Goal: Task Accomplishment & Management: Manage account settings

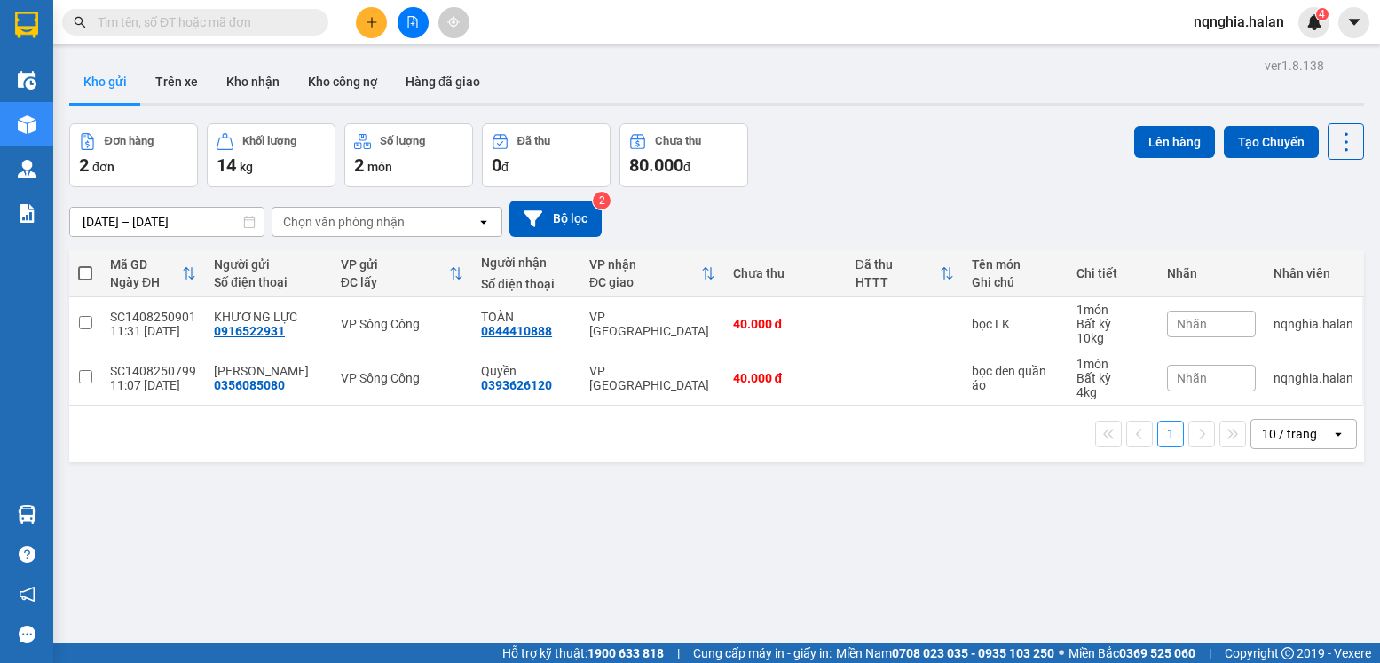
click at [51, 516] on div "Hàng sắp về" at bounding box center [26, 514] width 53 height 40
click at [1042, 527] on section "Kết quả tìm kiếm ( 1 ) Bộ lọc Mã ĐH Trạng thái Món hàng Thu hộ Tổng cước Chưa c…" at bounding box center [690, 331] width 1380 height 663
click at [258, 26] on input "text" at bounding box center [202, 22] width 209 height 20
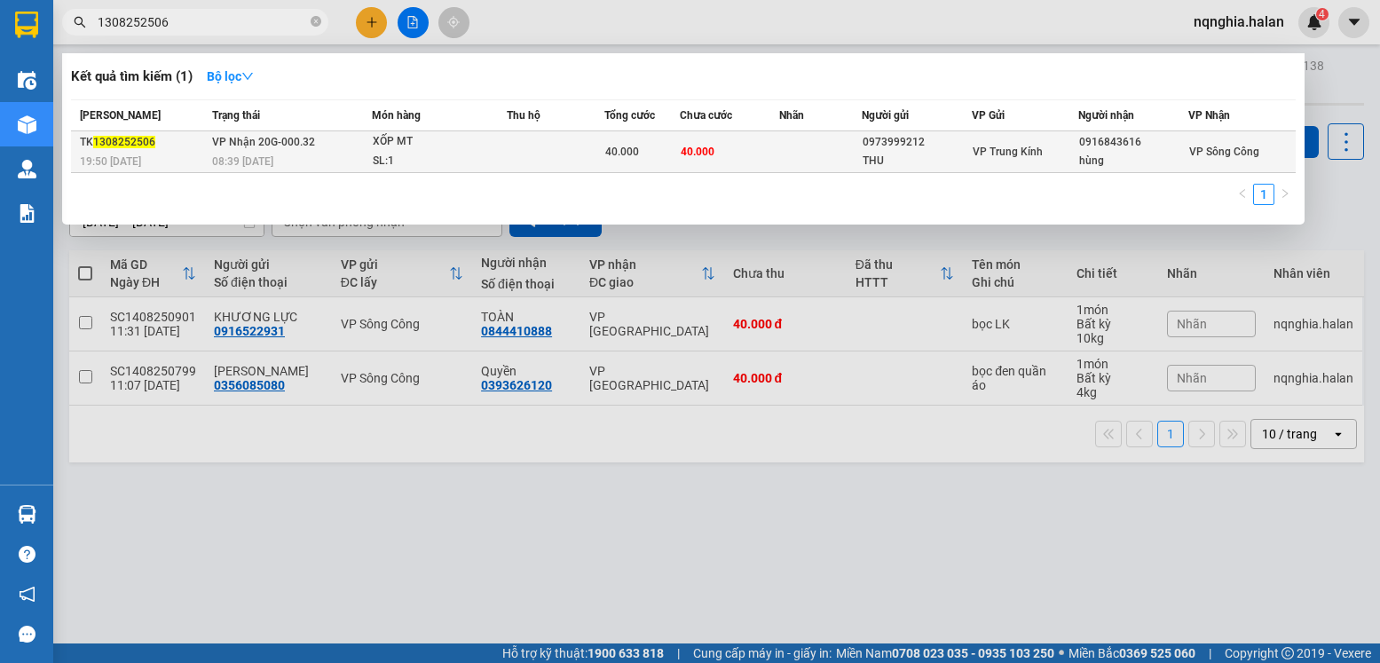
type input "1308252506"
click at [659, 145] on div "40.000" at bounding box center [642, 152] width 74 height 20
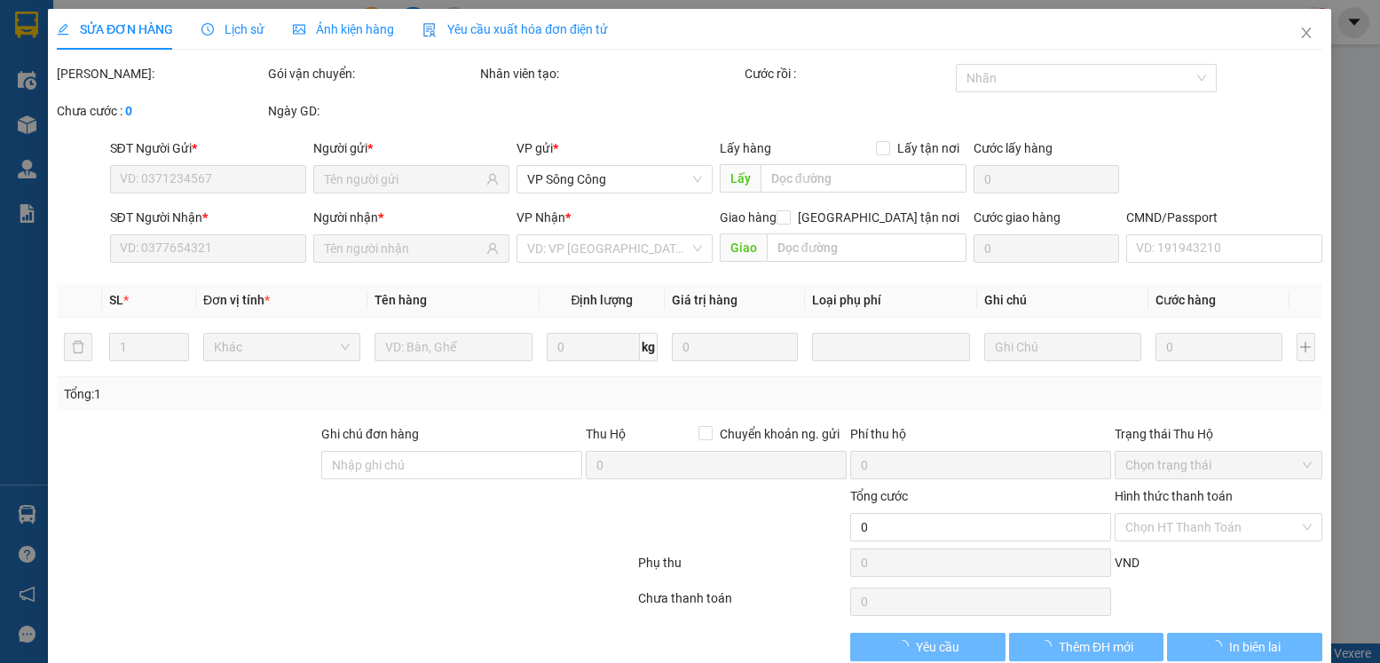
type input "0973999212"
type input "THU"
type input "0916843616"
type input "hùng"
type input "40.000"
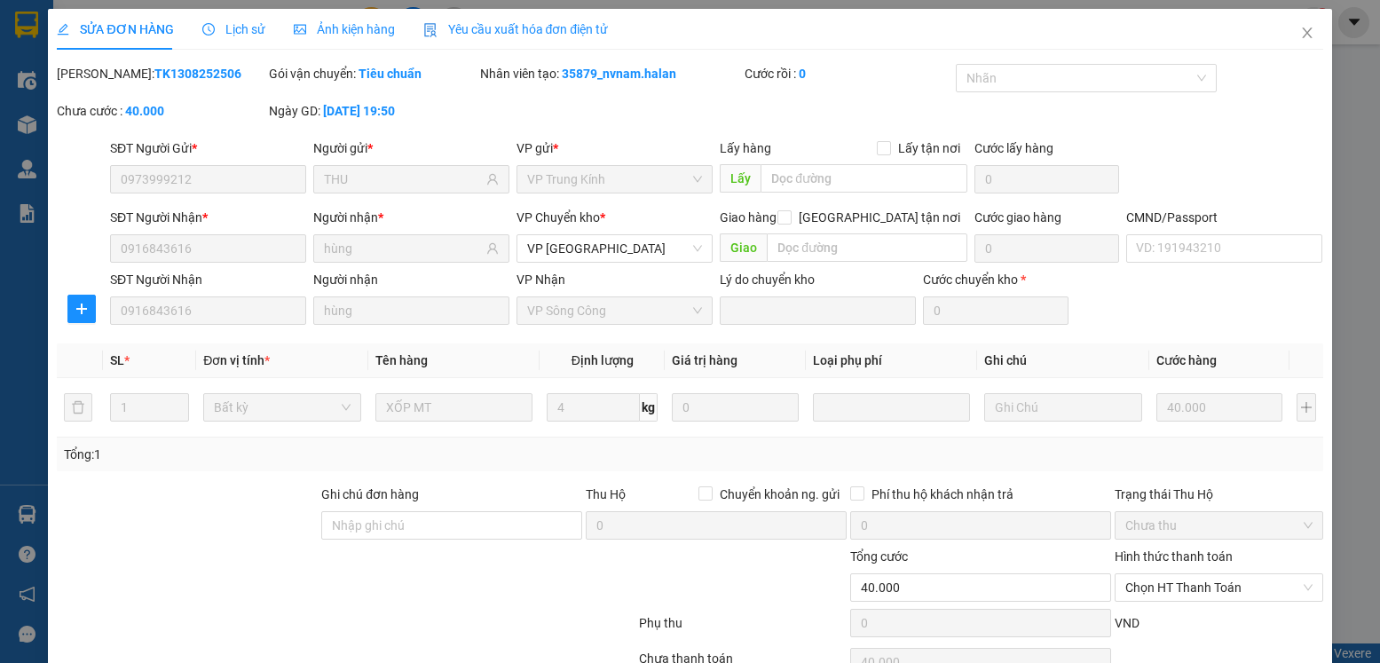
scroll to position [93, 0]
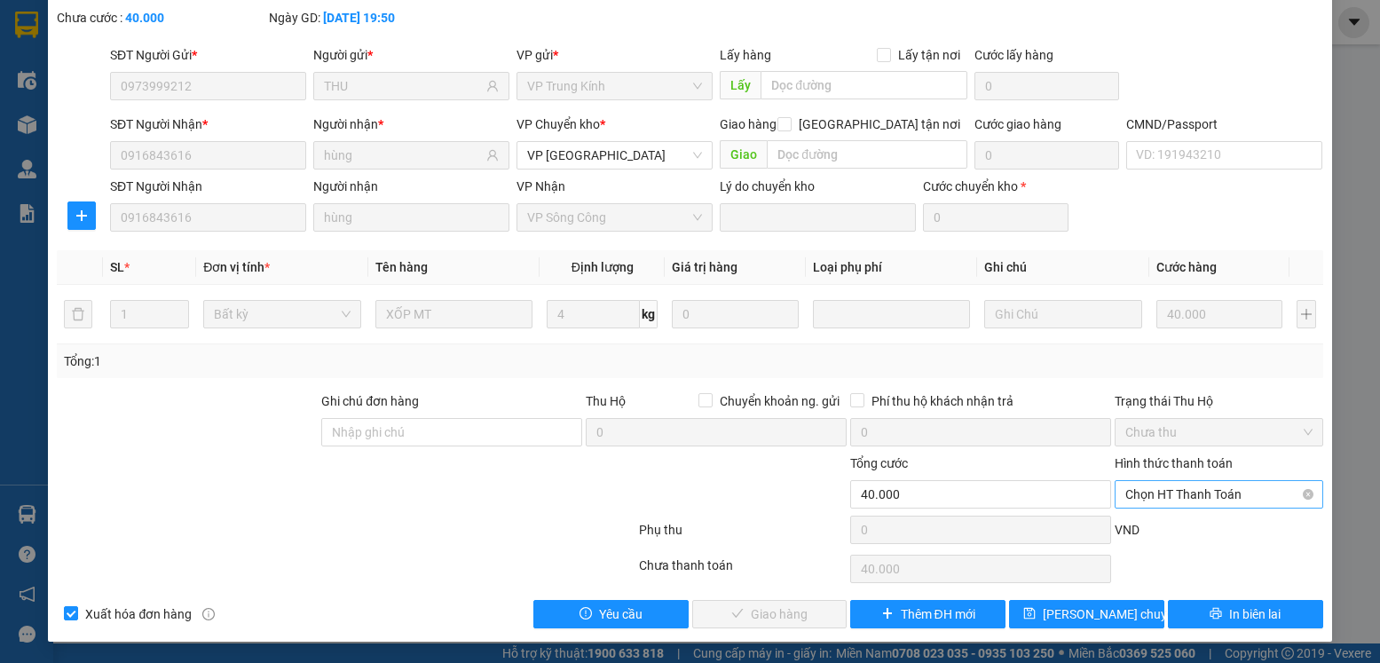
click at [1180, 499] on span "Chọn HT Thanh Toán" at bounding box center [1218, 494] width 186 height 27
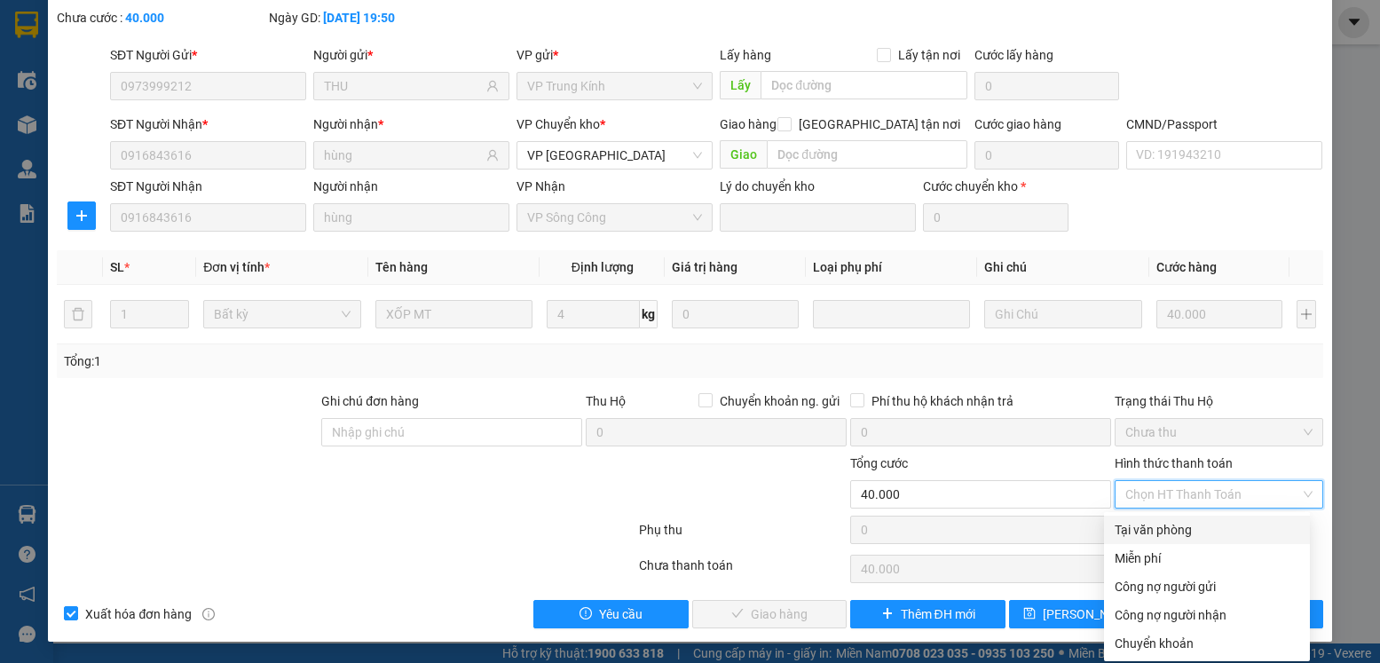
click at [1169, 517] on div "Tại văn phòng" at bounding box center [1207, 530] width 206 height 28
type input "0"
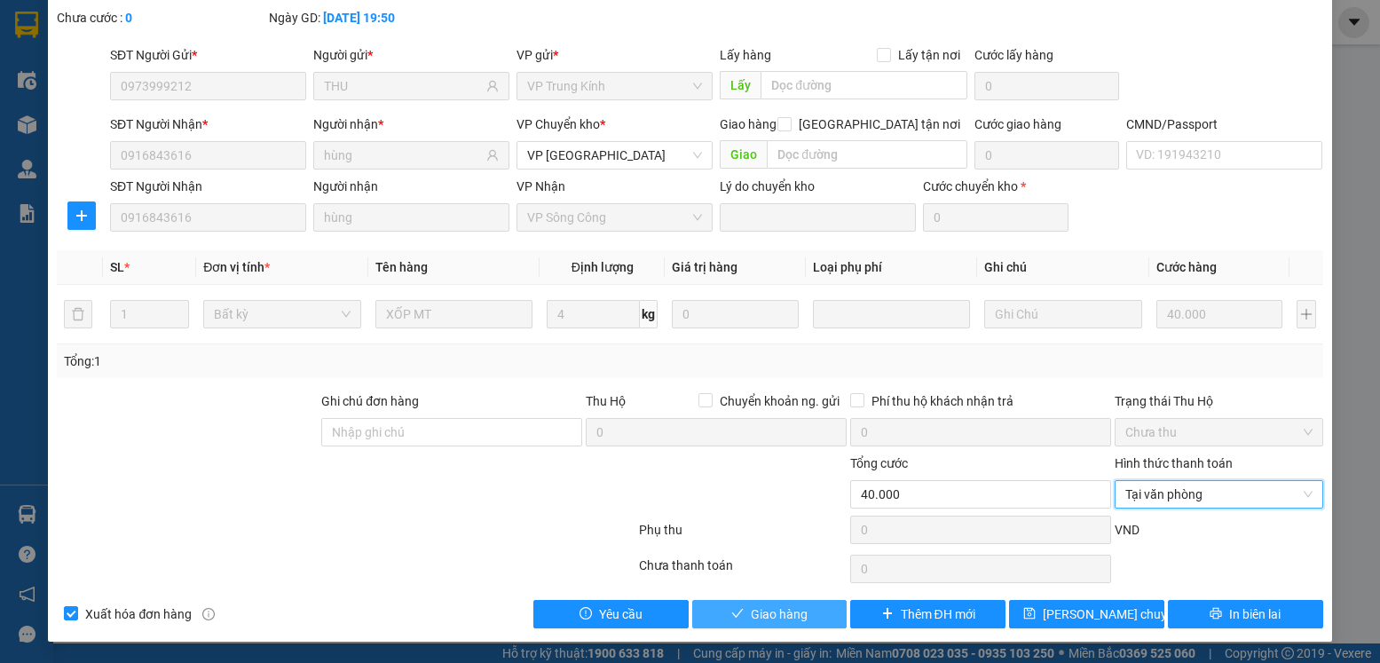
click at [767, 606] on span "Giao hàng" at bounding box center [779, 614] width 57 height 20
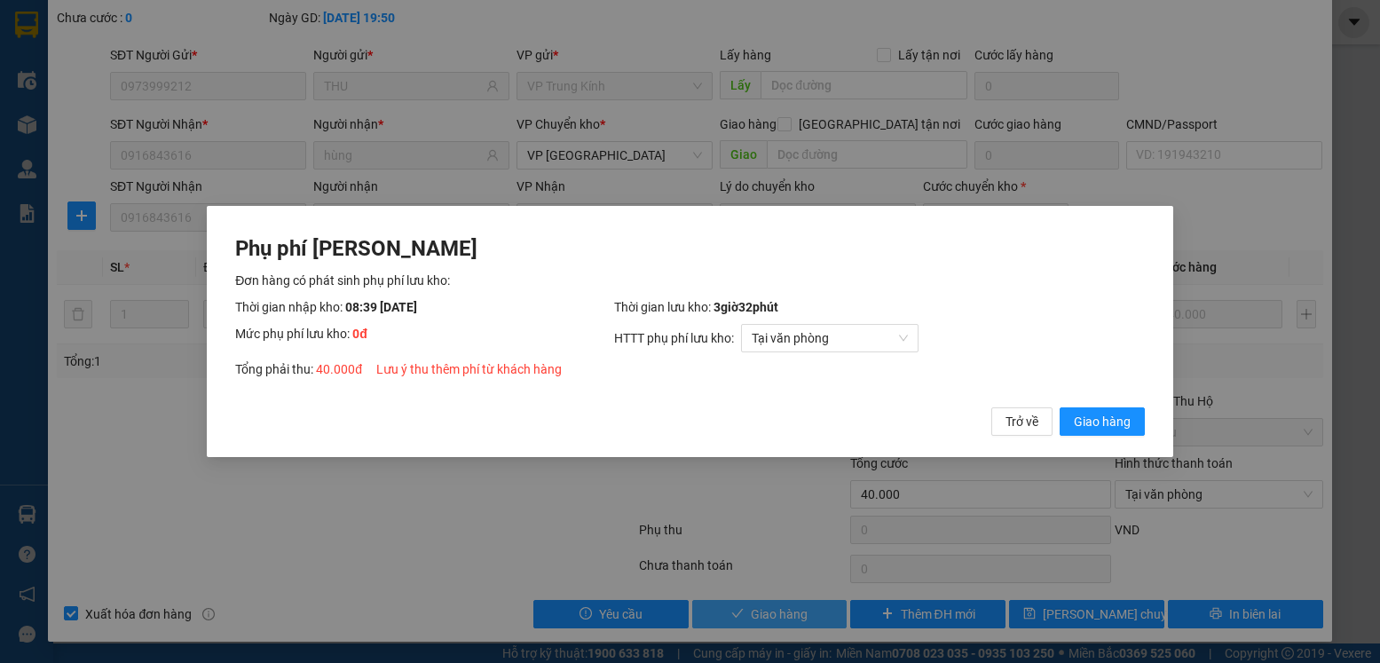
click at [1060, 407] on button "Giao hàng" at bounding box center [1102, 421] width 85 height 28
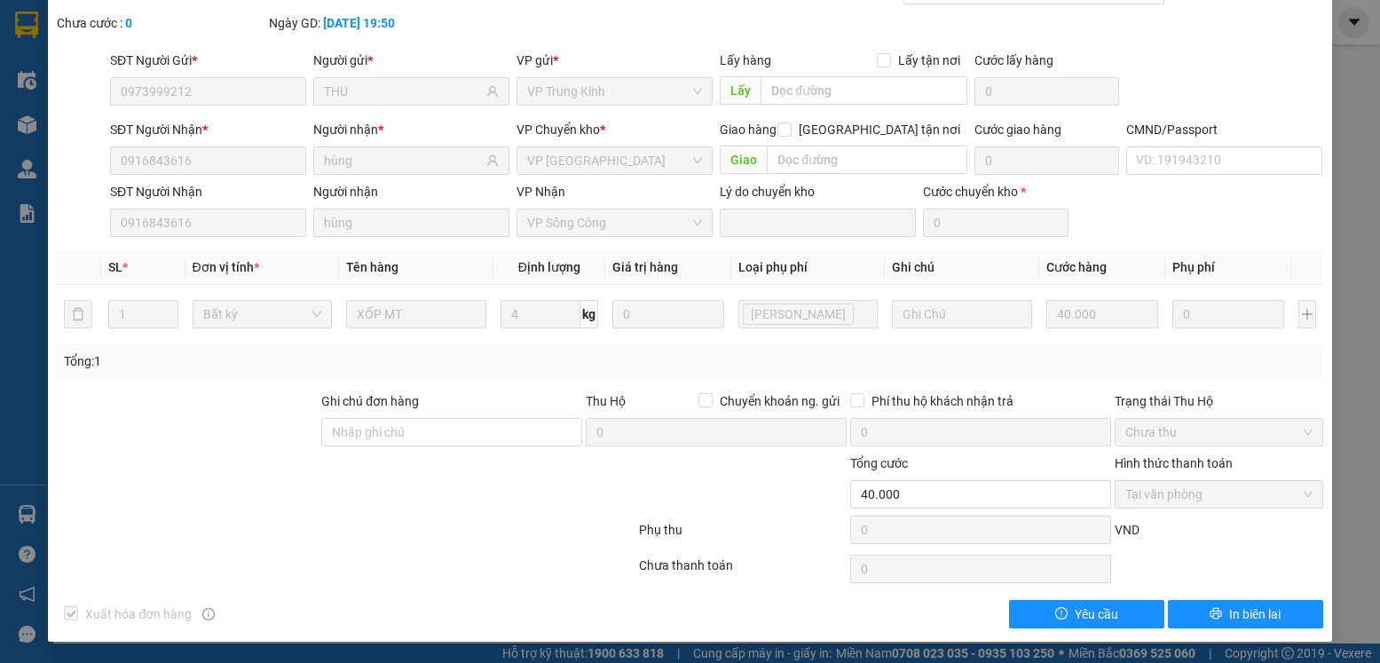
scroll to position [0, 0]
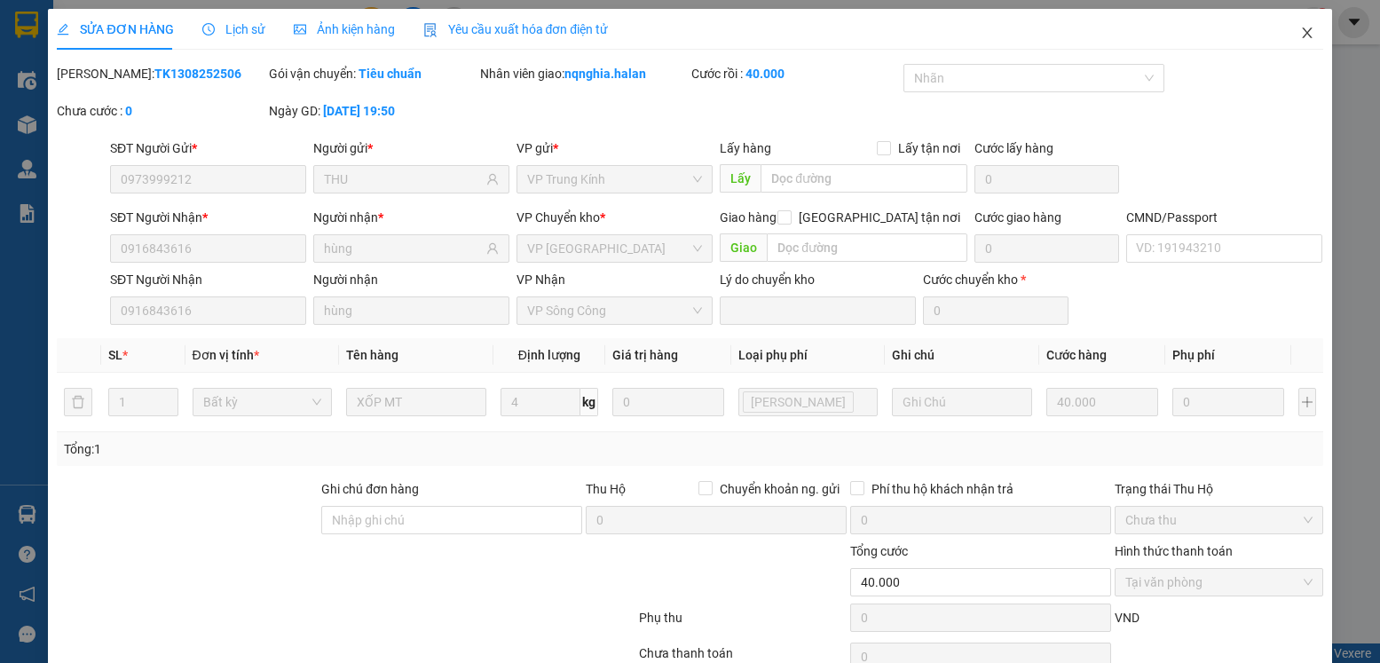
click at [1300, 27] on icon "close" at bounding box center [1307, 33] width 14 height 14
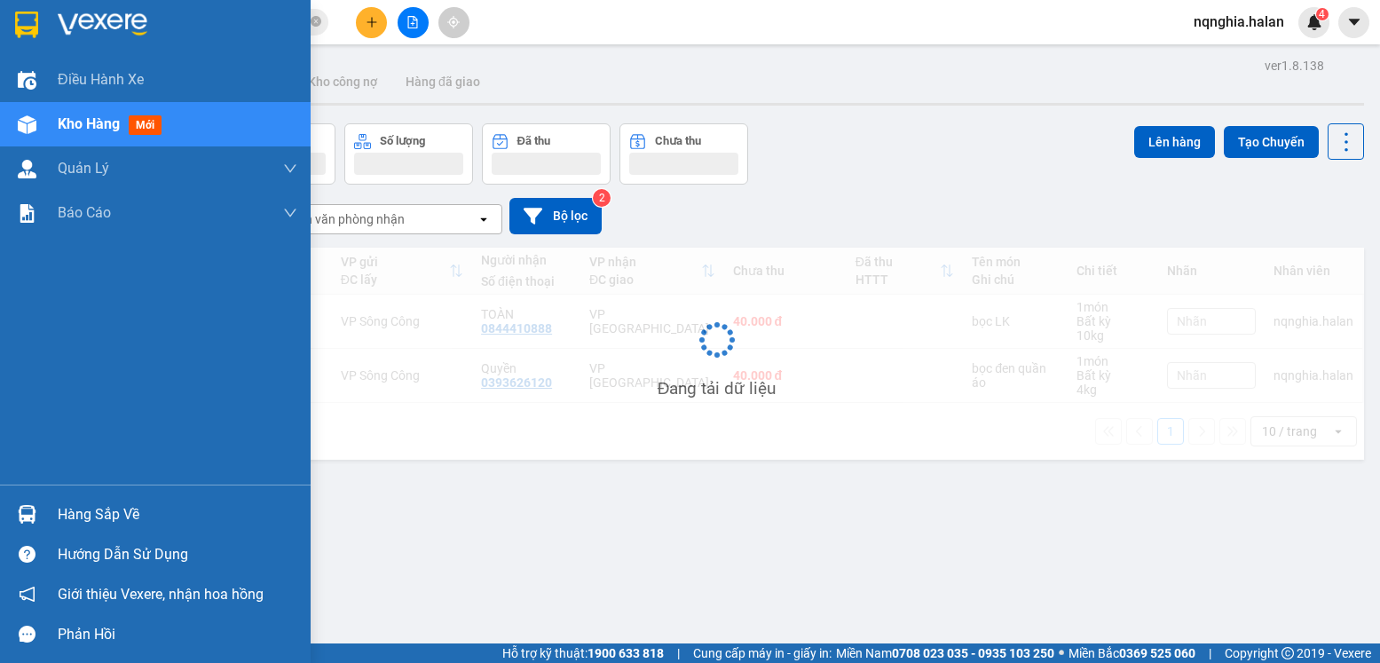
click at [25, 522] on img at bounding box center [27, 514] width 19 height 19
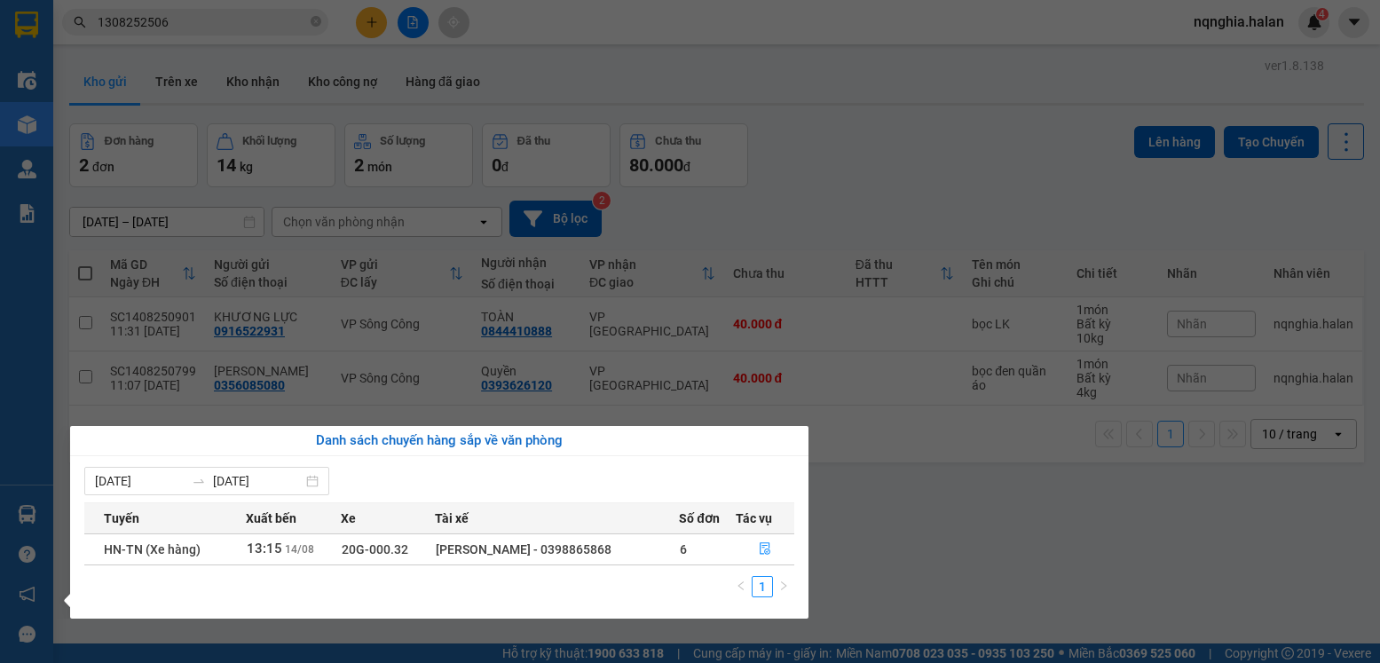
click at [924, 580] on section "Kết quả tìm kiếm ( 1 ) Bộ lọc Mã ĐH Trạng thái Món hàng Thu hộ Tổng cước Chưa c…" at bounding box center [690, 331] width 1380 height 663
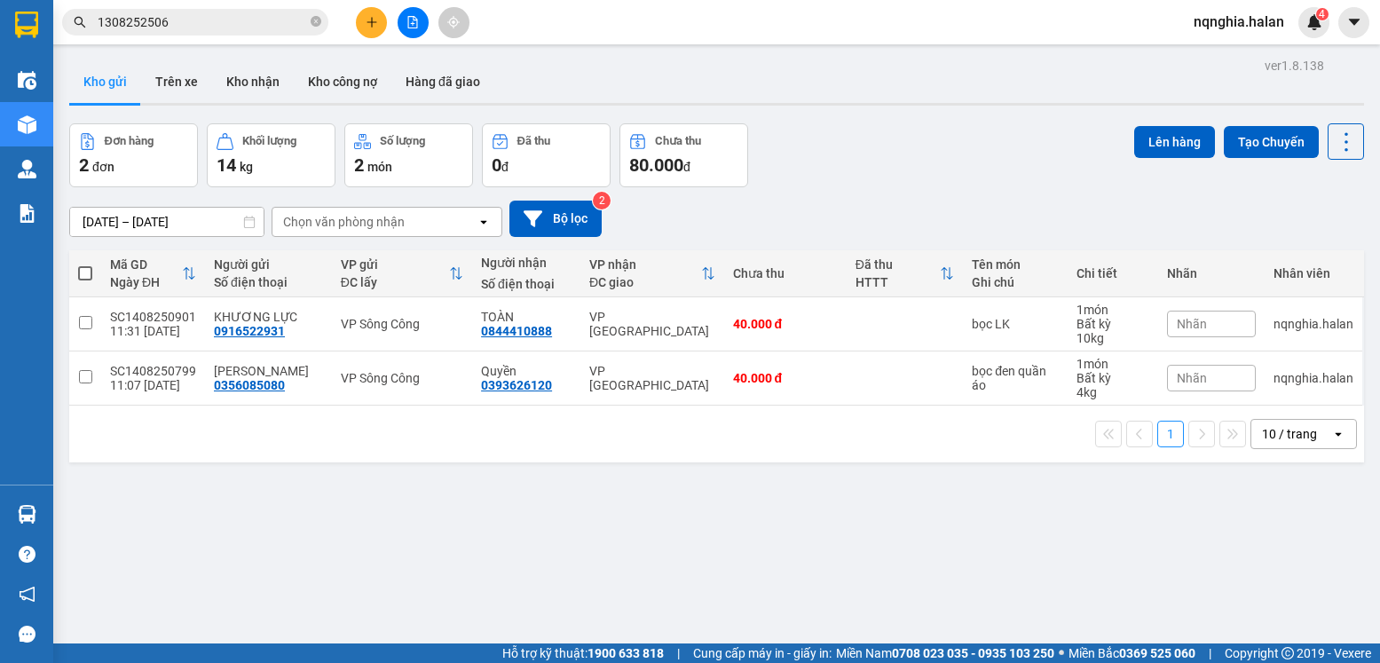
click at [324, 22] on span "1308252506" at bounding box center [195, 22] width 266 height 27
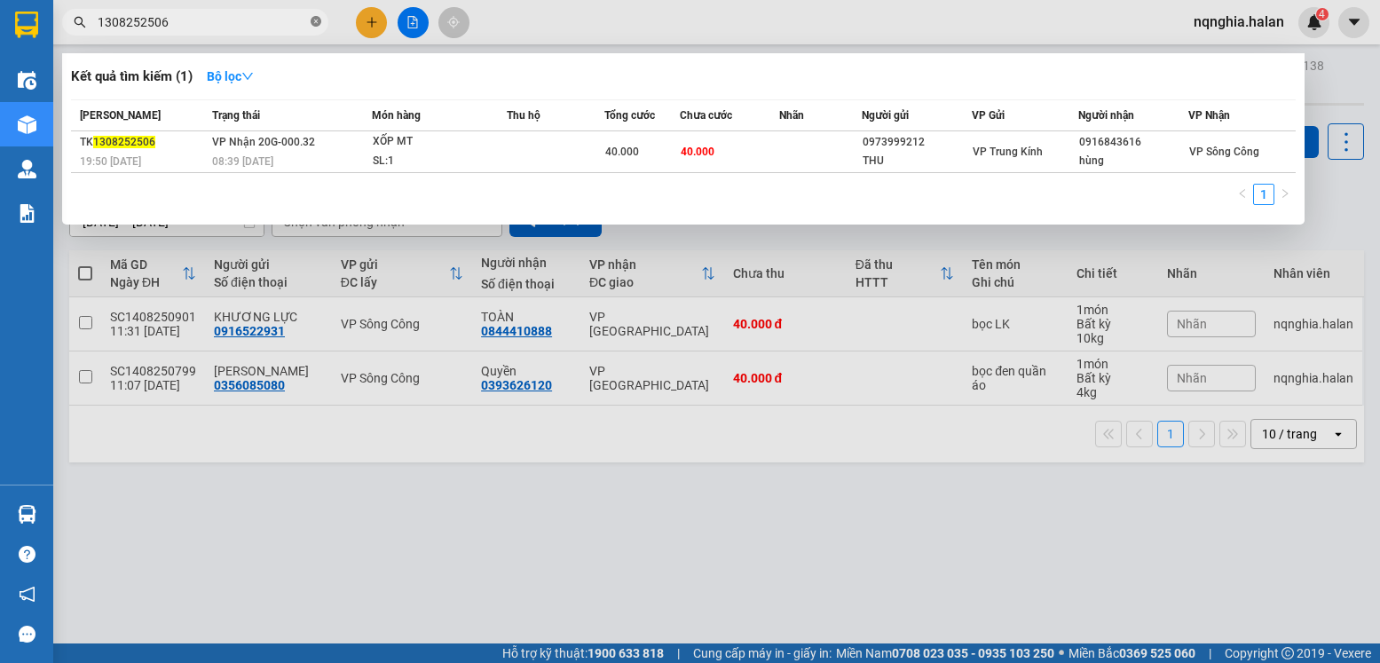
click at [320, 22] on icon "close-circle" at bounding box center [316, 21] width 11 height 11
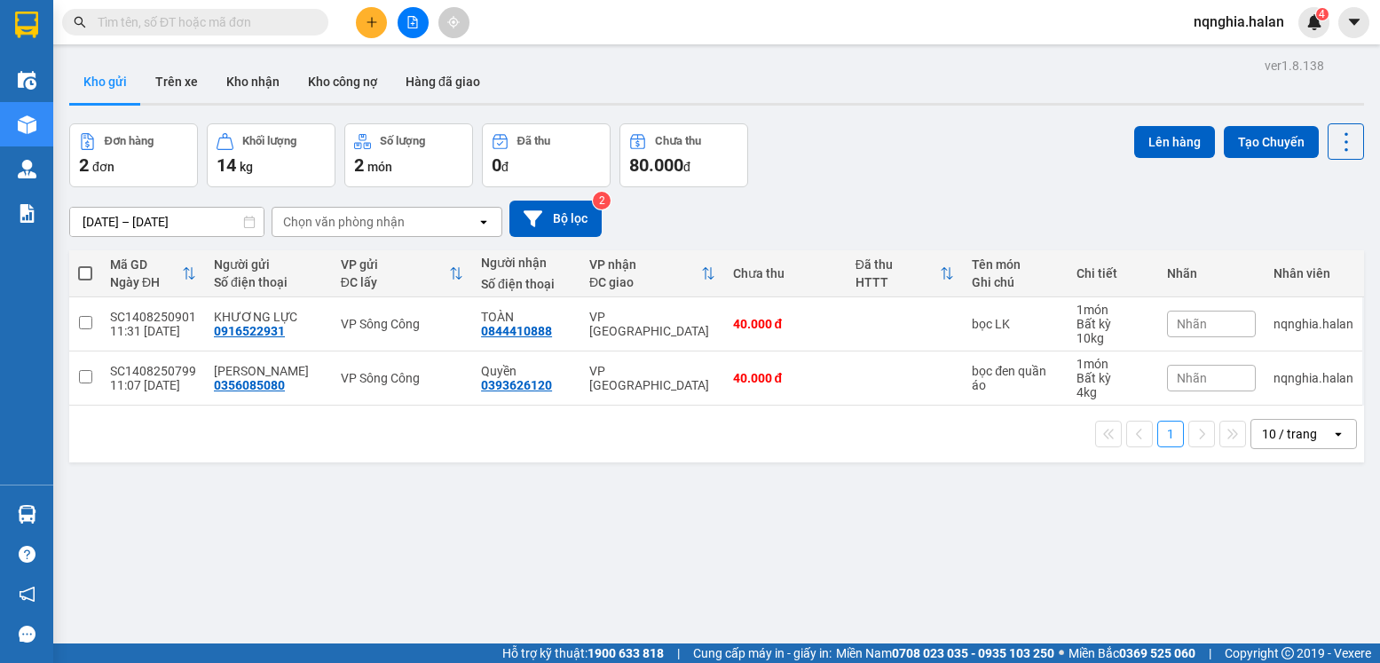
click at [249, 27] on input "text" at bounding box center [202, 22] width 209 height 20
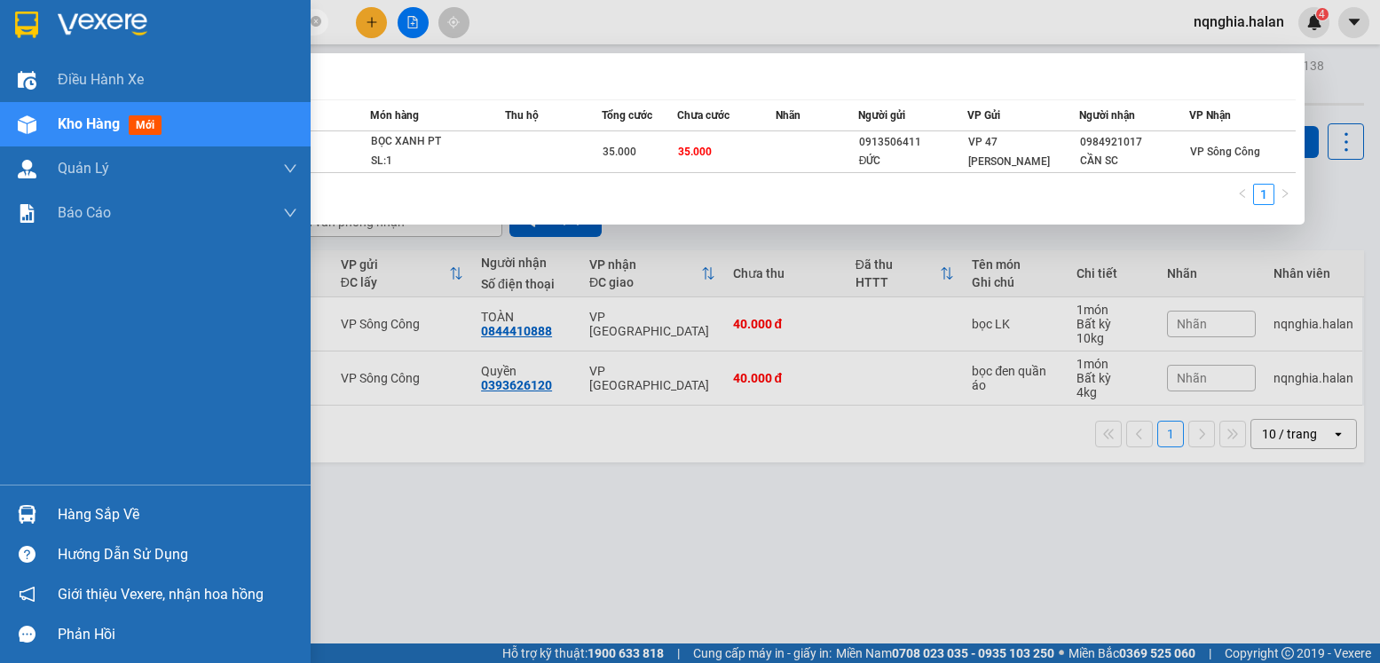
click at [28, 537] on div "Hướng dẫn sử dụng" at bounding box center [155, 554] width 311 height 40
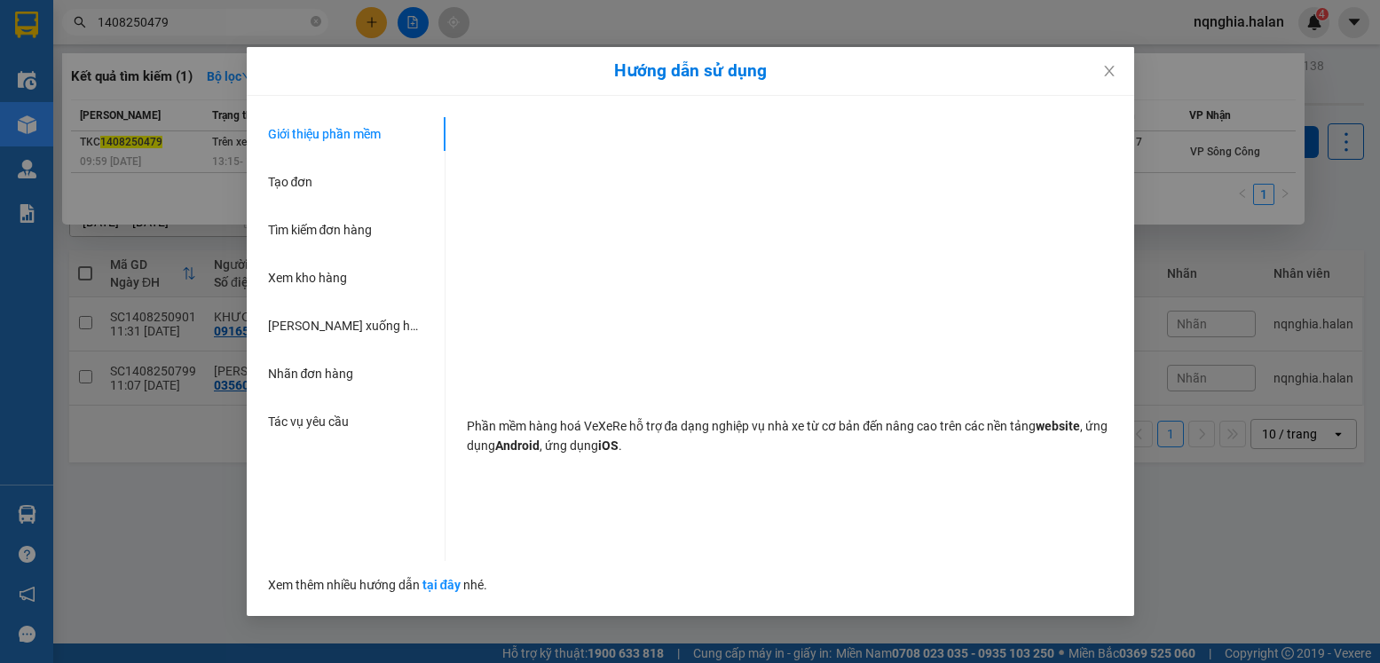
click at [28, 529] on div "Hướng dẫn sử dụng Giới thiệu phần mềm Tạo đơn Tìm kiếm đơn hàng Xem kho hàng Lê…" at bounding box center [690, 331] width 1380 height 663
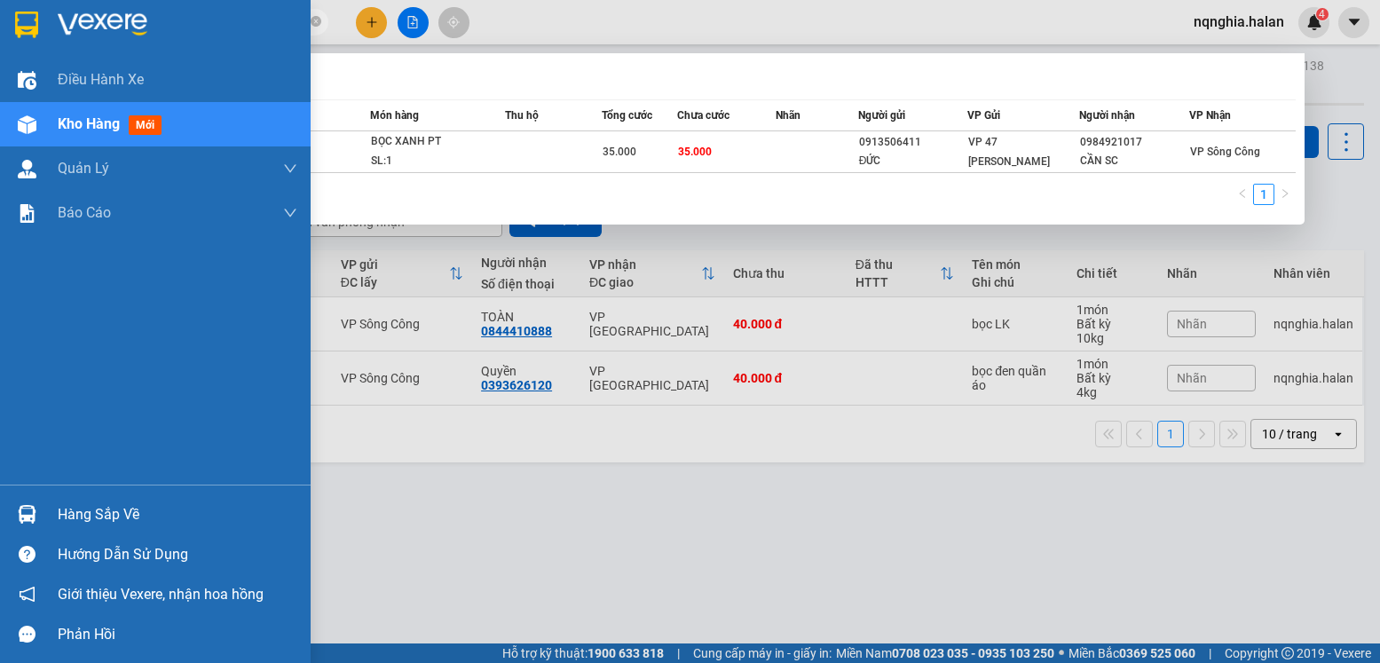
click at [28, 523] on img at bounding box center [27, 514] width 19 height 19
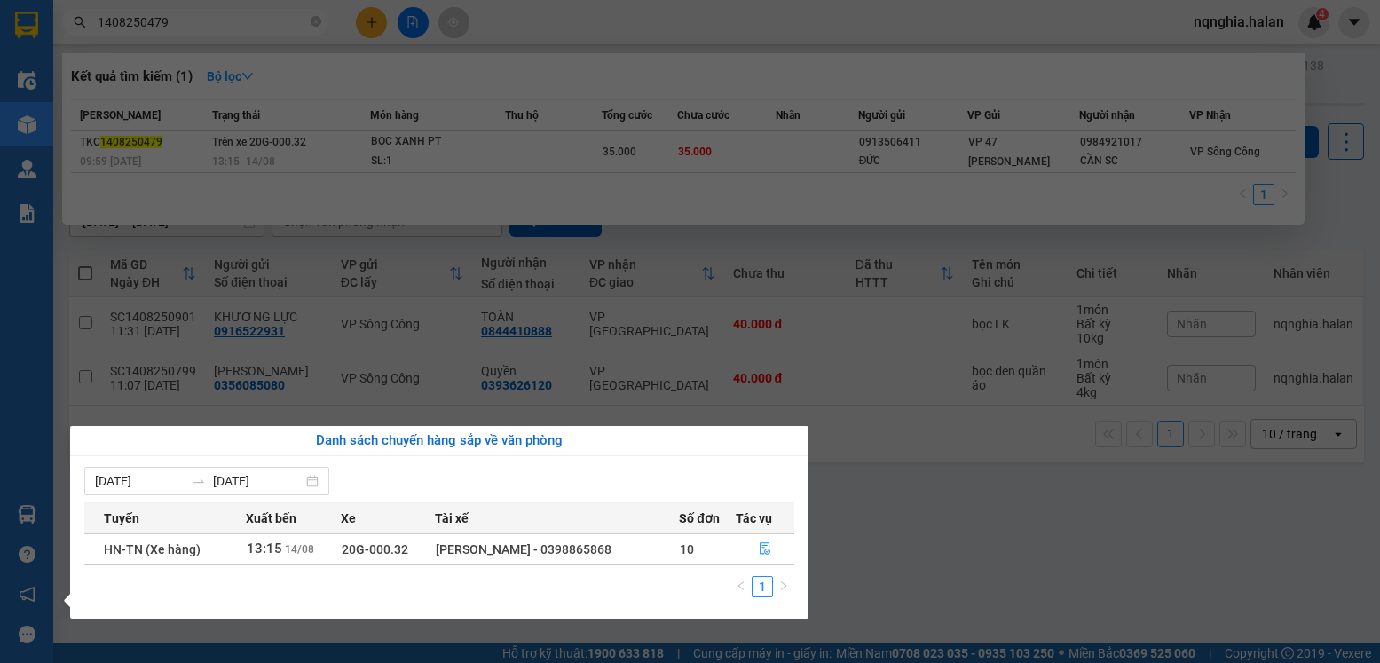
click at [272, 24] on section "Kết quả tìm kiếm ( 1 ) Bộ lọc Mã ĐH Trạng thái Món hàng Thu hộ Tổng cước Chưa c…" at bounding box center [690, 331] width 1380 height 663
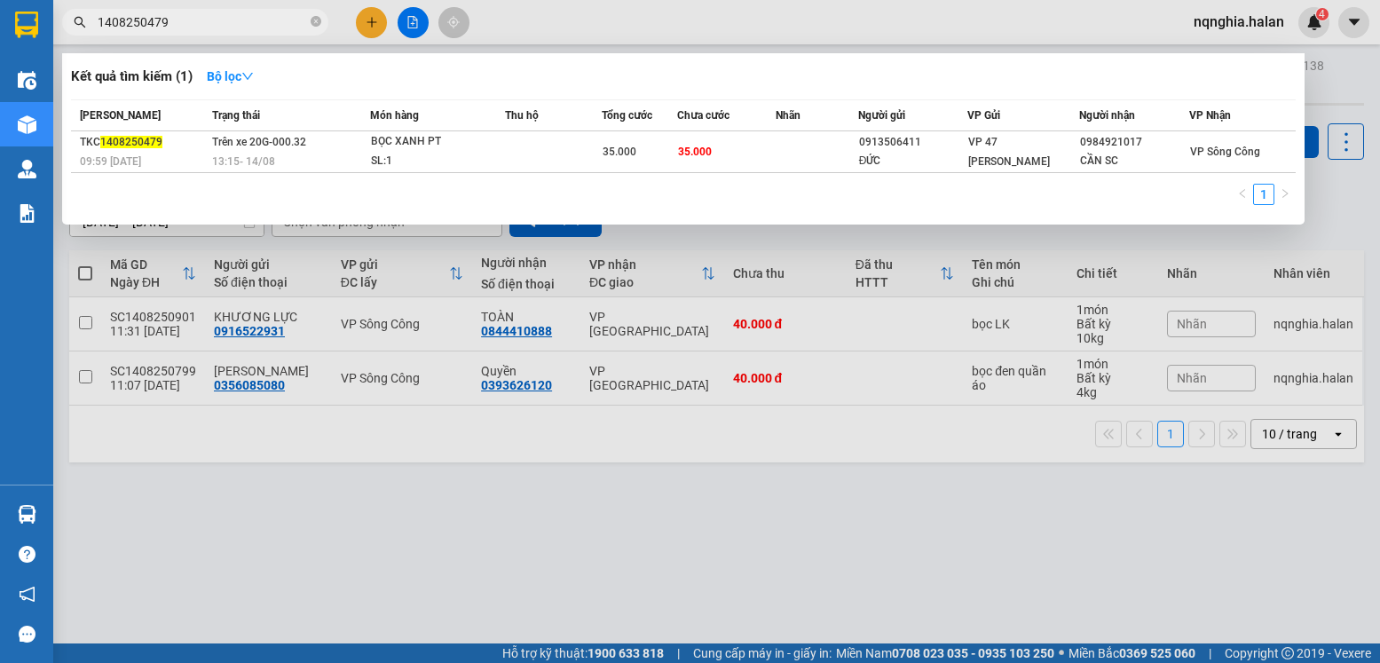
click at [272, 24] on input "1408250479" at bounding box center [202, 22] width 209 height 20
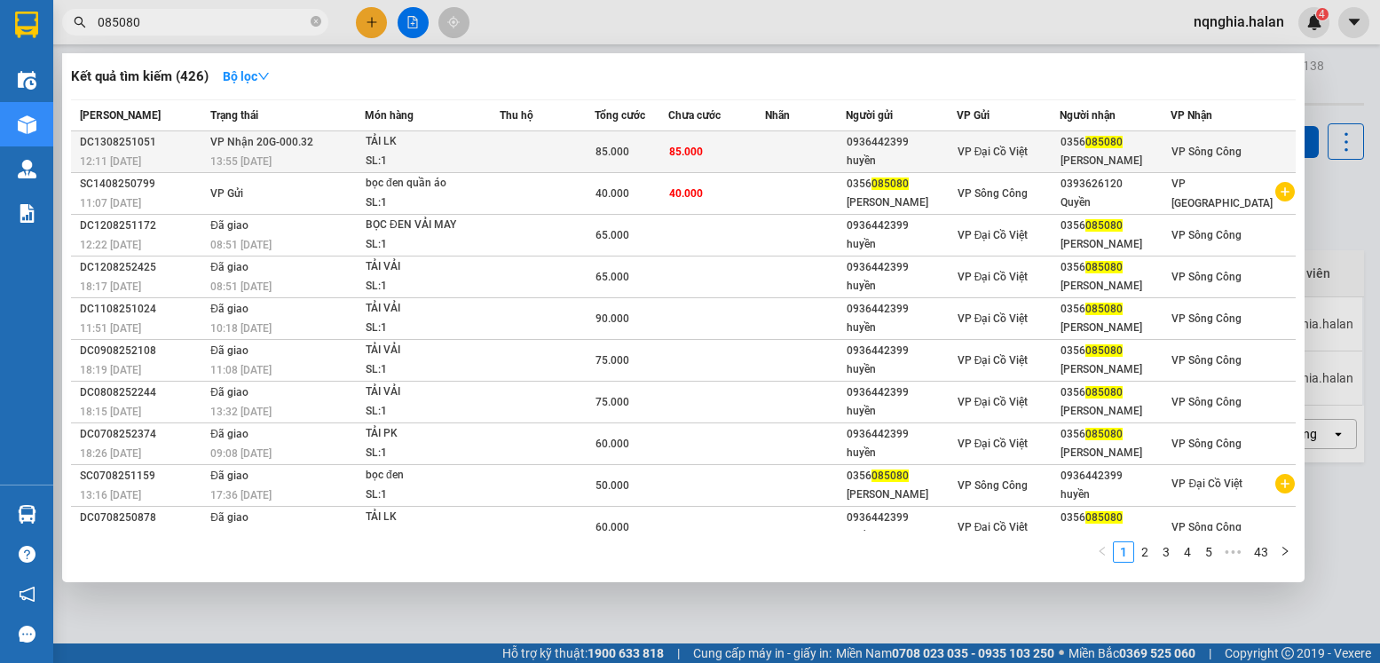
type input "085080"
click at [541, 154] on td at bounding box center [547, 152] width 95 height 42
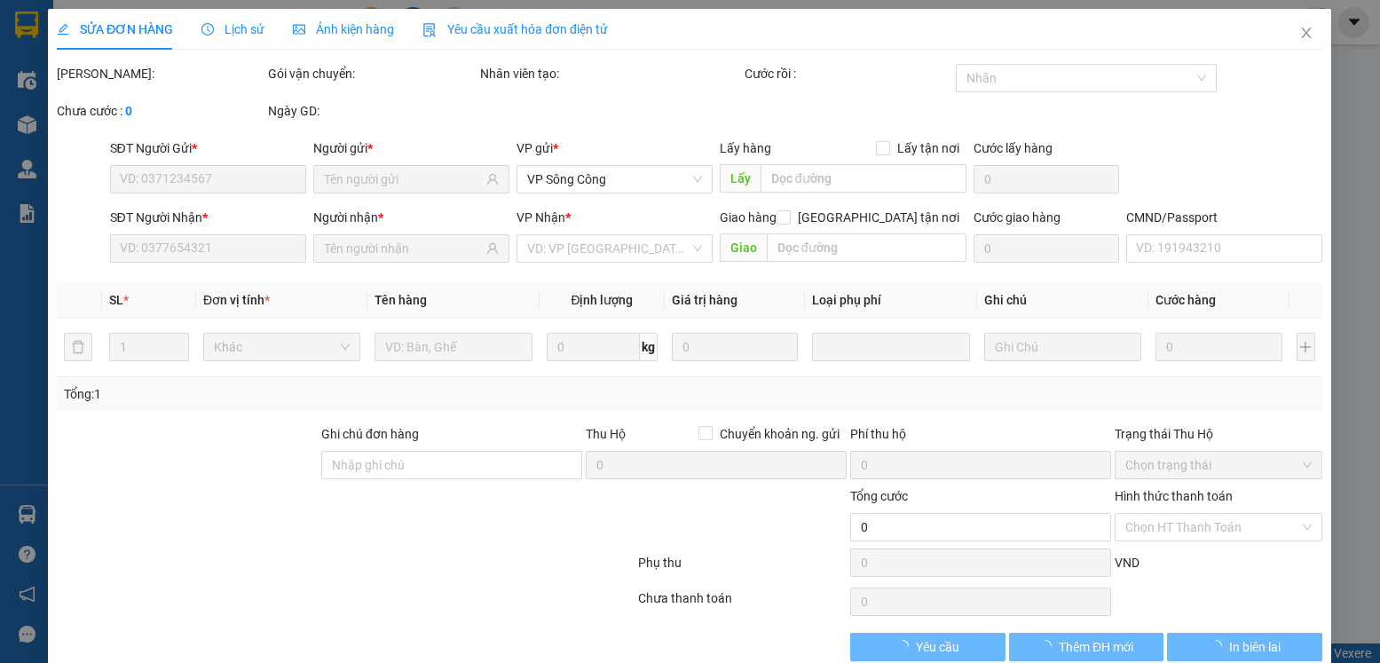
type input "0936442399"
type input "huyền"
type input "0356085080"
type input "[PERSON_NAME]"
type input "85.000"
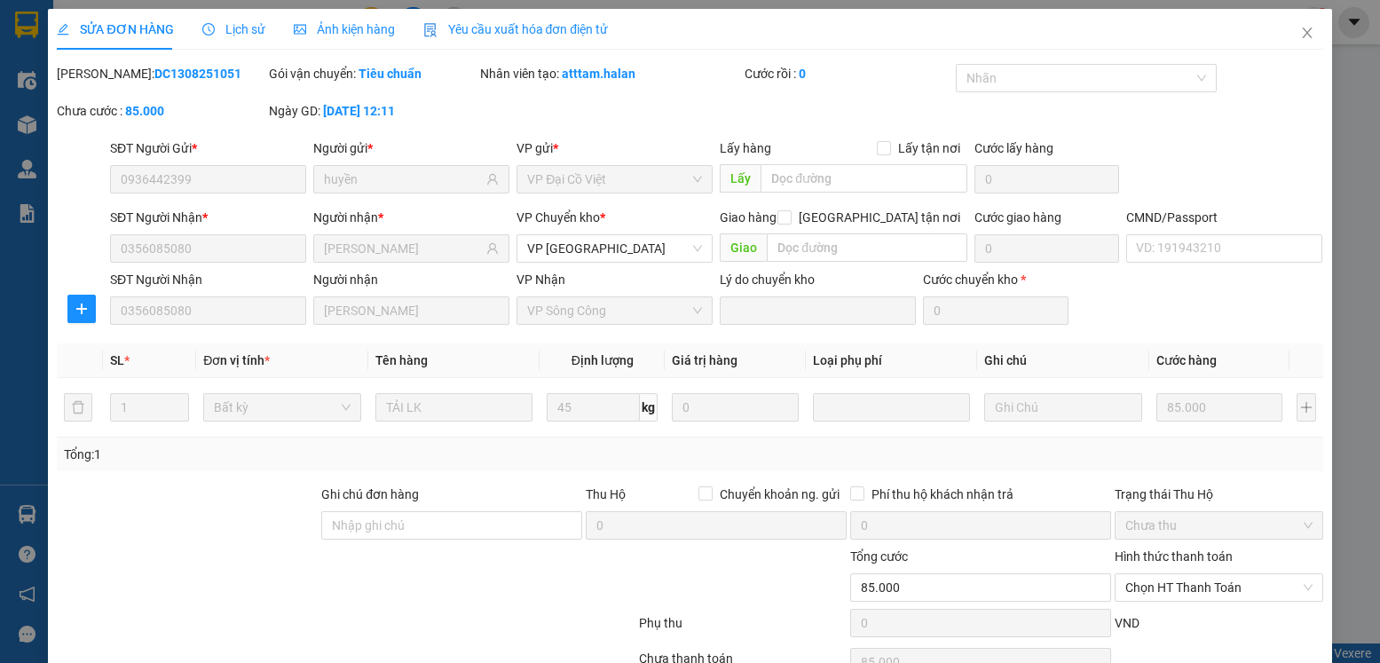
scroll to position [93, 0]
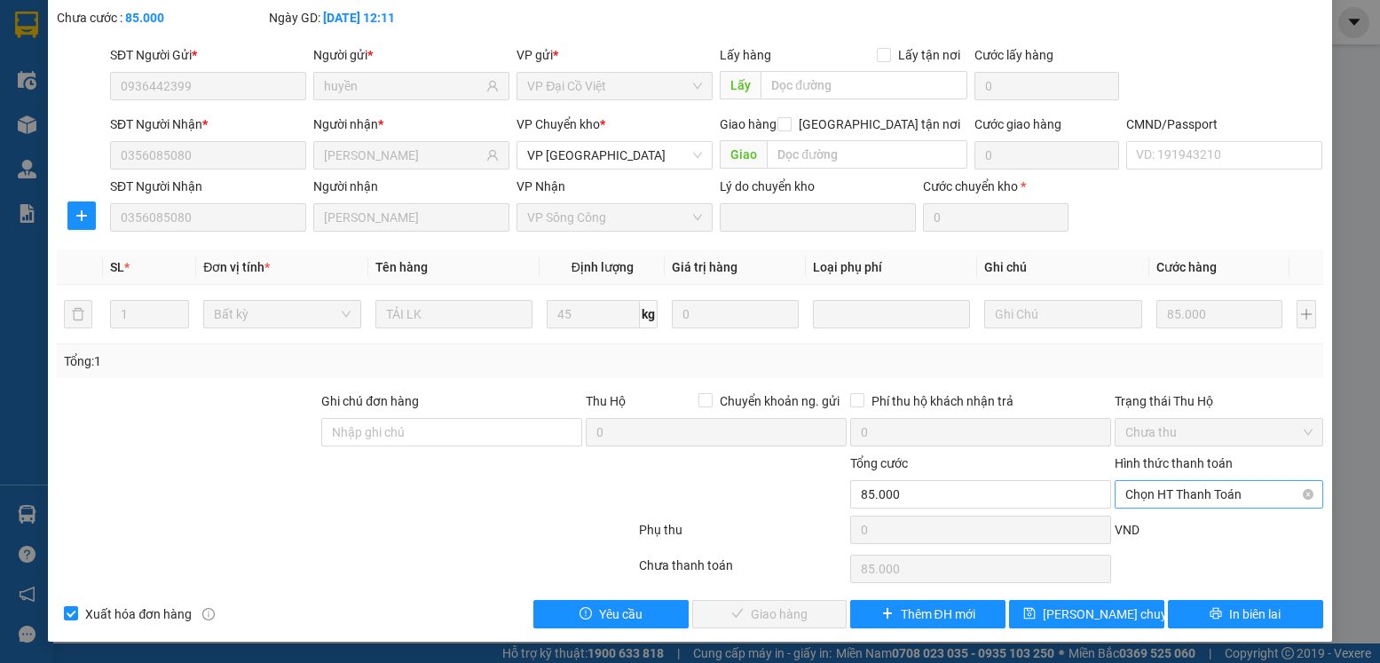
click at [1147, 501] on span "Chọn HT Thanh Toán" at bounding box center [1218, 494] width 186 height 27
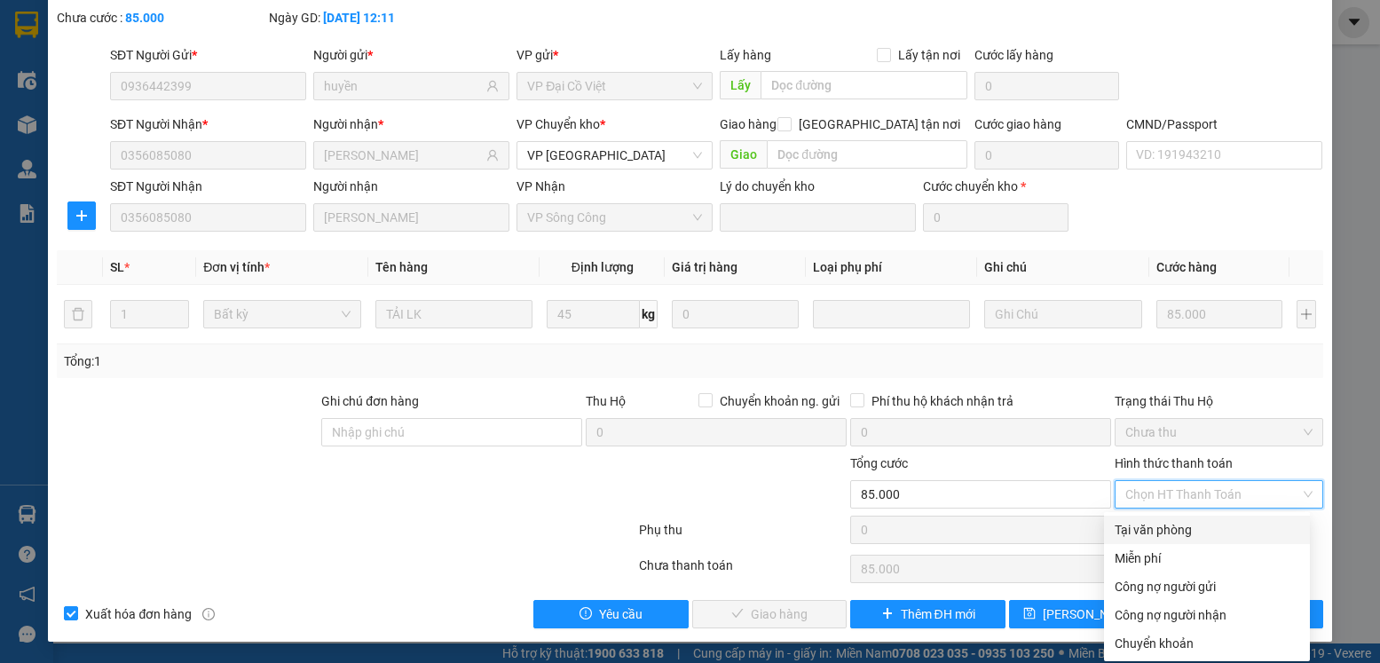
click at [1138, 522] on div "Tại văn phòng" at bounding box center [1207, 530] width 185 height 20
type input "0"
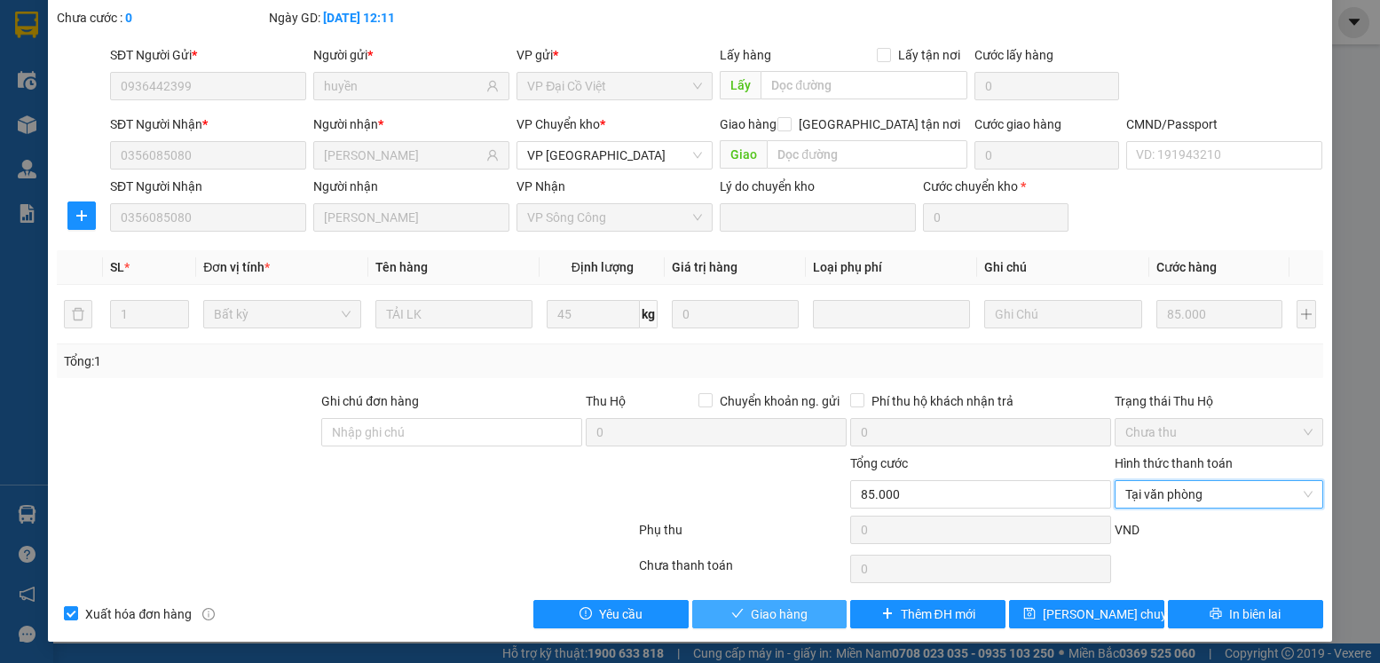
click at [787, 614] on span "Giao hàng" at bounding box center [779, 614] width 57 height 20
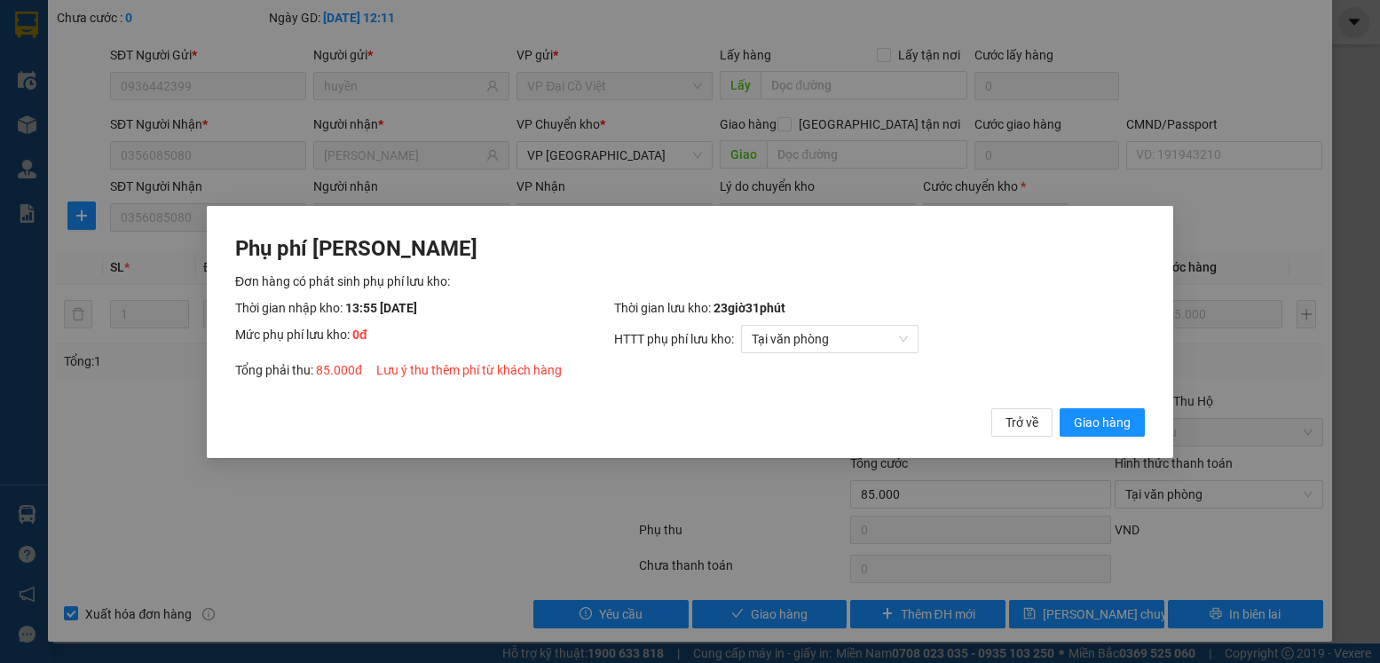
click at [1060, 407] on button "Giao hàng" at bounding box center [1102, 421] width 85 height 28
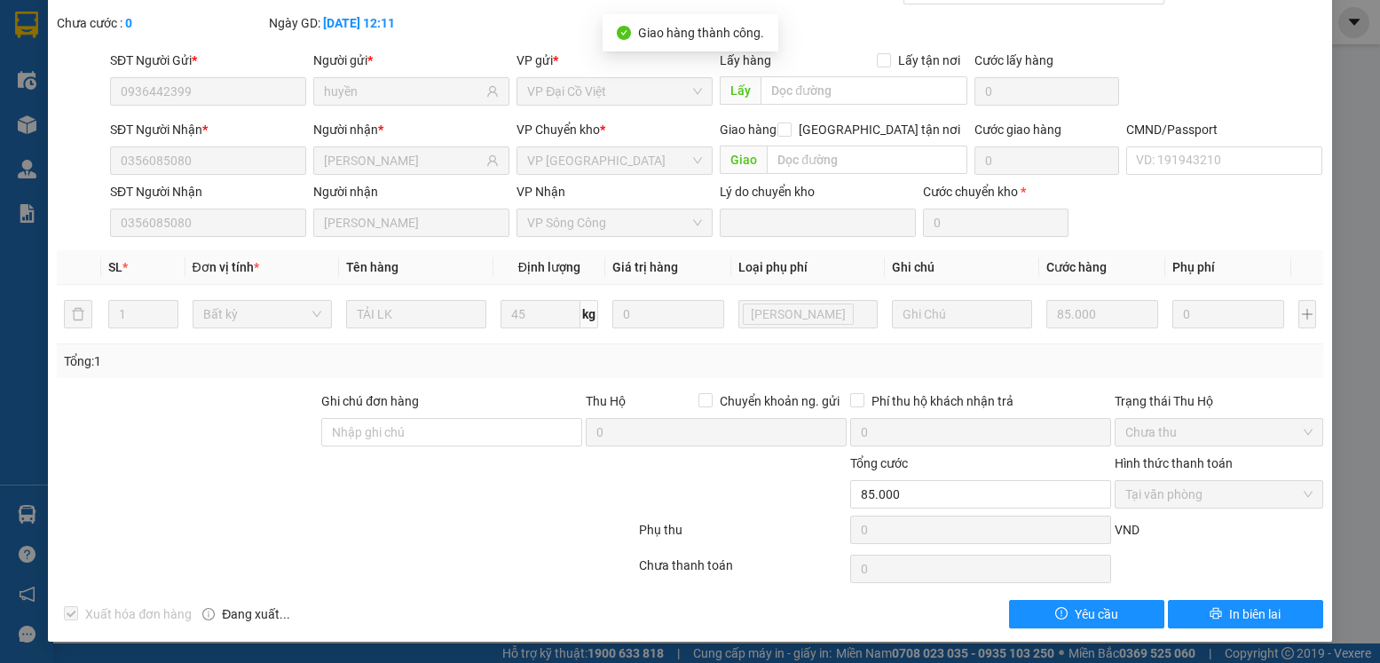
scroll to position [0, 0]
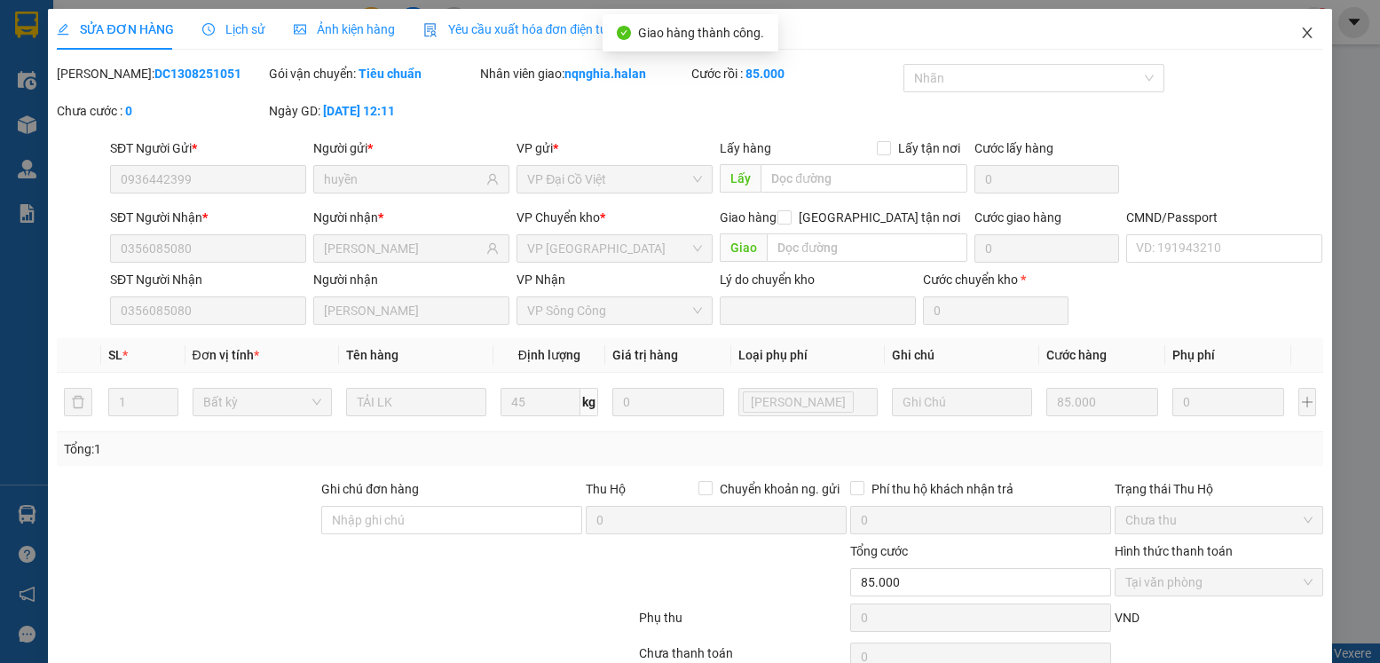
click at [1290, 44] on span "Close" at bounding box center [1307, 34] width 50 height 50
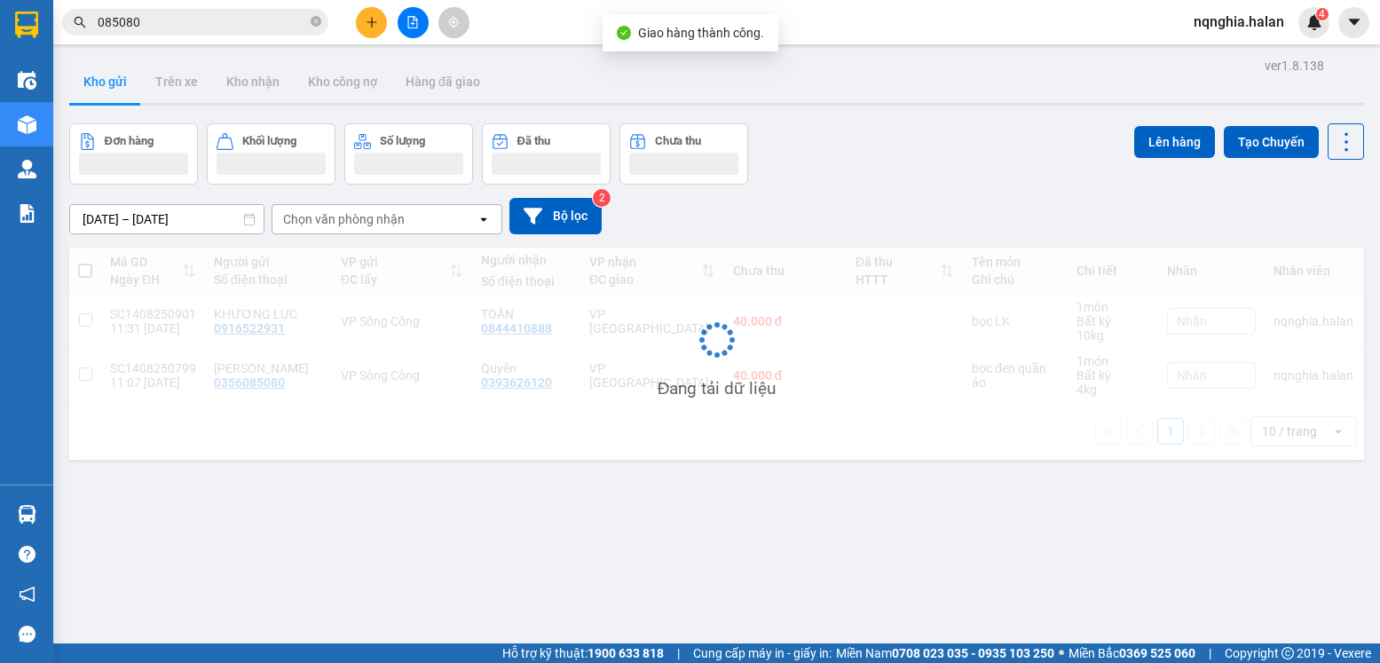
click at [198, 18] on input "085080" at bounding box center [202, 22] width 209 height 20
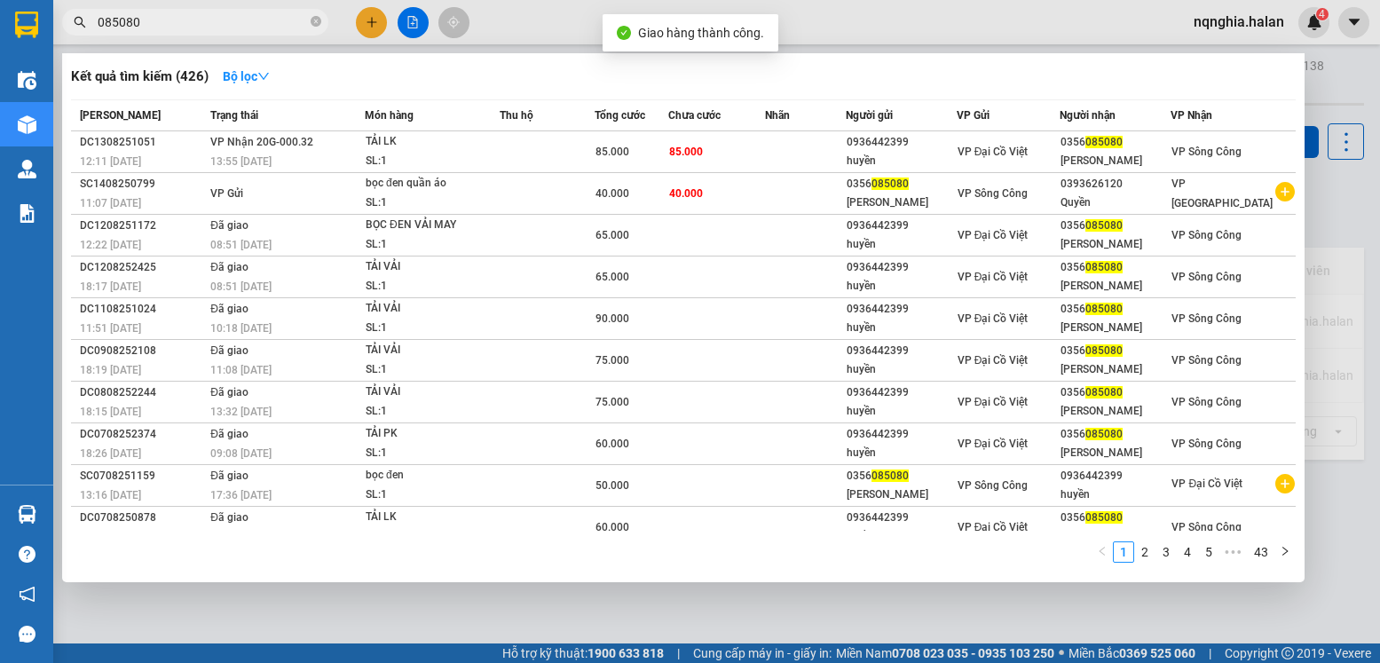
click at [197, 19] on input "085080" at bounding box center [202, 22] width 209 height 20
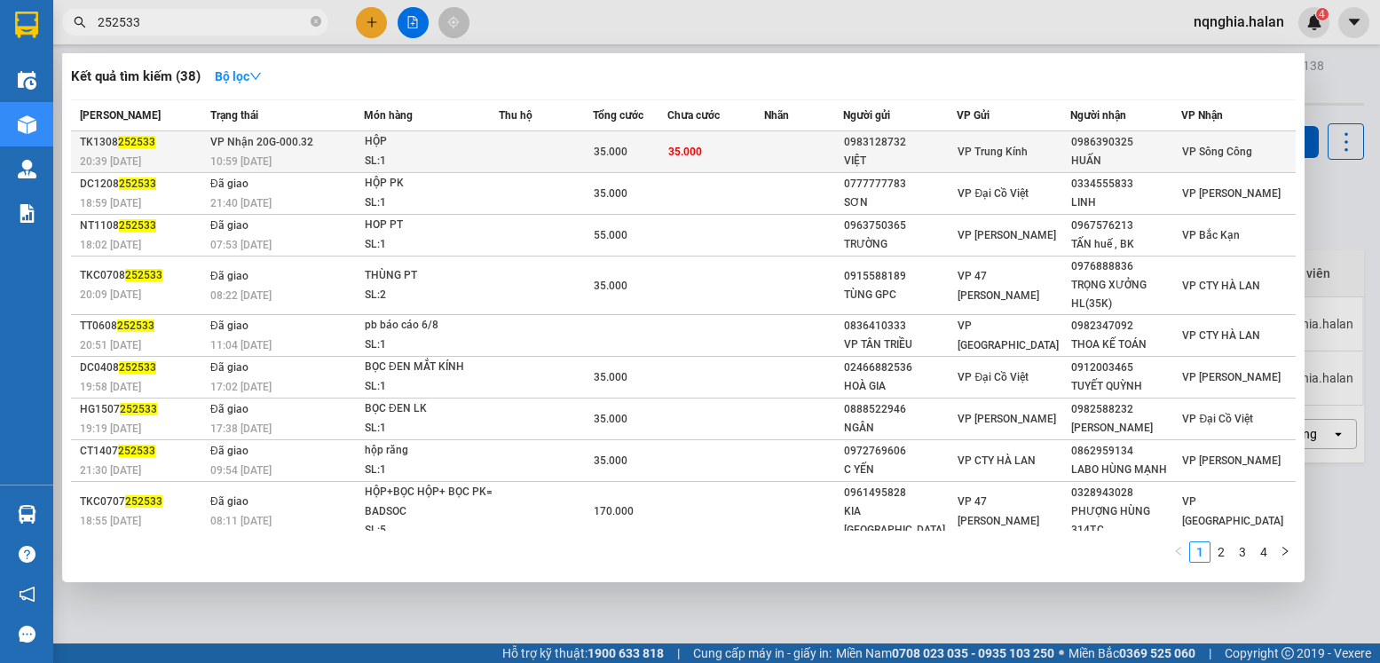
type input "252533"
click at [582, 146] on td at bounding box center [546, 152] width 94 height 42
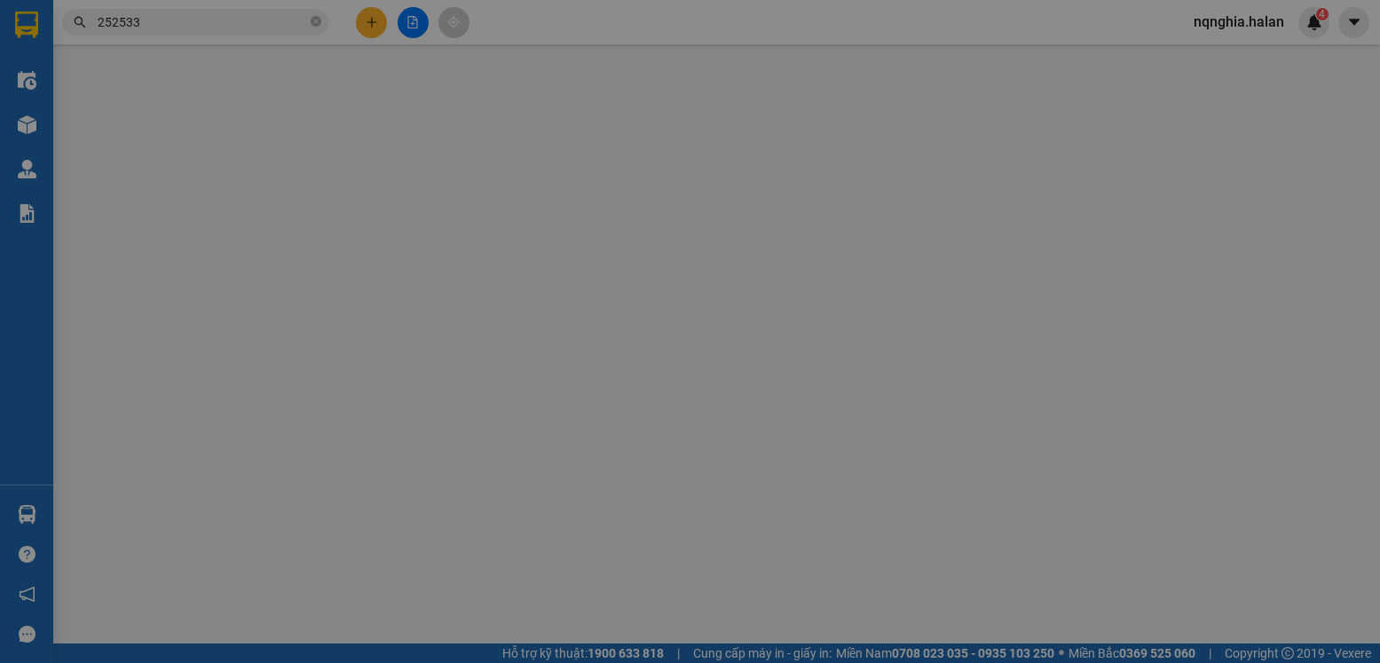
type input "0983128732"
type input "VIỆT"
type input "0986390325"
type input "HUẤN"
type input "35.000"
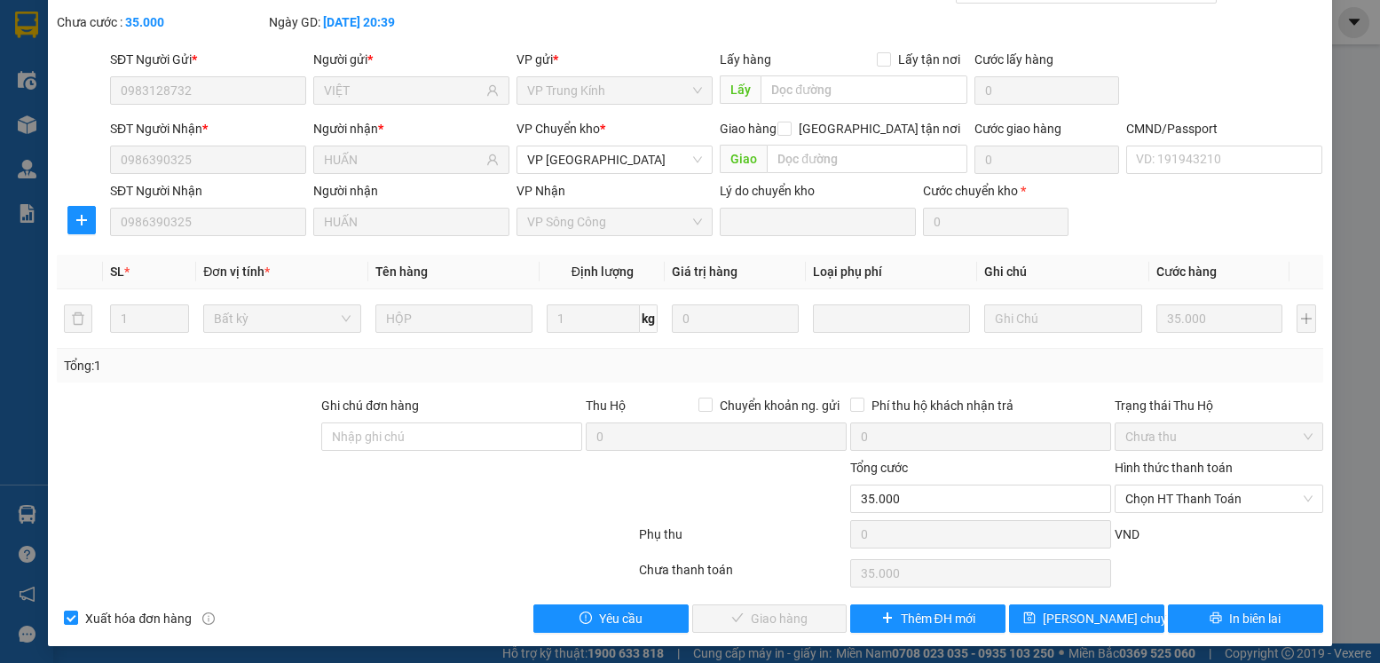
scroll to position [93, 0]
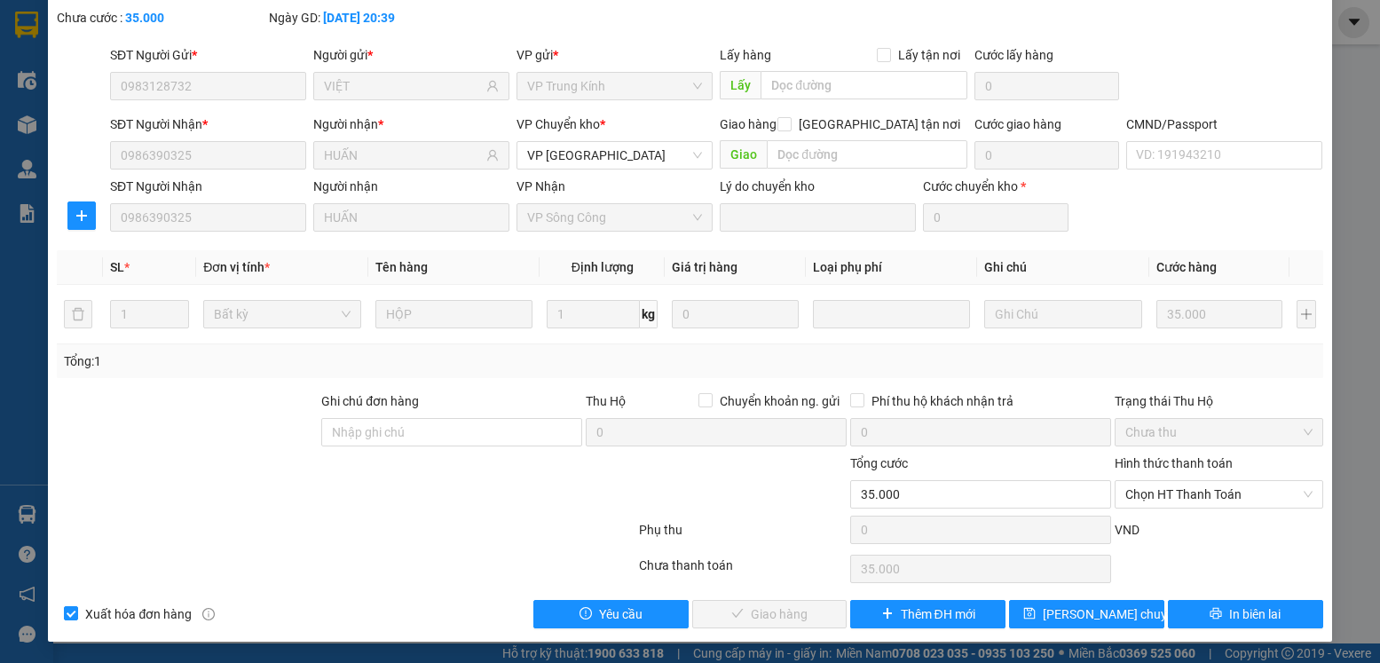
click at [1173, 510] on div "Hình thức thanh toán Chọn HT Thanh Toán" at bounding box center [1219, 485] width 208 height 62
click at [1172, 501] on span "Chọn HT Thanh Toán" at bounding box center [1218, 494] width 186 height 27
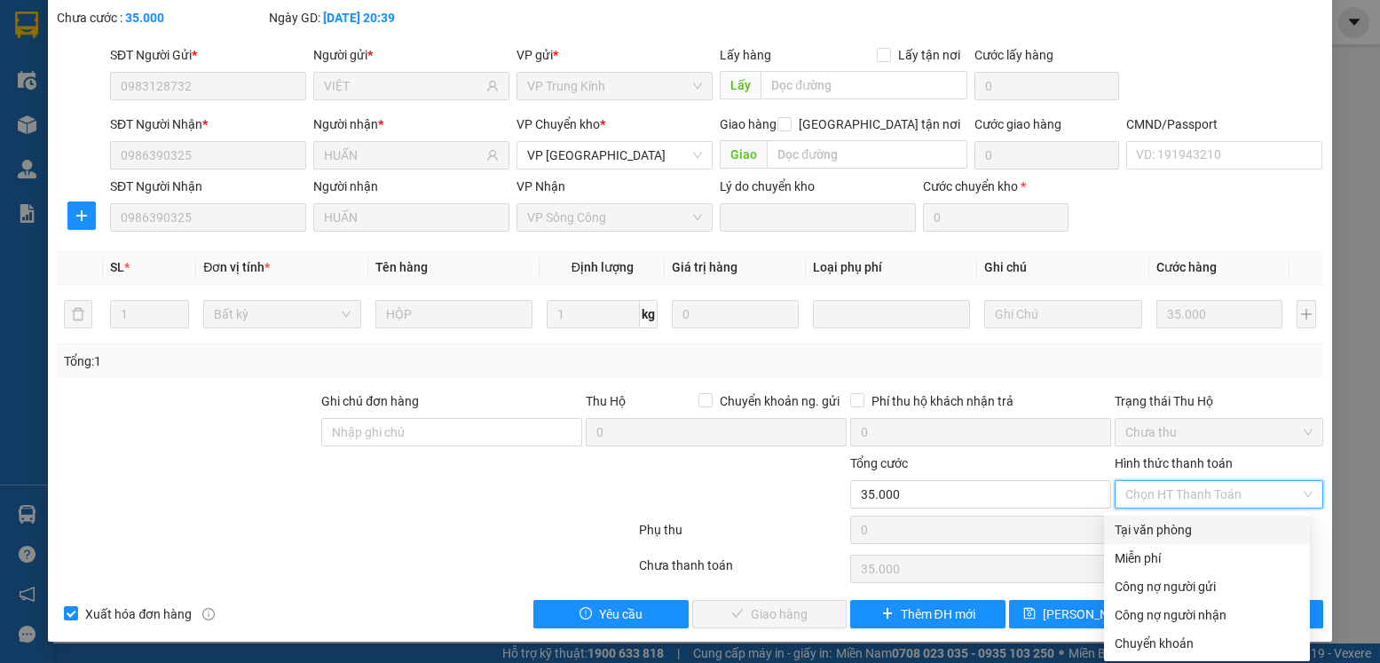
click at [1170, 521] on div "Tại văn phòng" at bounding box center [1207, 530] width 185 height 20
type input "0"
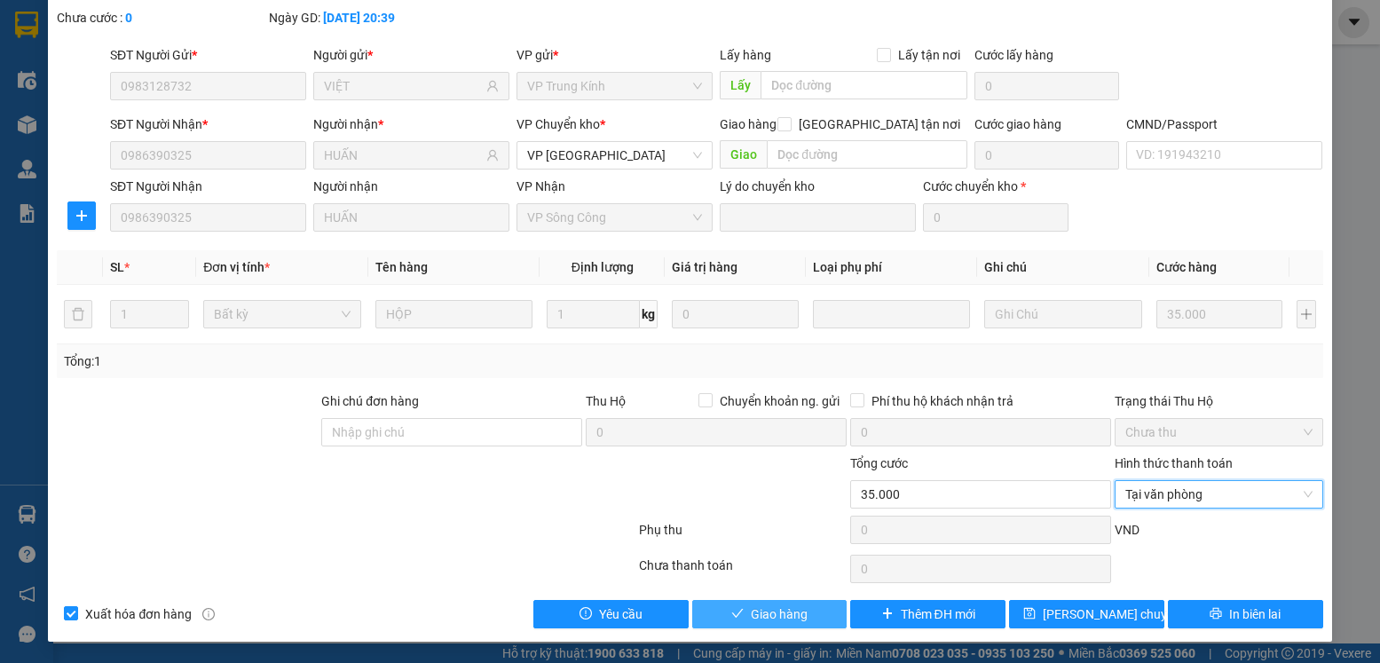
drag, startPoint x: 772, startPoint y: 594, endPoint x: 768, endPoint y: 608, distance: 14.9
click at [772, 595] on div "Total Paid Fee 0 Total UnPaid Fee 35.000 Cash Collection Total Fee Mã ĐH: TK130…" at bounding box center [690, 300] width 1266 height 658
click at [764, 610] on span "Giao hàng" at bounding box center [779, 614] width 57 height 20
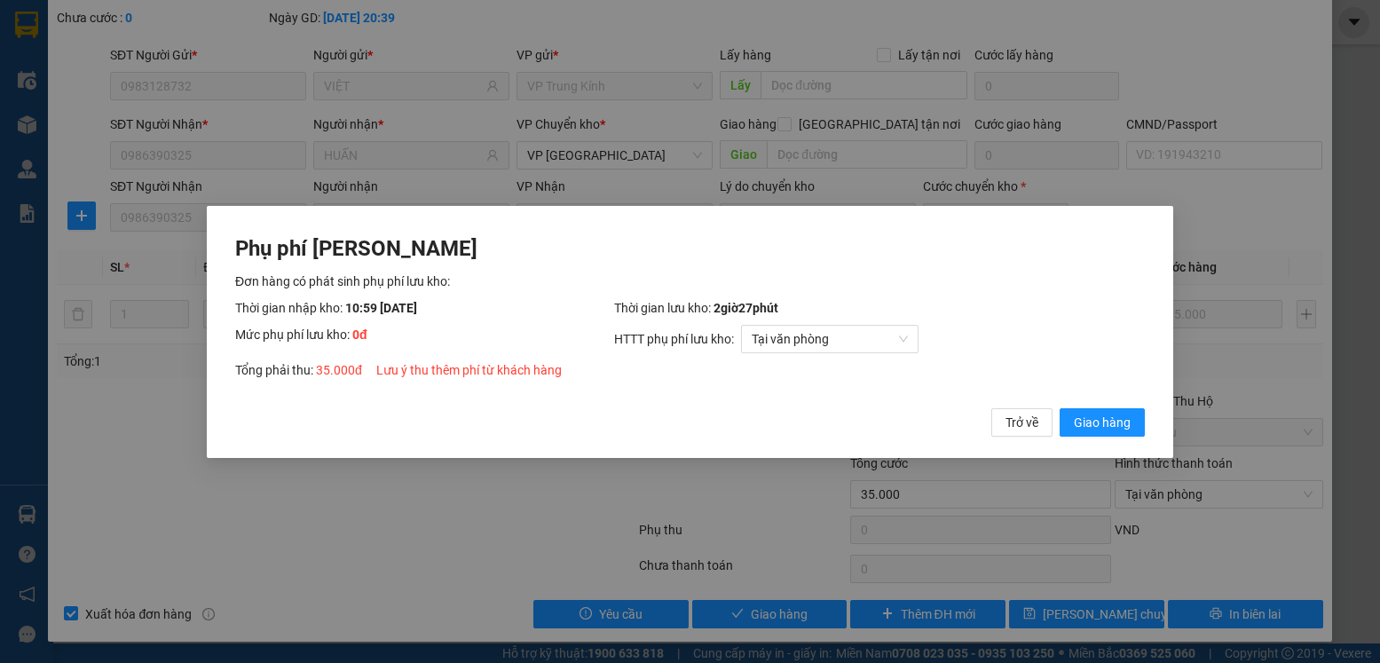
click at [1060, 407] on button "Giao hàng" at bounding box center [1102, 421] width 85 height 28
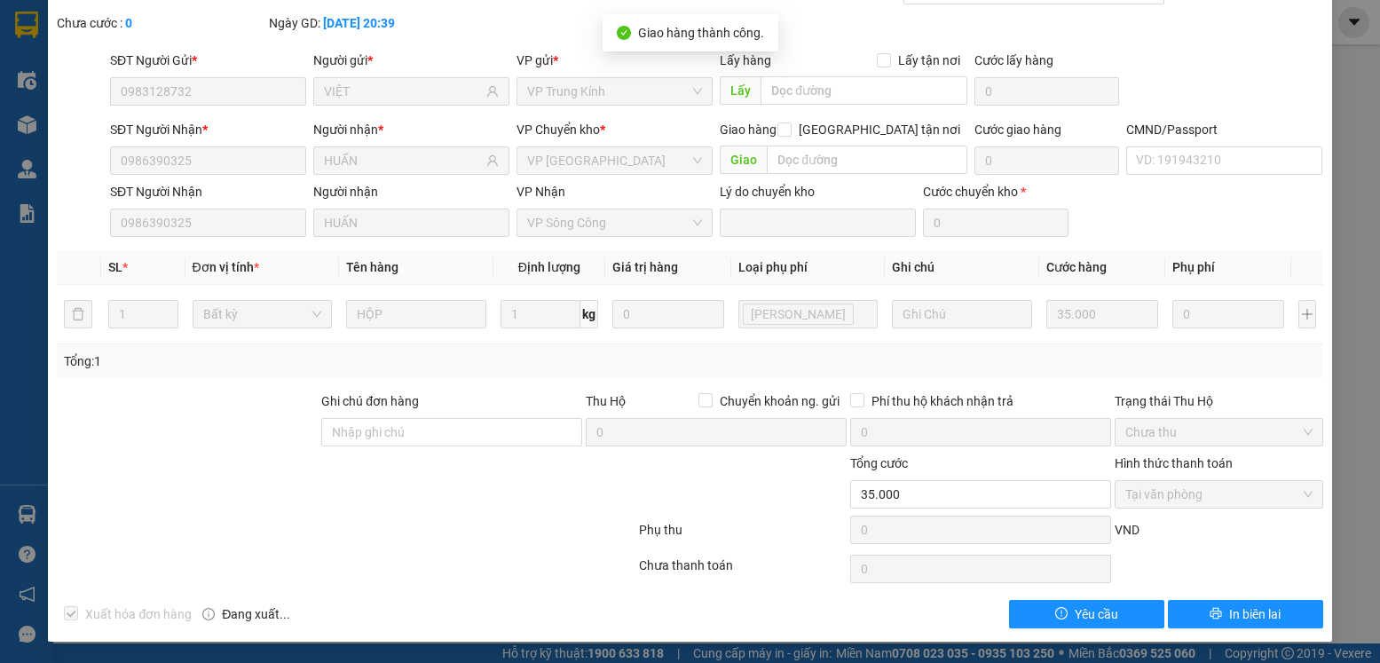
scroll to position [0, 0]
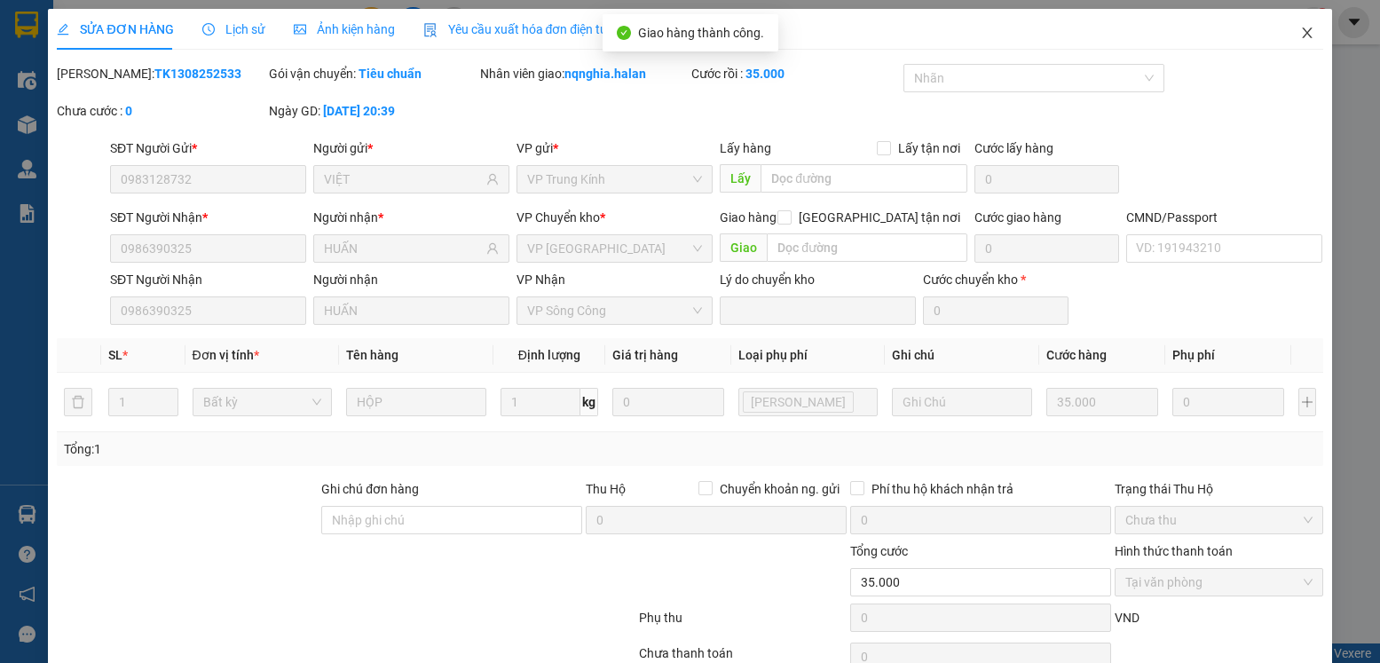
click at [1282, 35] on span "Close" at bounding box center [1307, 34] width 50 height 50
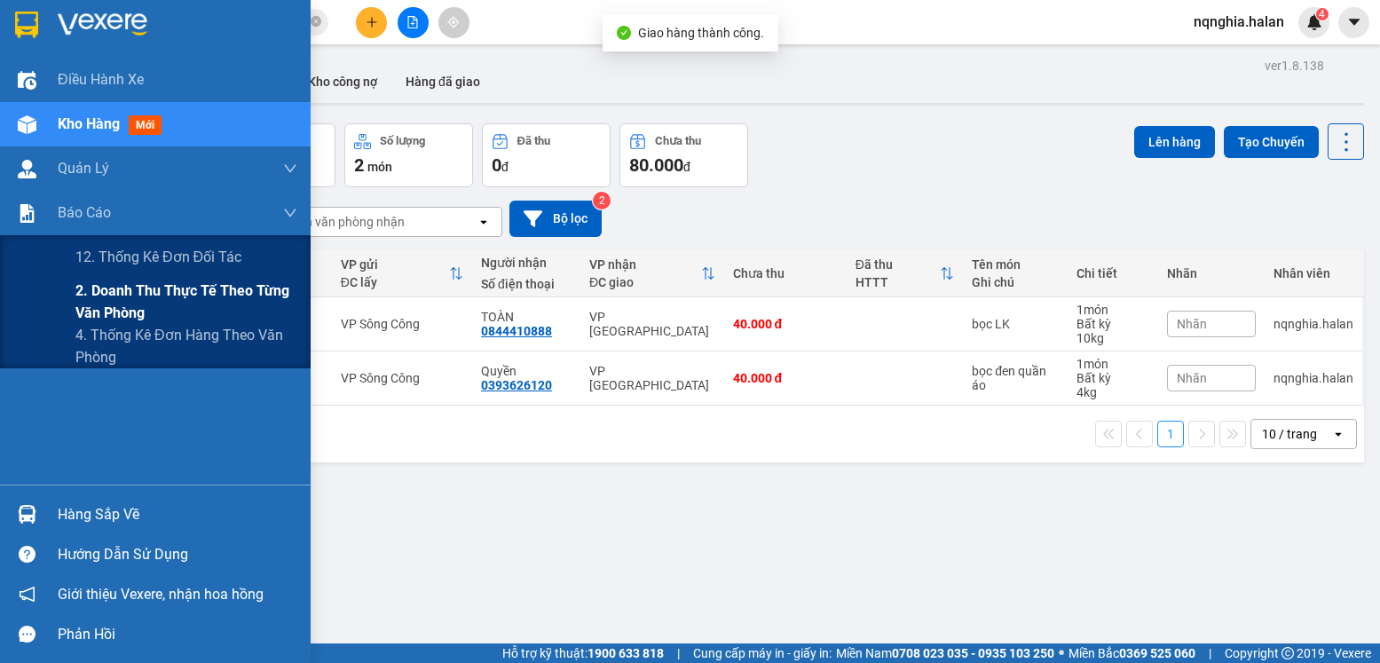
click at [100, 288] on span "2. Doanh thu thực tế theo từng văn phòng" at bounding box center [186, 302] width 222 height 44
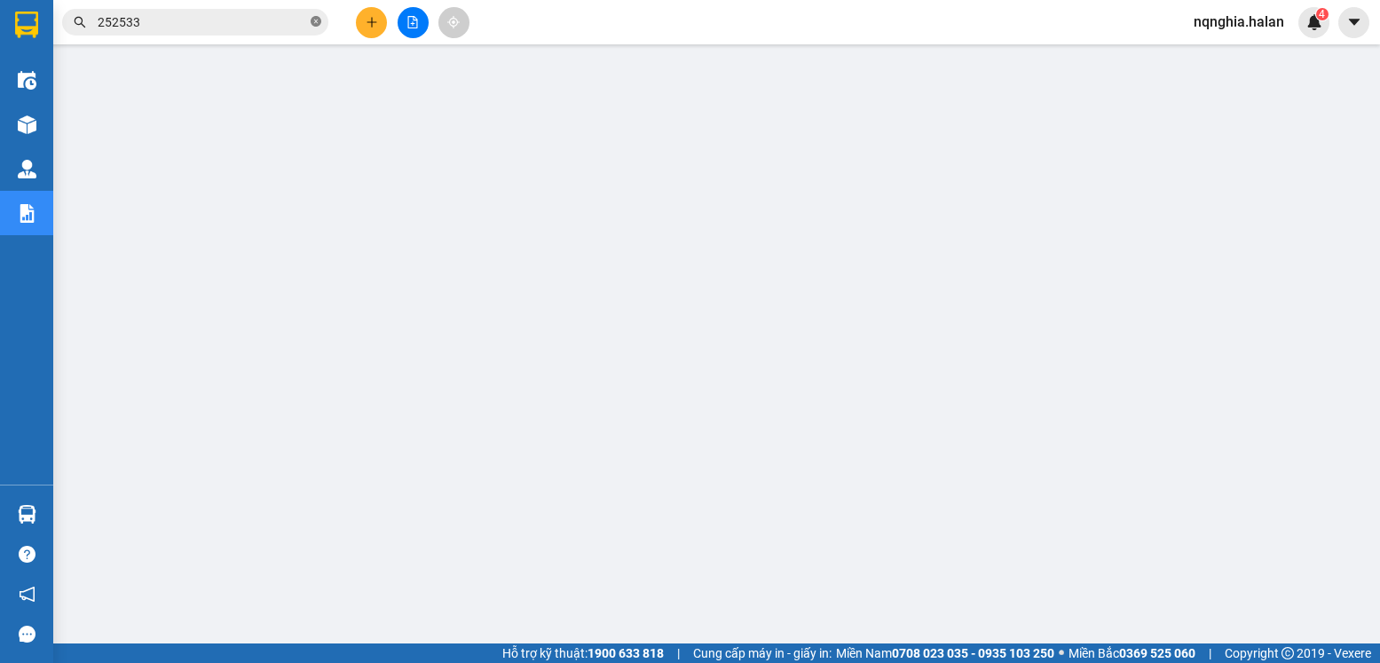
click at [318, 23] on icon "close-circle" at bounding box center [316, 21] width 11 height 11
click at [241, 26] on input "text" at bounding box center [202, 22] width 209 height 20
click at [240, 26] on input "text" at bounding box center [202, 22] width 209 height 20
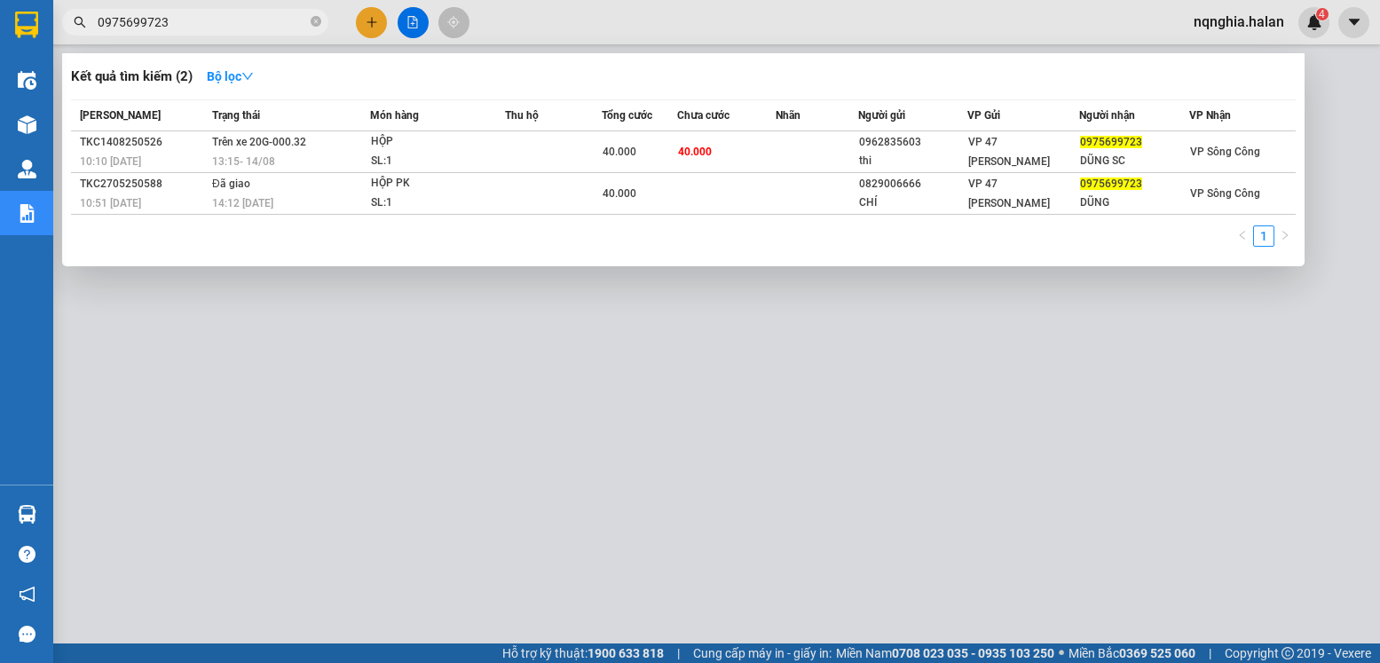
click at [231, 15] on input "0975699723" at bounding box center [202, 22] width 209 height 20
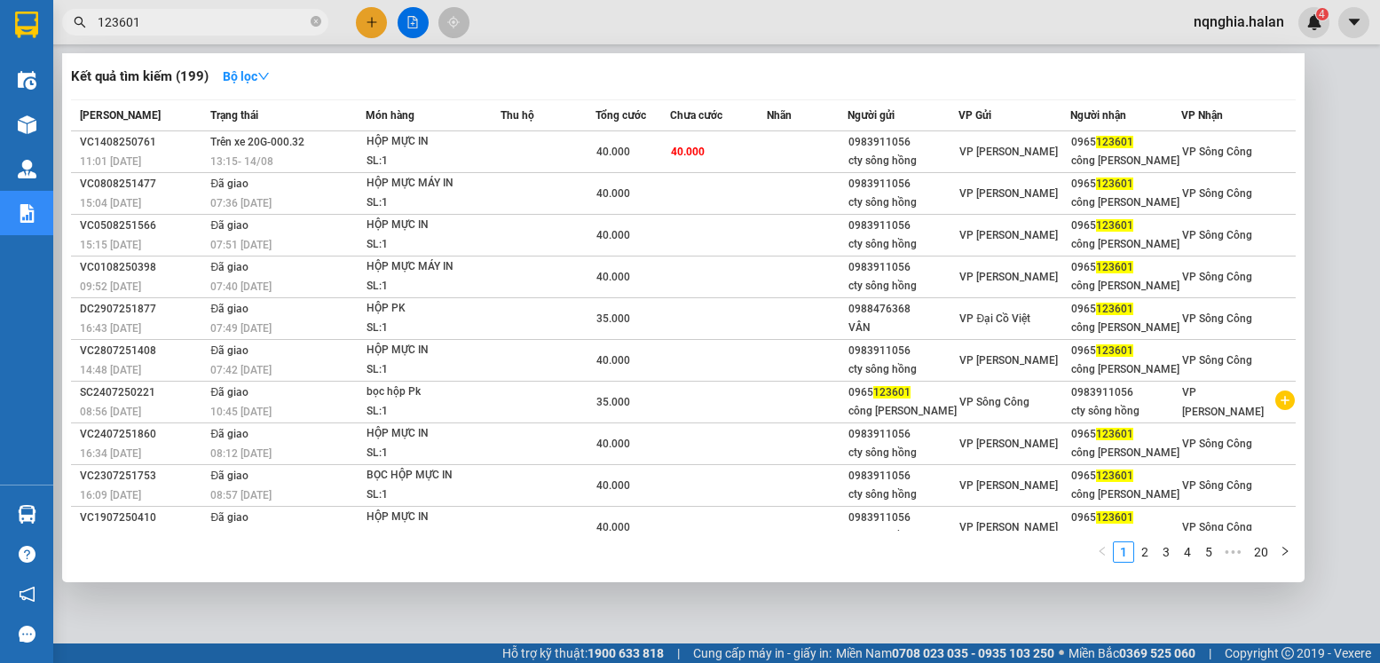
click at [227, 15] on input "123601" at bounding box center [202, 22] width 209 height 20
click at [229, 15] on input "123601" at bounding box center [202, 22] width 209 height 20
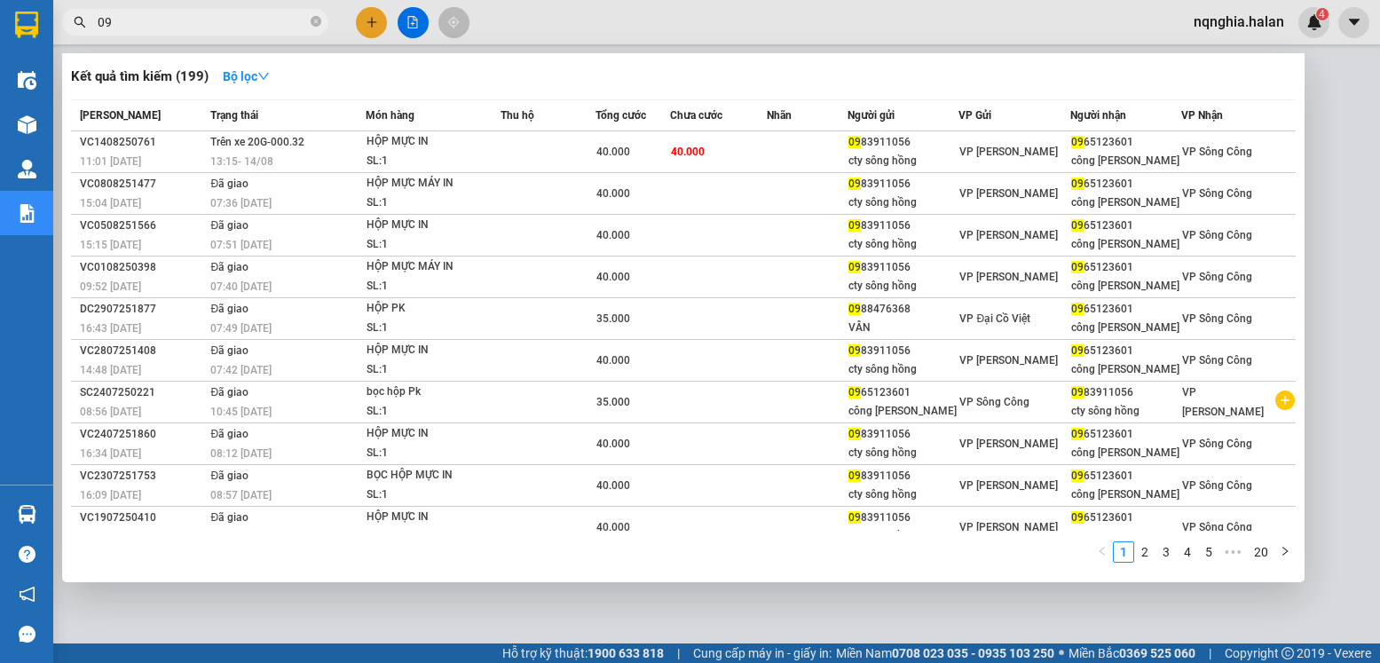
type input "0"
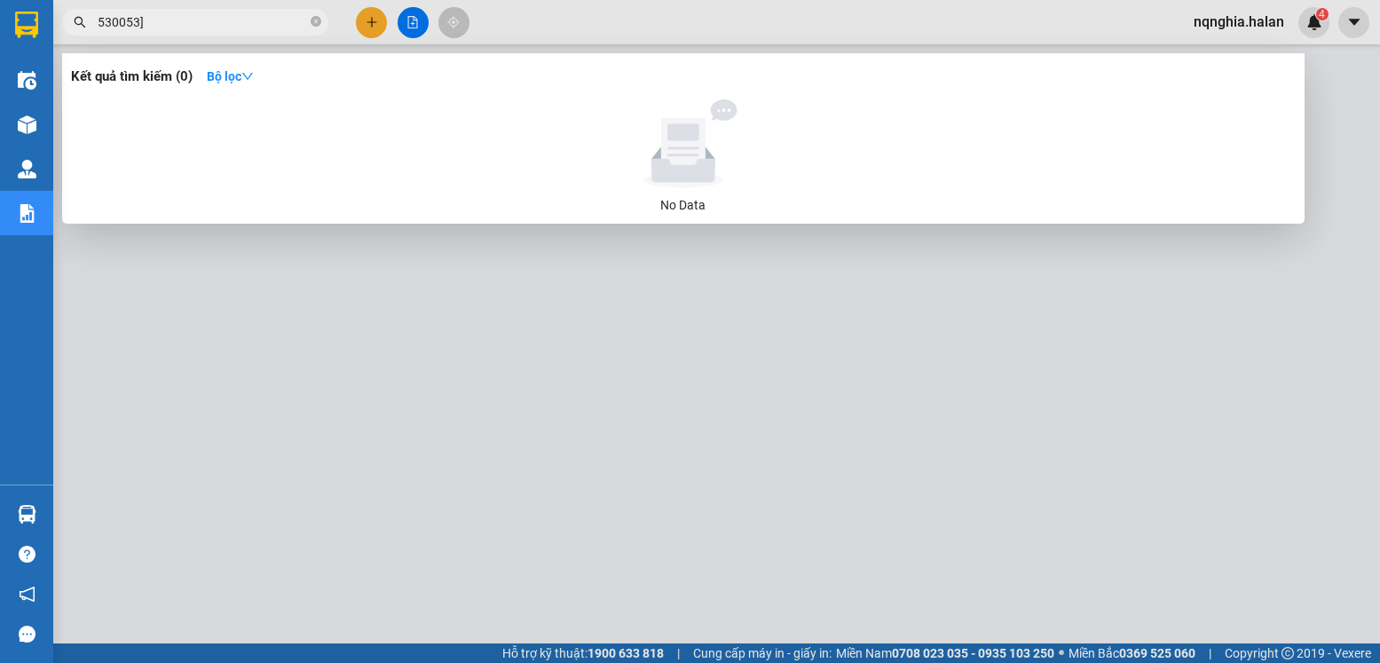
type input "530053]"
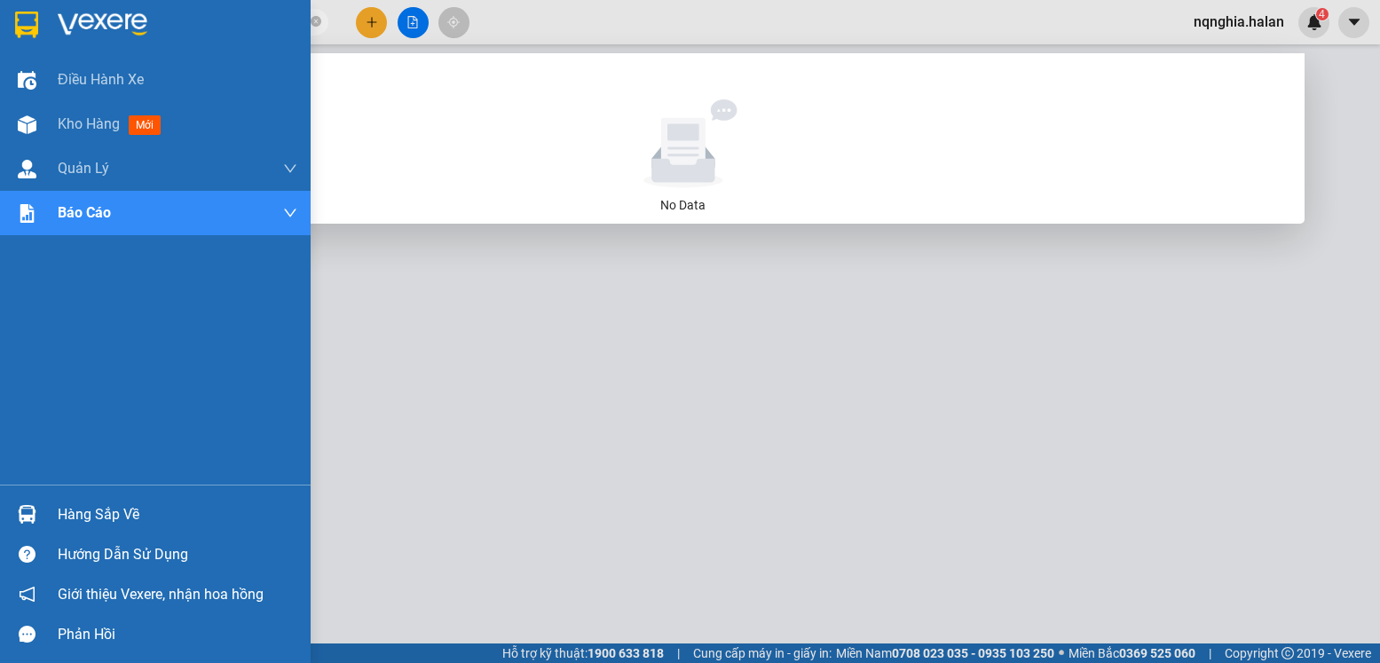
click at [36, 506] on div at bounding box center [27, 514] width 31 height 31
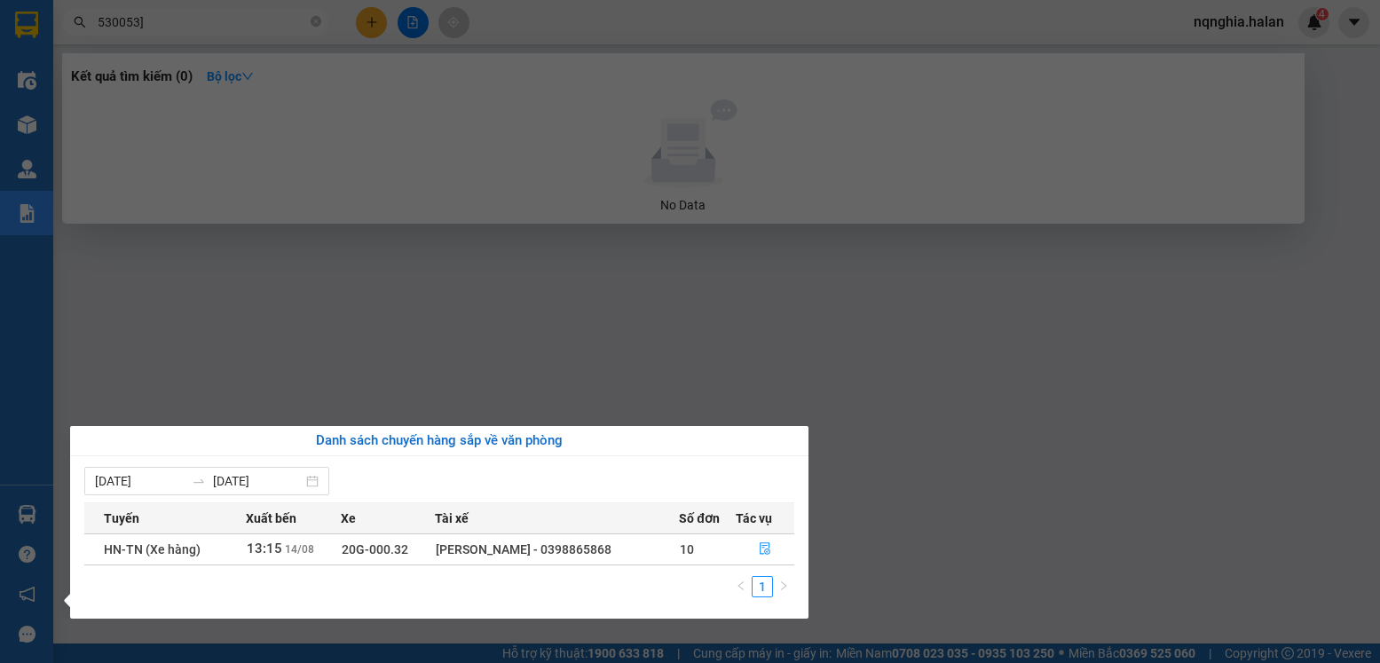
click at [865, 346] on section "Kết quả tìm kiếm ( 0 ) Bộ lọc No Data 530053] nqnghia.halan 4 Điều hành xe Kho …" at bounding box center [690, 331] width 1380 height 663
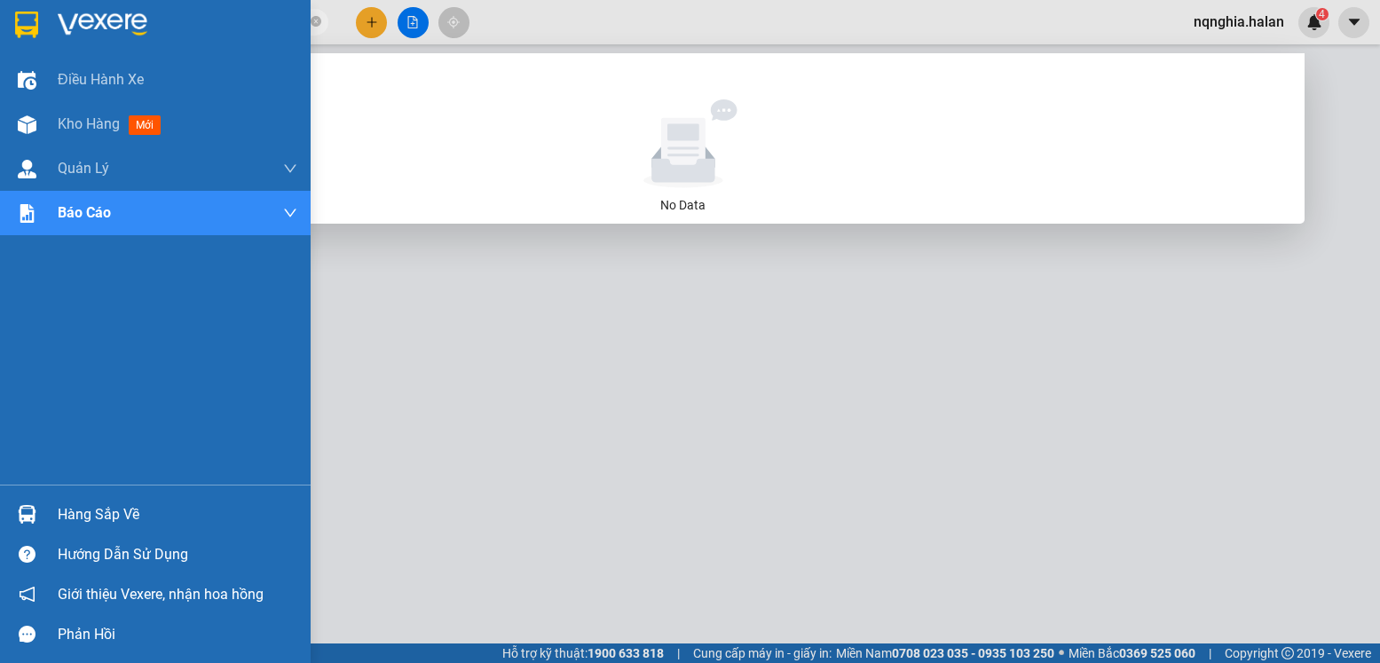
click at [5, 504] on div "Hàng sắp về" at bounding box center [155, 514] width 311 height 40
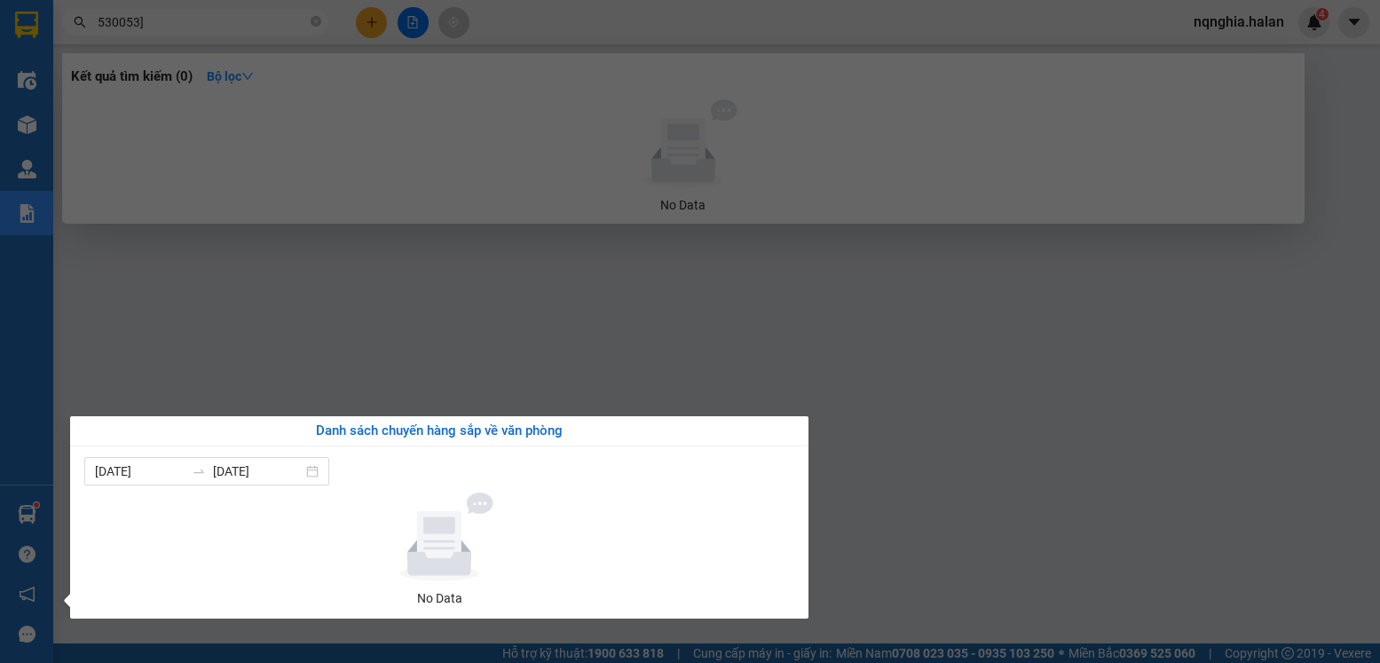
click at [1109, 507] on section "Kết quả tìm kiếm ( 0 ) Bộ lọc No Data 530053] nqnghia.halan 4 Điều hành xe Kho …" at bounding box center [690, 331] width 1380 height 663
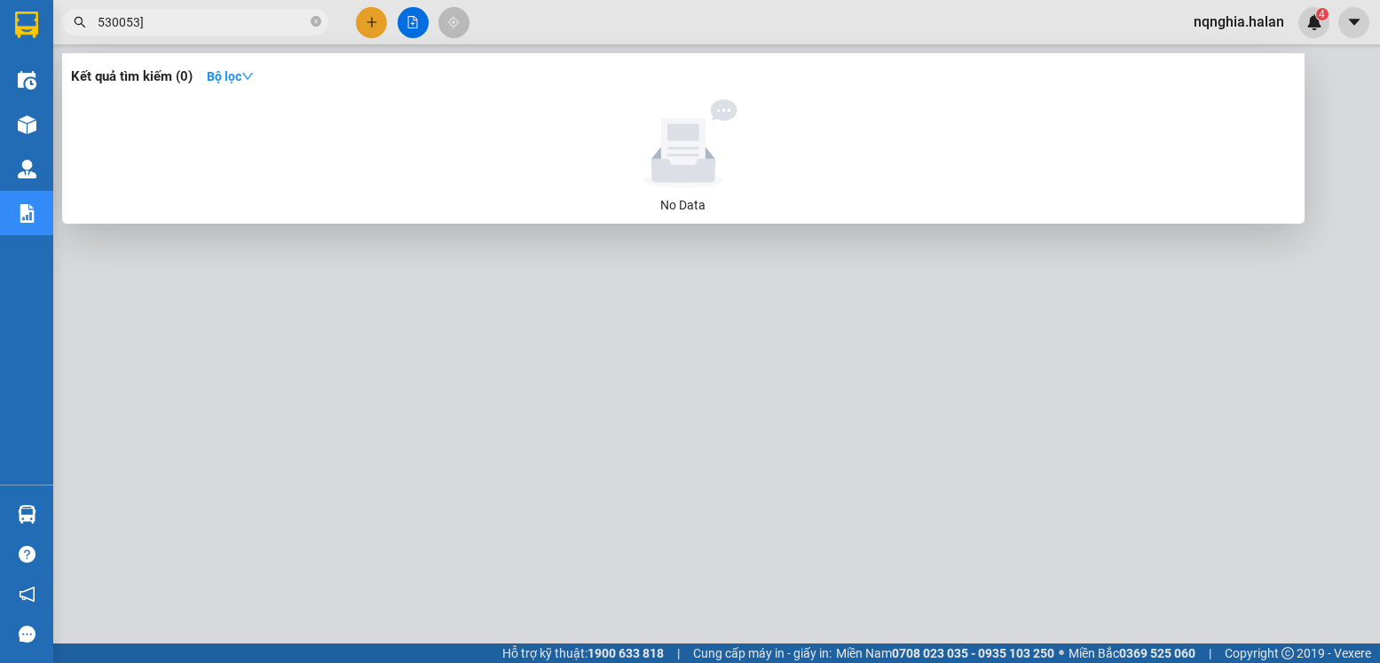
click at [245, 398] on div at bounding box center [690, 331] width 1380 height 663
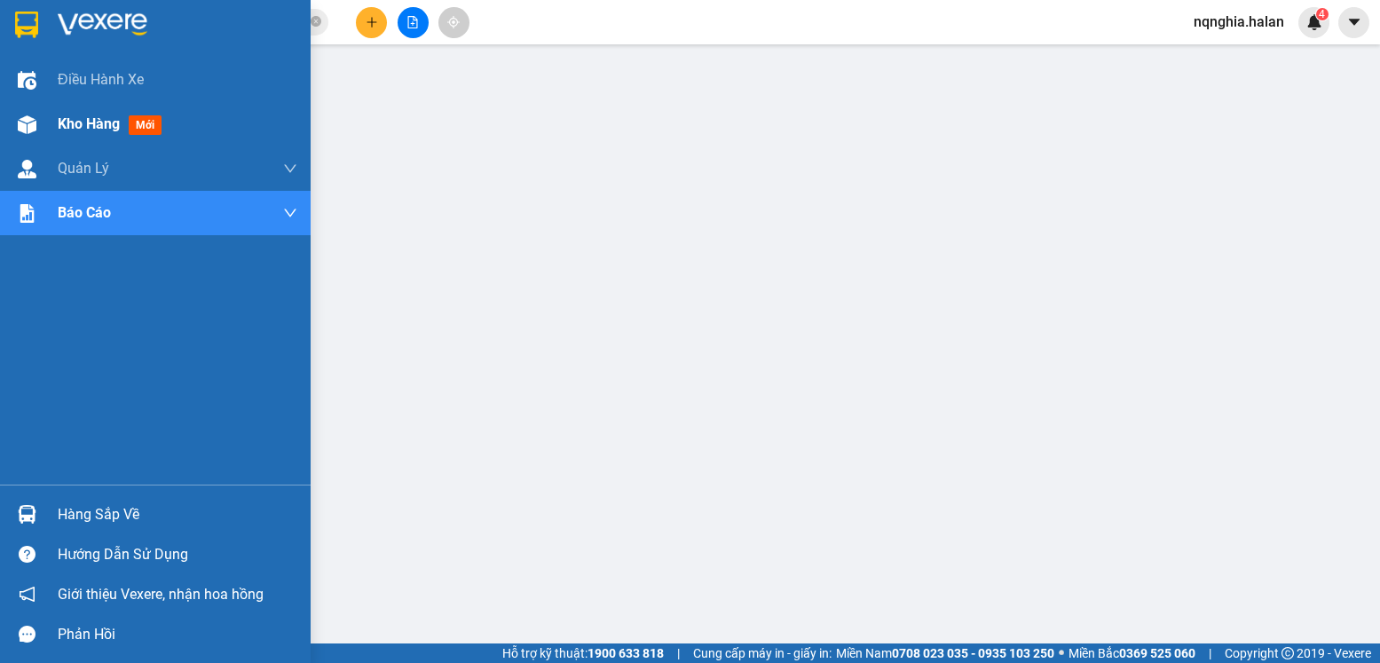
click at [22, 135] on div at bounding box center [27, 124] width 31 height 31
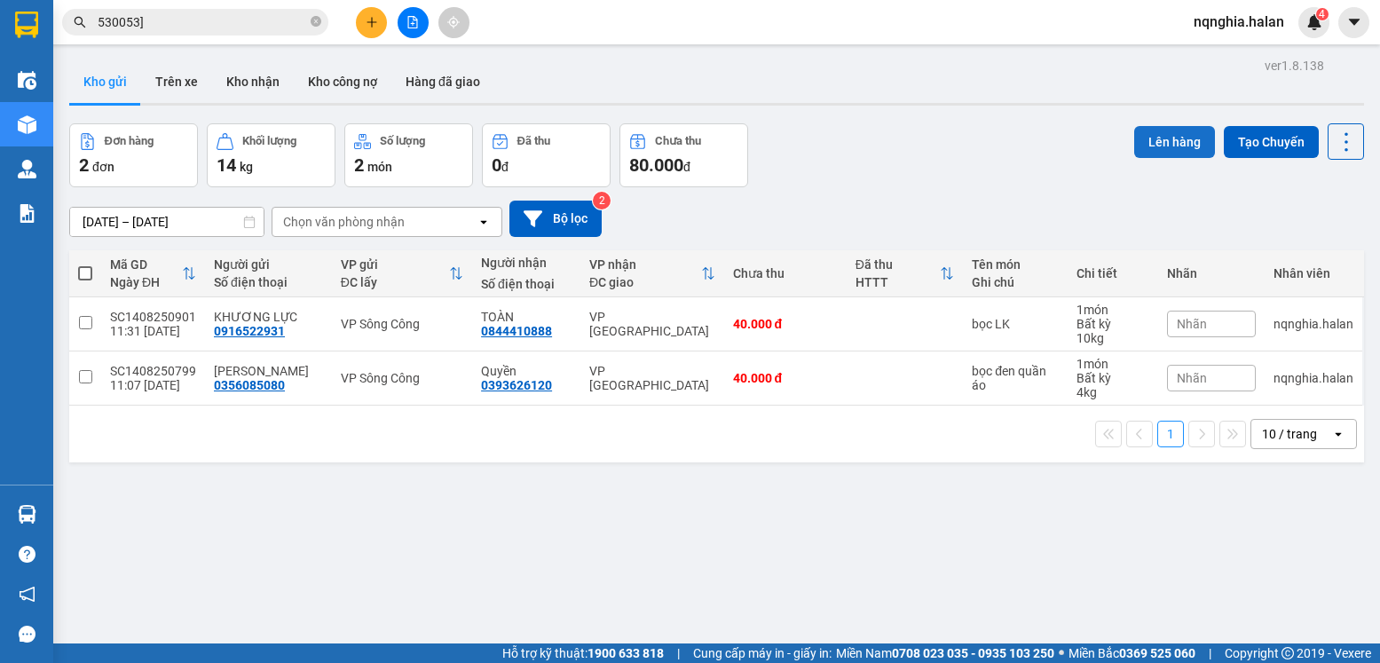
click at [1161, 138] on button "Lên hàng" at bounding box center [1174, 142] width 81 height 32
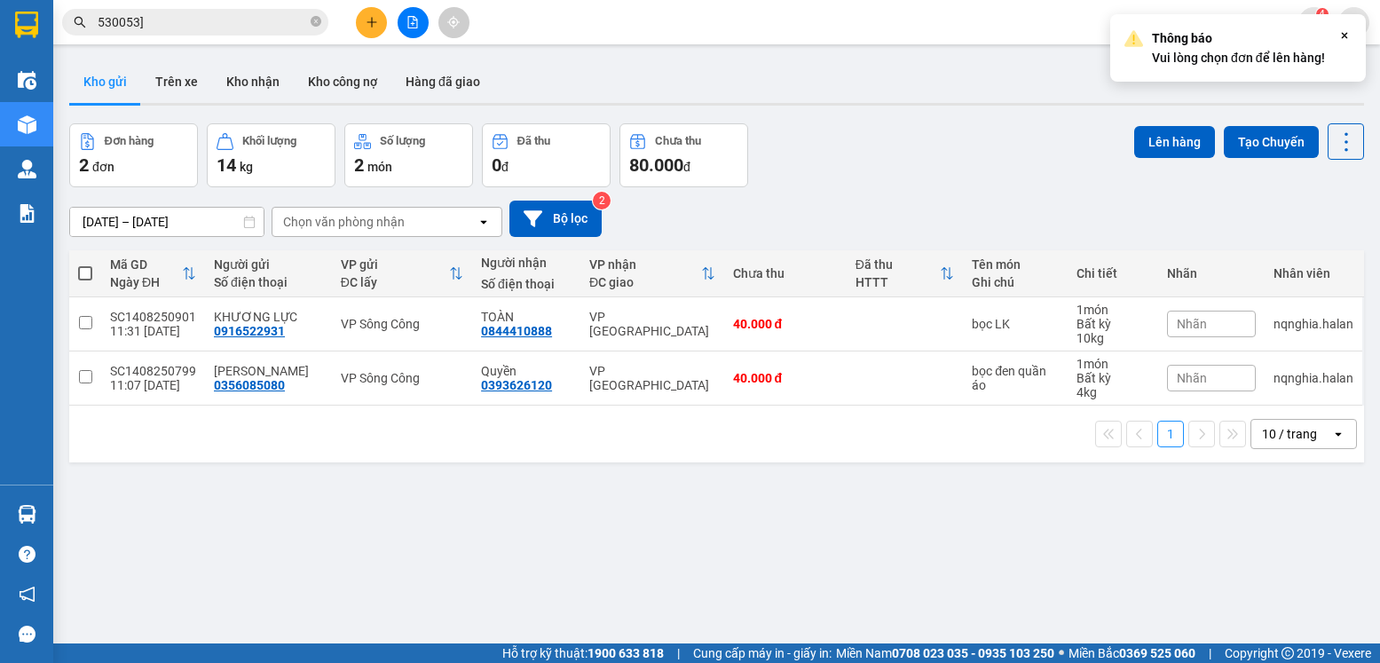
click at [82, 276] on span at bounding box center [85, 273] width 14 height 14
click at [85, 264] on input "checkbox" at bounding box center [85, 264] width 0 height 0
checkbox input "true"
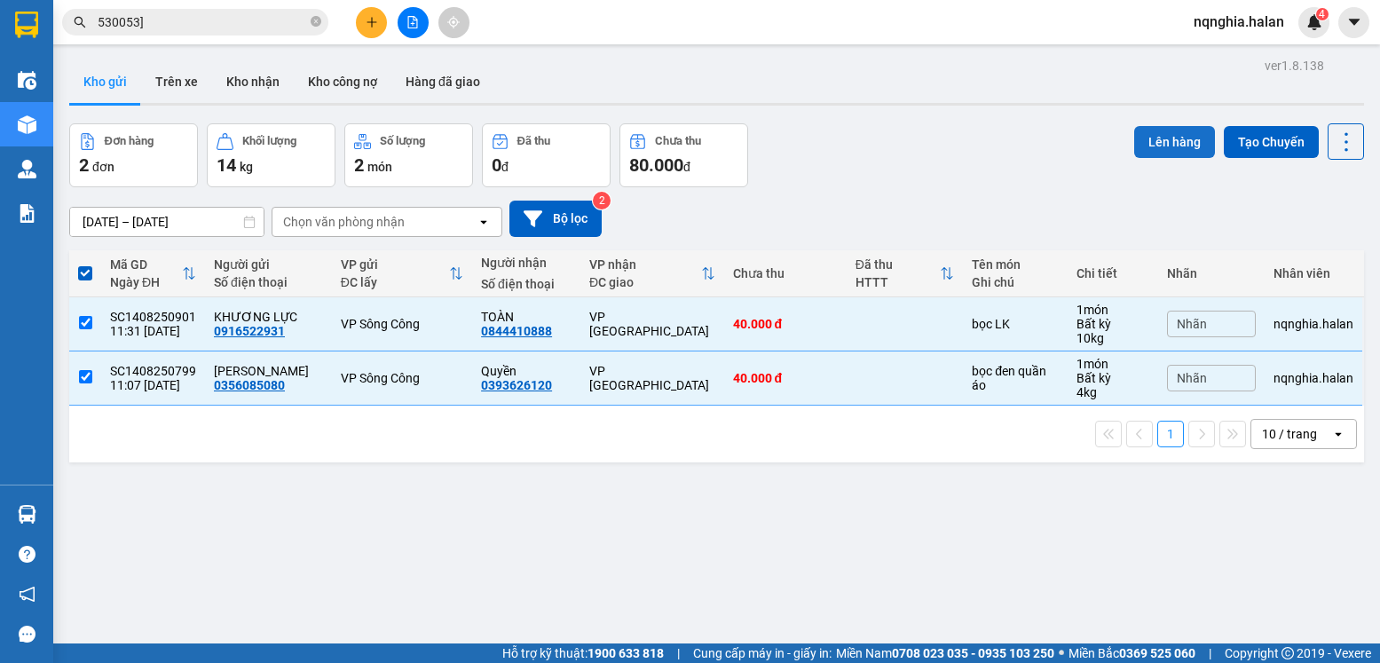
click at [1152, 153] on button "Lên hàng" at bounding box center [1174, 142] width 81 height 32
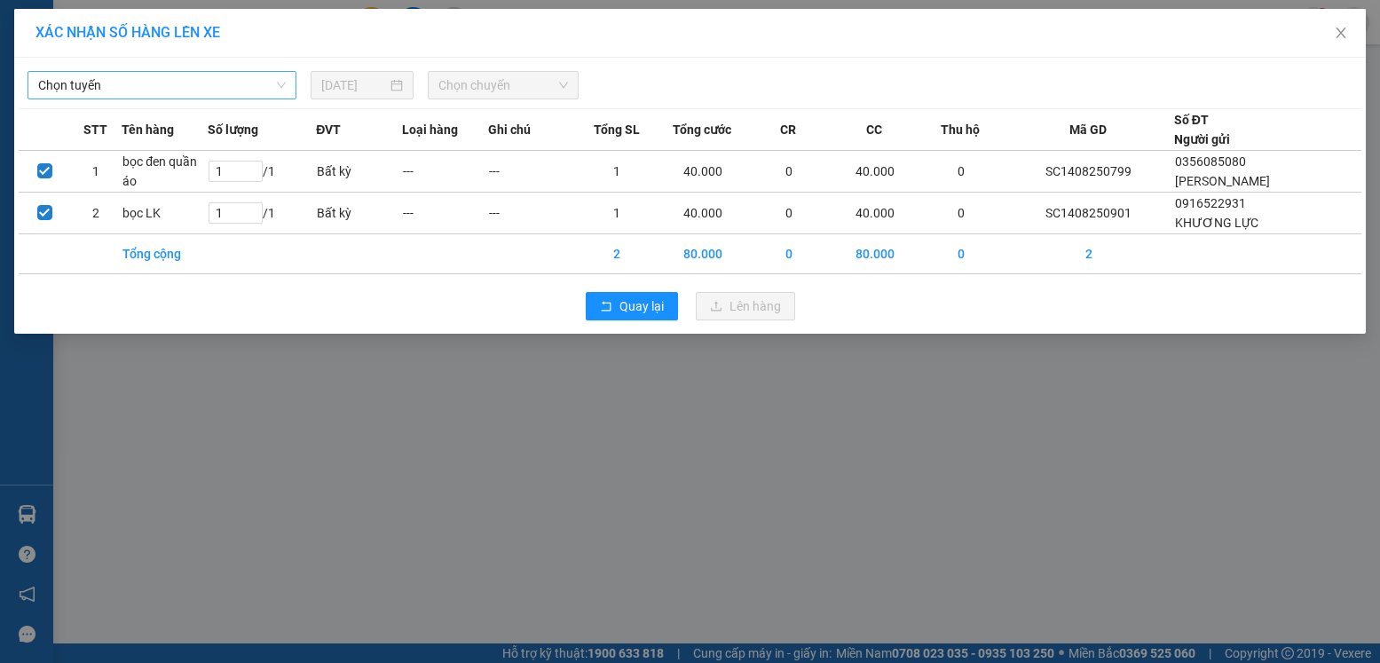
click at [243, 88] on span "Chọn tuyến" at bounding box center [162, 85] width 248 height 27
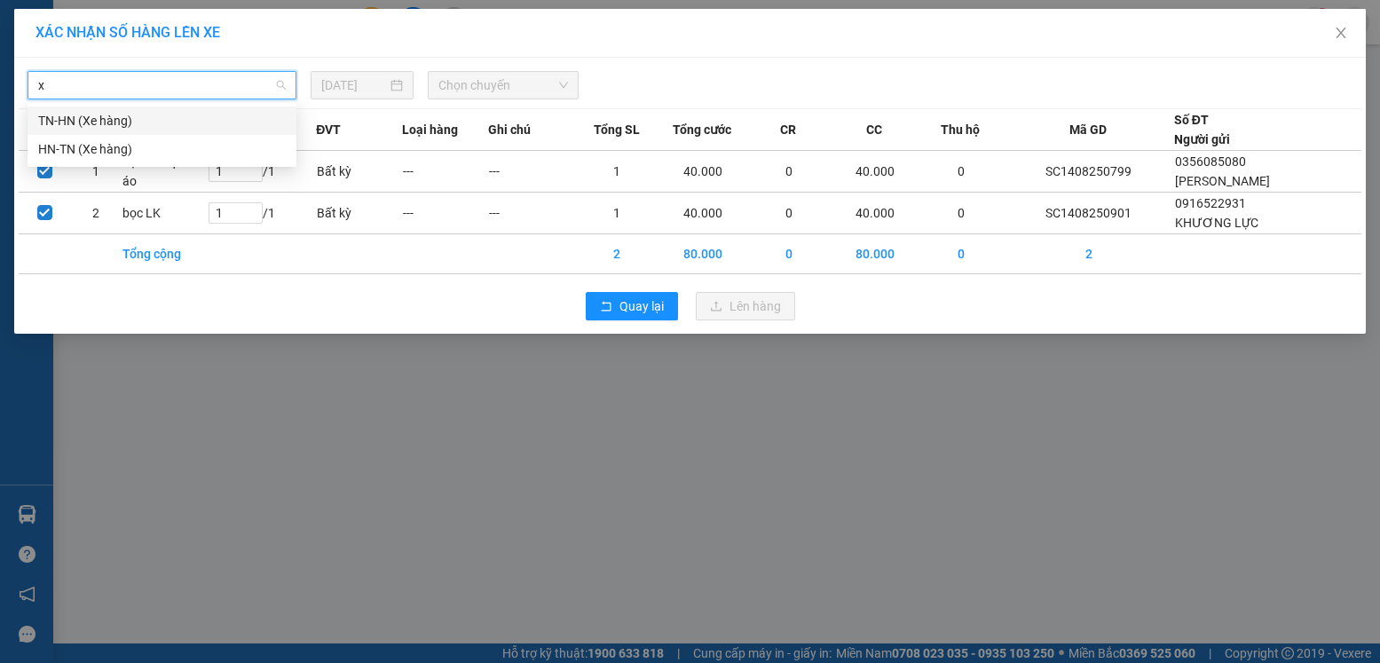
type input "xe"
click at [134, 118] on div "TN-HN (Xe hàng)" at bounding box center [162, 121] width 248 height 20
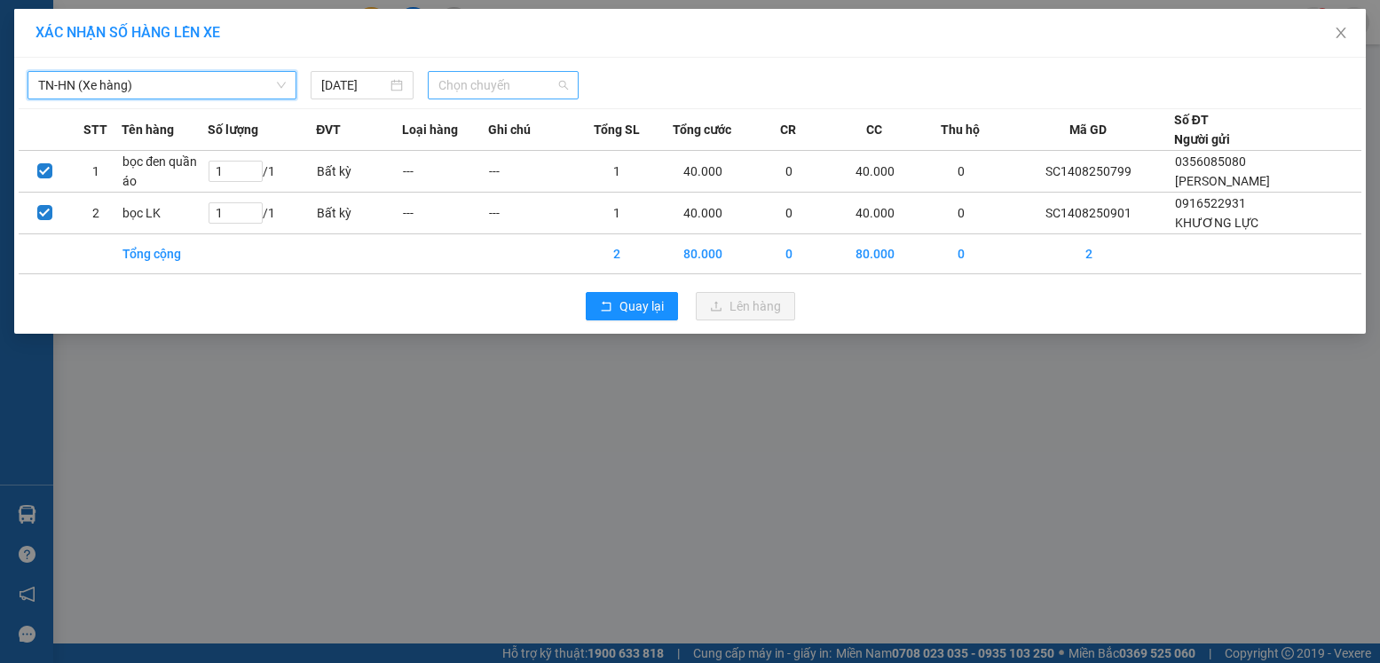
click at [542, 88] on span "Chọn chuyến" at bounding box center [503, 85] width 130 height 27
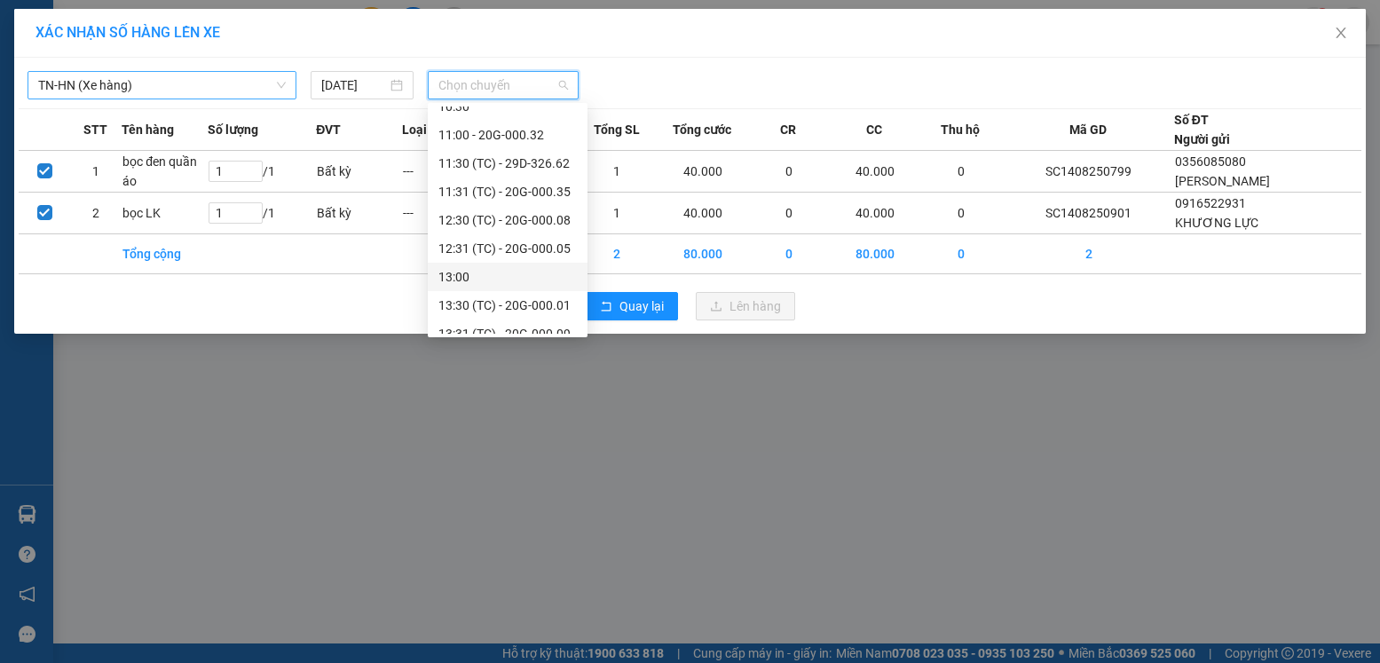
scroll to position [511, 0]
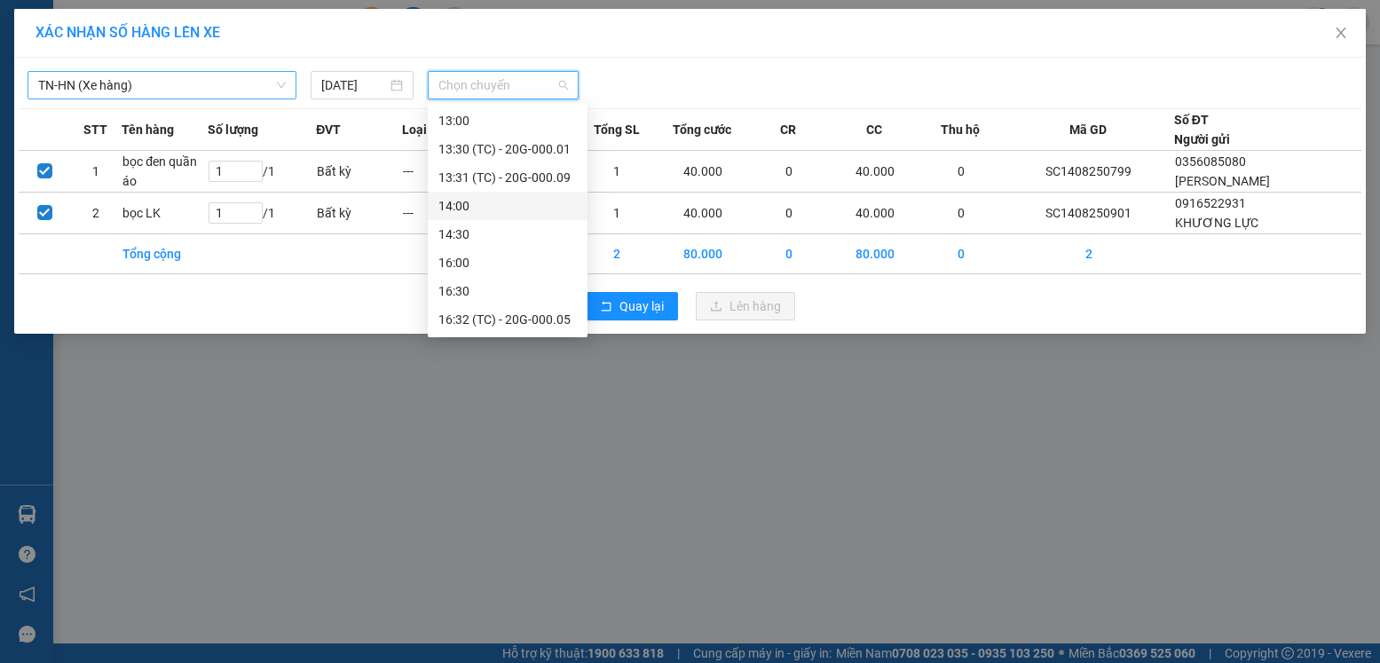
click at [488, 210] on div "14:00" at bounding box center [507, 206] width 138 height 20
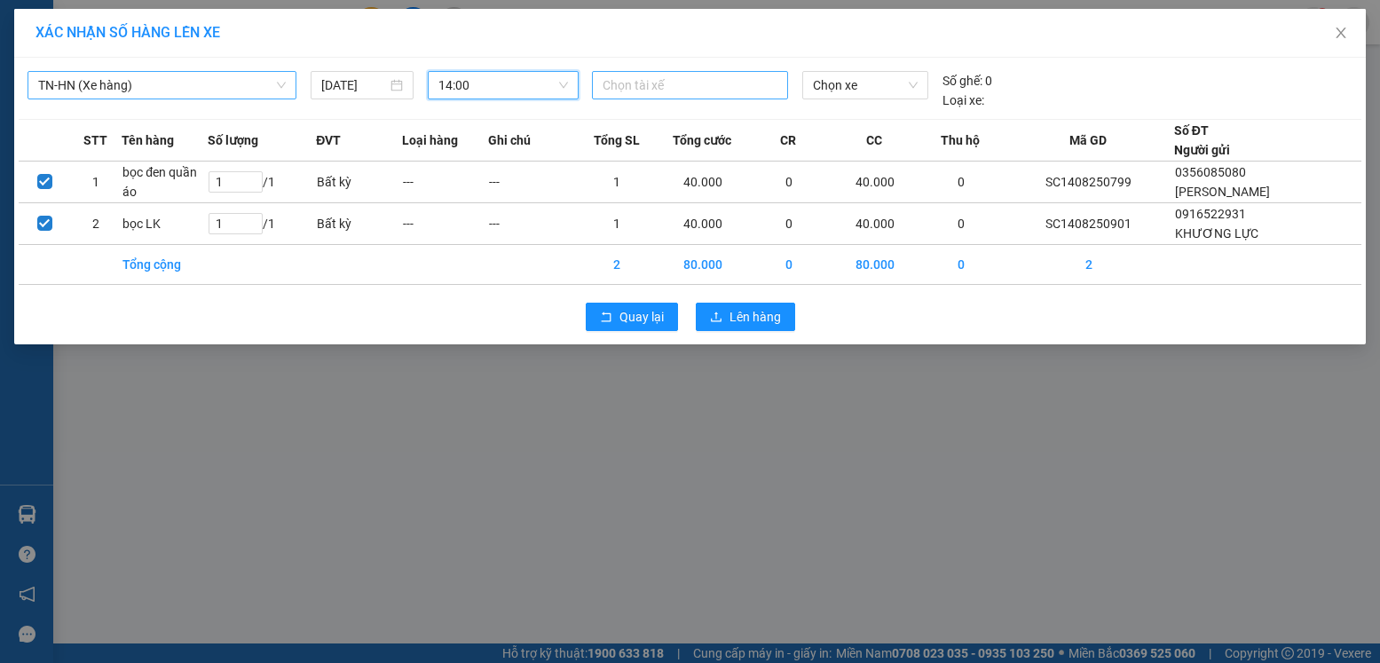
click at [632, 89] on div at bounding box center [689, 85] width 187 height 21
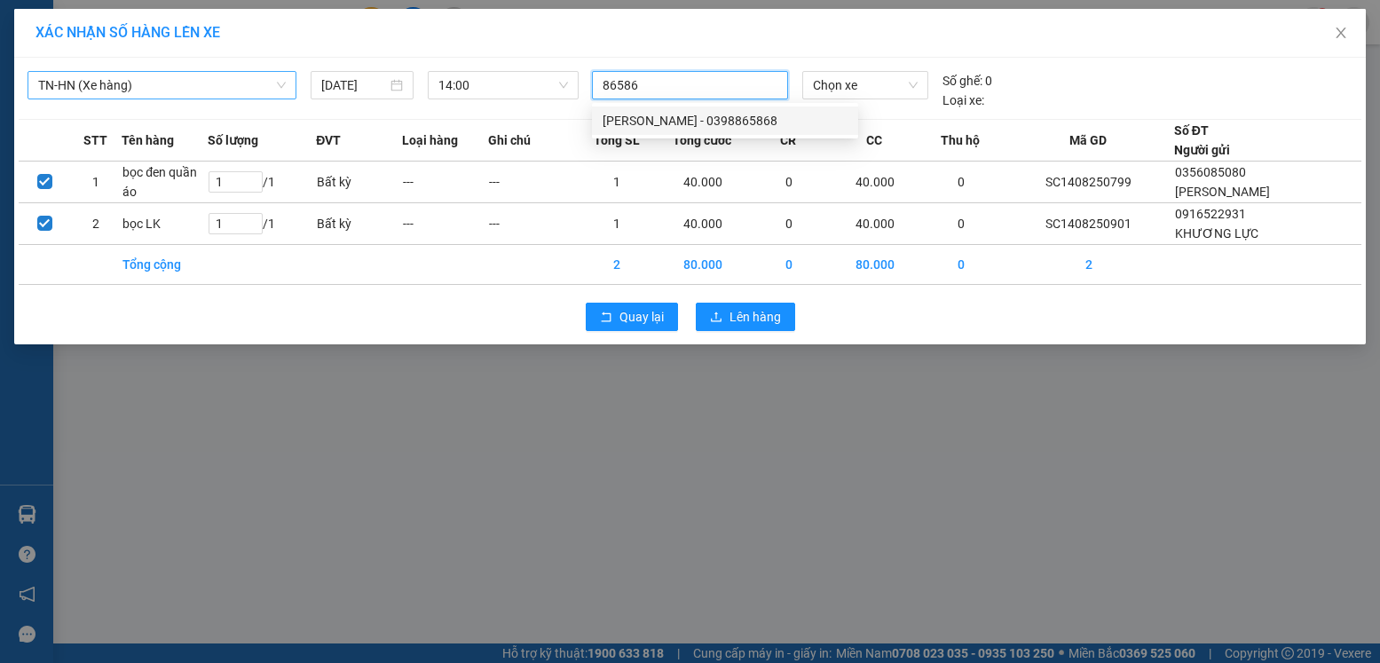
type input "865868"
click at [677, 127] on div "[PERSON_NAME] - 0398865868" at bounding box center [725, 121] width 245 height 20
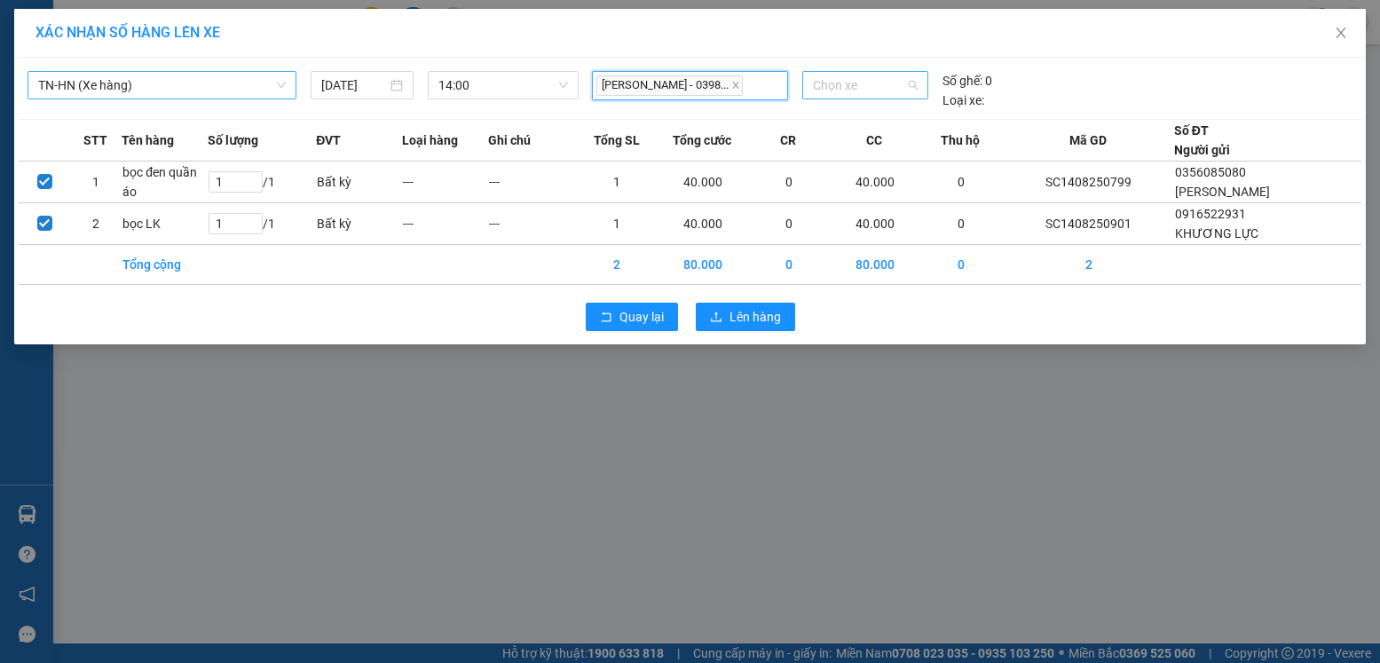
click at [851, 86] on span "Chọn xe" at bounding box center [865, 85] width 105 height 27
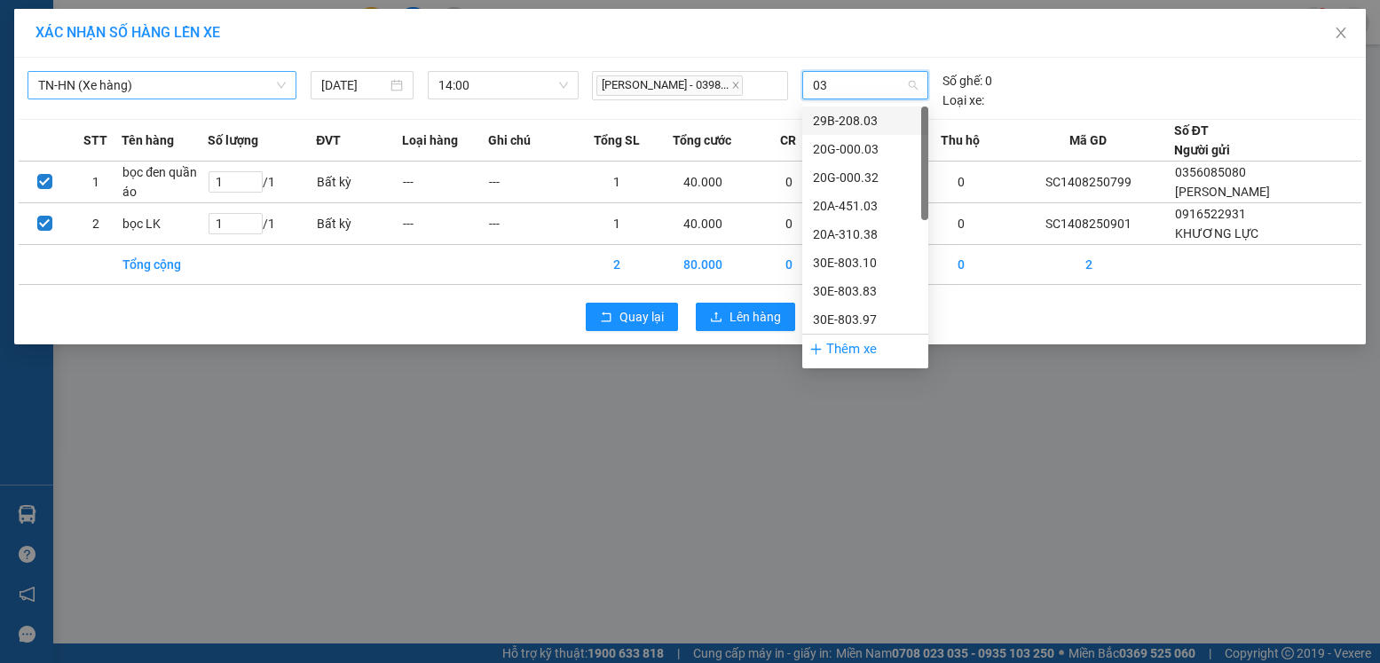
type input "032"
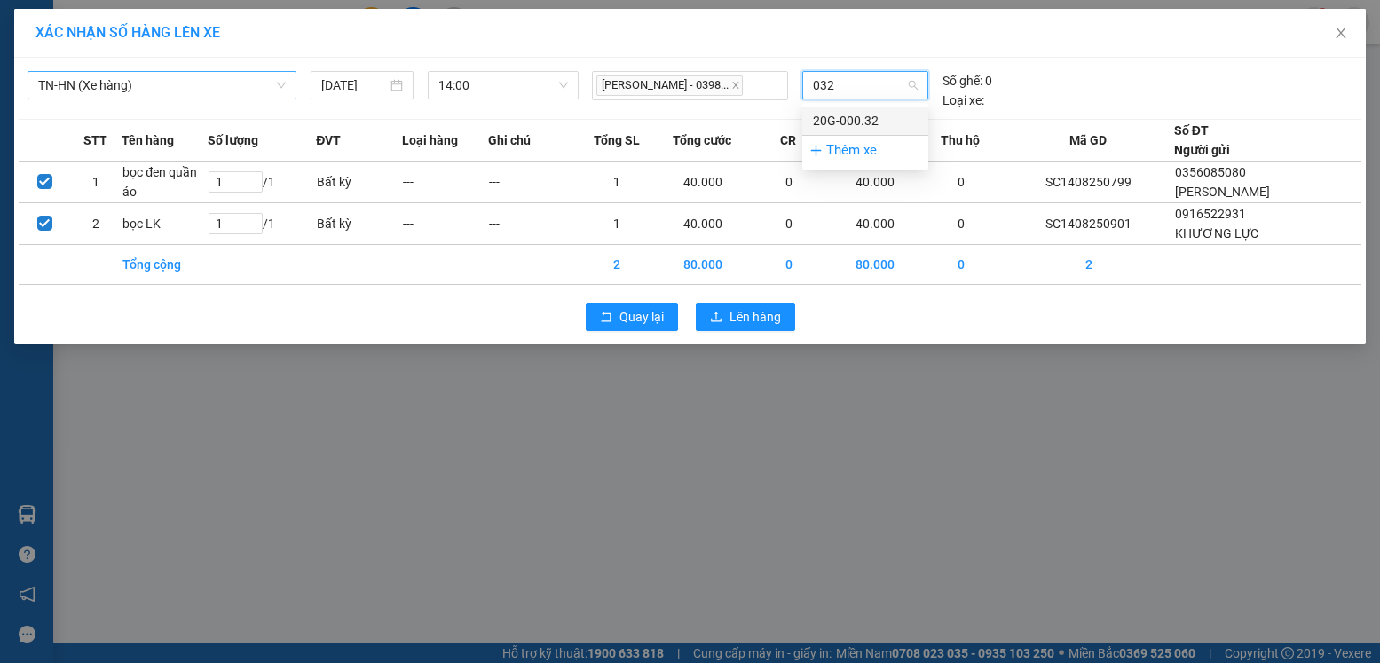
click at [838, 107] on div "20G-000.32" at bounding box center [865, 121] width 126 height 28
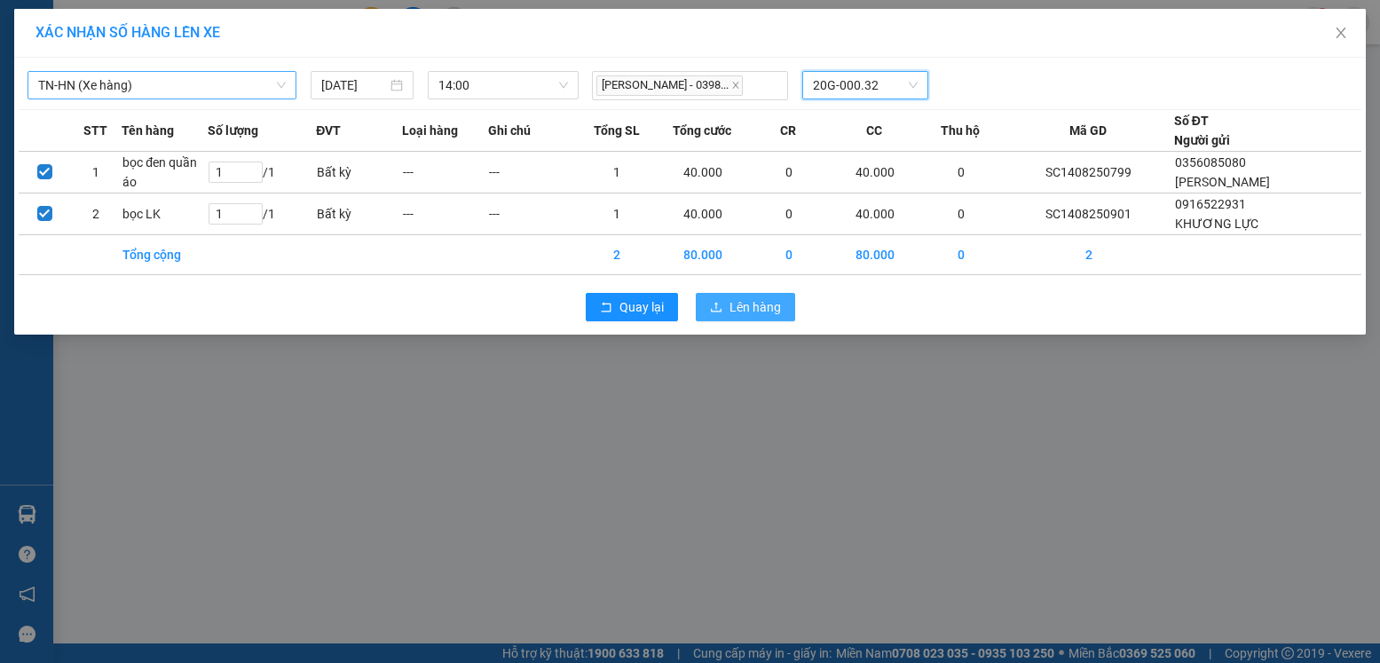
click at [752, 303] on span "Lên hàng" at bounding box center [755, 307] width 51 height 20
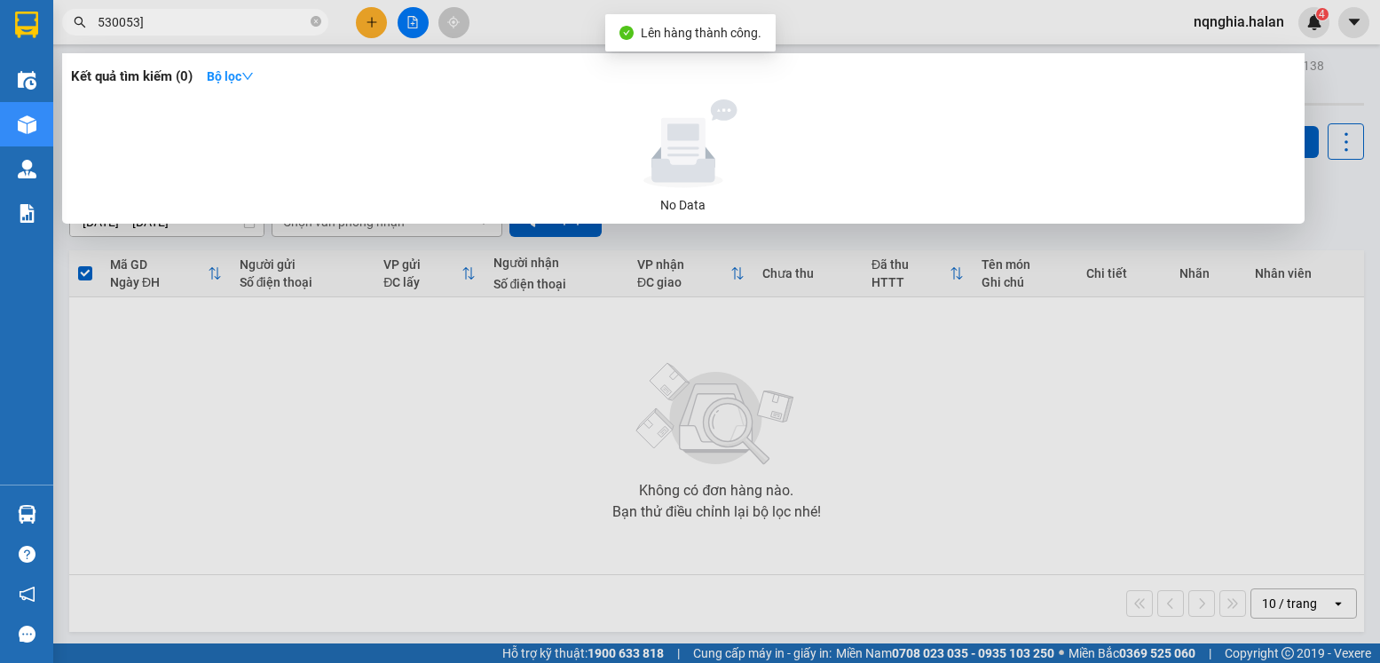
click at [240, 25] on input "530053]" at bounding box center [202, 22] width 209 height 20
type input "5"
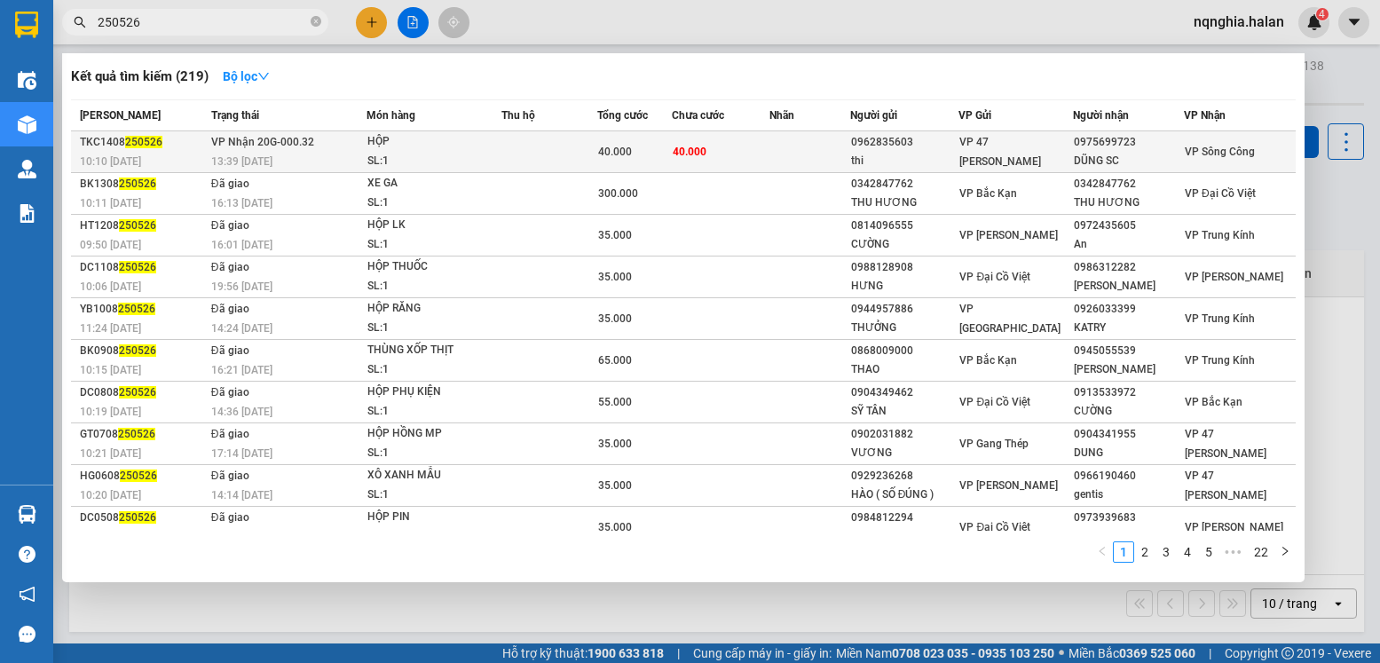
type input "250526"
click at [696, 162] on td "40.000" at bounding box center [721, 152] width 98 height 42
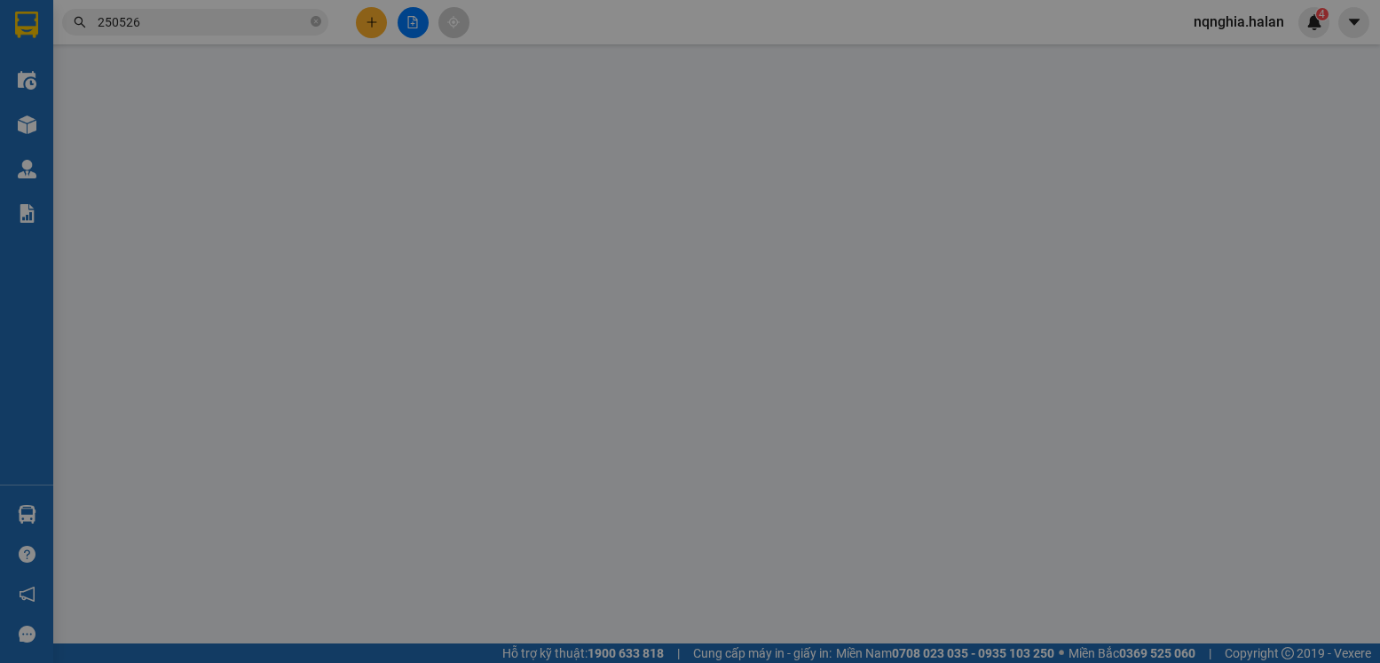
type input "0962835603"
type input "thi"
type input "0975699723"
type input "DŨNG SC"
type input "40.000"
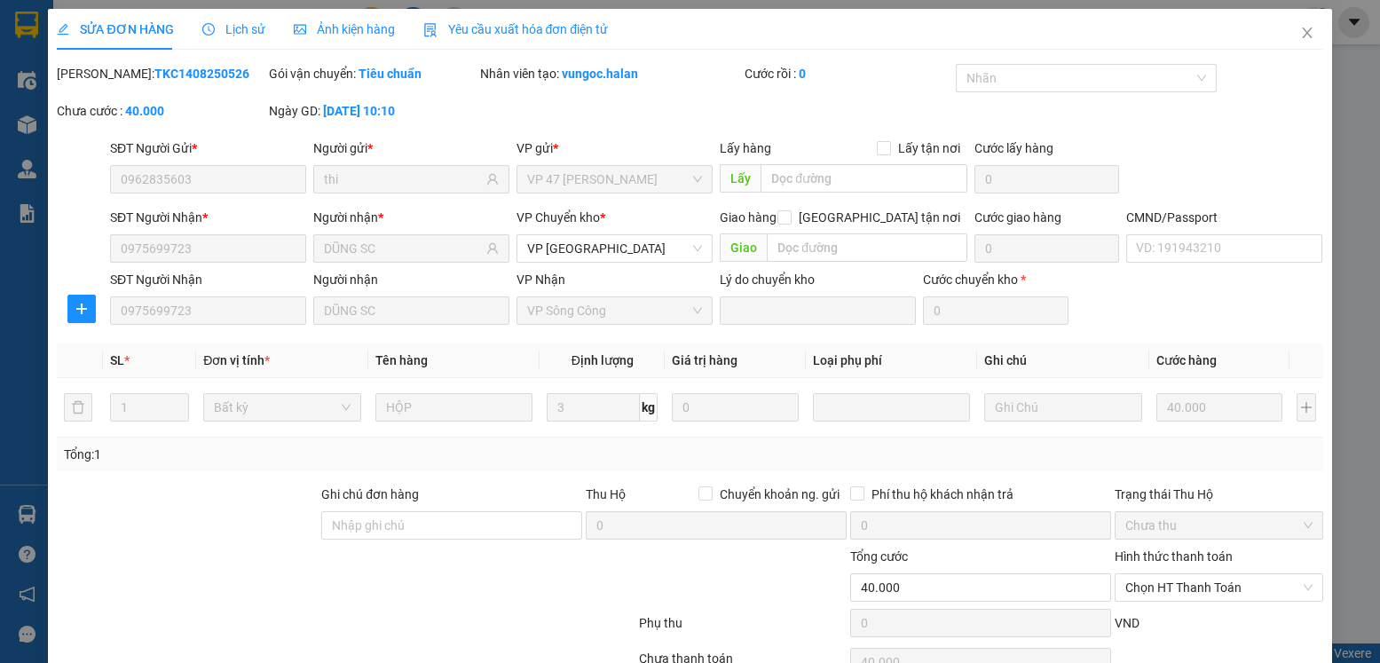
scroll to position [93, 0]
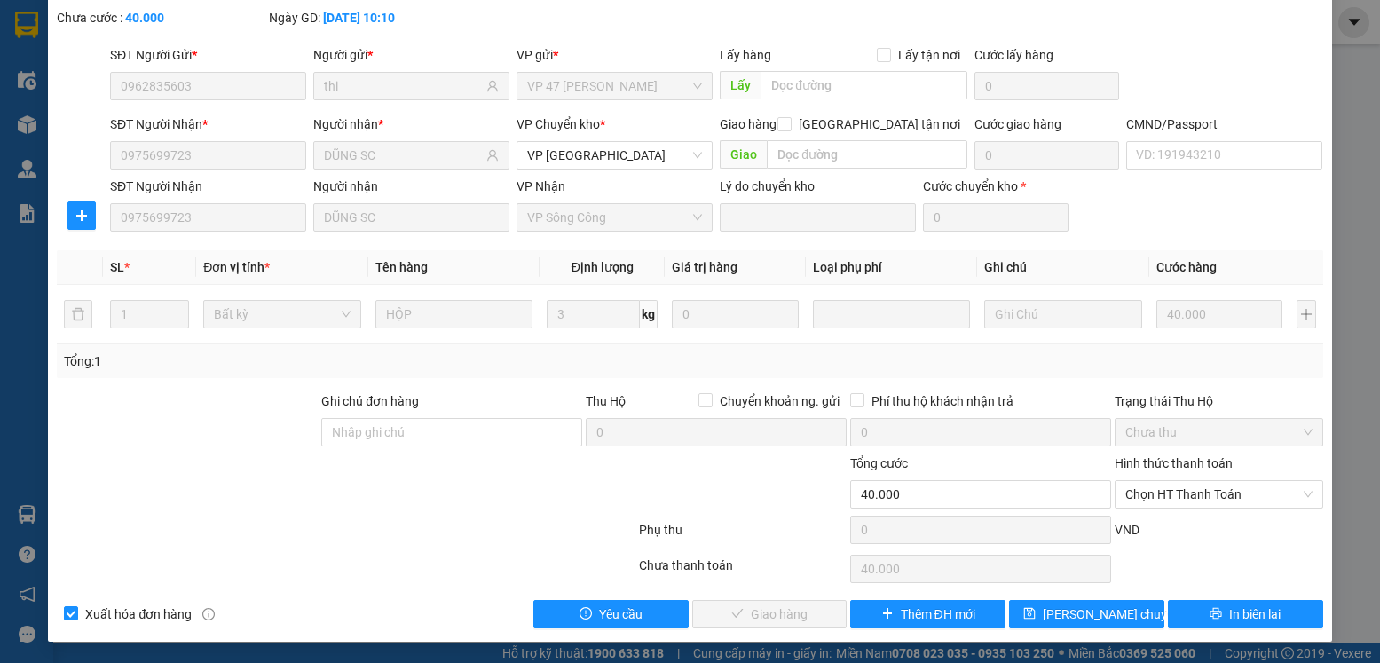
click at [1160, 501] on span "Chọn HT Thanh Toán" at bounding box center [1218, 494] width 186 height 27
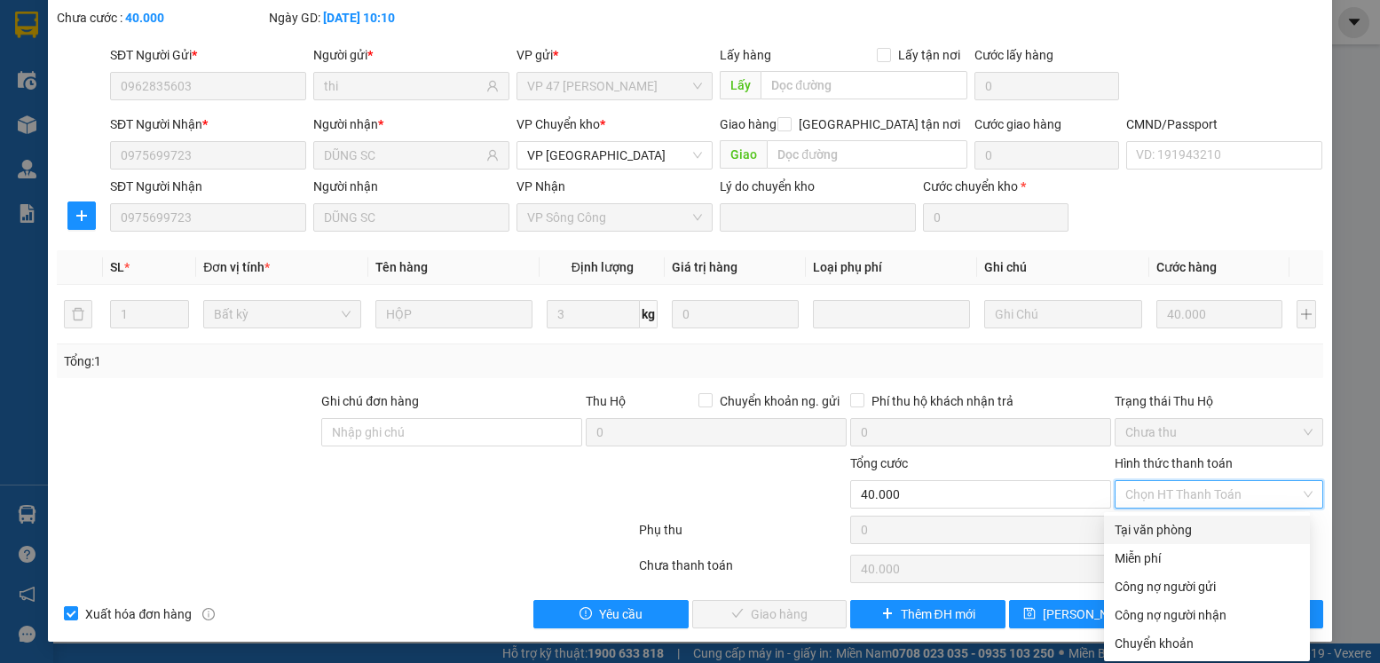
click at [1154, 536] on div "Tại văn phòng" at bounding box center [1207, 530] width 185 height 20
type input "0"
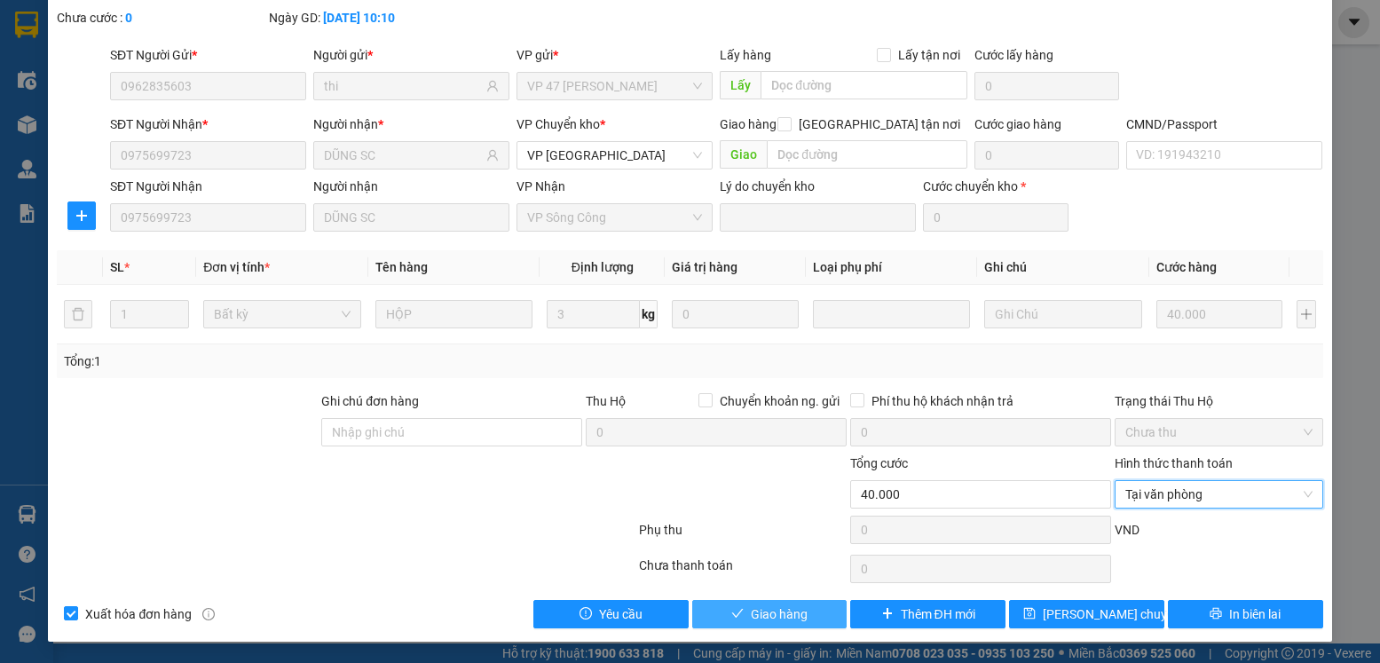
click at [795, 611] on span "Giao hàng" at bounding box center [779, 614] width 57 height 20
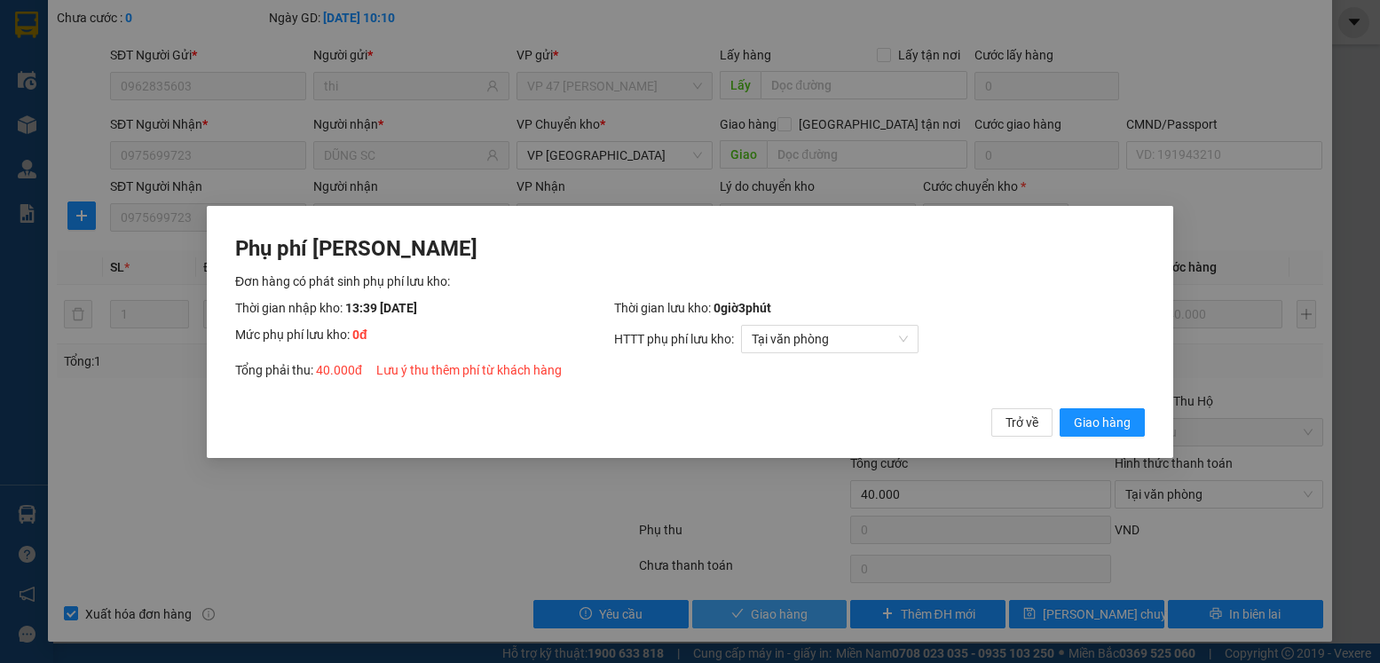
click at [1060, 407] on button "Giao hàng" at bounding box center [1102, 421] width 85 height 28
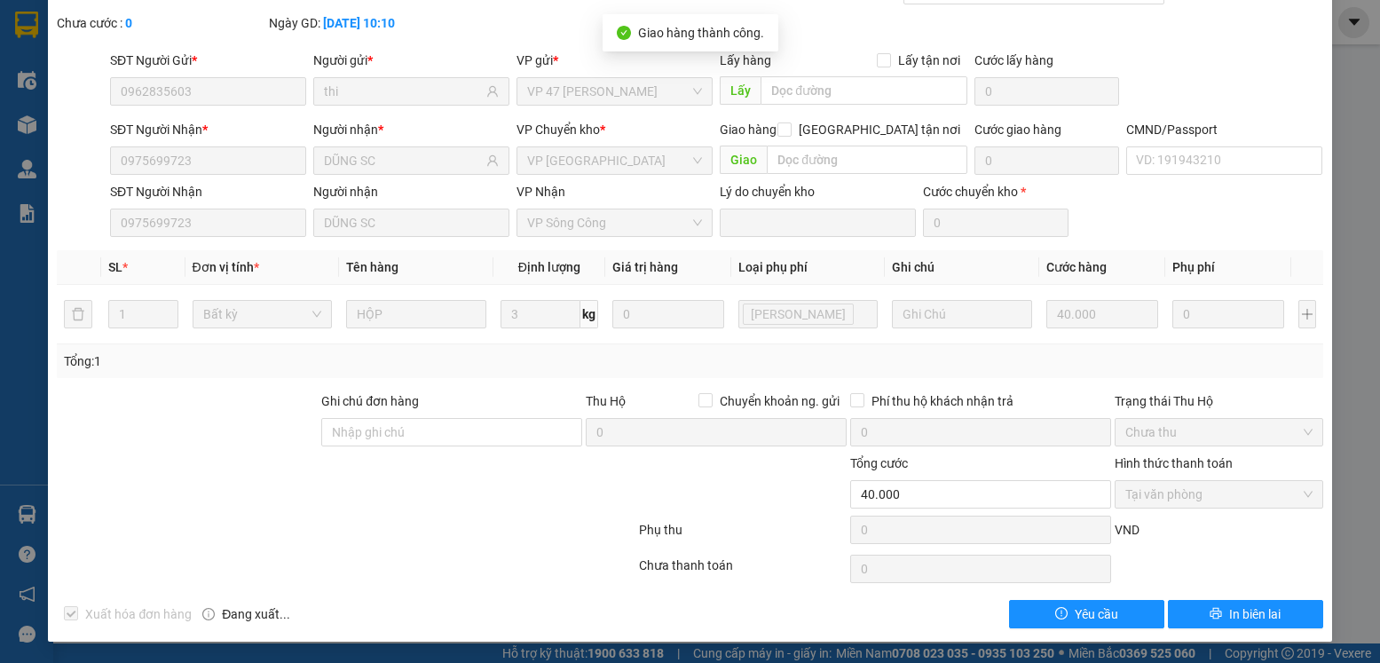
scroll to position [0, 0]
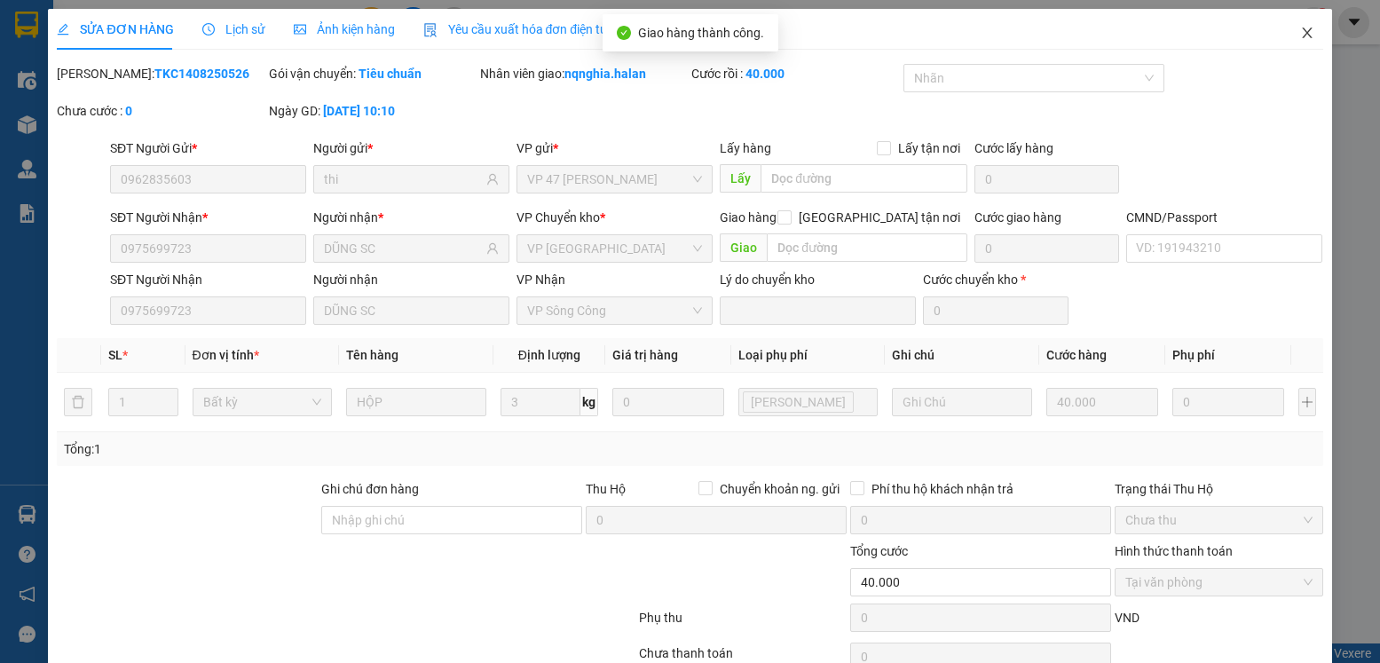
click at [1282, 31] on span "Close" at bounding box center [1307, 34] width 50 height 50
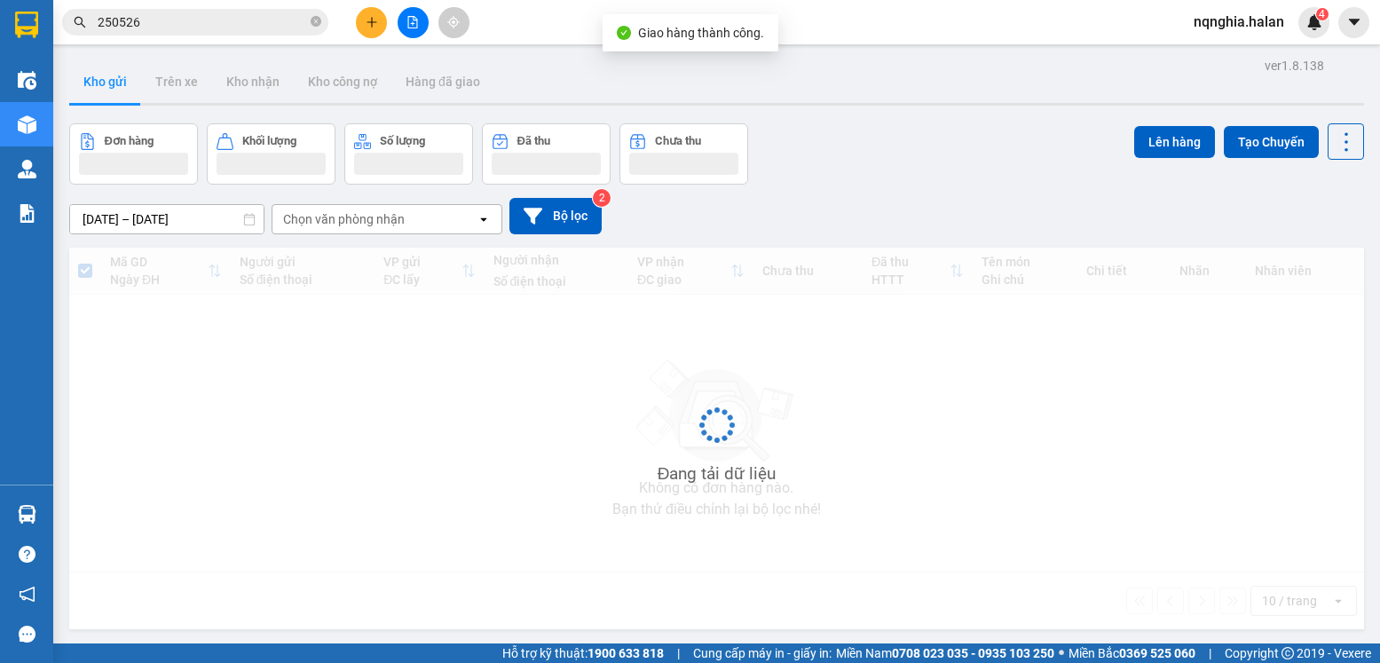
click at [180, 28] on input "250526" at bounding box center [202, 22] width 209 height 20
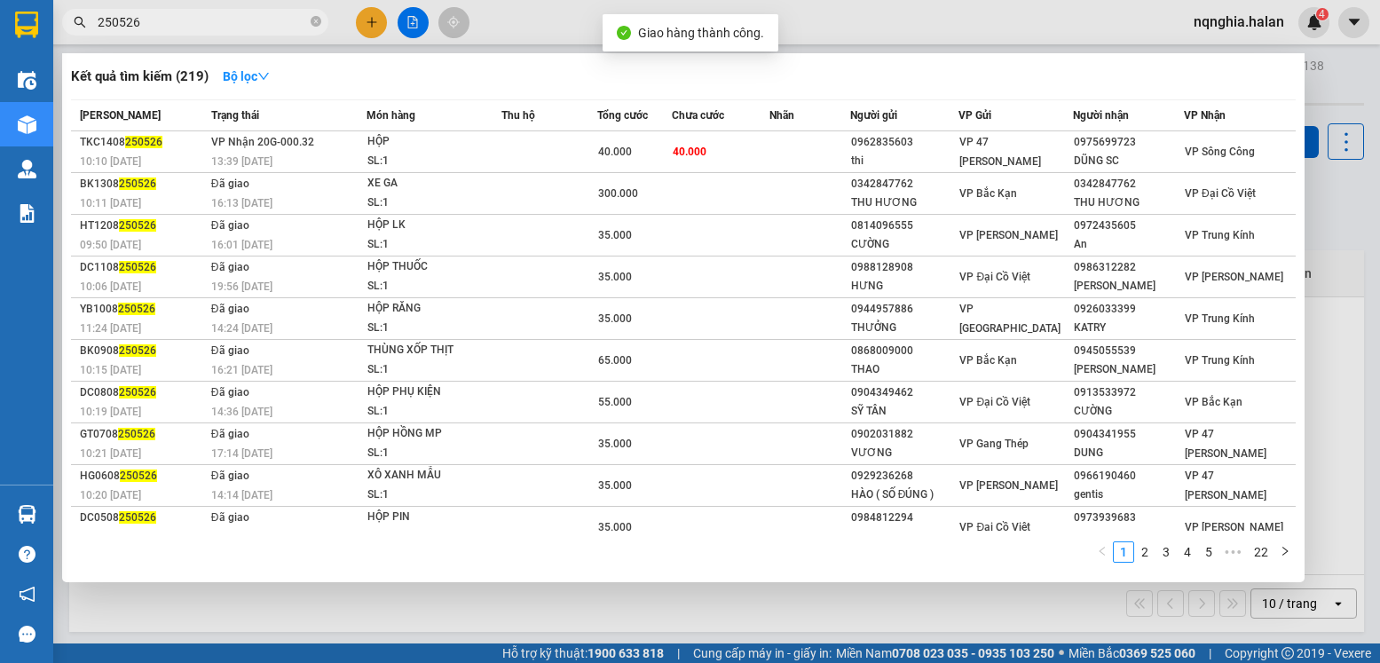
click at [180, 28] on input "250526" at bounding box center [202, 22] width 209 height 20
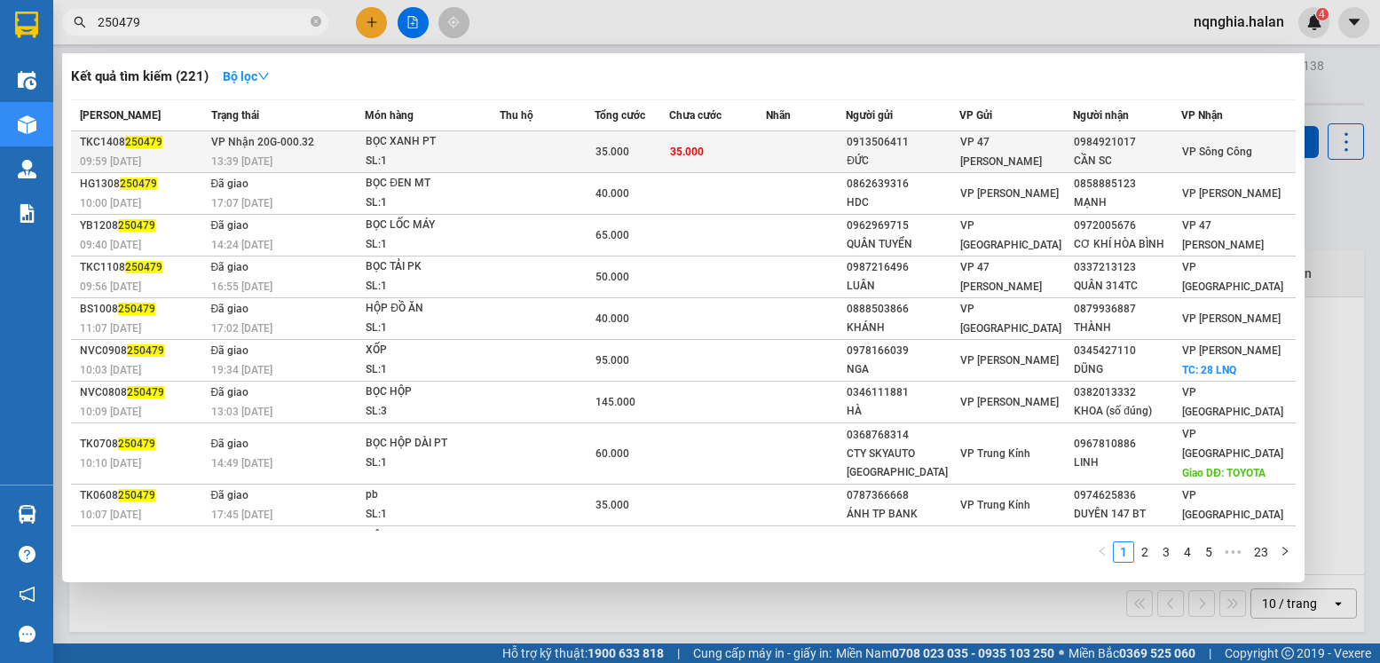
type input "250479"
click at [351, 152] on div "13:39 - 14/08" at bounding box center [288, 162] width 154 height 20
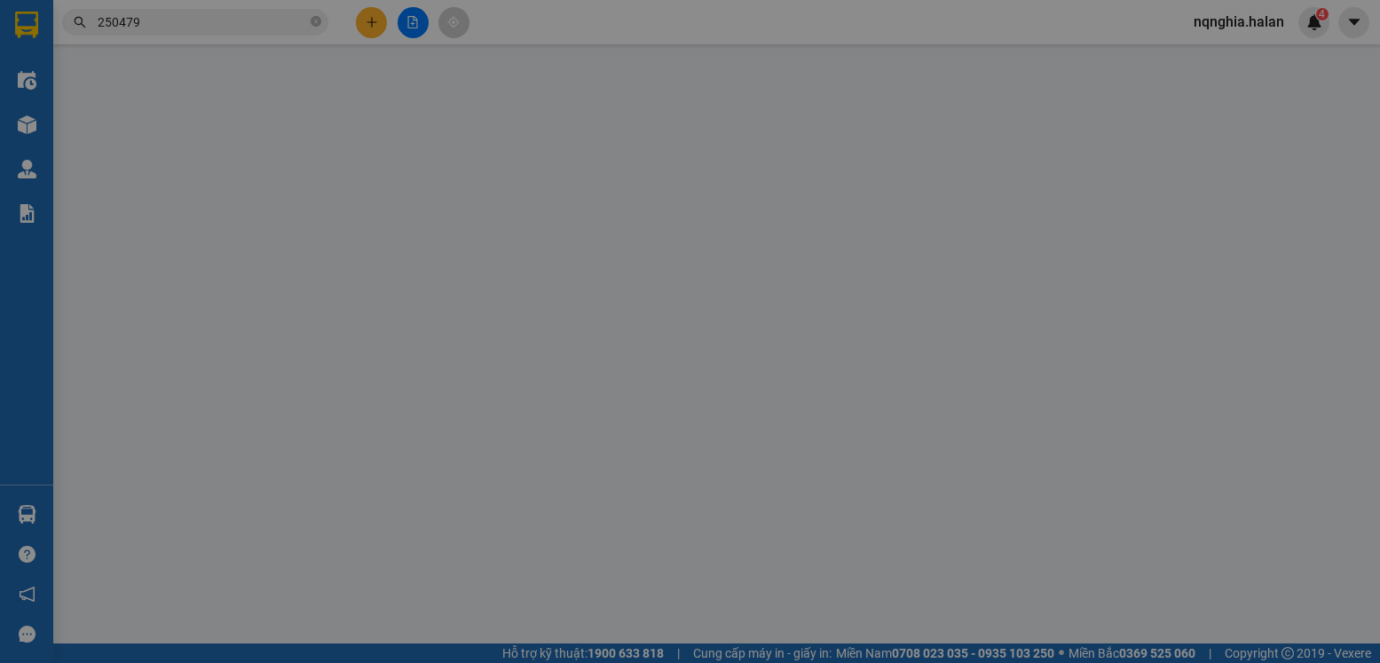
type input "0913506411"
type input "ĐỨC"
type input "0984921017"
type input "CẦN SC"
type input "35.000"
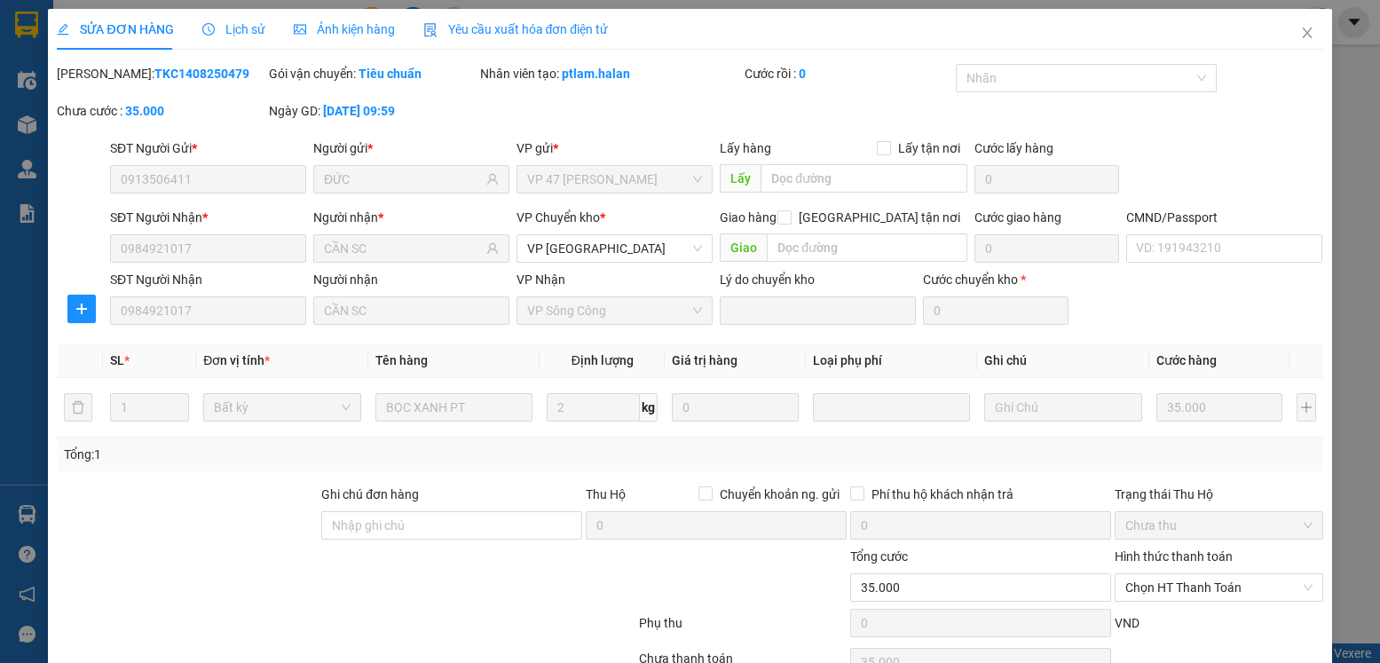
scroll to position [93, 0]
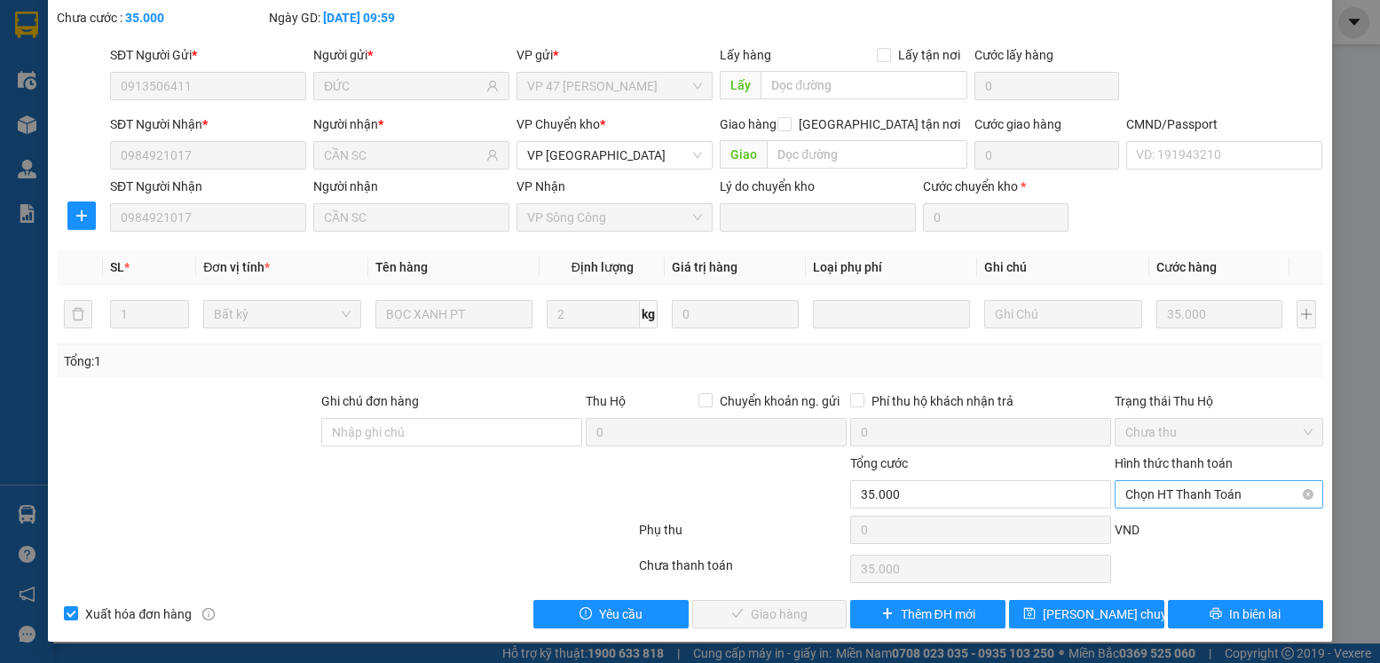
click at [1198, 493] on span "Chọn HT Thanh Toán" at bounding box center [1218, 494] width 186 height 27
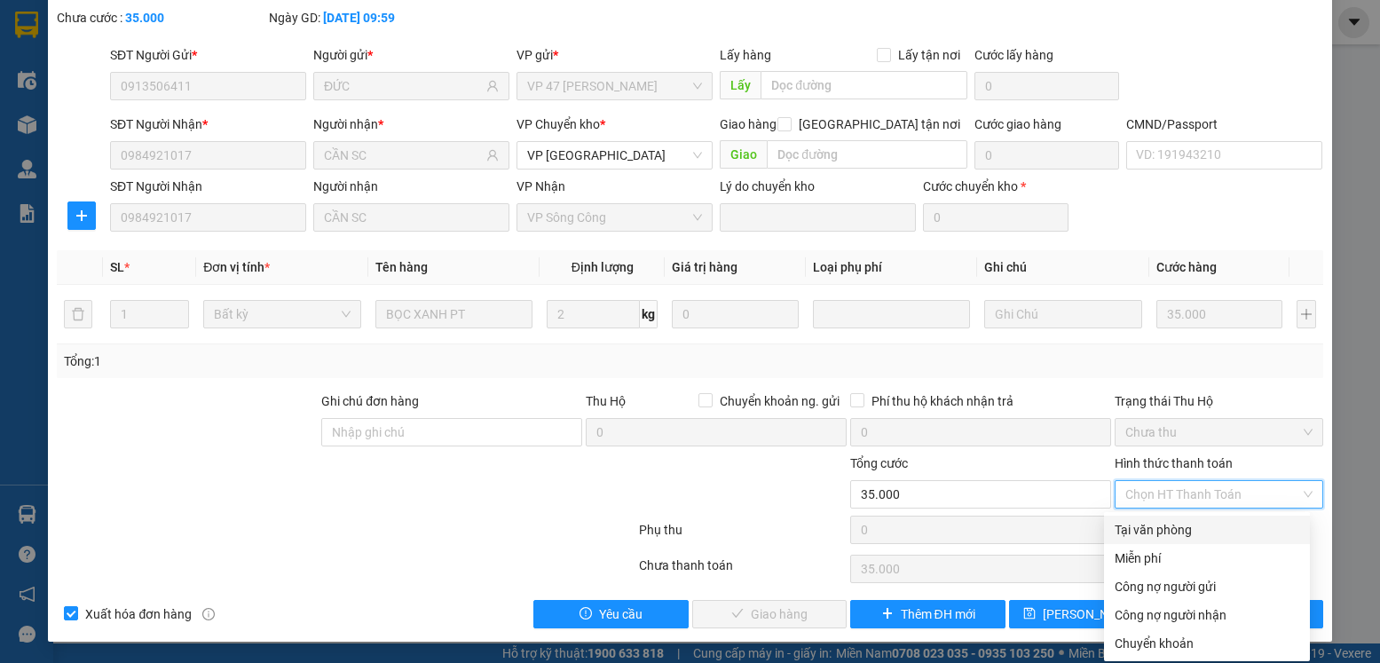
click at [1137, 527] on div "Tại văn phòng" at bounding box center [1207, 530] width 185 height 20
type input "0"
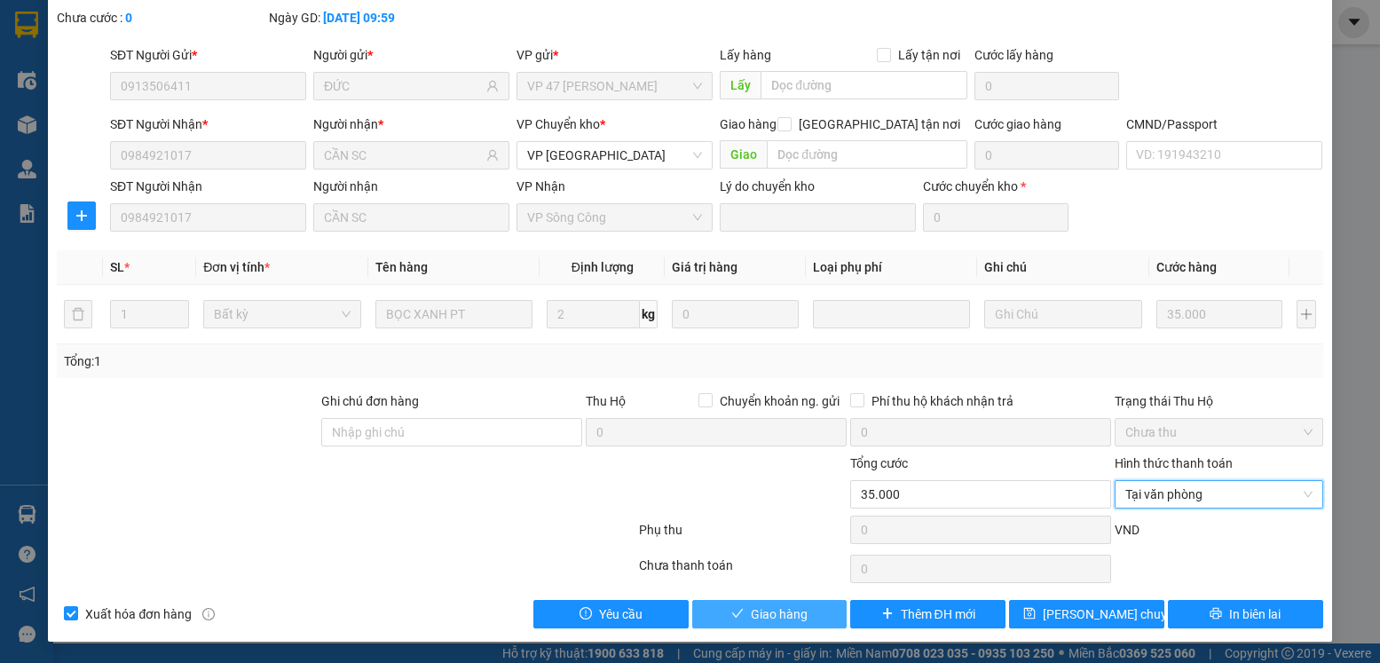
click at [810, 602] on button "Giao hàng" at bounding box center [769, 614] width 155 height 28
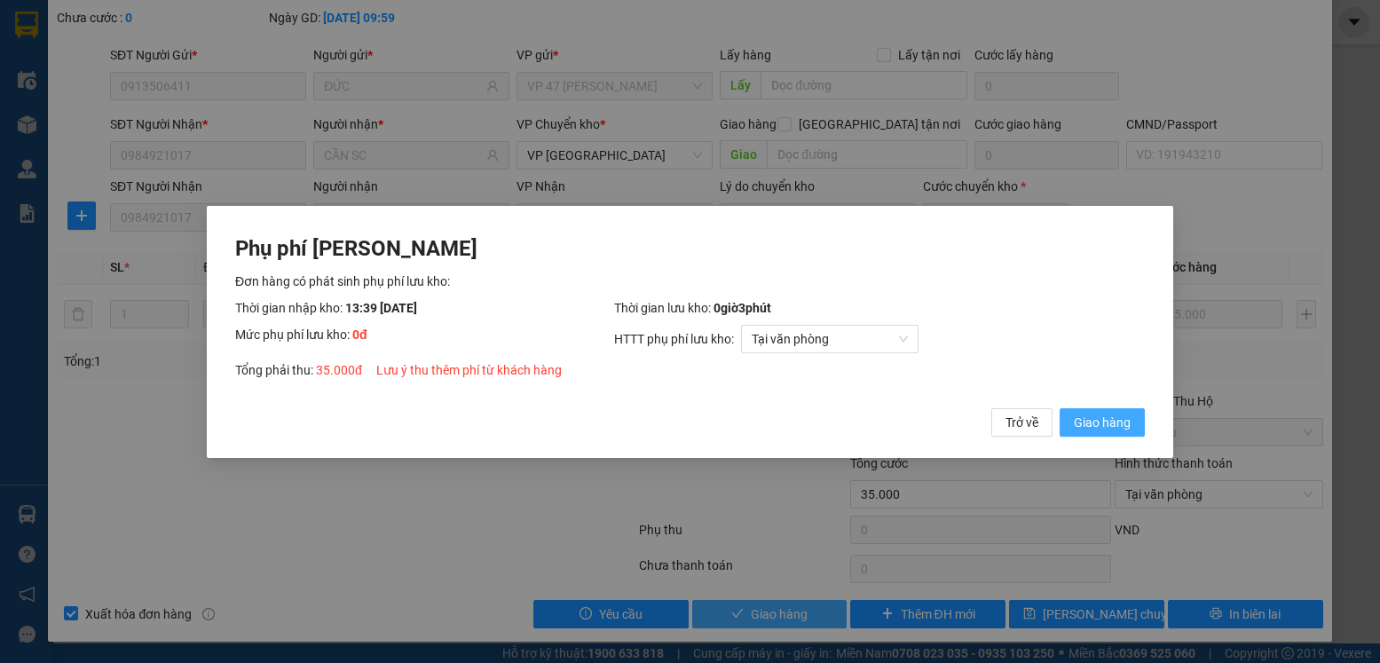
click at [1060, 407] on button "Giao hàng" at bounding box center [1102, 421] width 85 height 28
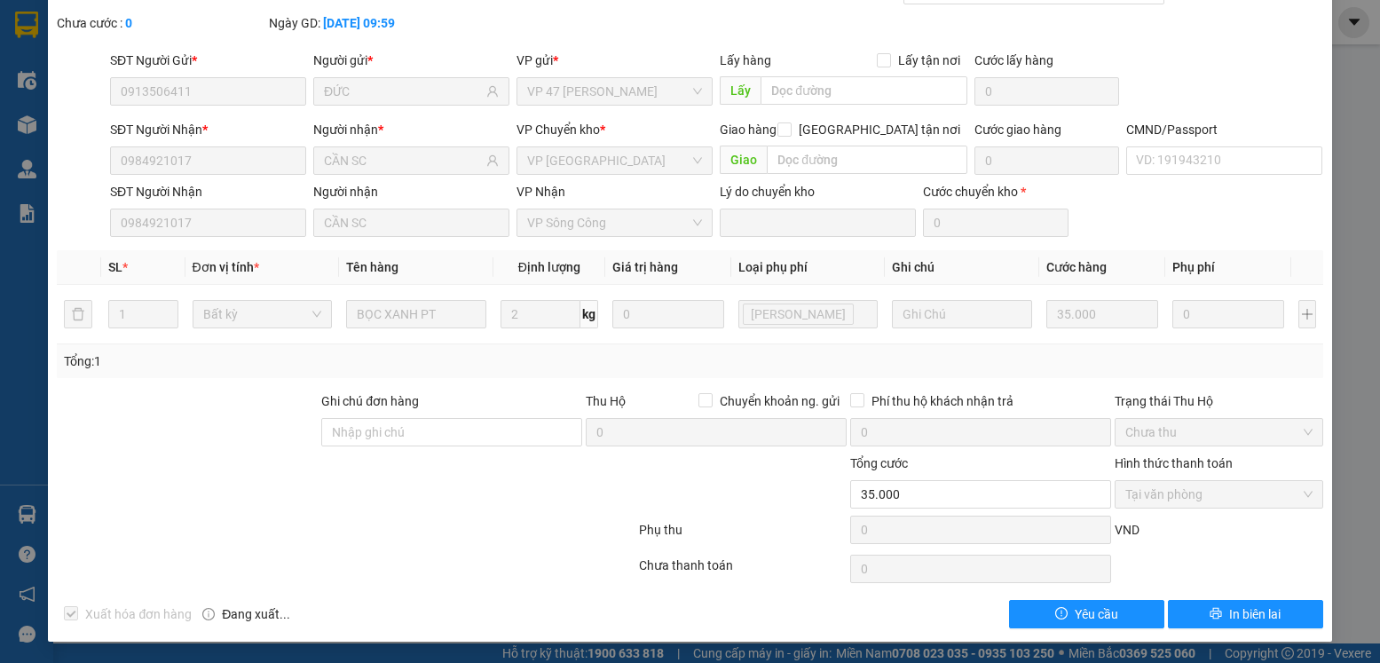
scroll to position [0, 0]
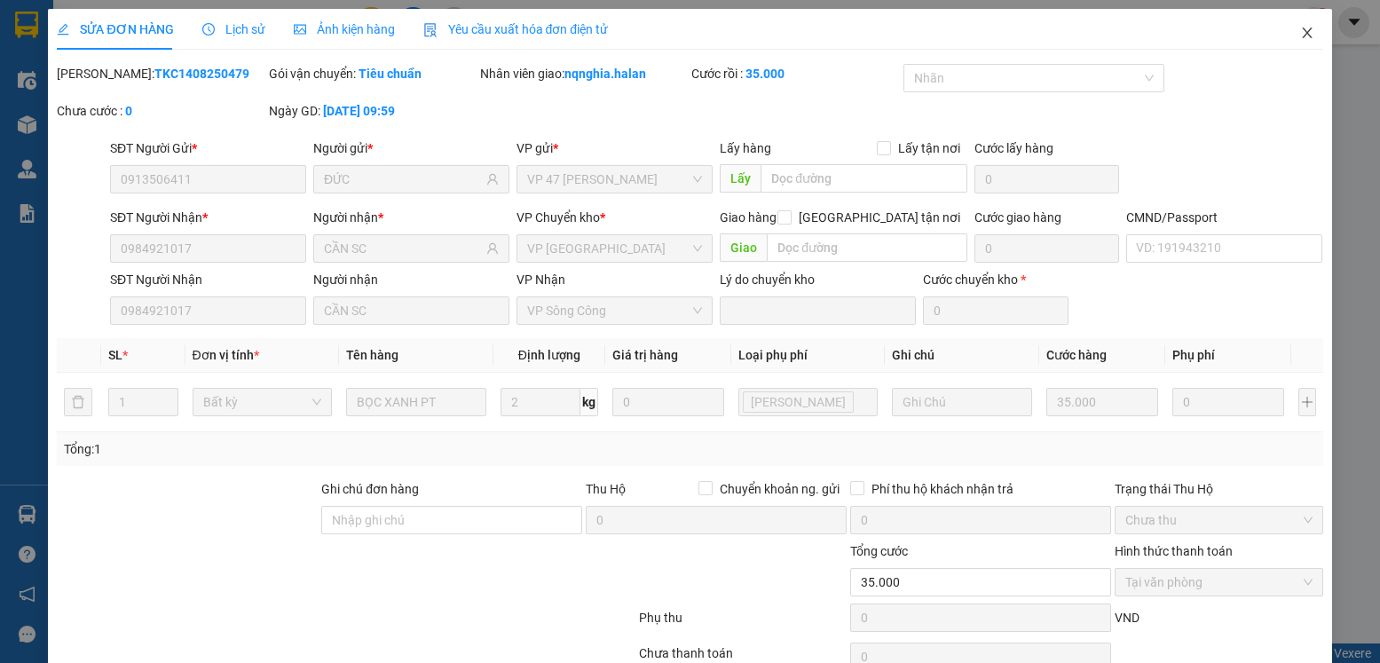
click at [1302, 34] on icon "close" at bounding box center [1307, 33] width 10 height 11
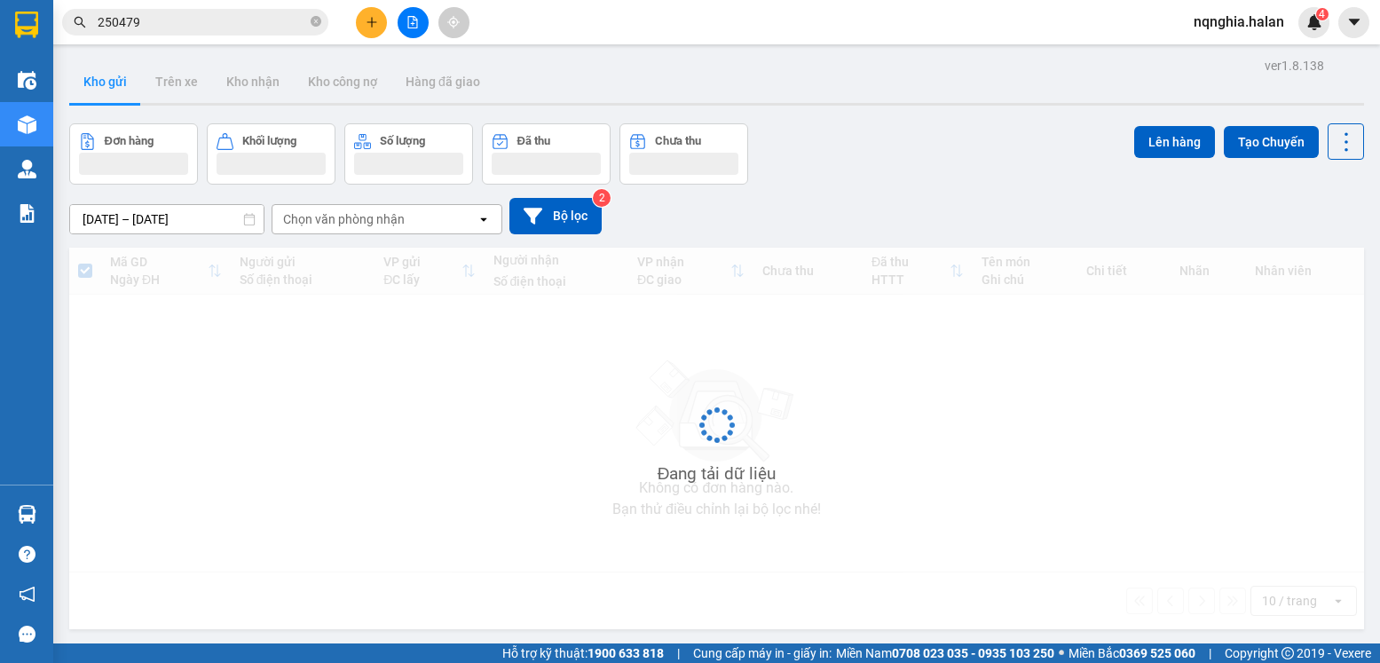
click at [227, 24] on input "250479" at bounding box center [202, 22] width 209 height 20
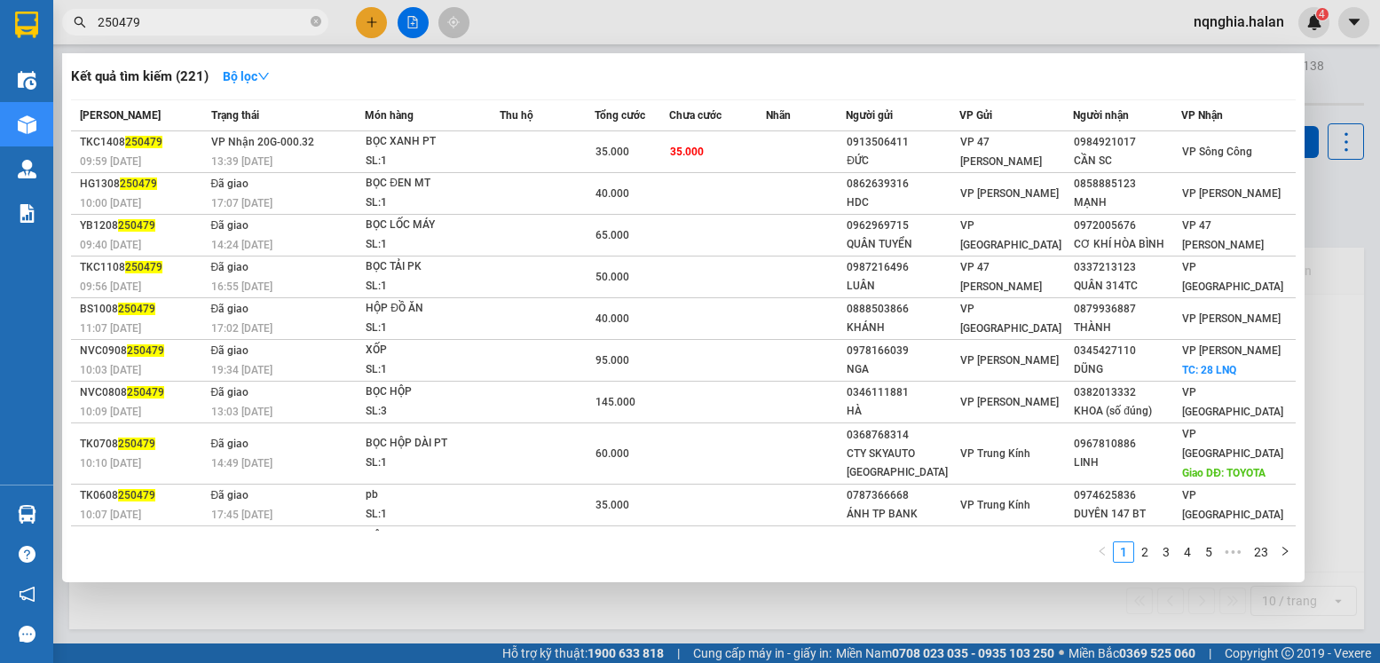
click at [227, 24] on input "250479" at bounding box center [202, 22] width 209 height 20
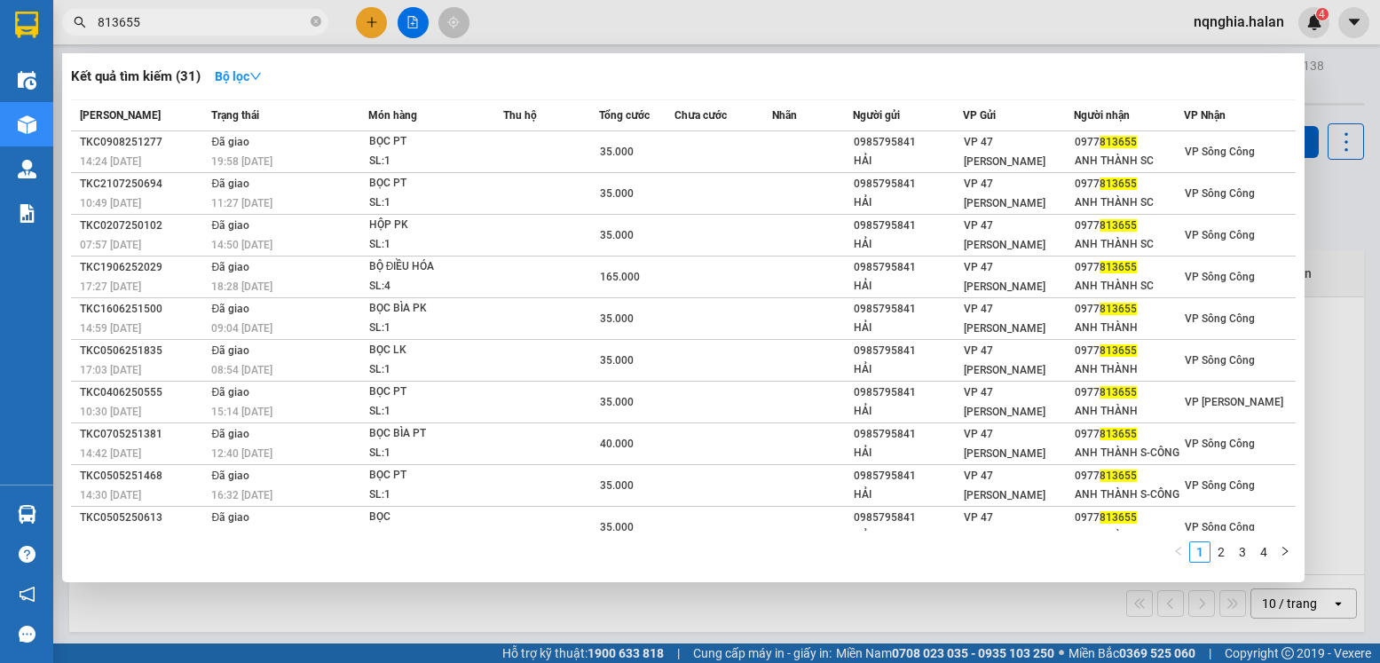
type input "813655"
click at [156, 17] on input "813655" at bounding box center [202, 22] width 209 height 20
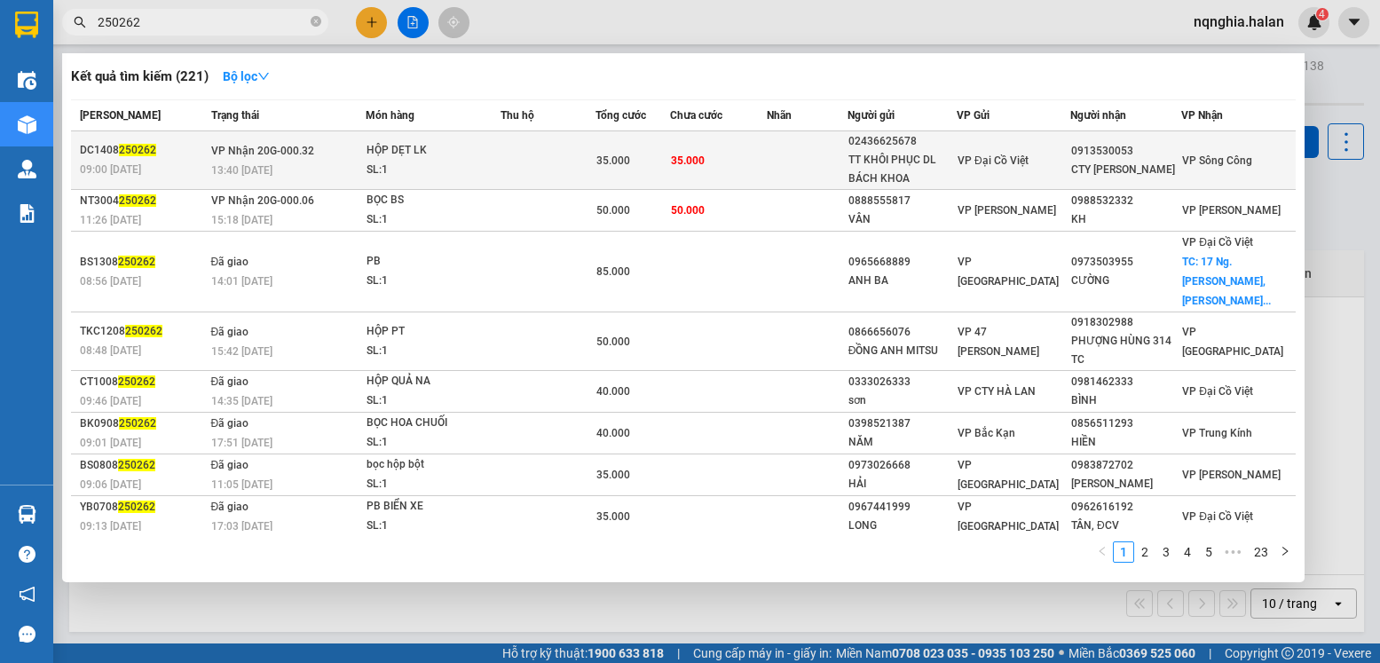
type input "250262"
click at [554, 161] on td at bounding box center [548, 160] width 95 height 59
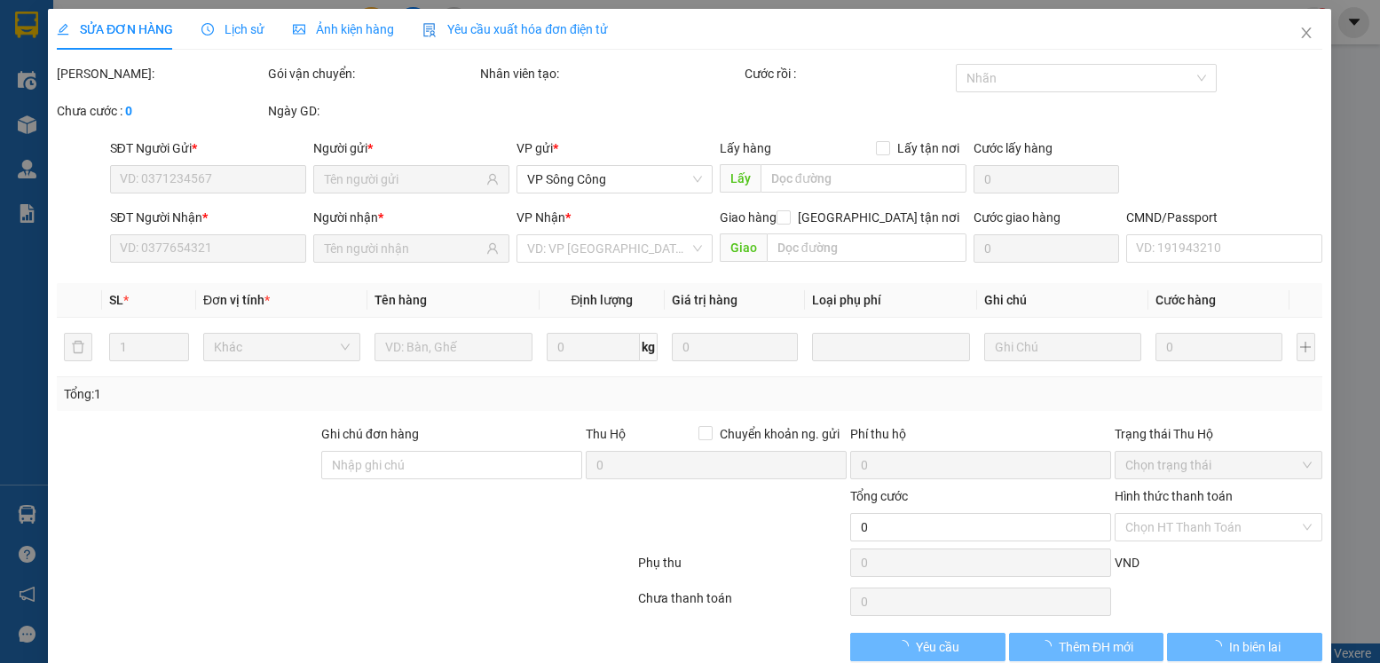
type input "02436625678"
type input "TT KHÔI PHỤC DL BÁCH KHOA"
type input "0913530053"
type input "CTY Hồng Thái Dương"
type input "35.000"
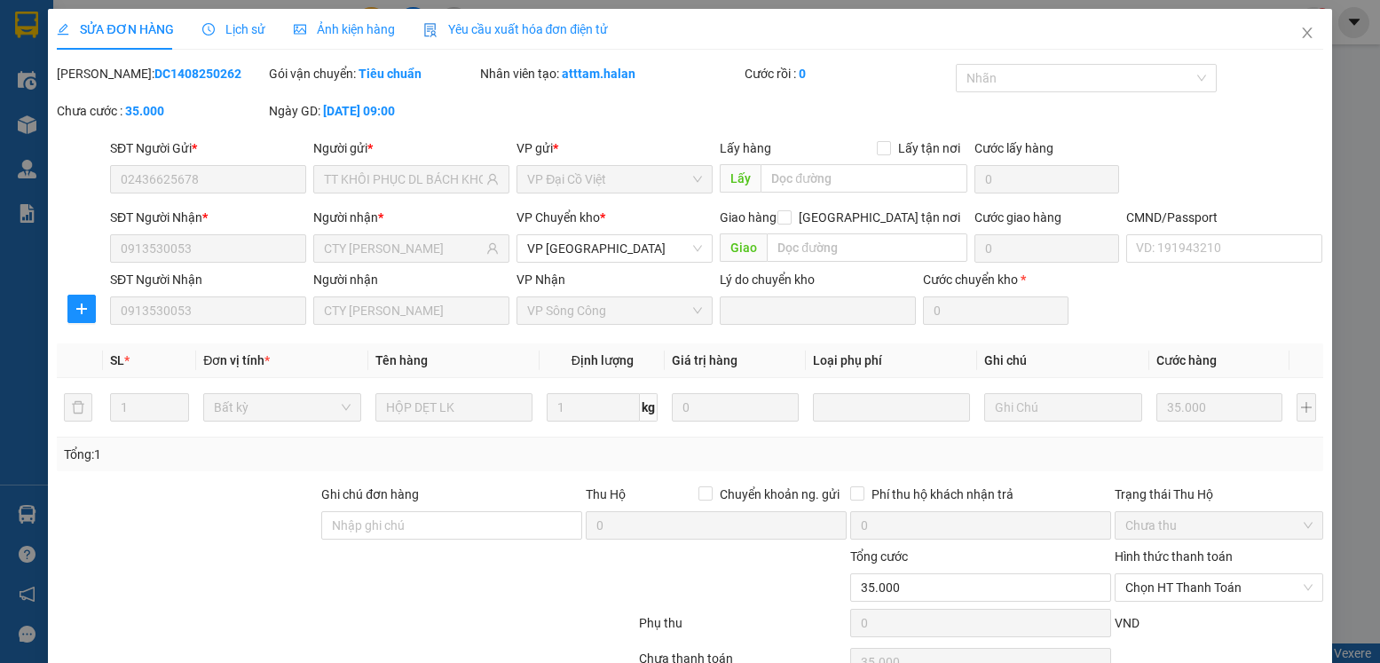
scroll to position [93, 0]
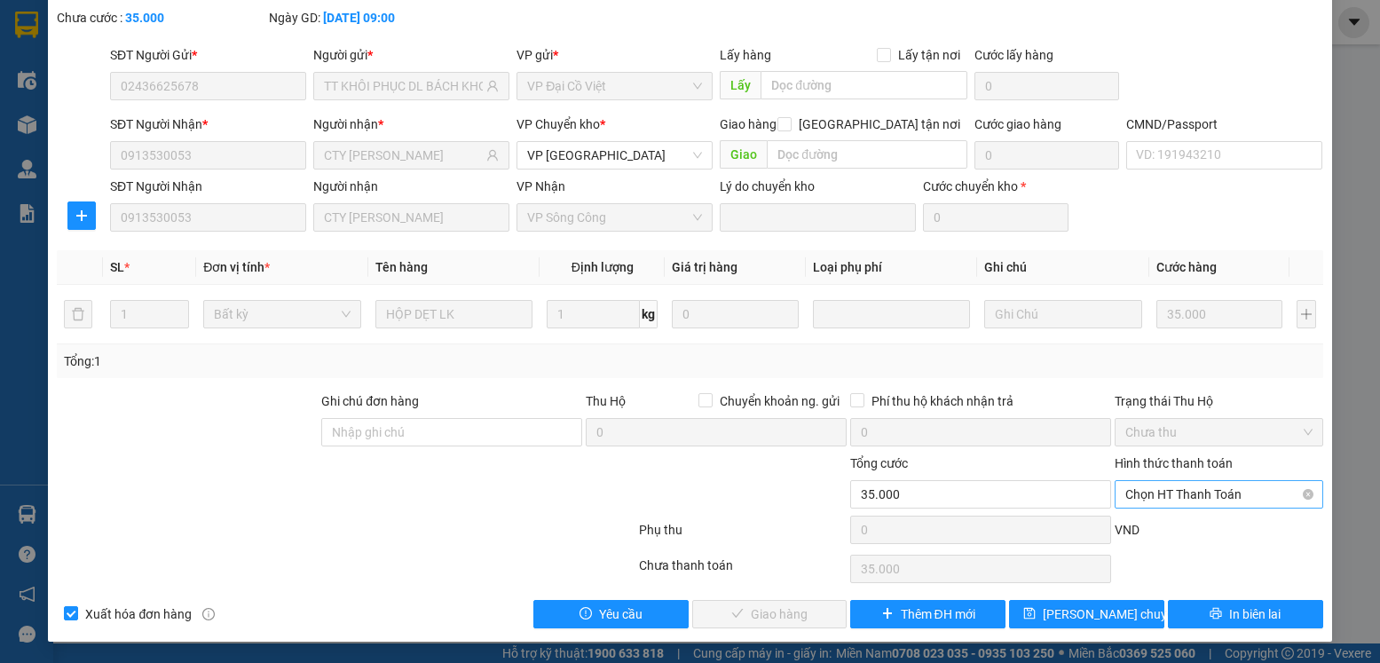
click at [1162, 491] on span "Chọn HT Thanh Toán" at bounding box center [1218, 494] width 186 height 27
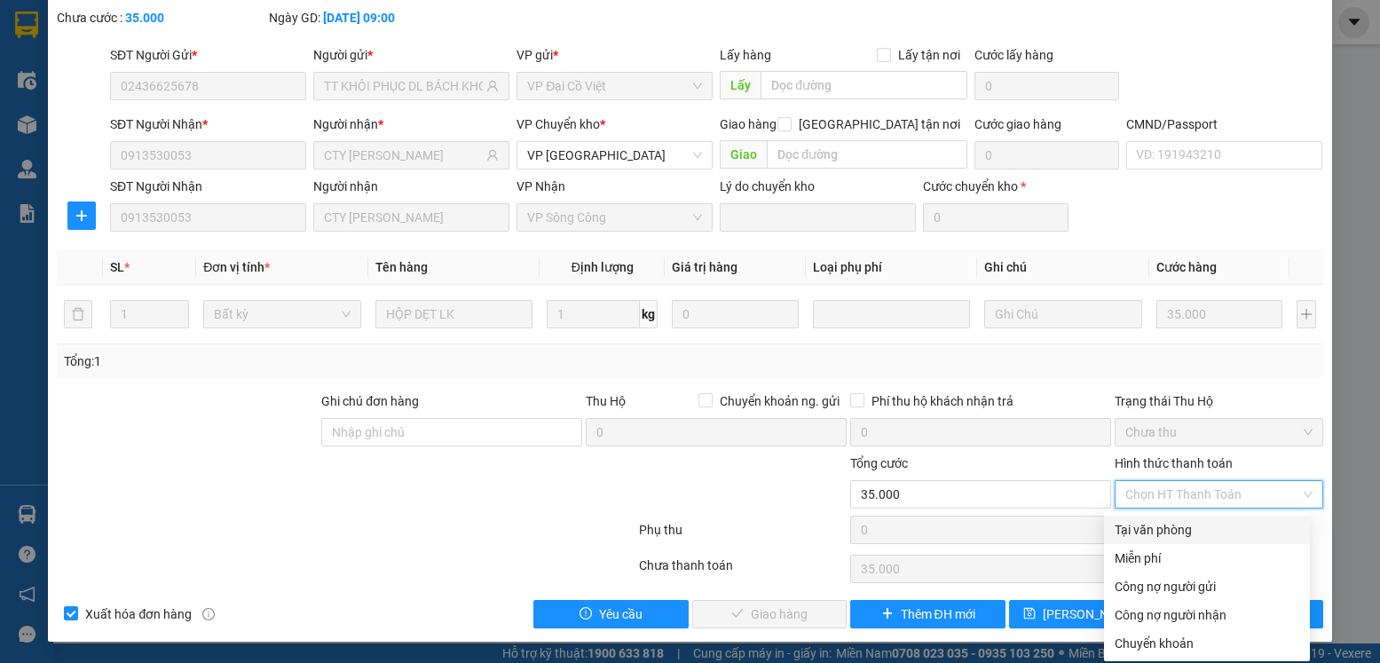
click at [1159, 520] on div "Tại văn phòng" at bounding box center [1207, 530] width 185 height 20
type input "0"
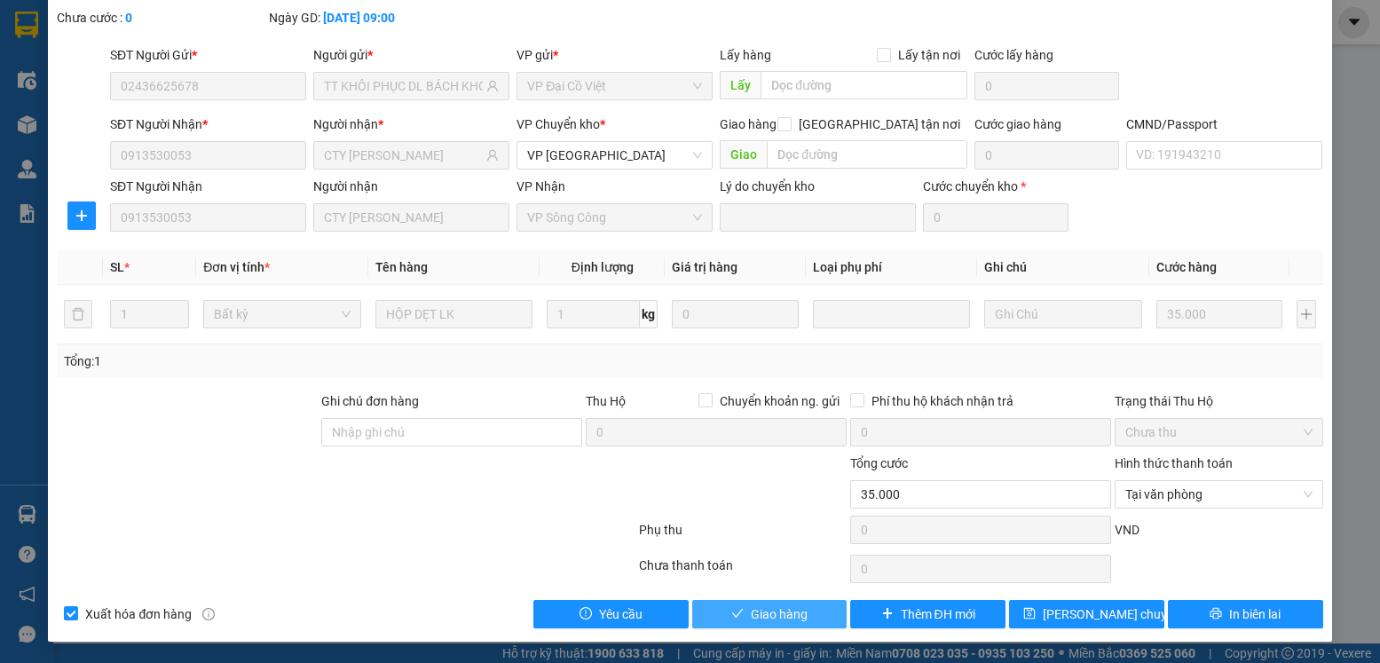
click at [751, 621] on span "Giao hàng" at bounding box center [779, 614] width 57 height 20
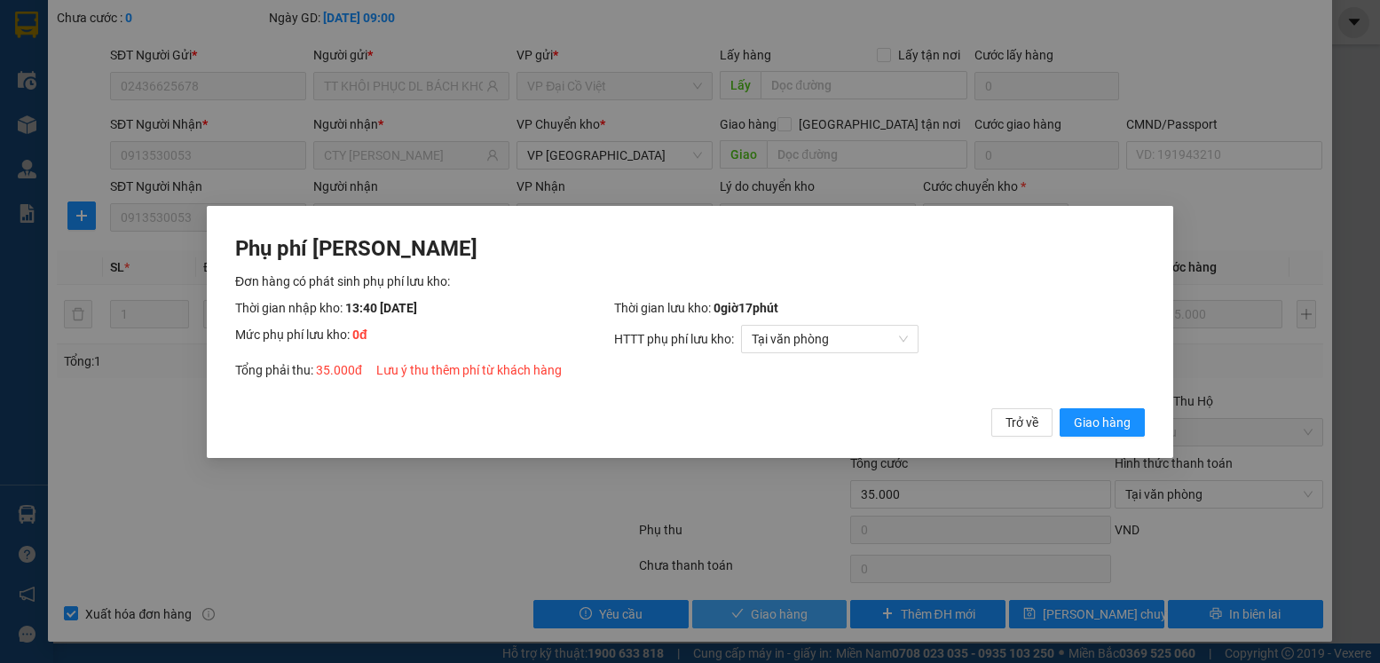
click at [1060, 407] on button "Giao hàng" at bounding box center [1102, 421] width 85 height 28
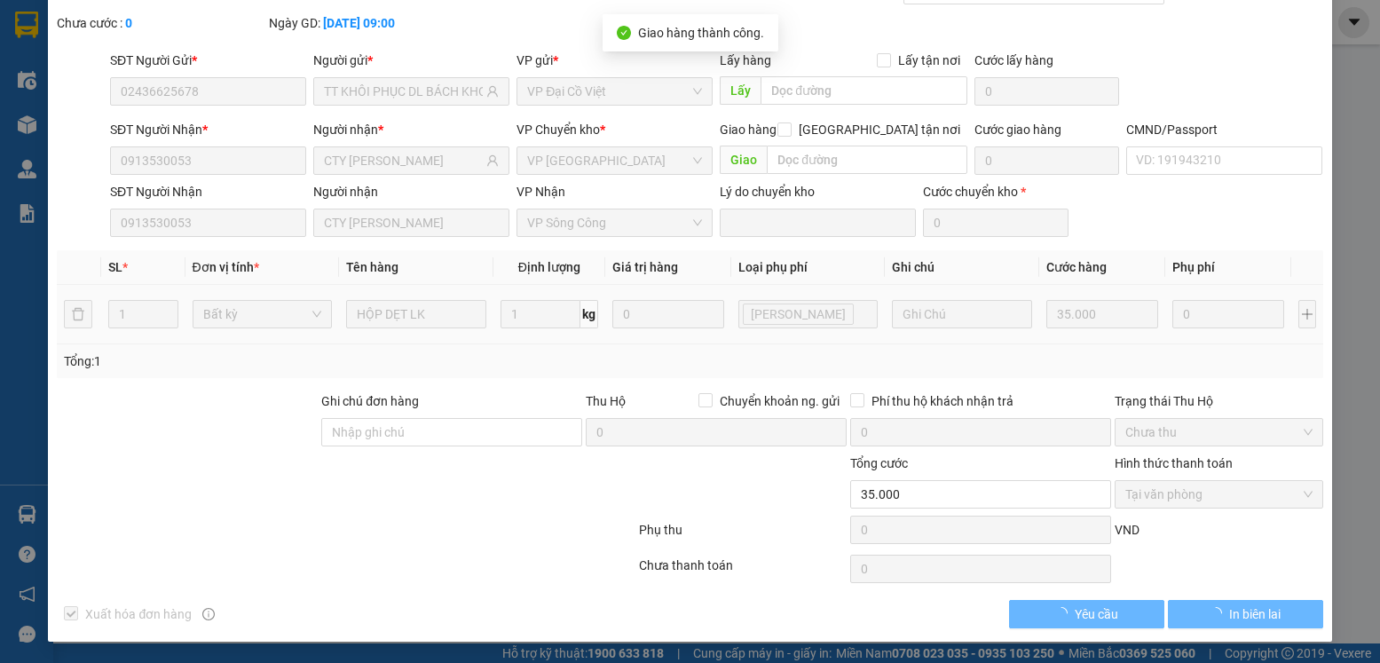
scroll to position [88, 0]
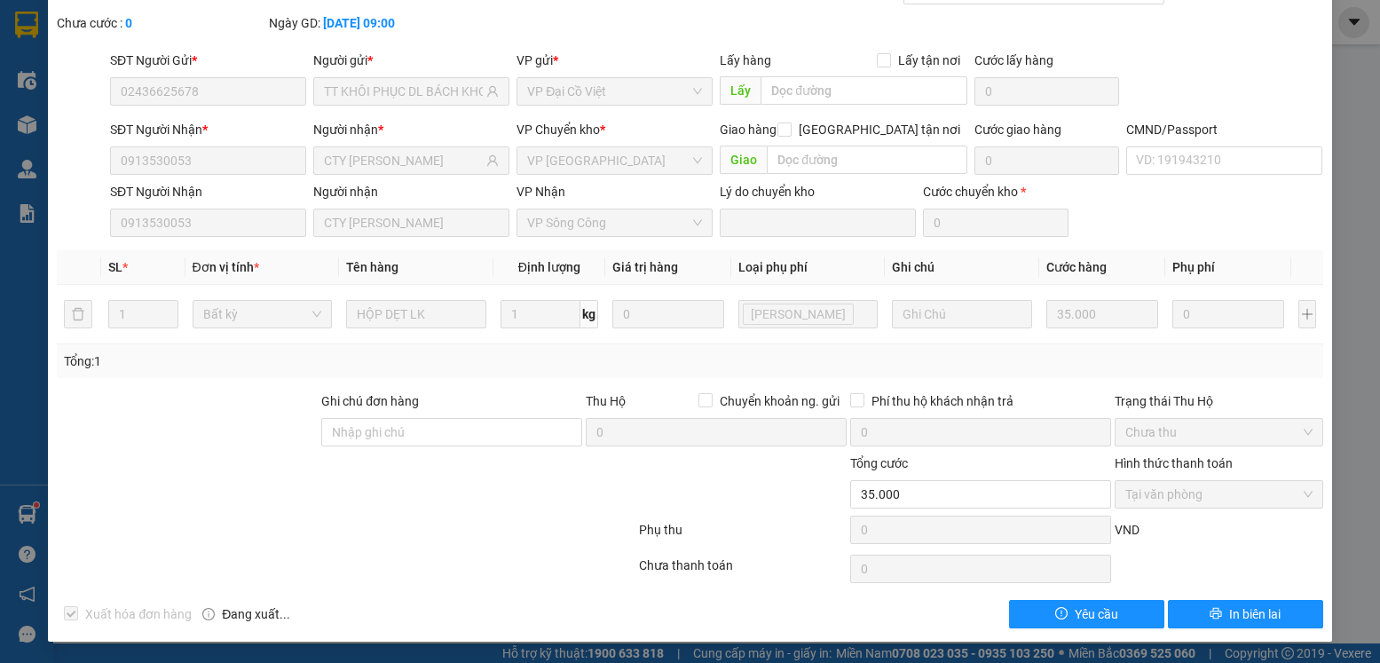
click at [180, 29] on div "Chưa cước : 0" at bounding box center [161, 23] width 208 height 20
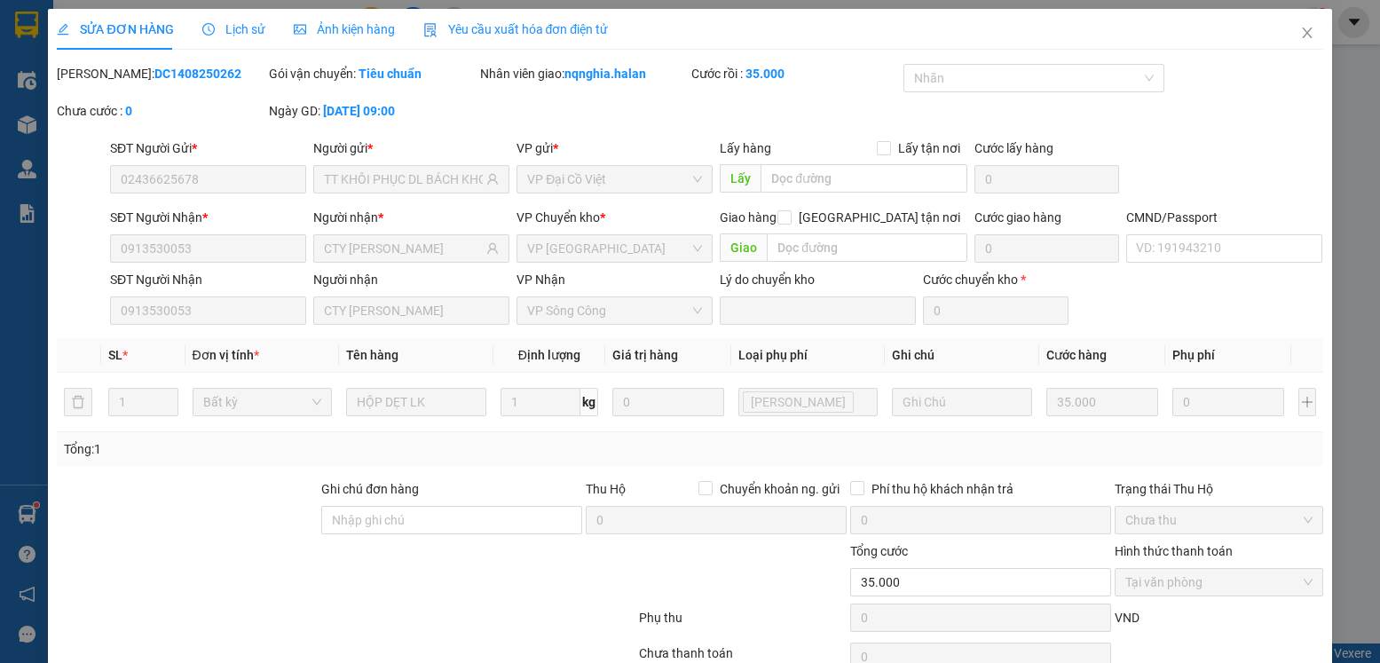
click at [1258, 24] on div "SỬA ĐƠN HÀNG Lịch sử Ảnh kiện hàng Yêu cầu xuất hóa đơn điện tử" at bounding box center [690, 29] width 1266 height 41
click at [1282, 29] on span "Close" at bounding box center [1307, 34] width 50 height 50
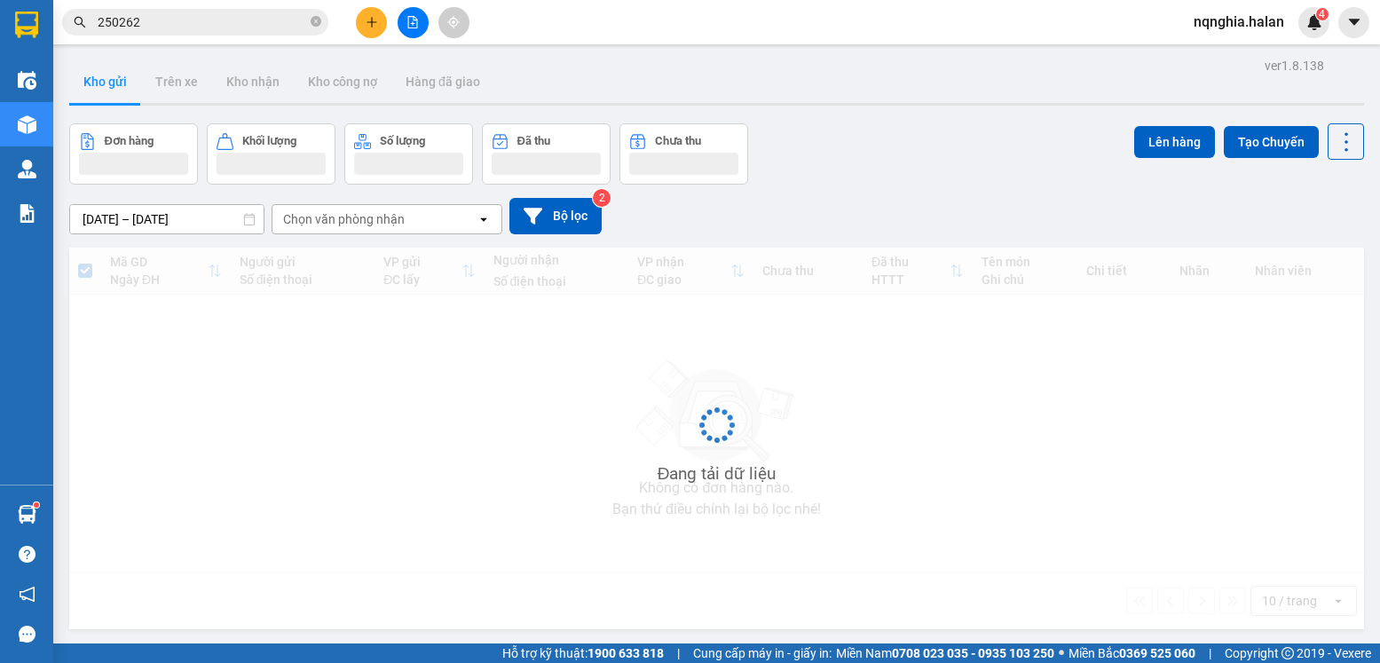
click at [181, 28] on input "250262" at bounding box center [202, 22] width 209 height 20
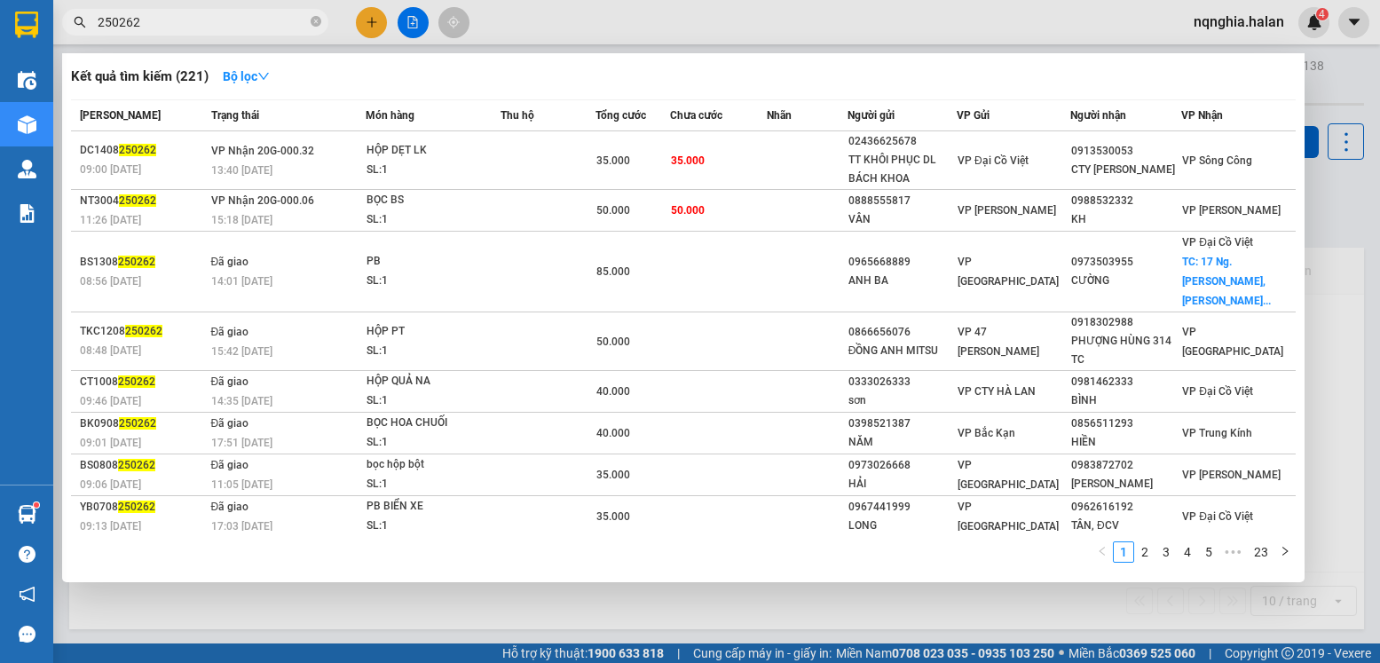
click at [181, 28] on input "250262" at bounding box center [202, 22] width 209 height 20
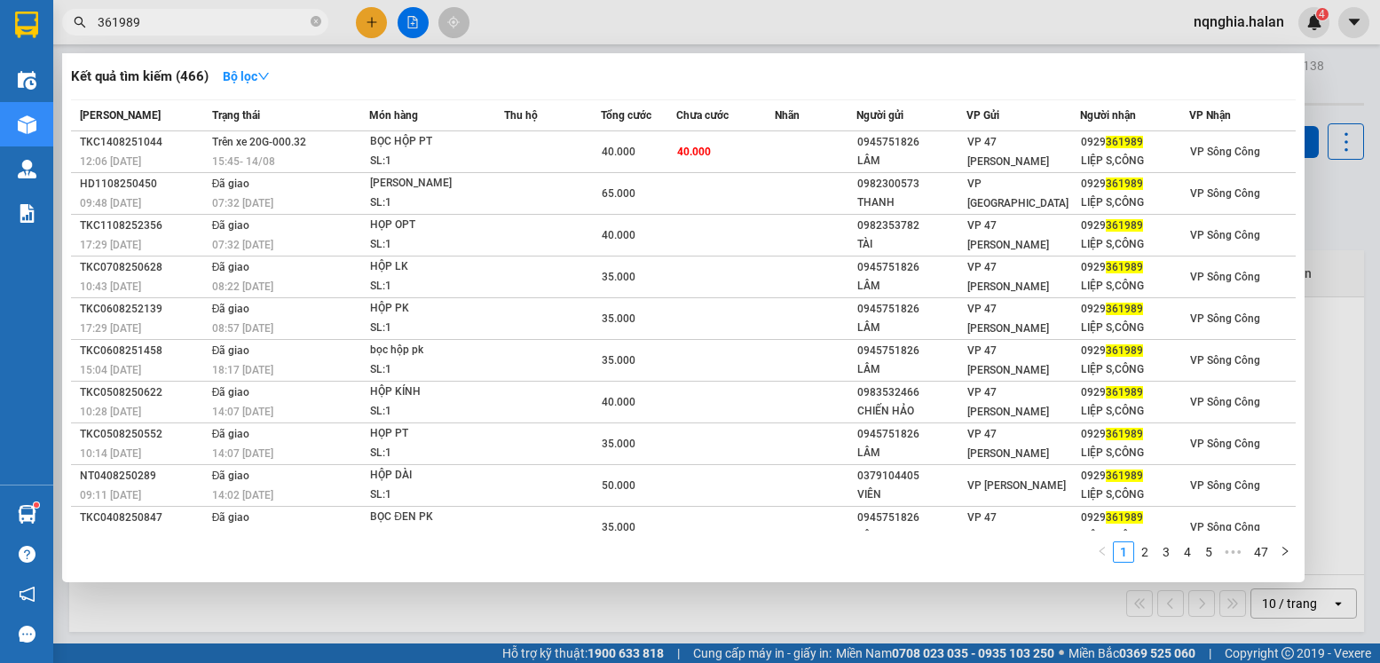
type input "361989"
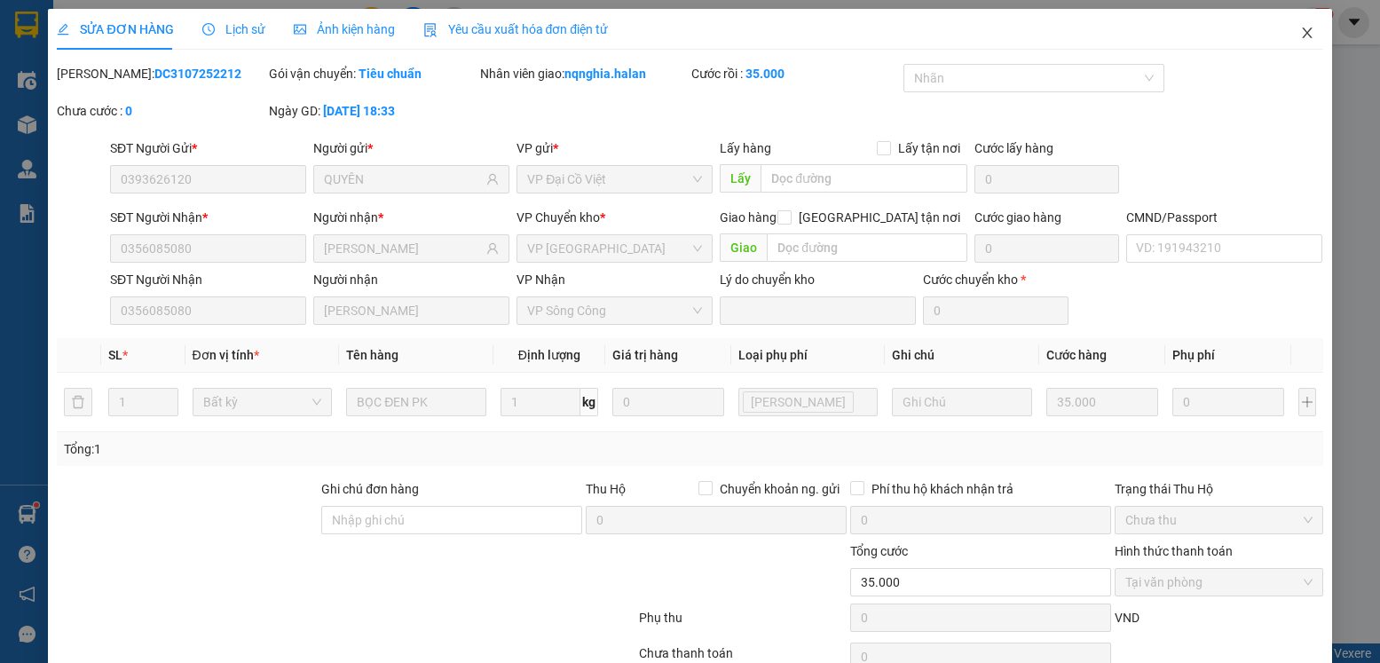
click at [1282, 26] on span "Close" at bounding box center [1307, 34] width 50 height 50
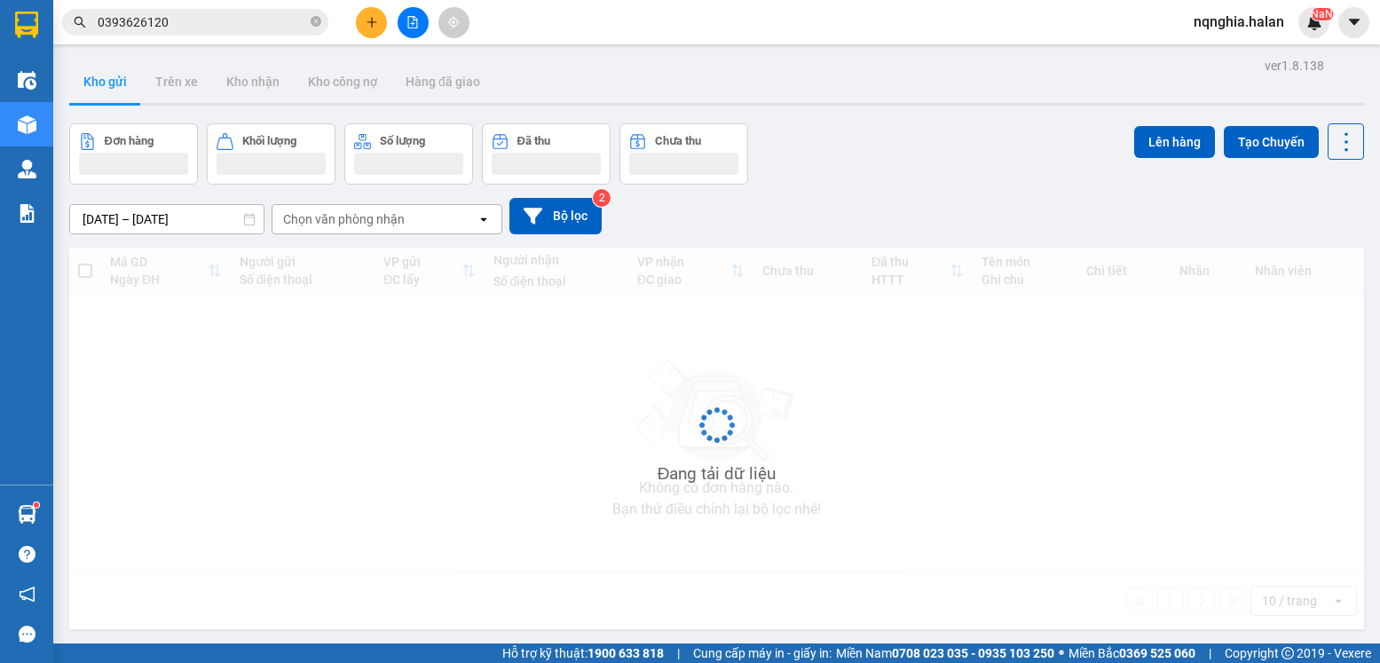
click at [178, 25] on input "0393626120" at bounding box center [202, 22] width 209 height 20
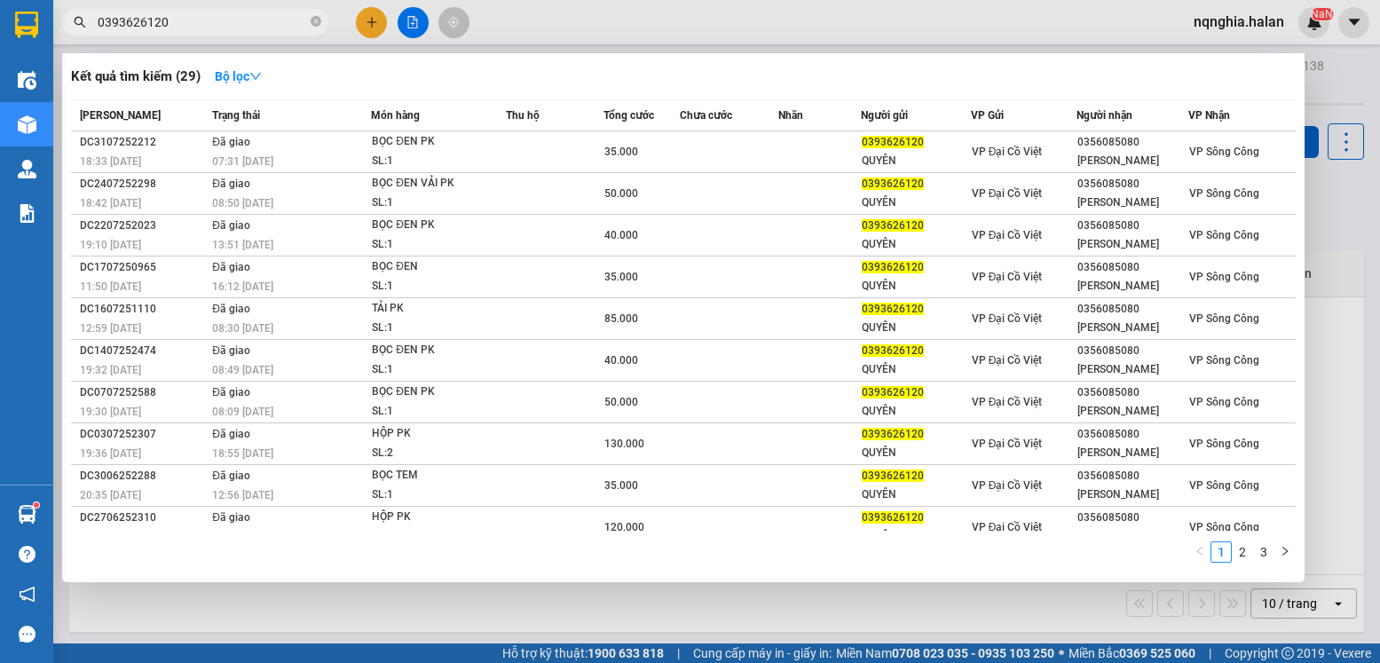
click at [178, 25] on input "0393626120" at bounding box center [202, 22] width 209 height 20
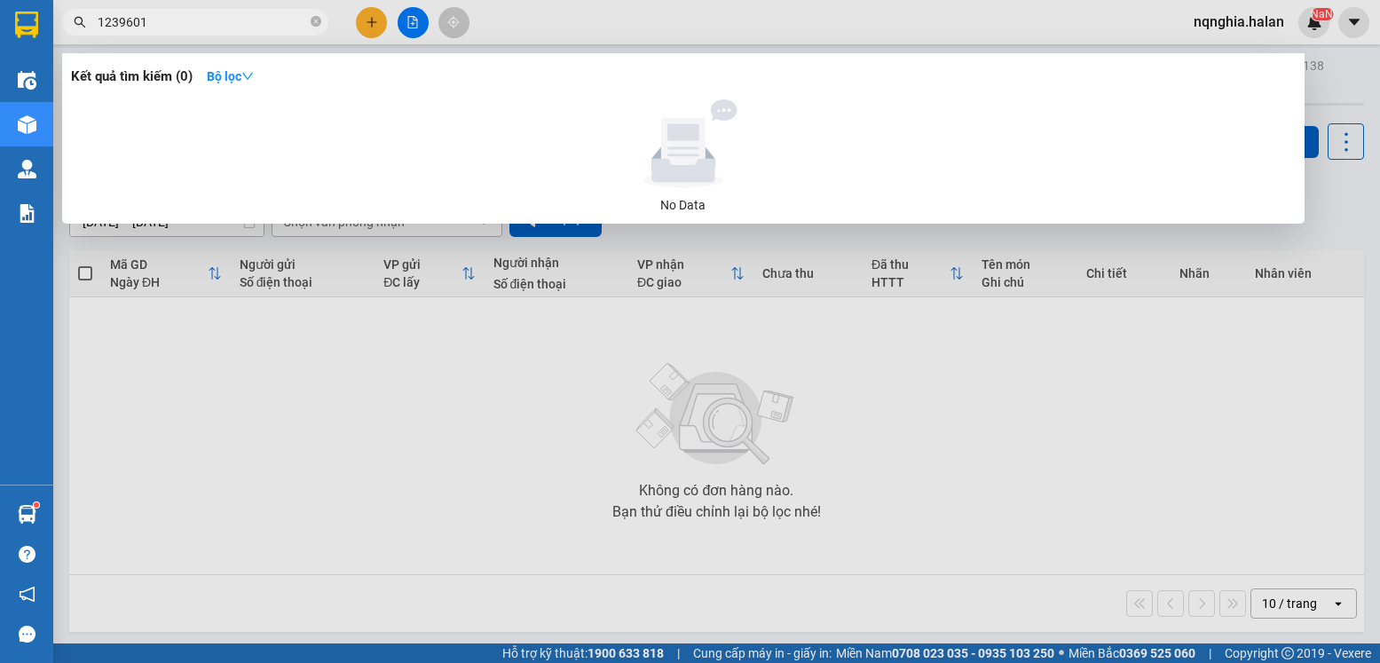
click at [121, 20] on input "1239601" at bounding box center [202, 22] width 209 height 20
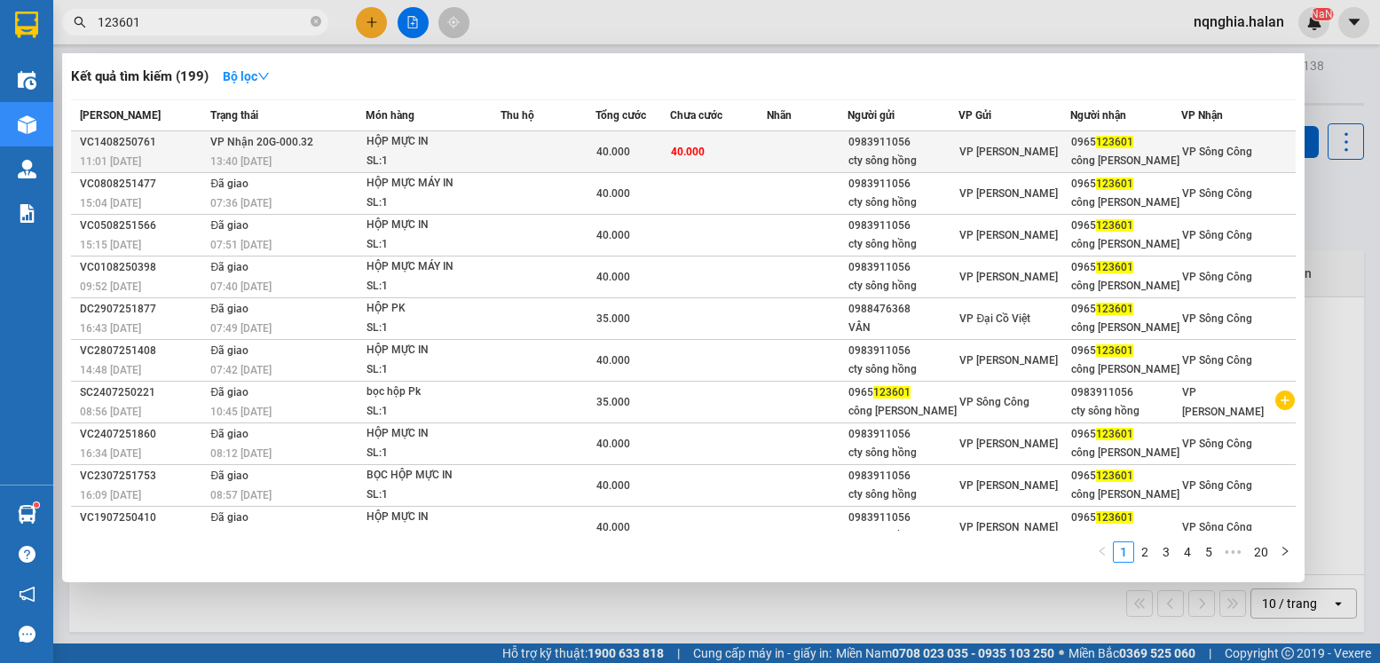
type input "123601"
click at [741, 154] on td "40.000" at bounding box center [719, 152] width 98 height 42
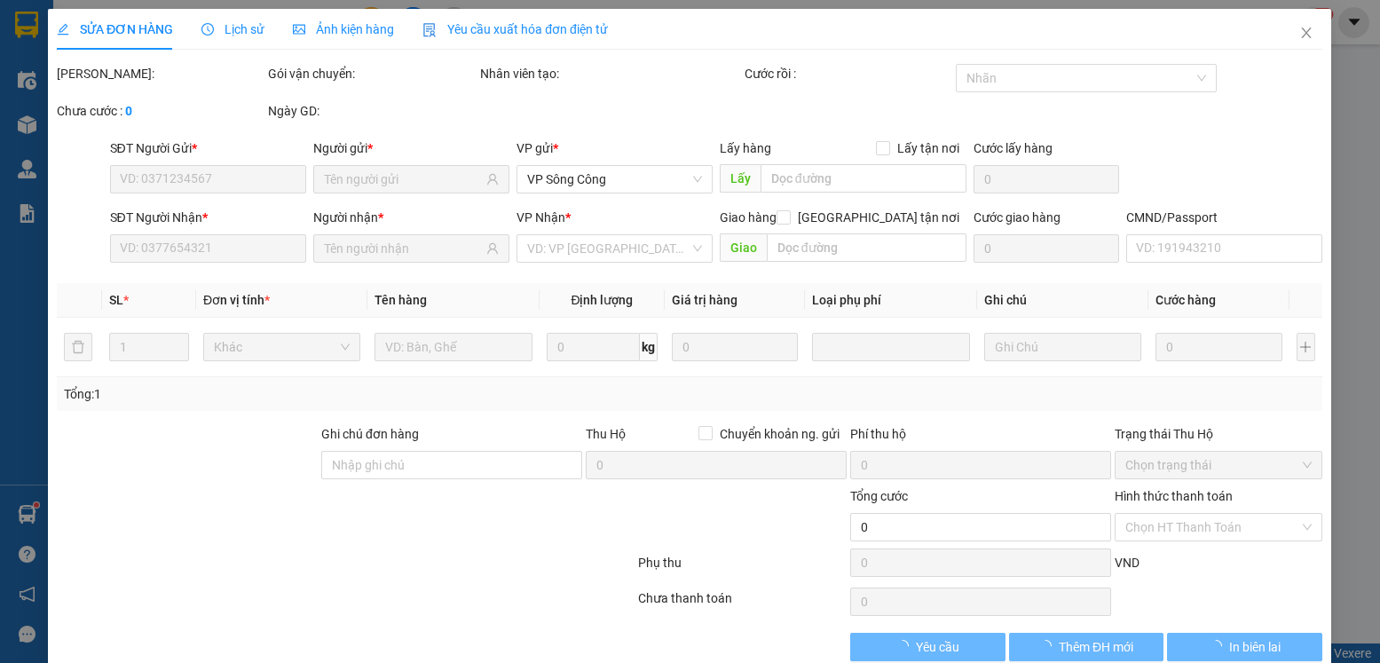
type input "0983911056"
type input "cty sông hồng"
type input "0965123601"
type input "công ty hồng thái dương"
type input "019087007137"
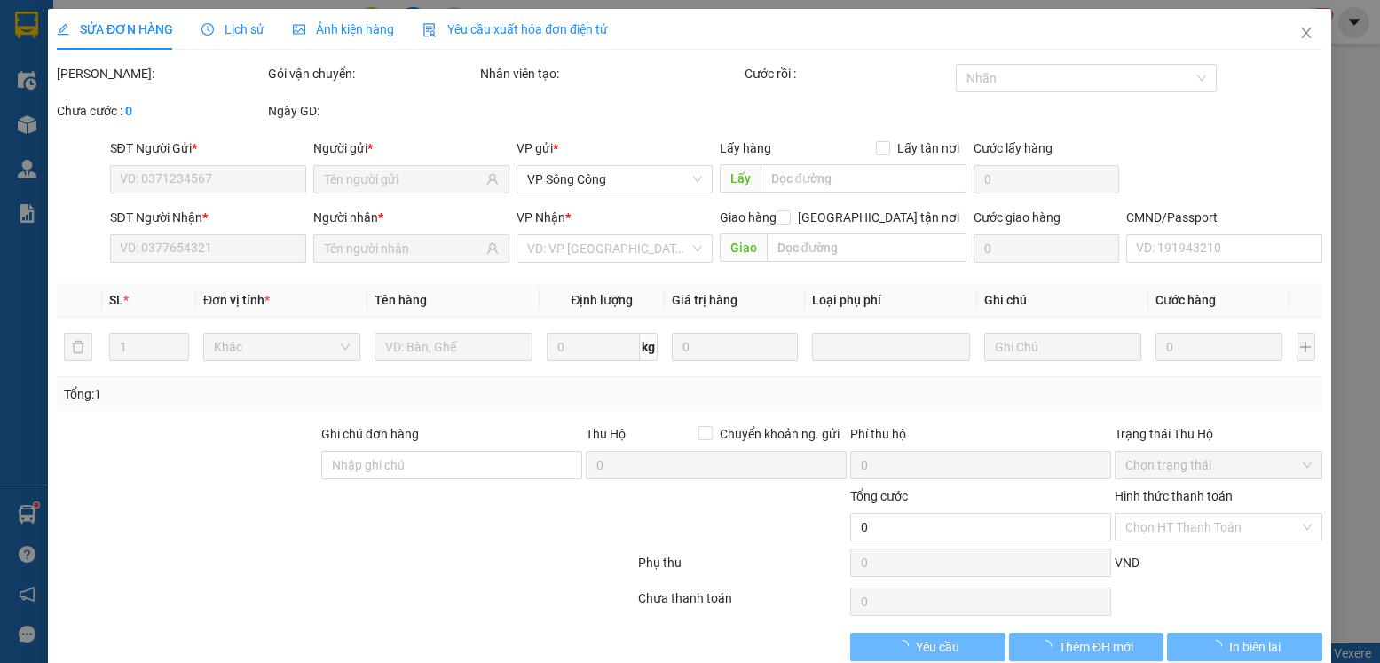
type input "40.000"
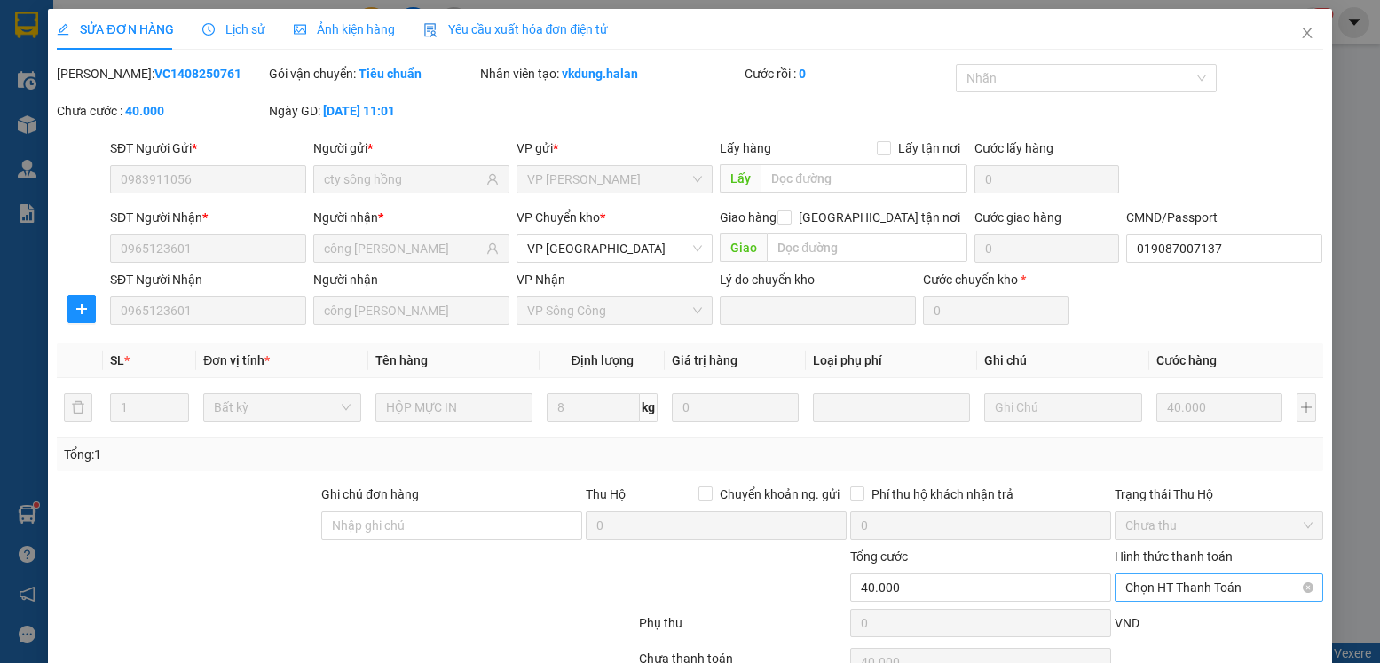
scroll to position [93, 0]
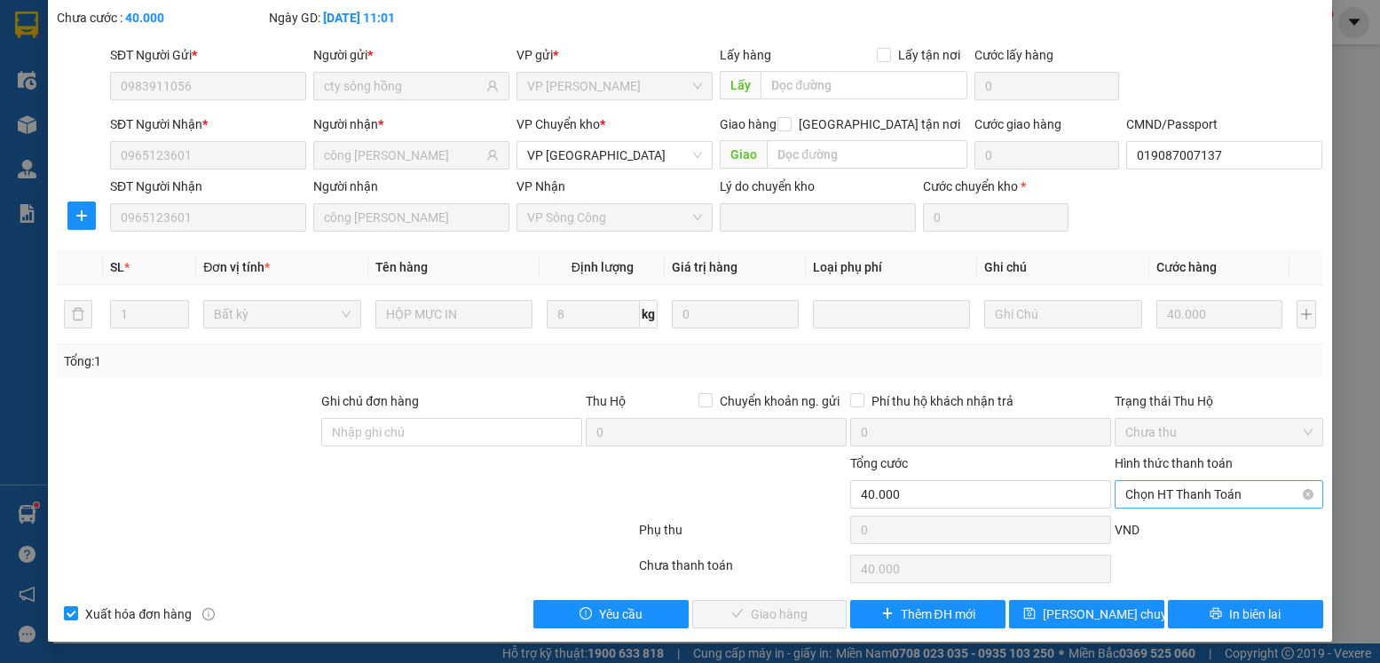
click at [1173, 501] on span "Chọn HT Thanh Toán" at bounding box center [1218, 494] width 186 height 27
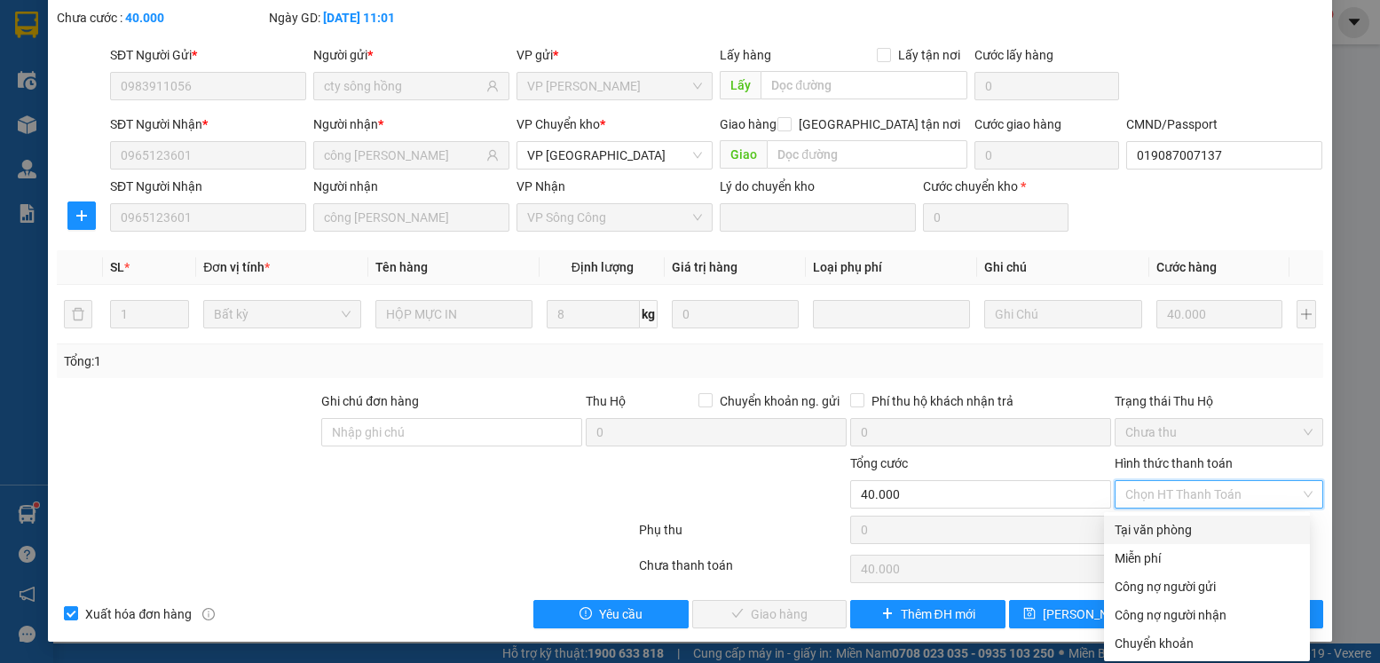
click at [1161, 517] on div "Tại văn phòng" at bounding box center [1207, 530] width 206 height 28
type input "0"
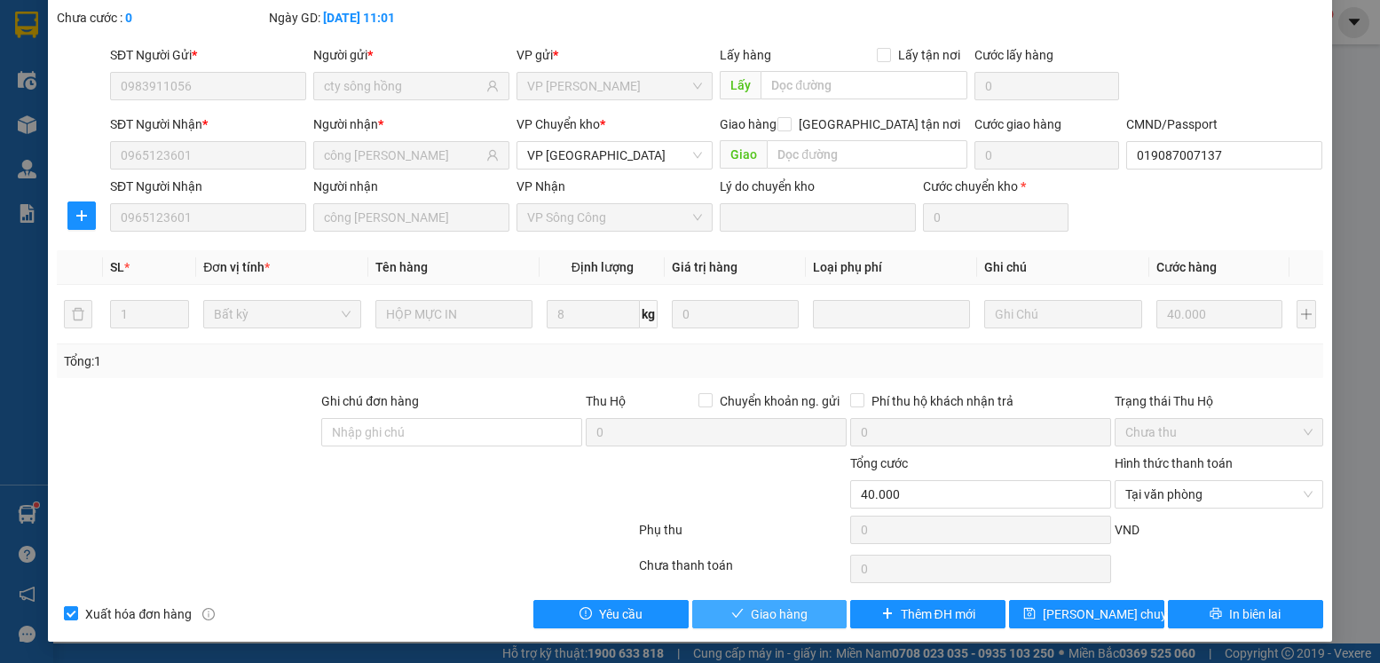
click at [773, 604] on span "Giao hàng" at bounding box center [779, 614] width 57 height 20
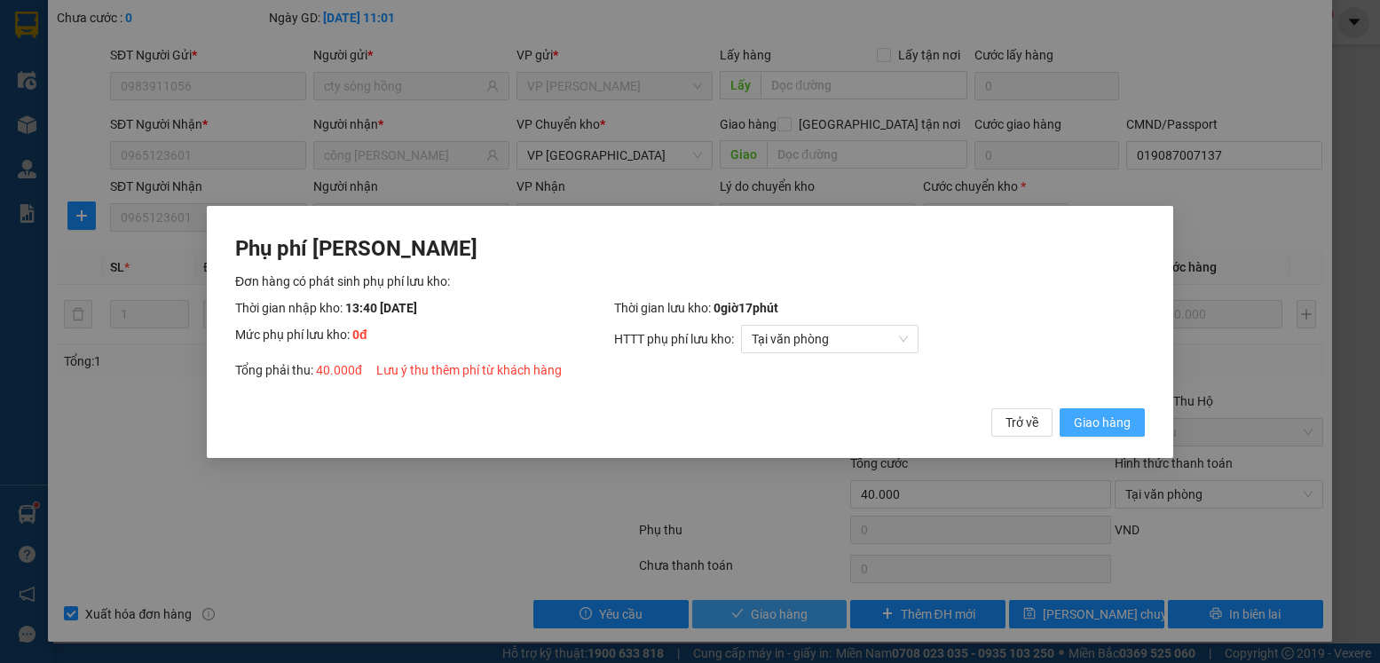
click at [1060, 407] on button "Giao hàng" at bounding box center [1102, 421] width 85 height 28
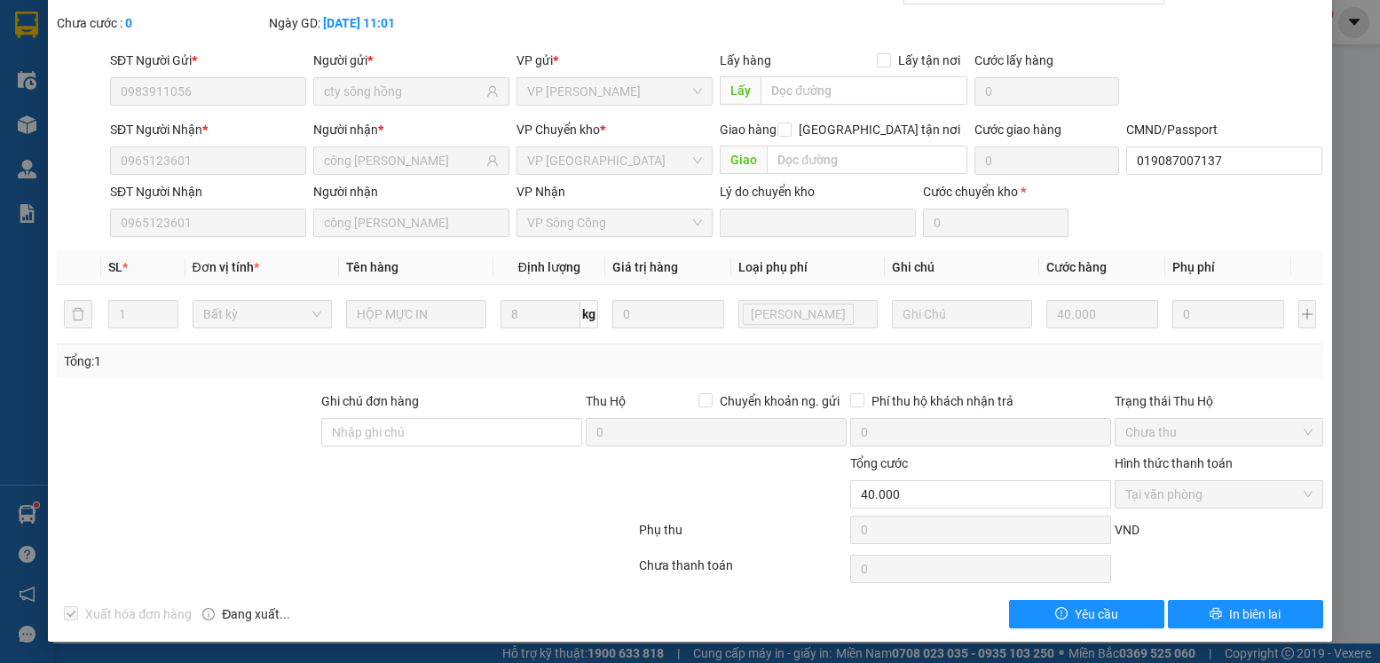
scroll to position [0, 0]
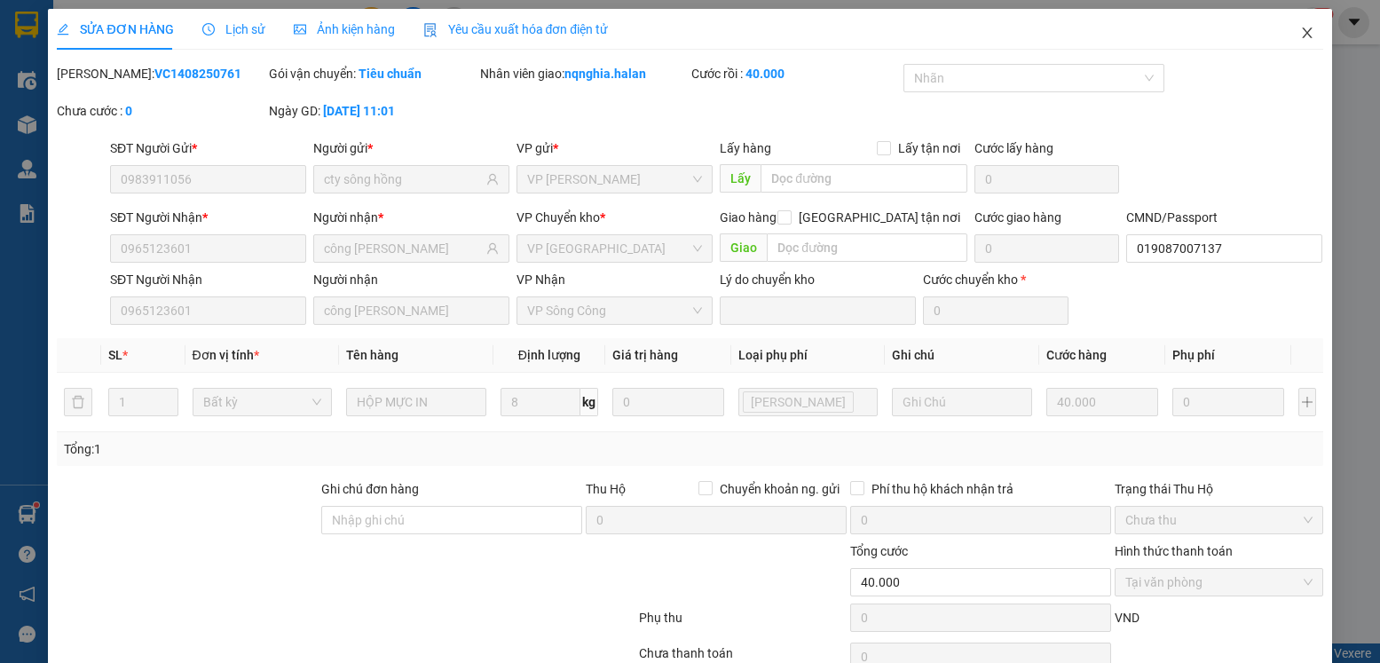
click at [1300, 33] on icon "close" at bounding box center [1307, 33] width 14 height 14
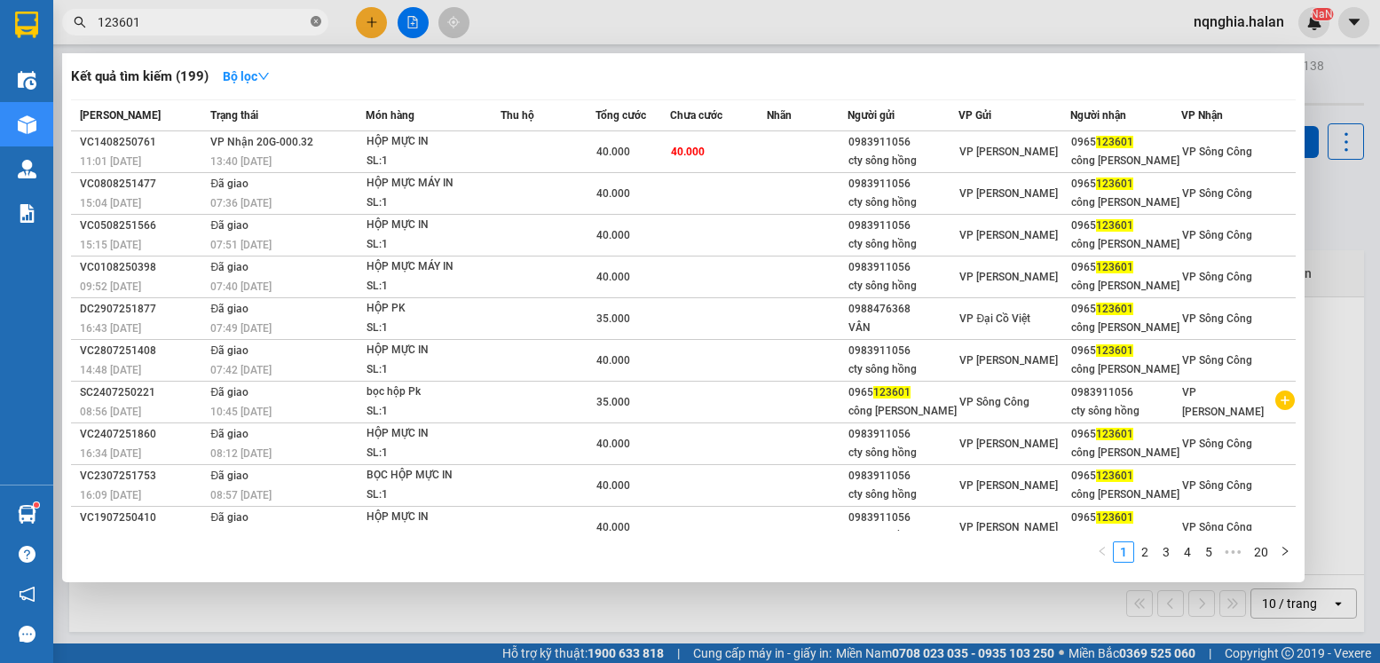
click at [315, 23] on icon "close-circle" at bounding box center [316, 21] width 11 height 11
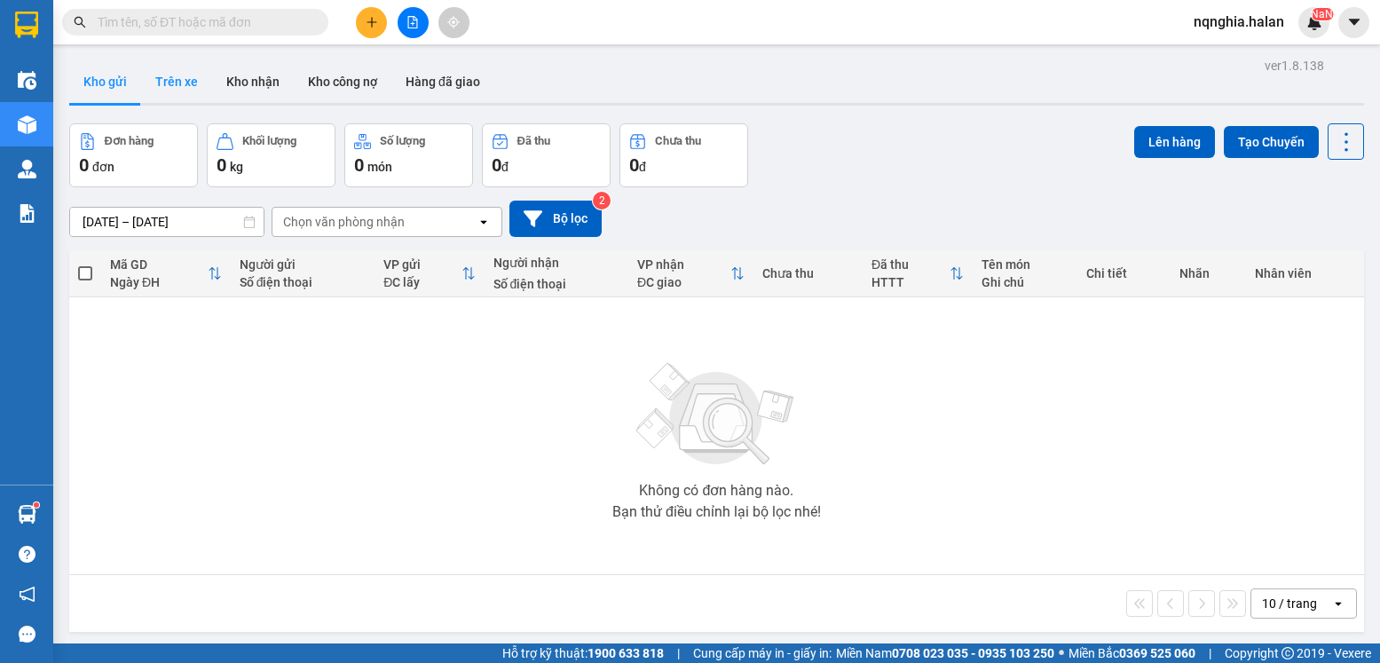
click at [168, 80] on button "Trên xe" at bounding box center [176, 81] width 71 height 43
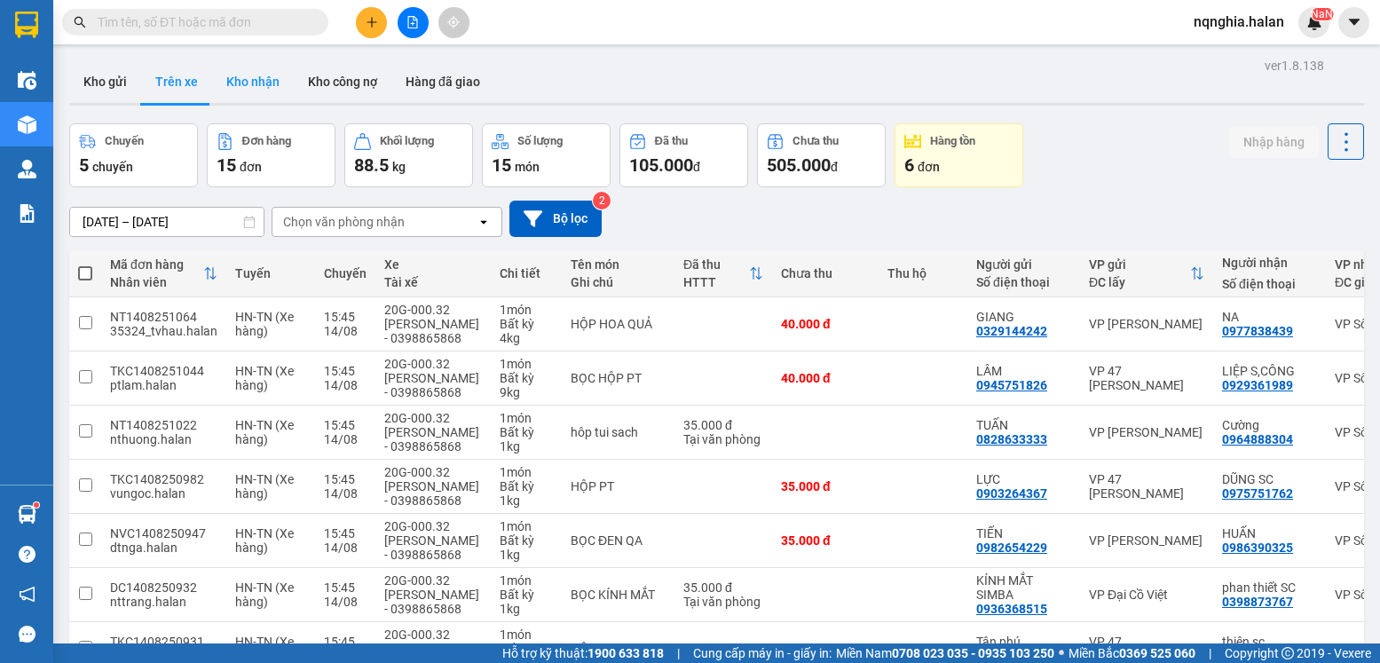
click at [253, 85] on button "Kho nhận" at bounding box center [253, 81] width 82 height 43
type input "16/06/2025 – 14/08/2025"
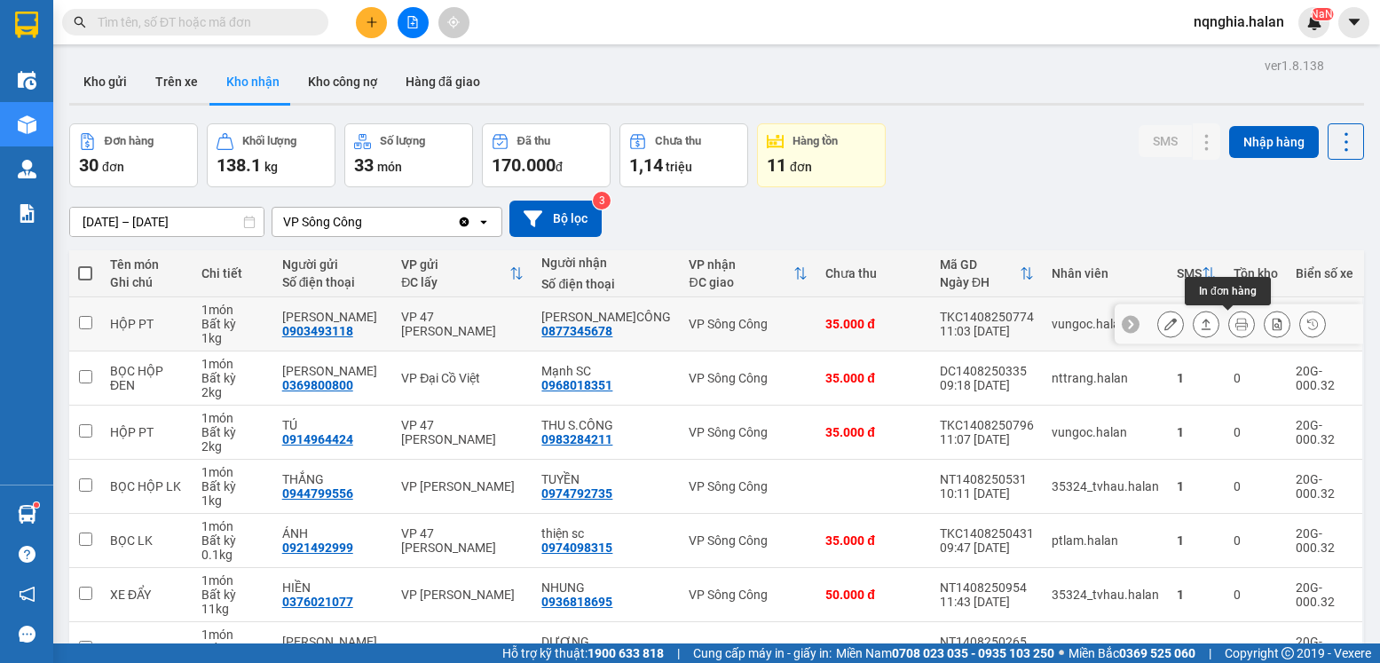
click at [1235, 327] on icon at bounding box center [1241, 324] width 12 height 12
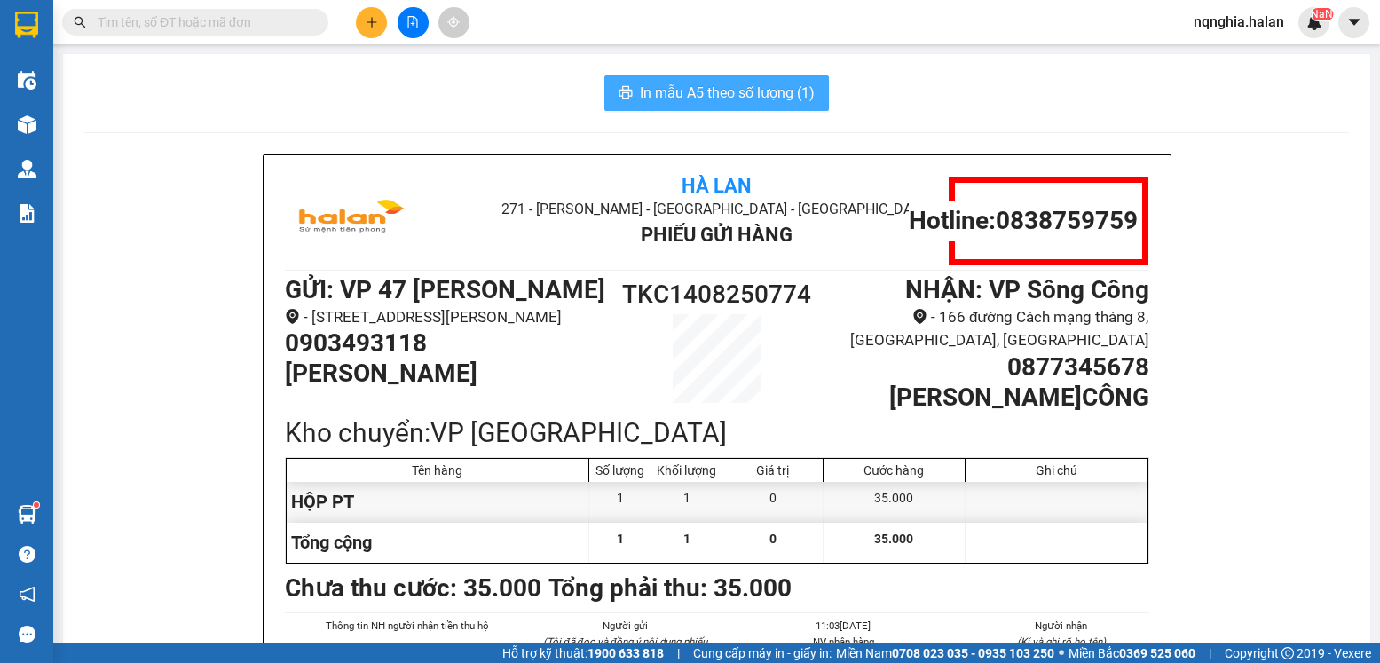
click at [780, 98] on span "In mẫu A5 theo số lượng (1)" at bounding box center [727, 93] width 175 height 22
click at [777, 101] on span "In mẫu A5 theo số lượng (1)" at bounding box center [727, 93] width 175 height 22
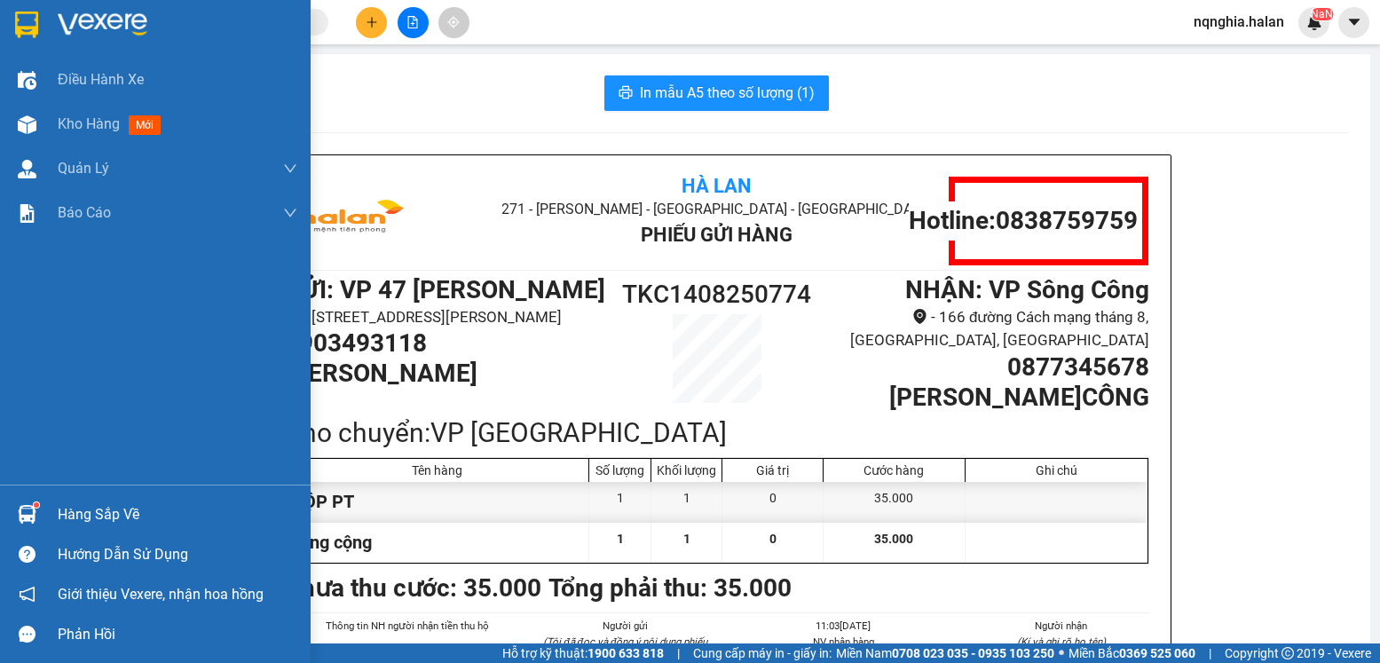
click at [112, 517] on div "Hàng sắp về" at bounding box center [178, 514] width 240 height 27
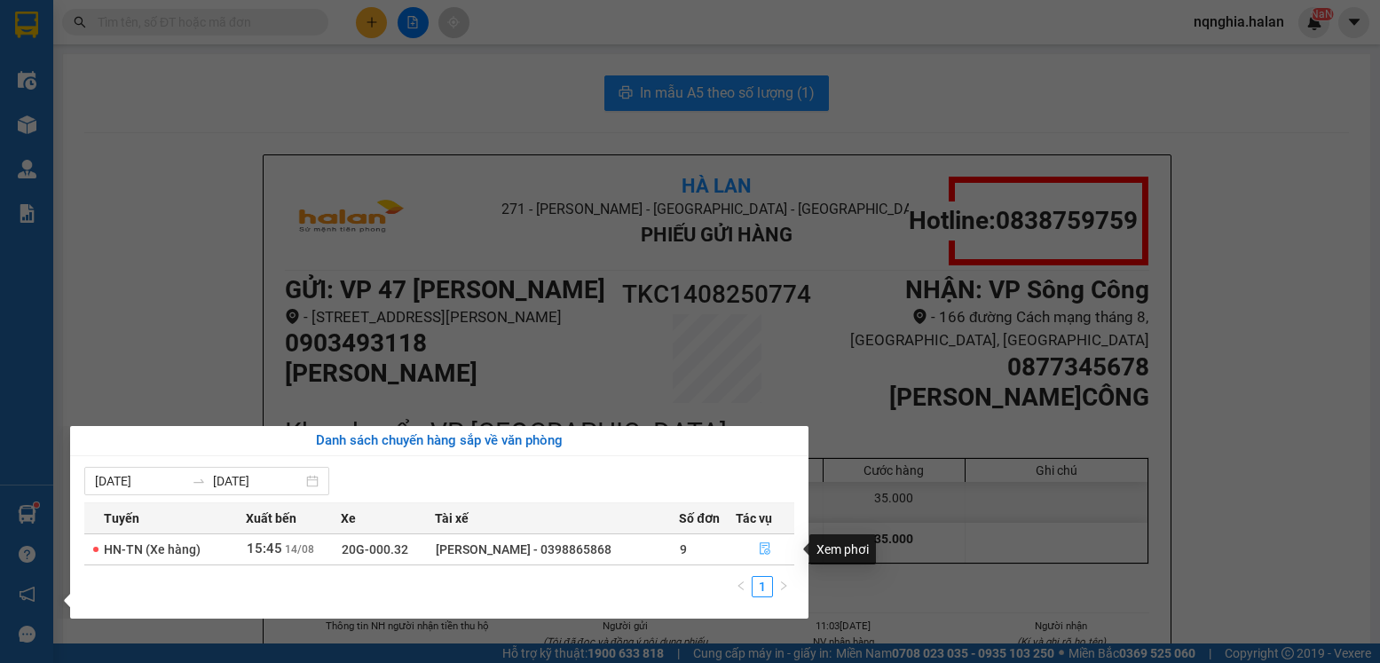
click at [766, 549] on icon "file-done" at bounding box center [765, 549] width 11 height 12
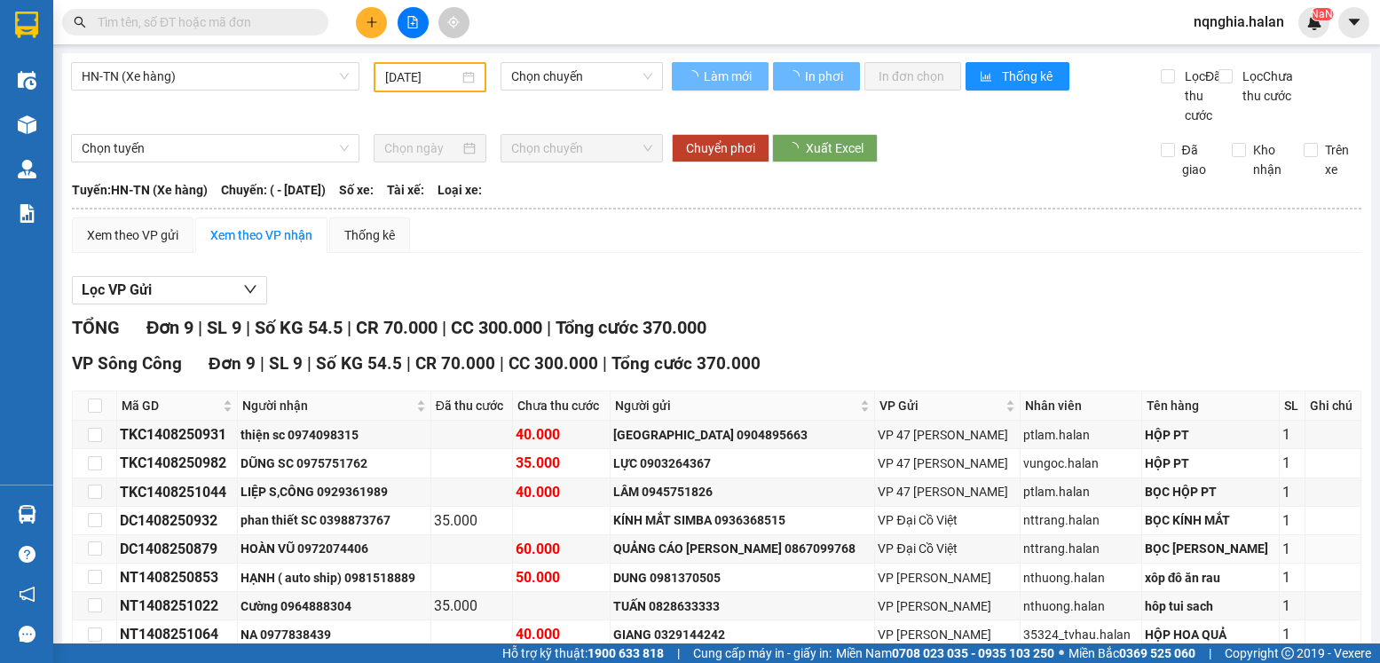
type input "14/08/2025"
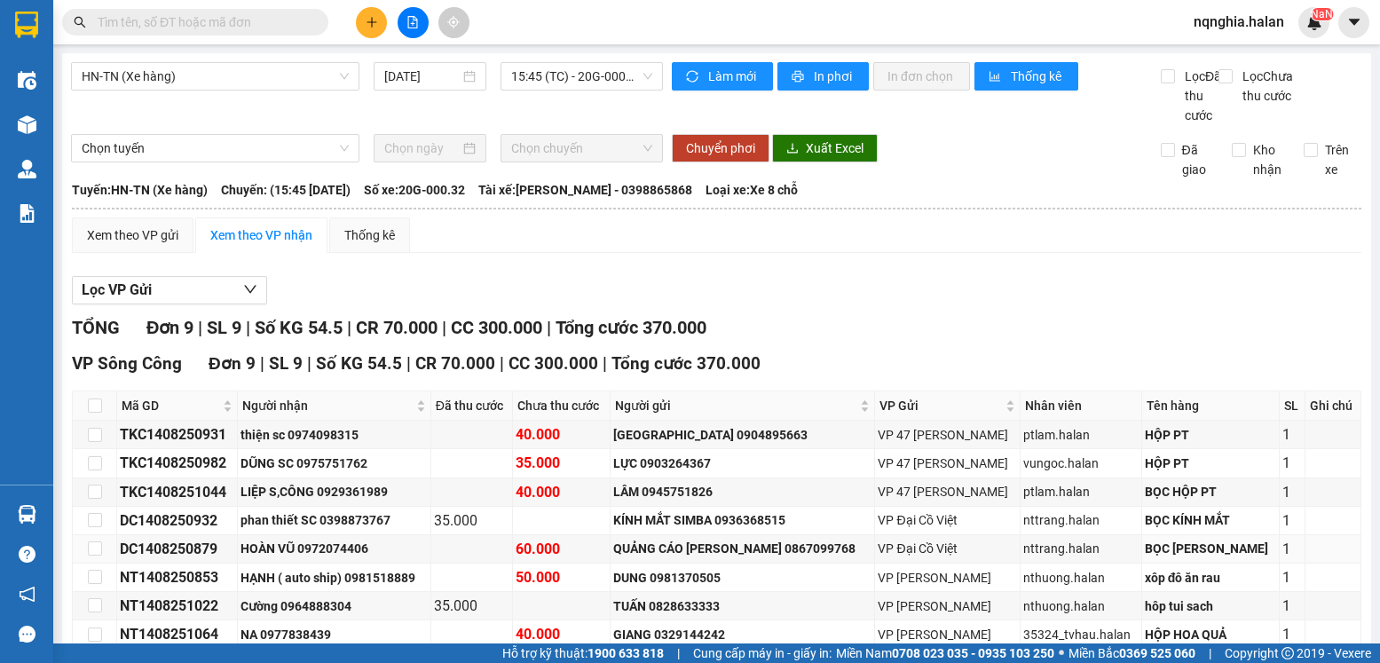
scroll to position [146, 0]
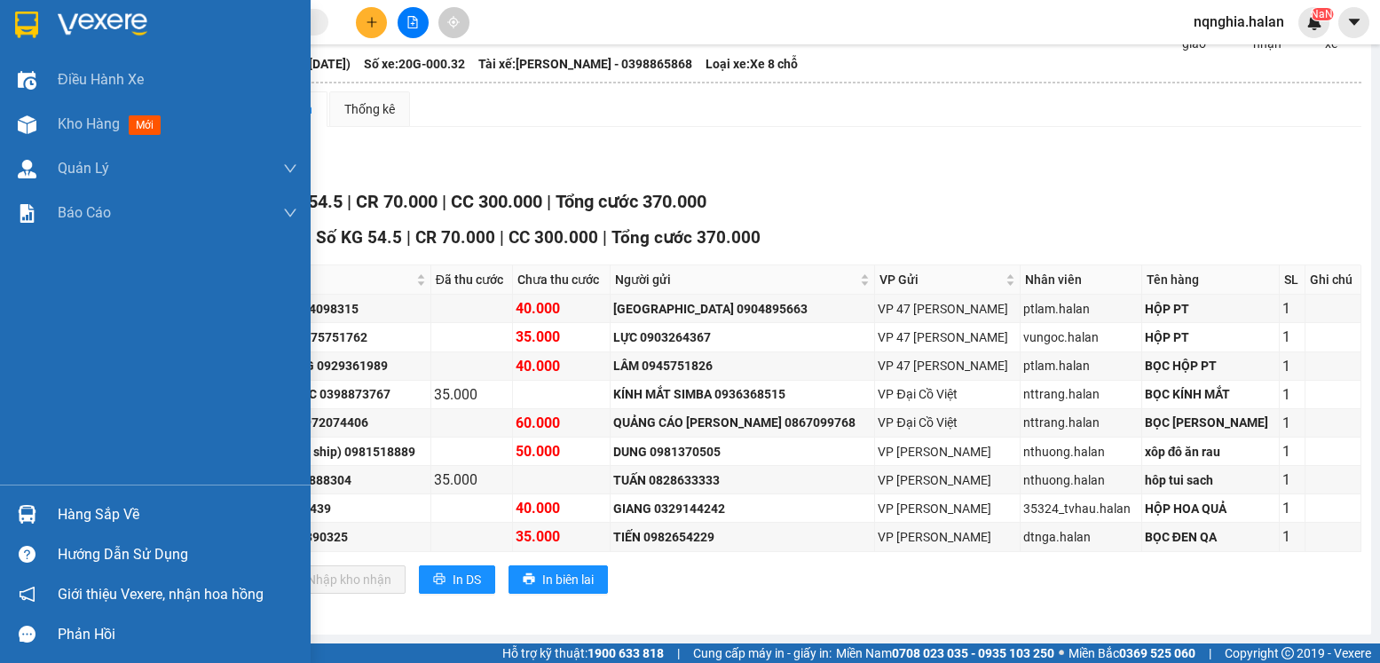
click at [91, 514] on div "Hàng sắp về" at bounding box center [178, 514] width 240 height 27
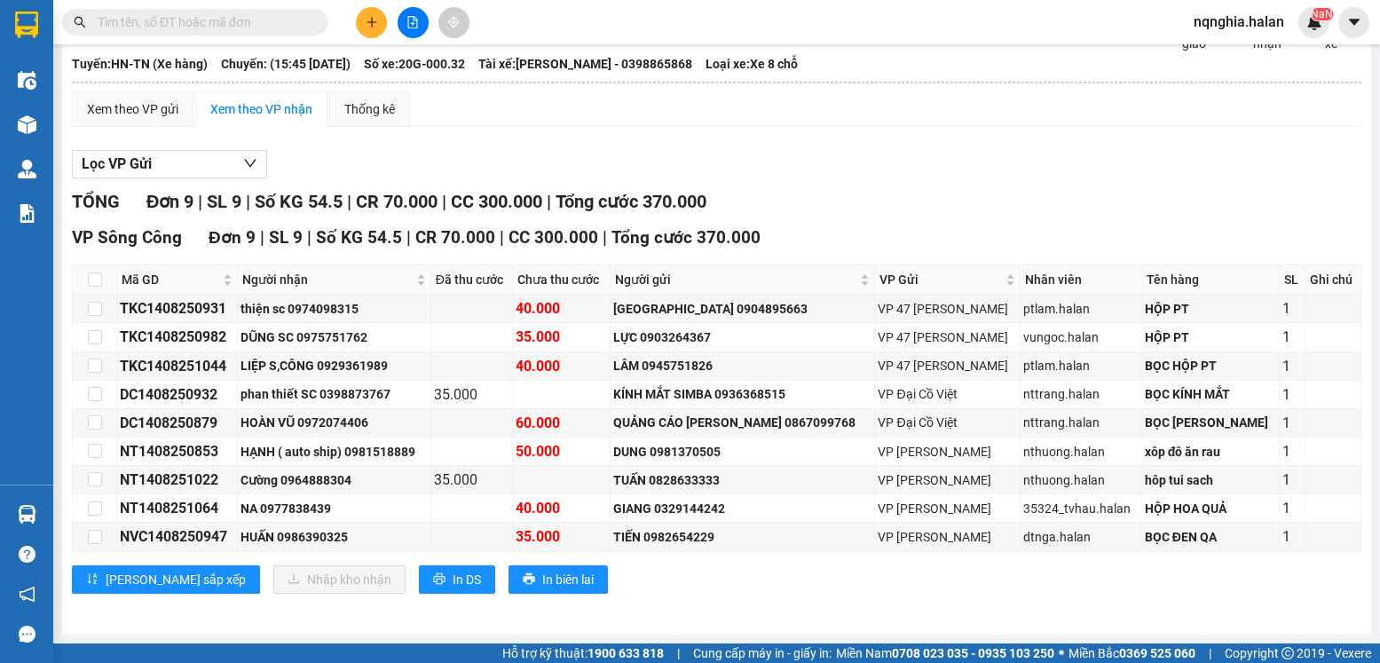
click at [851, 598] on section "Kết quả tìm kiếm ( 199 ) Bộ lọc Mã ĐH Trạng thái Món hàng Thu hộ Tổng cước Chưa…" at bounding box center [690, 331] width 1380 height 663
click at [293, 19] on input "text" at bounding box center [202, 22] width 209 height 20
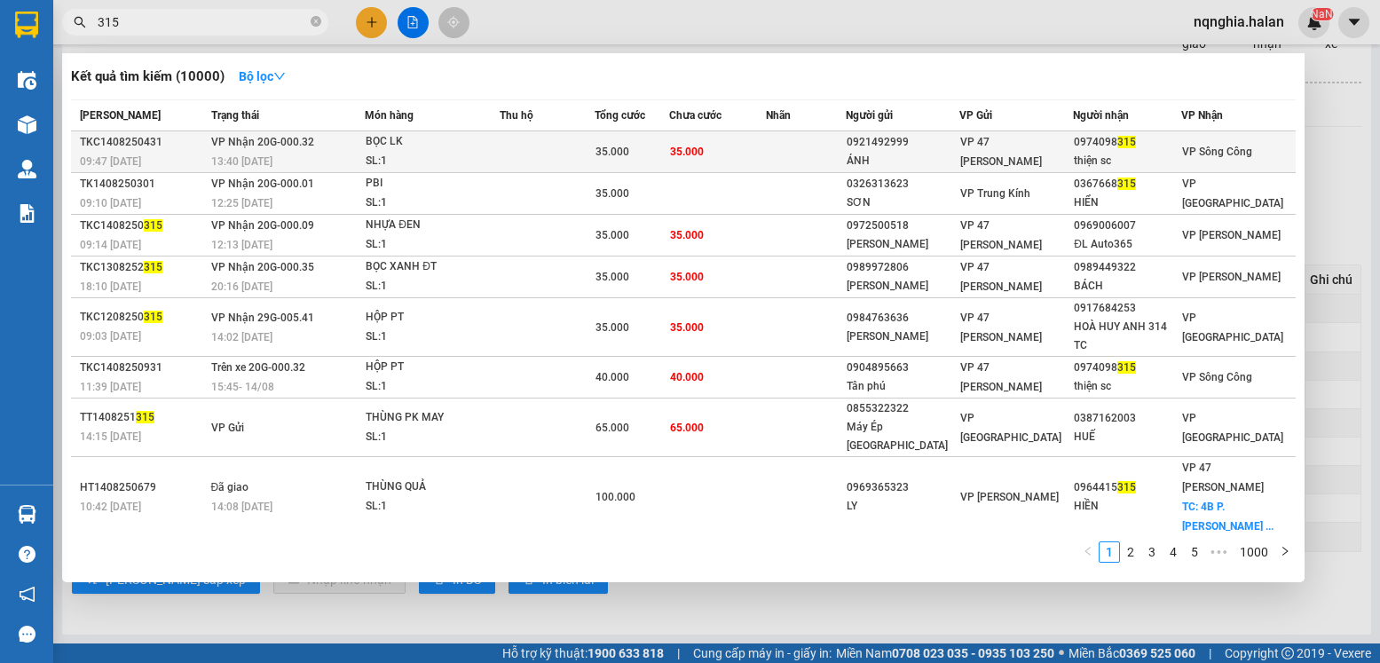
type input "315"
click at [1101, 141] on div "0974098 315" at bounding box center [1127, 142] width 107 height 19
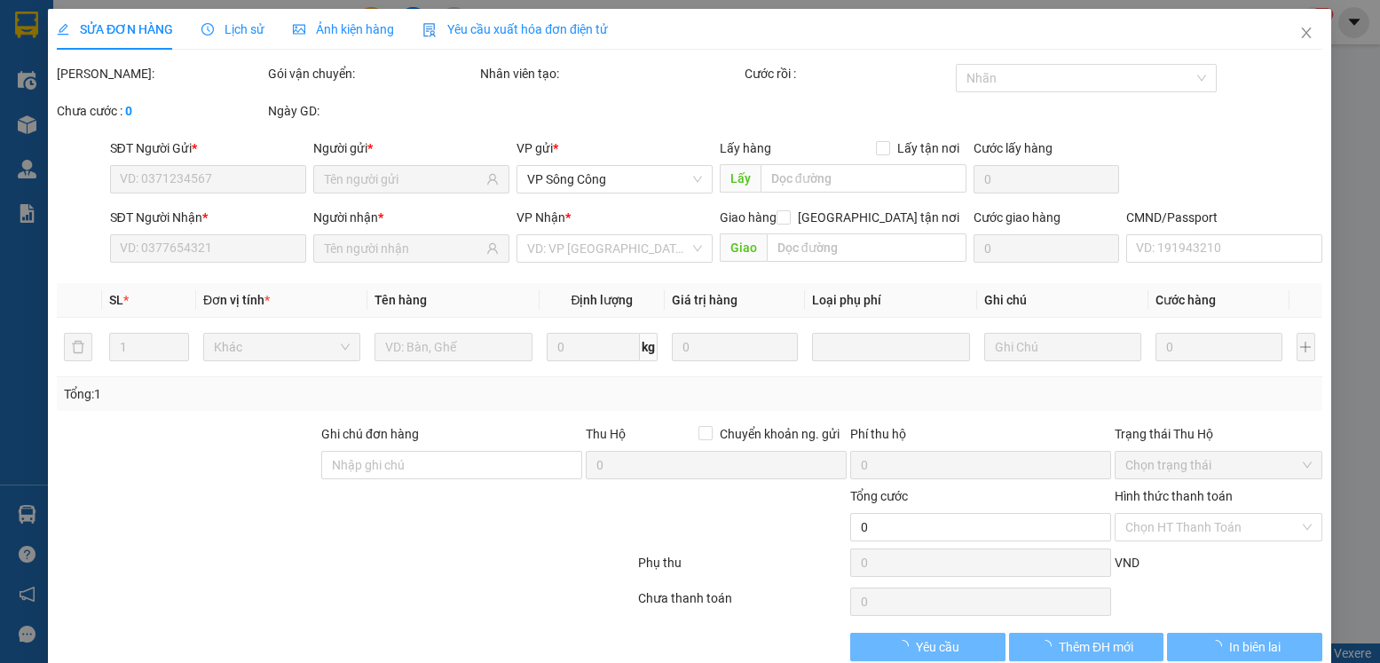
type input "0921492999"
type input "ÁNH"
type input "0974098315"
type input "thiện sc"
type input "35.000"
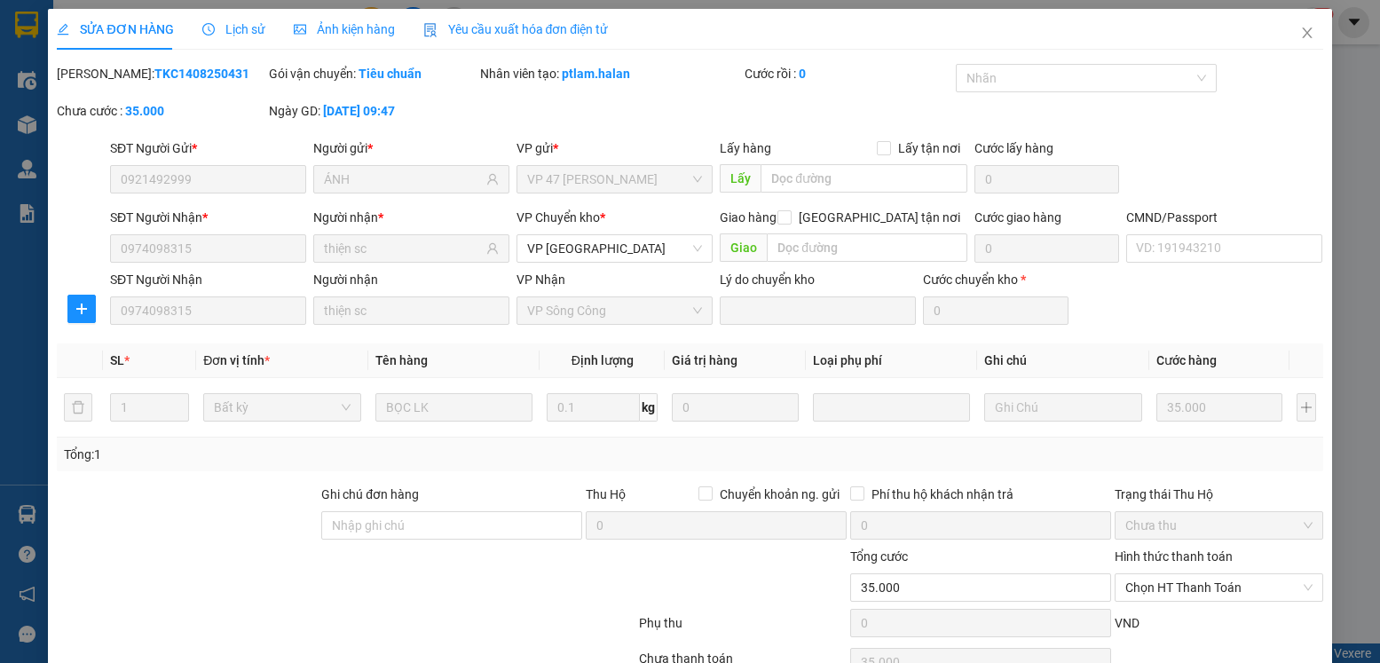
scroll to position [93, 0]
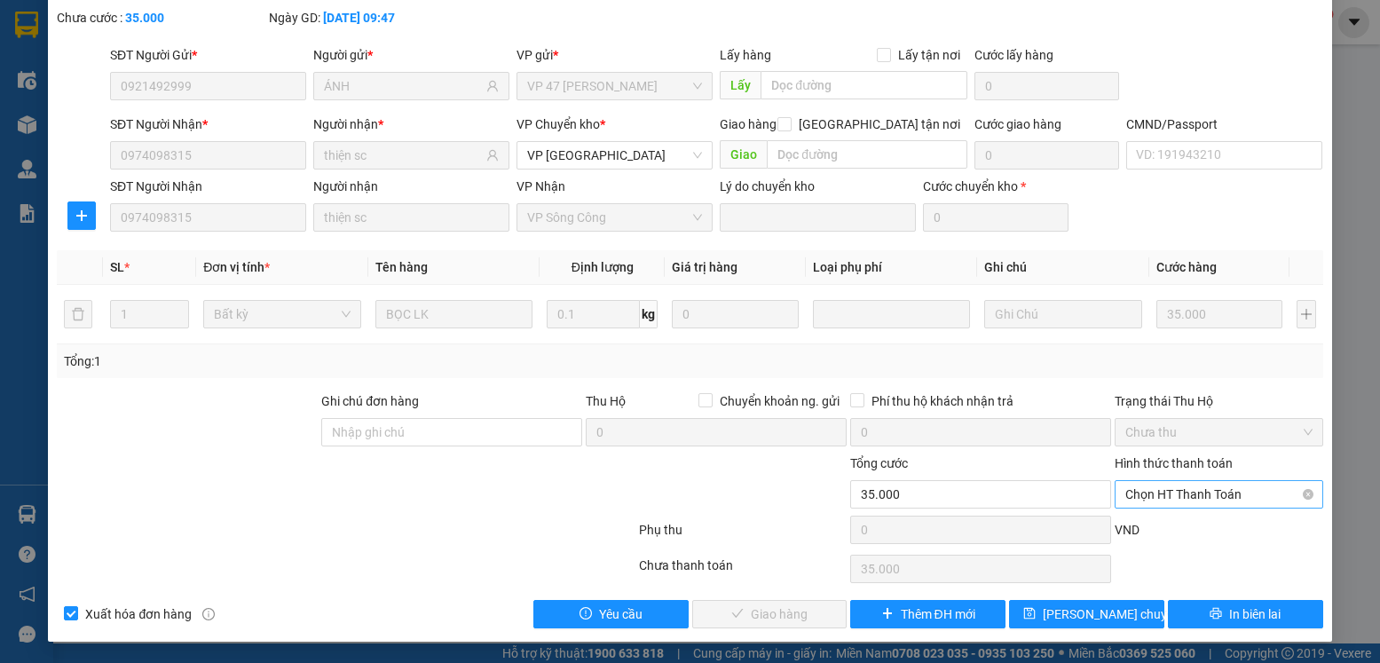
click at [1271, 490] on span "Chọn HT Thanh Toán" at bounding box center [1218, 494] width 186 height 27
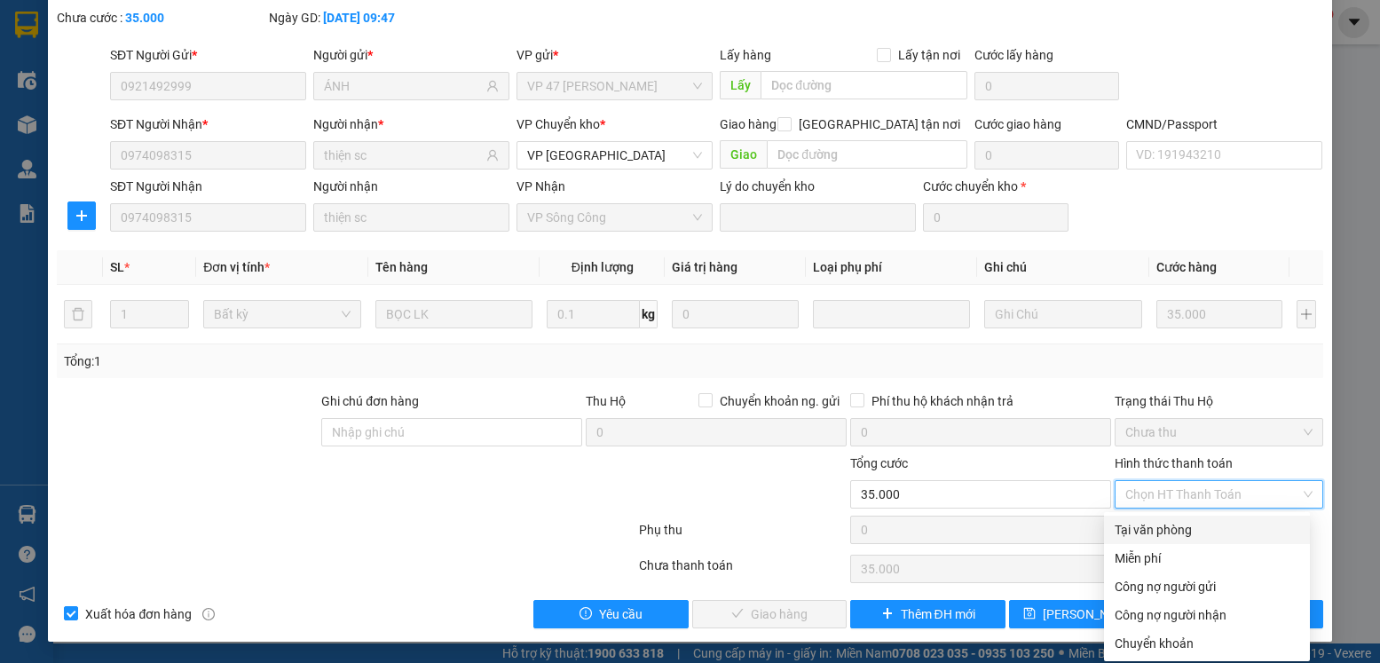
click at [1151, 540] on div "Tại văn phòng" at bounding box center [1207, 530] width 206 height 28
type input "0"
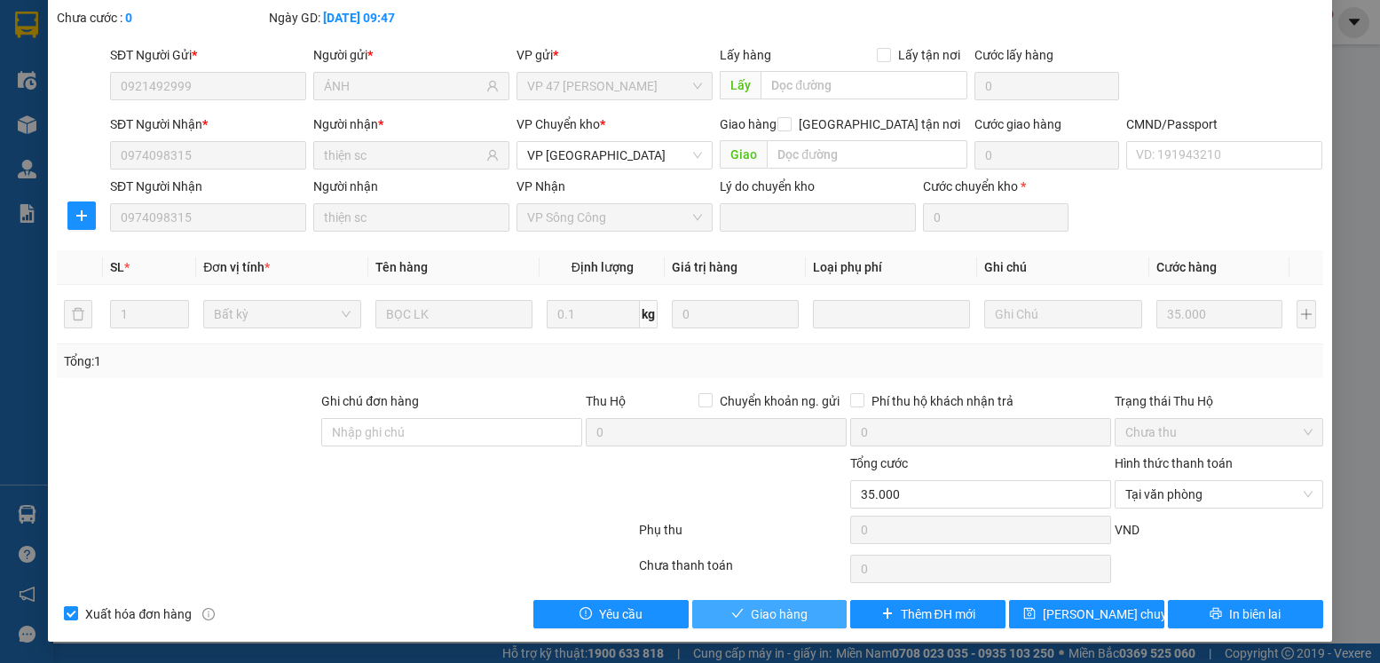
click at [799, 608] on span "Giao hàng" at bounding box center [779, 614] width 57 height 20
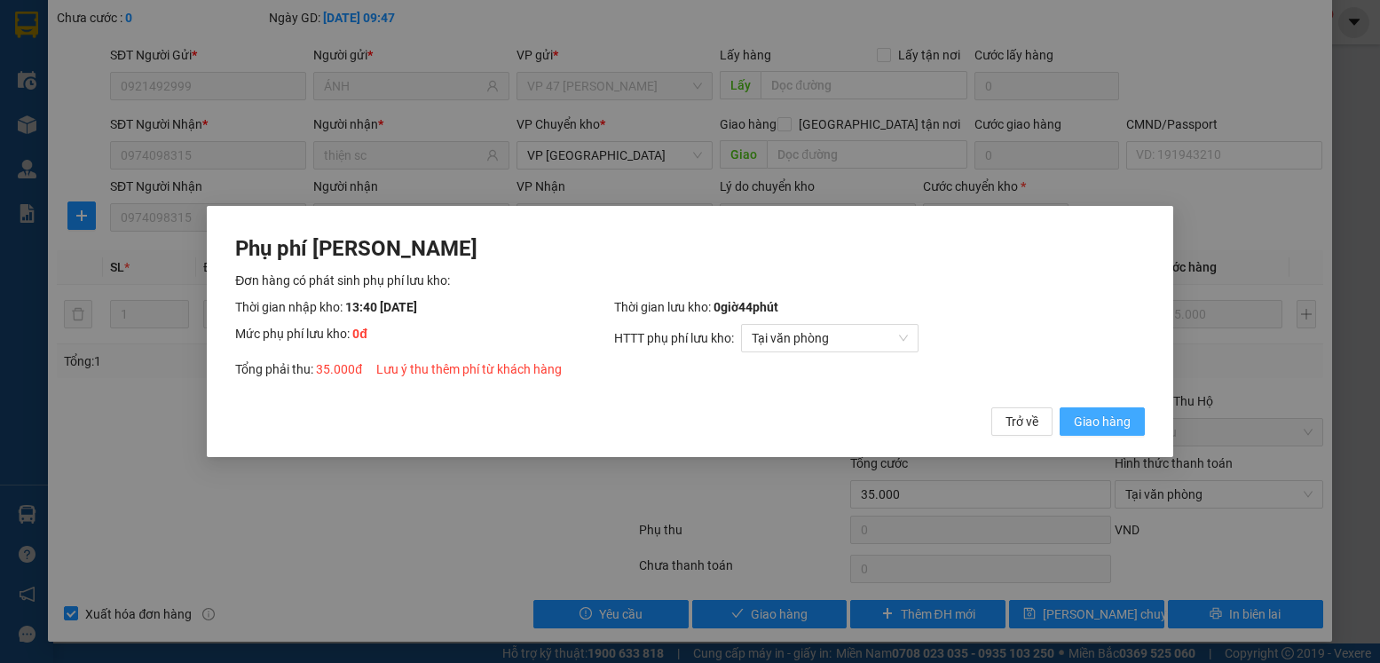
click at [1071, 415] on button "Giao hàng" at bounding box center [1102, 421] width 85 height 28
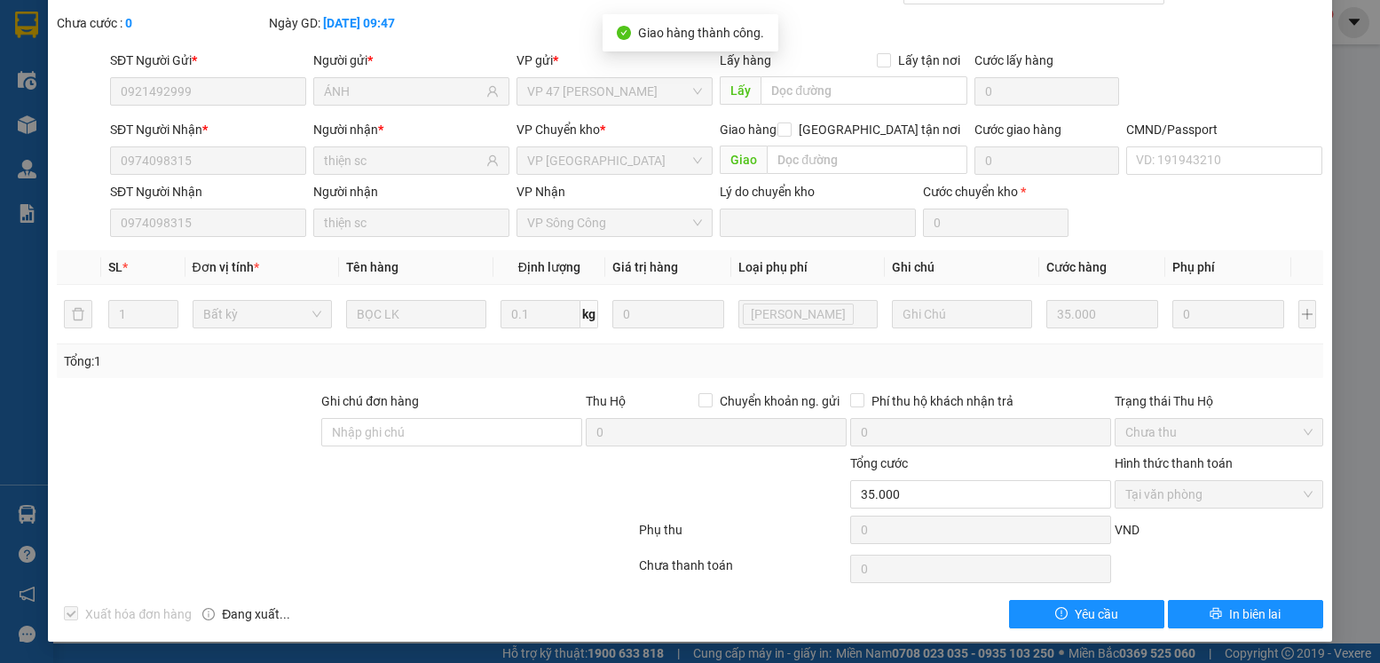
scroll to position [0, 0]
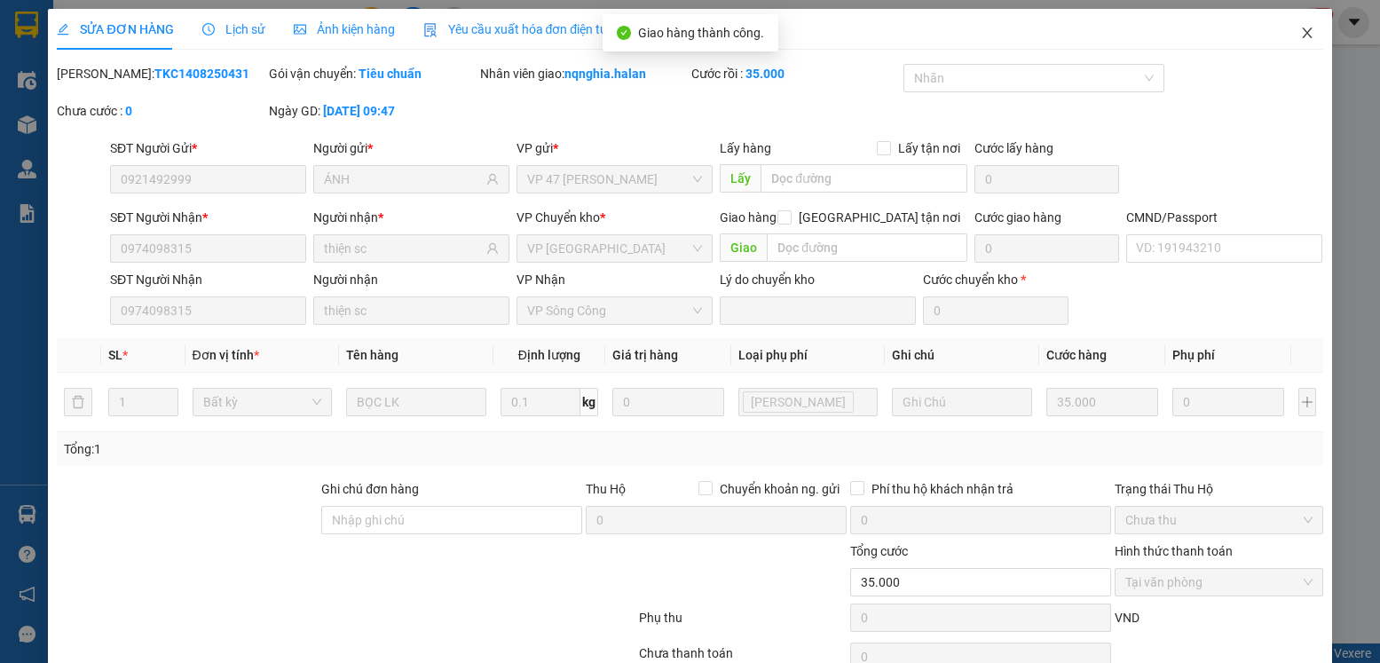
click at [1300, 36] on icon "close" at bounding box center [1307, 33] width 14 height 14
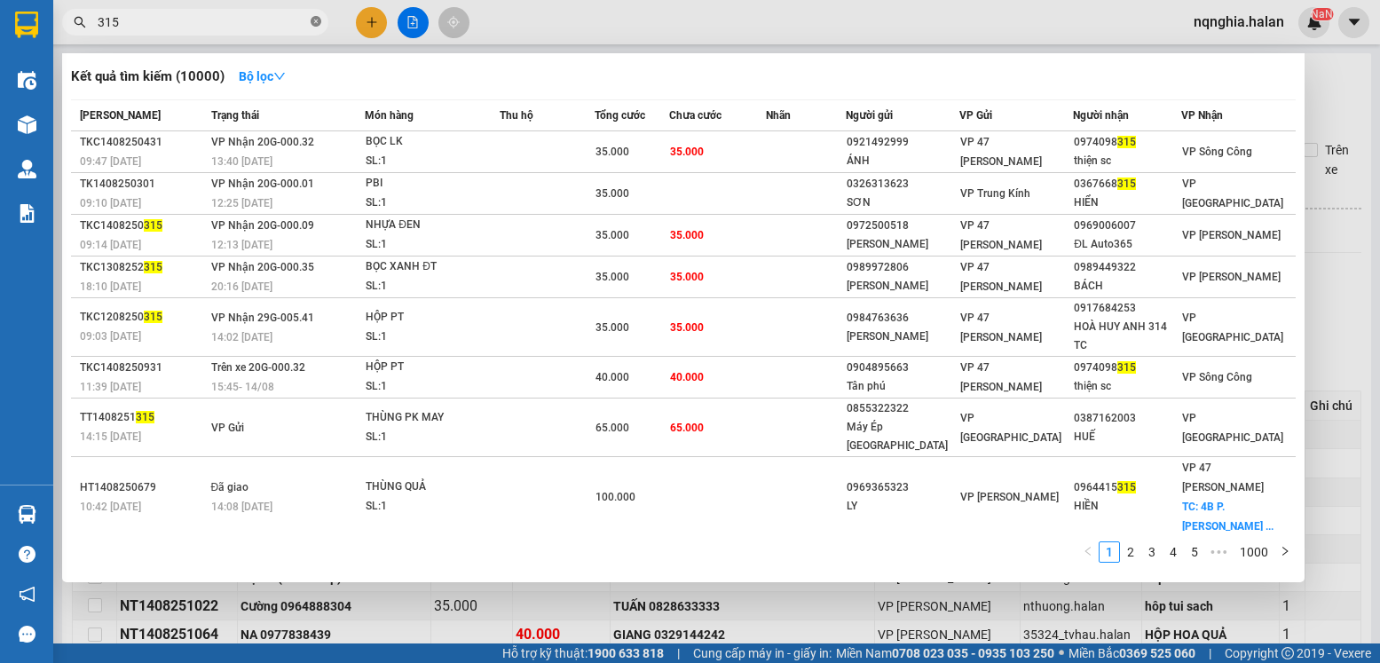
click at [317, 23] on icon "close-circle" at bounding box center [316, 21] width 11 height 11
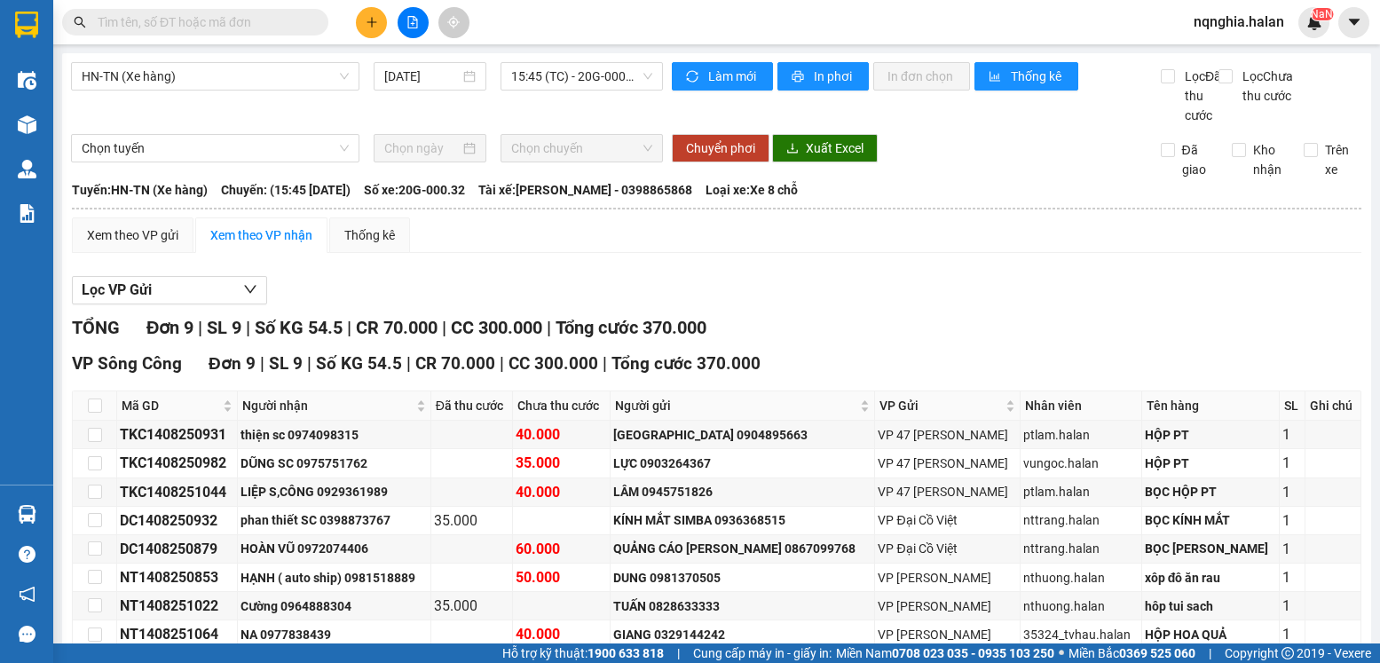
click at [297, 20] on input "text" at bounding box center [202, 22] width 209 height 20
click at [296, 20] on input "text" at bounding box center [202, 22] width 209 height 20
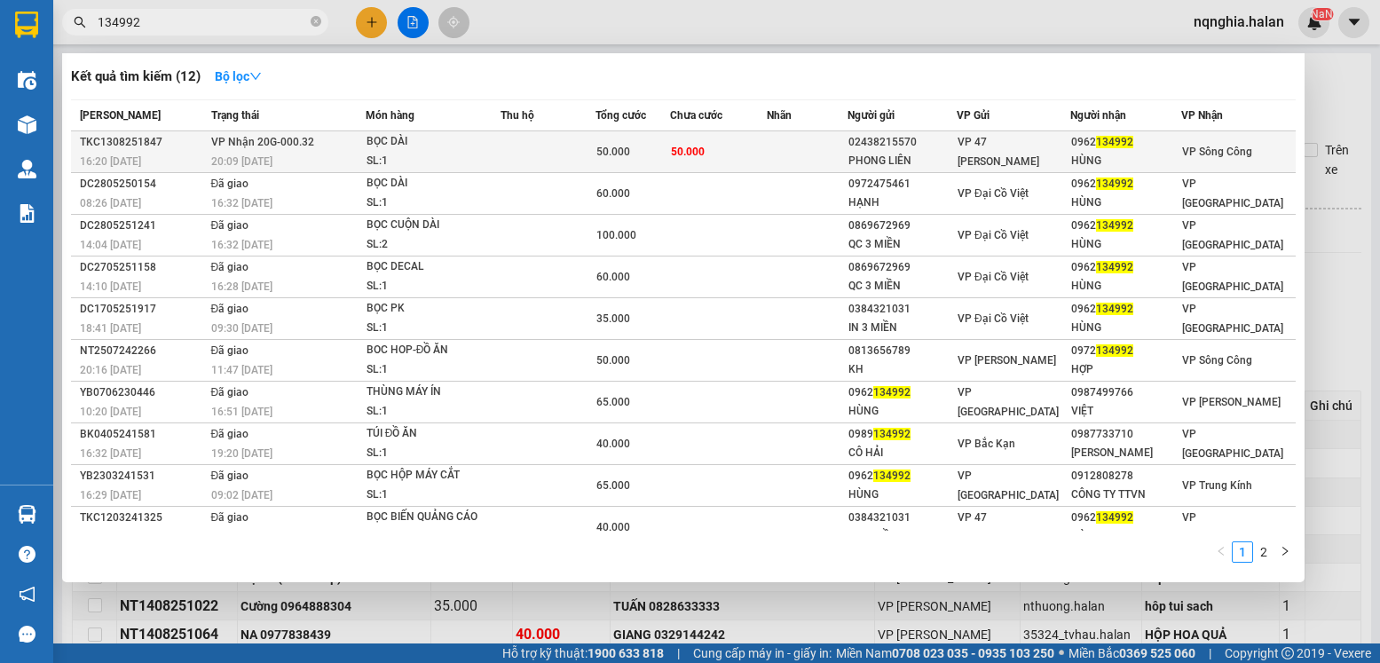
type input "134992"
click at [798, 148] on td at bounding box center [807, 152] width 81 height 42
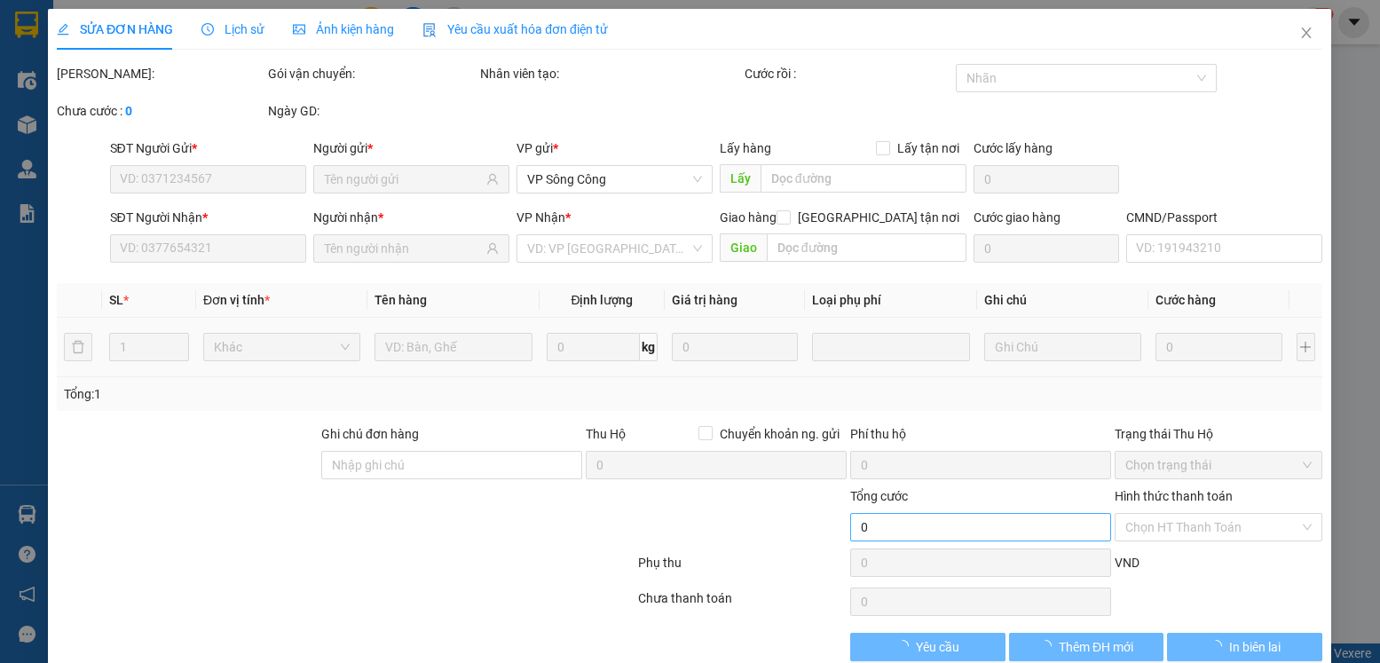
type input "02438215570"
type input "PHONG LIÊN"
type input "0962134992"
type input "HÙNG"
type input "50.000"
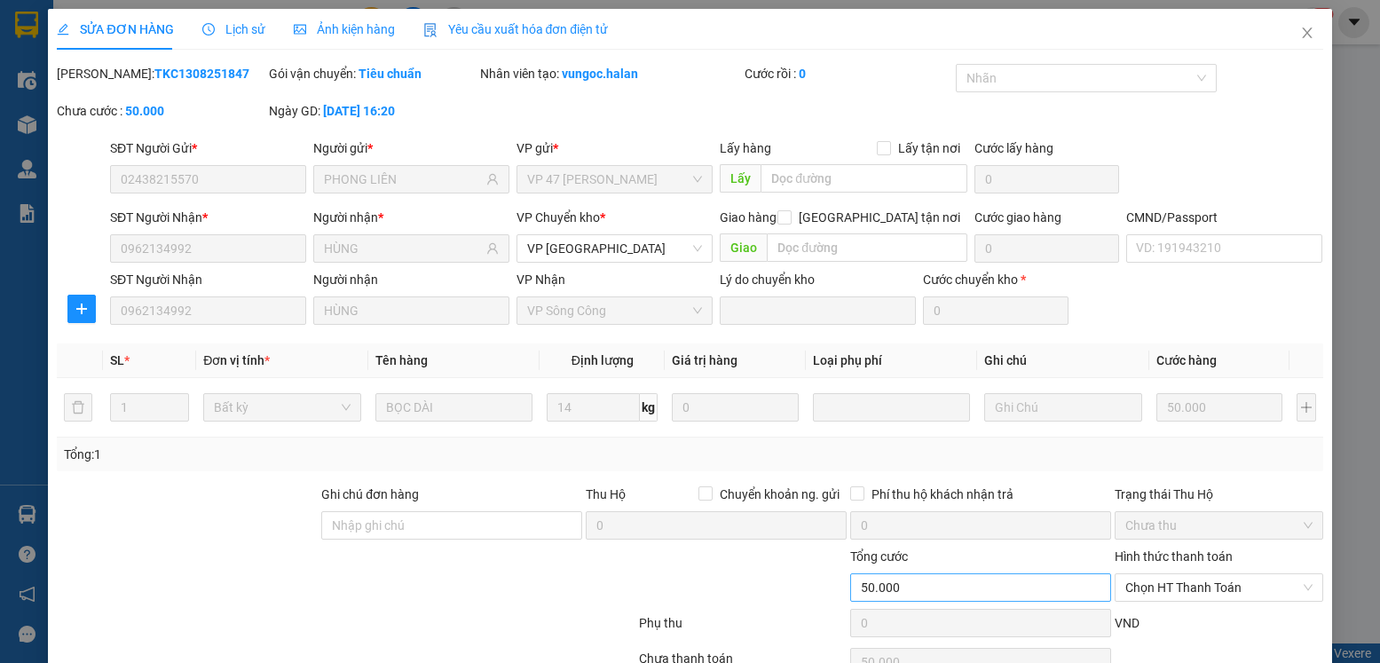
scroll to position [93, 0]
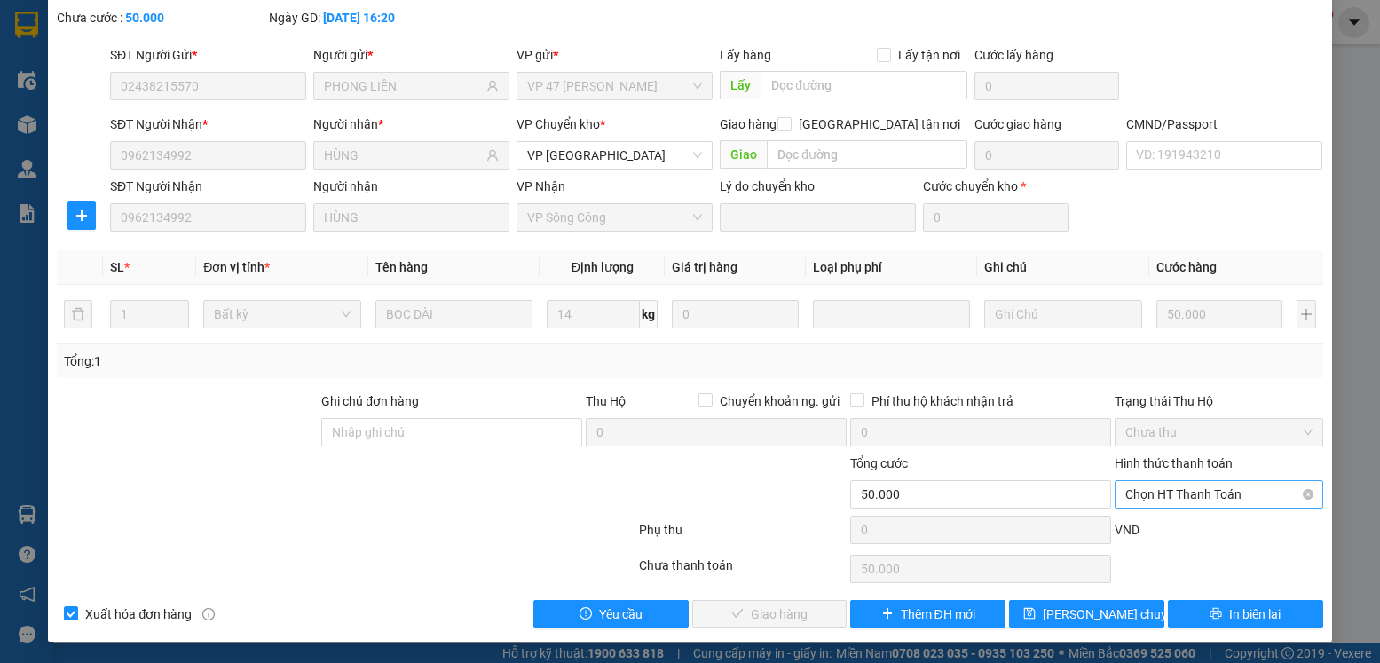
click at [1248, 489] on span "Chọn HT Thanh Toán" at bounding box center [1218, 494] width 186 height 27
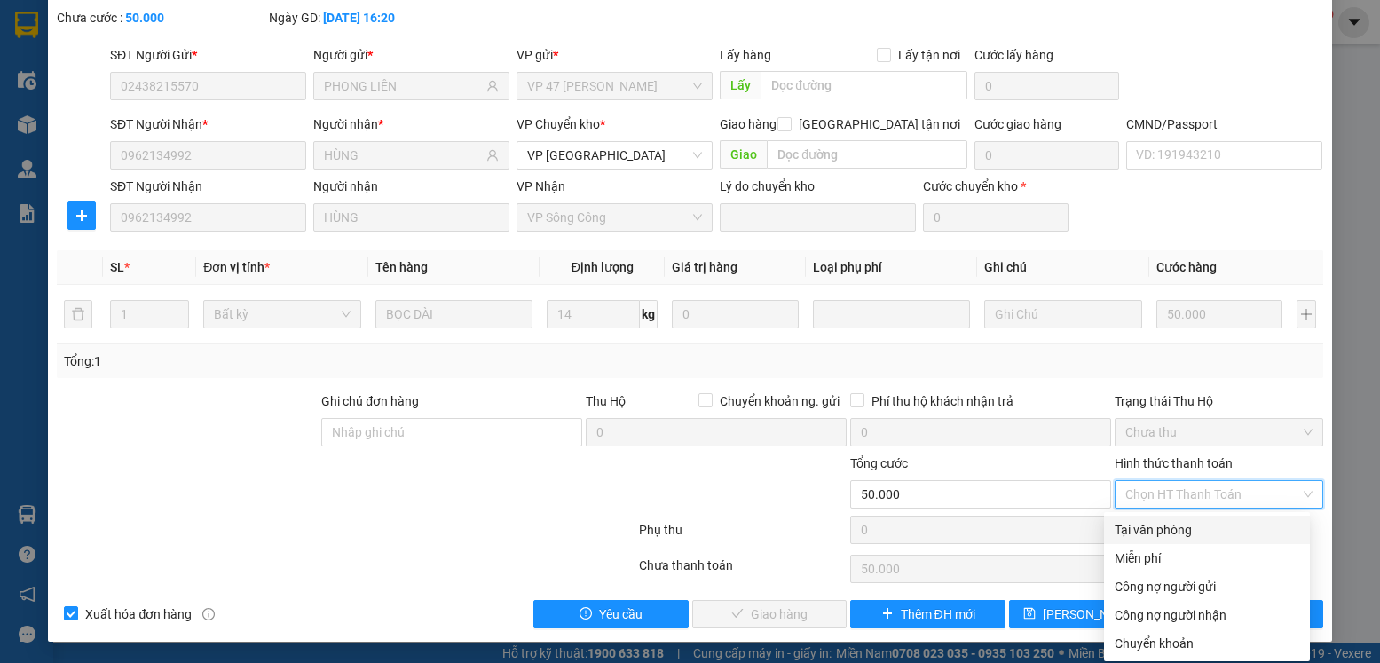
click at [1160, 532] on div "Tại văn phòng" at bounding box center [1207, 530] width 185 height 20
type input "0"
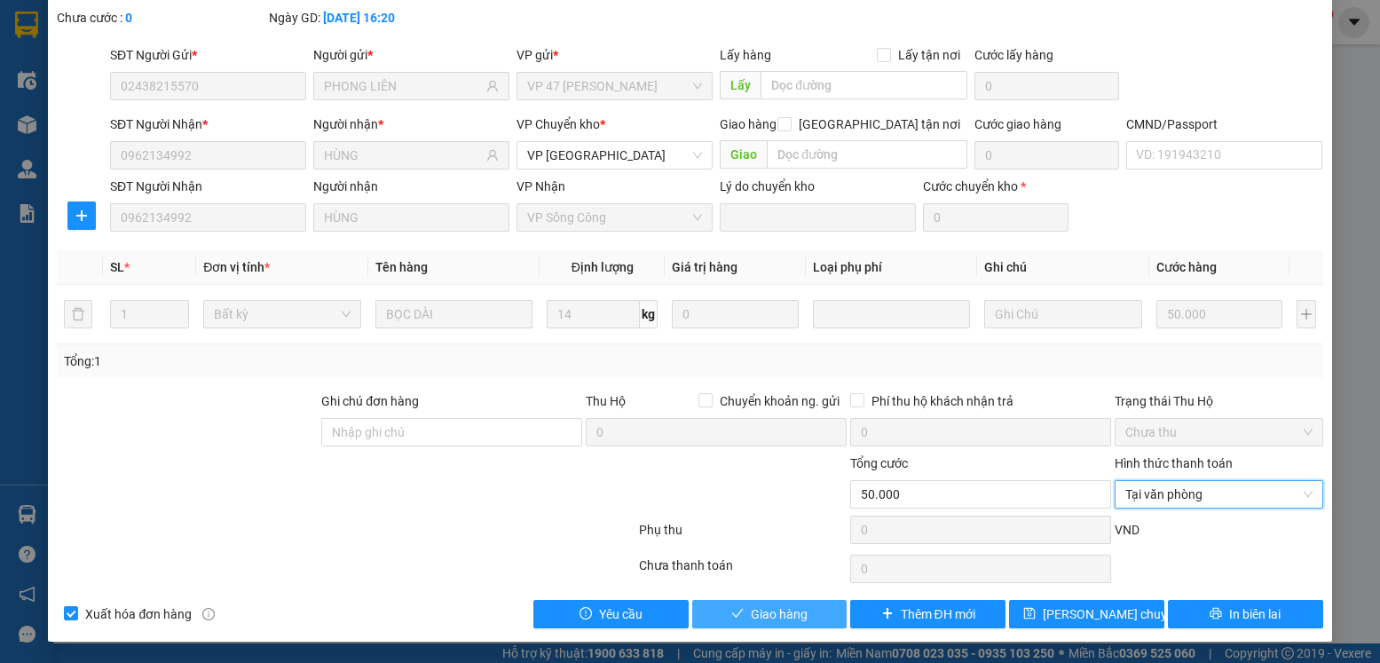
click at [754, 615] on span "Giao hàng" at bounding box center [779, 614] width 57 height 20
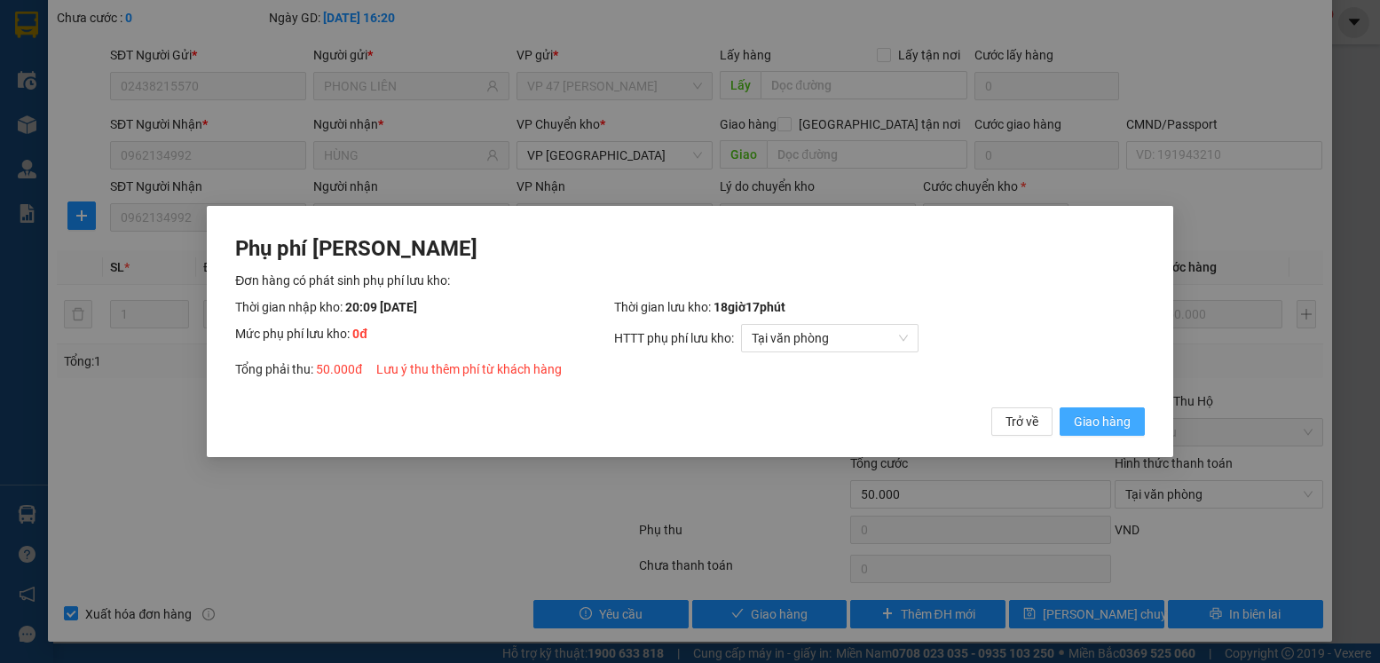
click at [1101, 419] on span "Giao hàng" at bounding box center [1102, 422] width 57 height 20
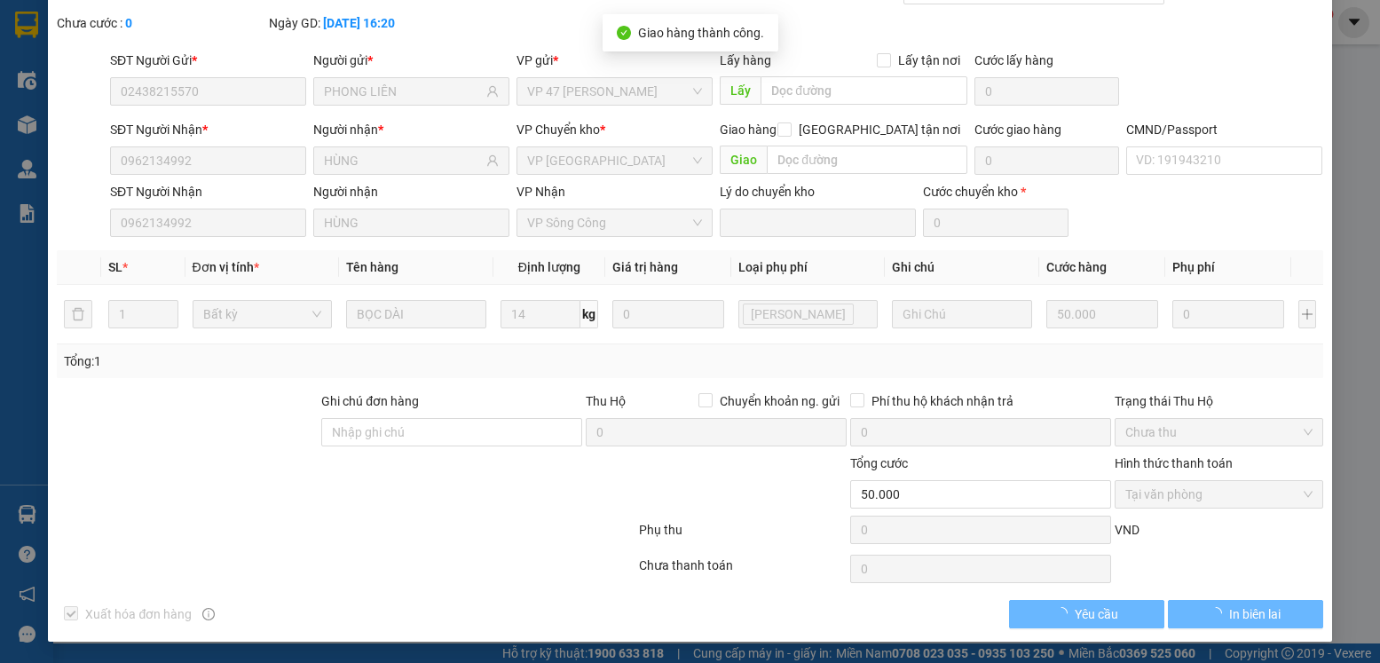
scroll to position [0, 0]
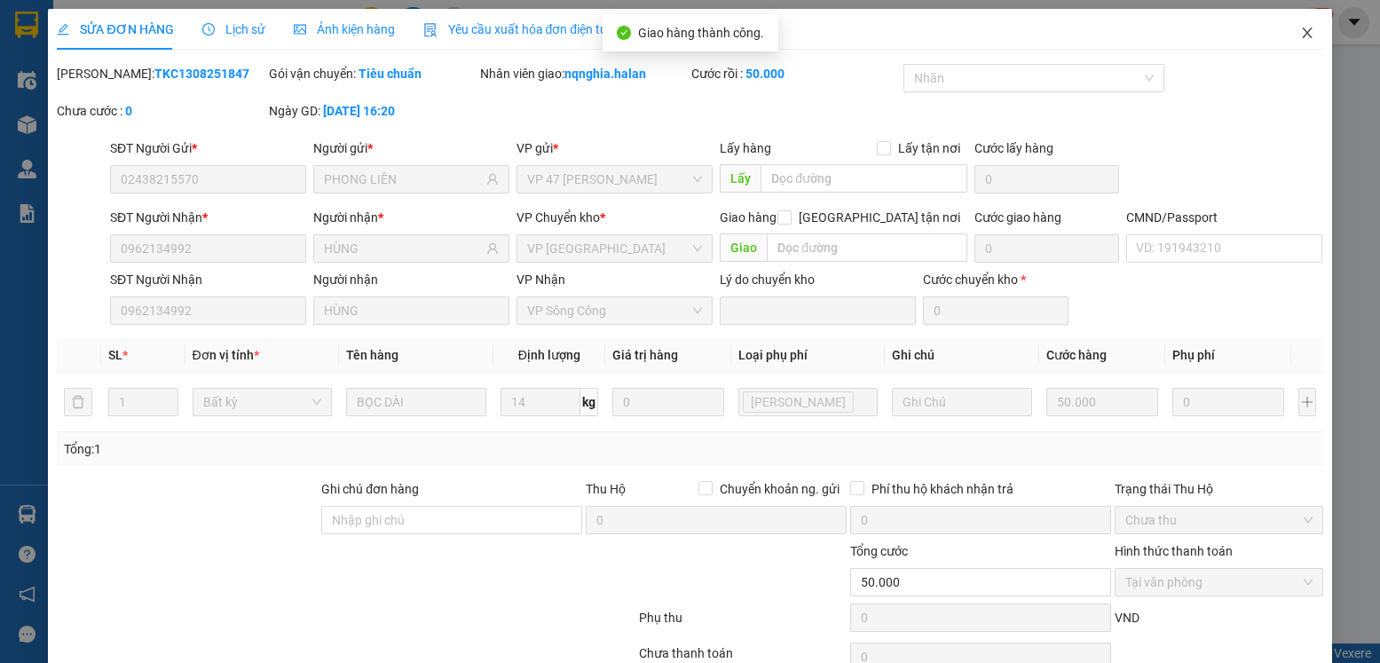
click at [1300, 34] on icon "close" at bounding box center [1307, 33] width 14 height 14
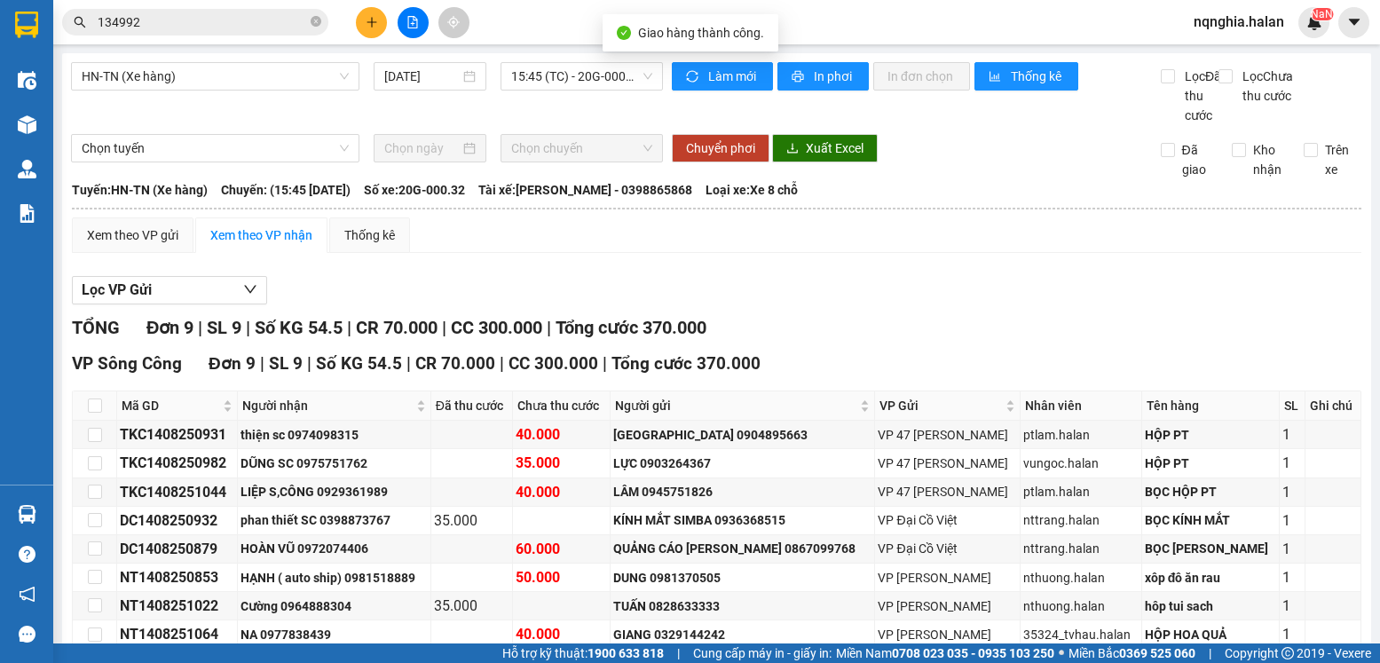
click at [315, 21] on icon "close-circle" at bounding box center [316, 21] width 11 height 11
click at [292, 23] on input "text" at bounding box center [202, 22] width 209 height 20
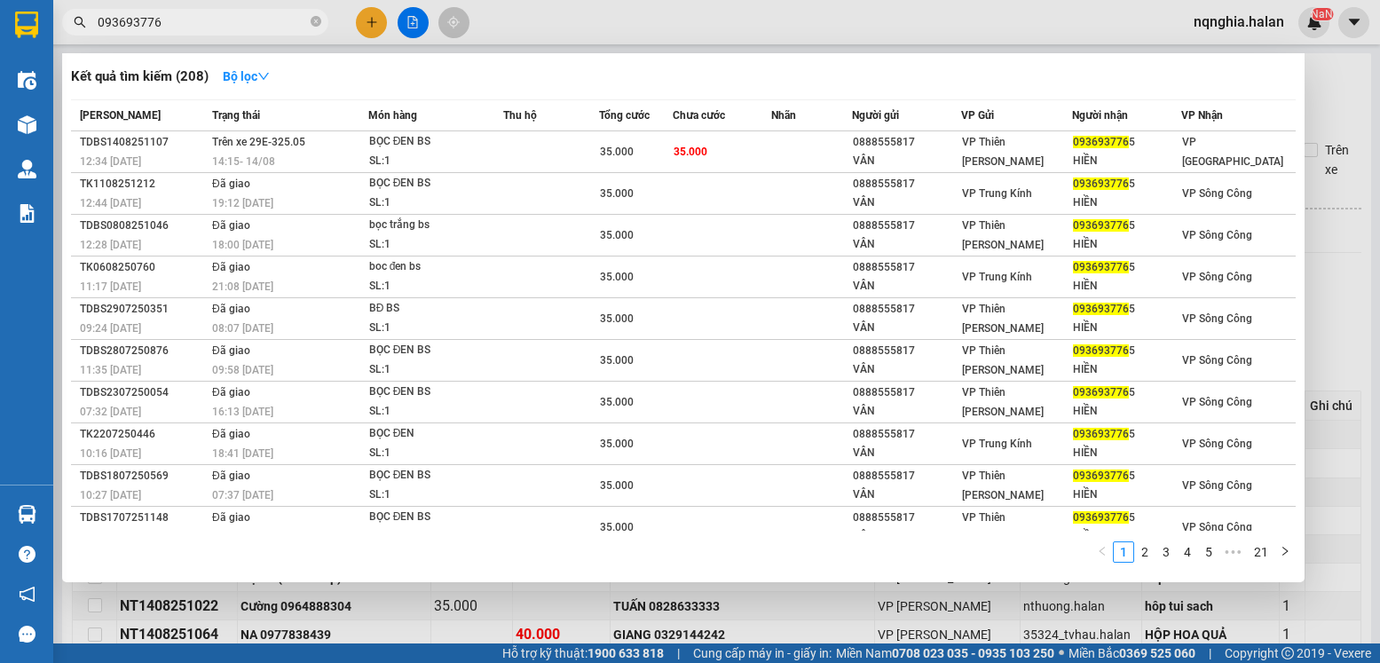
type input "0936937765"
click at [315, 20] on icon "close-circle" at bounding box center [316, 21] width 11 height 11
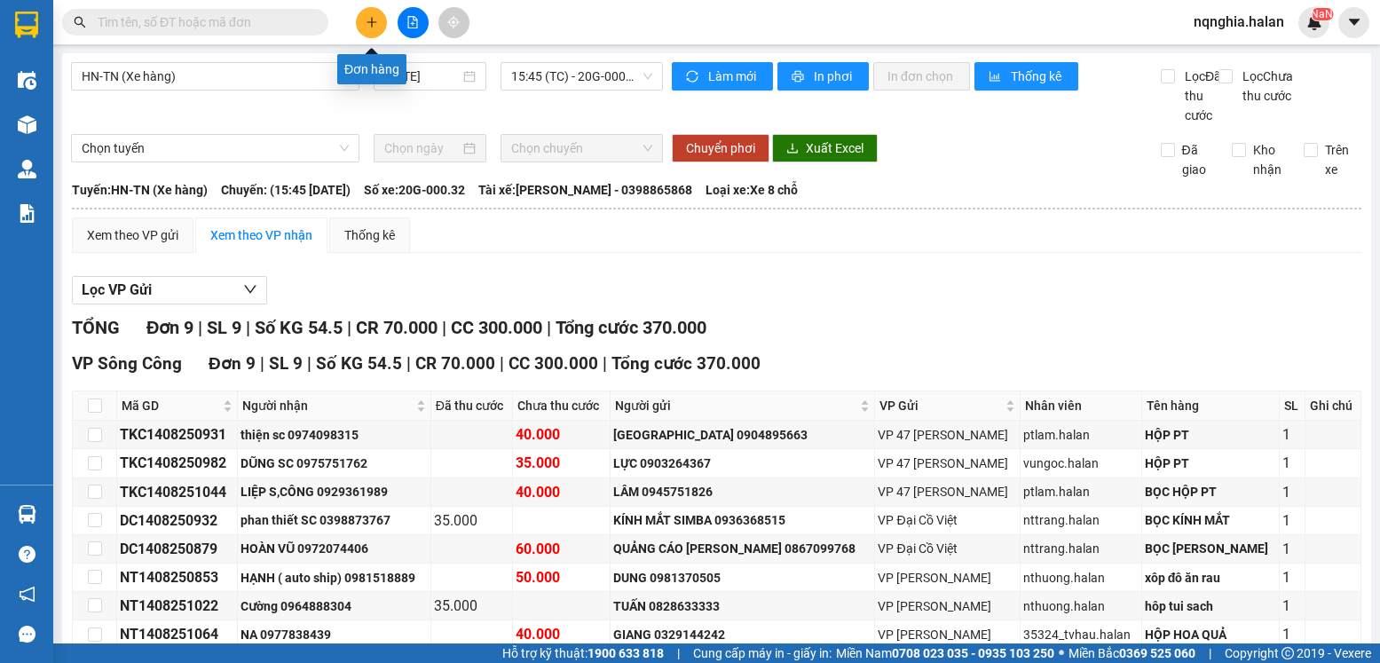
click at [378, 36] on button at bounding box center [371, 22] width 31 height 31
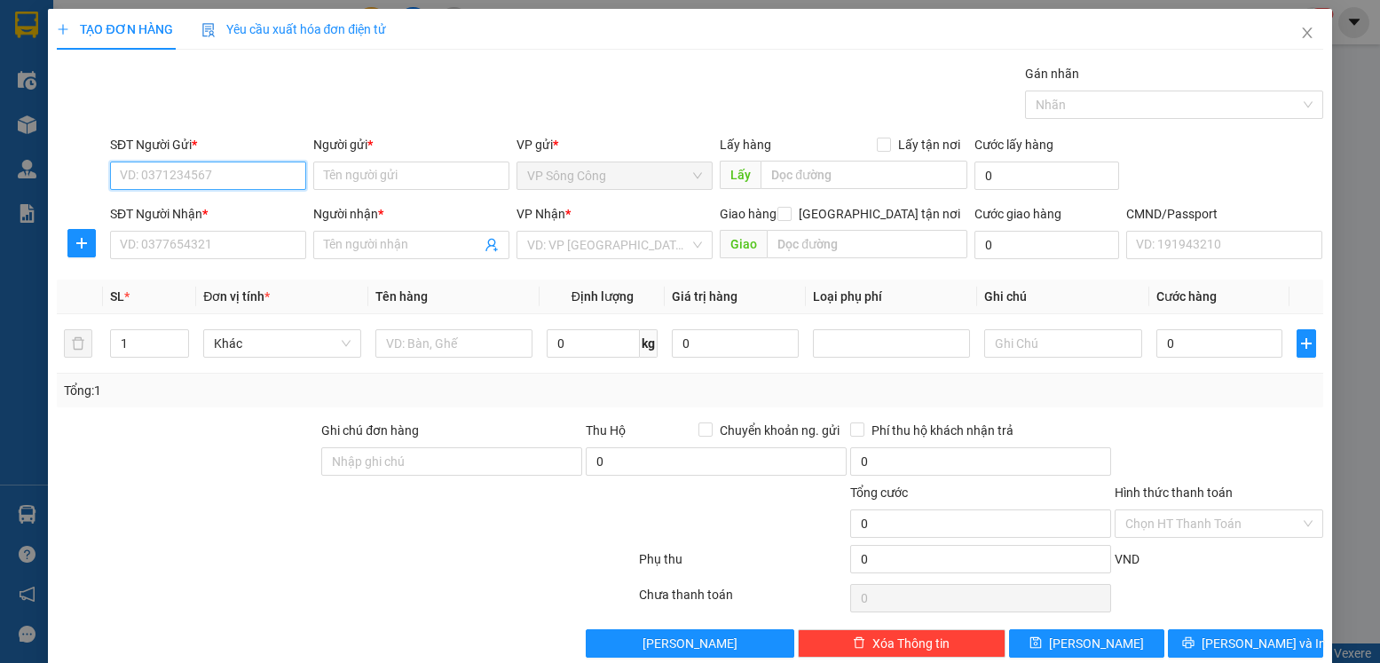
click at [232, 185] on input "SĐT Người Gửi *" at bounding box center [208, 176] width 196 height 28
type input "0372133468"
click at [330, 178] on input "Người gửi *" at bounding box center [411, 176] width 196 height 28
type input "dũng"
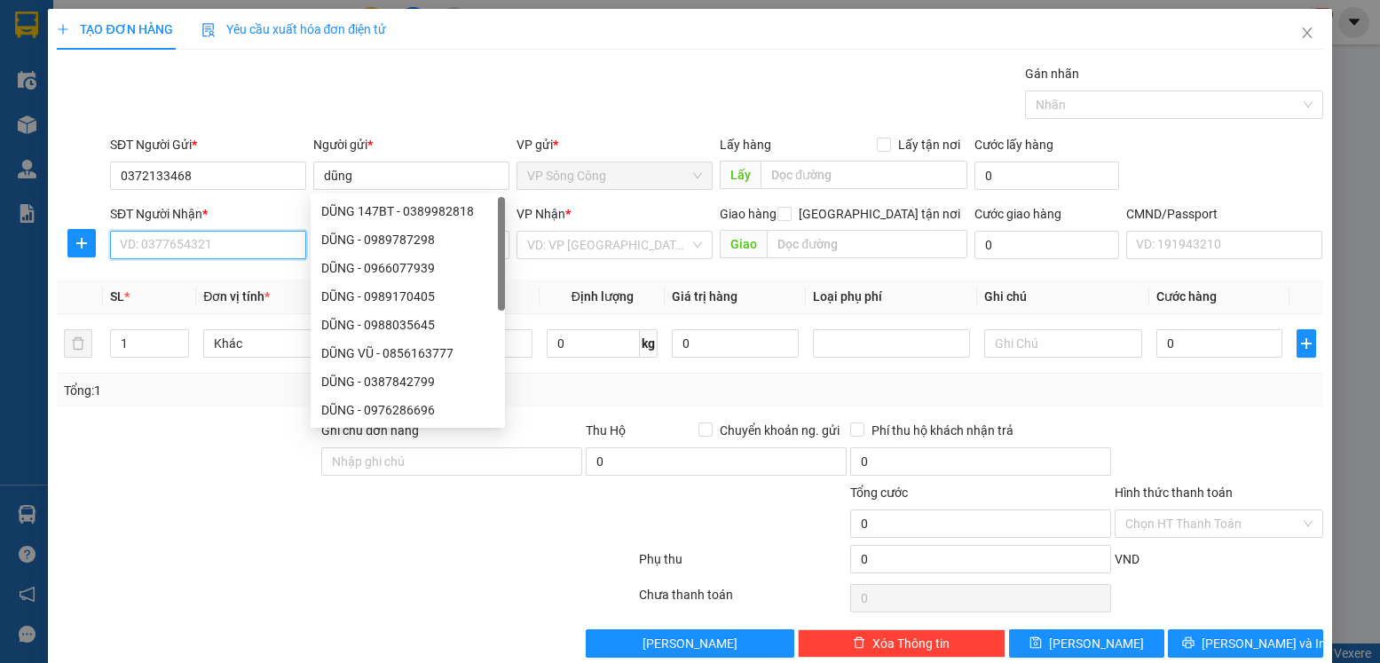
click at [252, 253] on input "SĐT Người Nhận *" at bounding box center [208, 245] width 196 height 28
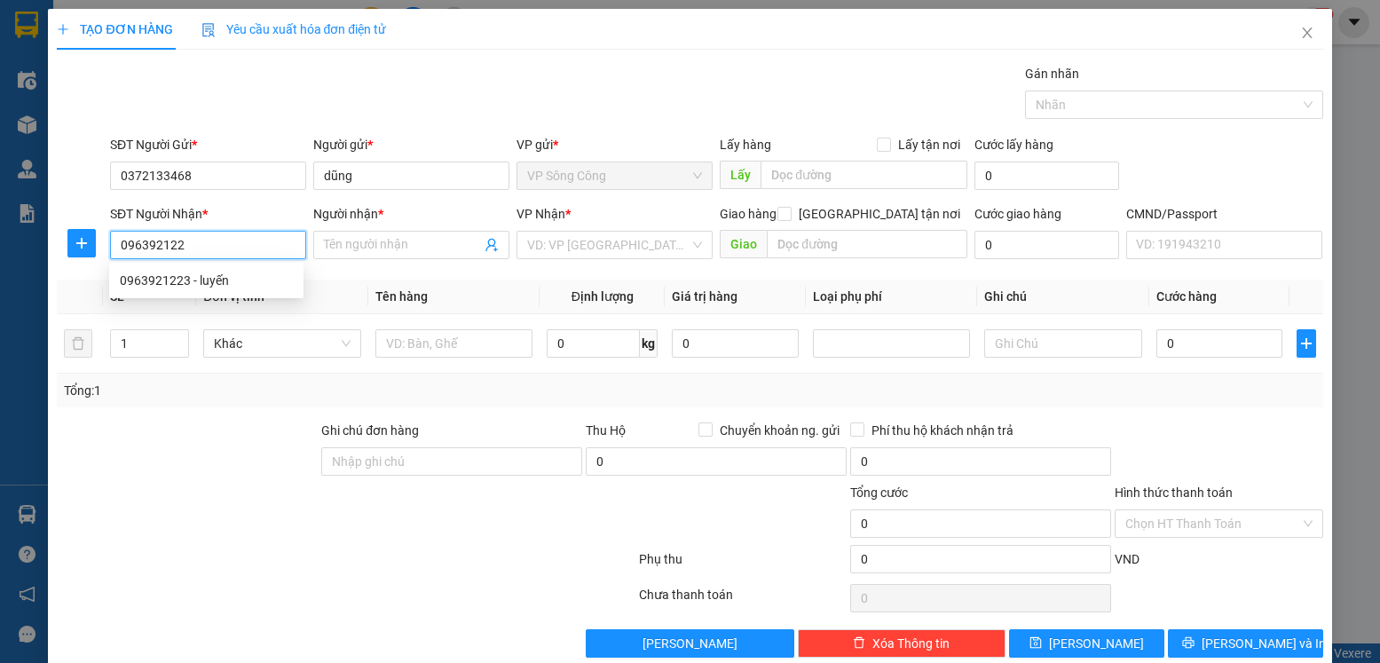
type input "0963921223"
click at [170, 280] on div "0963921223 - luyến" at bounding box center [206, 281] width 173 height 20
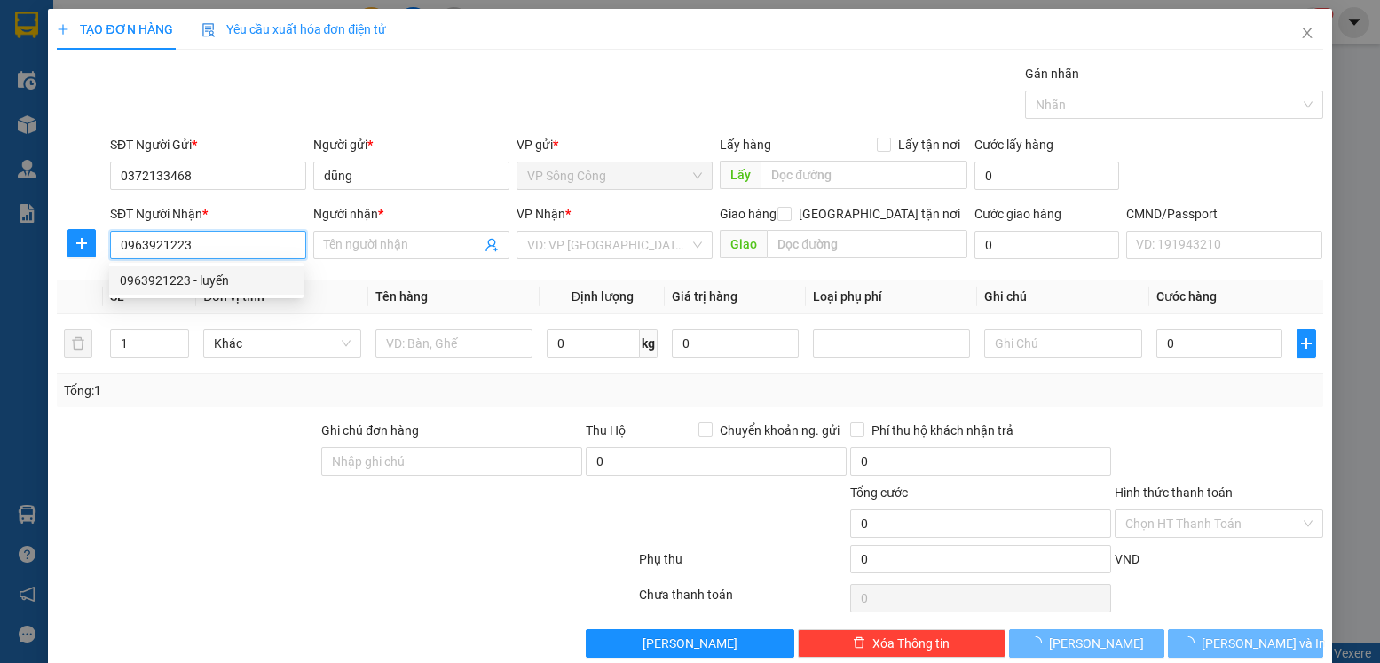
type input "luyến"
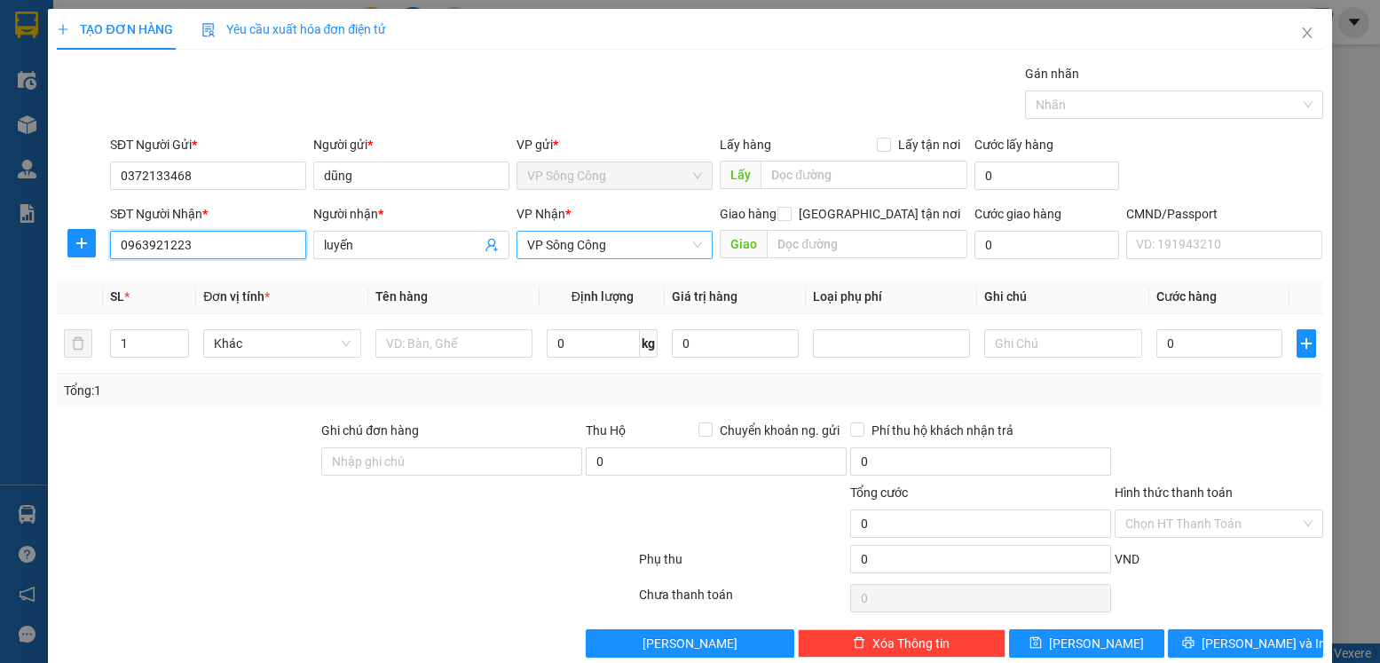
click at [620, 241] on span "VP Sông Công" at bounding box center [614, 245] width 175 height 27
type input "0963921223"
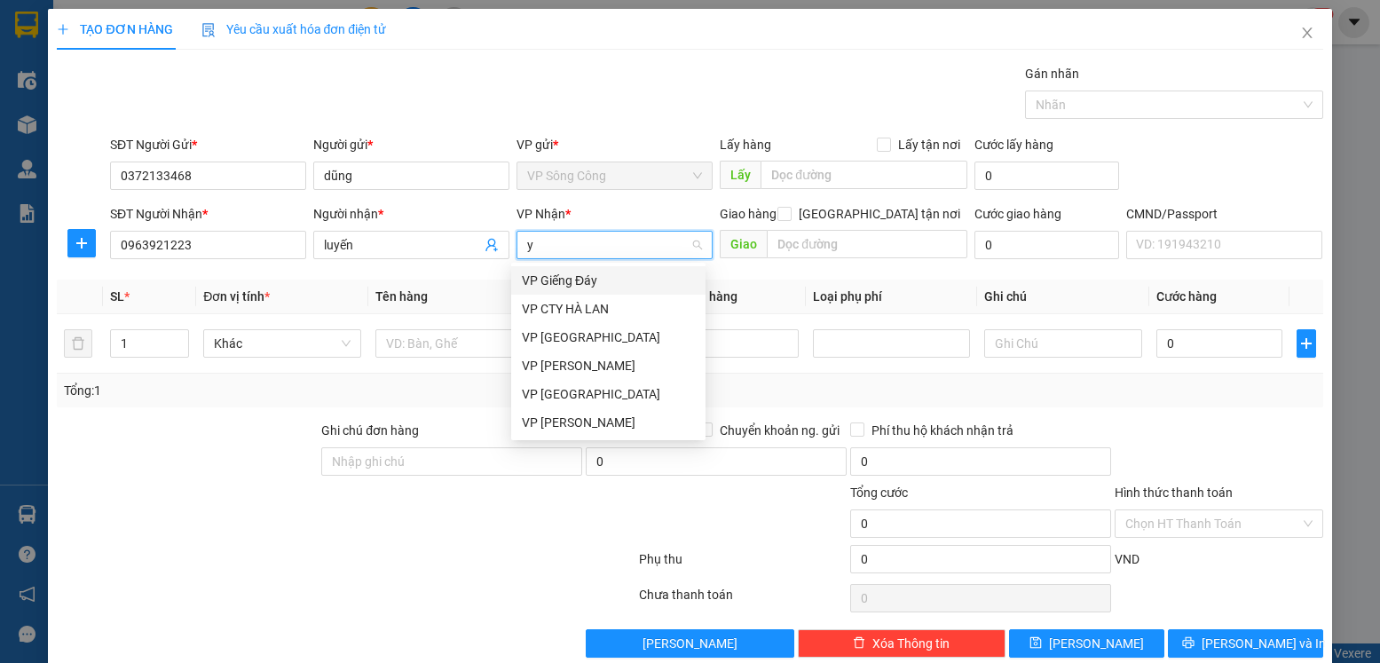
type input "yb"
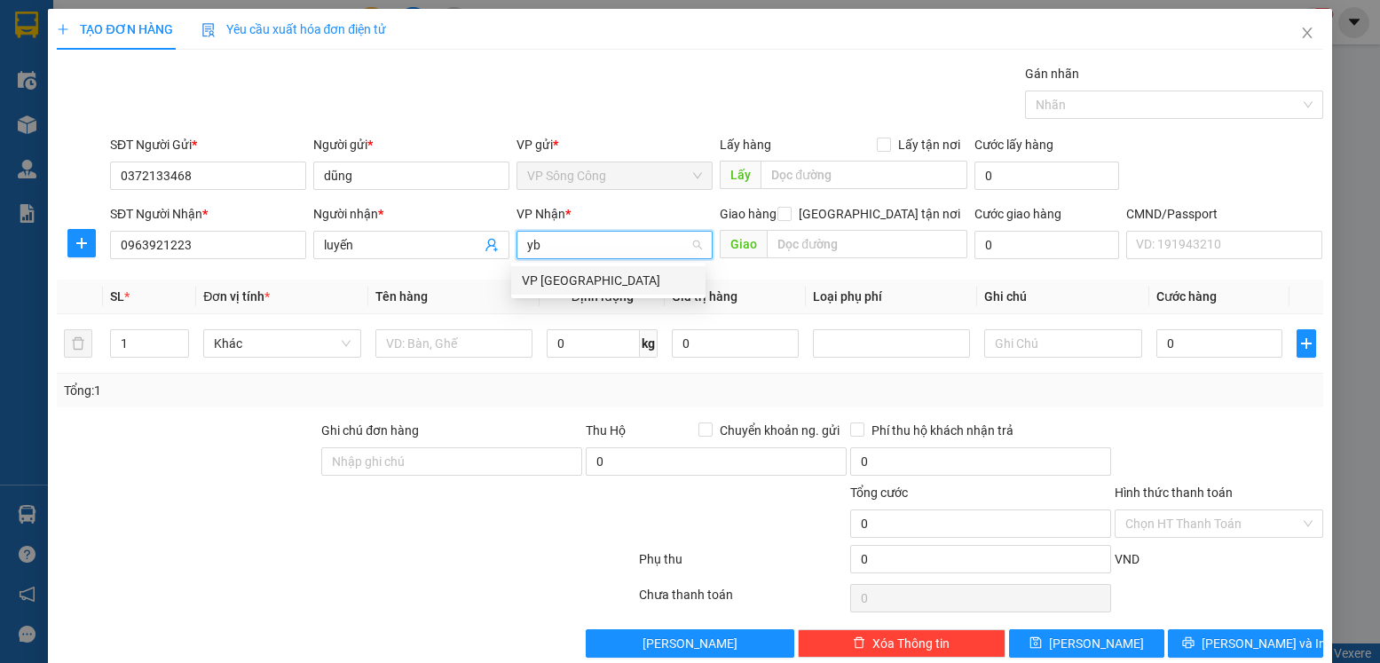
click at [533, 272] on div "VP [PERSON_NAME]" at bounding box center [608, 281] width 173 height 20
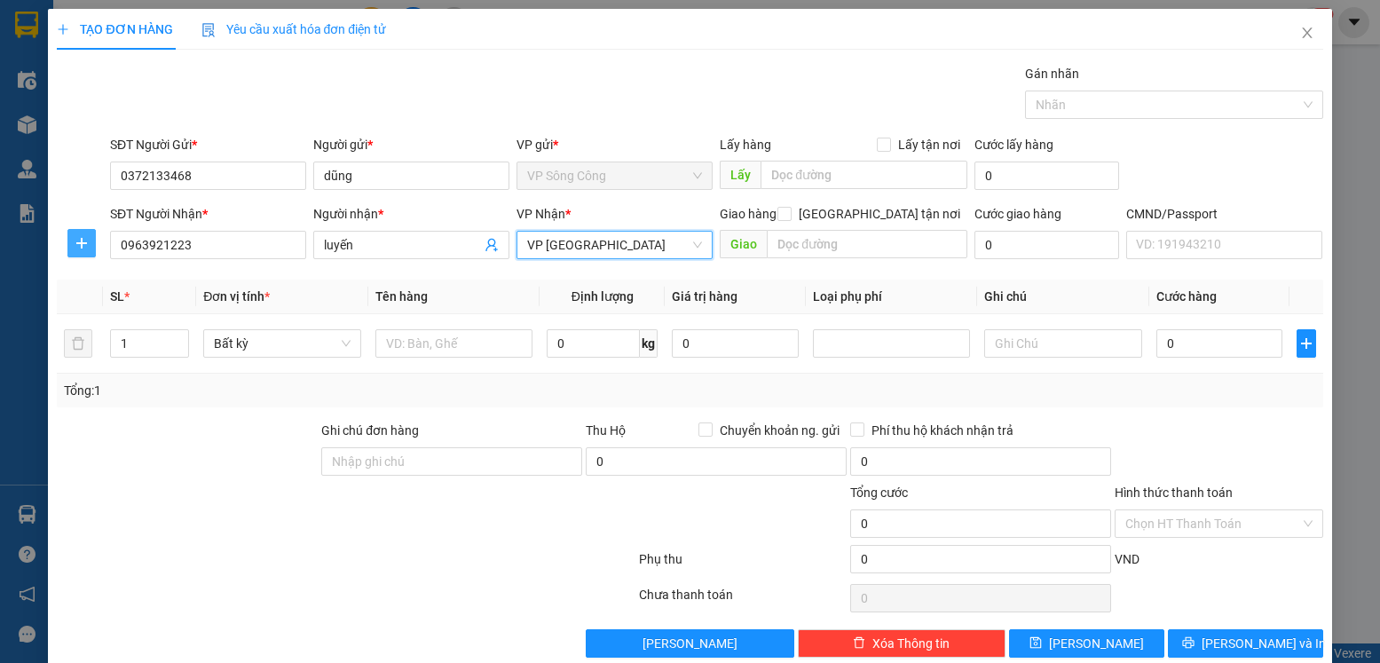
click at [84, 242] on icon "plus" at bounding box center [82, 243] width 14 height 14
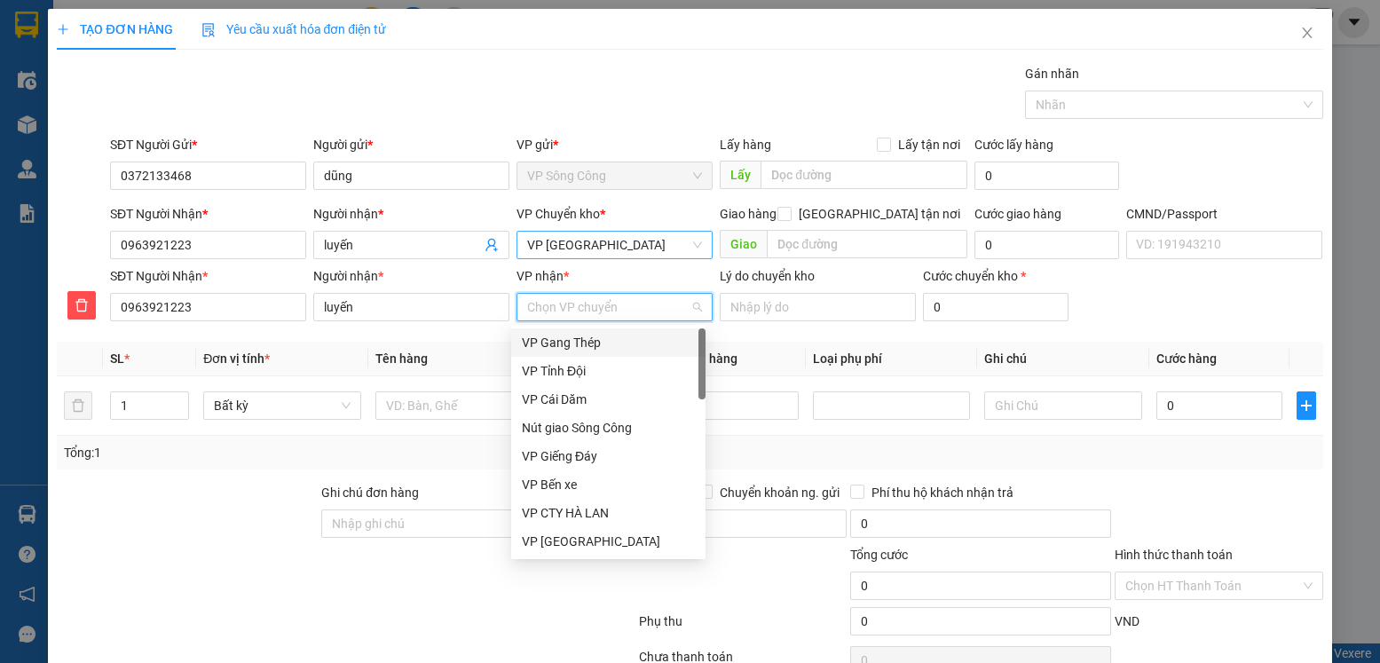
click at [604, 304] on input "VP nhận *" at bounding box center [608, 307] width 162 height 27
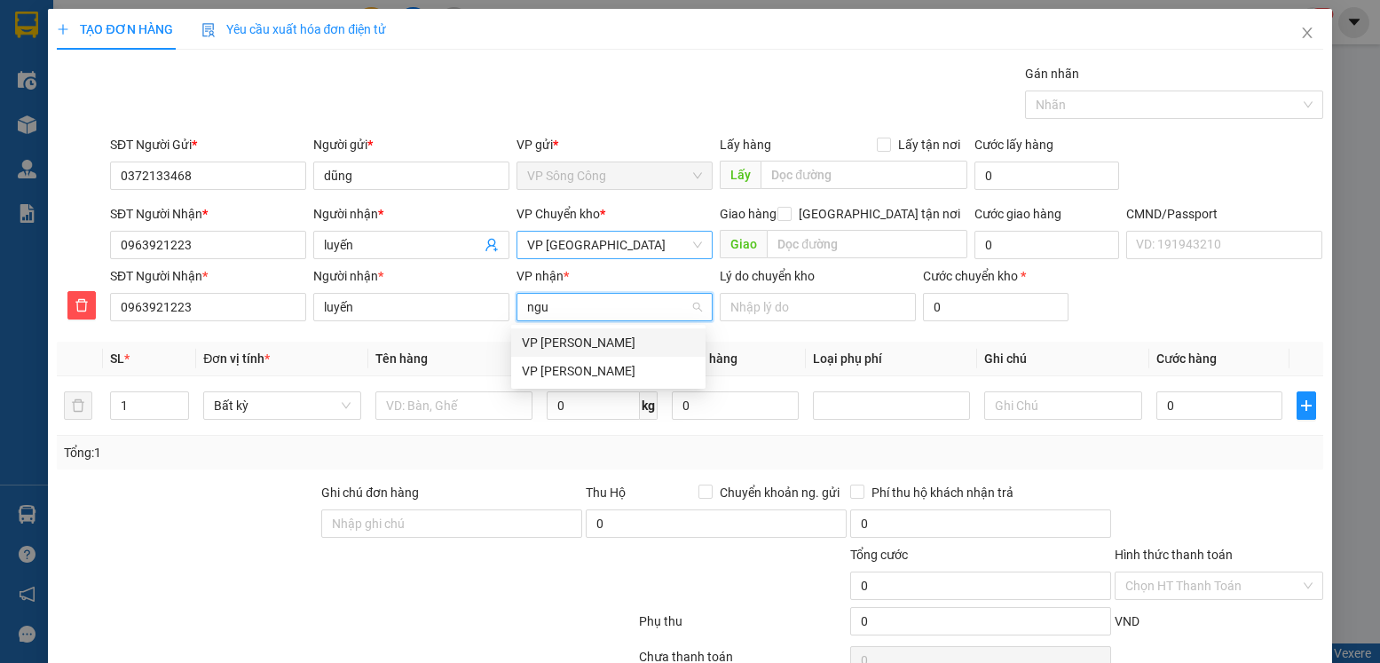
type input "nguy"
click at [585, 374] on div "[PERSON_NAME]" at bounding box center [608, 371] width 173 height 20
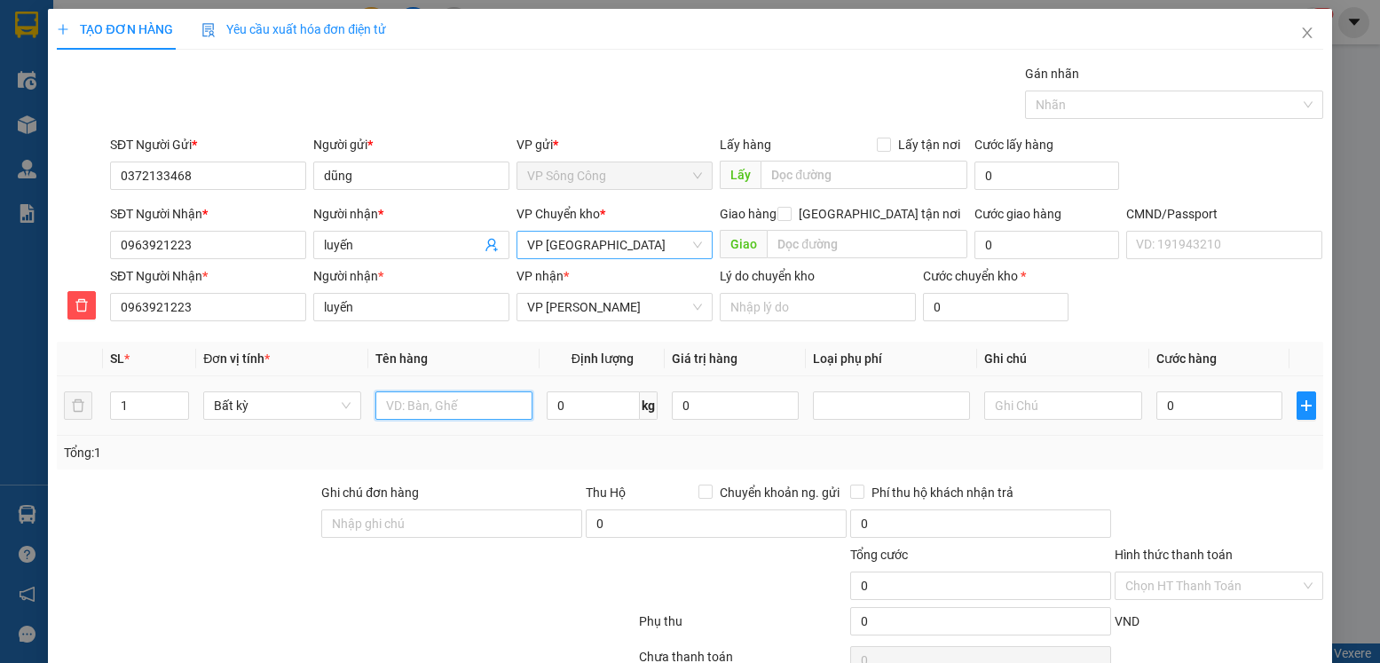
click at [467, 398] on input "text" at bounding box center [454, 405] width 158 height 28
type input "túi cúc gt"
click at [576, 407] on input "0" at bounding box center [593, 405] width 93 height 28
type input "0.2"
click at [1188, 391] on div "0" at bounding box center [1219, 406] width 126 height 36
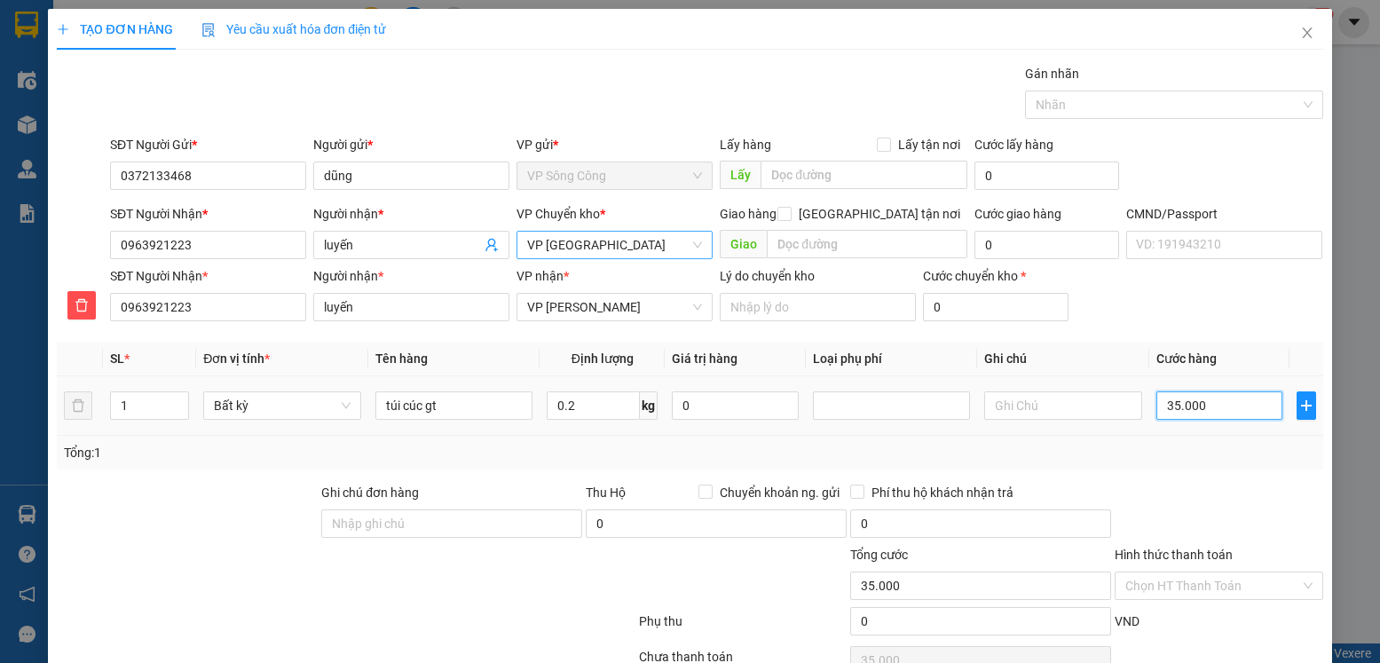
type input "35.000"
click at [1189, 406] on input "35.000" at bounding box center [1219, 405] width 126 height 28
click at [1313, 494] on div "TẠO ĐƠN HÀNG Yêu cầu xuất hóa đơn điện tử Transit Pickup Surcharge Ids Transit …" at bounding box center [689, 371] width 1283 height 724
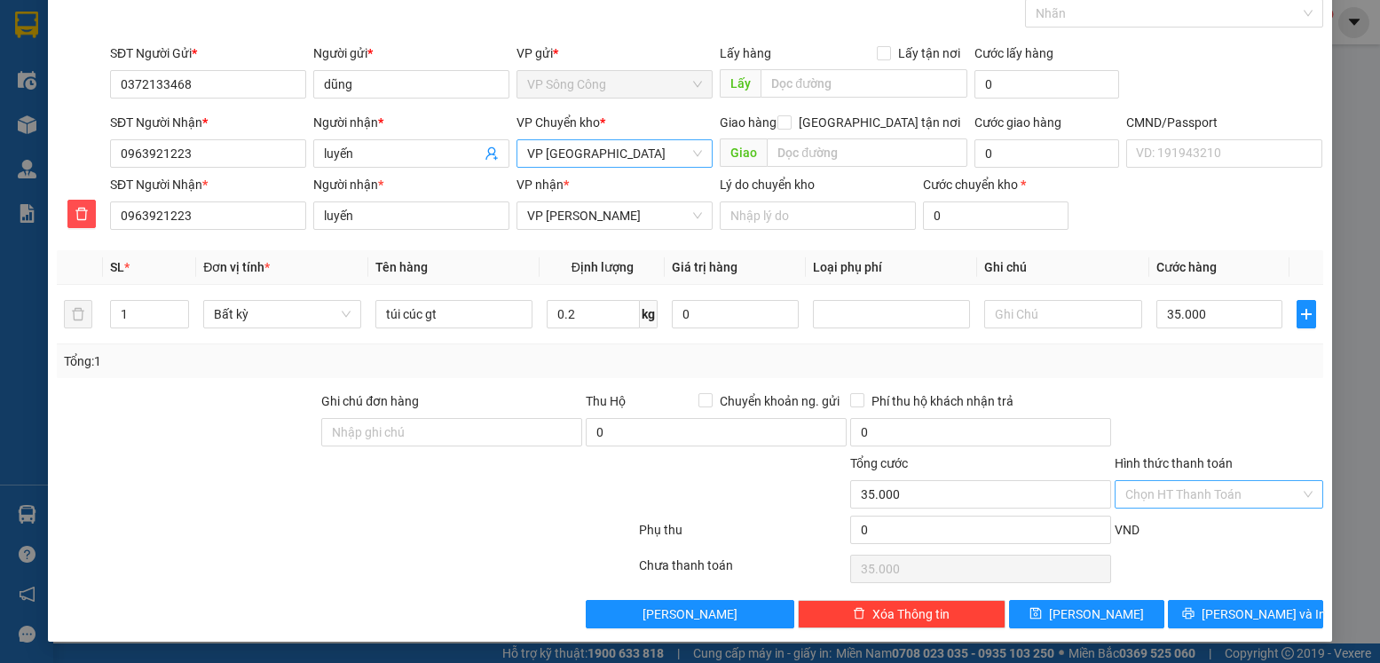
click at [1222, 499] on input "Hình thức thanh toán" at bounding box center [1212, 494] width 174 height 27
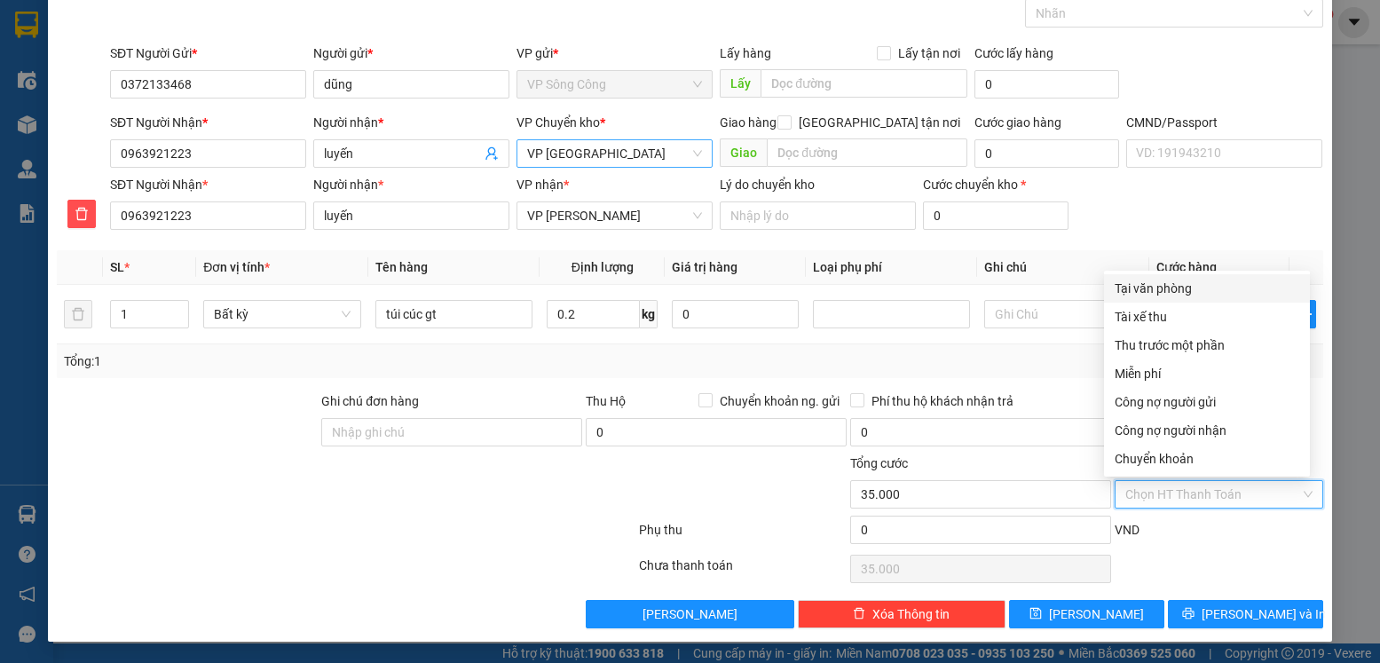
click at [1170, 288] on div "Tại văn phòng" at bounding box center [1207, 289] width 185 height 20
type input "0"
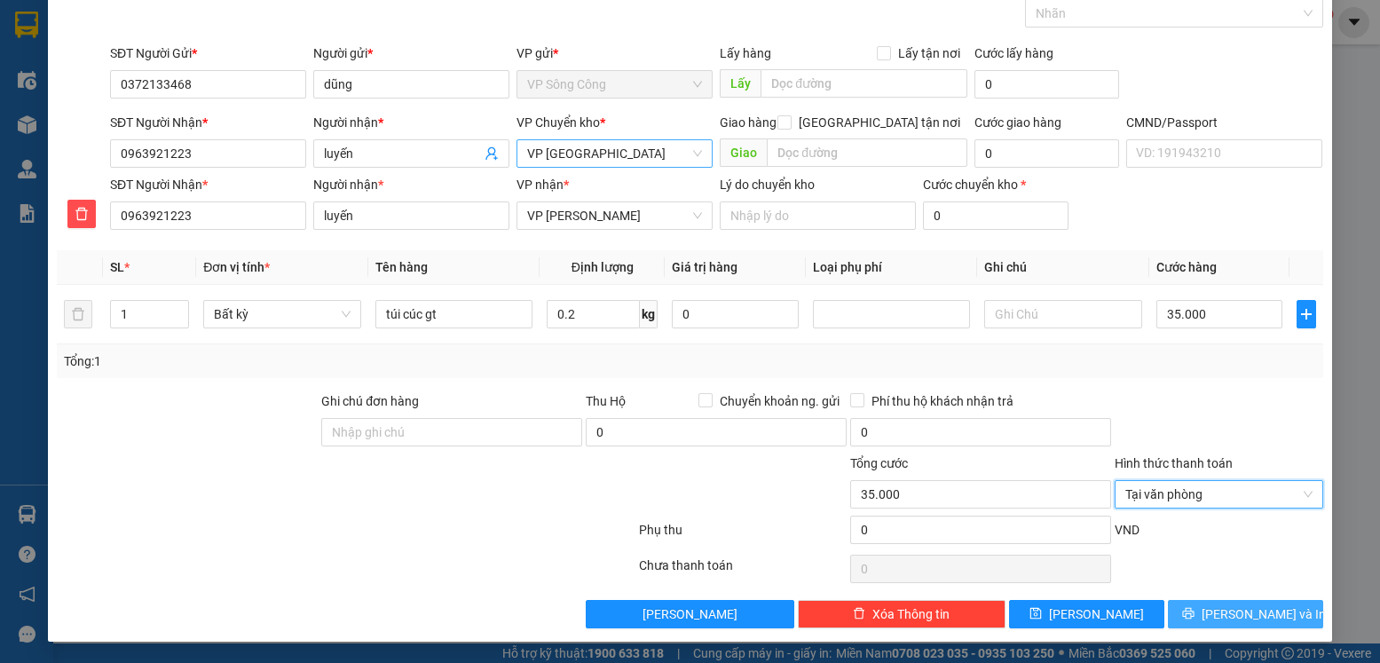
click at [1229, 617] on span "[PERSON_NAME] và In" at bounding box center [1264, 614] width 124 height 20
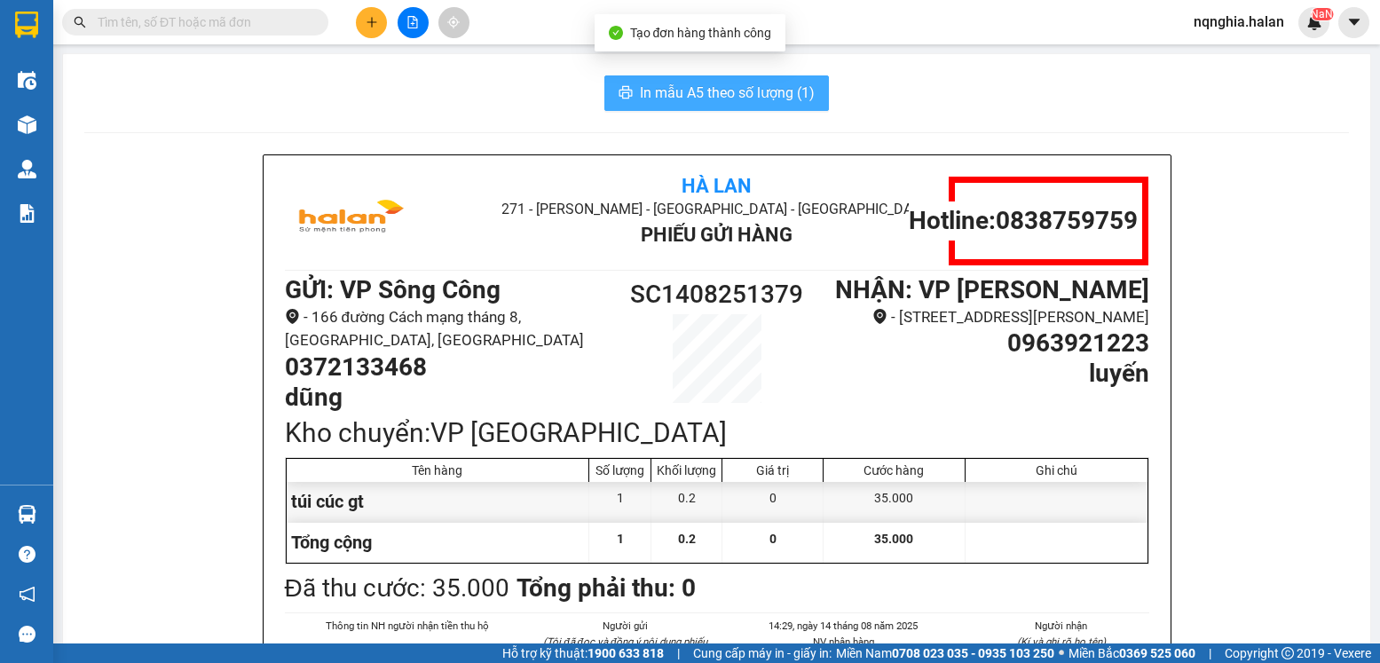
click at [776, 83] on span "In mẫu A5 theo số lượng (1)" at bounding box center [727, 93] width 175 height 22
click at [777, 98] on span "In mẫu A5 theo số lượng (1)" at bounding box center [727, 93] width 175 height 22
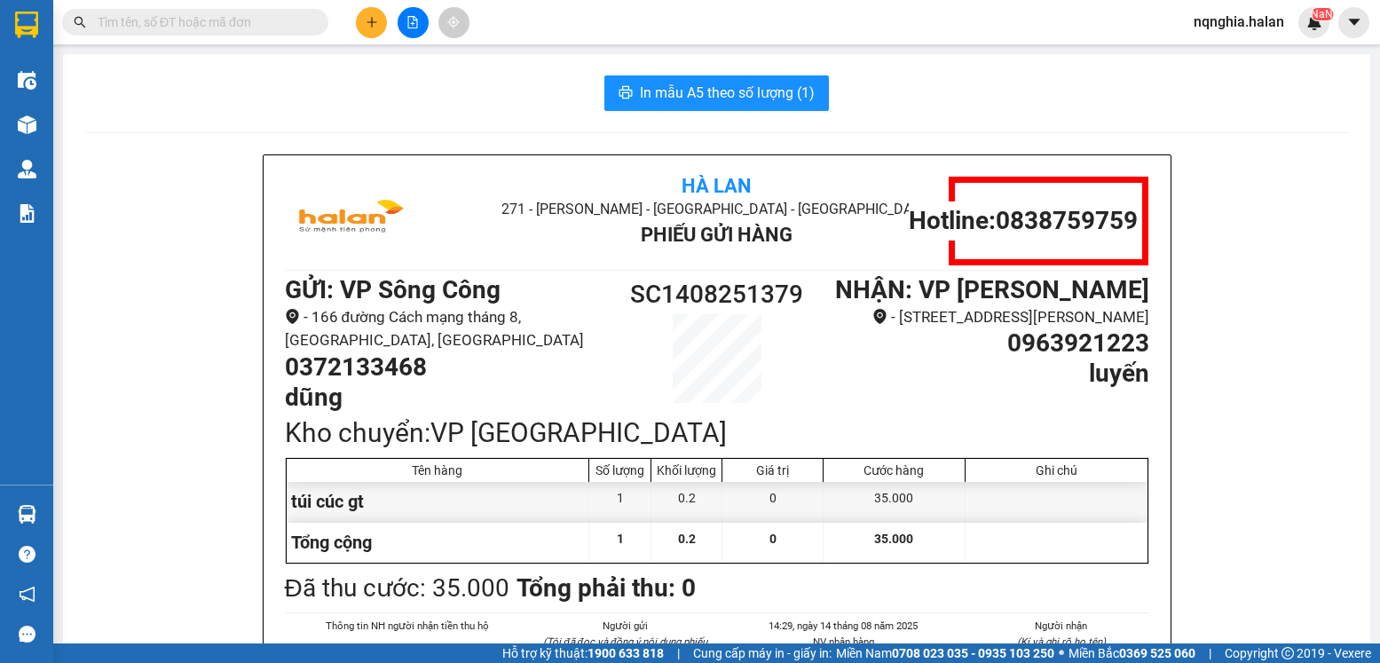
click at [267, 22] on input "text" at bounding box center [202, 22] width 209 height 20
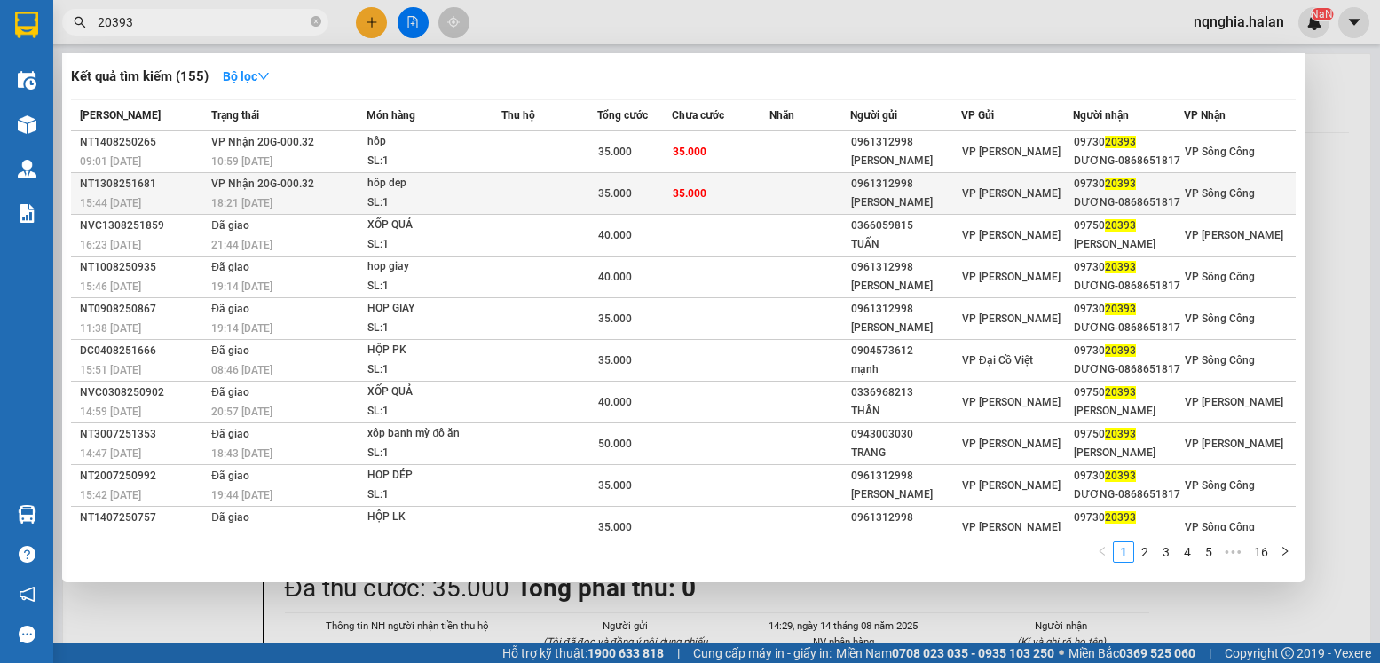
type input "20393"
click at [782, 184] on td at bounding box center [809, 194] width 81 height 42
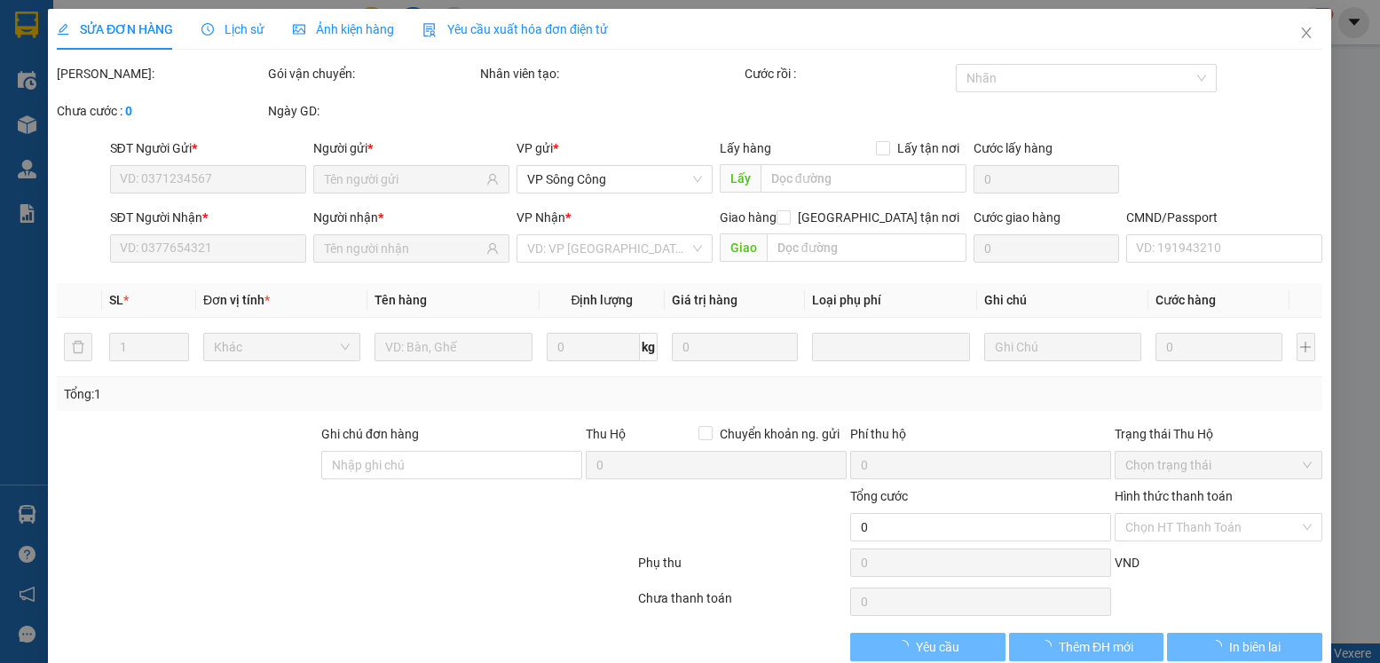
type input "0961312998"
type input "LAN HƯƠNG"
type input "0973020393"
type input "DƯƠNG-0868651817"
type input "35.000"
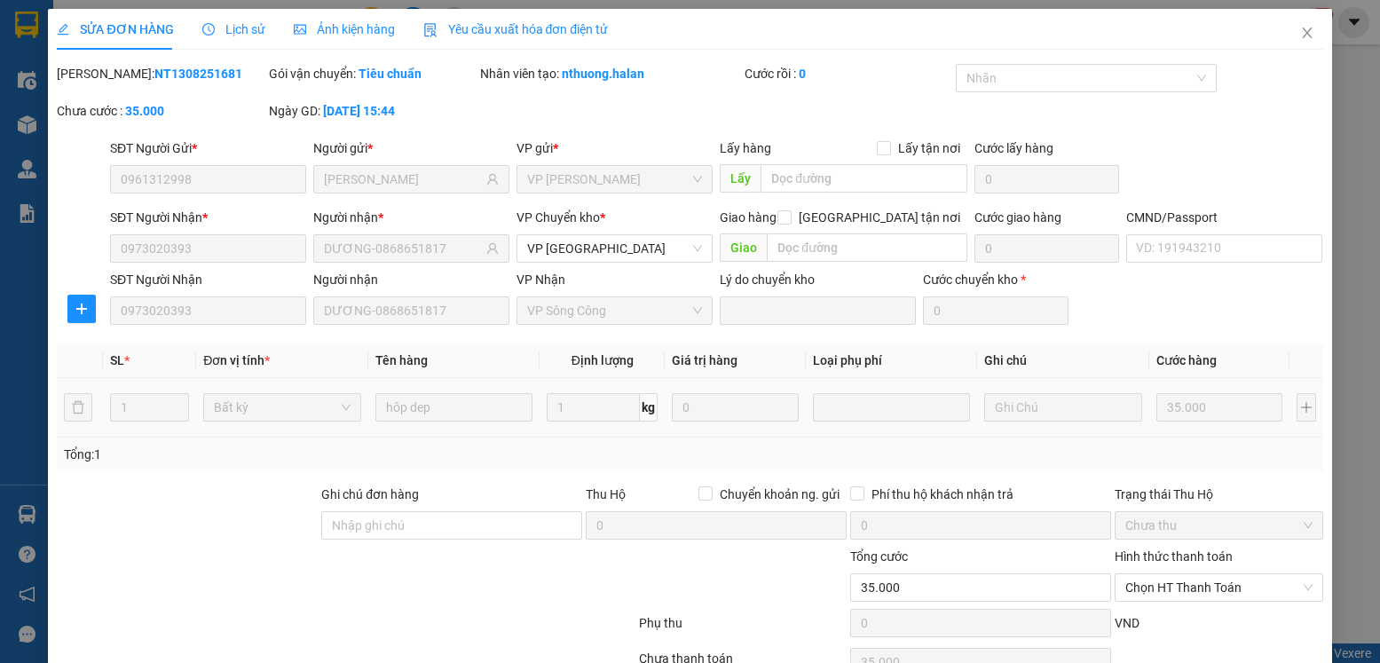
scroll to position [93, 0]
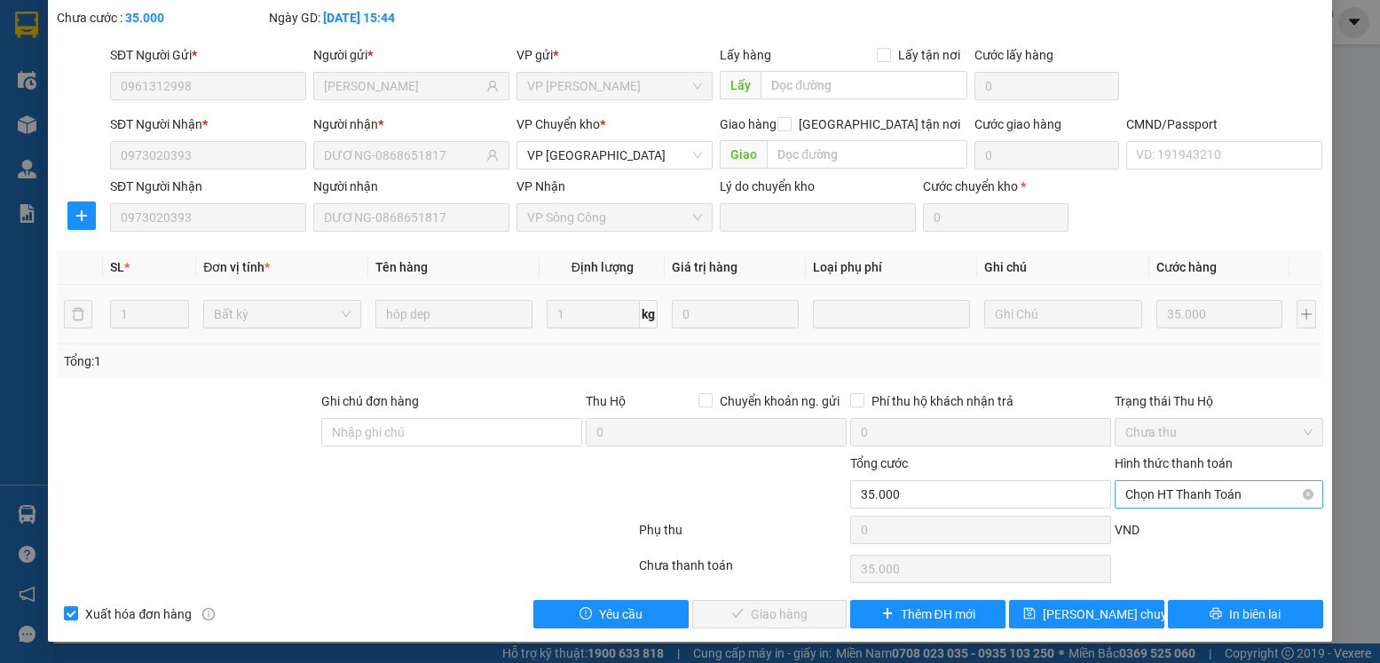
click at [1262, 494] on span "Chọn HT Thanh Toán" at bounding box center [1218, 494] width 186 height 27
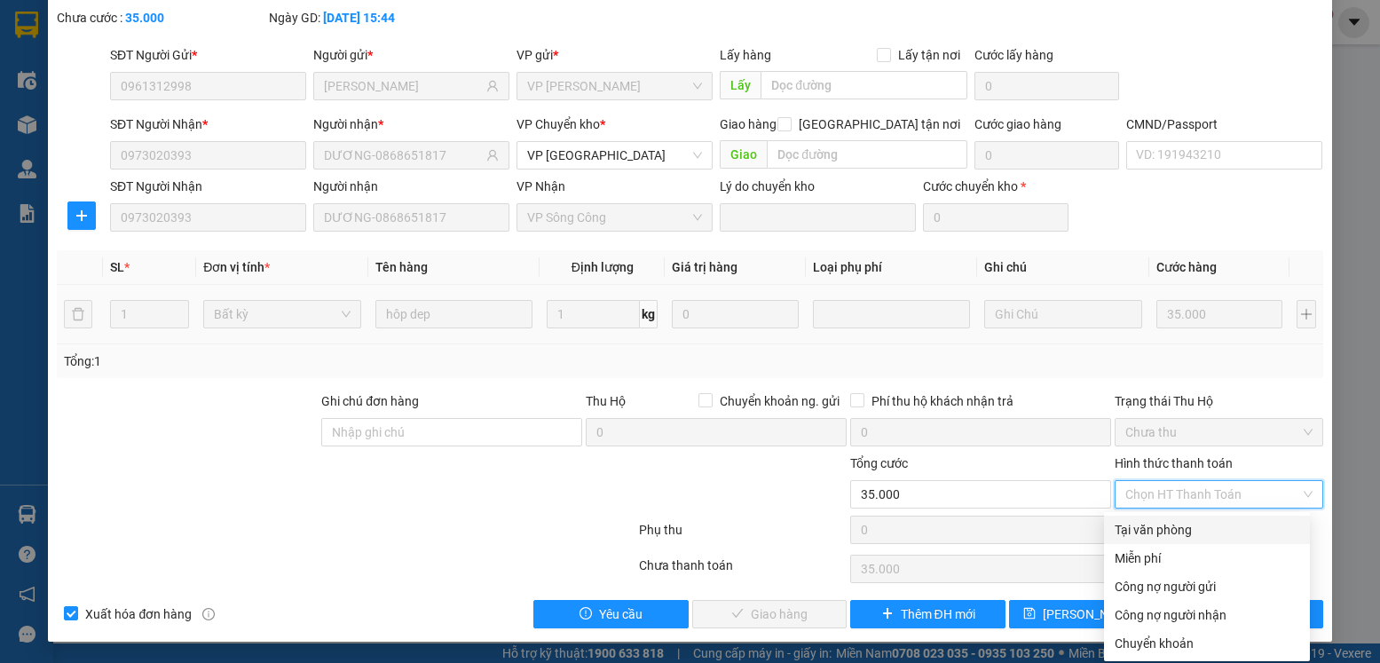
click at [1184, 539] on div "Tại văn phòng" at bounding box center [1207, 530] width 185 height 20
type input "0"
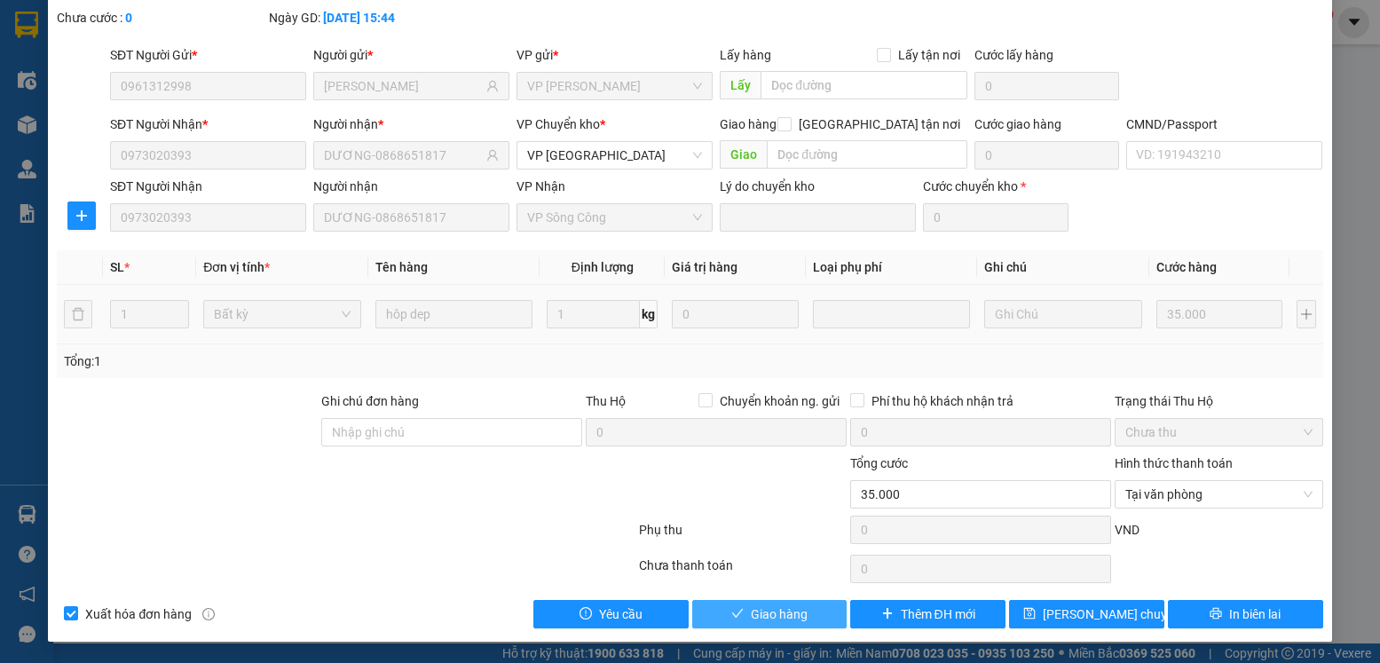
click at [751, 613] on span "Giao hàng" at bounding box center [779, 614] width 57 height 20
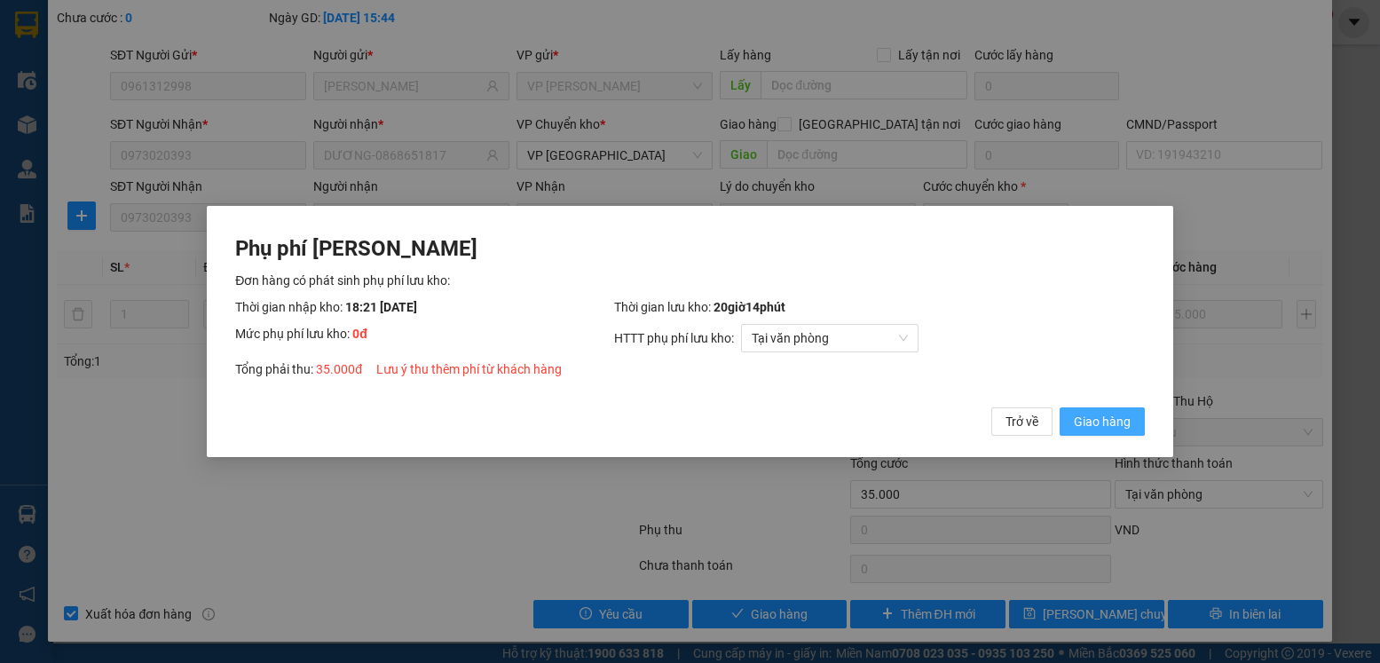
click at [1118, 430] on span "Giao hàng" at bounding box center [1102, 422] width 57 height 20
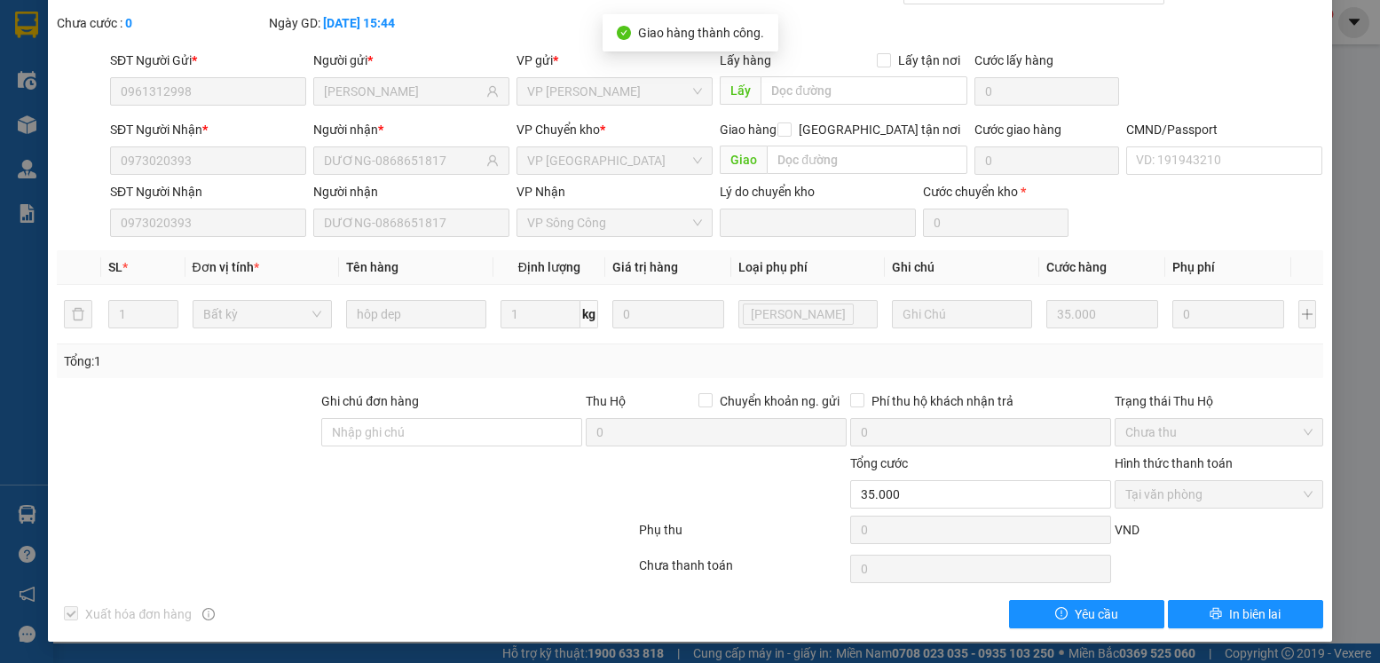
scroll to position [0, 0]
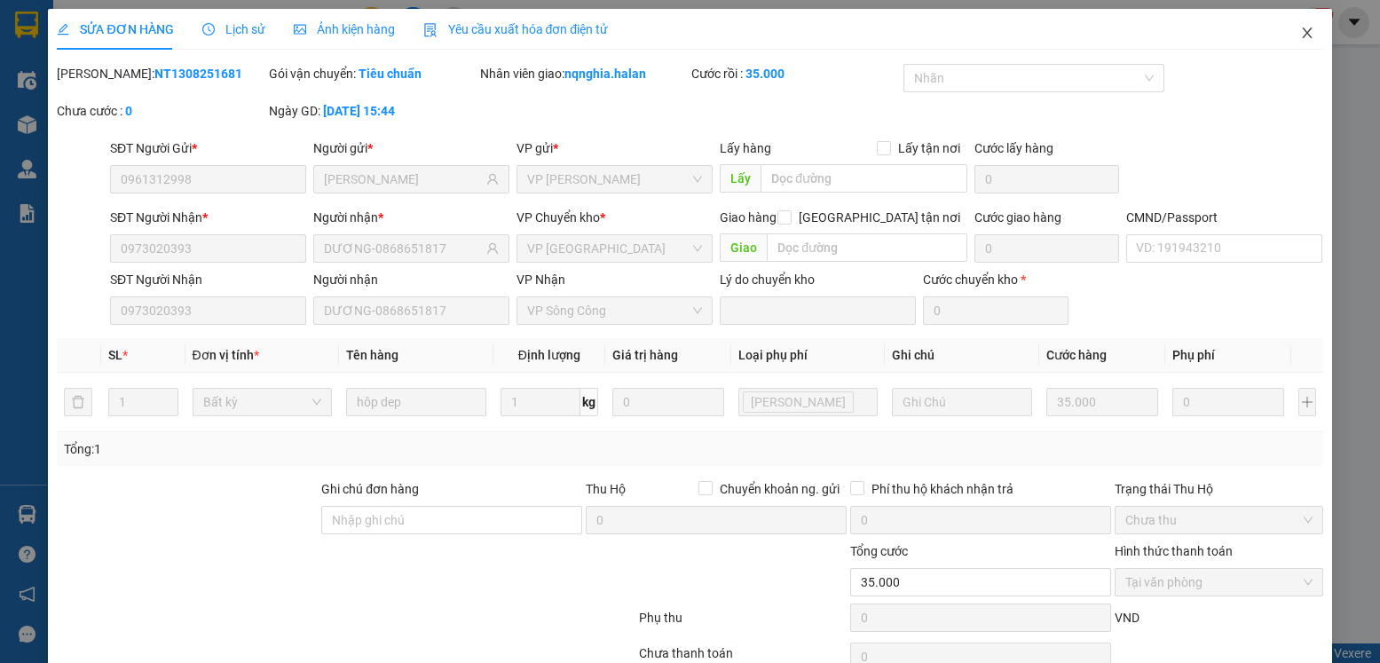
click at [1302, 30] on icon "close" at bounding box center [1307, 33] width 10 height 11
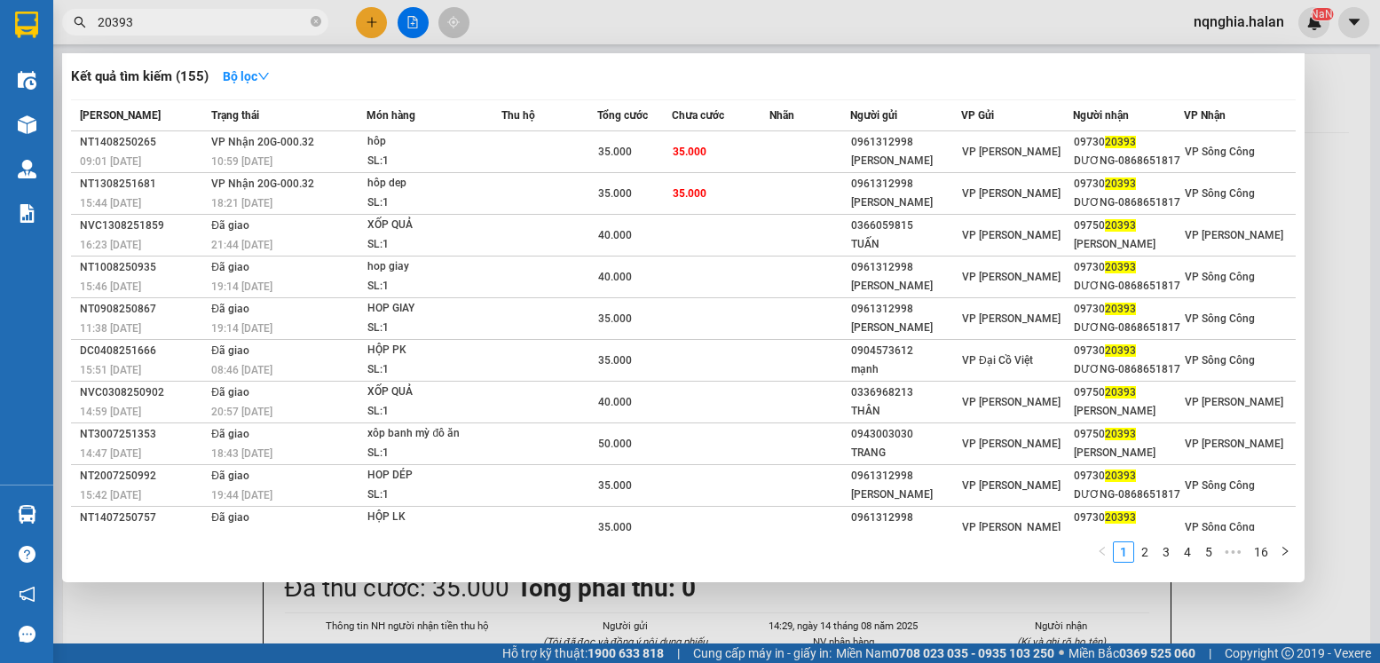
click at [243, 23] on input "20393" at bounding box center [202, 22] width 209 height 20
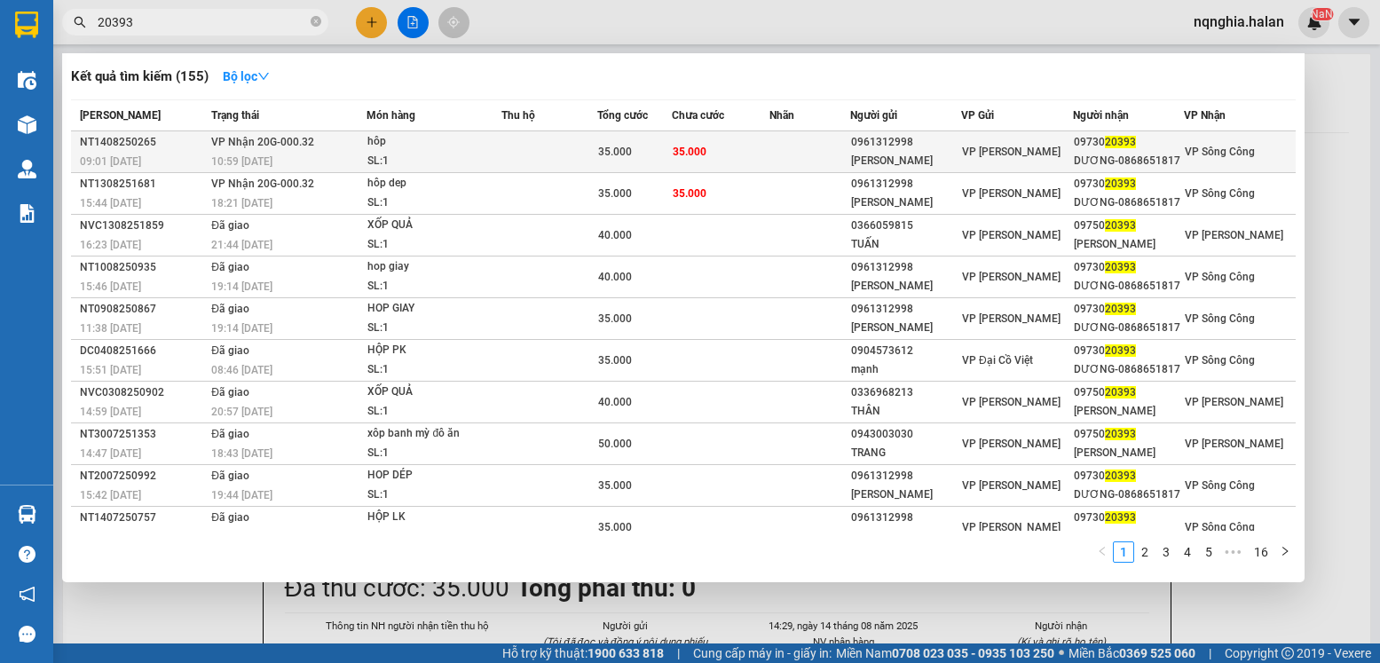
click at [730, 149] on td "35.000" at bounding box center [721, 152] width 98 height 42
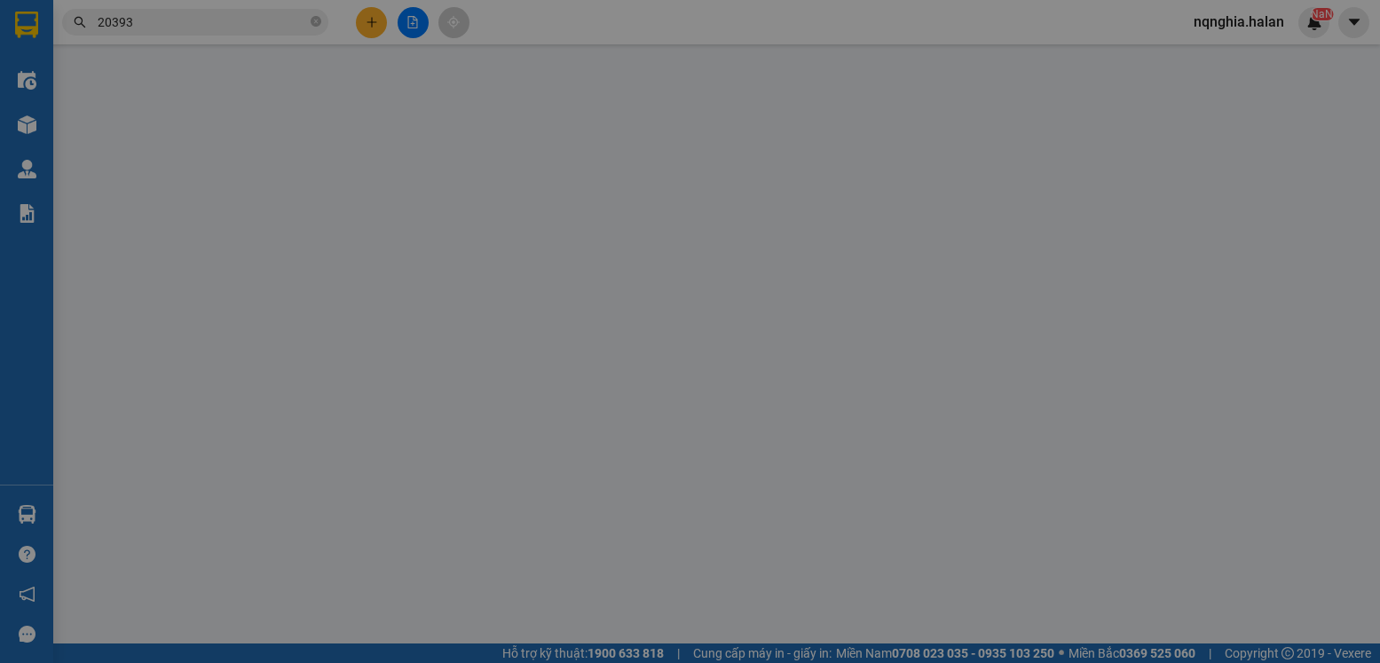
type input "0961312998"
type input "LAN HƯƠNG"
type input "0973020393"
type input "DƯƠNG-0868651817"
type input "35.000"
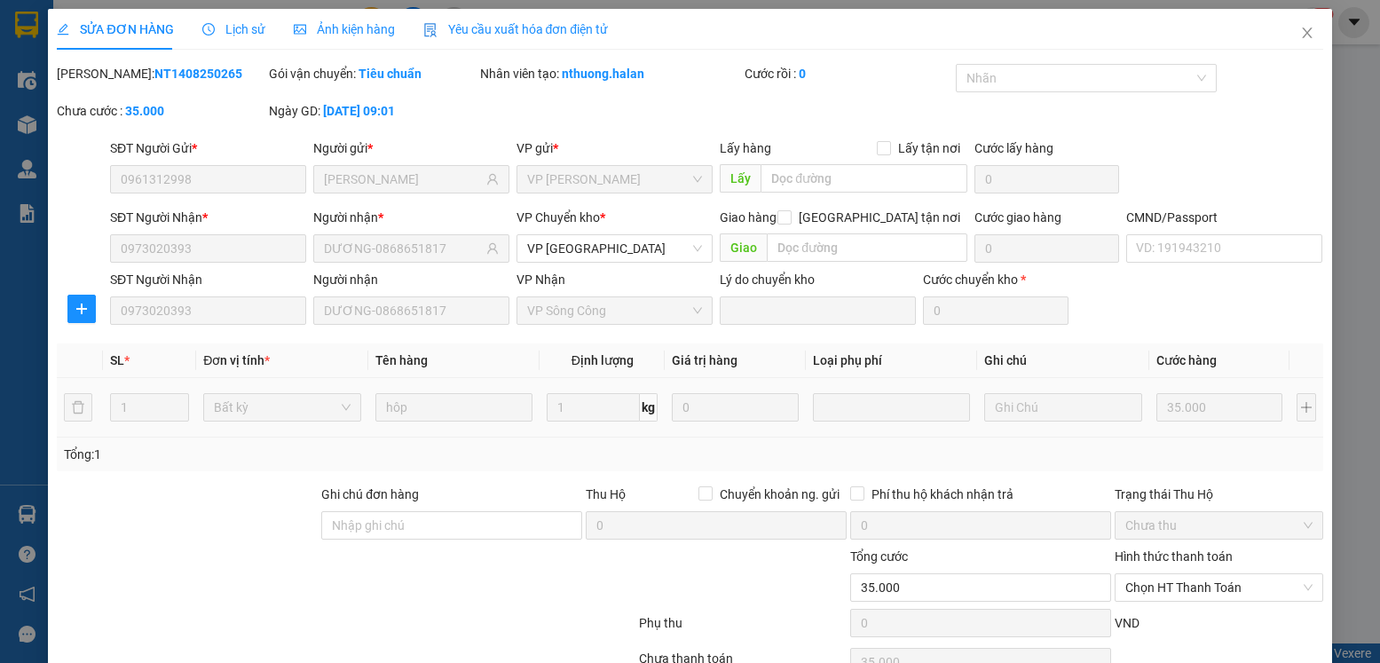
scroll to position [93, 0]
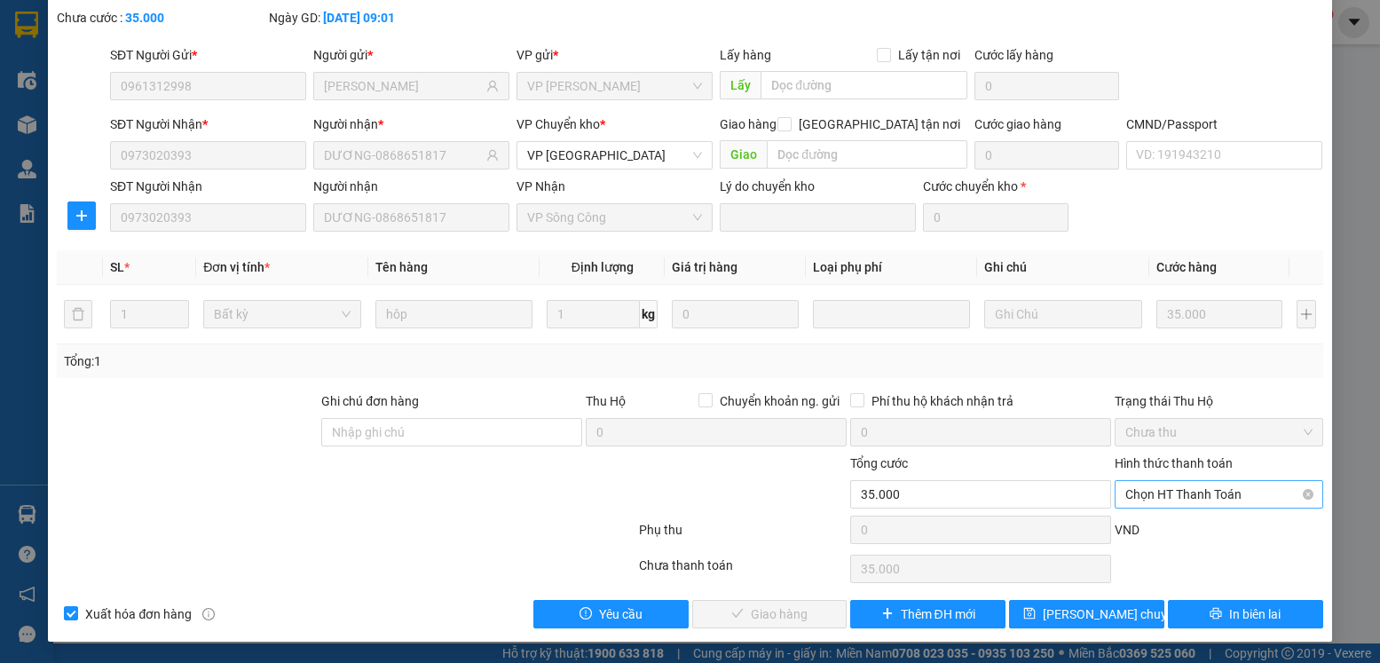
click at [1216, 493] on span "Chọn HT Thanh Toán" at bounding box center [1218, 494] width 186 height 27
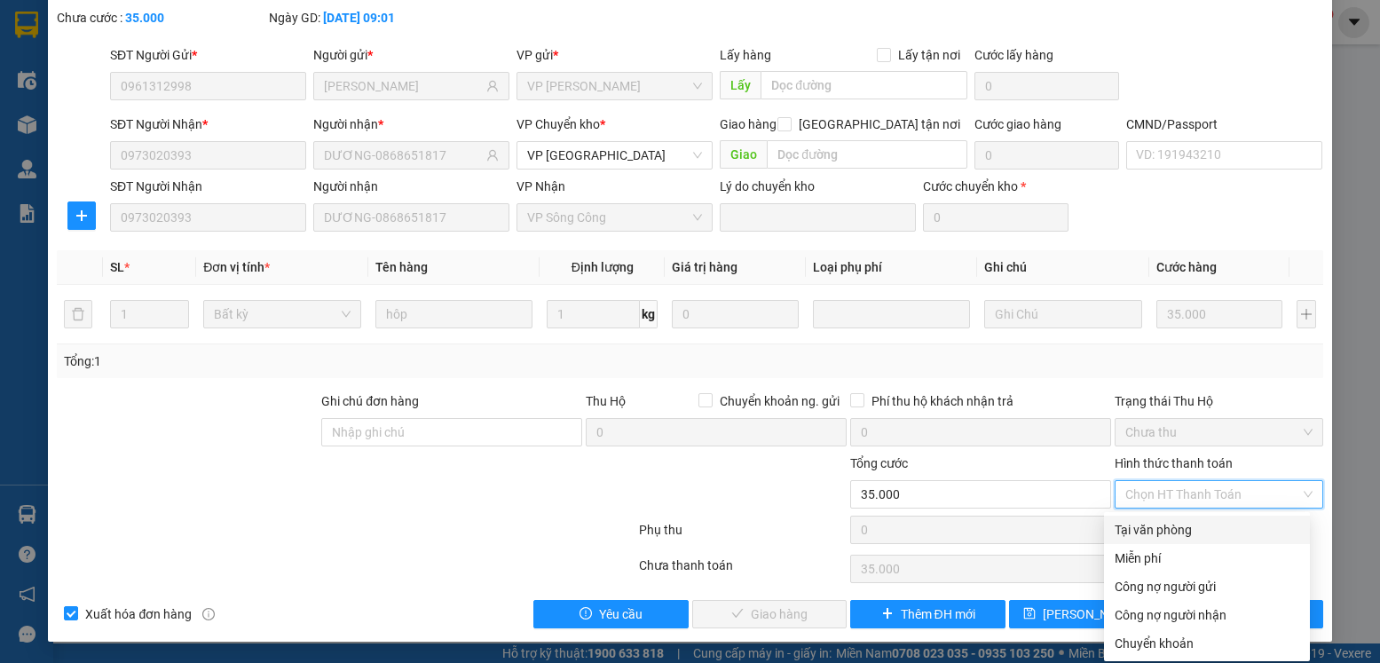
click at [1158, 522] on div "Tại văn phòng" at bounding box center [1207, 530] width 185 height 20
type input "0"
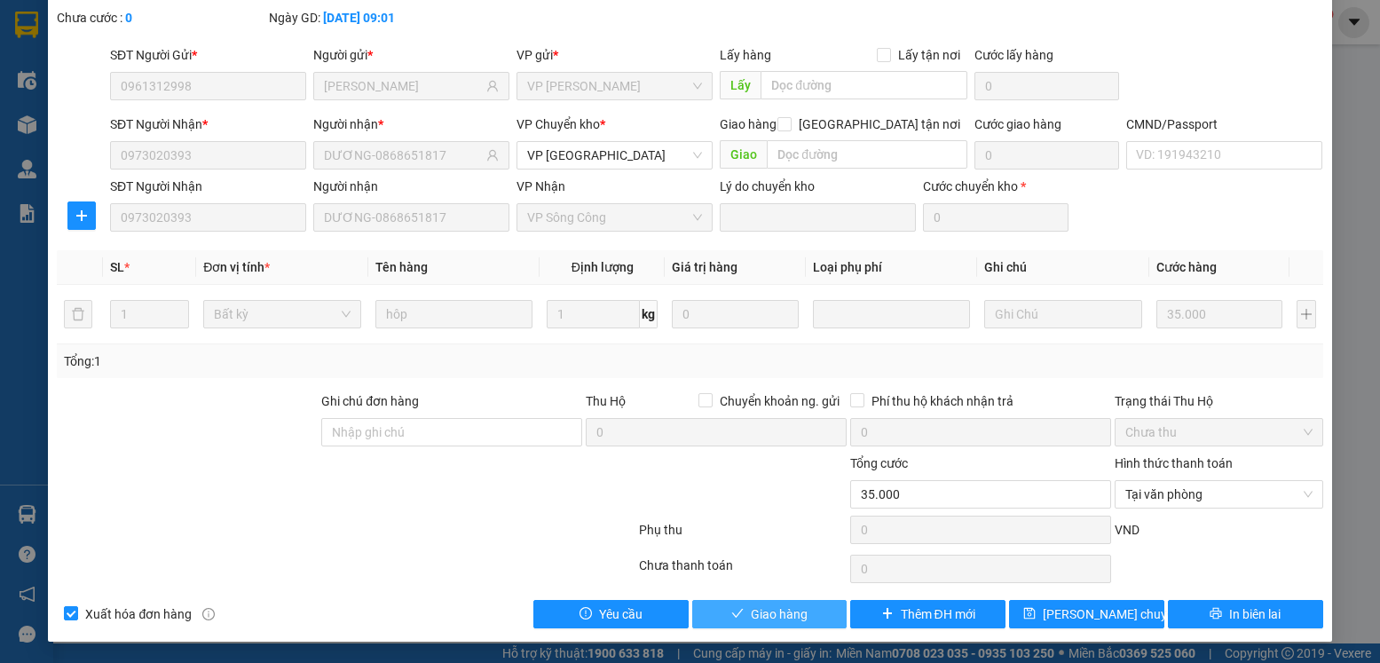
click at [738, 610] on button "Giao hàng" at bounding box center [769, 614] width 155 height 28
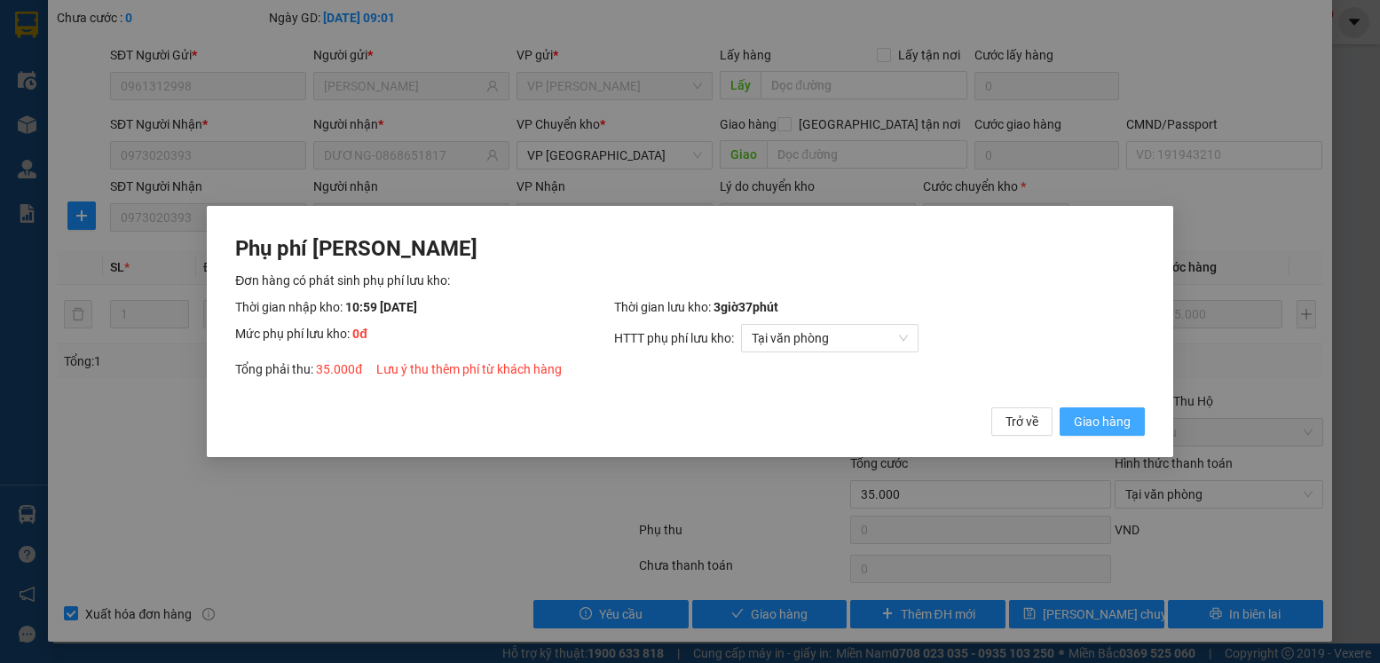
click at [1096, 421] on span "Giao hàng" at bounding box center [1102, 422] width 57 height 20
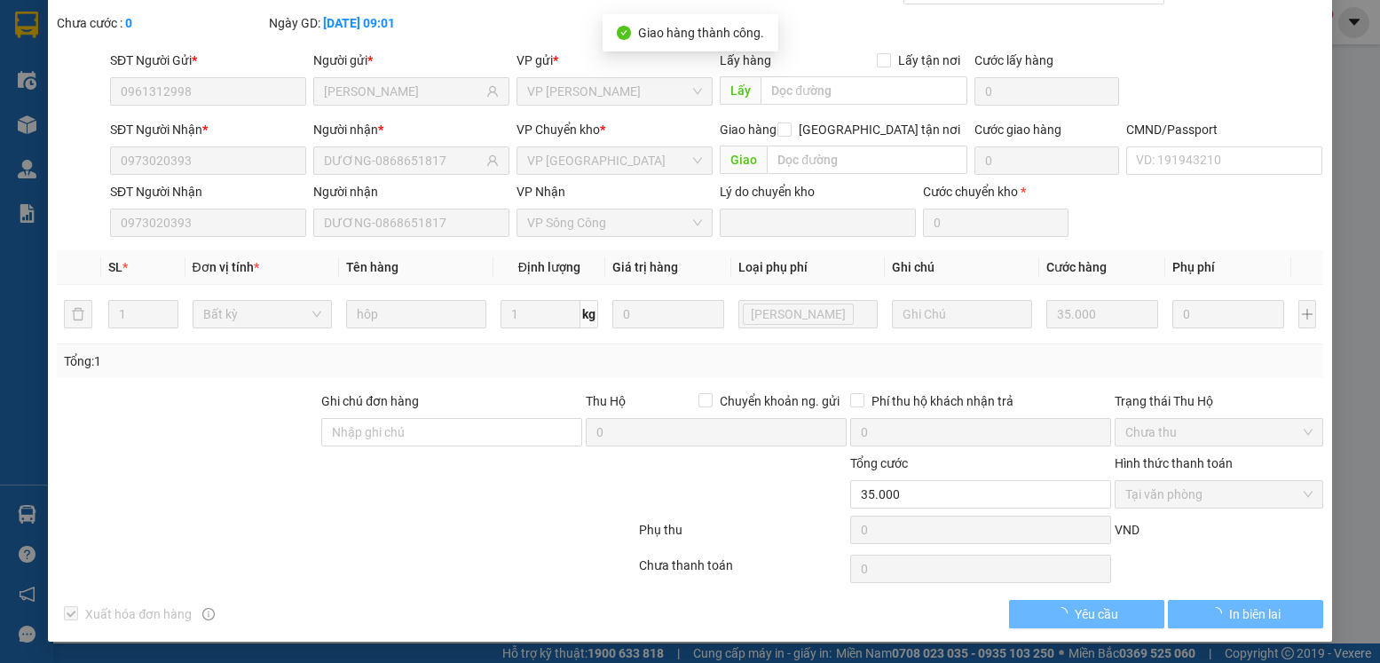
scroll to position [0, 0]
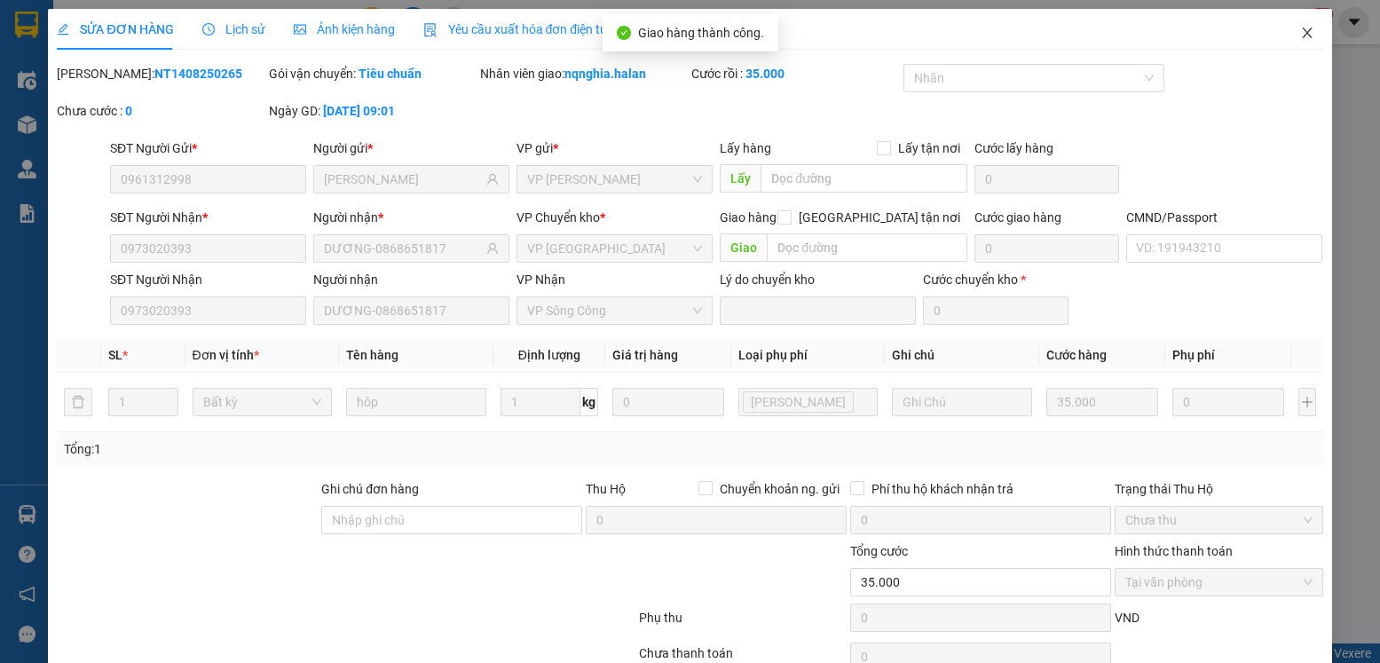
click at [1300, 31] on icon "close" at bounding box center [1307, 33] width 14 height 14
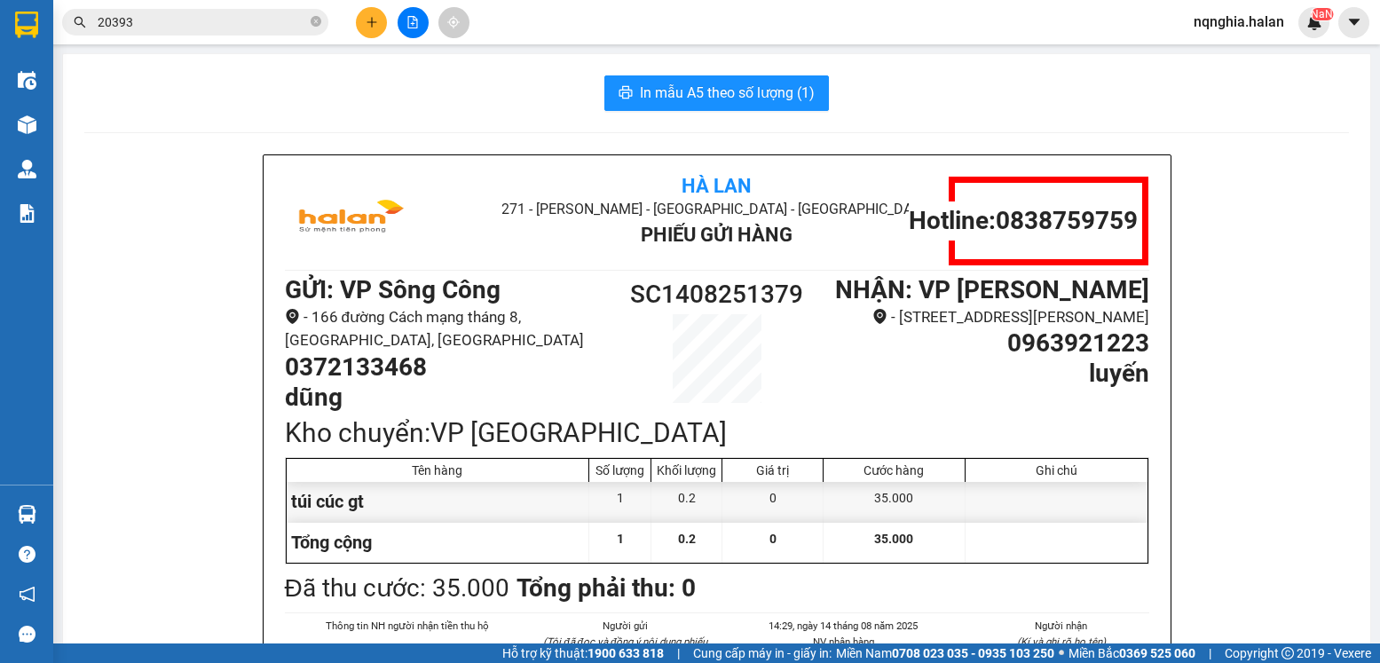
click at [259, 18] on input "20393" at bounding box center [202, 22] width 209 height 20
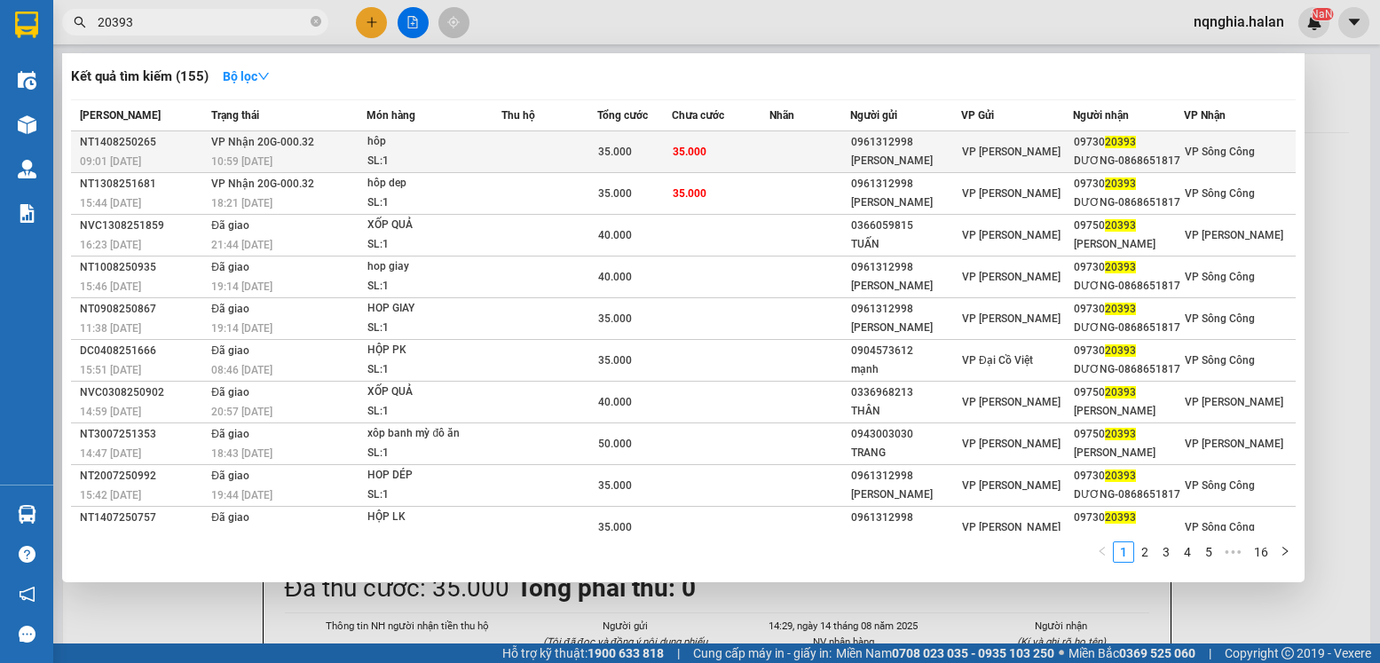
click at [793, 144] on td at bounding box center [809, 152] width 81 height 42
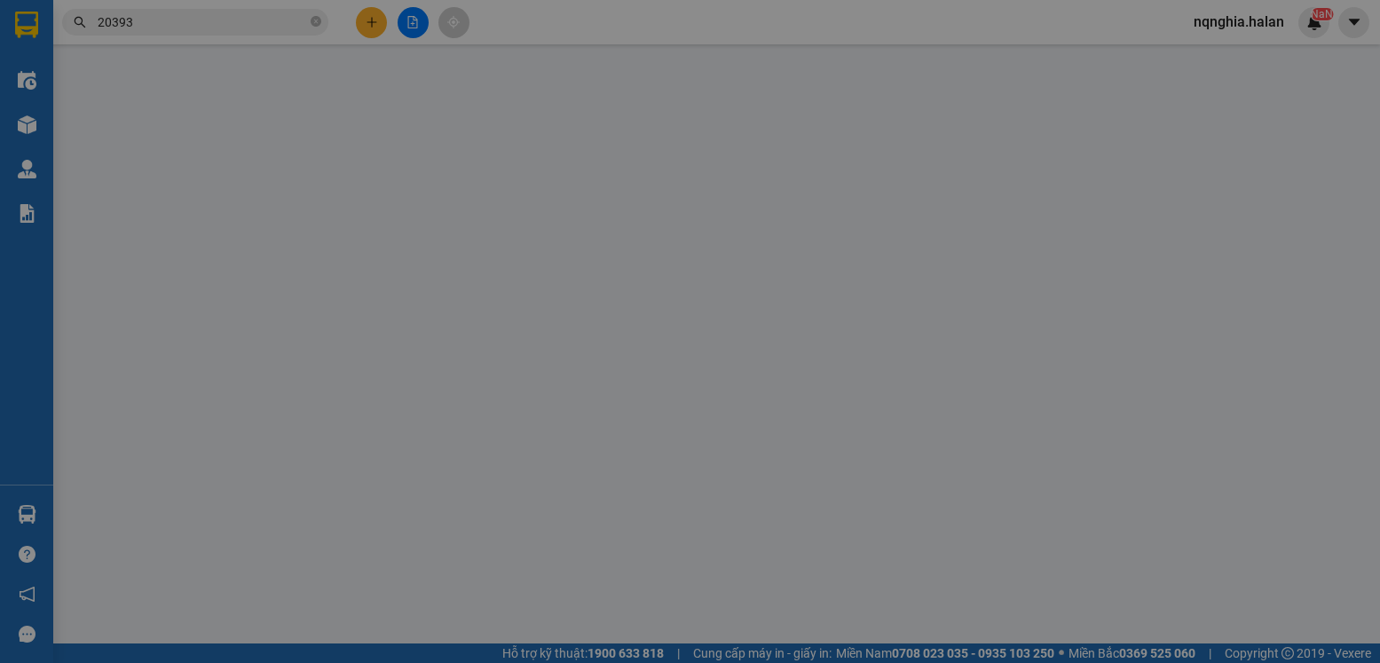
type input "0961312998"
type input "LAN HƯƠNG"
type input "0973020393"
type input "DƯƠNG-0868651817"
type input "35.000"
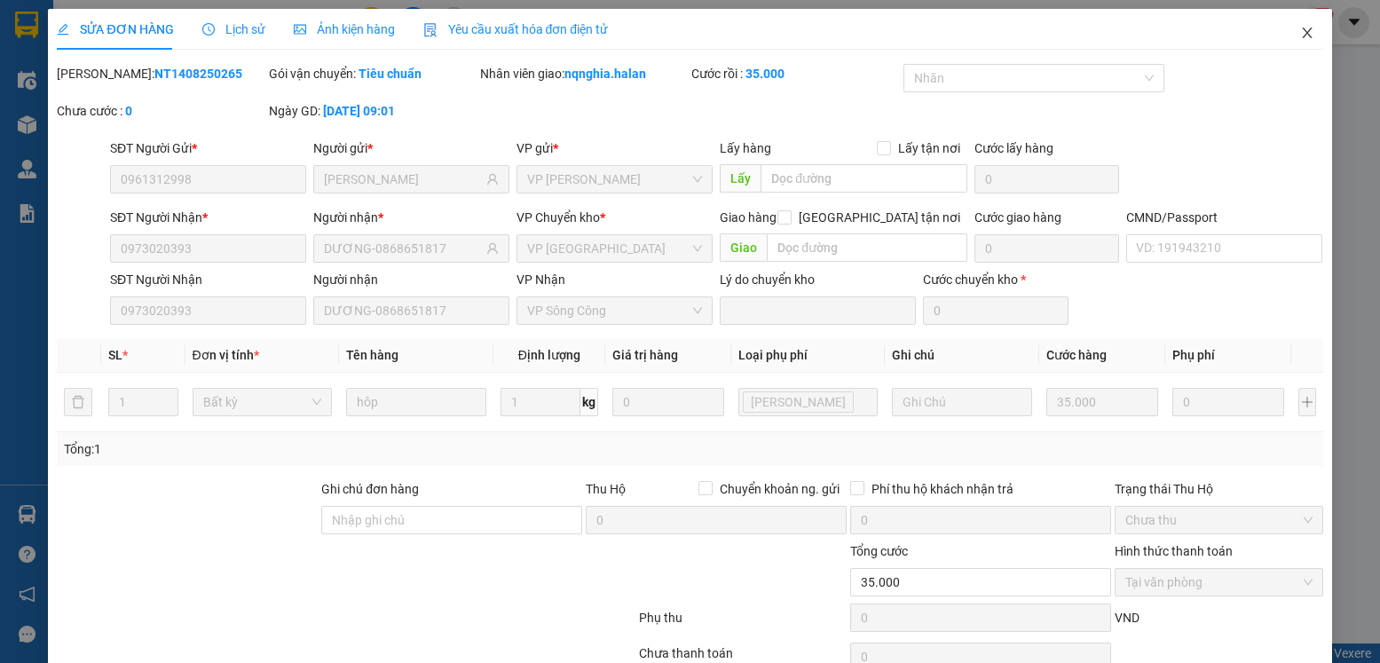
click at [1300, 36] on icon "close" at bounding box center [1307, 33] width 14 height 14
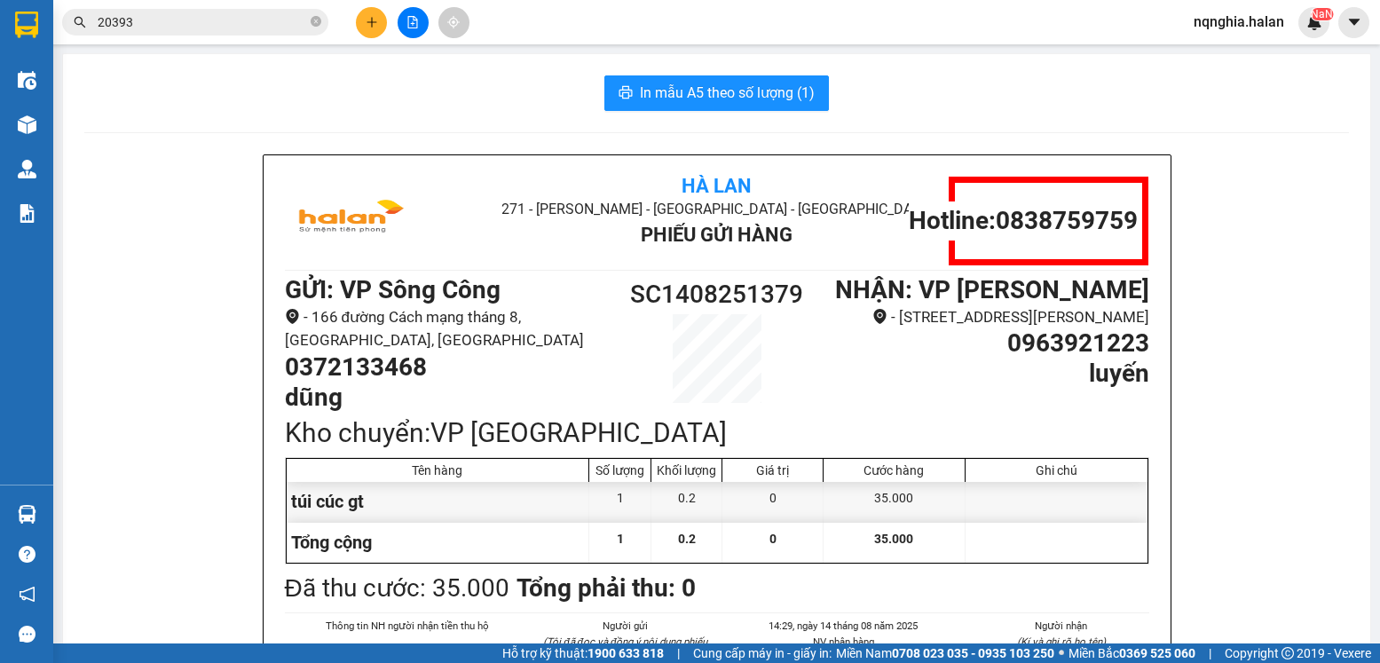
click at [230, 15] on input "20393" at bounding box center [202, 22] width 209 height 20
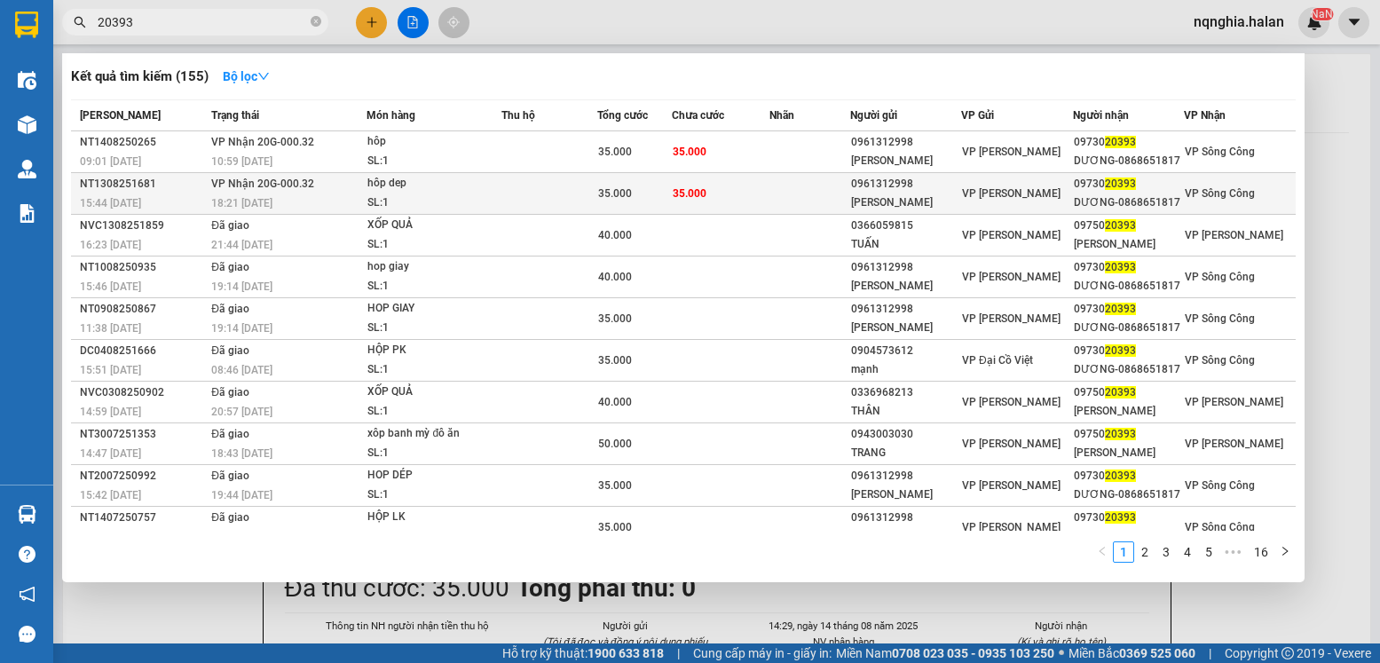
click at [723, 185] on td "35.000" at bounding box center [721, 194] width 98 height 42
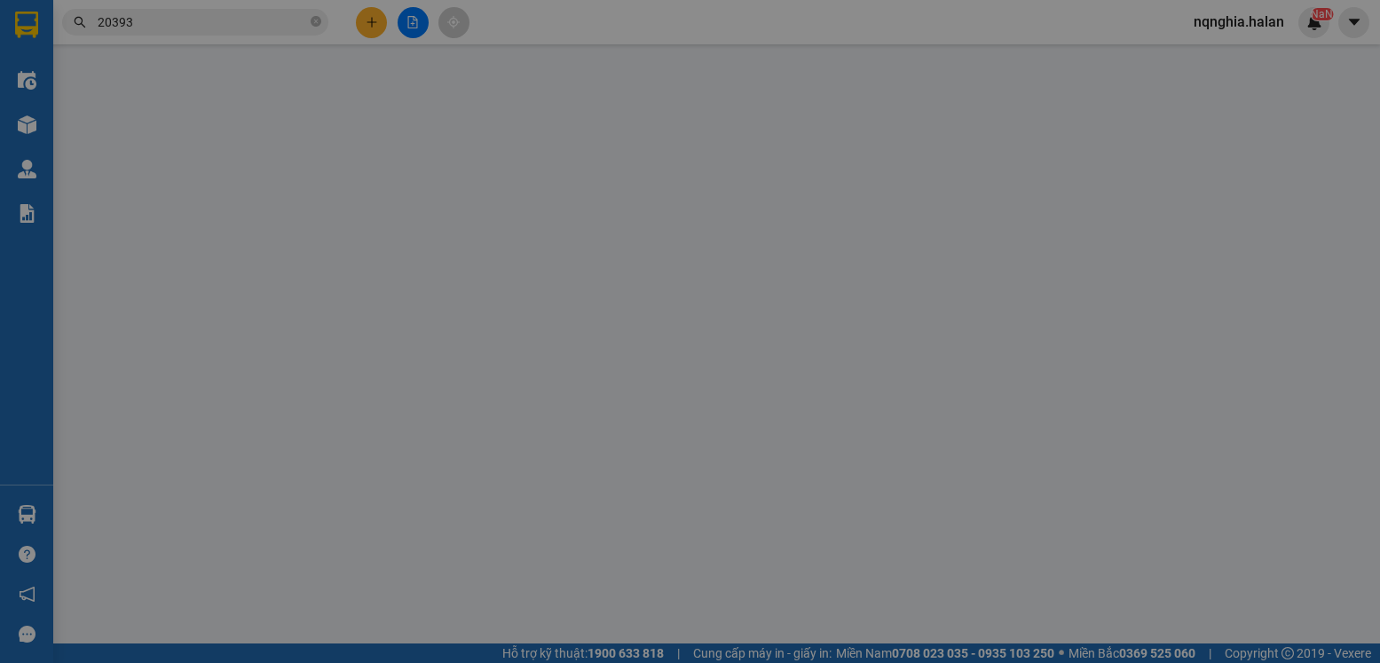
type input "0961312998"
type input "LAN HƯƠNG"
type input "0973020393"
type input "DƯƠNG-0868651817"
type input "35.000"
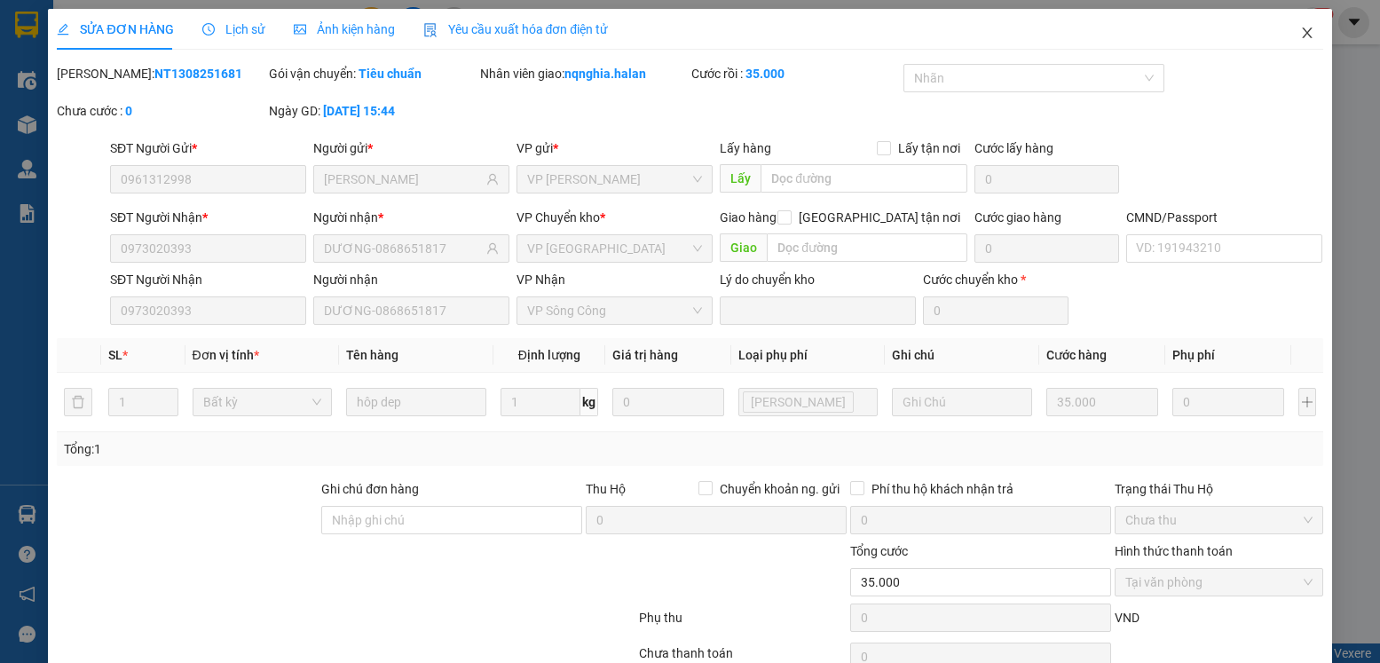
click at [1300, 35] on icon "close" at bounding box center [1307, 33] width 14 height 14
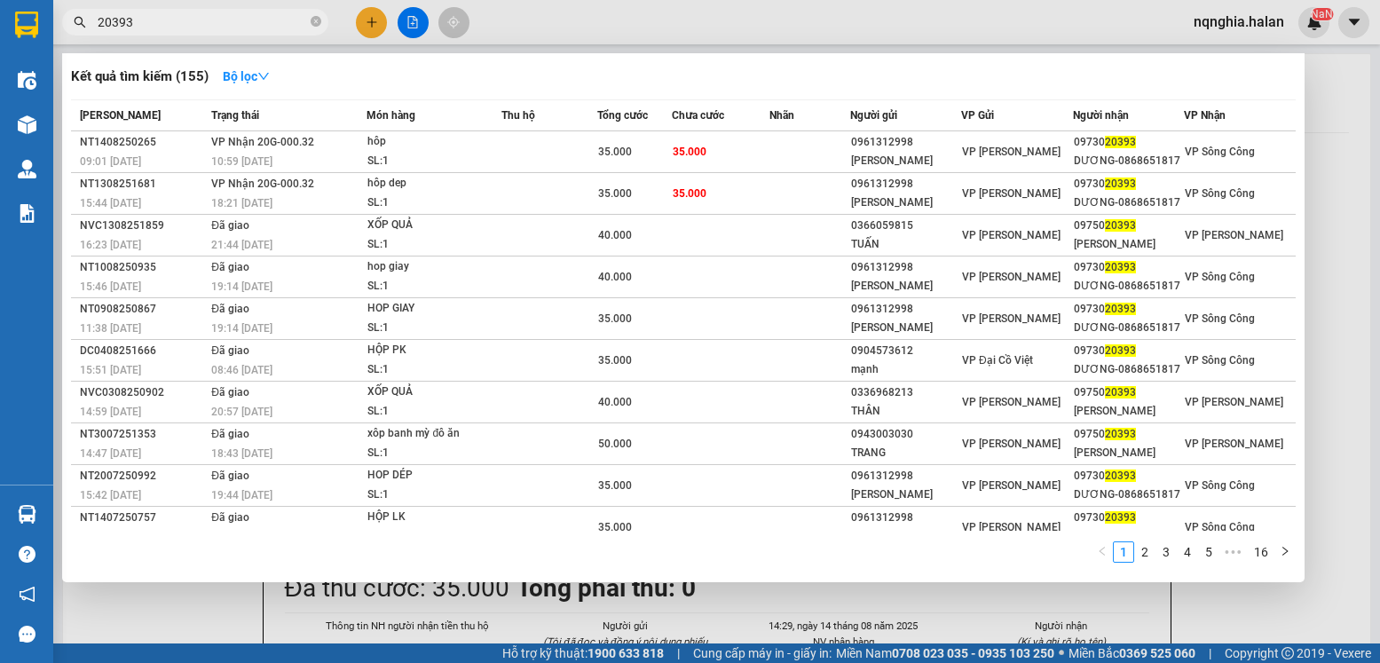
click at [178, 20] on input "20393" at bounding box center [202, 22] width 209 height 20
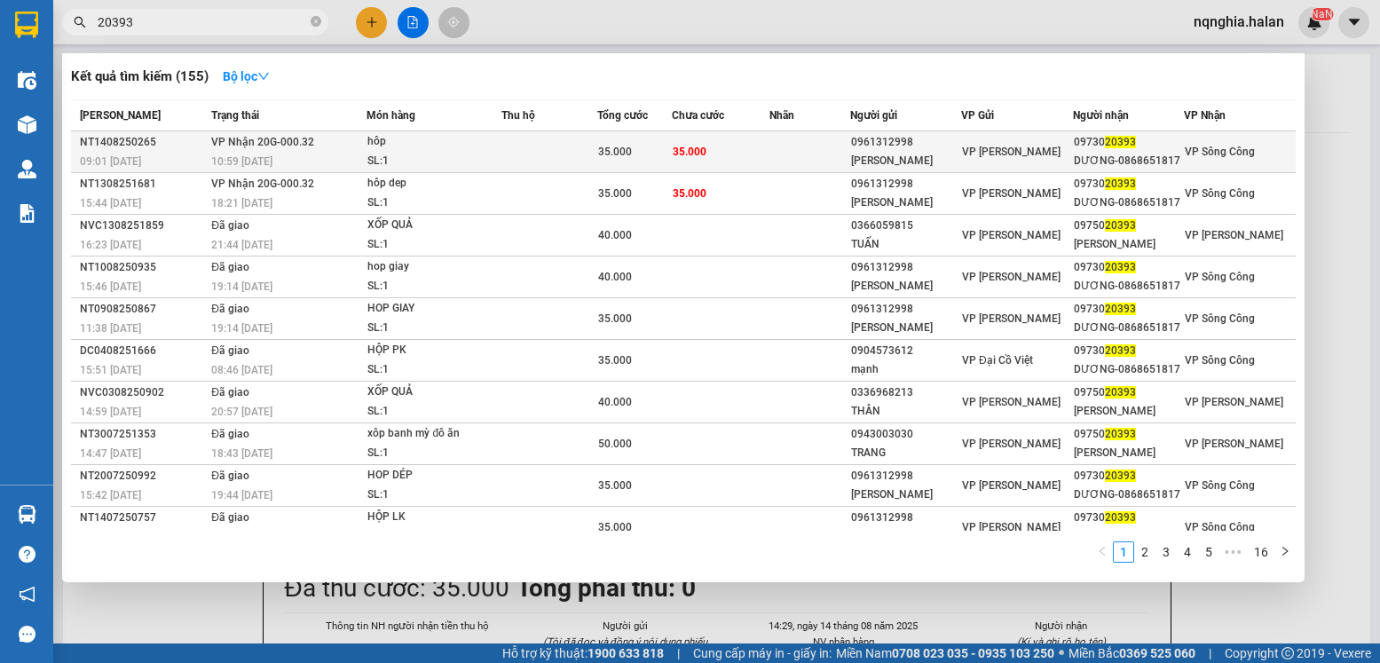
click at [738, 156] on td "35.000" at bounding box center [721, 152] width 98 height 42
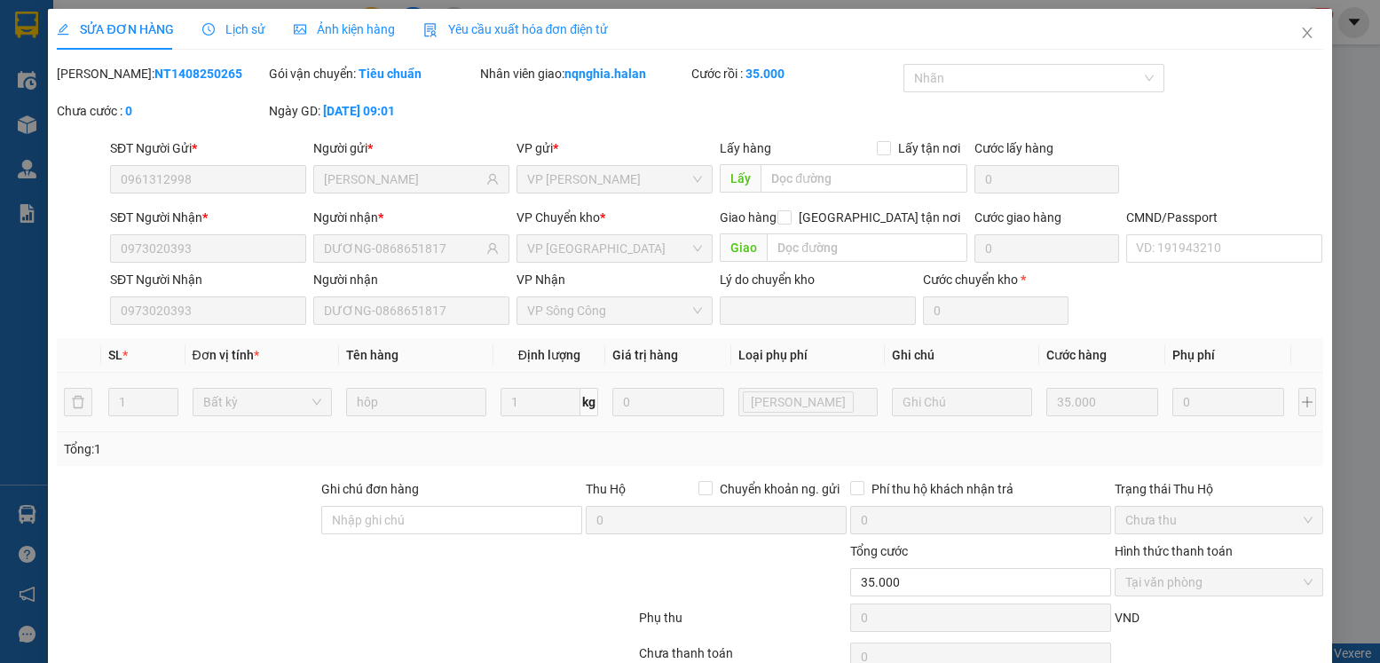
type input "0961312998"
type input "LAN HƯƠNG"
type input "0973020393"
type input "DƯƠNG-0868651817"
type input "35.000"
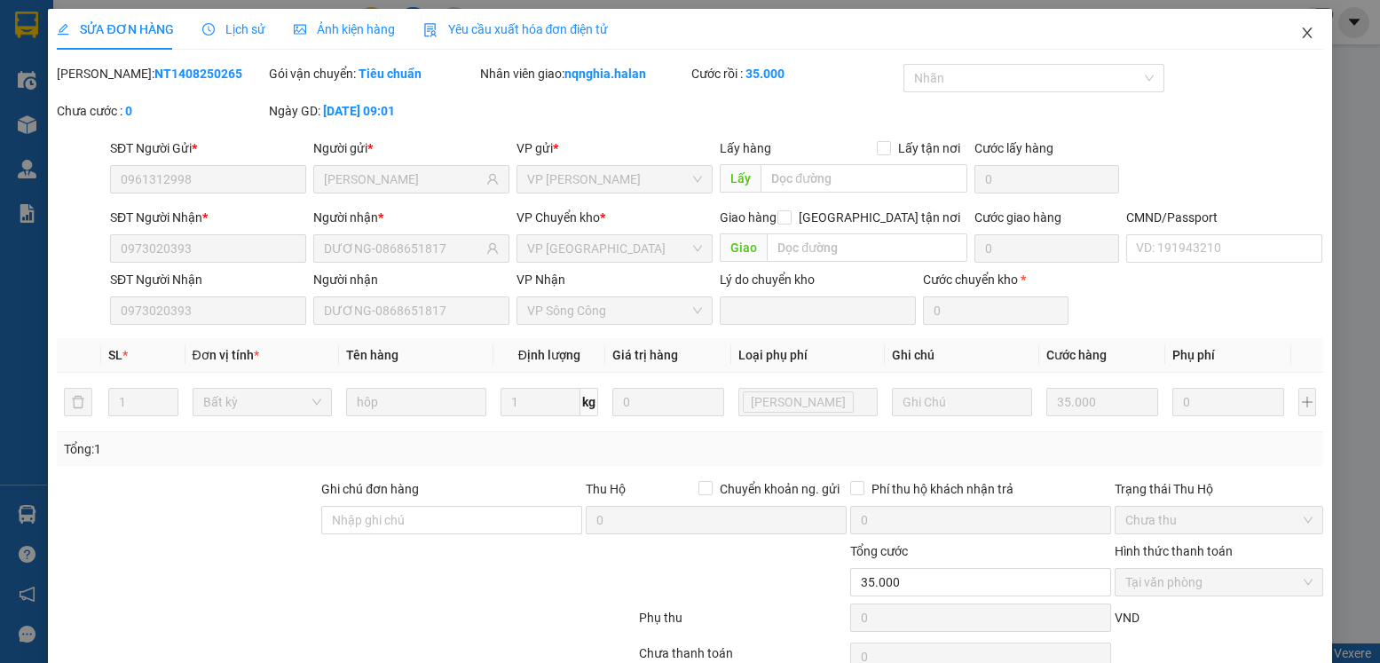
click at [1300, 36] on icon "close" at bounding box center [1307, 33] width 14 height 14
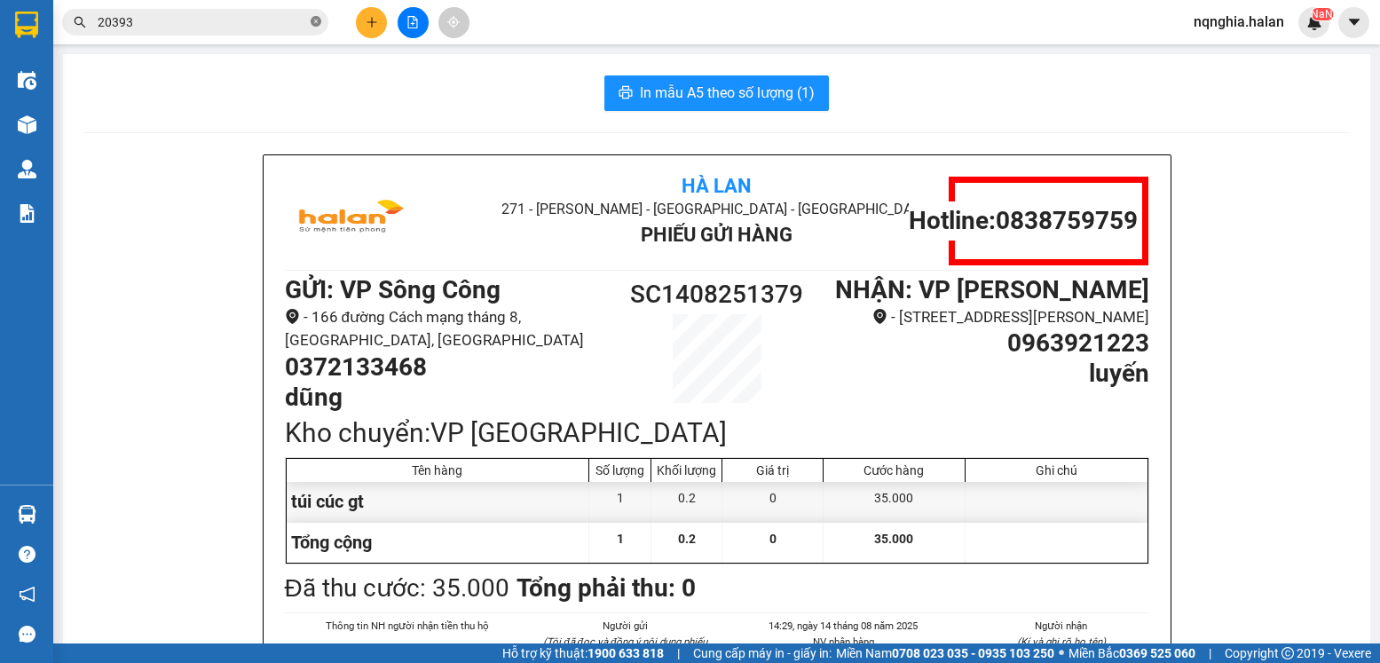
click at [315, 21] on icon "close-circle" at bounding box center [316, 21] width 11 height 11
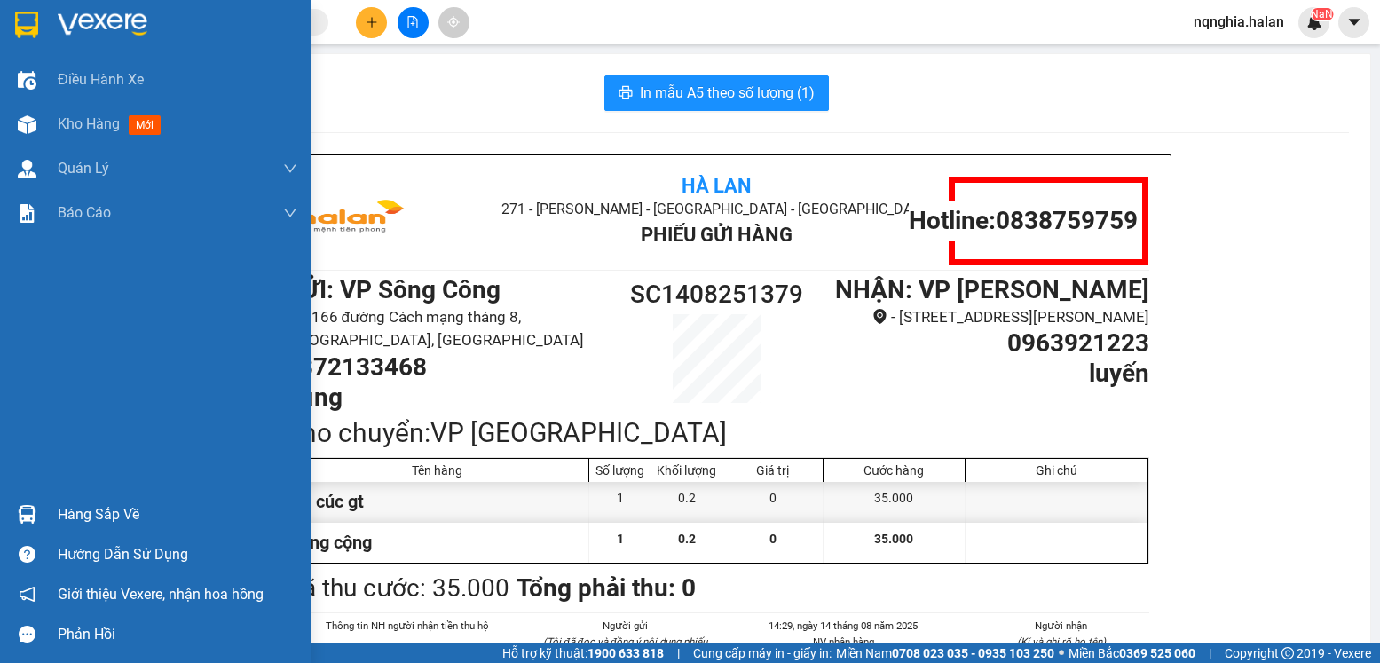
click at [75, 526] on div "Hàng sắp về" at bounding box center [178, 514] width 240 height 27
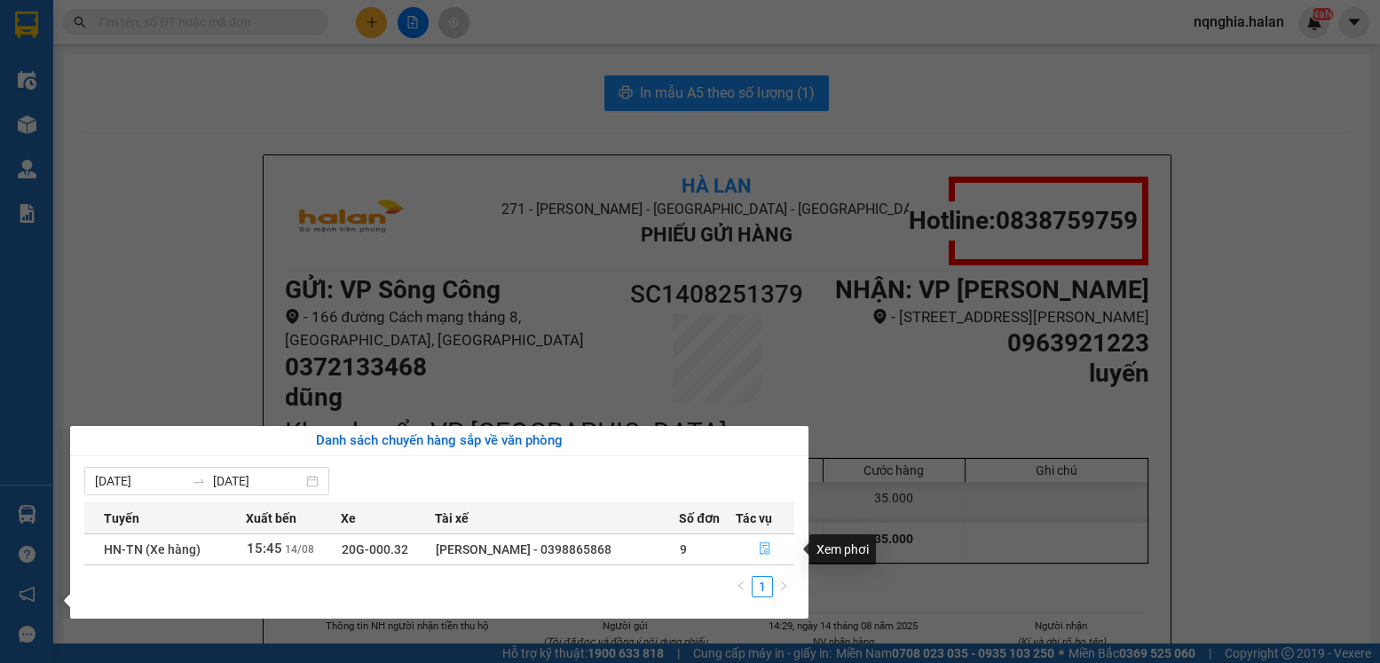
click at [764, 550] on icon "file-done" at bounding box center [765, 548] width 12 height 12
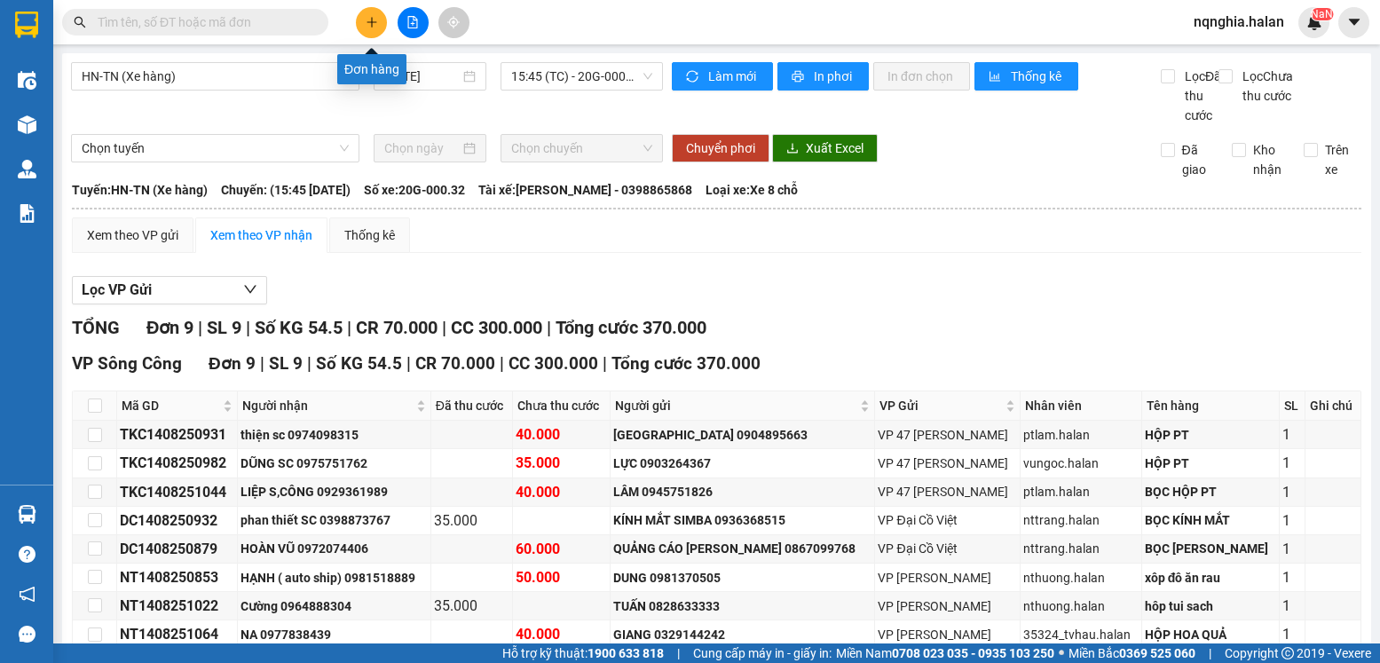
click at [375, 23] on icon "plus" at bounding box center [372, 22] width 12 height 12
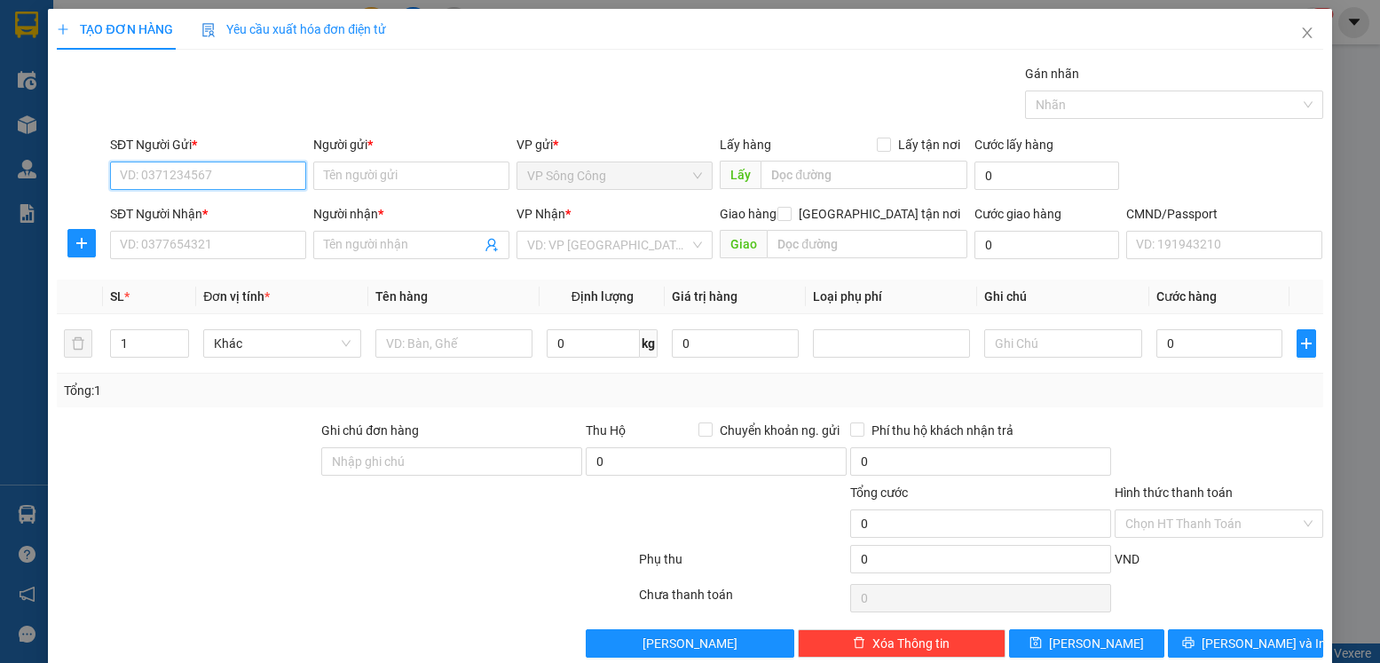
click at [233, 168] on input "SĐT Người Gửi *" at bounding box center [208, 176] width 196 height 28
click at [246, 177] on input "SĐT Người Gửi *" at bounding box center [208, 176] width 196 height 28
type input "0328661651"
click at [358, 178] on input "Người gửi *" at bounding box center [411, 176] width 196 height 28
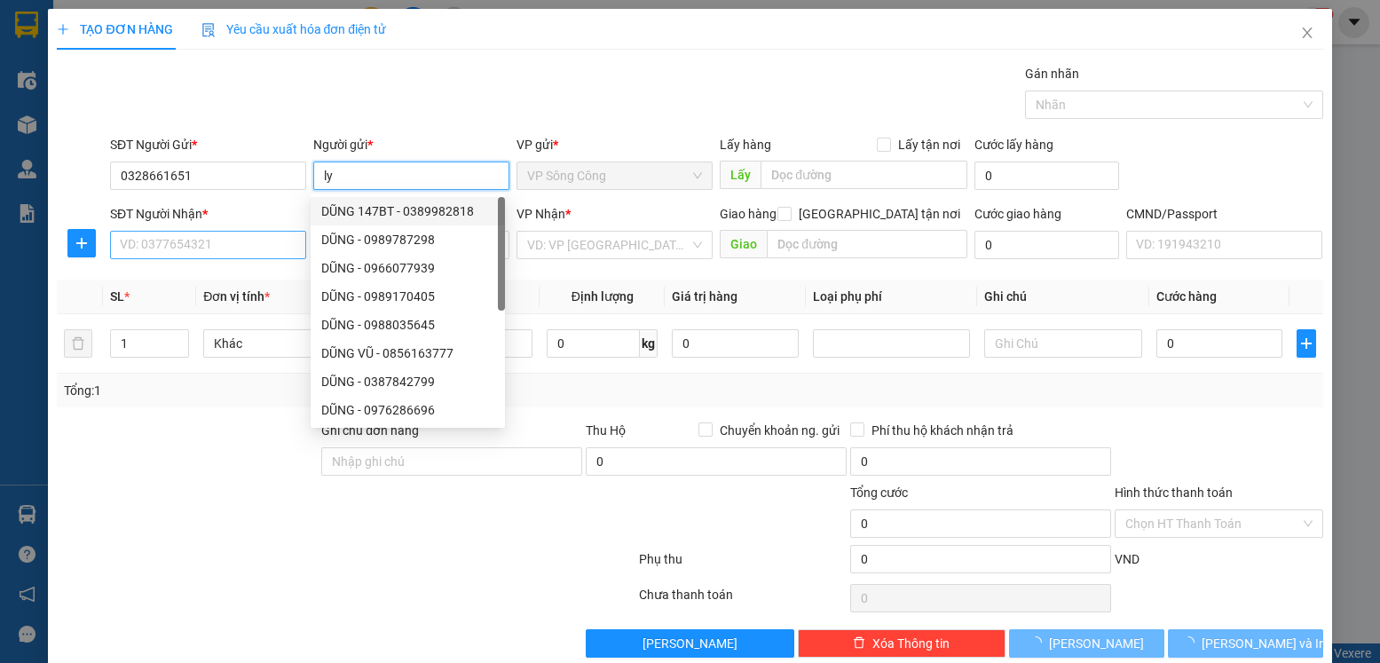
type input "ly"
click at [190, 249] on input "SĐT Người Nhận *" at bounding box center [208, 245] width 196 height 28
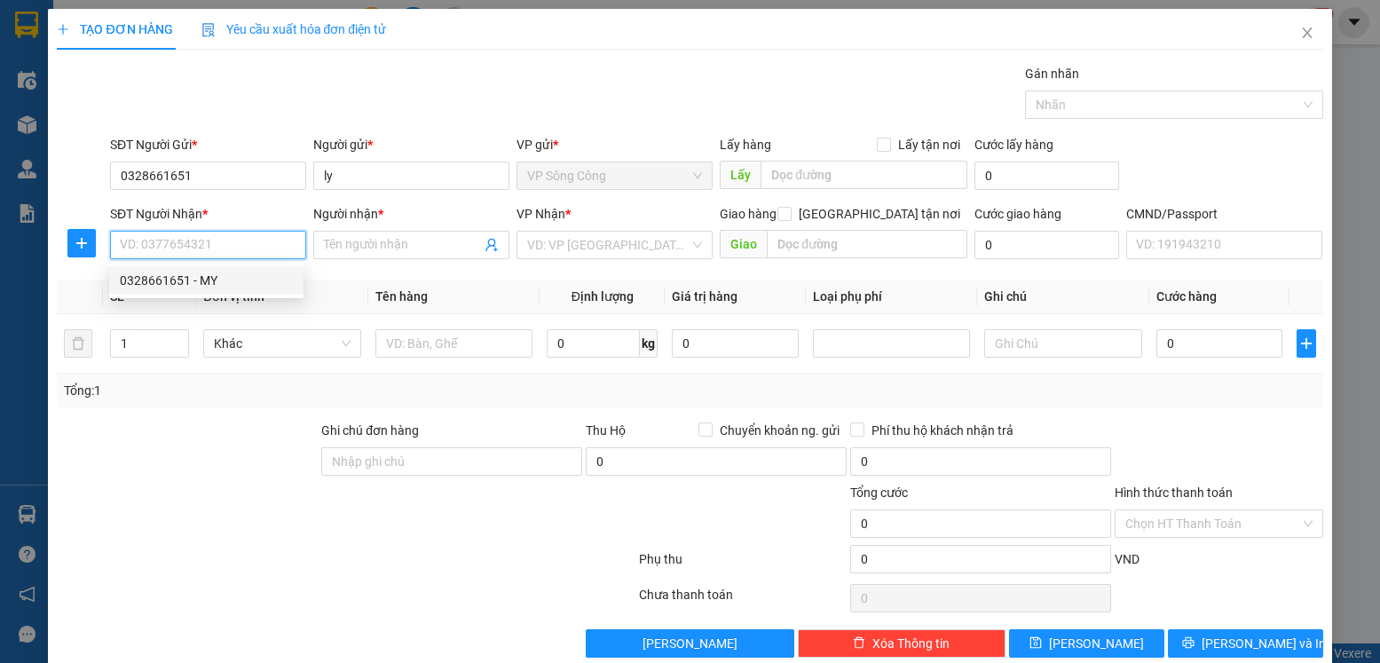
click at [164, 285] on div "0328661651 - MY" at bounding box center [206, 281] width 173 height 20
type input "0328661651"
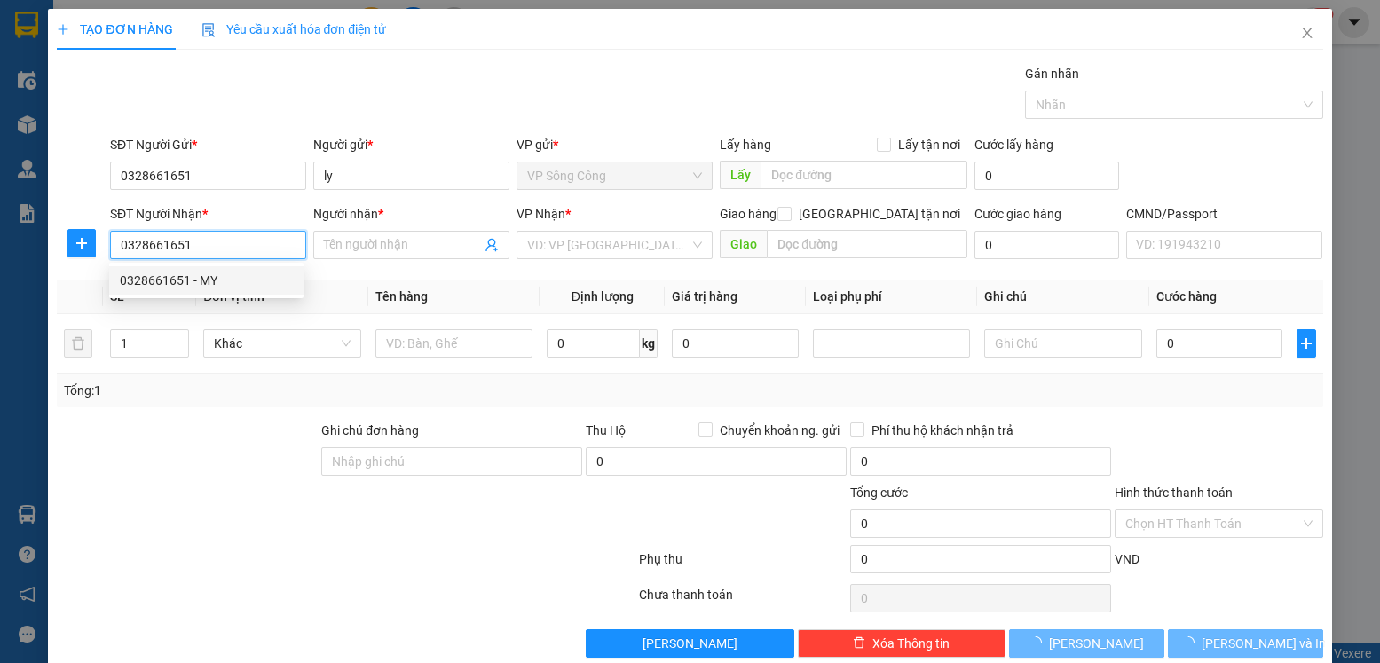
type input "MY"
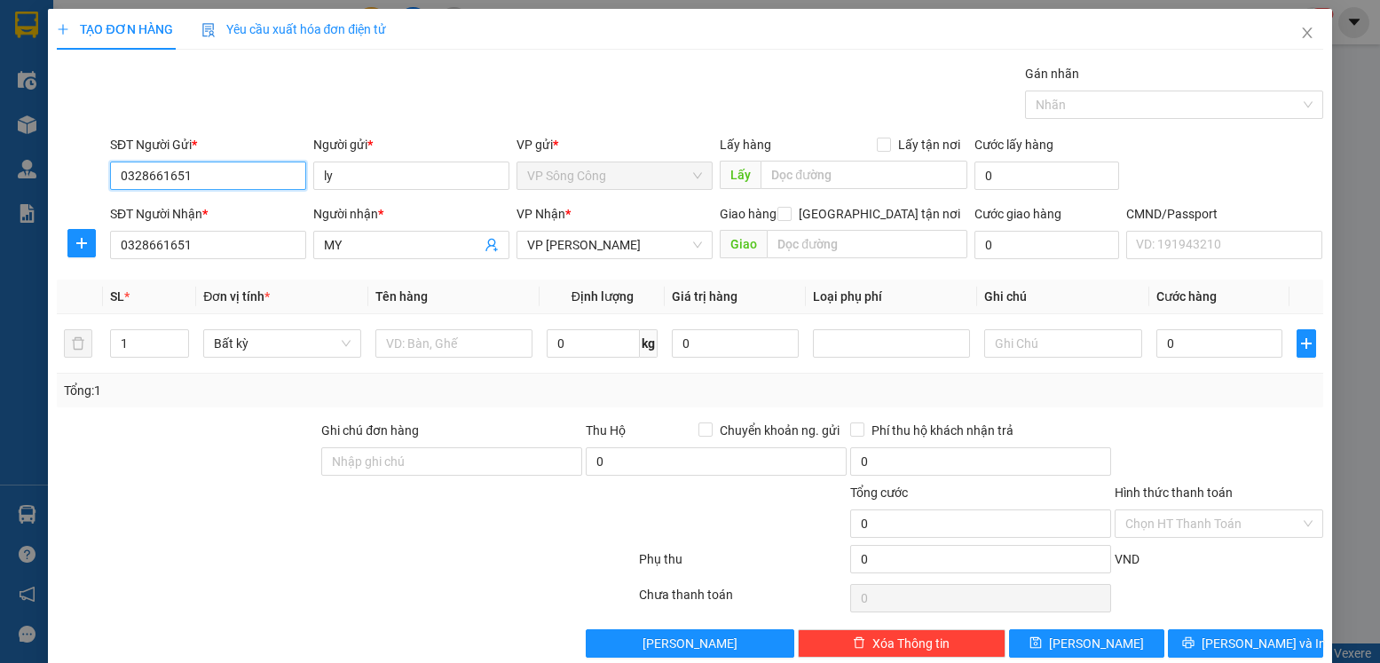
click at [204, 172] on input "0328661651" at bounding box center [208, 176] width 196 height 28
type input "0"
type input "0852774963"
click at [163, 217] on div "0852774963 - Tuấn" at bounding box center [206, 211] width 173 height 20
type input "Tuấn"
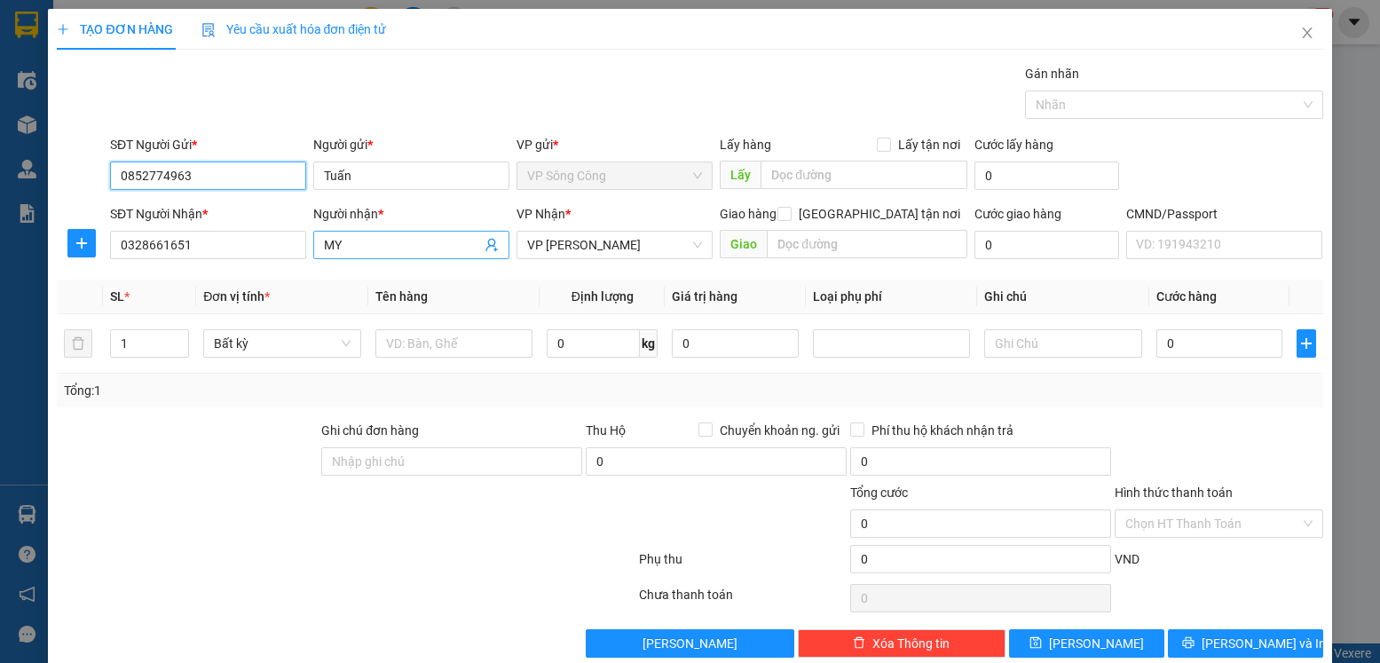
type input "0852774963"
click at [346, 245] on input "MY" at bounding box center [402, 245] width 157 height 20
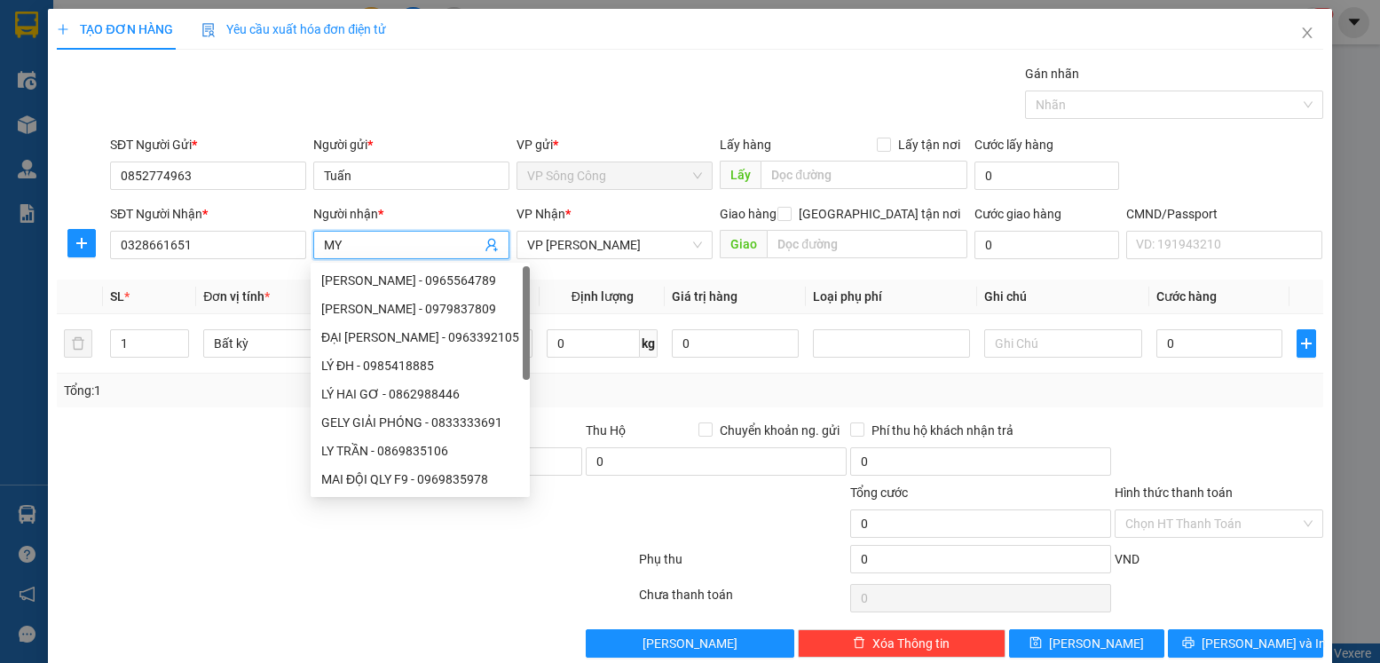
type input "M"
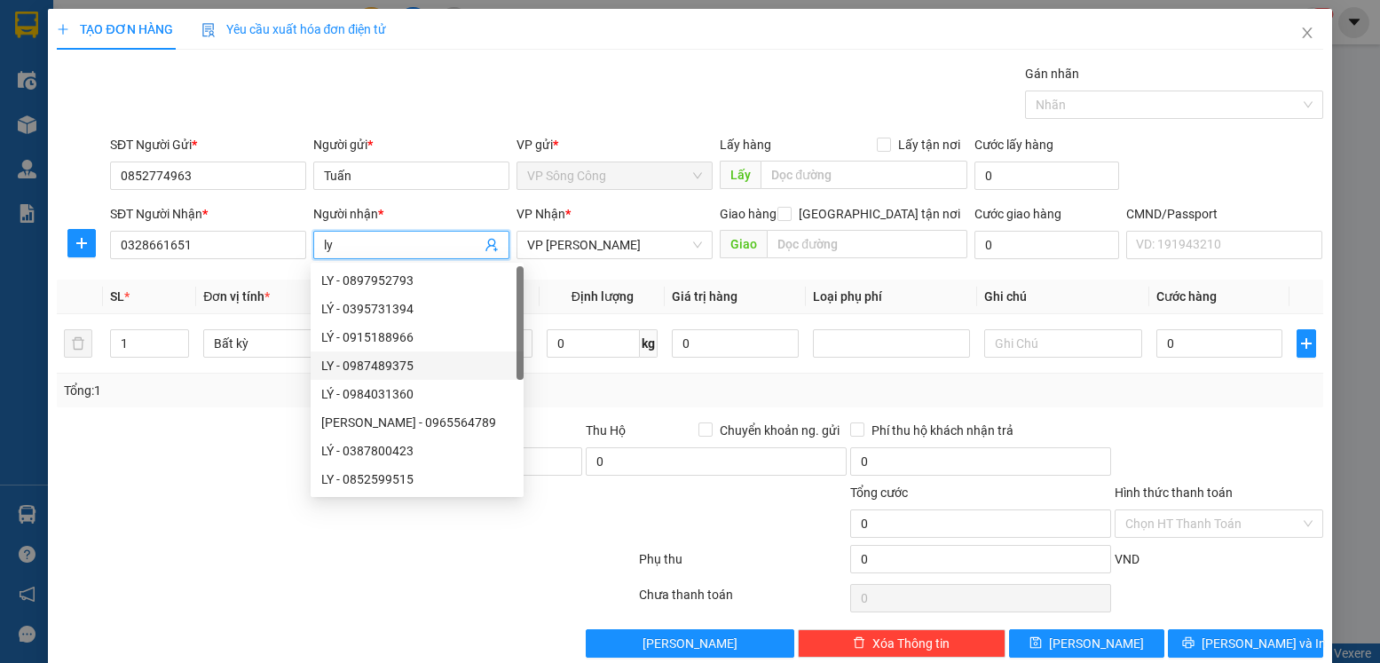
type input "ly"
click at [229, 467] on div at bounding box center [187, 452] width 264 height 62
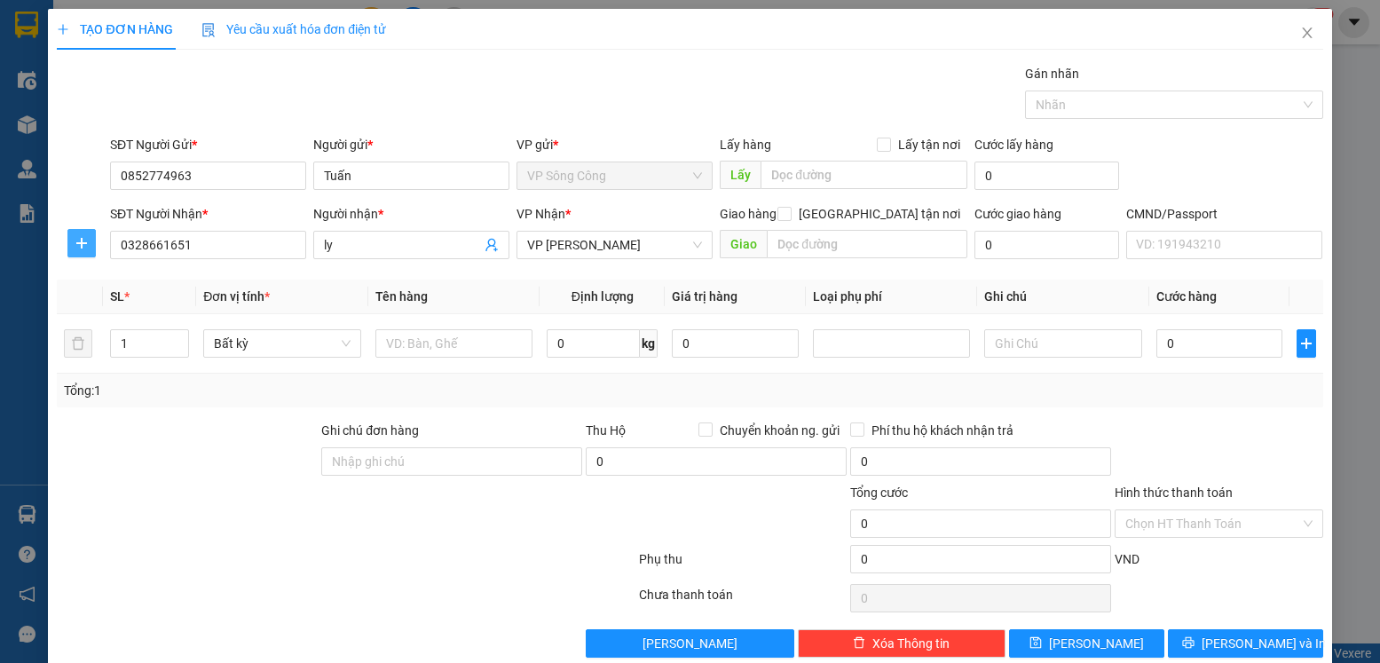
click at [80, 246] on icon "plus" at bounding box center [82, 243] width 14 height 14
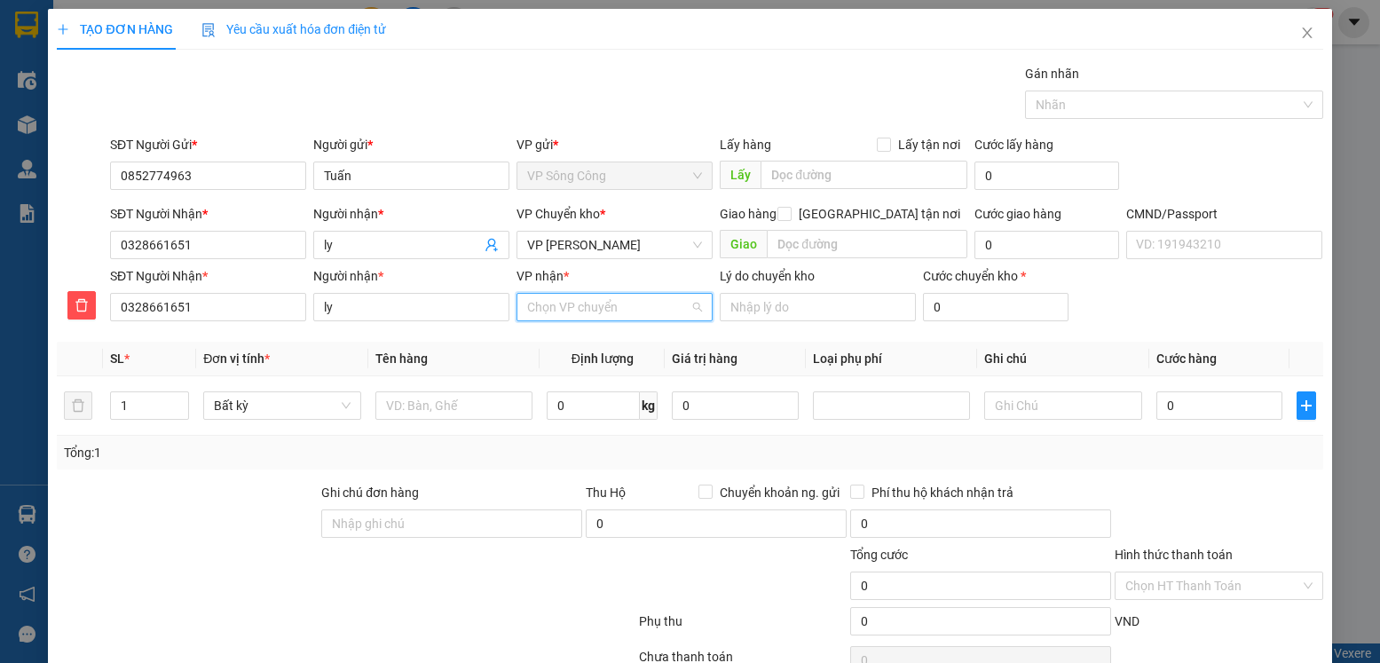
click at [564, 300] on input "VP nhận *" at bounding box center [608, 307] width 162 height 27
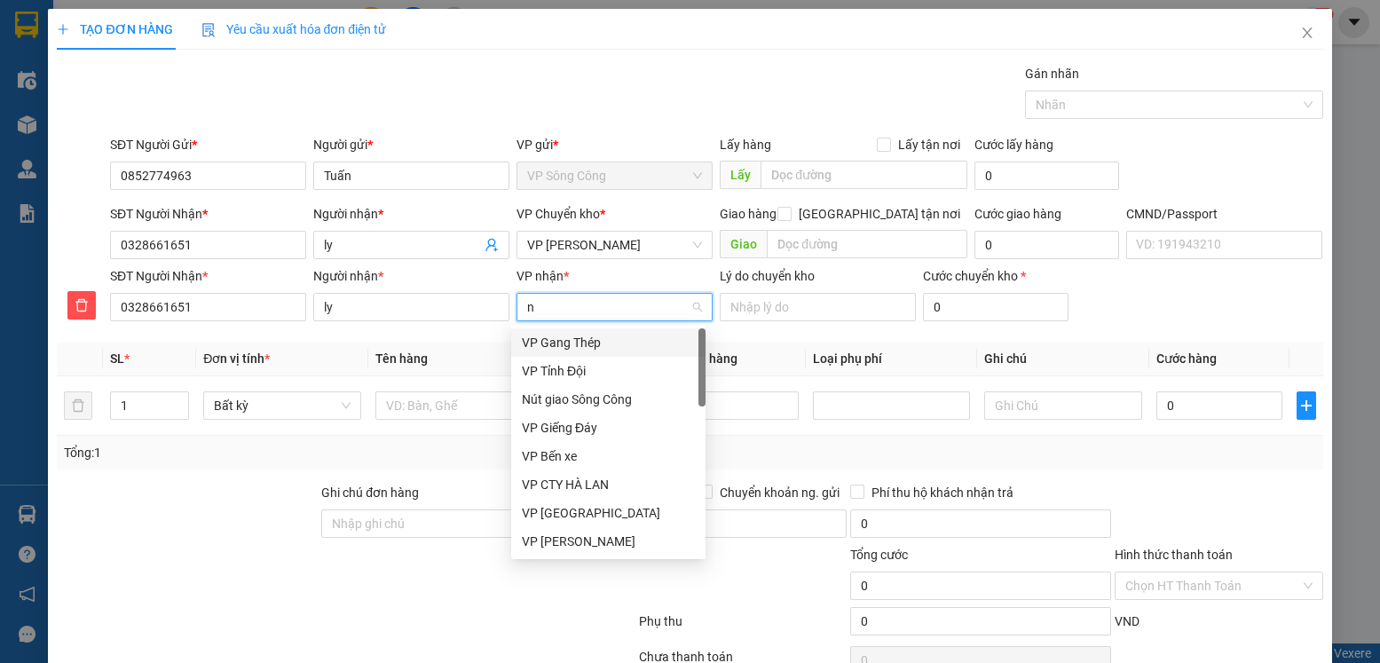
type input "ng"
click at [559, 505] on div "VP [PERSON_NAME]" at bounding box center [608, 513] width 173 height 20
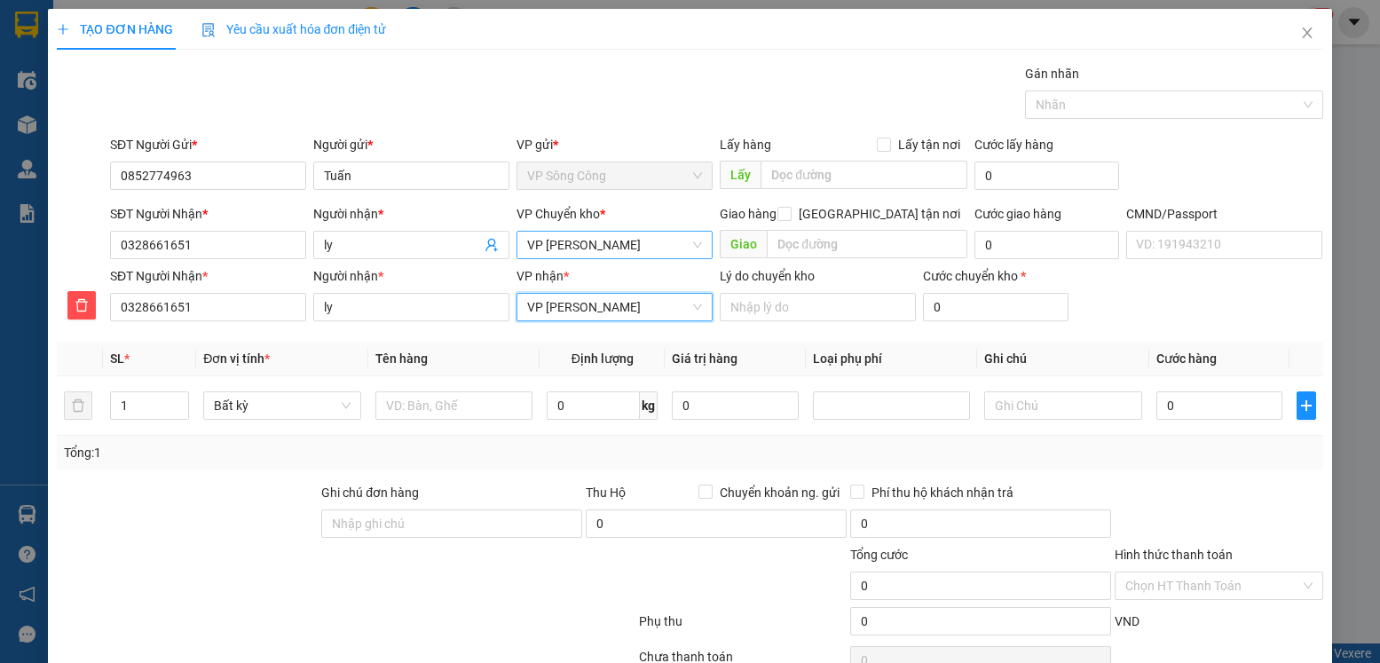
click at [625, 249] on span "VP [PERSON_NAME]" at bounding box center [614, 245] width 175 height 27
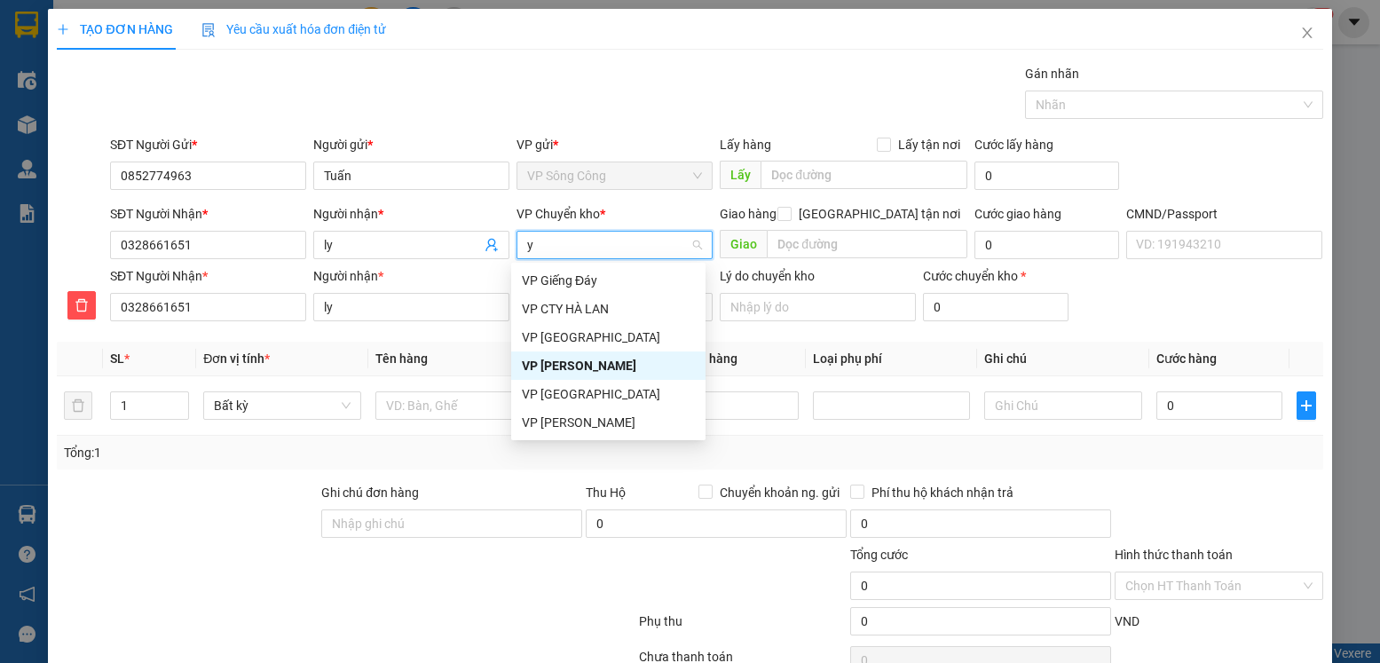
type input "yb"
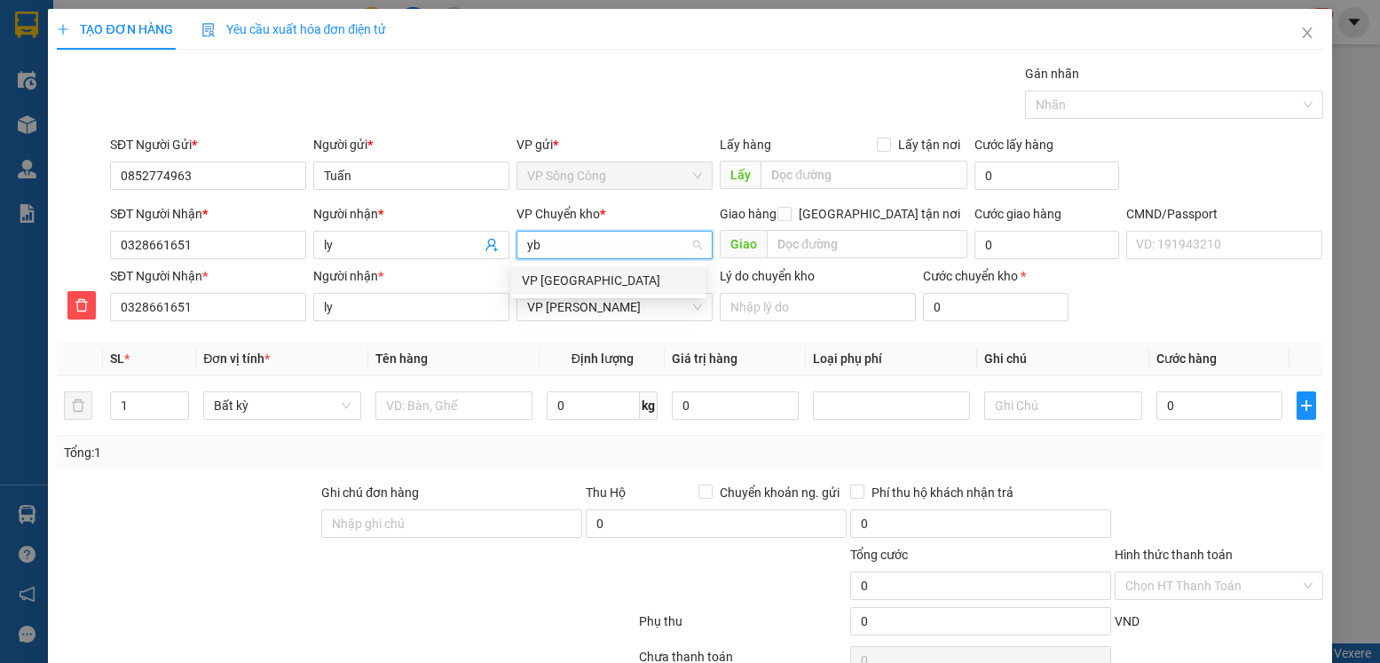
click at [558, 287] on div "VP [PERSON_NAME]" at bounding box center [608, 281] width 173 height 20
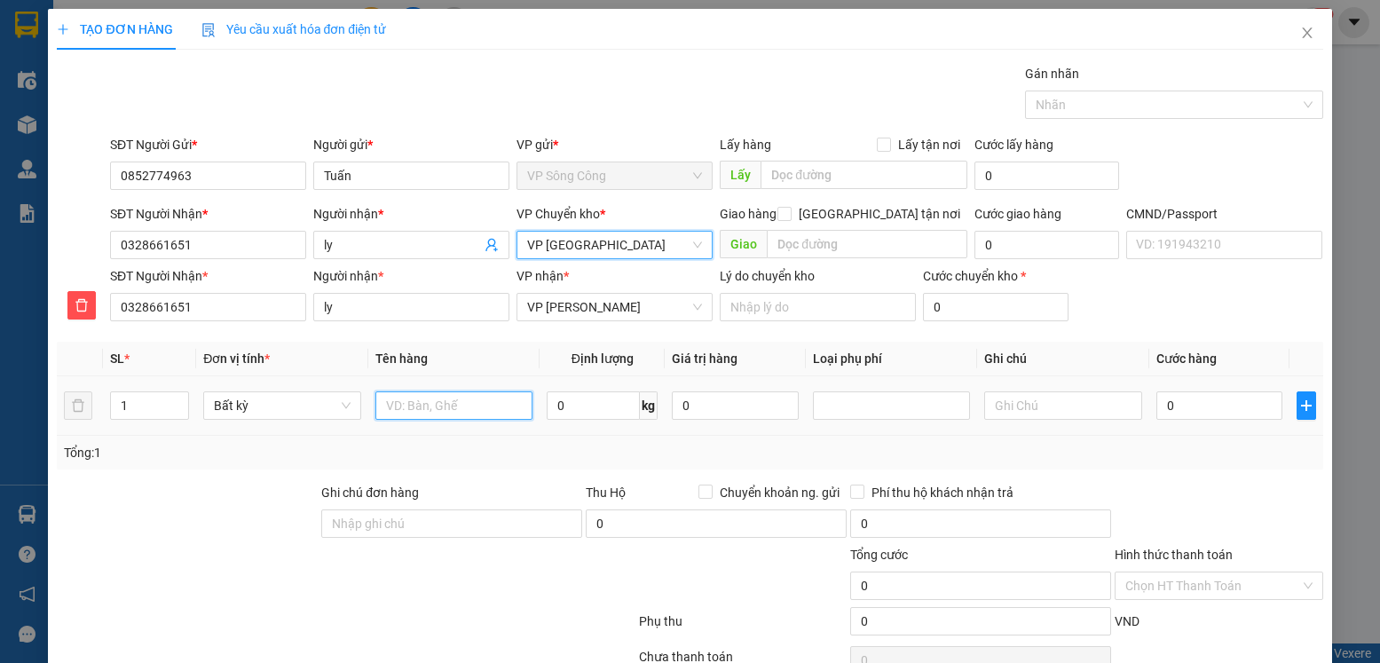
click at [425, 403] on input "text" at bounding box center [454, 405] width 158 height 28
type input "tải xanh QA"
click at [580, 408] on input "0" at bounding box center [593, 405] width 93 height 28
type input "9"
click at [1177, 409] on input "0" at bounding box center [1219, 405] width 126 height 28
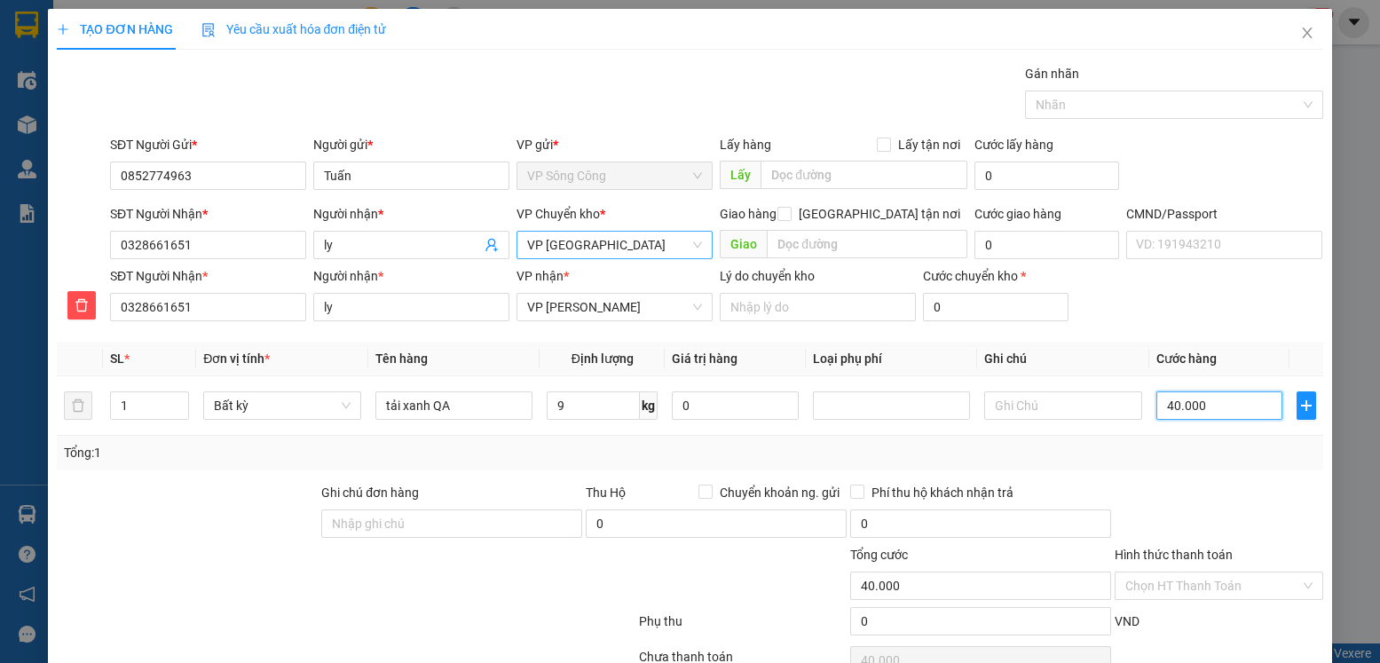
type input "40.000"
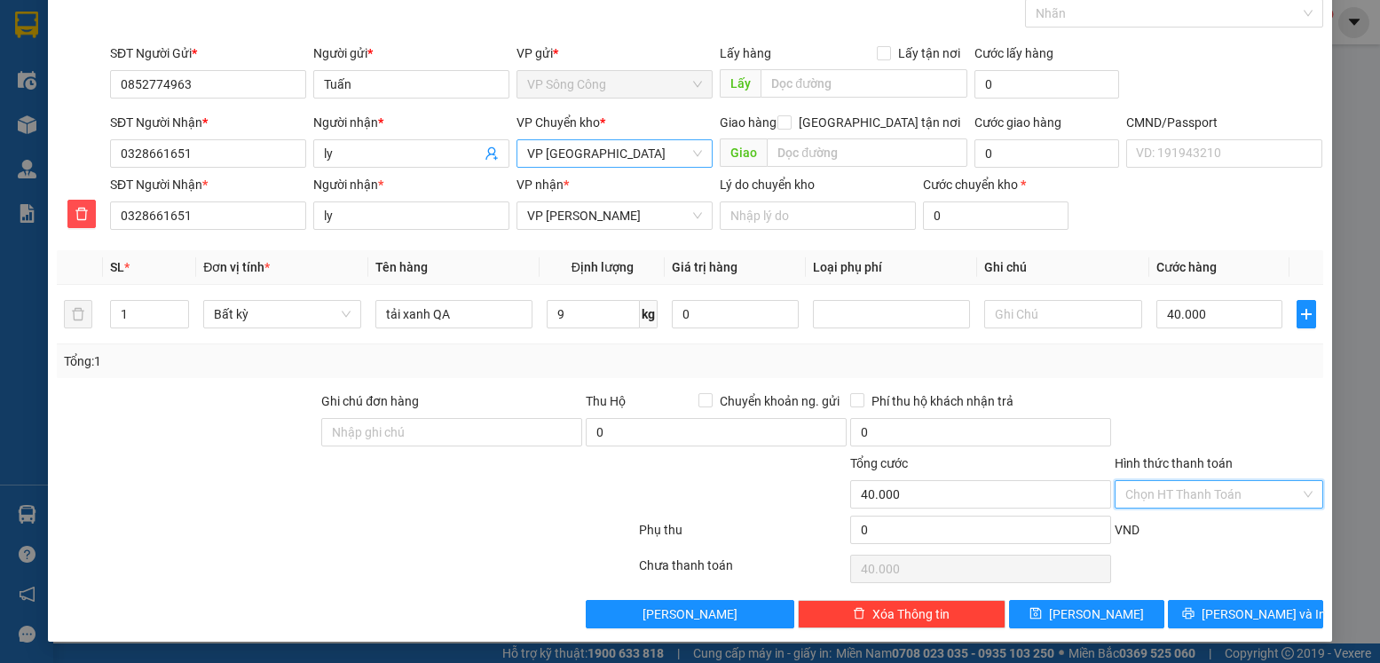
click at [1226, 493] on input "Hình thức thanh toán" at bounding box center [1212, 494] width 174 height 27
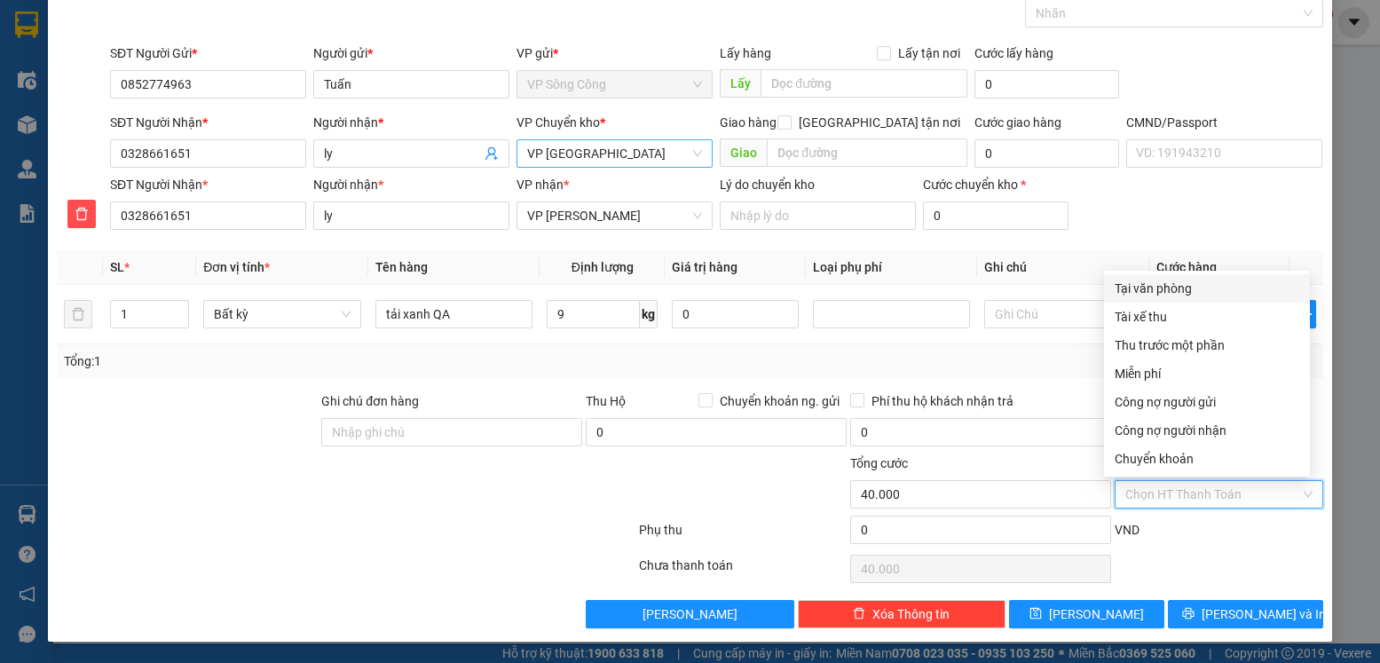
click at [1217, 280] on div "Tại văn phòng" at bounding box center [1207, 289] width 185 height 20
type input "0"
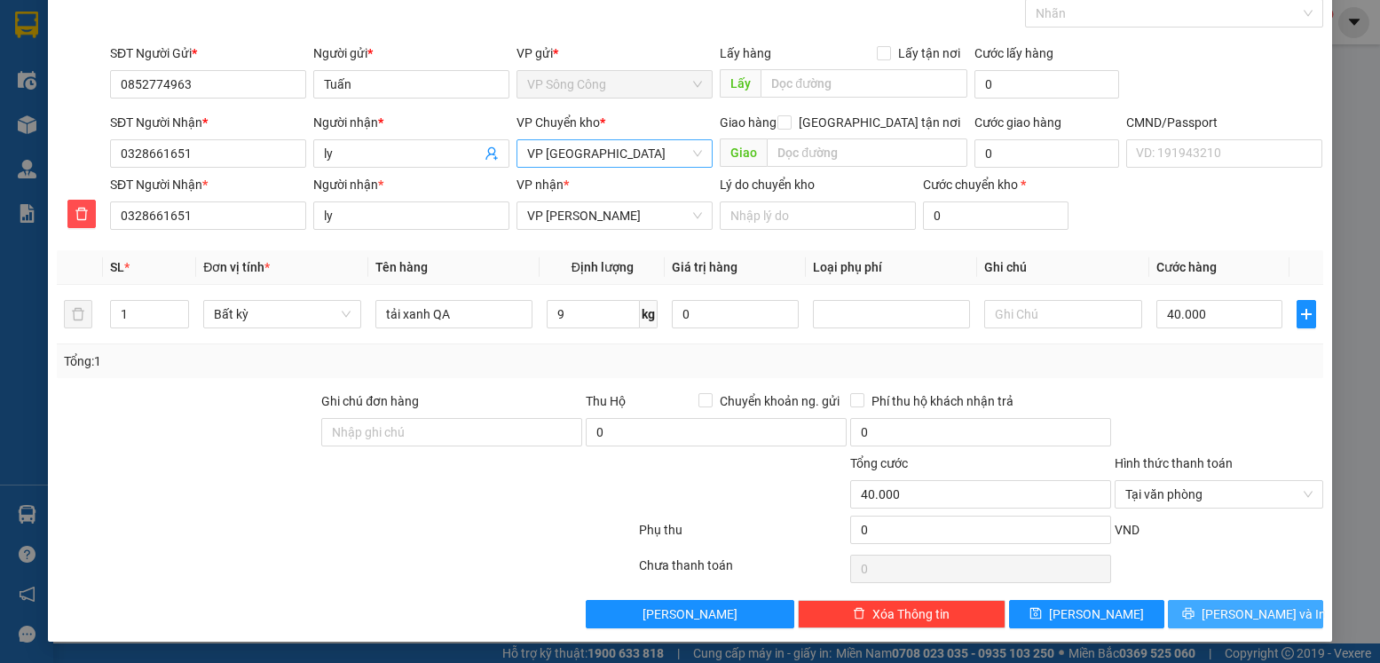
click at [1239, 609] on span "[PERSON_NAME] và In" at bounding box center [1264, 614] width 124 height 20
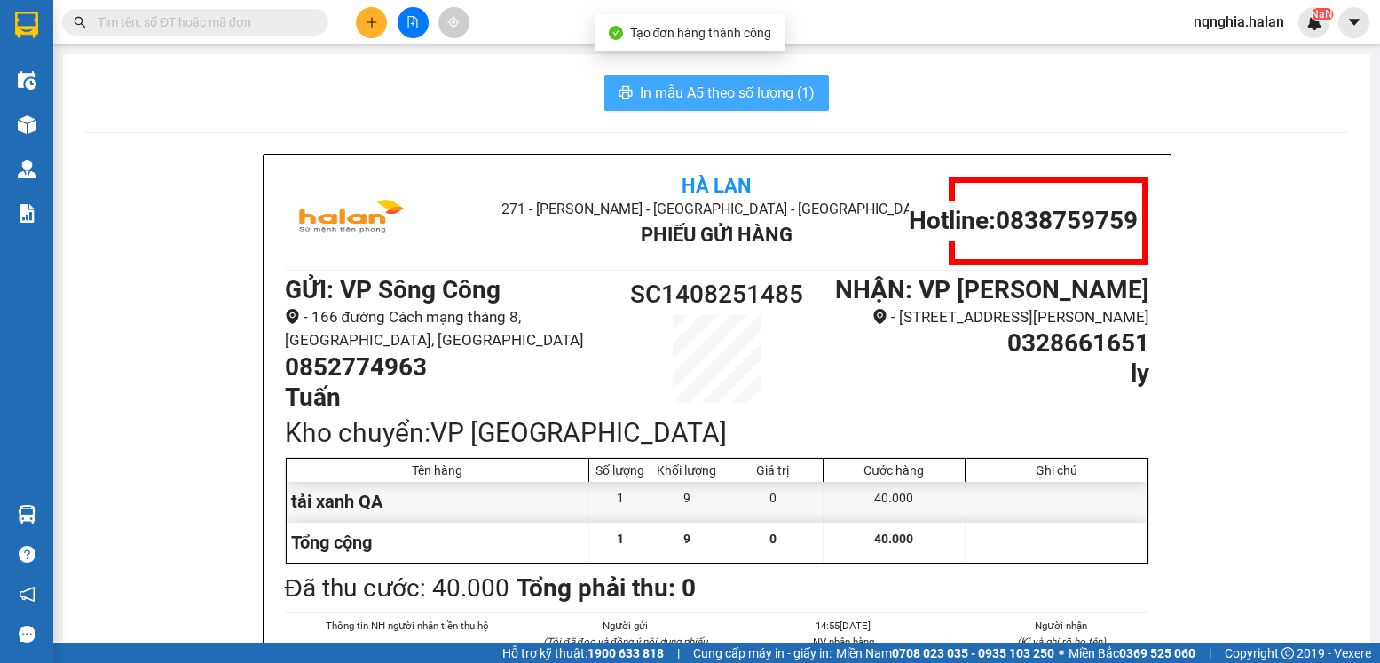
click at [764, 96] on span "In mẫu A5 theo số lượng (1)" at bounding box center [727, 93] width 175 height 22
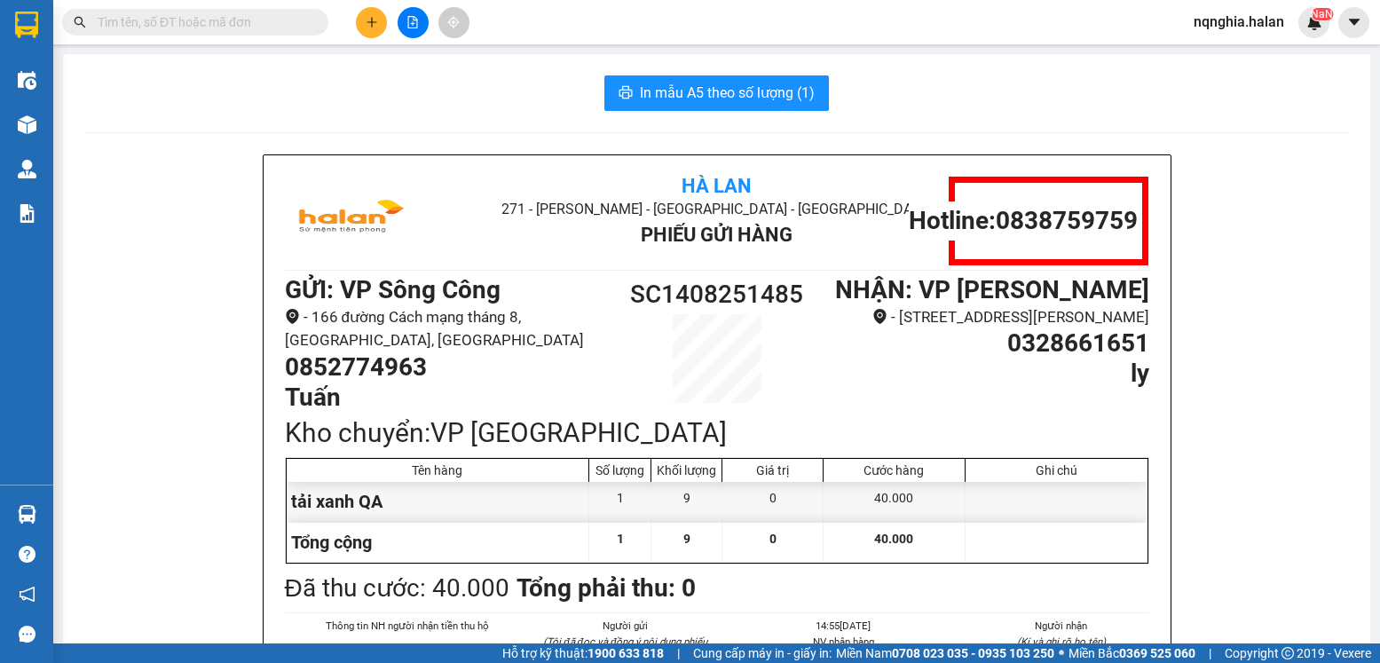
click at [279, 22] on input "text" at bounding box center [202, 22] width 209 height 20
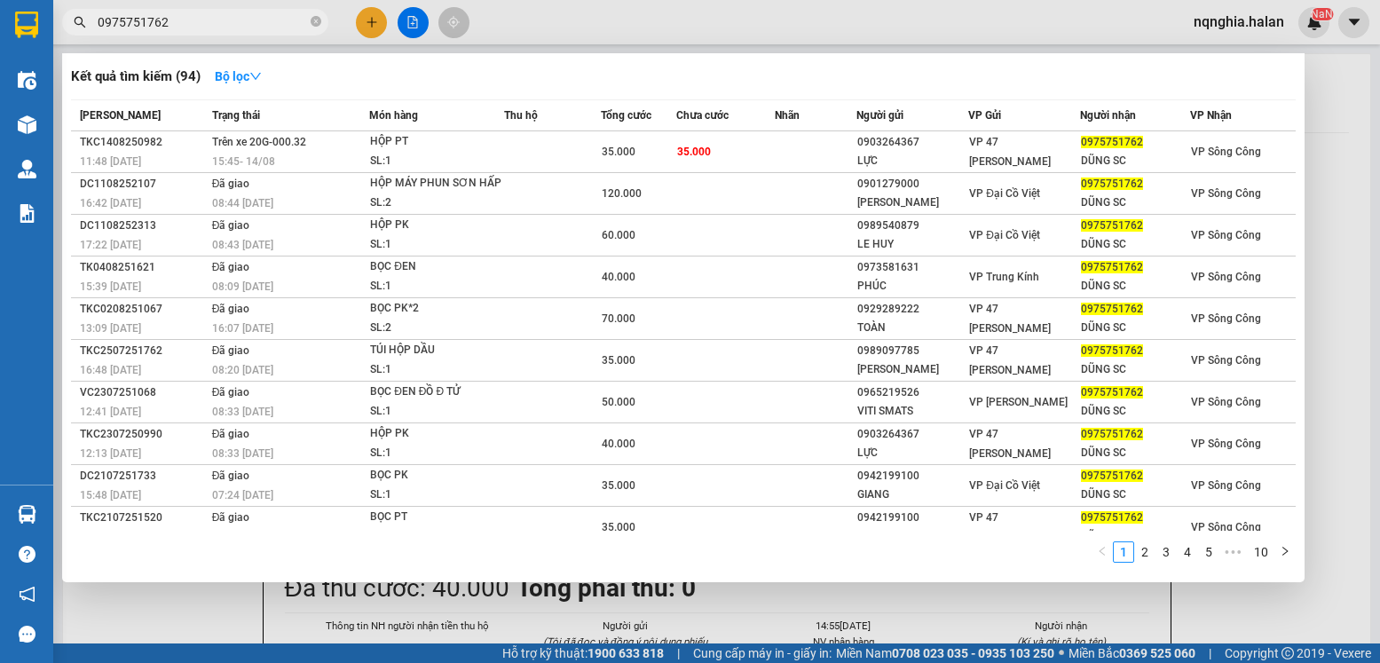
type input "0975751762"
click at [312, 23] on icon "close-circle" at bounding box center [316, 21] width 11 height 11
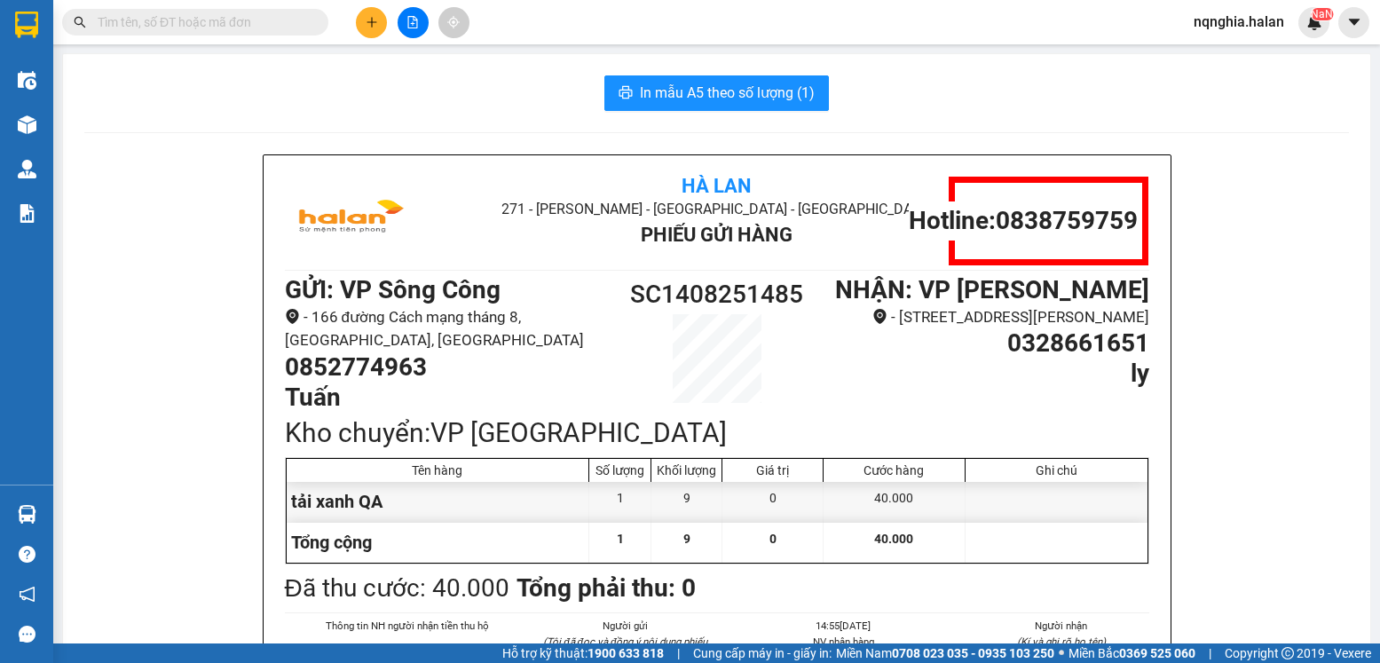
click at [258, 23] on input "text" at bounding box center [202, 22] width 209 height 20
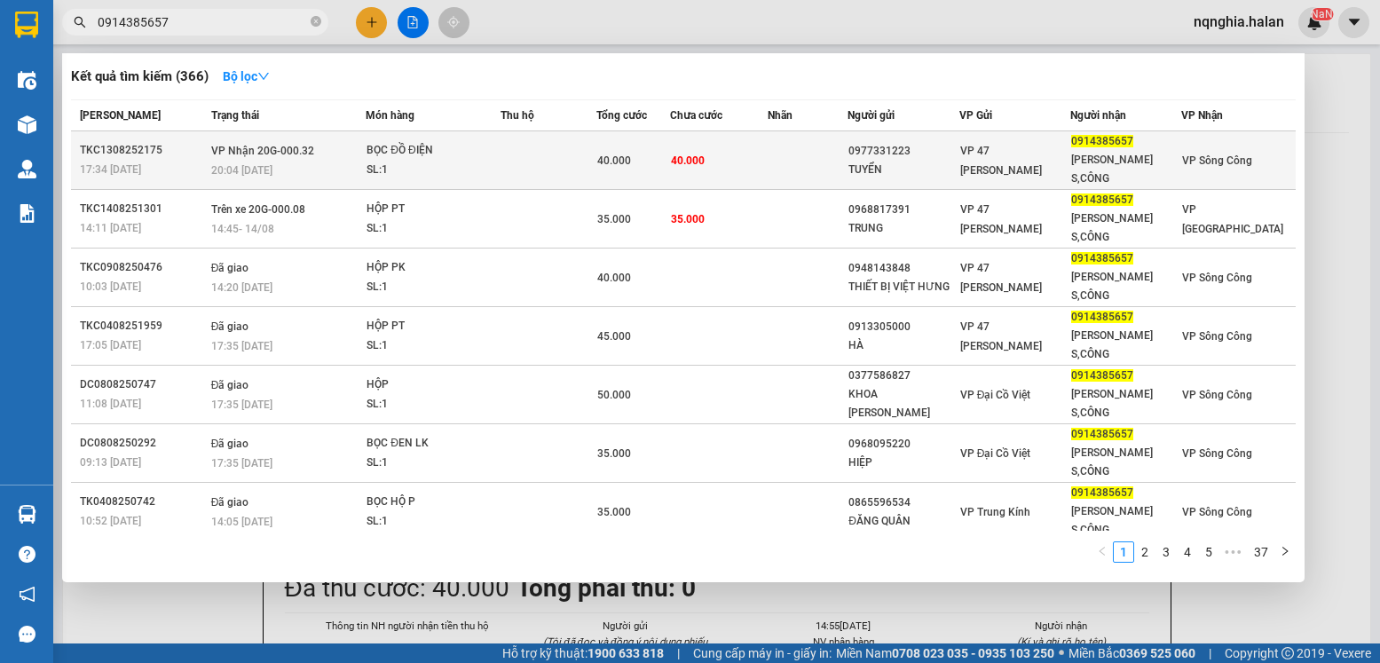
type input "0914385657"
click at [815, 151] on td at bounding box center [808, 160] width 81 height 59
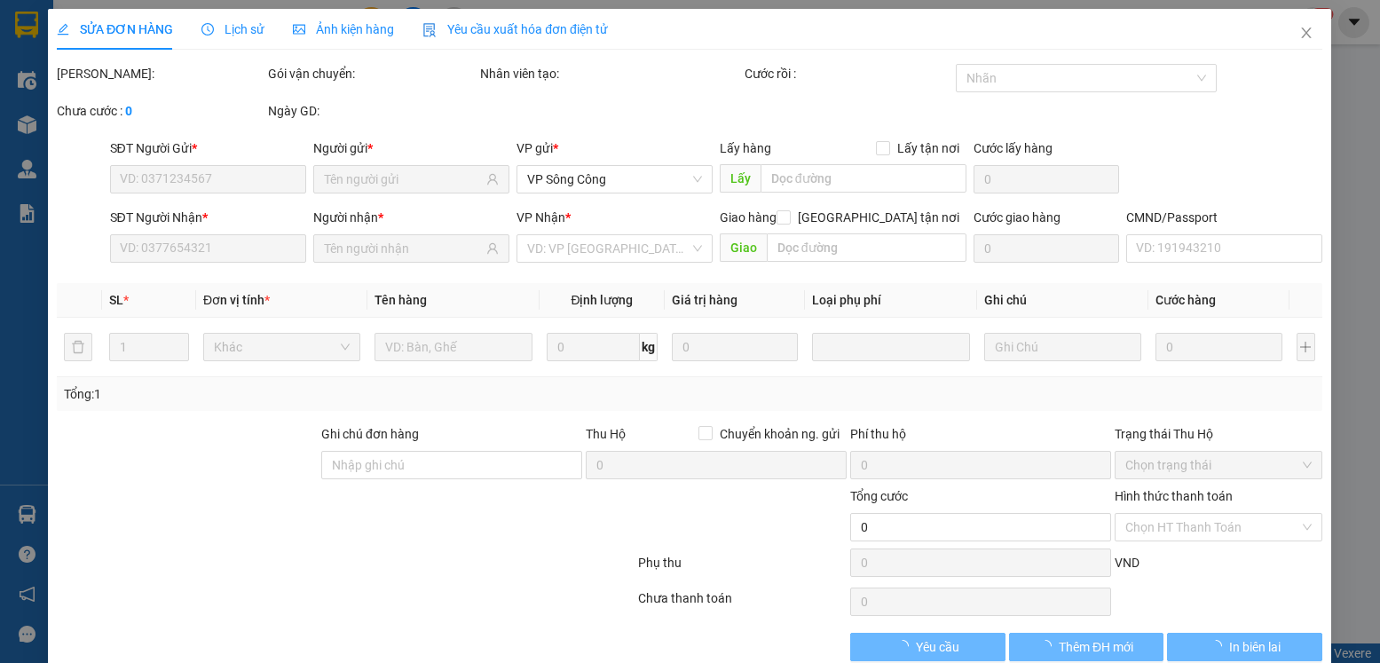
type input "0977331223"
type input "TUYỂN"
type input "0914385657"
type input "[PERSON_NAME] S,CÔNG"
type input "40.000"
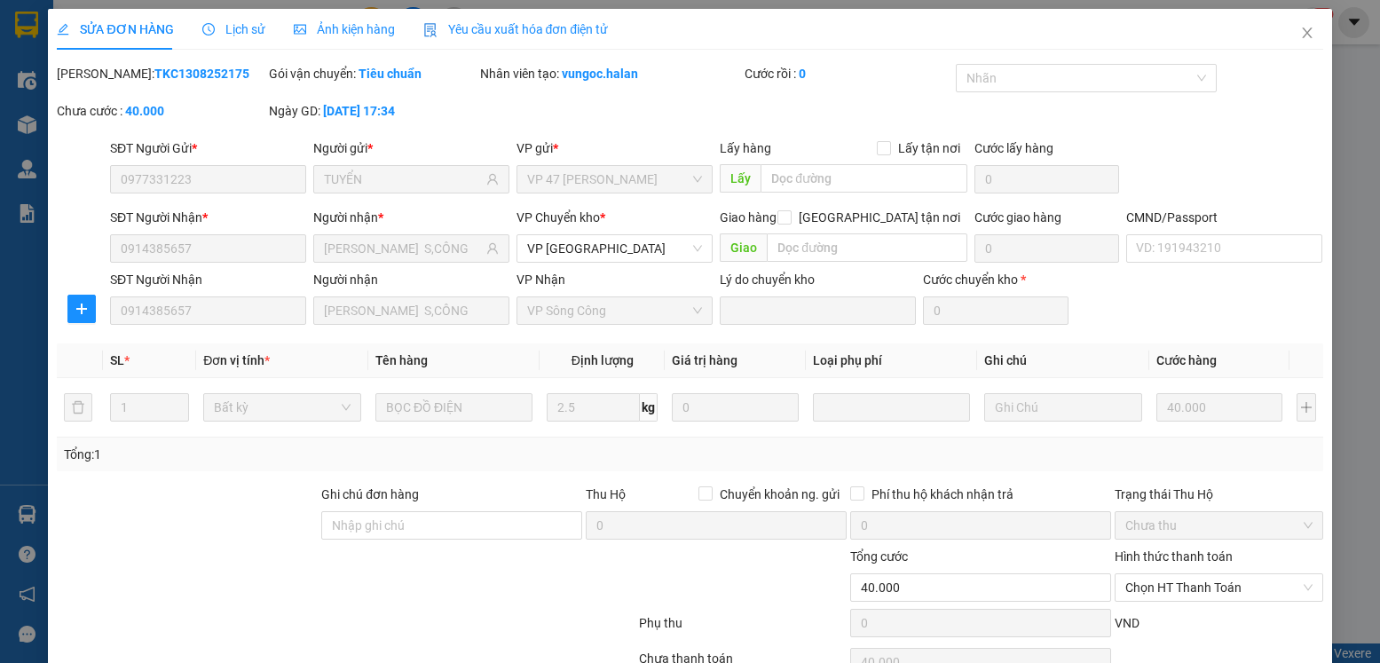
scroll to position [93, 0]
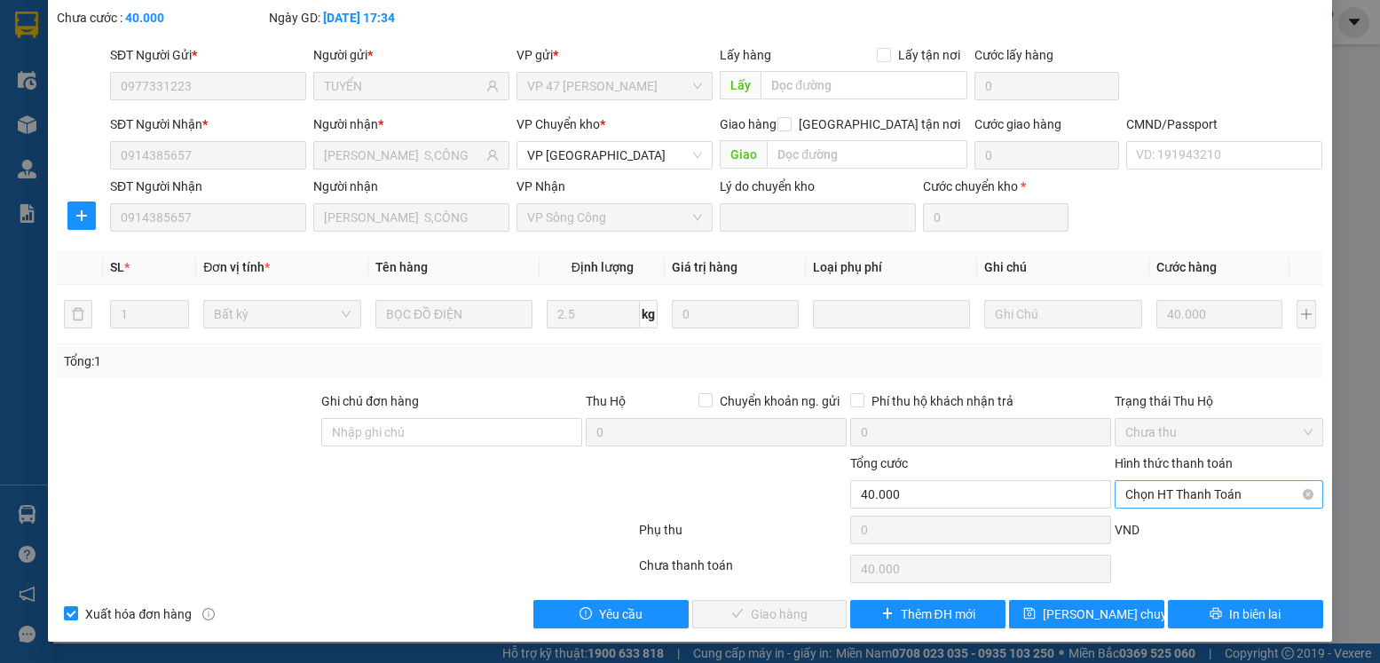
click at [1251, 491] on span "Chọn HT Thanh Toán" at bounding box center [1218, 494] width 186 height 27
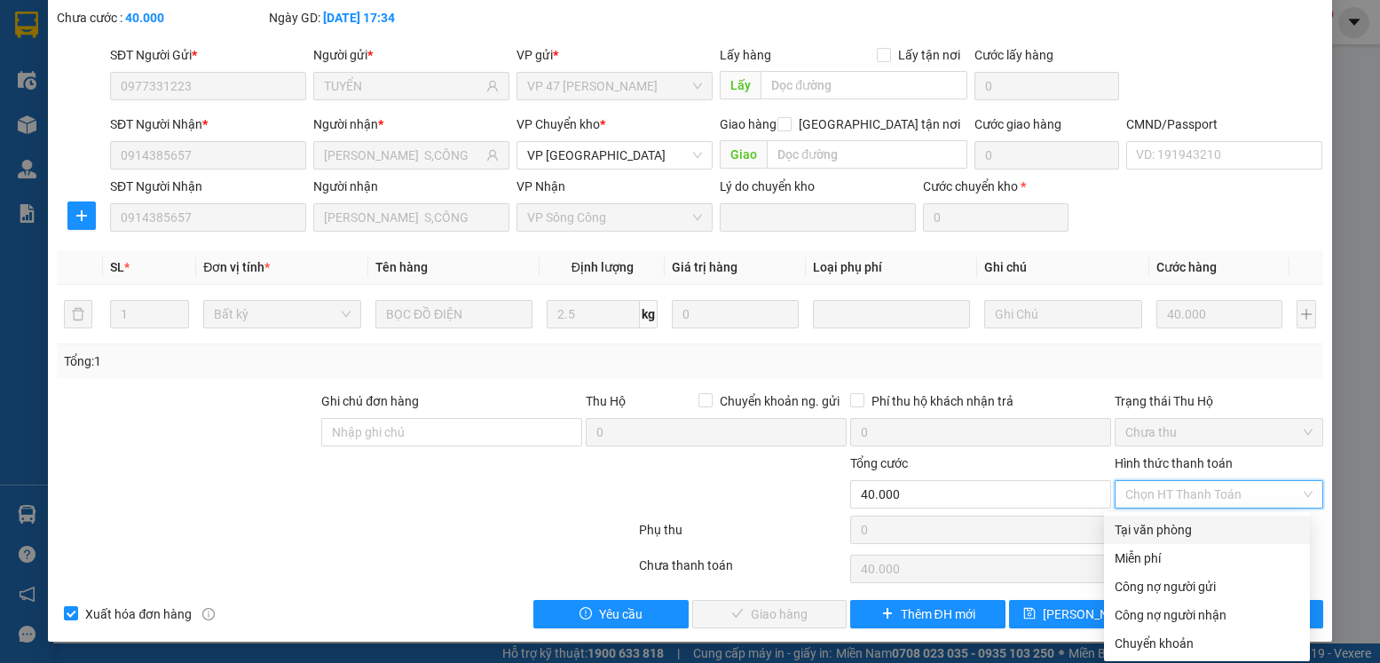
click at [1179, 535] on div "Tại văn phòng" at bounding box center [1207, 530] width 185 height 20
type input "0"
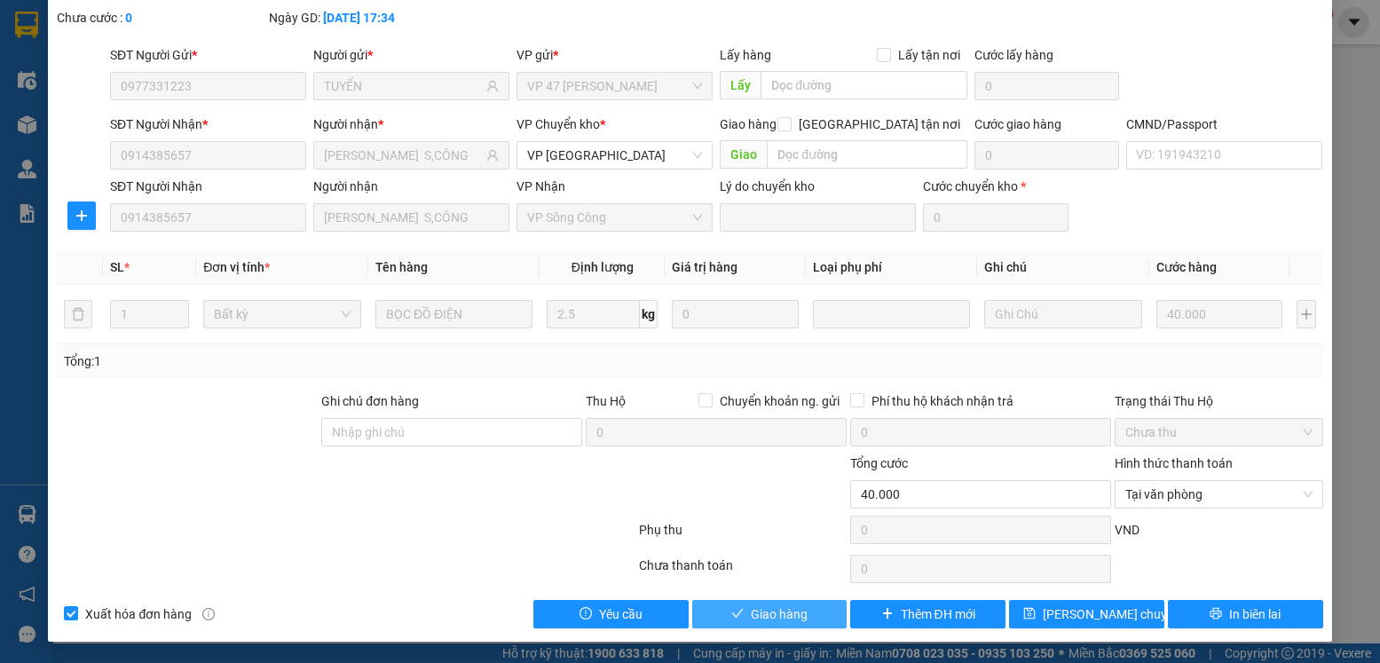
click at [790, 610] on span "Giao hàng" at bounding box center [779, 614] width 57 height 20
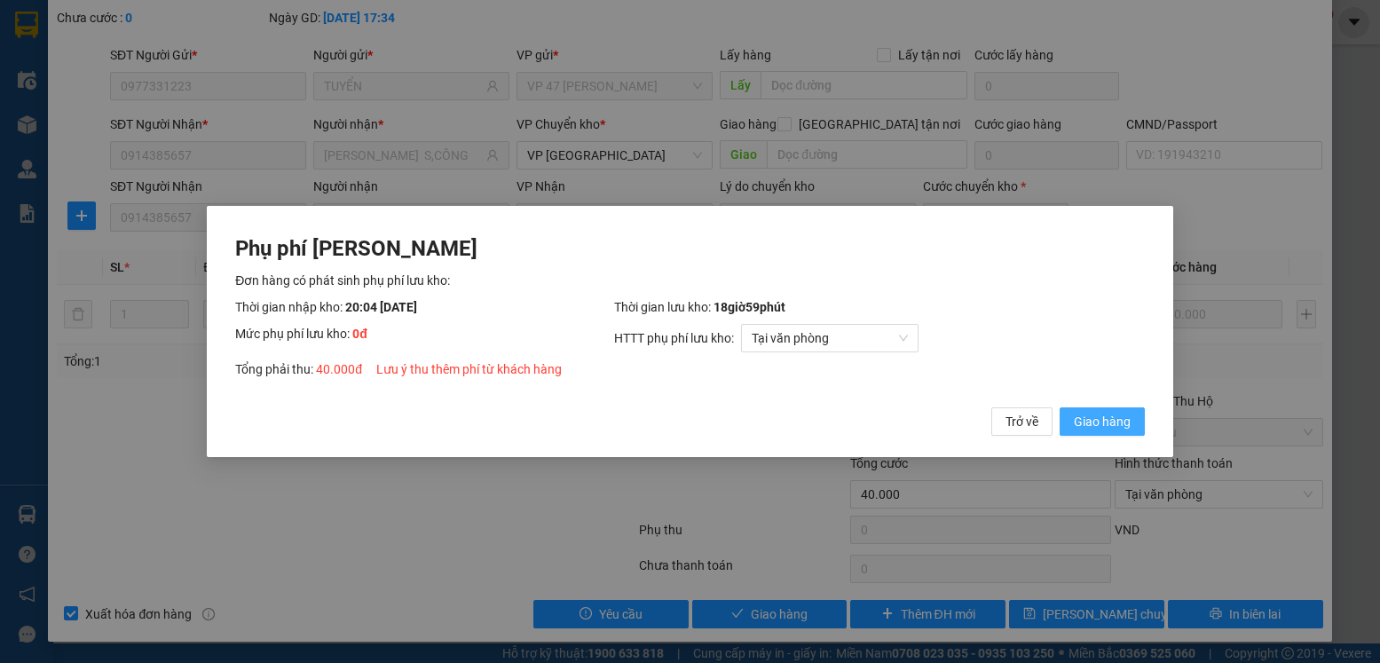
click at [1093, 411] on button "Giao hàng" at bounding box center [1102, 421] width 85 height 28
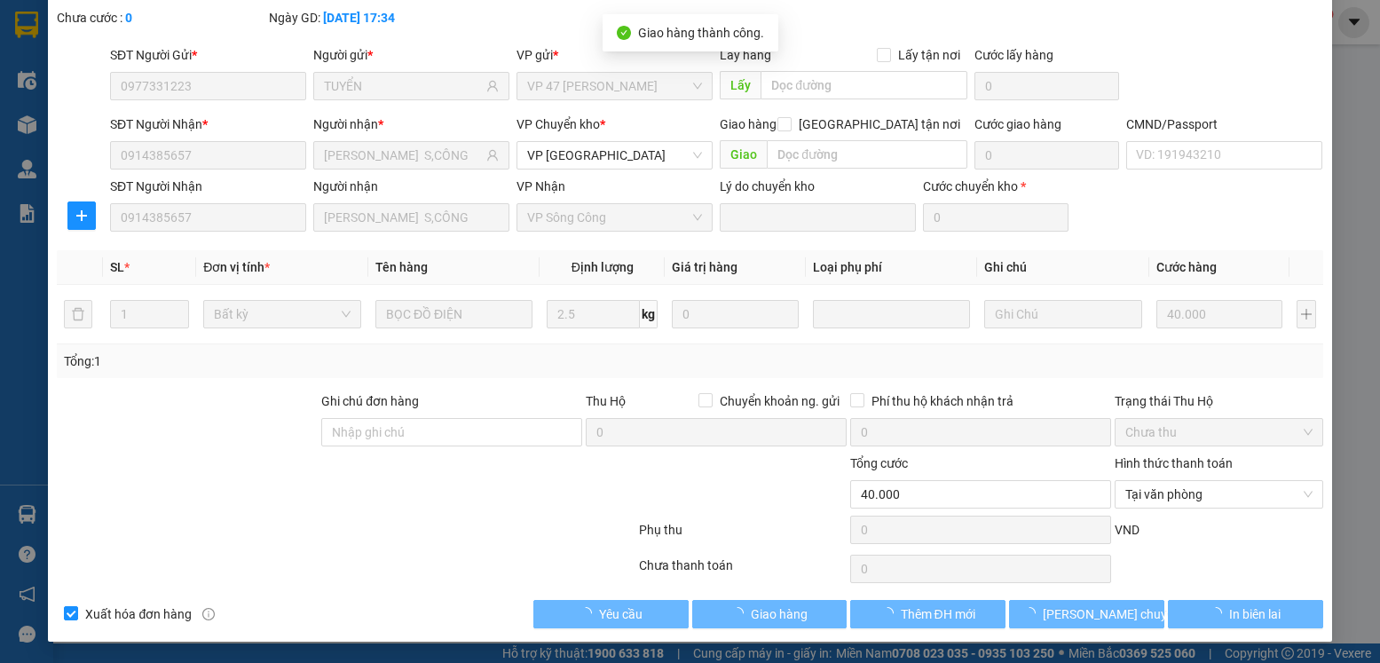
scroll to position [0, 0]
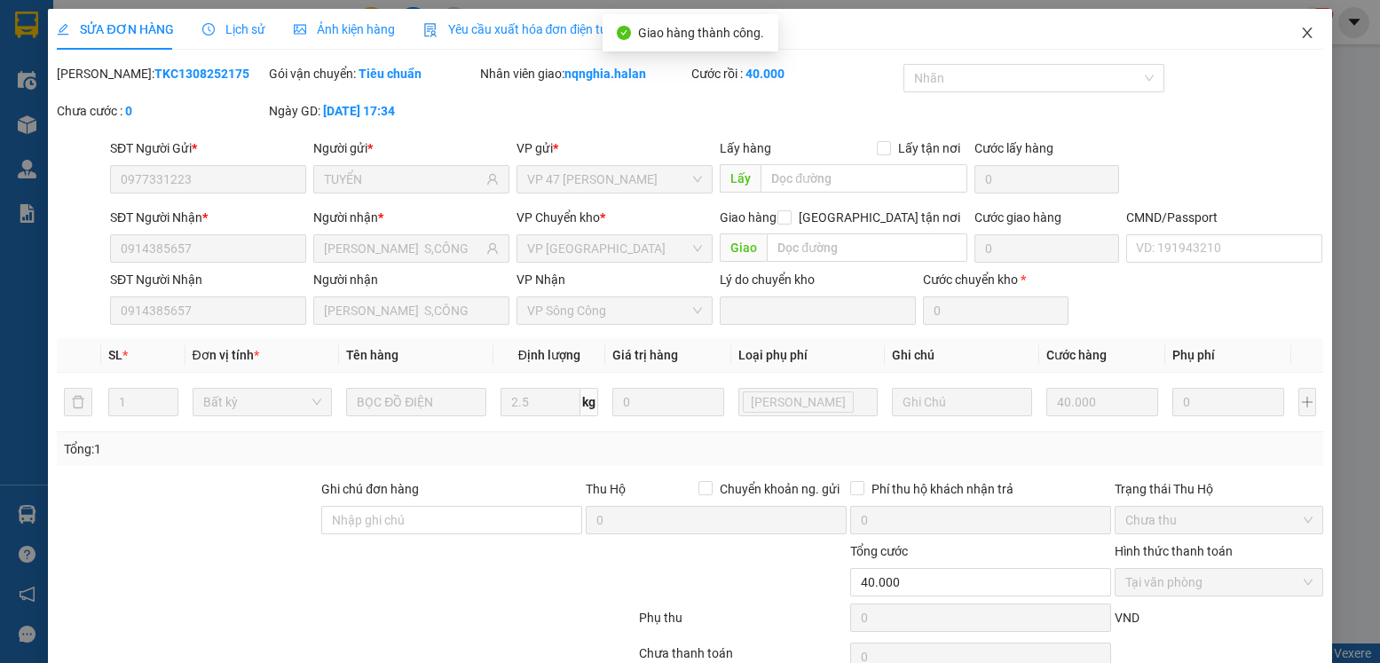
click at [1300, 36] on icon "close" at bounding box center [1307, 33] width 14 height 14
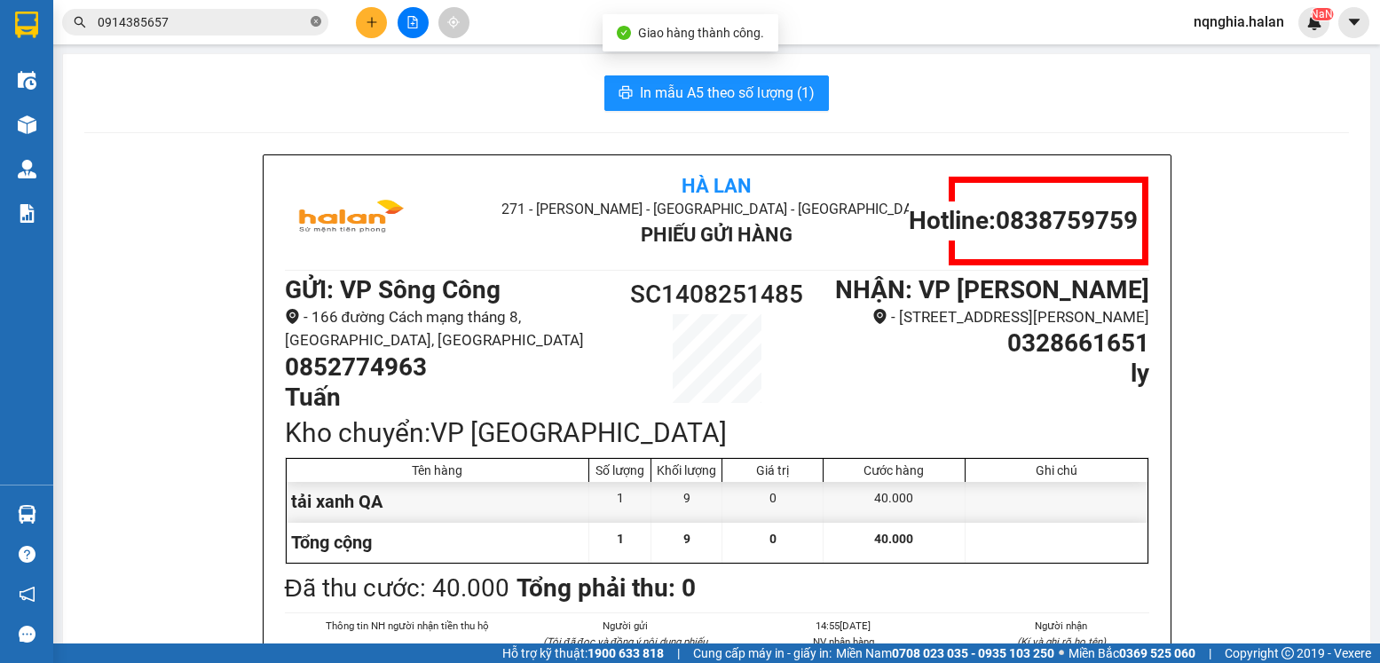
click at [314, 23] on icon "close-circle" at bounding box center [316, 21] width 11 height 11
click at [367, 20] on icon "plus" at bounding box center [372, 22] width 12 height 12
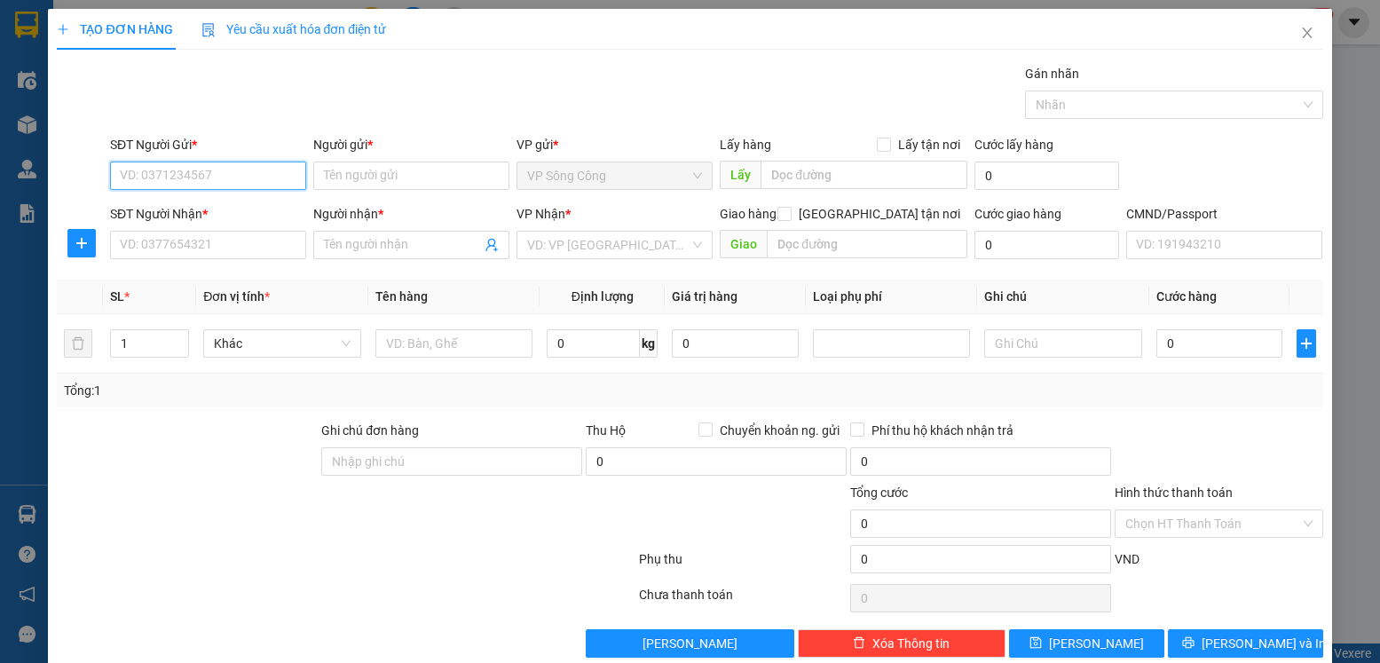
click at [251, 168] on input "SĐT Người Gửi *" at bounding box center [208, 176] width 196 height 28
click at [1302, 35] on icon "close" at bounding box center [1307, 33] width 10 height 11
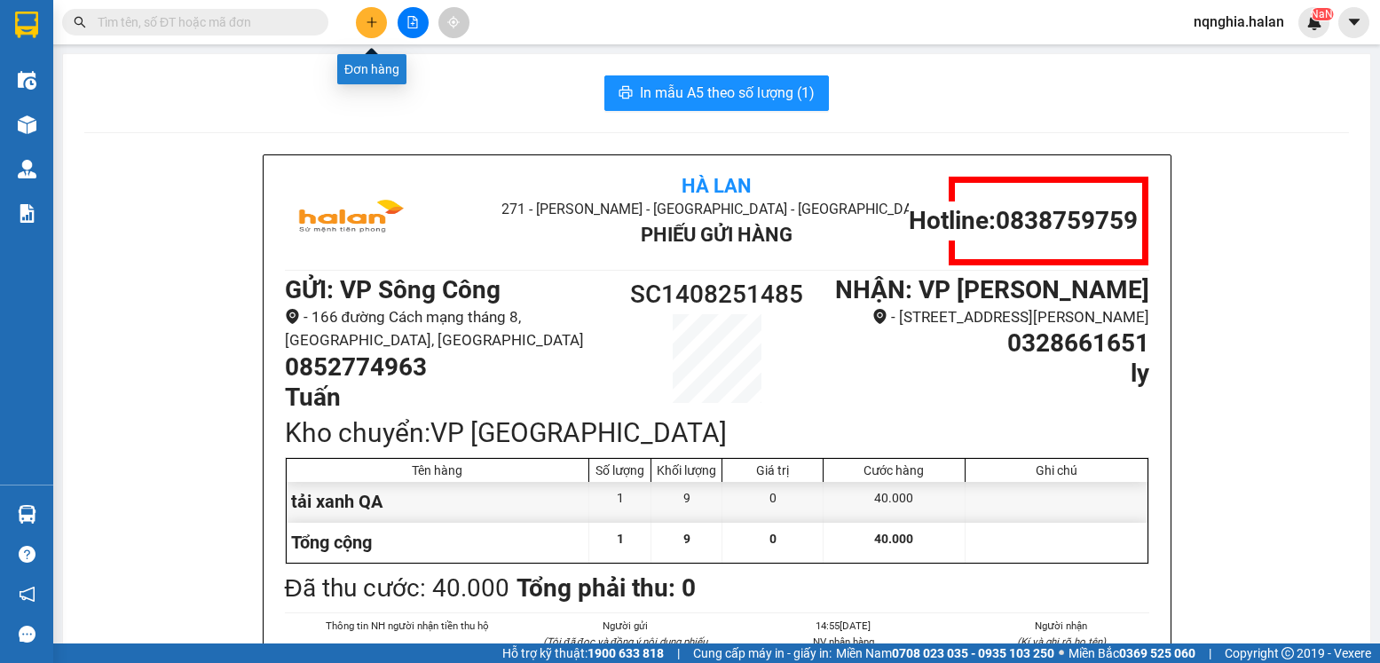
click at [363, 21] on button at bounding box center [371, 22] width 31 height 31
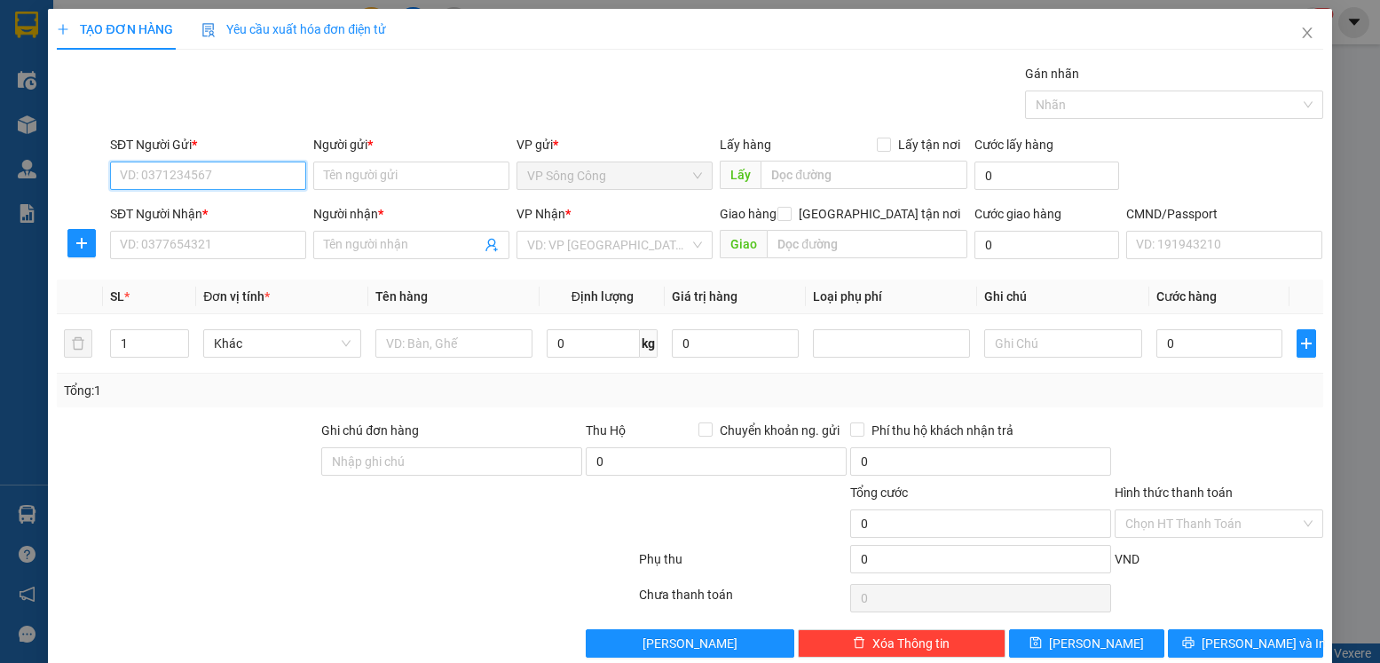
click at [248, 179] on input "SĐT Người Gửi *" at bounding box center [208, 176] width 196 height 28
type input "0977881075"
click at [217, 210] on div "0977881075 - HOÀNG" at bounding box center [207, 211] width 175 height 20
type input "HOÀNG"
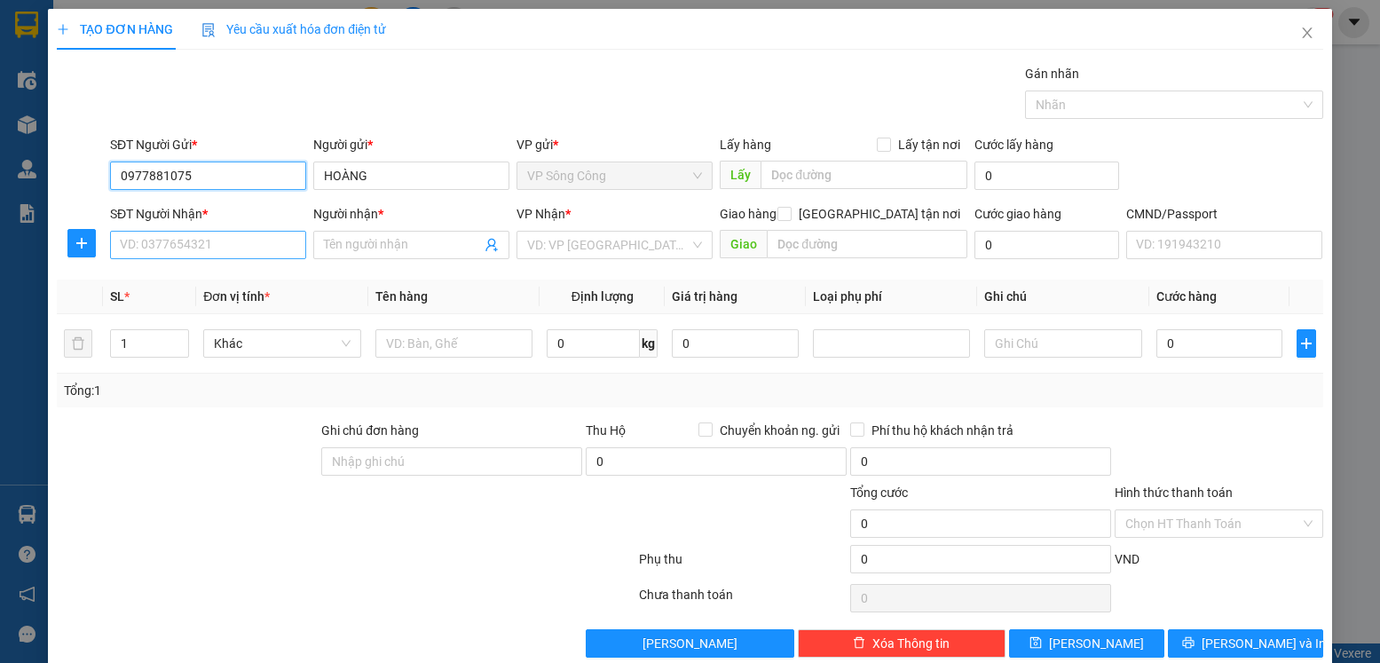
type input "0977881075"
click at [201, 242] on input "SĐT Người Nhận *" at bounding box center [208, 245] width 196 height 28
type input "0912529529"
click at [398, 246] on input "Người nhận *" at bounding box center [402, 245] width 157 height 20
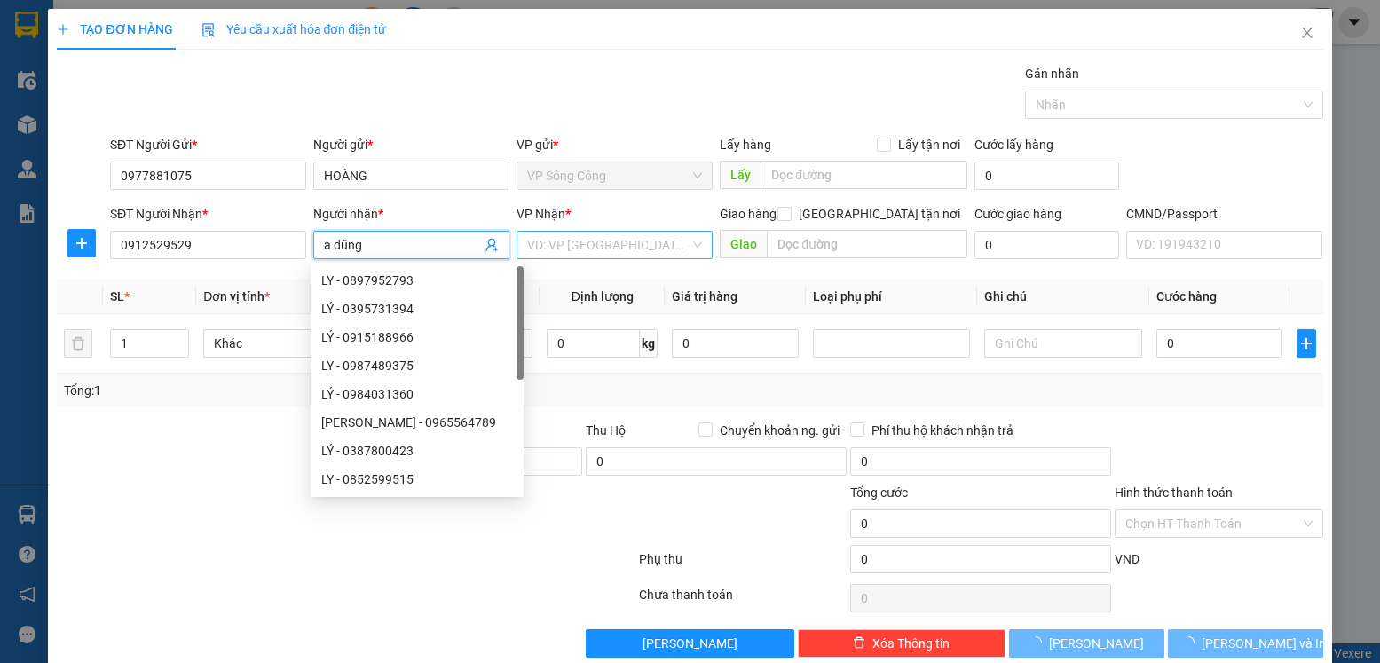
type input "a dũng"
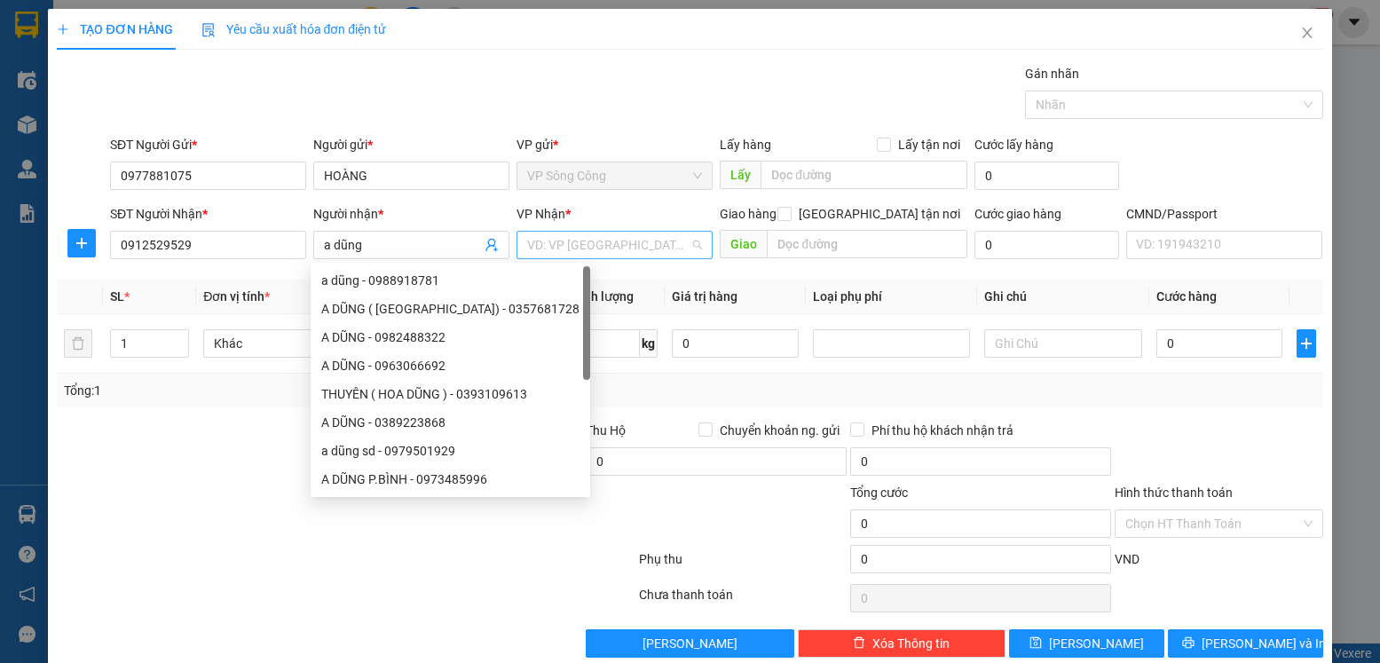
click at [564, 241] on input "search" at bounding box center [608, 245] width 162 height 27
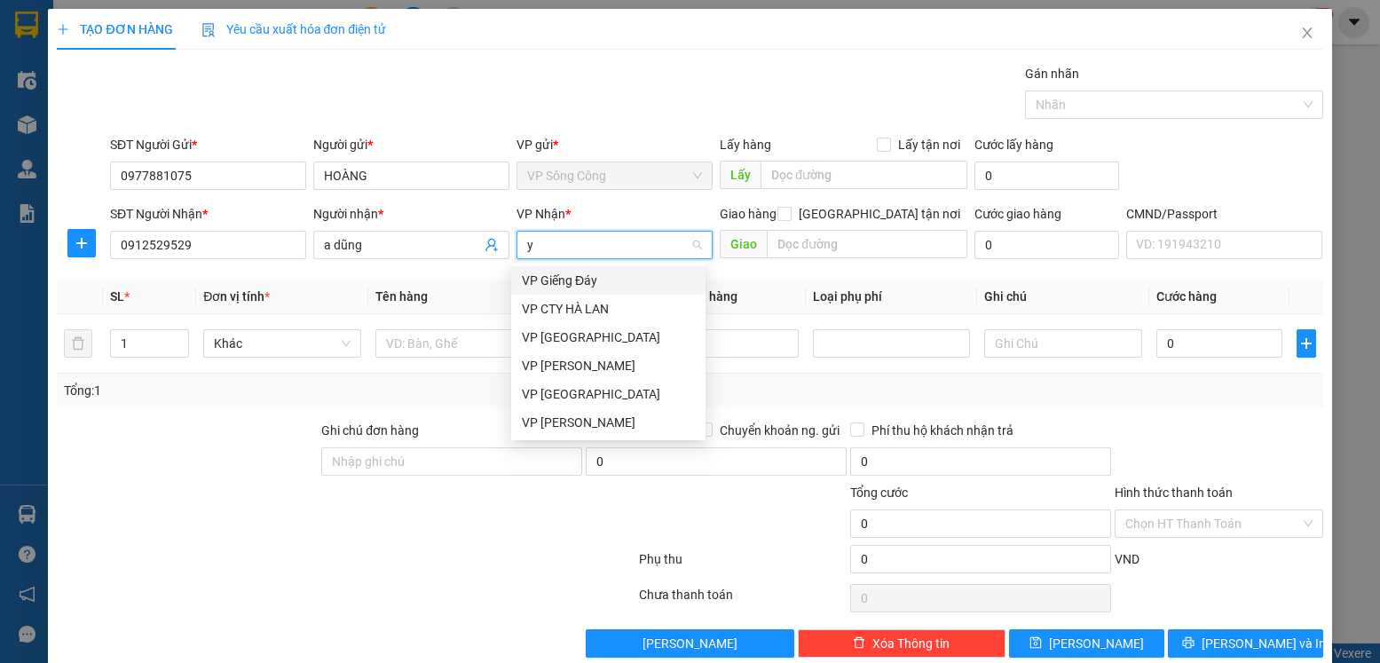
type input "yb"
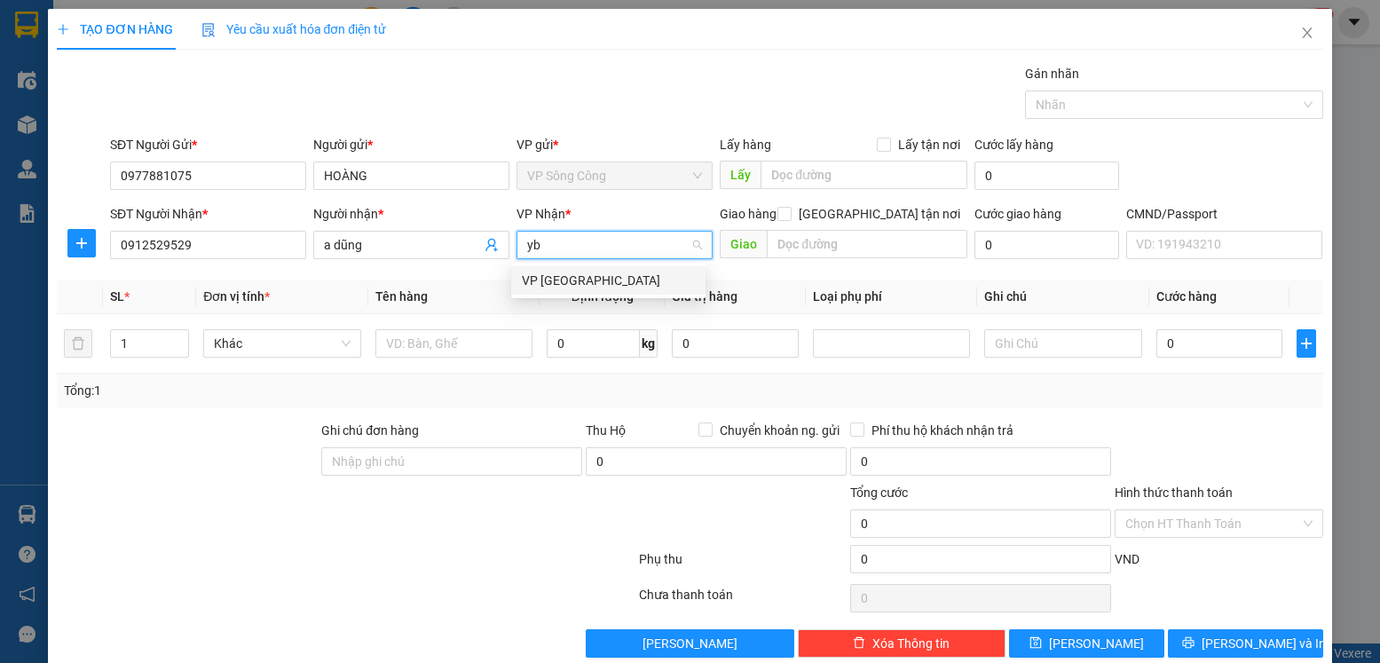
click at [567, 279] on div "VP [PERSON_NAME]" at bounding box center [608, 281] width 173 height 20
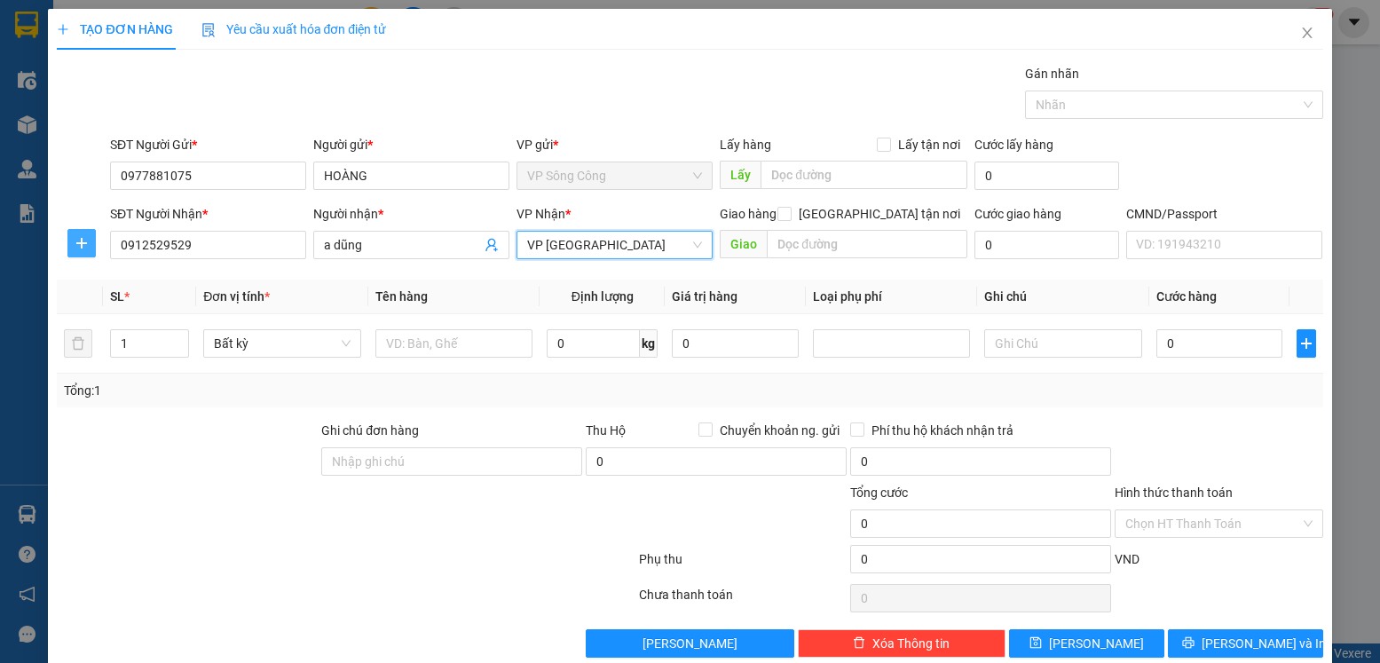
click at [83, 246] on icon "plus" at bounding box center [82, 243] width 14 height 14
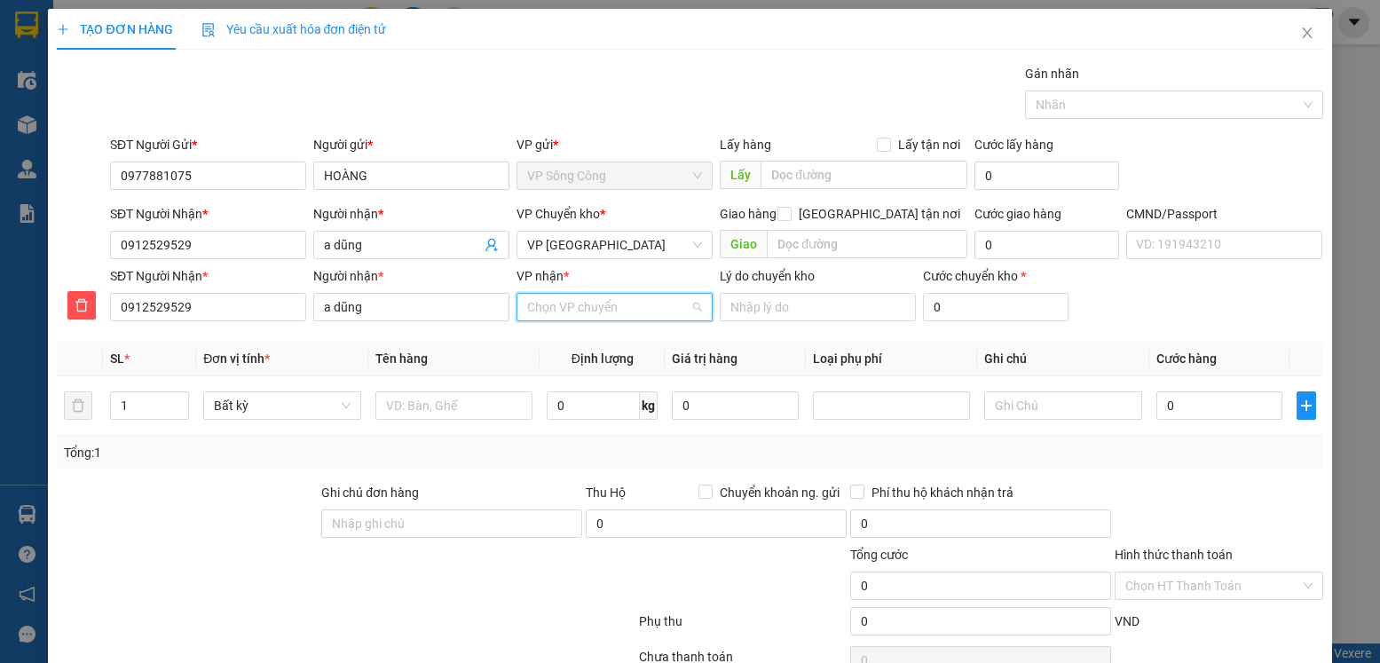
click at [557, 312] on input "VP nhận *" at bounding box center [608, 307] width 162 height 27
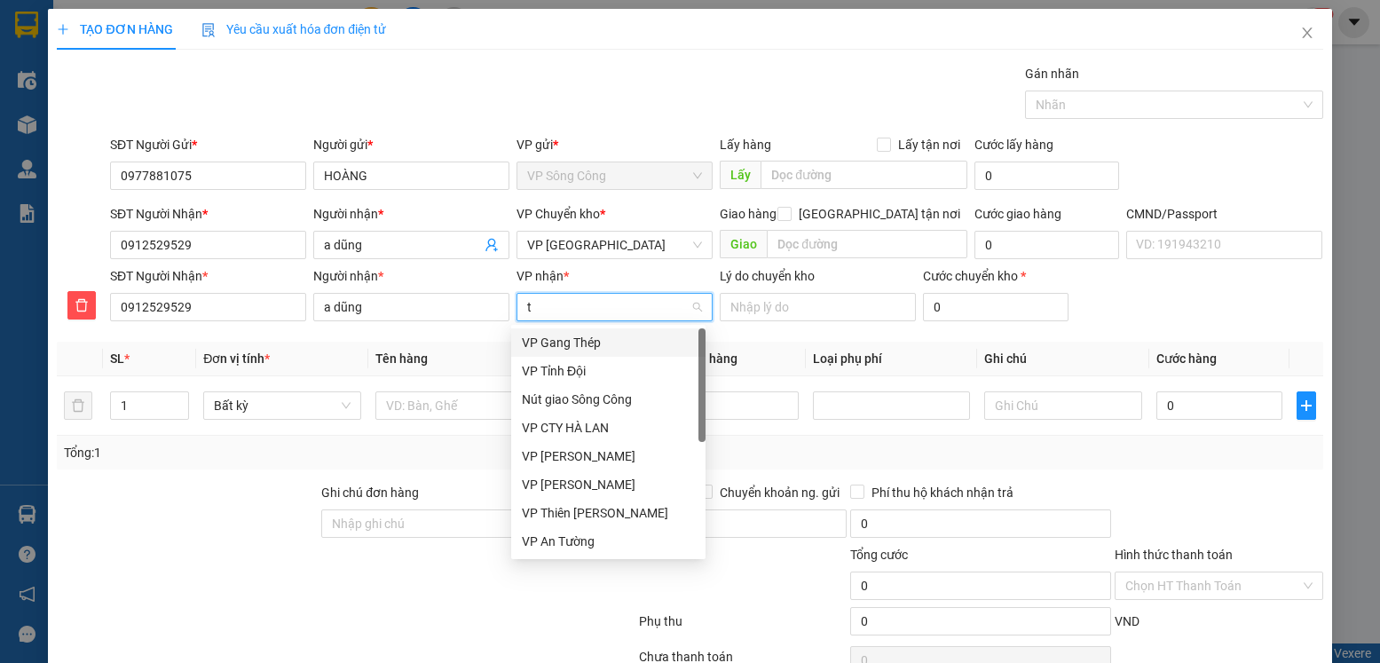
type input "tr"
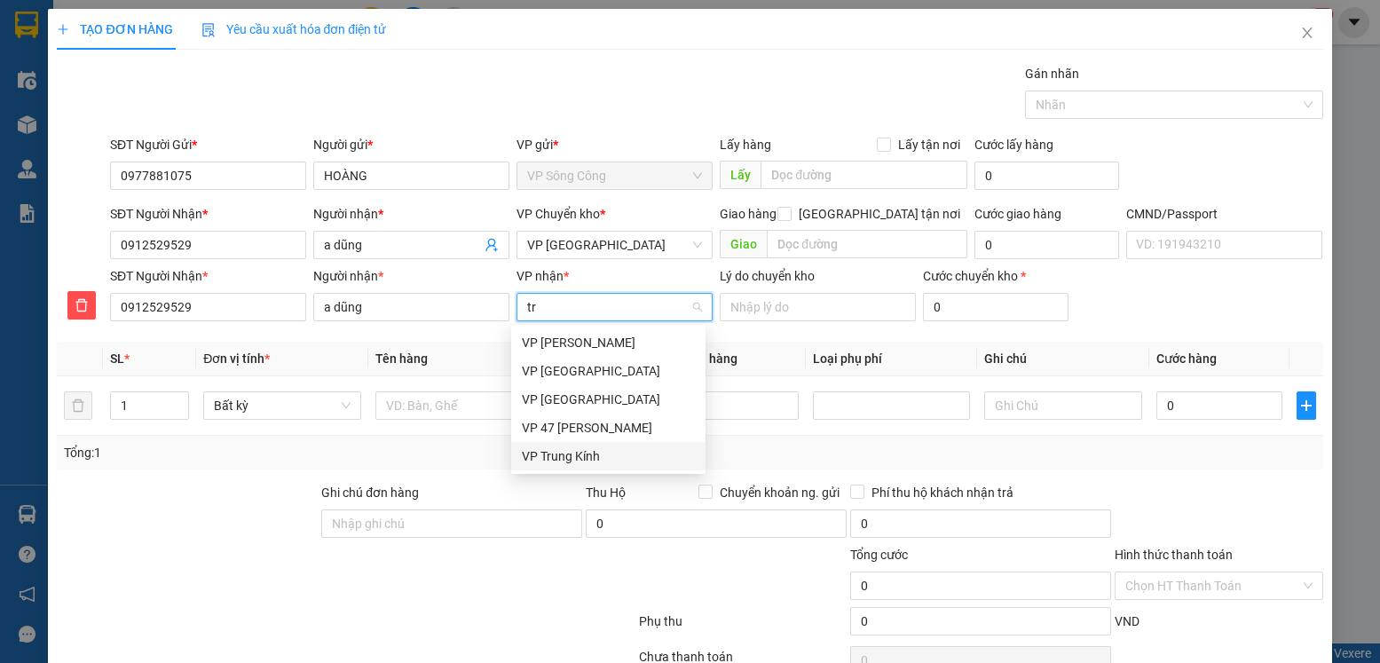
click at [557, 450] on div "VP Trung Kính" at bounding box center [608, 456] width 173 height 20
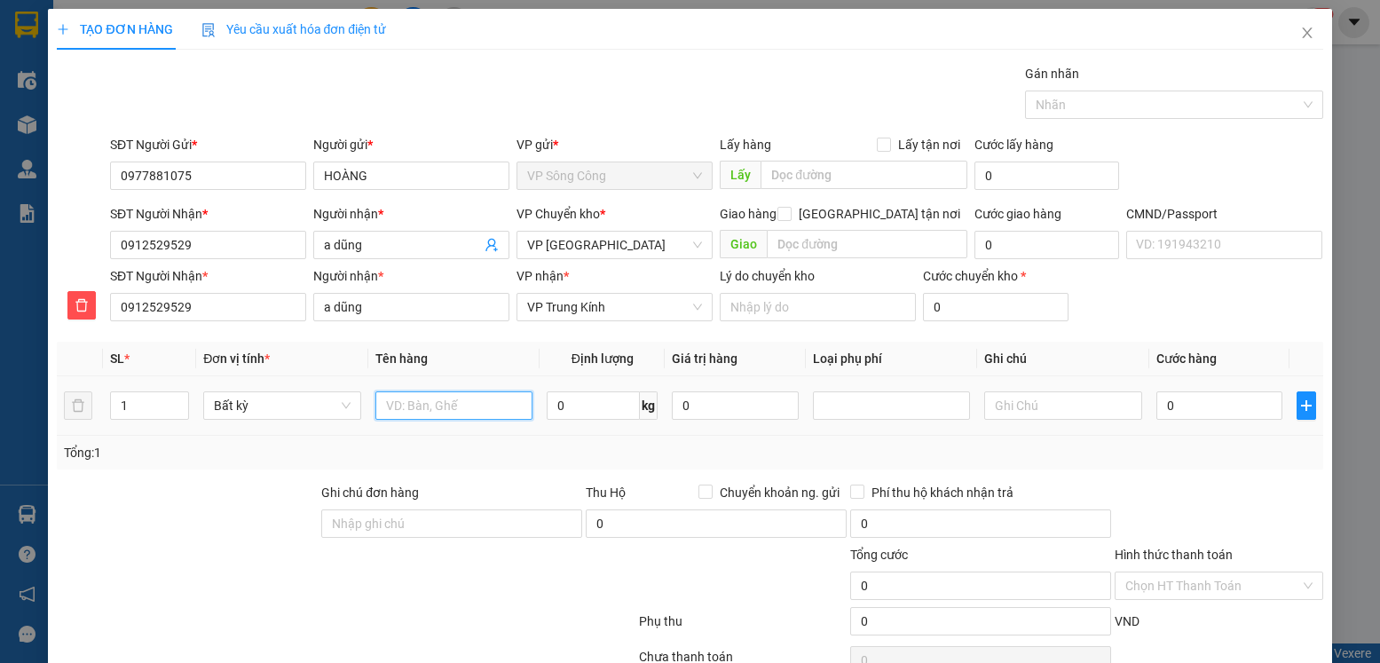
click at [454, 406] on input "text" at bounding box center [454, 405] width 158 height 28
type input "pb gt"
click at [567, 399] on input "0" at bounding box center [593, 405] width 93 height 28
type input "0"
type input "0.3"
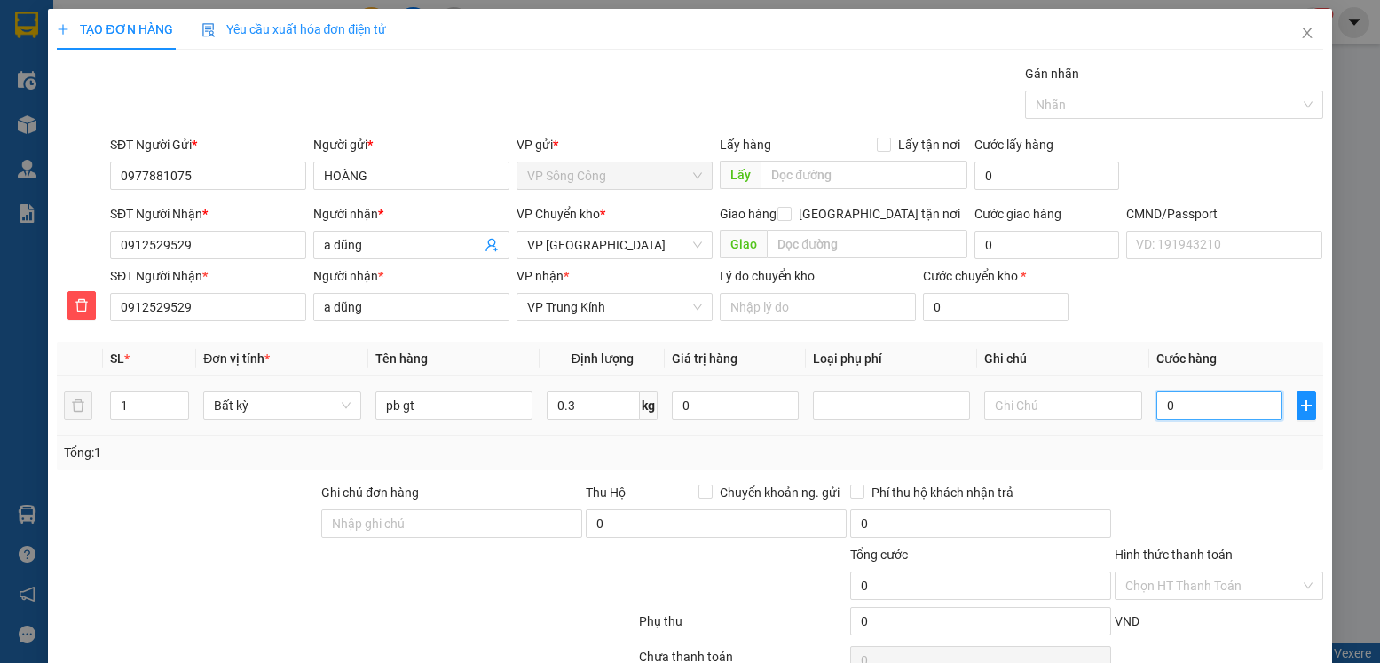
click at [1204, 405] on input "0" at bounding box center [1219, 405] width 126 height 28
type input "35.000"
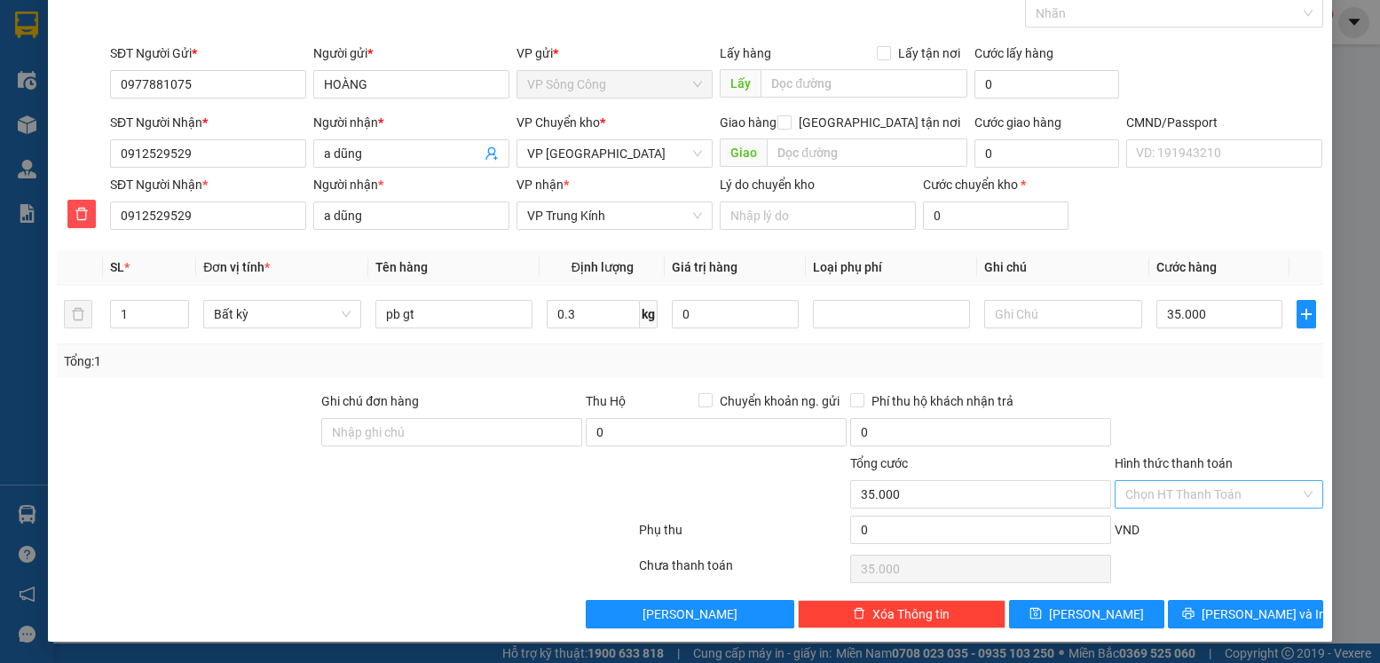
click at [1248, 493] on input "Hình thức thanh toán" at bounding box center [1212, 494] width 174 height 27
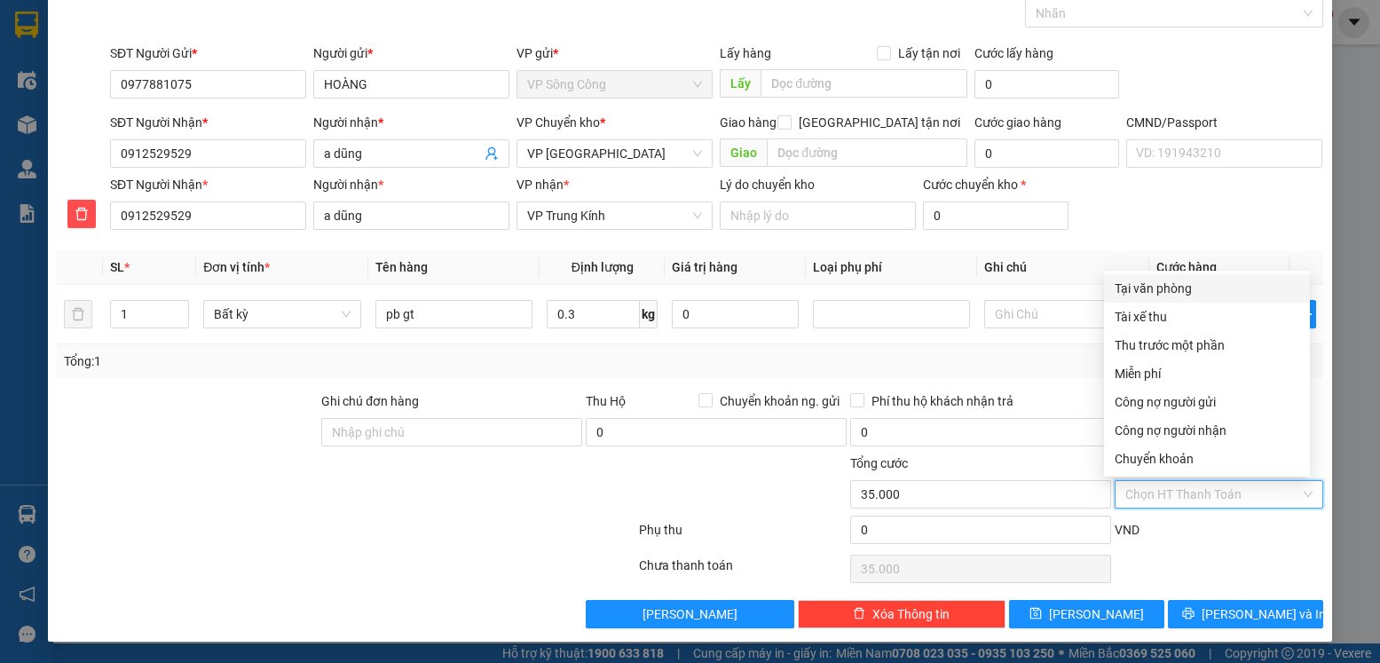
click at [1205, 289] on div "Tại văn phòng" at bounding box center [1207, 289] width 185 height 20
type input "0"
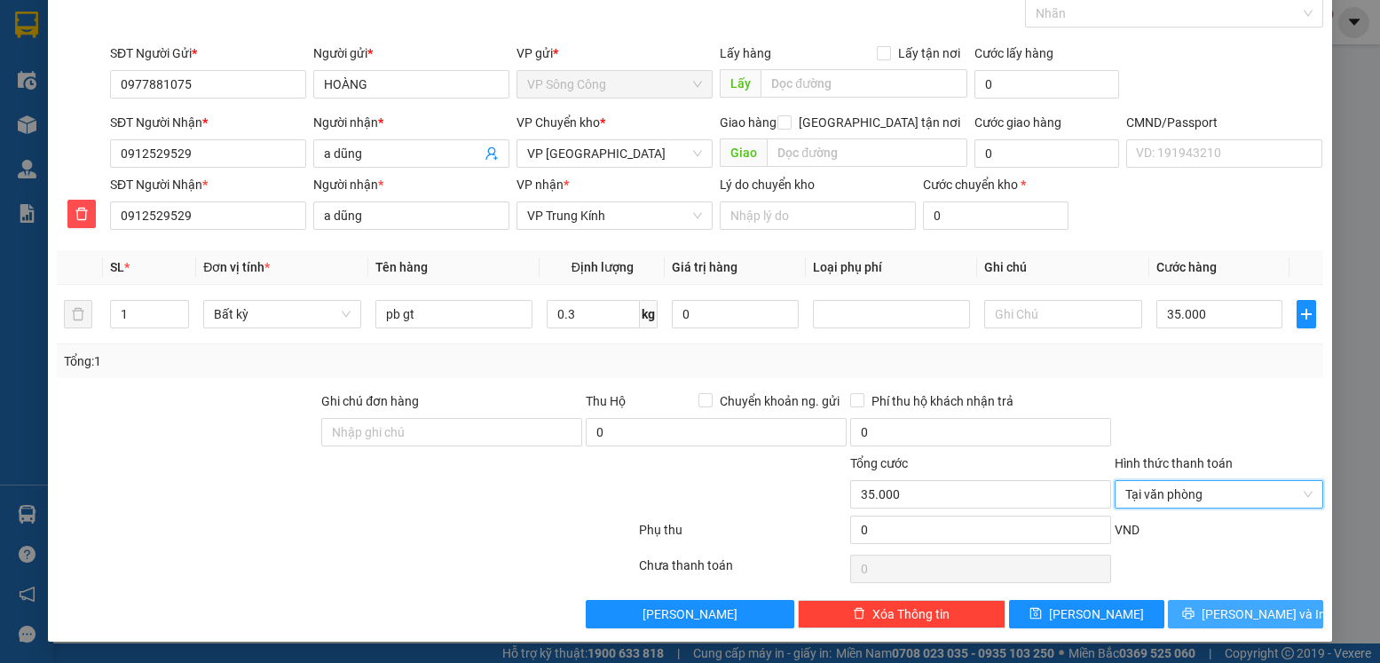
click at [1253, 612] on span "[PERSON_NAME] và In" at bounding box center [1264, 614] width 124 height 20
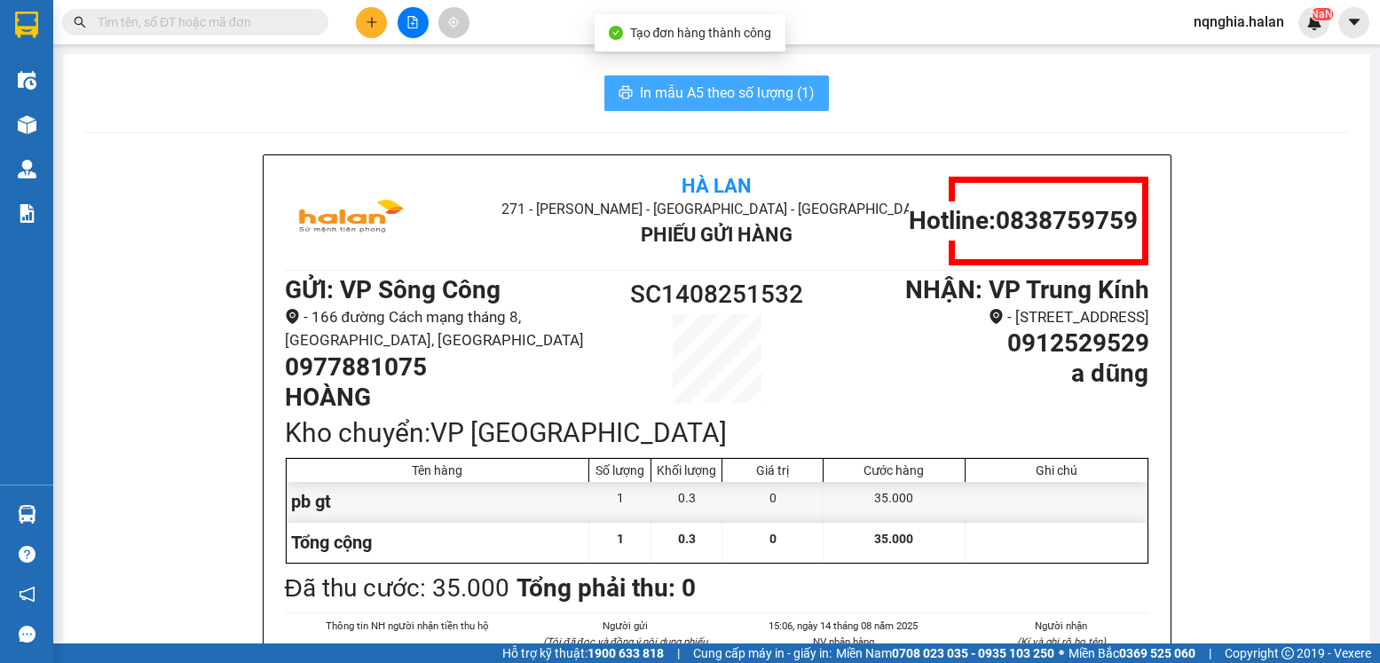
click at [790, 92] on span "In mẫu A5 theo số lượng (1)" at bounding box center [727, 93] width 175 height 22
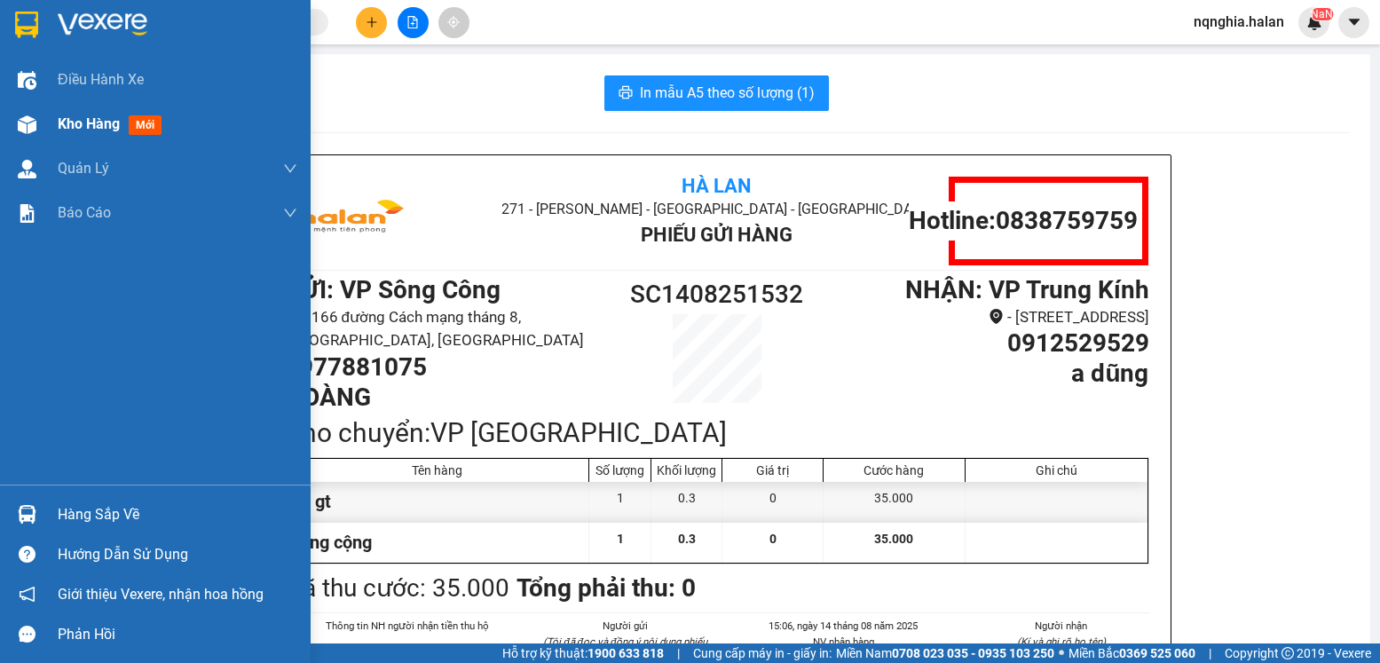
click at [63, 128] on span "Kho hàng" at bounding box center [89, 123] width 62 height 17
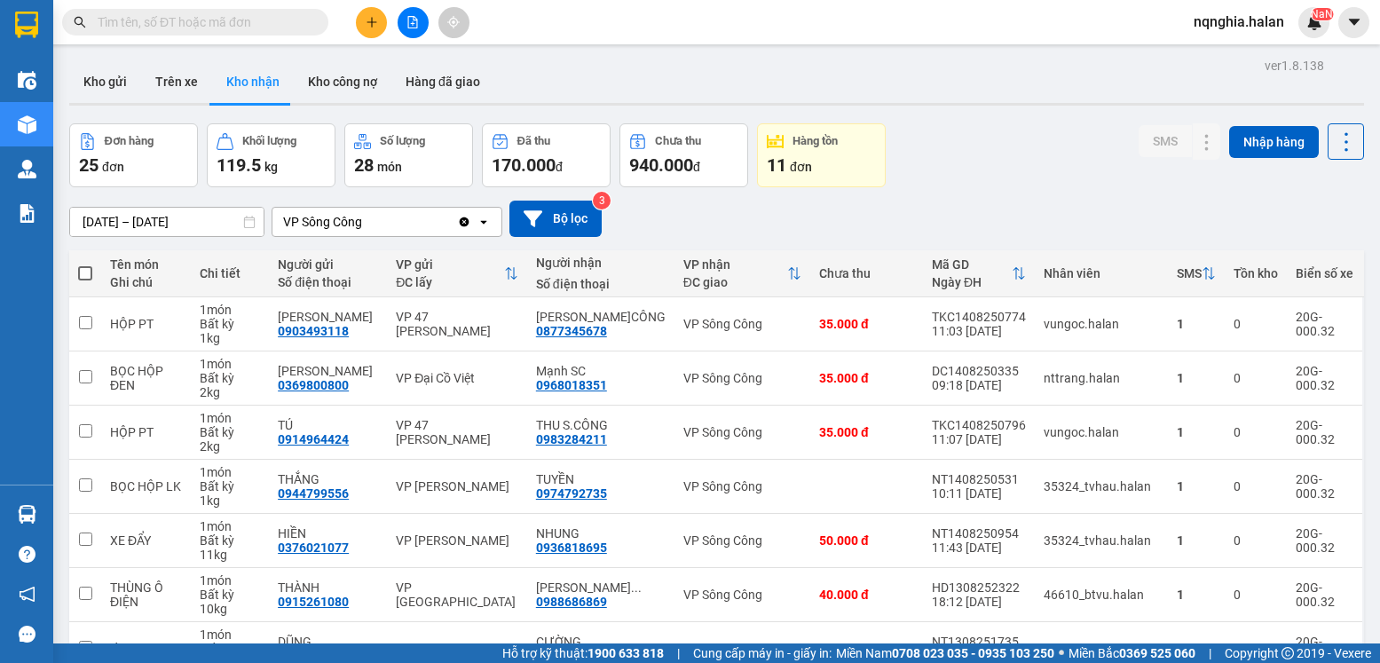
click at [265, 19] on input "text" at bounding box center [202, 22] width 209 height 20
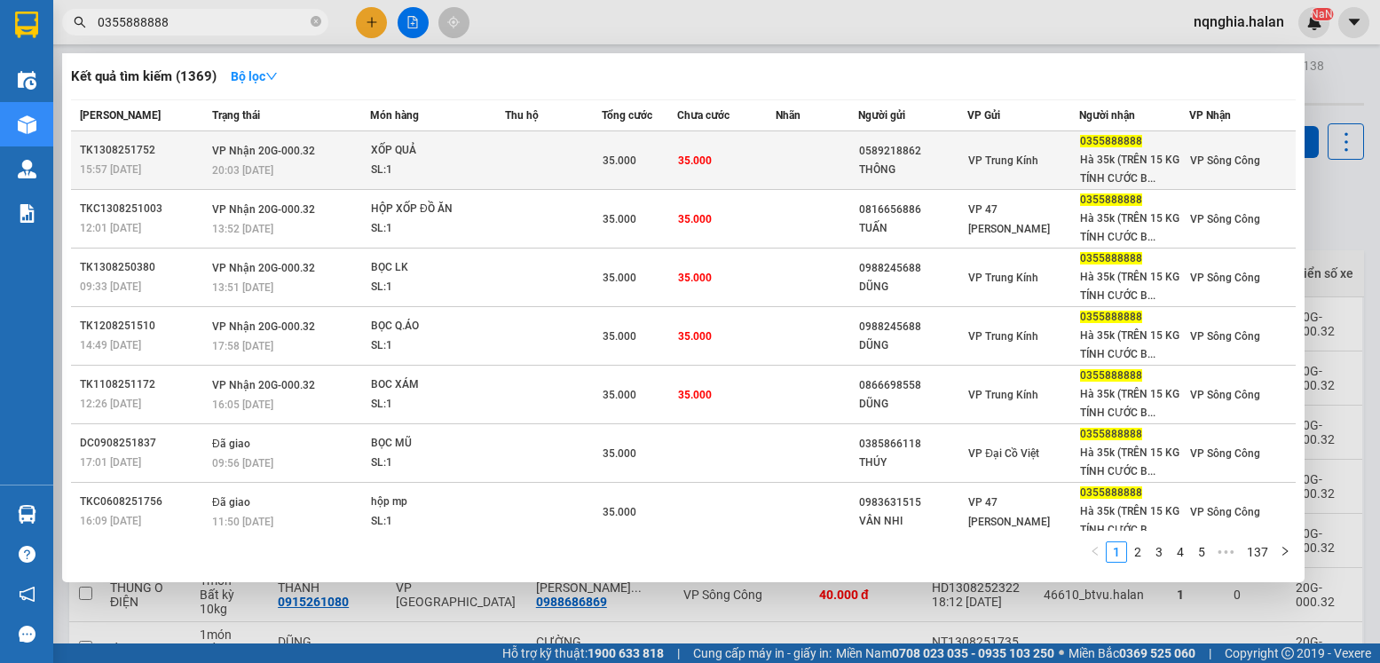
type input "0355888888"
click at [1161, 165] on div "Hà 35k (TRÊN 15 KG TÍNH CƯỚC B..." at bounding box center [1134, 169] width 108 height 37
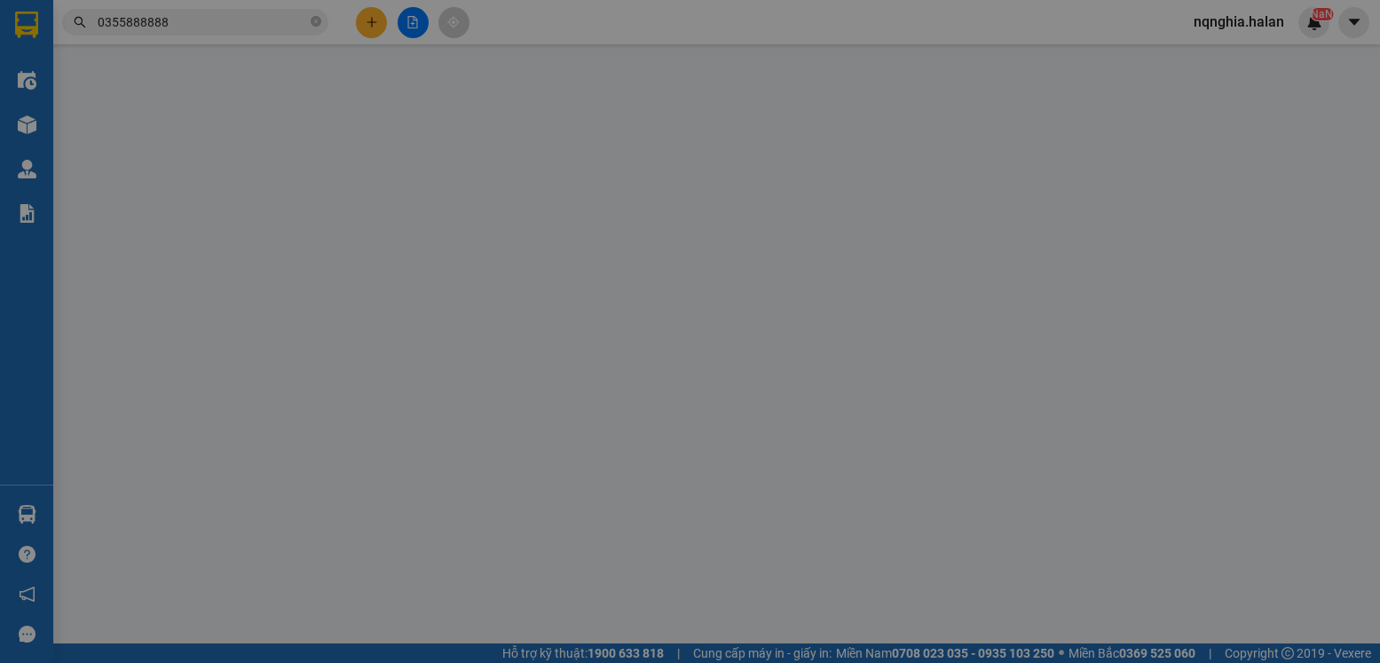
type input "0589218862"
type input "THÔNG"
type input "0355888888"
type input "Hà 35k (TRÊN 15 KG TÍNH CƯỚC BT)"
type input "35.000"
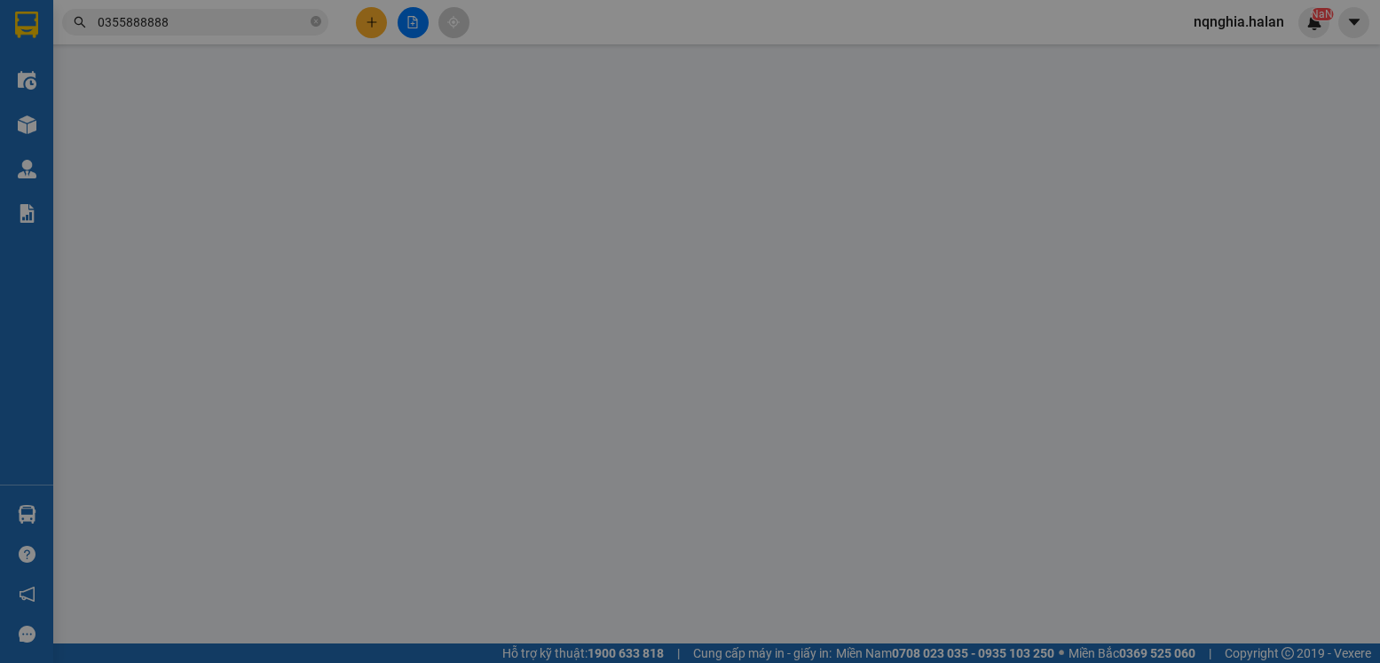
type input "35.000"
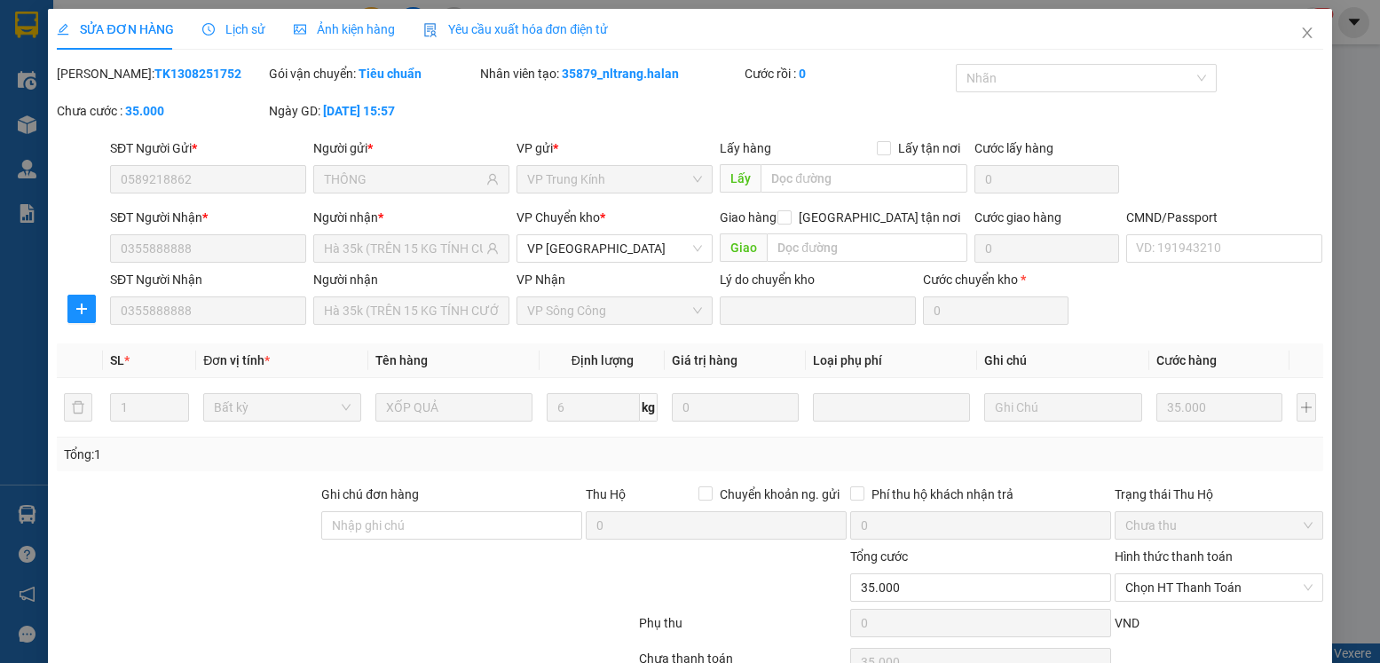
scroll to position [93, 0]
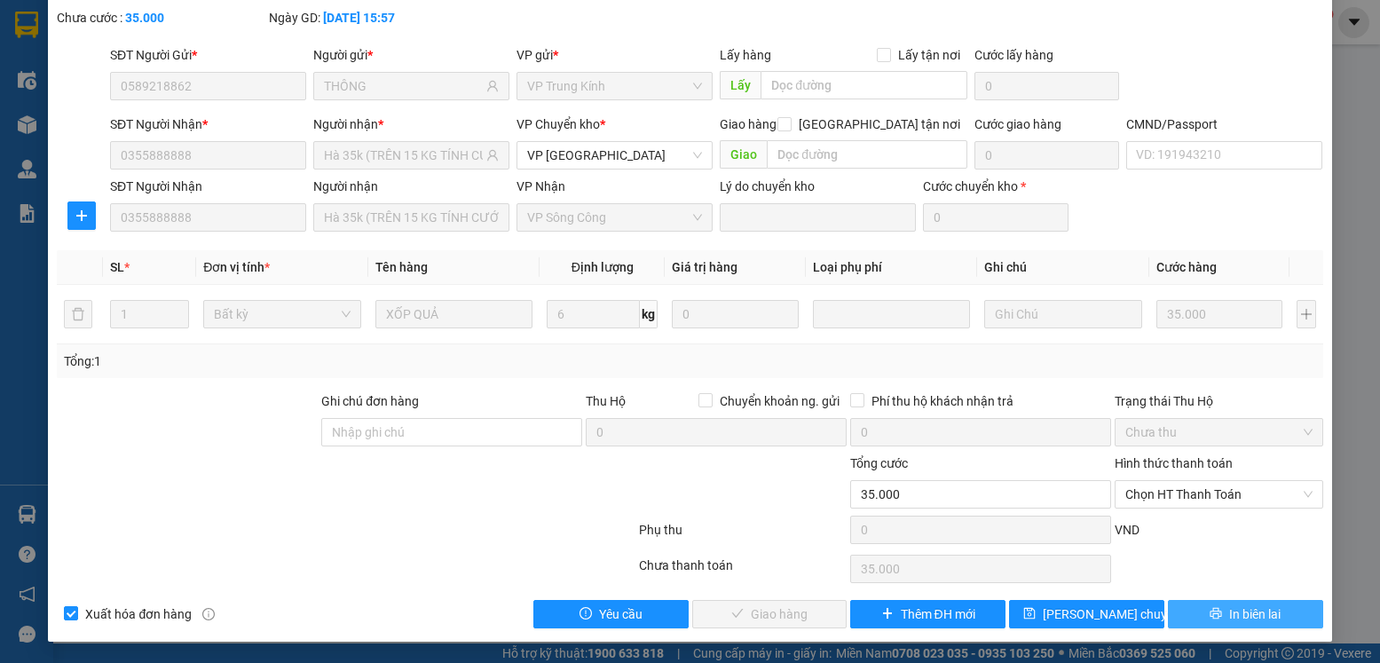
click at [1229, 612] on span "In biên lai" at bounding box center [1254, 614] width 51 height 20
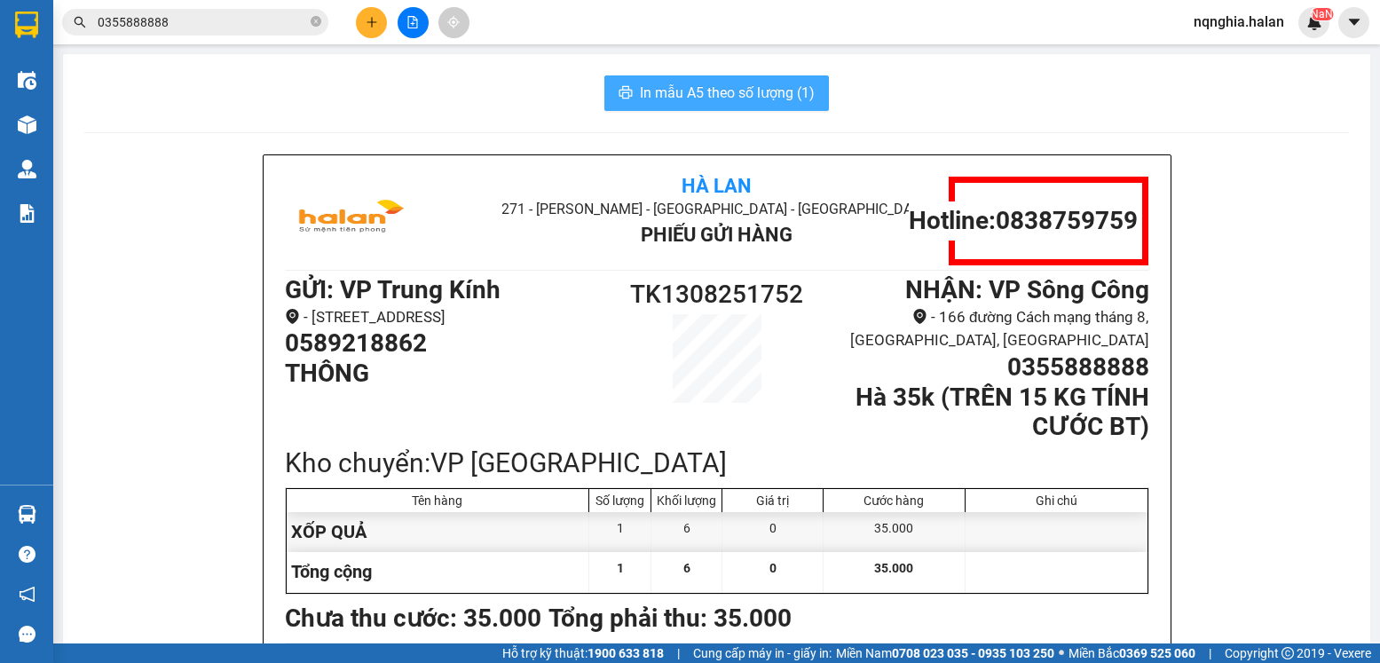
click at [804, 99] on span "In mẫu A5 theo số lượng (1)" at bounding box center [727, 93] width 175 height 22
click at [501, 92] on div "In mẫu A5 theo số lượng (1)" at bounding box center [716, 93] width 1265 height 36
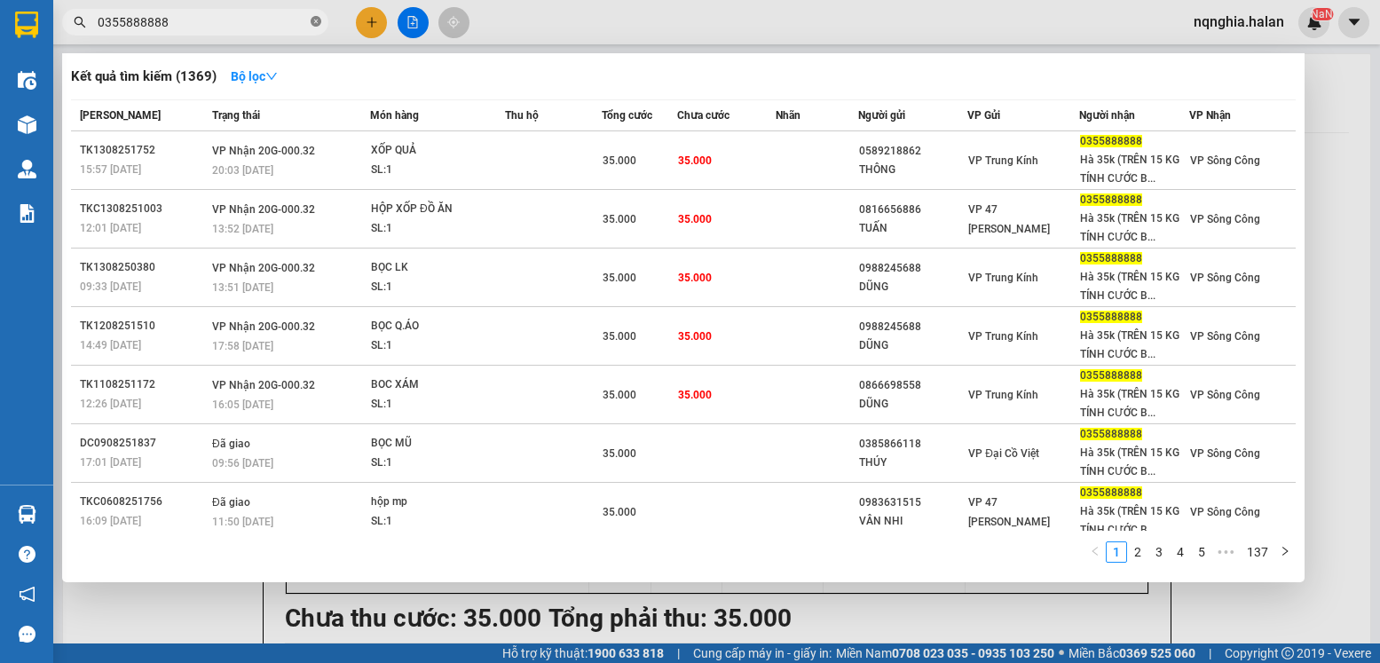
click at [315, 20] on icon "close-circle" at bounding box center [316, 21] width 11 height 11
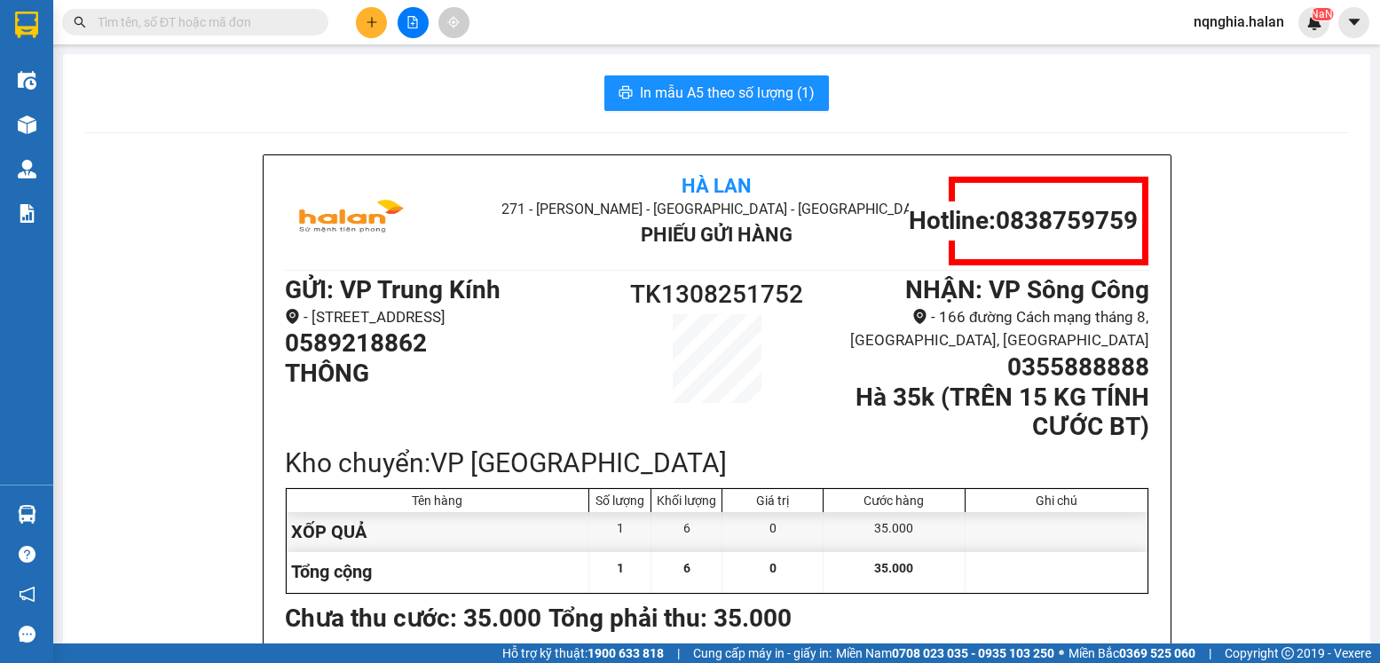
click at [295, 19] on input "text" at bounding box center [202, 22] width 209 height 20
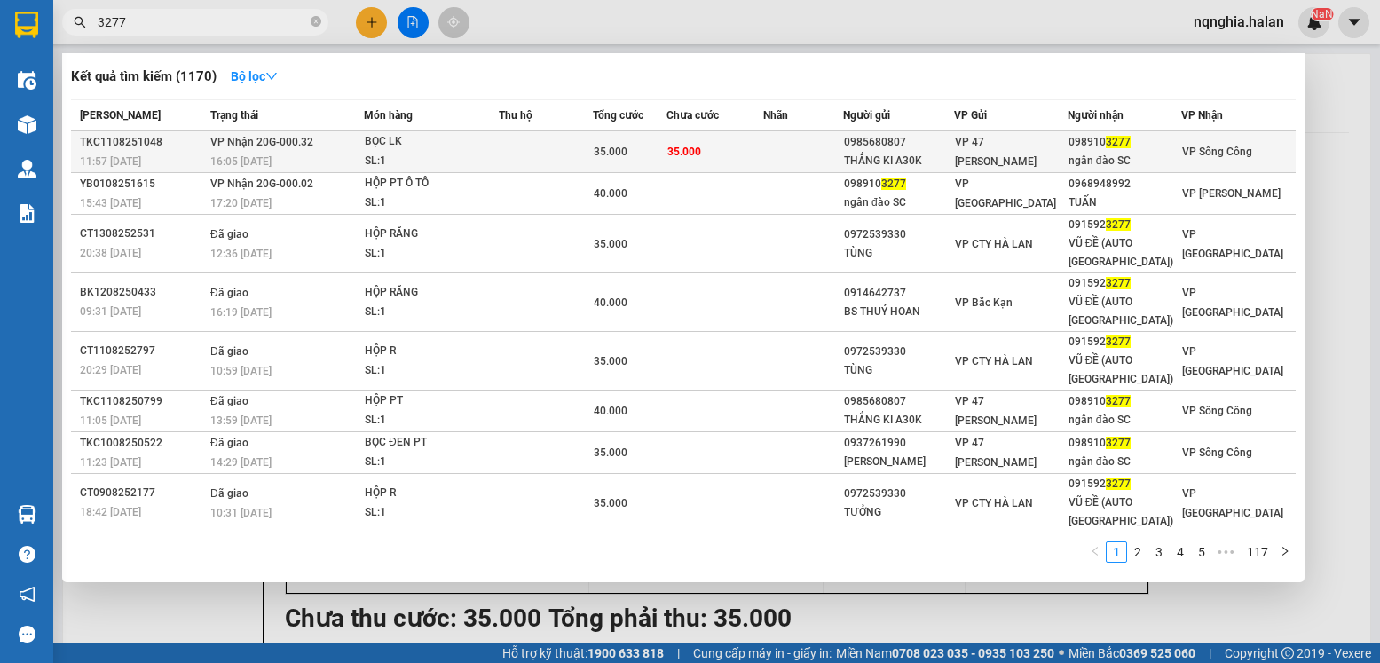
type input "3277"
click at [778, 142] on td at bounding box center [803, 152] width 80 height 42
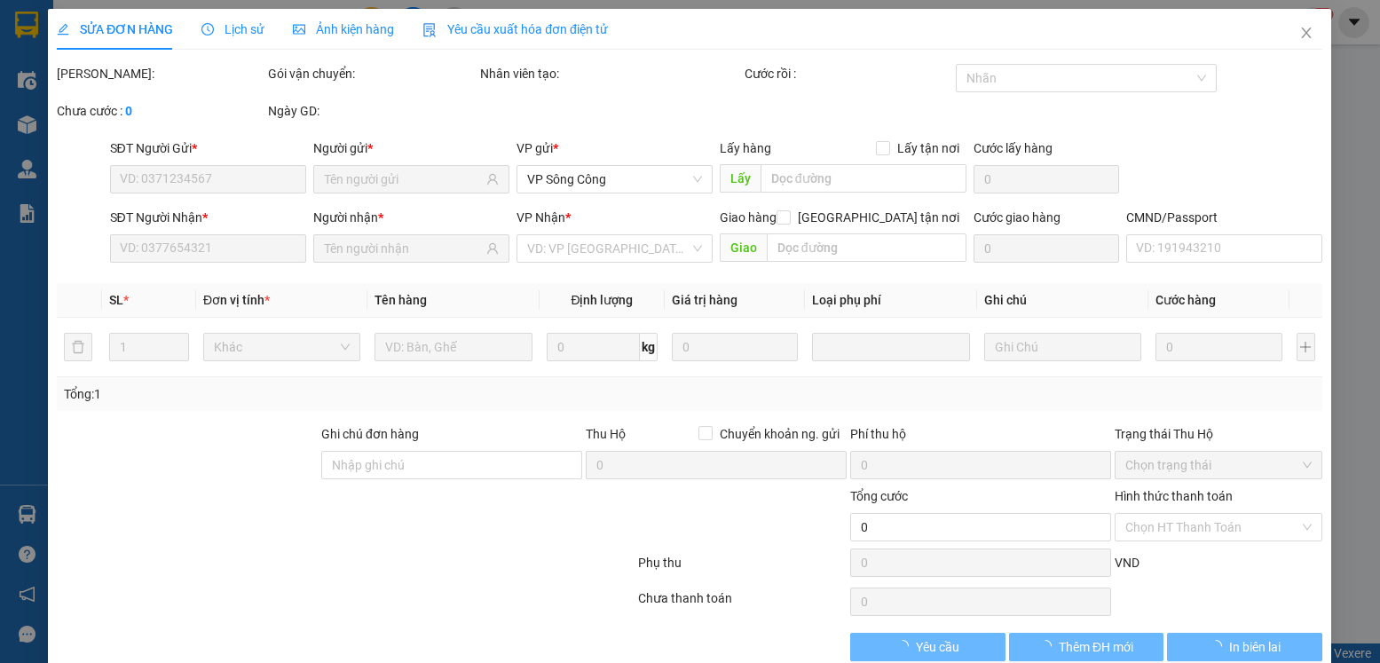
type input "0985680807"
type input "THẮNG KI A30K"
type input "0989103277"
type input "ngân đào SC"
type input "35.000"
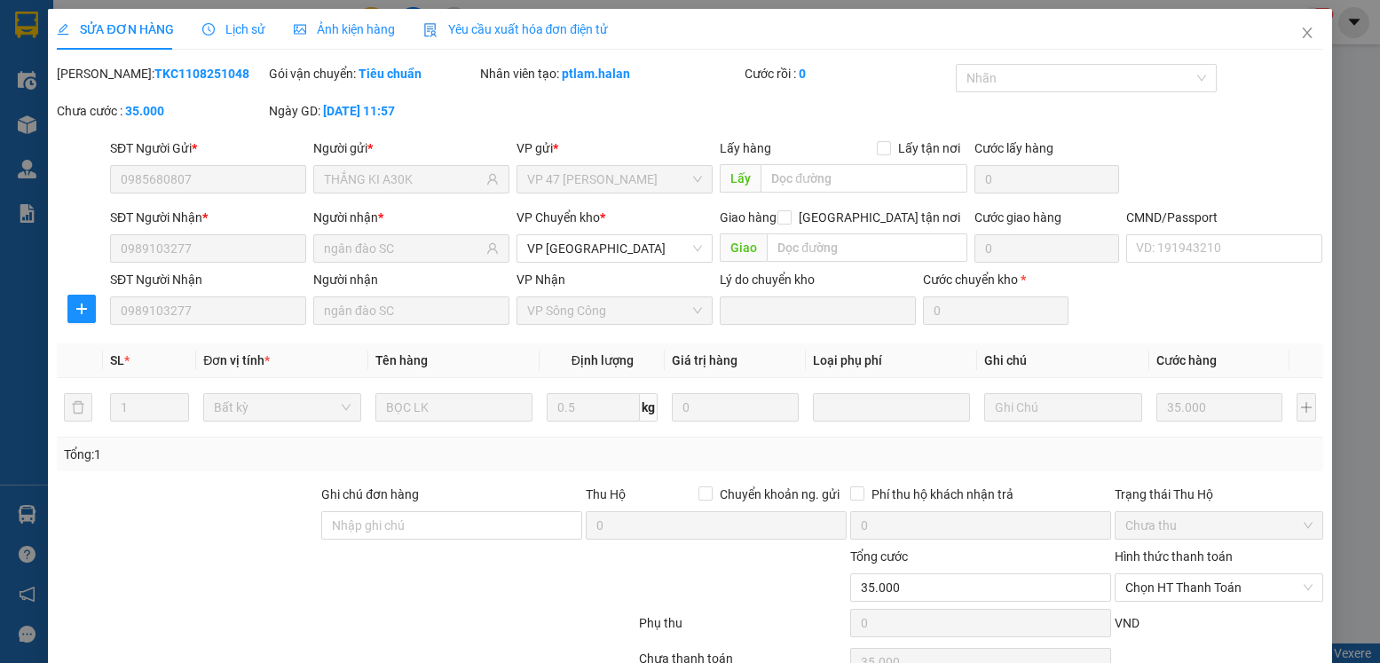
scroll to position [93, 0]
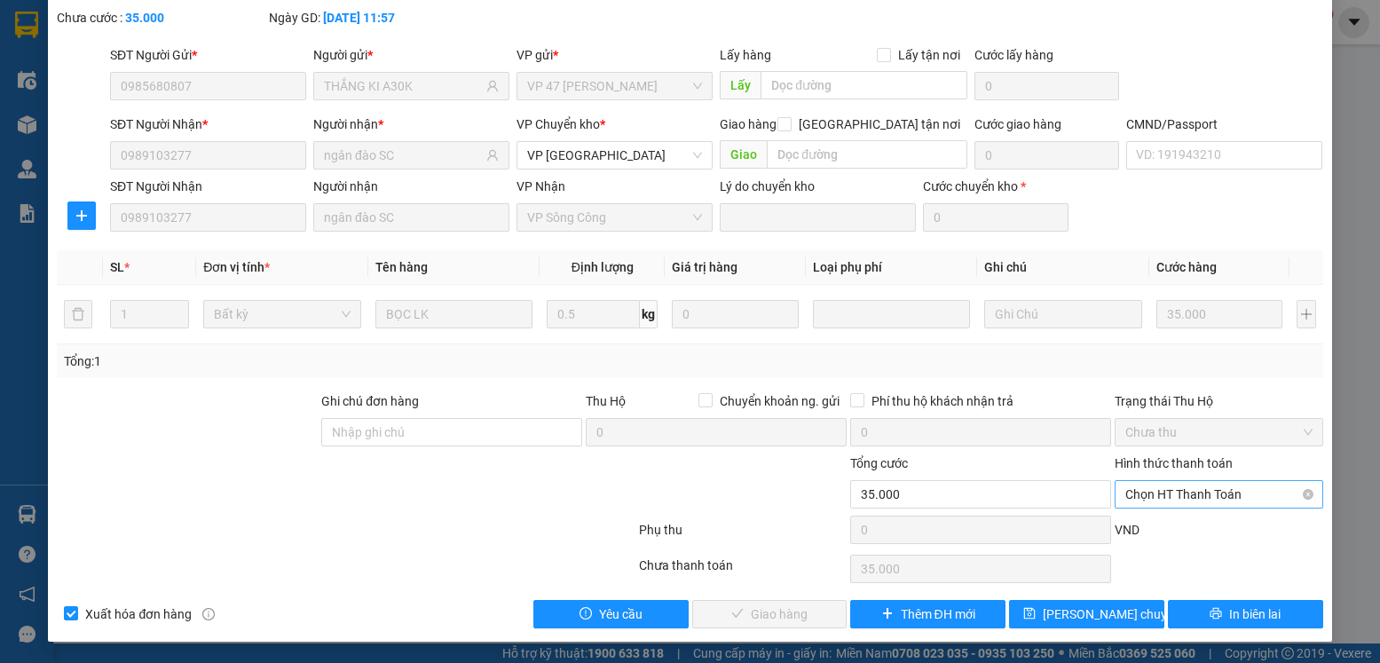
click at [1244, 493] on span "Chọn HT Thanh Toán" at bounding box center [1218, 494] width 186 height 27
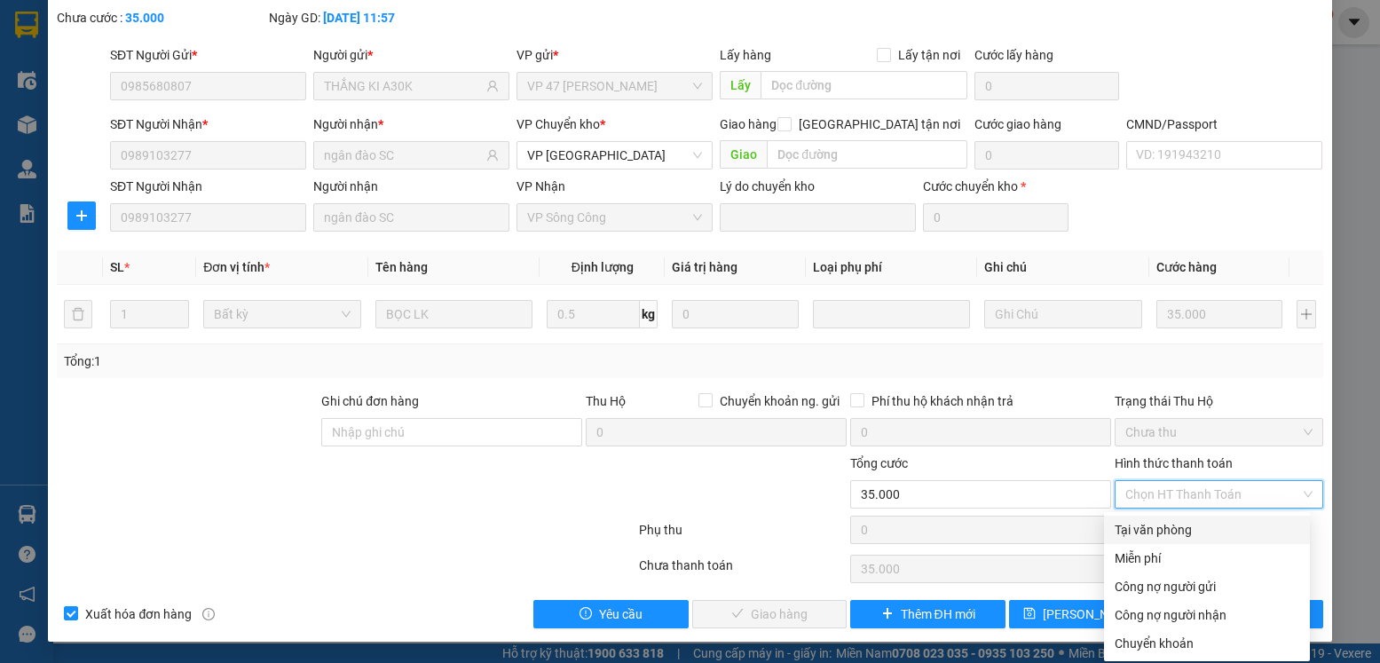
click at [1170, 530] on div "Tại văn phòng" at bounding box center [1207, 530] width 185 height 20
type input "0"
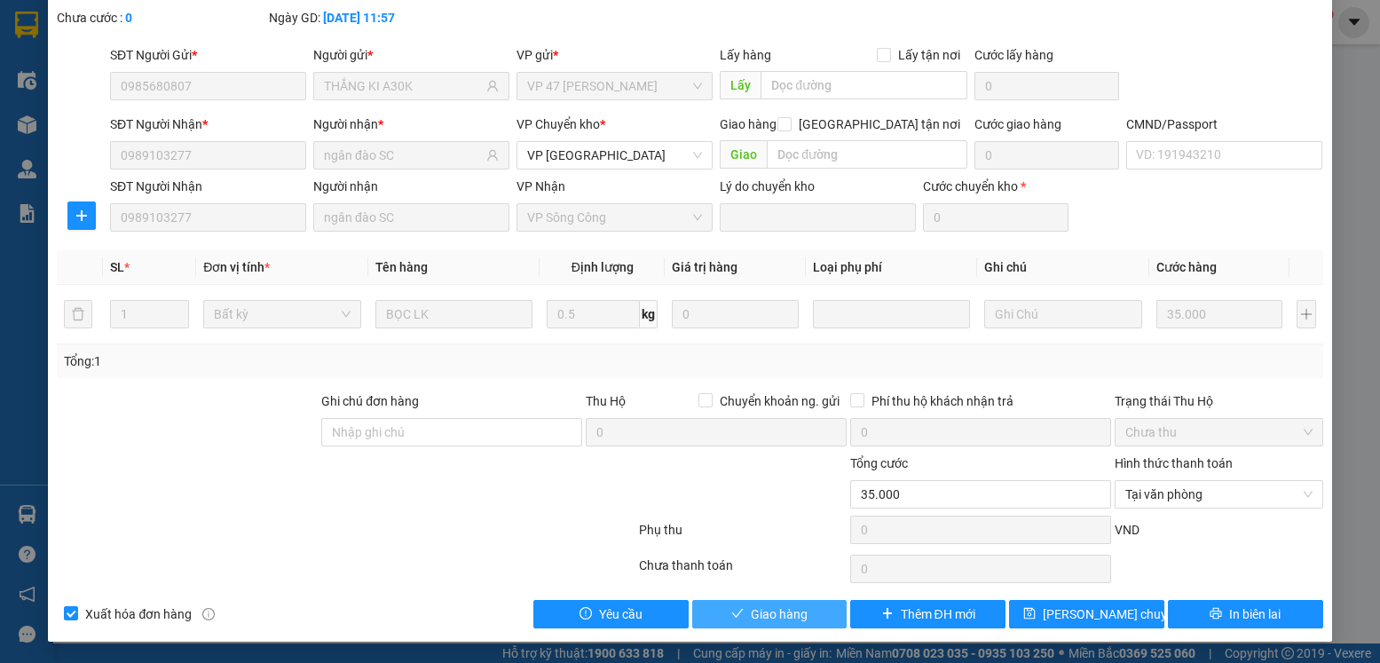
click at [788, 611] on span "Giao hàng" at bounding box center [779, 614] width 57 height 20
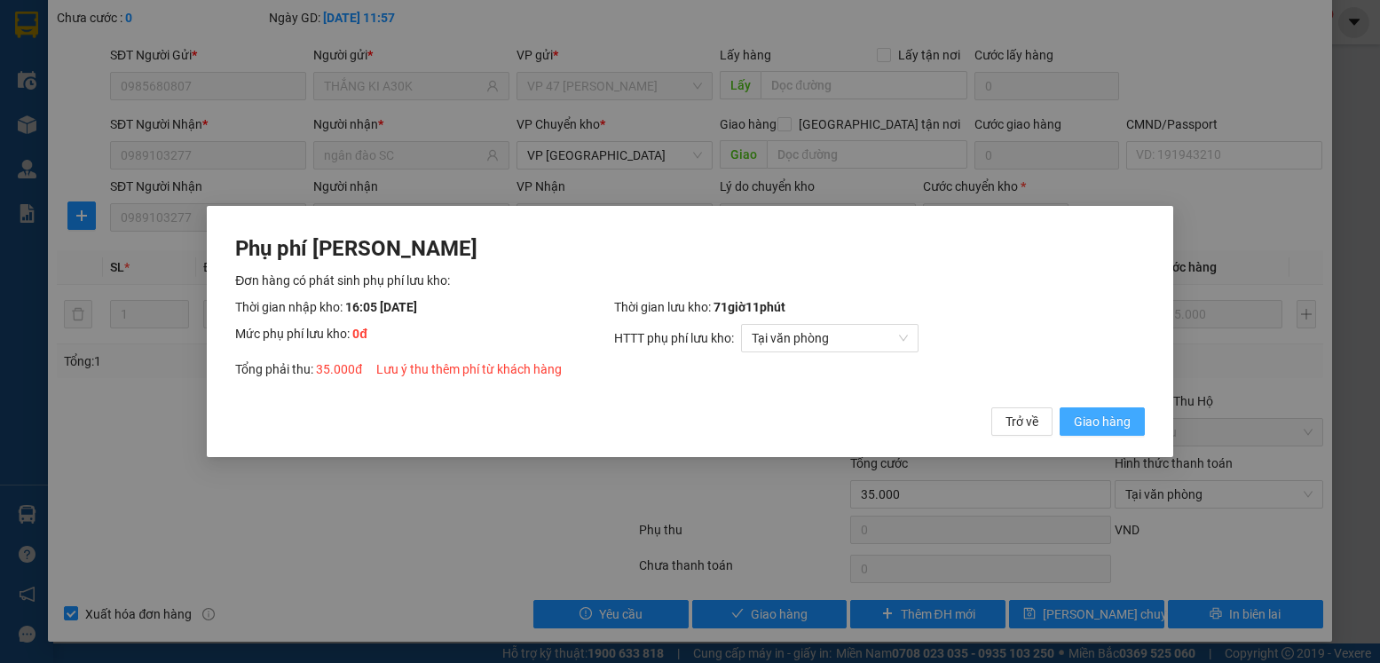
click at [1081, 417] on span "Giao hàng" at bounding box center [1102, 422] width 57 height 20
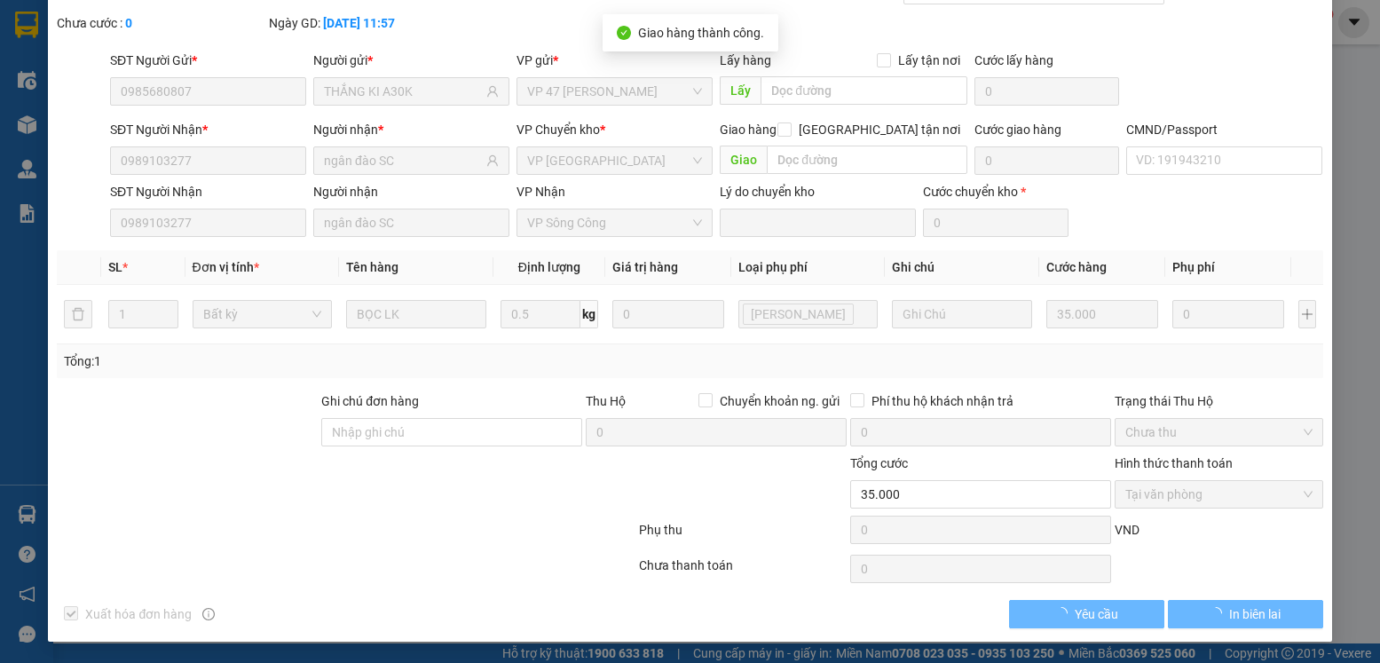
scroll to position [0, 0]
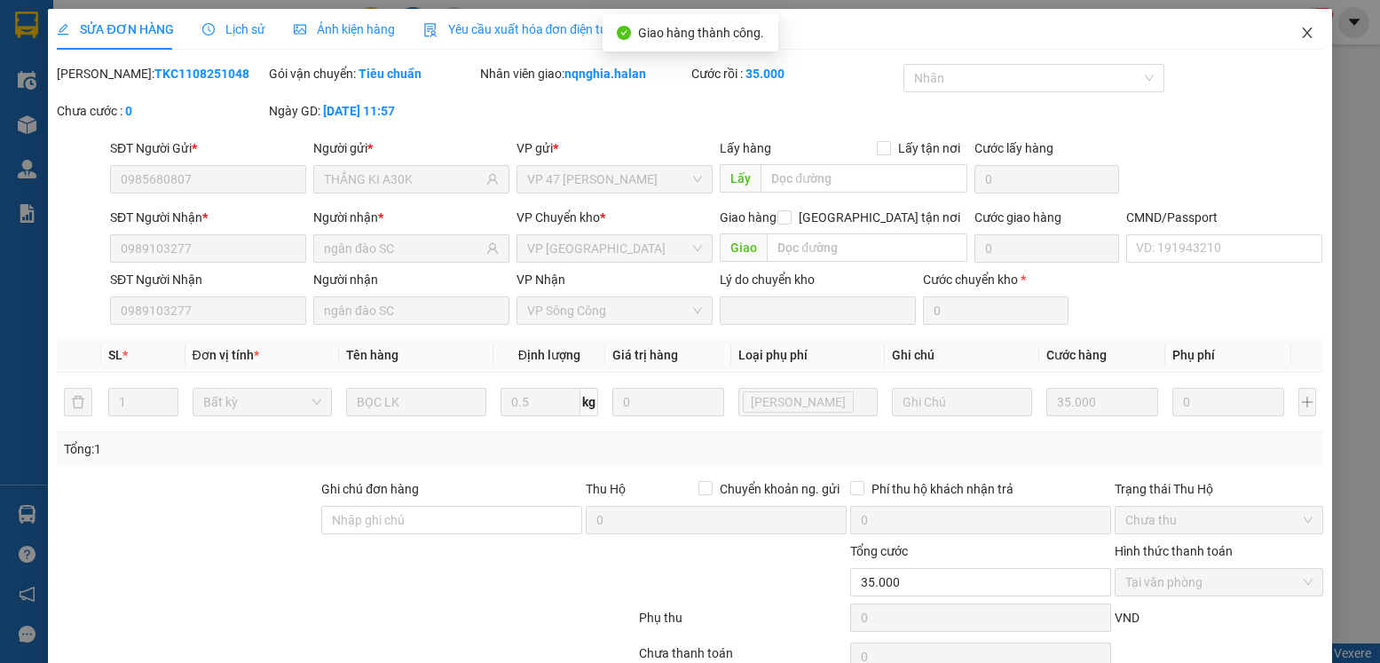
click at [1302, 33] on icon "close" at bounding box center [1307, 33] width 10 height 11
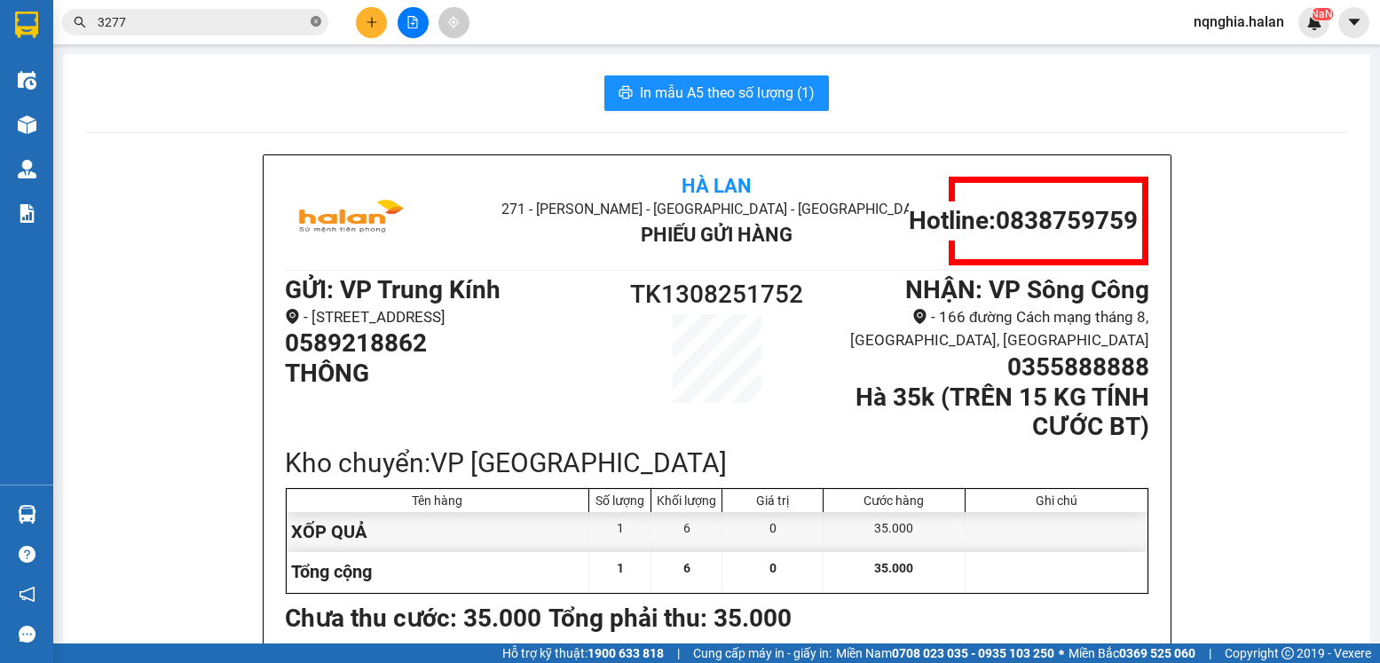
click at [312, 25] on icon "close-circle" at bounding box center [316, 21] width 11 height 11
click at [259, 29] on input "text" at bounding box center [202, 22] width 209 height 20
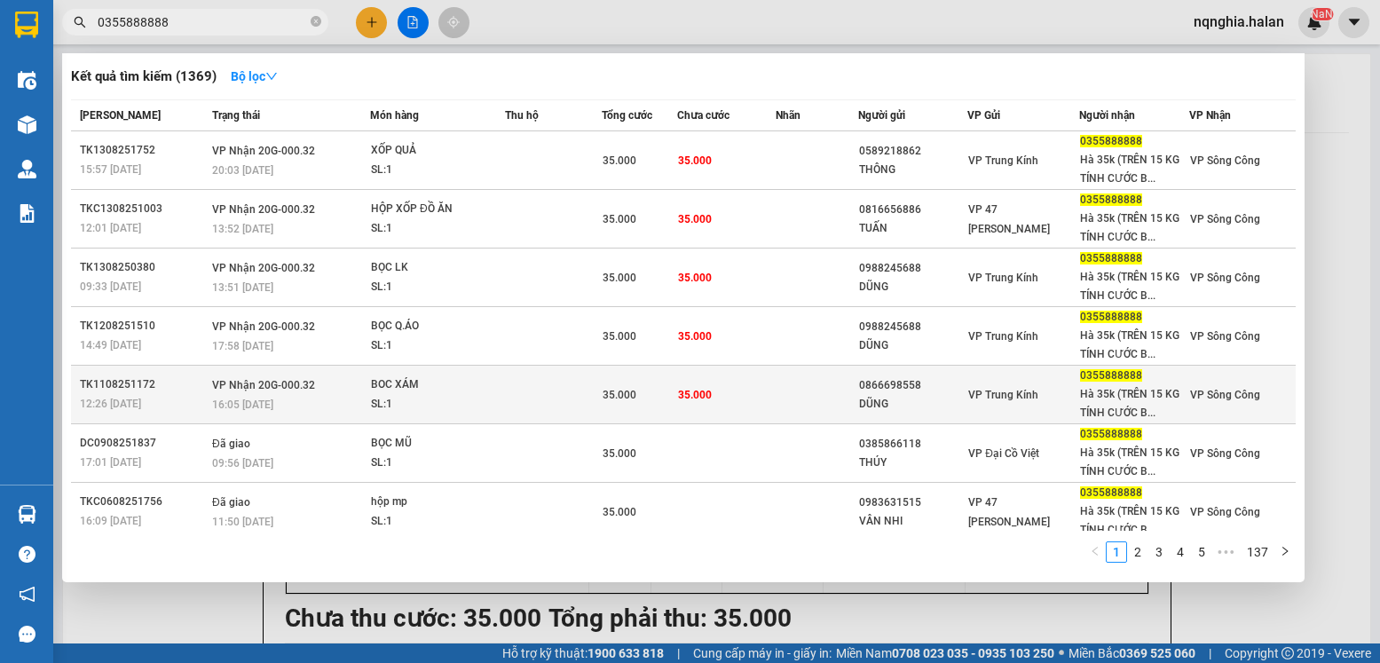
type input "0355888888"
click at [801, 398] on td at bounding box center [817, 395] width 82 height 59
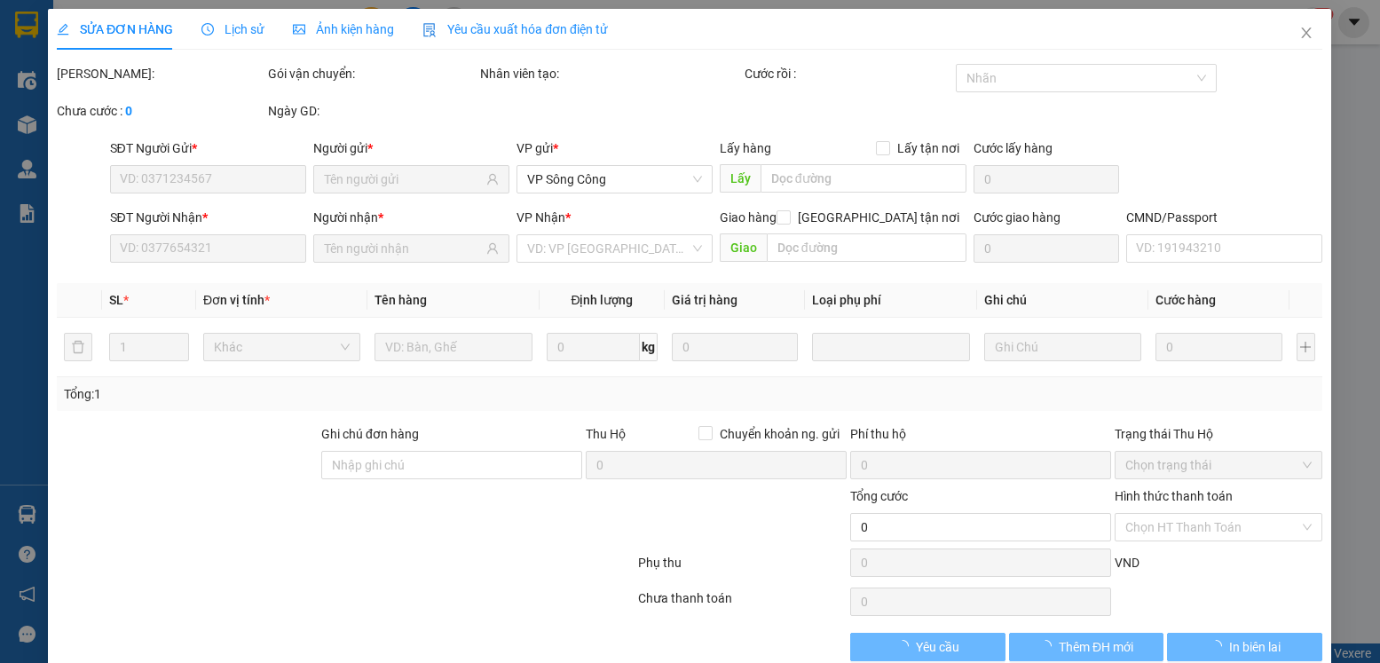
type input "0866698558"
type input "DŨNG"
type input "0355888888"
type input "Hà 35k (TRÊN 15 KG TÍNH CƯỚC BT)"
type input "35.000"
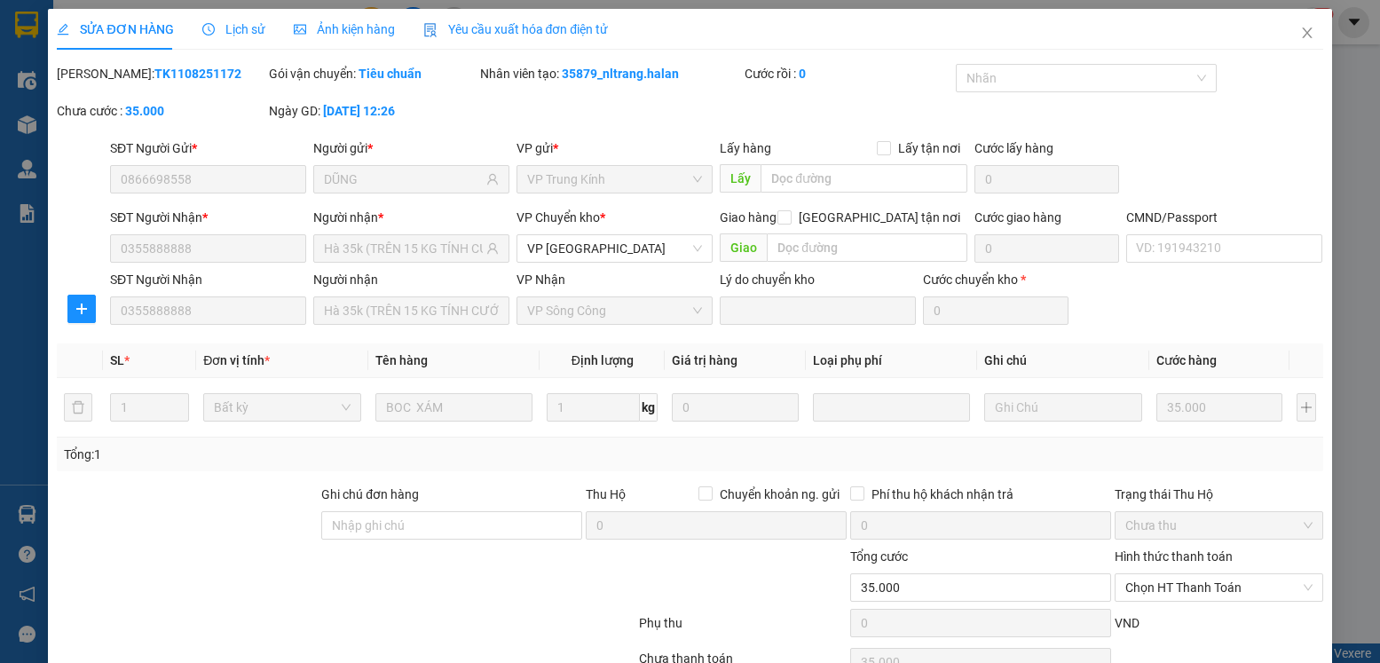
scroll to position [93, 0]
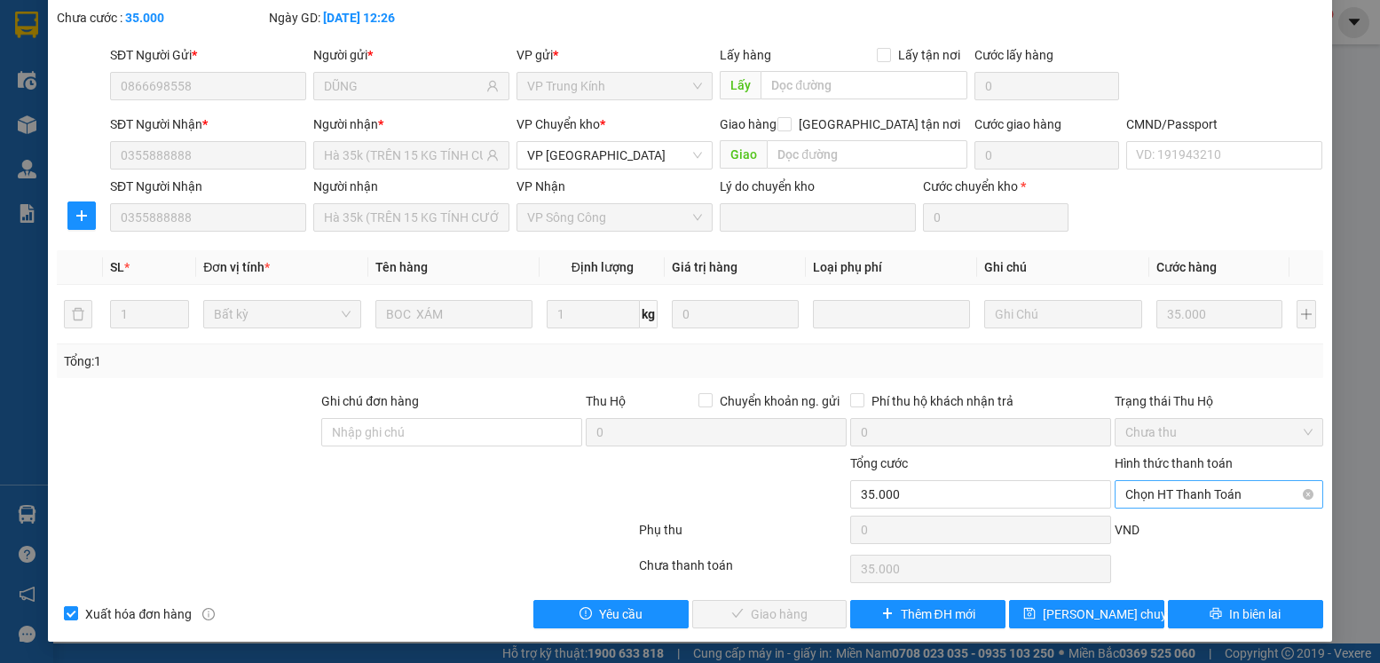
click at [1251, 498] on span "Chọn HT Thanh Toán" at bounding box center [1218, 494] width 186 height 27
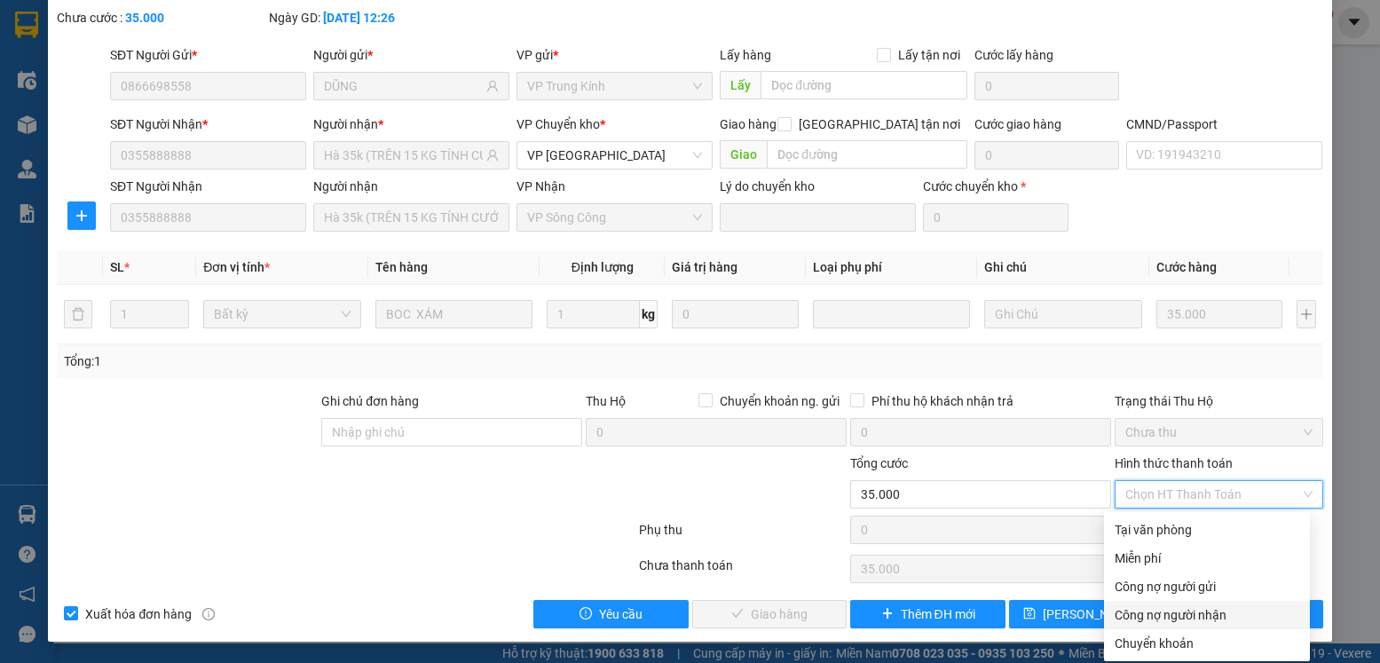
click at [1181, 618] on div "Công nợ người nhận" at bounding box center [1207, 615] width 185 height 20
type input "0"
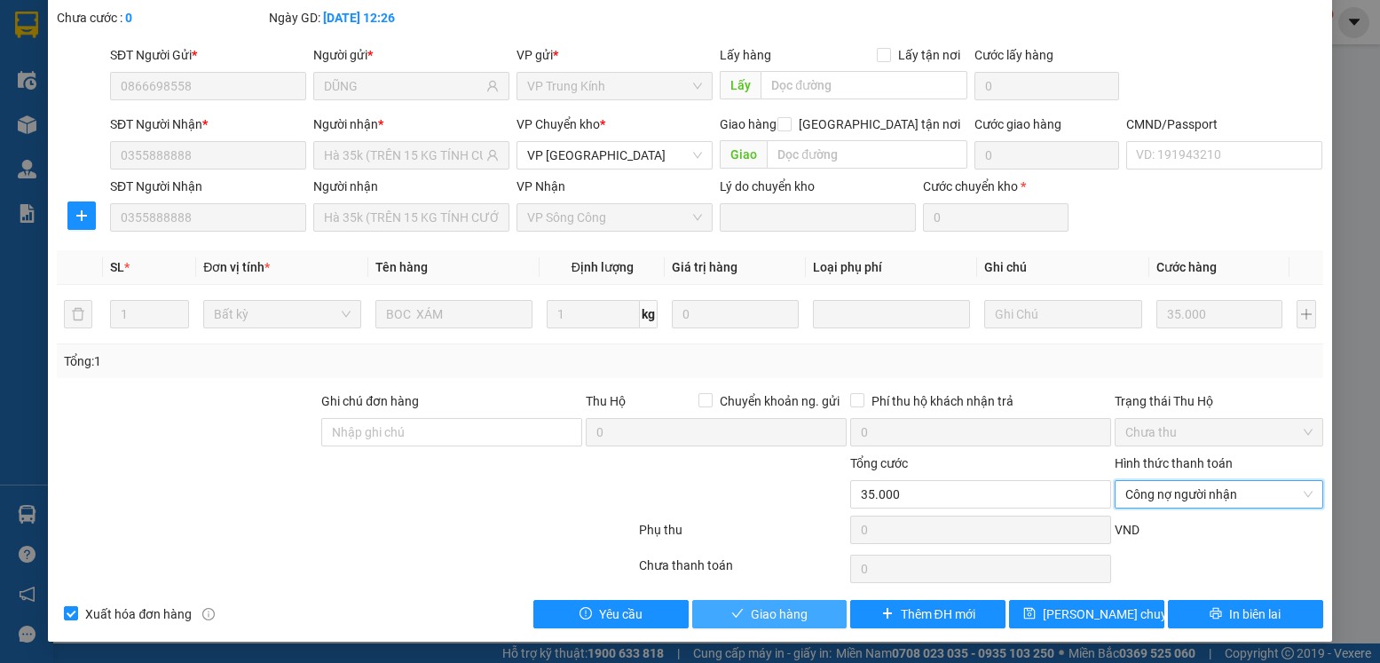
click at [764, 617] on span "Giao hàng" at bounding box center [779, 614] width 57 height 20
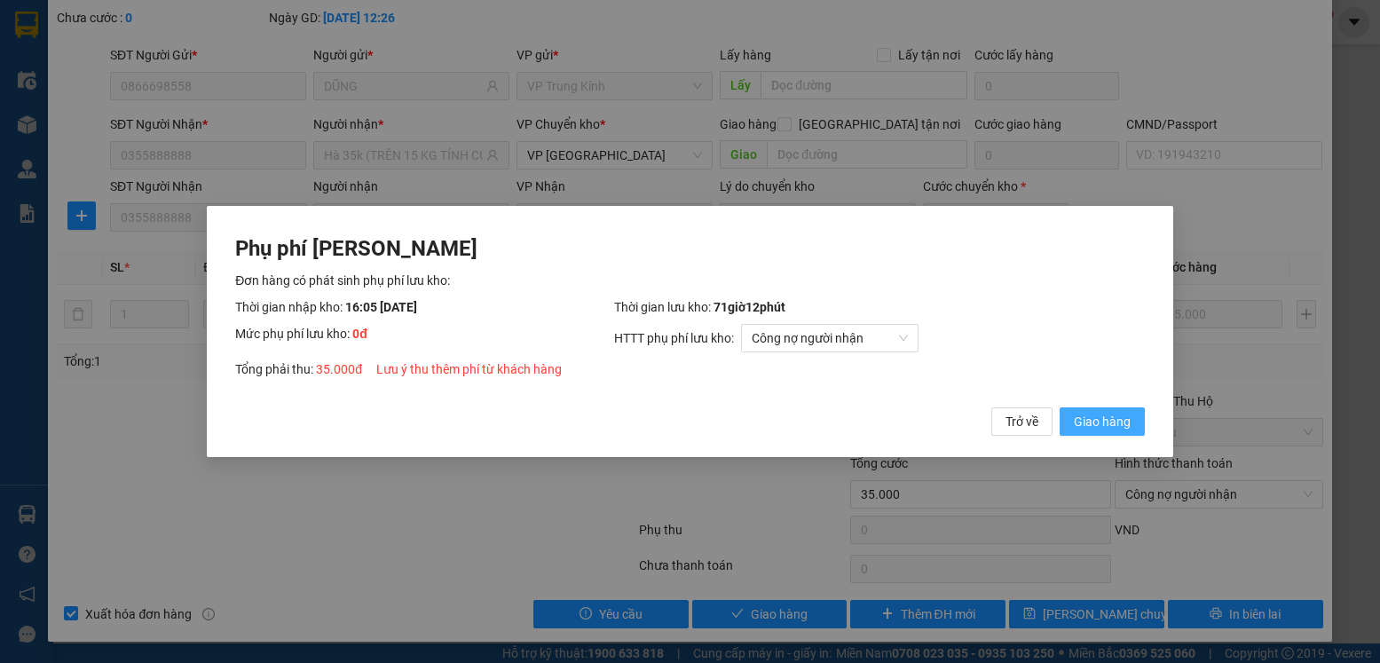
click at [1109, 425] on span "Giao hàng" at bounding box center [1102, 422] width 57 height 20
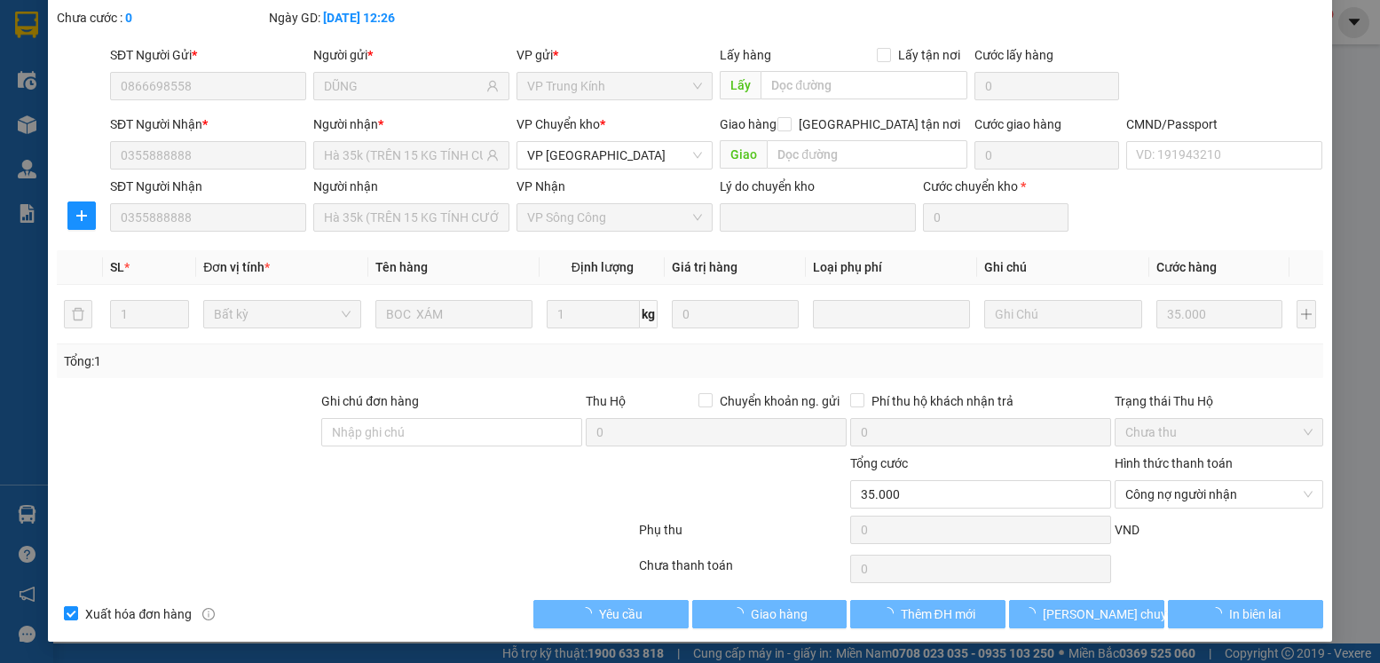
scroll to position [0, 0]
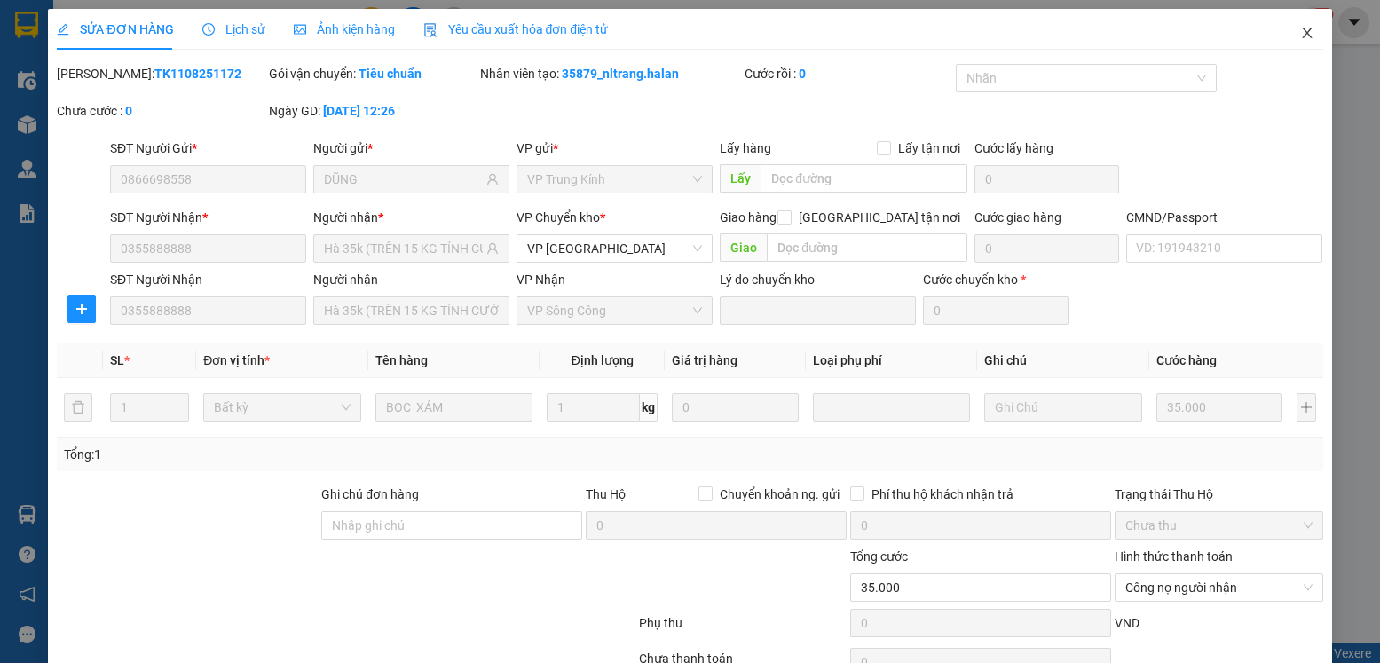
click at [1300, 32] on icon "close" at bounding box center [1307, 33] width 14 height 14
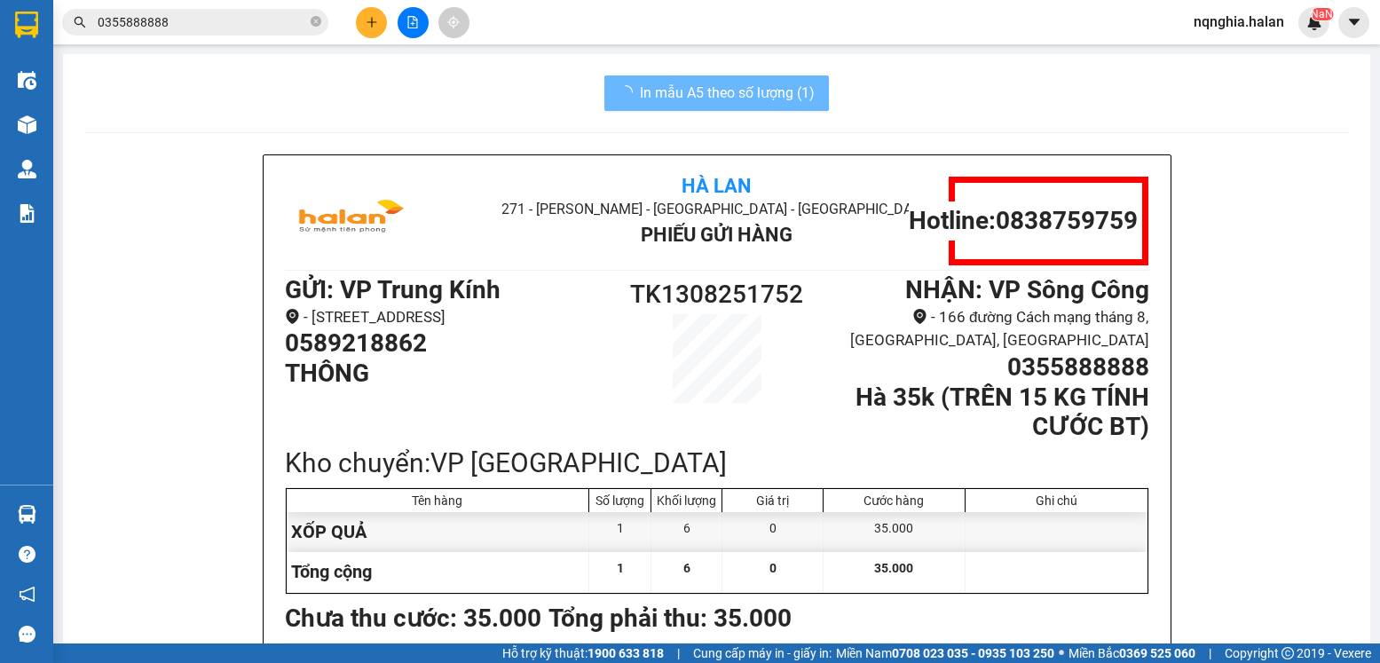
click at [249, 20] on input "0355888888" at bounding box center [202, 22] width 209 height 20
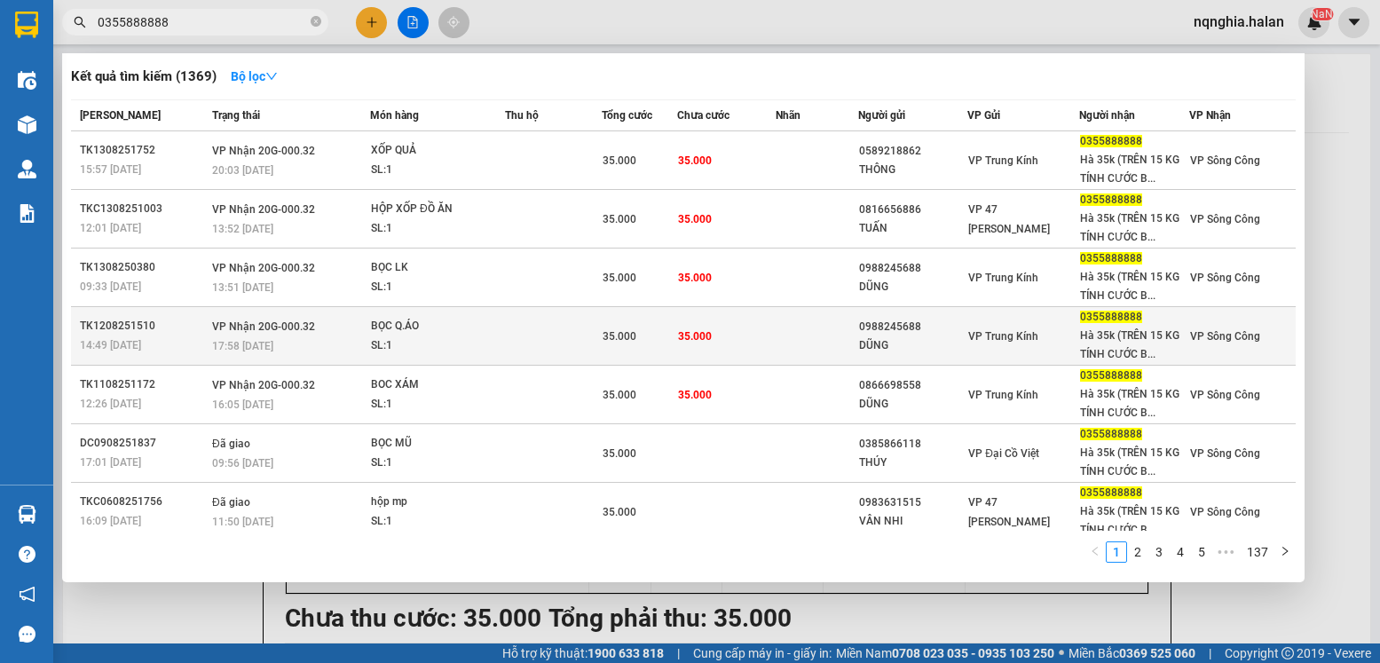
click at [771, 335] on td "35.000" at bounding box center [726, 336] width 99 height 59
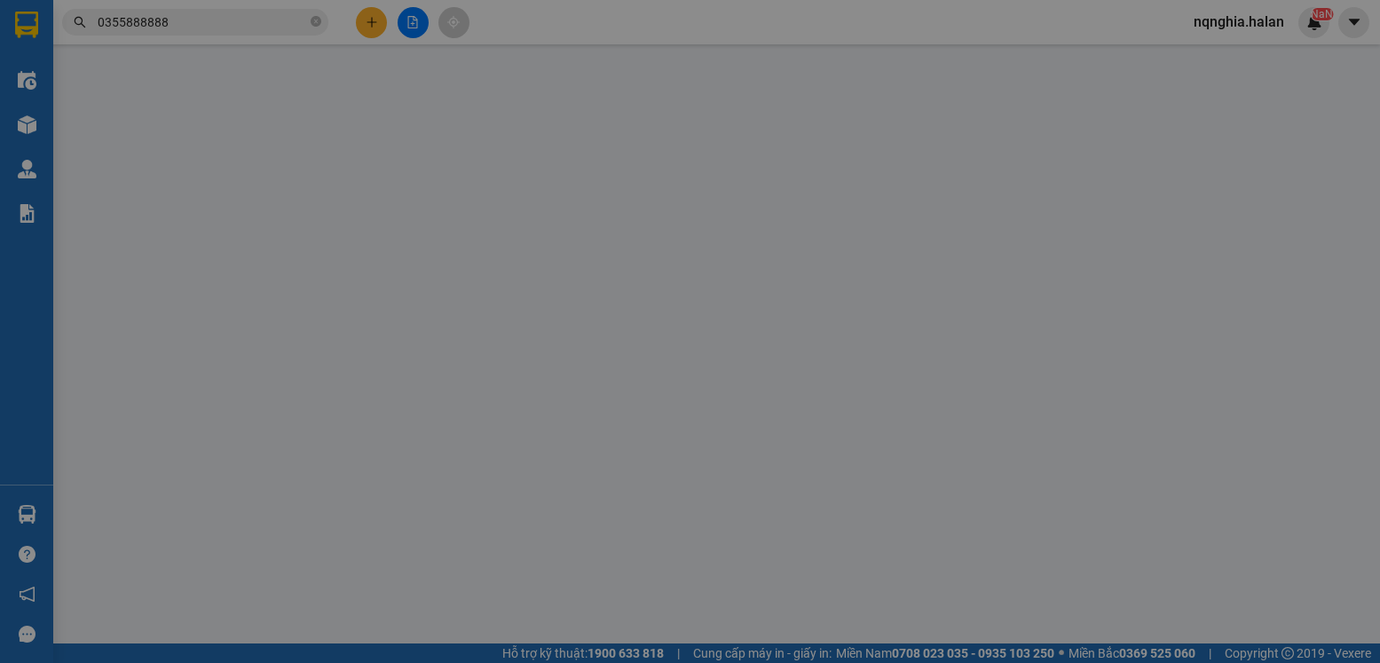
type input "0988245688"
type input "DŨNG"
type input "0355888888"
type input "Hà 35k (TRÊN 15 KG TÍNH CƯỚC BT)"
type input "35.000"
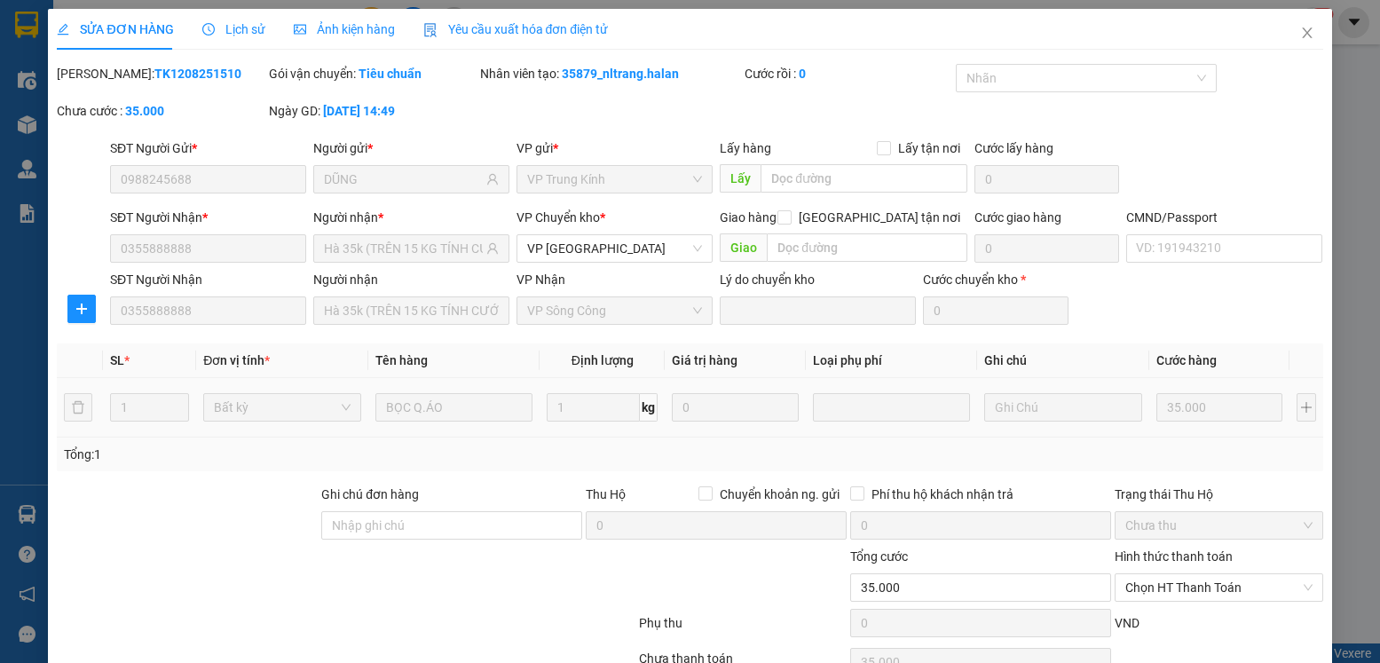
scroll to position [93, 0]
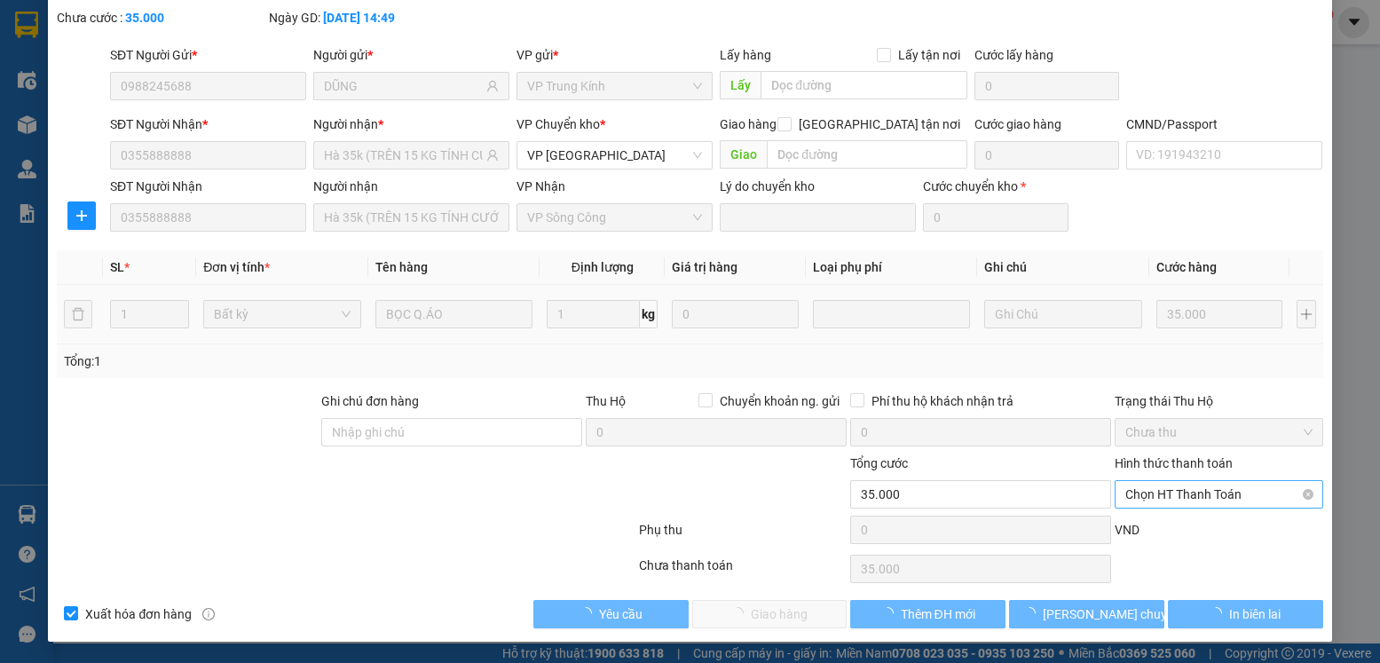
click at [1235, 491] on span "Chọn HT Thanh Toán" at bounding box center [1218, 494] width 186 height 27
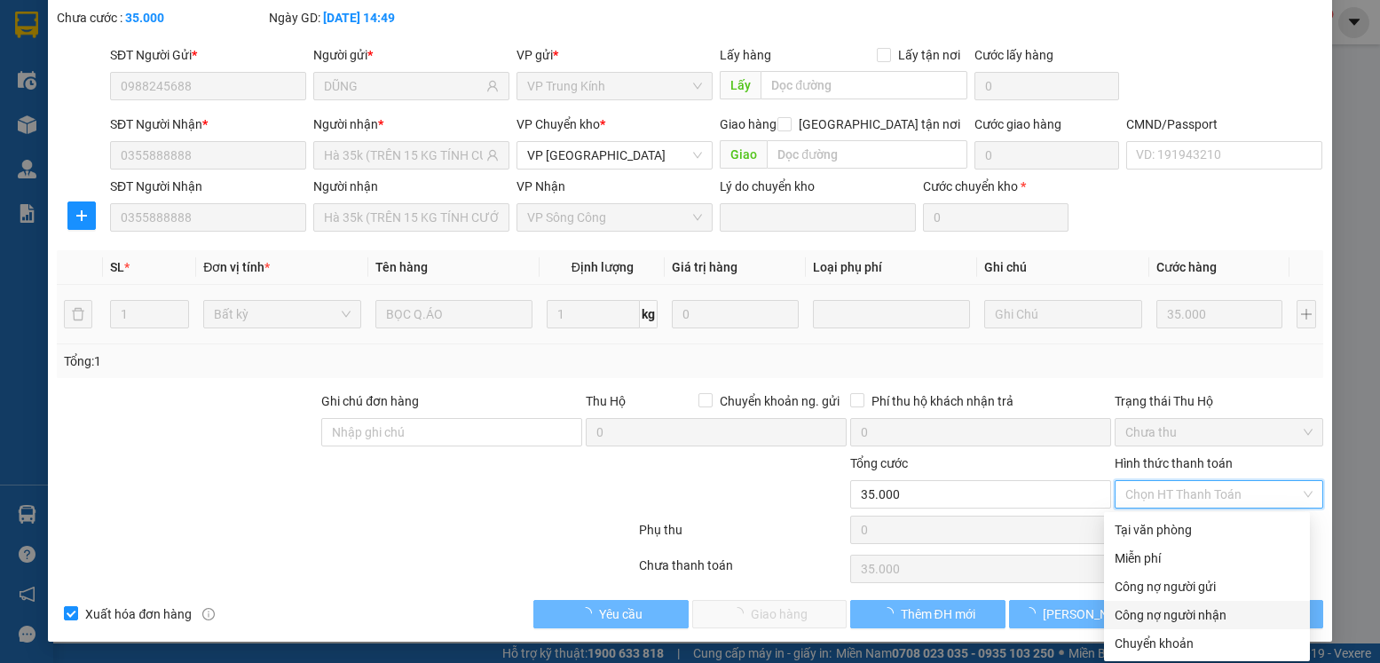
click at [1195, 613] on div "Công nợ người nhận" at bounding box center [1207, 615] width 185 height 20
type input "0"
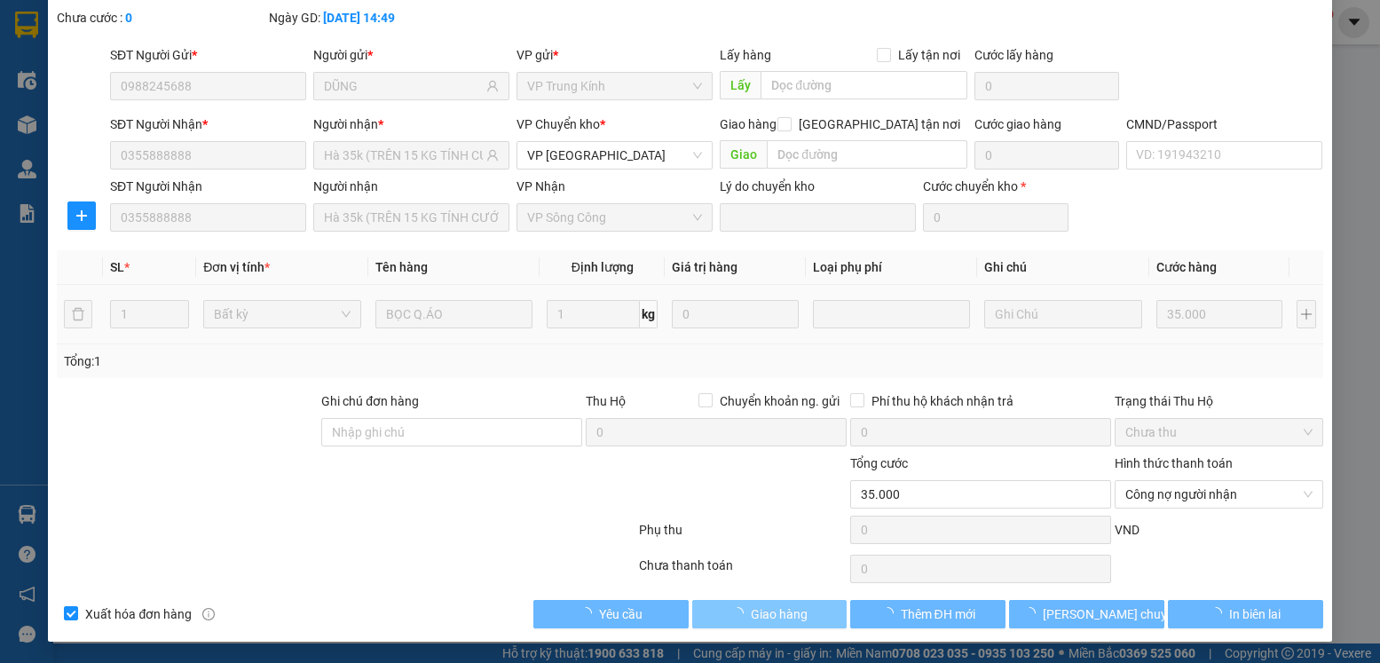
click at [761, 616] on span "Giao hàng" at bounding box center [779, 614] width 57 height 20
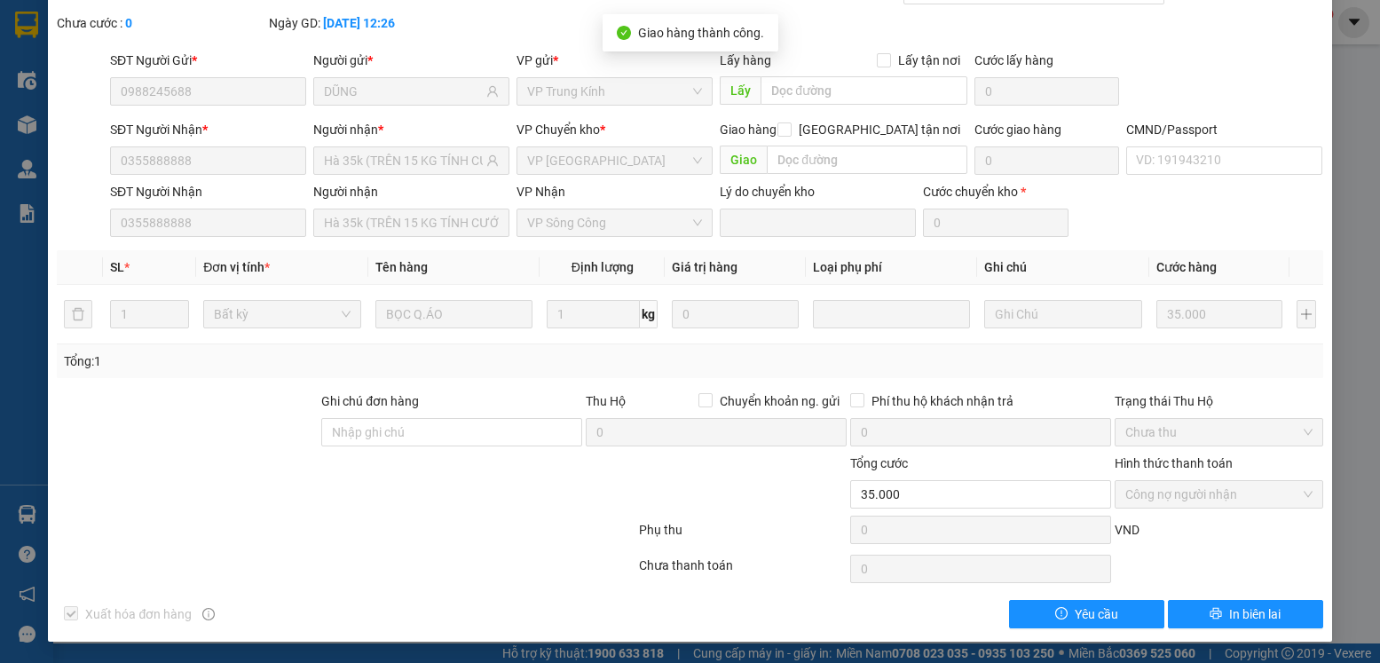
scroll to position [0, 0]
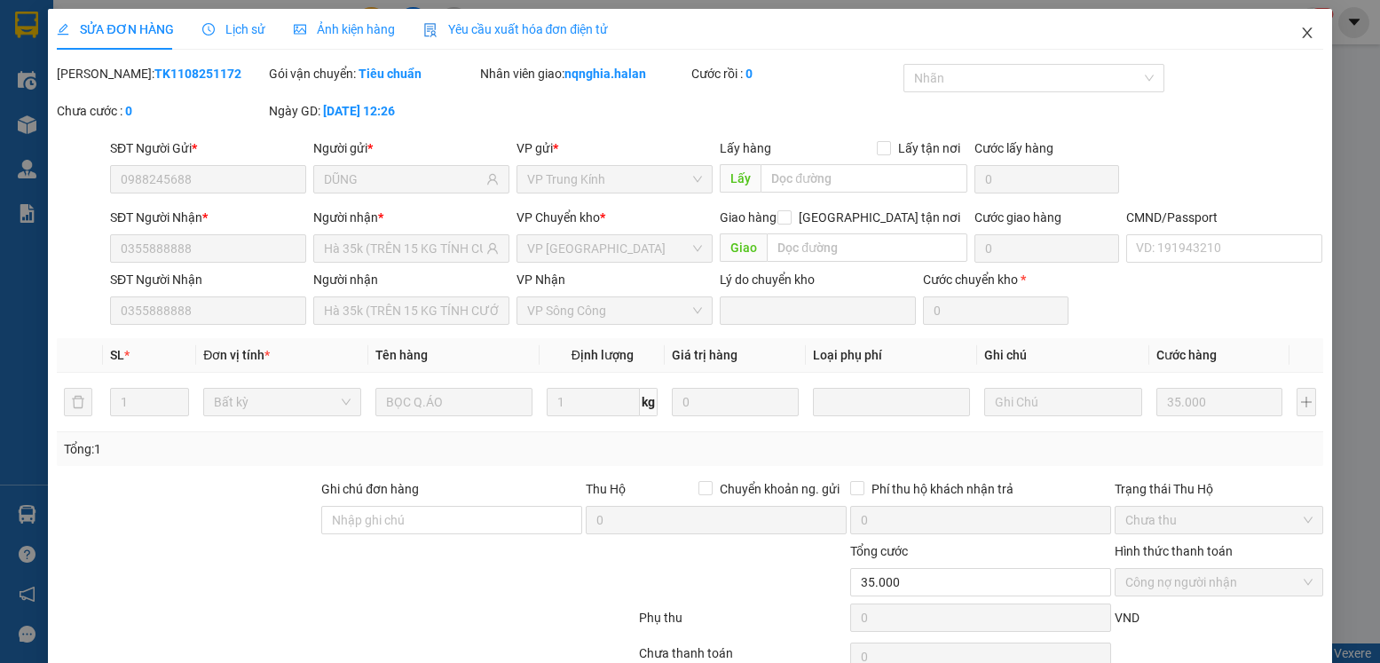
click at [1300, 36] on icon "close" at bounding box center [1307, 33] width 14 height 14
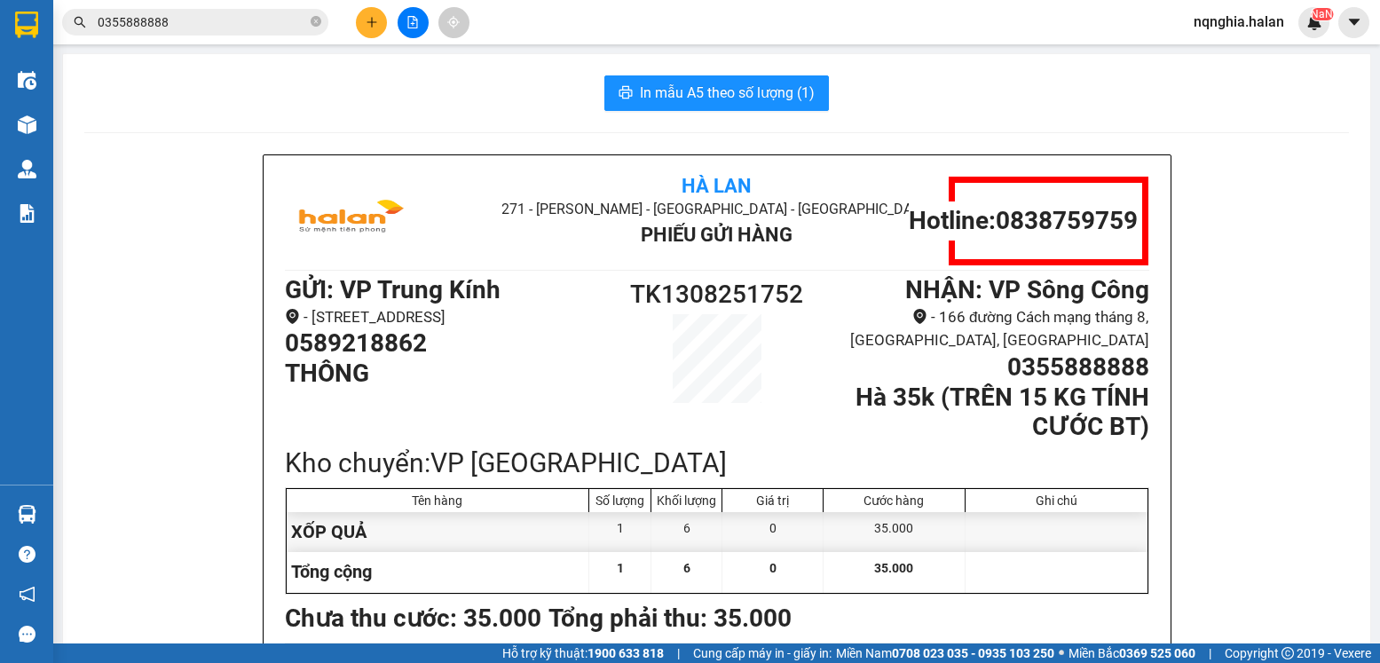
click at [178, 24] on input "0355888888" at bounding box center [202, 22] width 209 height 20
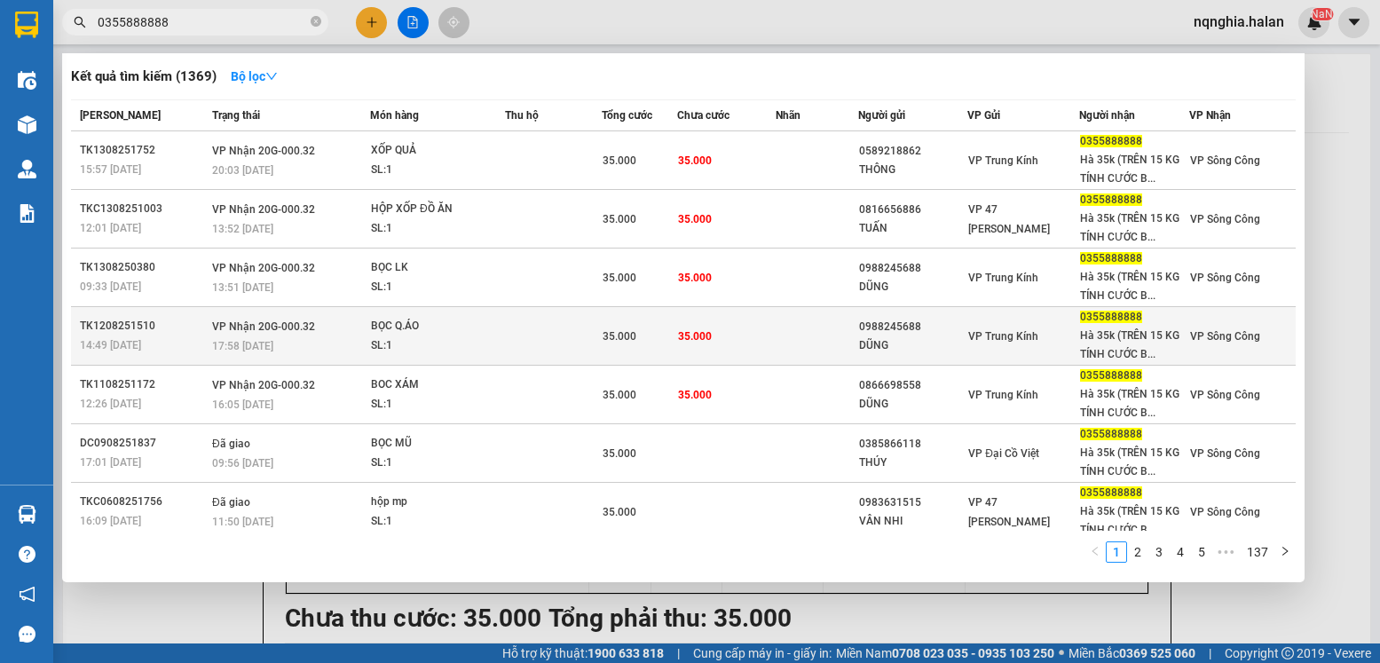
click at [772, 335] on td "35.000" at bounding box center [726, 336] width 99 height 59
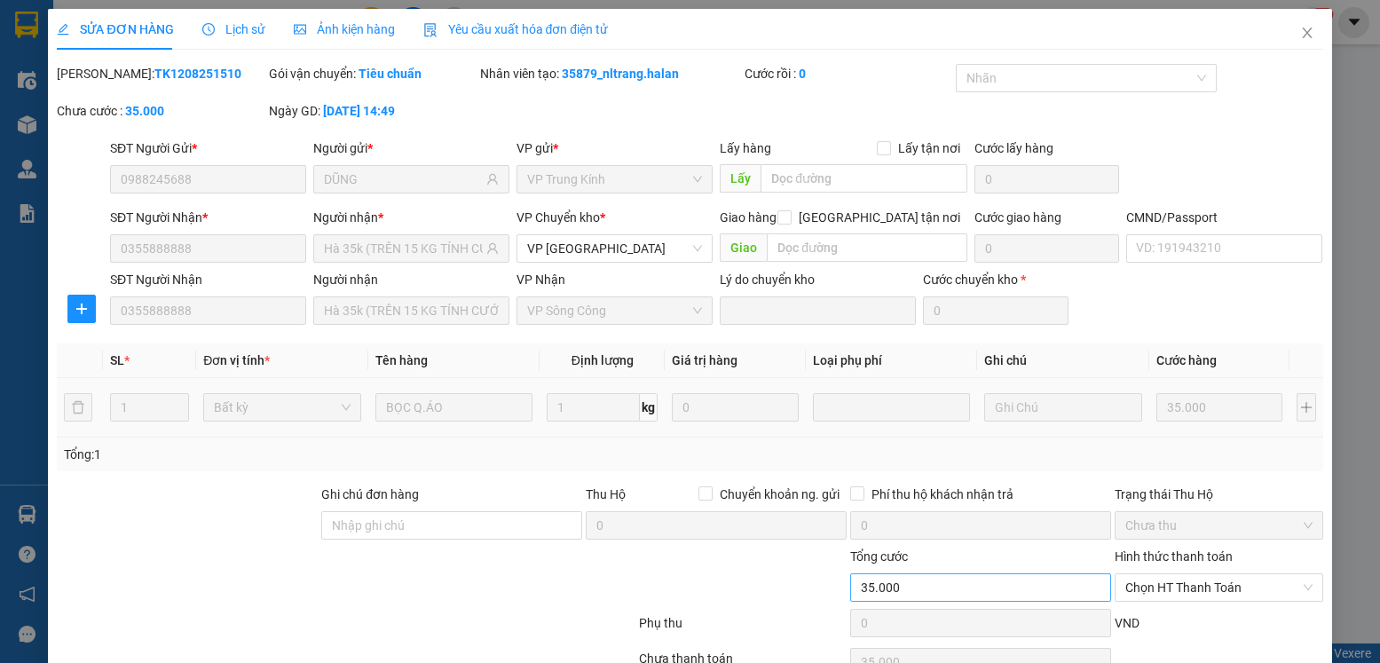
scroll to position [93, 0]
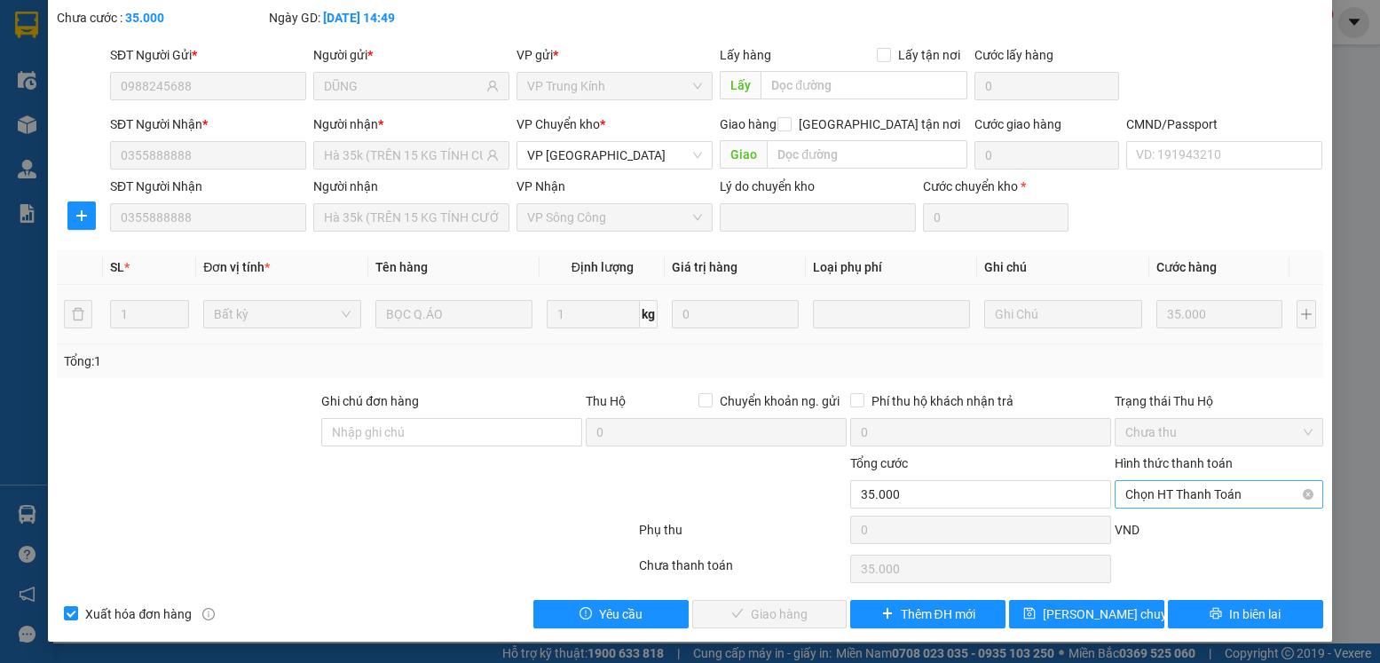
click at [1216, 493] on span "Chọn HT Thanh Toán" at bounding box center [1218, 494] width 186 height 27
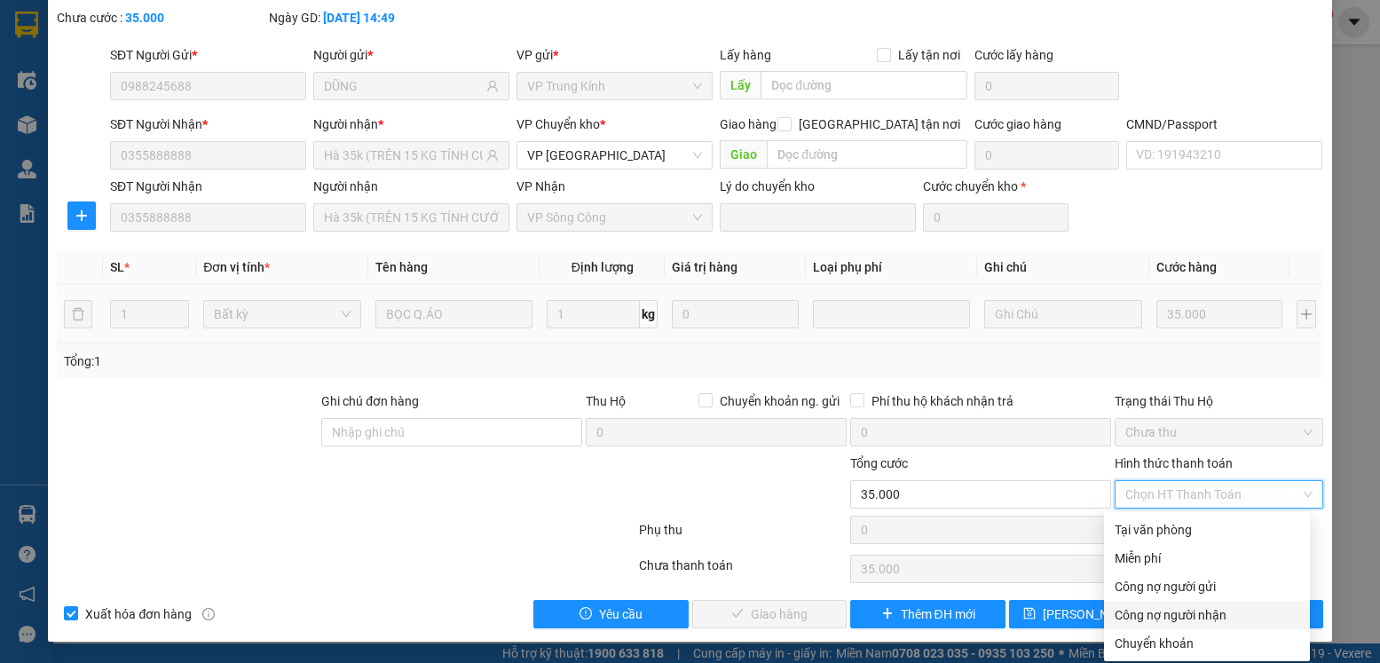
click at [1202, 611] on div "Công nợ người nhận" at bounding box center [1207, 615] width 185 height 20
type input "0"
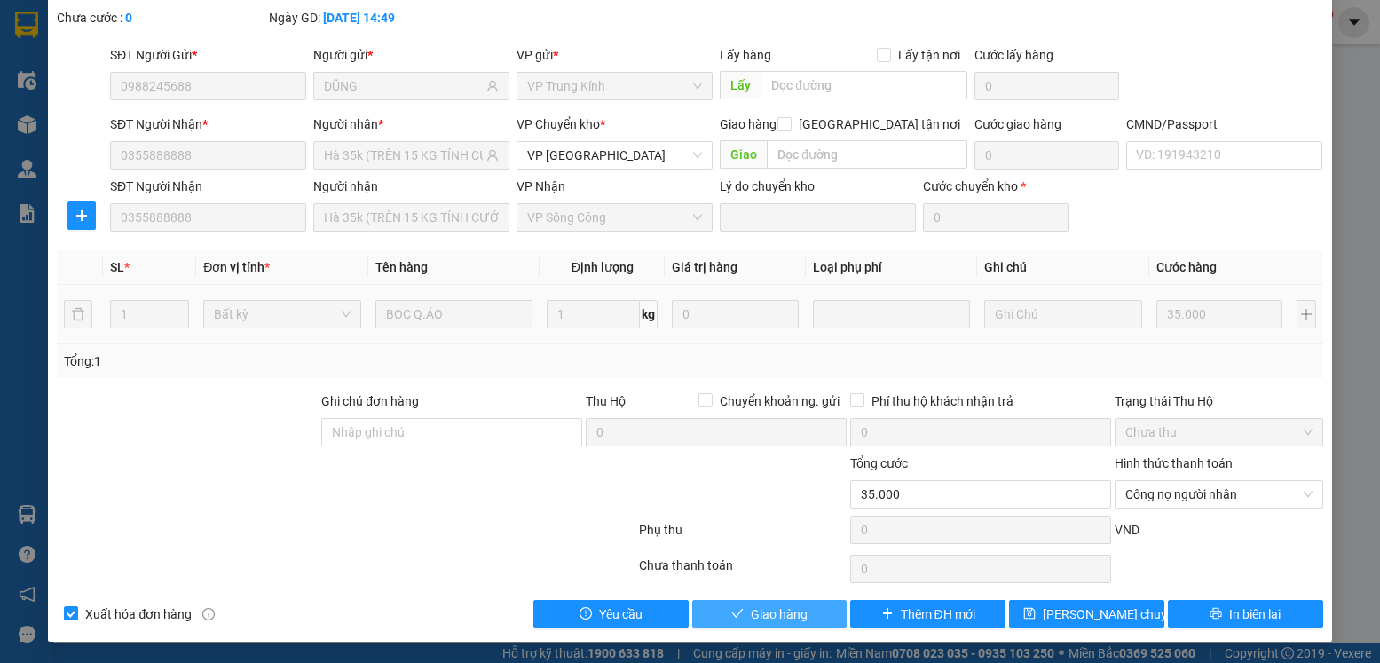
click at [794, 618] on span "Giao hàng" at bounding box center [779, 614] width 57 height 20
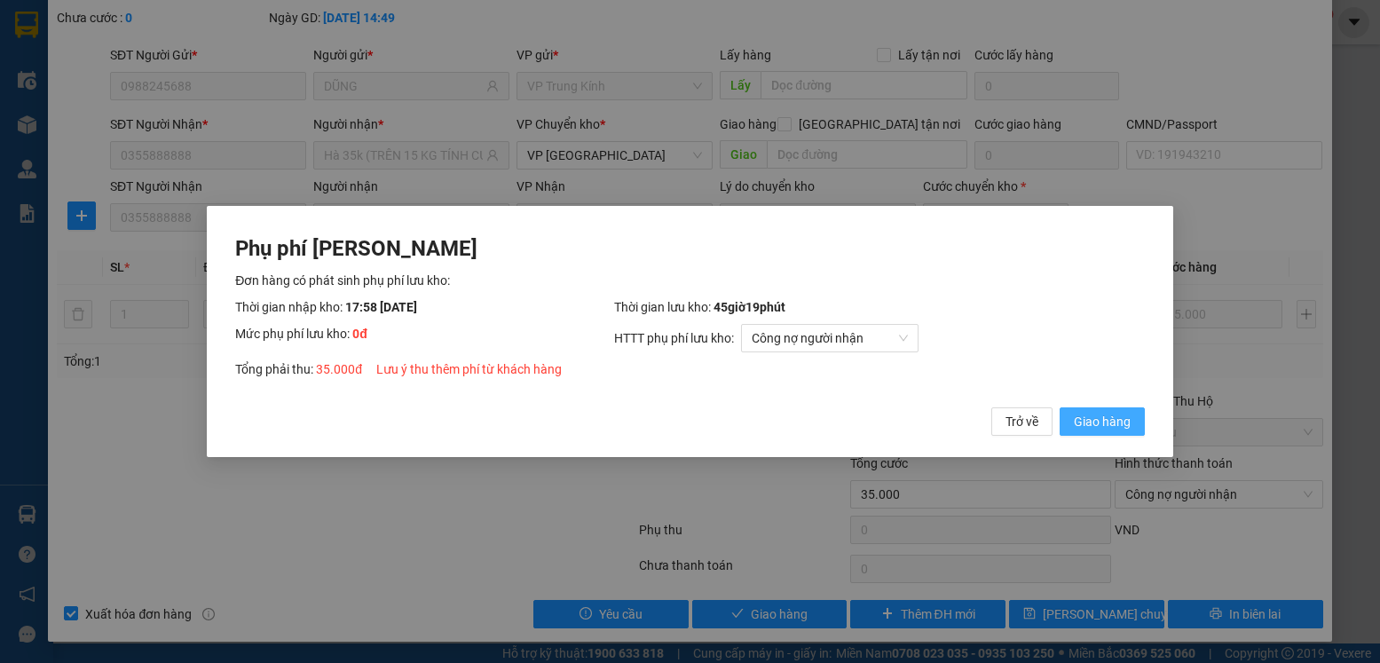
click at [1108, 419] on span "Giao hàng" at bounding box center [1102, 422] width 57 height 20
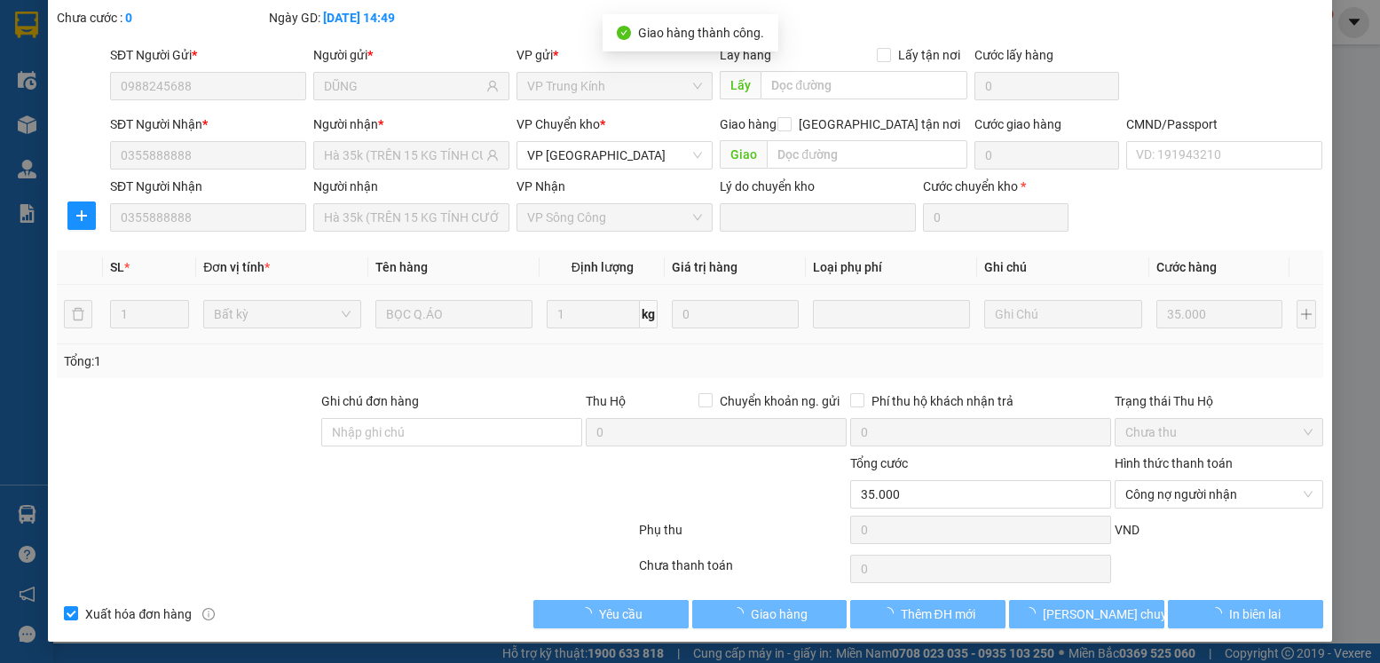
scroll to position [0, 0]
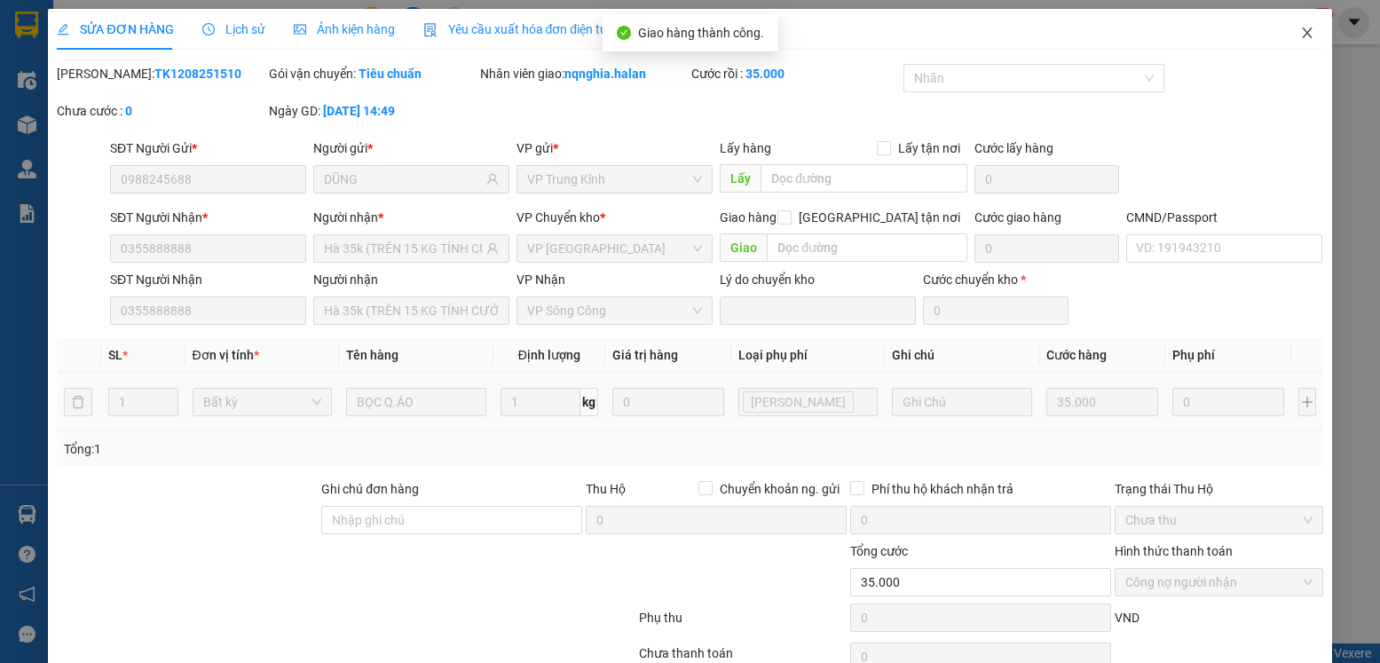
click at [1300, 34] on icon "close" at bounding box center [1307, 33] width 14 height 14
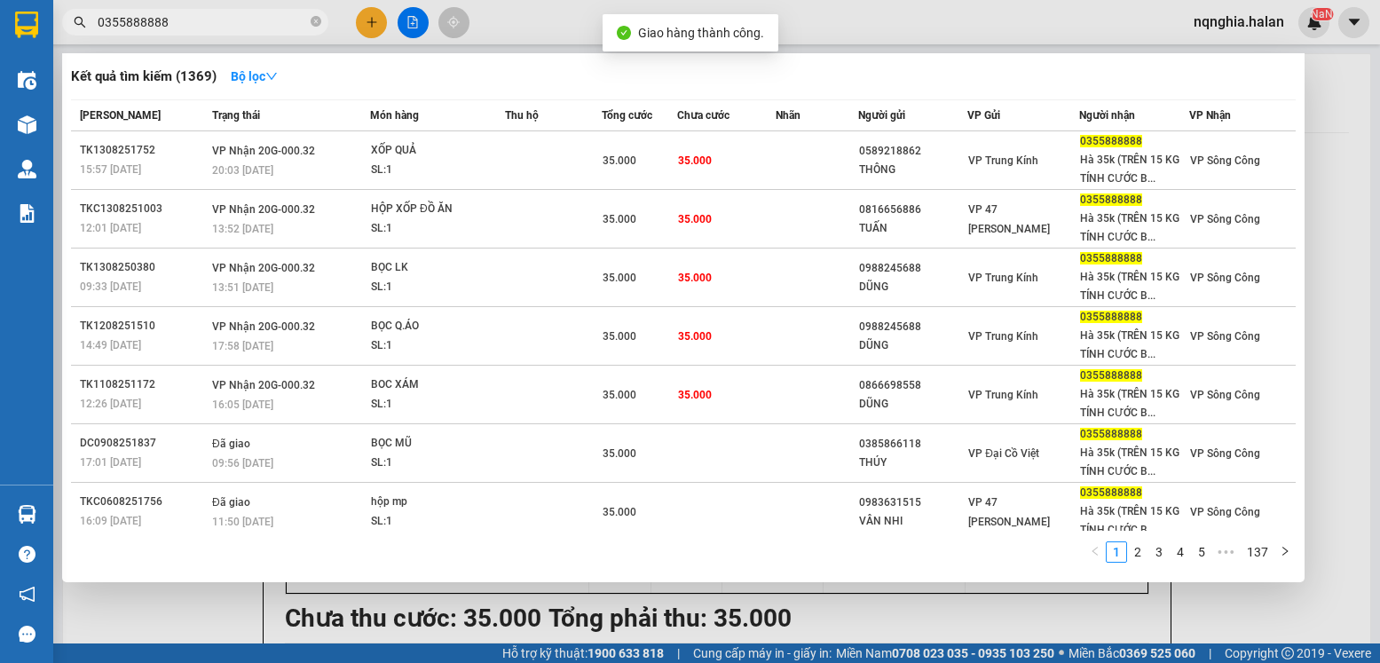
click at [238, 21] on input "0355888888" at bounding box center [202, 22] width 209 height 20
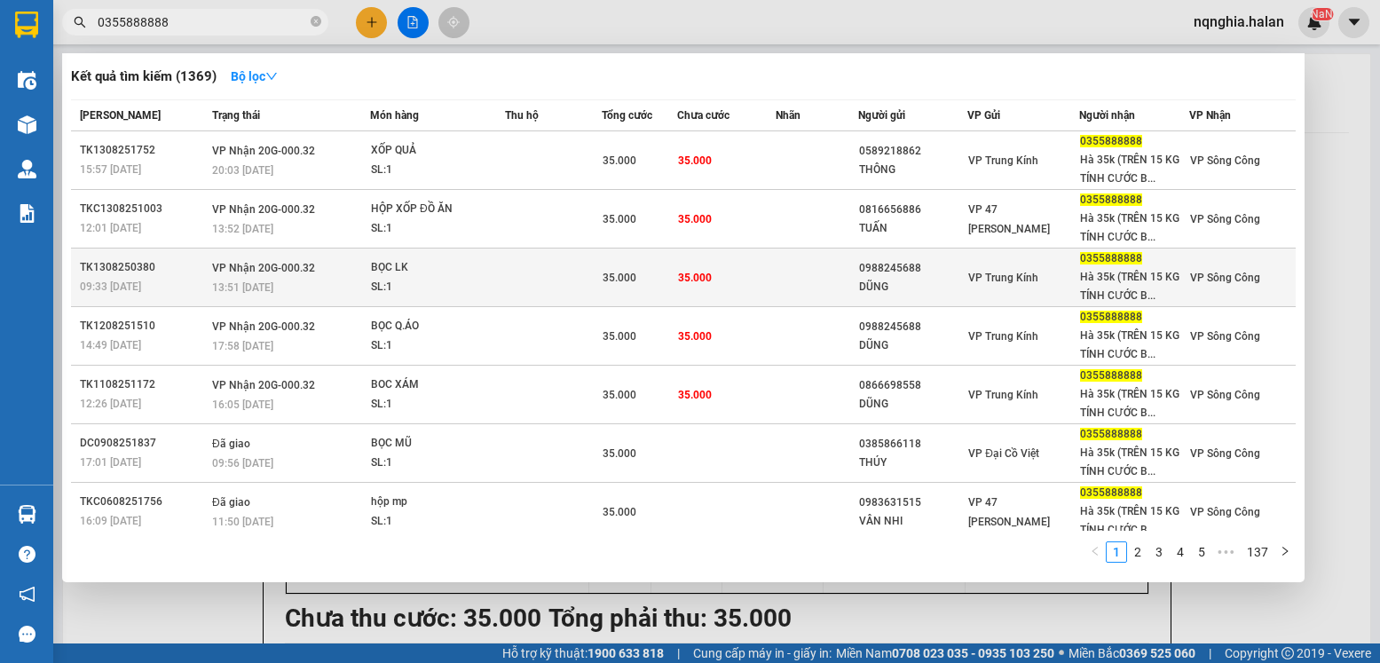
click at [732, 282] on td "35.000" at bounding box center [726, 278] width 99 height 59
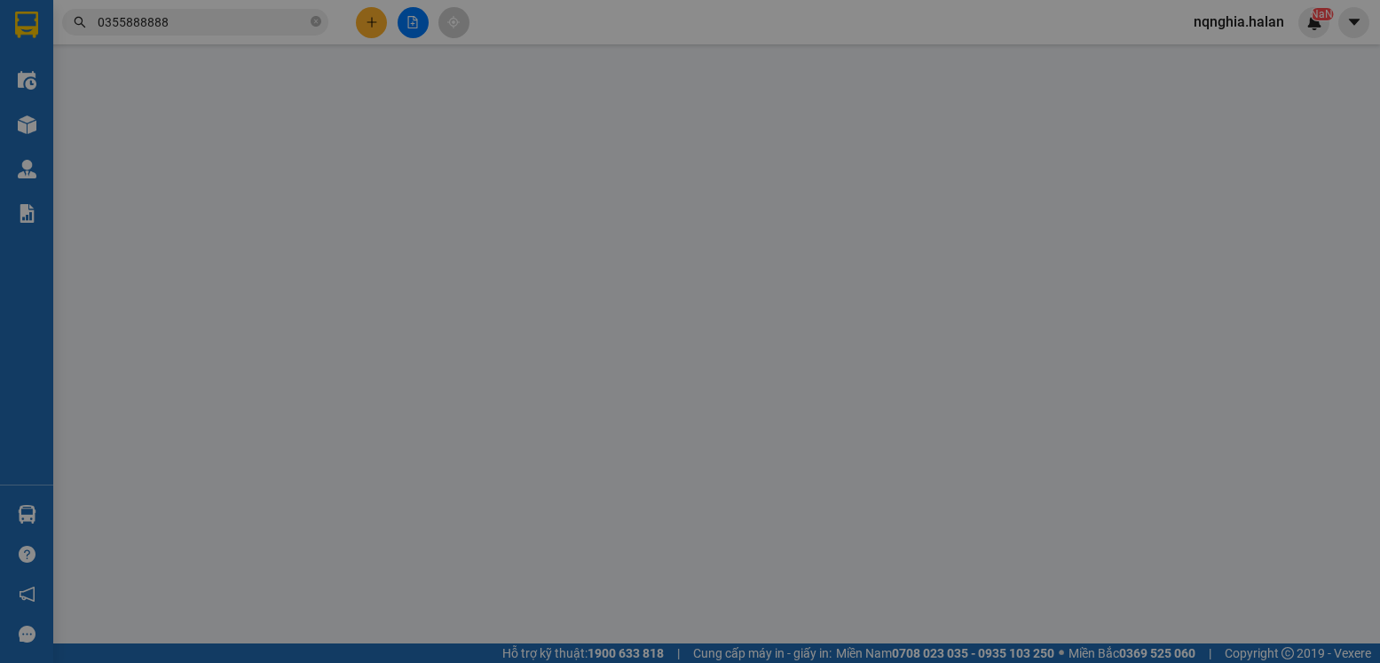
type input "0988245688"
type input "DŨNG"
type input "0355888888"
type input "Hà 35k (TRÊN 15 KG TÍNH CƯỚC BT)"
type input "35.000"
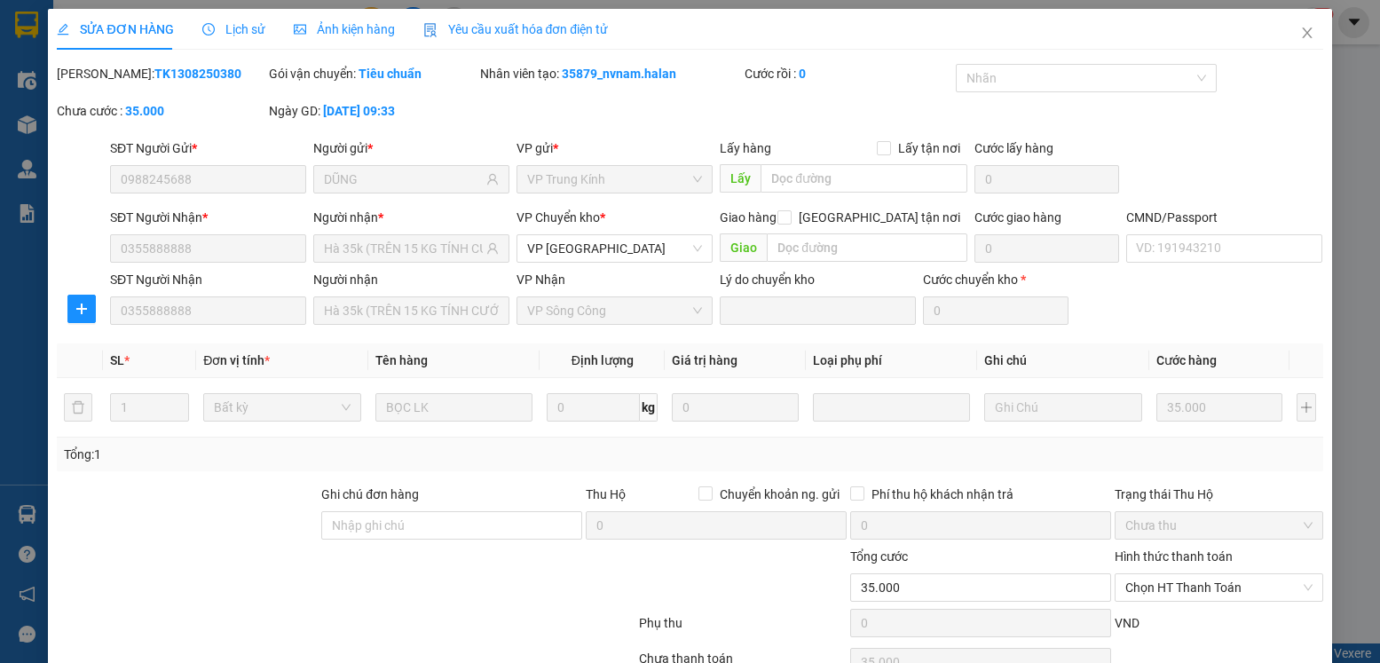
scroll to position [93, 0]
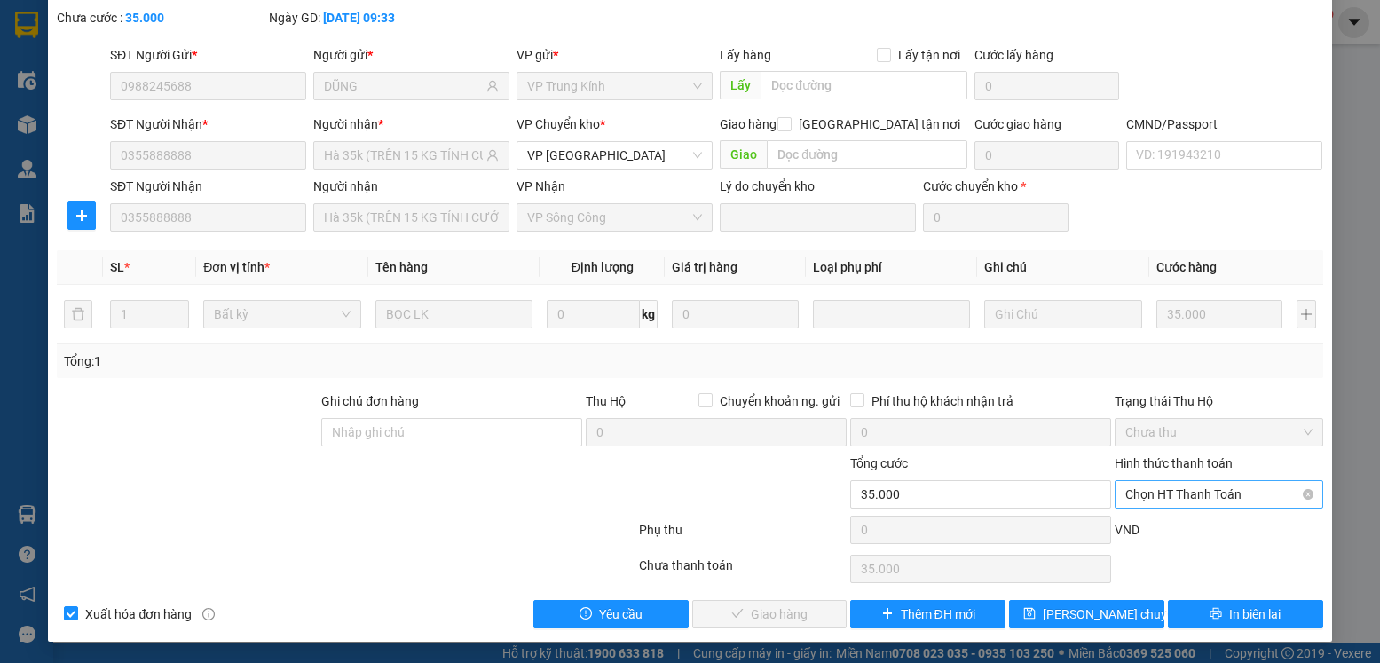
click at [1226, 493] on span "Chọn HT Thanh Toán" at bounding box center [1218, 494] width 186 height 27
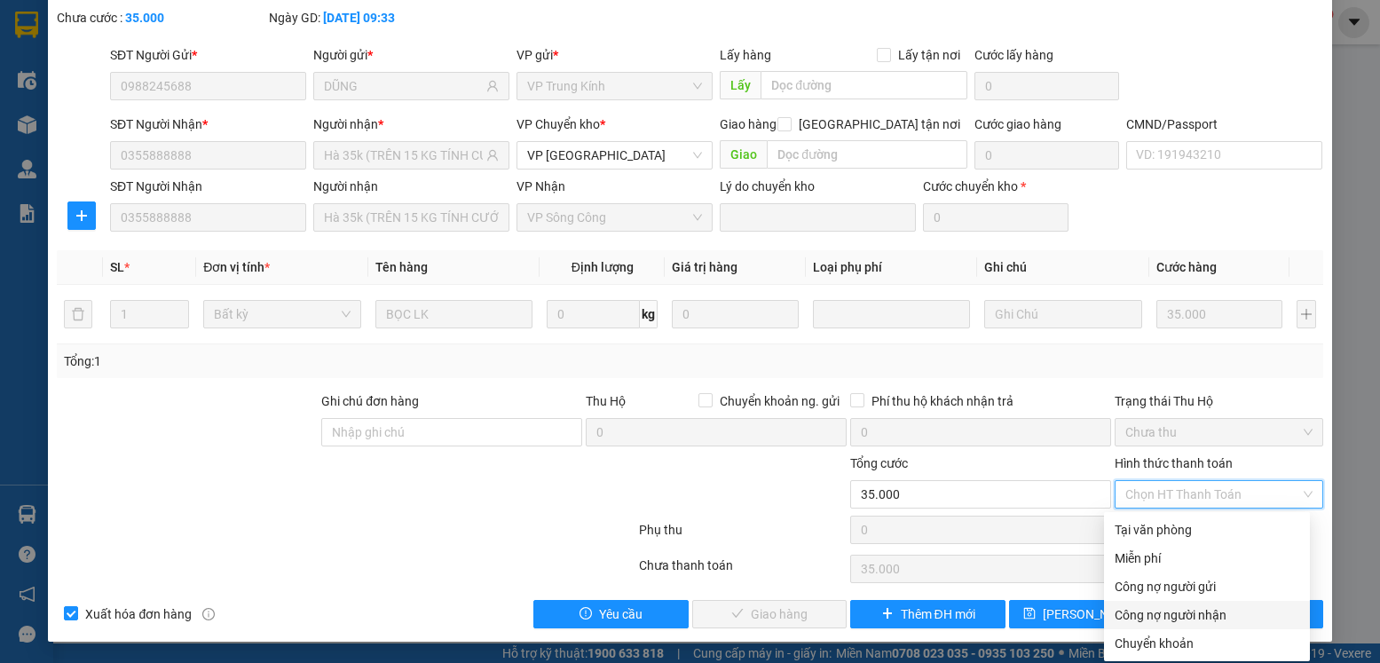
click at [1202, 617] on div "Công nợ người nhận" at bounding box center [1207, 615] width 185 height 20
type input "0"
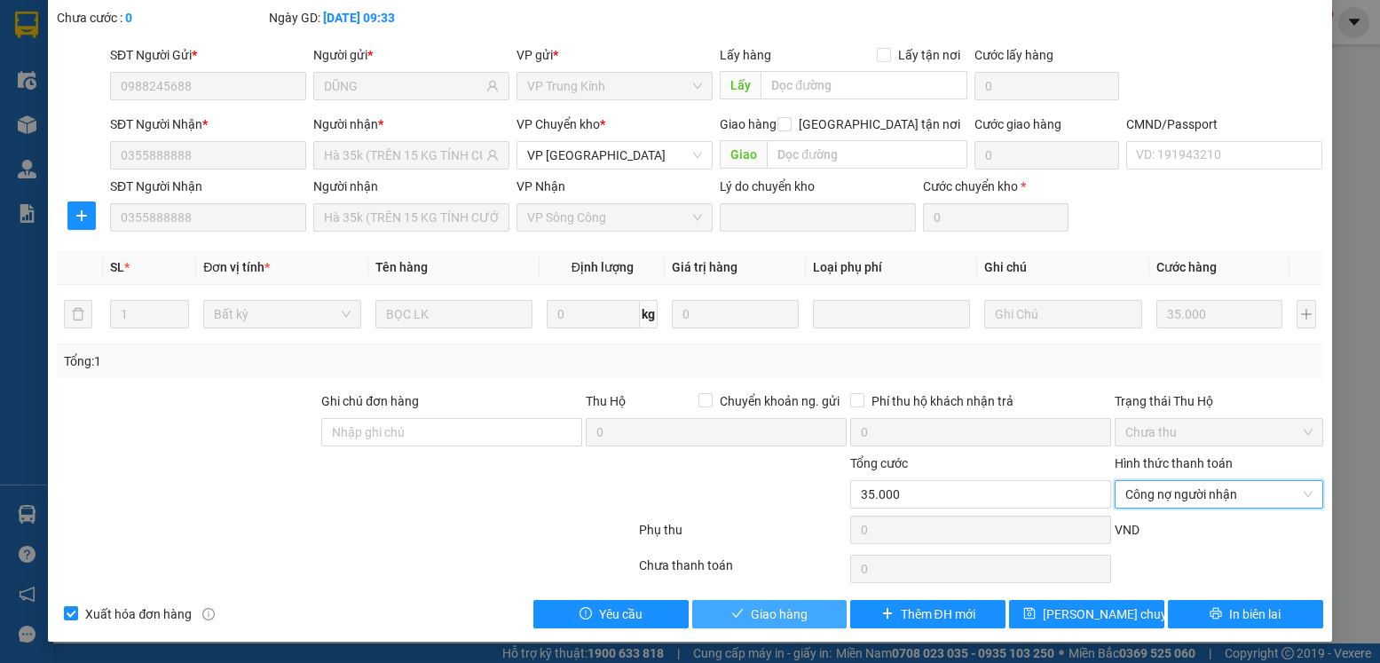
click at [767, 610] on span "Giao hàng" at bounding box center [779, 614] width 57 height 20
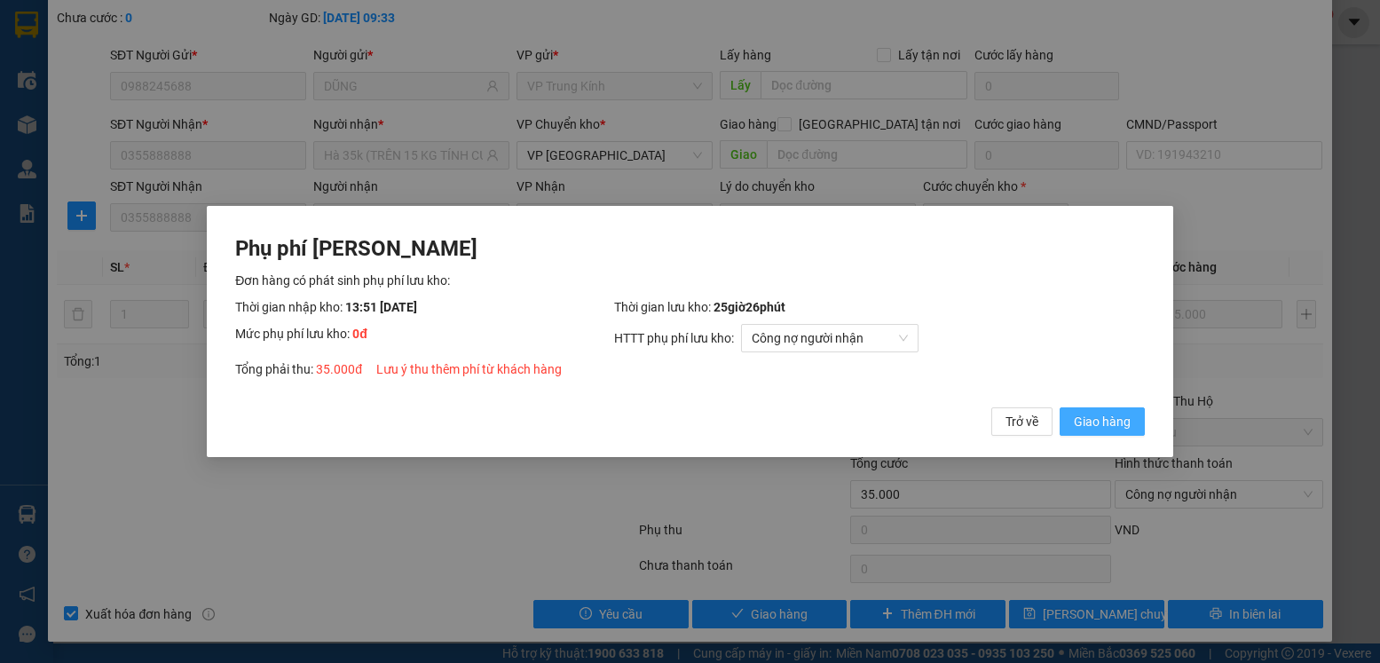
click at [1084, 422] on span "Giao hàng" at bounding box center [1102, 422] width 57 height 20
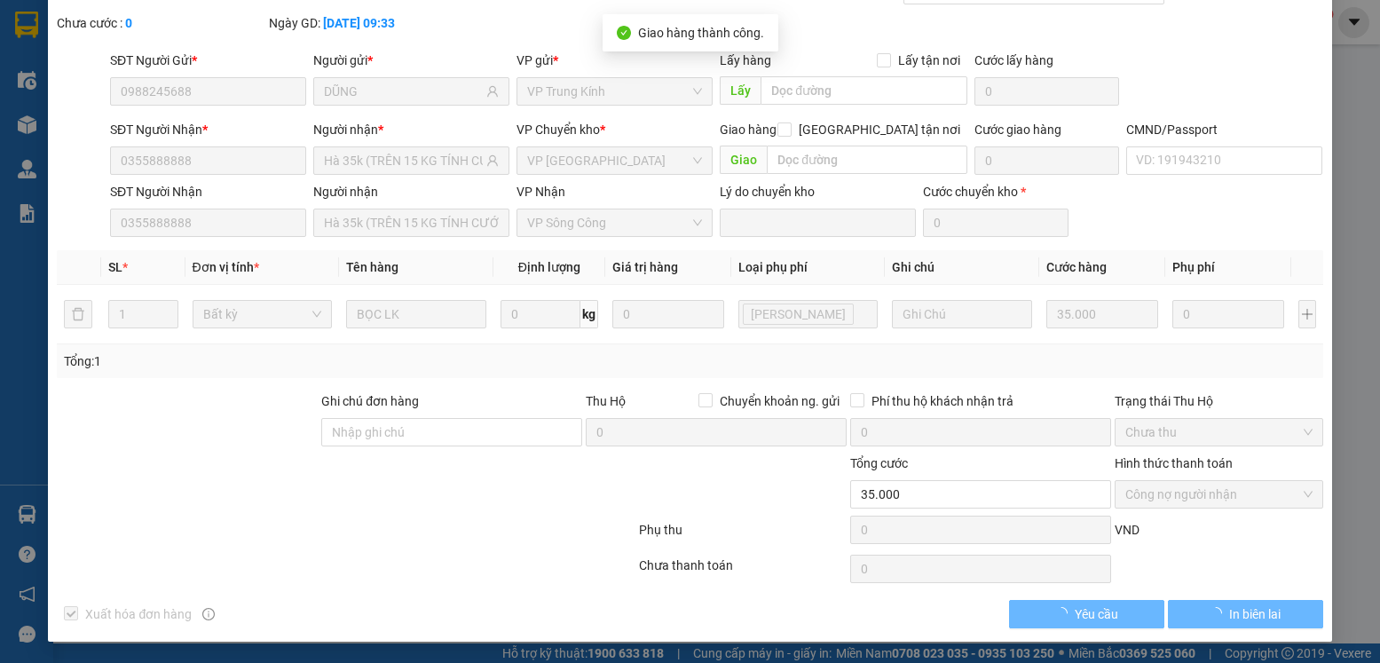
scroll to position [0, 0]
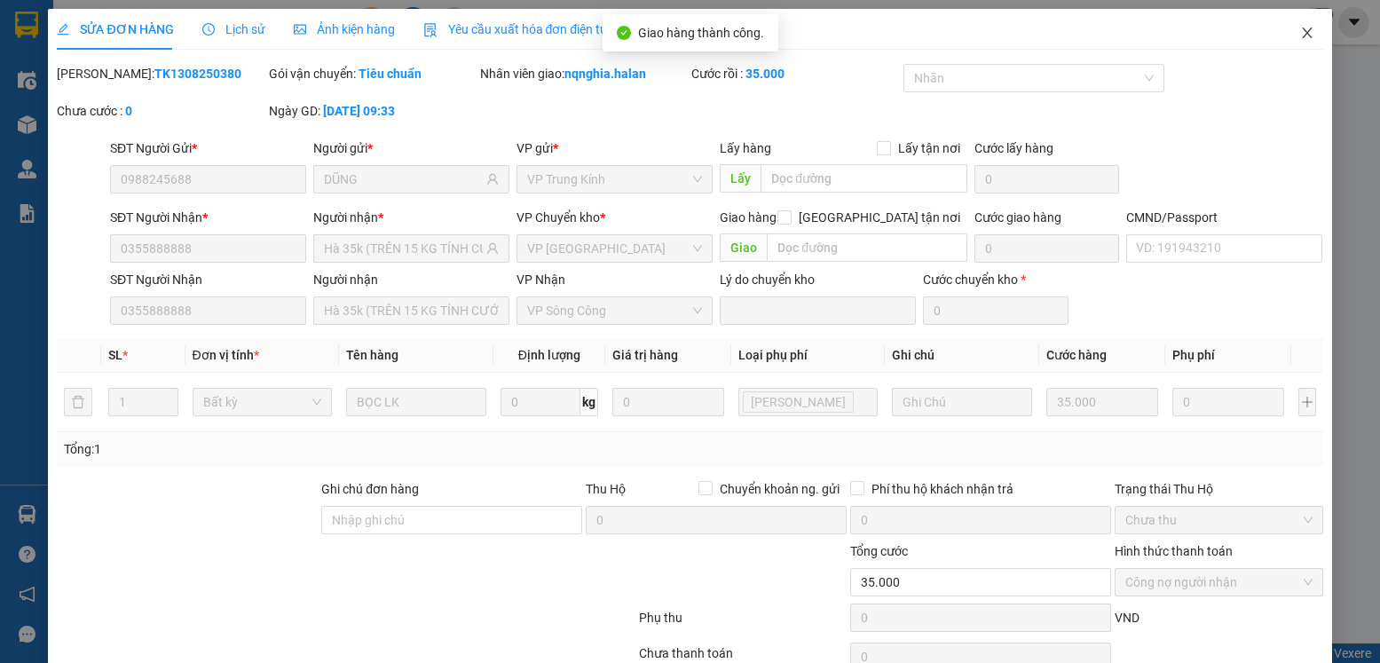
click at [1302, 36] on icon "close" at bounding box center [1307, 33] width 10 height 11
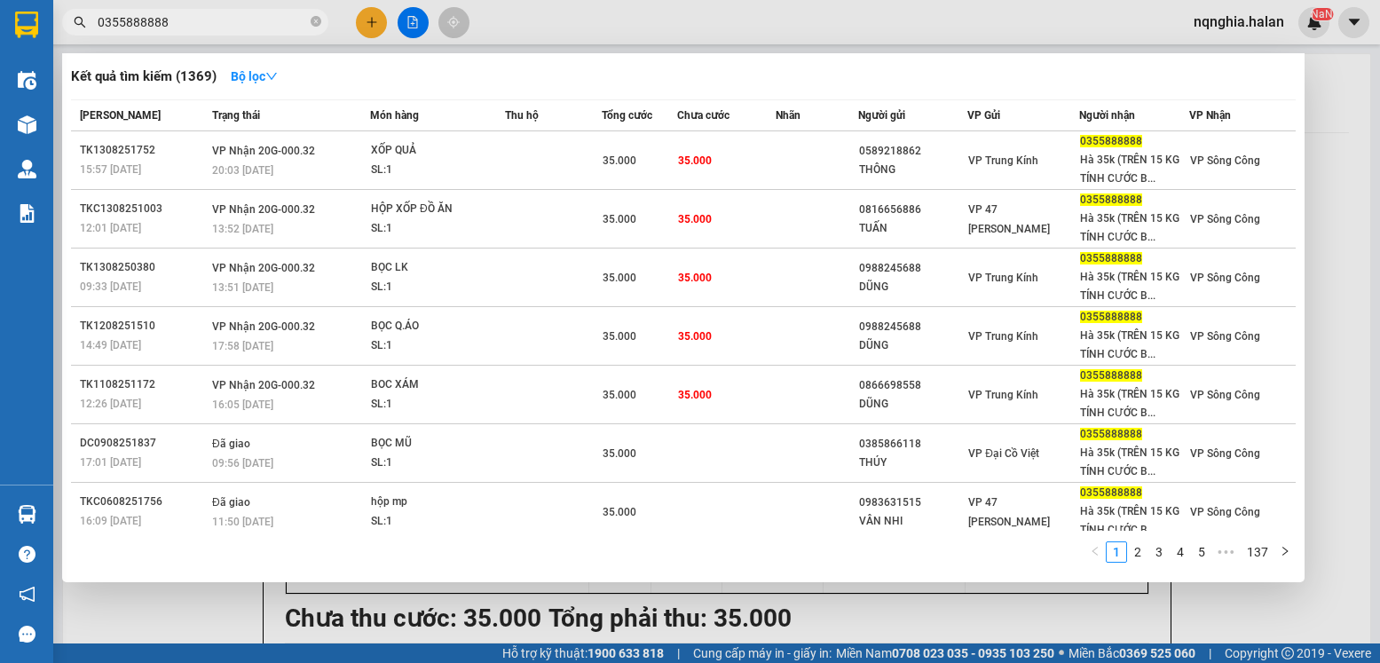
click at [228, 28] on input "0355888888" at bounding box center [202, 22] width 209 height 20
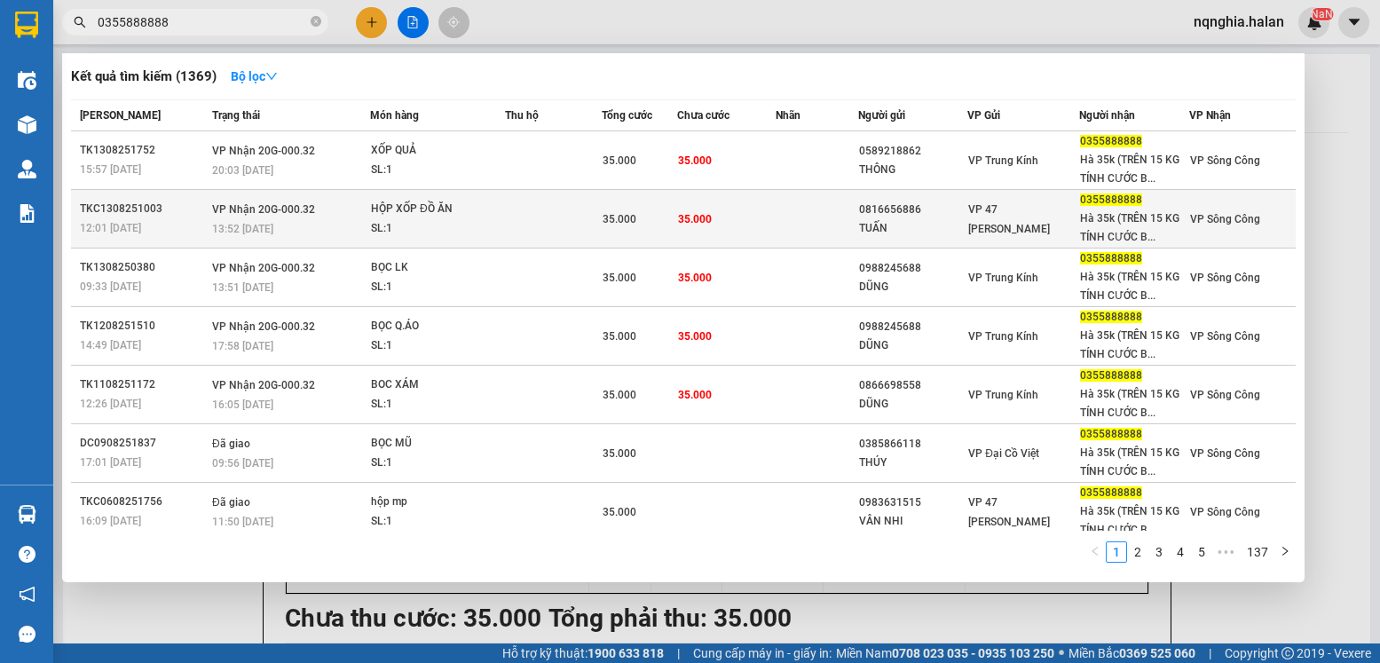
click at [801, 220] on td at bounding box center [817, 219] width 82 height 59
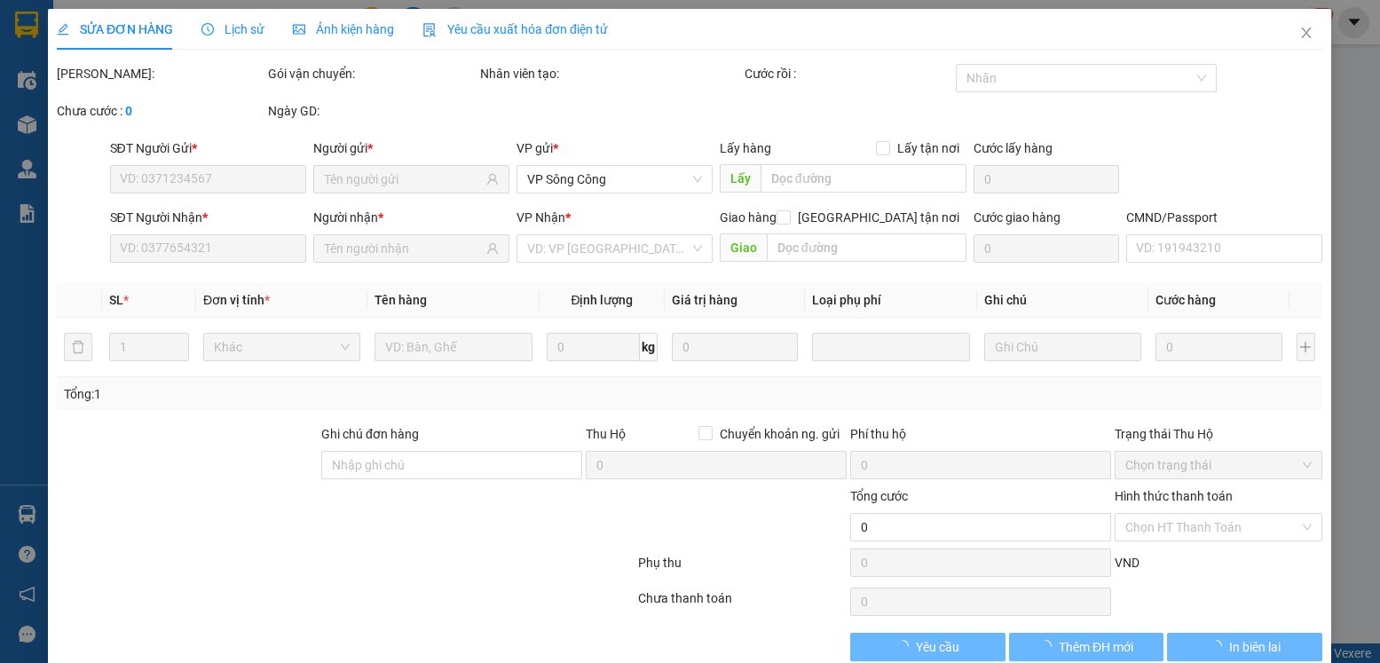
type input "0816656886"
type input "TUẤN"
type input "0355888888"
type input "Hà 35k (TRÊN 15 KG TÍNH CƯỚC BT)"
type input "35.000"
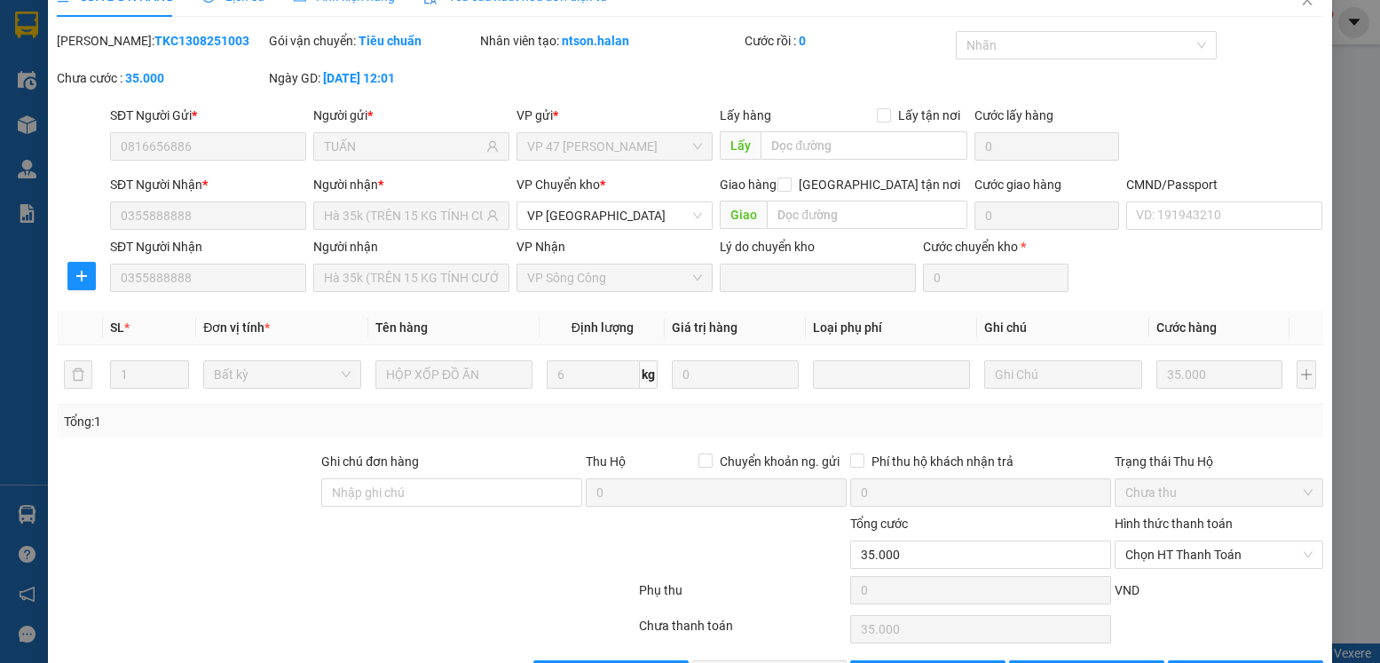
scroll to position [93, 0]
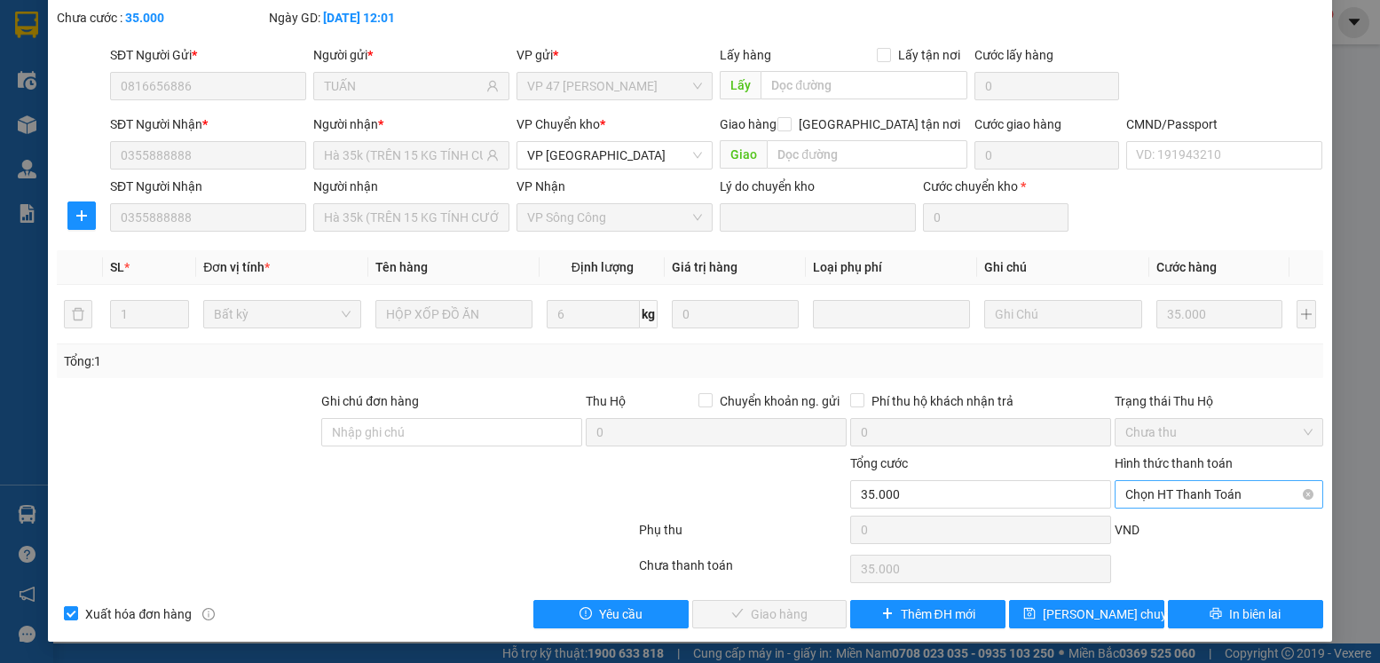
click at [1241, 493] on span "Chọn HT Thanh Toán" at bounding box center [1218, 494] width 186 height 27
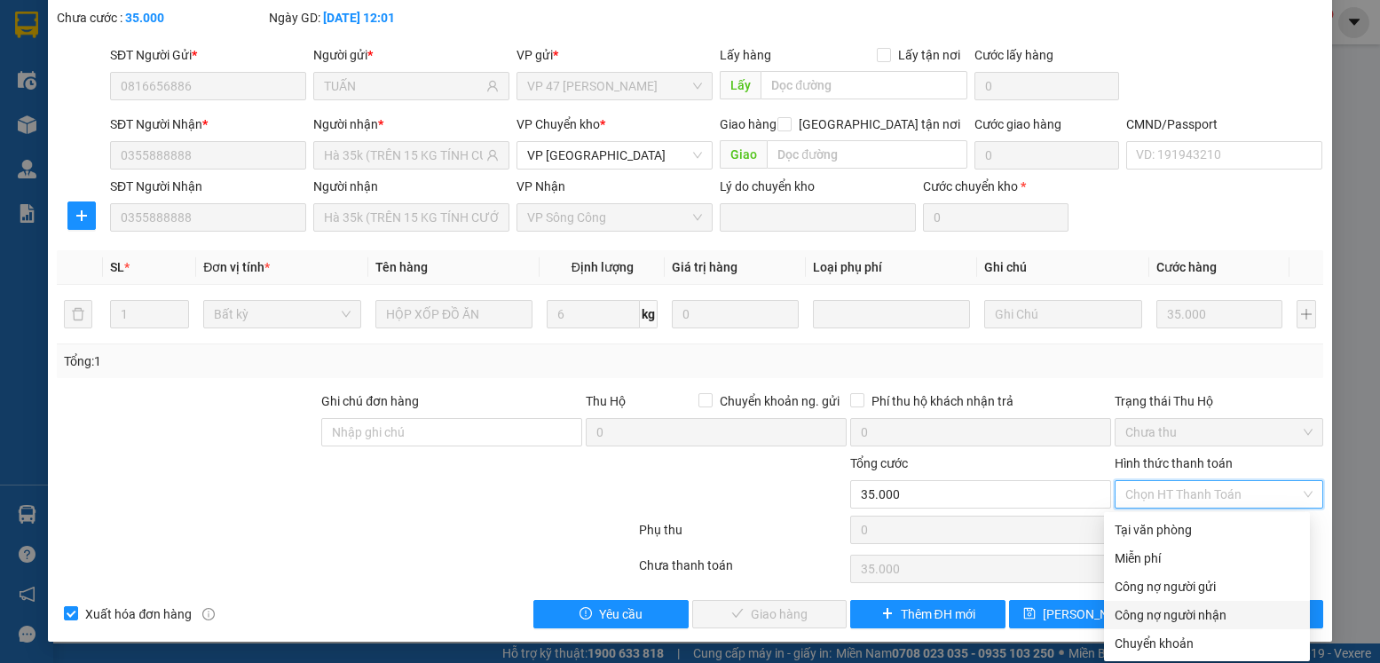
click at [1177, 615] on div "Công nợ người nhận" at bounding box center [1207, 615] width 185 height 20
type input "0"
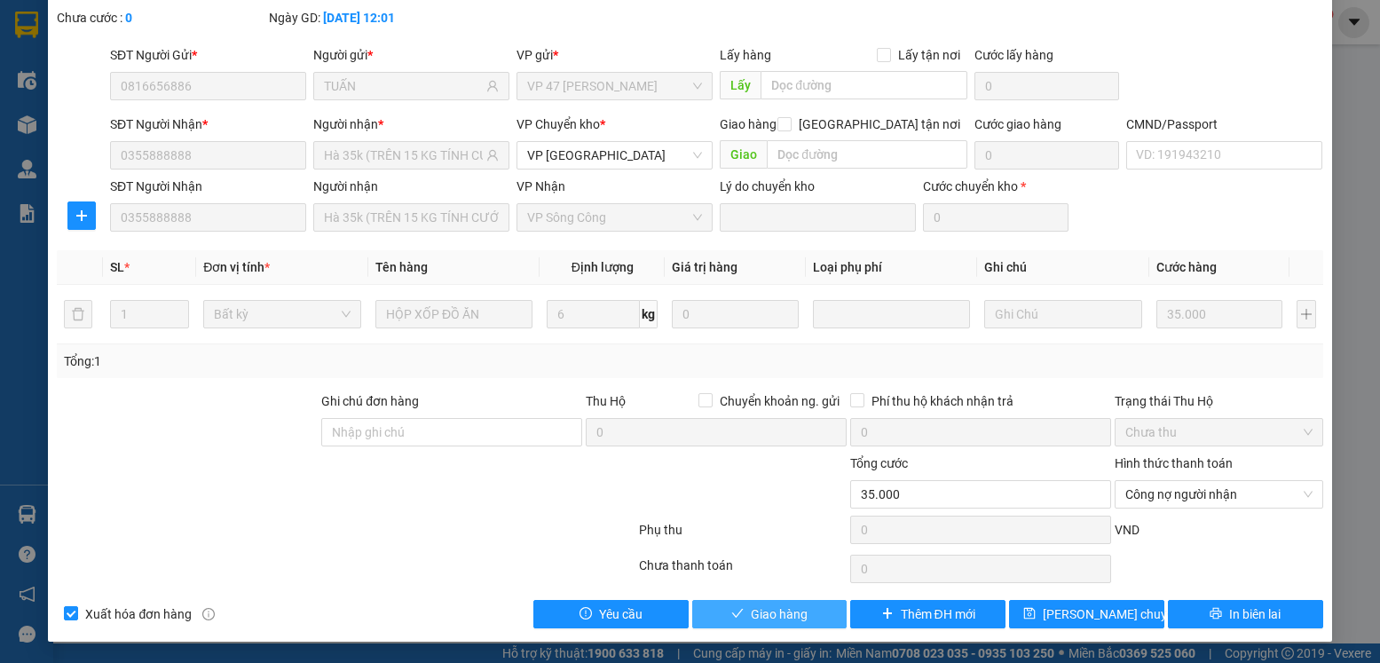
click at [782, 609] on span "Giao hàng" at bounding box center [779, 614] width 57 height 20
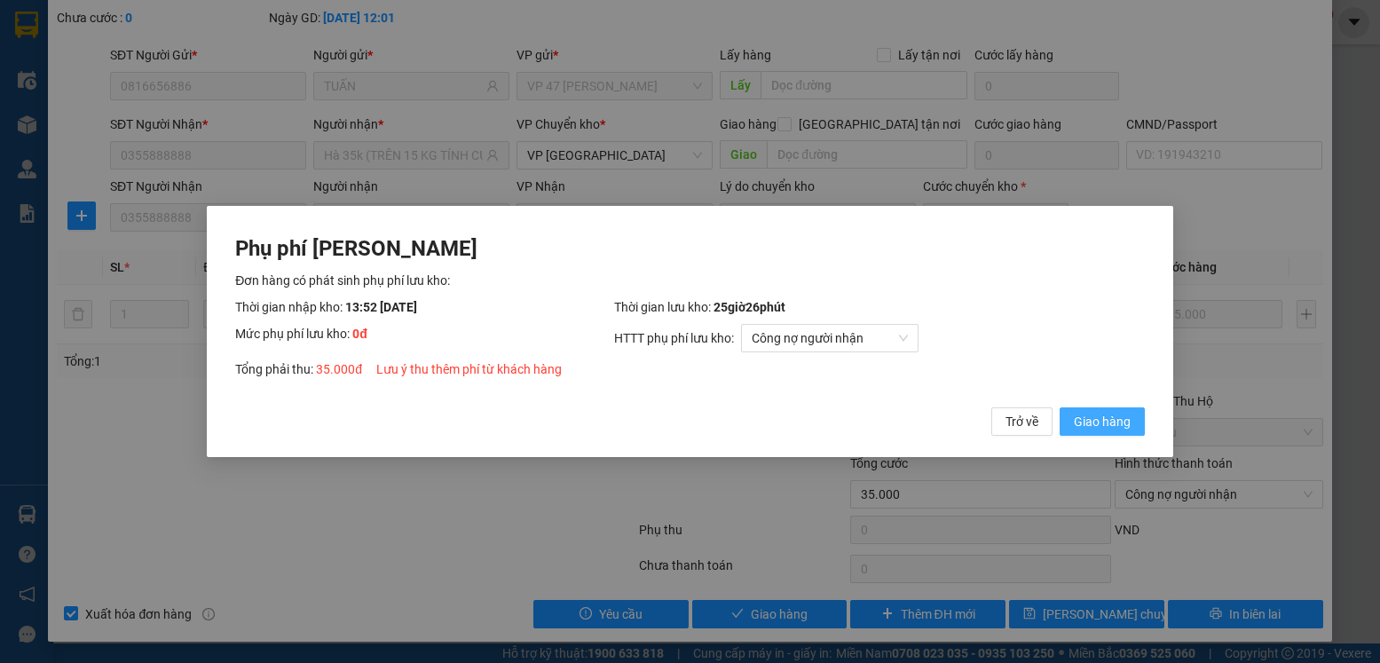
click at [1103, 416] on span "Giao hàng" at bounding box center [1102, 422] width 57 height 20
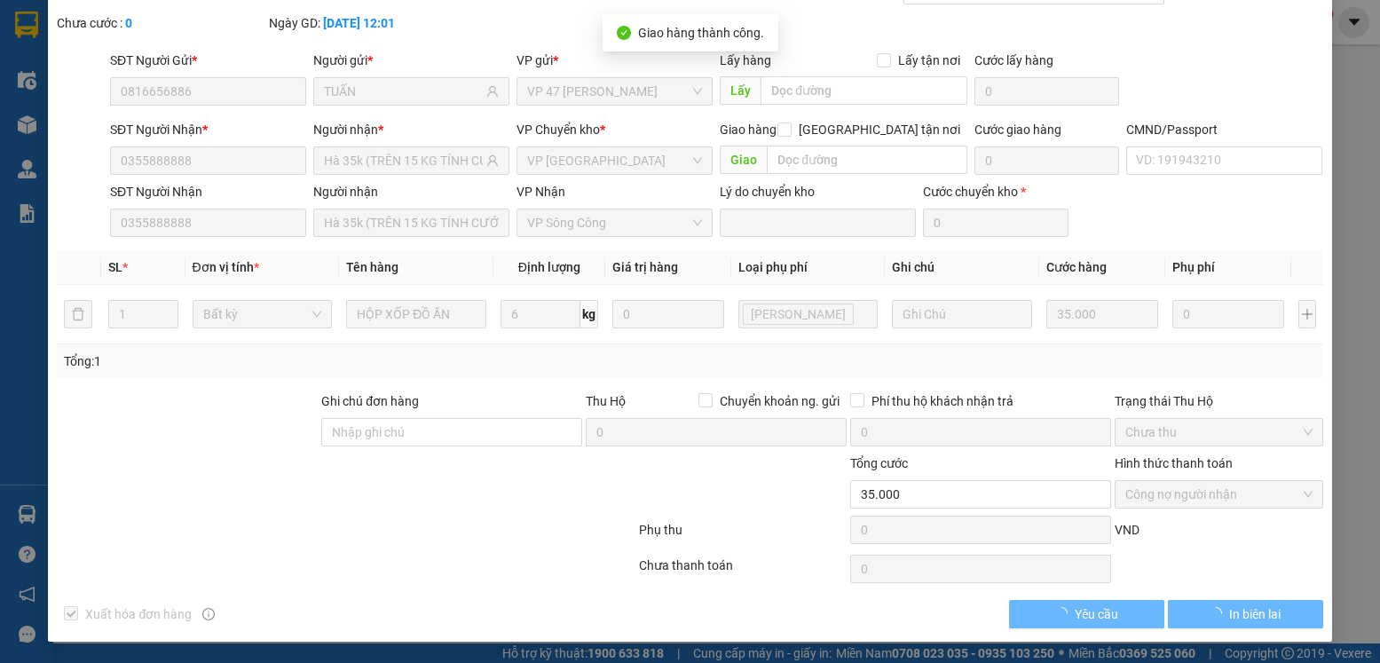
scroll to position [0, 0]
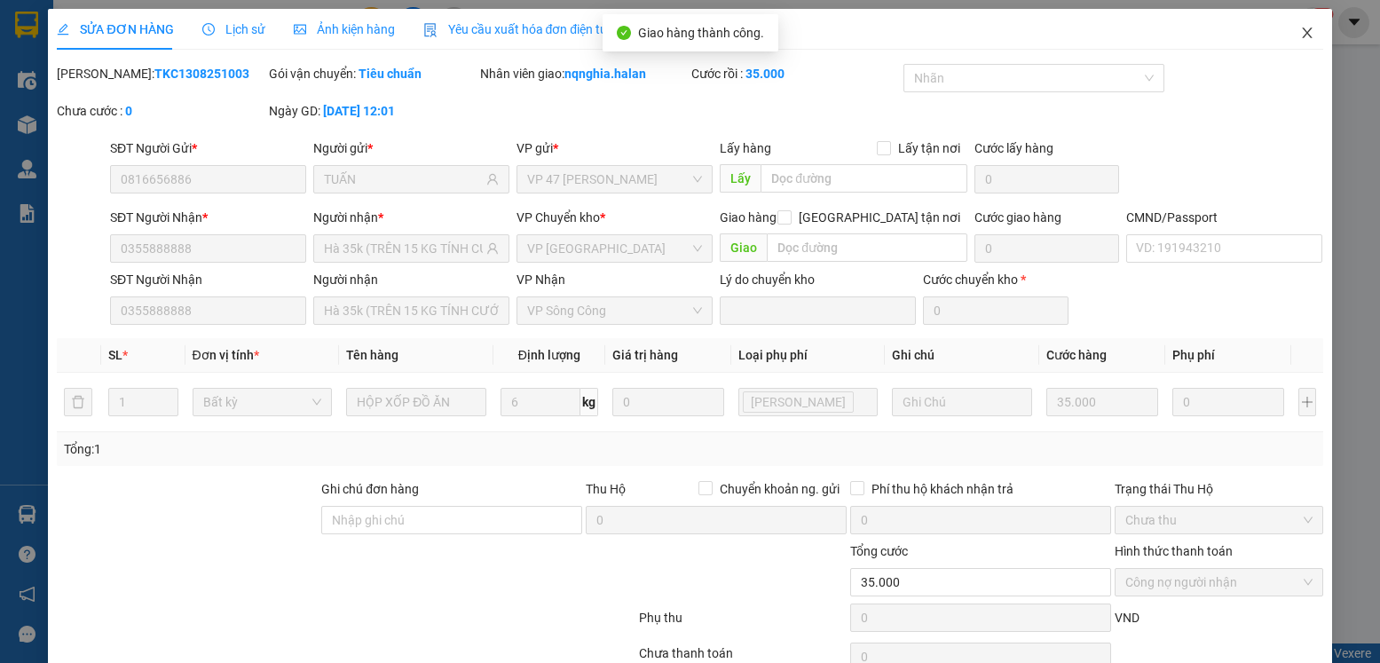
click at [1300, 36] on icon "close" at bounding box center [1307, 33] width 14 height 14
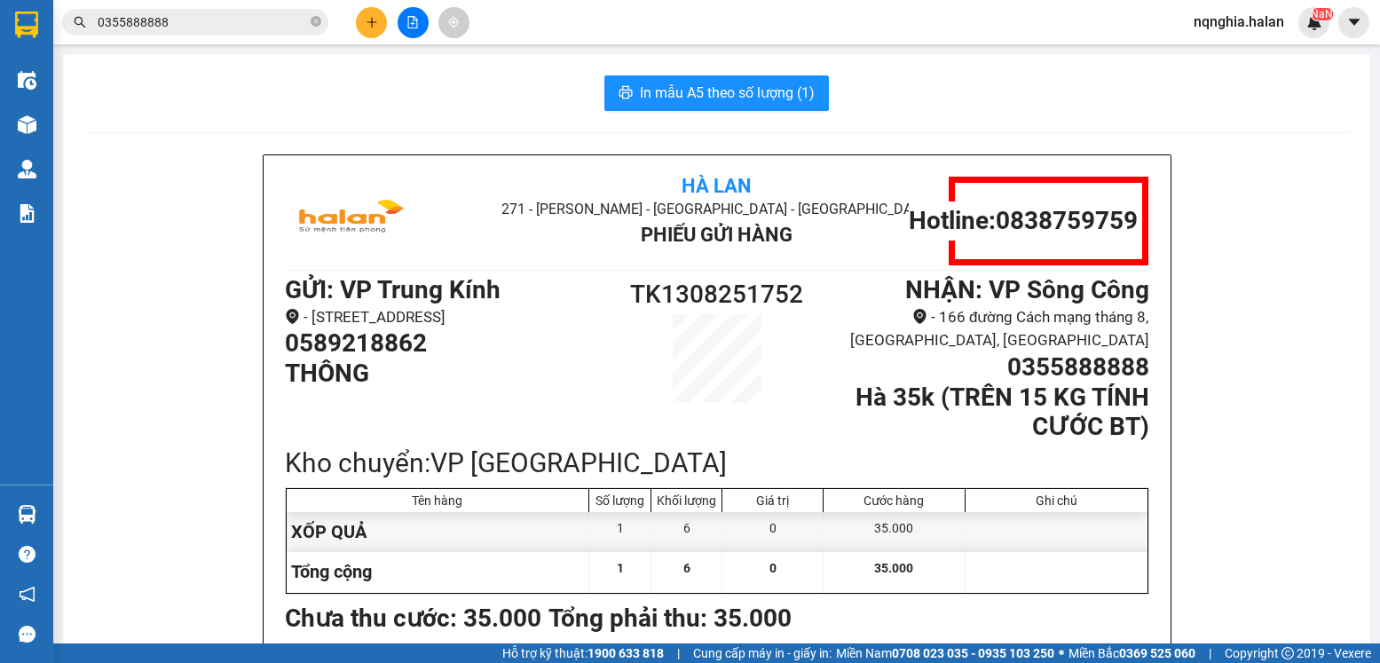
click at [247, 26] on input "0355888888" at bounding box center [202, 22] width 209 height 20
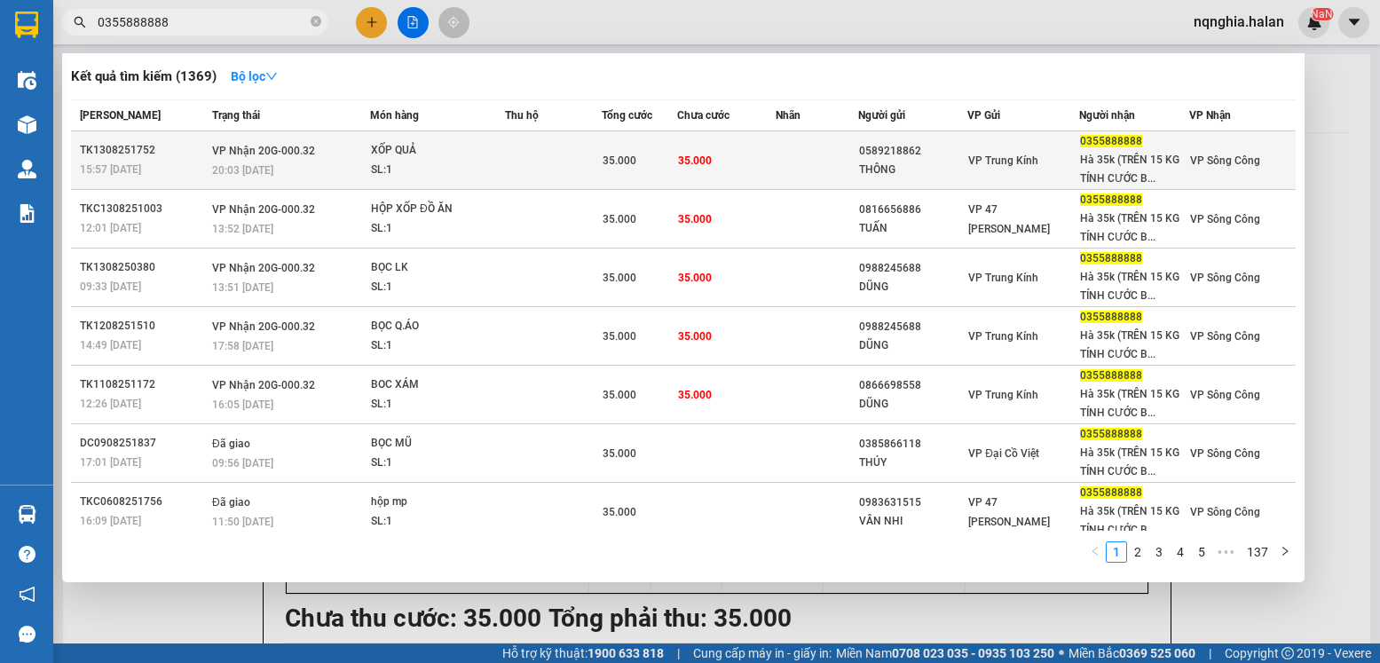
click at [794, 153] on td at bounding box center [817, 160] width 82 height 59
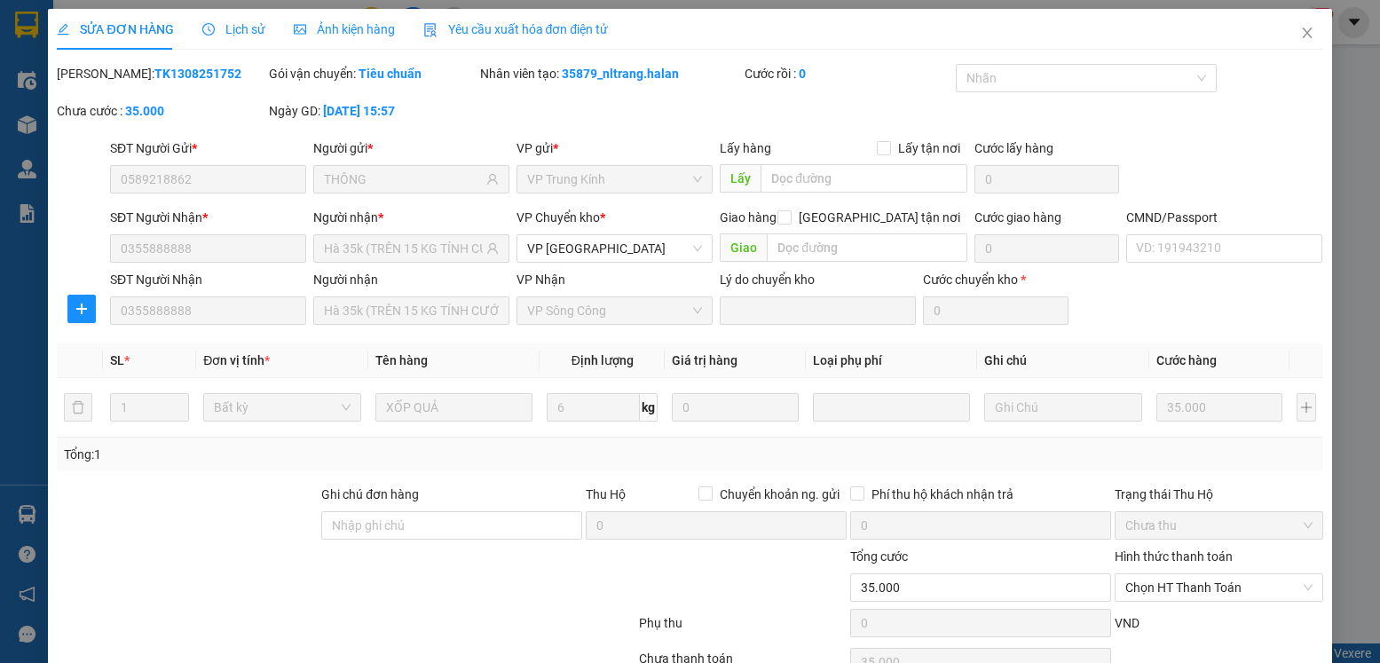
type input "0589218862"
type input "THÔNG"
type input "0355888888"
type input "Hà 35k (TRÊN 15 KG TÍNH CƯỚC BT)"
type input "35.000"
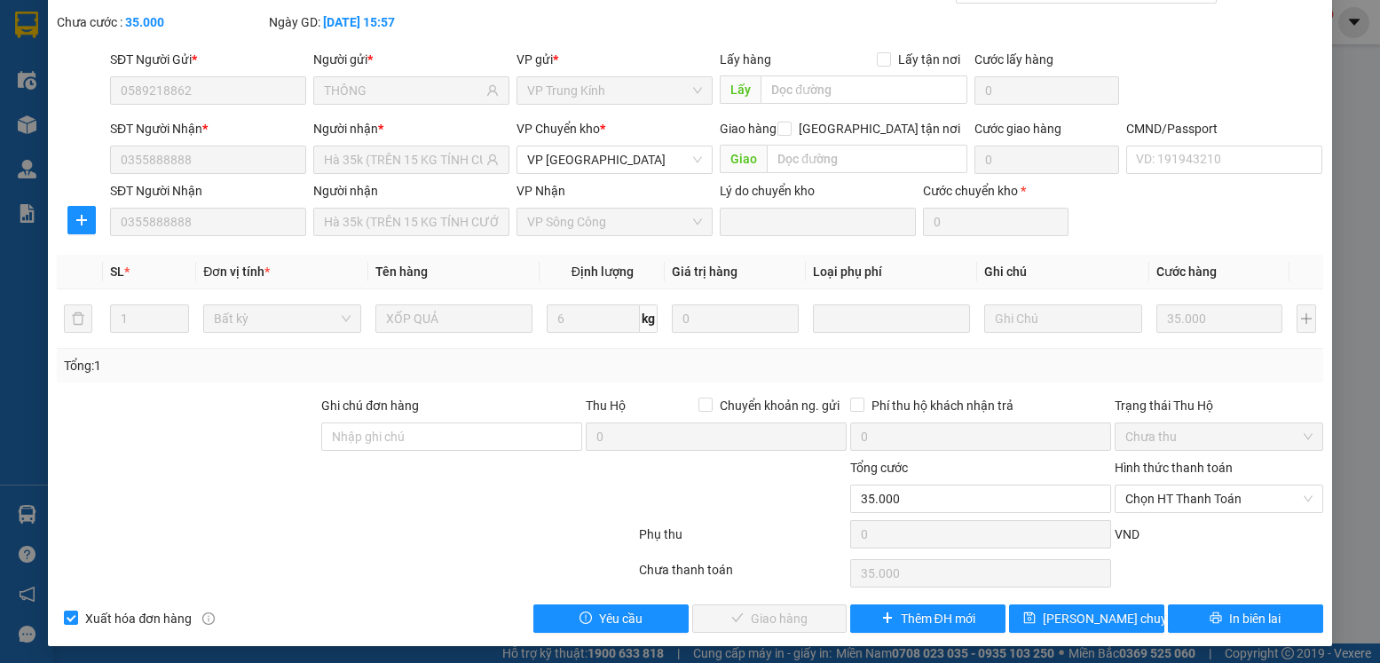
scroll to position [93, 0]
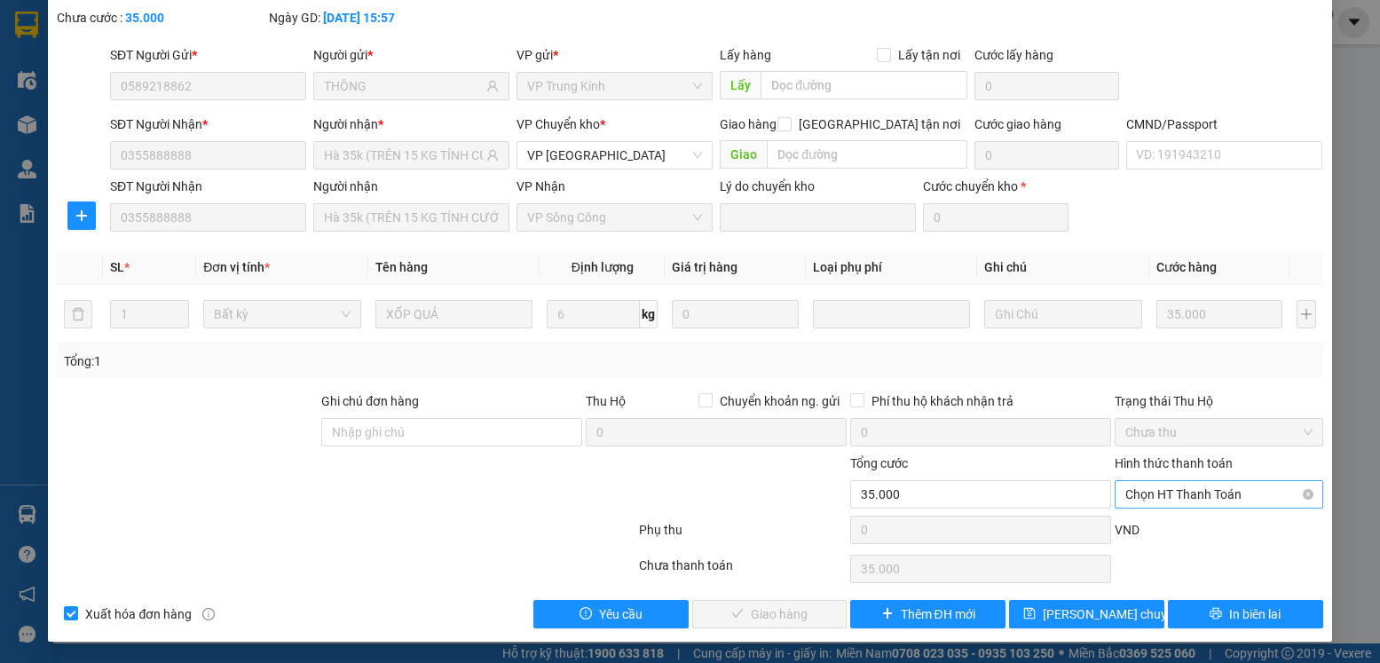
click at [1217, 491] on span "Chọn HT Thanh Toán" at bounding box center [1218, 494] width 186 height 27
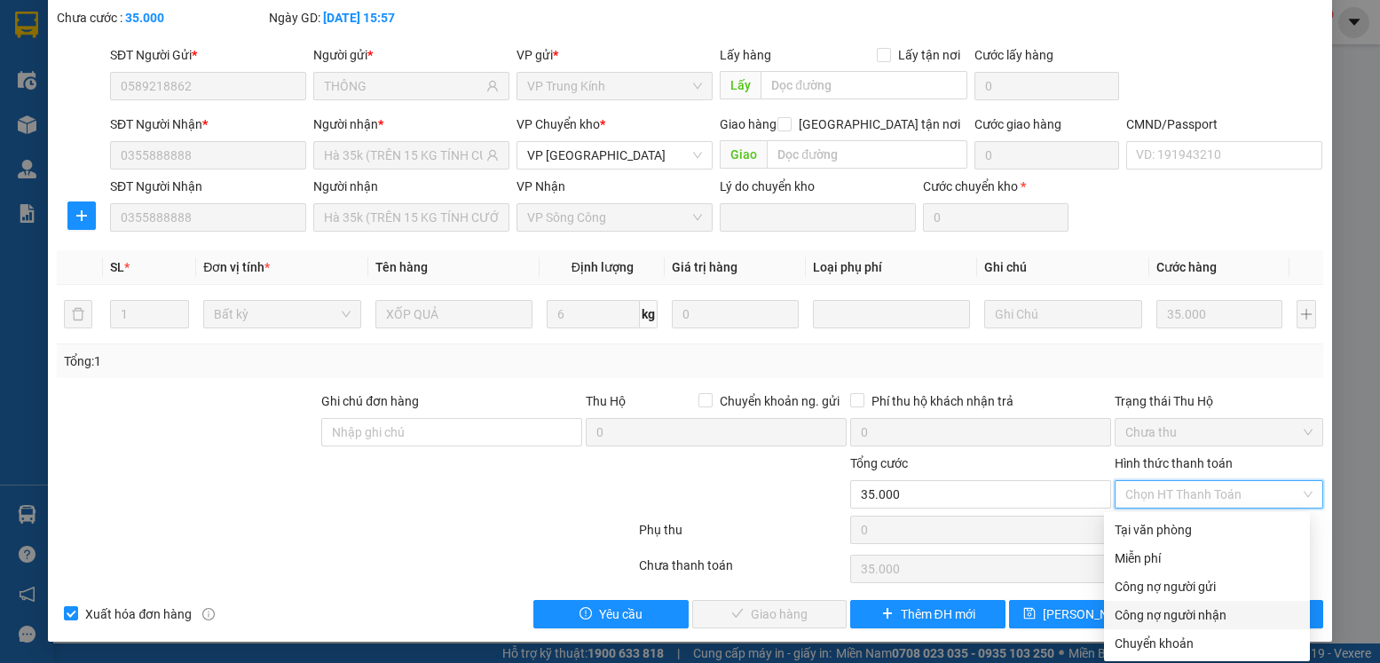
click at [1182, 616] on div "Công nợ người nhận" at bounding box center [1207, 615] width 185 height 20
type input "0"
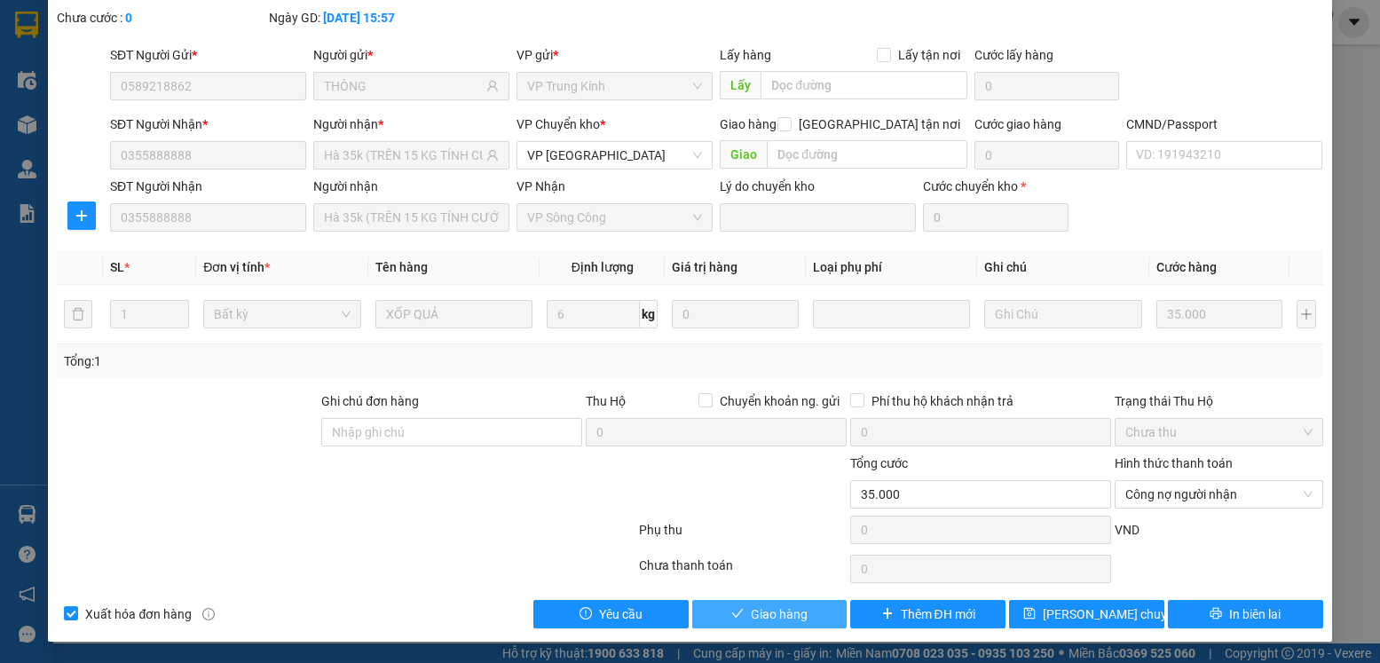
click at [798, 612] on span "Giao hàng" at bounding box center [779, 614] width 57 height 20
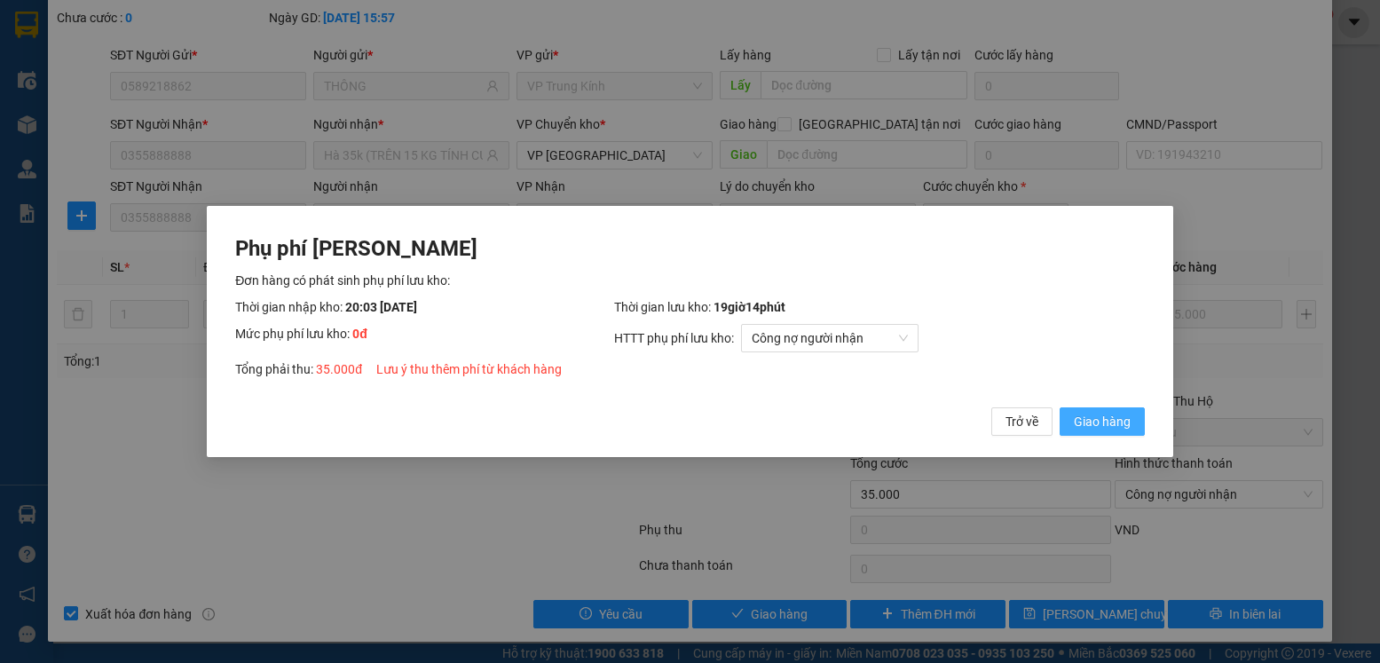
click at [1115, 425] on span "Giao hàng" at bounding box center [1102, 422] width 57 height 20
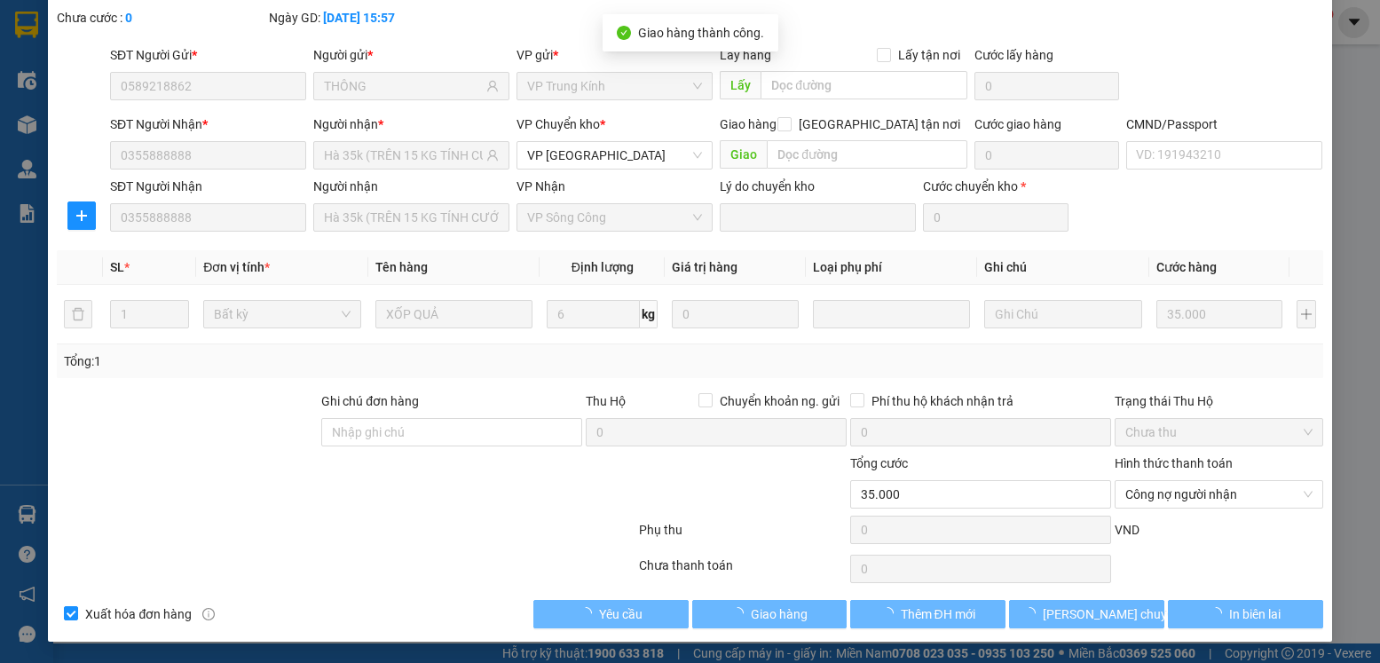
scroll to position [0, 0]
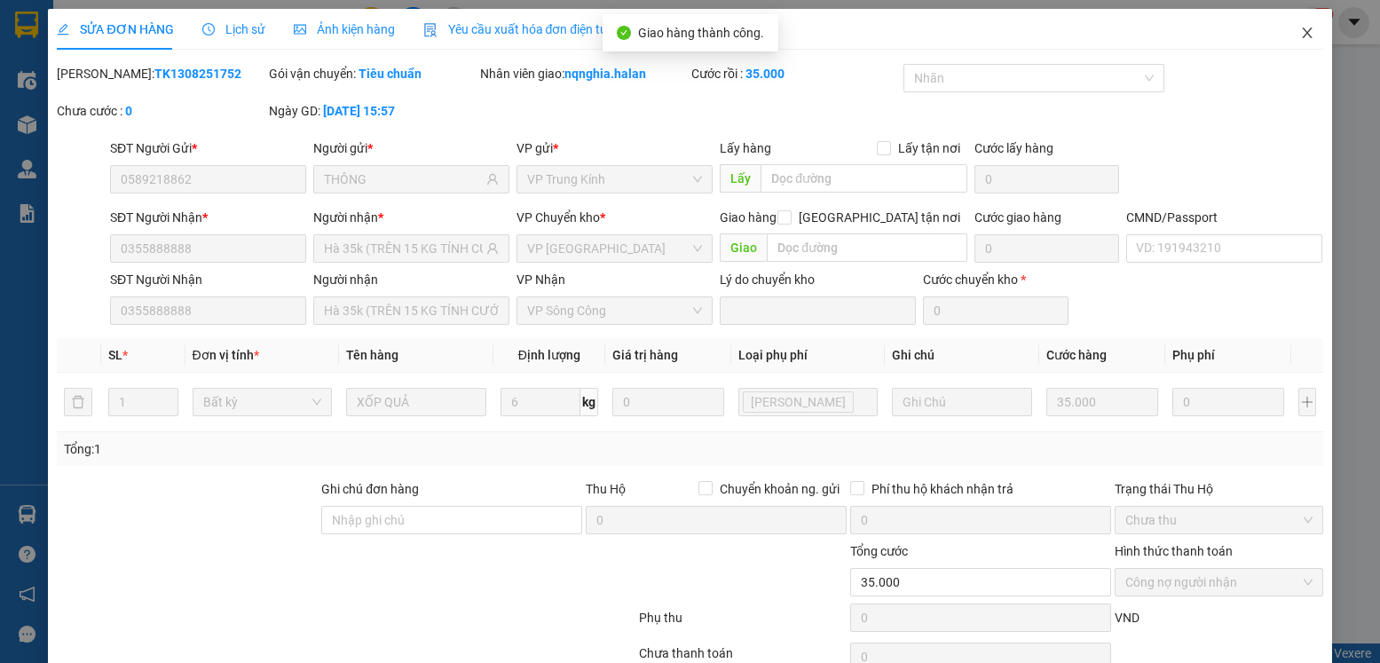
click at [1300, 32] on icon "close" at bounding box center [1307, 33] width 14 height 14
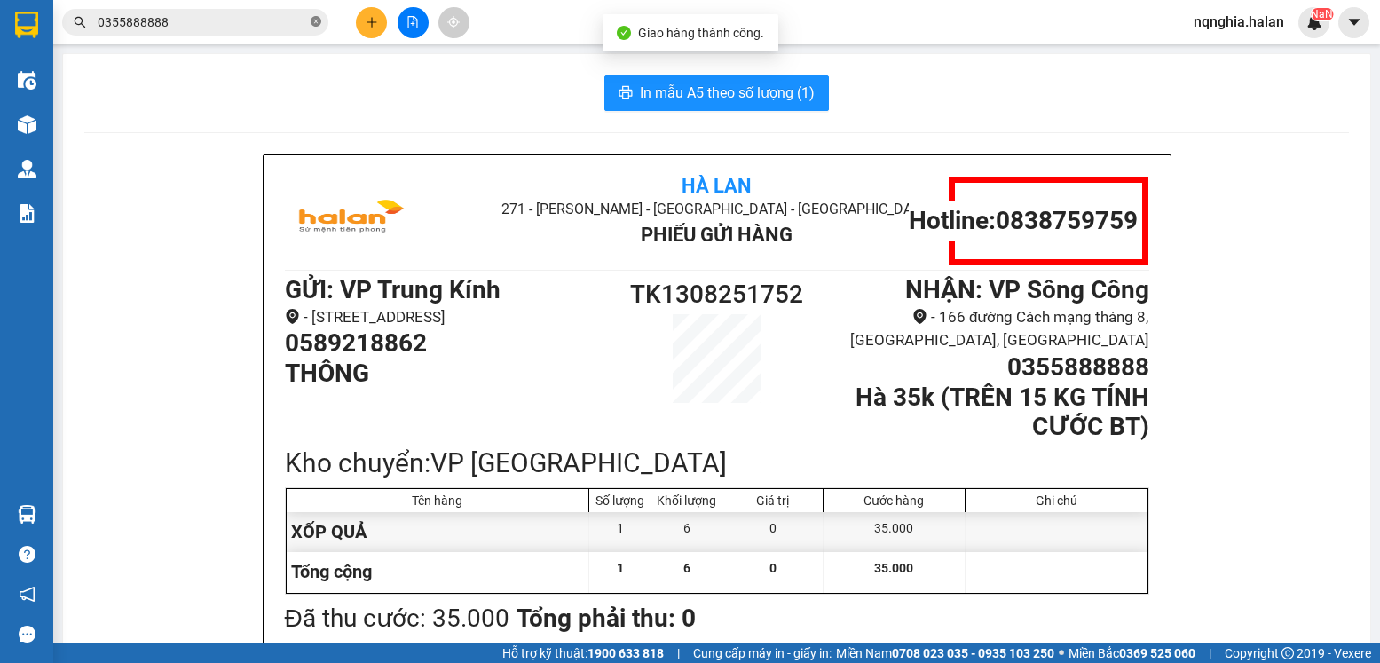
click at [319, 21] on icon "close-circle" at bounding box center [316, 21] width 11 height 11
click at [1222, 30] on span "nqnghia.halan" at bounding box center [1239, 22] width 119 height 22
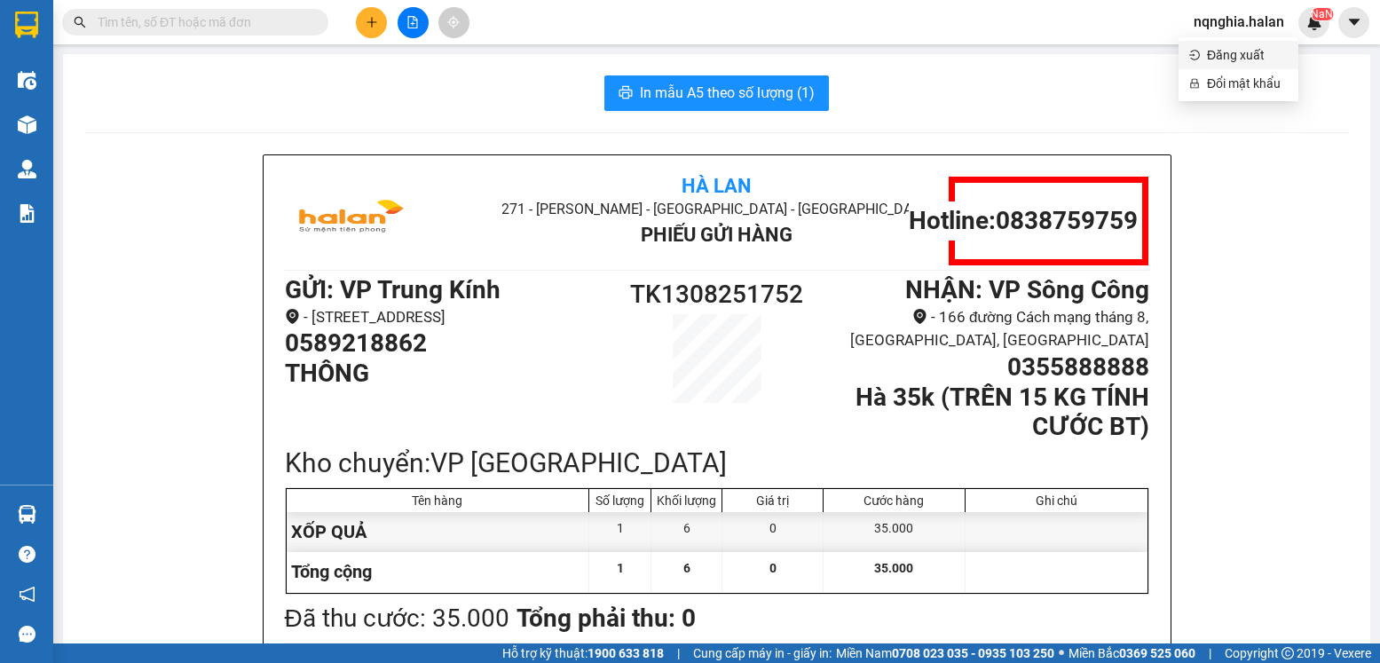
click at [1236, 57] on span "Đăng xuất" at bounding box center [1247, 55] width 81 height 20
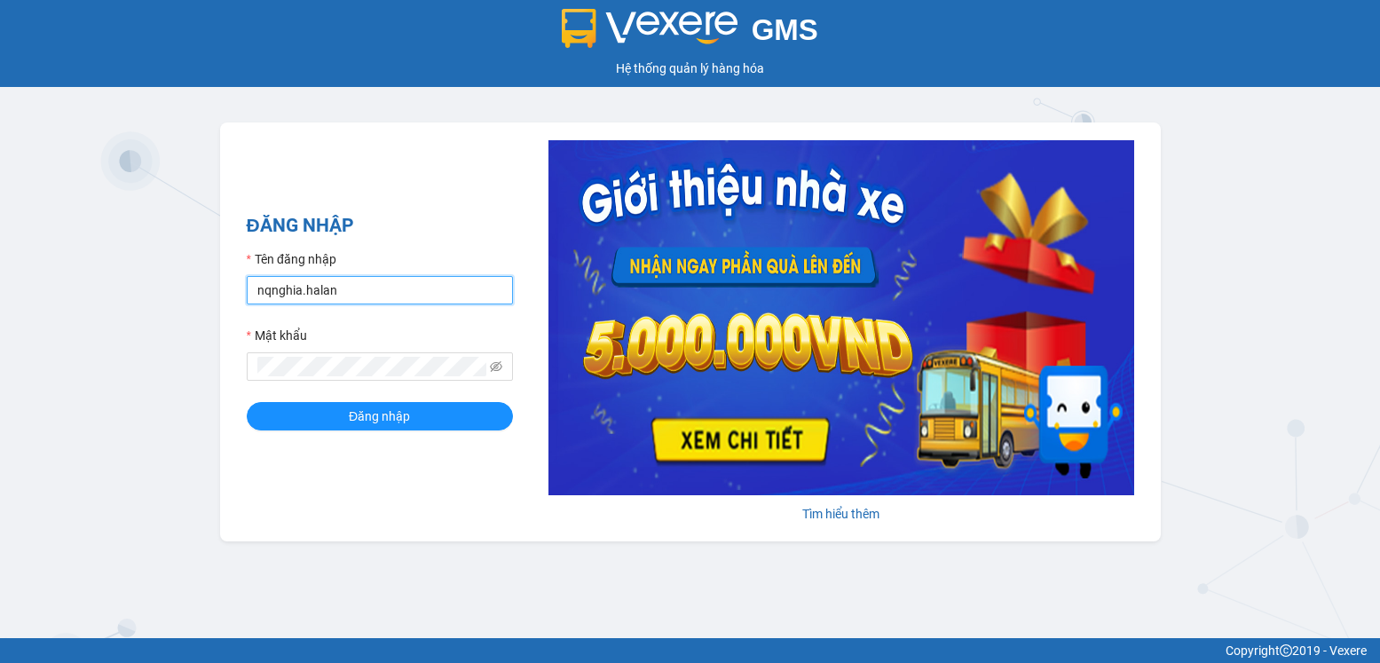
click at [402, 292] on input "nqnghia.halan" at bounding box center [380, 290] width 266 height 28
type input "lthong.halan"
click at [395, 415] on span "Đăng nhập" at bounding box center [379, 416] width 61 height 20
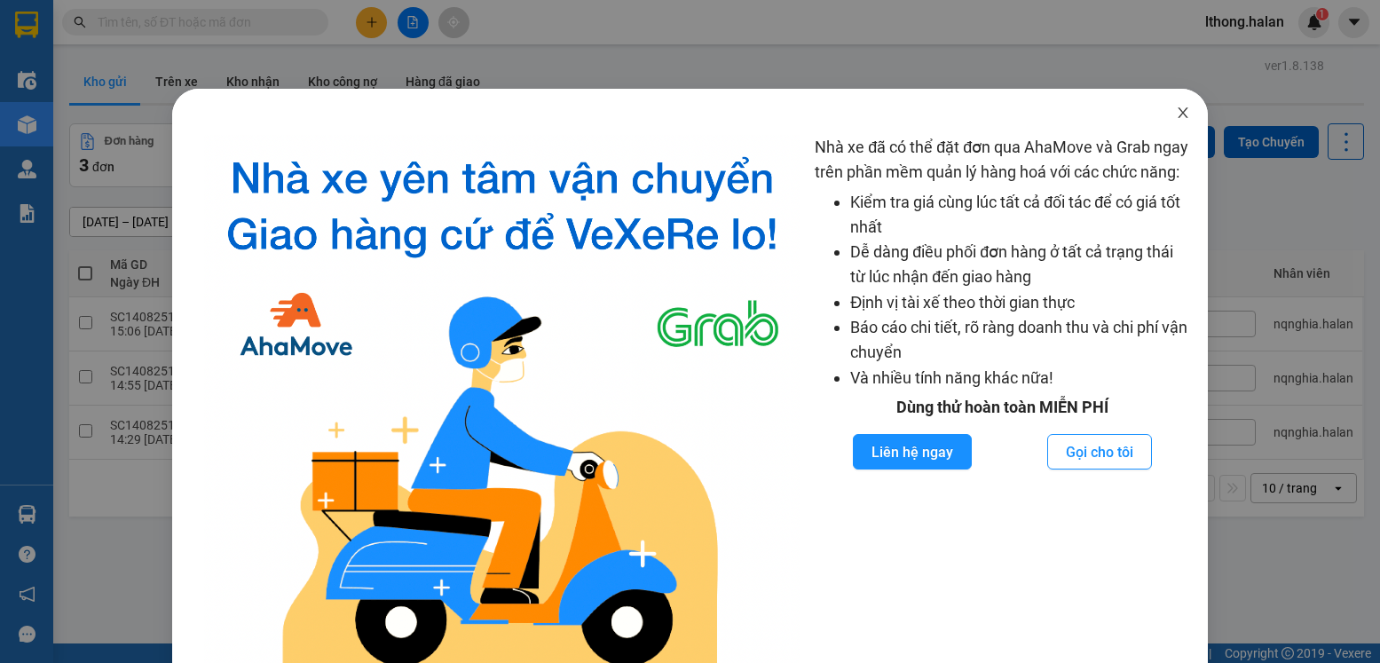
click at [1178, 112] on icon "close" at bounding box center [1183, 112] width 10 height 11
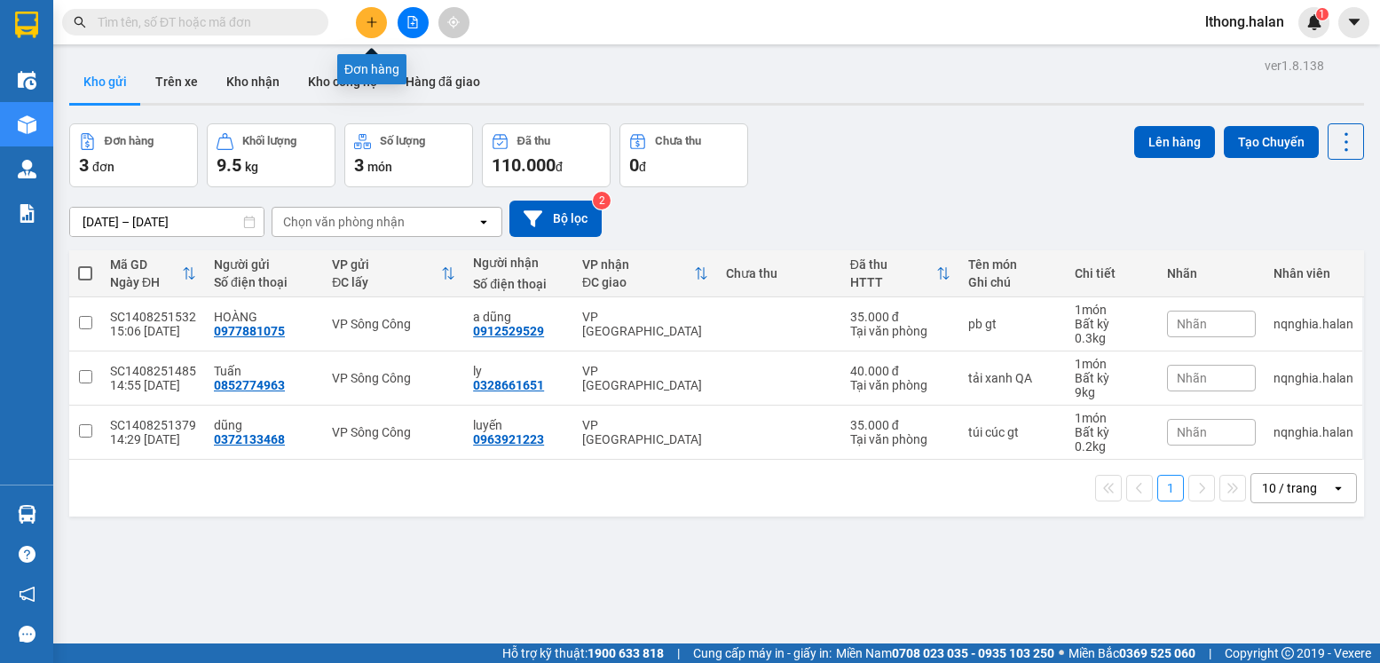
click at [377, 24] on icon "plus" at bounding box center [372, 22] width 12 height 12
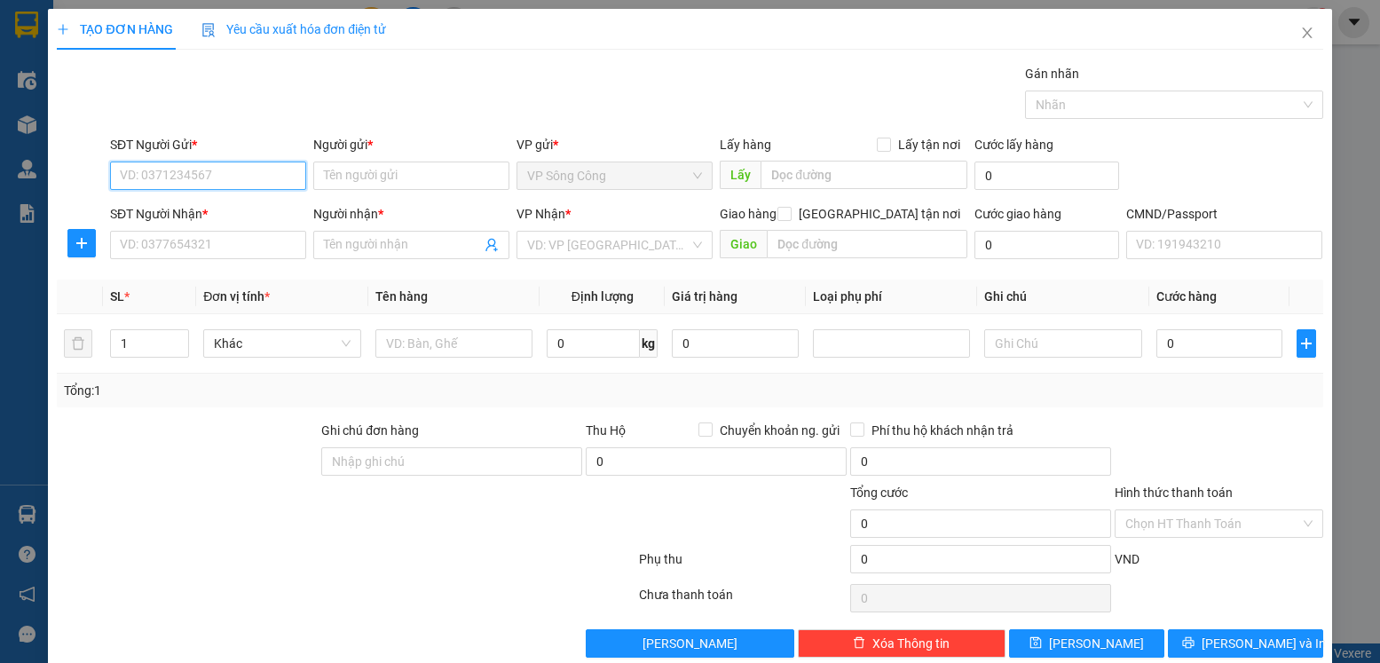
click at [195, 174] on input "SĐT Người Gửi *" at bounding box center [208, 176] width 196 height 28
type input "0989103277"
click at [233, 212] on div "0989103277 - ngân đào SC" at bounding box center [206, 211] width 173 height 20
type input "ngân đào SC"
type input "0989103277"
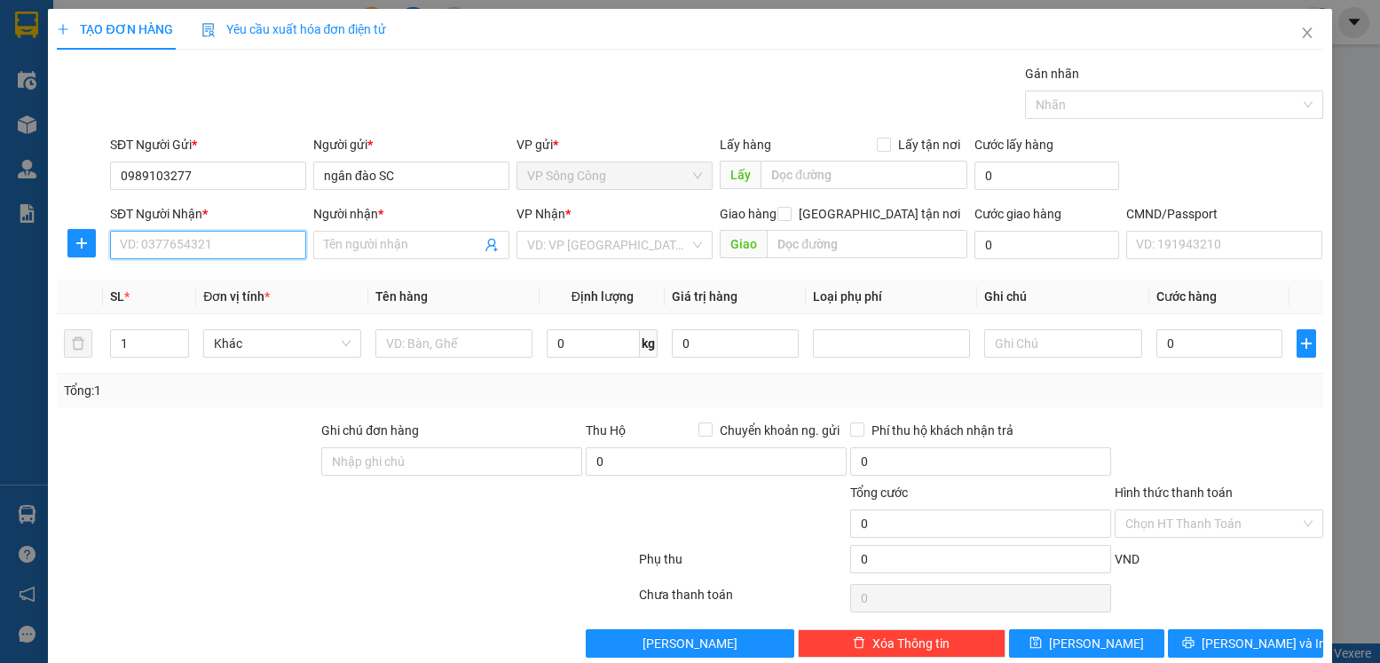
click at [217, 247] on input "SĐT Người Nhận *" at bounding box center [208, 245] width 196 height 28
type input "0904688809"
click at [170, 280] on div "0904688809 - QUÂN" at bounding box center [206, 281] width 173 height 20
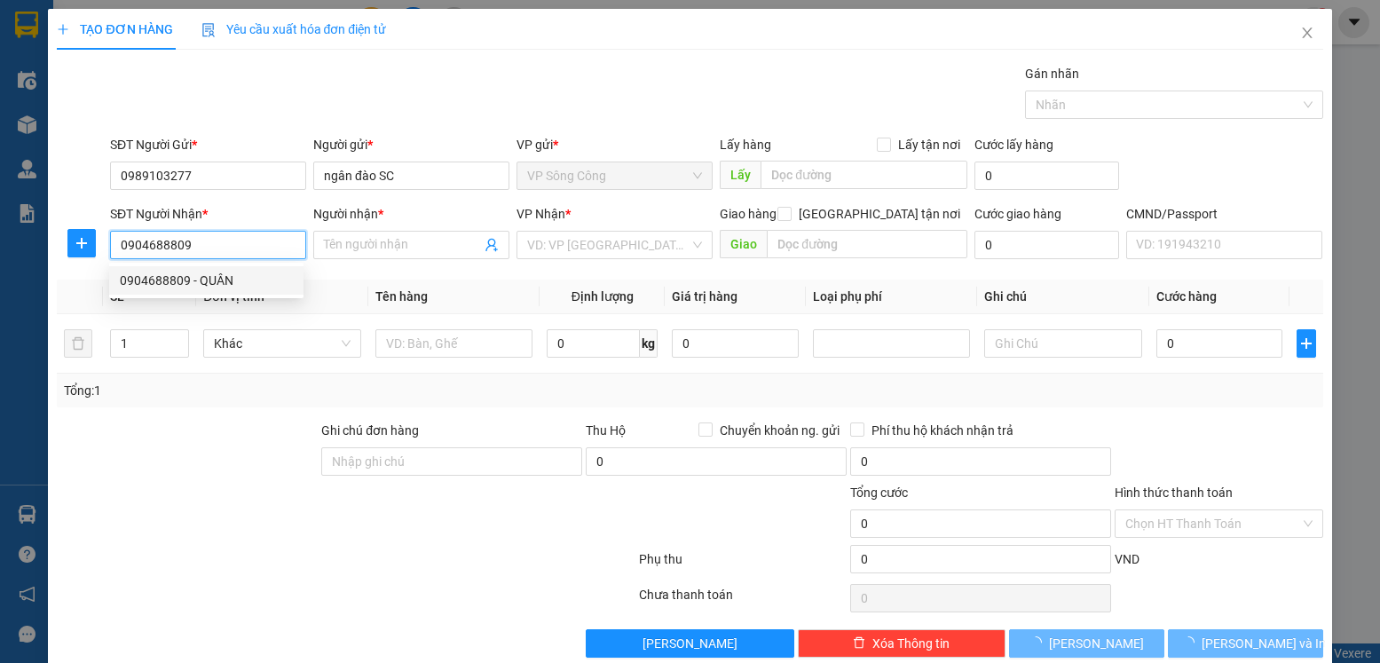
type input "QUÂN"
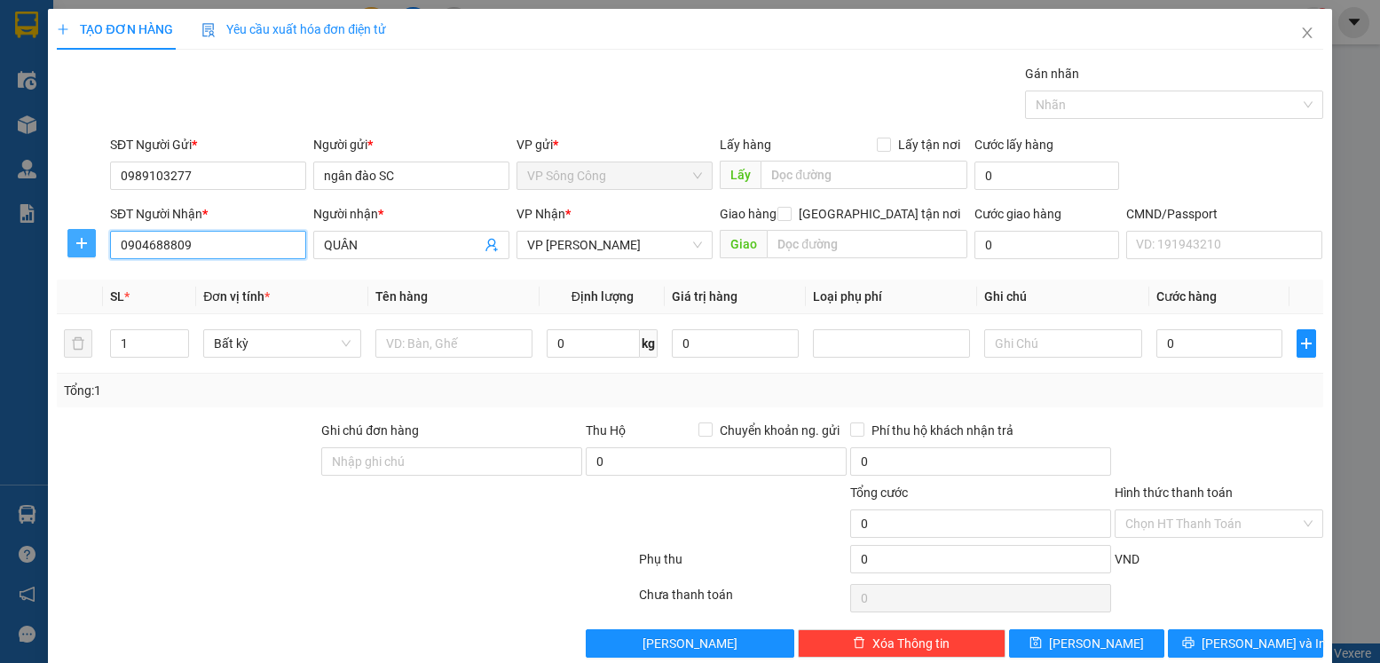
type input "0904688809"
click at [83, 245] on icon "plus" at bounding box center [82, 243] width 14 height 14
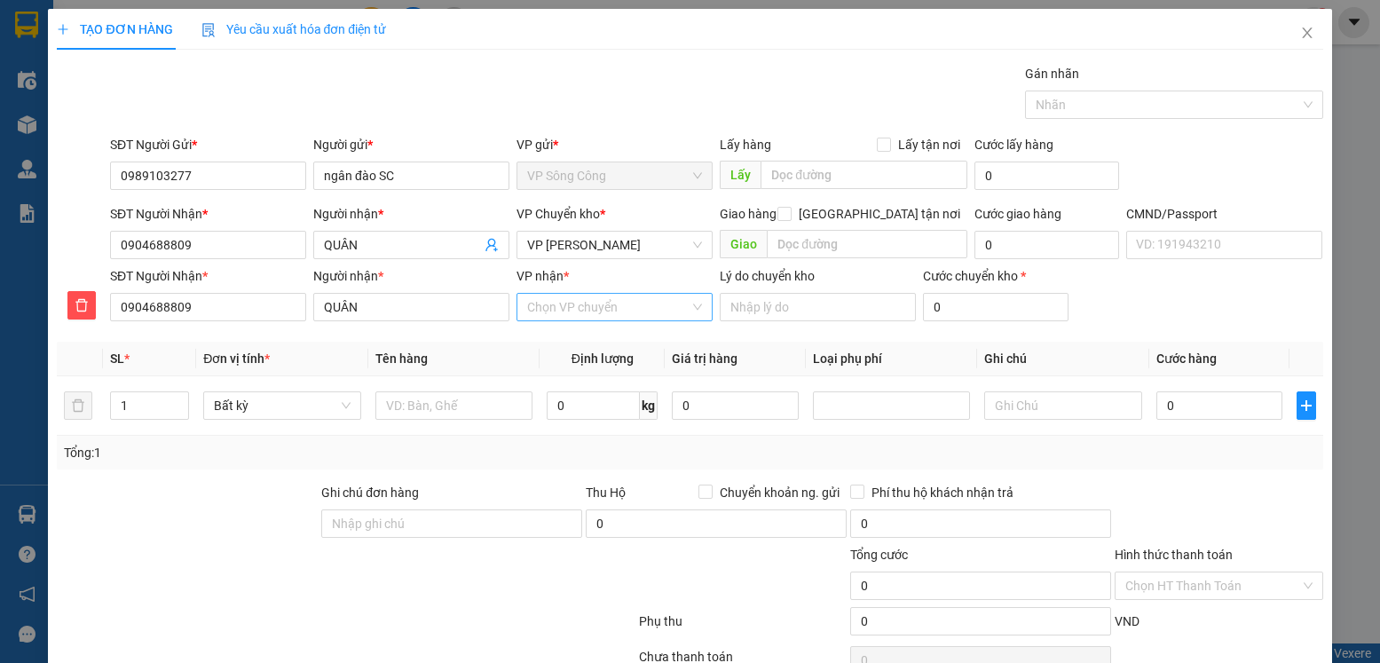
click at [621, 308] on input "VP nhận *" at bounding box center [608, 307] width 162 height 27
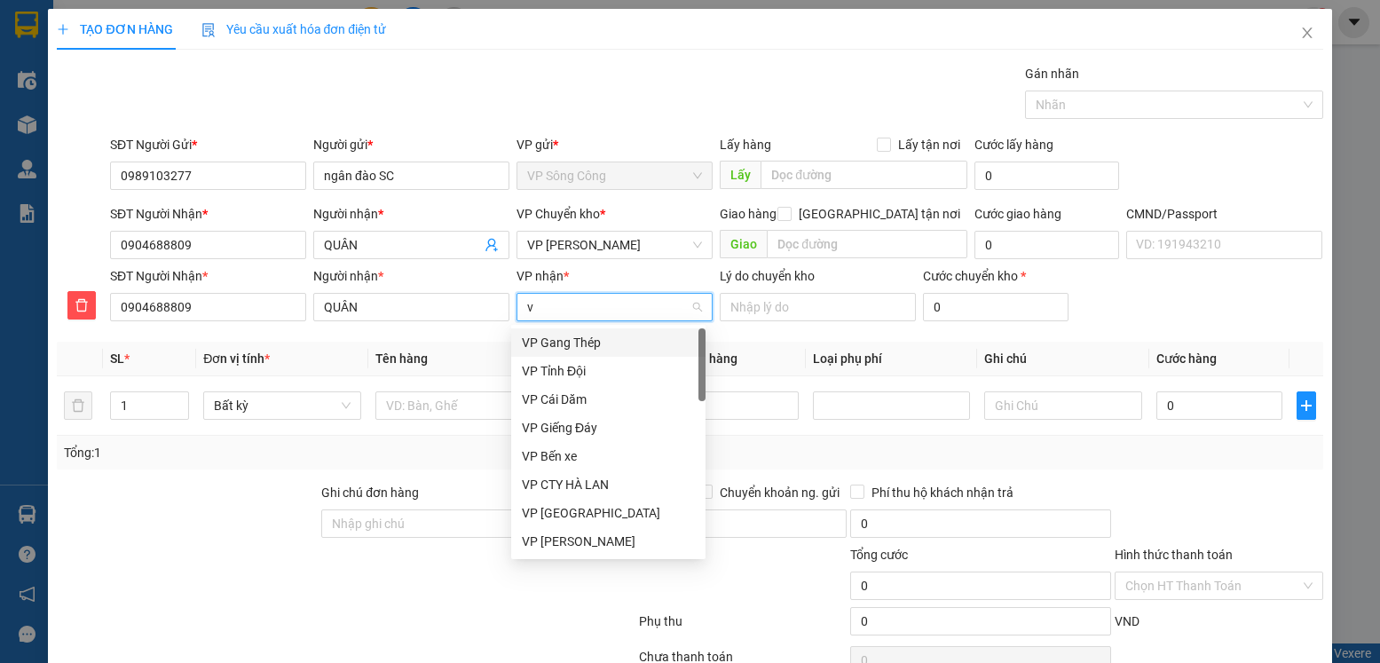
type input "vo"
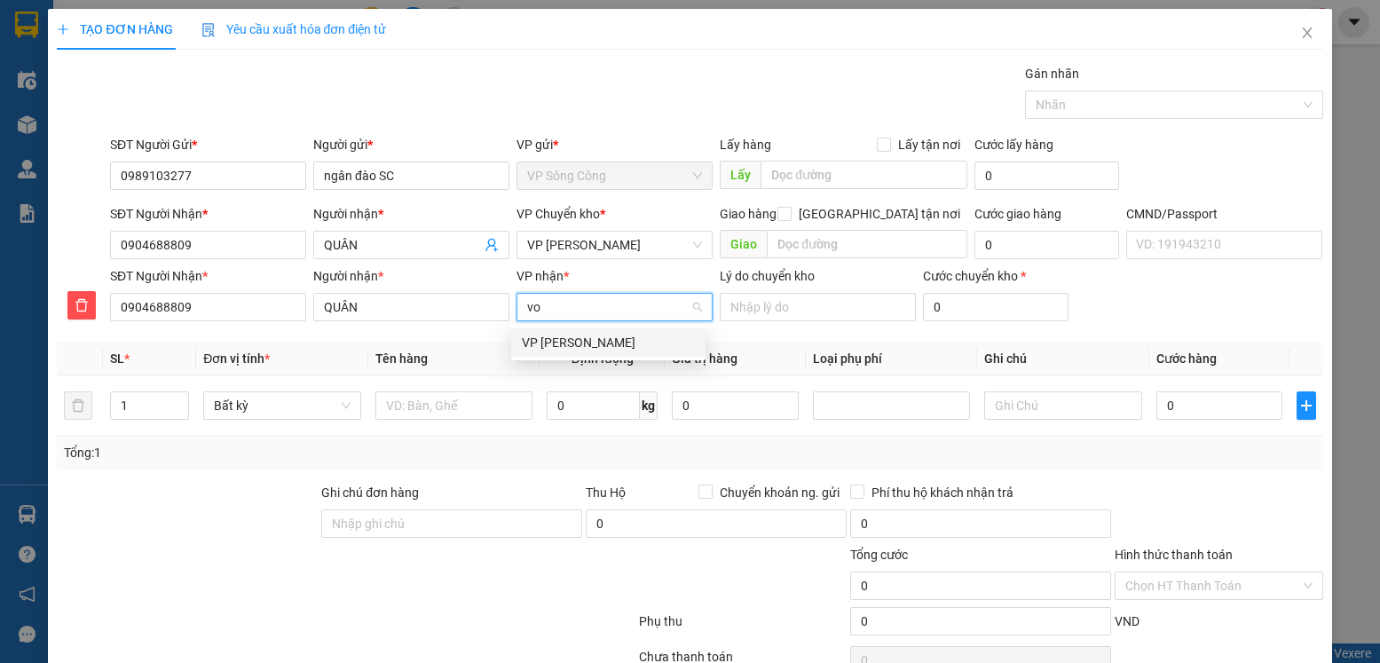
click at [578, 343] on div "VP Võ Chí Công" at bounding box center [608, 343] width 173 height 20
click at [619, 245] on span "VP Võ Chí Công" at bounding box center [614, 245] width 175 height 27
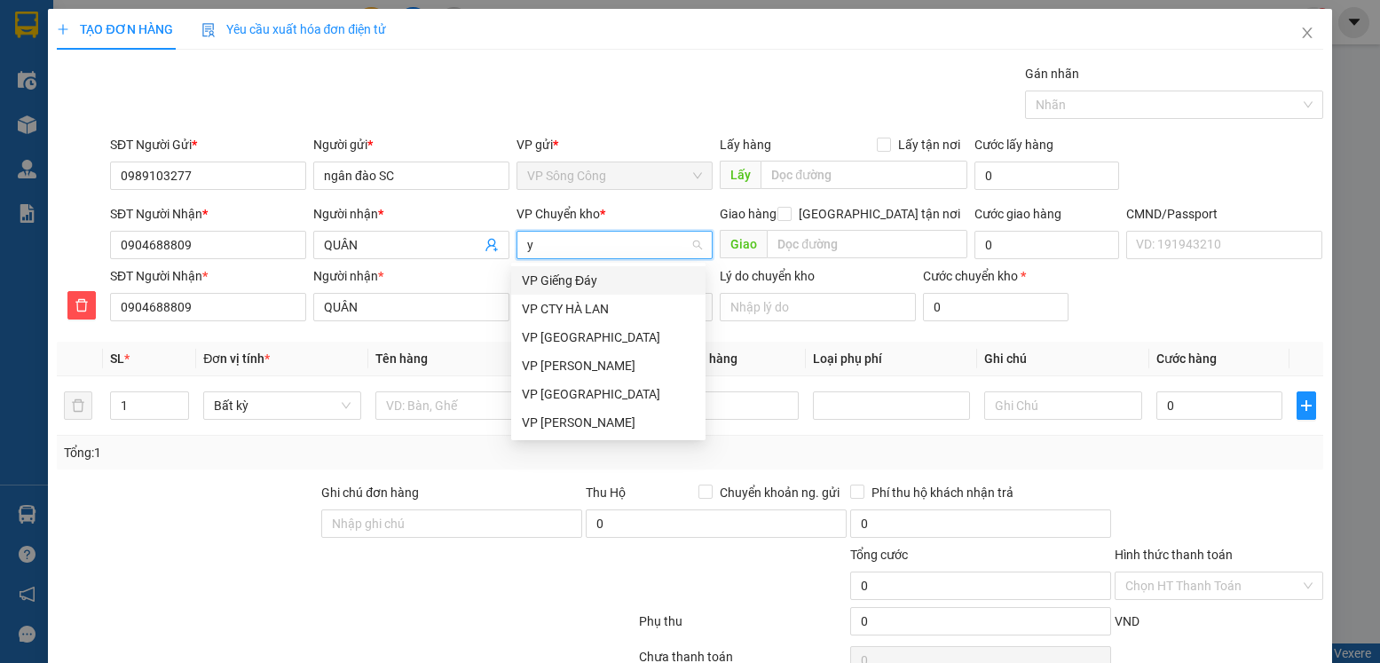
type input "yb"
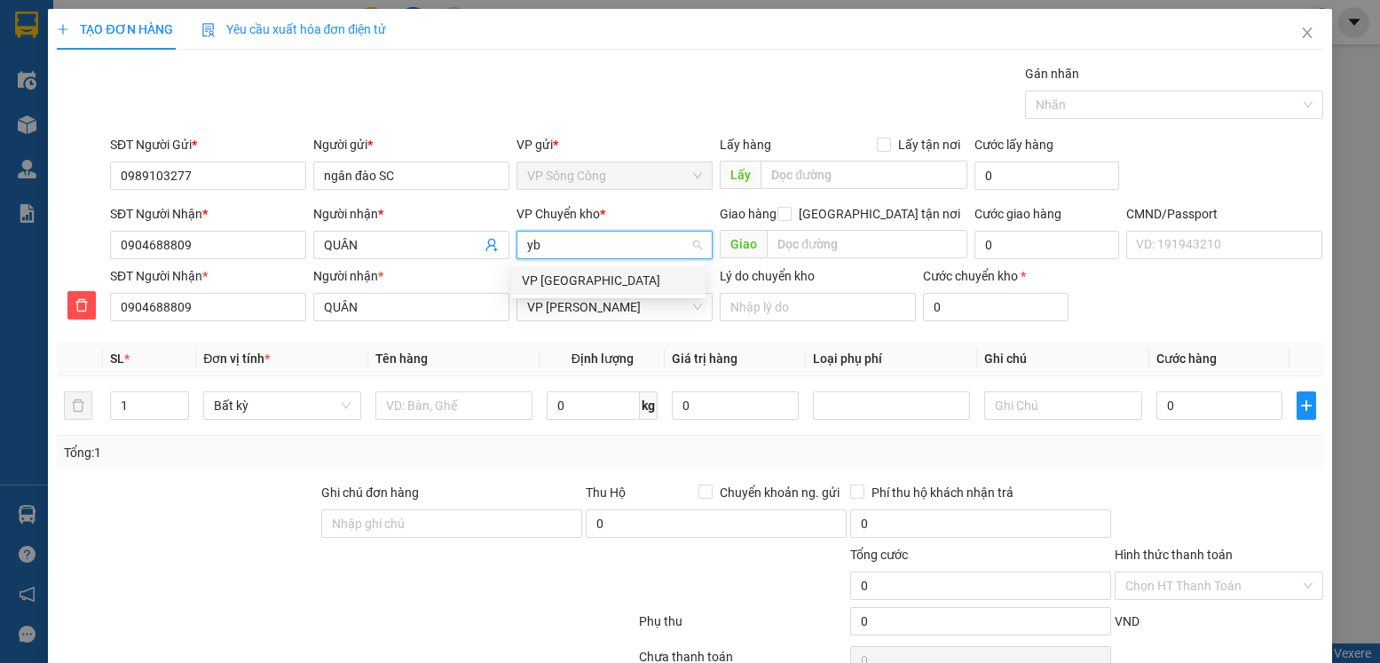
click at [575, 277] on div "VP [PERSON_NAME]" at bounding box center [608, 281] width 173 height 20
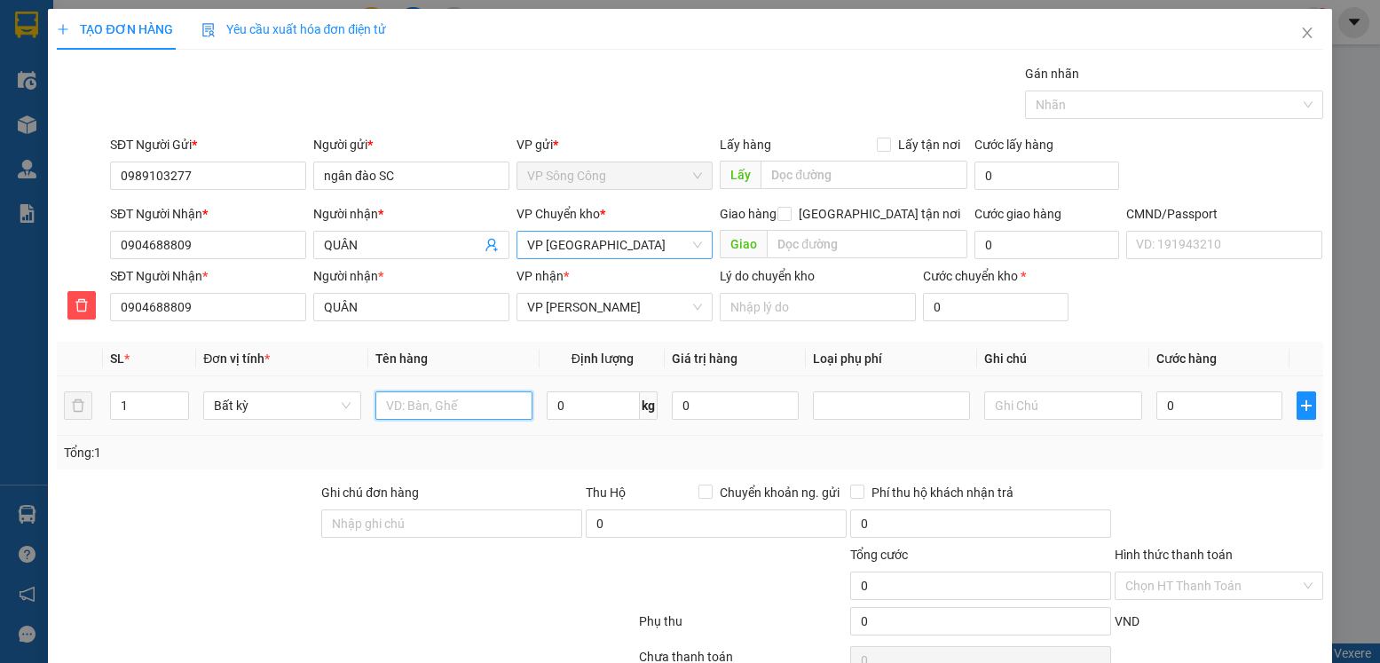
click at [459, 398] on input "text" at bounding box center [454, 405] width 158 height 28
type input "bọc lk"
click at [582, 410] on input "0" at bounding box center [593, 405] width 93 height 28
type input "2.5"
click at [1206, 406] on input "0" at bounding box center [1219, 405] width 126 height 28
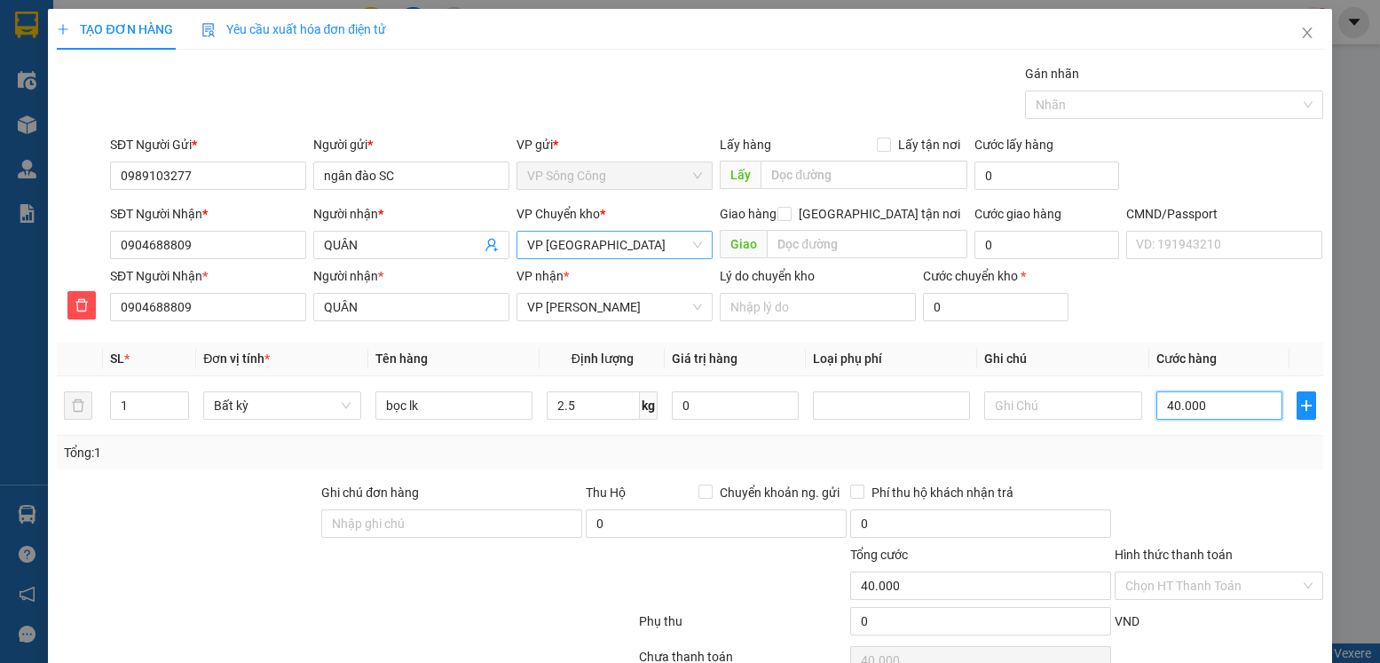
type input "40.000"
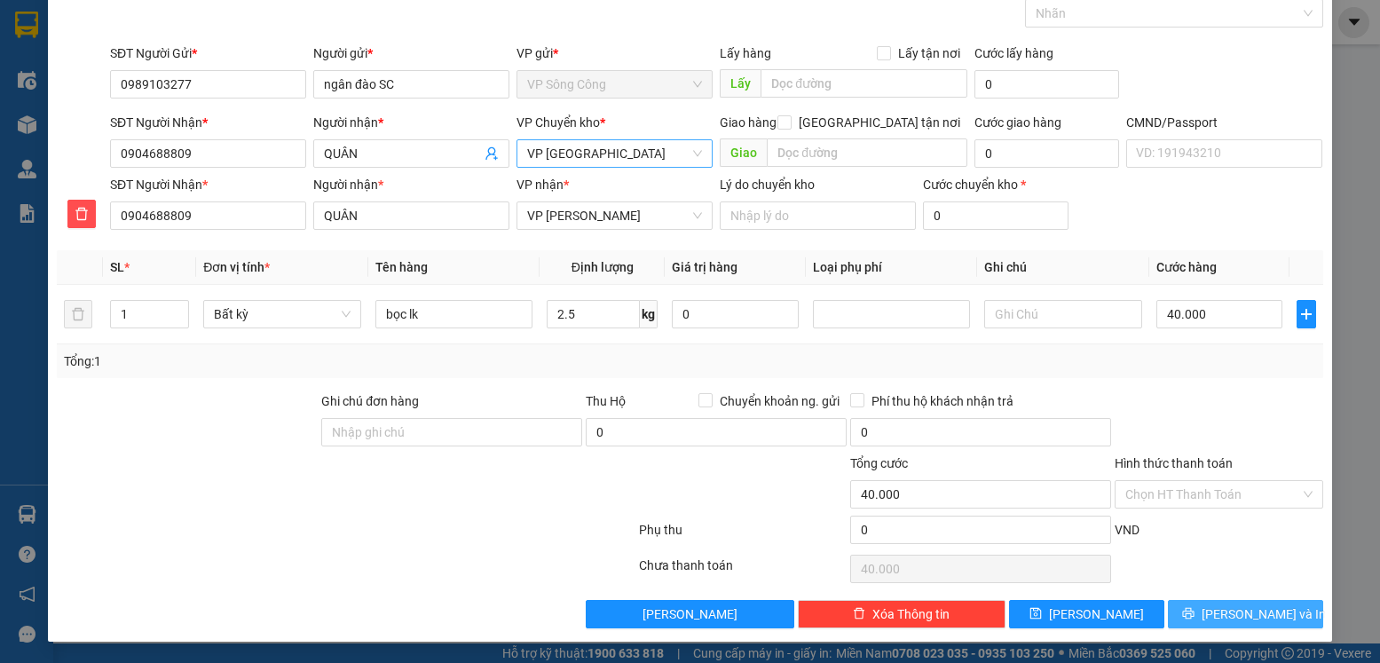
click at [1247, 614] on span "Lưu và In" at bounding box center [1264, 614] width 124 height 20
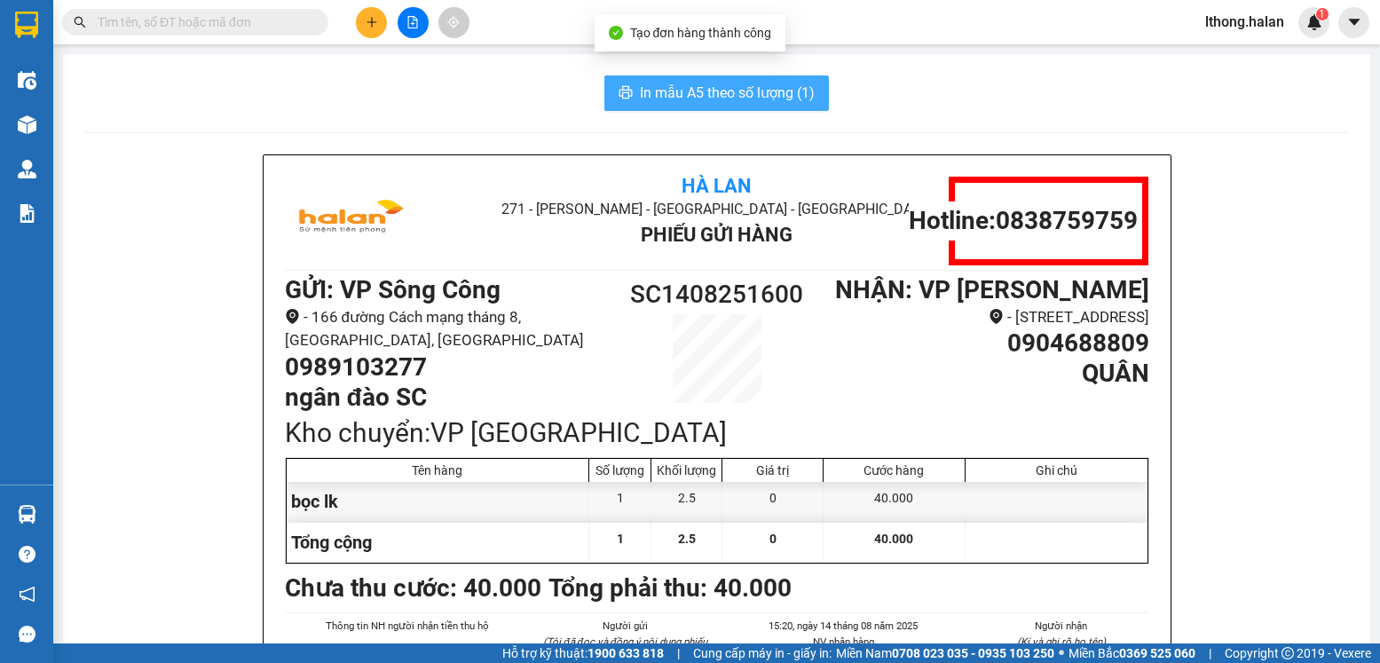
click at [741, 93] on span "In mẫu A5 theo số lượng (1)" at bounding box center [727, 93] width 175 height 22
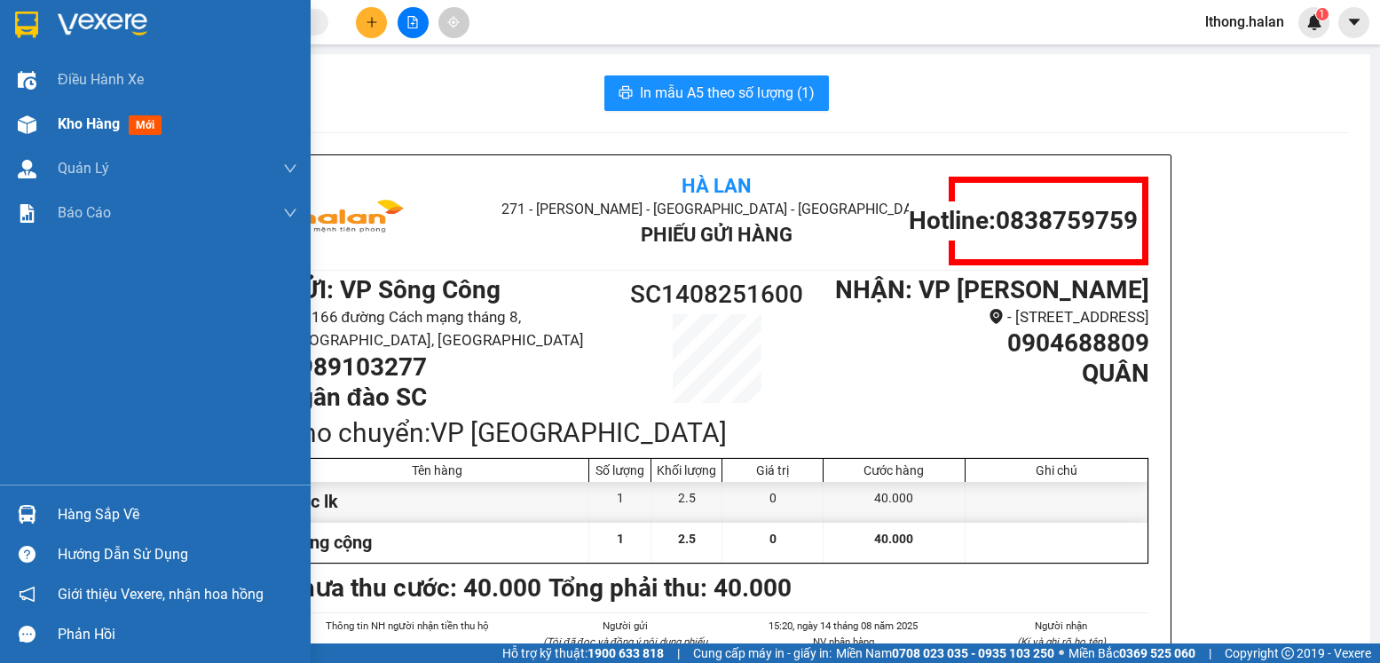
click at [71, 130] on span "Kho hàng" at bounding box center [89, 123] width 62 height 17
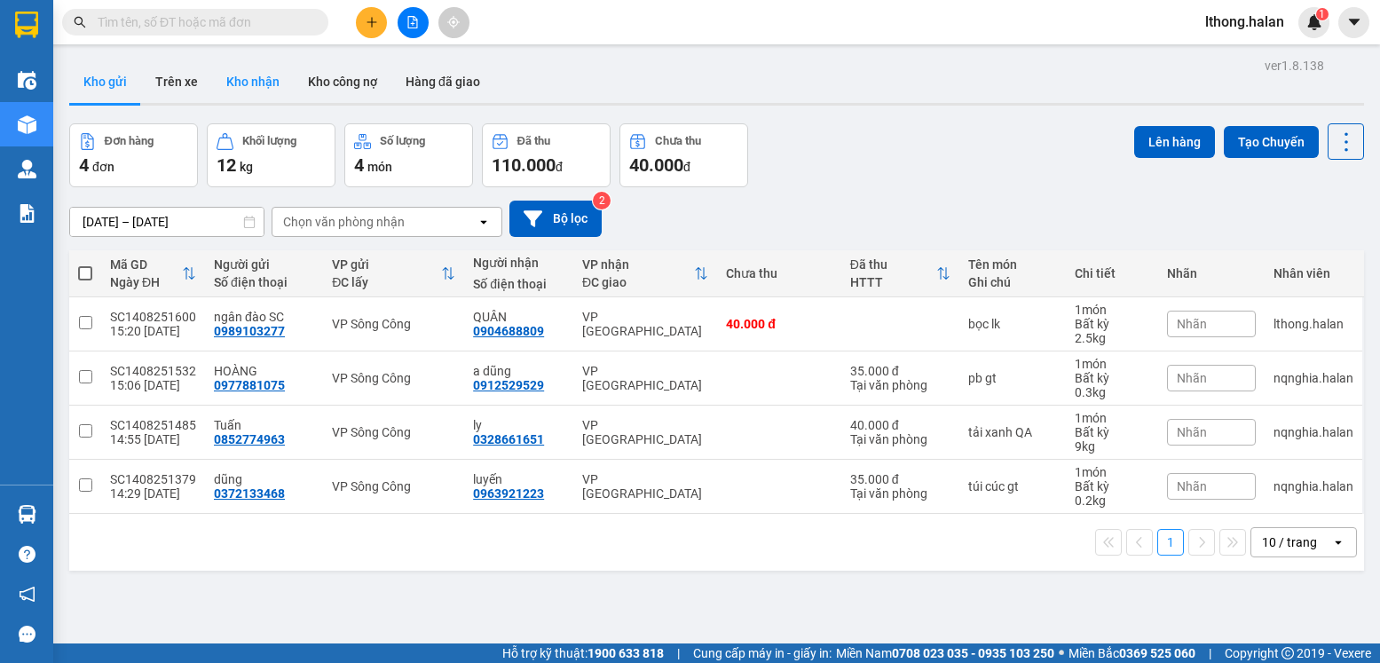
click at [256, 83] on button "Kho nhận" at bounding box center [253, 81] width 82 height 43
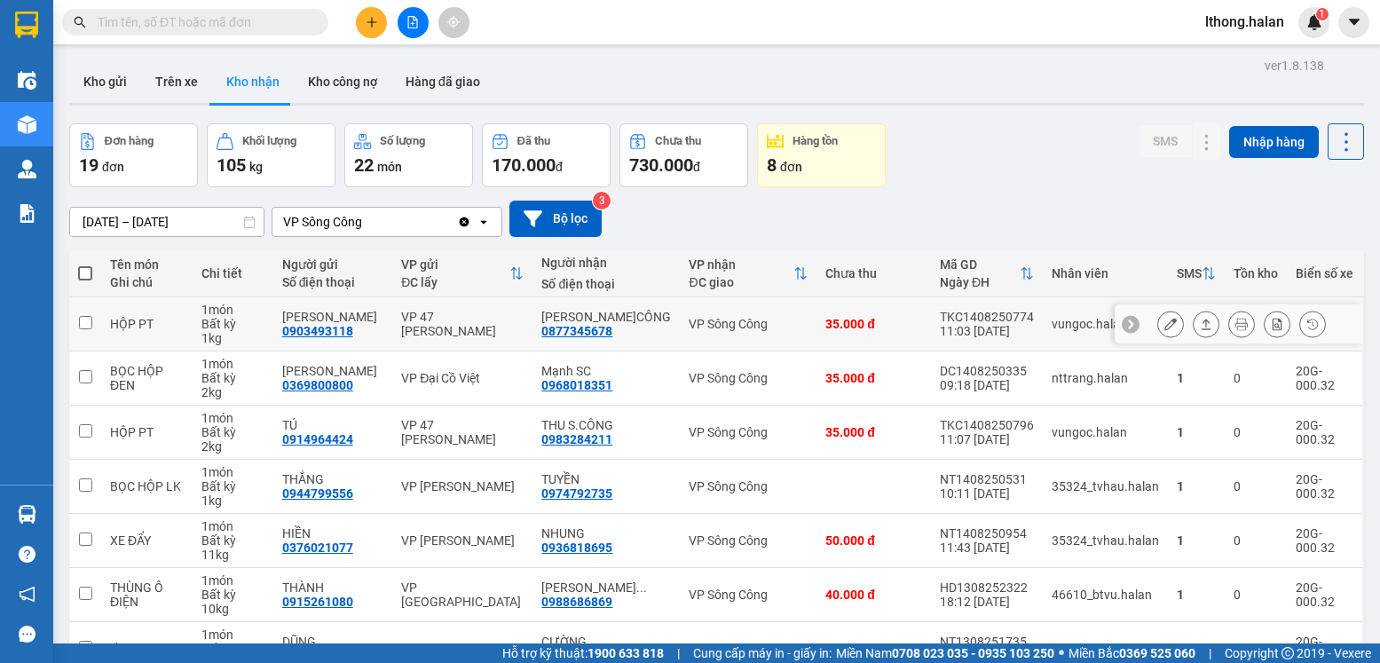
scroll to position [254, 0]
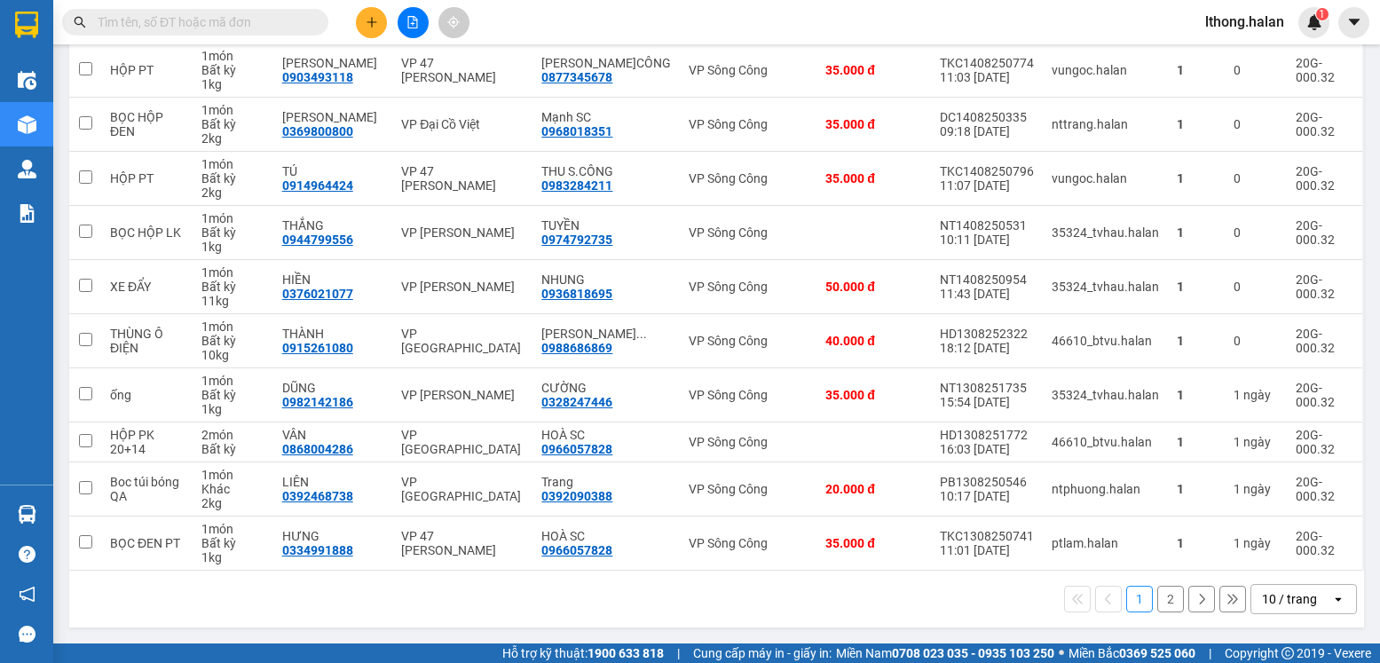
click at [1159, 604] on button "2" at bounding box center [1170, 599] width 27 height 27
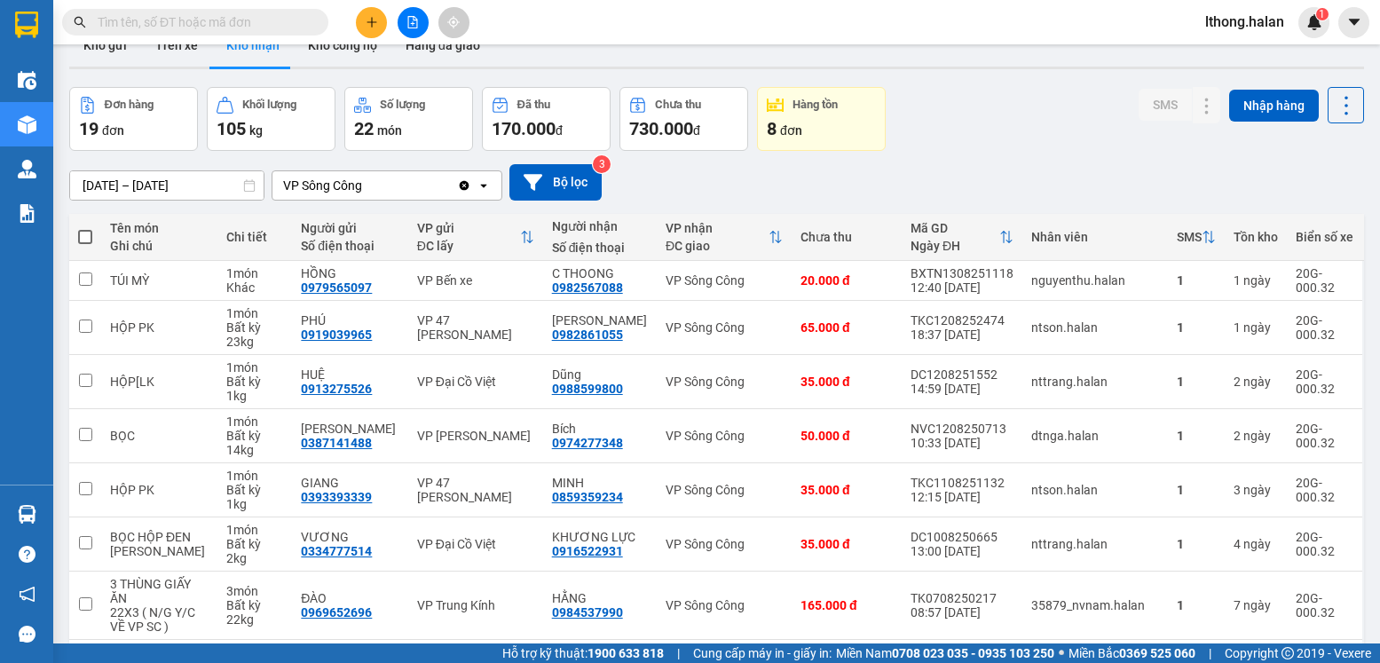
scroll to position [0, 0]
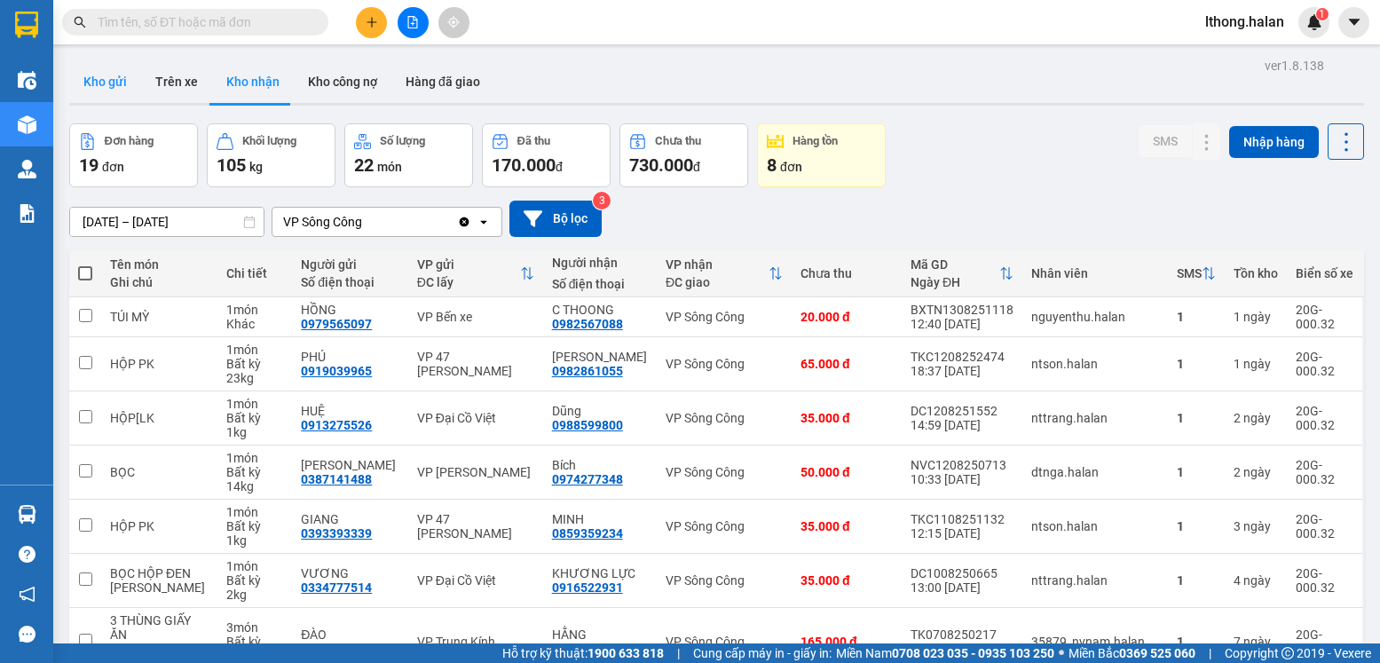
click at [87, 82] on button "Kho gửi" at bounding box center [105, 81] width 72 height 43
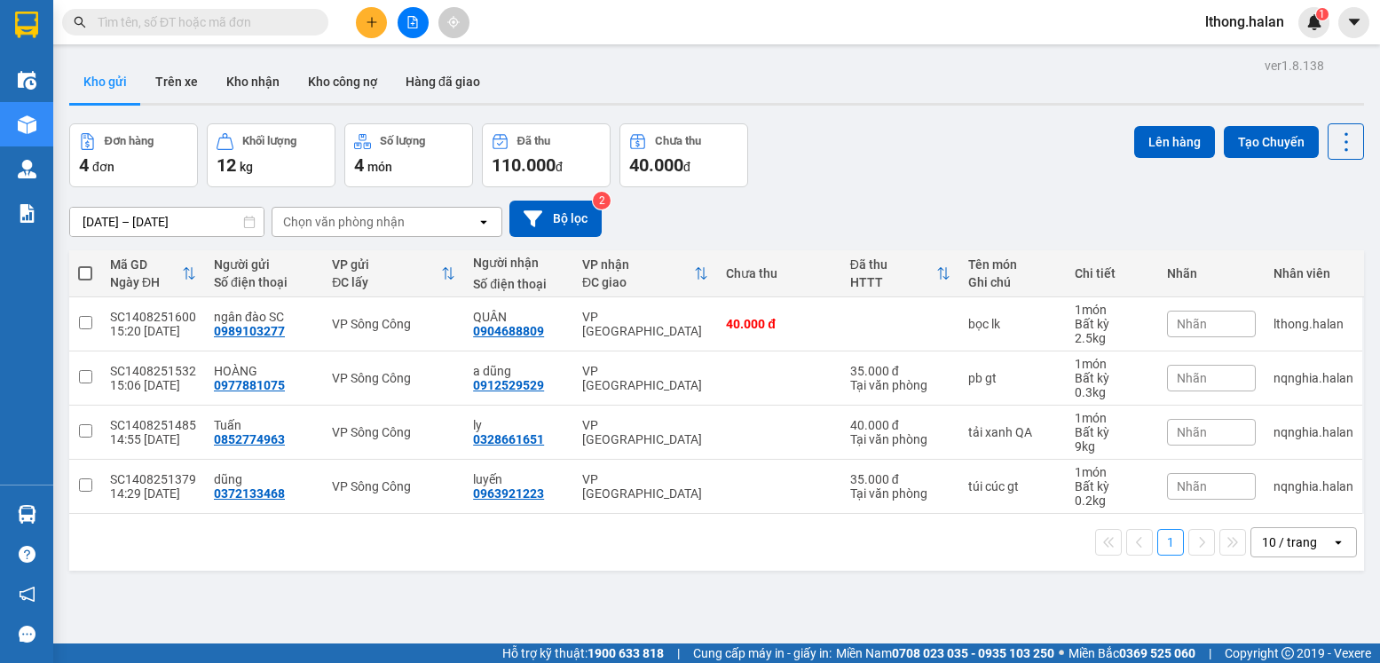
click at [250, 26] on input "text" at bounding box center [202, 22] width 209 height 20
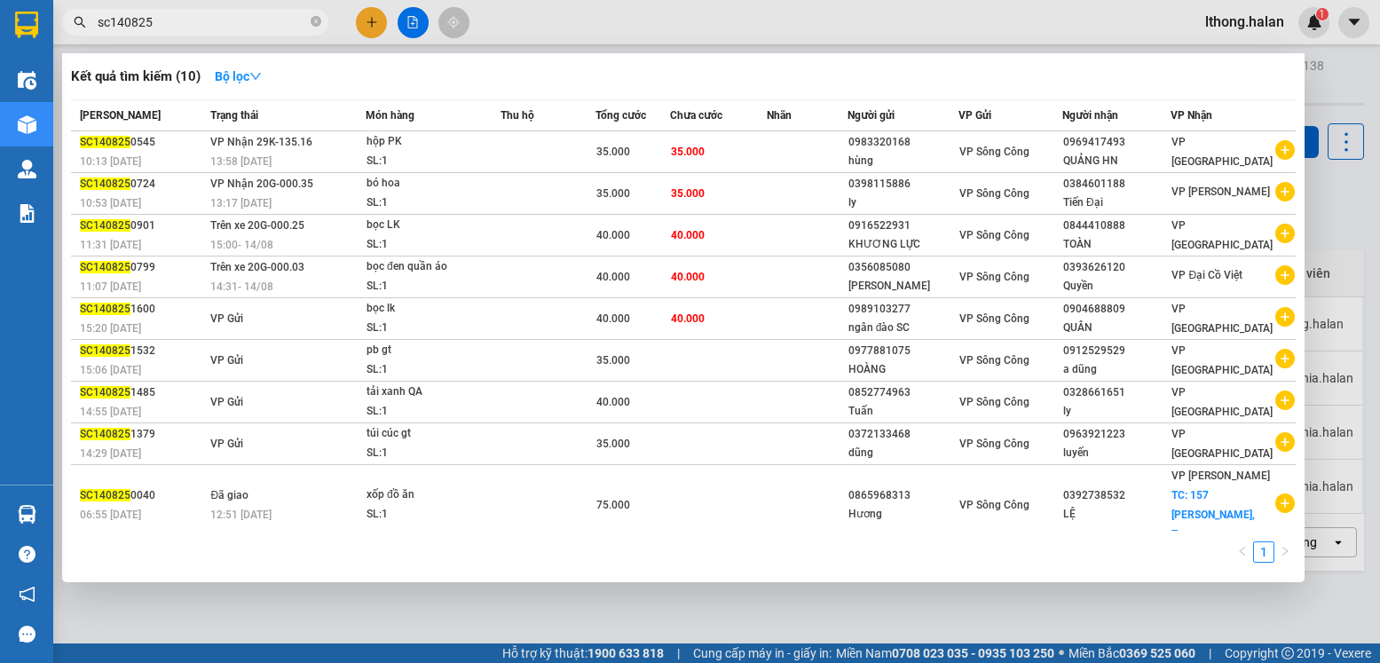
click at [107, 21] on input "sc140825" at bounding box center [202, 22] width 209 height 20
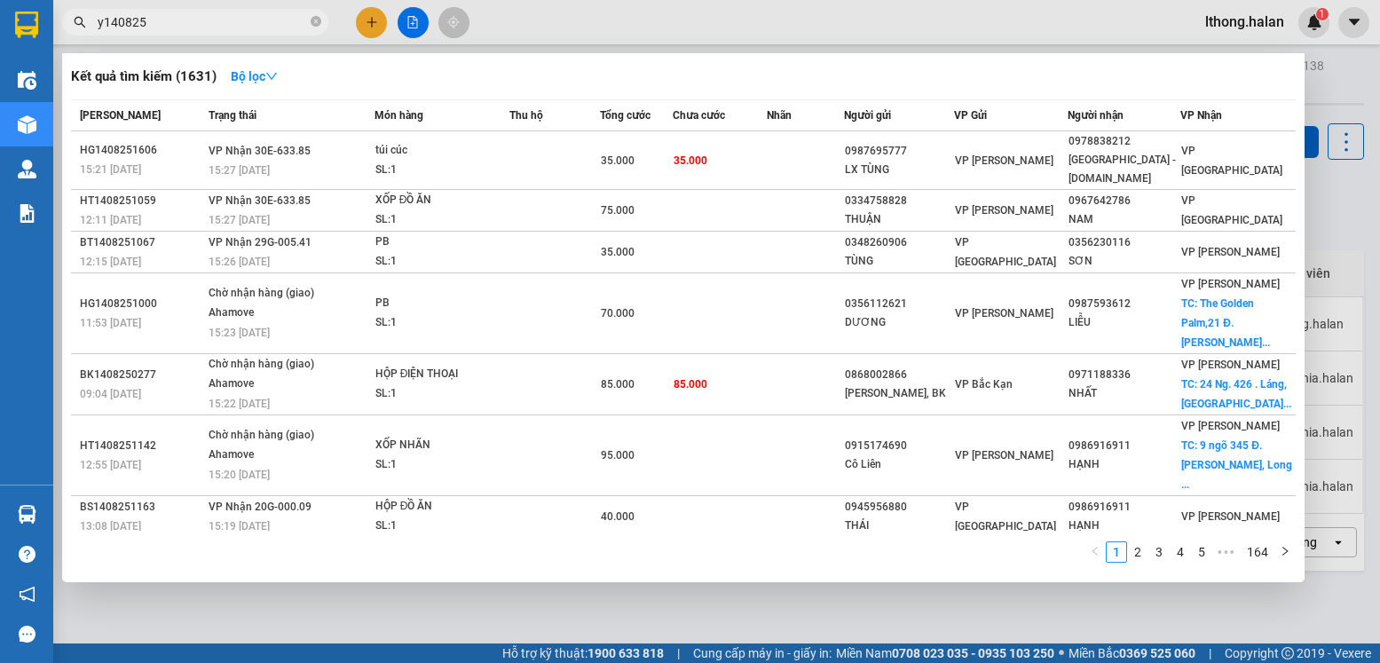
type input "yb140825"
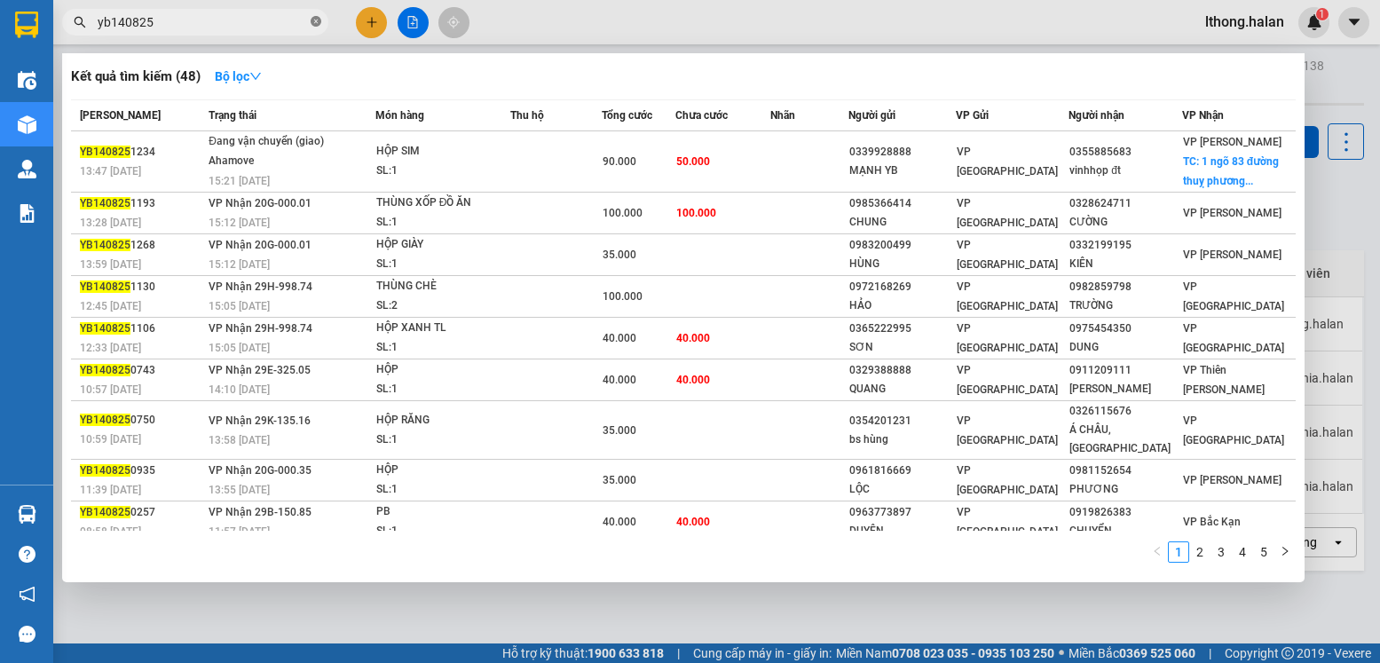
click at [318, 20] on icon "close-circle" at bounding box center [316, 21] width 11 height 11
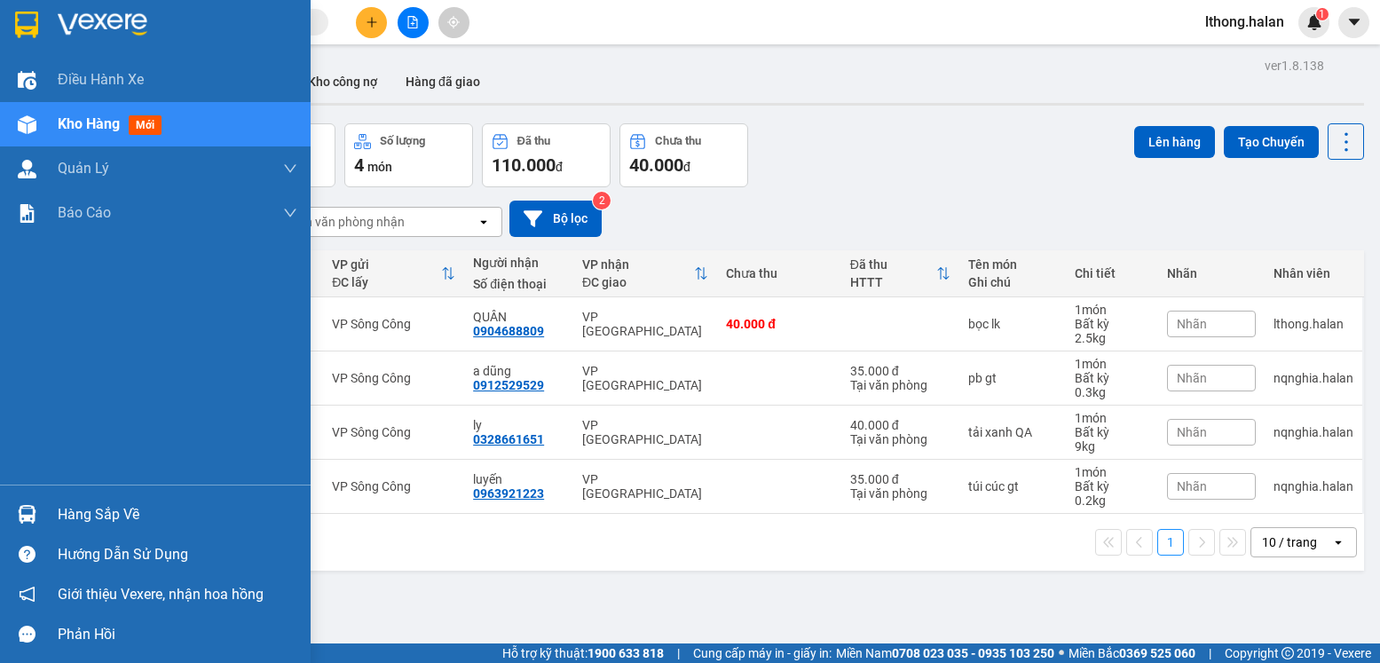
click at [122, 513] on div "Hàng sắp về" at bounding box center [178, 514] width 240 height 27
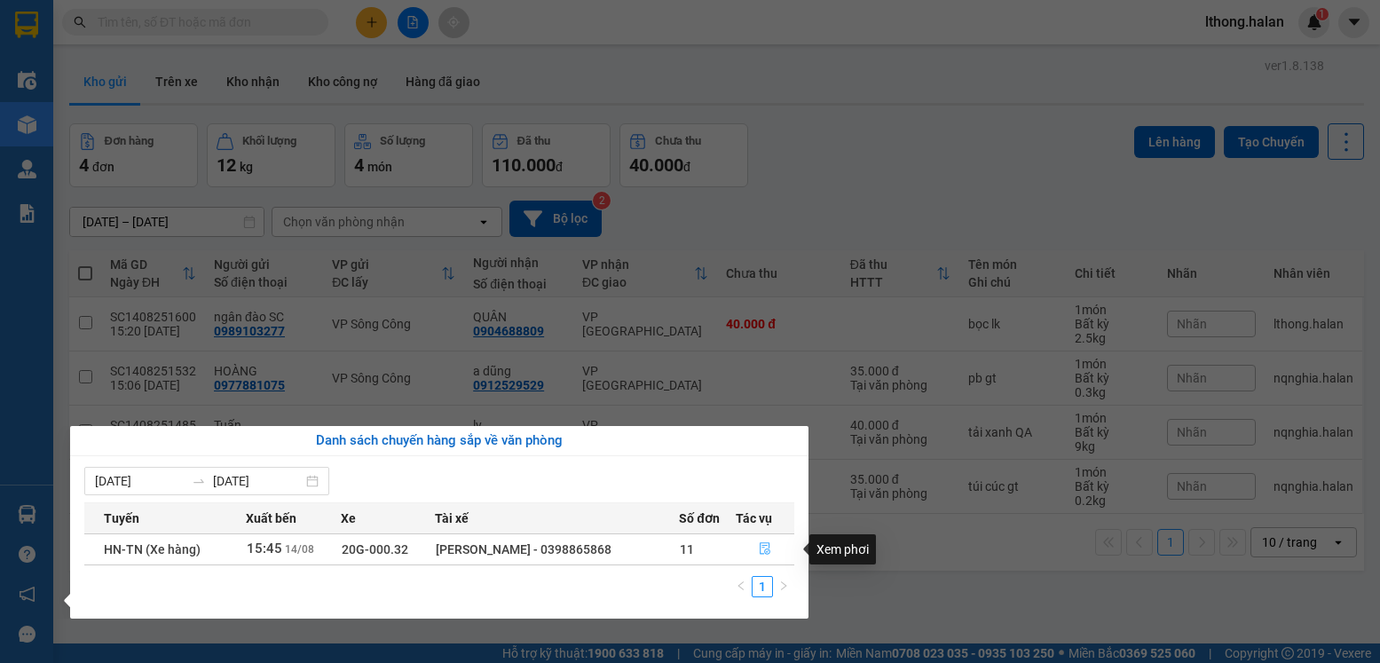
click at [763, 548] on icon "file-done" at bounding box center [765, 548] width 12 height 12
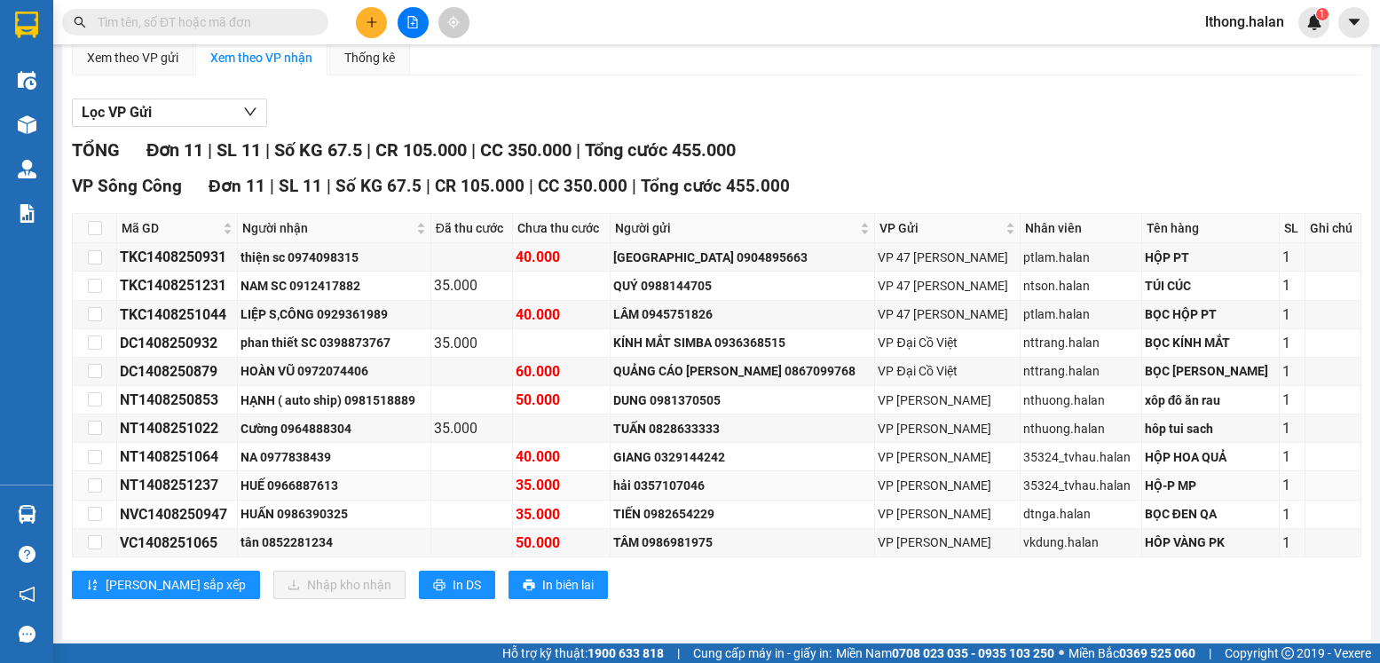
scroll to position [202, 0]
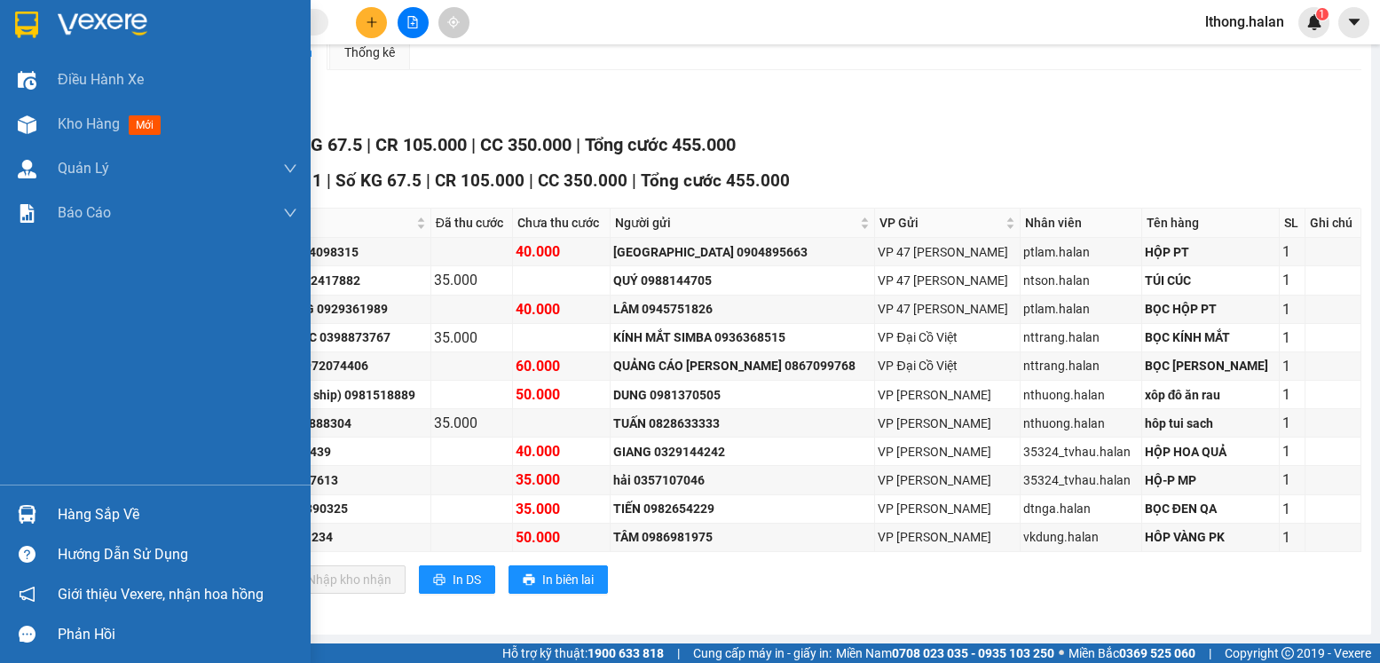
click at [83, 512] on div "Hàng sắp về" at bounding box center [178, 514] width 240 height 27
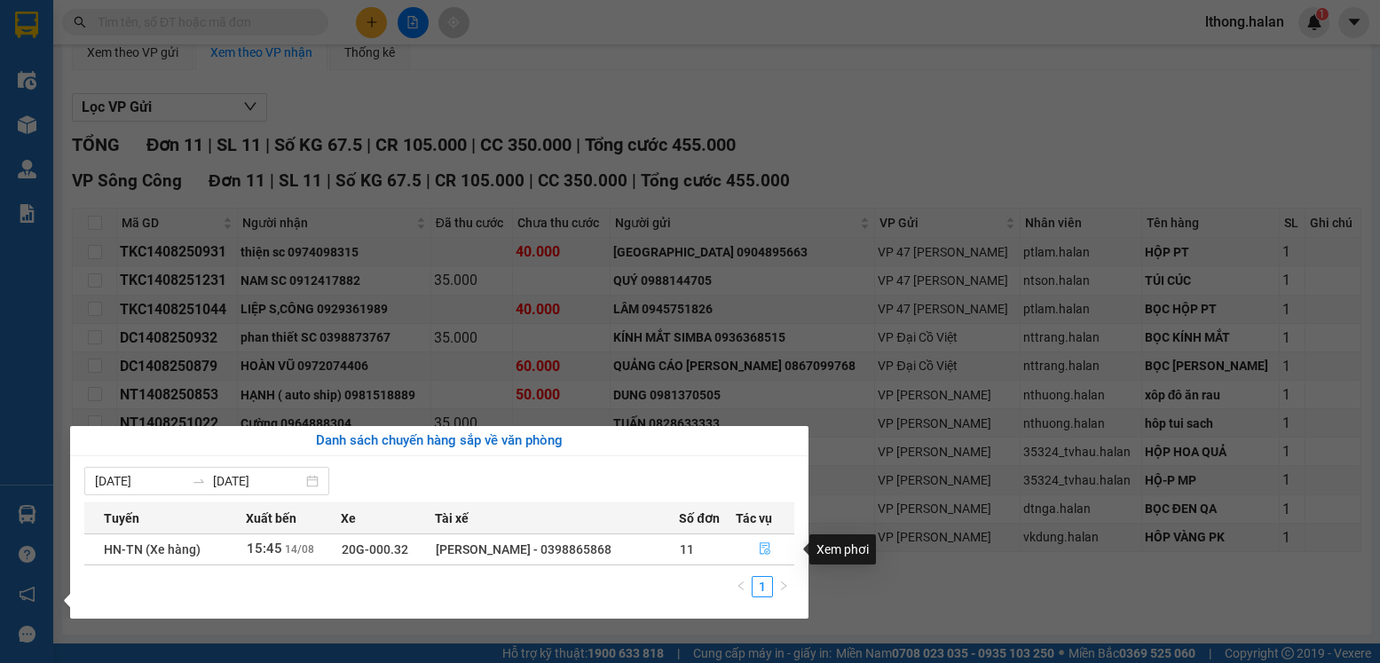
click at [768, 549] on icon "file-done" at bounding box center [765, 549] width 11 height 12
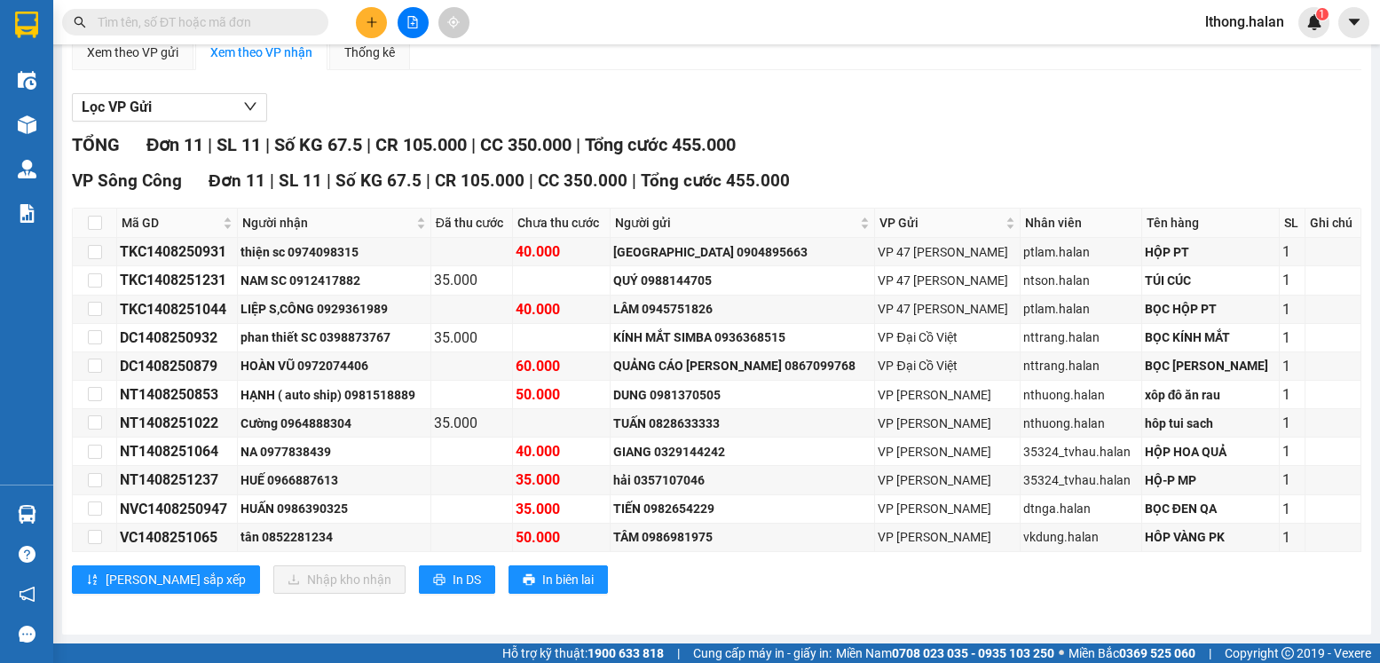
scroll to position [0, 0]
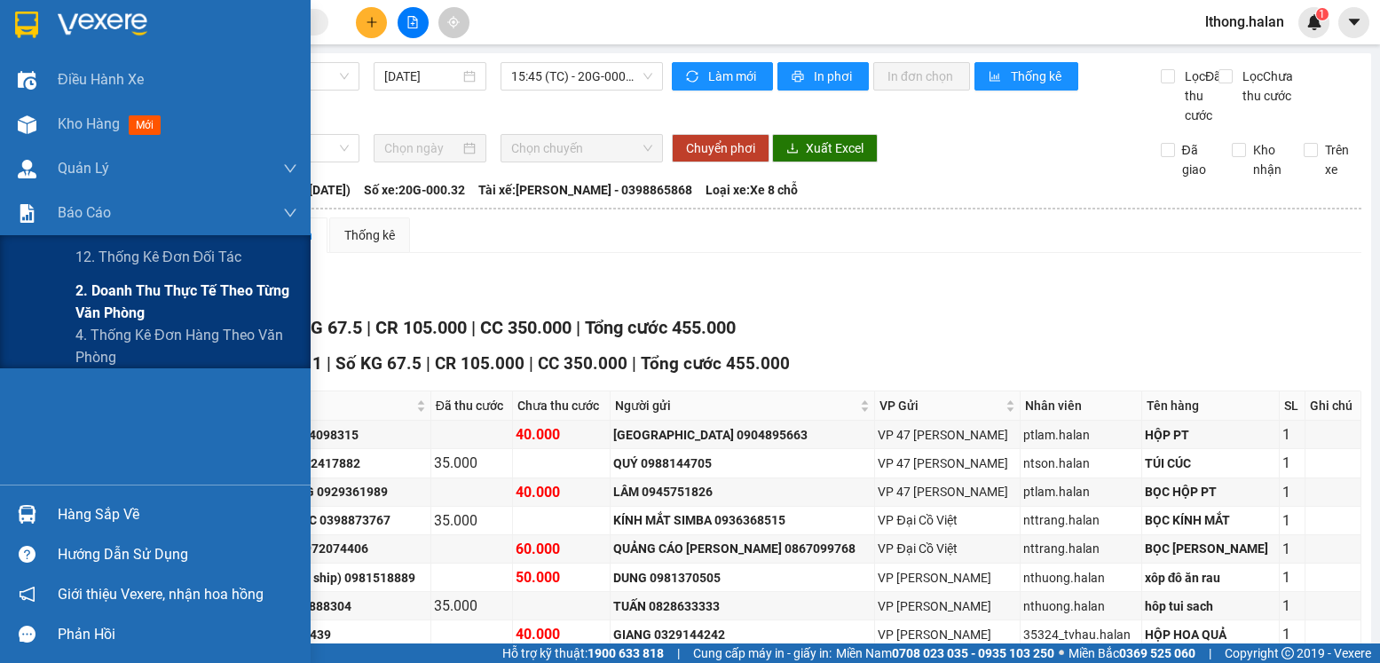
click at [164, 288] on span "2. Doanh thu thực tế theo từng văn phòng" at bounding box center [186, 302] width 222 height 44
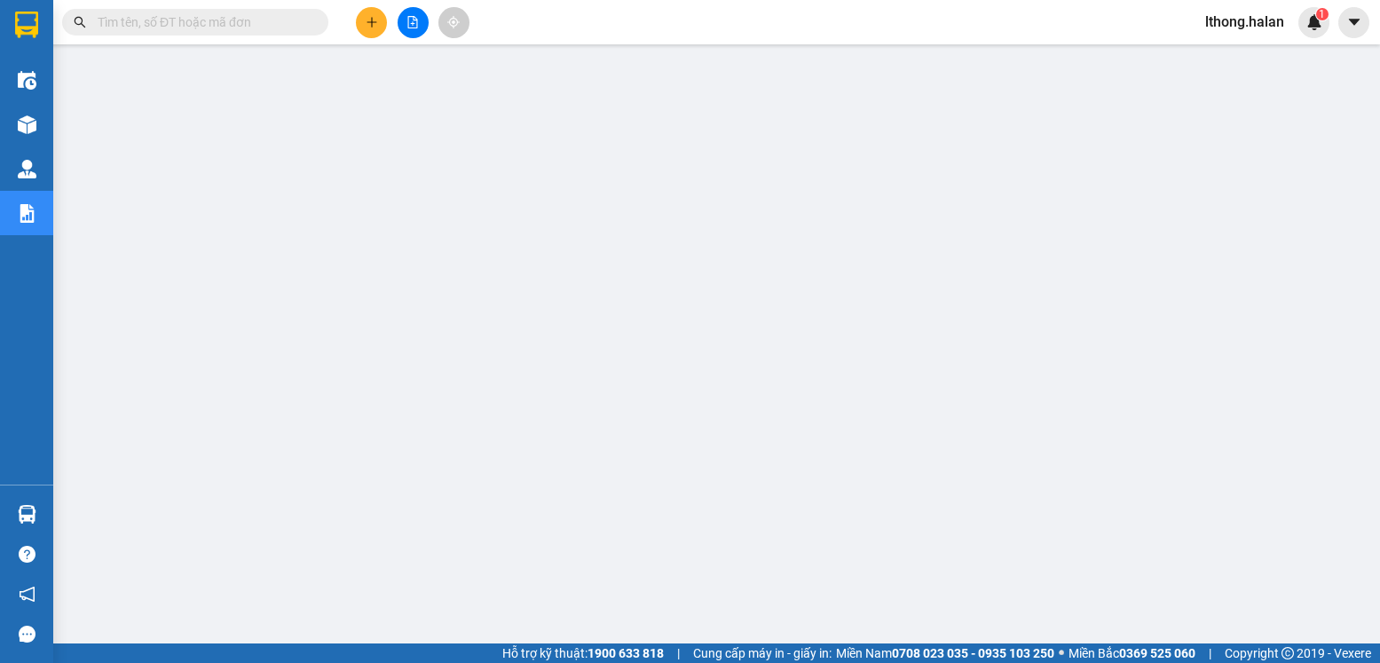
click at [261, 14] on input "text" at bounding box center [202, 22] width 209 height 20
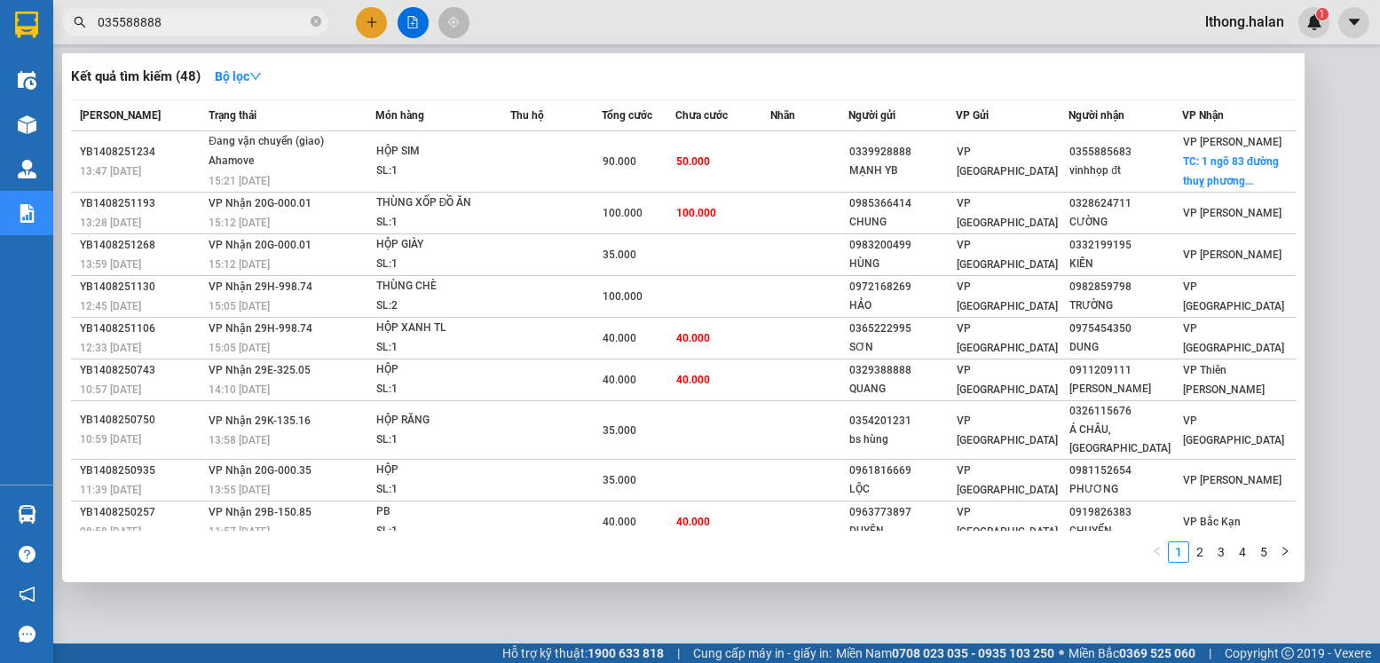
type input "0355888888"
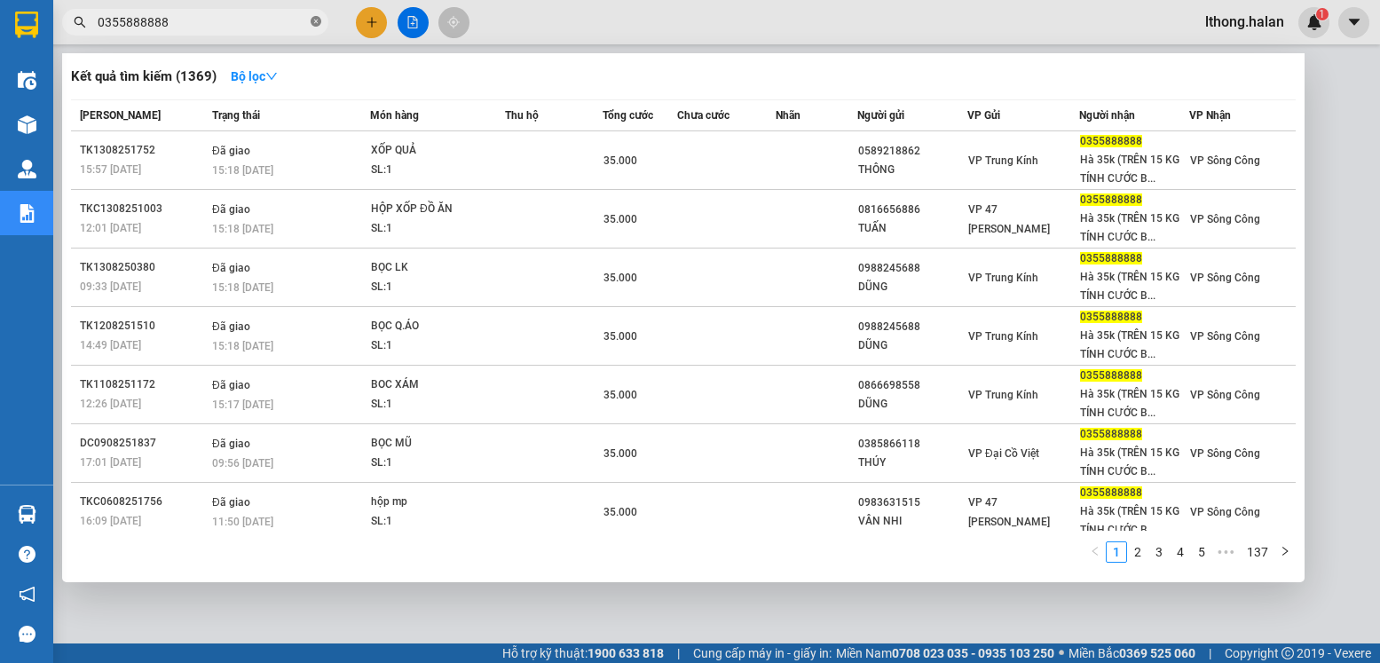
click at [313, 21] on icon "close-circle" at bounding box center [316, 21] width 11 height 11
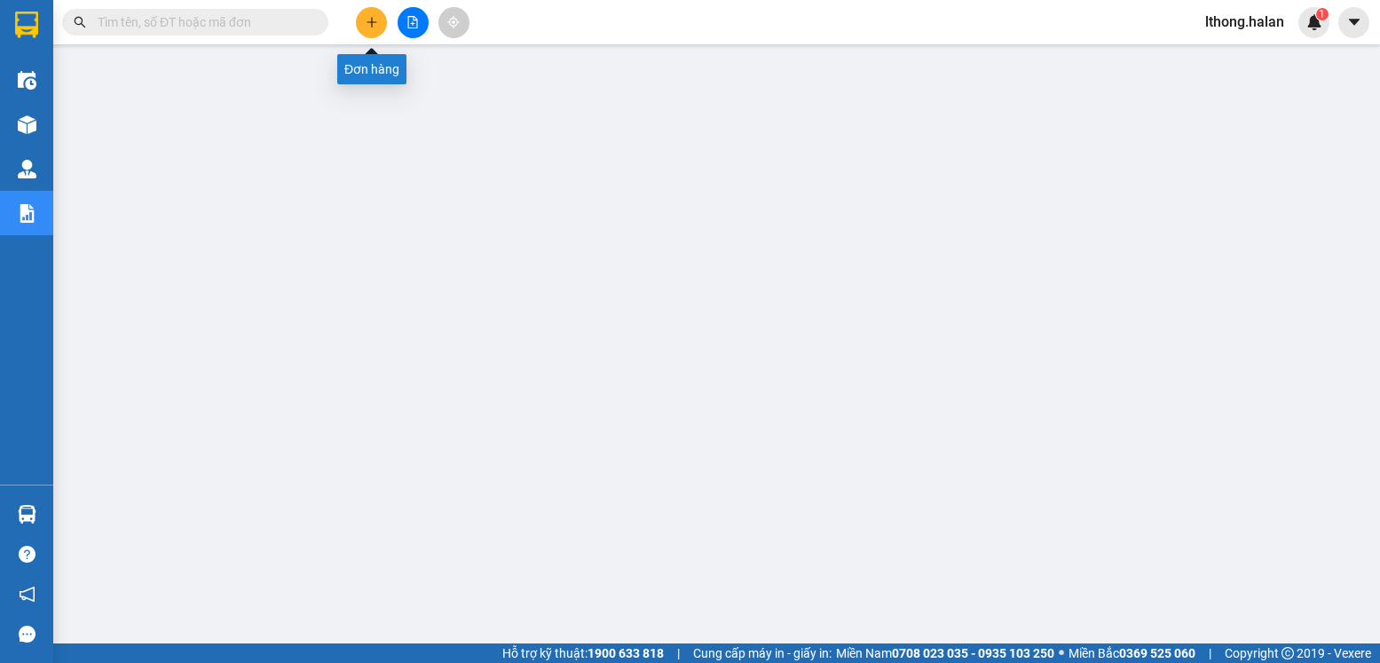
click at [368, 24] on icon "plus" at bounding box center [372, 22] width 12 height 12
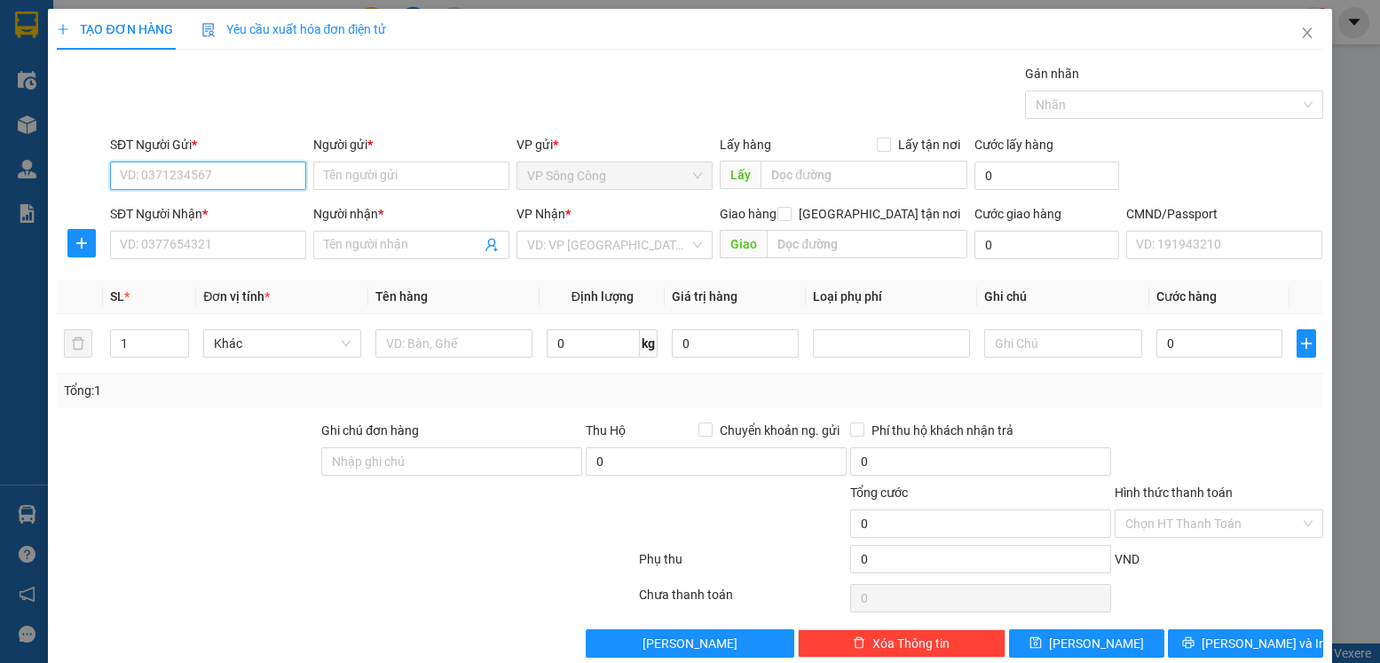
click at [248, 180] on input "SĐT Người Gửi *" at bounding box center [208, 176] width 196 height 28
type input "0355888888"
click at [350, 176] on input "Người gửi *" at bounding box center [411, 176] width 196 height 28
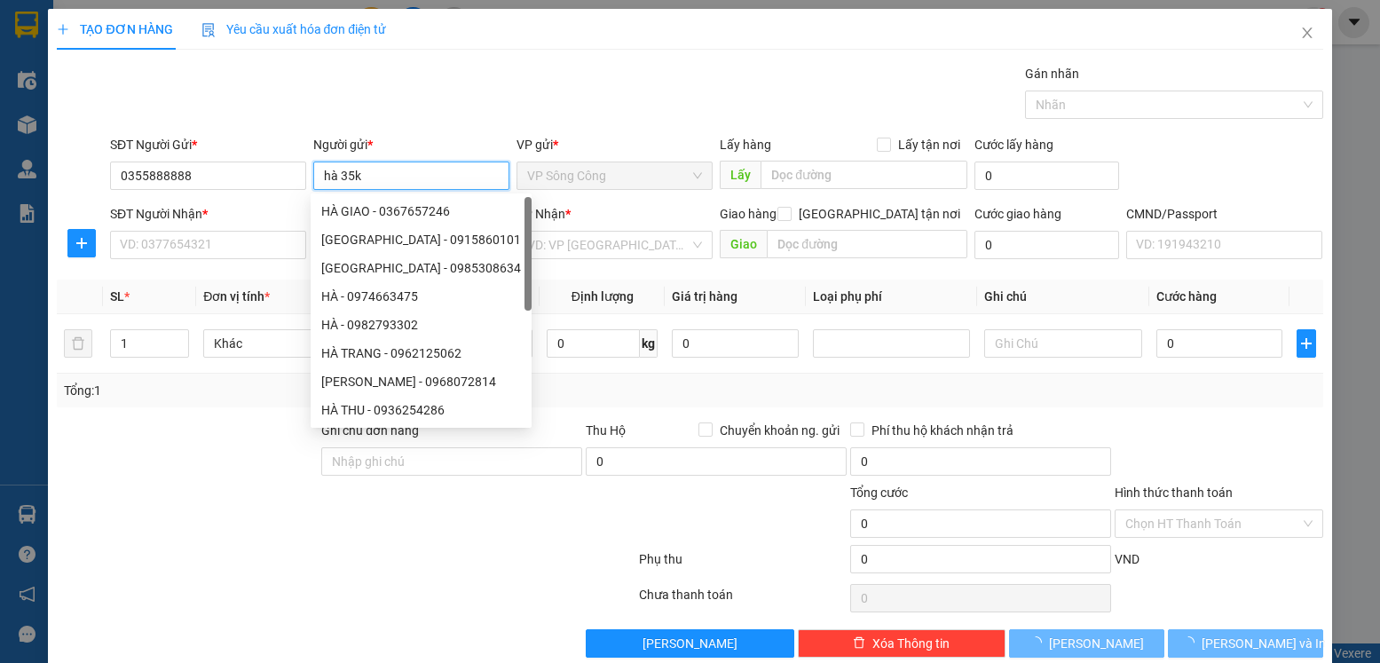
type input "hà 35k"
click at [125, 463] on div at bounding box center [187, 452] width 264 height 62
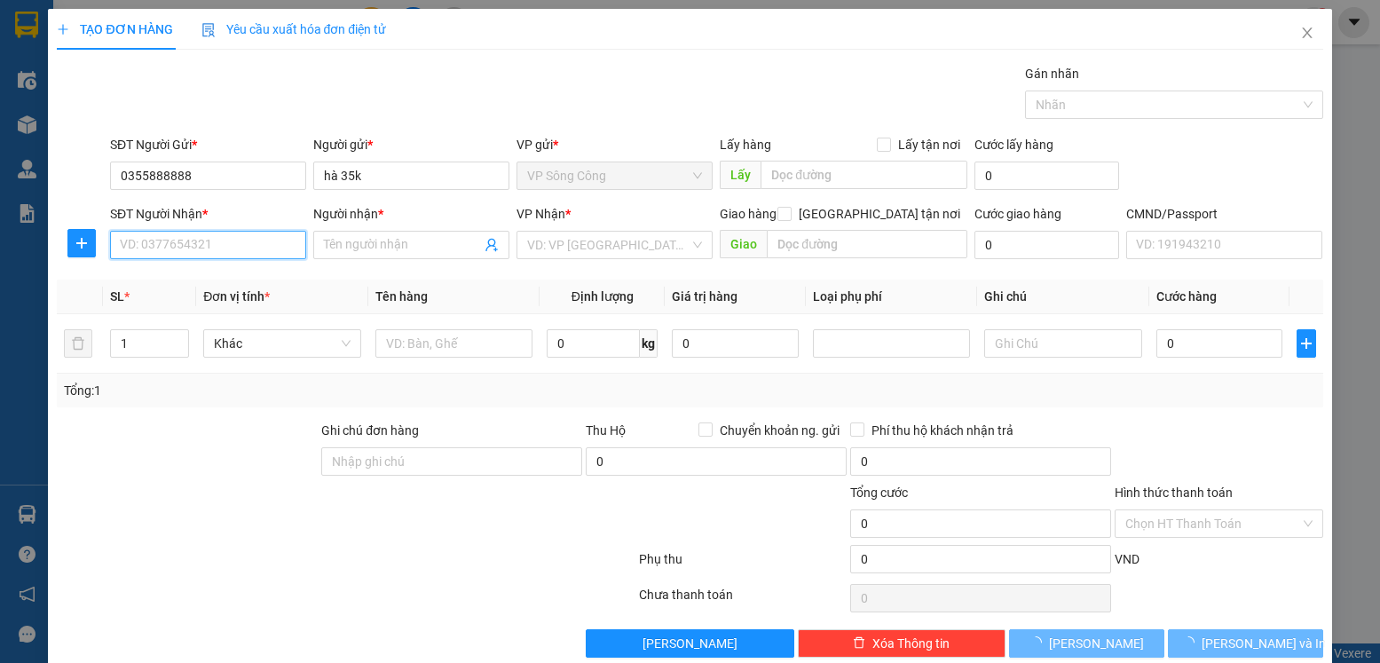
click at [224, 234] on input "SĐT Người Nhận *" at bounding box center [208, 245] width 196 height 28
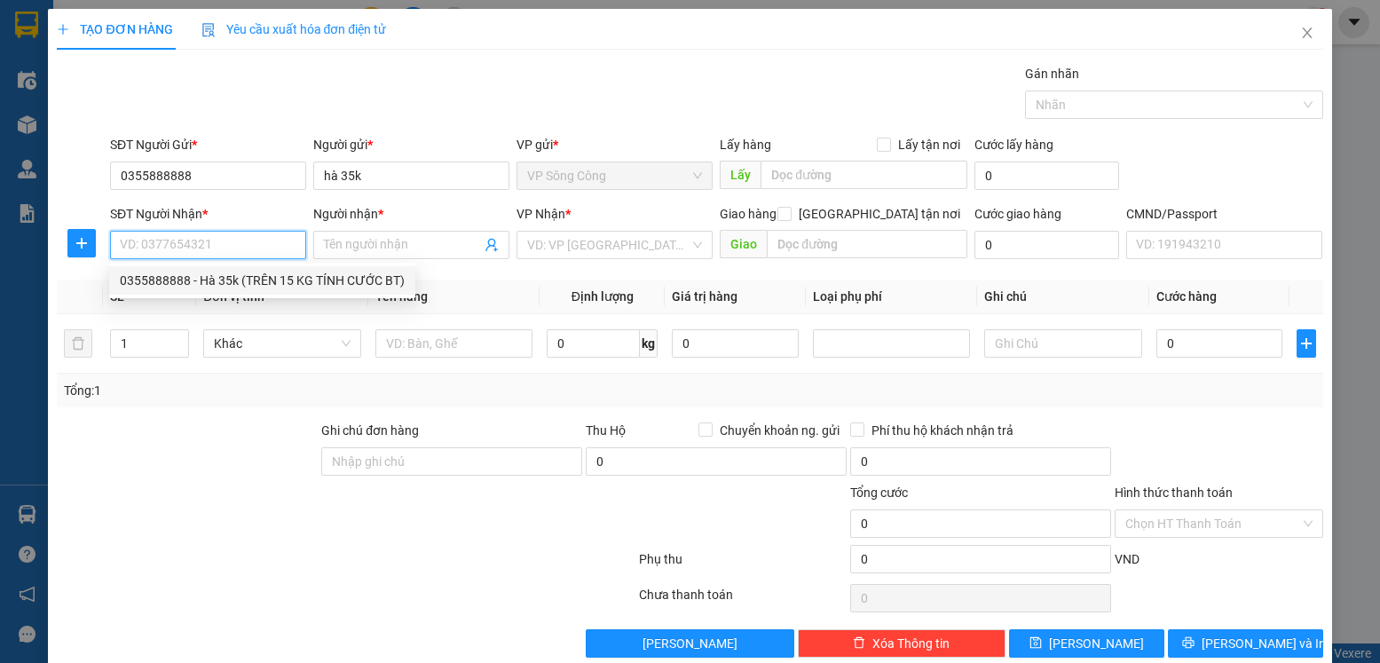
click at [297, 274] on div "0355888888 - Hà 35k (TRÊN 15 KG TÍNH CƯỚC BT)" at bounding box center [262, 281] width 285 height 20
type input "0355888888"
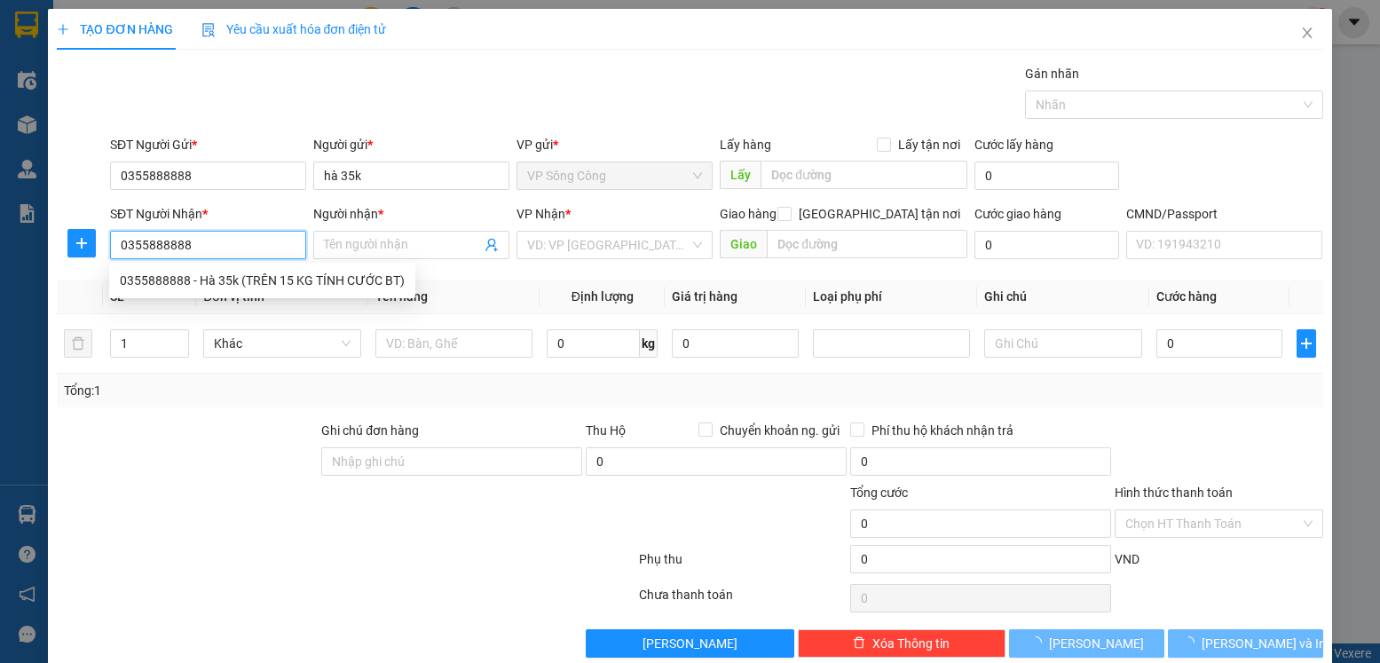
type input "Hà 35k (TRÊN 15 KG TÍNH CƯỚC BT)"
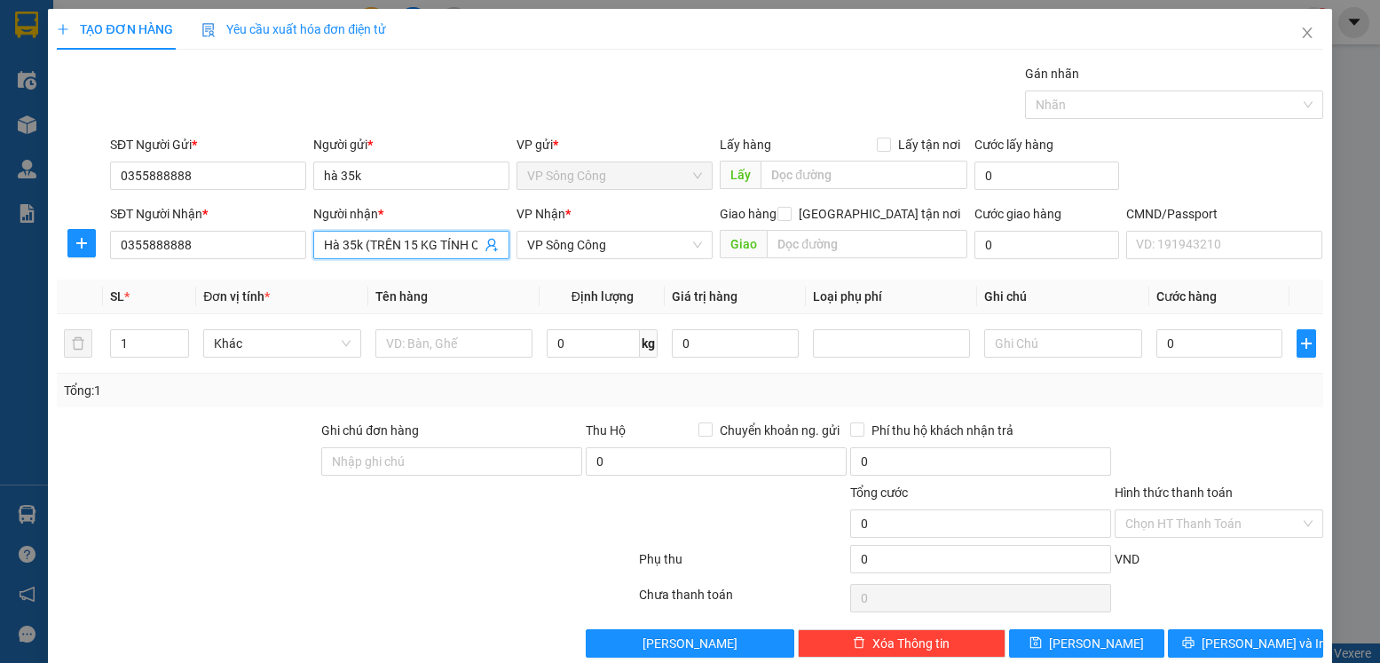
scroll to position [0, 47]
click at [357, 246] on input "Hà 35k (TRÊN 15 KG TÍNH CƯỚC BT)" at bounding box center [402, 245] width 157 height 20
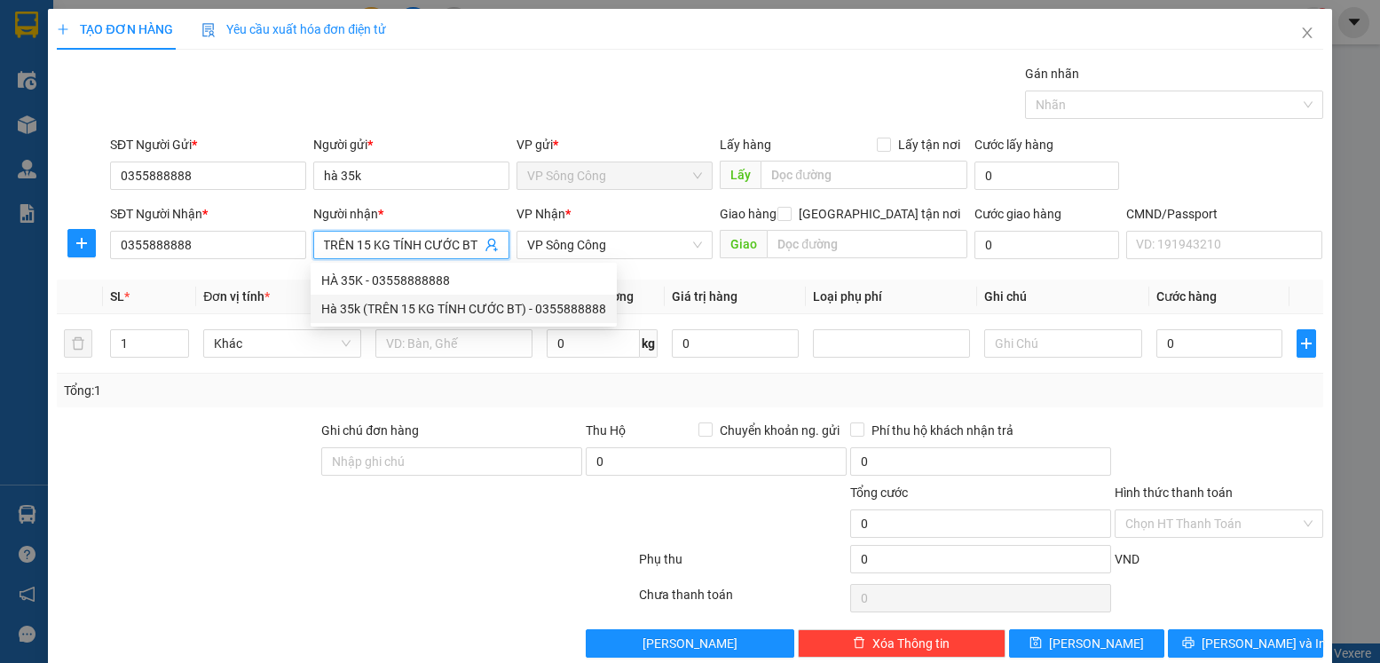
click at [380, 310] on div "Hà 35k (TRÊN 15 KG TÍNH CƯỚC BT) - 0355888888" at bounding box center [463, 309] width 285 height 20
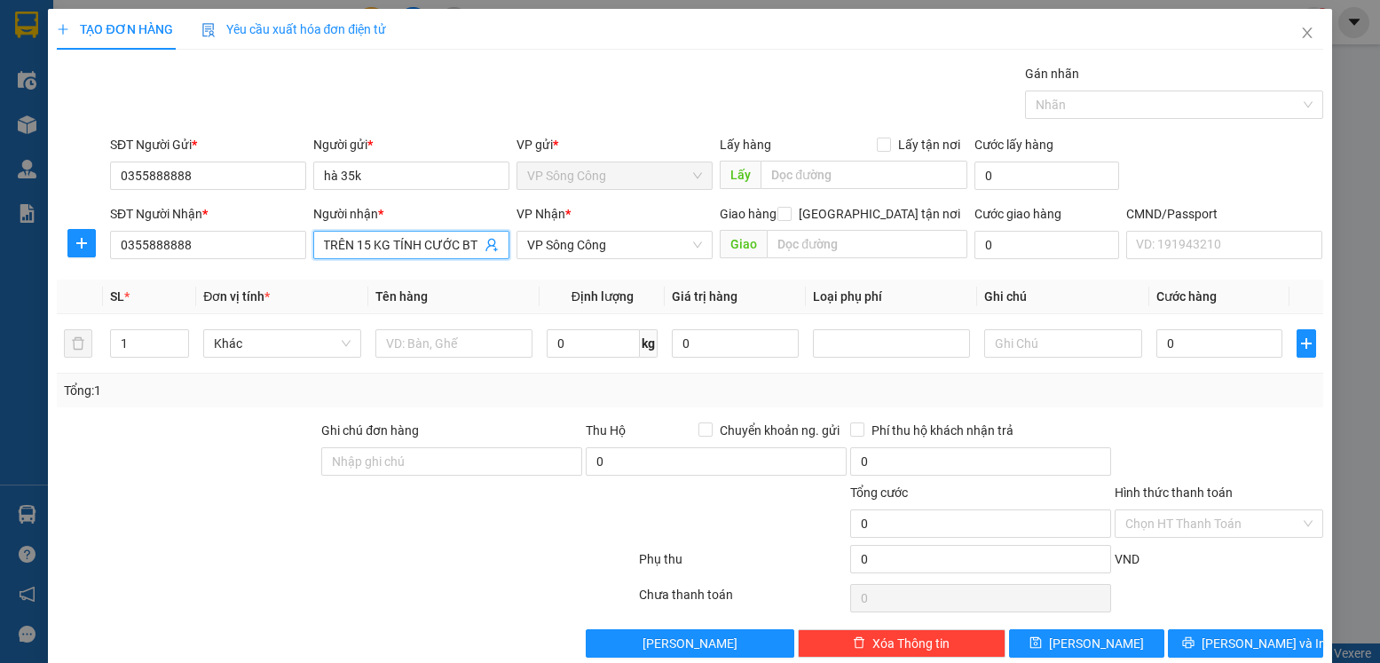
click at [397, 248] on input "Hà 35k (TRÊN 15 KG TÍNH CƯỚC BT)" at bounding box center [402, 245] width 157 height 20
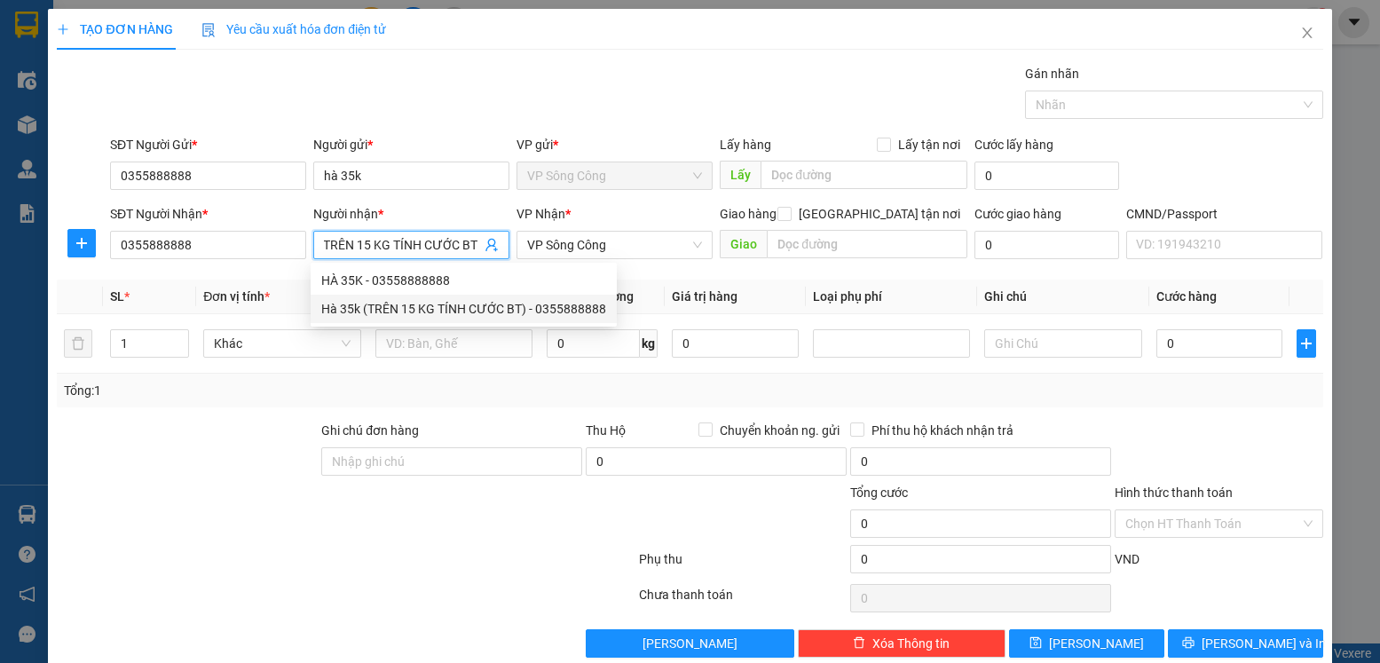
click at [363, 304] on div "Hà 35k (TRÊN 15 KG TÍNH CƯỚC BT) - 0355888888" at bounding box center [463, 309] width 285 height 20
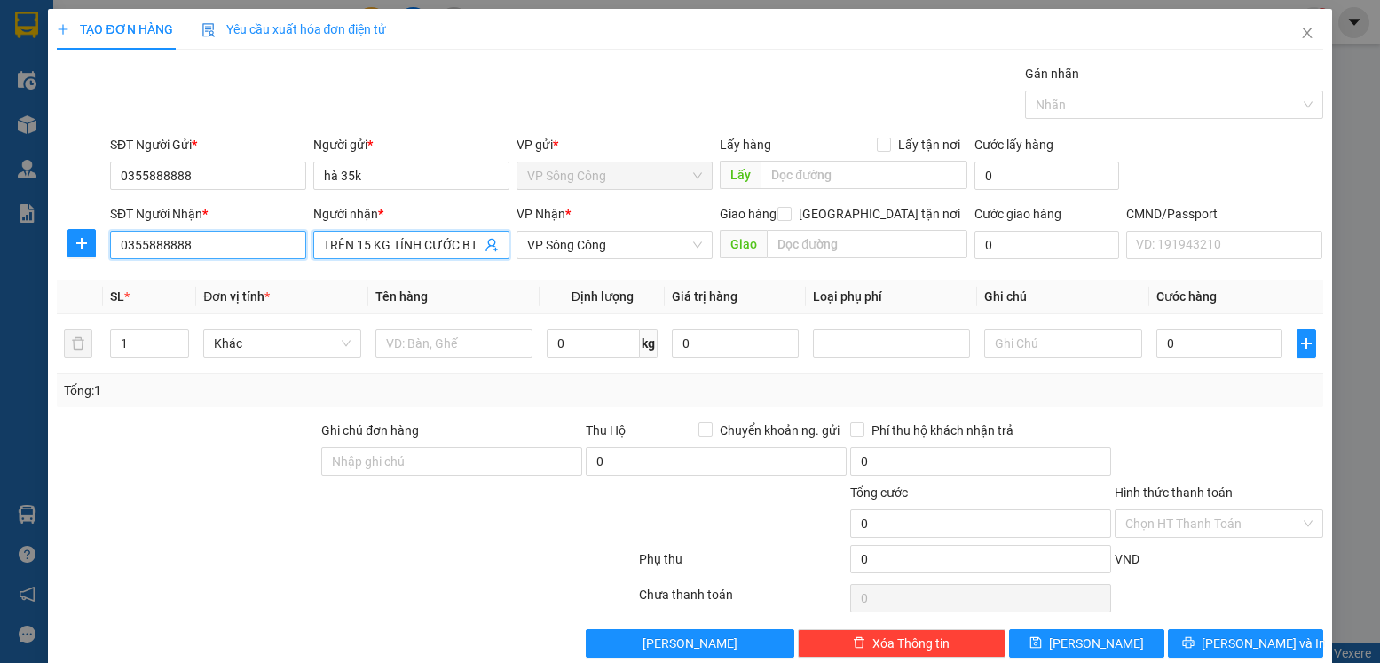
scroll to position [0, 0]
click at [213, 237] on input "0355888888" at bounding box center [208, 245] width 196 height 28
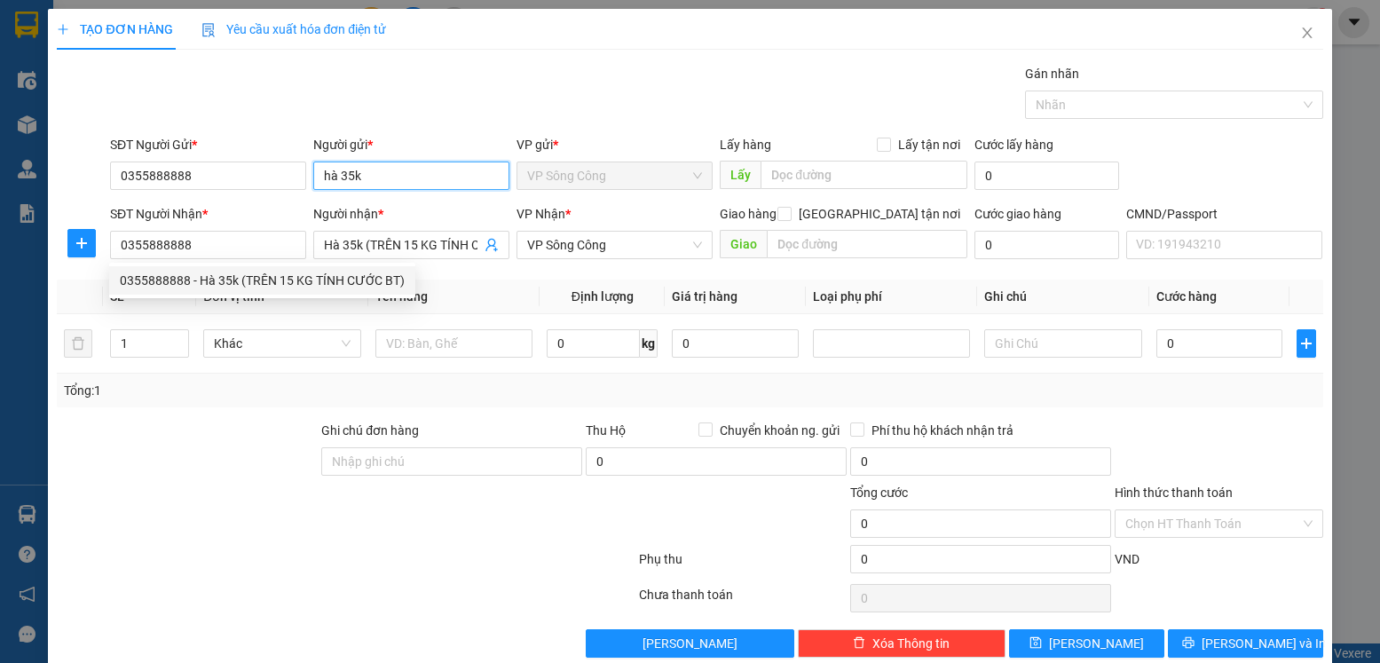
click at [359, 179] on input "hà 35k" at bounding box center [411, 176] width 196 height 28
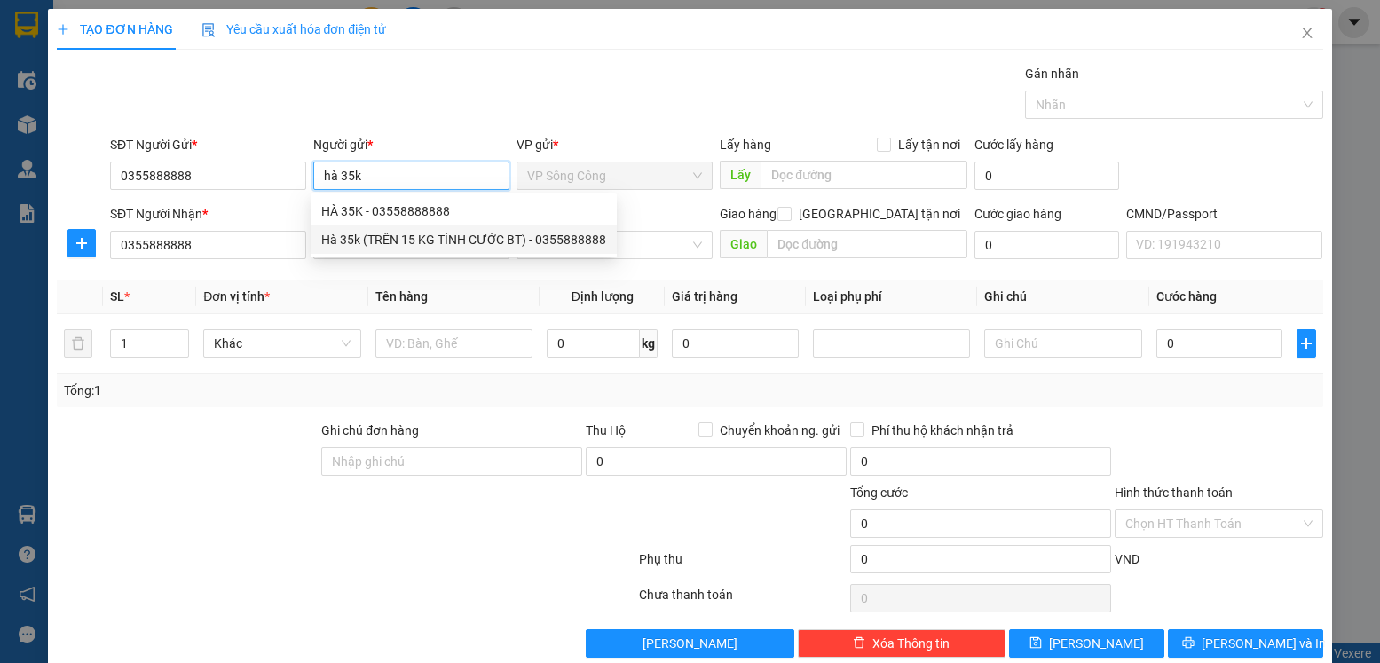
click at [389, 238] on div "Hà 35k (TRÊN 15 KG TÍNH CƯỚC BT) - 0355888888" at bounding box center [463, 240] width 285 height 20
type input "Hà 35k (TRÊN 15 KG TÍNH CƯỚC BT)"
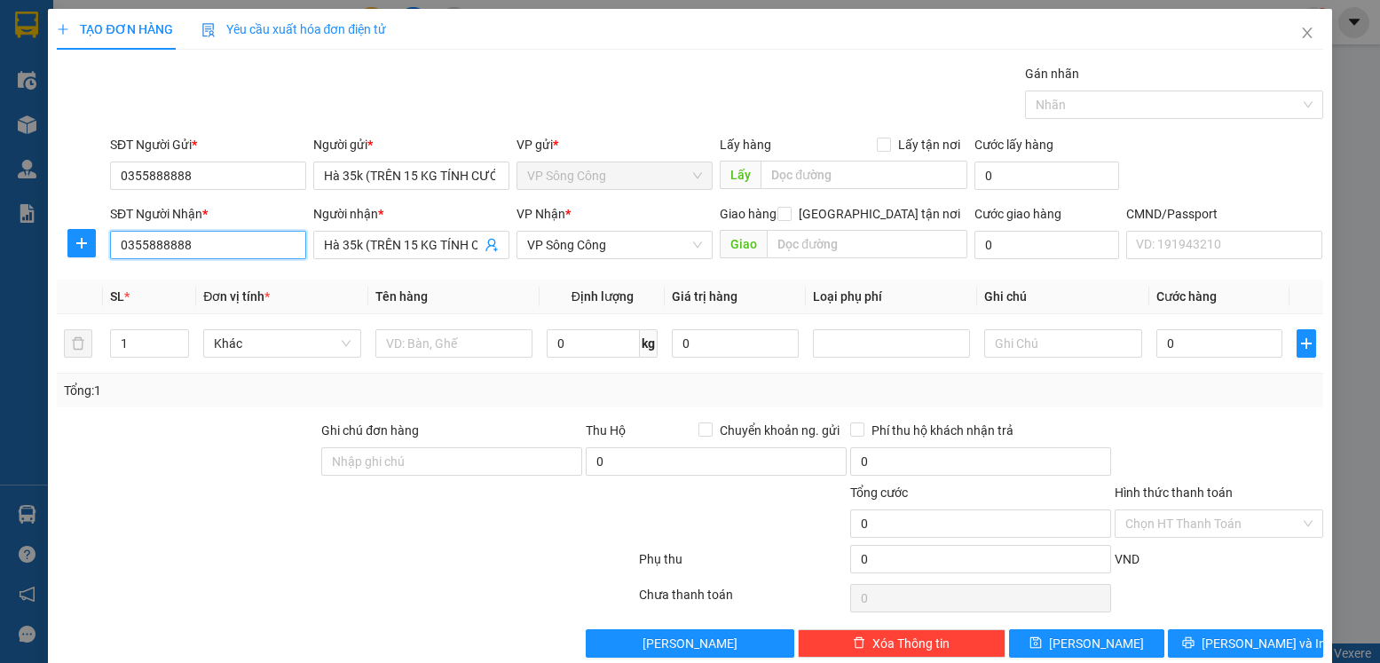
click at [225, 245] on input "0355888888" at bounding box center [208, 245] width 196 height 28
type input "0"
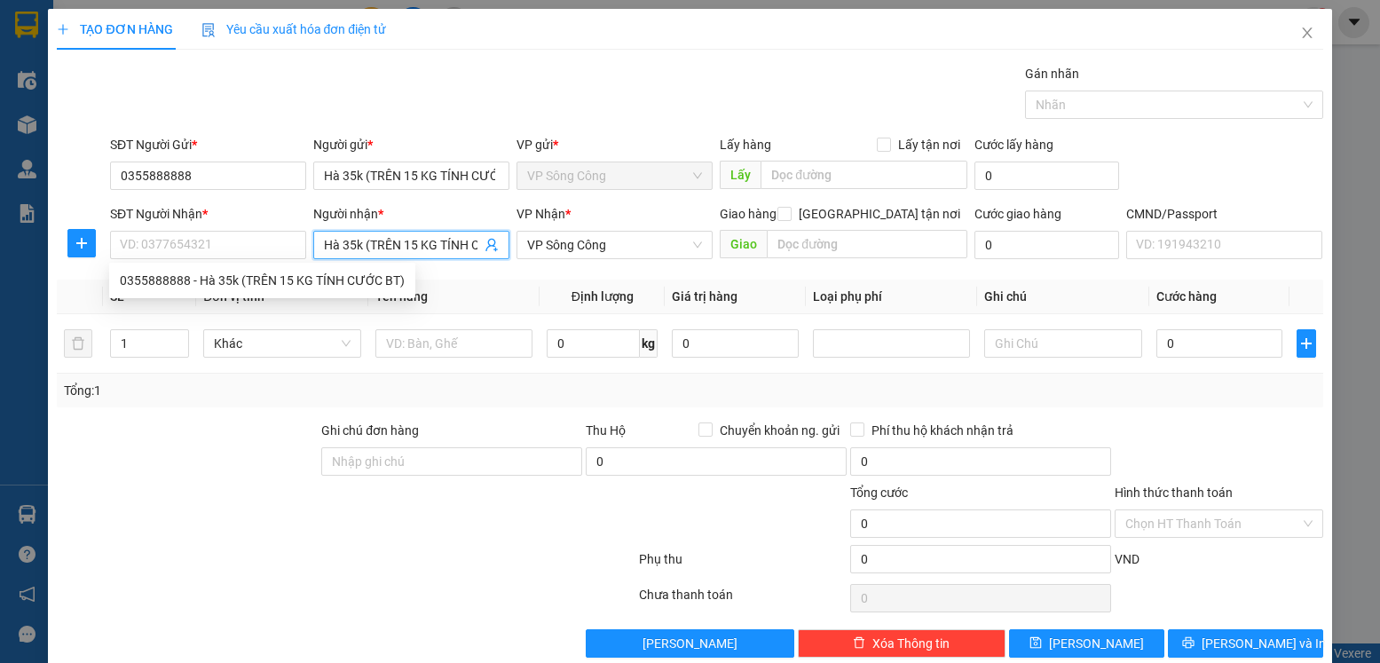
click at [485, 239] on icon "user-add" at bounding box center [492, 245] width 14 height 14
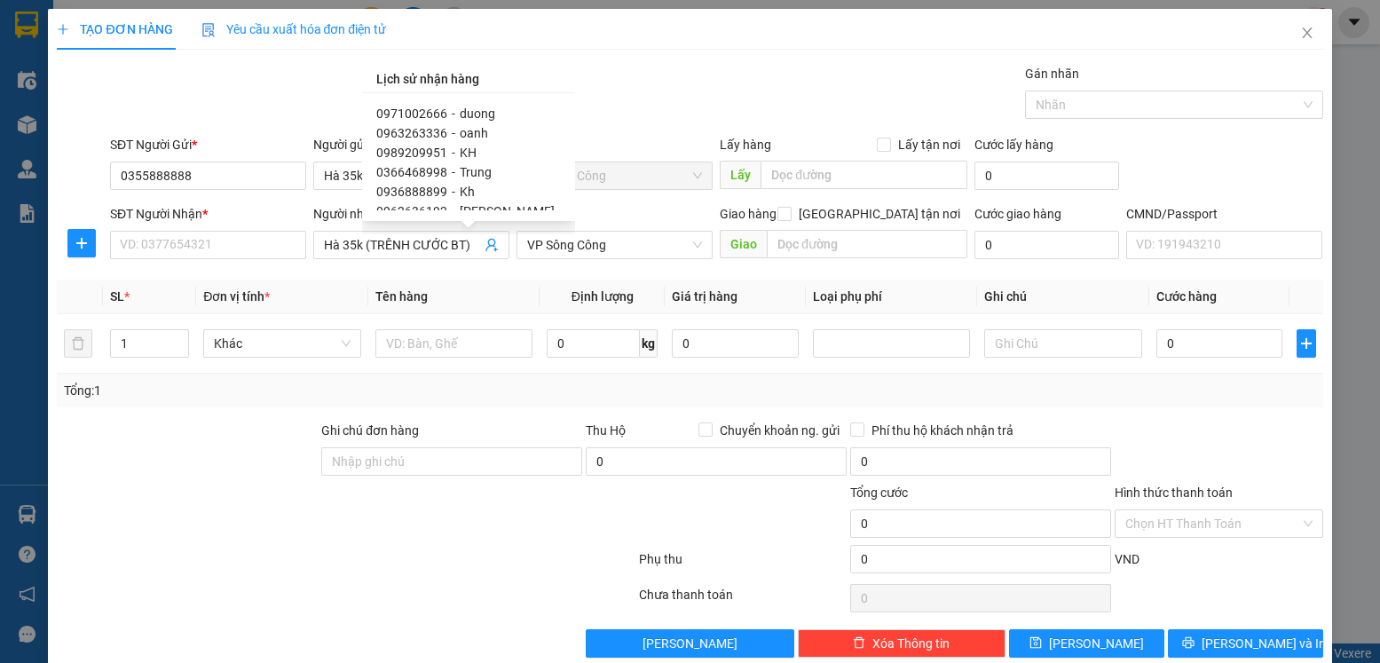
click at [127, 508] on div at bounding box center [240, 514] width 370 height 62
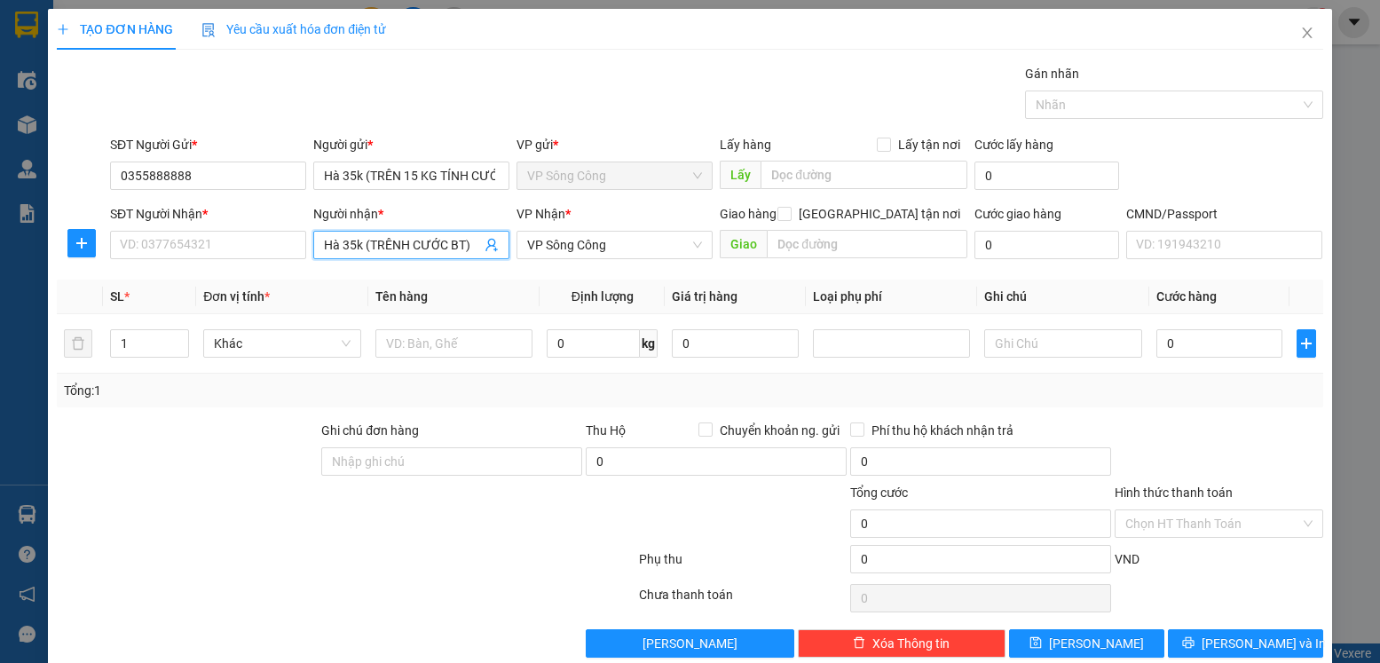
click at [474, 244] on input "Hà 35k (TRÊNH CƯỚC BT)" at bounding box center [402, 245] width 157 height 20
type input "H"
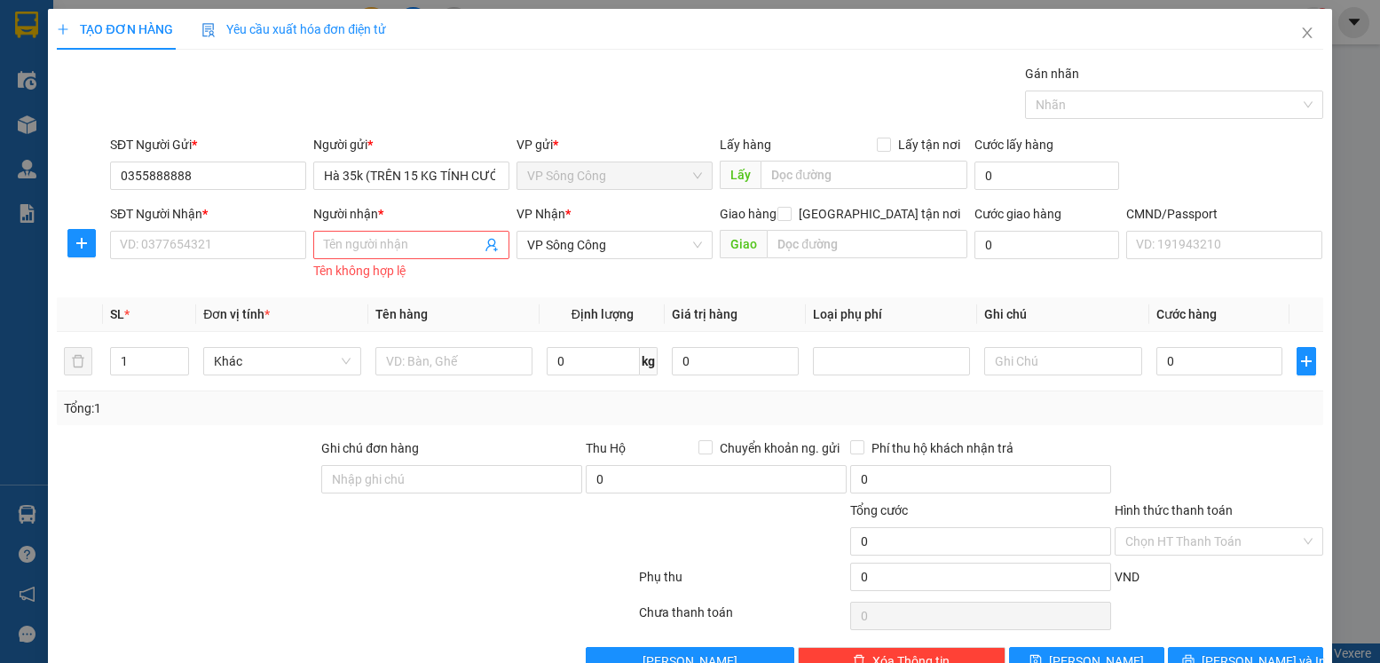
click at [195, 501] on div at bounding box center [240, 532] width 370 height 62
click at [199, 246] on input "SĐT Người Nhận *" at bounding box center [208, 245] width 196 height 28
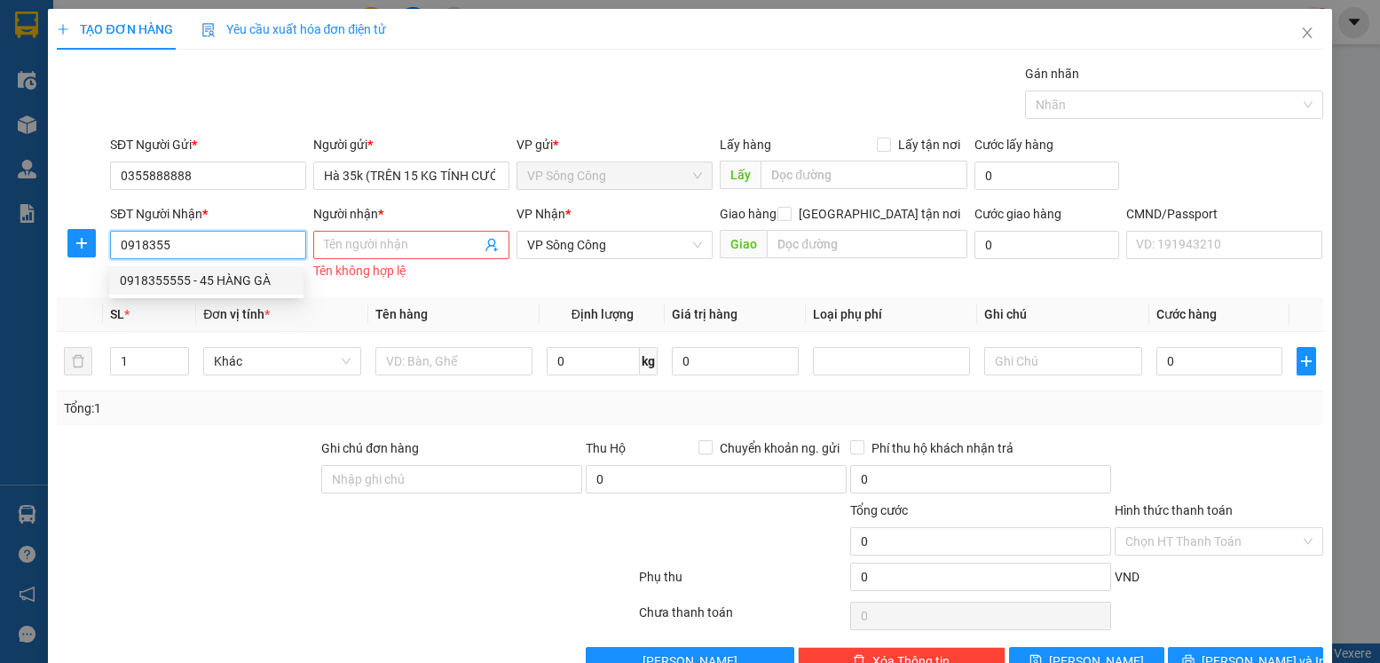
click at [246, 282] on div "0918355555 - 45 HÀNG GÀ" at bounding box center [206, 281] width 173 height 20
type input "0918355555"
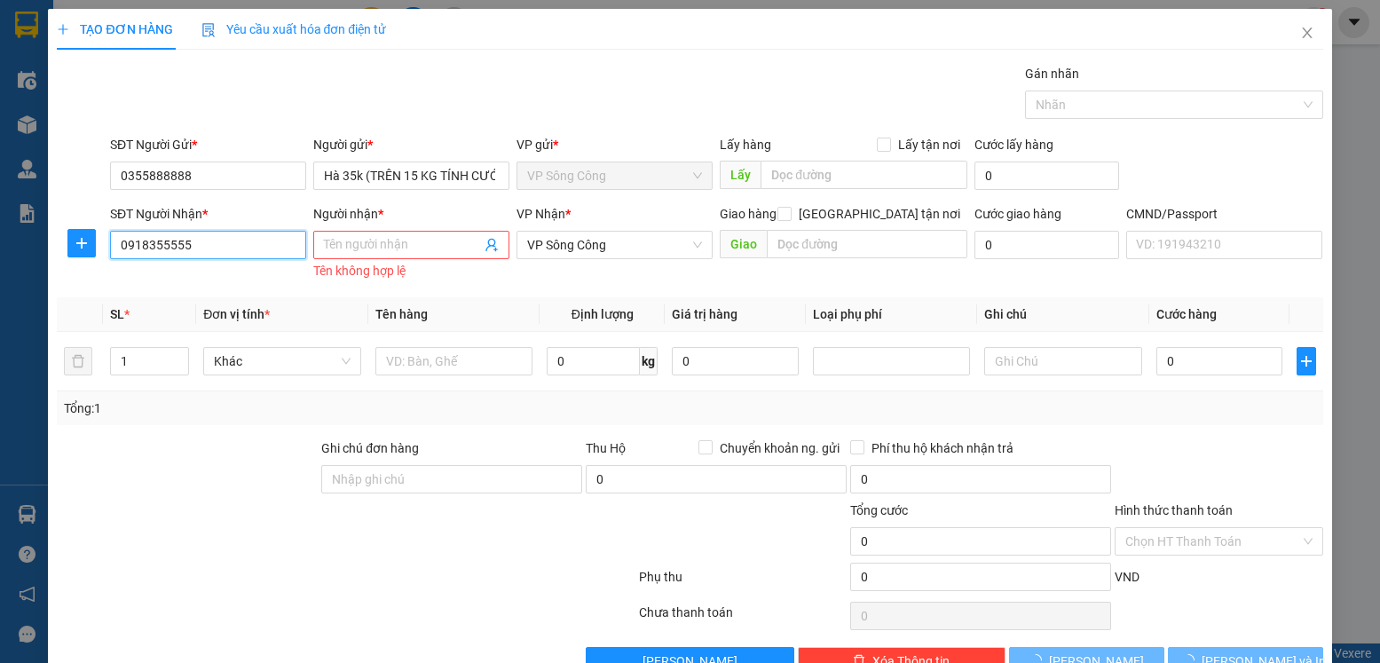
type input "45 HÀNG GÀ"
type input "45 P. Hàng Gà, Hàng Bồ, Hoàn Kiếm, Hà Nội, Việt Nam"
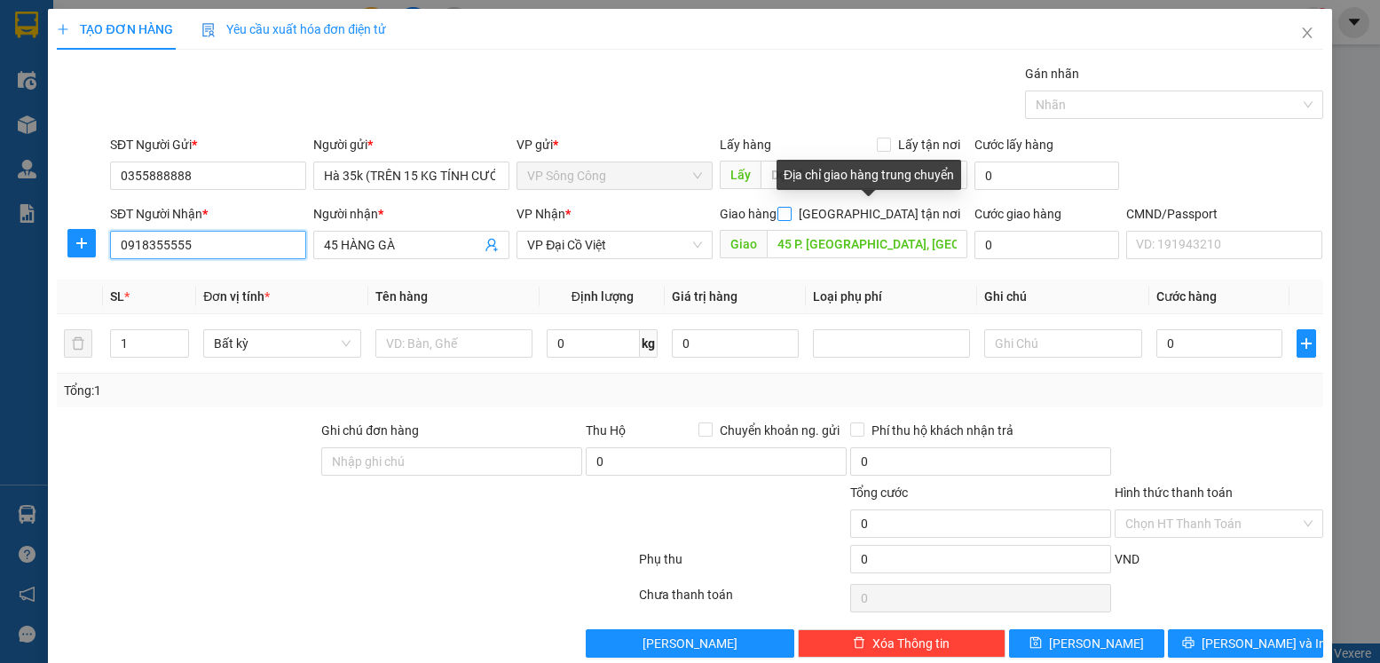
type input "0918355555"
click at [790, 212] on input "[GEOGRAPHIC_DATA][PERSON_NAME] nơi" at bounding box center [783, 213] width 12 height 12
checkbox input "true"
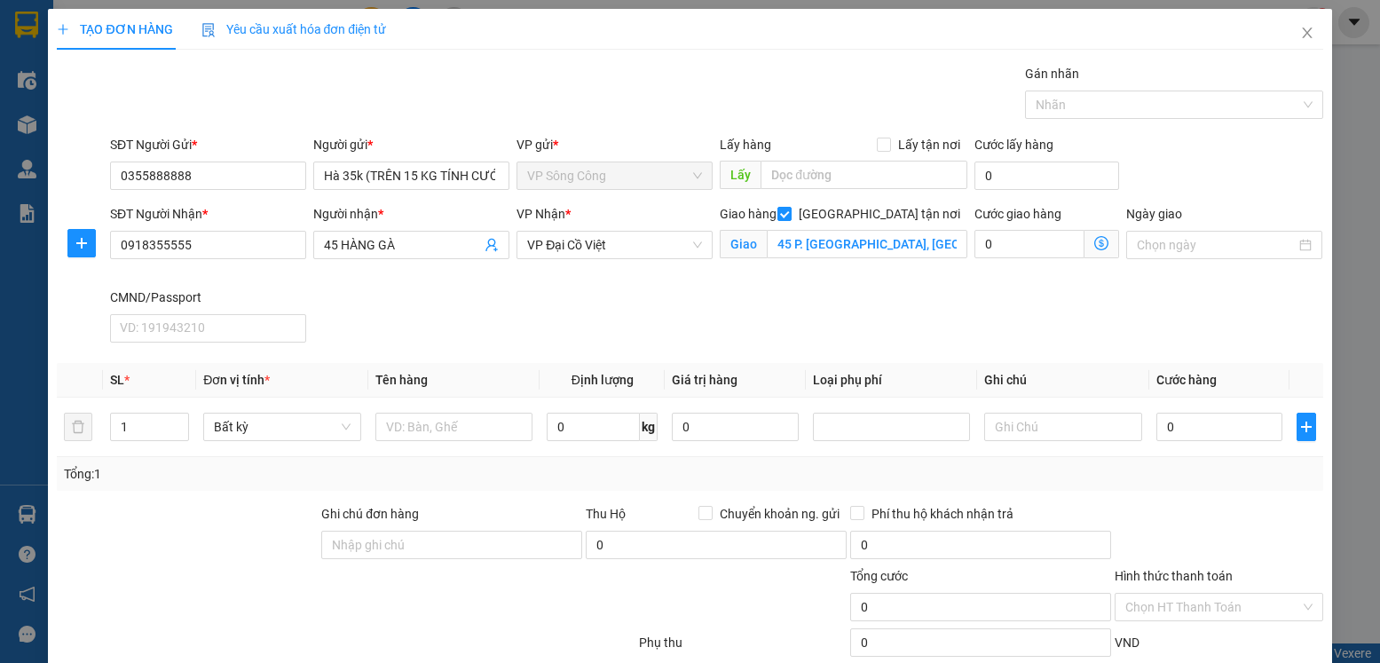
click at [1094, 246] on icon "dollar-circle" at bounding box center [1101, 243] width 14 height 14
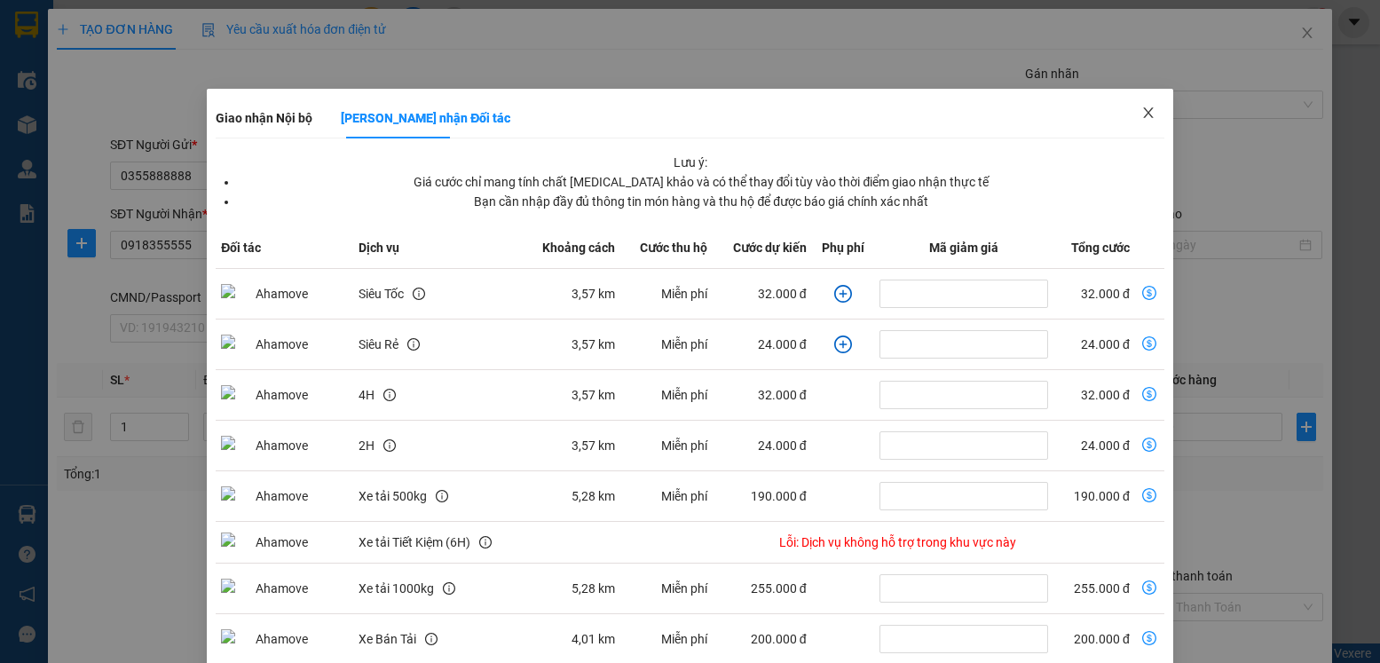
click at [1143, 114] on icon "close" at bounding box center [1148, 112] width 10 height 11
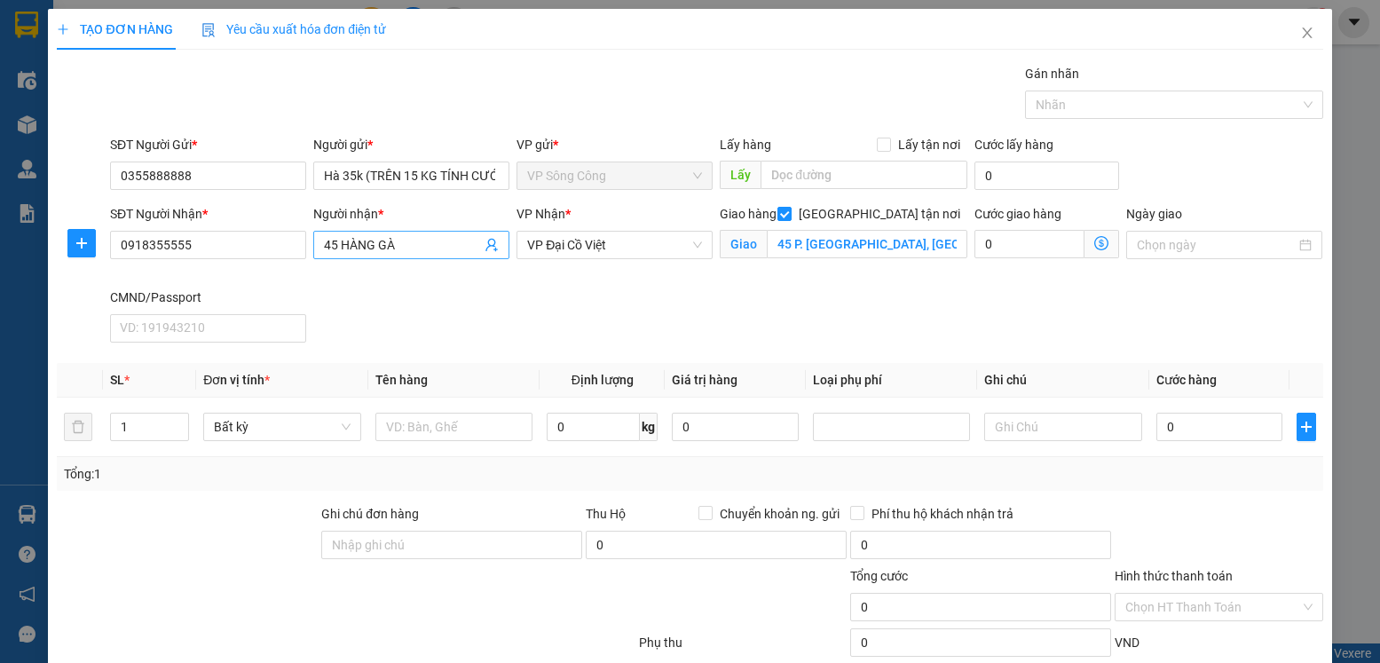
click at [410, 246] on input "45 HÀNG GÀ" at bounding box center [402, 245] width 157 height 20
type input "4"
type input "linh"
click at [953, 248] on input "45 P. Hàng Gà, Hàng Bồ, Hoàn Kiếm, Hà Nội, Việt Nam" at bounding box center [867, 244] width 200 height 28
click at [790, 215] on input "[GEOGRAPHIC_DATA][PERSON_NAME] nơi" at bounding box center [783, 213] width 12 height 12
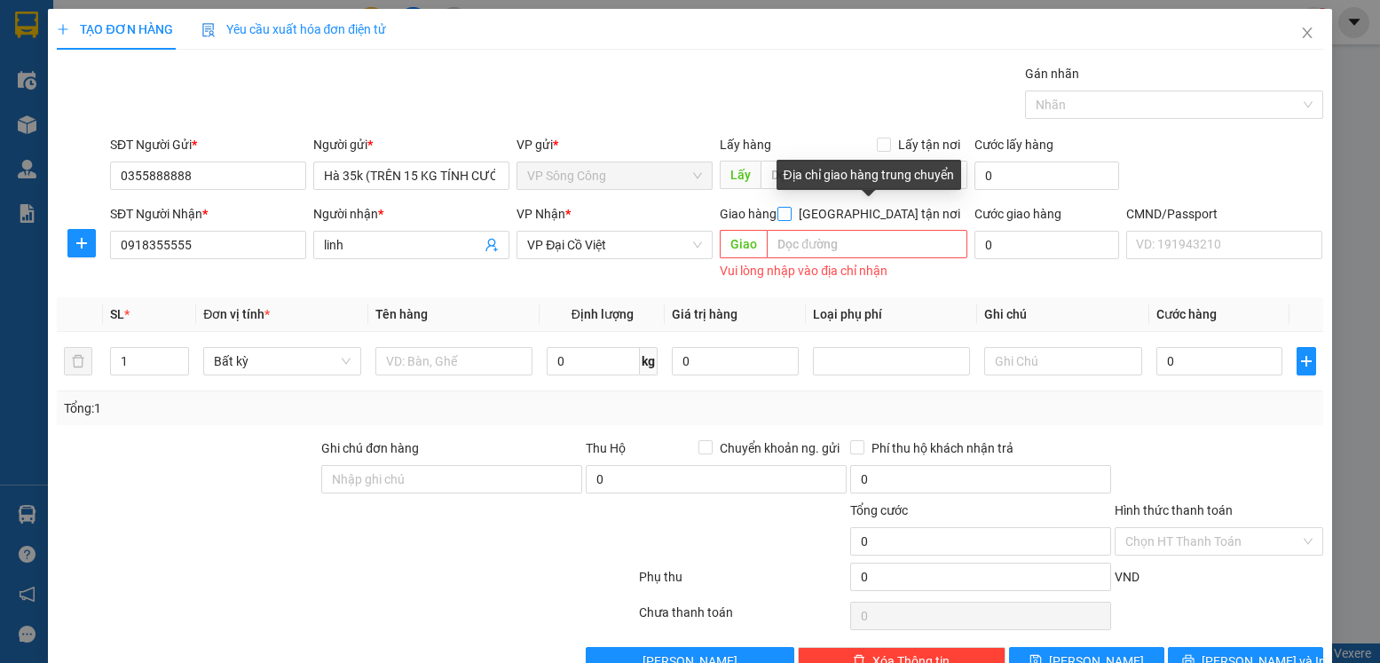
click at [790, 214] on input "[GEOGRAPHIC_DATA][PERSON_NAME] nơi" at bounding box center [783, 213] width 12 height 12
checkbox input "true"
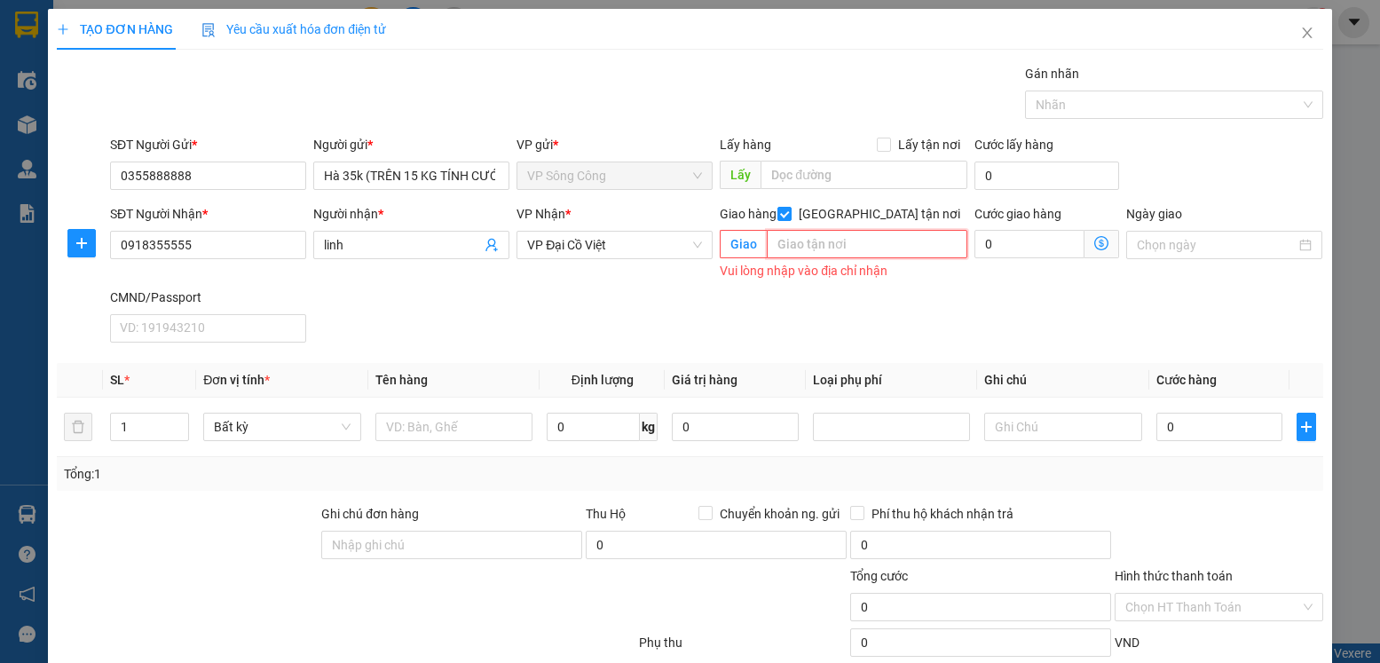
click at [832, 242] on input "text" at bounding box center [867, 244] width 200 height 28
type input "số nhà 48 Harmoni vinhome riverside 2 , phường phúc đồng , long biên , hn"
click at [1094, 241] on icon "dollar-circle" at bounding box center [1101, 243] width 14 height 14
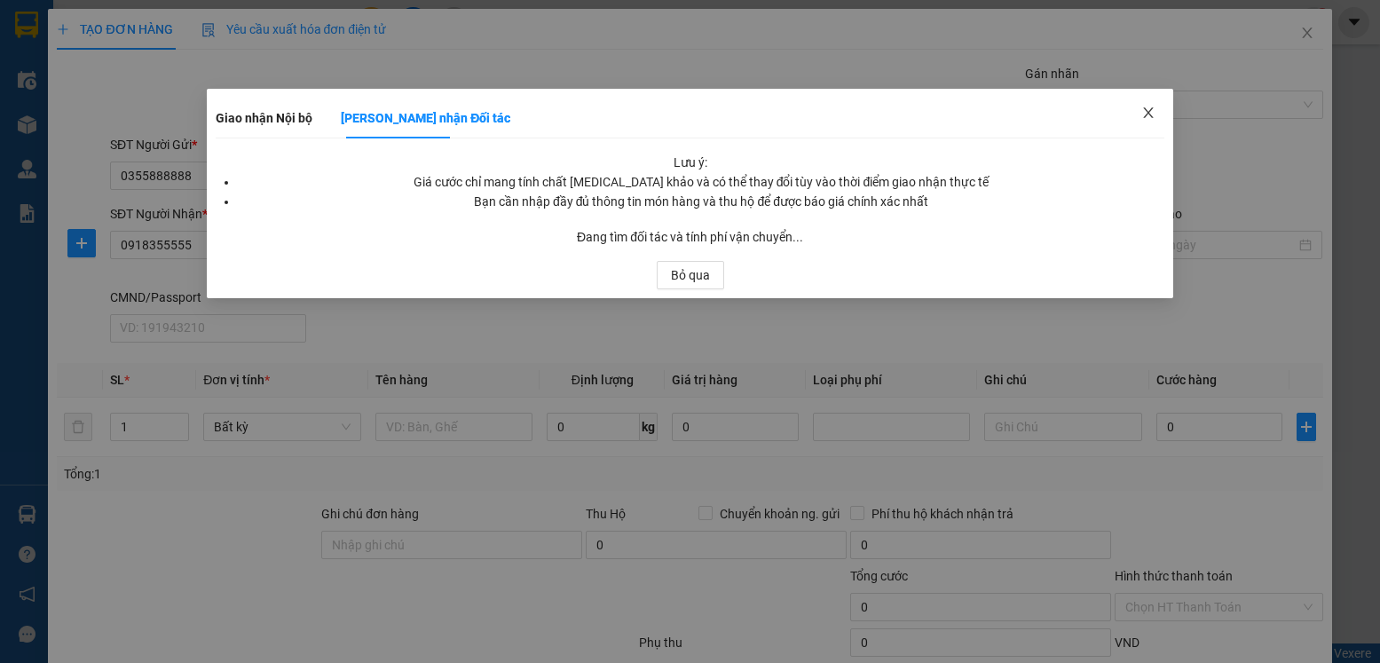
click at [1152, 114] on icon "close" at bounding box center [1148, 113] width 14 height 14
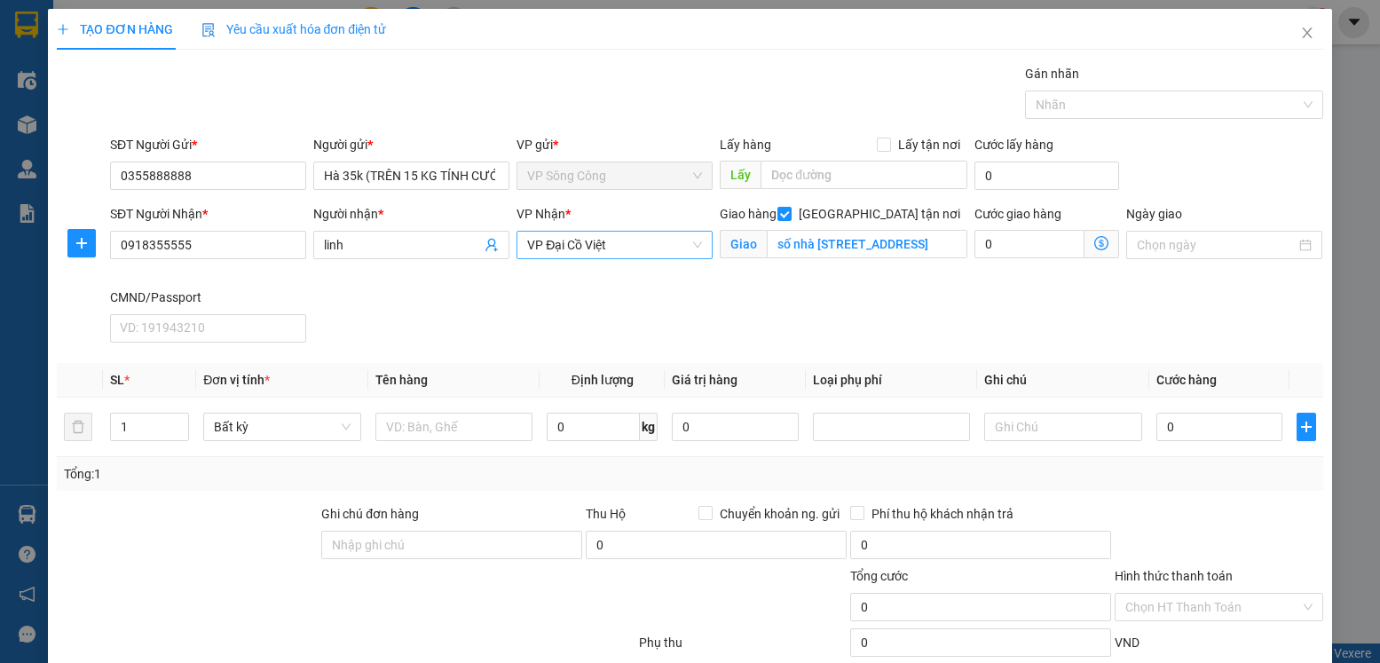
click at [623, 240] on span "VP Đại Cồ Việt" at bounding box center [614, 245] width 175 height 27
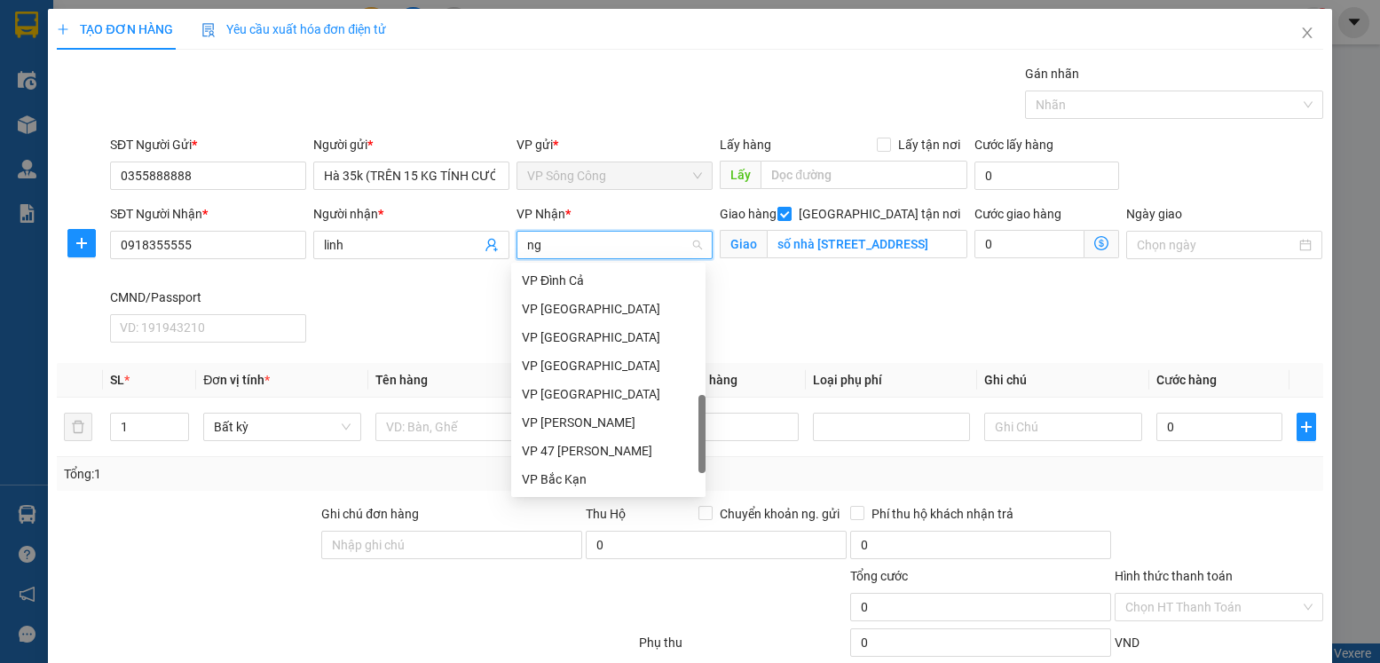
scroll to position [199, 0]
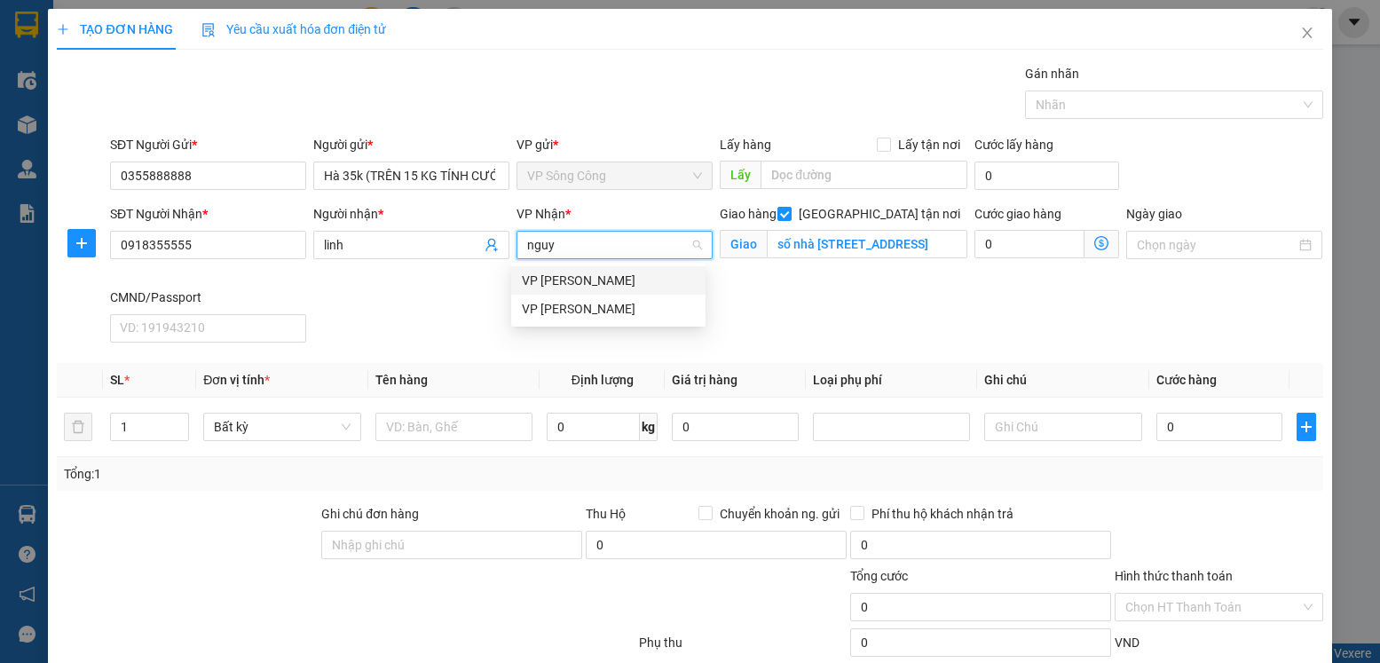
type input "nguye"
click at [618, 304] on div "[PERSON_NAME]" at bounding box center [608, 309] width 173 height 20
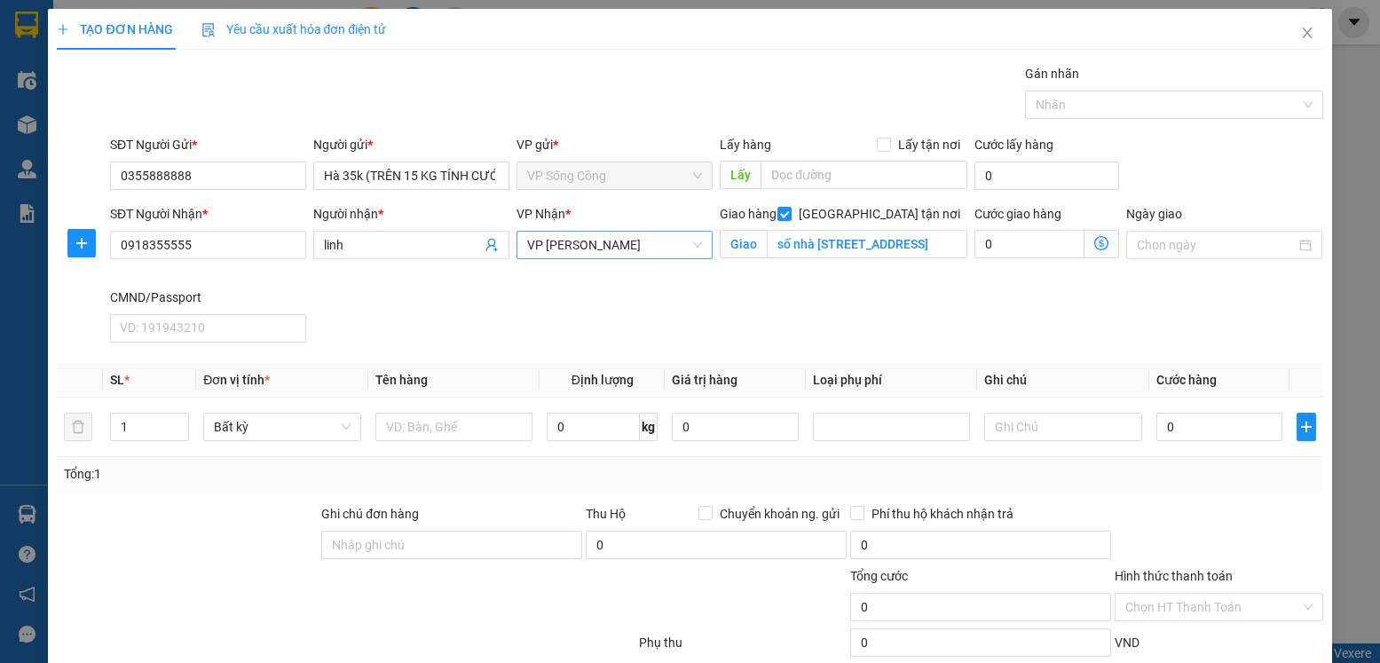
click at [1094, 242] on icon "dollar-circle" at bounding box center [1101, 243] width 14 height 14
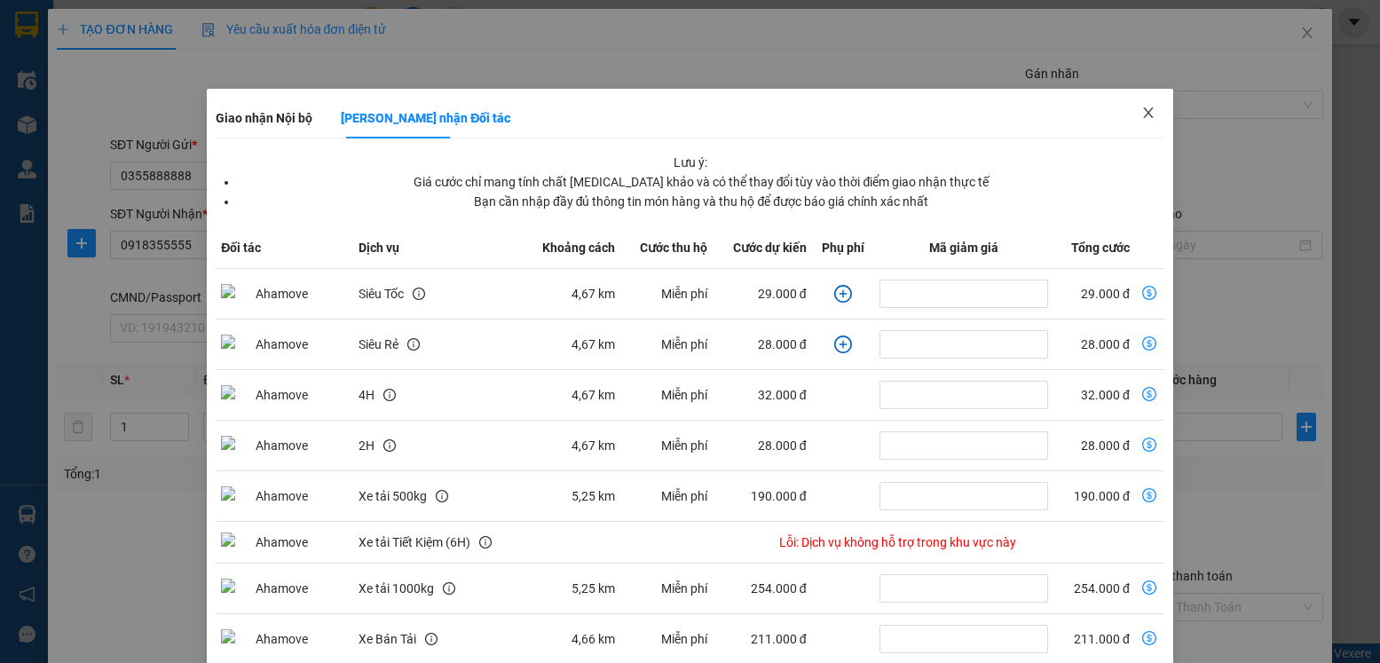
click at [1143, 112] on icon "close" at bounding box center [1148, 112] width 10 height 11
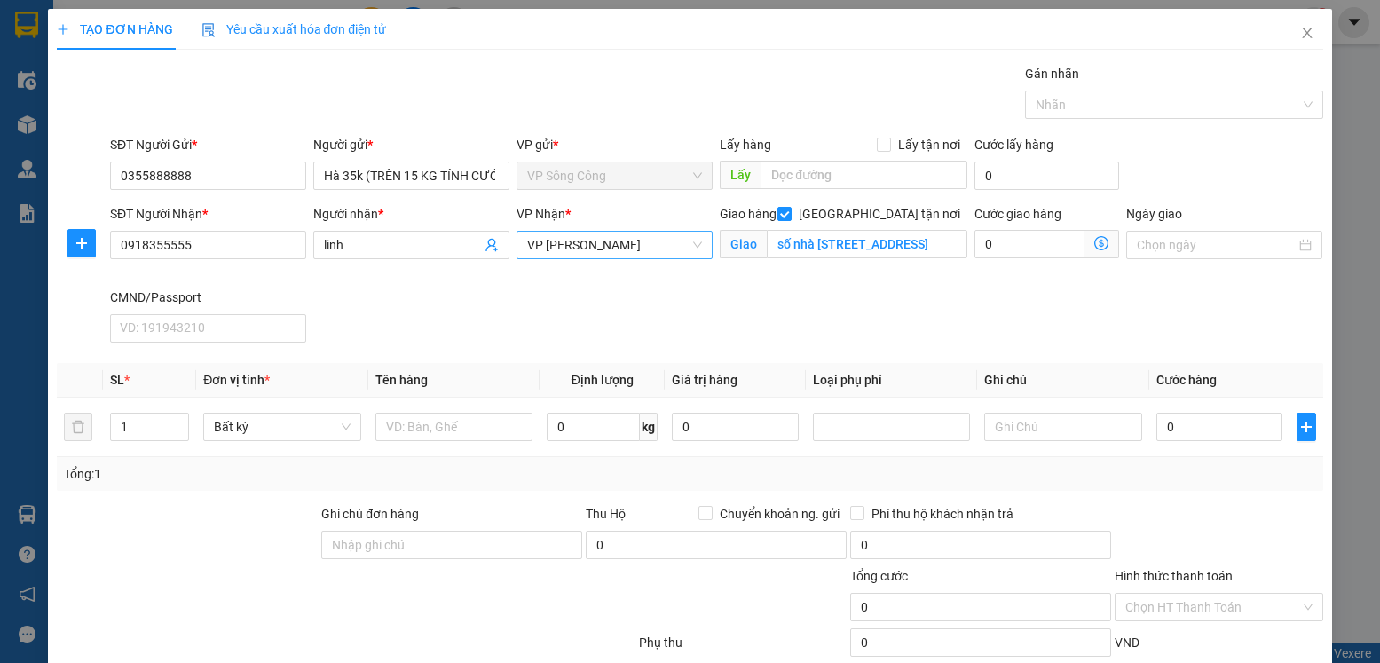
click at [659, 246] on span "[PERSON_NAME]" at bounding box center [614, 245] width 175 height 27
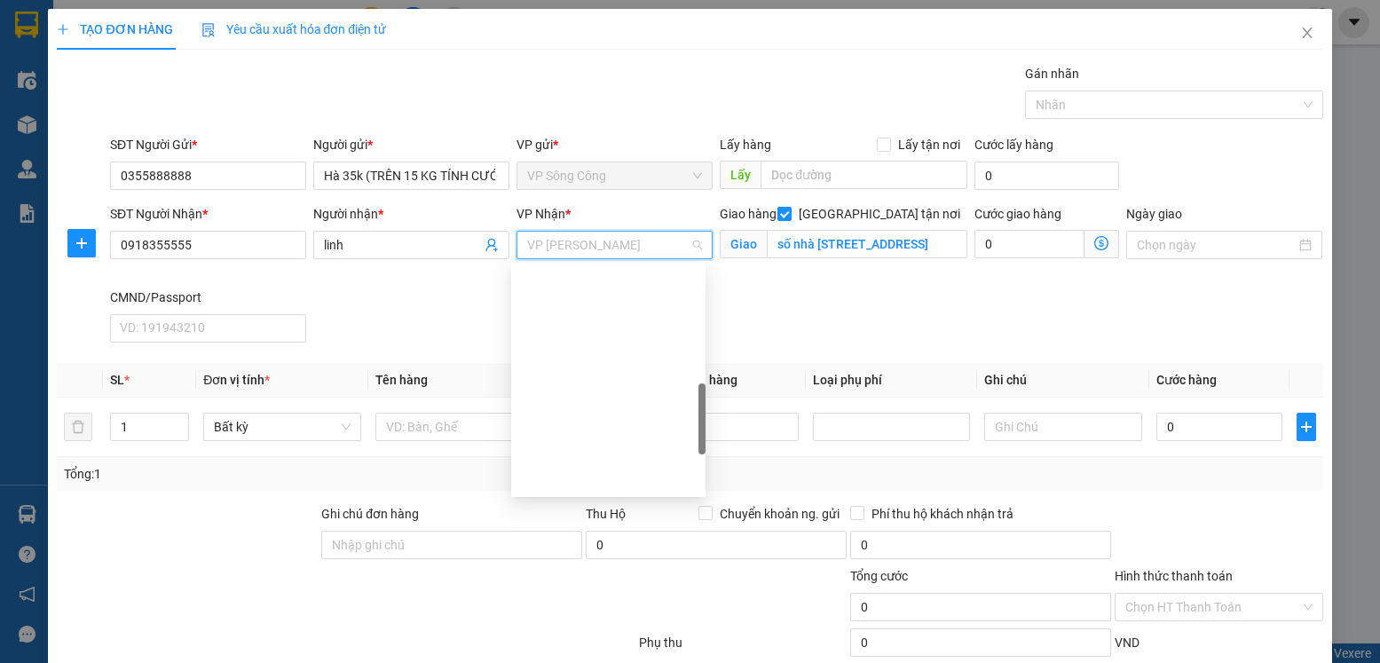
scroll to position [483, 0]
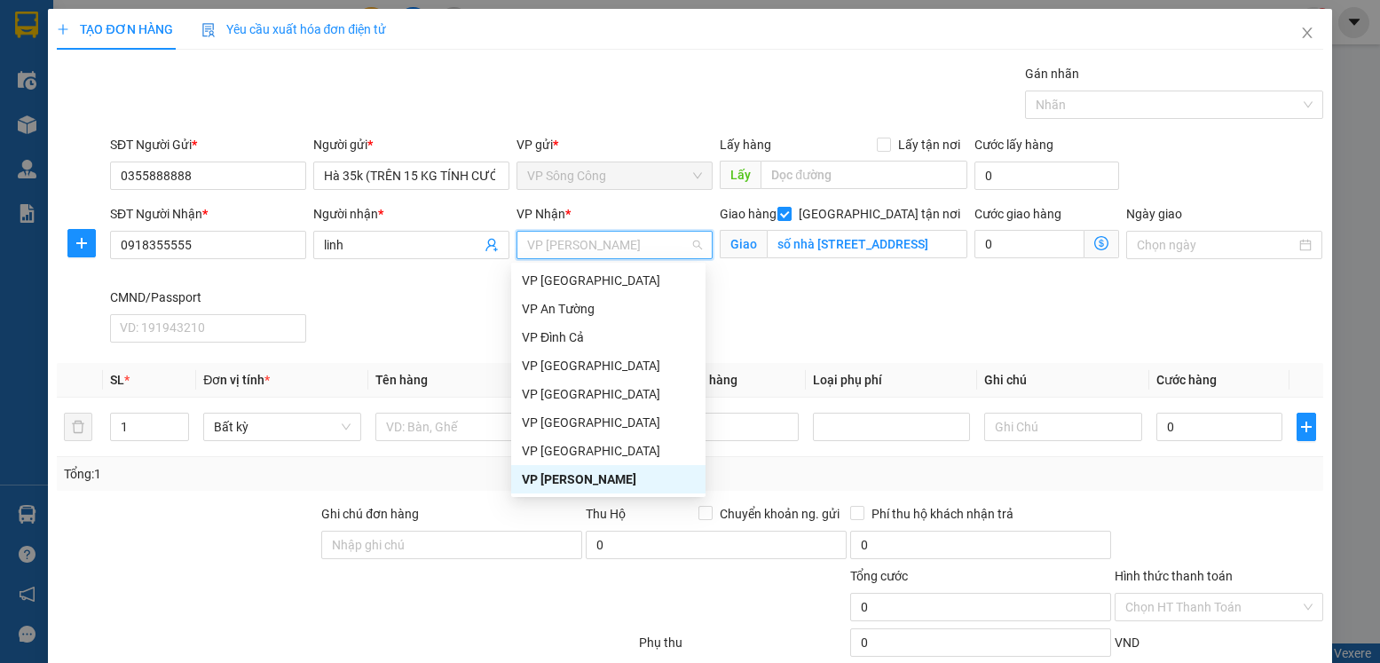
type input "d"
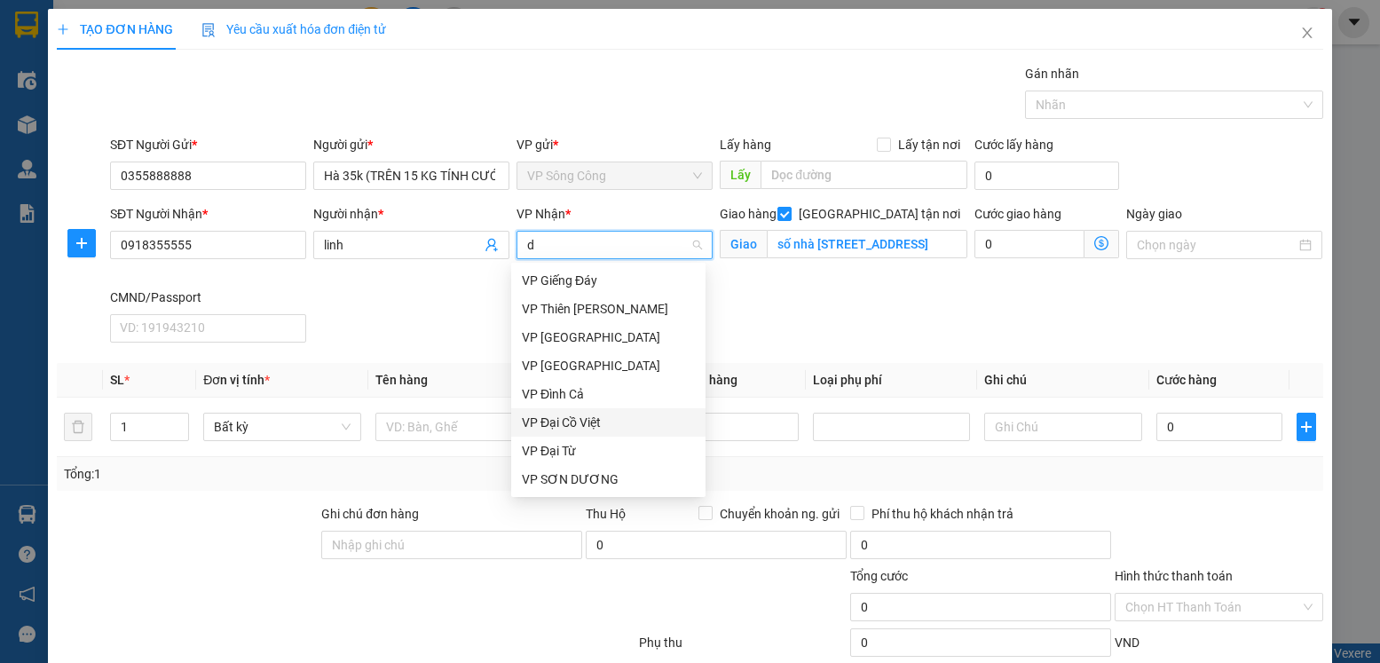
click at [593, 418] on div "VP Đại Cồ Việt" at bounding box center [608, 423] width 173 height 20
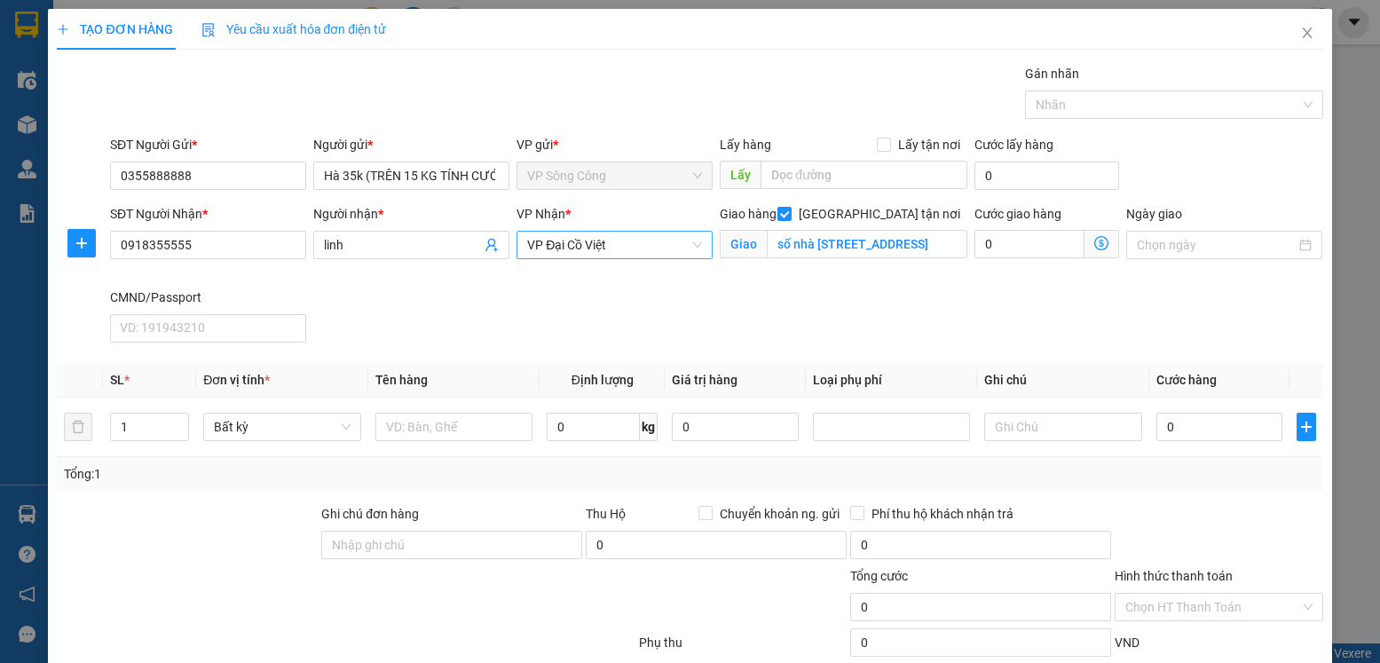
click at [1094, 241] on icon "dollar-circle" at bounding box center [1101, 243] width 14 height 14
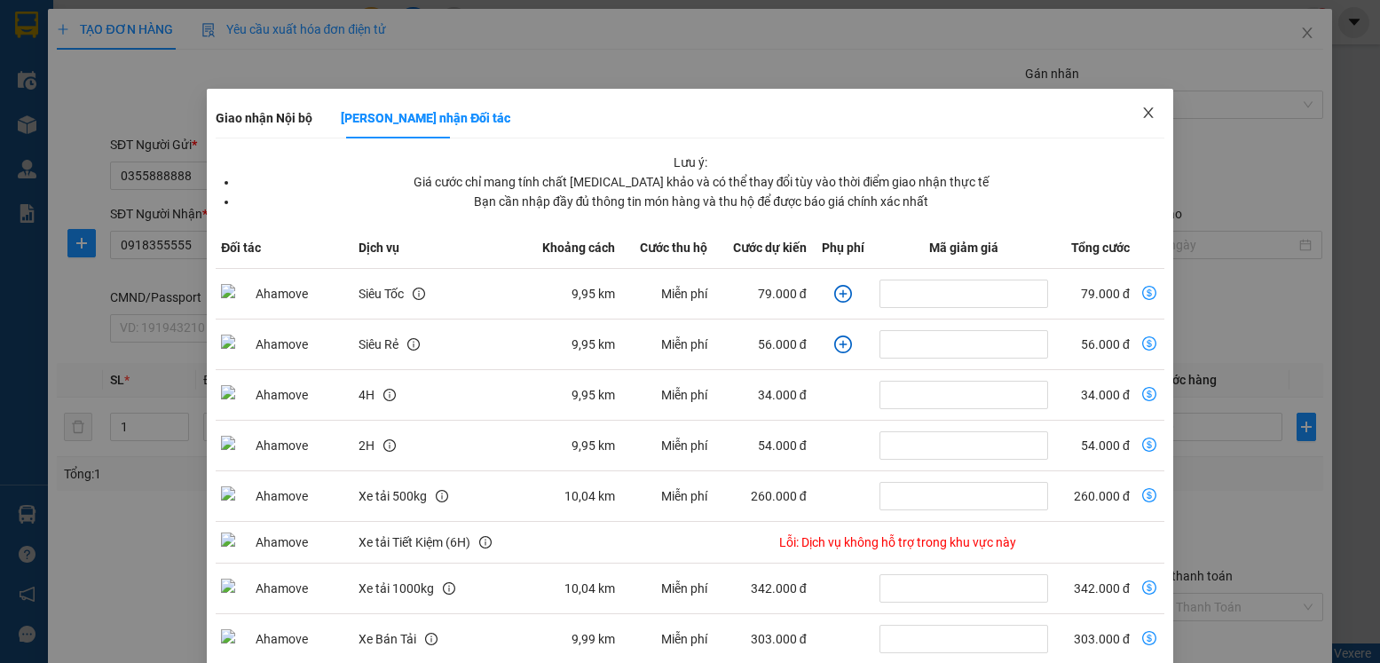
click at [1141, 119] on icon "close" at bounding box center [1148, 113] width 14 height 14
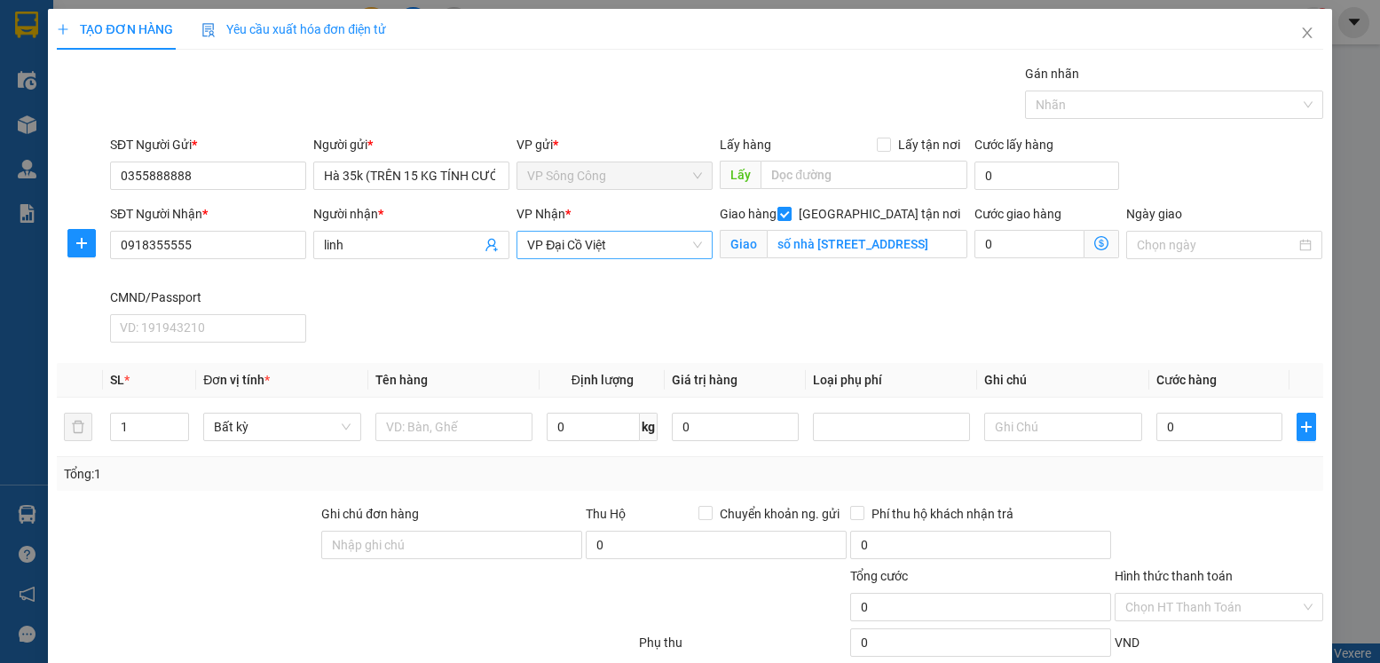
click at [601, 249] on span "VP Đại Cồ Việt" at bounding box center [614, 245] width 175 height 27
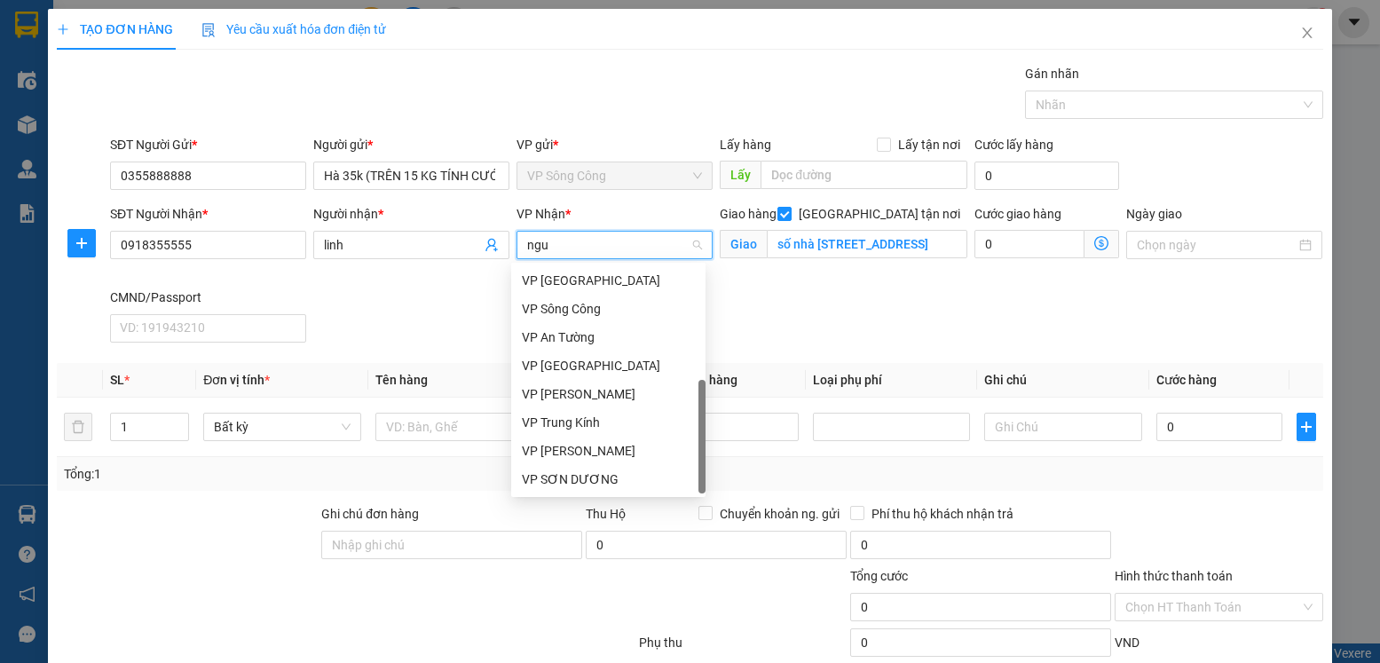
scroll to position [0, 0]
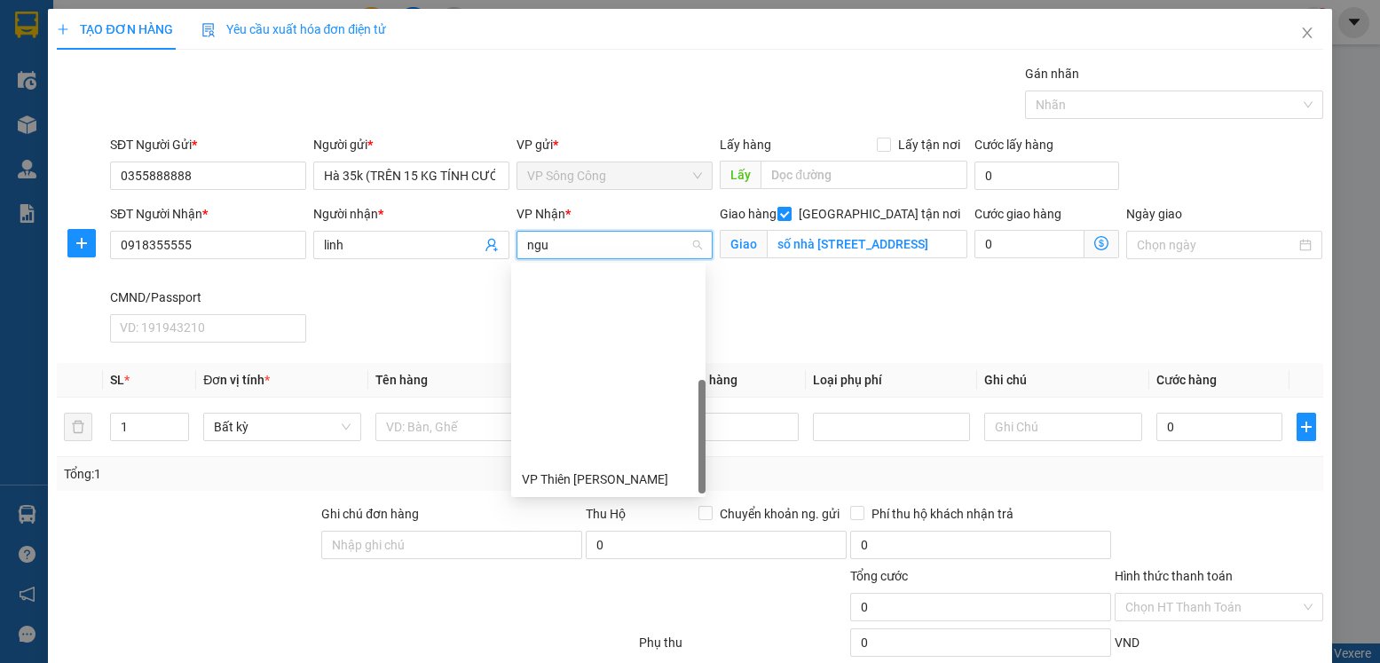
type input "nguy"
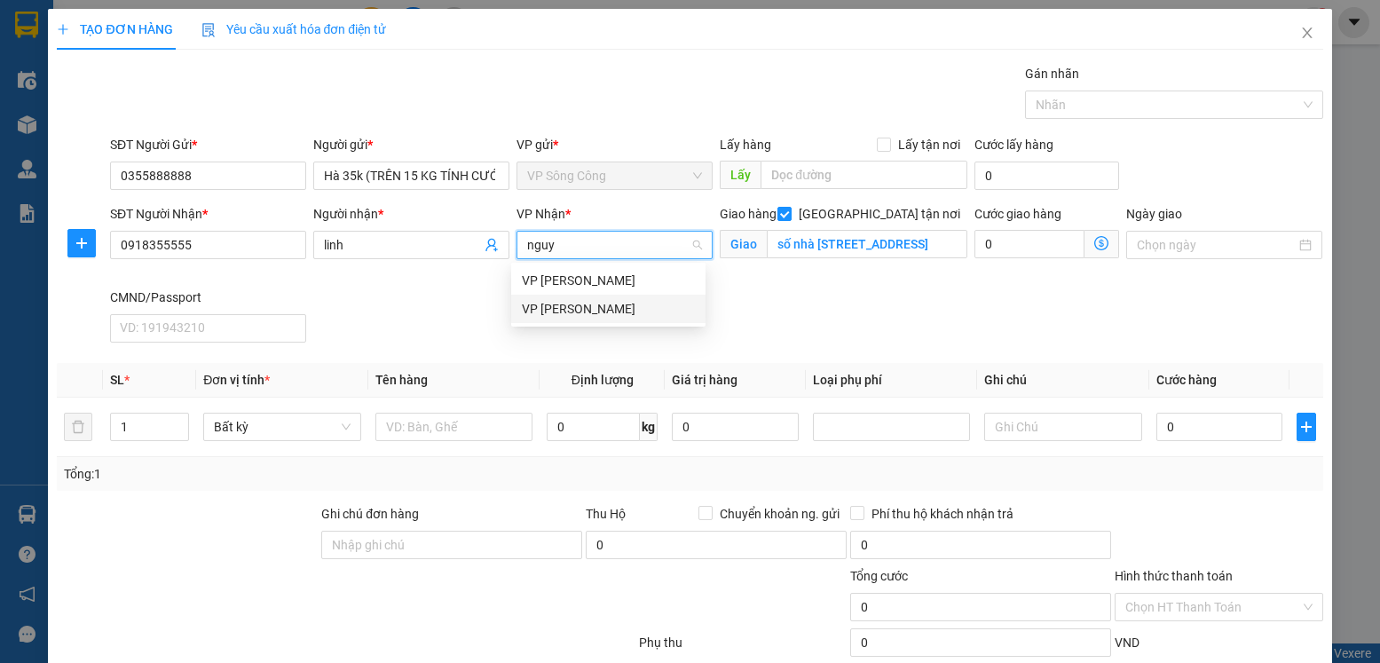
click at [580, 302] on div "[PERSON_NAME]" at bounding box center [608, 309] width 173 height 20
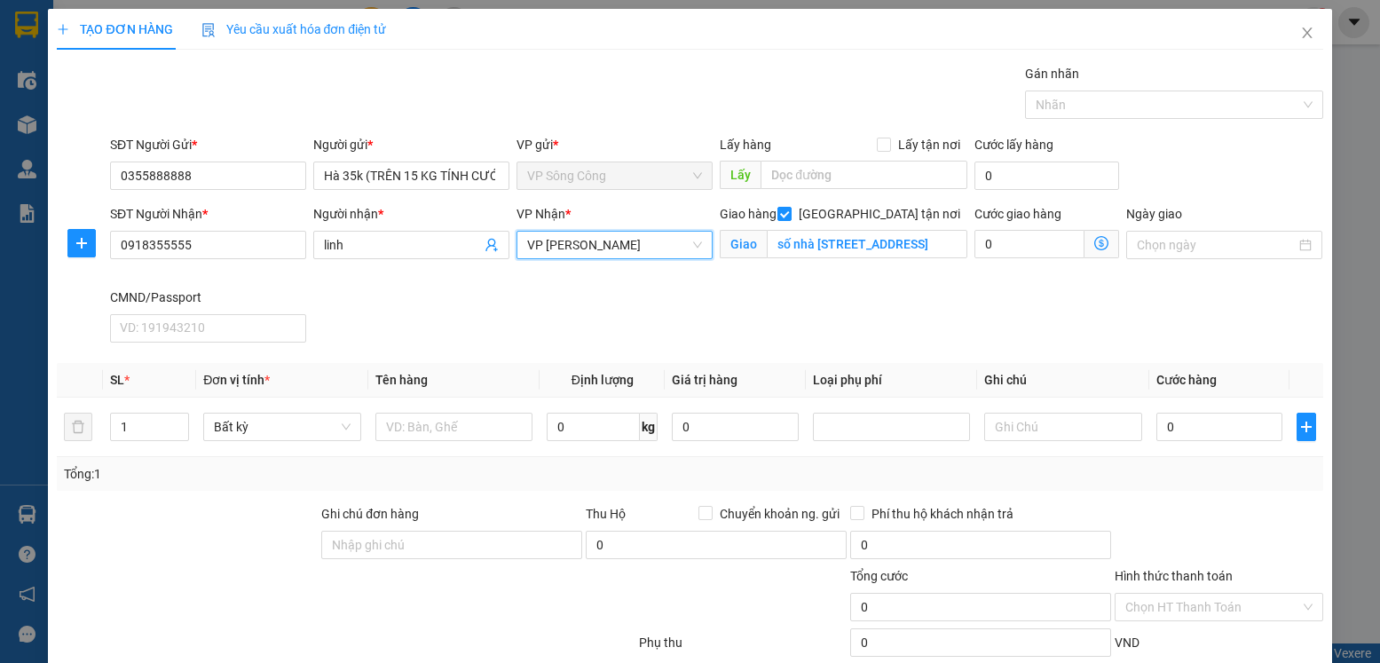
click at [1094, 243] on icon "dollar-circle" at bounding box center [1101, 243] width 14 height 14
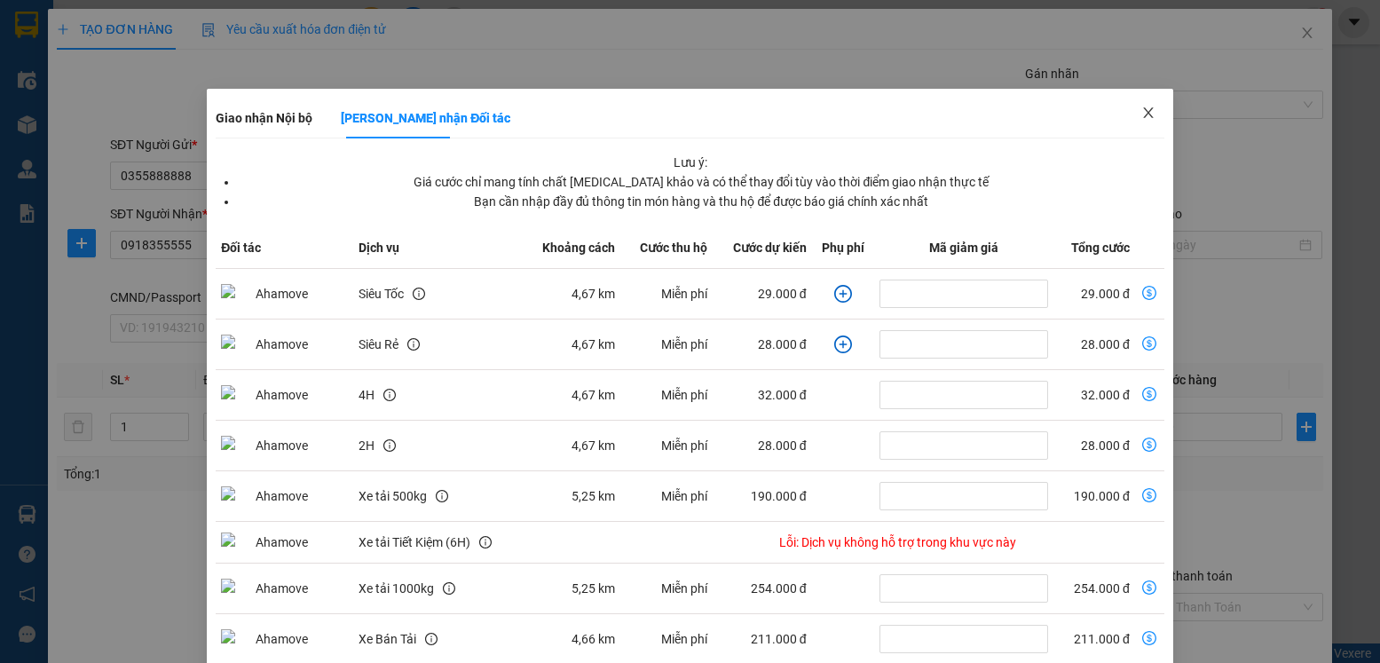
click at [1141, 117] on icon "close" at bounding box center [1148, 113] width 14 height 14
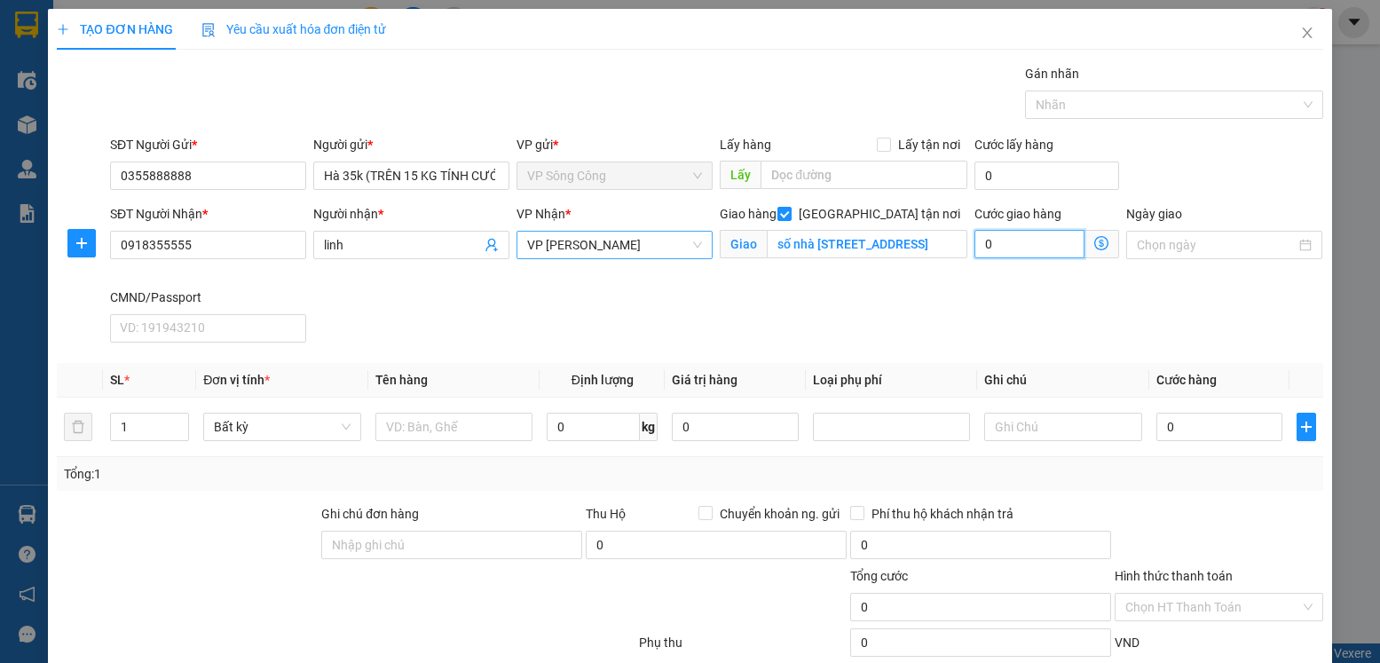
click at [1000, 245] on input "0" at bounding box center [1029, 244] width 111 height 28
type input "0"
type input "3"
type input "35"
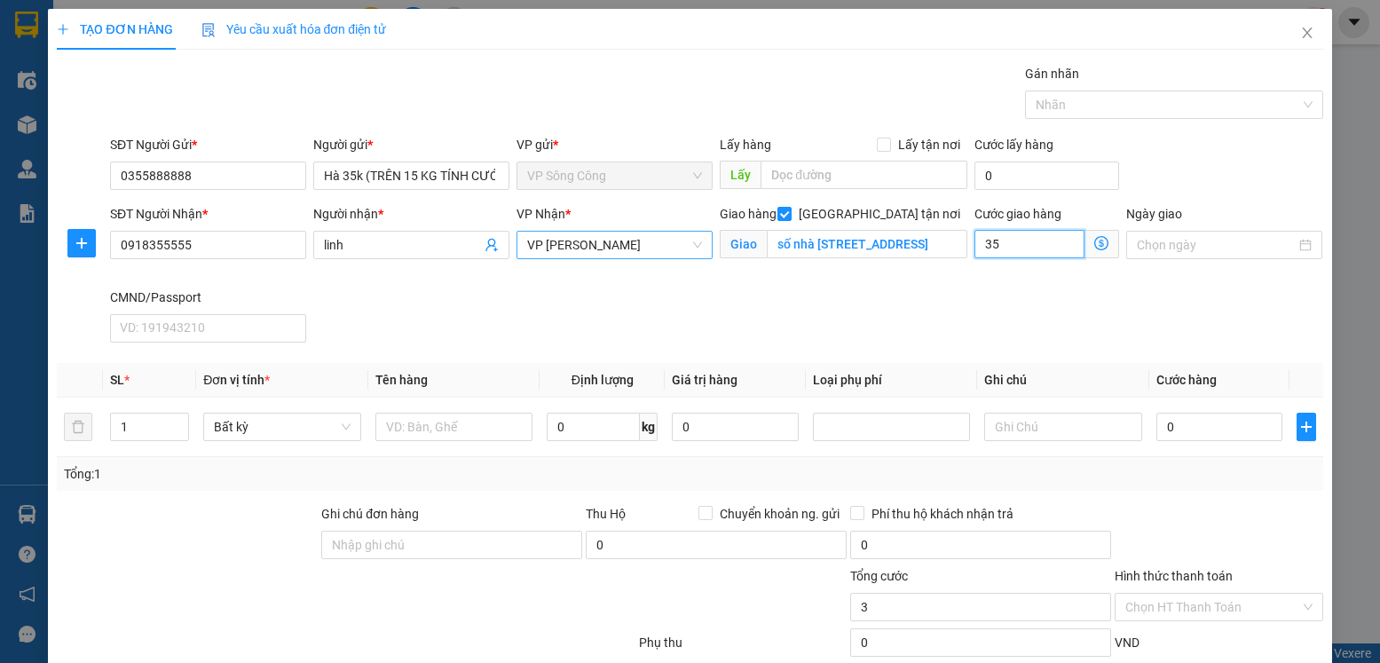
type input "35"
type input "35.000"
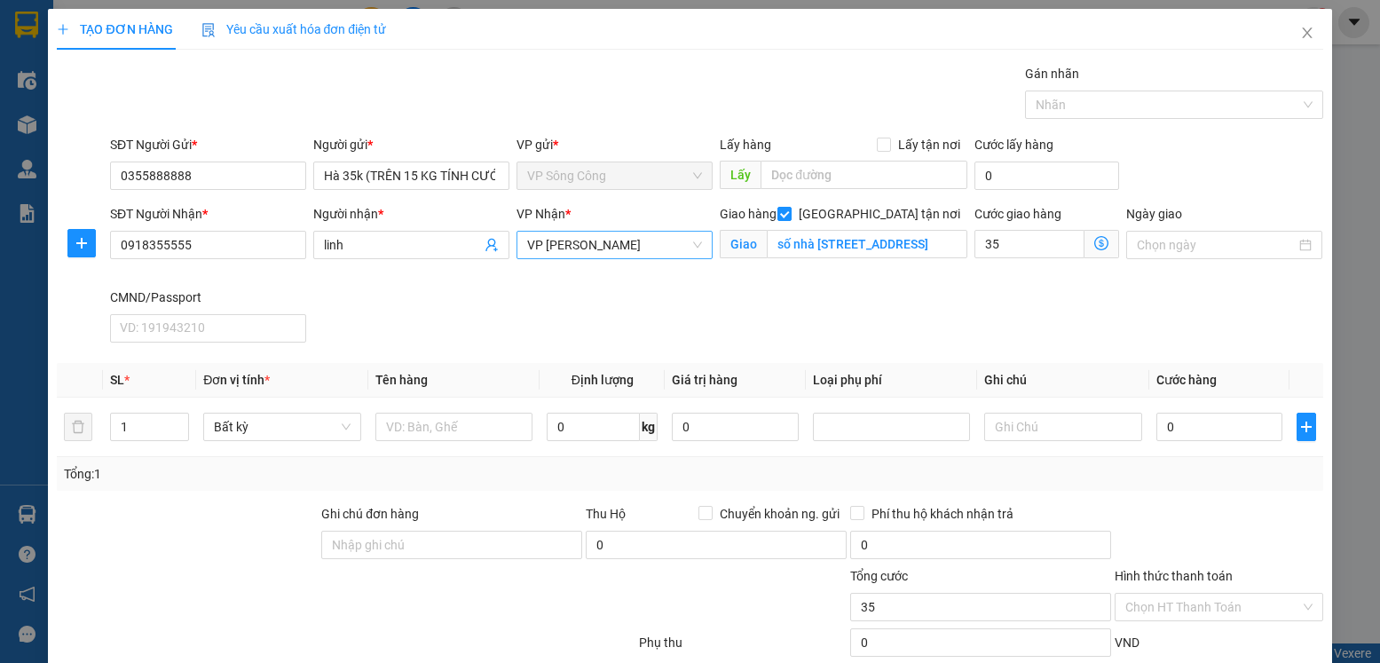
type input "35.000"
click at [883, 328] on div "SĐT Người Nhận * 0918355555 Người nhận * linh VP Nhận * VP Nguyễn Văn Cừ Giao h…" at bounding box center [717, 277] width 1220 height 146
click at [77, 240] on icon "plus" at bounding box center [82, 243] width 14 height 14
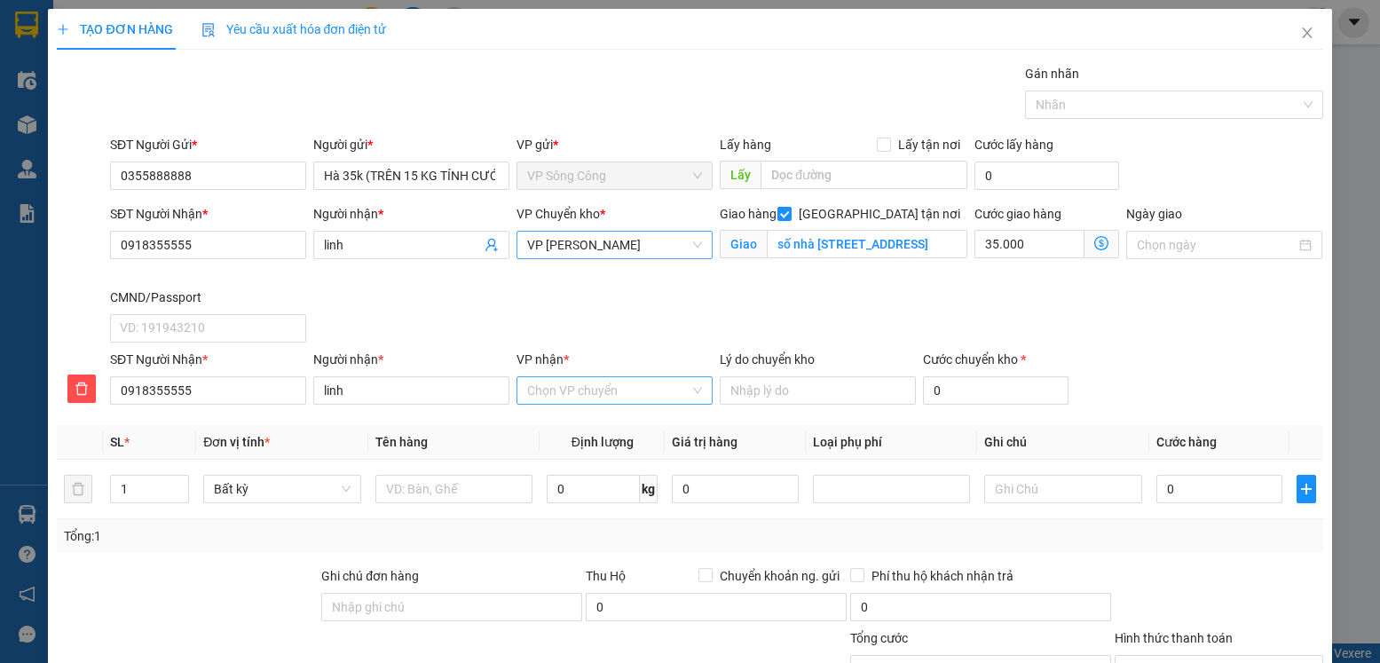
click at [631, 389] on input "VP nhận *" at bounding box center [608, 390] width 162 height 27
type input "nguye"
click at [585, 454] on div "[PERSON_NAME]" at bounding box center [608, 455] width 173 height 20
click at [635, 247] on span "[PERSON_NAME]" at bounding box center [614, 245] width 175 height 27
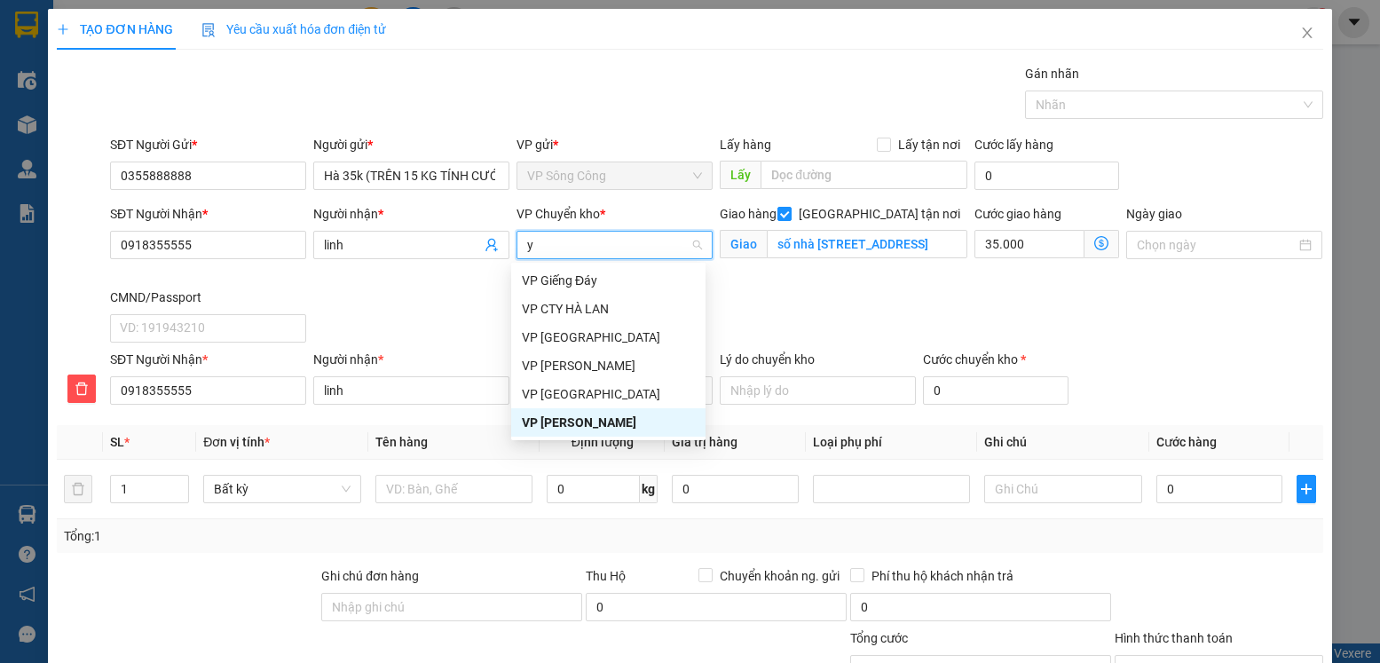
type input "yb"
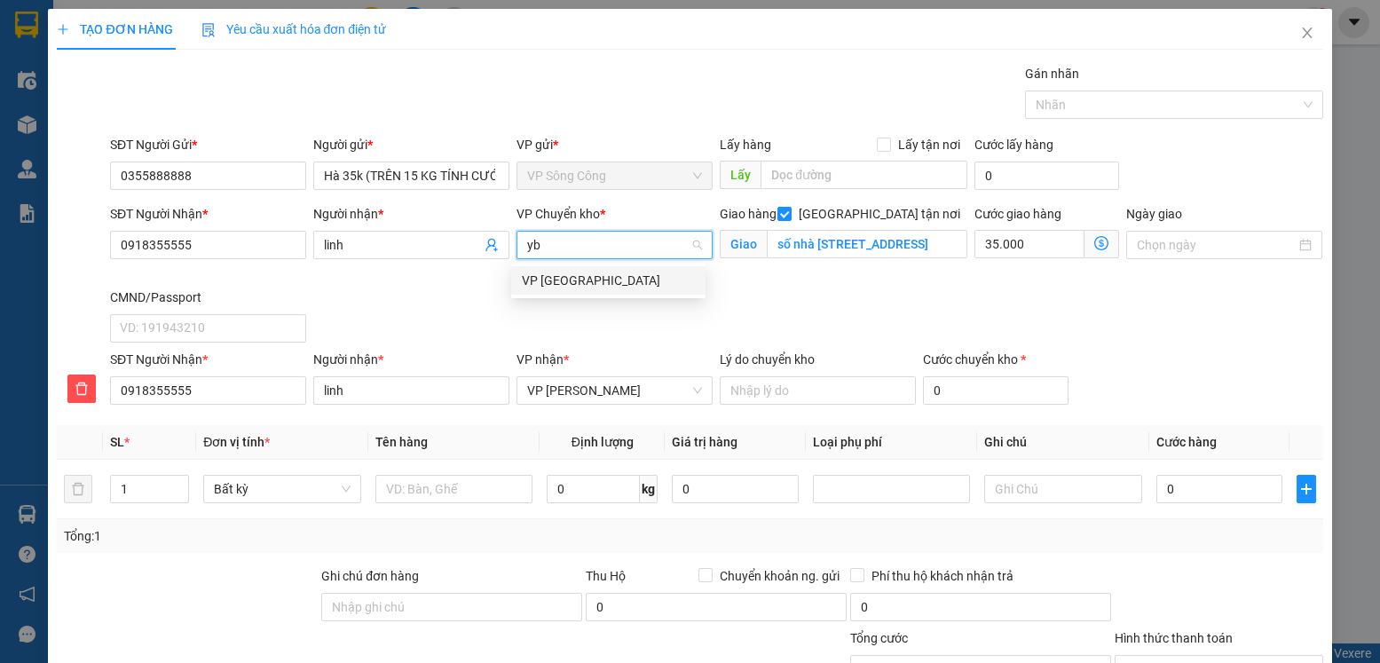
click at [552, 280] on div "VP [PERSON_NAME]" at bounding box center [608, 281] width 173 height 20
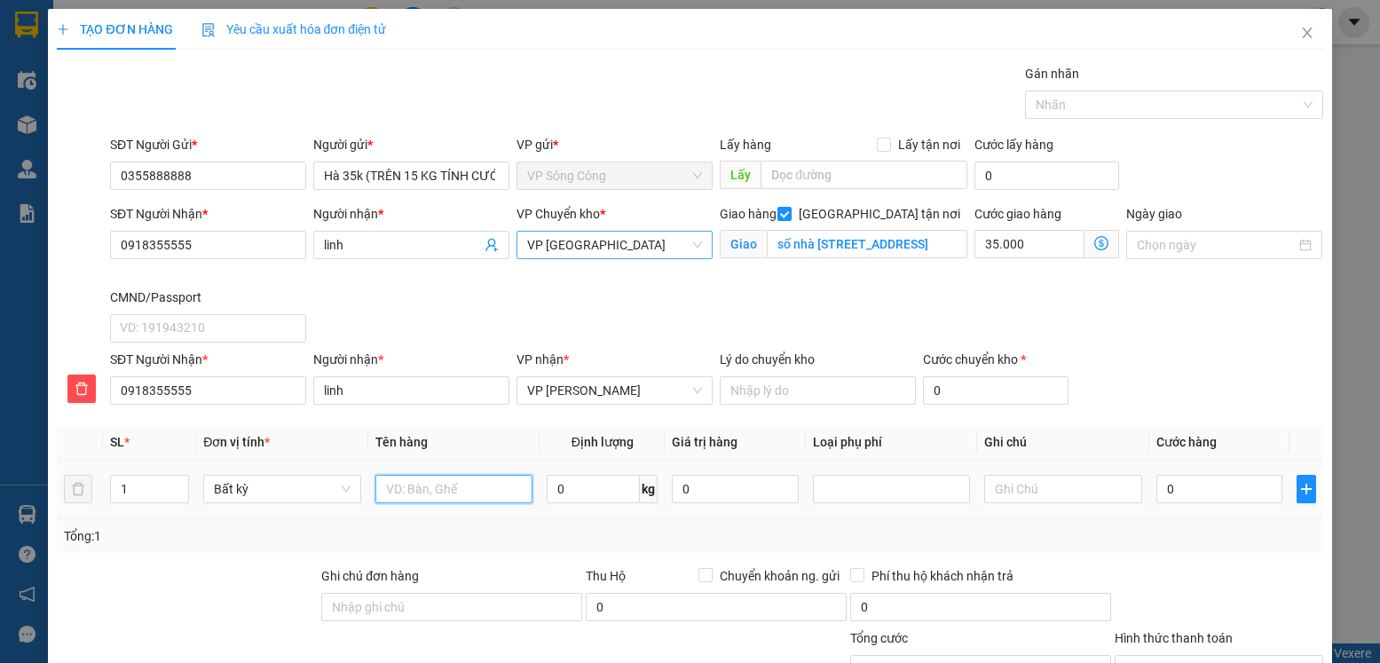
drag, startPoint x: 449, startPoint y: 484, endPoint x: 446, endPoint y: 472, distance: 11.8
click at [446, 478] on input "text" at bounding box center [454, 489] width 158 height 28
type input "hộp trắng"
click at [582, 486] on input "0" at bounding box center [593, 489] width 93 height 28
type input "0.5"
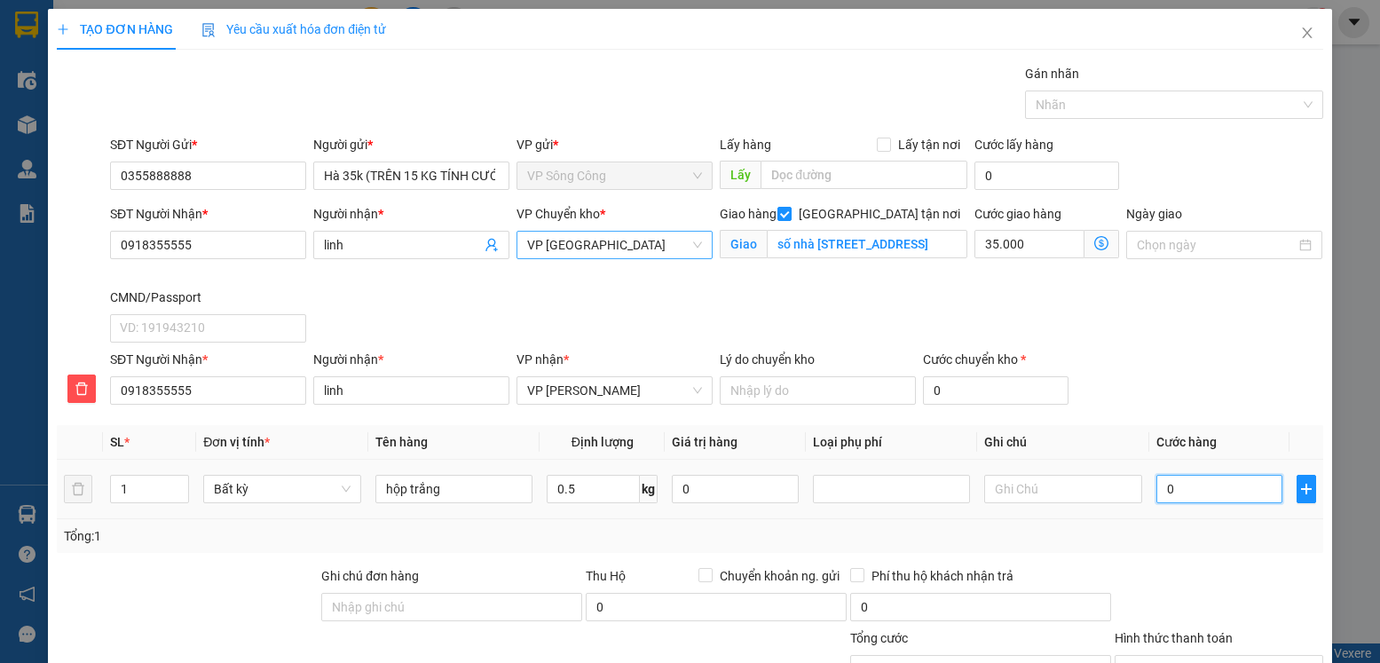
click at [1207, 499] on input "0" at bounding box center [1219, 489] width 126 height 28
type input "35.000"
type input "70.000"
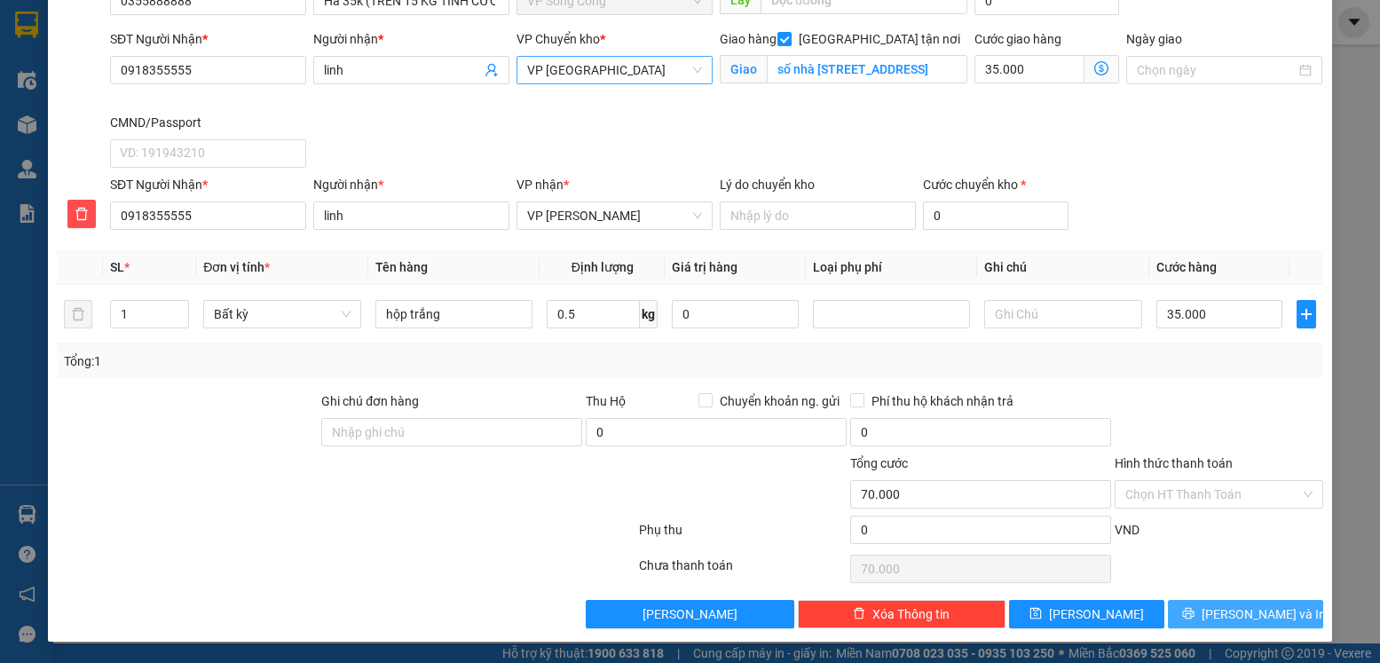
click at [1246, 613] on span "[PERSON_NAME] và In" at bounding box center [1264, 614] width 124 height 20
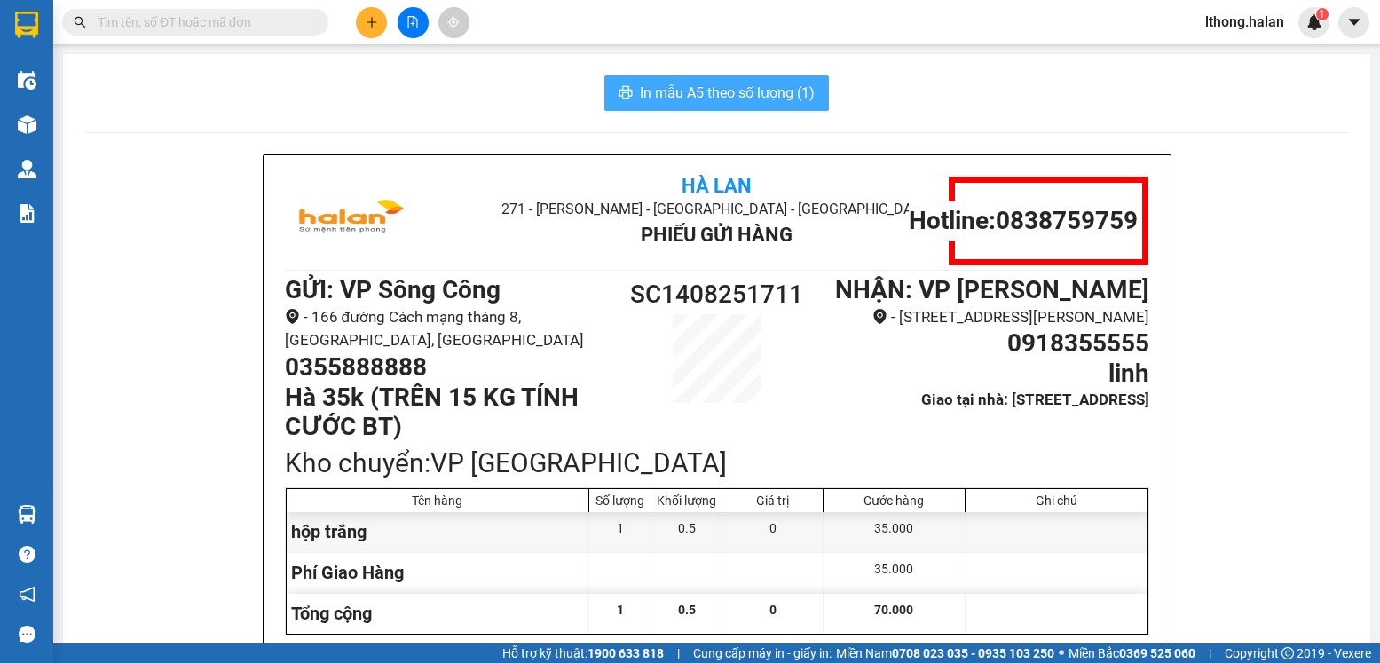
click at [786, 91] on span "In mẫu A5 theo số lượng (1)" at bounding box center [727, 93] width 175 height 22
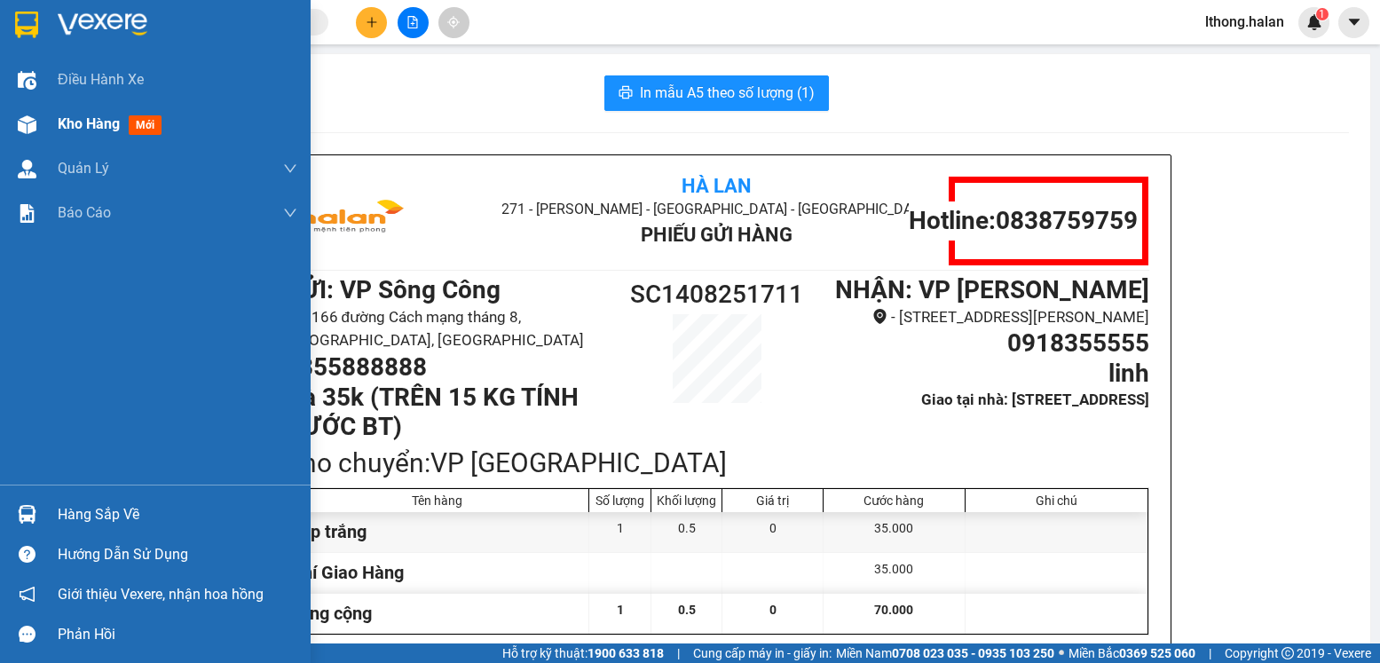
click at [73, 125] on span "Kho hàng" at bounding box center [89, 123] width 62 height 17
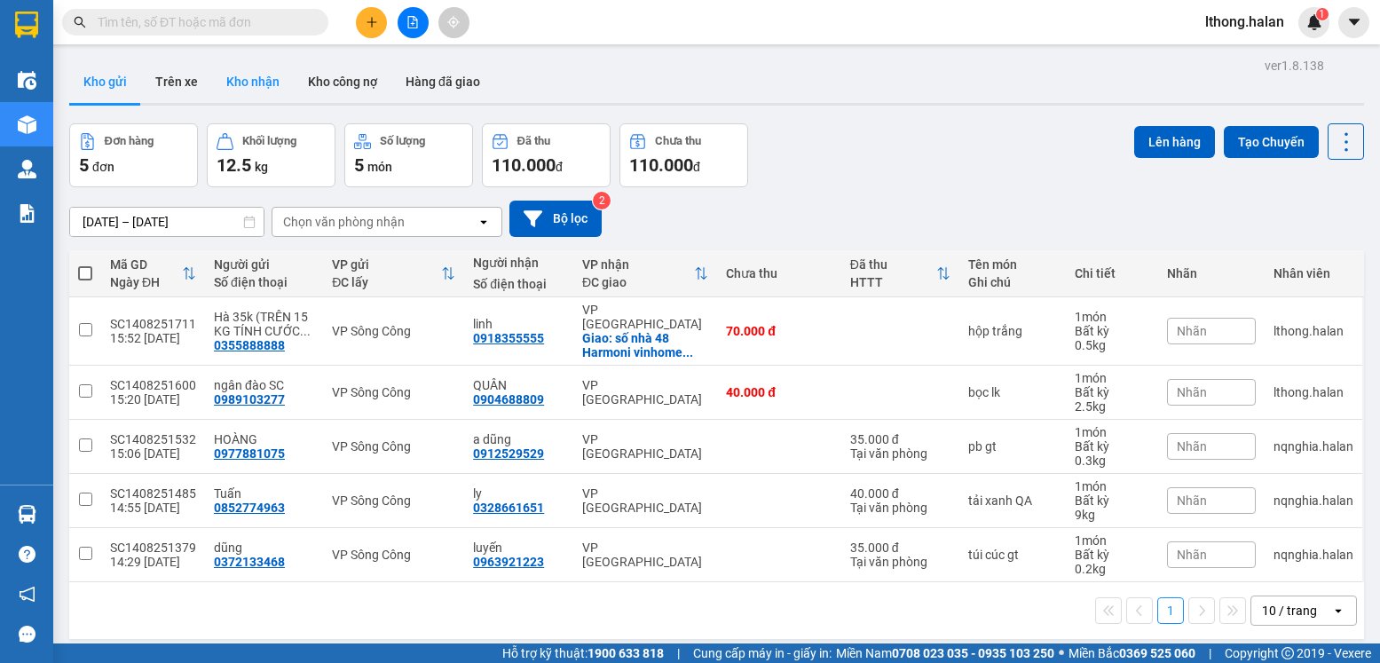
click at [250, 80] on button "Kho nhận" at bounding box center [253, 81] width 82 height 43
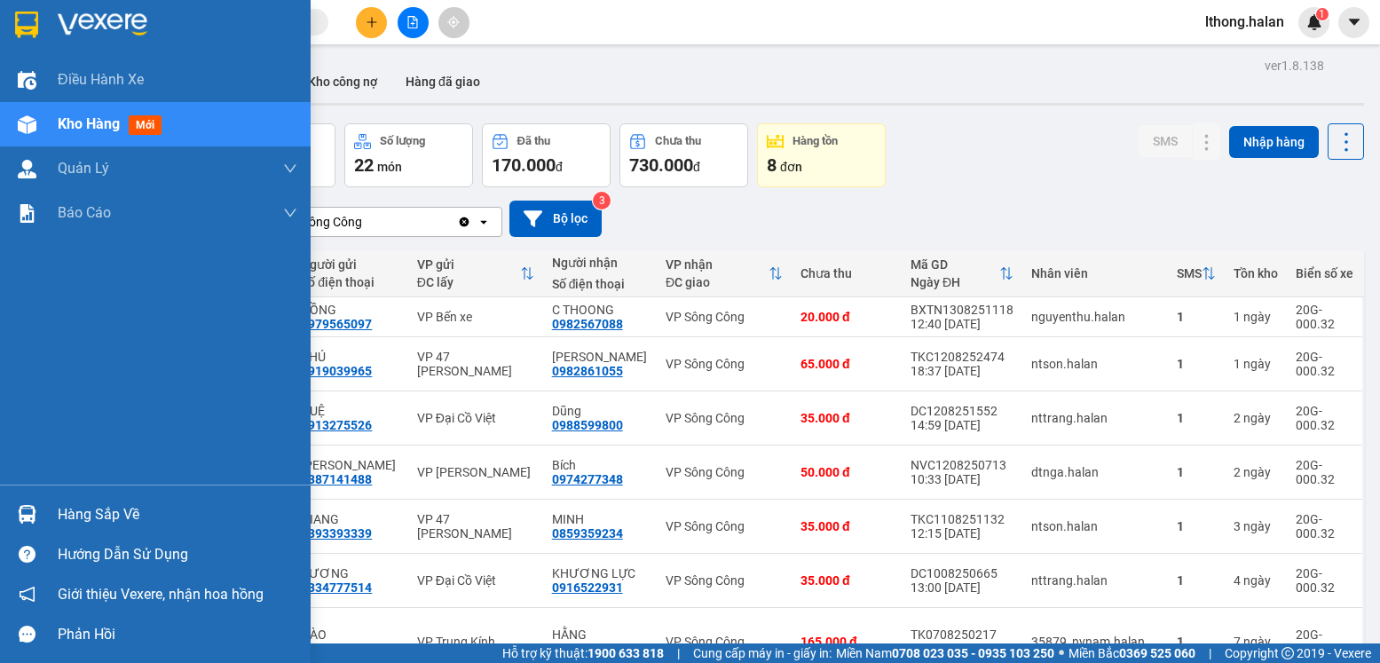
click at [57, 511] on div "Hàng sắp về" at bounding box center [155, 514] width 311 height 40
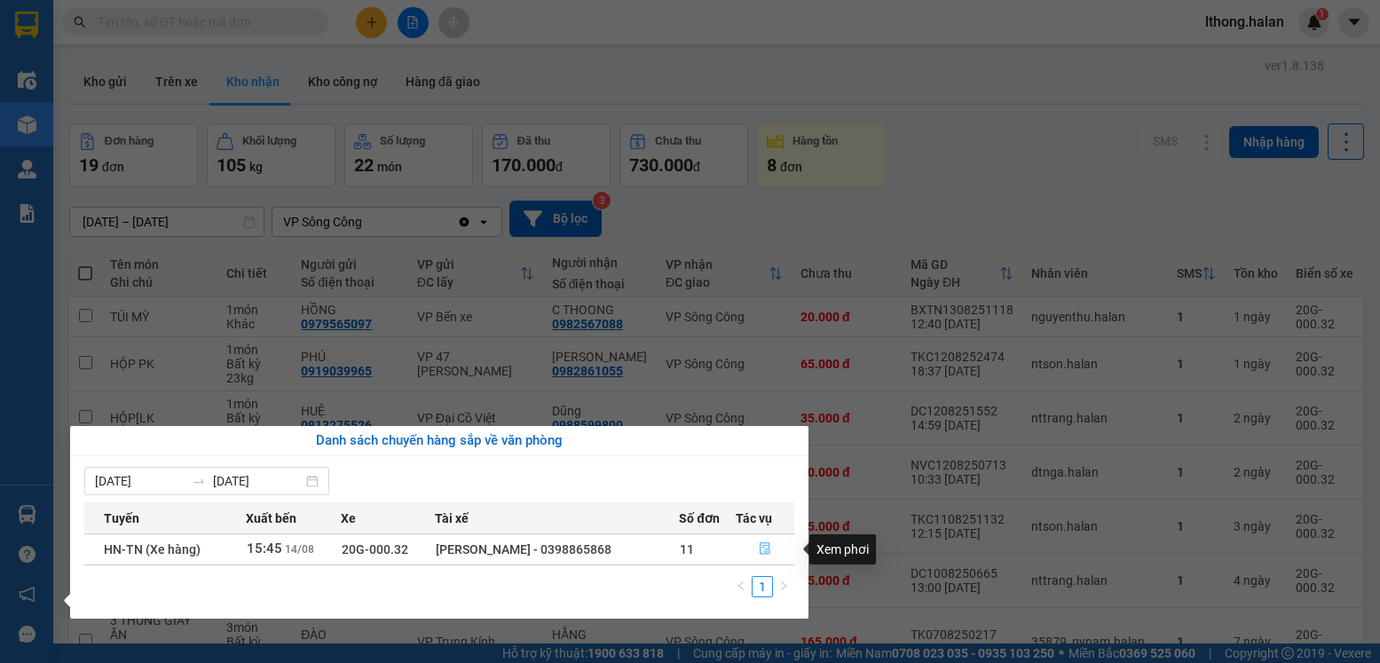
click at [764, 551] on icon "file-done" at bounding box center [765, 549] width 11 height 12
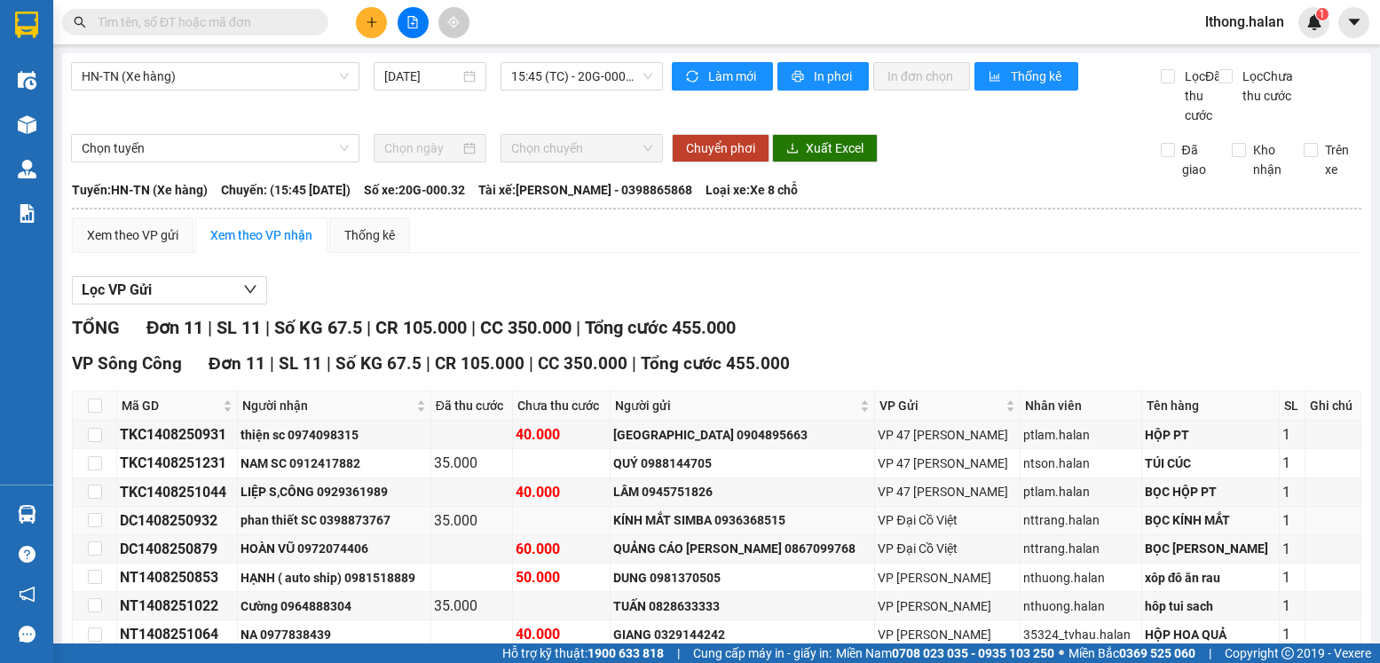
scroll to position [178, 0]
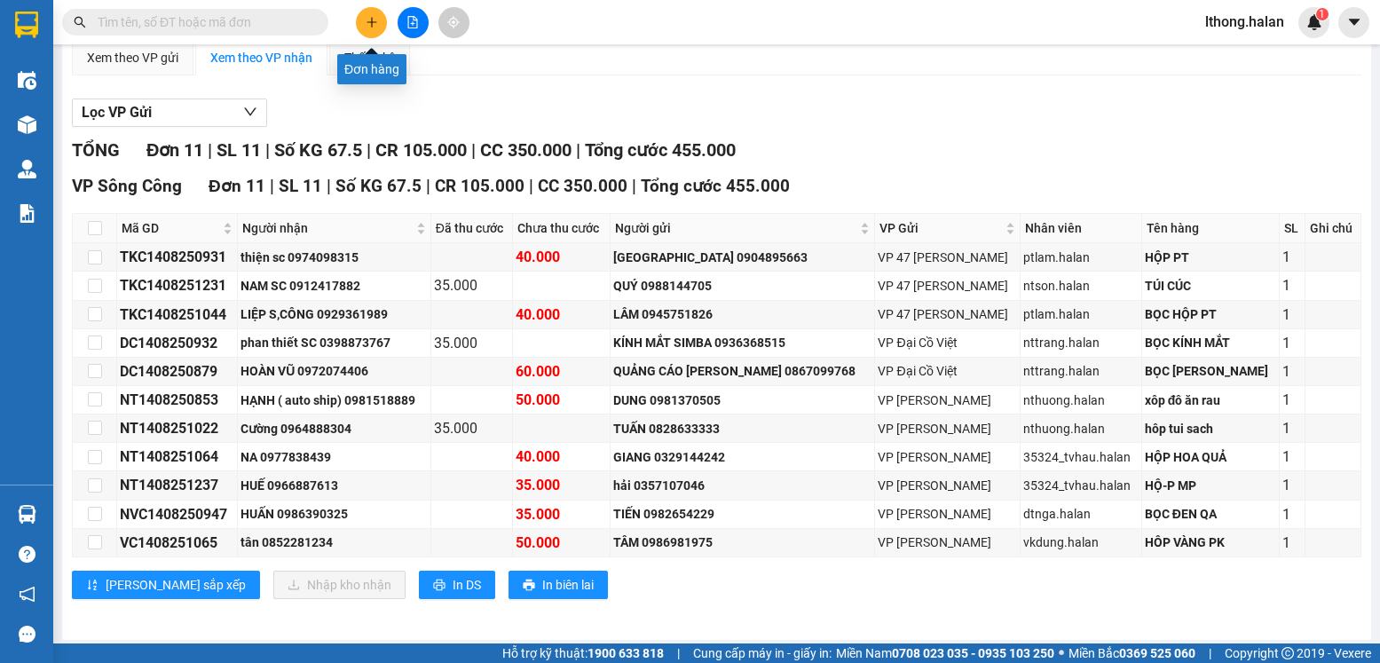
click at [369, 29] on button at bounding box center [371, 22] width 31 height 31
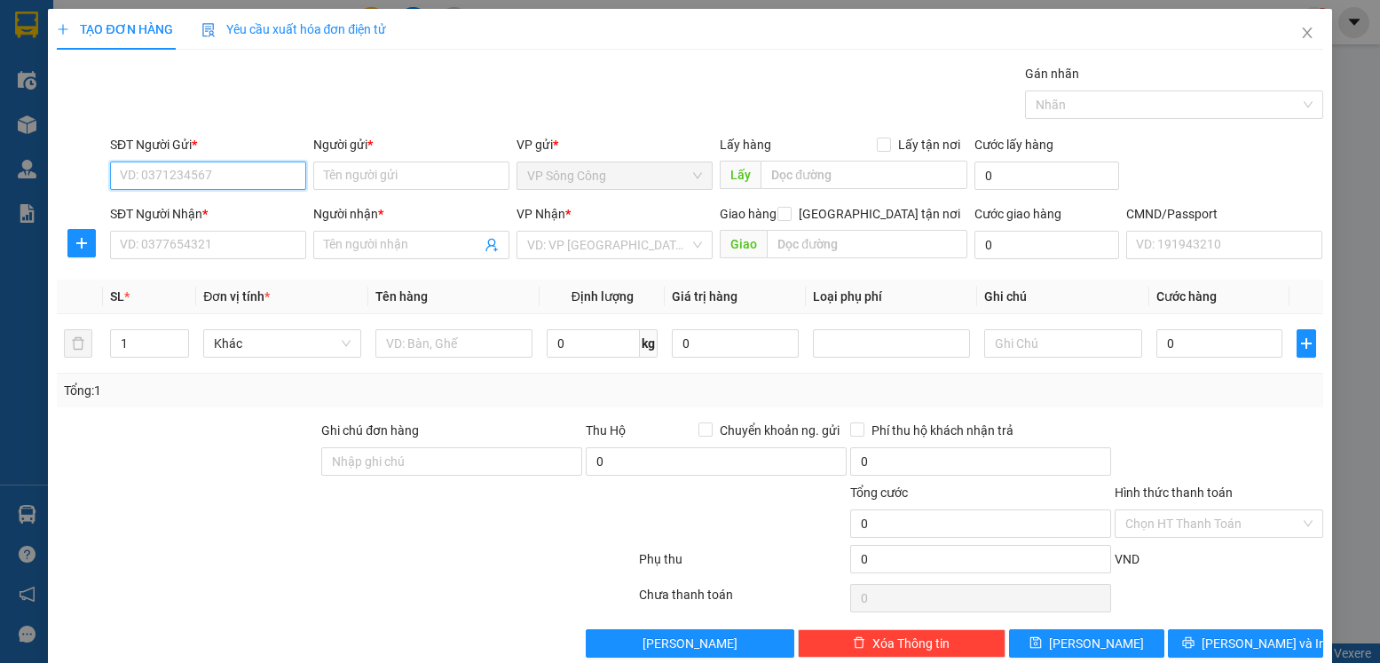
click at [202, 177] on input "SĐT Người Gửi *" at bounding box center [208, 176] width 196 height 28
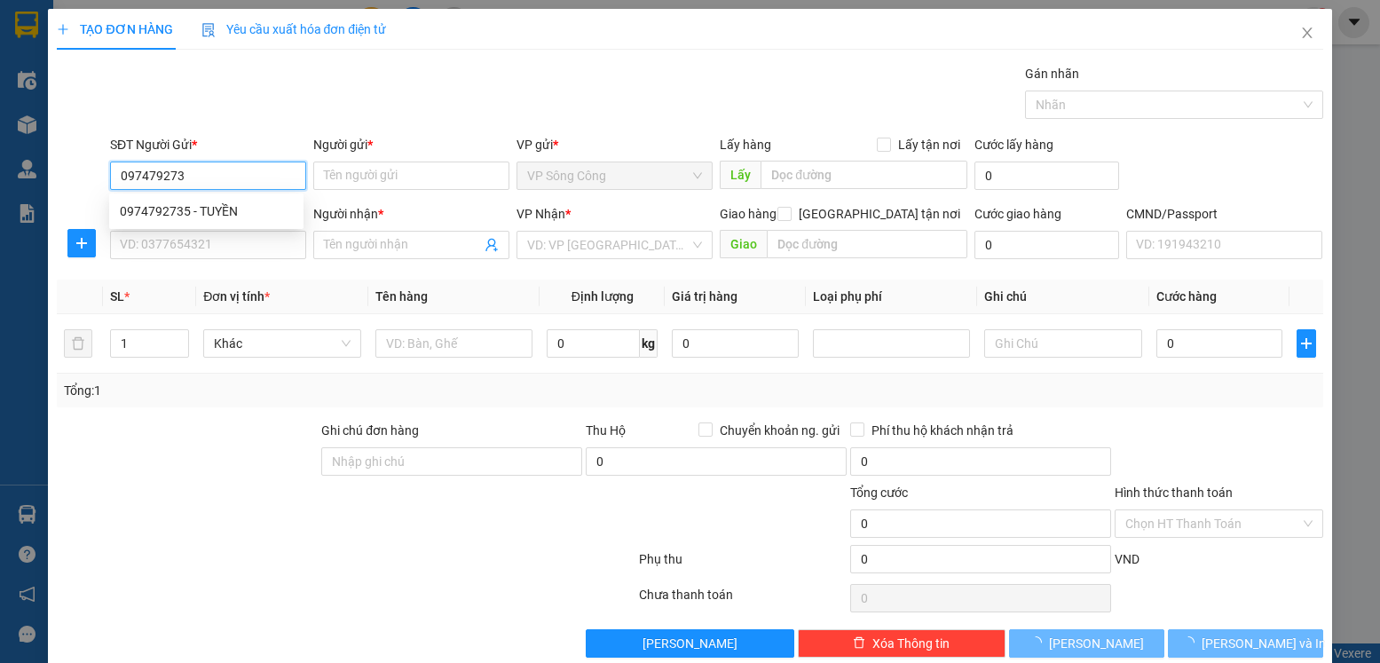
type input "0974792735"
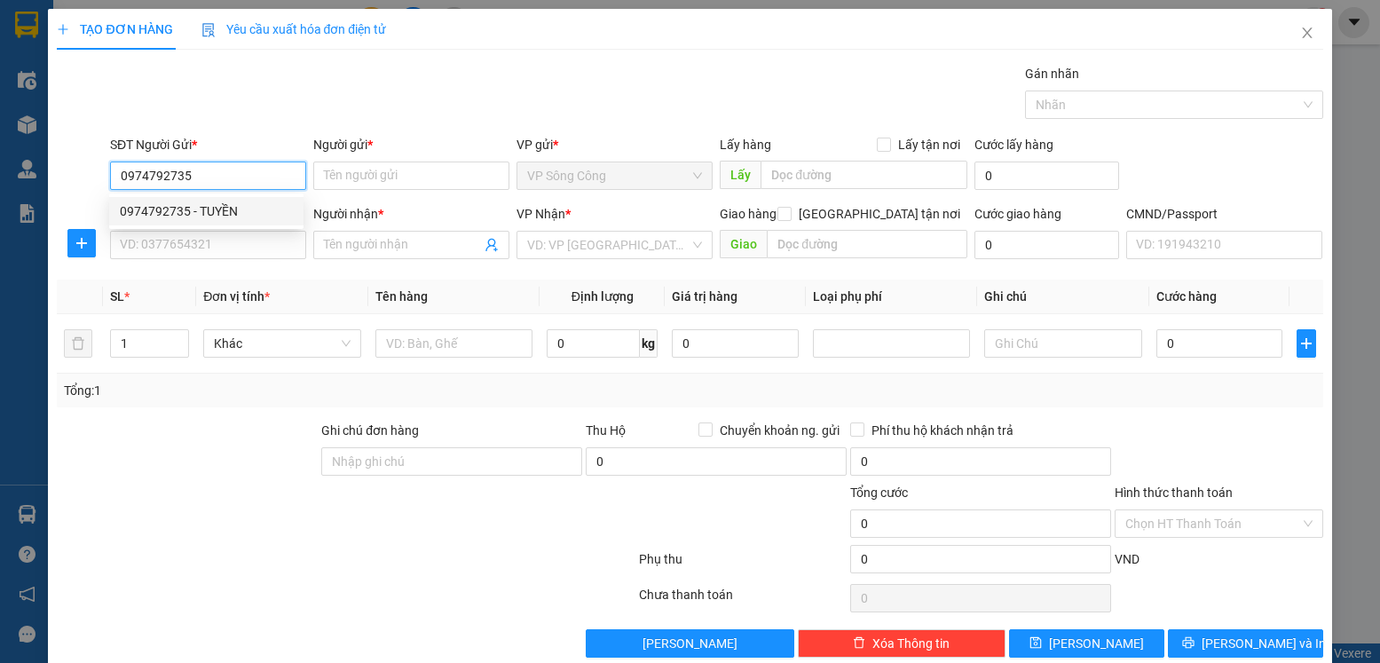
click at [159, 212] on div "0974792735 - TUYỀN" at bounding box center [206, 211] width 173 height 20
type input "TUYỀN"
type input "0974792735"
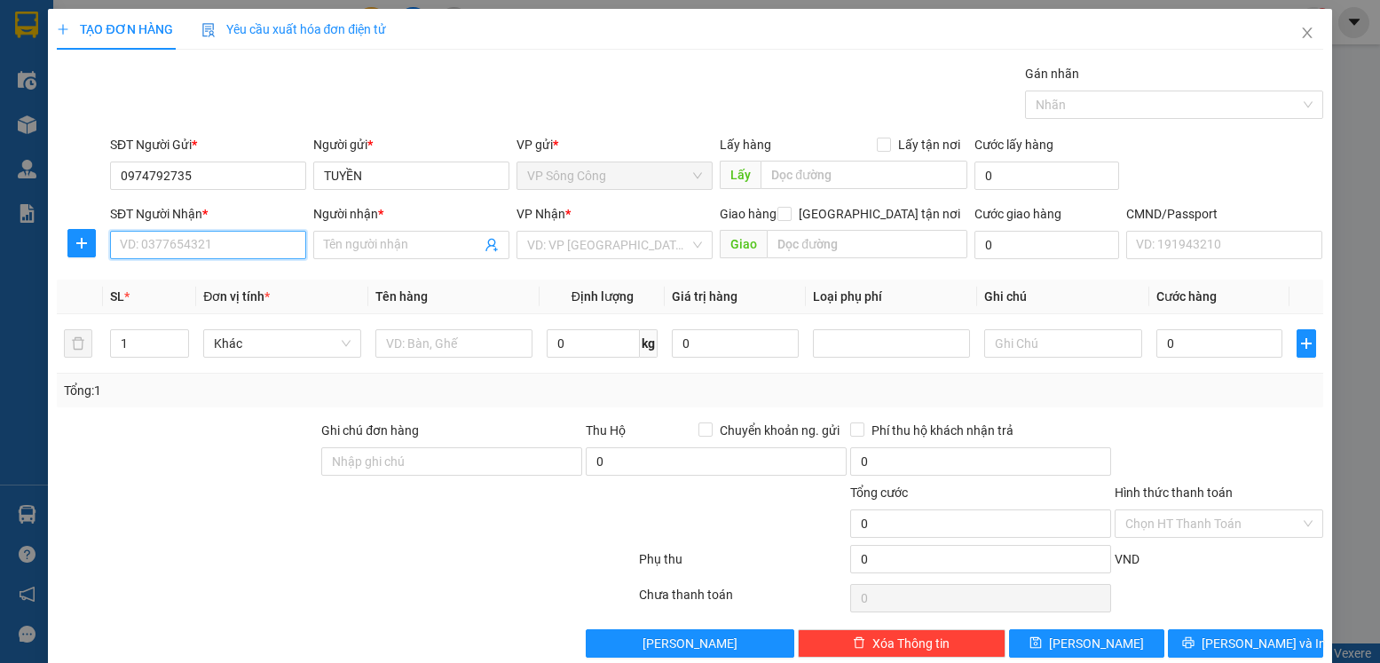
click at [168, 236] on input "SĐT Người Nhận *" at bounding box center [208, 245] width 196 height 28
click at [156, 312] on div "0972435605 - An" at bounding box center [206, 309] width 173 height 20
type input "0972435605"
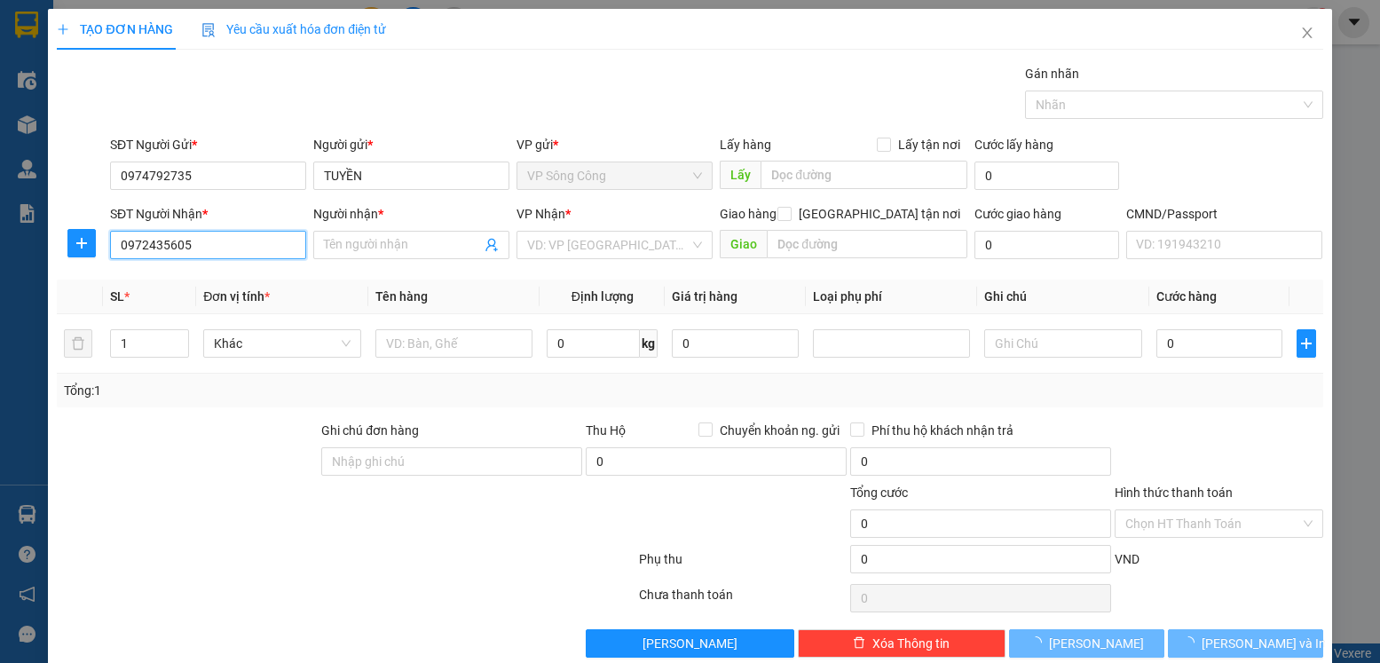
type input "An"
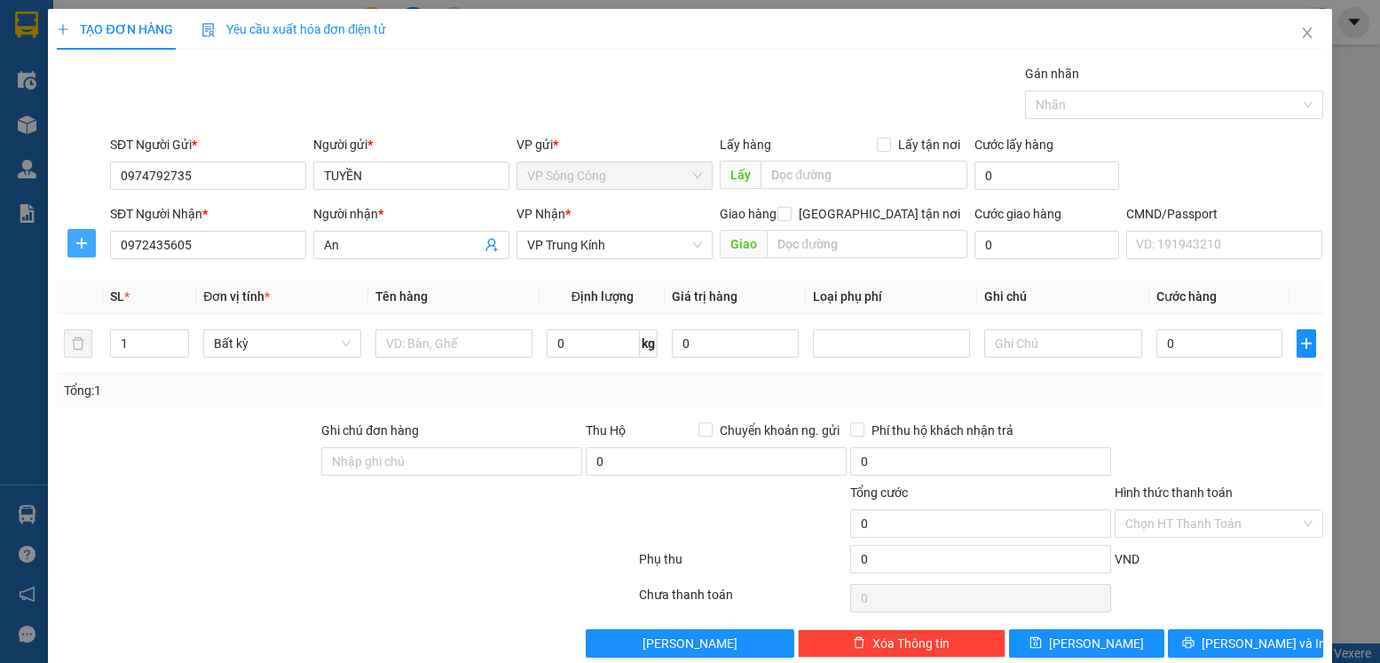
click at [73, 240] on span "plus" at bounding box center [81, 243] width 27 height 14
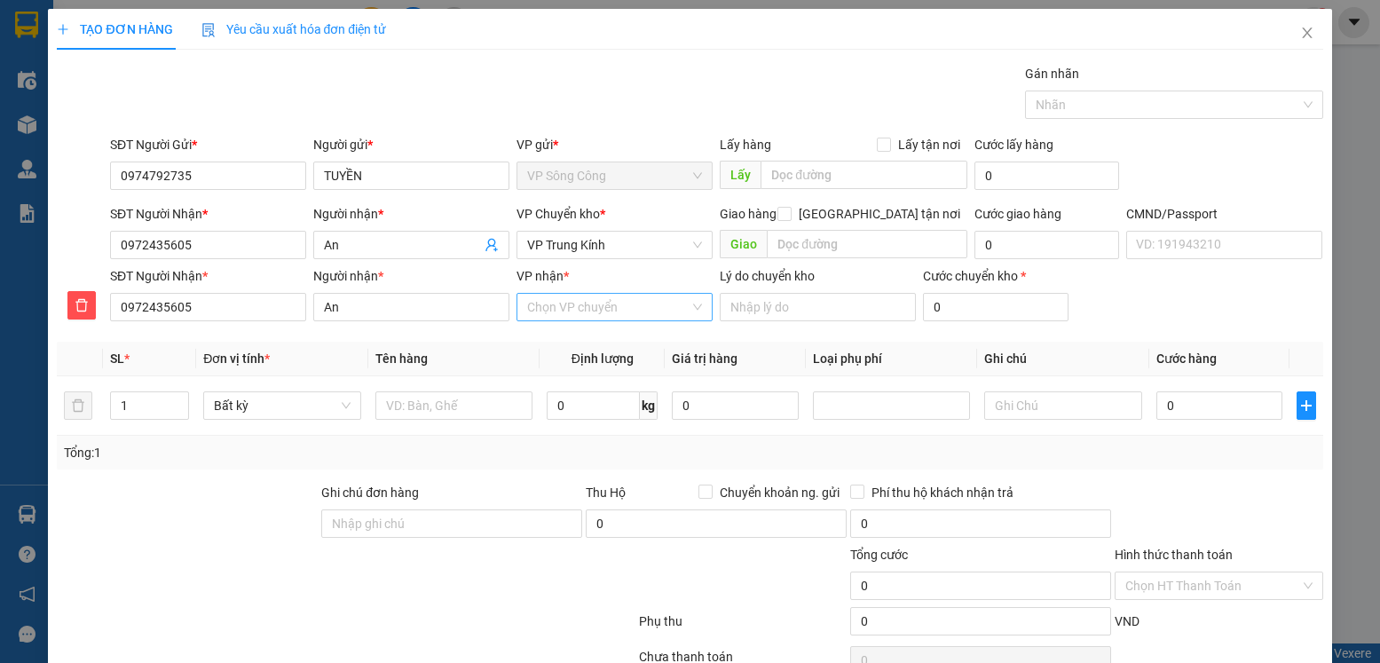
click at [597, 304] on input "VP nhận *" at bounding box center [608, 307] width 162 height 27
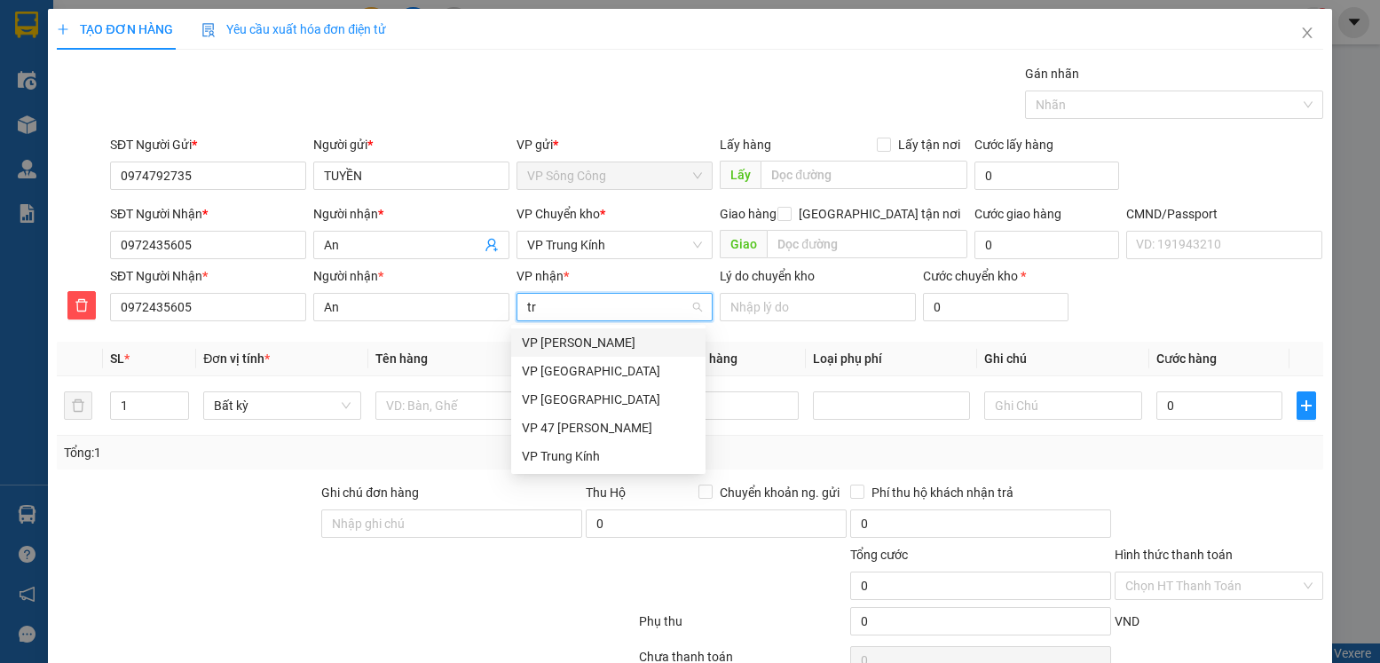
type input "tru"
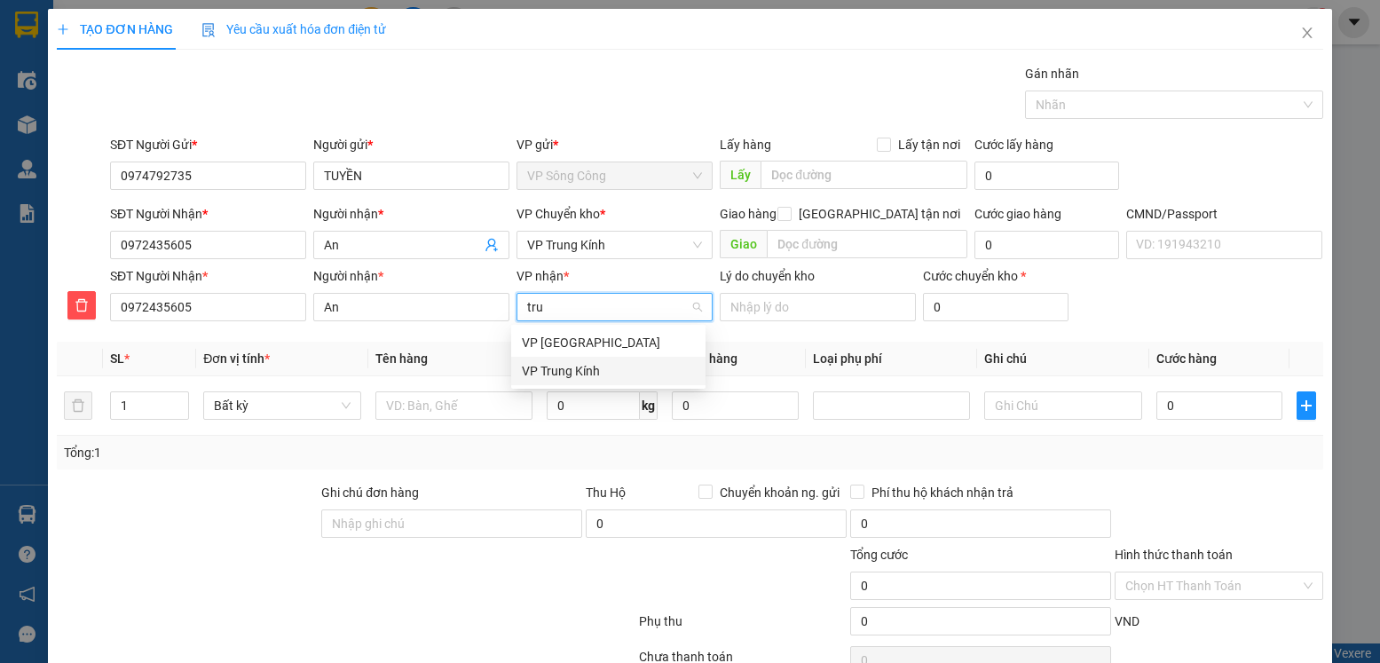
click at [570, 375] on div "VP Trung Kính" at bounding box center [608, 371] width 173 height 20
click at [611, 250] on span "VP Trung Kính" at bounding box center [614, 245] width 175 height 27
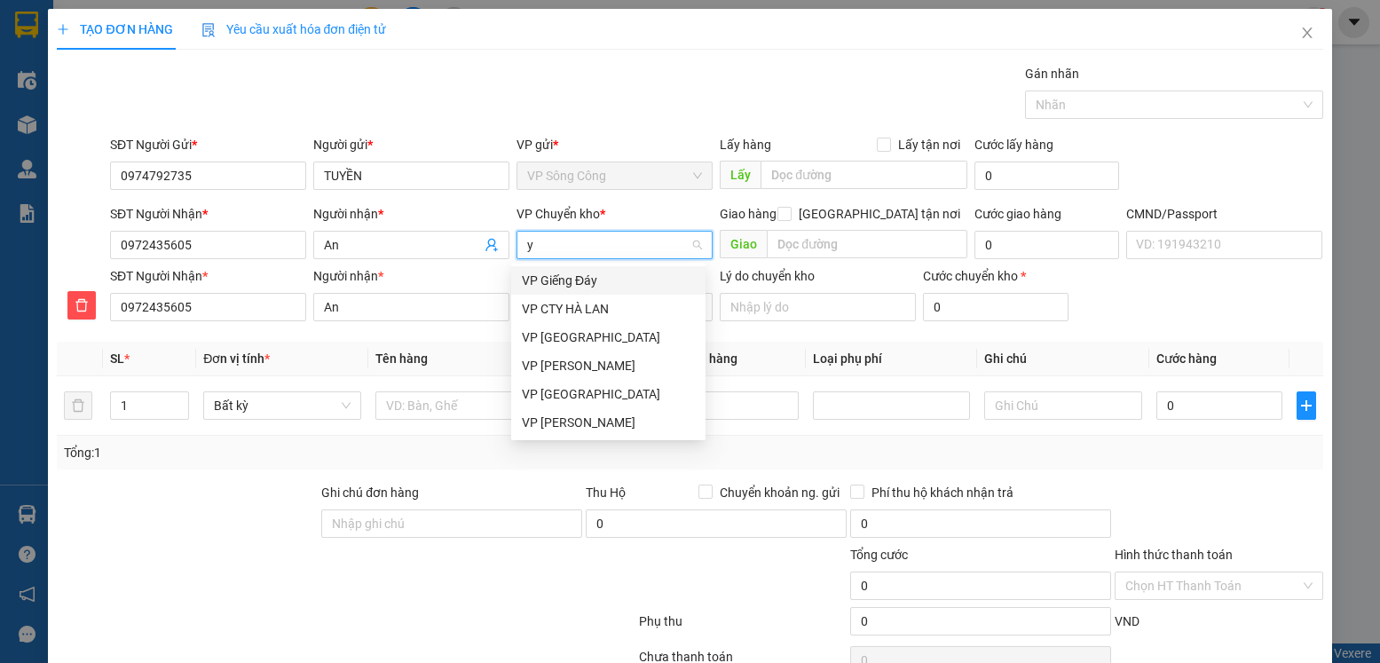
type input "yb"
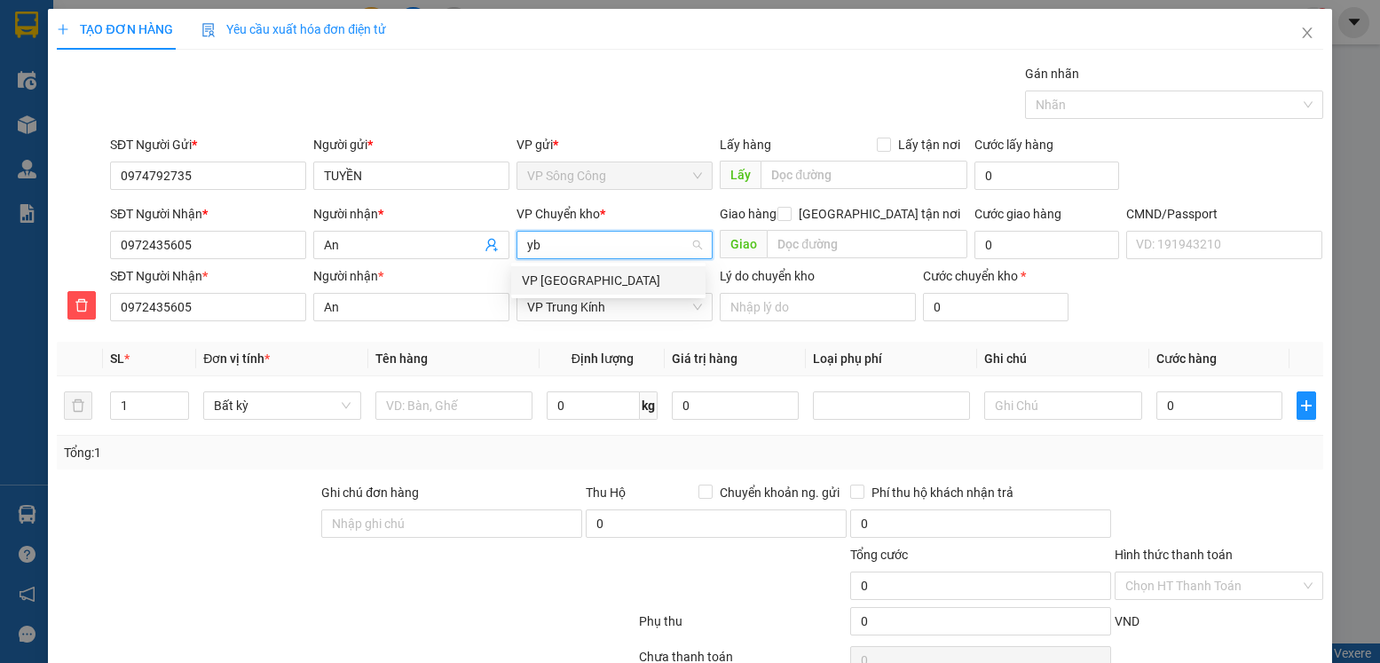
click at [565, 282] on div "VP [PERSON_NAME]" at bounding box center [608, 281] width 173 height 20
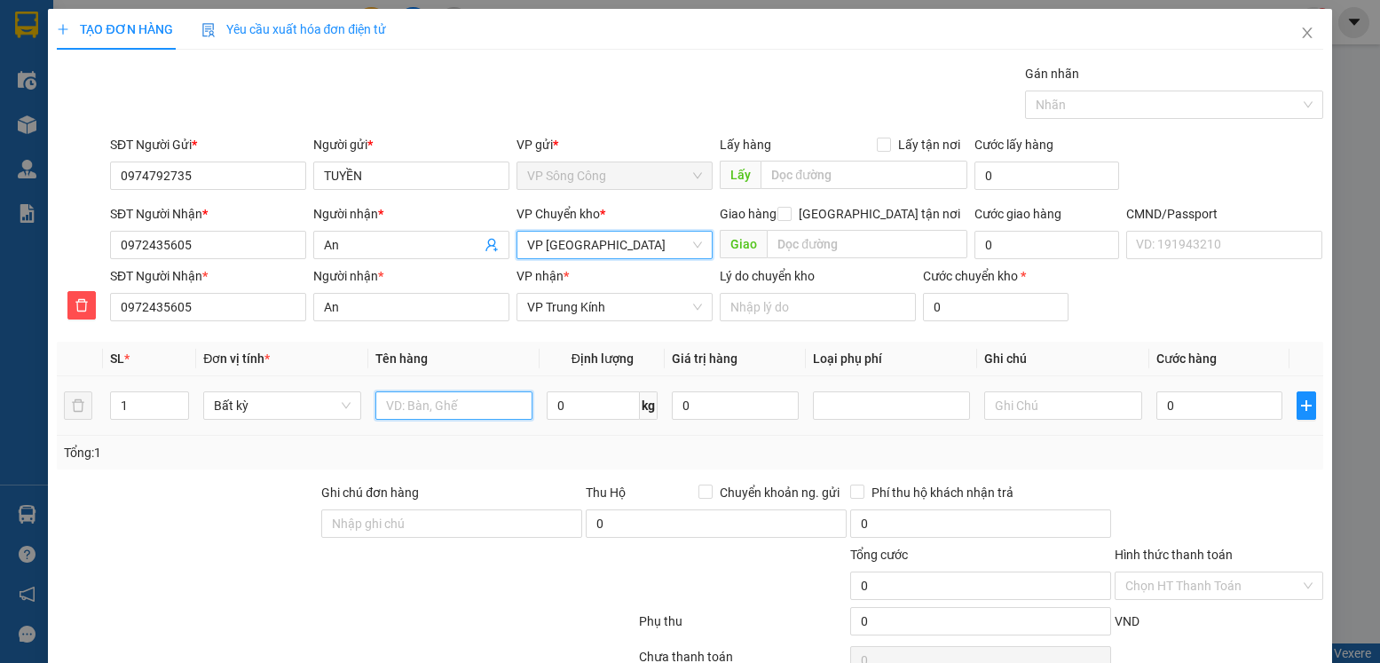
click at [437, 405] on input "text" at bounding box center [454, 405] width 158 height 28
type input "hộp mẫu"
click at [567, 407] on input "0" at bounding box center [593, 405] width 93 height 28
type input "0.5"
click at [1180, 409] on input "0" at bounding box center [1219, 405] width 126 height 28
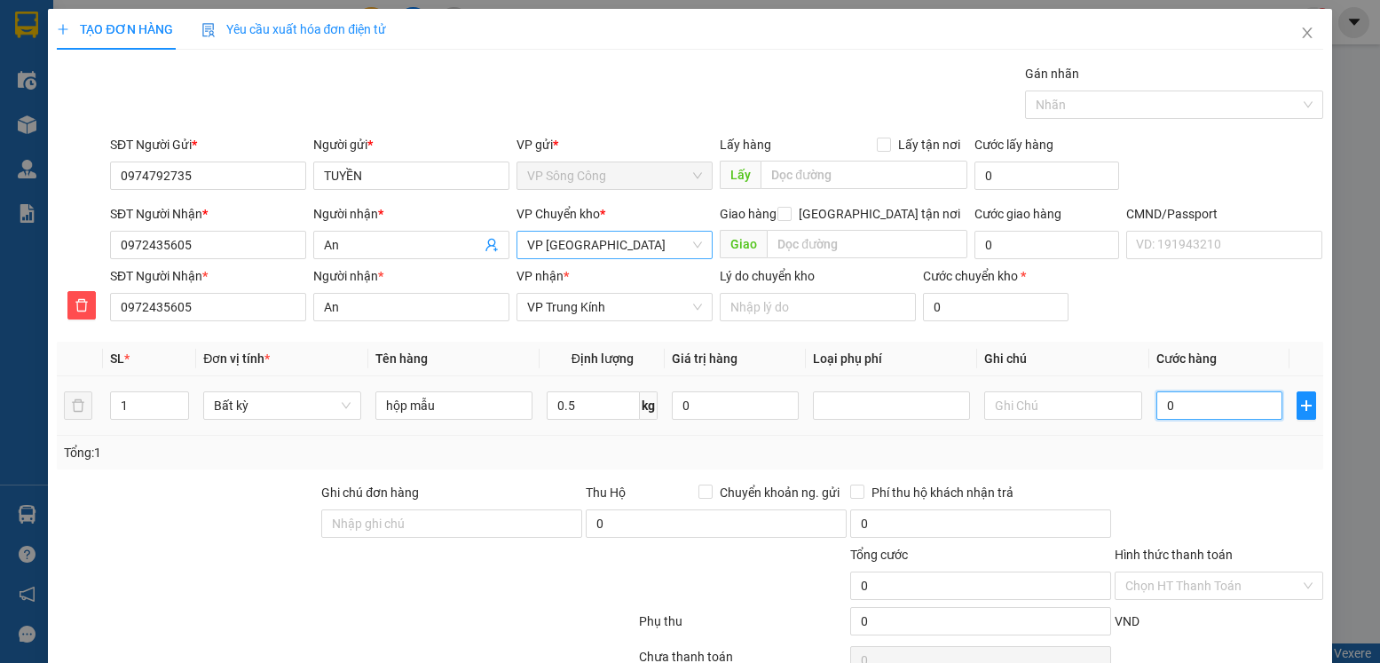
type input "35.000"
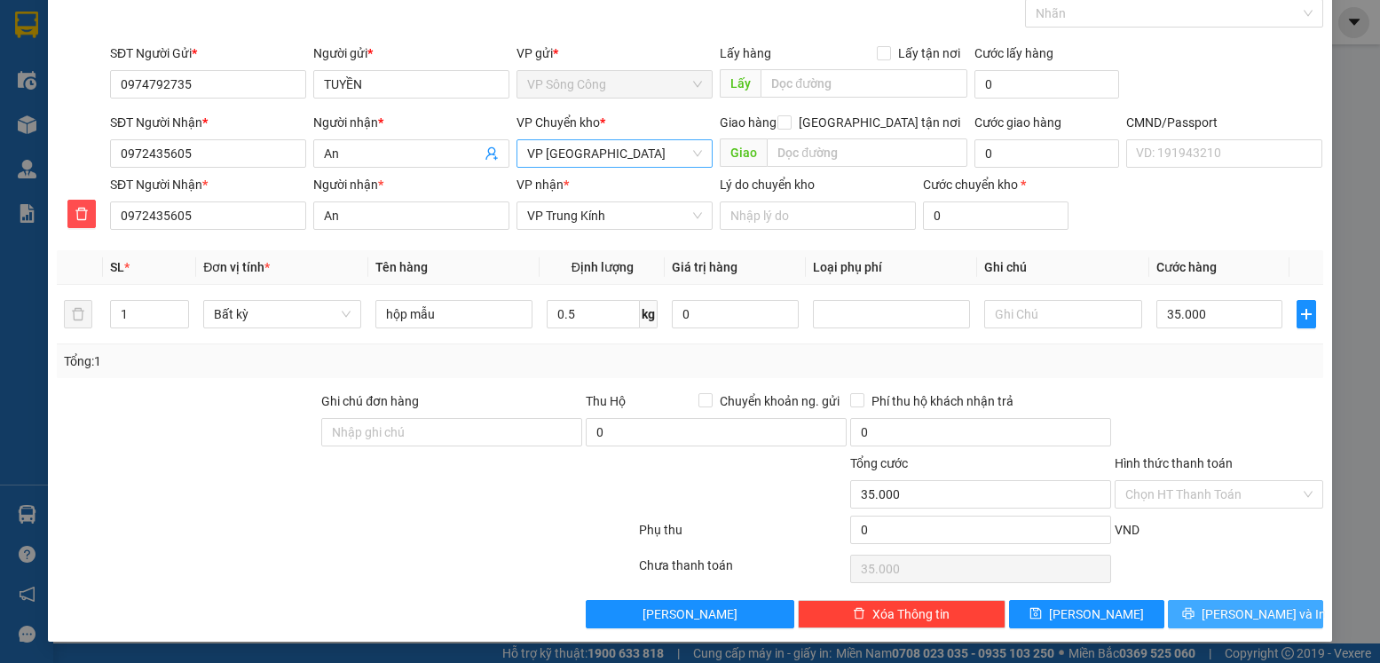
click at [1217, 610] on span "[PERSON_NAME] và In" at bounding box center [1264, 614] width 124 height 20
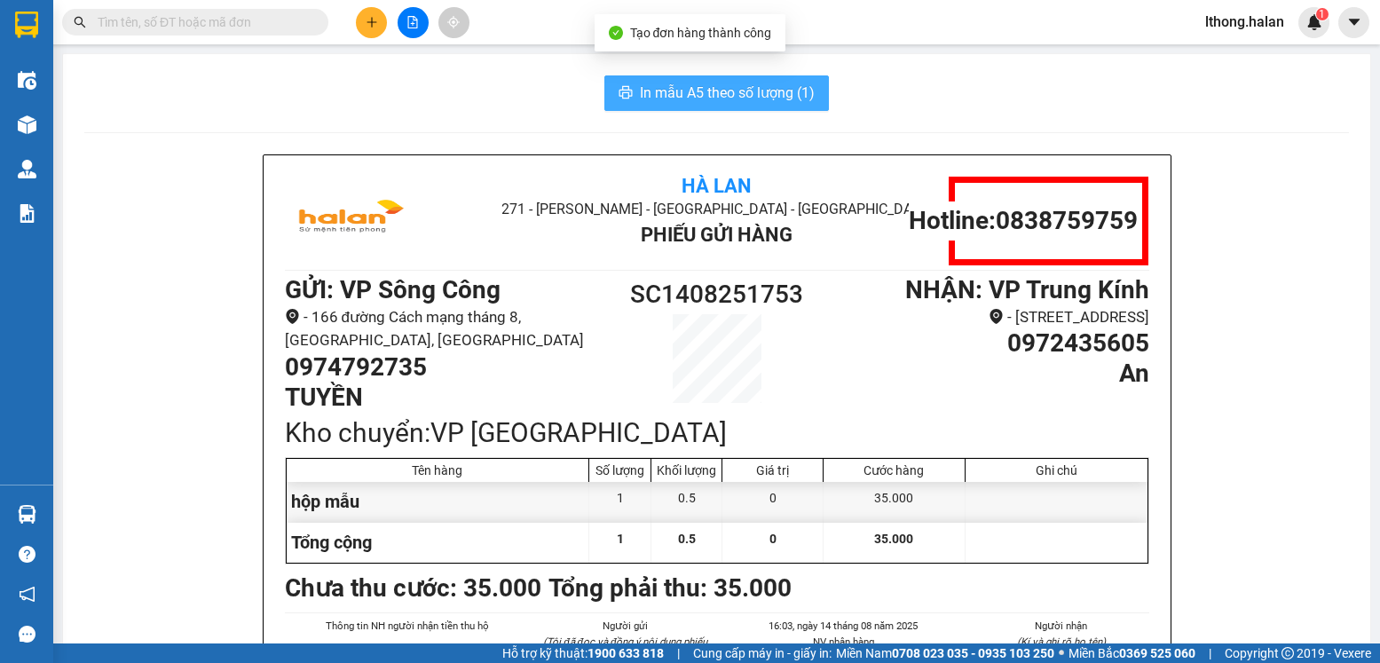
click at [783, 94] on span "In mẫu A5 theo số lượng (1)" at bounding box center [727, 93] width 175 height 22
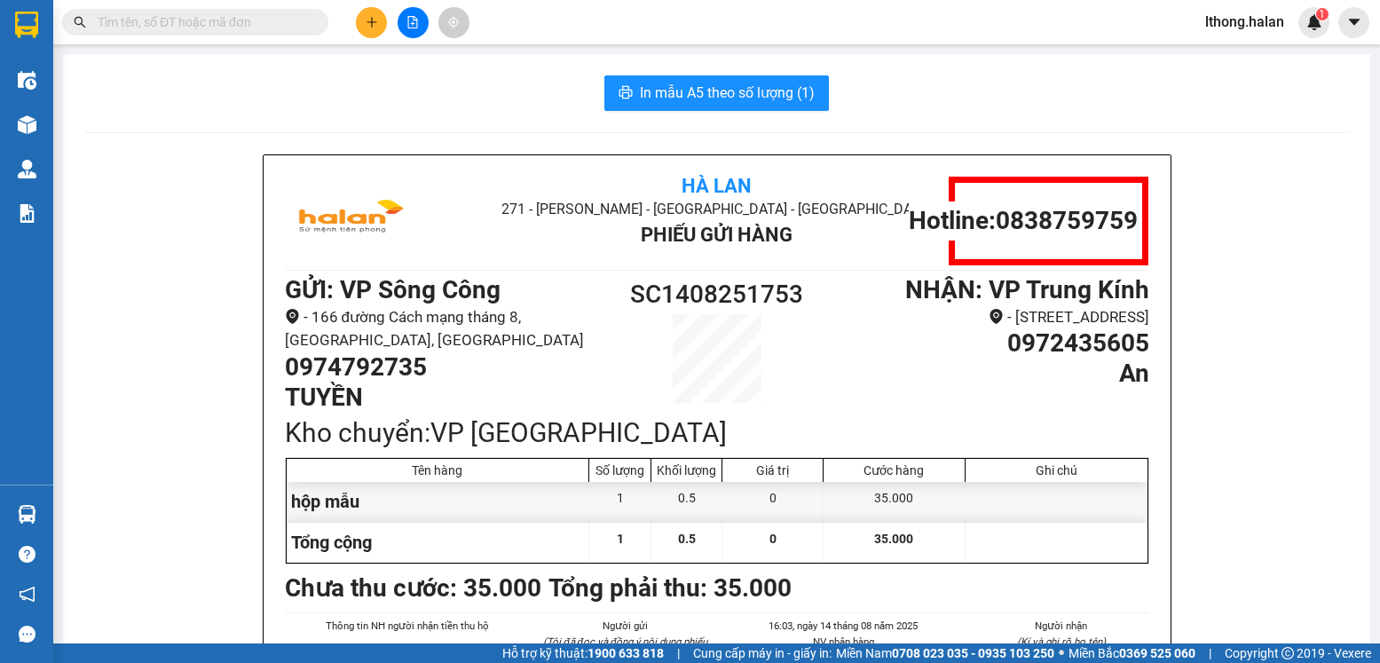
click at [280, 20] on input "text" at bounding box center [202, 22] width 209 height 20
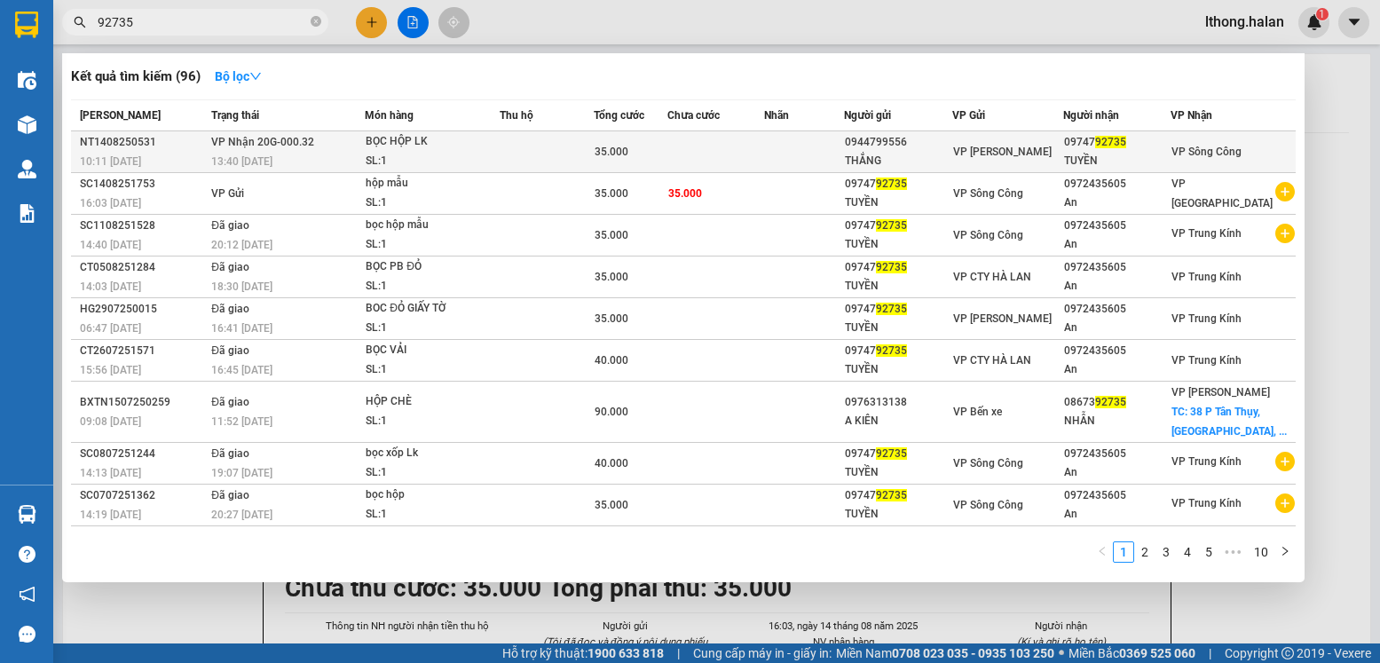
type input "92735"
click at [840, 154] on td at bounding box center [804, 152] width 80 height 42
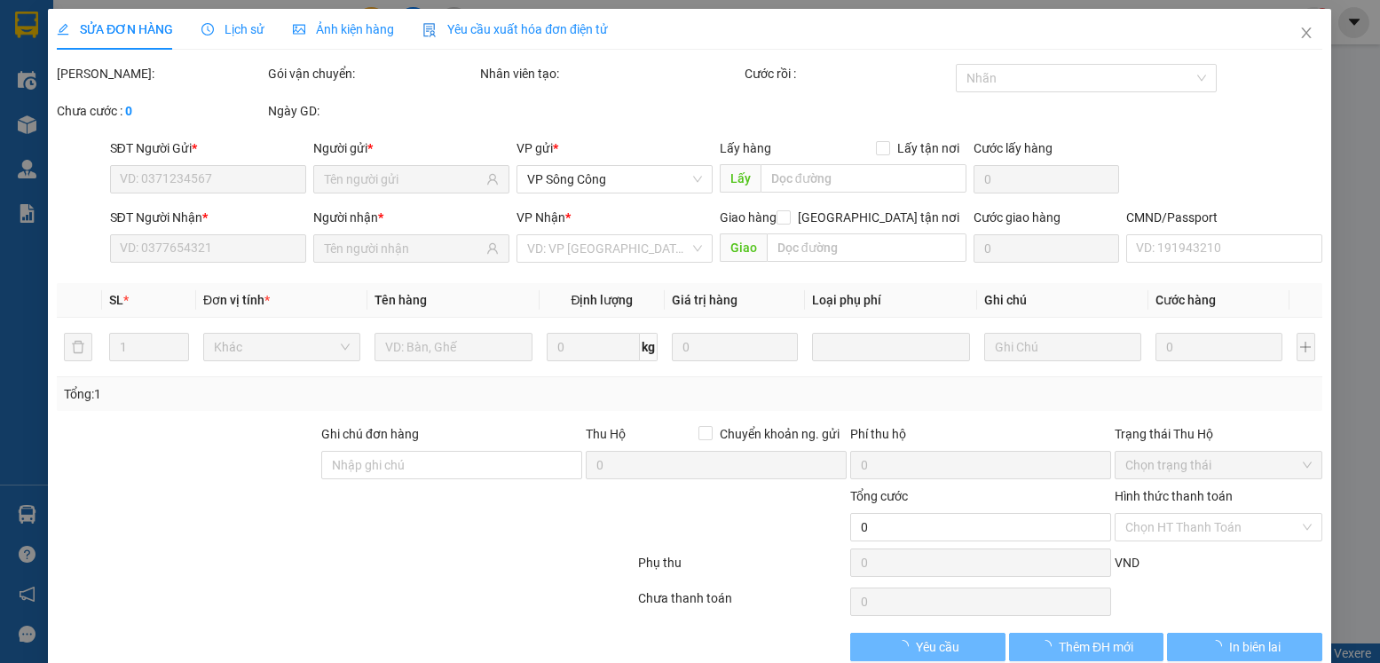
type input "0944799556"
type input "THẮNG"
type input "0974792735"
type input "TUYỀN"
type input "35.000"
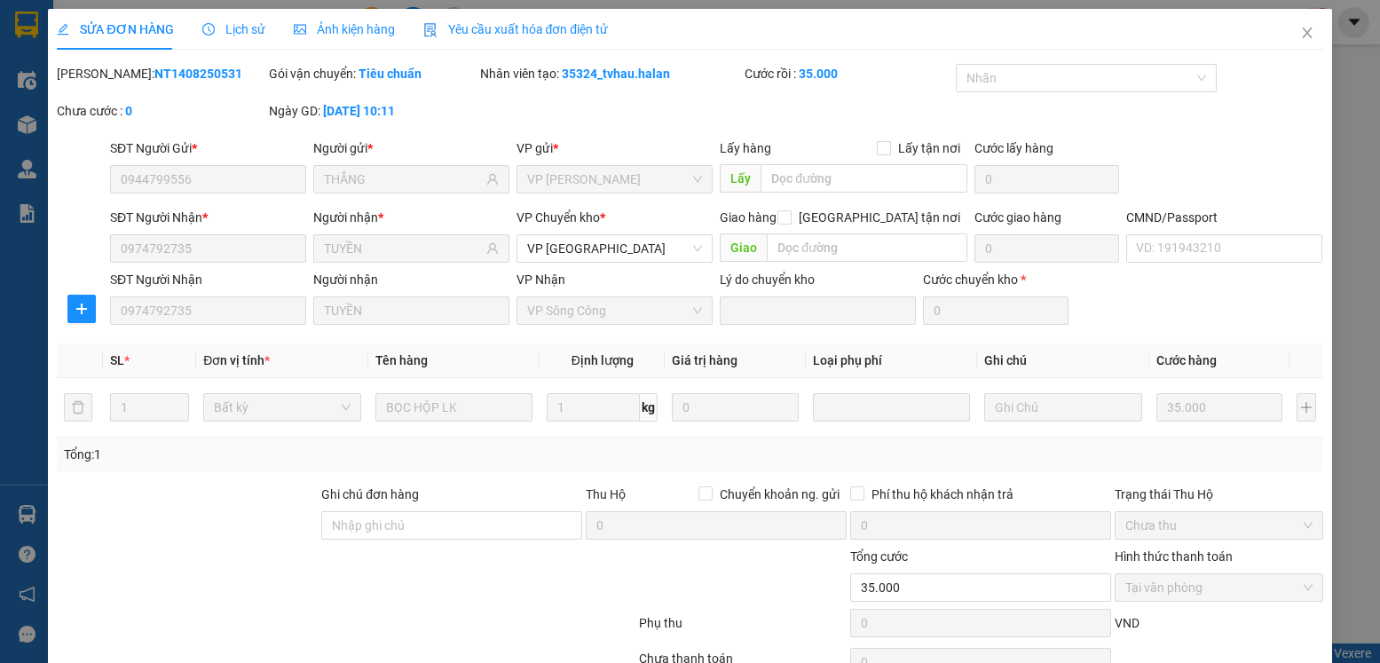
scroll to position [93, 0]
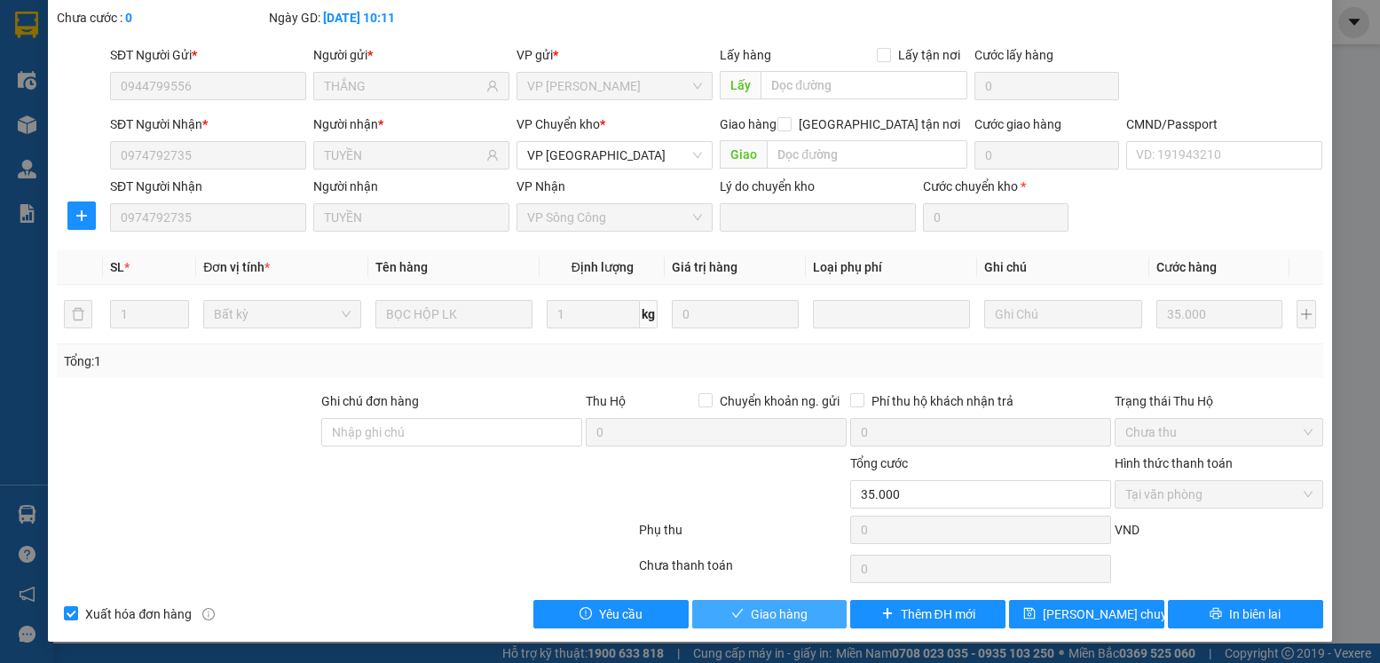
click at [762, 617] on span "Giao hàng" at bounding box center [779, 614] width 57 height 20
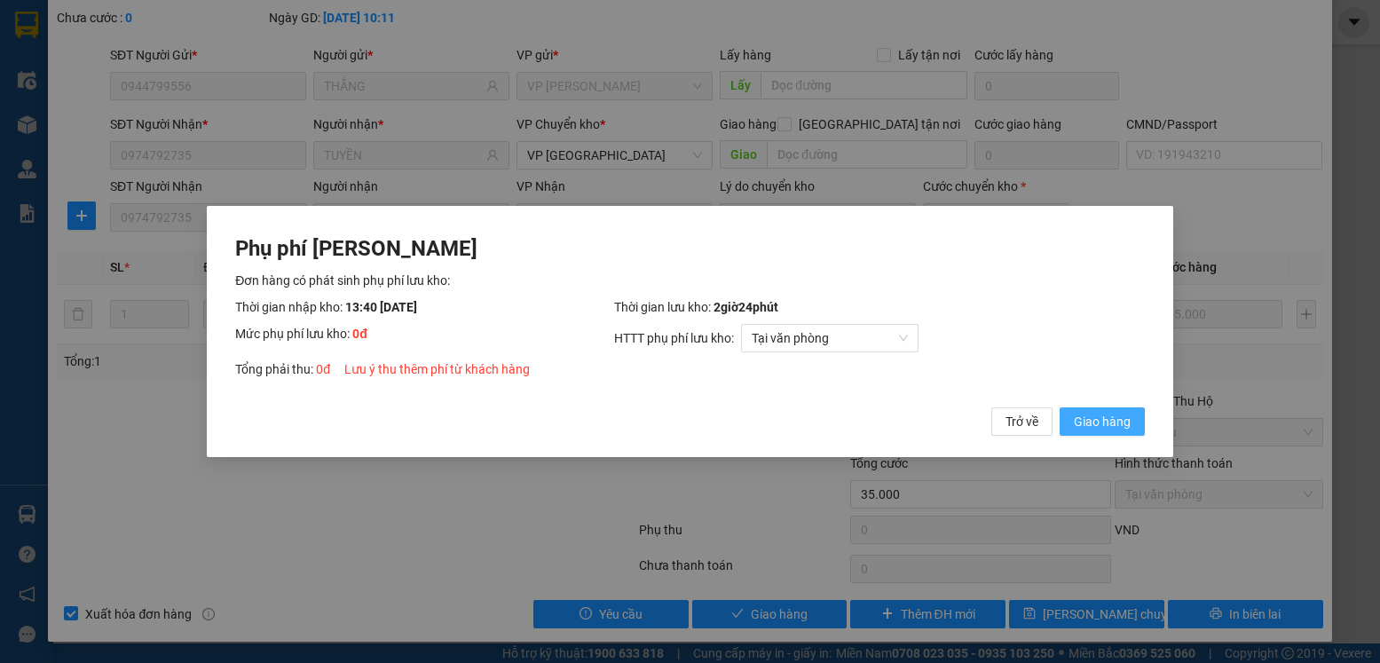
click at [1102, 415] on span "Giao hàng" at bounding box center [1102, 422] width 57 height 20
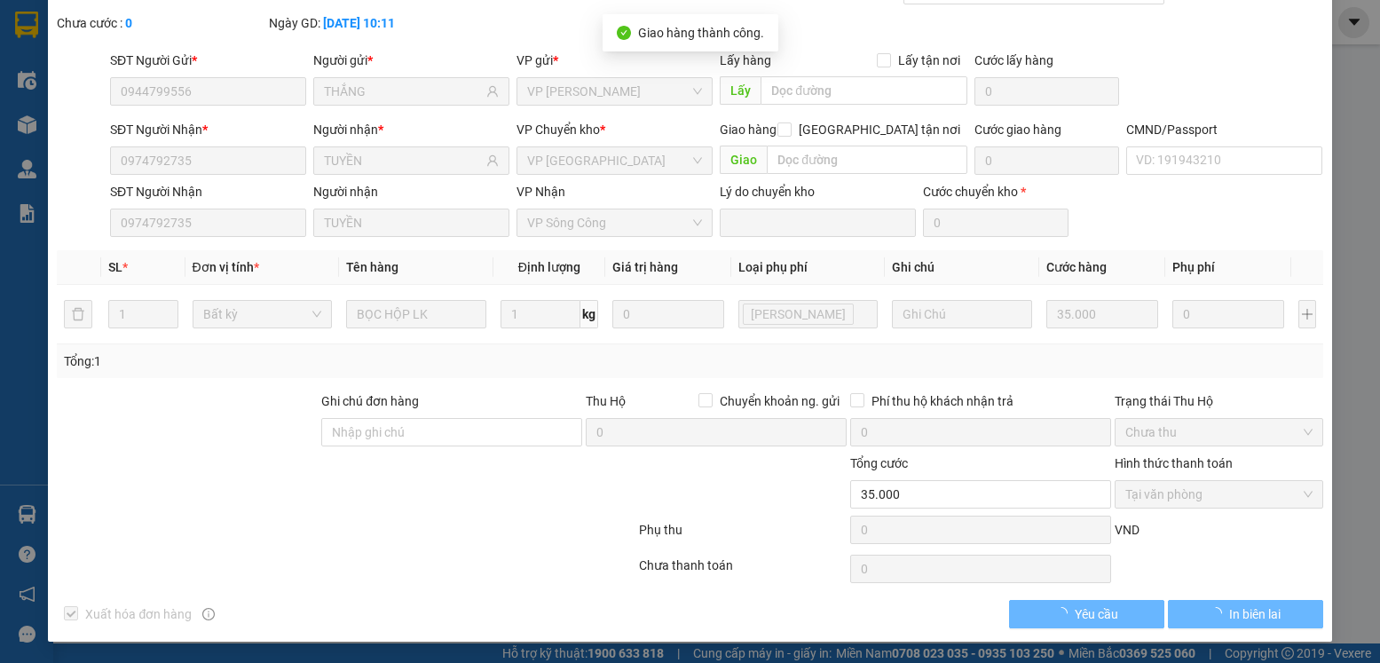
scroll to position [0, 0]
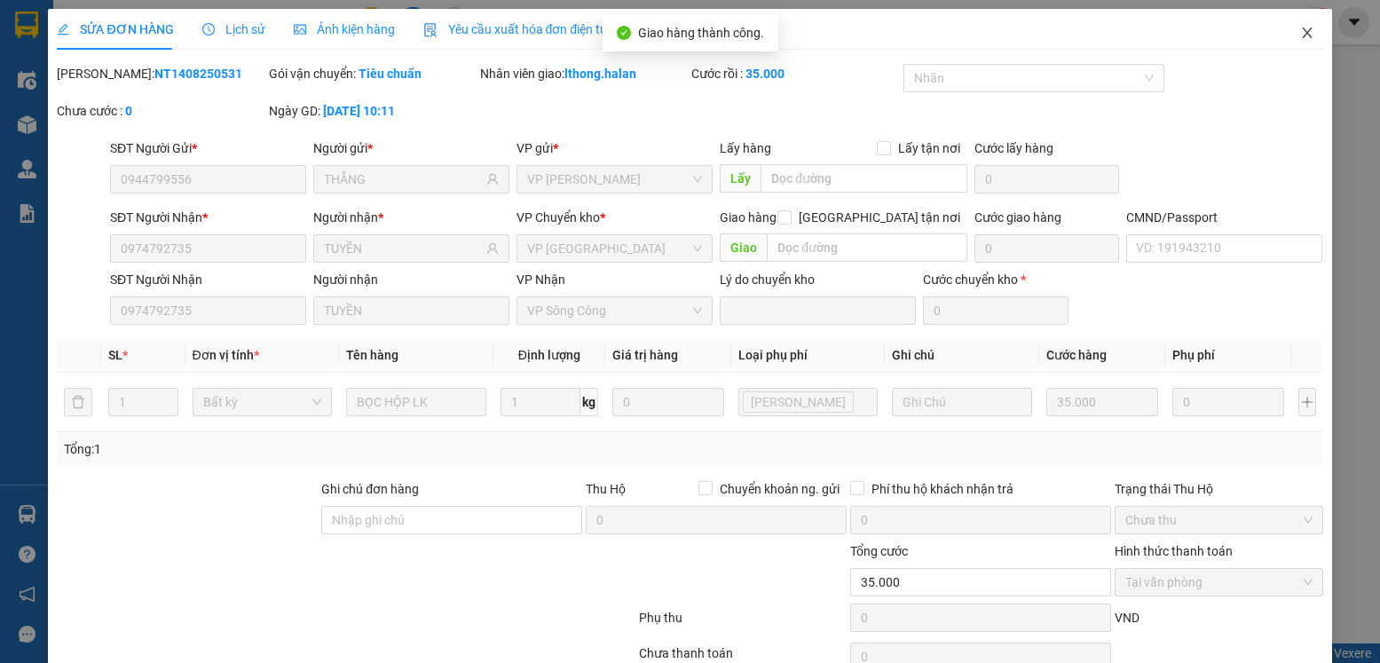
click at [1300, 34] on icon "close" at bounding box center [1307, 33] width 14 height 14
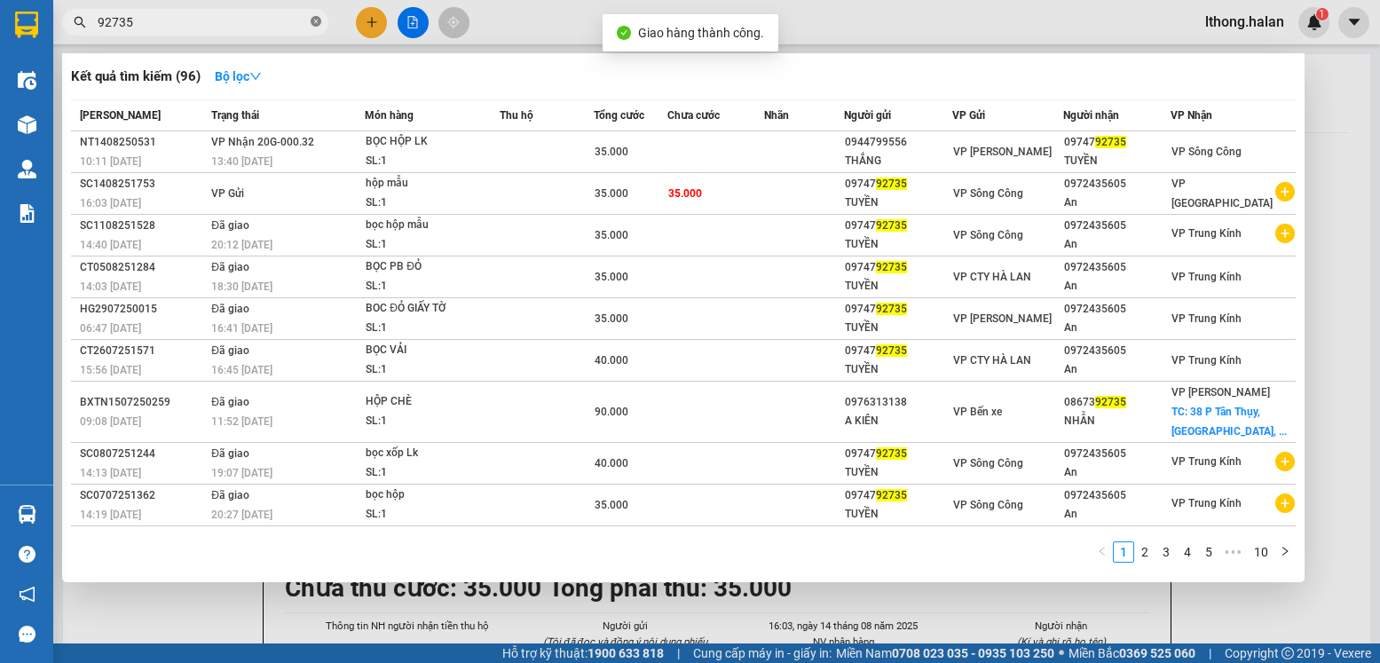
click at [313, 25] on icon "close-circle" at bounding box center [316, 21] width 11 height 11
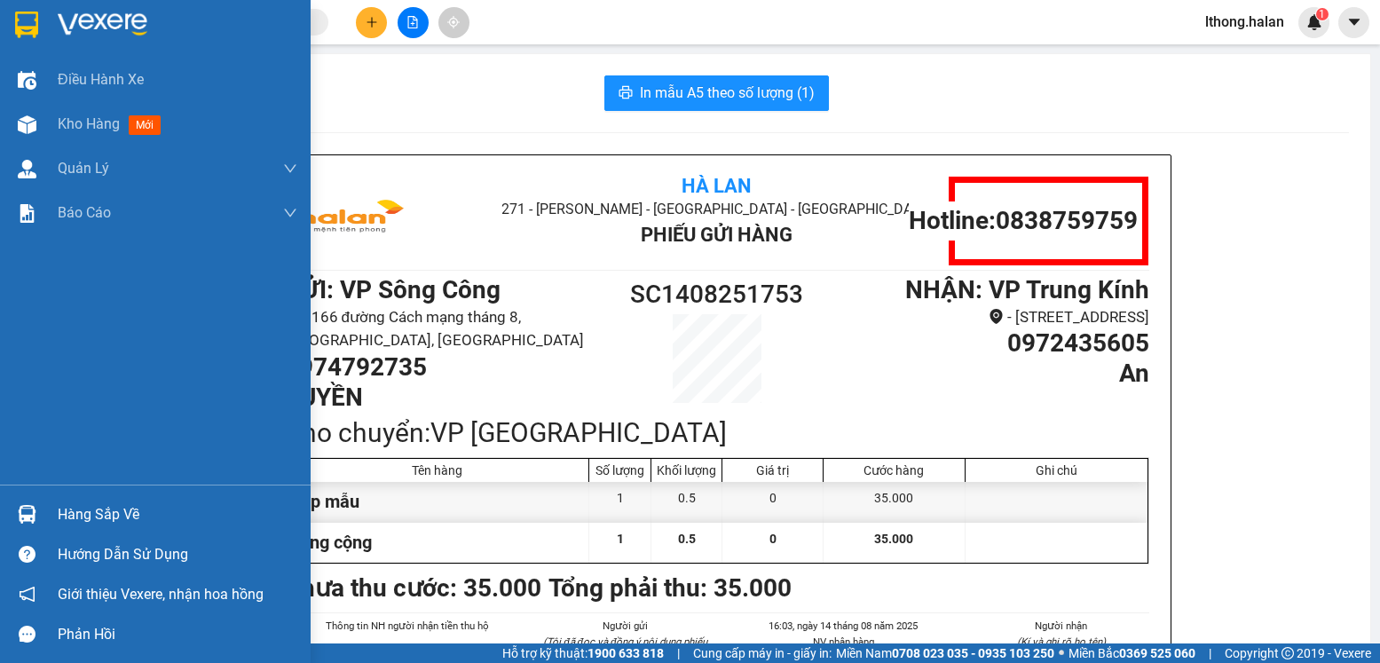
click at [104, 517] on div "Hàng sắp về" at bounding box center [178, 514] width 240 height 27
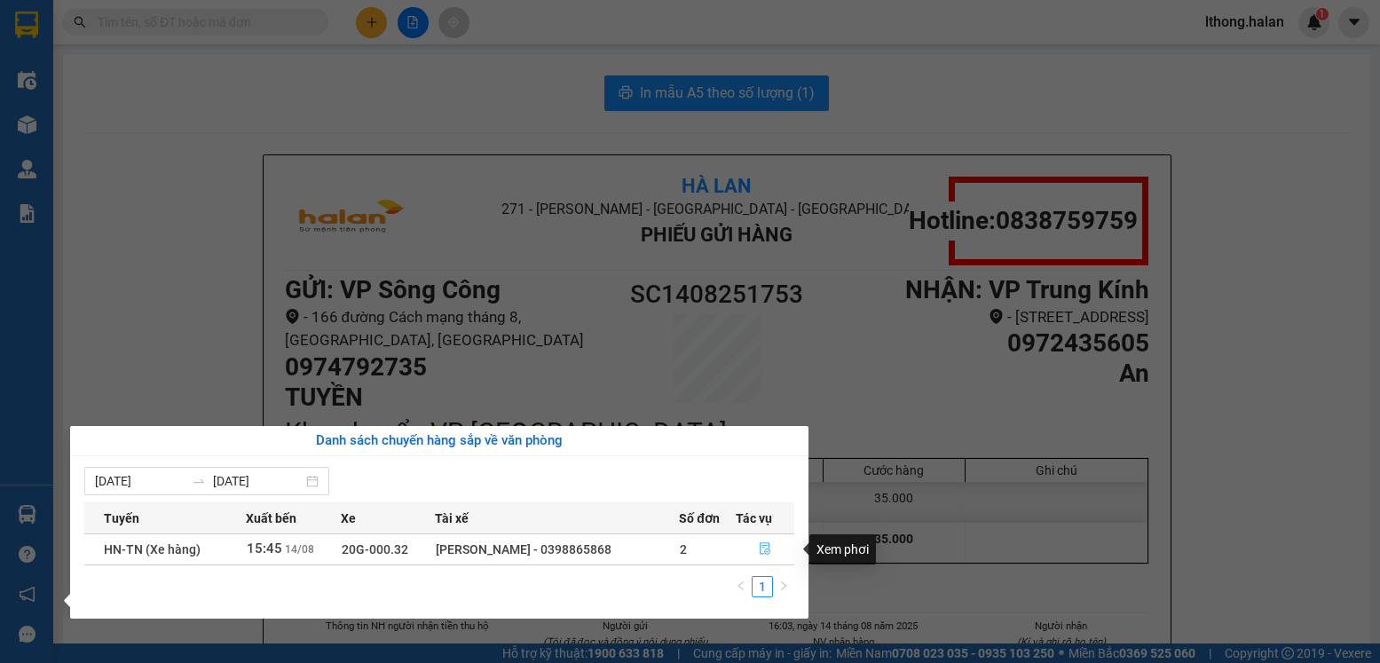
click at [761, 548] on icon "file-done" at bounding box center [765, 548] width 12 height 12
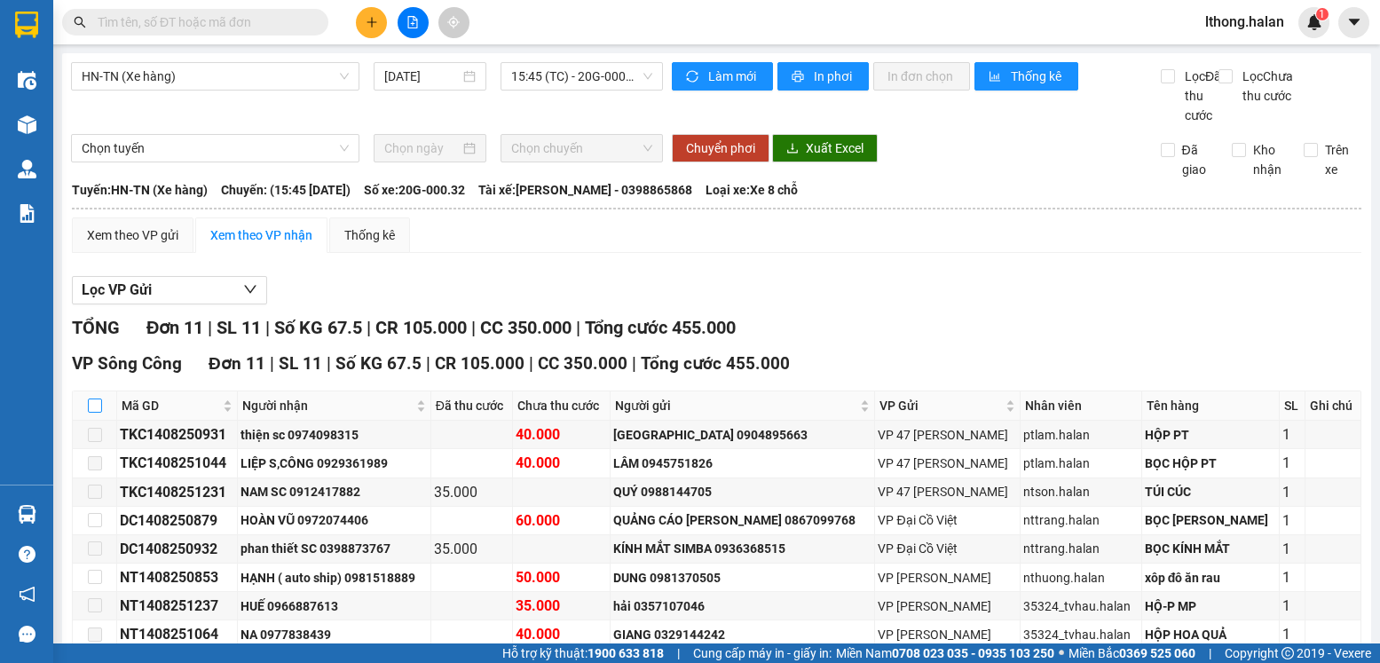
click at [92, 413] on input "checkbox" at bounding box center [95, 405] width 14 height 14
checkbox input "true"
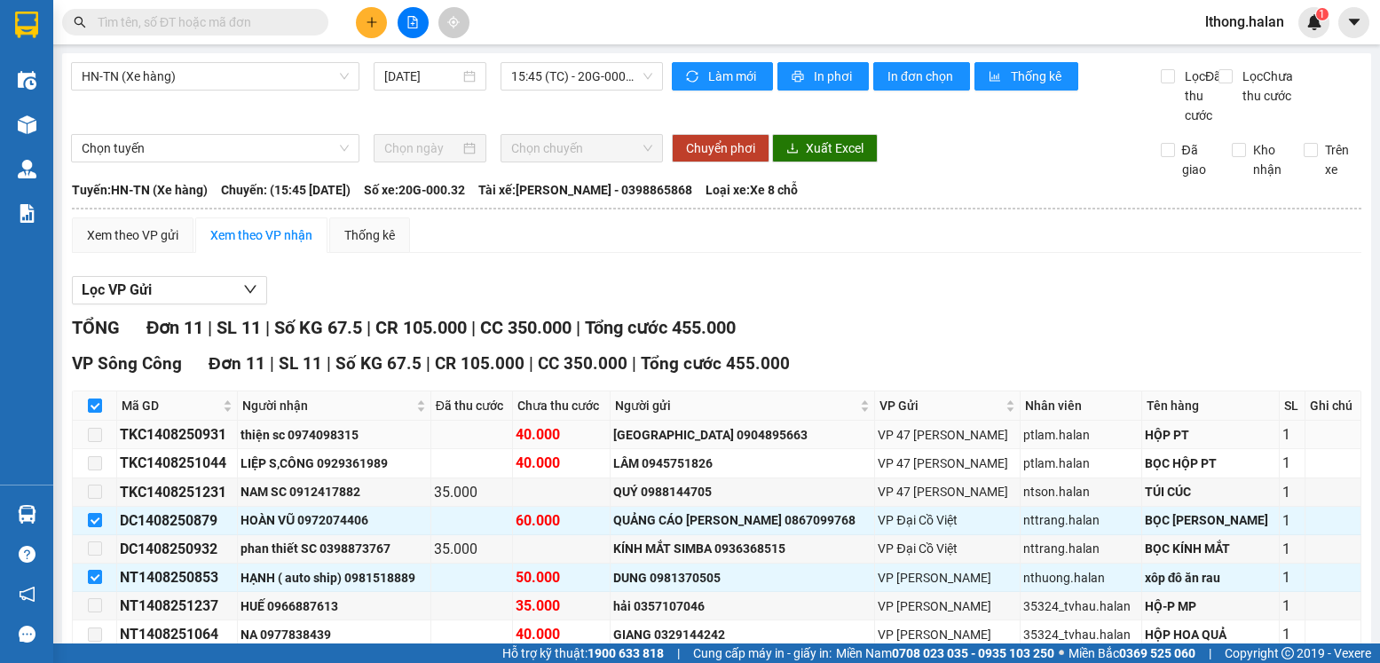
scroll to position [202, 0]
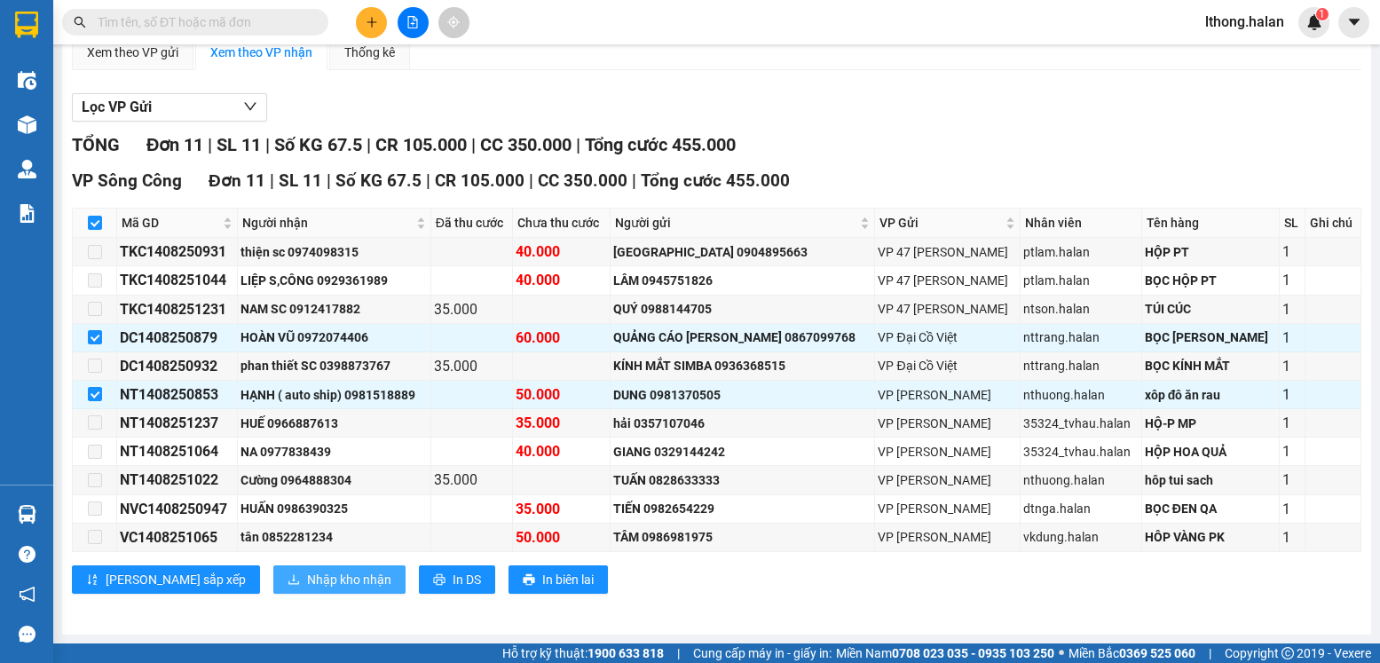
click at [307, 586] on span "Nhập kho nhận" at bounding box center [349, 580] width 84 height 20
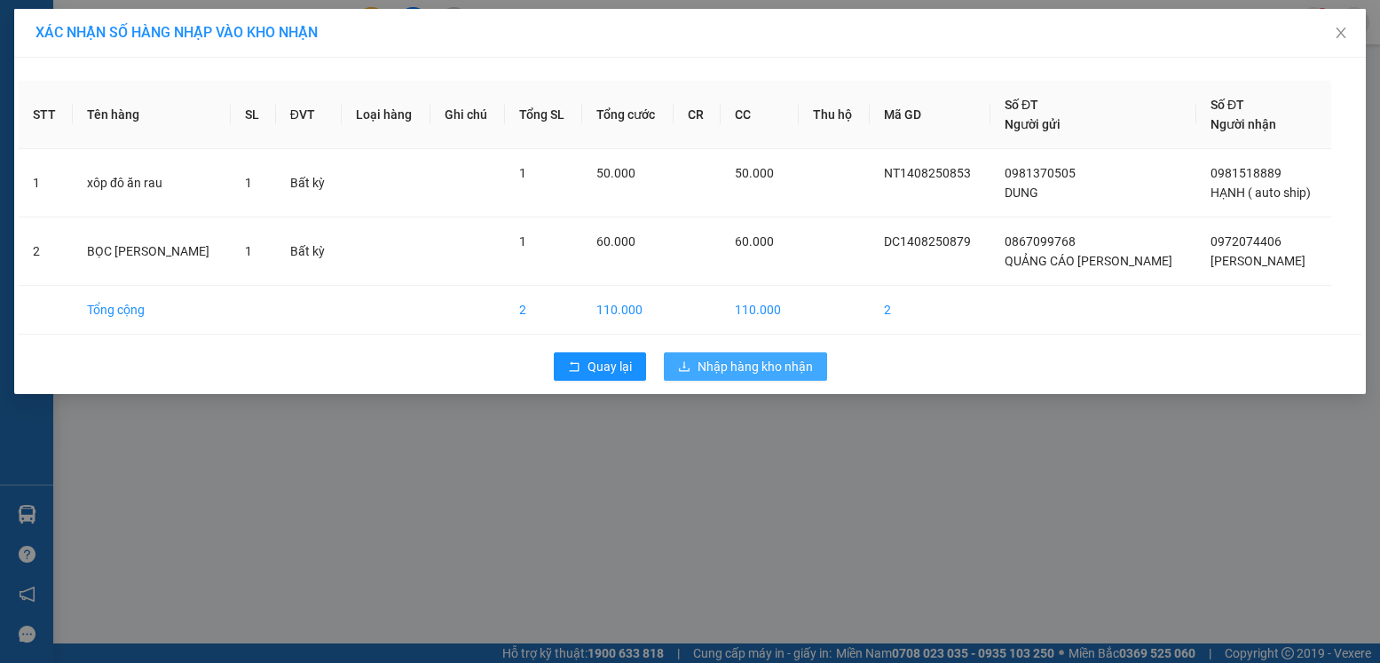
click at [782, 363] on span "Nhập hàng kho nhận" at bounding box center [755, 367] width 115 height 20
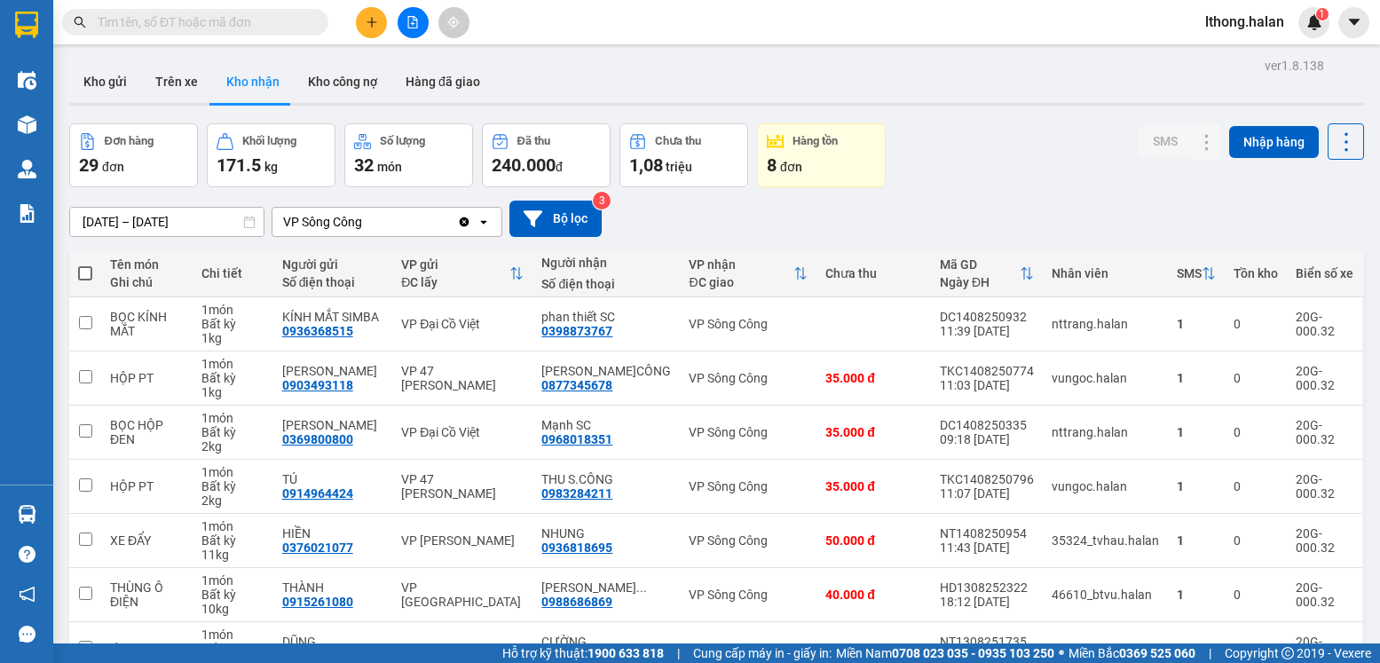
click at [270, 25] on input "text" at bounding box center [202, 22] width 209 height 20
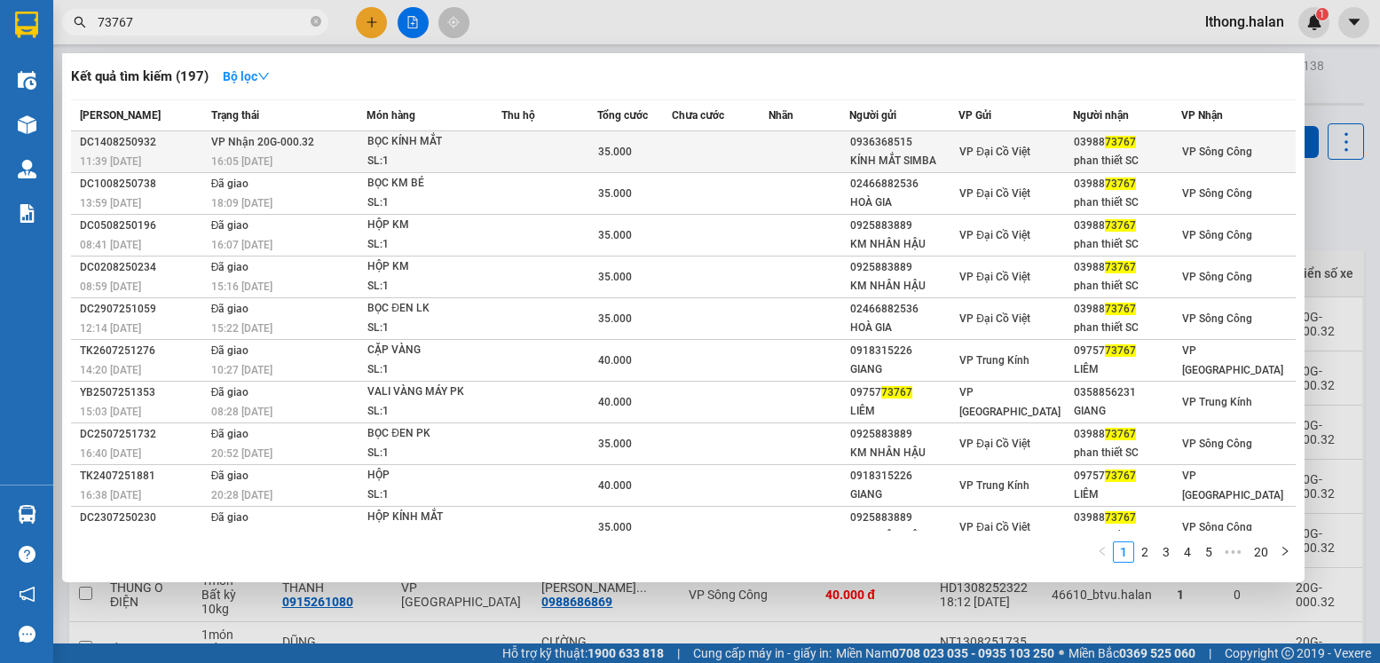
type input "73767"
click at [706, 156] on td at bounding box center [720, 152] width 97 height 42
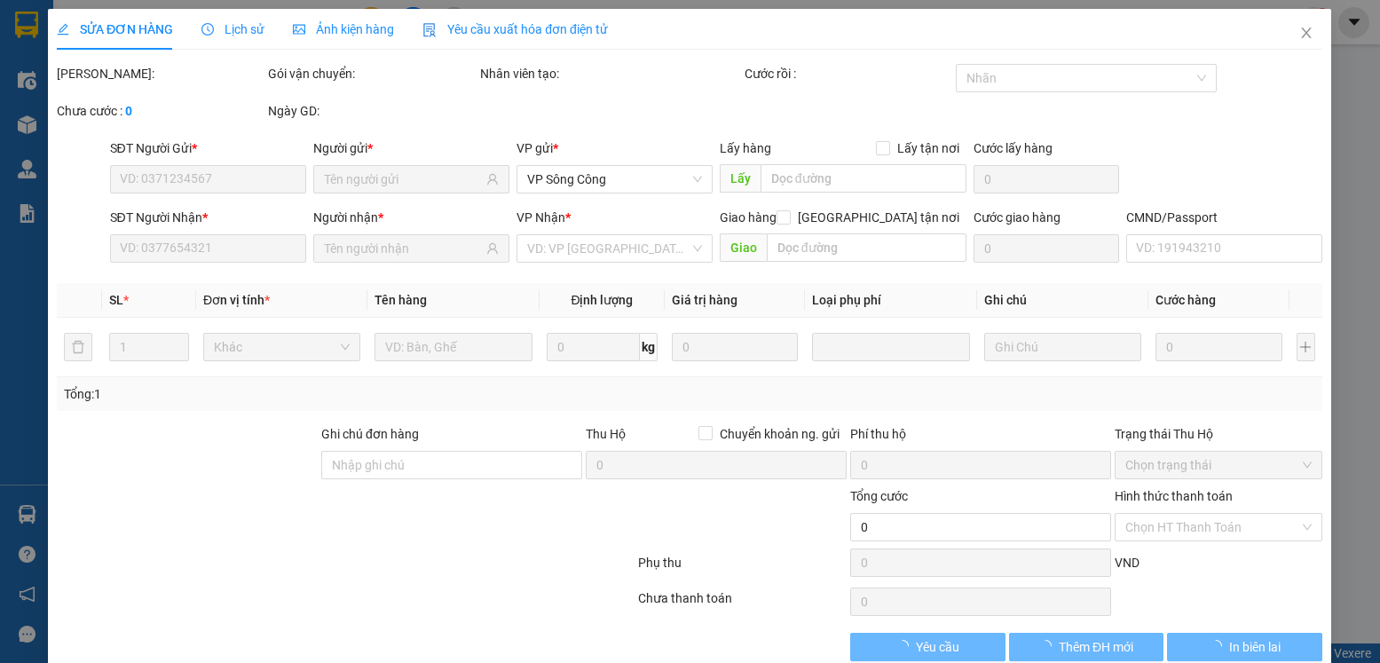
type input "0936368515"
type input "KÍNH MẮT SIMBA"
type input "0398873767"
type input "phan thiết SC"
type input "35.000"
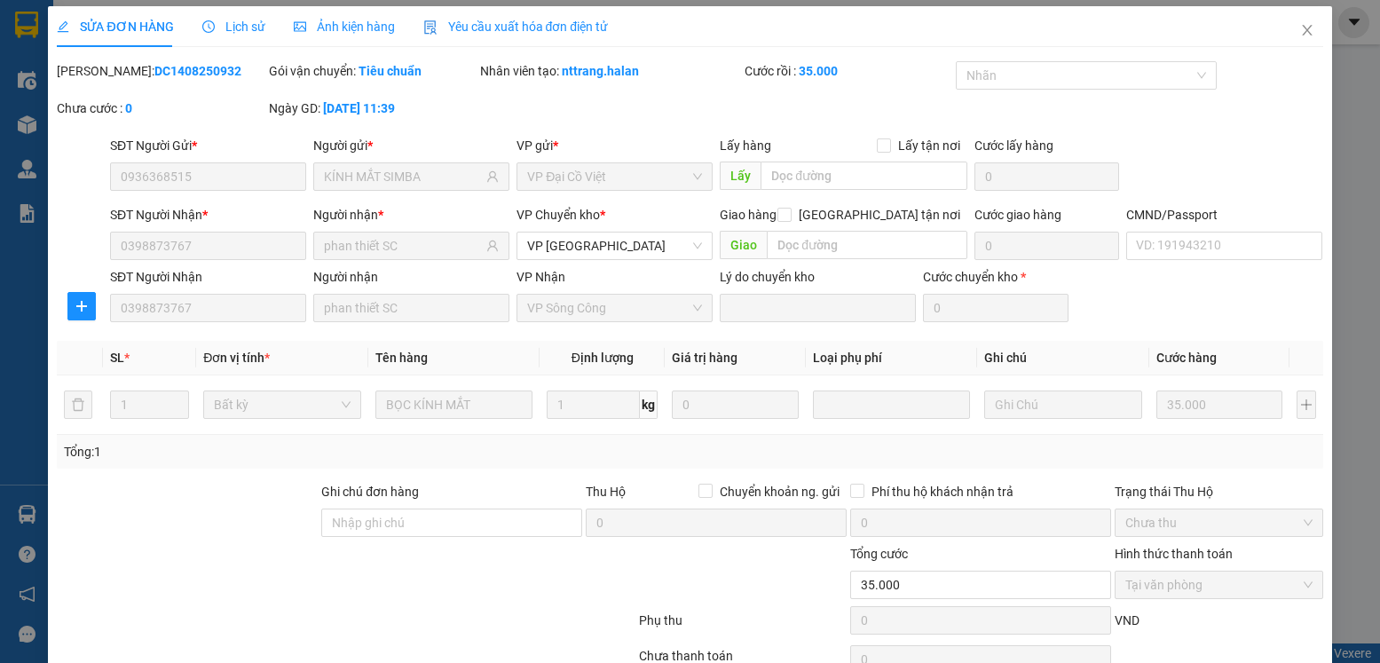
scroll to position [93, 0]
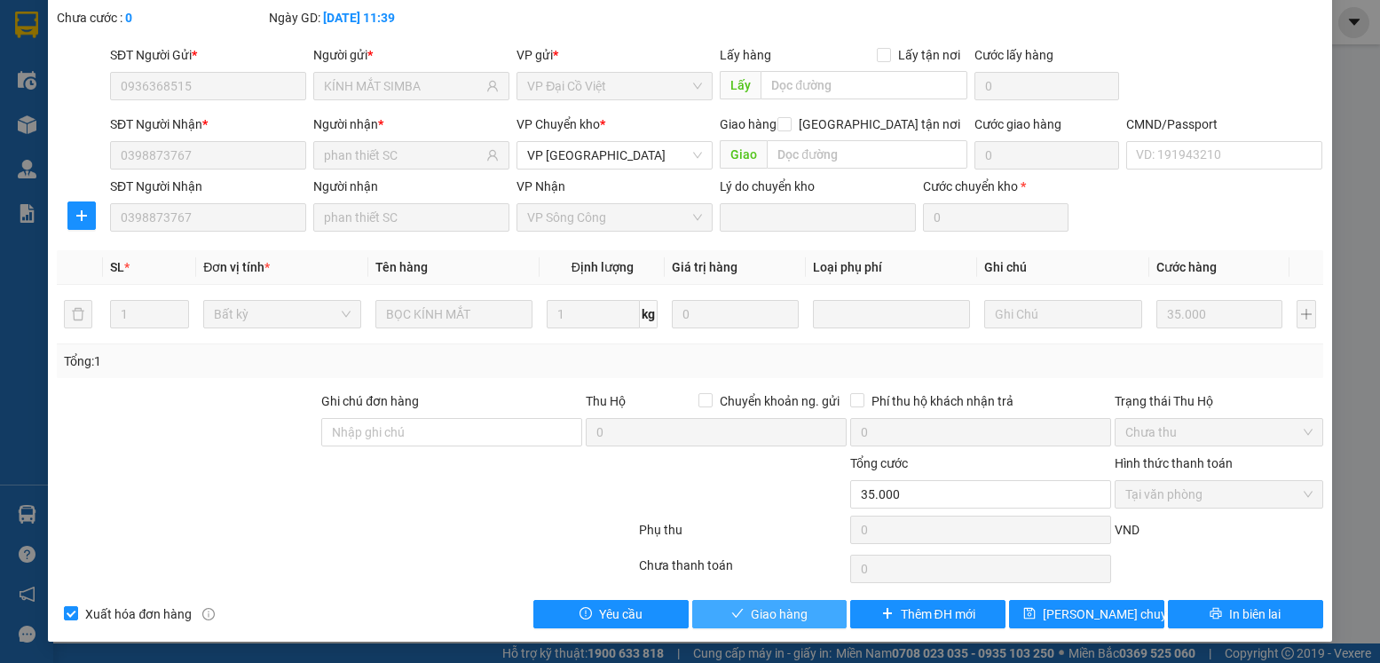
click at [802, 622] on button "Giao hàng" at bounding box center [769, 614] width 155 height 28
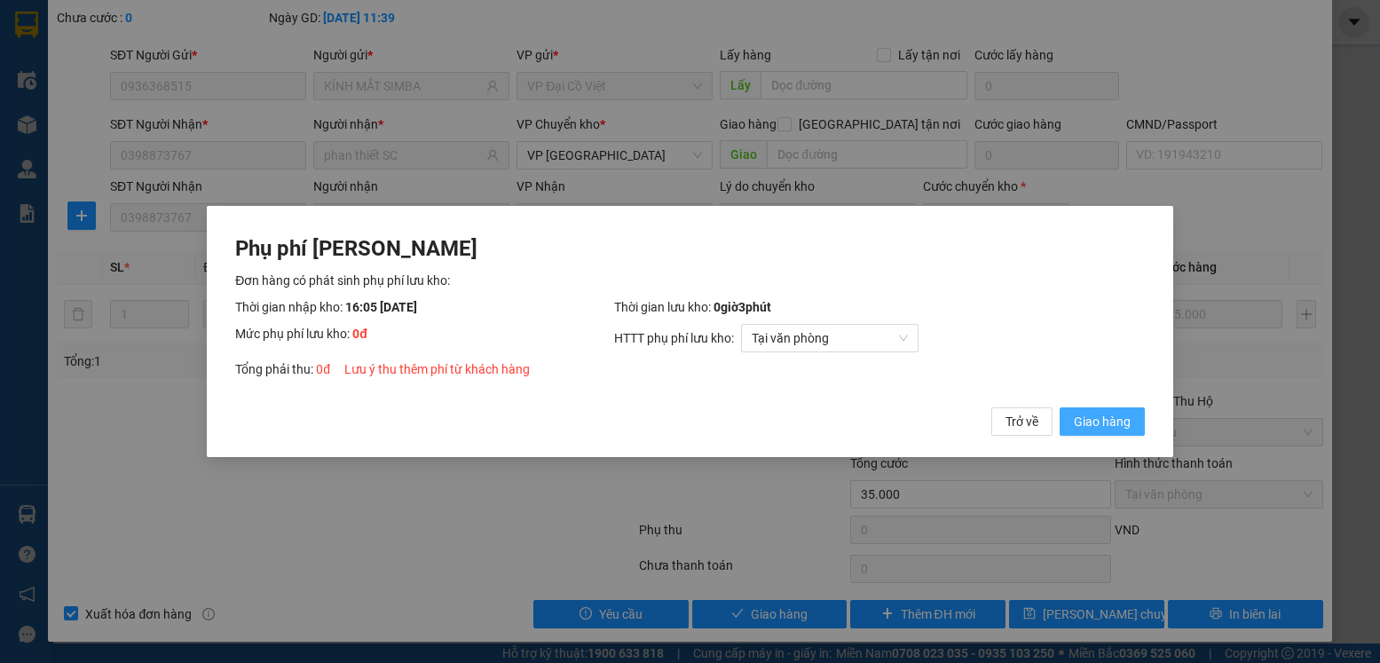
click at [1113, 430] on span "Giao hàng" at bounding box center [1102, 422] width 57 height 20
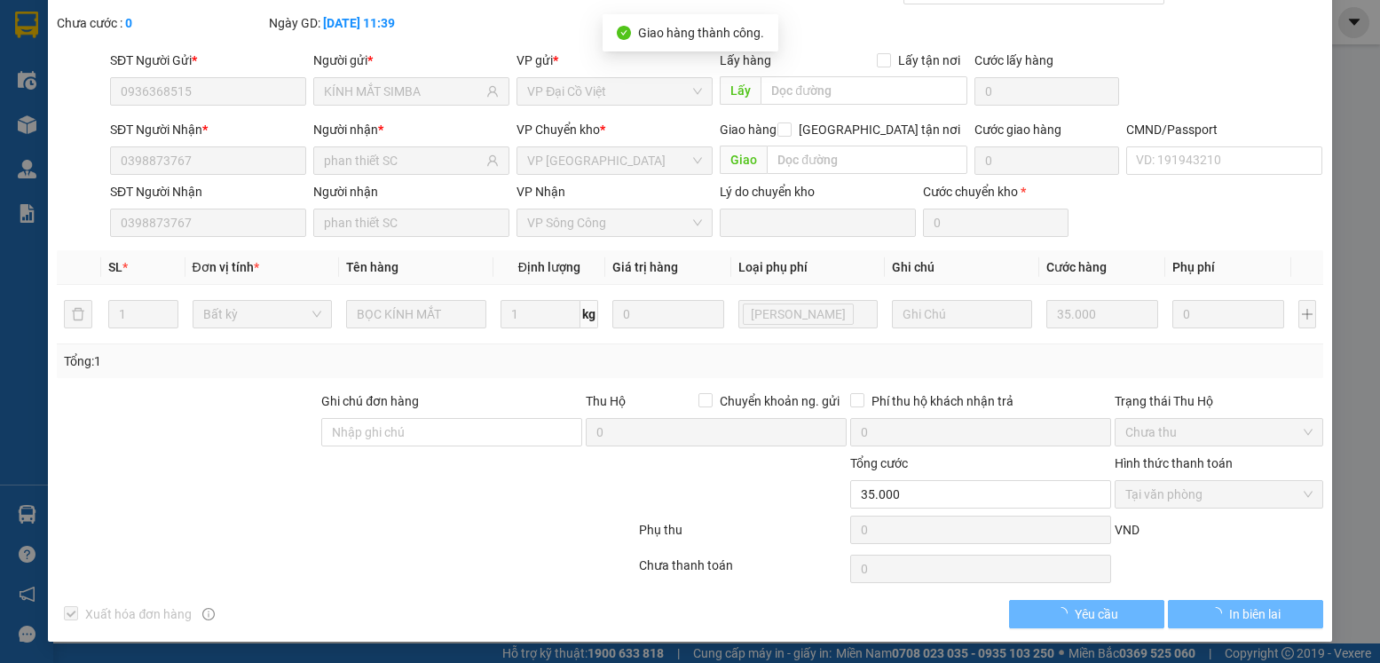
scroll to position [0, 0]
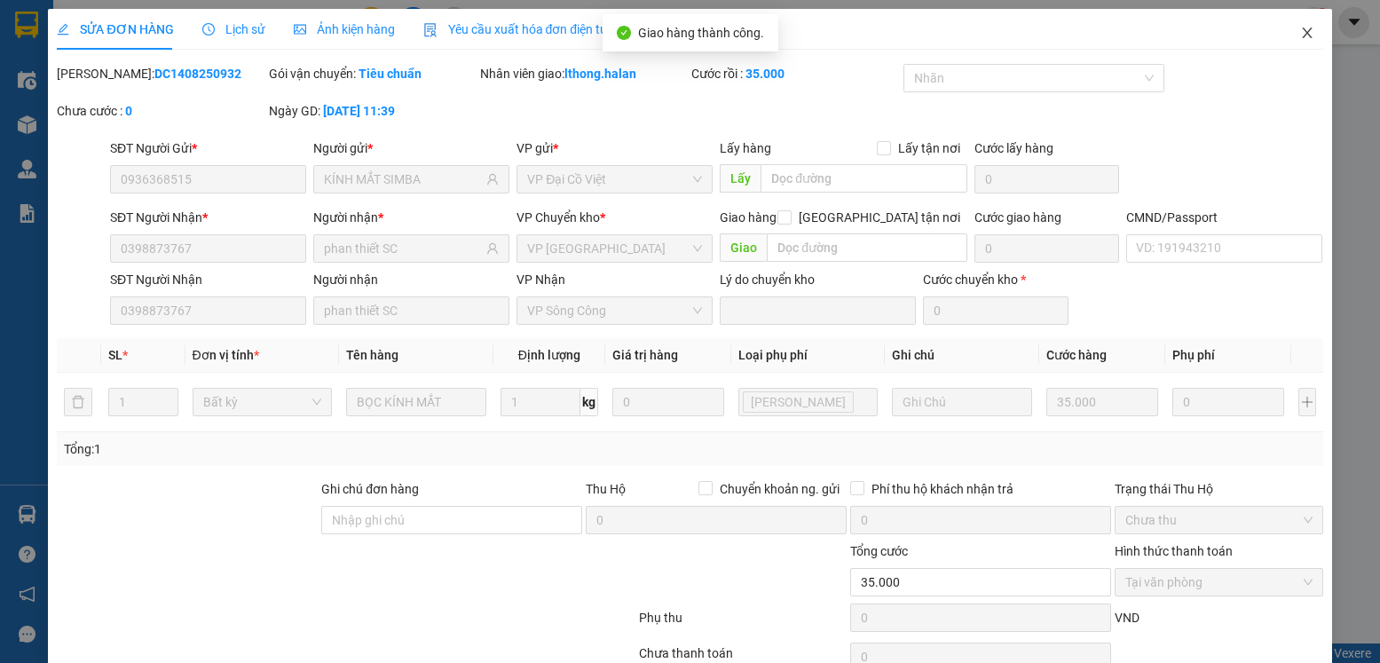
click at [1302, 30] on icon "close" at bounding box center [1307, 33] width 10 height 11
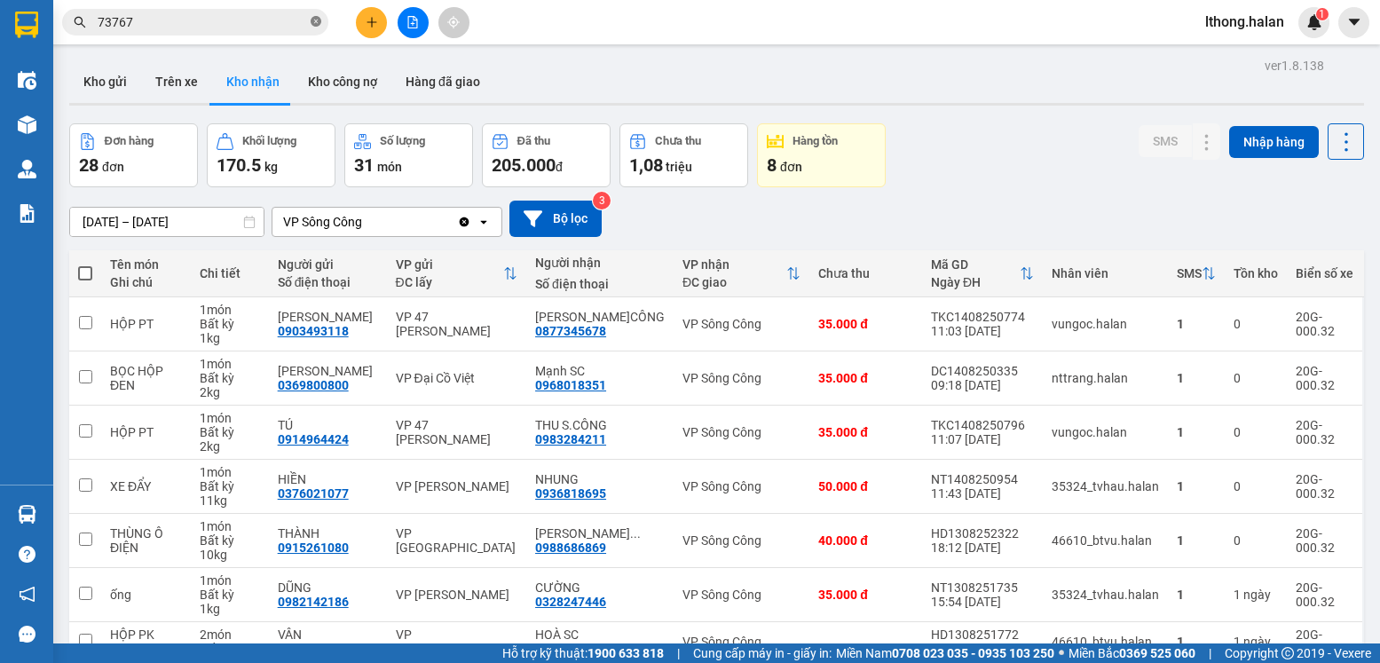
click at [320, 20] on icon "close-circle" at bounding box center [316, 21] width 11 height 11
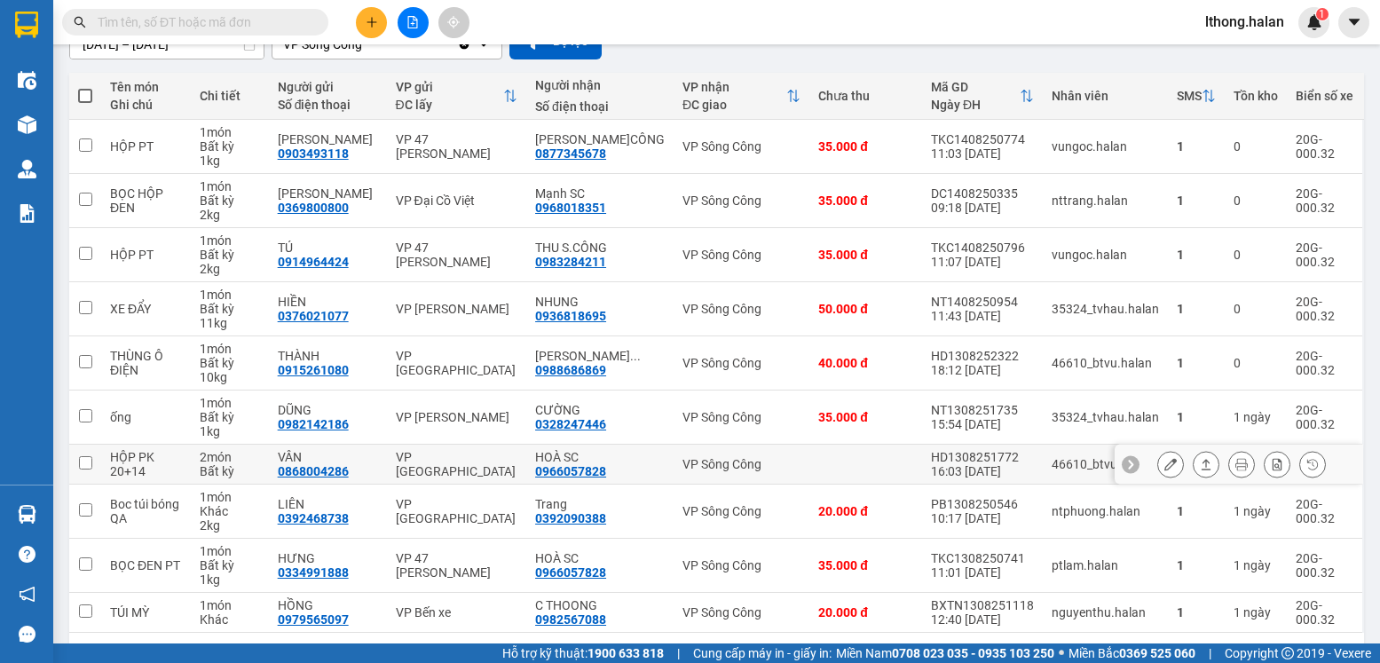
scroll to position [240, 0]
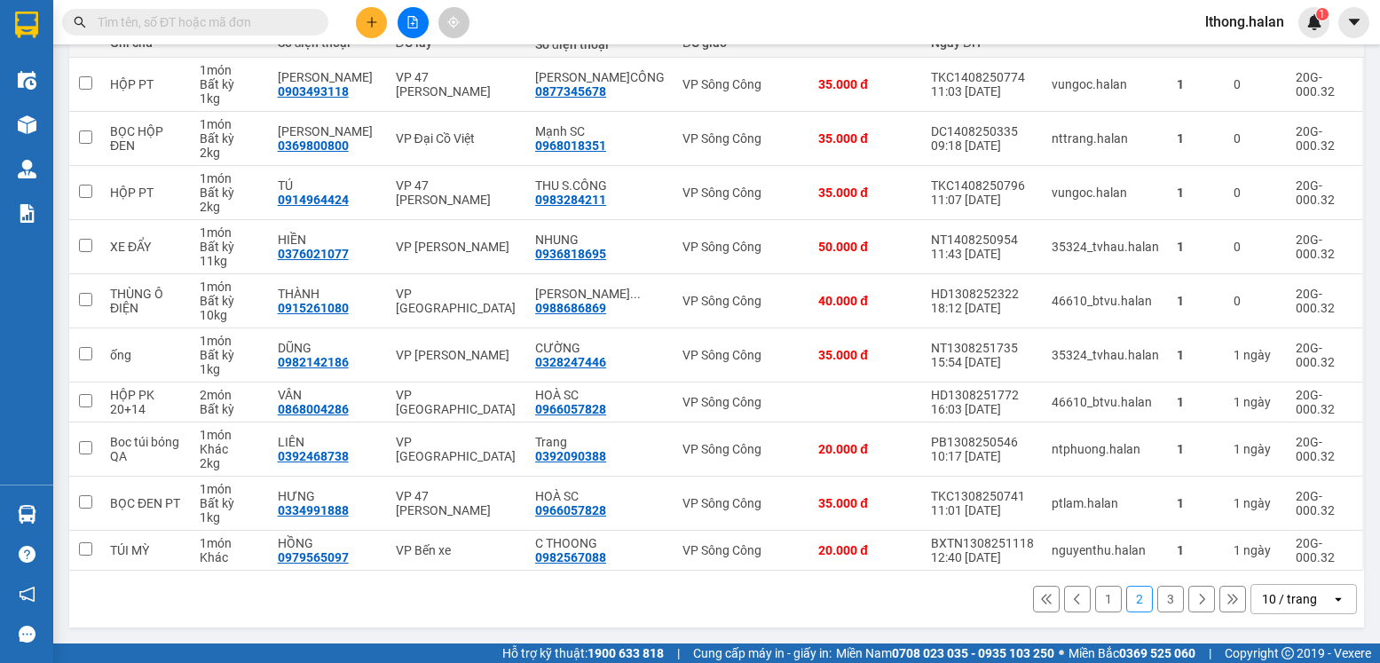
click at [1095, 587] on button "1" at bounding box center [1108, 599] width 27 height 27
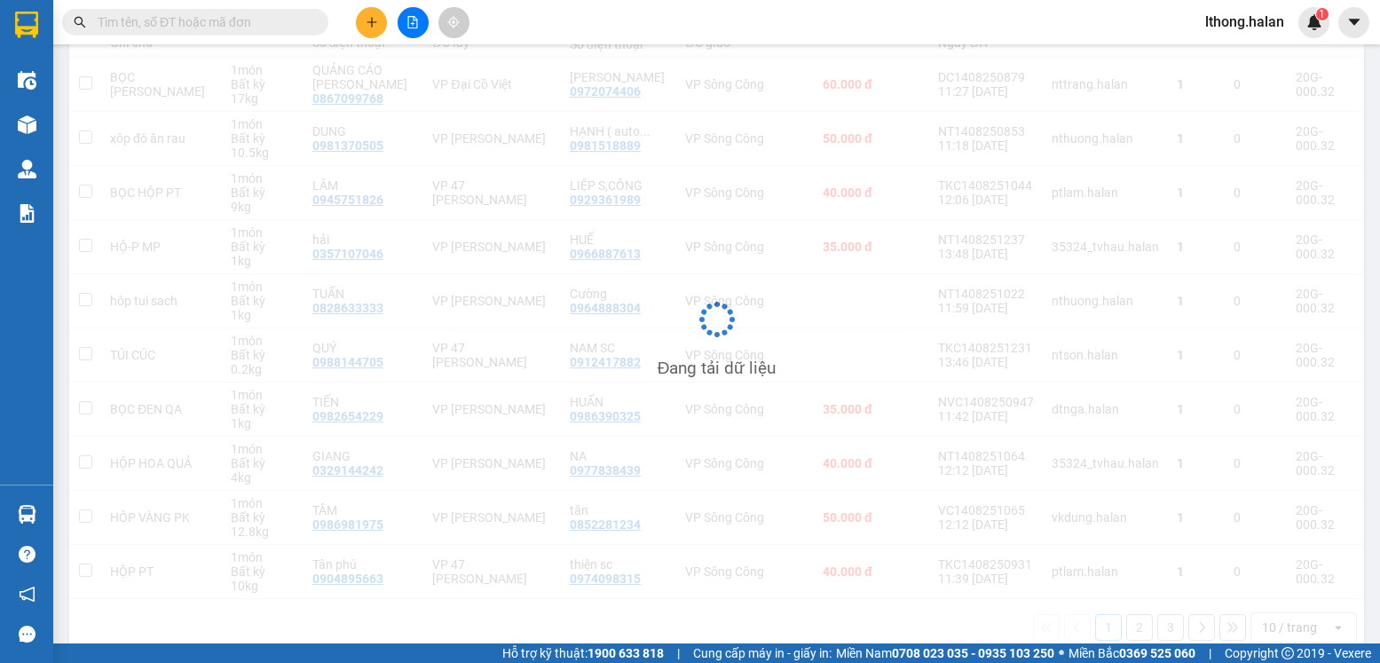
scroll to position [0, 0]
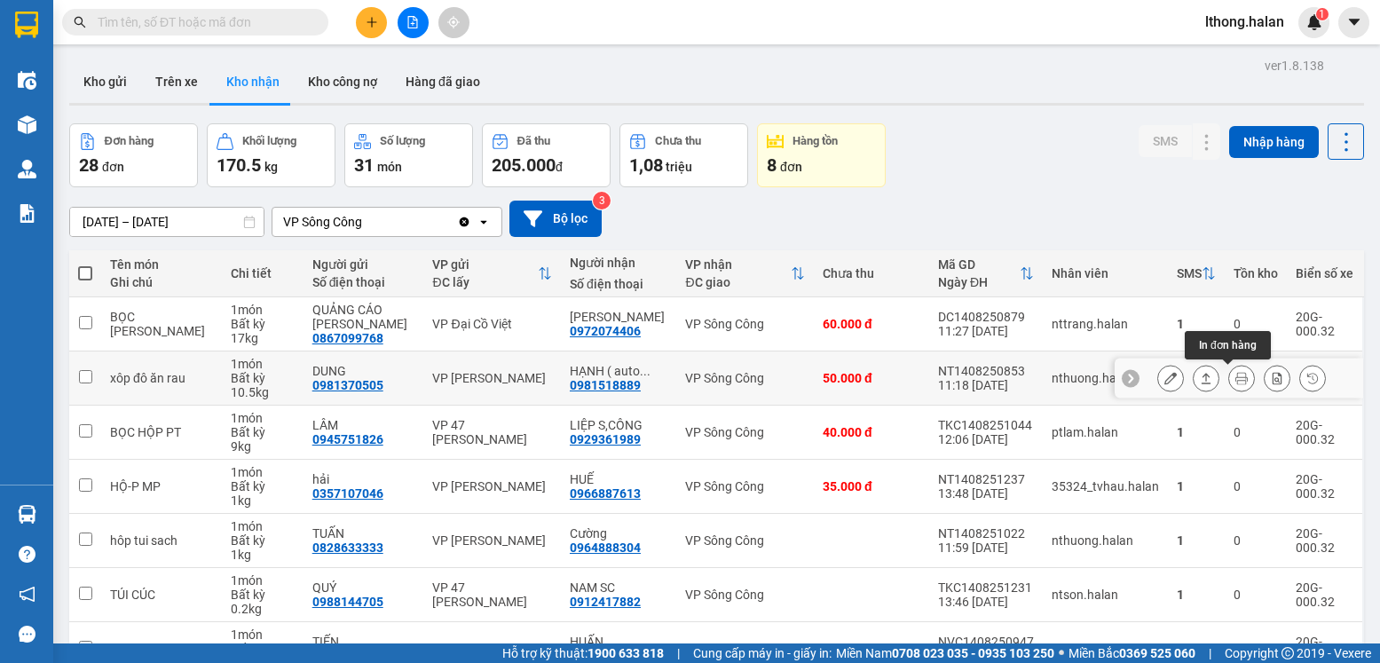
click at [1235, 379] on icon at bounding box center [1241, 378] width 12 height 12
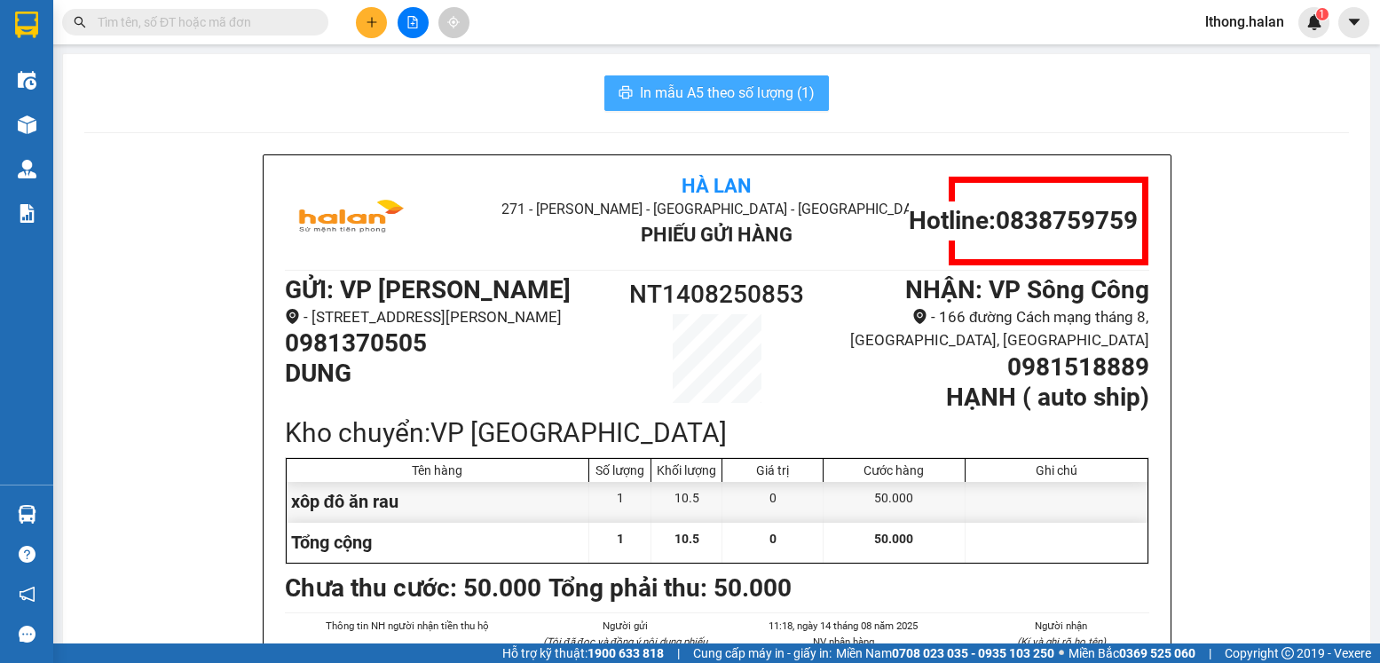
click at [795, 100] on span "In mẫu A5 theo số lượng (1)" at bounding box center [727, 93] width 175 height 22
click at [1225, 68] on div "In mẫu A5 theo số lượng (1) Hà Lan 271 - Dương Tự Minh - Phường Tân Long - Thái…" at bounding box center [716, 459] width 1307 height 811
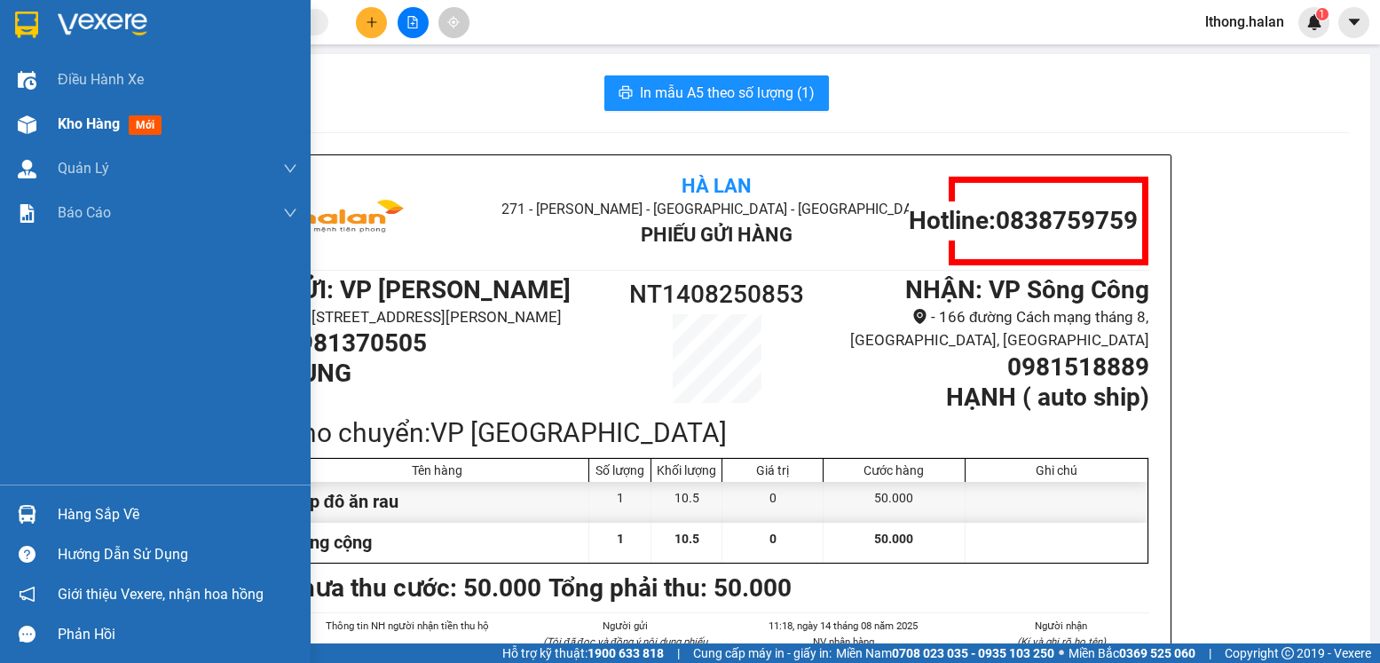
click at [85, 122] on span "Kho hàng" at bounding box center [89, 123] width 62 height 17
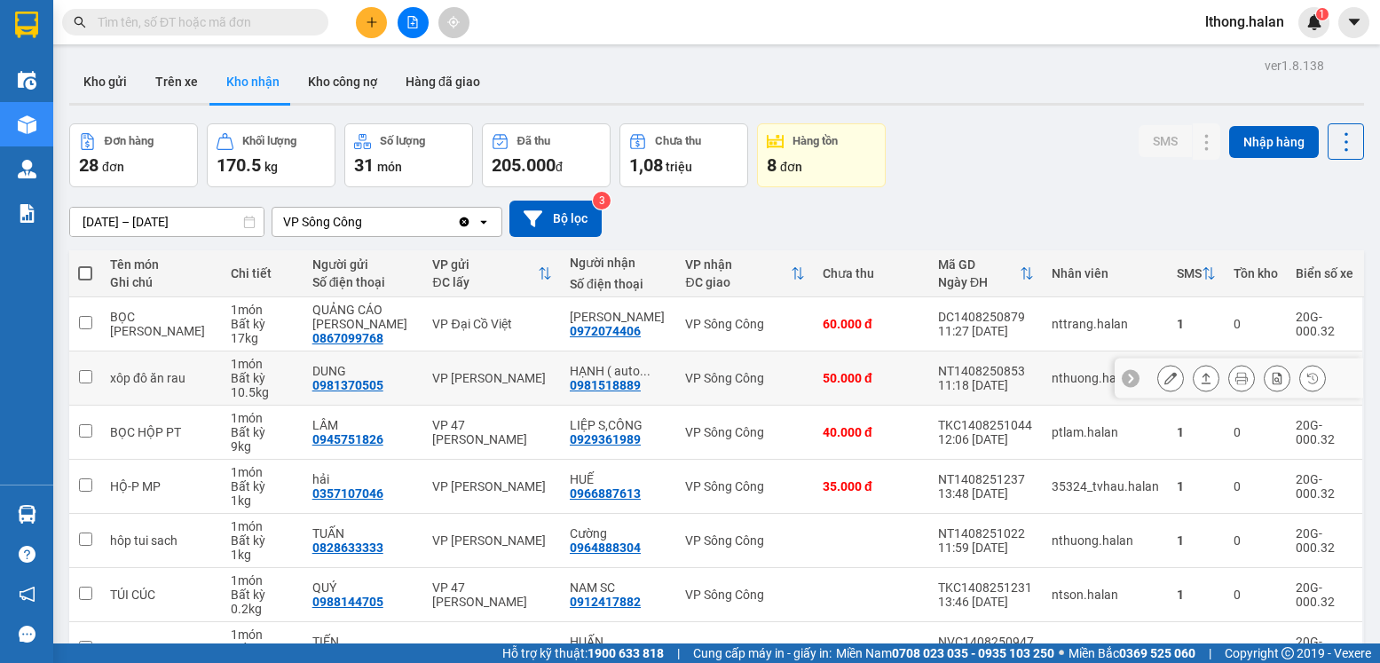
click at [1164, 375] on icon at bounding box center [1170, 378] width 12 height 12
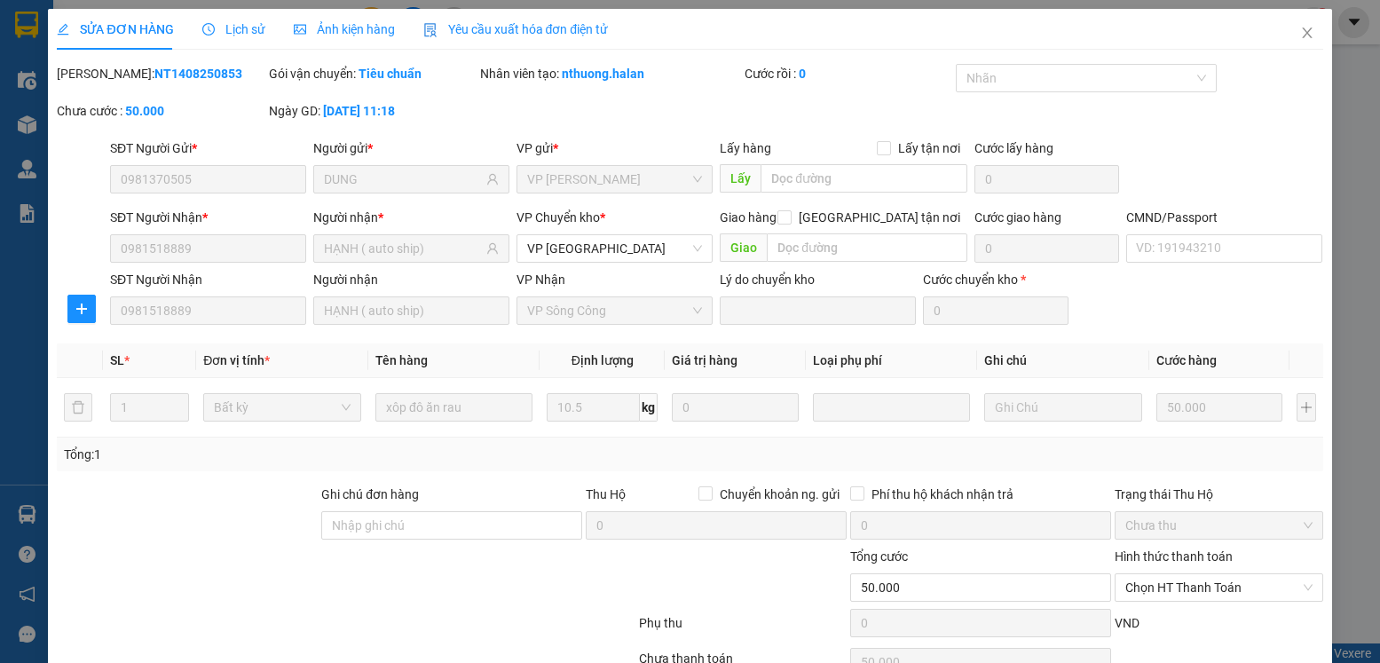
type input "0981370505"
type input "DUNG"
type input "0981518889"
type input "HẠNH ( auto ship)"
type input "50.000"
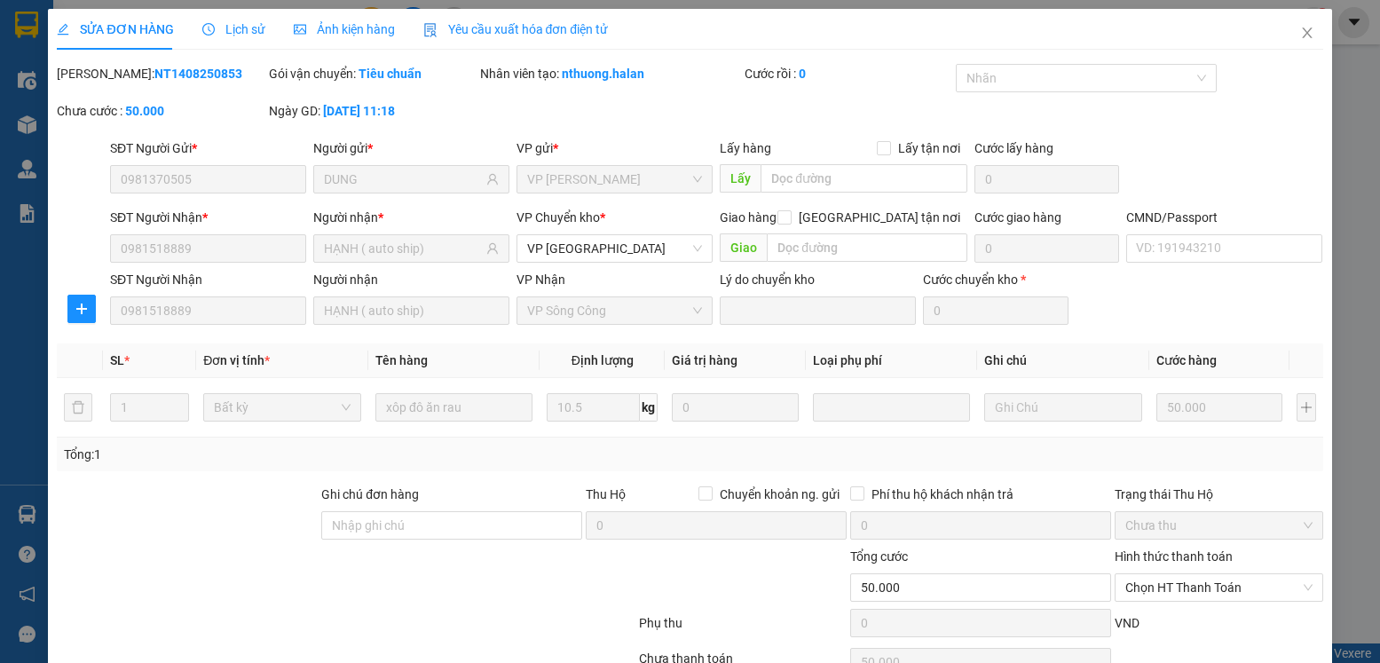
scroll to position [93, 0]
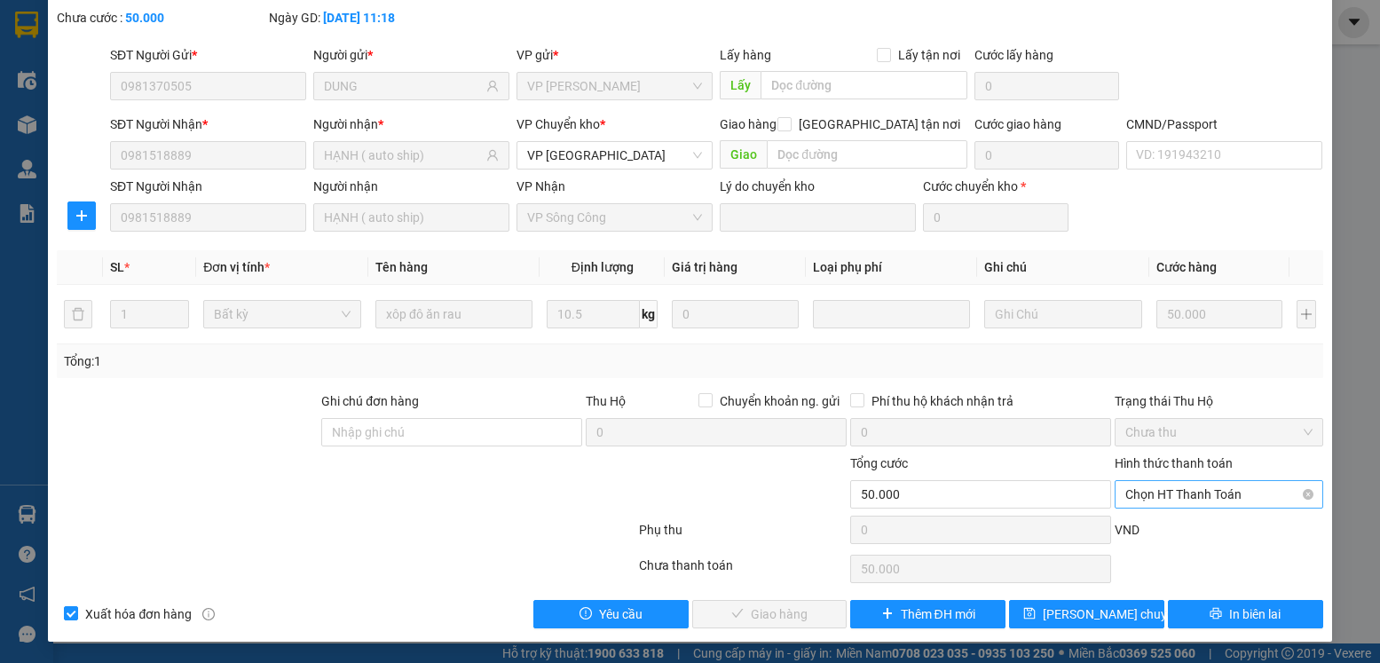
click at [1250, 490] on span "Chọn HT Thanh Toán" at bounding box center [1218, 494] width 186 height 27
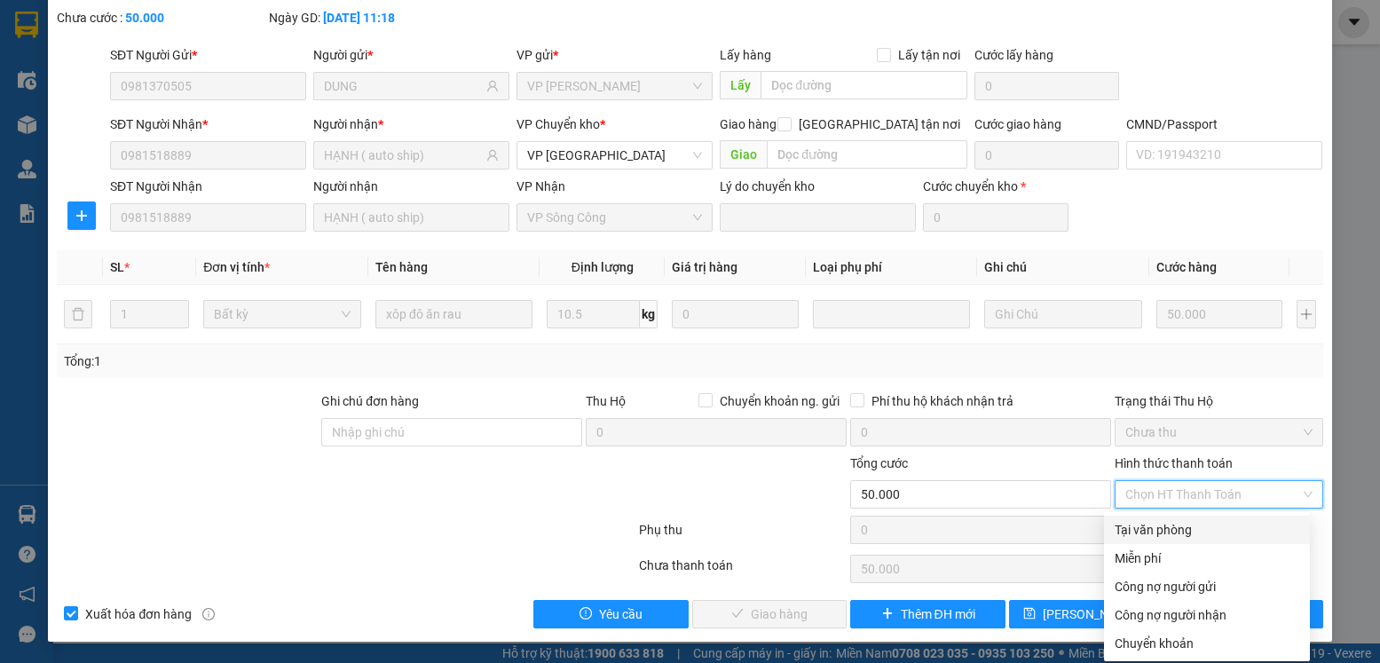
click at [1179, 533] on div "Tại văn phòng" at bounding box center [1207, 530] width 185 height 20
type input "0"
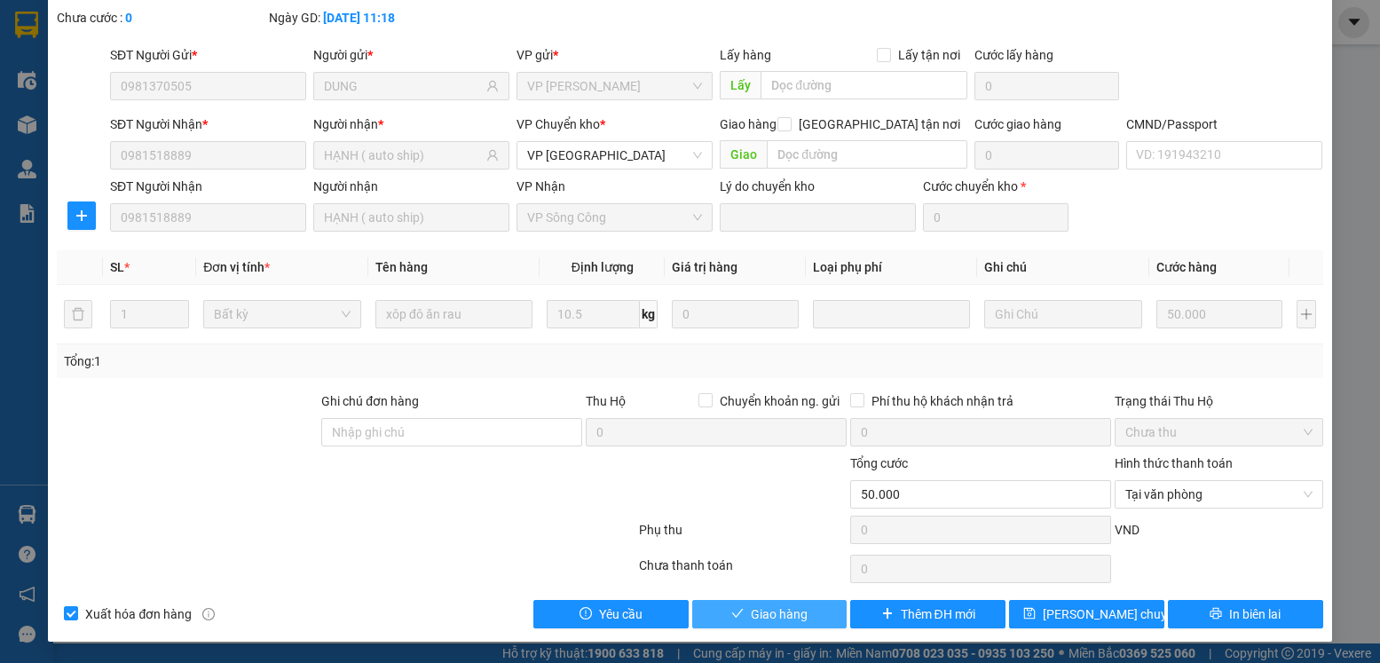
click at [769, 616] on span "Giao hàng" at bounding box center [779, 614] width 57 height 20
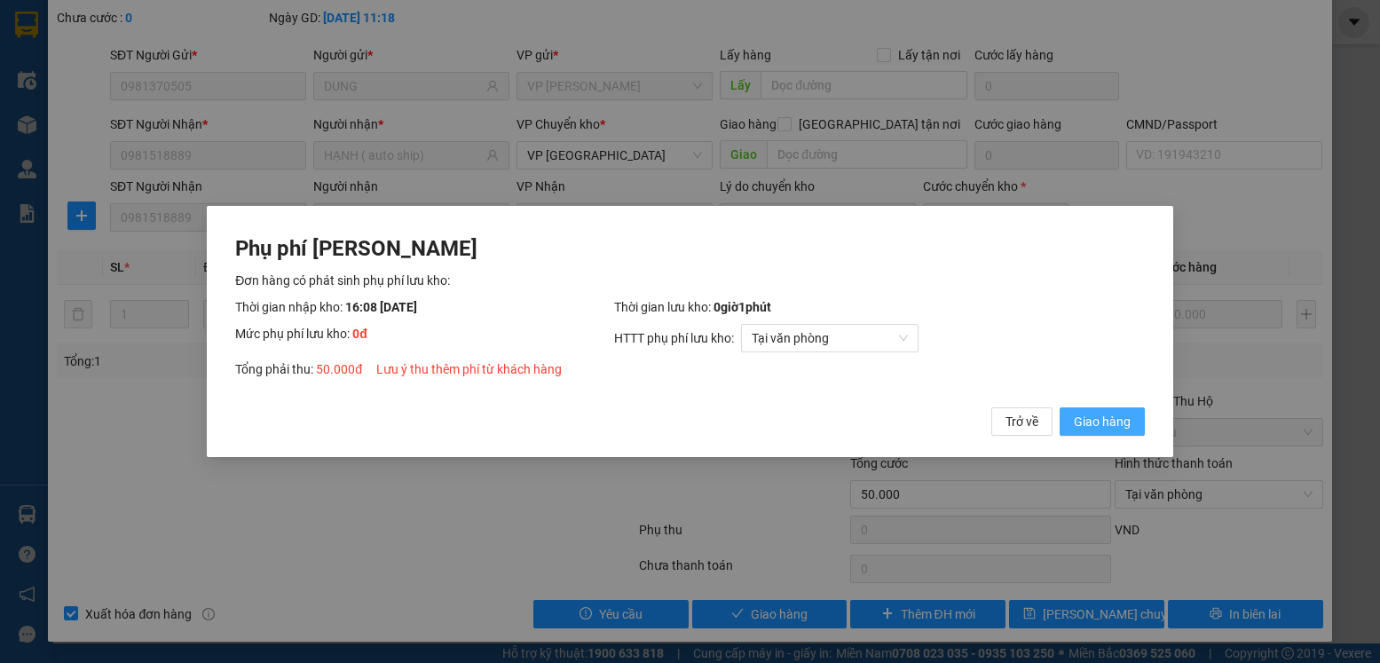
click at [1074, 422] on span "Giao hàng" at bounding box center [1102, 422] width 57 height 20
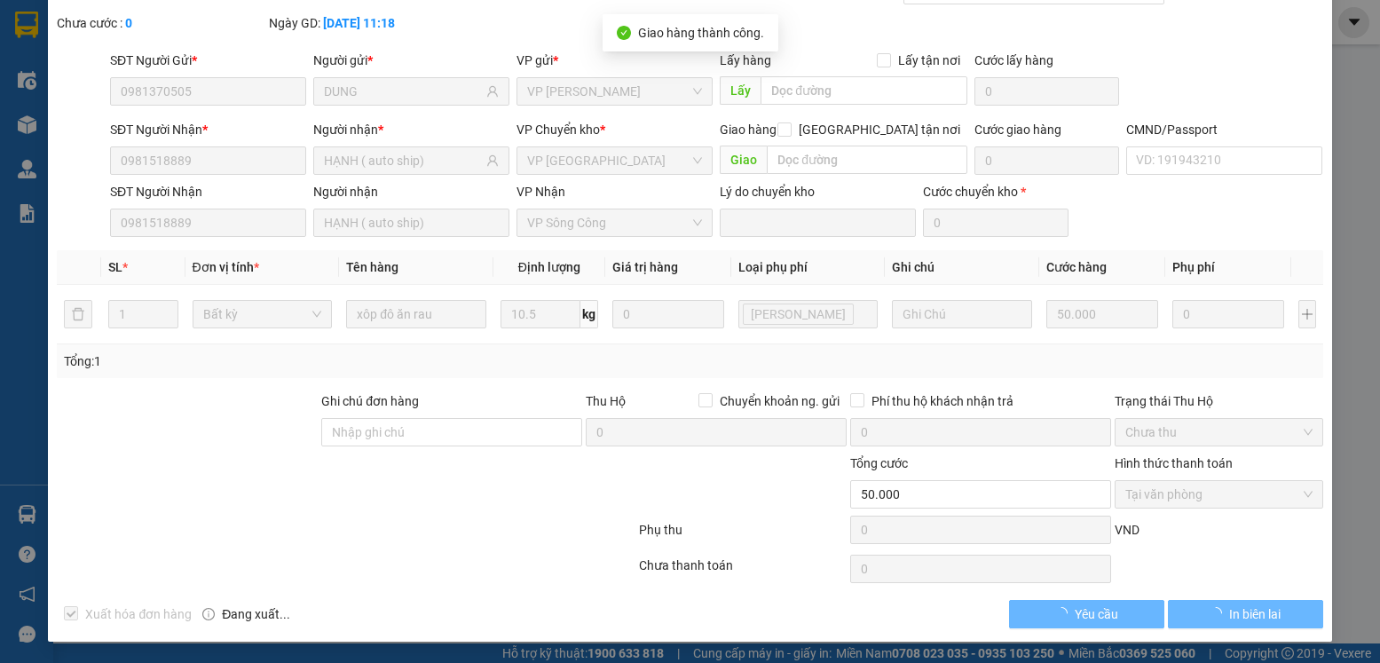
scroll to position [0, 0]
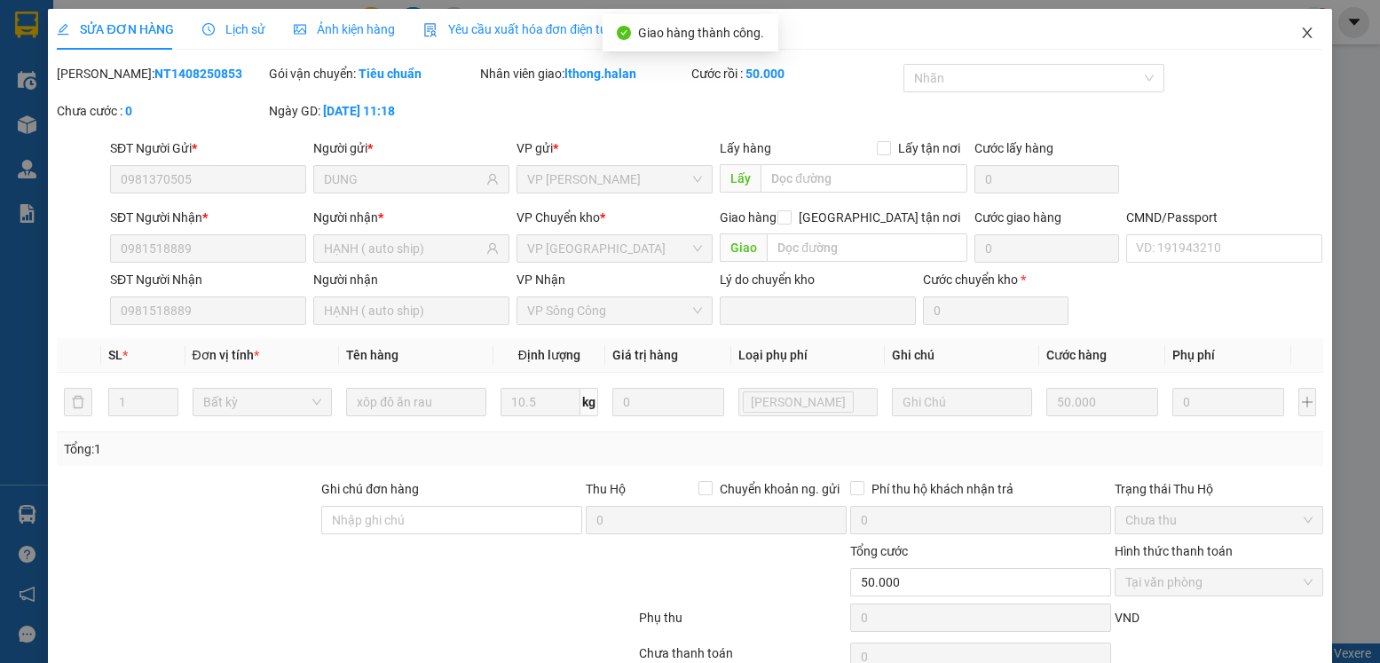
click at [1300, 32] on icon "close" at bounding box center [1307, 33] width 14 height 14
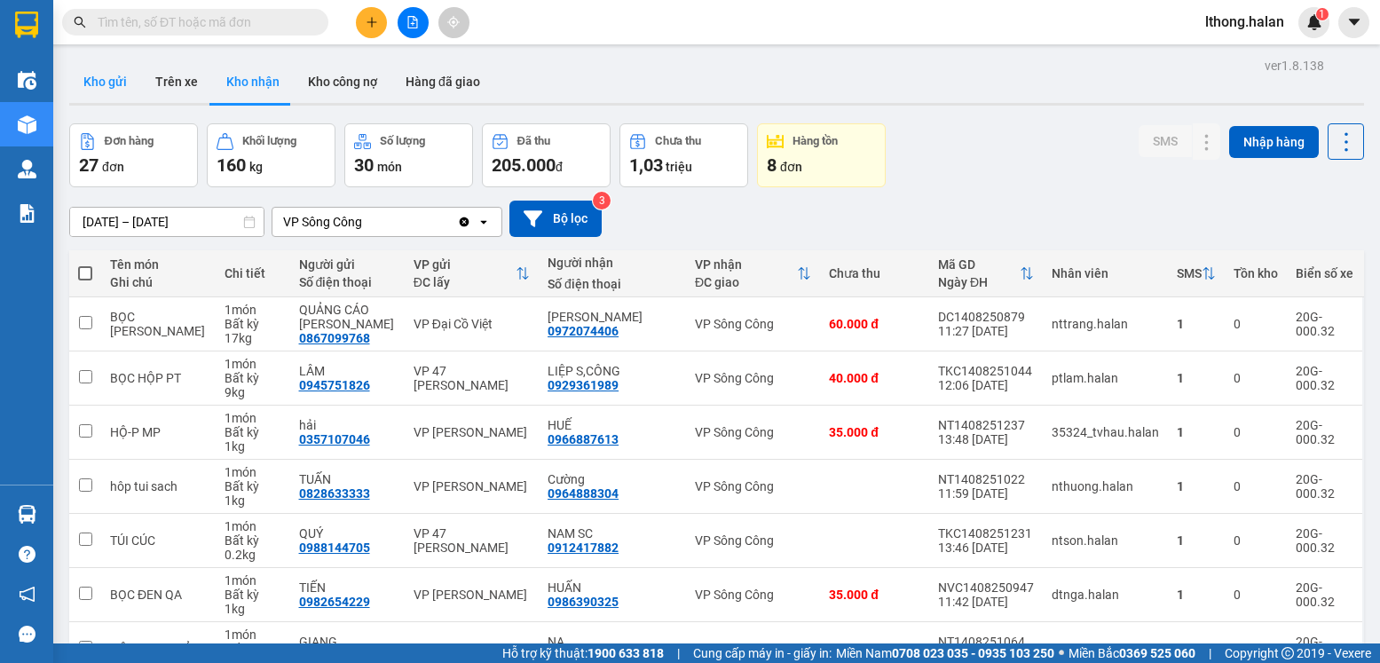
click at [103, 81] on button "Kho gửi" at bounding box center [105, 81] width 72 height 43
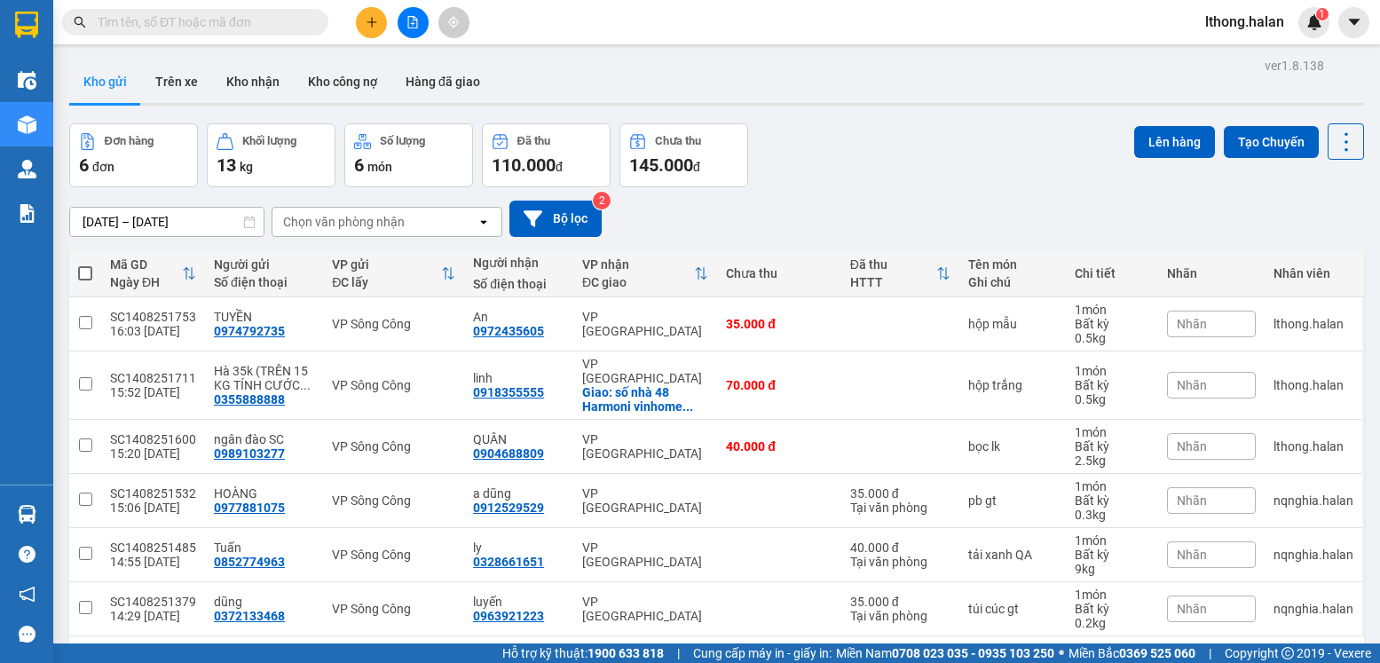
click at [82, 267] on span at bounding box center [85, 273] width 14 height 14
click at [85, 264] on input "checkbox" at bounding box center [85, 264] width 0 height 0
checkbox input "true"
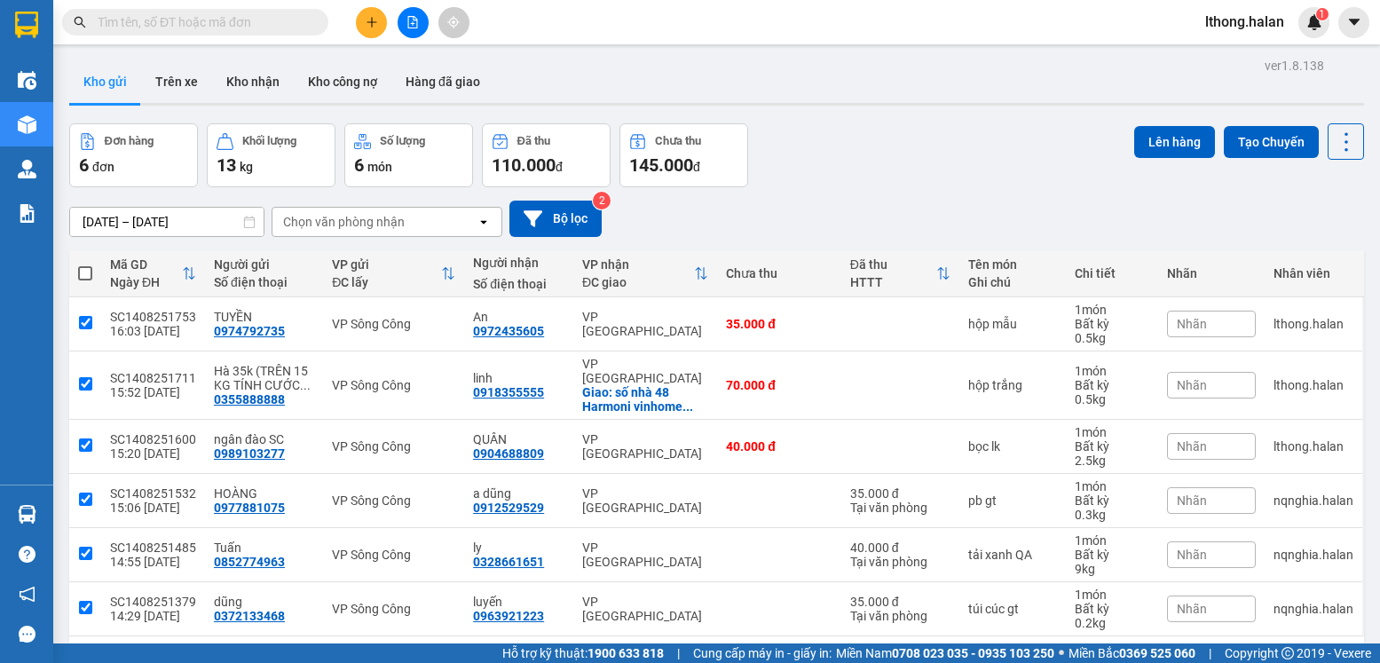
checkbox input "true"
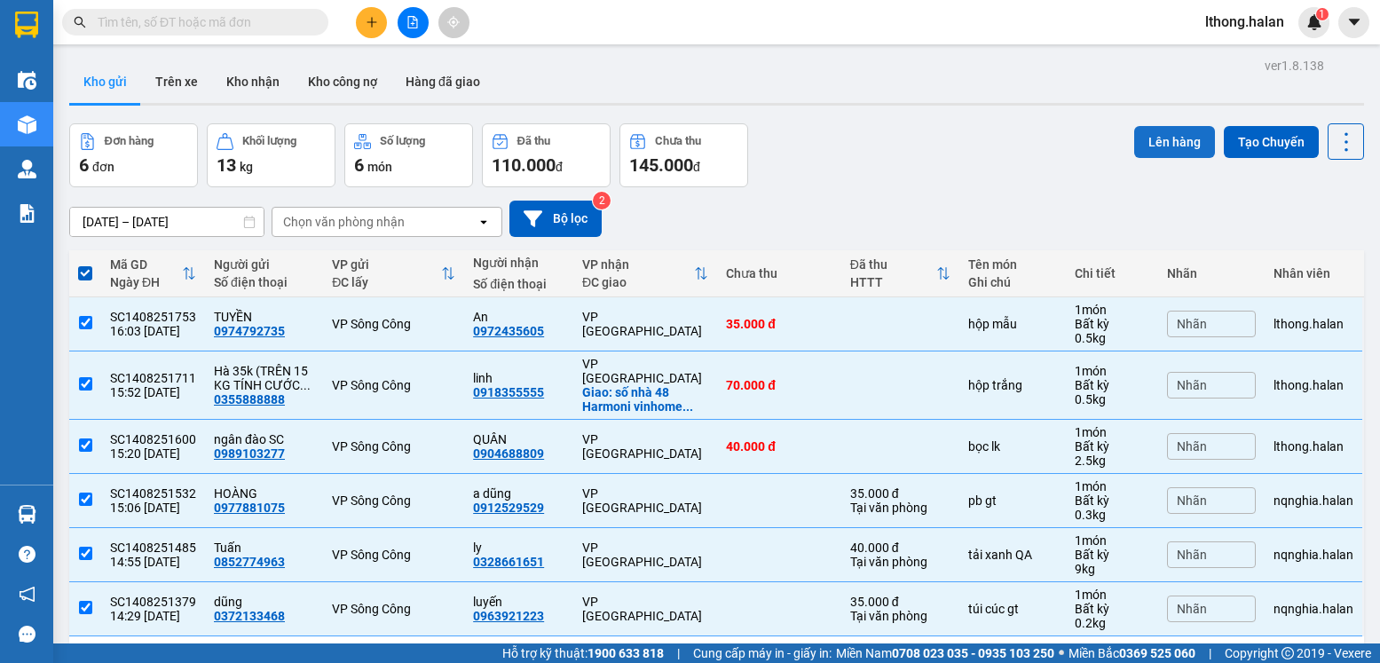
click at [1163, 144] on button "Lên hàng" at bounding box center [1174, 142] width 81 height 32
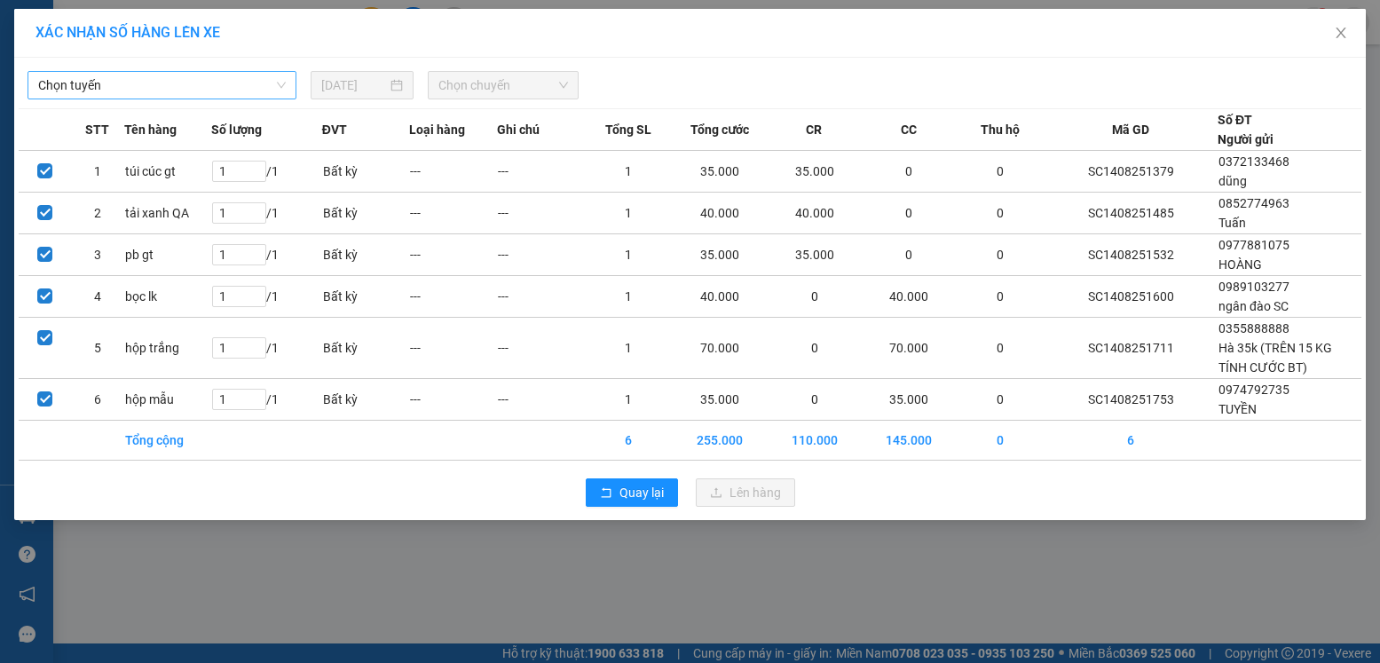
click at [198, 80] on span "Chọn tuyến" at bounding box center [162, 85] width 248 height 27
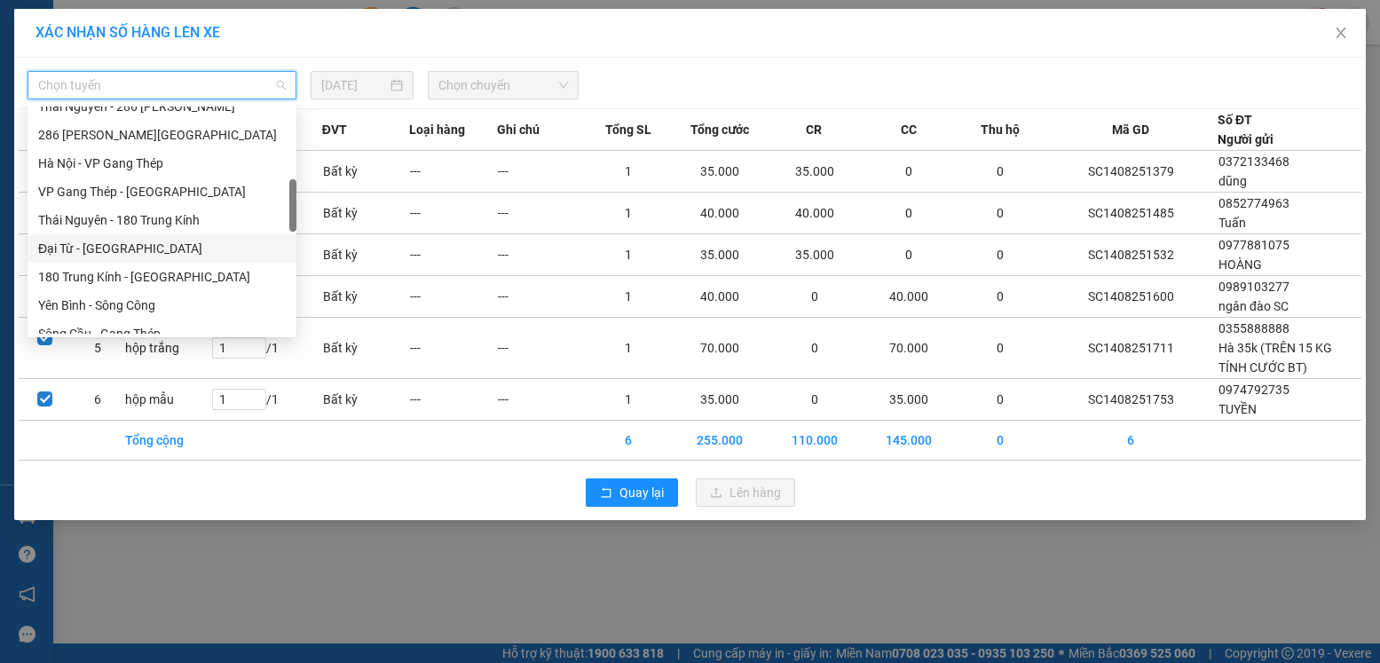
scroll to position [533, 0]
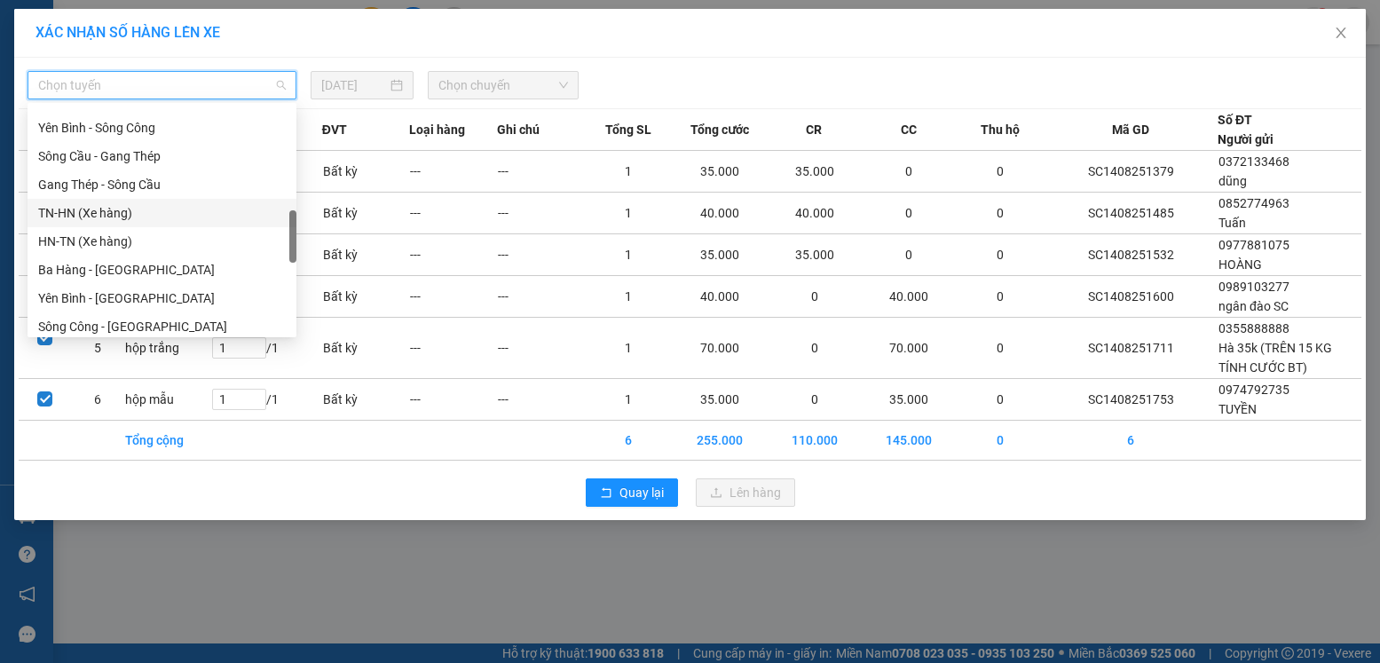
click at [81, 212] on div "TN-HN (Xe hàng)" at bounding box center [162, 213] width 248 height 20
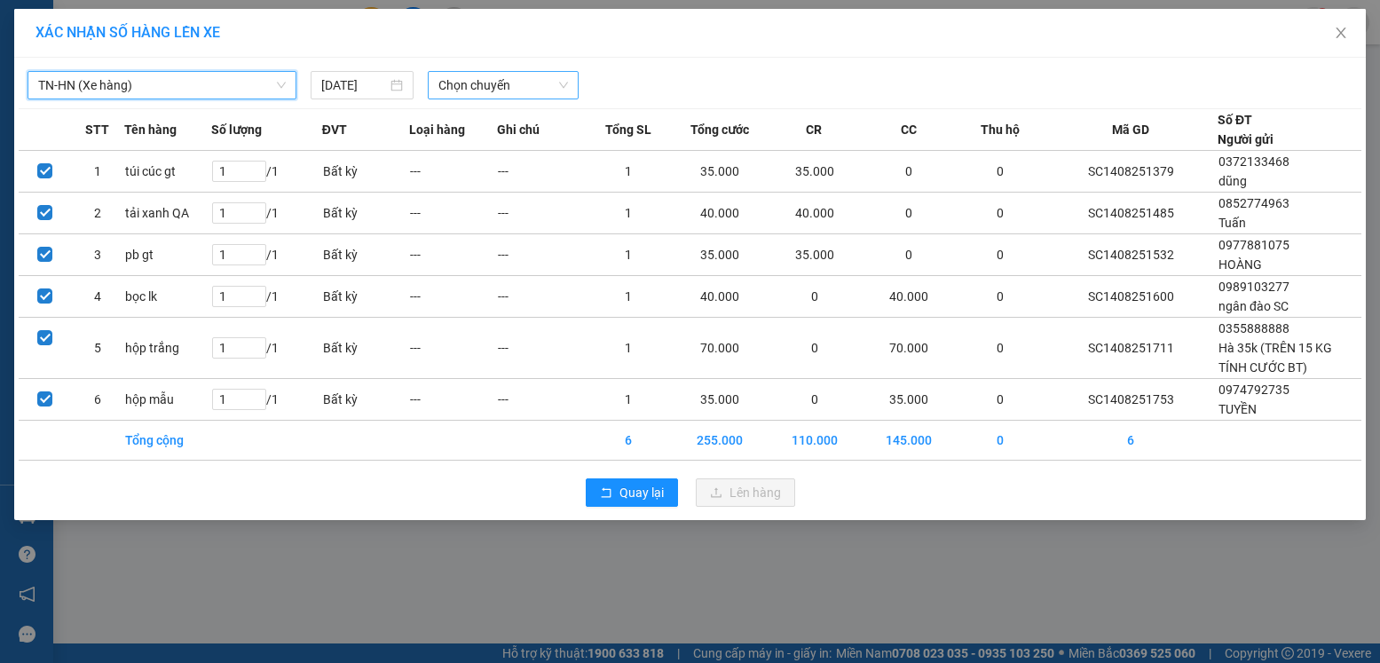
click at [477, 84] on span "Chọn chuyến" at bounding box center [503, 85] width 130 height 27
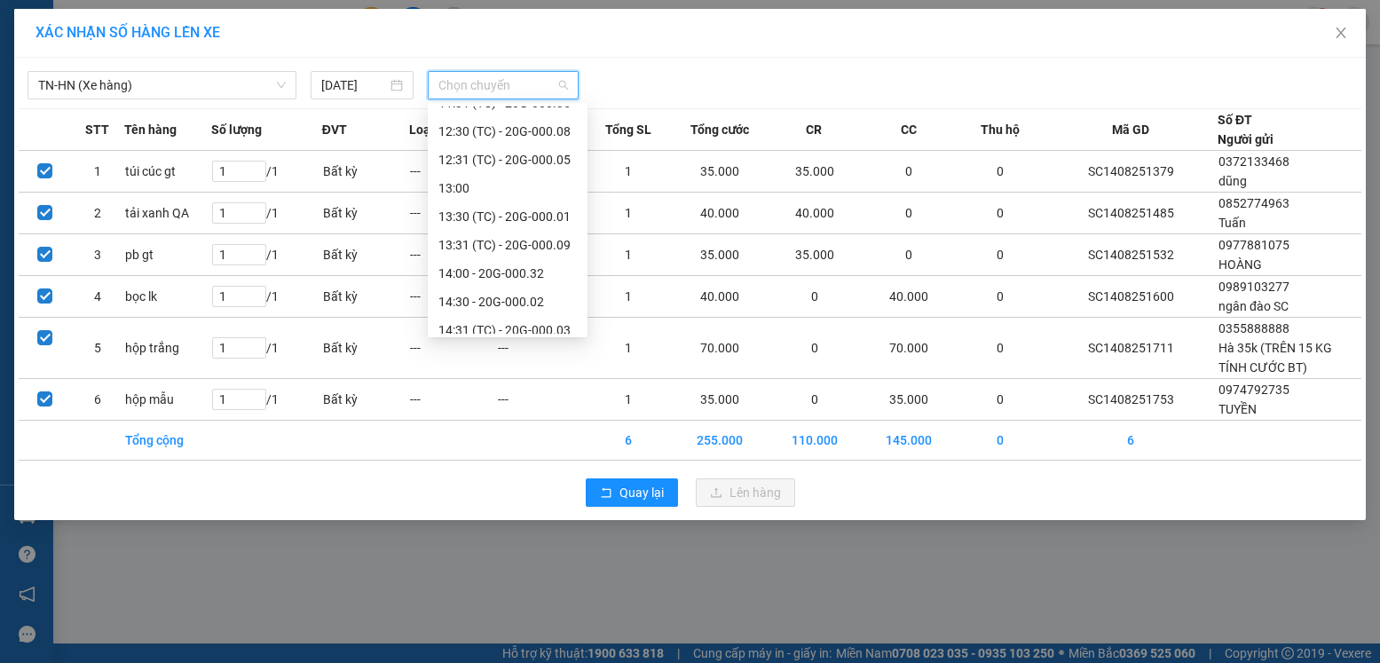
scroll to position [596, 0]
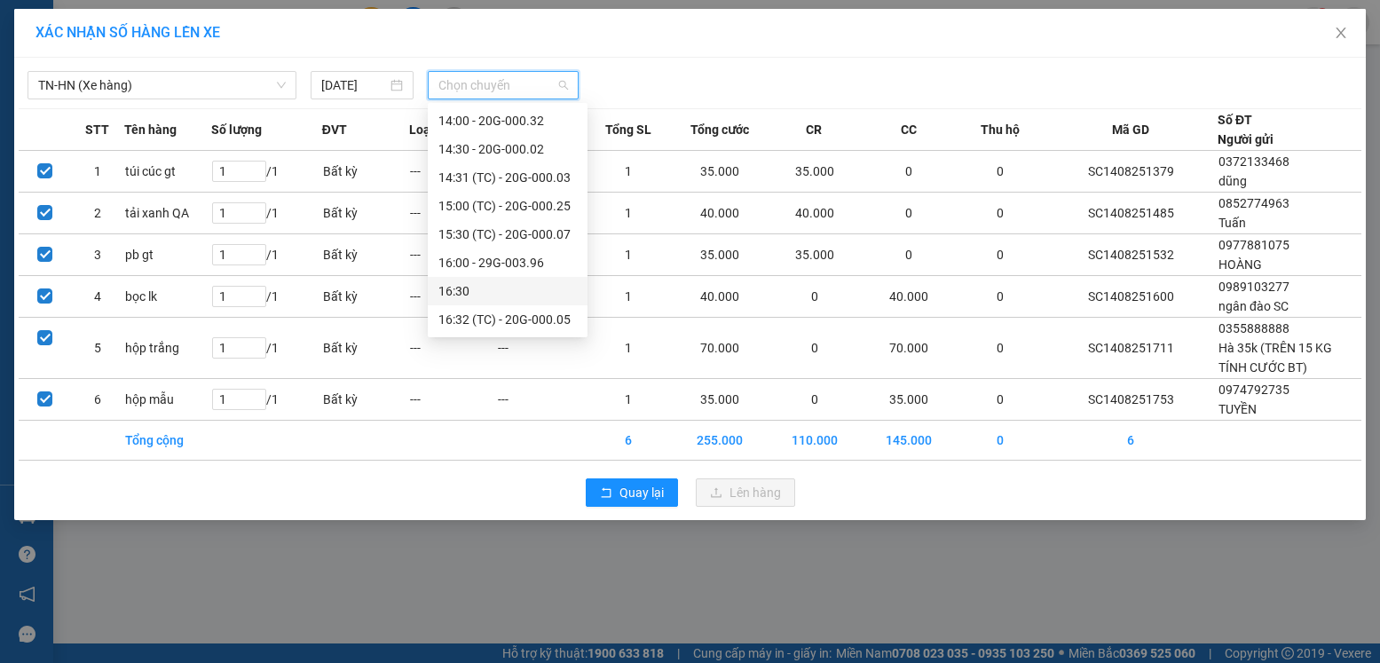
click at [488, 294] on div "16:30" at bounding box center [507, 291] width 138 height 20
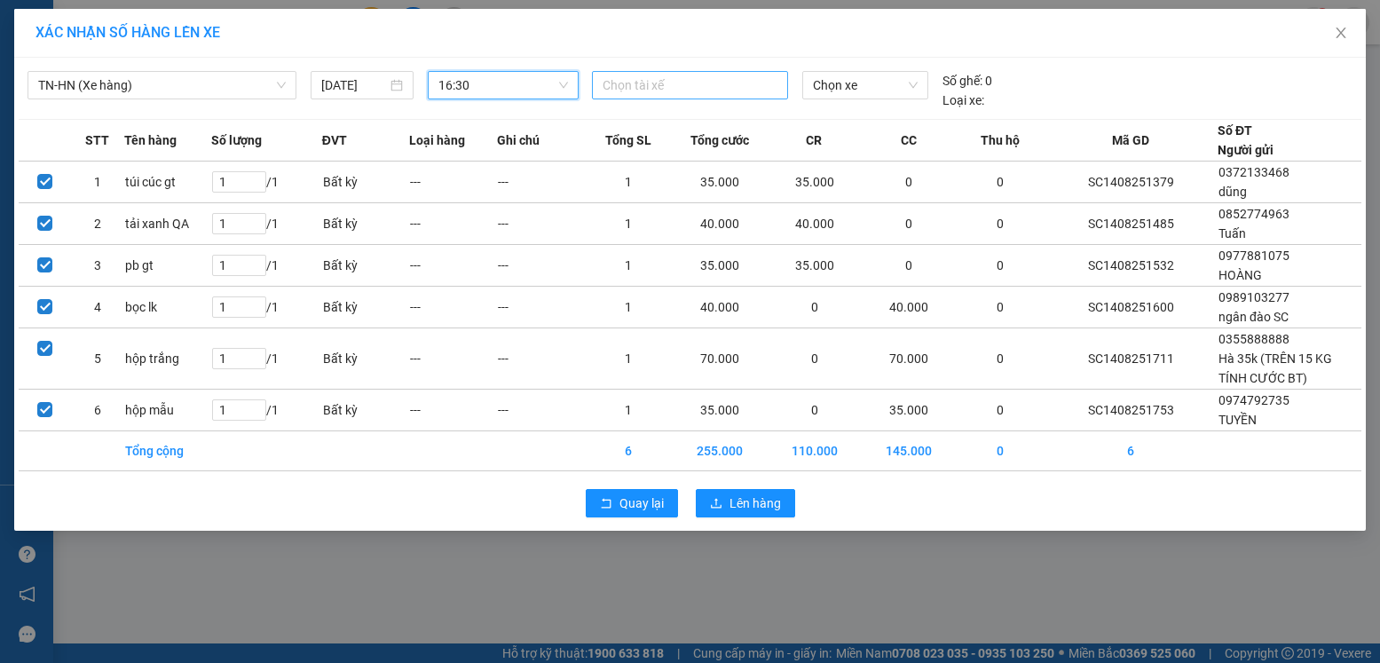
click at [695, 86] on div at bounding box center [689, 85] width 187 height 21
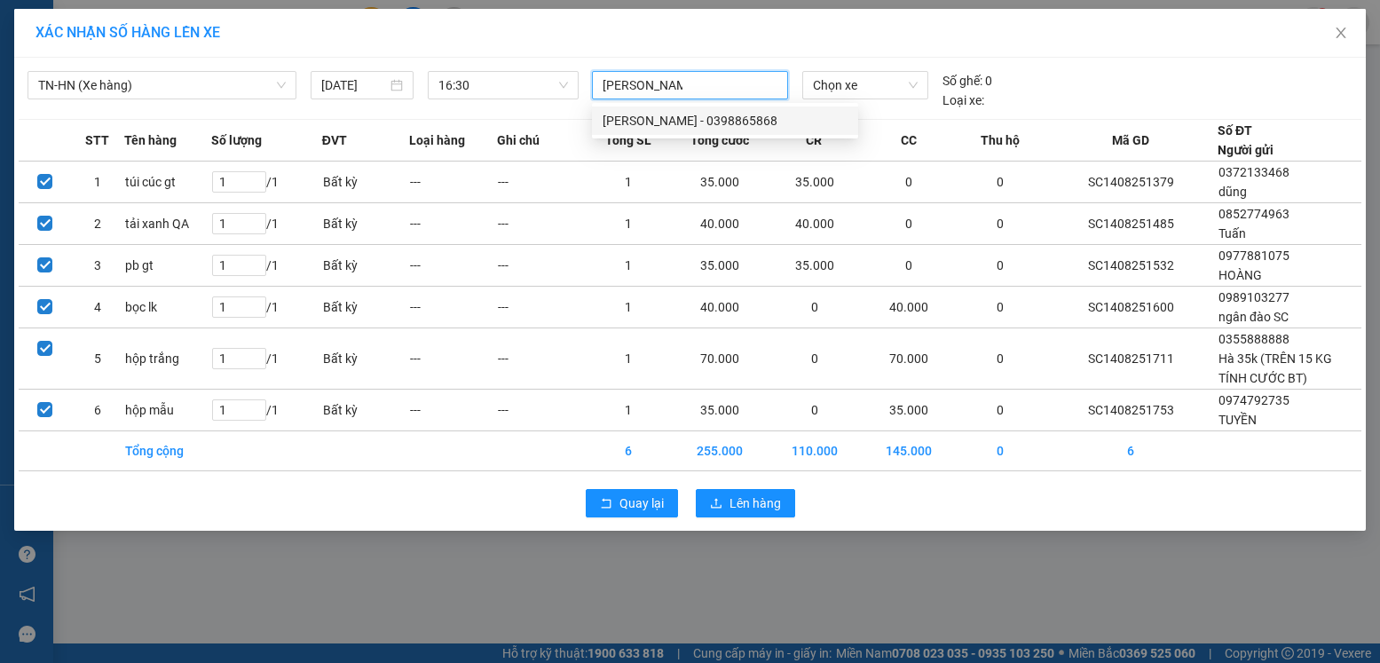
type input "dương văn hoa"
click at [754, 125] on div "[PERSON_NAME] - 0398865868" at bounding box center [725, 121] width 245 height 20
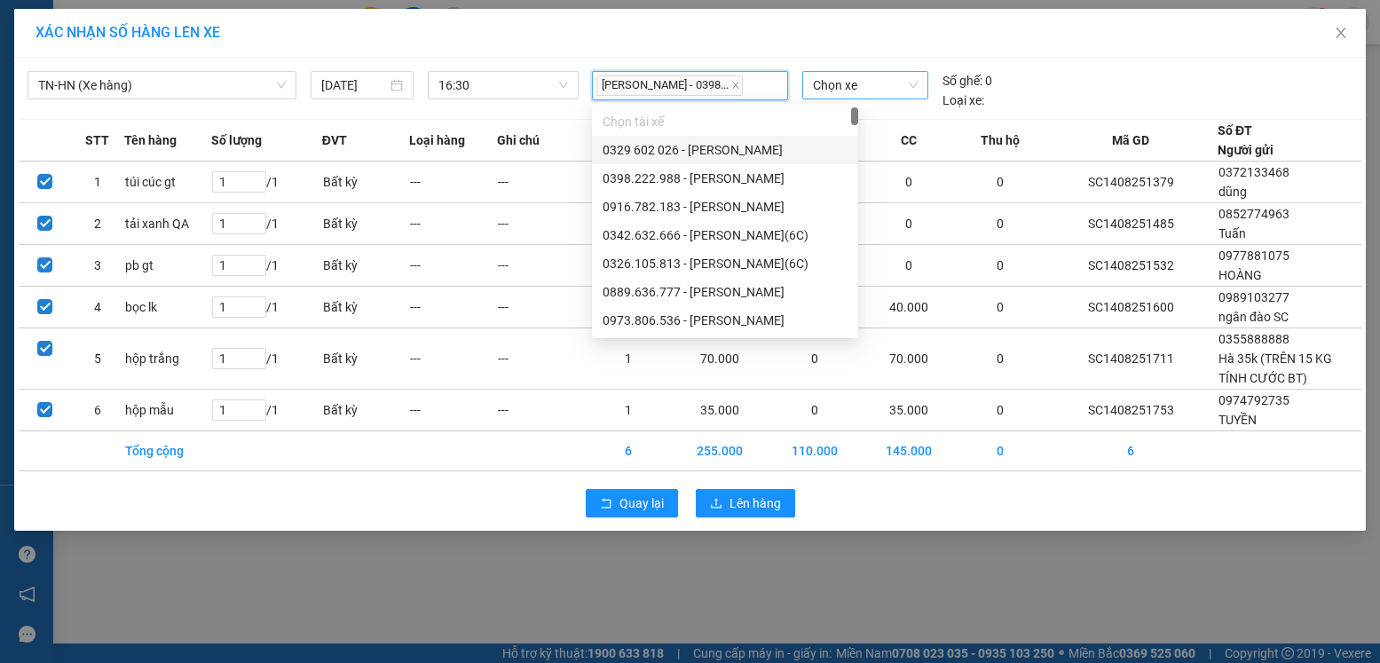
click at [875, 80] on span "Chọn xe" at bounding box center [865, 85] width 105 height 27
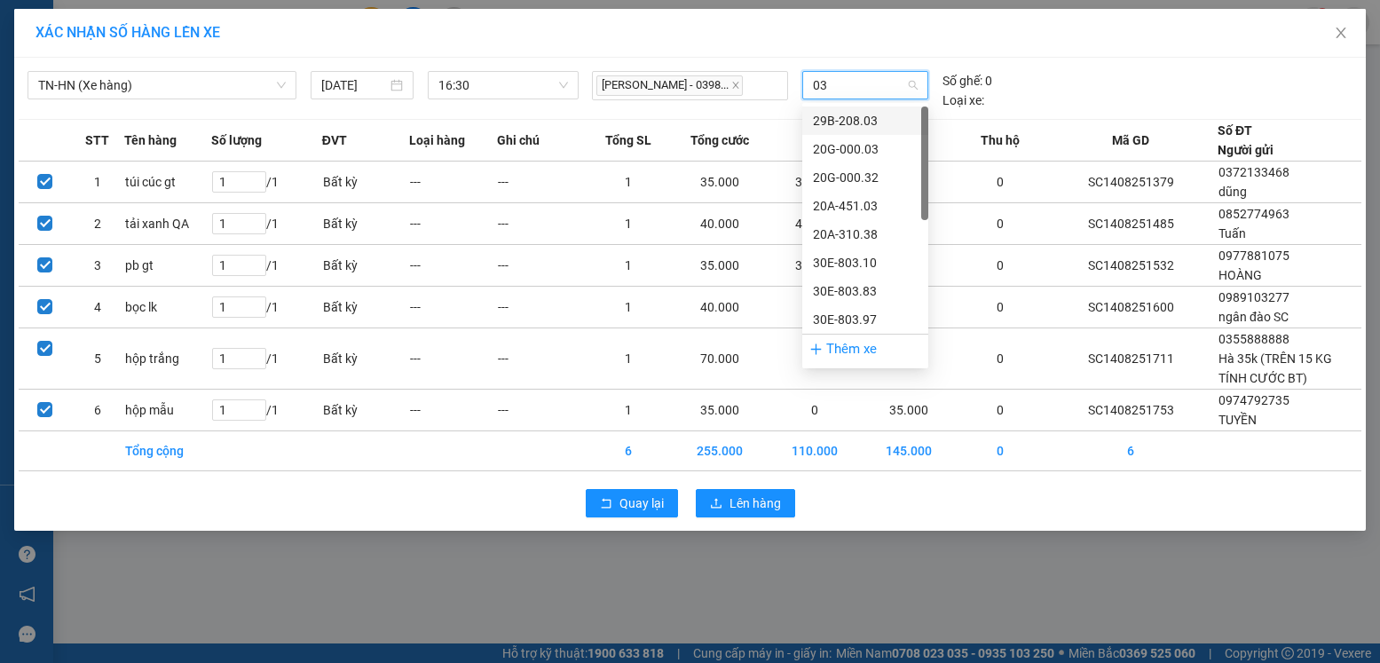
type input "032"
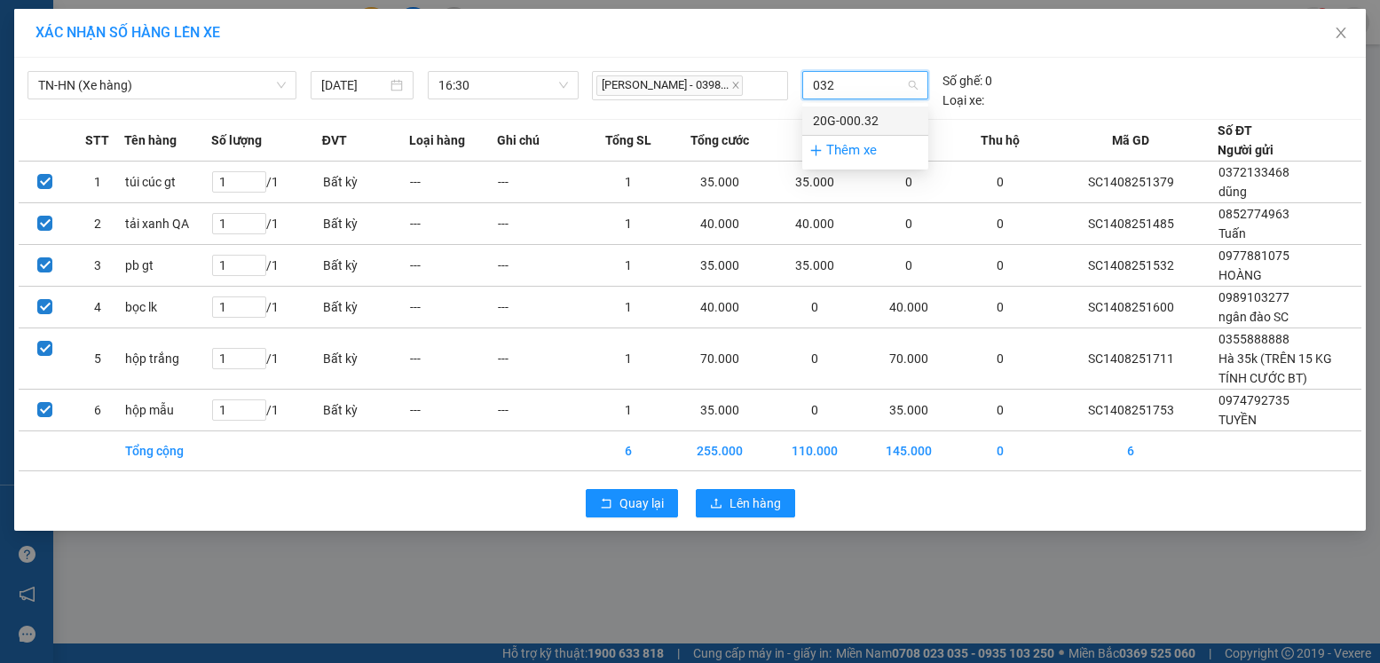
click at [856, 121] on div "20G-000.32" at bounding box center [865, 121] width 105 height 20
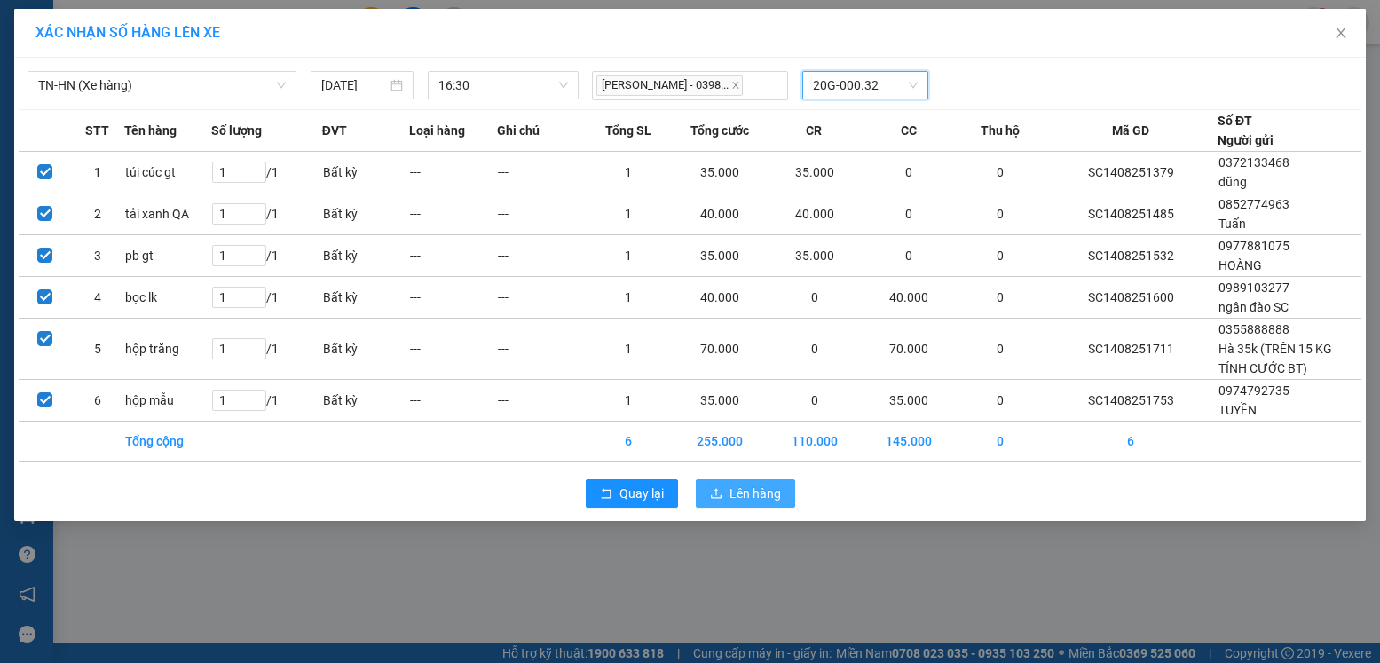
click at [746, 486] on span "Lên hàng" at bounding box center [755, 494] width 51 height 20
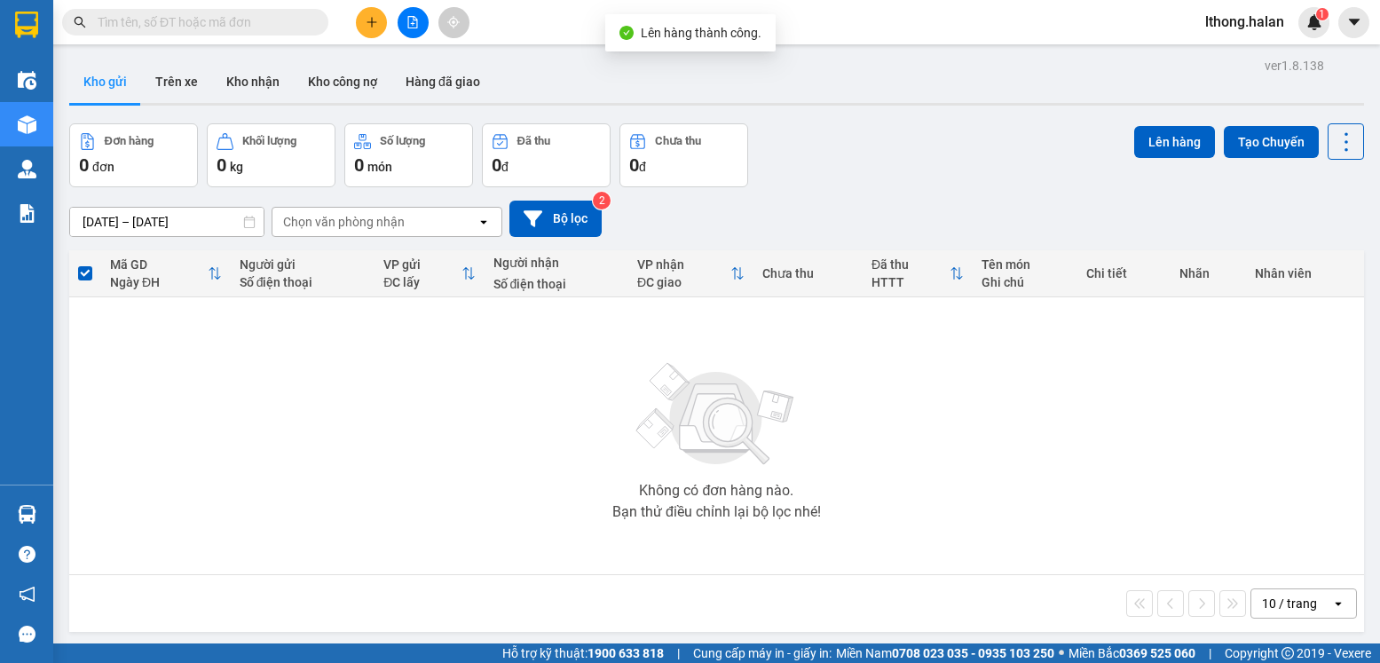
click at [234, 21] on input "text" at bounding box center [202, 22] width 209 height 20
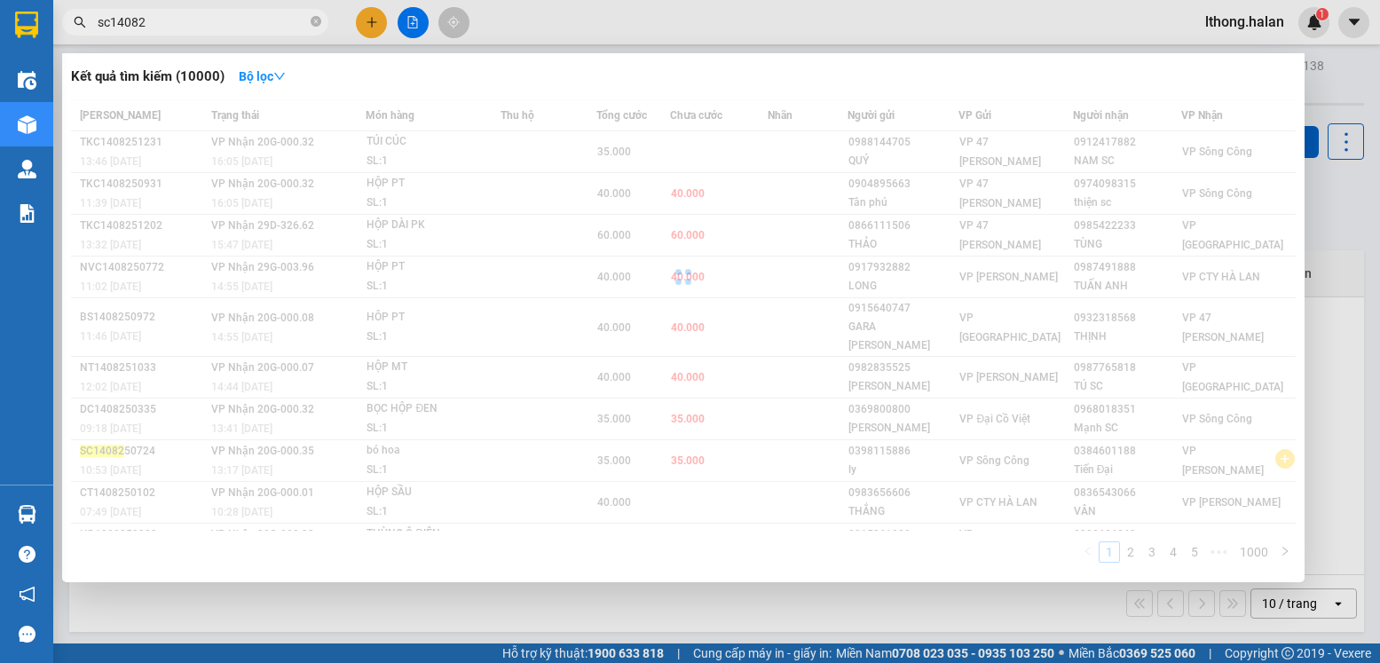
type input "sc140825"
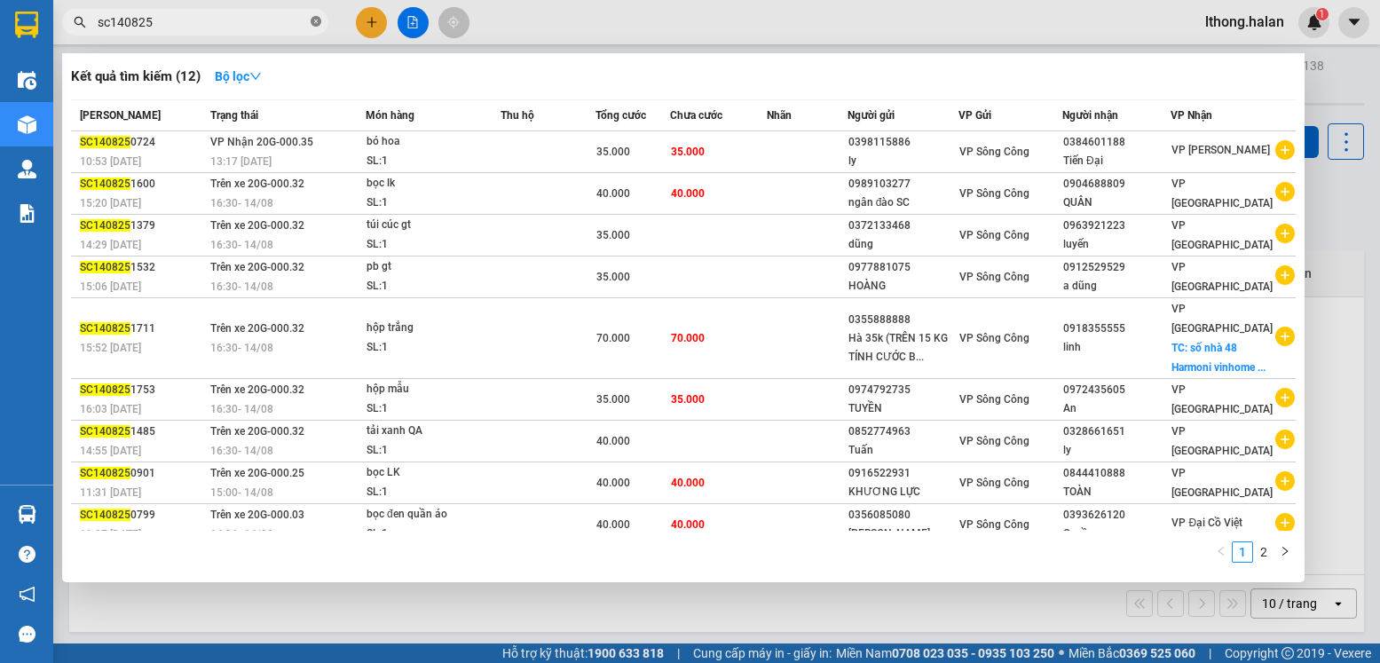
click at [319, 23] on icon "close-circle" at bounding box center [316, 21] width 11 height 11
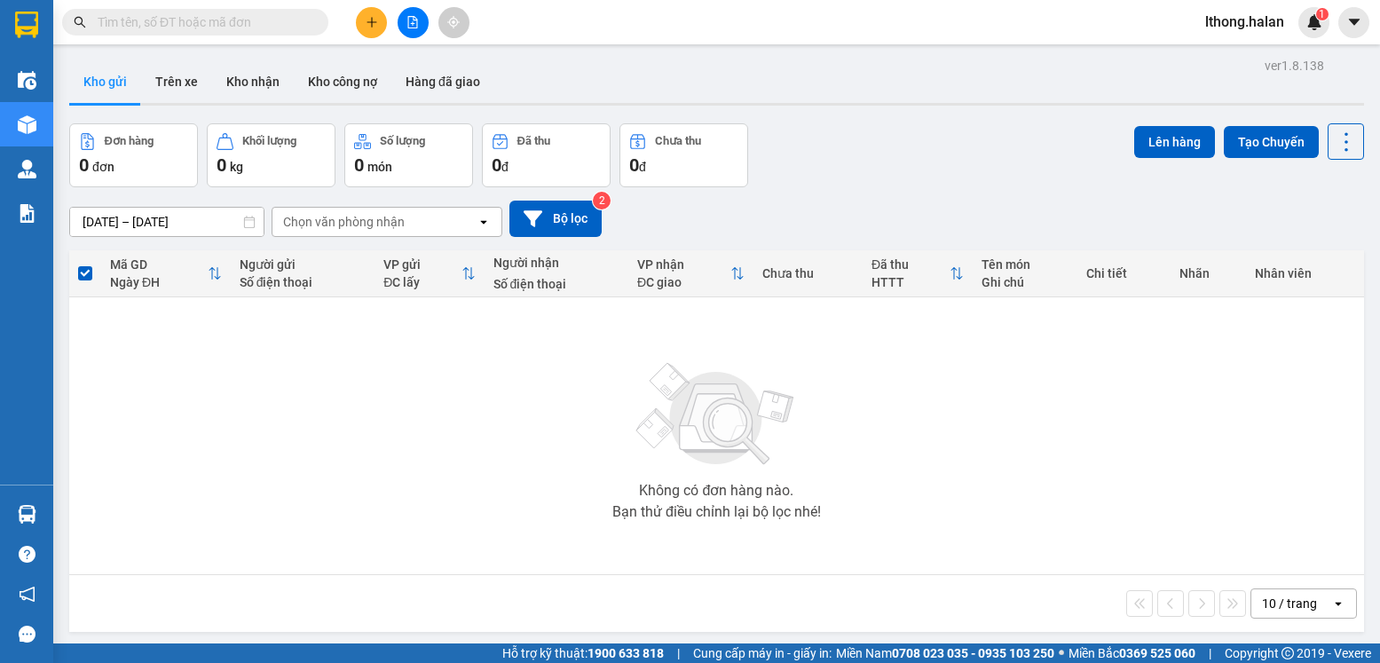
click at [267, 13] on input "text" at bounding box center [202, 22] width 209 height 20
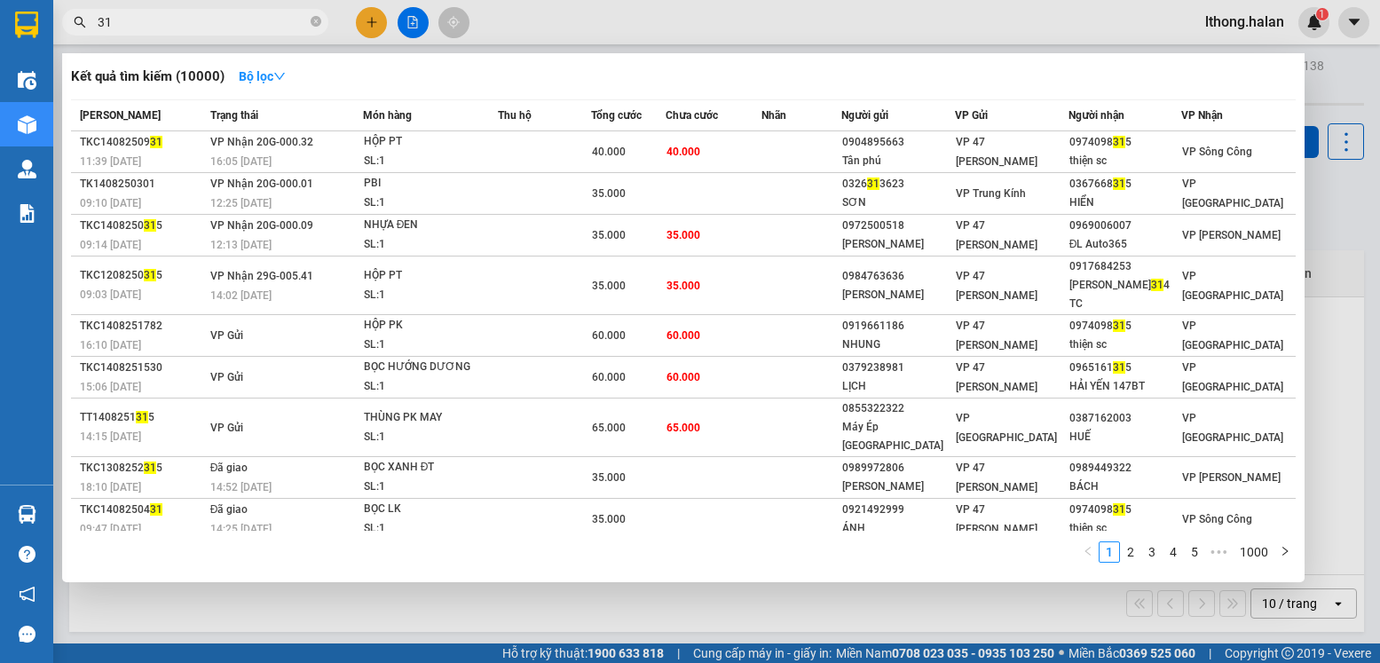
type input "3"
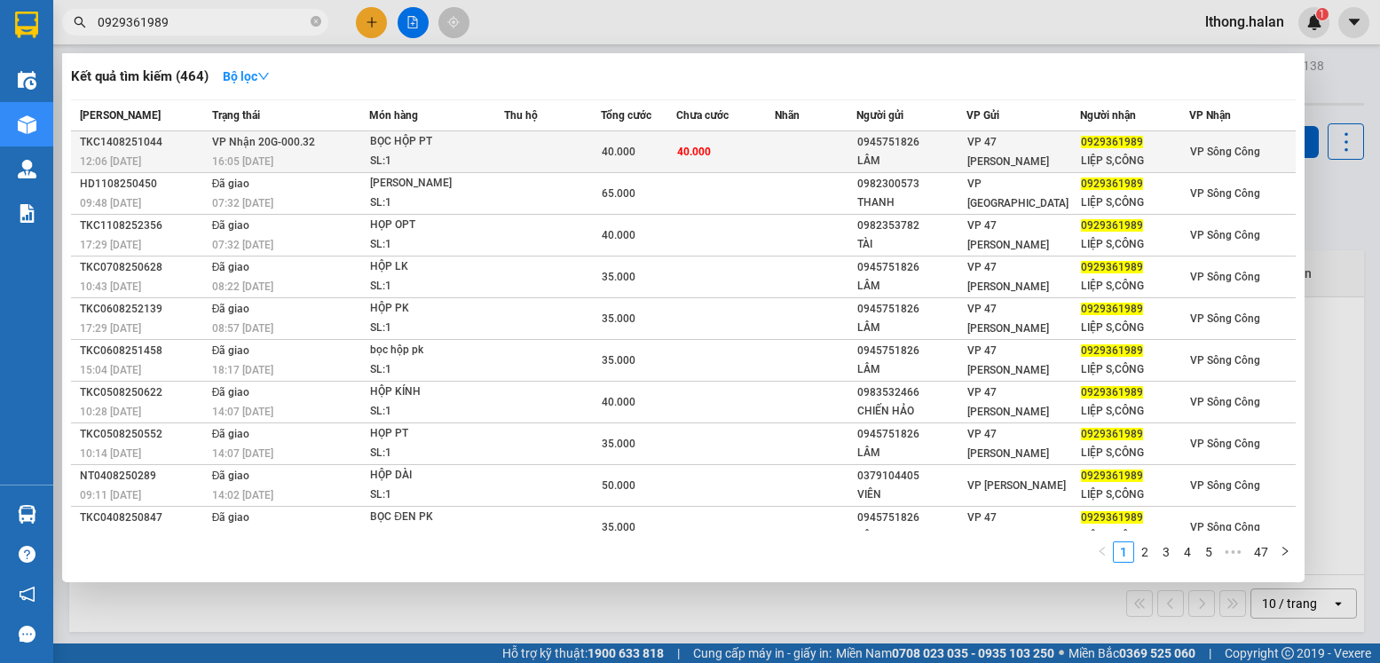
type input "0929361989"
click at [1164, 154] on div "LIỆP S,CÔNG" at bounding box center [1135, 161] width 108 height 19
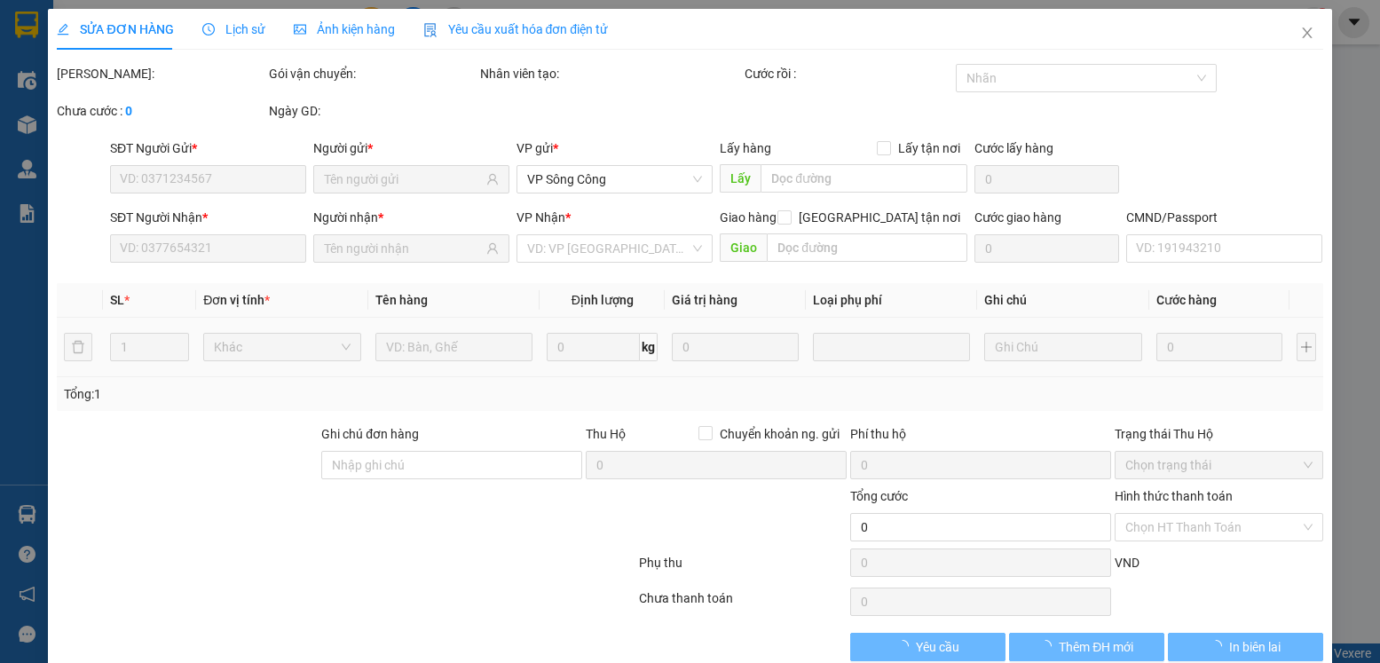
type input "0945751826"
type input "LÂM"
type input "0929361989"
type input "LIỆP S,CÔNG"
type input "40.000"
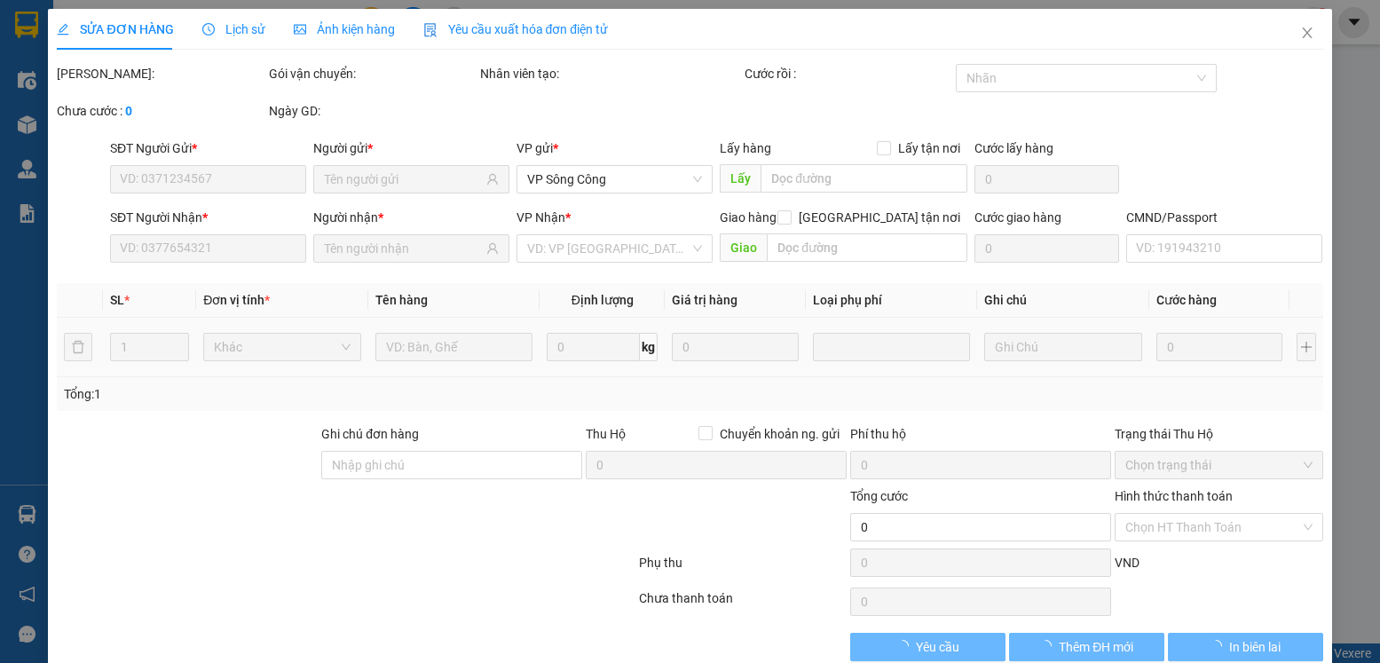
type input "40.000"
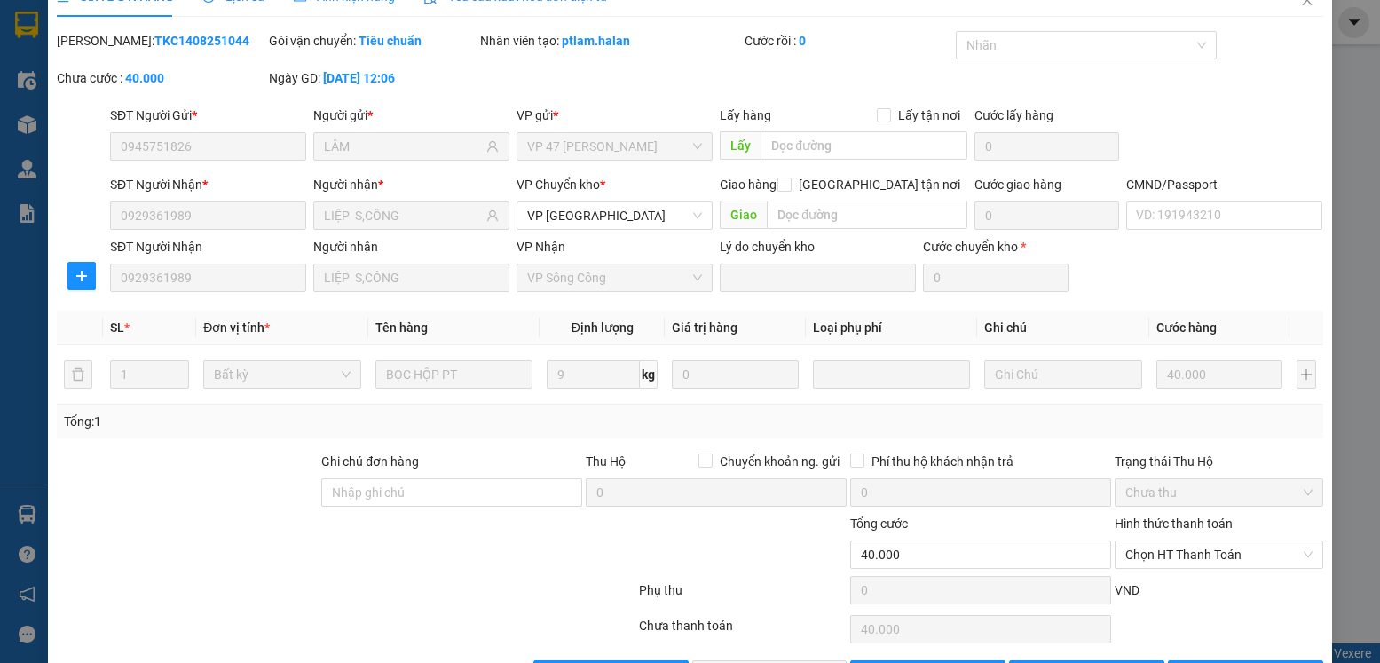
scroll to position [93, 0]
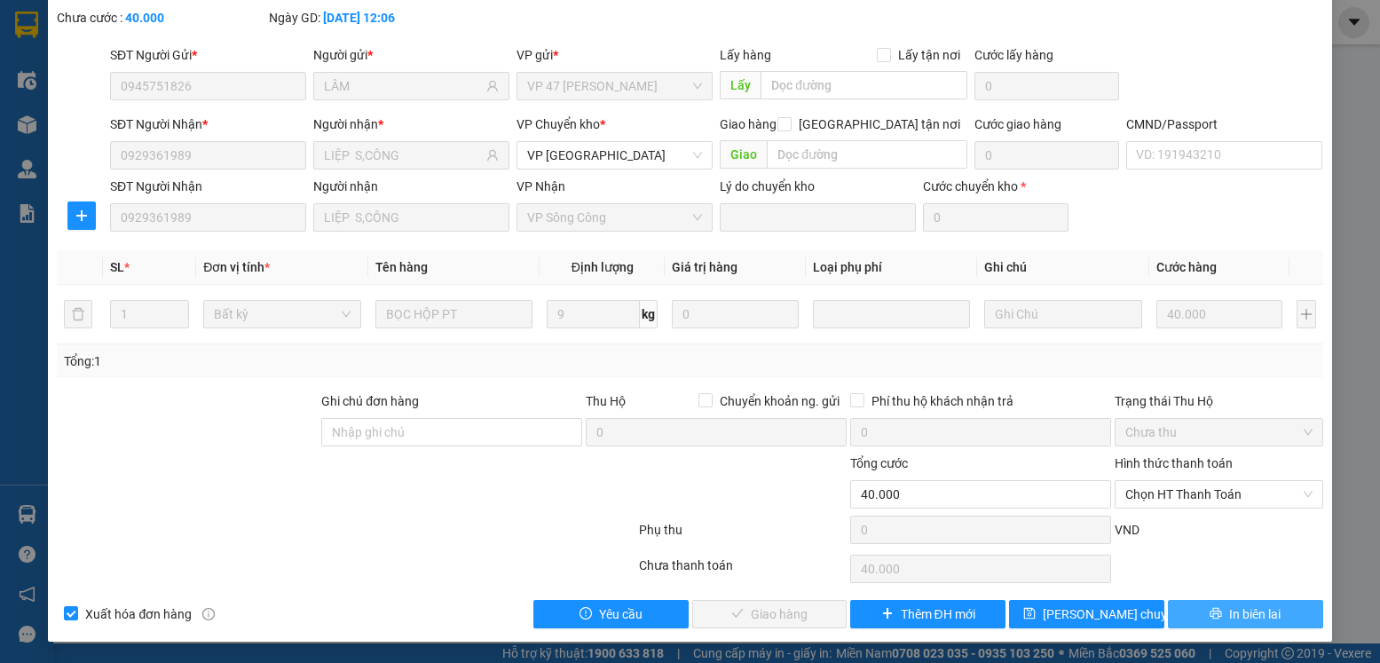
click at [1235, 610] on span "In biên lai" at bounding box center [1254, 614] width 51 height 20
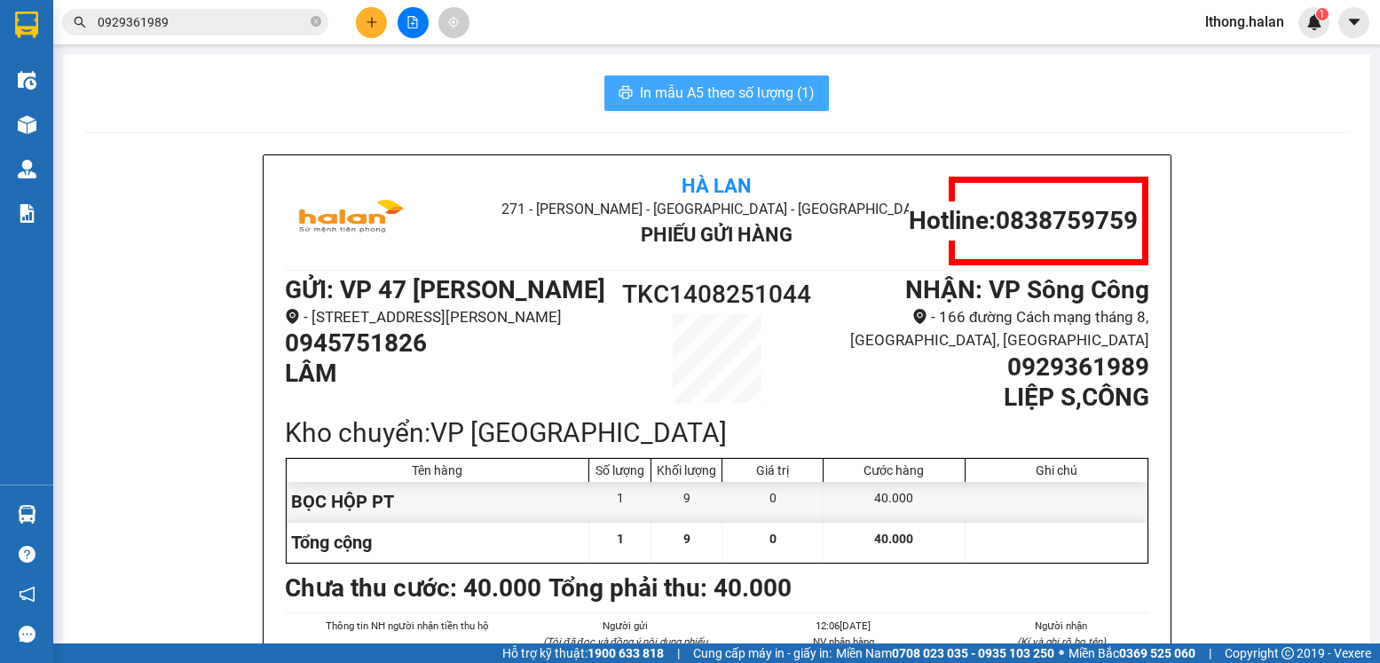
click at [788, 95] on span "In mẫu A5 theo số lượng (1)" at bounding box center [727, 93] width 175 height 22
click at [1240, 332] on div "Hà Lan 271 - Dương Tự Minh - Phường Tân Long - Thái Nguyên Phiếu Gửi Hàng Hotli…" at bounding box center [716, 499] width 1265 height 690
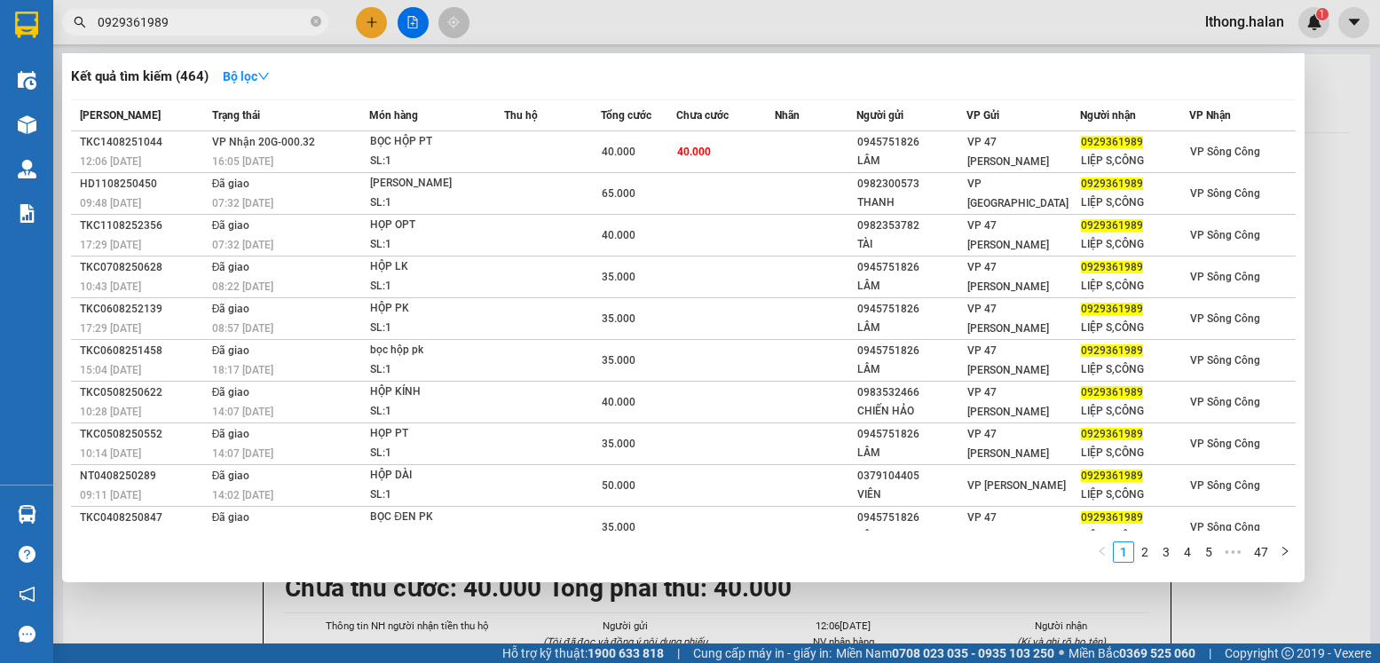
click at [279, 28] on input "0929361989" at bounding box center [202, 22] width 209 height 20
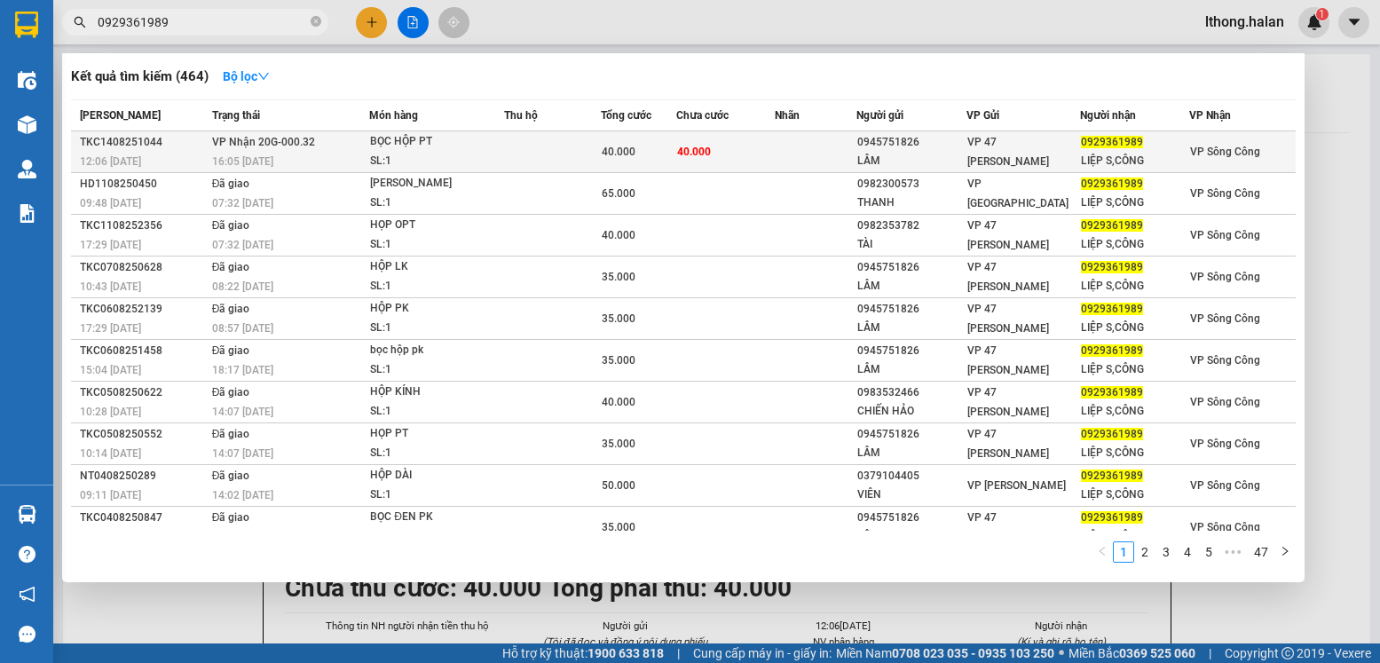
click at [831, 151] on td at bounding box center [816, 152] width 82 height 42
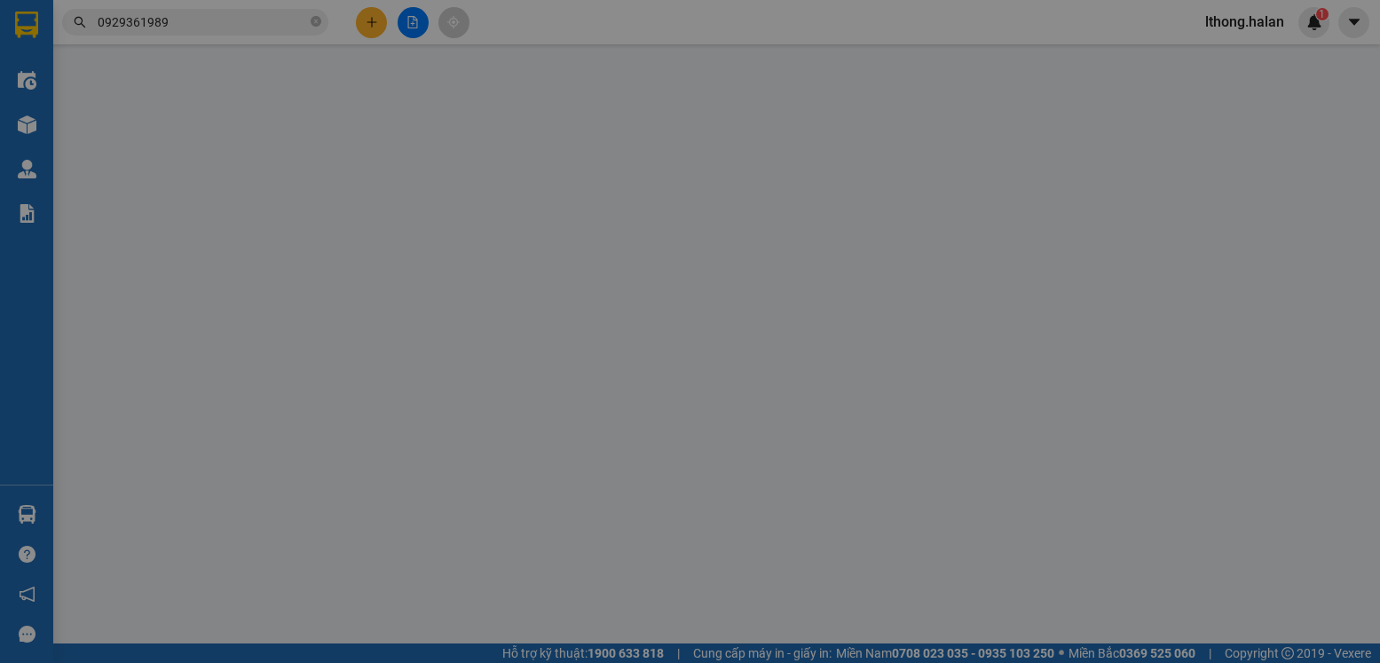
type input "0945751826"
type input "LÂM"
type input "0929361989"
type input "LIỆP S,CÔNG"
type input "40.000"
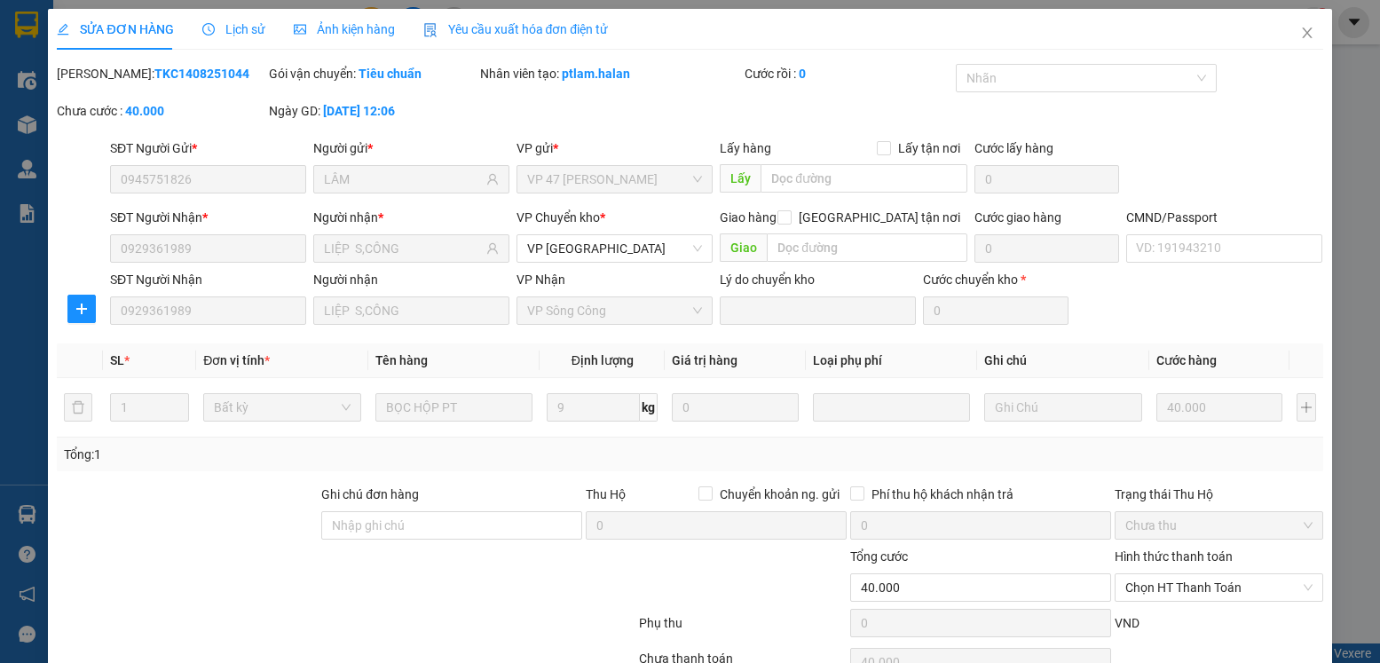
scroll to position [93, 0]
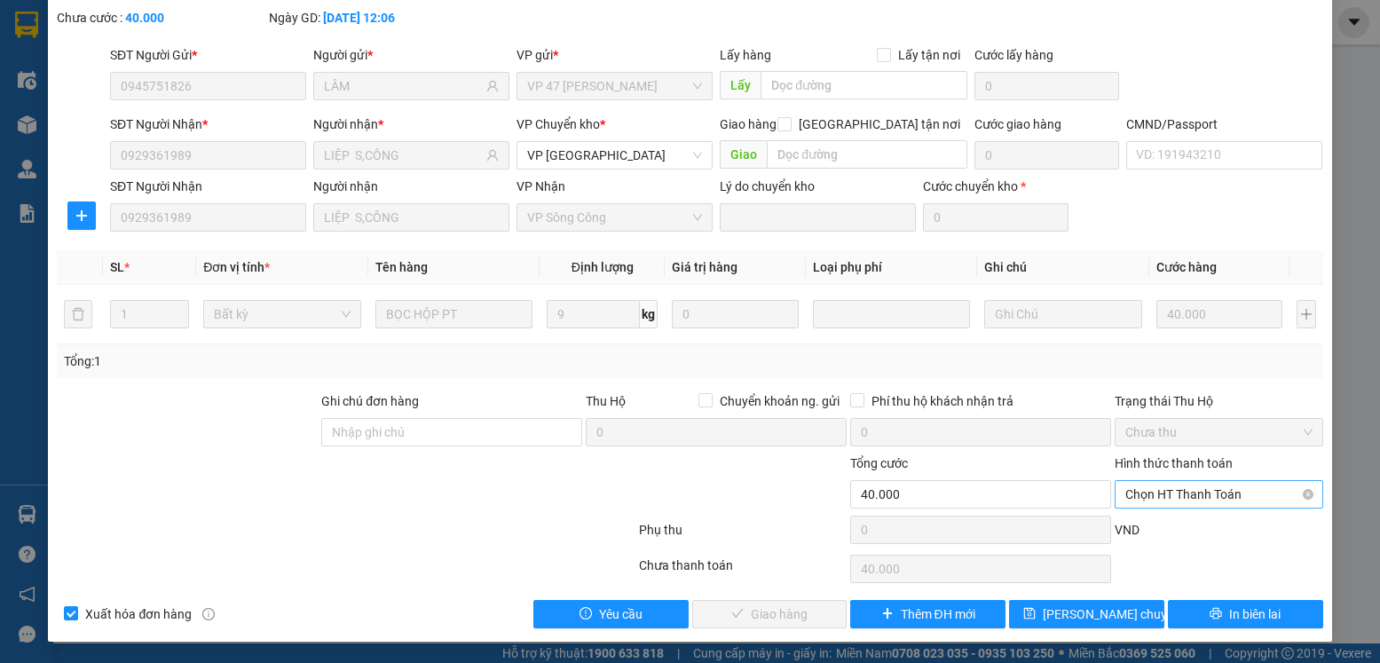
click at [1245, 493] on span "Chọn HT Thanh Toán" at bounding box center [1218, 494] width 186 height 27
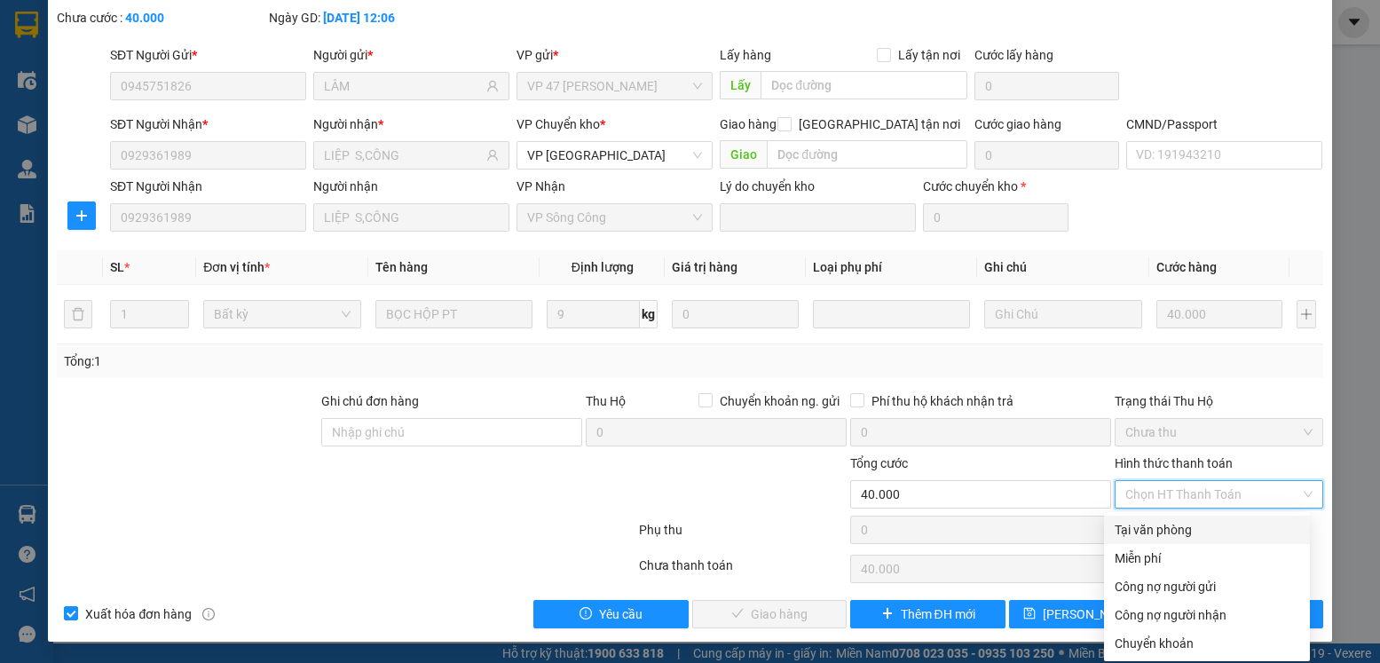
click at [1167, 530] on div "Tại văn phòng" at bounding box center [1207, 530] width 185 height 20
type input "0"
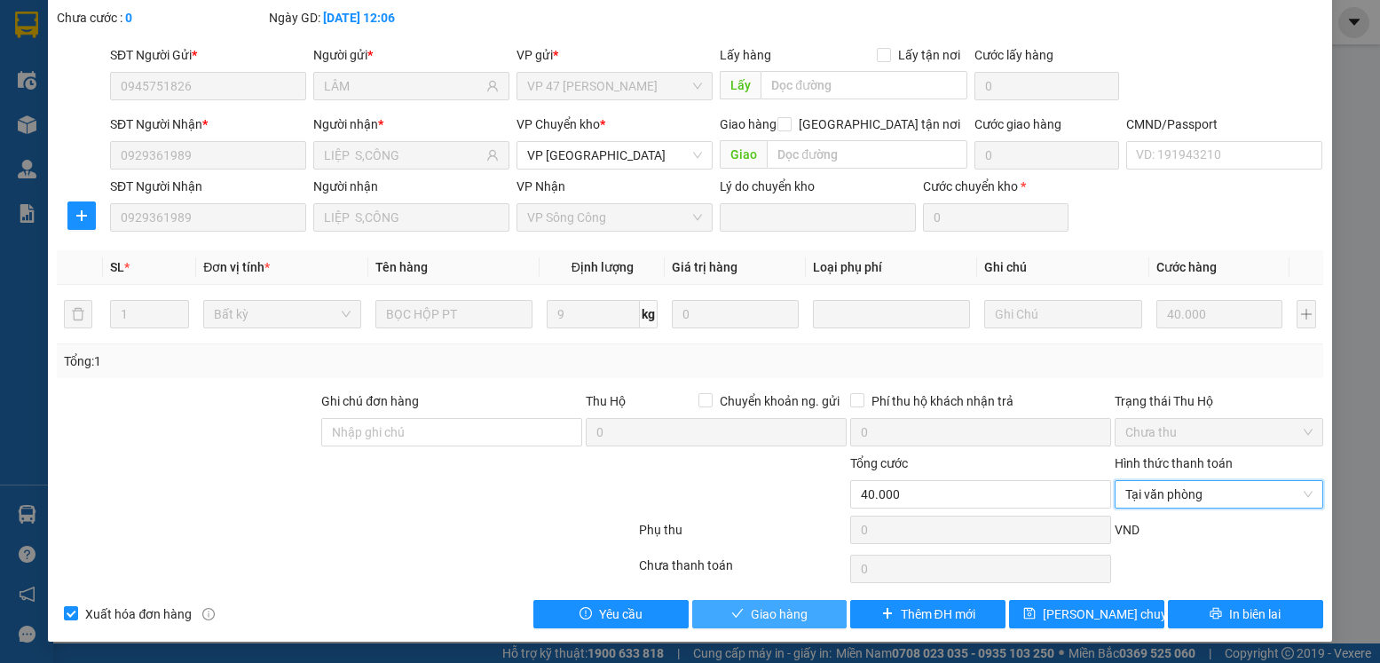
click at [753, 613] on span "Giao hàng" at bounding box center [779, 614] width 57 height 20
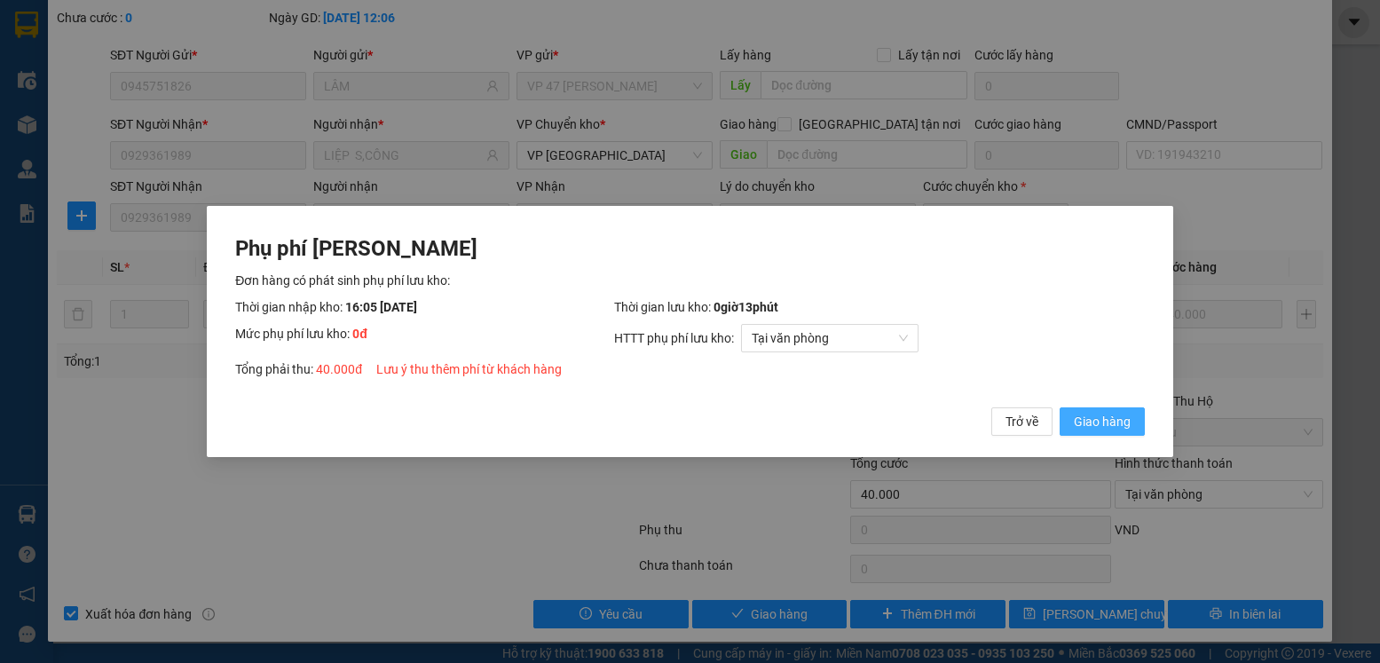
click at [1101, 420] on span "Giao hàng" at bounding box center [1102, 422] width 57 height 20
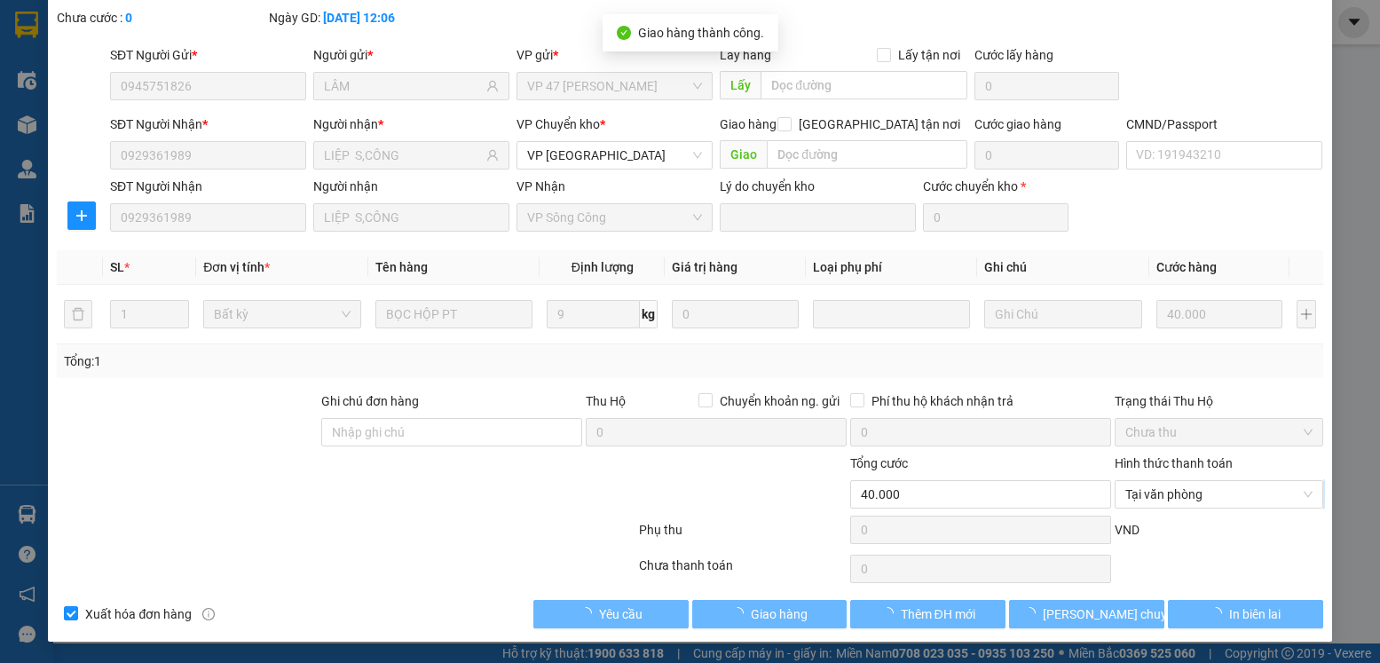
scroll to position [0, 0]
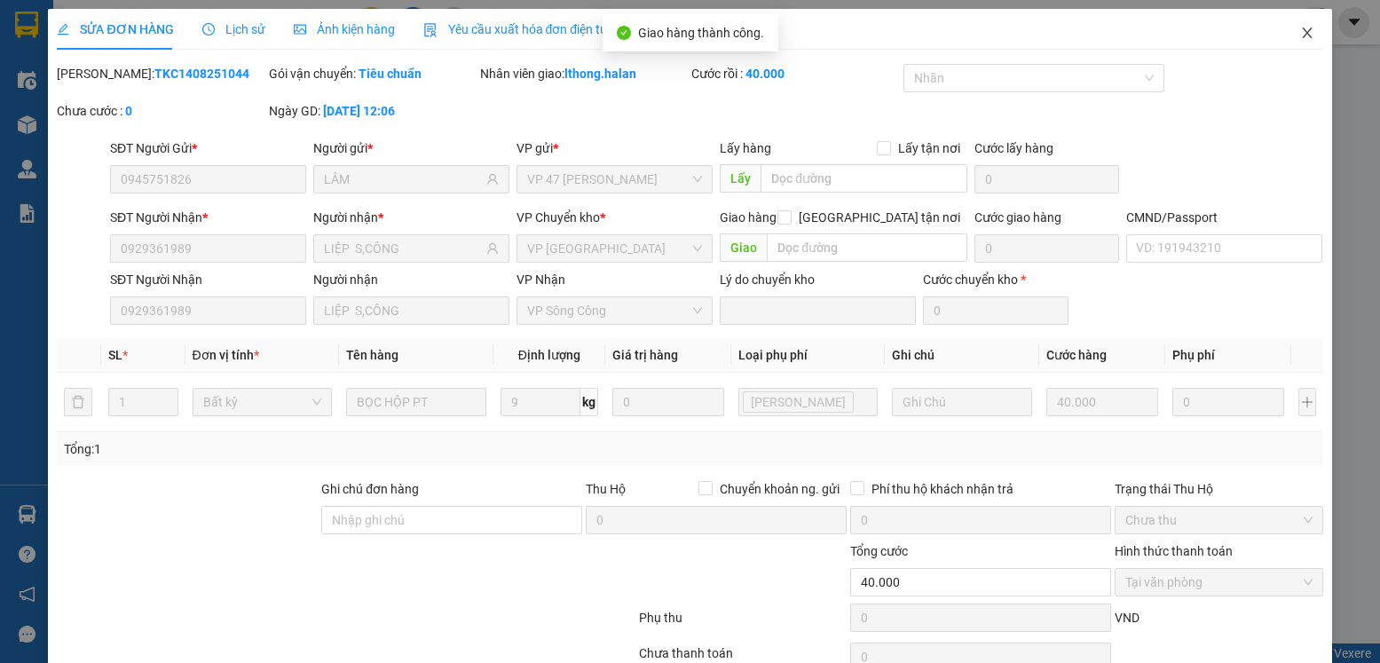
click at [1302, 36] on icon "close" at bounding box center [1307, 33] width 10 height 11
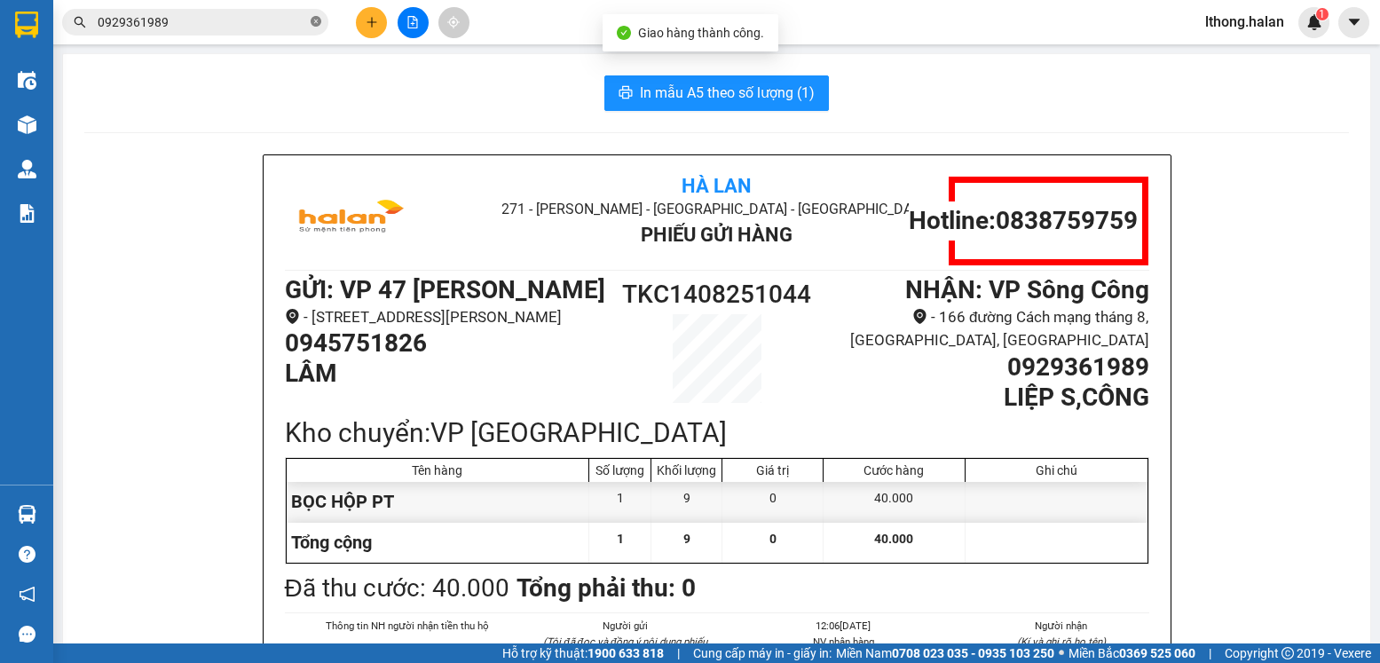
click at [313, 22] on icon "close-circle" at bounding box center [316, 21] width 11 height 11
click at [285, 25] on input "text" at bounding box center [202, 22] width 209 height 20
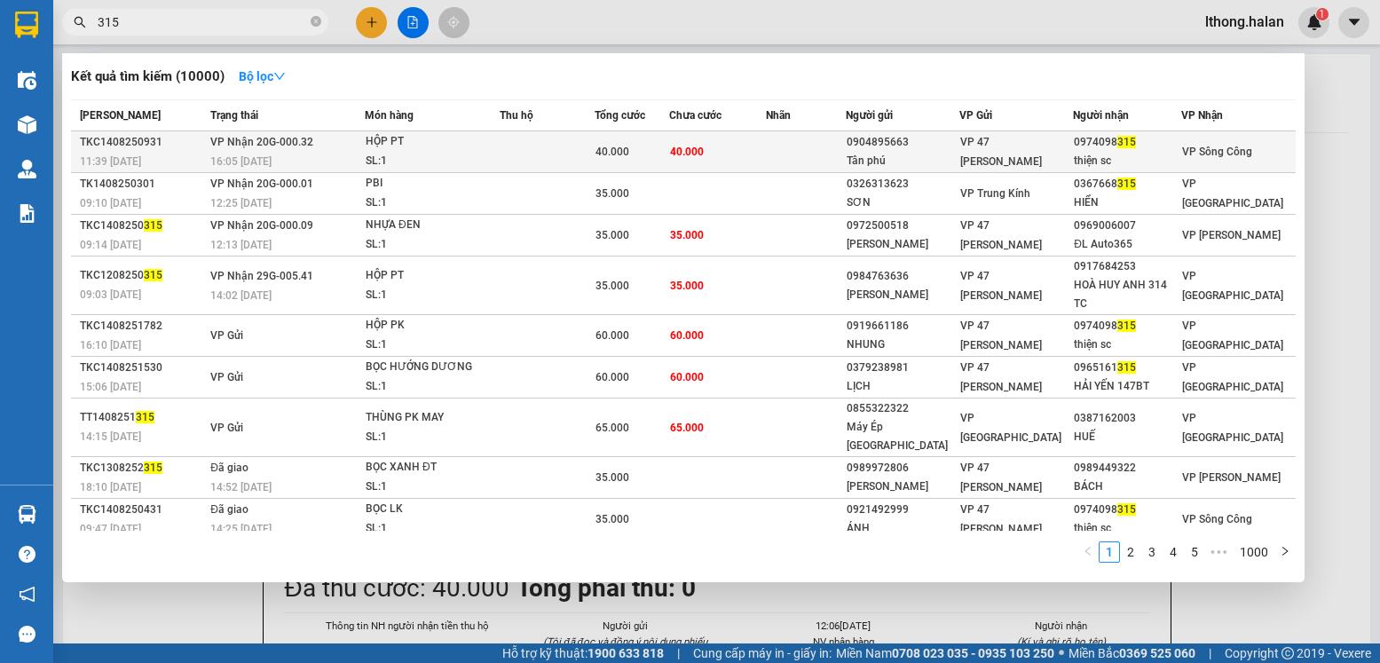
type input "315"
click at [818, 151] on td at bounding box center [806, 152] width 80 height 42
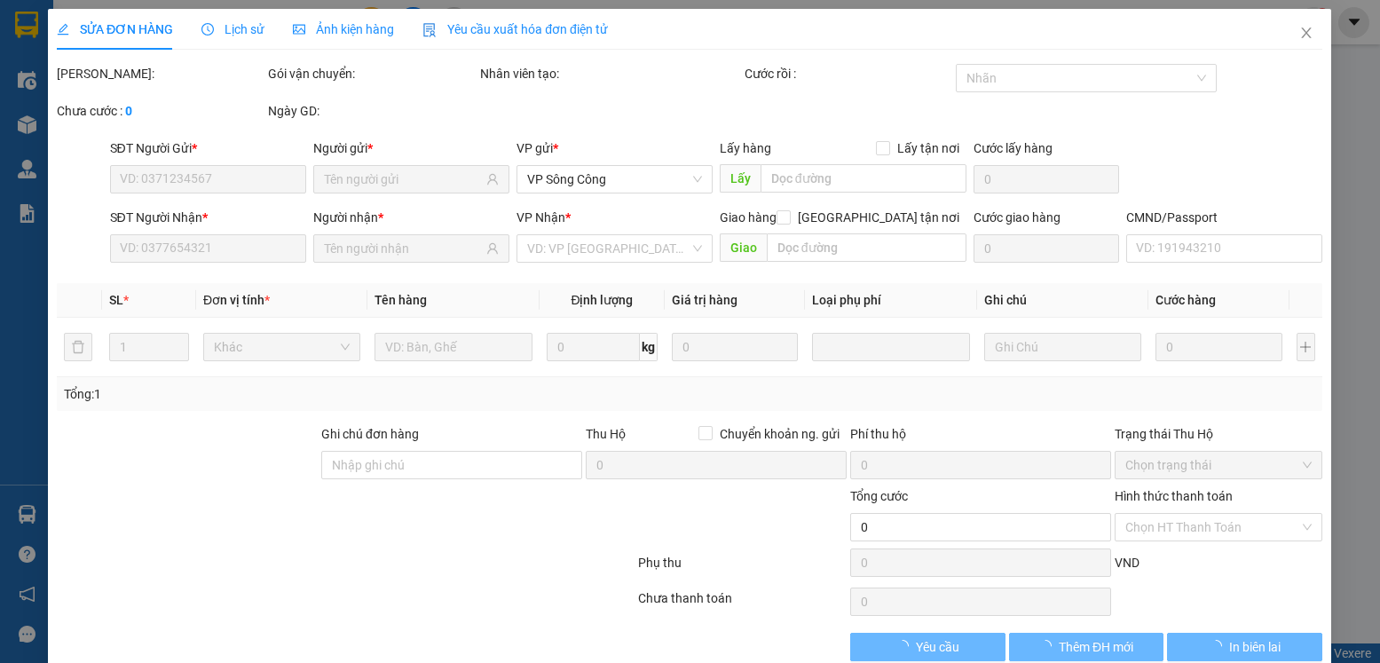
type input "0904895663"
type input "Tân phú"
type input "0974098315"
type input "thiện sc"
type input "40.000"
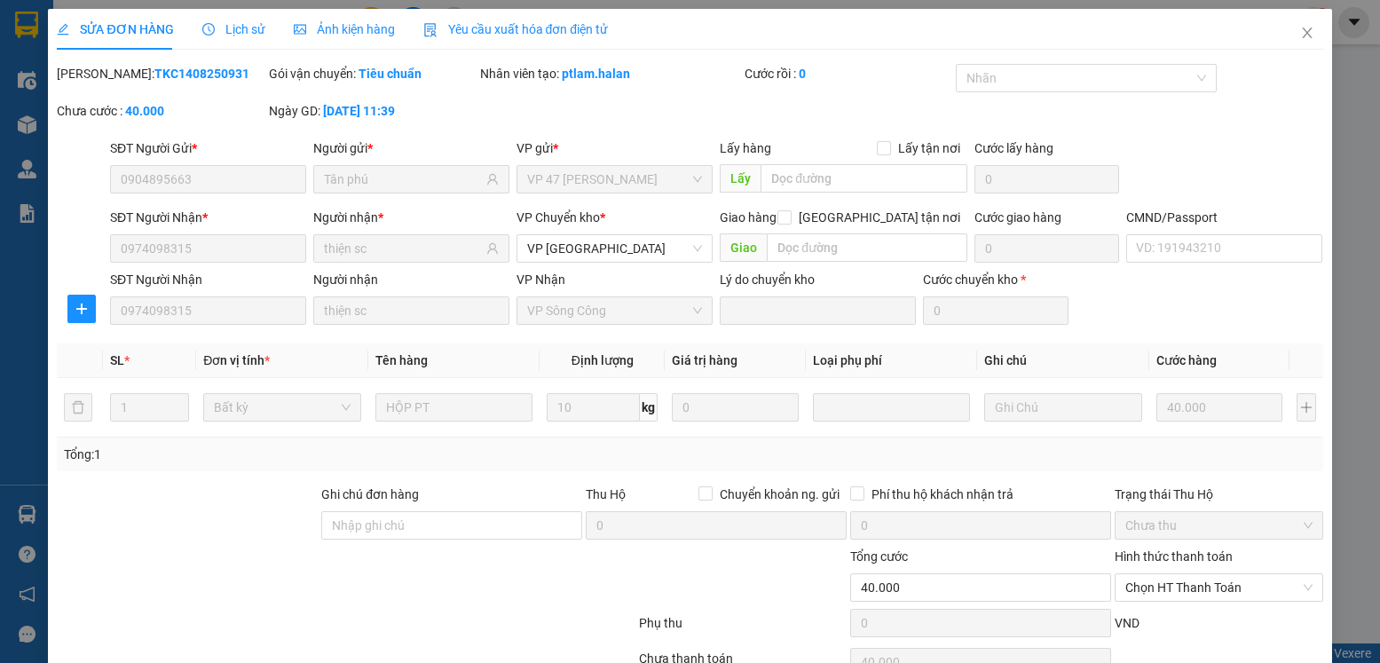
scroll to position [93, 0]
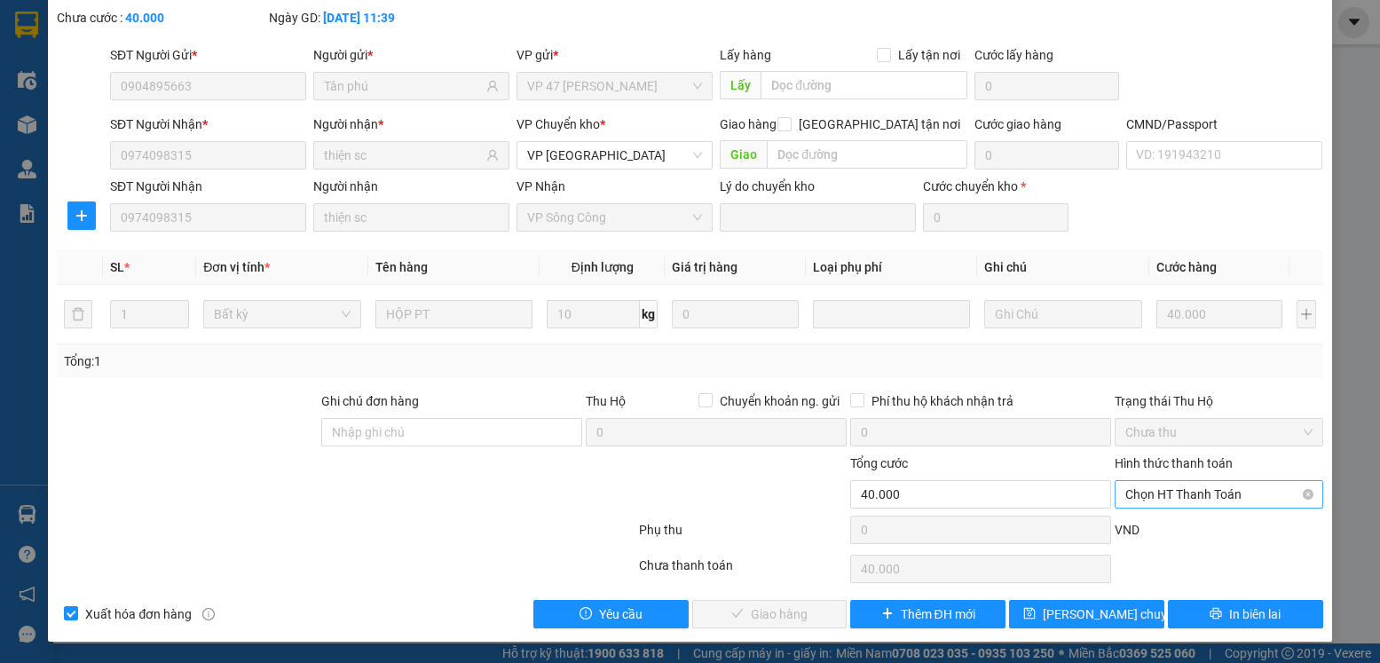
click at [1234, 493] on span "Chọn HT Thanh Toán" at bounding box center [1218, 494] width 186 height 27
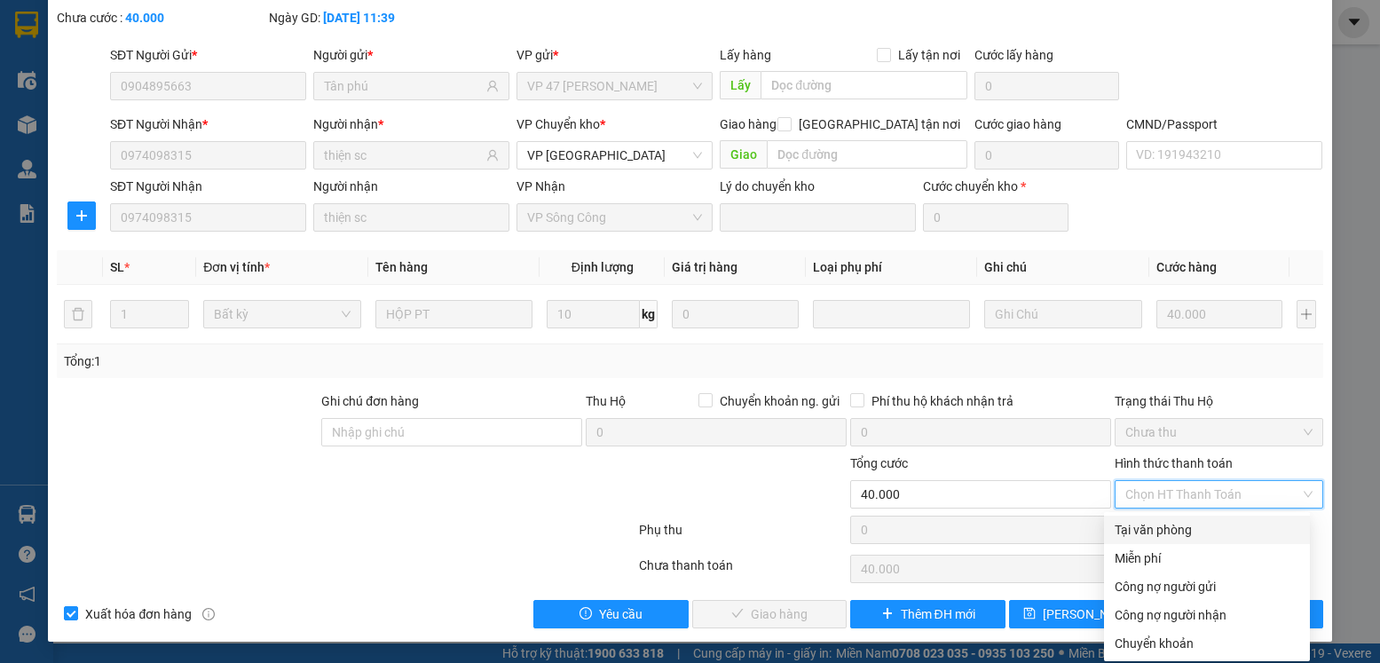
click at [1166, 529] on div "Tại văn phòng" at bounding box center [1207, 530] width 185 height 20
type input "0"
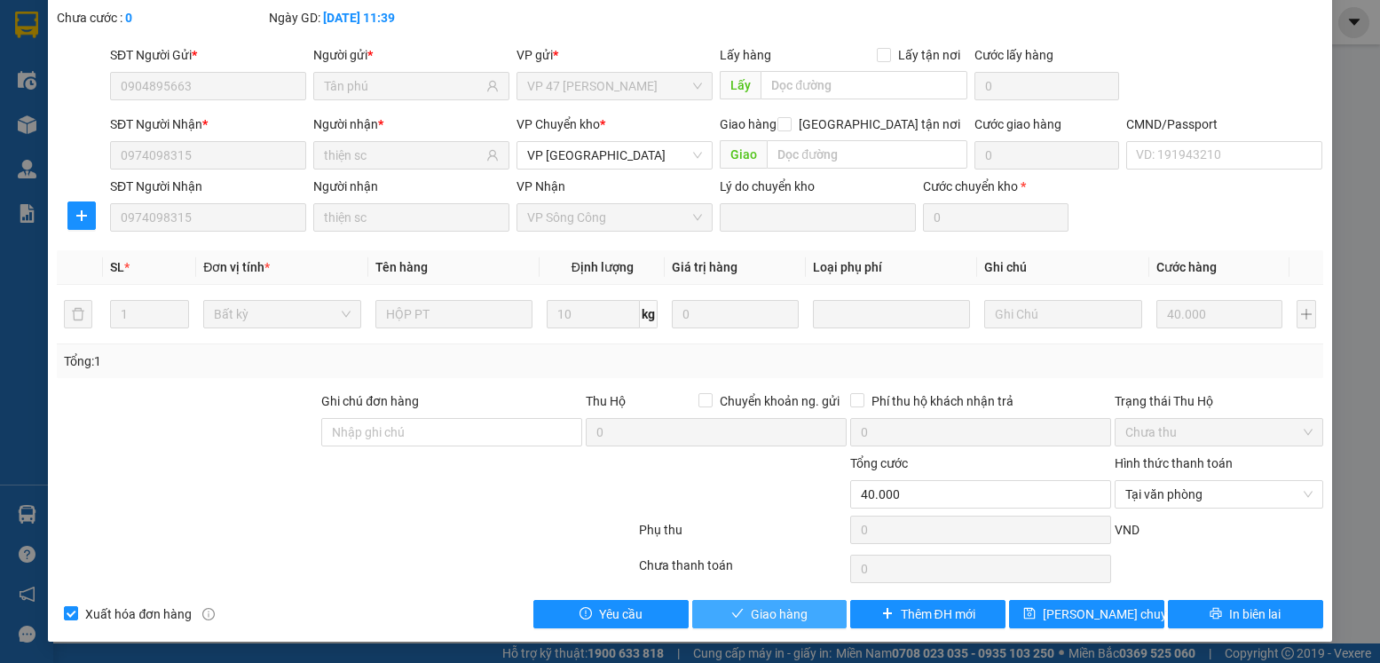
click at [751, 610] on span "Giao hàng" at bounding box center [779, 614] width 57 height 20
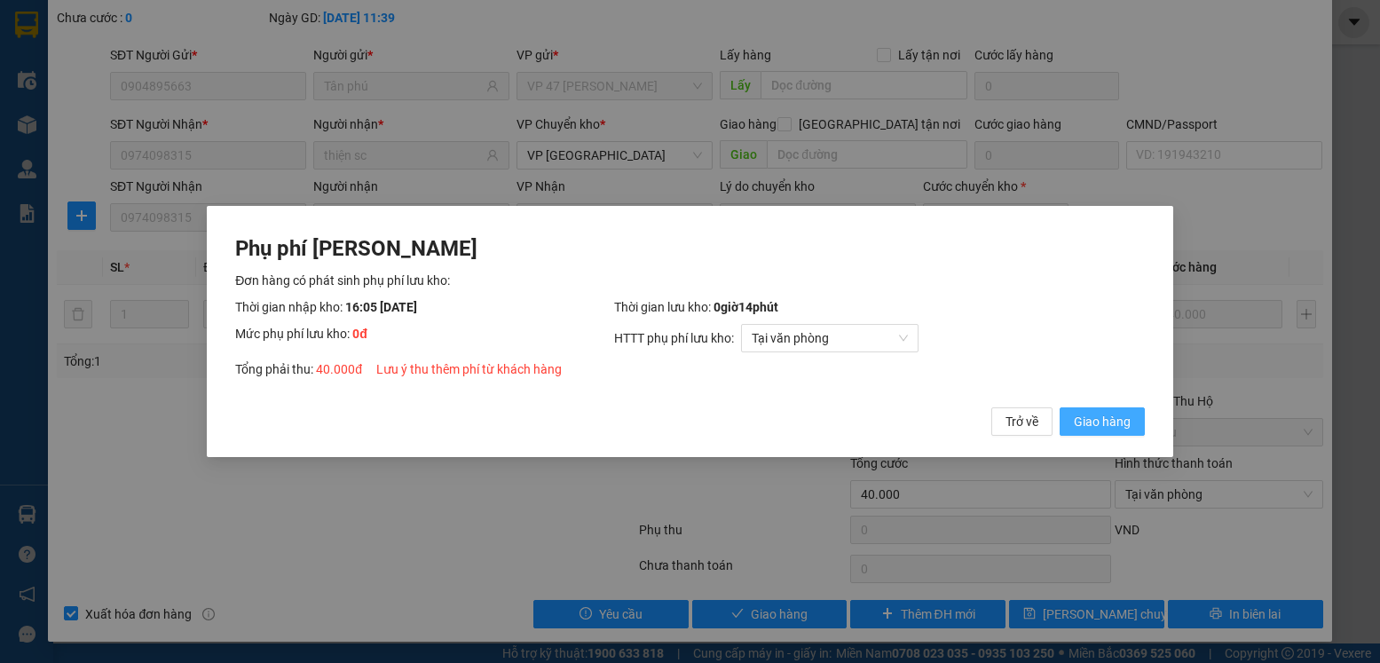
click at [1087, 424] on span "Giao hàng" at bounding box center [1102, 422] width 57 height 20
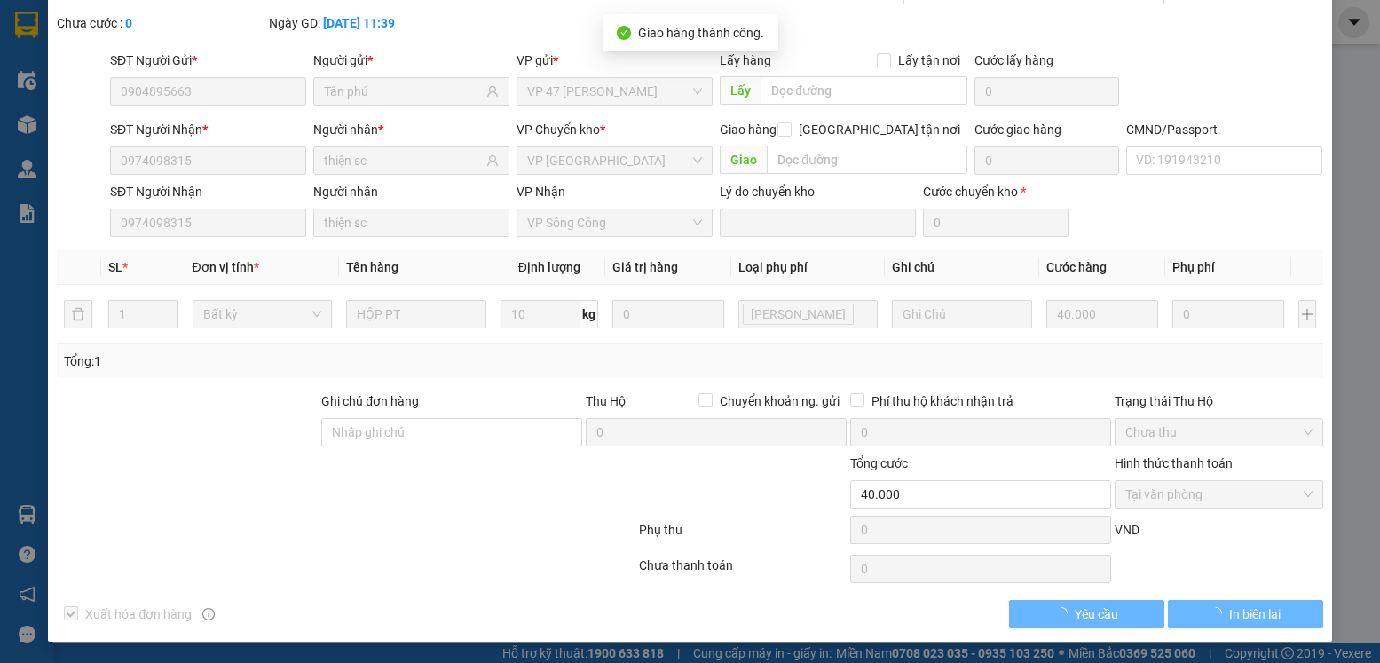
scroll to position [0, 0]
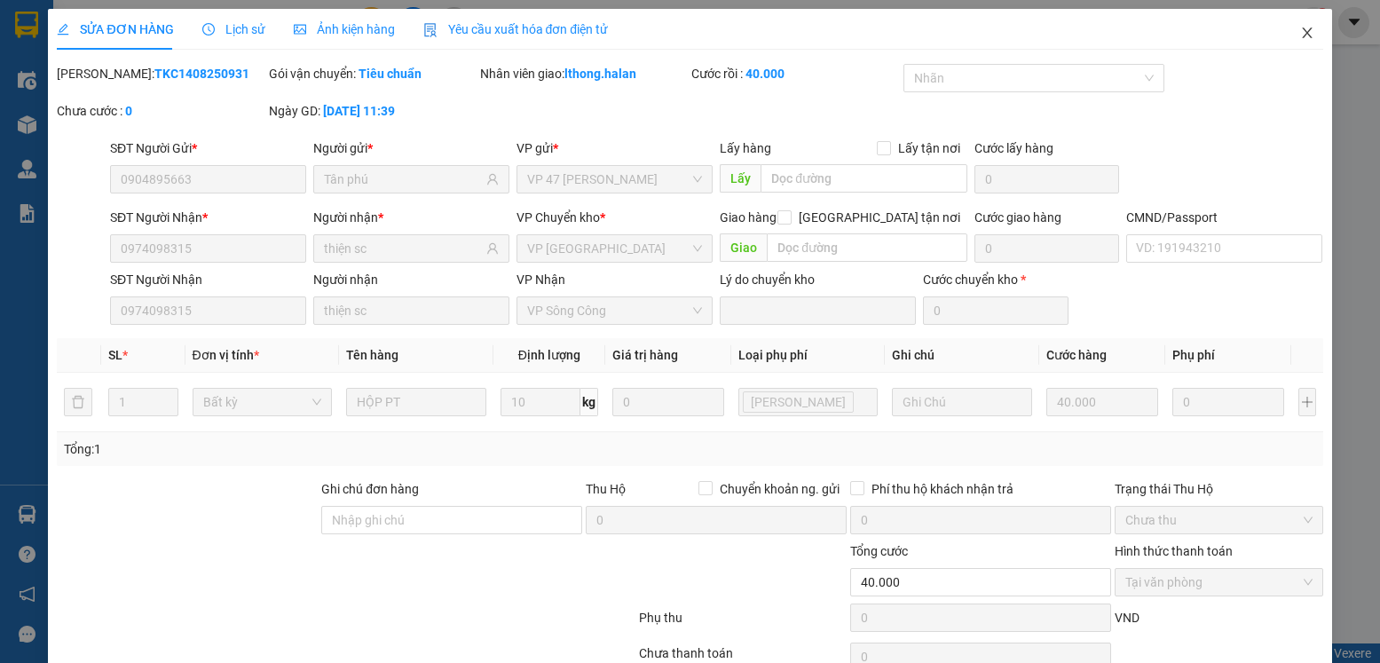
click at [1300, 35] on icon "close" at bounding box center [1307, 33] width 14 height 14
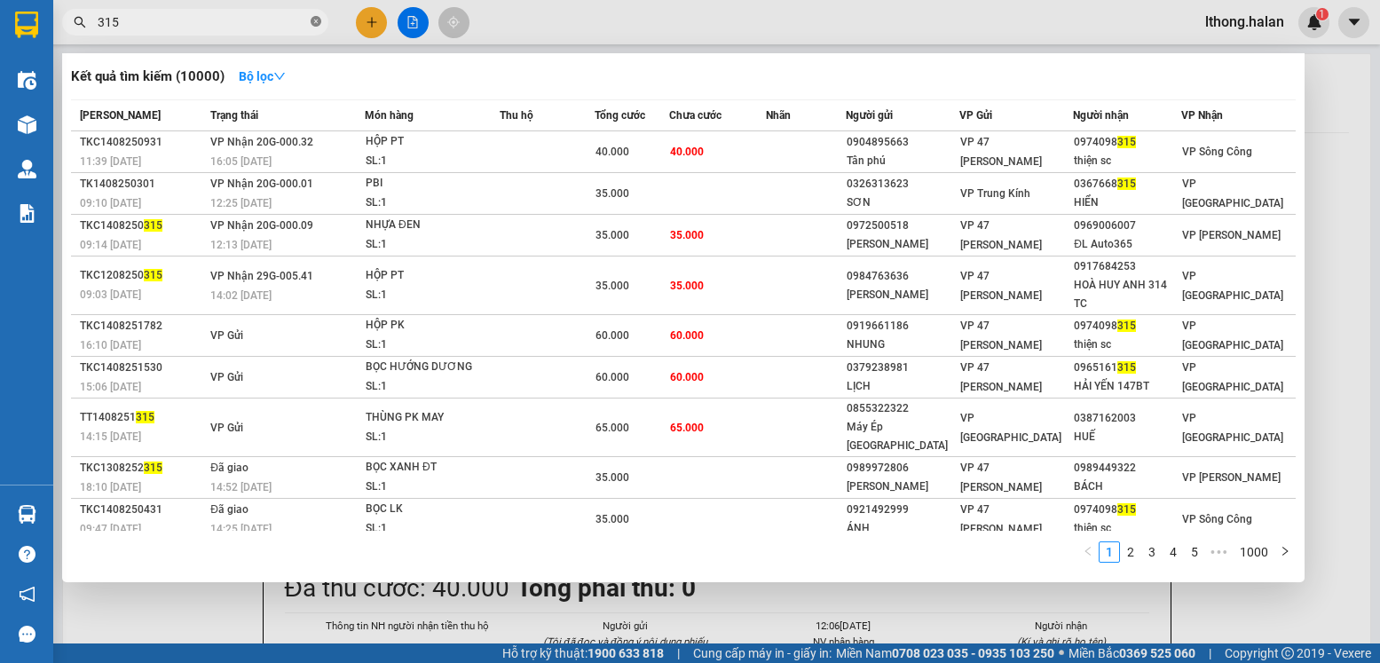
click at [311, 21] on icon "close-circle" at bounding box center [316, 21] width 11 height 11
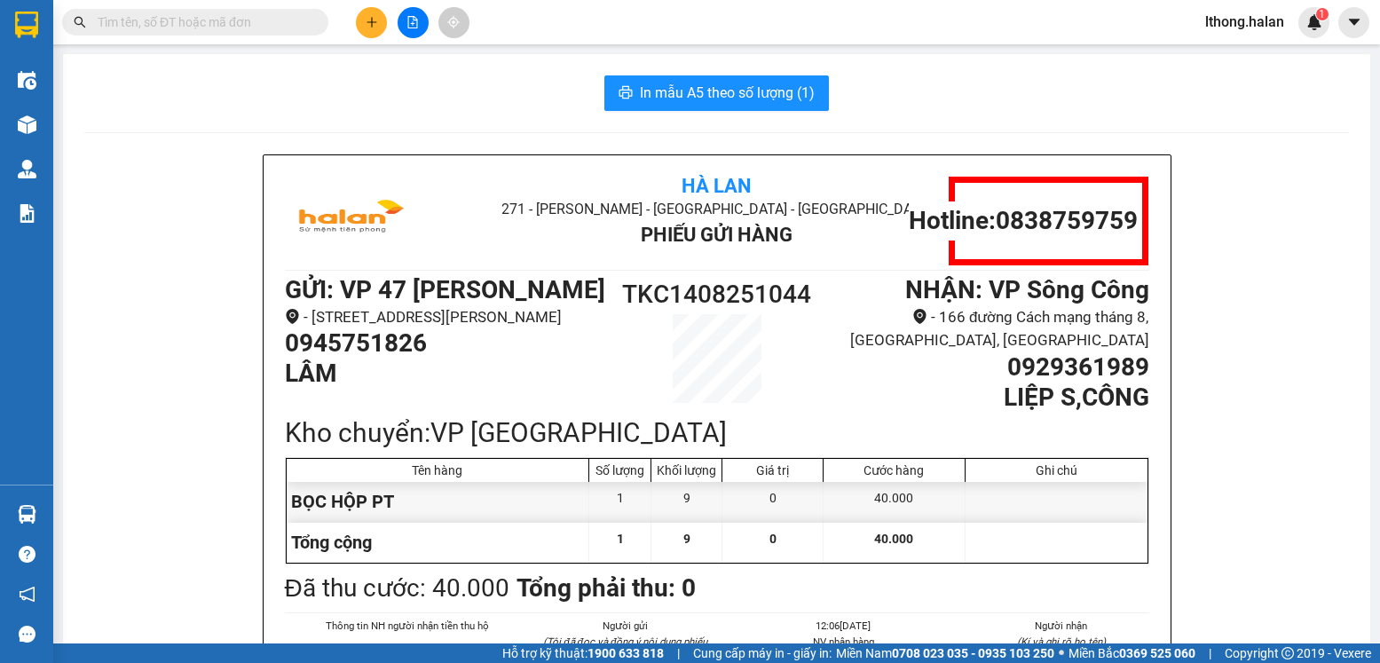
click at [287, 23] on input "text" at bounding box center [202, 22] width 209 height 20
click at [249, 17] on input "text" at bounding box center [202, 22] width 209 height 20
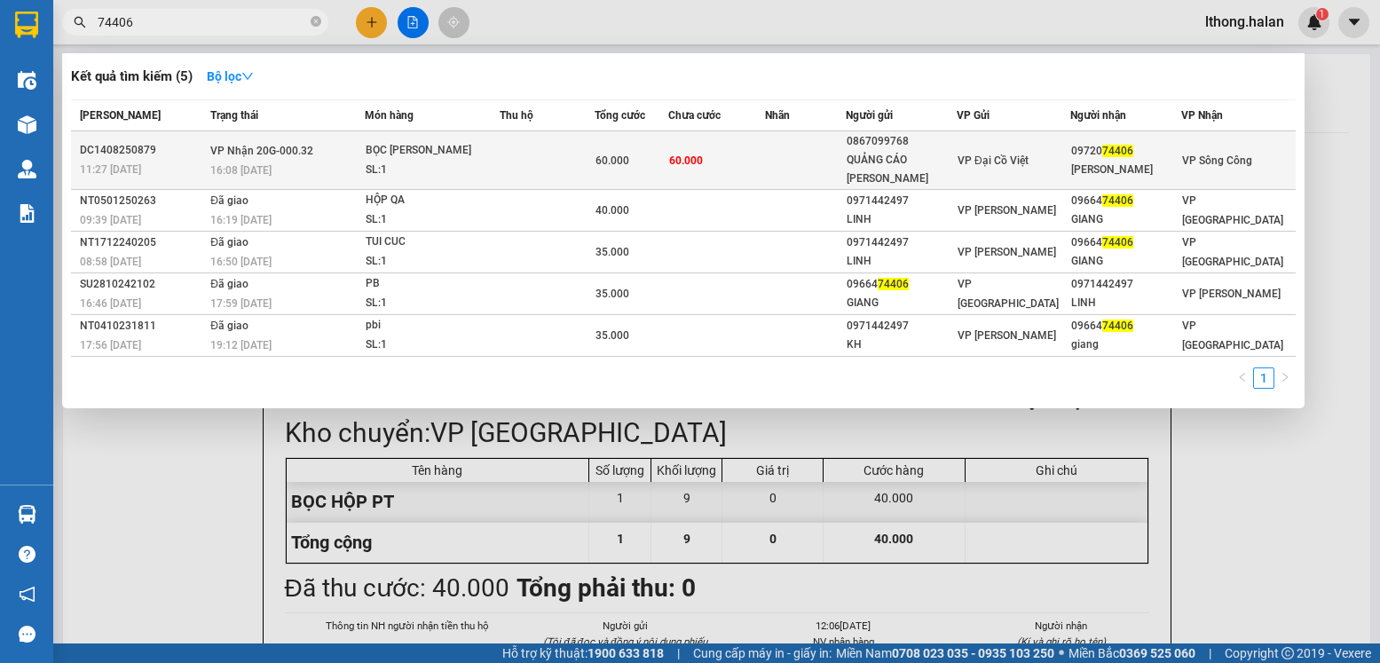
type input "74406"
click at [784, 159] on td at bounding box center [805, 160] width 80 height 59
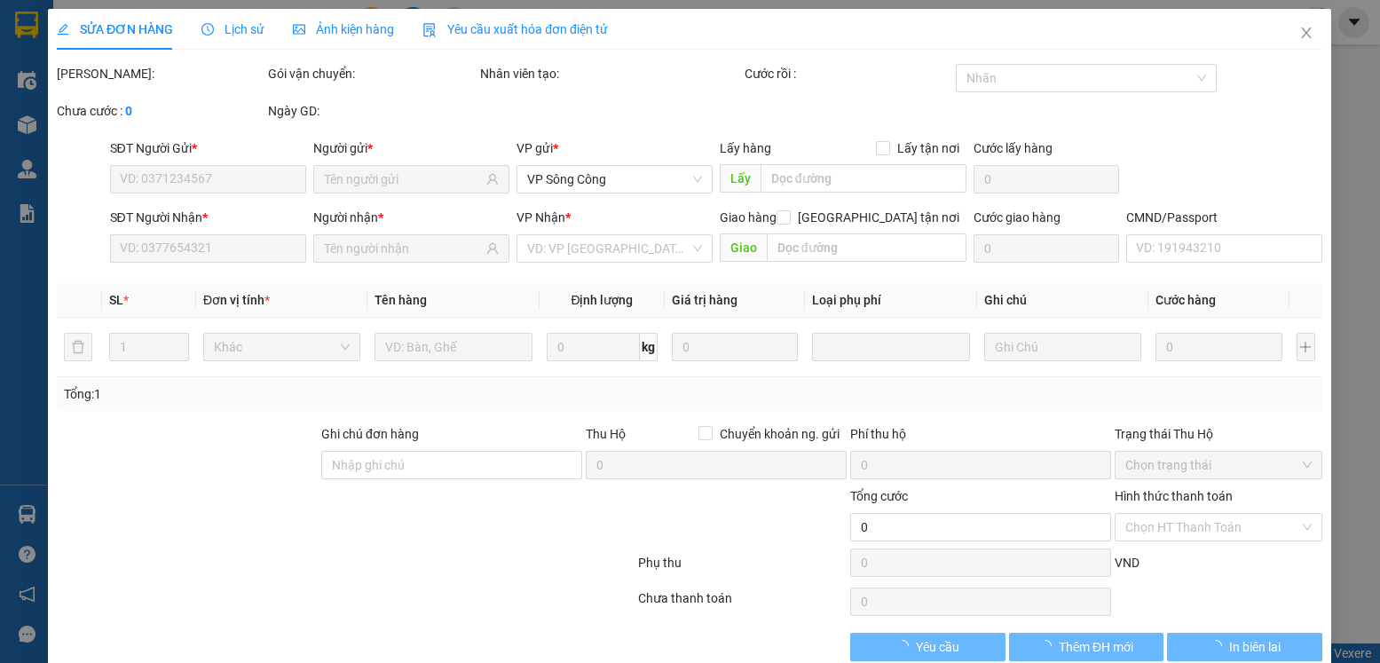
type input "0867099768"
type input "QUẢNG CÁO HOÀNG KIM"
type input "0972074406"
type input "HOÀN VŨ"
type input "60.000"
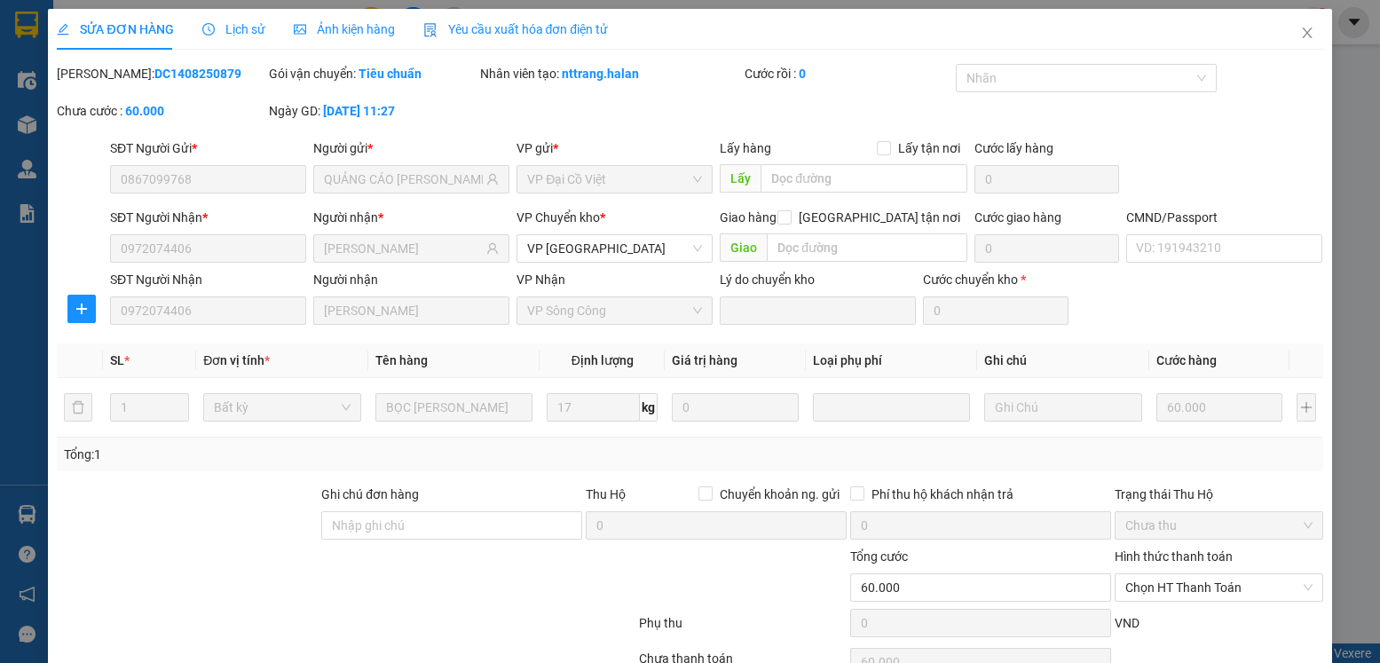
scroll to position [93, 0]
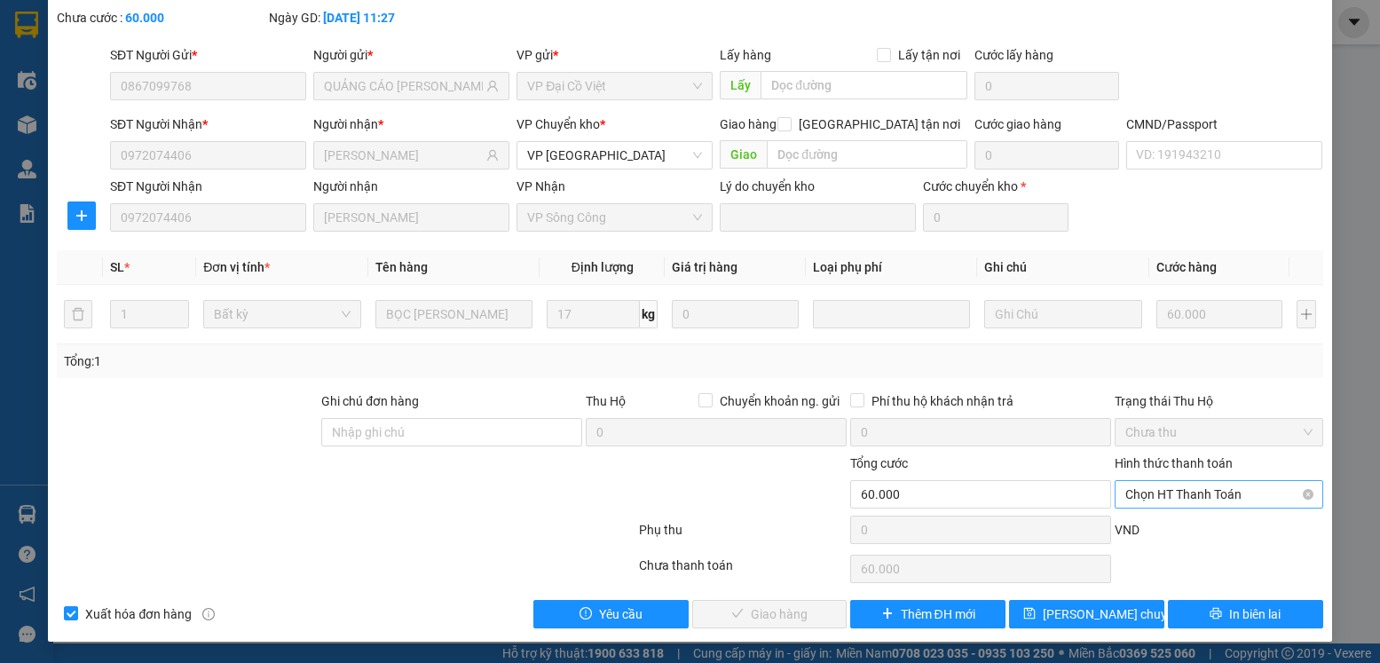
click at [1246, 493] on span "Chọn HT Thanh Toán" at bounding box center [1218, 494] width 186 height 27
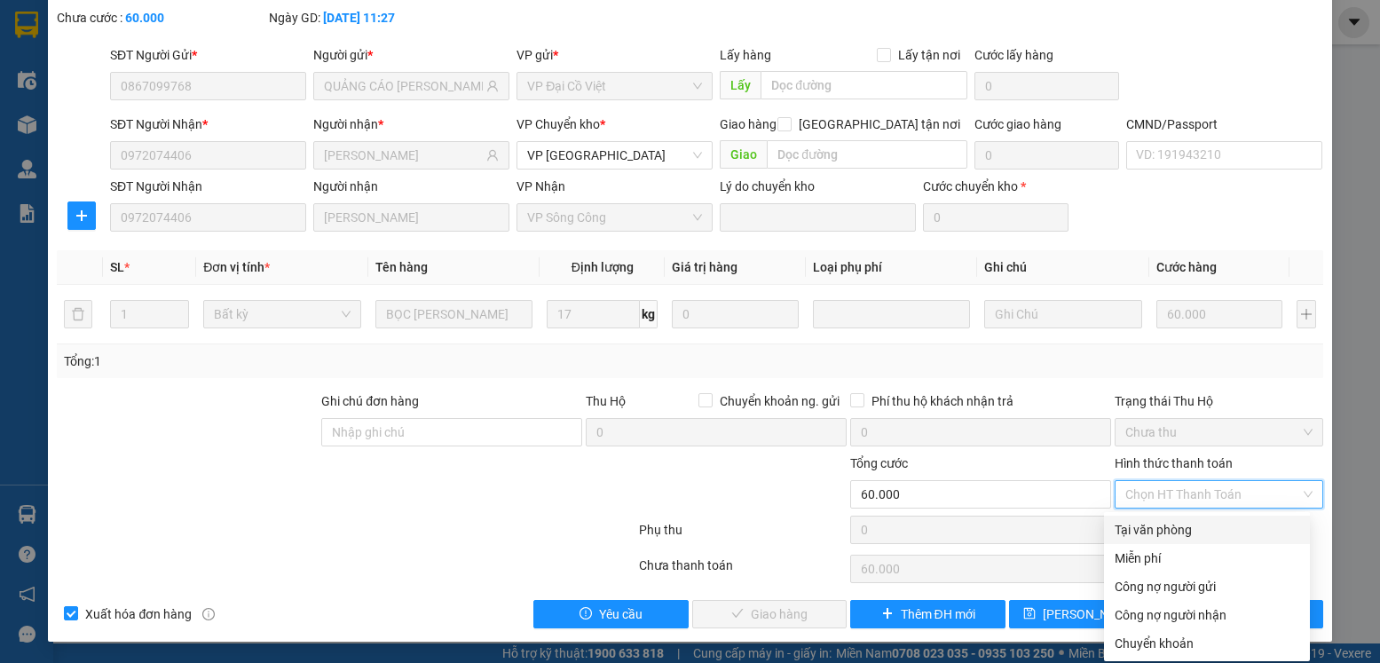
click at [1191, 530] on div "Tại văn phòng" at bounding box center [1207, 530] width 185 height 20
type input "0"
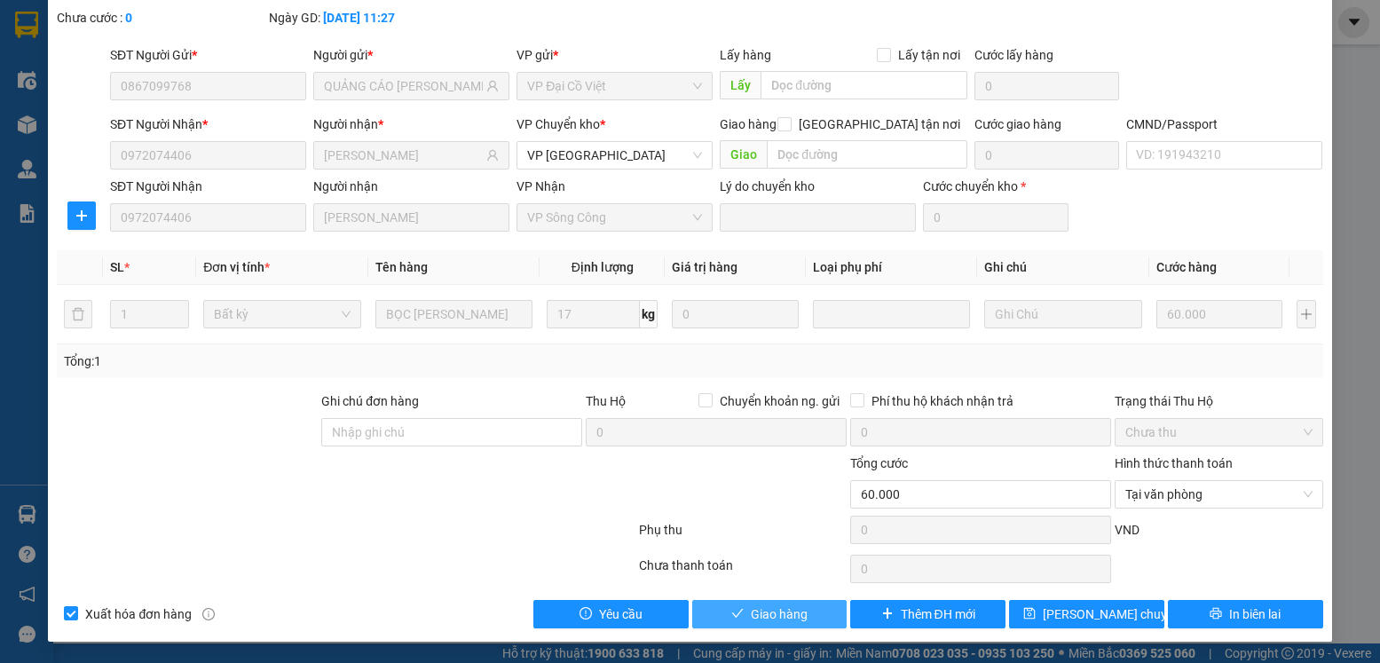
click at [789, 605] on span "Giao hàng" at bounding box center [779, 614] width 57 height 20
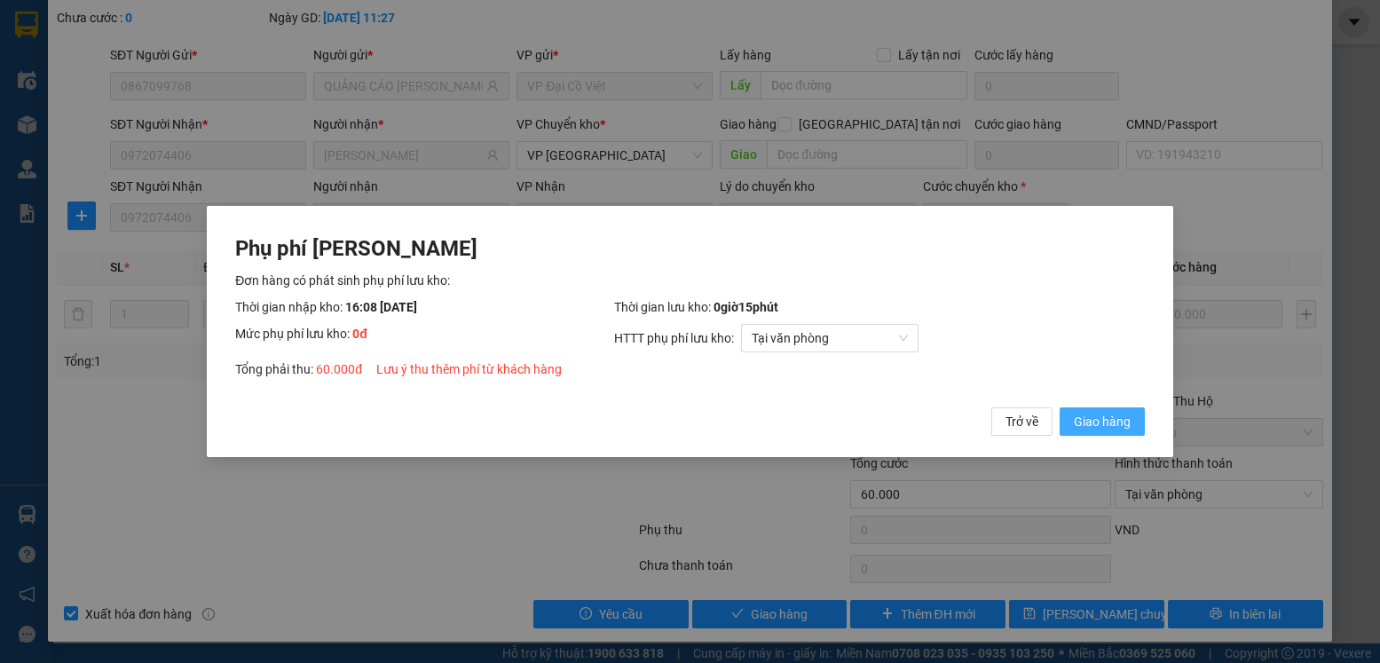
click at [1090, 418] on span "Giao hàng" at bounding box center [1102, 422] width 57 height 20
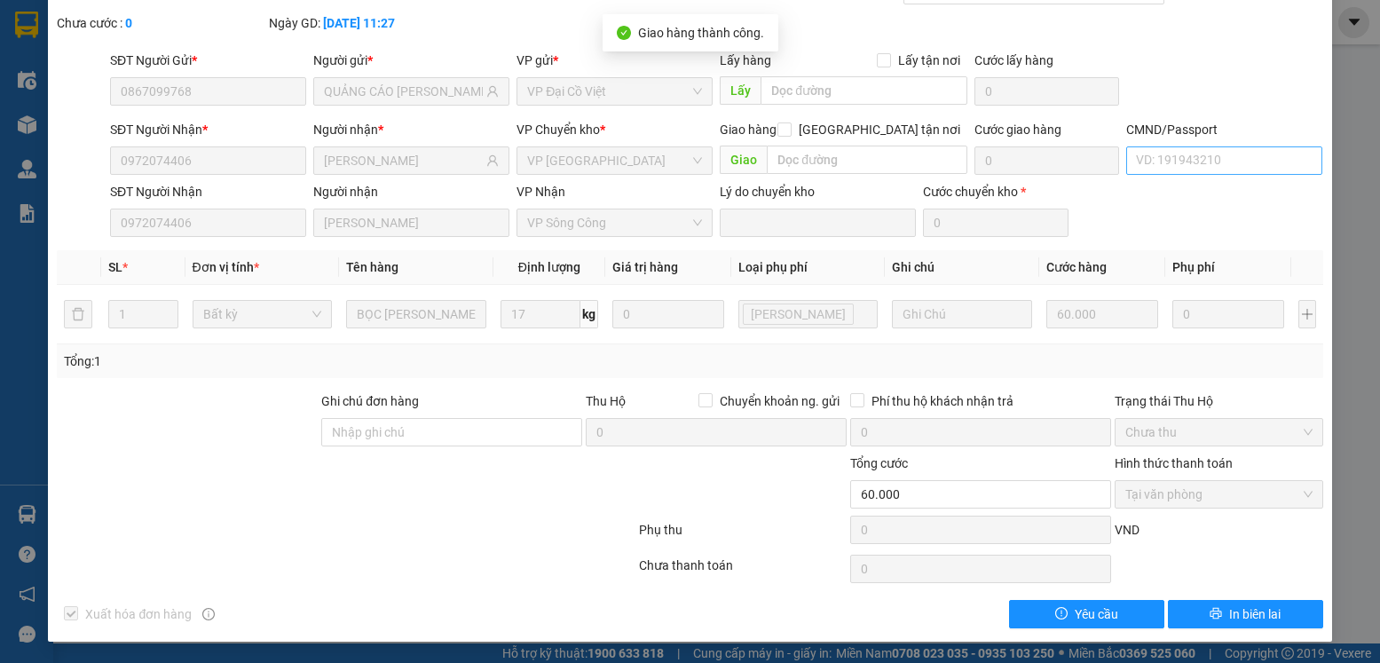
scroll to position [0, 0]
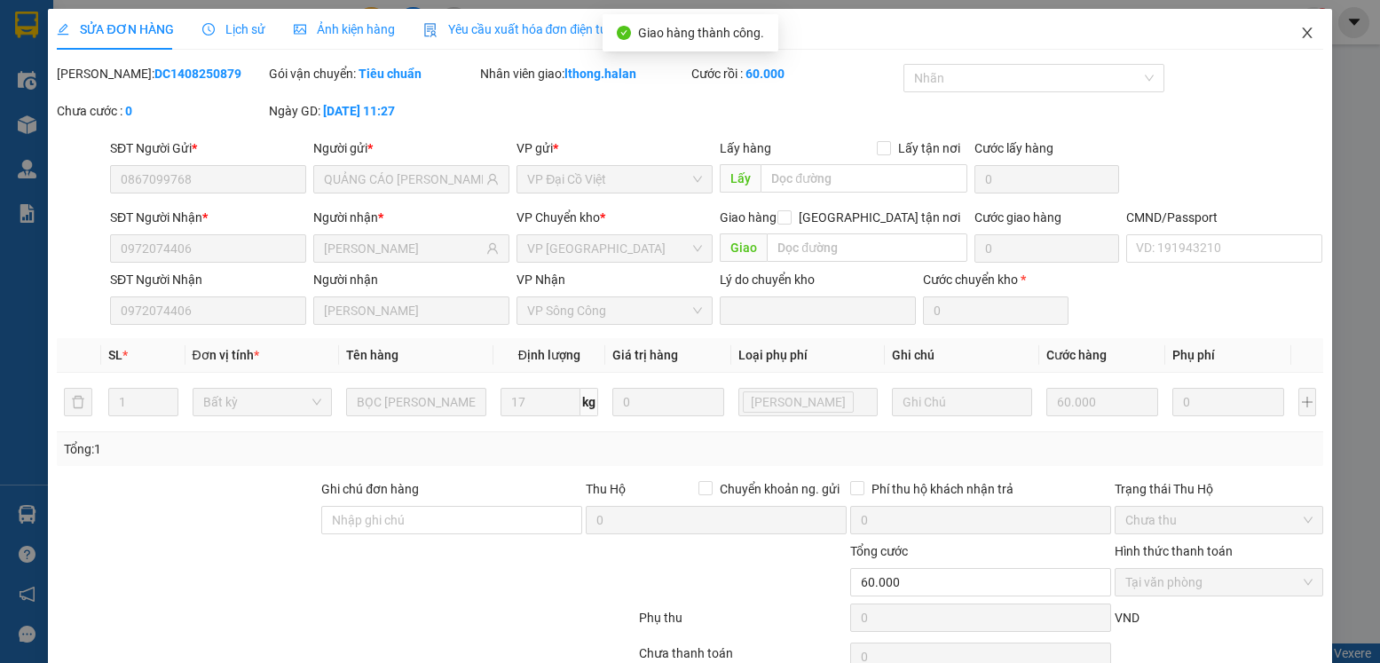
click at [1300, 30] on icon "close" at bounding box center [1307, 33] width 14 height 14
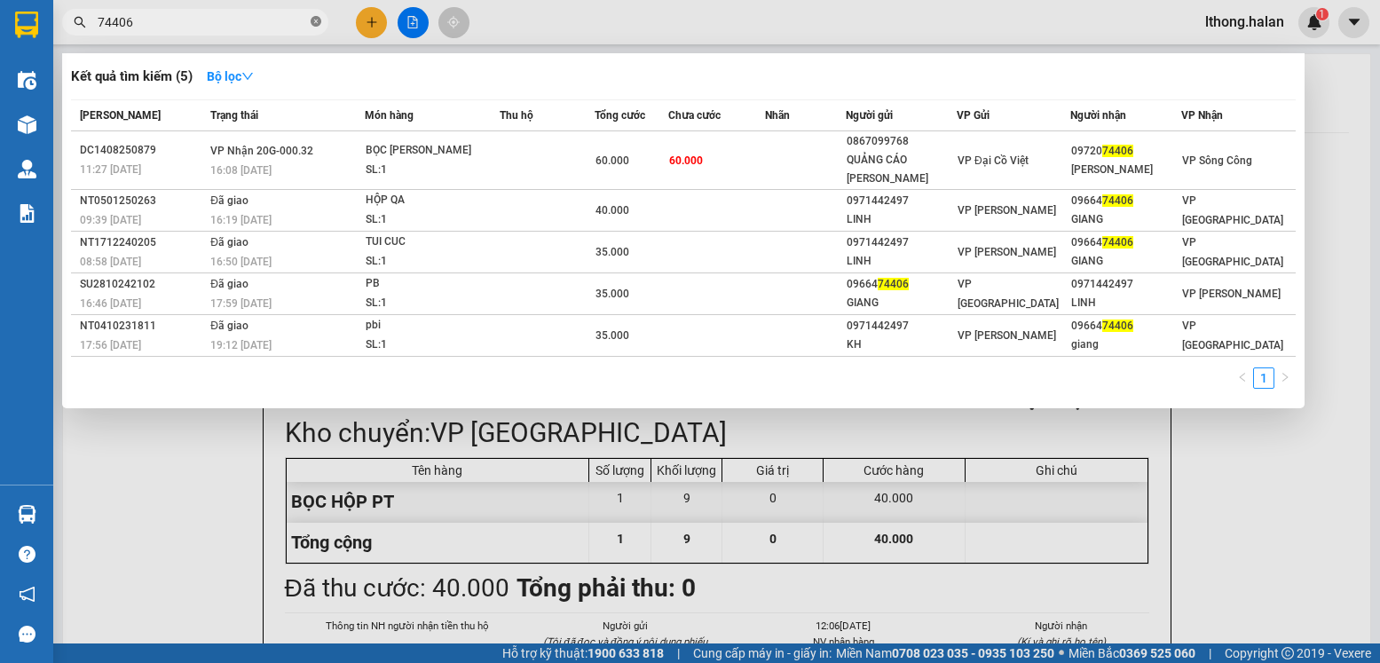
click at [313, 24] on icon "close-circle" at bounding box center [316, 21] width 11 height 11
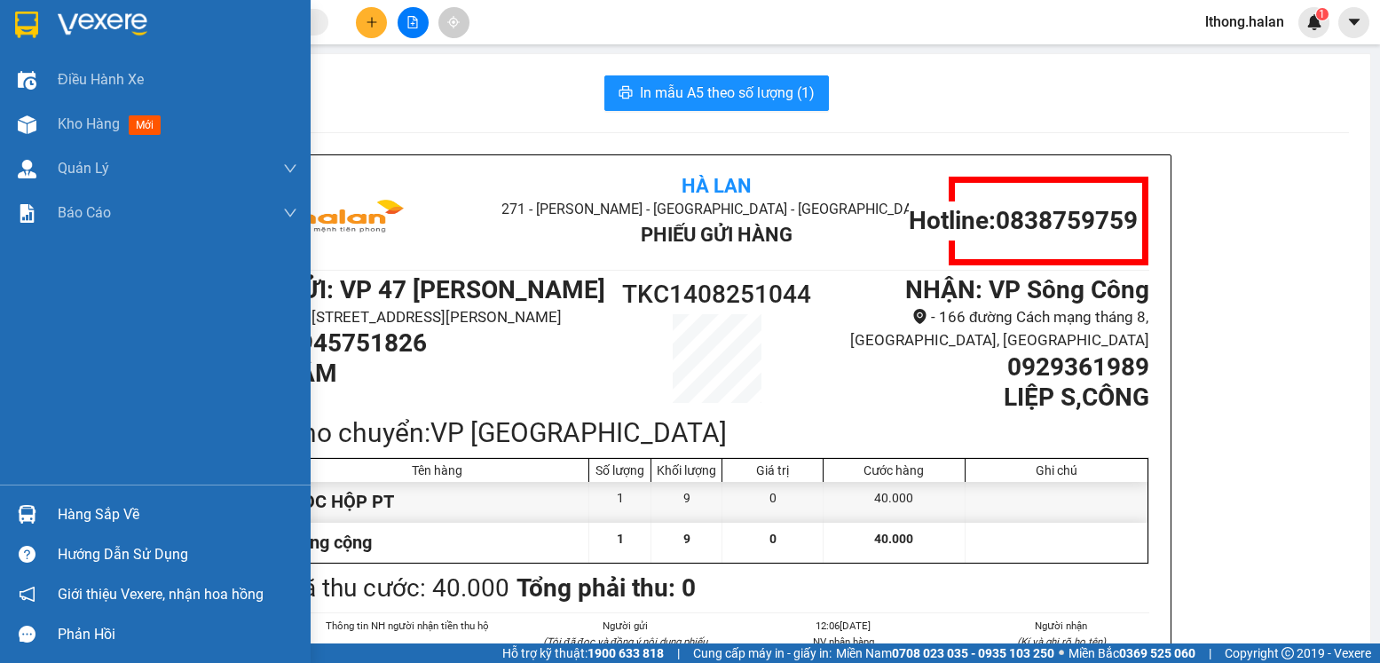
click at [140, 506] on div "Hàng sắp về" at bounding box center [178, 514] width 240 height 27
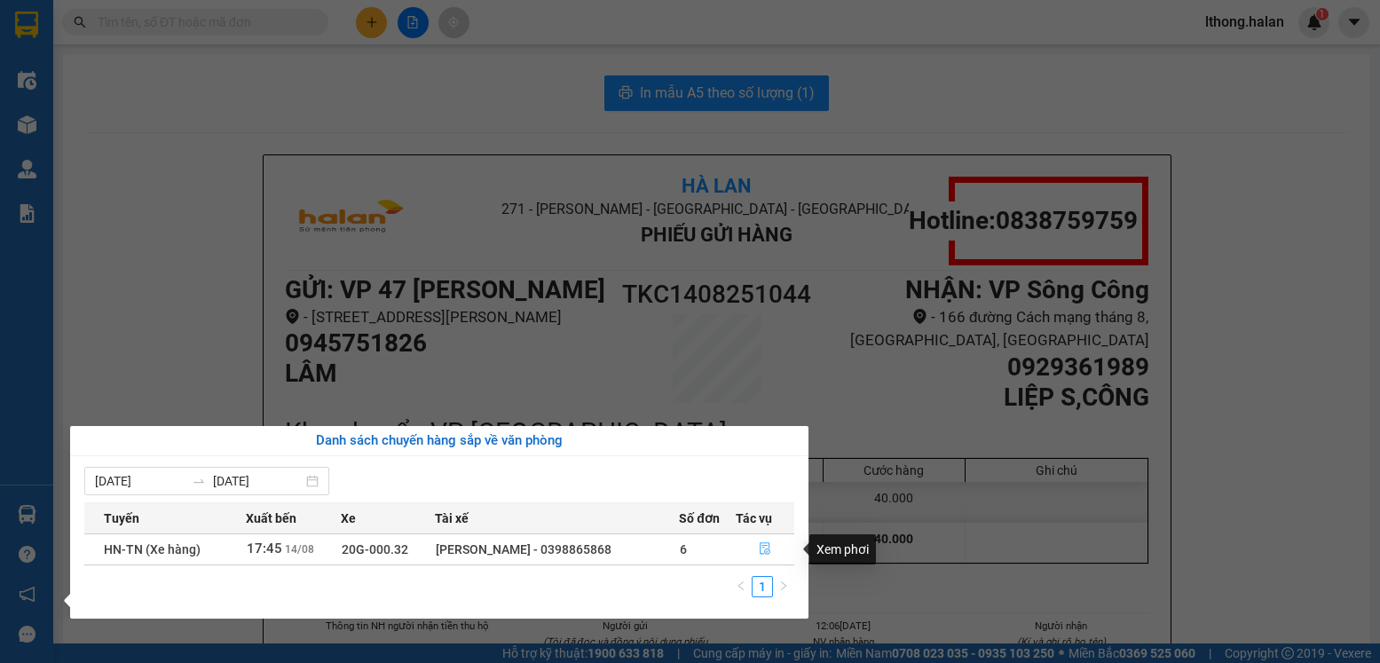
click at [769, 548] on icon "file-done" at bounding box center [765, 548] width 12 height 12
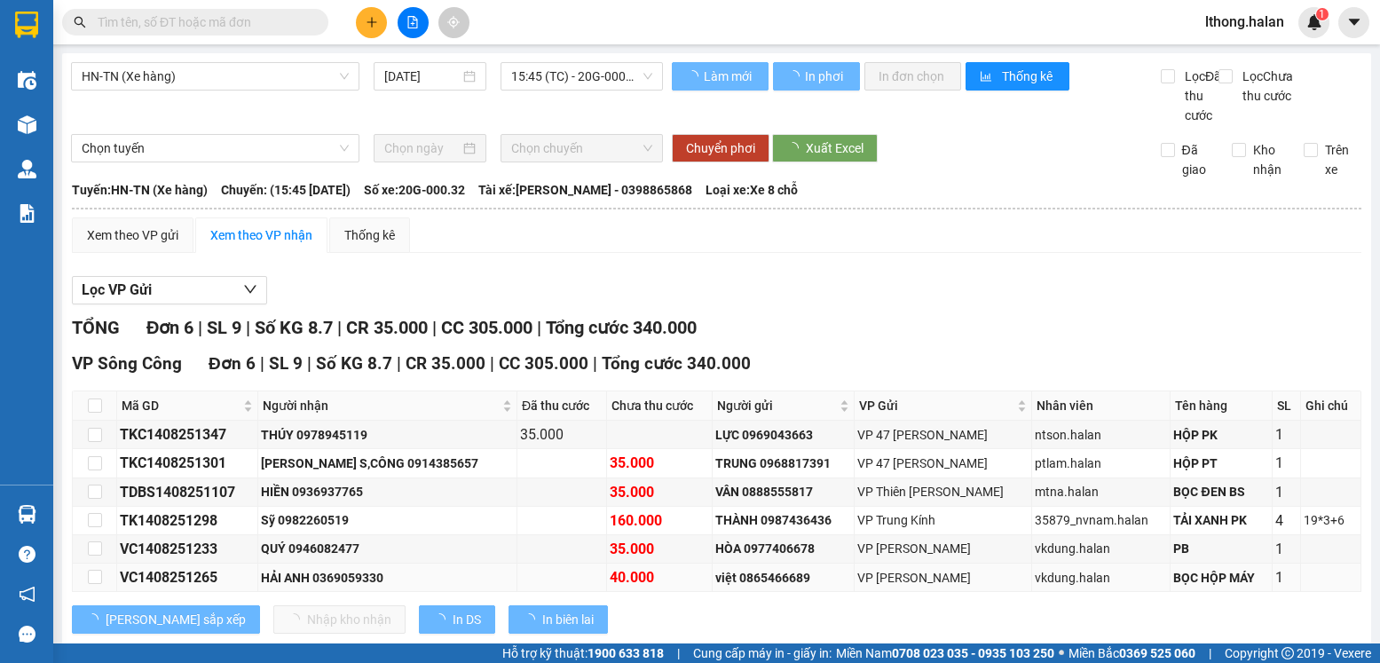
scroll to position [59, 0]
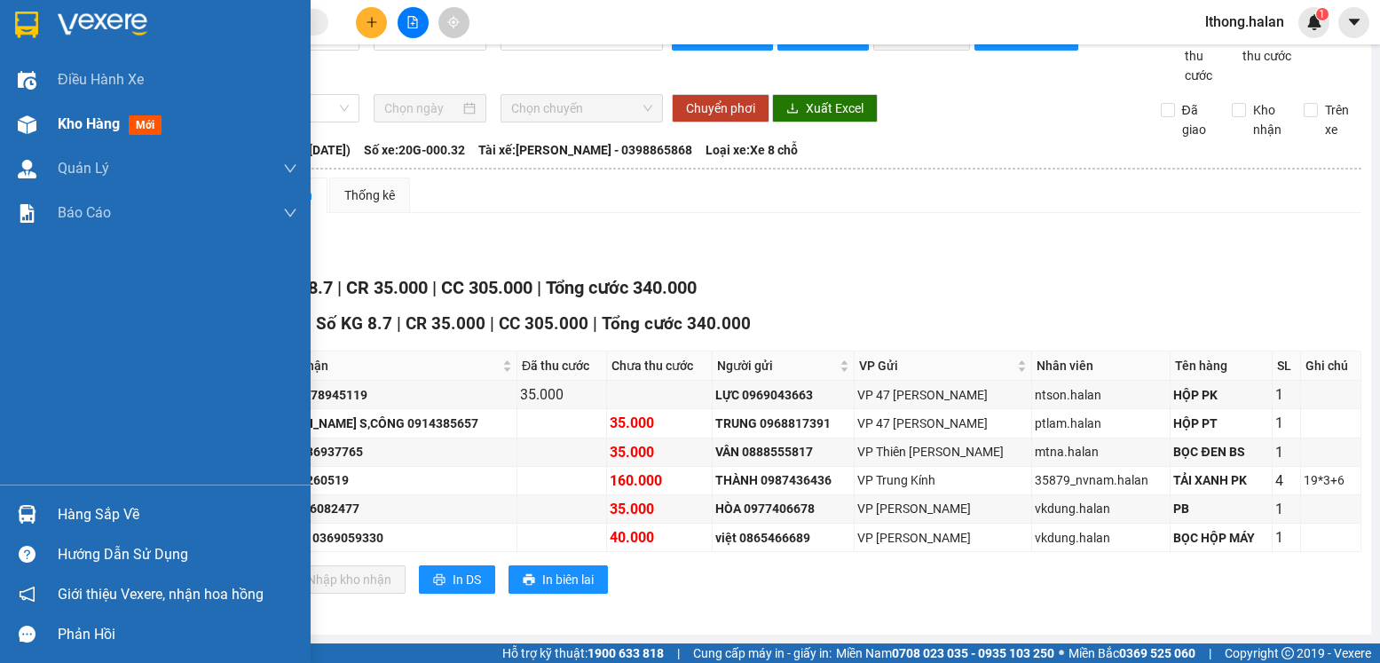
click at [65, 125] on span "Kho hàng" at bounding box center [89, 123] width 62 height 17
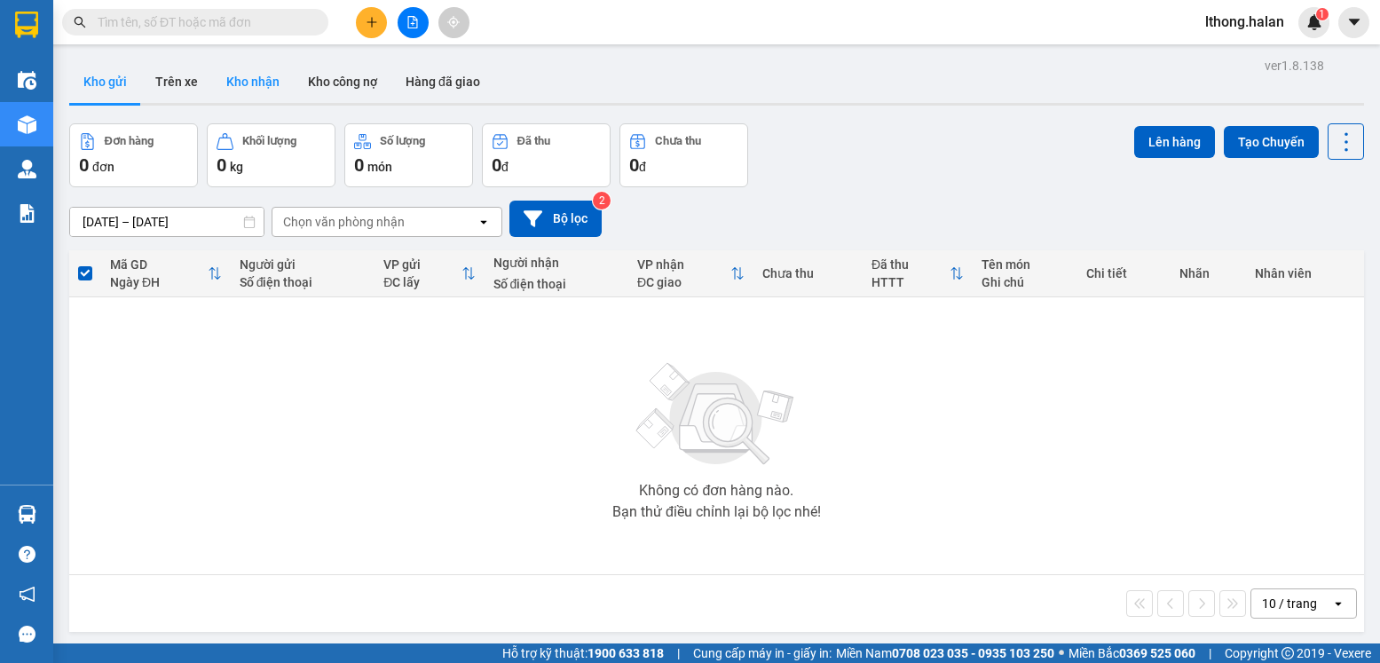
click at [240, 75] on button "Kho nhận" at bounding box center [253, 81] width 82 height 43
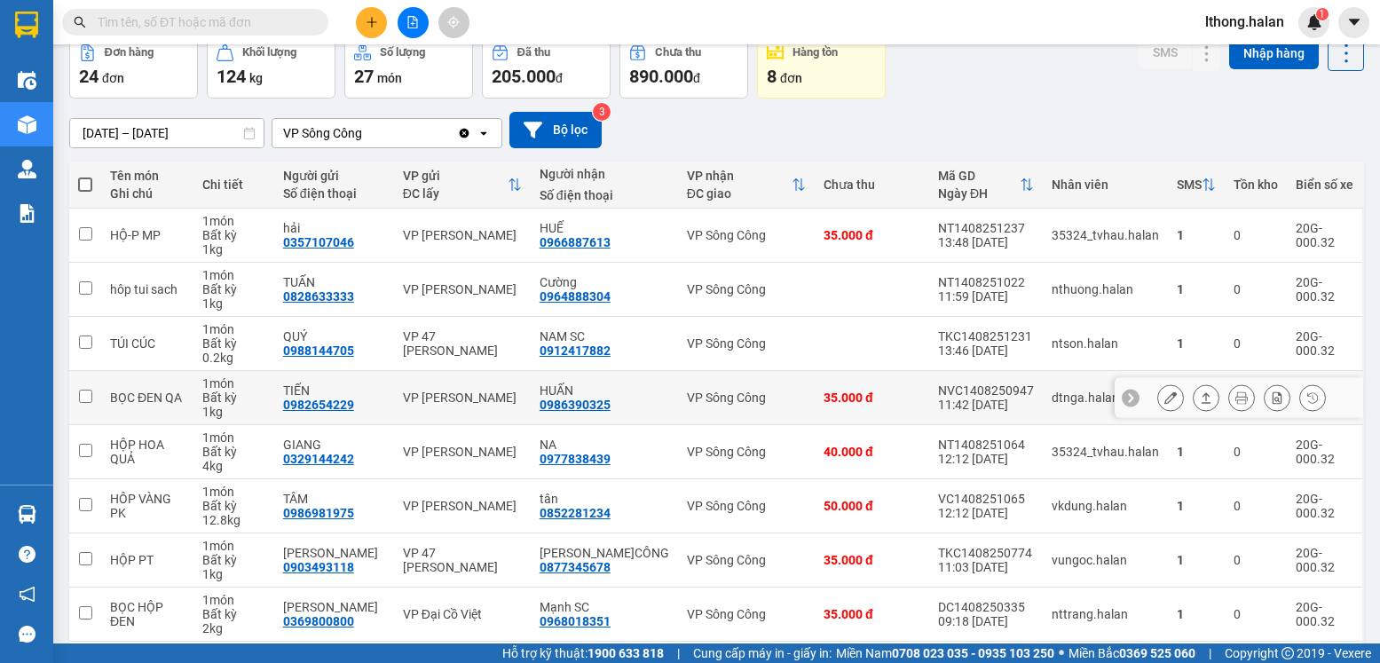
scroll to position [266, 0]
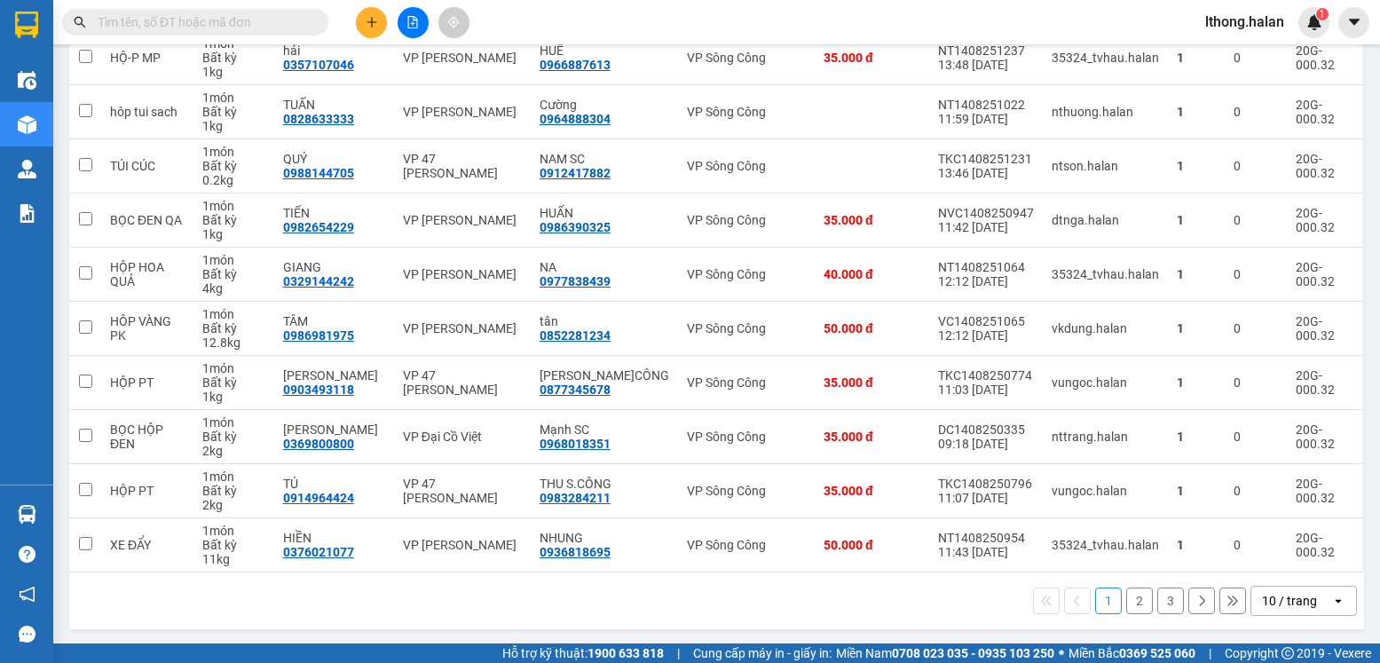
click at [1131, 600] on button "2" at bounding box center [1139, 601] width 27 height 27
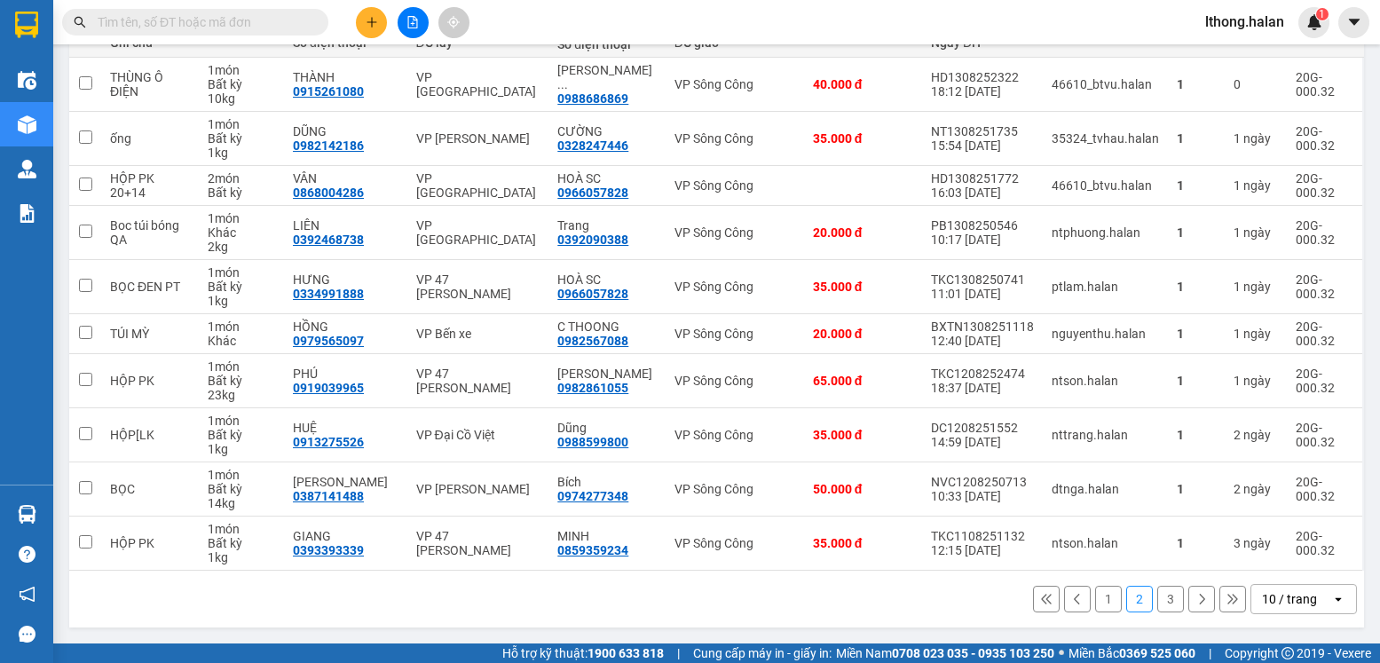
scroll to position [0, 0]
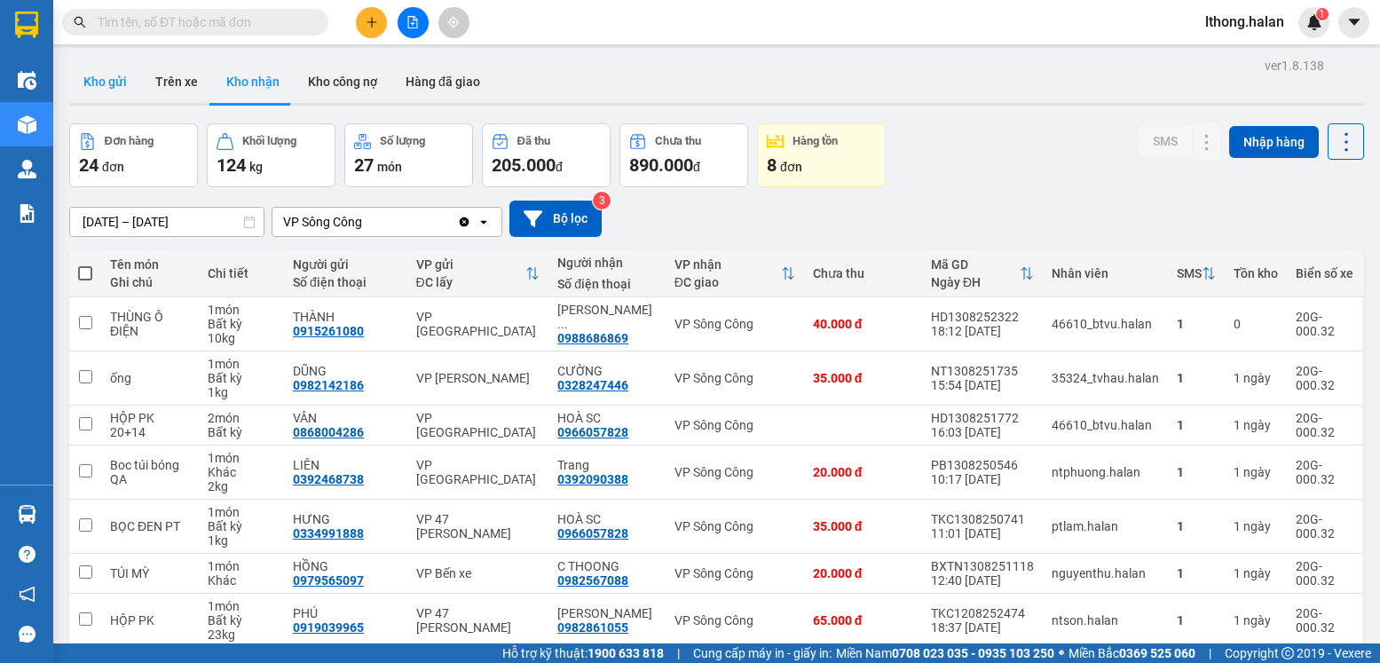
click at [97, 77] on button "Kho gửi" at bounding box center [105, 81] width 72 height 43
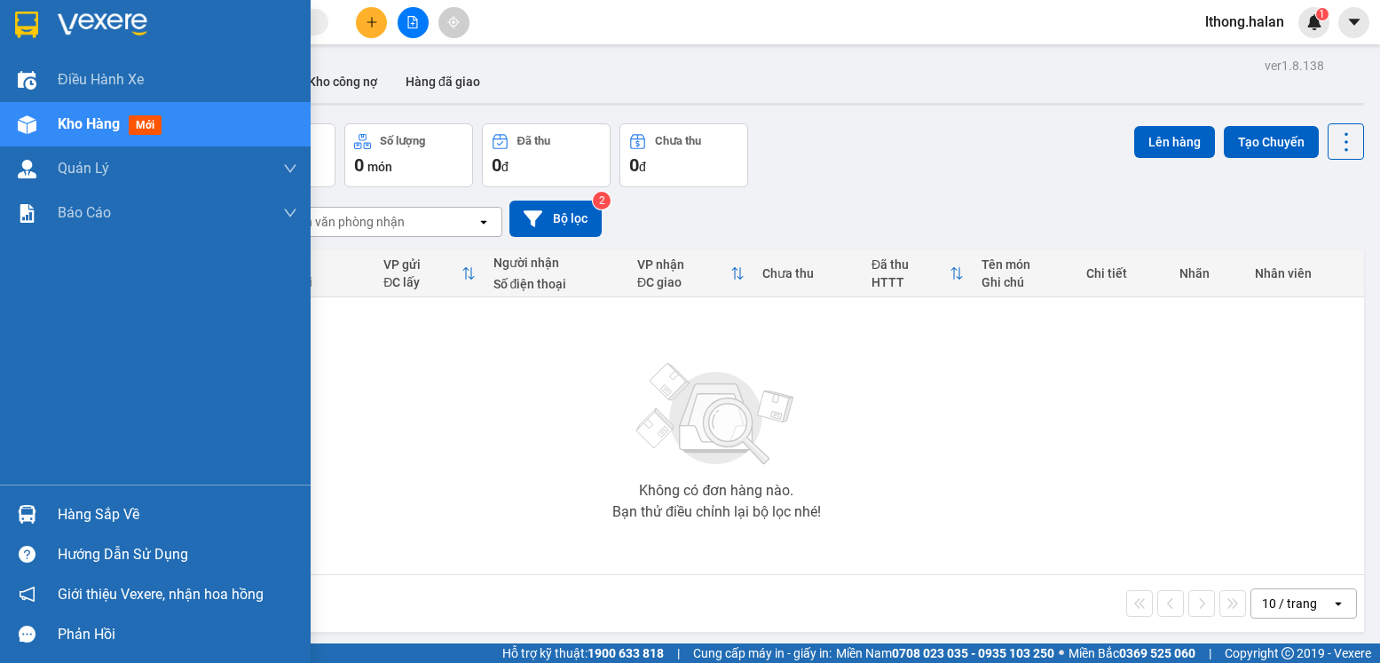
click at [111, 527] on div "Hàng sắp về" at bounding box center [178, 514] width 240 height 27
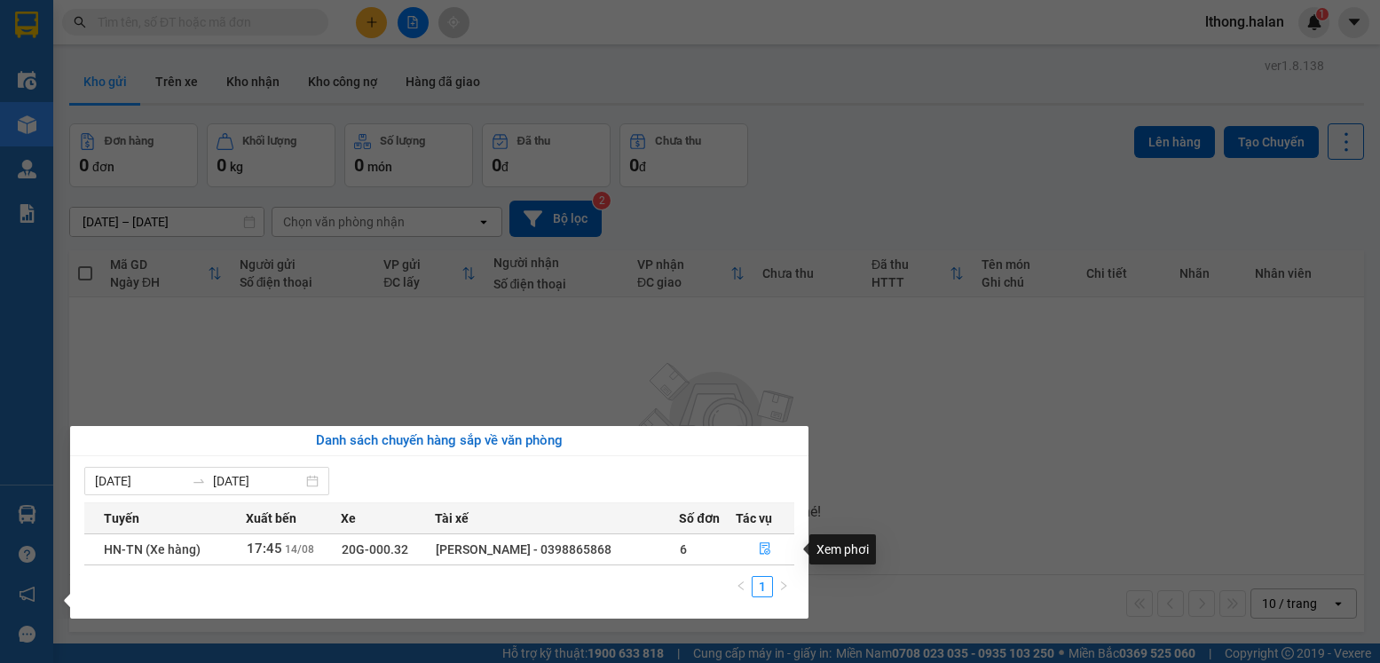
click at [986, 483] on section "Kết quả tìm kiếm ( 5 ) Bộ lọc Mã ĐH Trạng thái Món hàng Thu hộ Tổng cước Chưa c…" at bounding box center [690, 331] width 1380 height 663
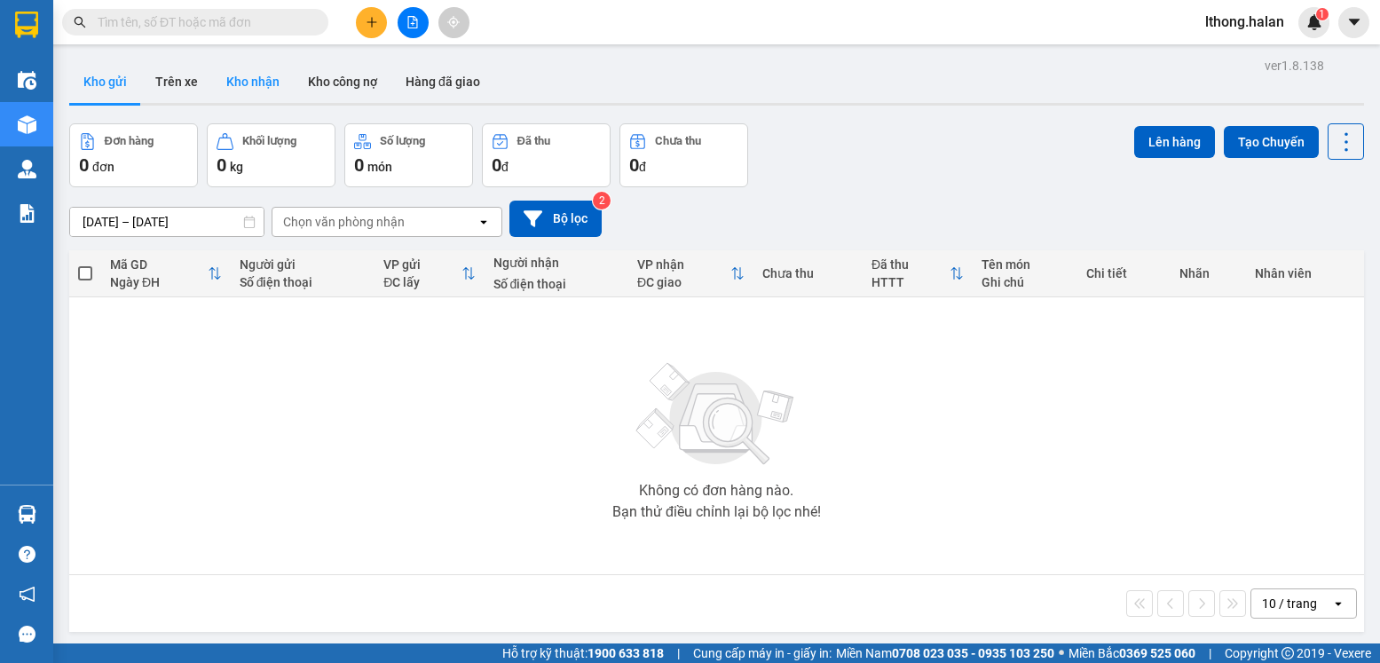
click at [264, 82] on button "Kho nhận" at bounding box center [253, 81] width 82 height 43
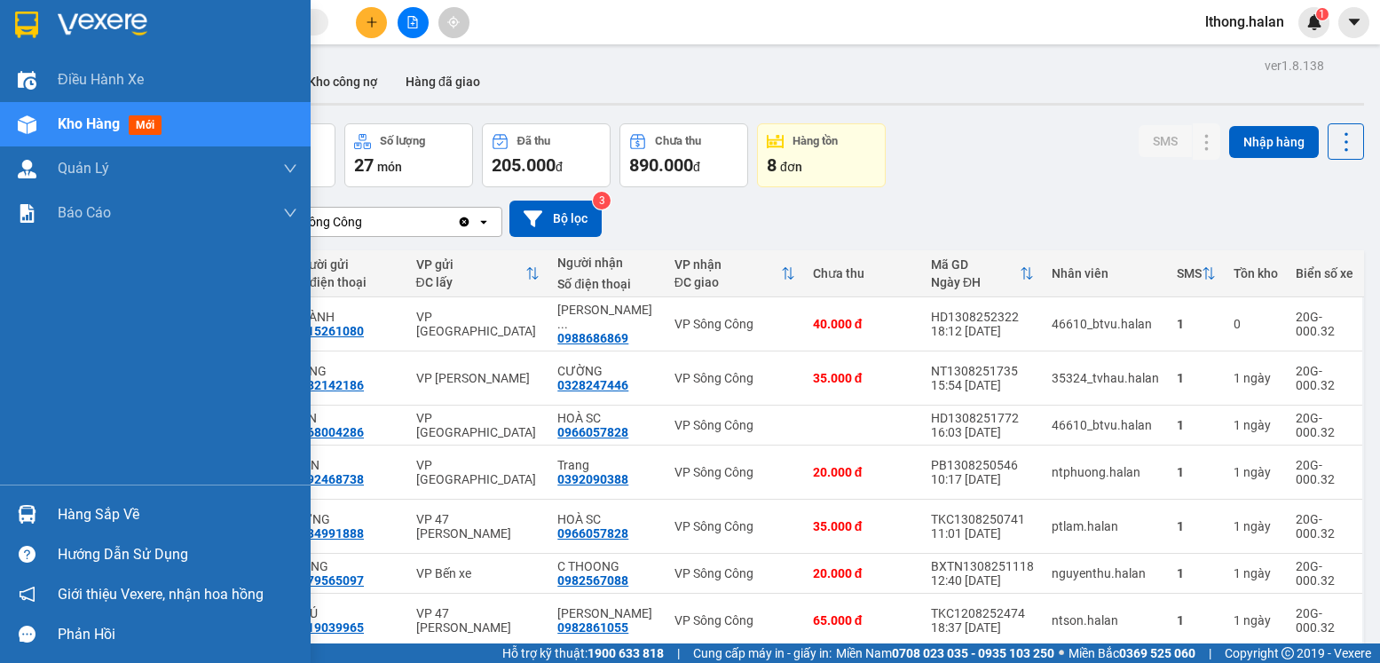
click at [94, 511] on div "Hàng sắp về" at bounding box center [178, 514] width 240 height 27
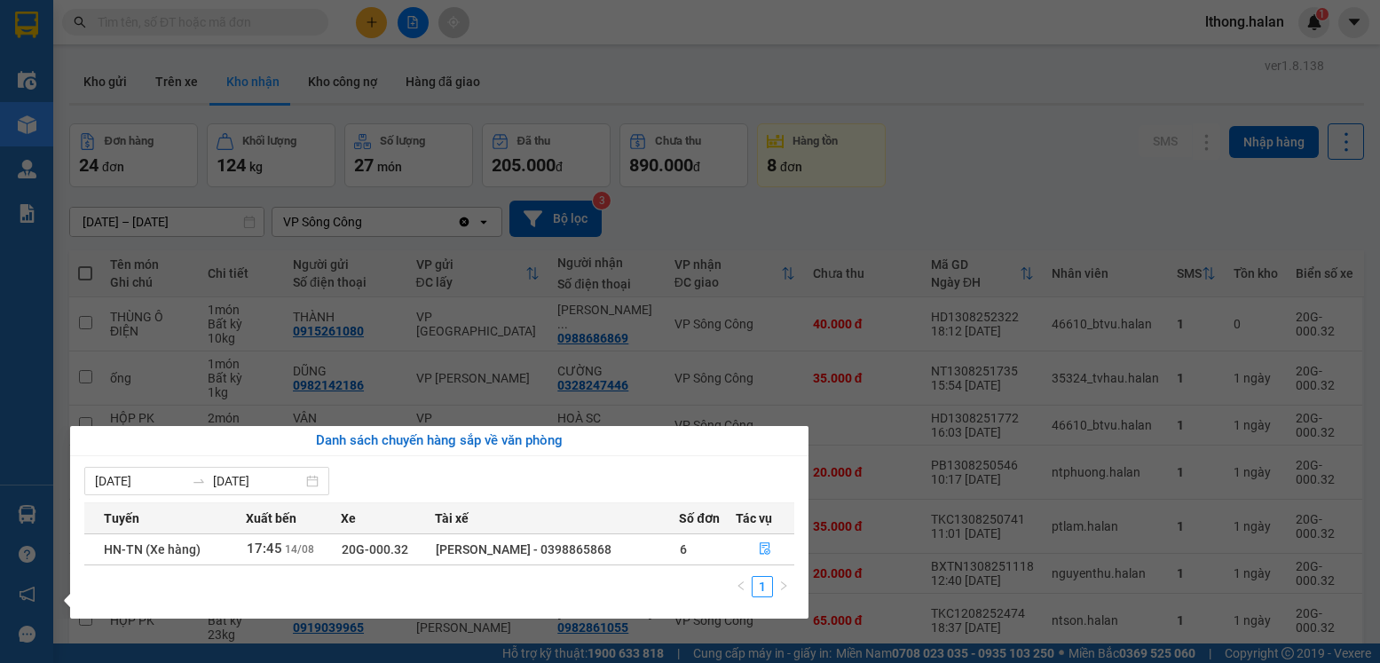
drag, startPoint x: 1002, startPoint y: 177, endPoint x: 945, endPoint y: 165, distance: 58.0
click at [1002, 176] on section "Kết quả tìm kiếm ( 5 ) Bộ lọc Mã ĐH Trạng thái Món hàng Thu hộ Tổng cước Chưa c…" at bounding box center [690, 331] width 1380 height 663
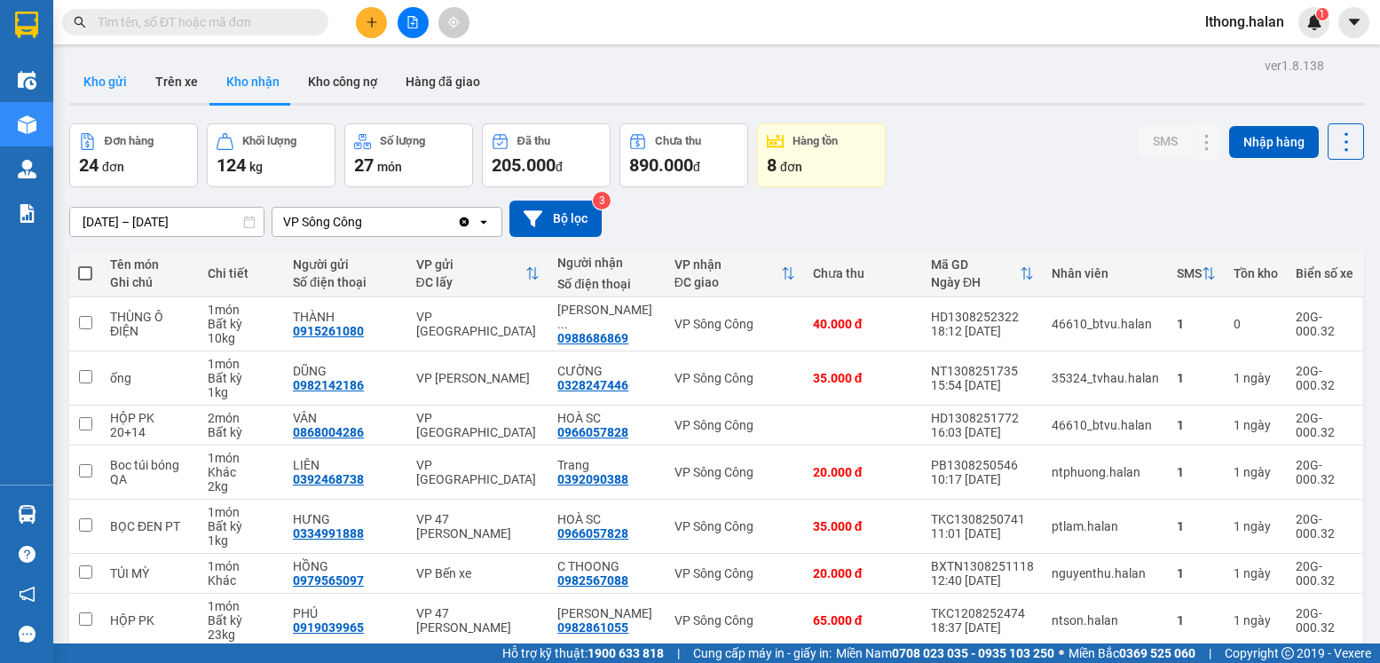
click at [96, 79] on button "Kho gửi" at bounding box center [105, 81] width 72 height 43
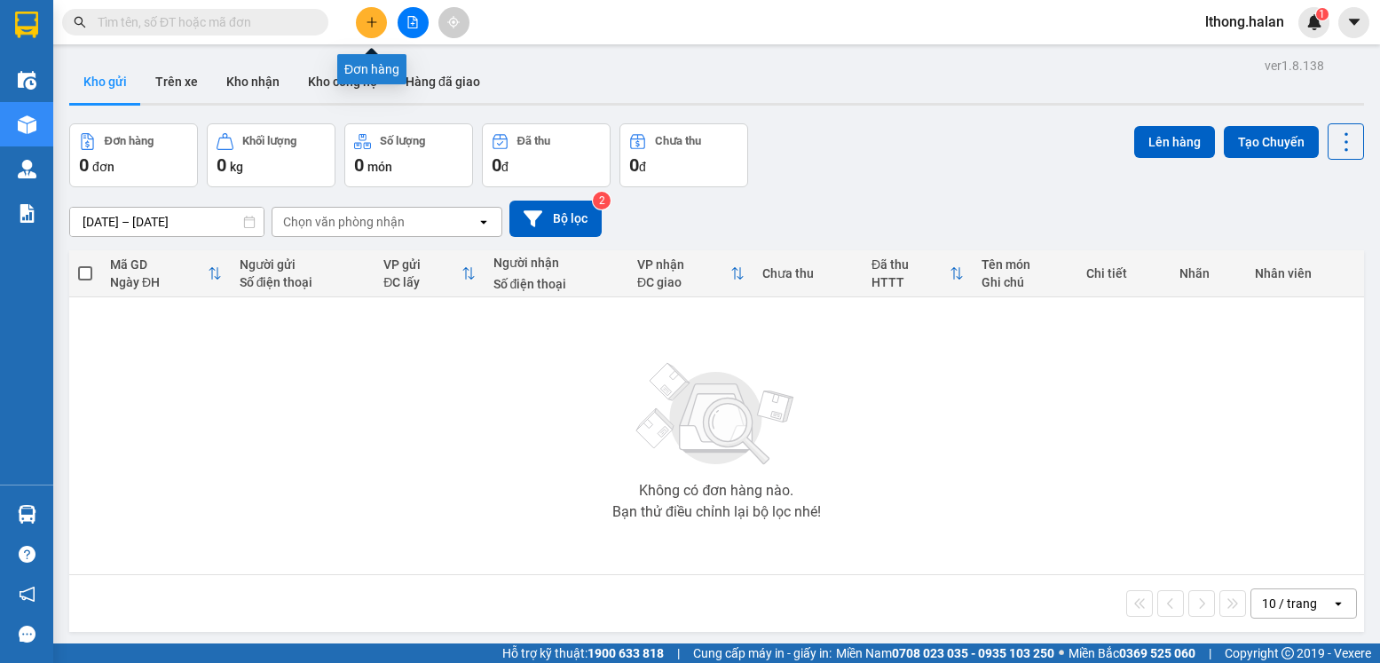
click at [366, 13] on button at bounding box center [371, 22] width 31 height 31
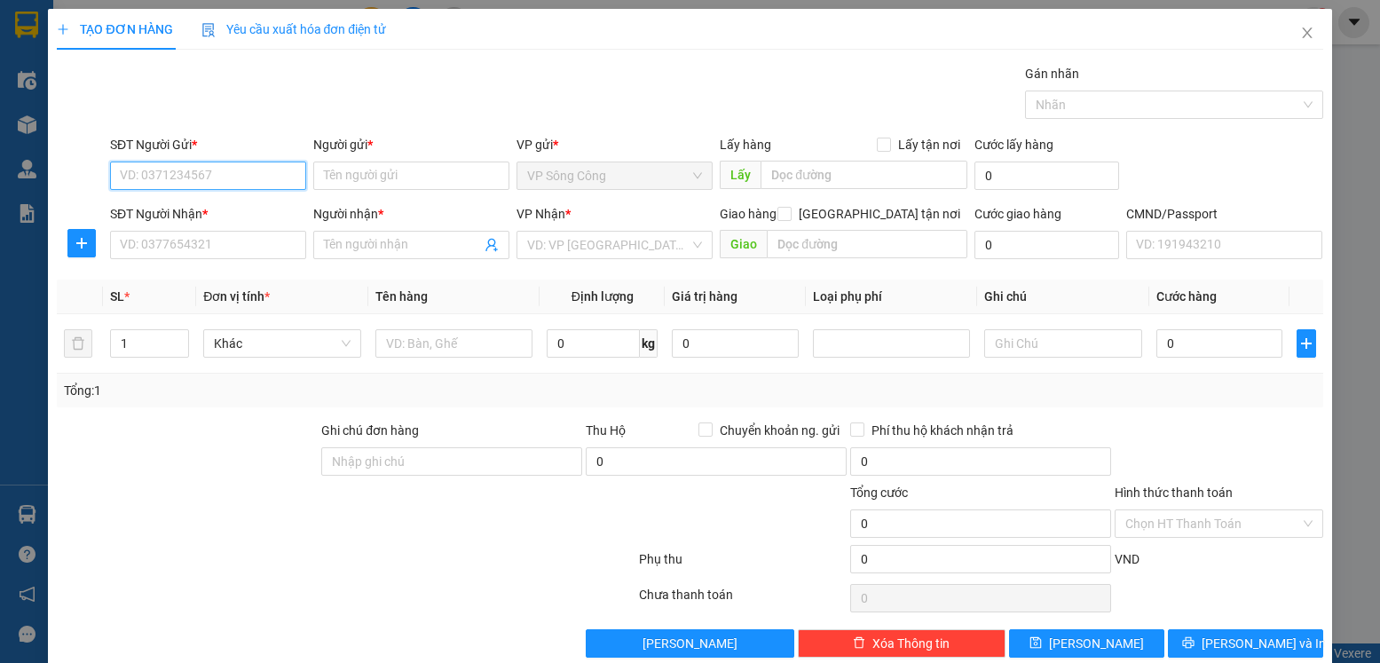
click at [241, 178] on input "SĐT Người Gửi *" at bounding box center [208, 176] width 196 height 28
type input "0982887122"
click at [188, 209] on div "0982887122 - NGA" at bounding box center [206, 211] width 173 height 20
type input "NGA"
type input "0982887122"
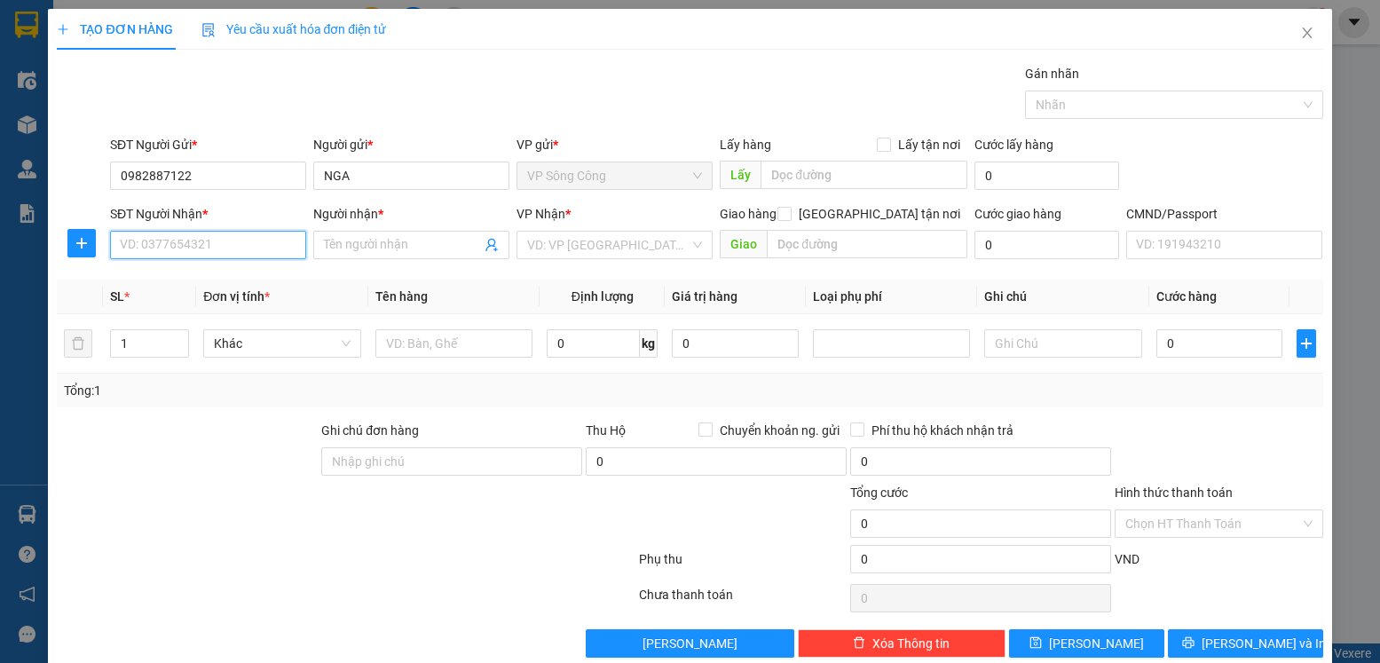
click at [143, 255] on input "SĐT Người Nhận *" at bounding box center [208, 245] width 196 height 28
click at [169, 280] on div "0982758638 - CHUẨN" at bounding box center [206, 281] width 173 height 20
type input "0982758638"
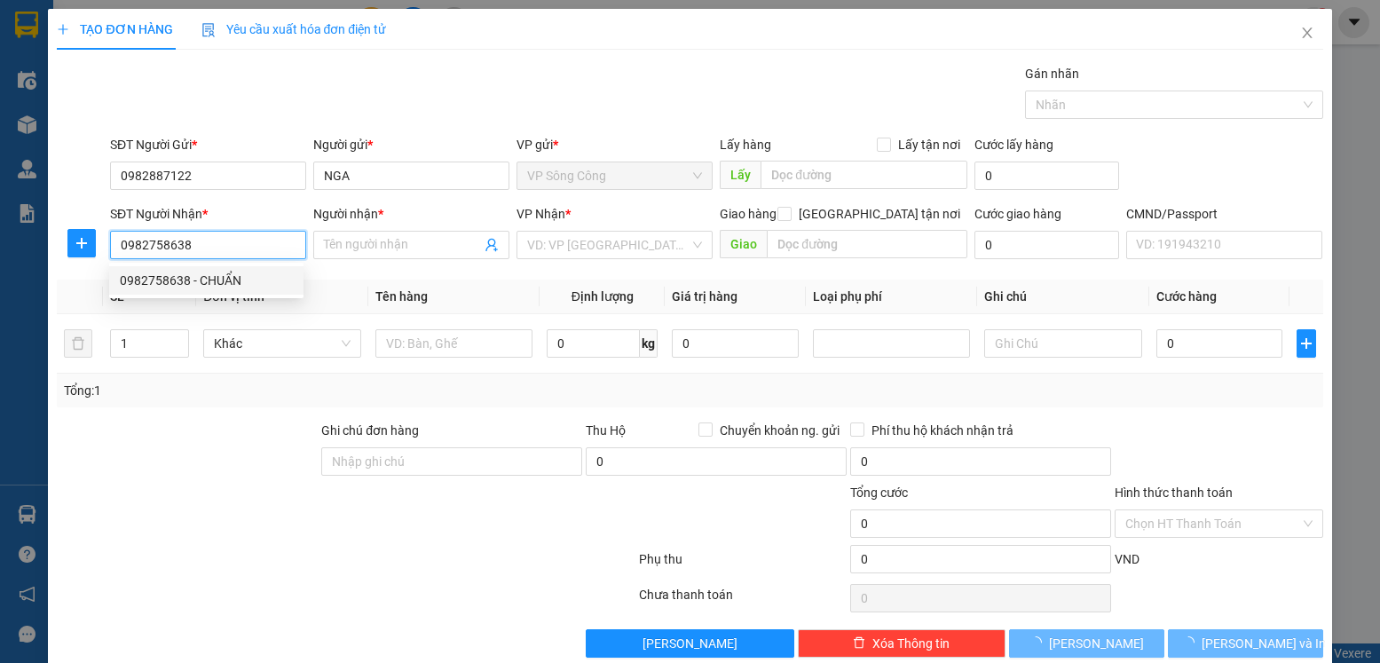
type input "CHUẨN"
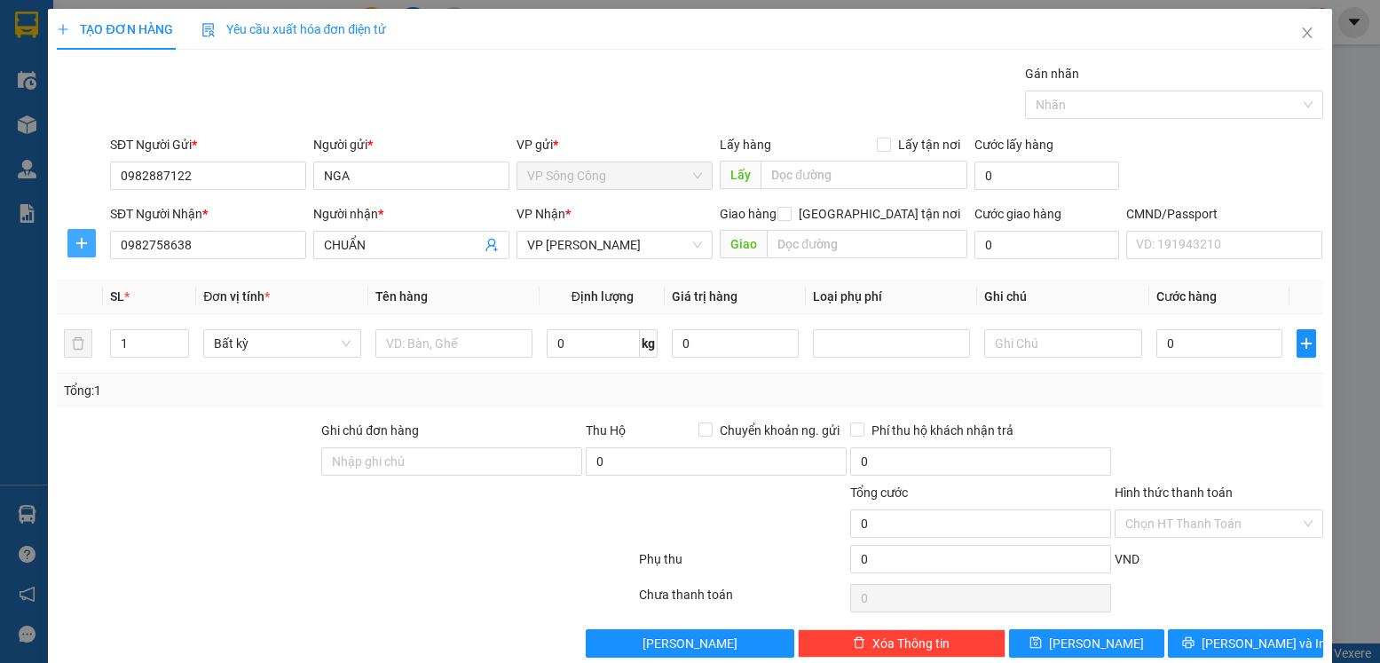
click at [83, 245] on icon "plus" at bounding box center [82, 243] width 14 height 14
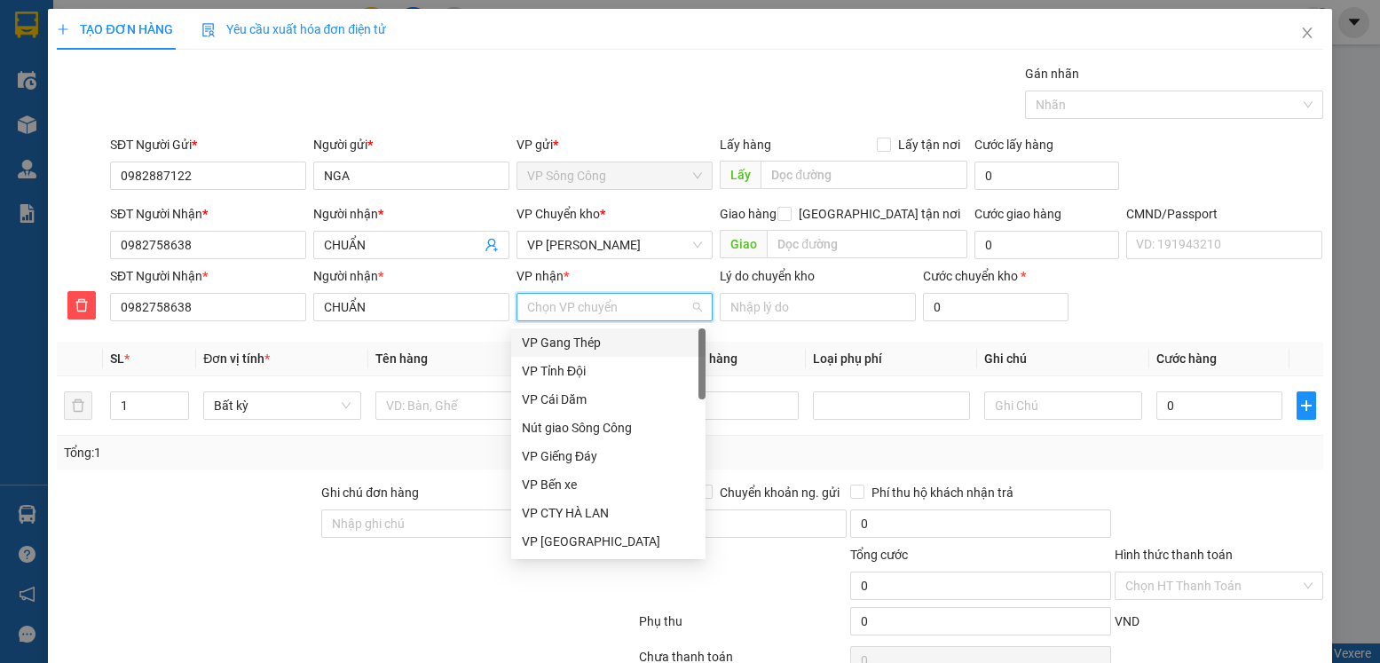
click at [589, 311] on input "VP nhận *" at bounding box center [608, 307] width 162 height 27
type input "g"
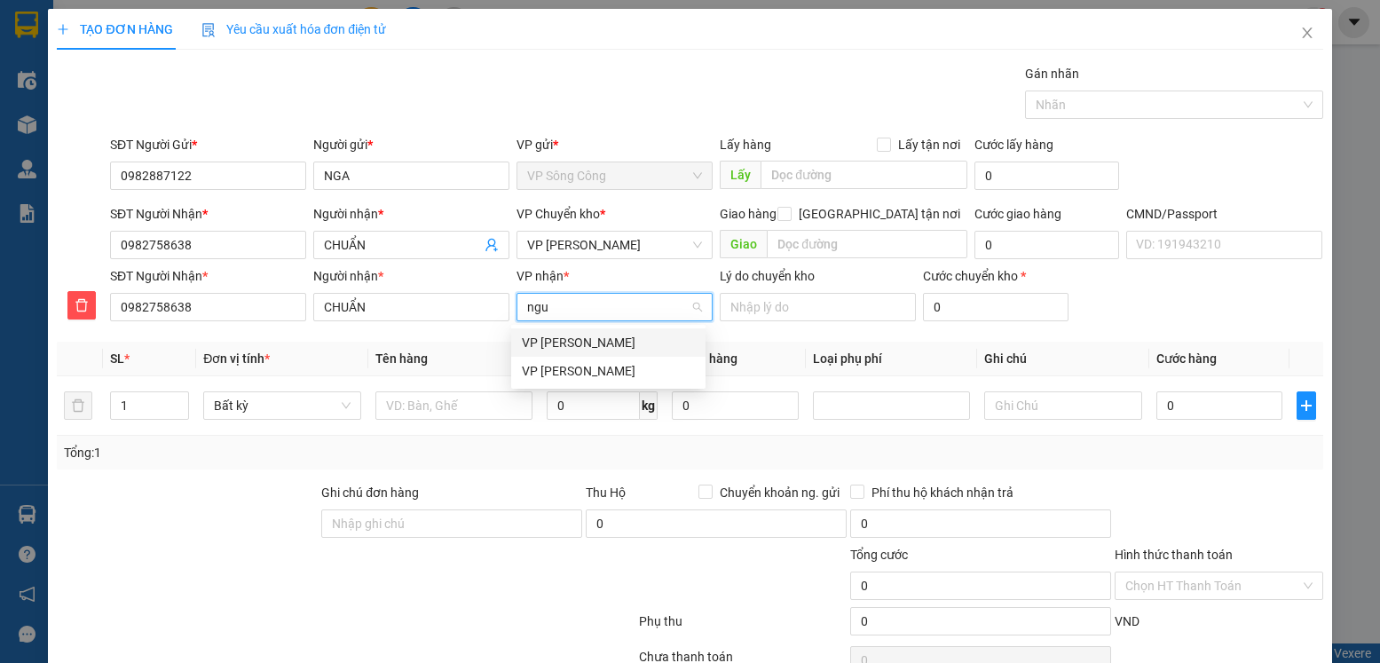
type input "nguy"
click at [611, 370] on div "VP [PERSON_NAME]" at bounding box center [608, 371] width 173 height 20
click at [626, 245] on span "VP [PERSON_NAME]" at bounding box center [614, 245] width 175 height 27
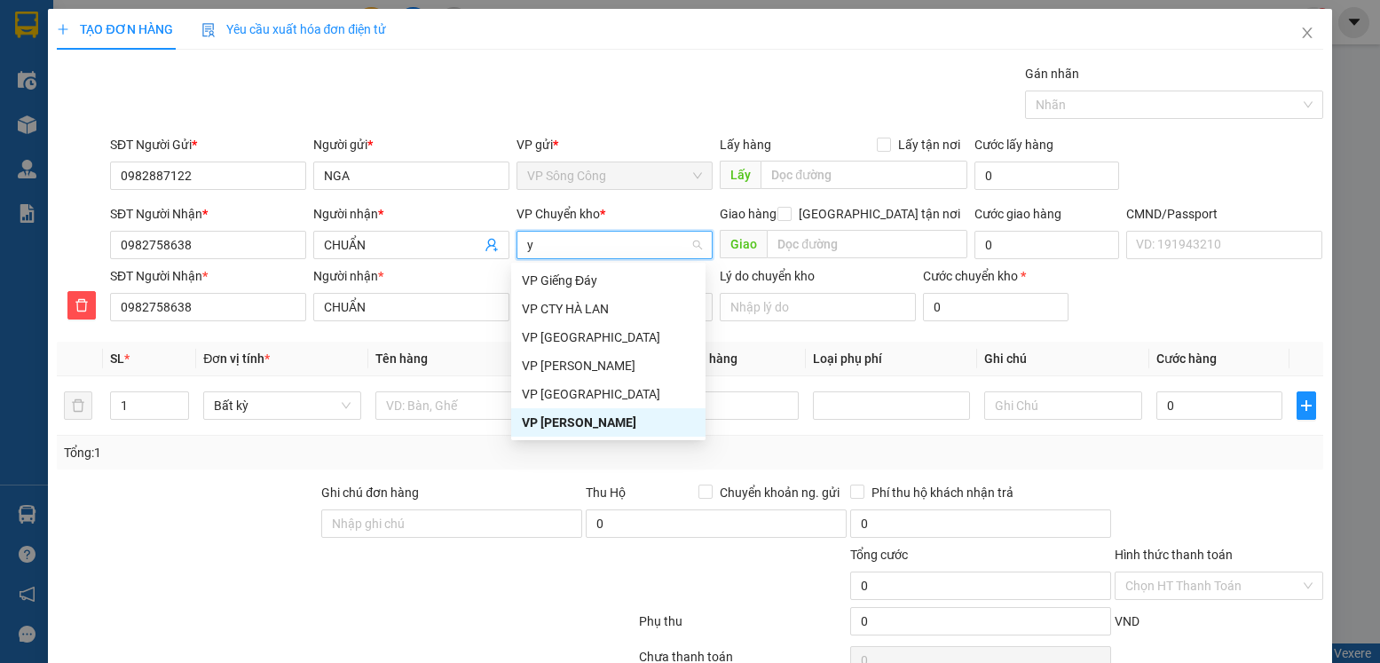
type input "yb"
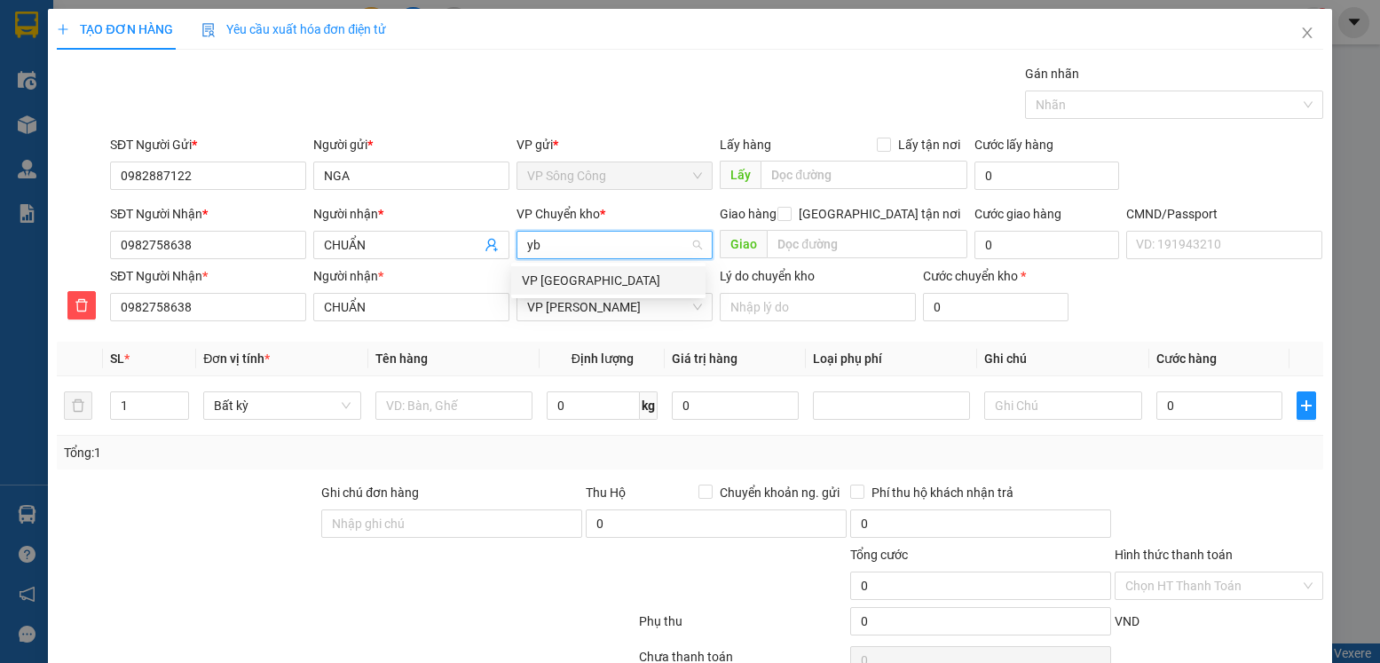
click at [552, 278] on div "VP [GEOGRAPHIC_DATA]" at bounding box center [608, 281] width 173 height 20
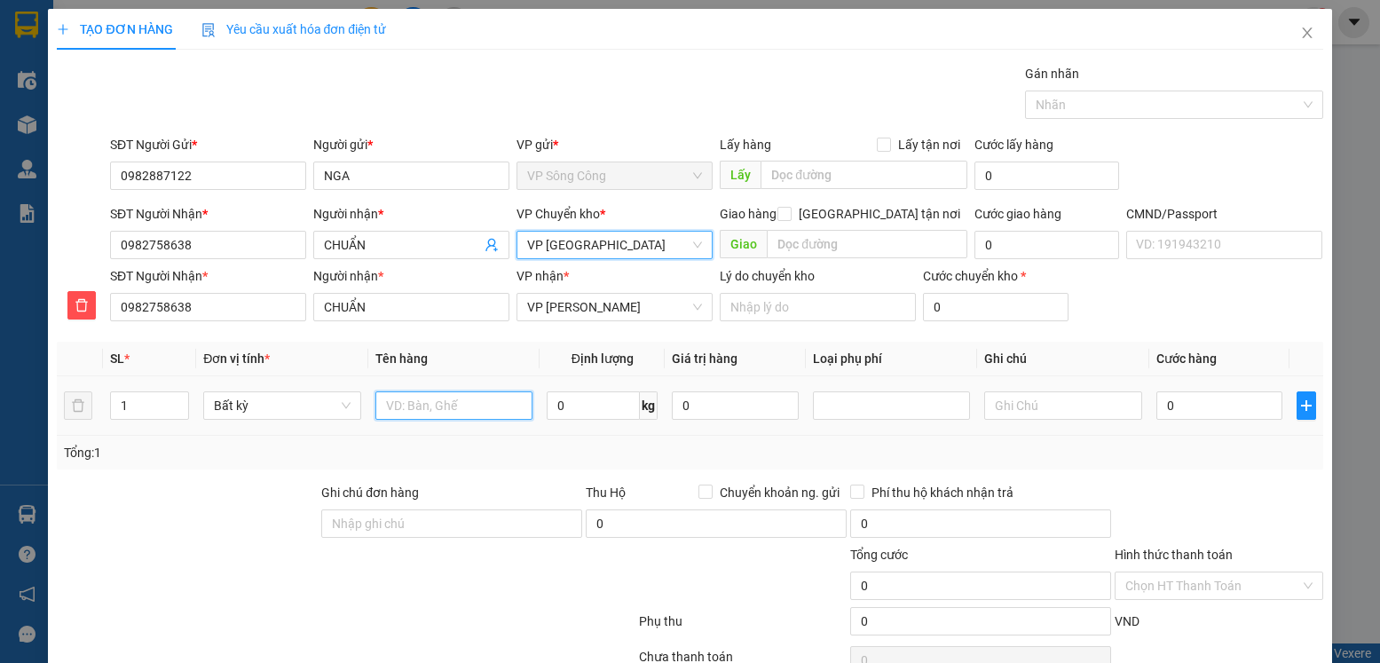
drag, startPoint x: 447, startPoint y: 407, endPoint x: 446, endPoint y: 395, distance: 12.6
click at [446, 404] on input "text" at bounding box center [454, 405] width 158 height 28
type input "hộp hoa quarb"
click at [1302, 34] on icon "close" at bounding box center [1307, 33] width 10 height 11
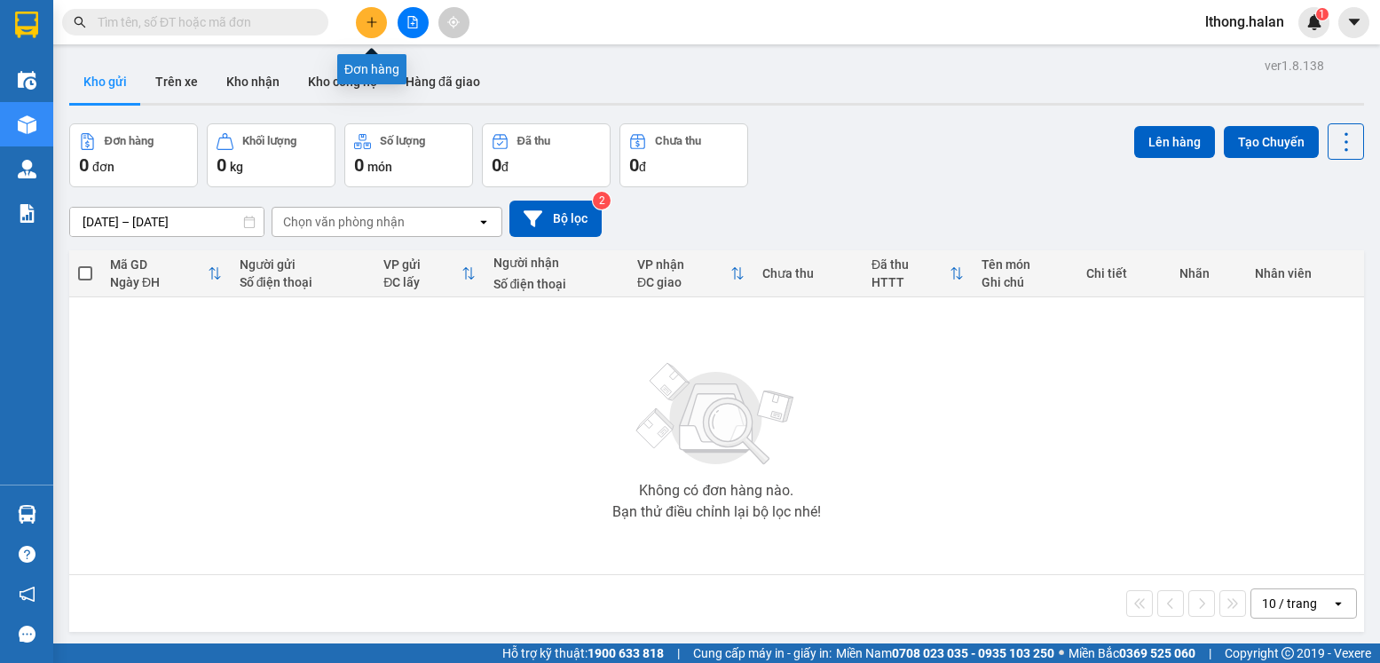
click at [367, 27] on icon "plus" at bounding box center [372, 22] width 12 height 12
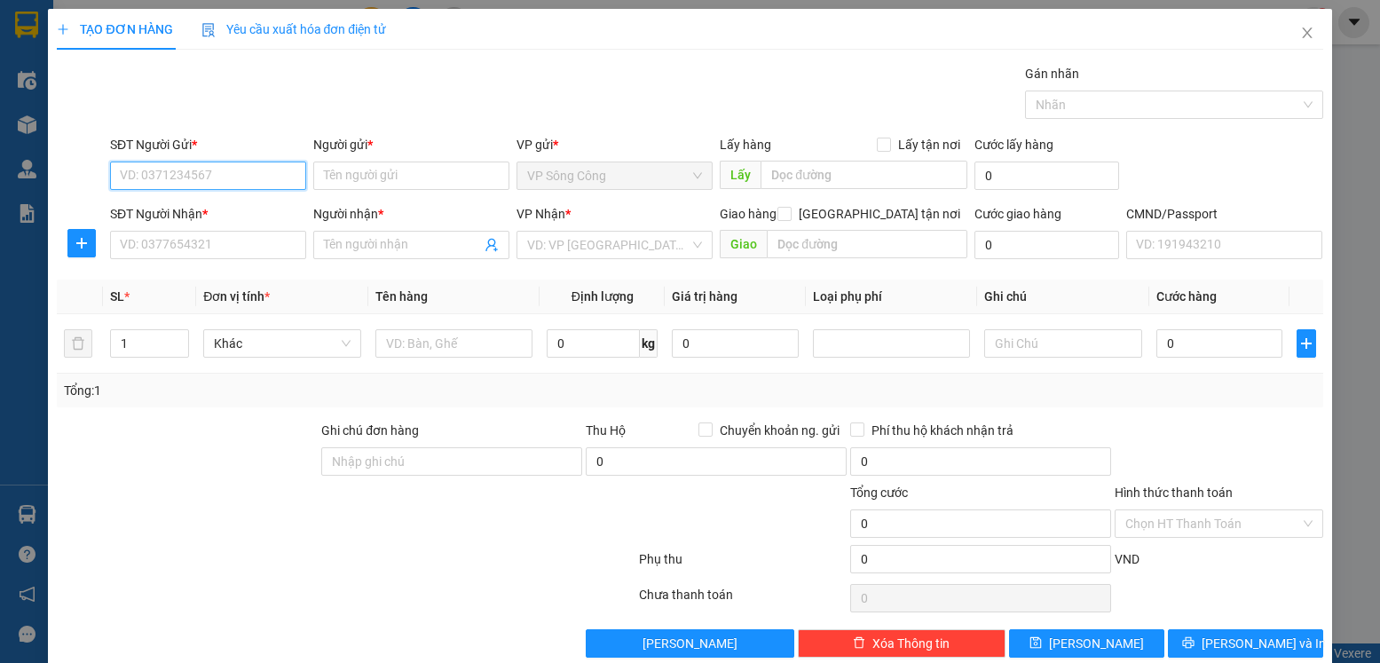
click at [250, 170] on input "SĐT Người Gửi *" at bounding box center [208, 176] width 196 height 28
click at [247, 178] on input "SĐT Người Gửi *" at bounding box center [208, 176] width 196 height 28
type input "0918689567"
click at [250, 201] on div "0918689567 - XUÂN NGUYỆT" at bounding box center [207, 211] width 175 height 20
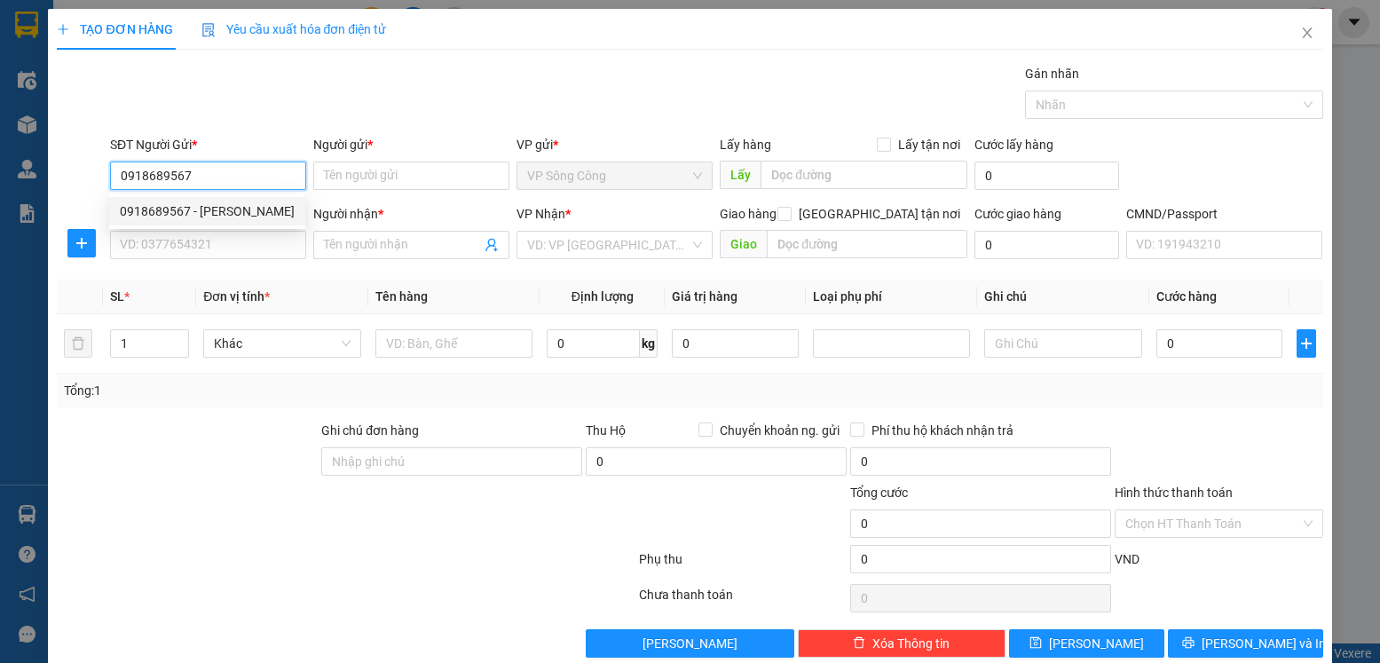
type input "[PERSON_NAME]"
type input "0918689567"
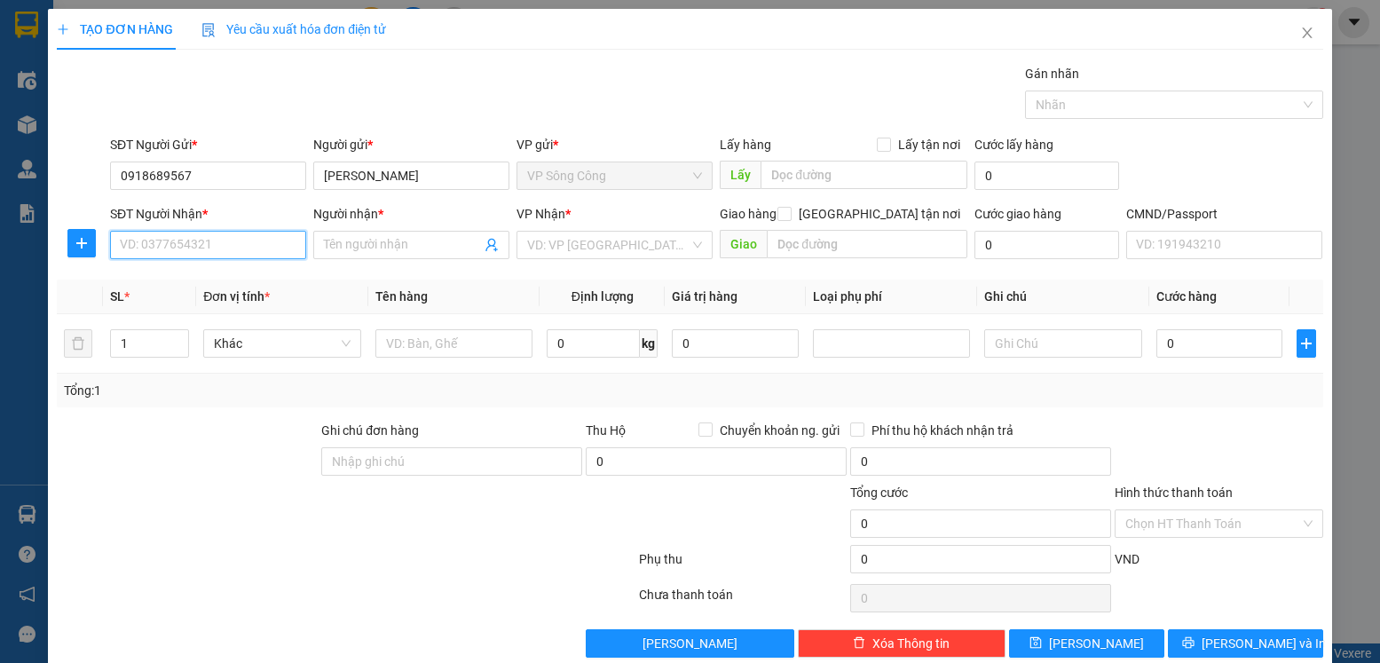
click at [235, 257] on input "SĐT Người Nhận *" at bounding box center [208, 245] width 196 height 28
type input "0964849878"
click at [153, 277] on div "0964849878 - Lê Nụ" at bounding box center [207, 281] width 175 height 20
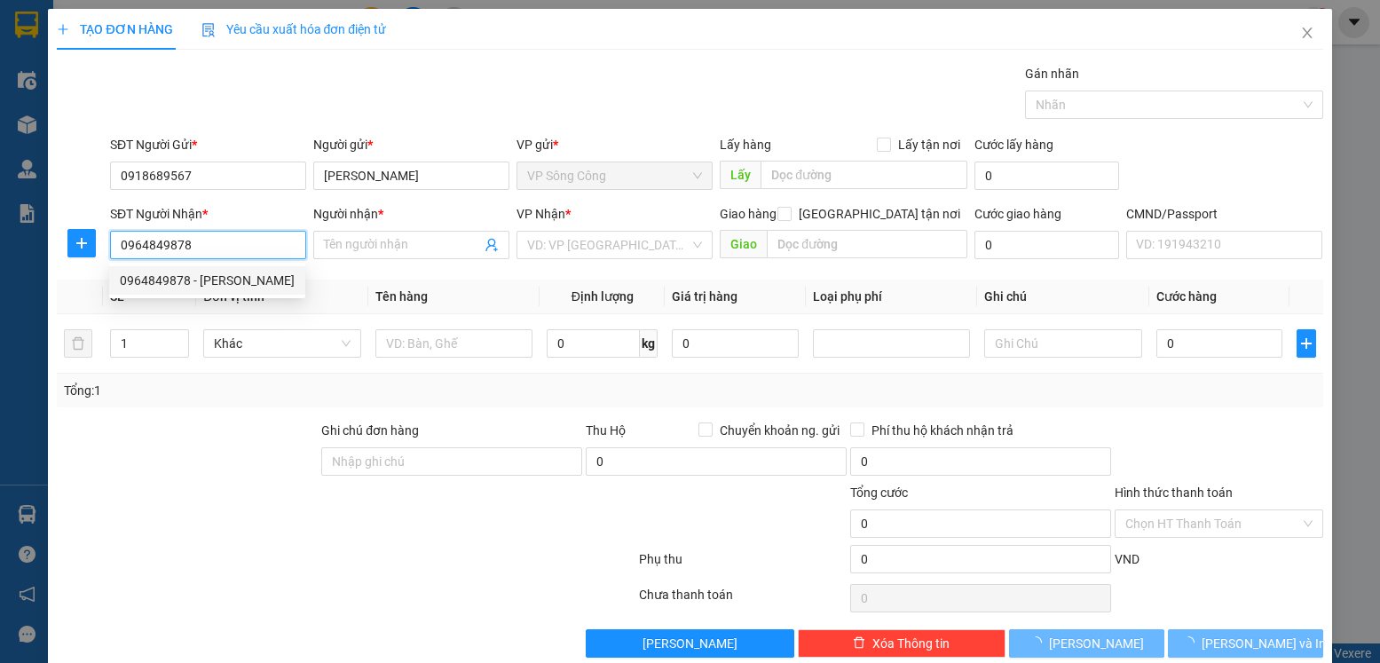
type input "[PERSON_NAME]"
checkbox input "true"
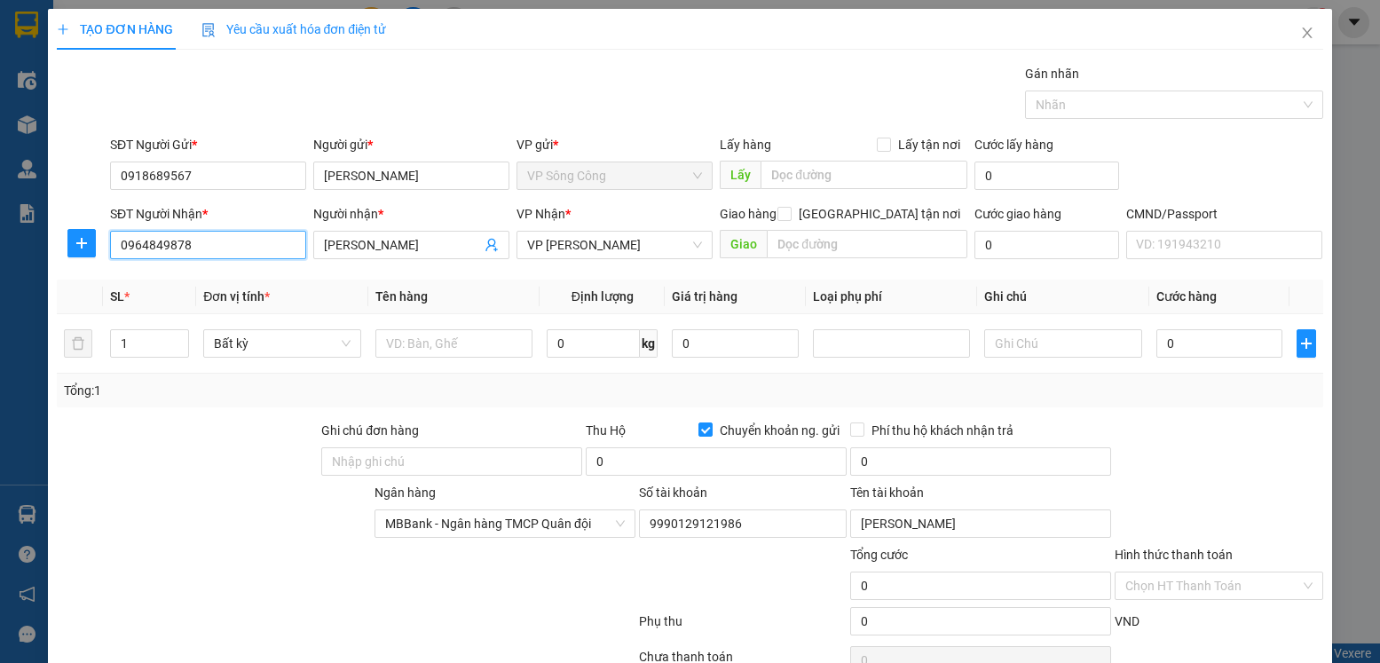
type input "9990129121986"
type input "HỨA VĂN THỊNH"
type input "0964849878"
click at [82, 247] on icon "plus" at bounding box center [82, 244] width 1 height 12
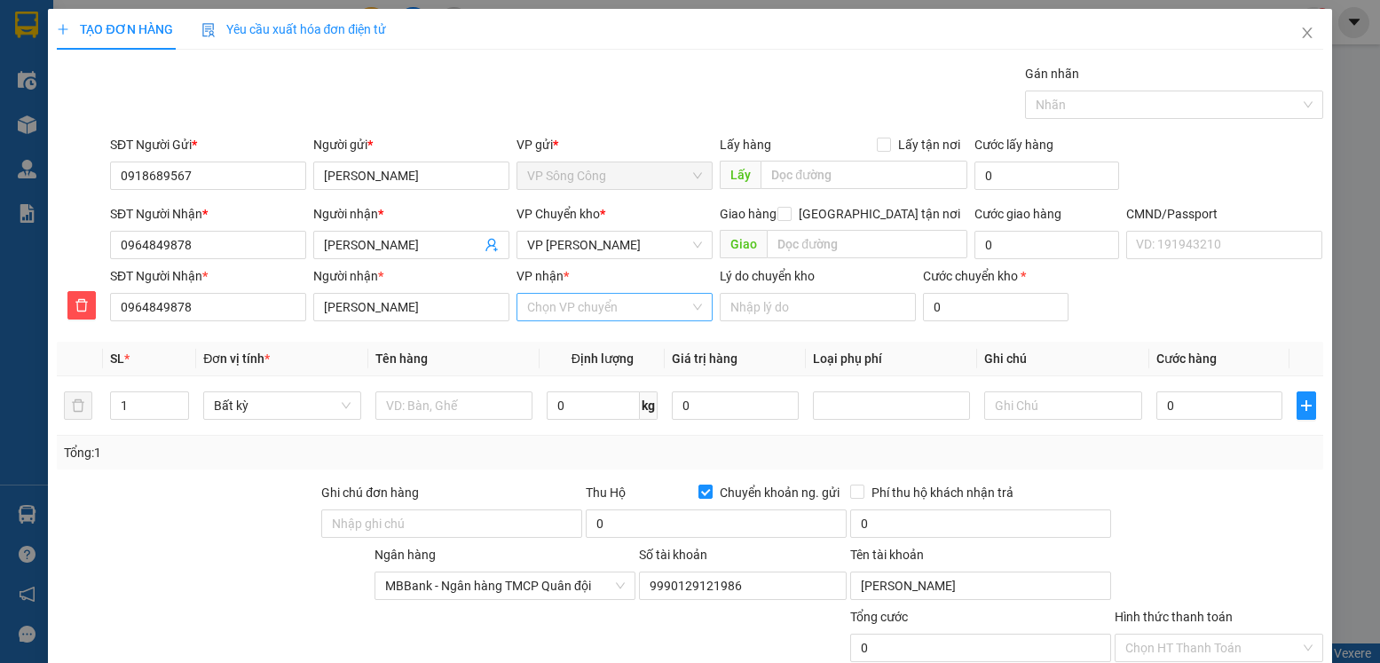
click at [631, 306] on input "VP nhận *" at bounding box center [608, 307] width 162 height 27
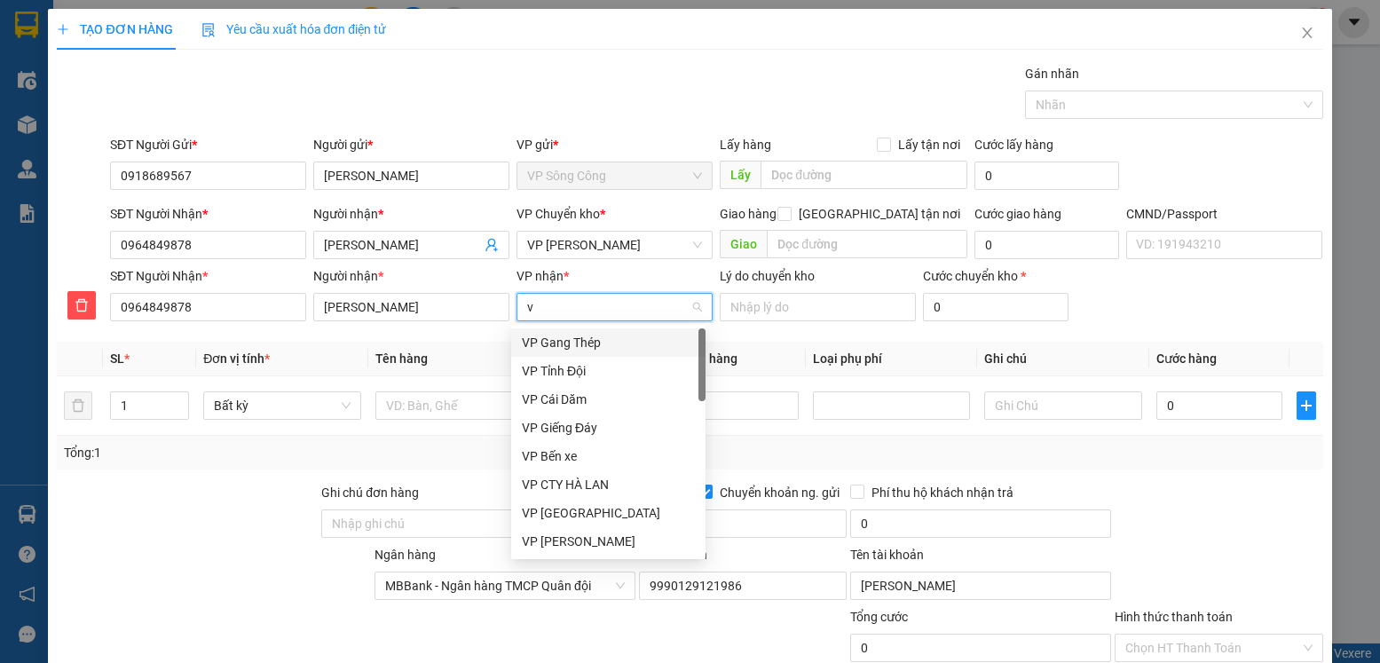
type input "vo"
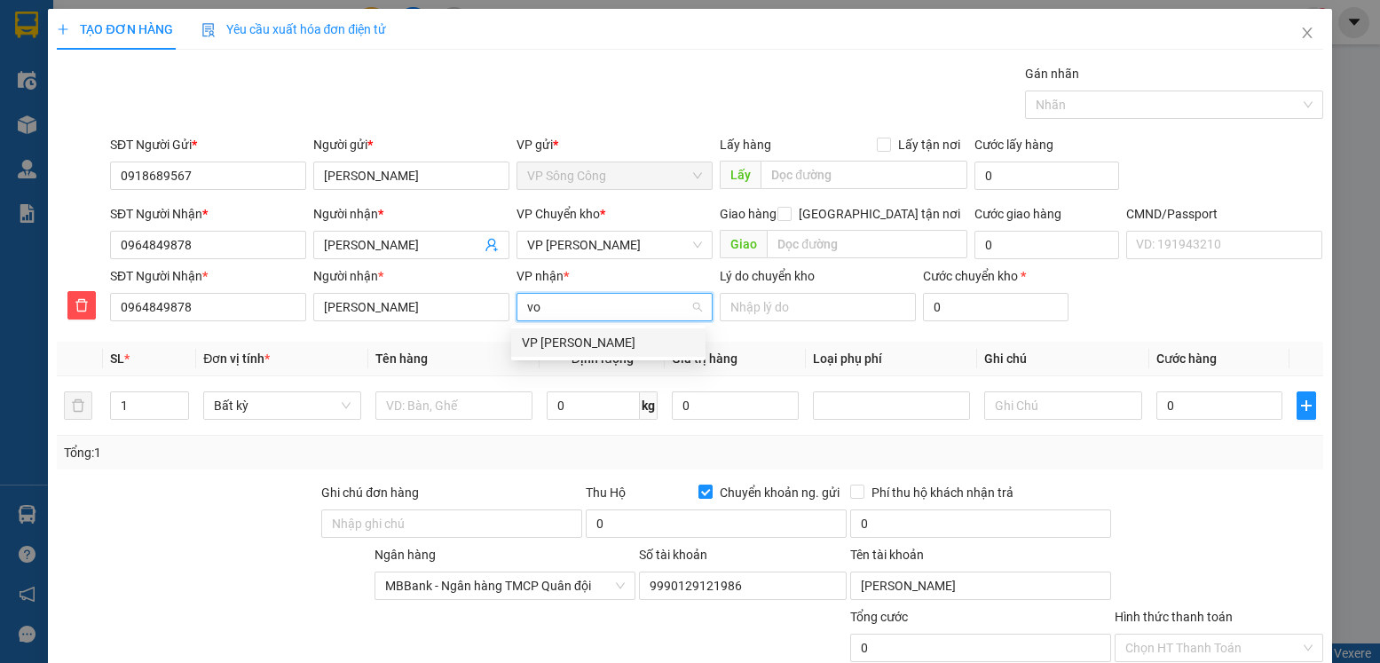
click at [605, 345] on div "VP [PERSON_NAME]" at bounding box center [608, 343] width 173 height 20
click at [623, 249] on span "VP [PERSON_NAME]" at bounding box center [614, 245] width 175 height 27
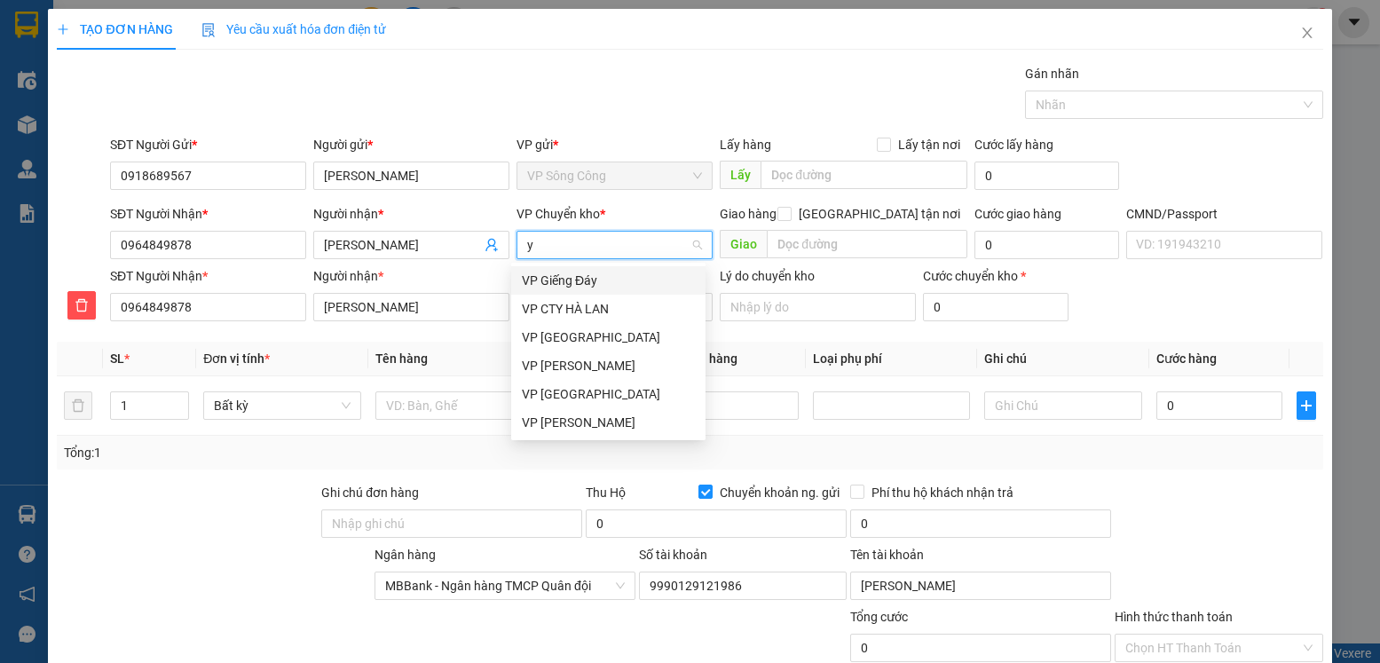
type input "yb"
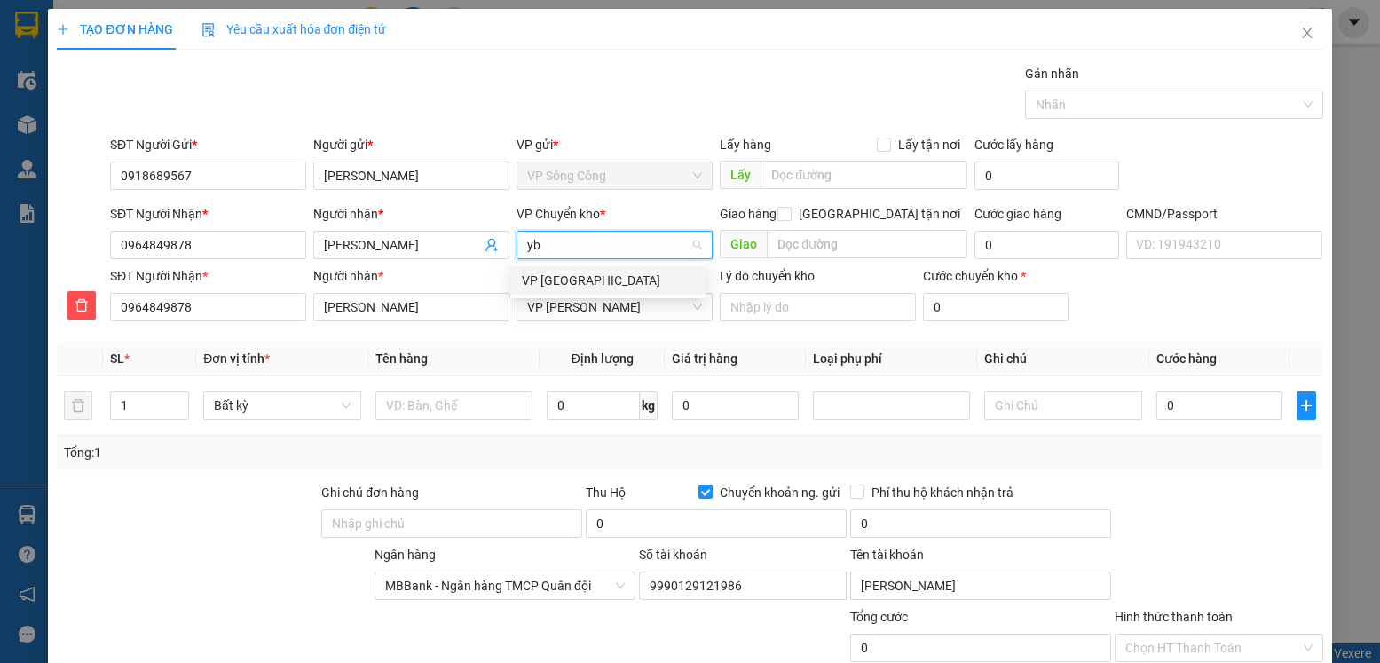
click at [562, 285] on div "VP [GEOGRAPHIC_DATA]" at bounding box center [608, 281] width 173 height 20
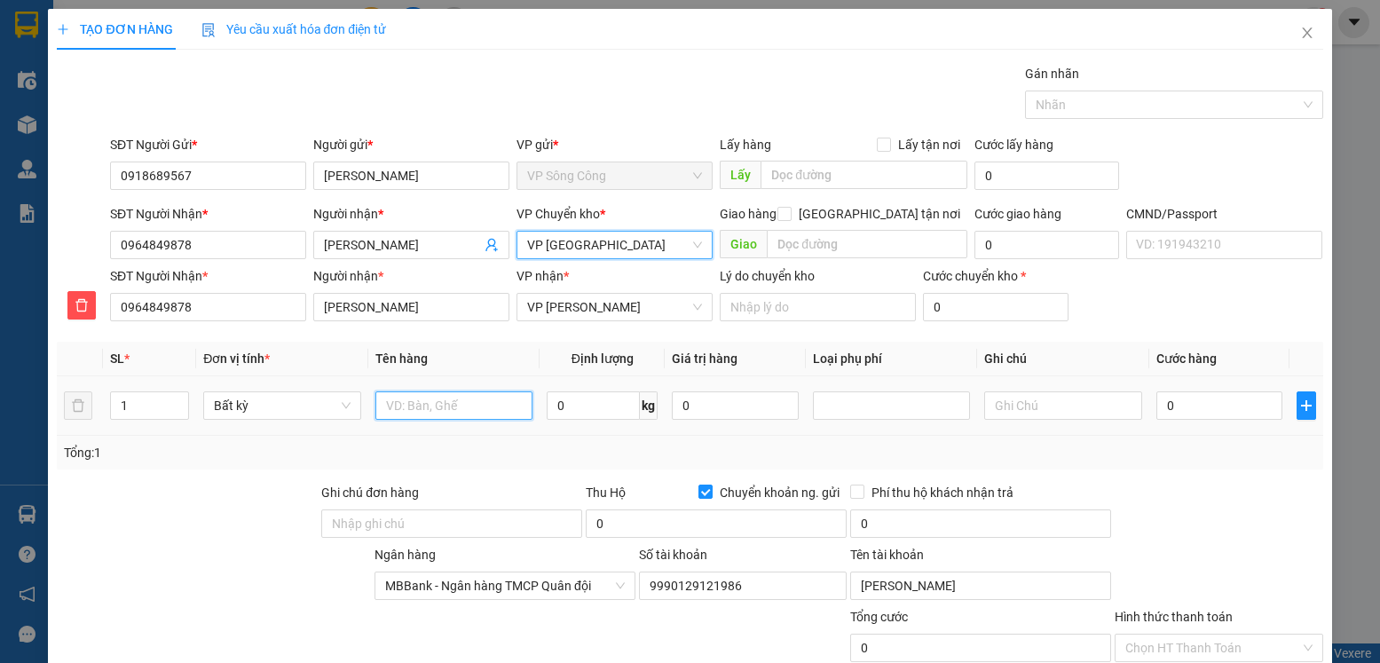
click at [434, 394] on input "text" at bounding box center [454, 405] width 158 height 28
type input "hộp trà khô"
click at [576, 412] on input "0" at bounding box center [593, 405] width 93 height 28
type input "3"
click at [1189, 398] on input "0" at bounding box center [1219, 405] width 126 height 28
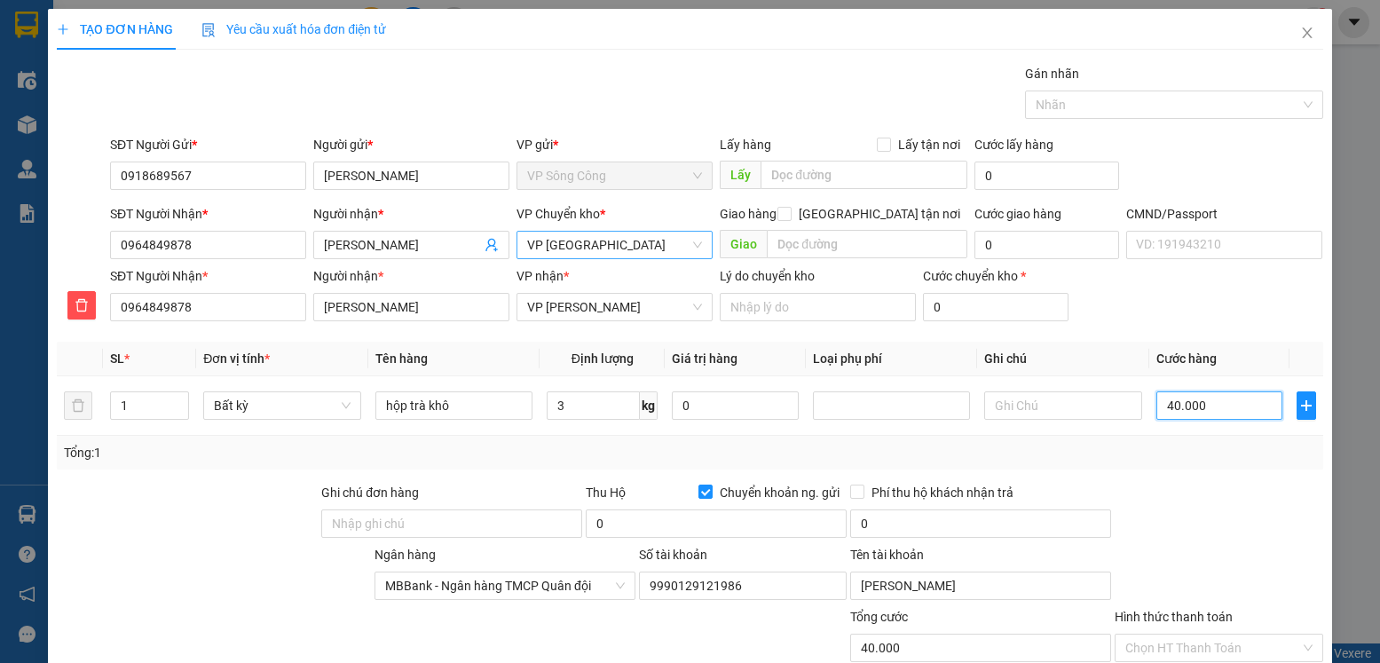
type input "40.000"
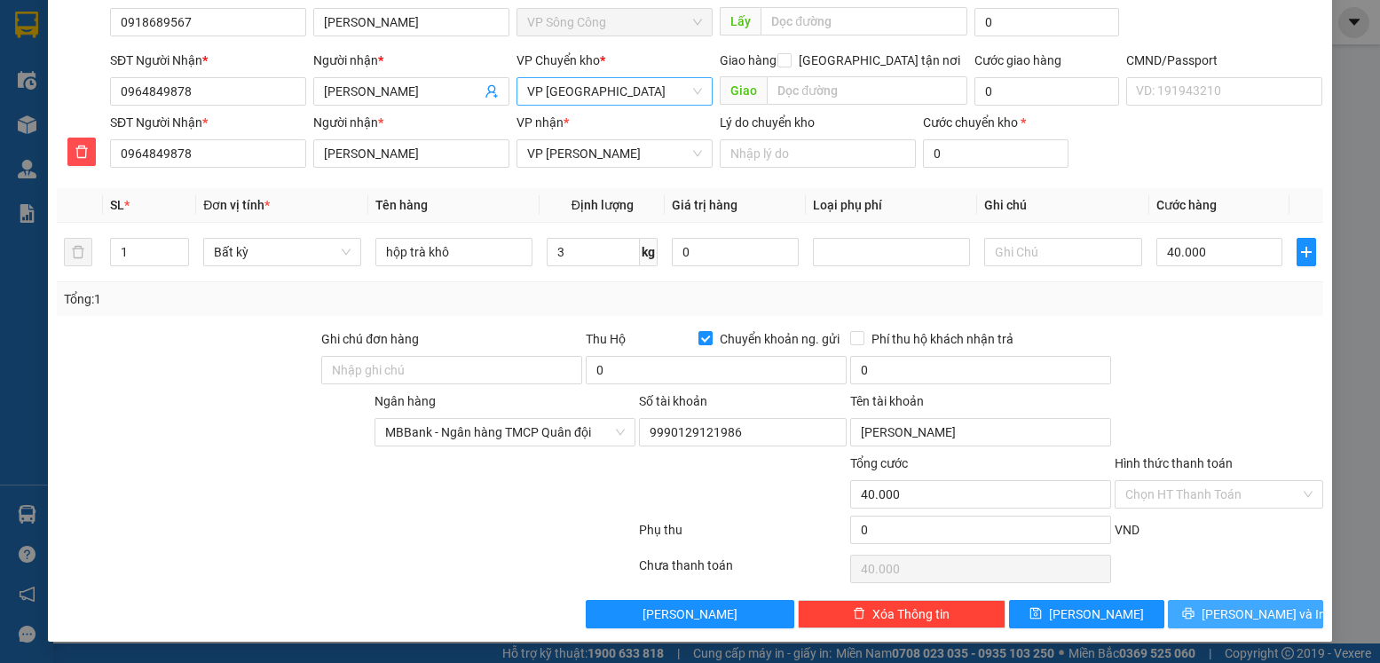
click at [1242, 605] on span "[PERSON_NAME] và In" at bounding box center [1264, 614] width 124 height 20
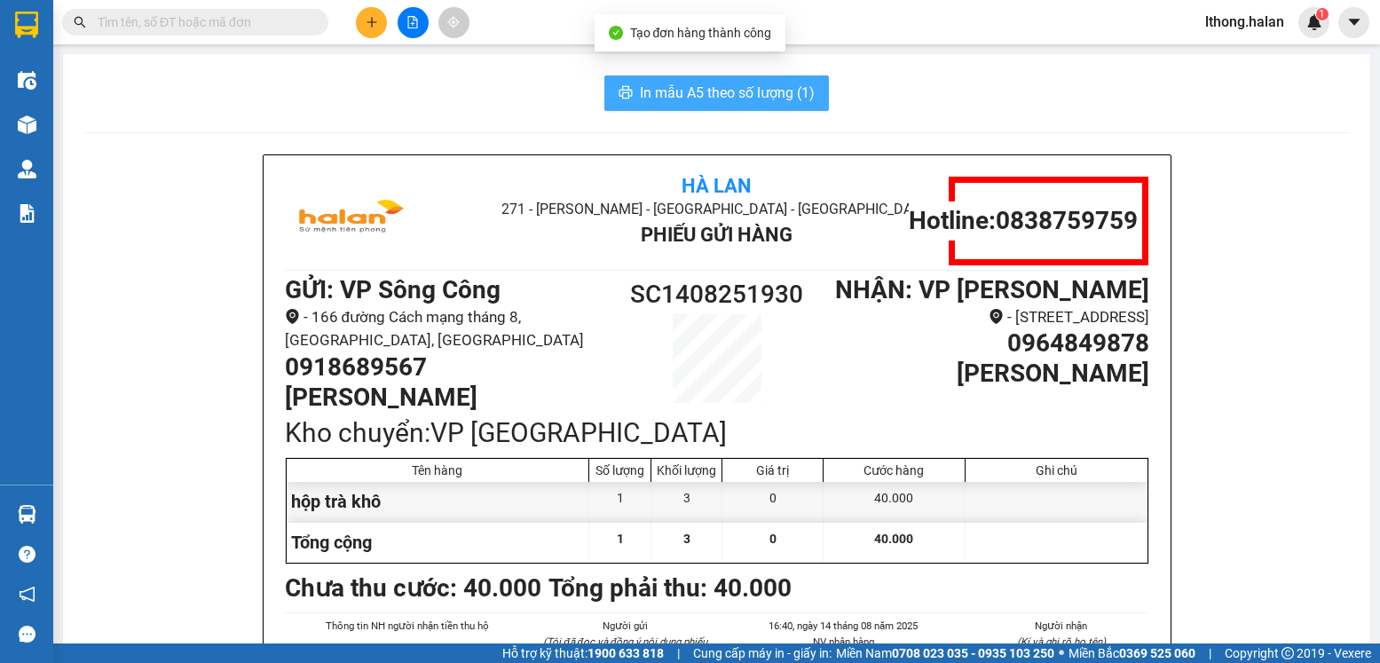
click at [764, 97] on span "In mẫu A5 theo số lượng (1)" at bounding box center [727, 93] width 175 height 22
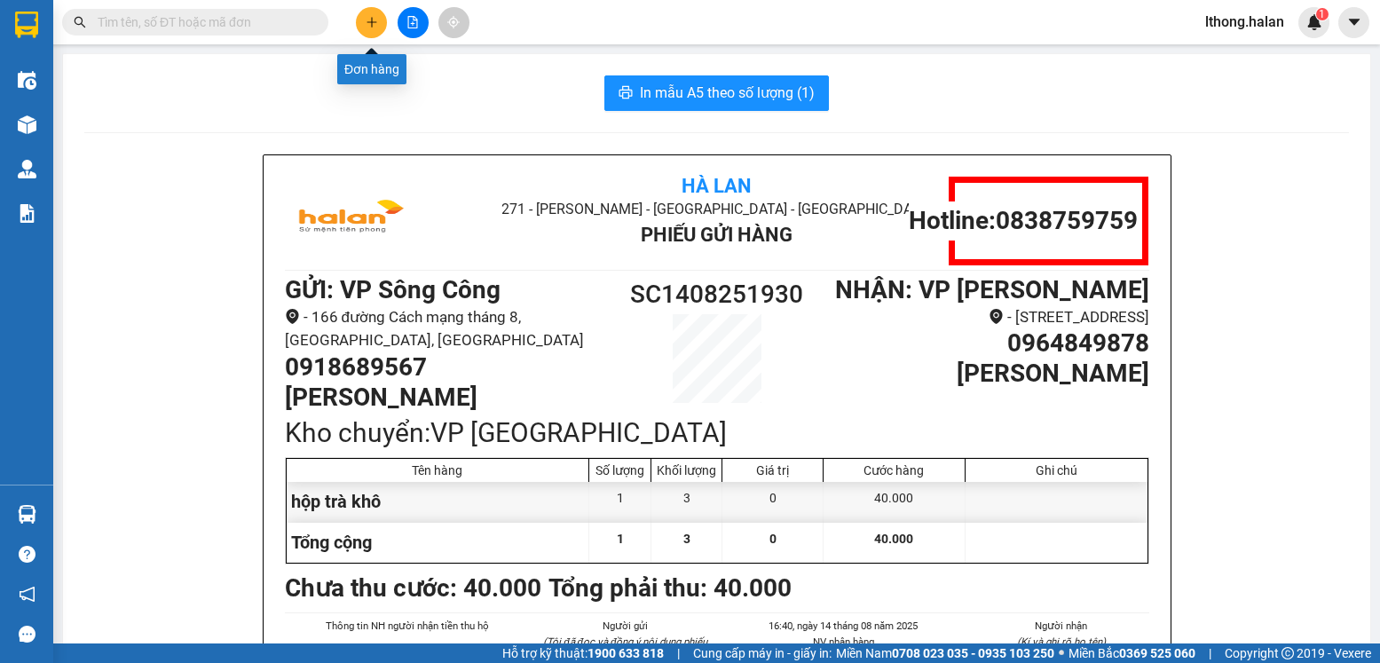
click at [370, 28] on icon "plus" at bounding box center [372, 22] width 12 height 12
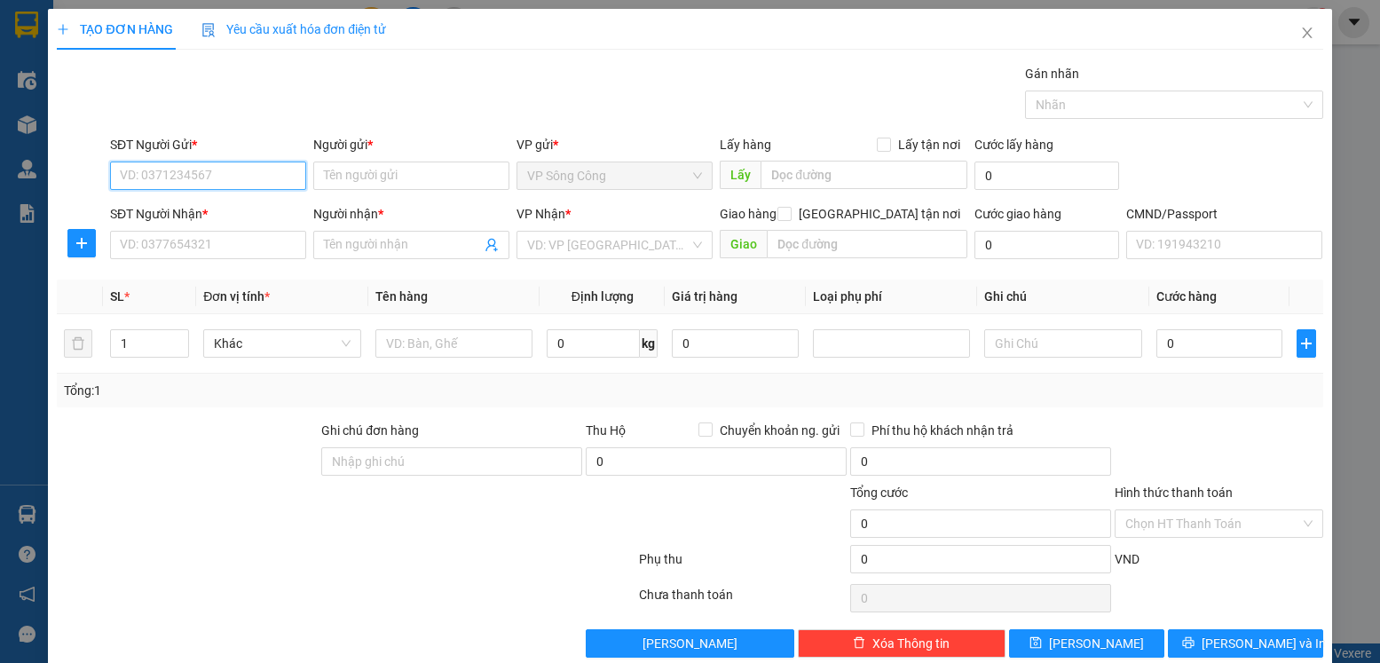
click at [250, 177] on input "SĐT Người Gửi *" at bounding box center [208, 176] width 196 height 28
click at [235, 208] on div "0347002222 - bình an SC" at bounding box center [206, 211] width 173 height 20
type input "0347002222"
type input "bình an SC"
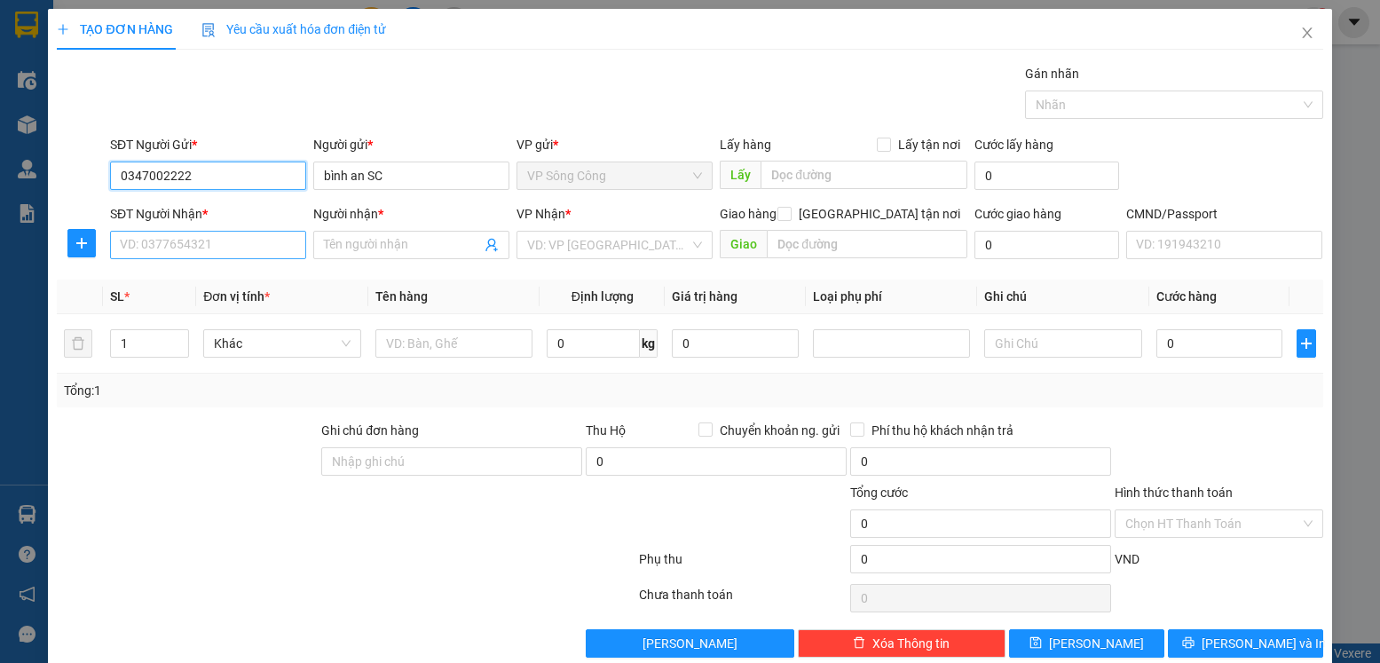
type input "0347002222"
click at [190, 246] on input "SĐT Người Nhận *" at bounding box center [208, 245] width 196 height 28
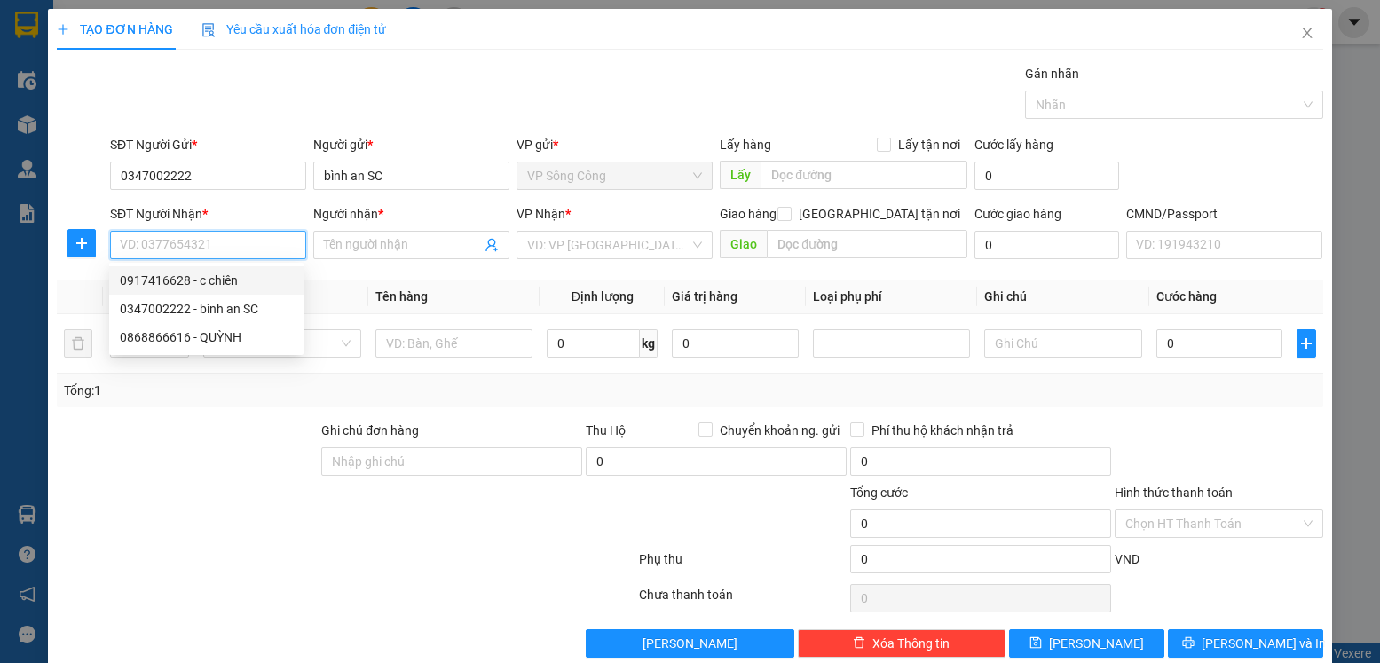
click at [176, 280] on div "0917416628 - c chiên" at bounding box center [206, 281] width 173 height 20
type input "0917416628"
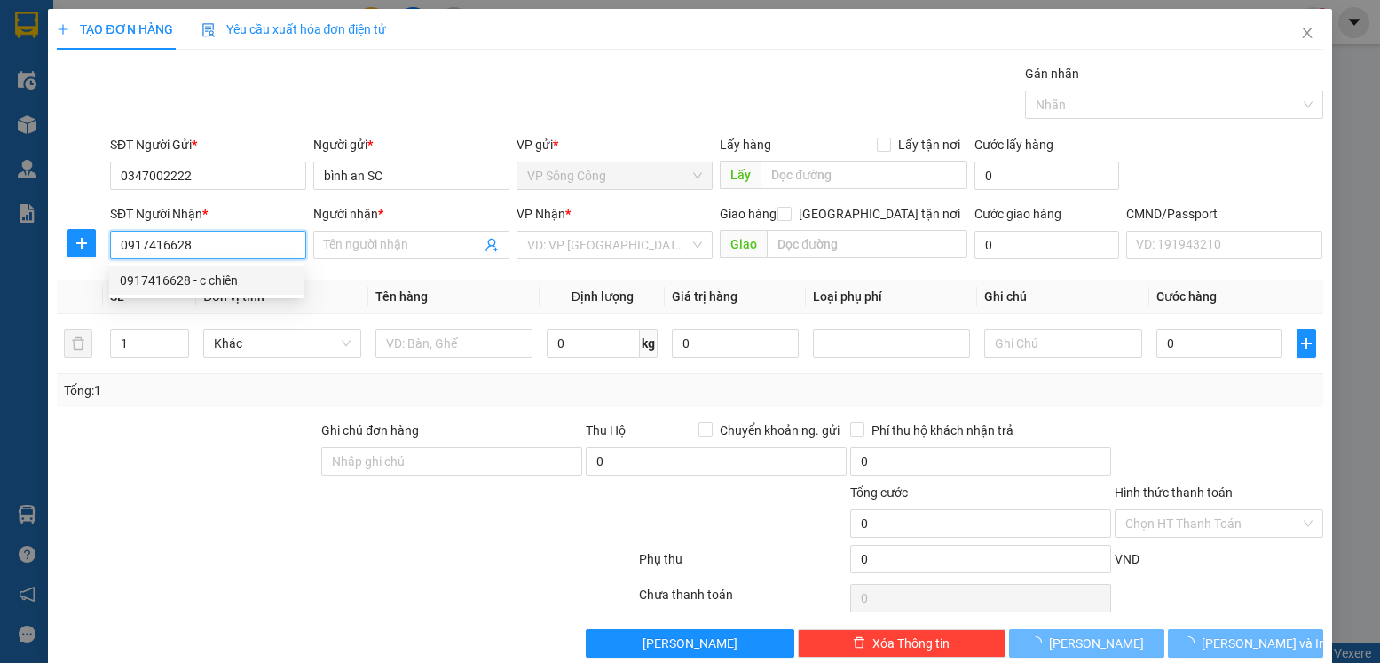
type input "c chiên"
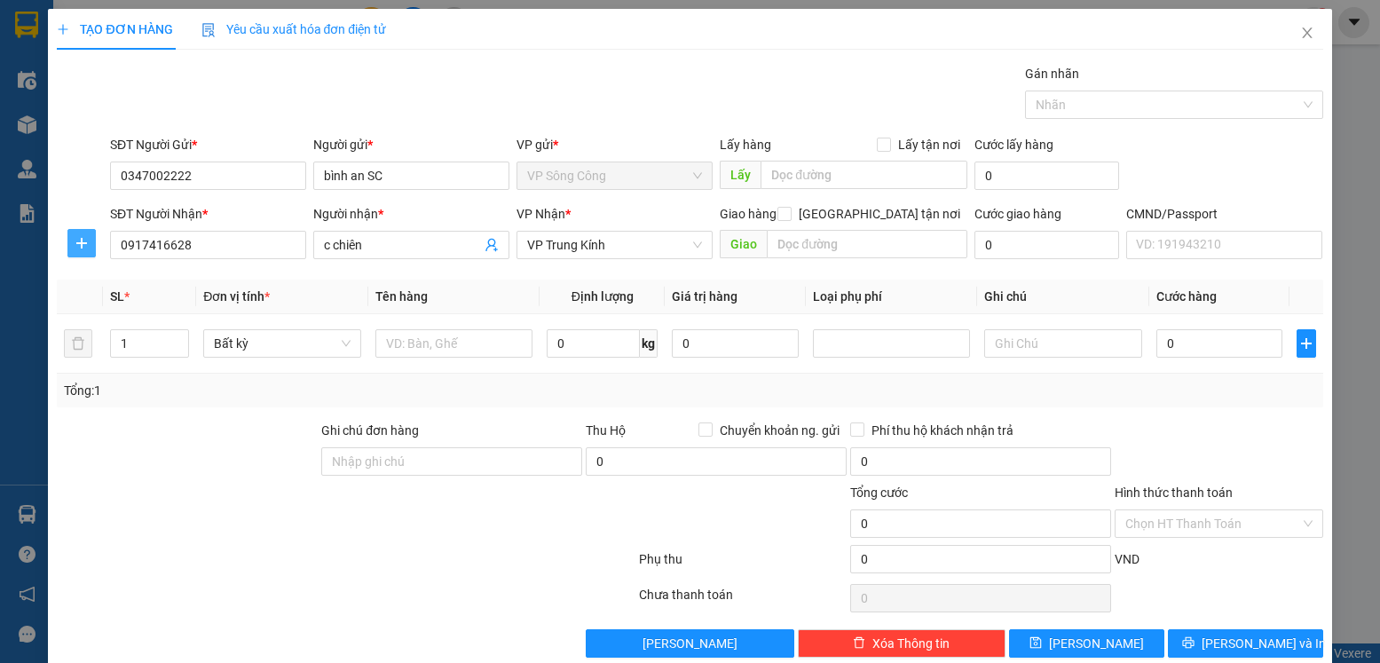
click at [81, 251] on button "button" at bounding box center [81, 243] width 28 height 28
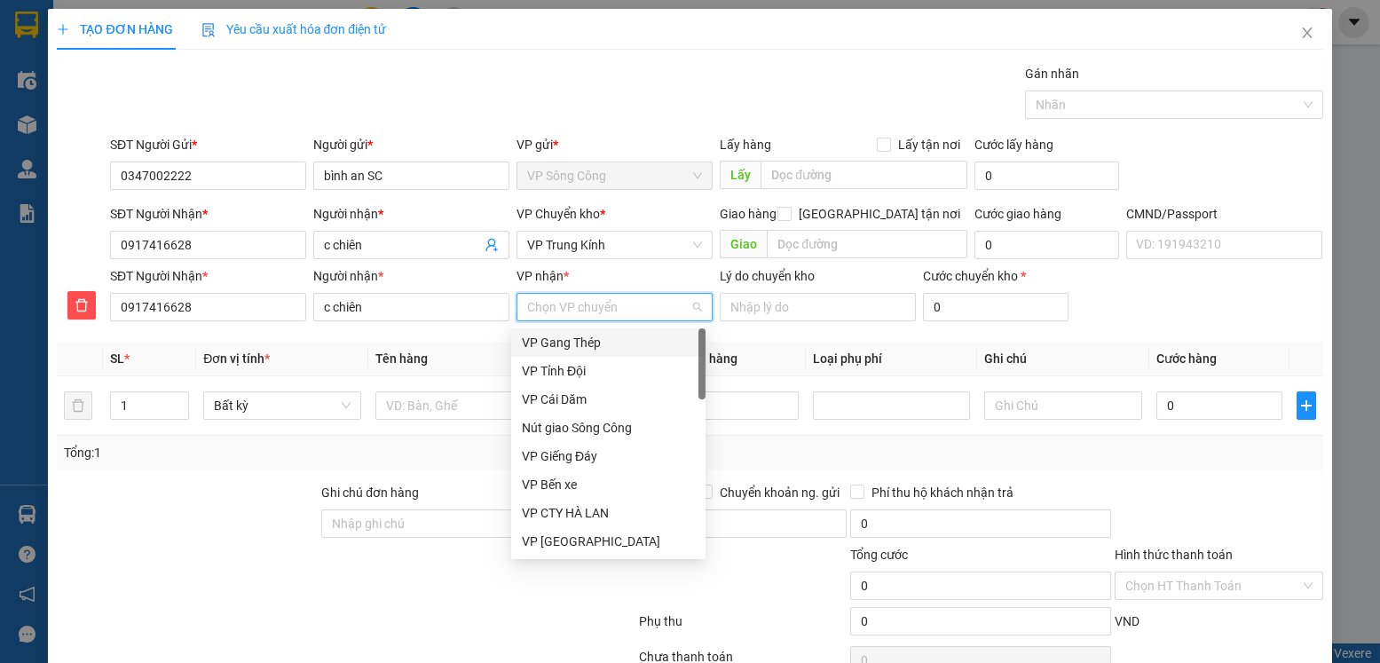
click at [554, 312] on input "VP nhận *" at bounding box center [608, 307] width 162 height 27
type input "tr"
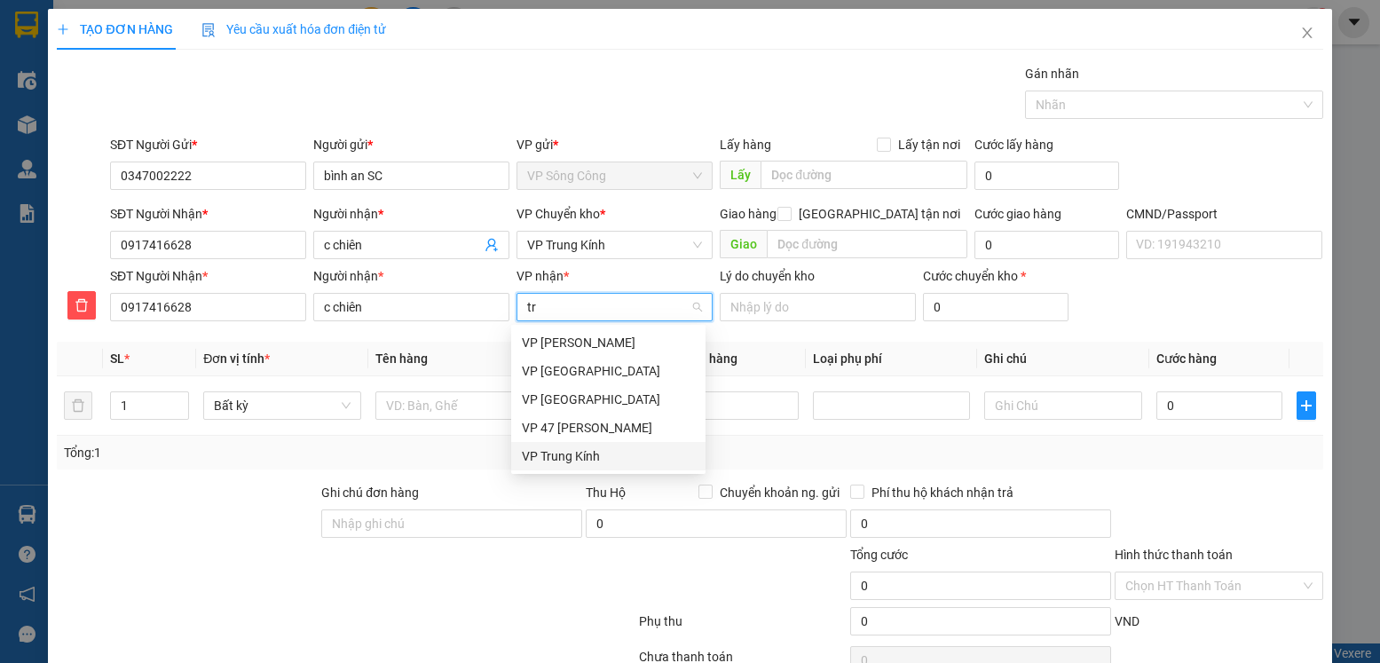
click at [563, 454] on div "VP Trung Kính" at bounding box center [608, 456] width 173 height 20
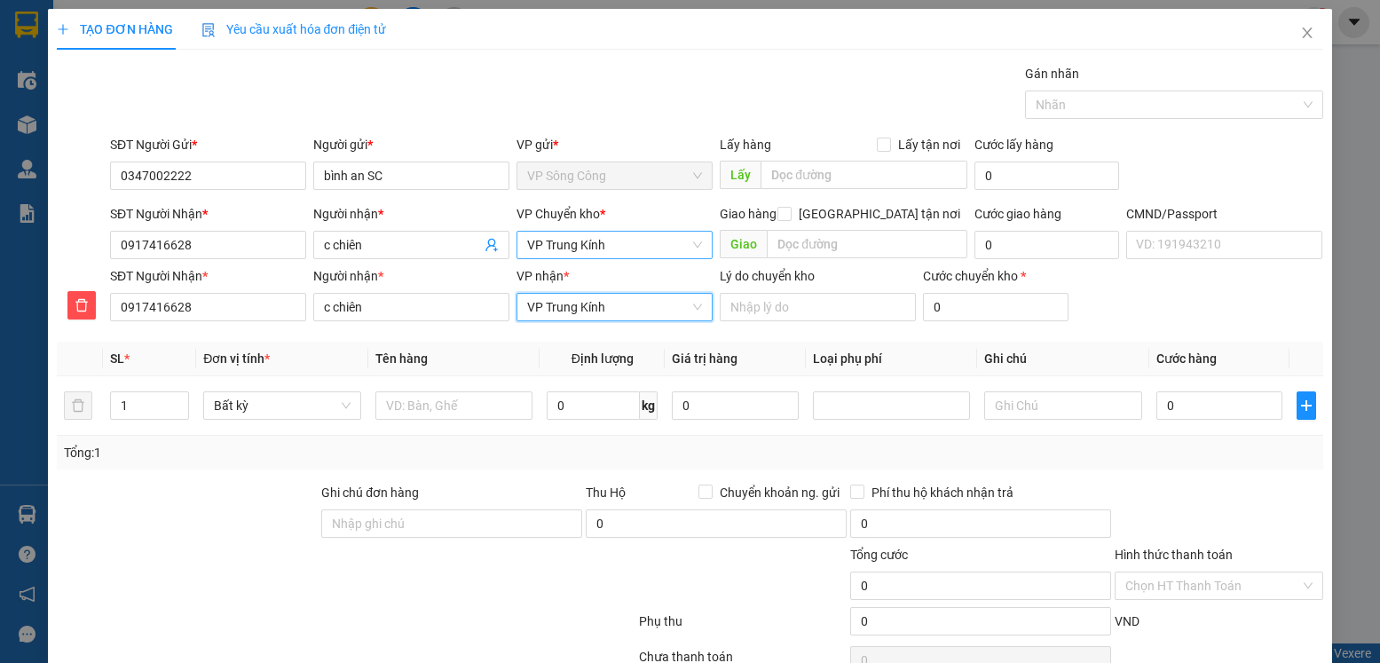
click at [605, 246] on span "VP Trung Kính" at bounding box center [614, 245] width 175 height 27
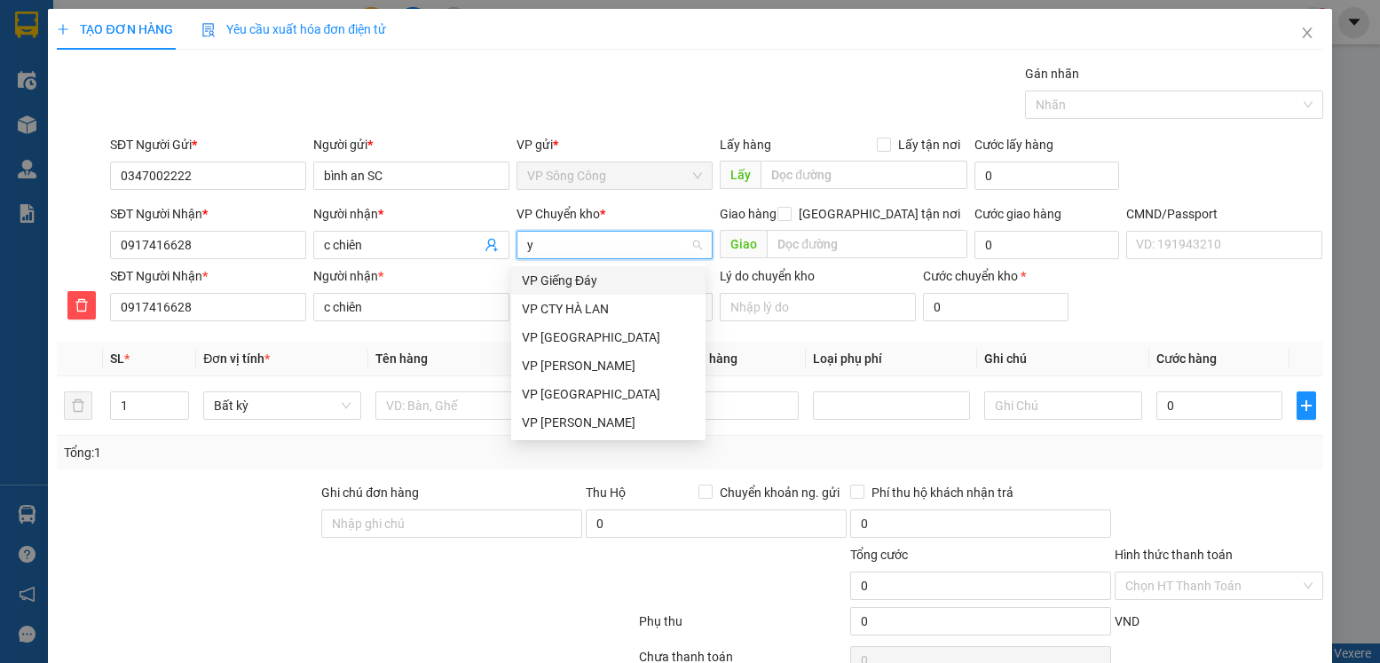
type input "yb"
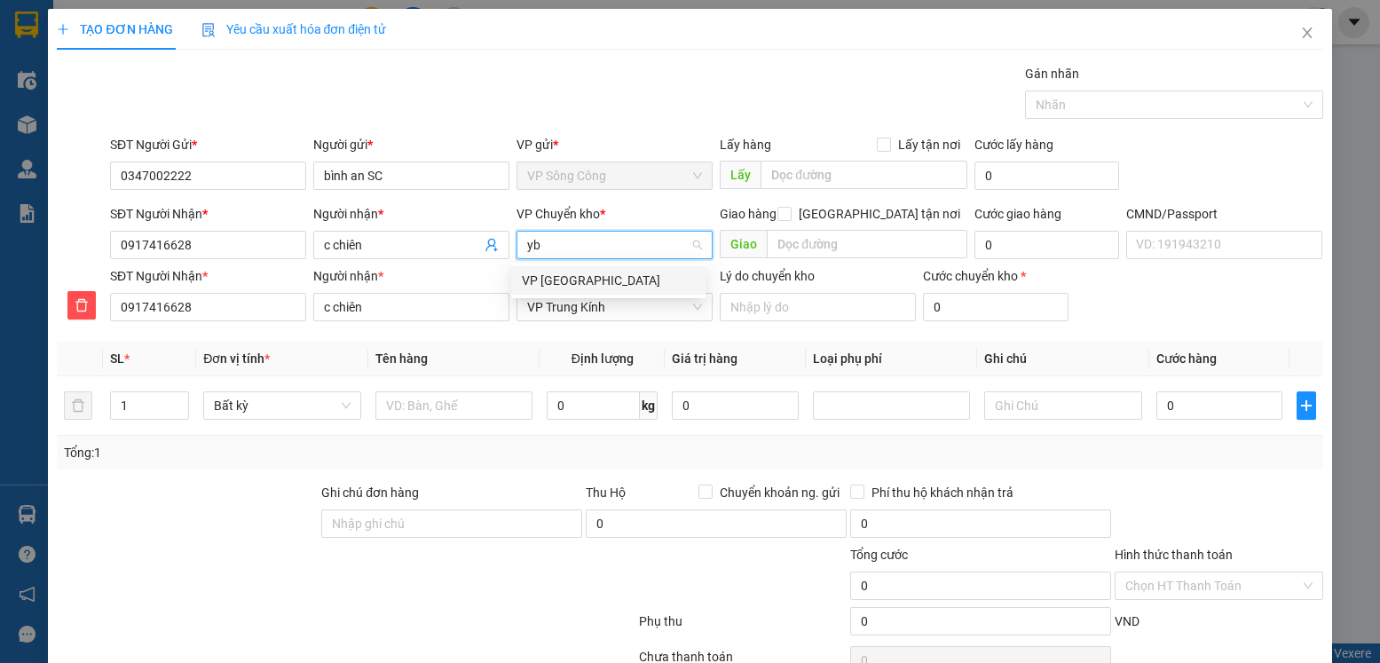
click at [560, 280] on div "VP [GEOGRAPHIC_DATA]" at bounding box center [608, 281] width 173 height 20
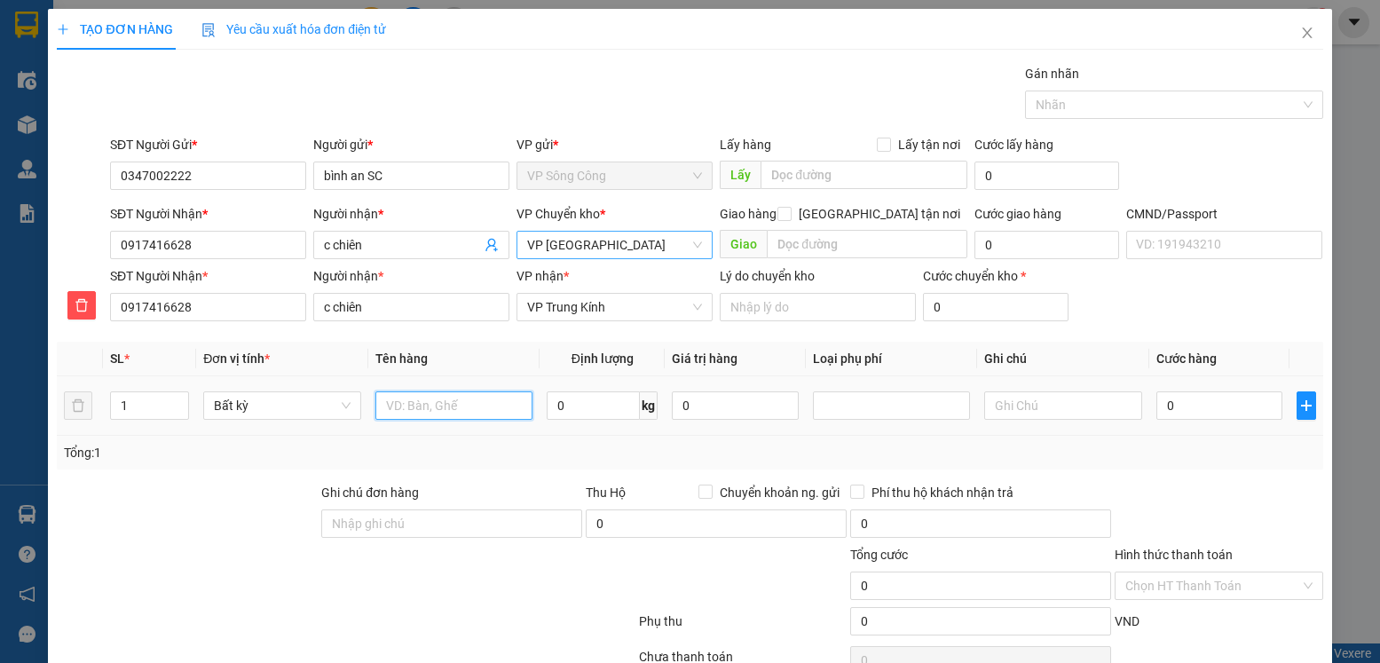
click at [424, 406] on input "text" at bounding box center [454, 405] width 158 height 28
type input "bọc xám QA"
click at [577, 404] on input "0" at bounding box center [593, 405] width 93 height 28
type input "1"
click at [1195, 404] on input "0" at bounding box center [1219, 405] width 126 height 28
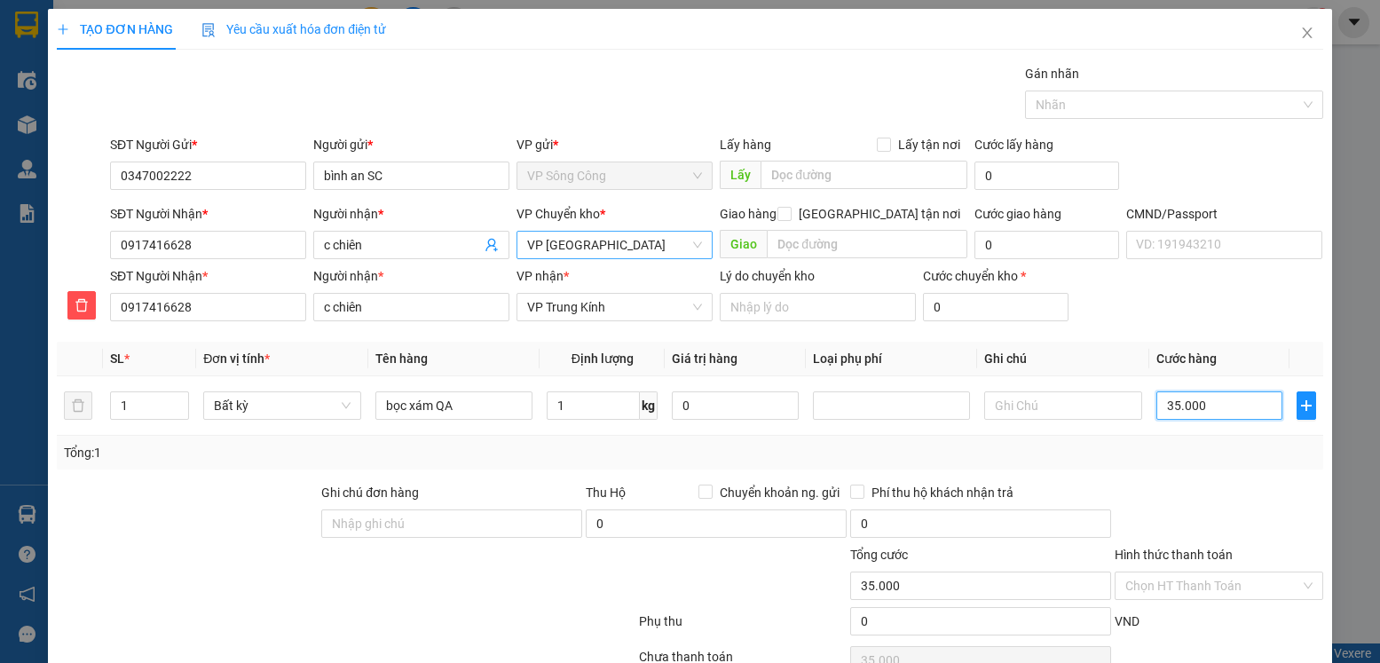
type input "35.000"
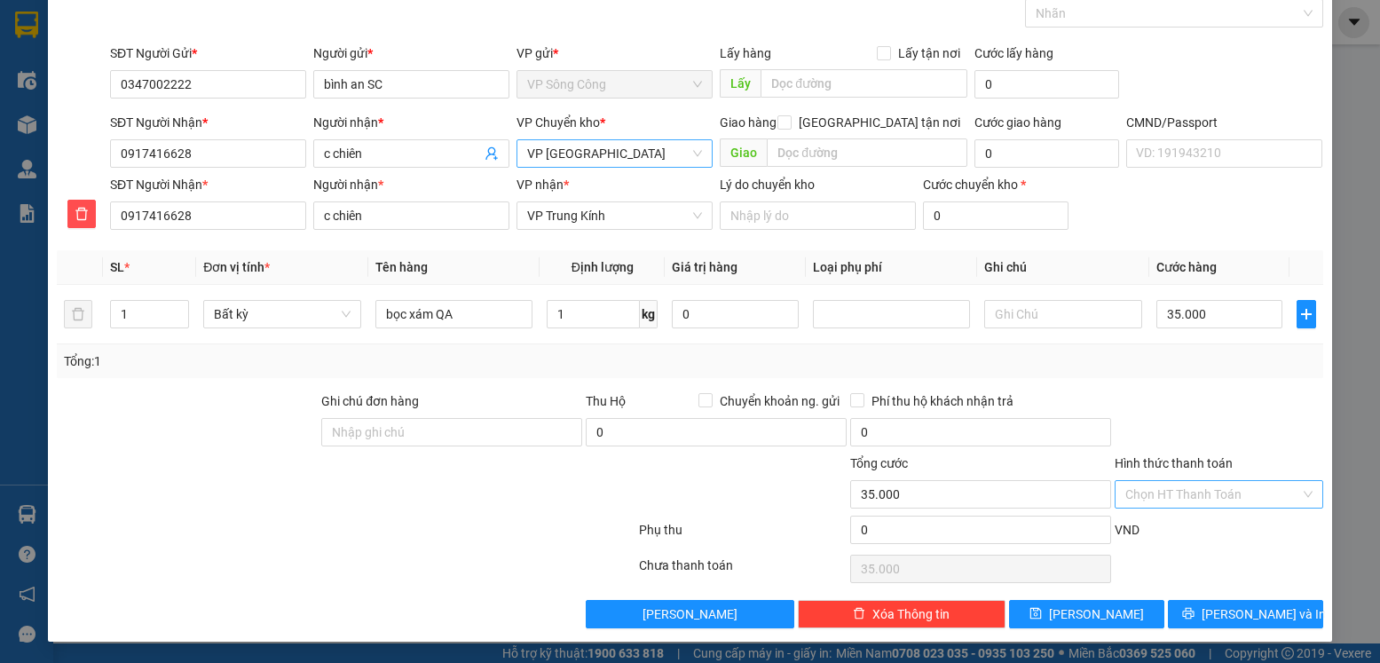
click at [1220, 496] on input "Hình thức thanh toán" at bounding box center [1212, 494] width 174 height 27
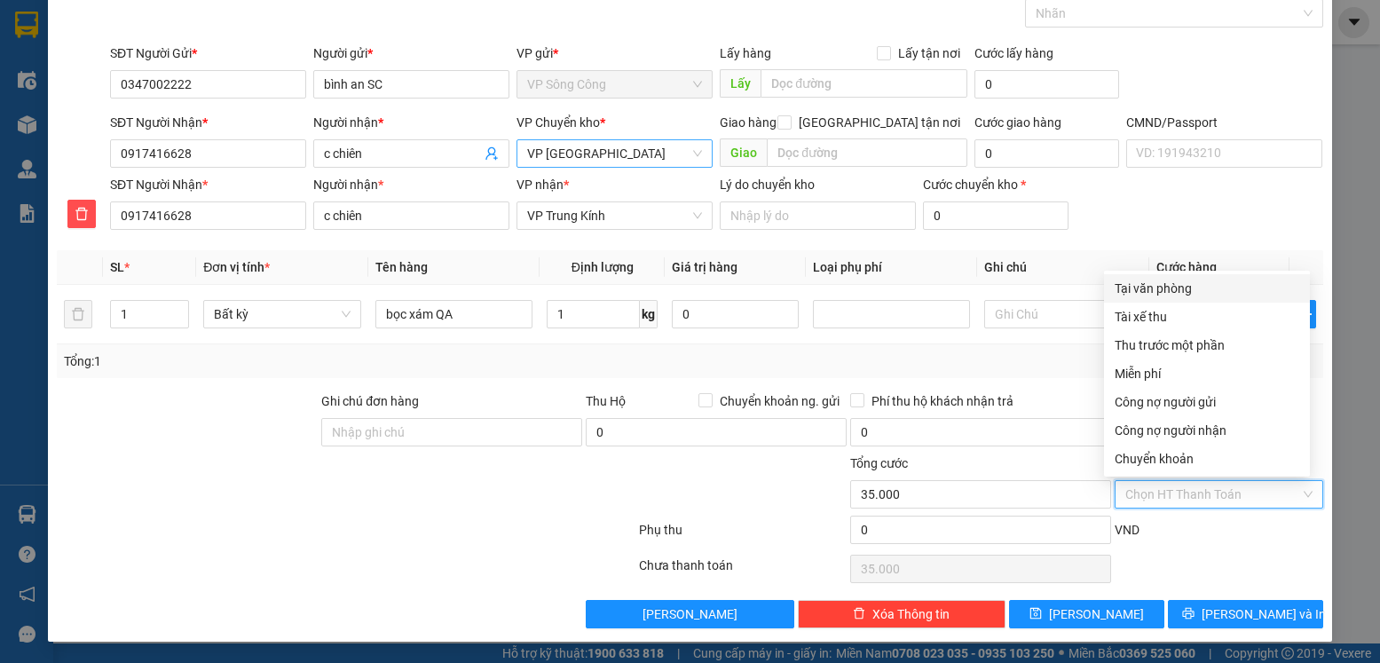
click at [1185, 293] on div "Tại văn phòng" at bounding box center [1207, 289] width 185 height 20
type input "0"
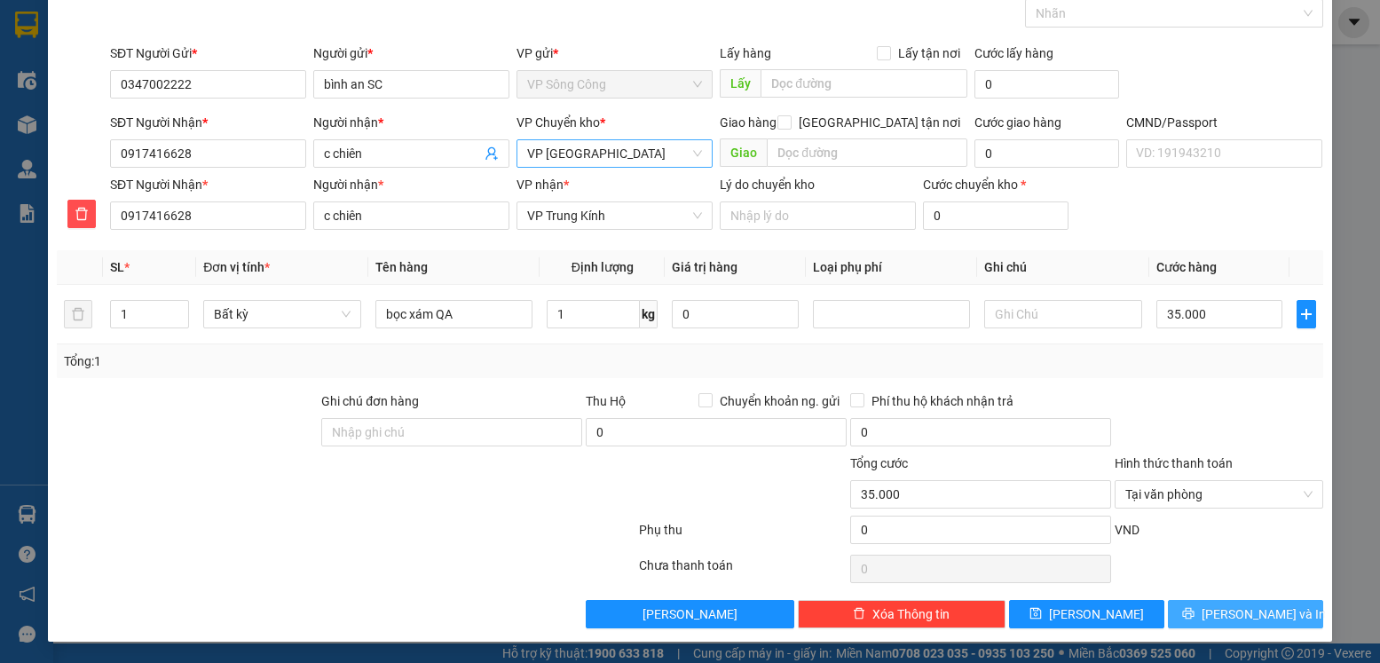
click at [1194, 611] on icon "printer" at bounding box center [1188, 614] width 12 height 12
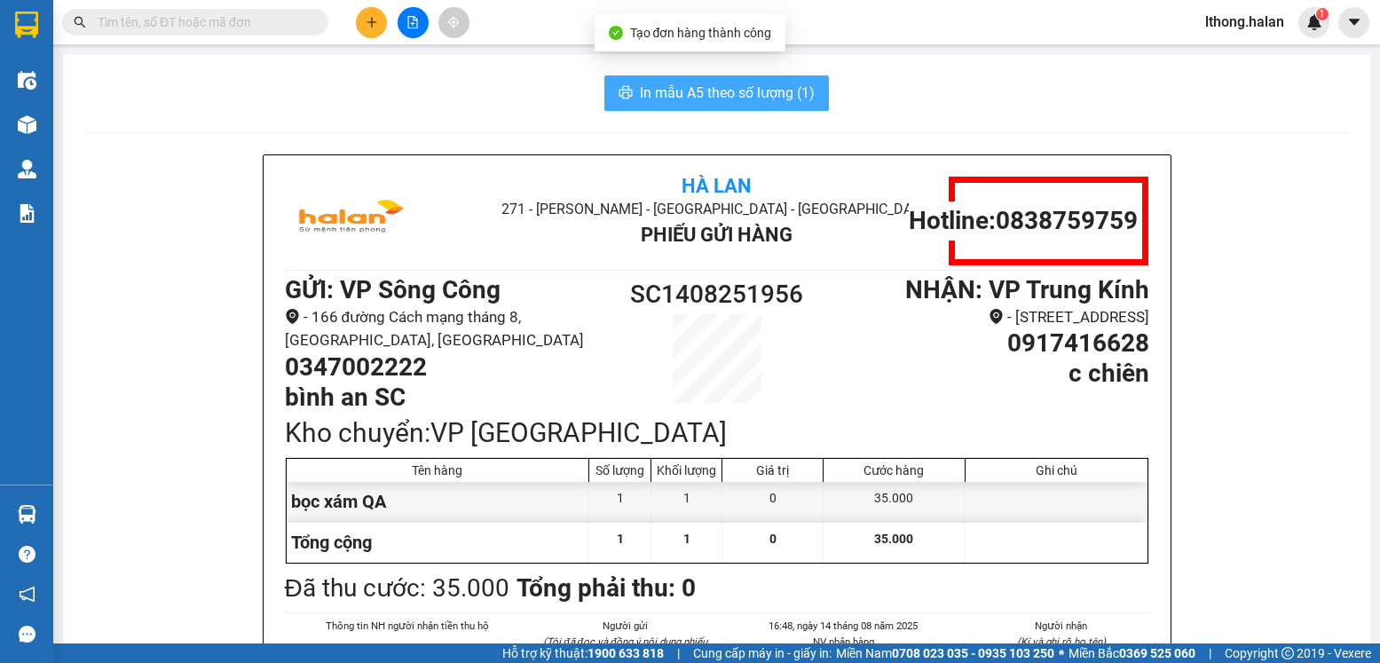
click at [773, 84] on span "In mẫu A5 theo số lượng (1)" at bounding box center [727, 93] width 175 height 22
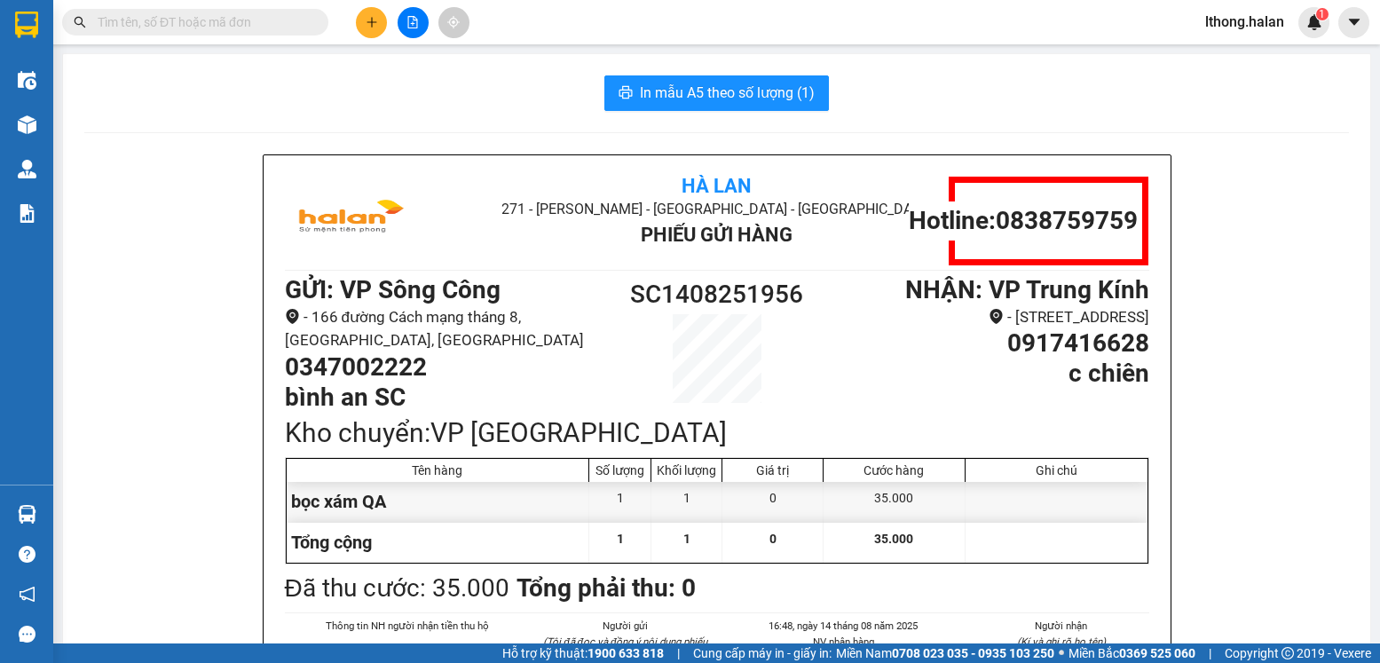
click at [288, 20] on input "text" at bounding box center [202, 22] width 209 height 20
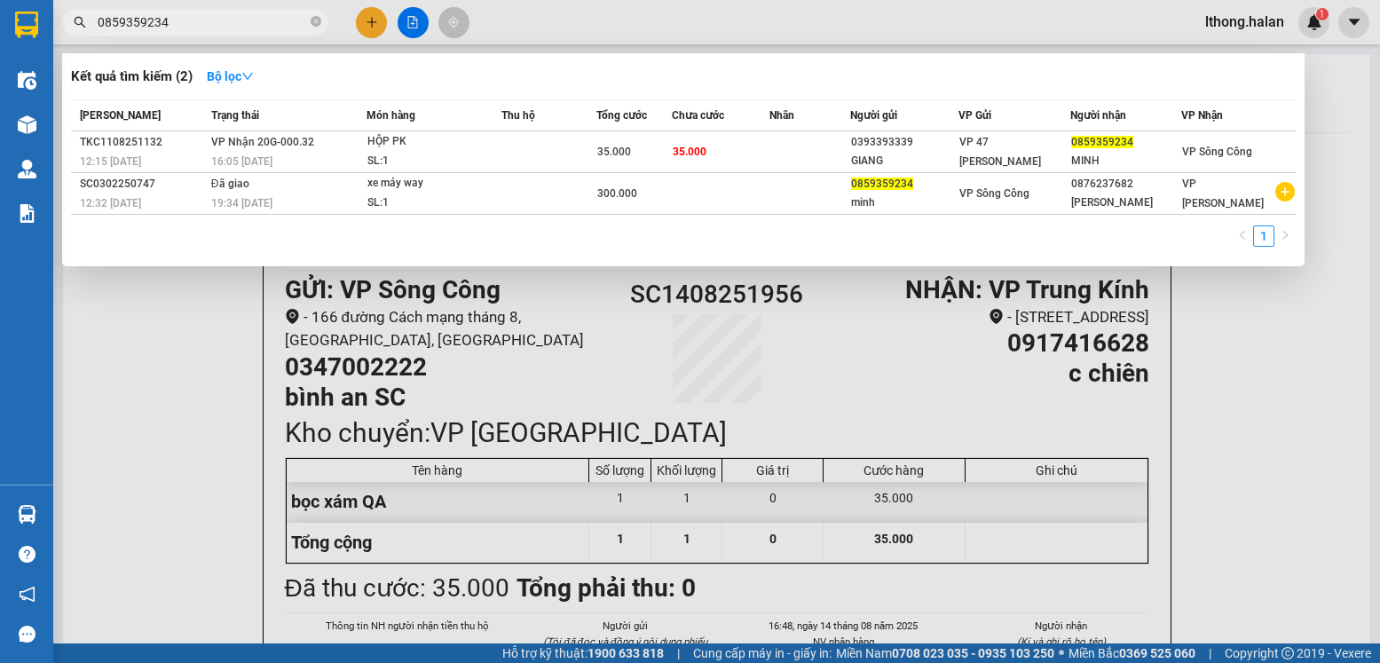
type input "0859359234"
click at [312, 23] on icon "close-circle" at bounding box center [316, 21] width 11 height 11
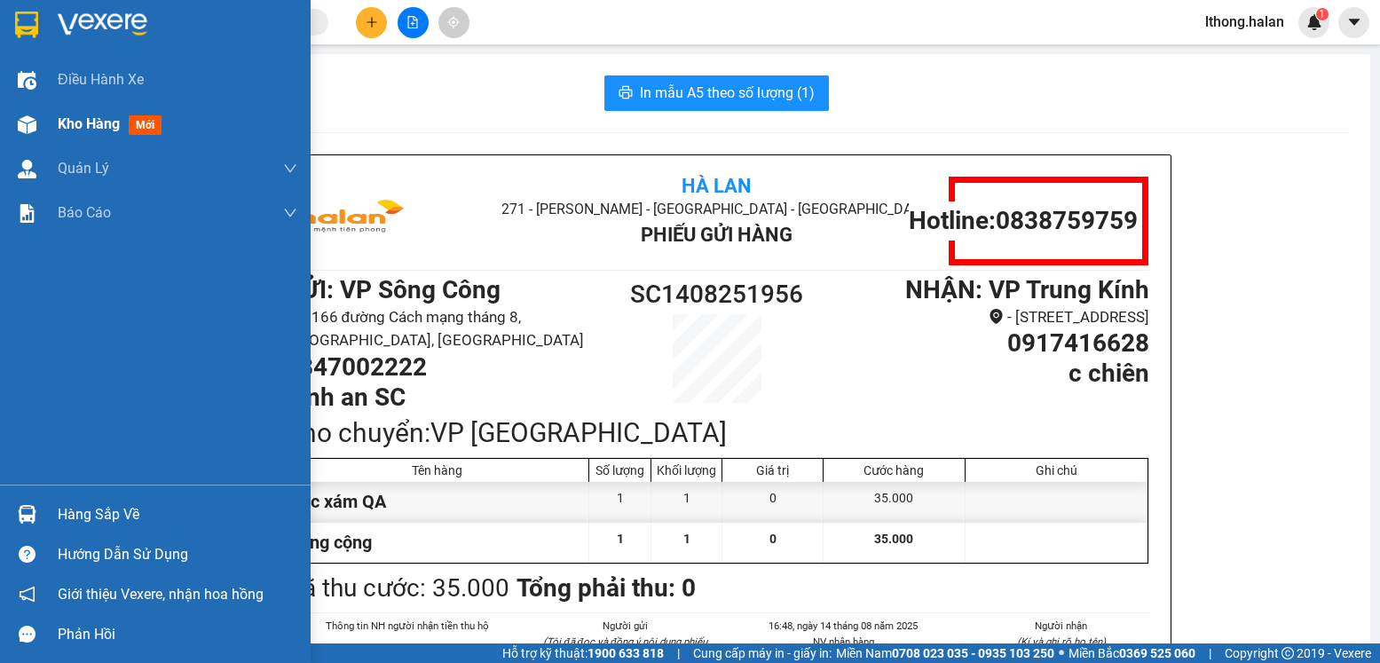
click at [91, 131] on span "Kho hàng" at bounding box center [89, 123] width 62 height 17
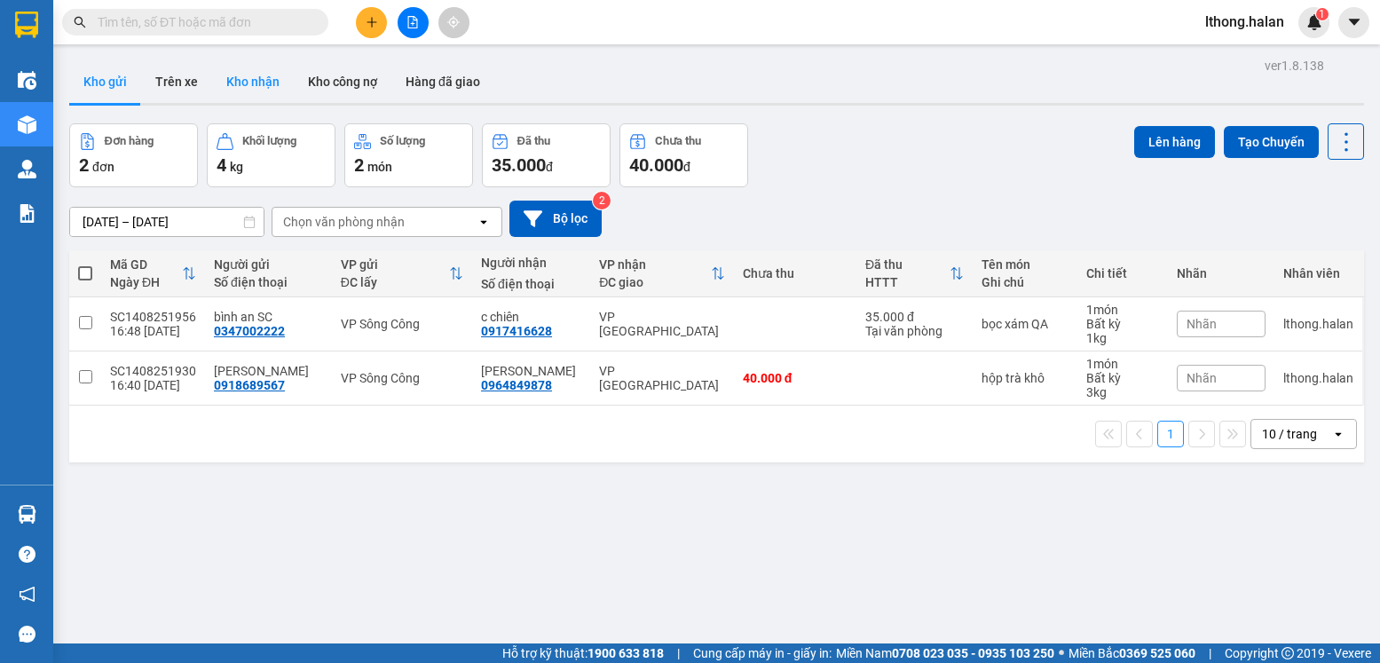
click at [244, 86] on button "Kho nhận" at bounding box center [253, 81] width 82 height 43
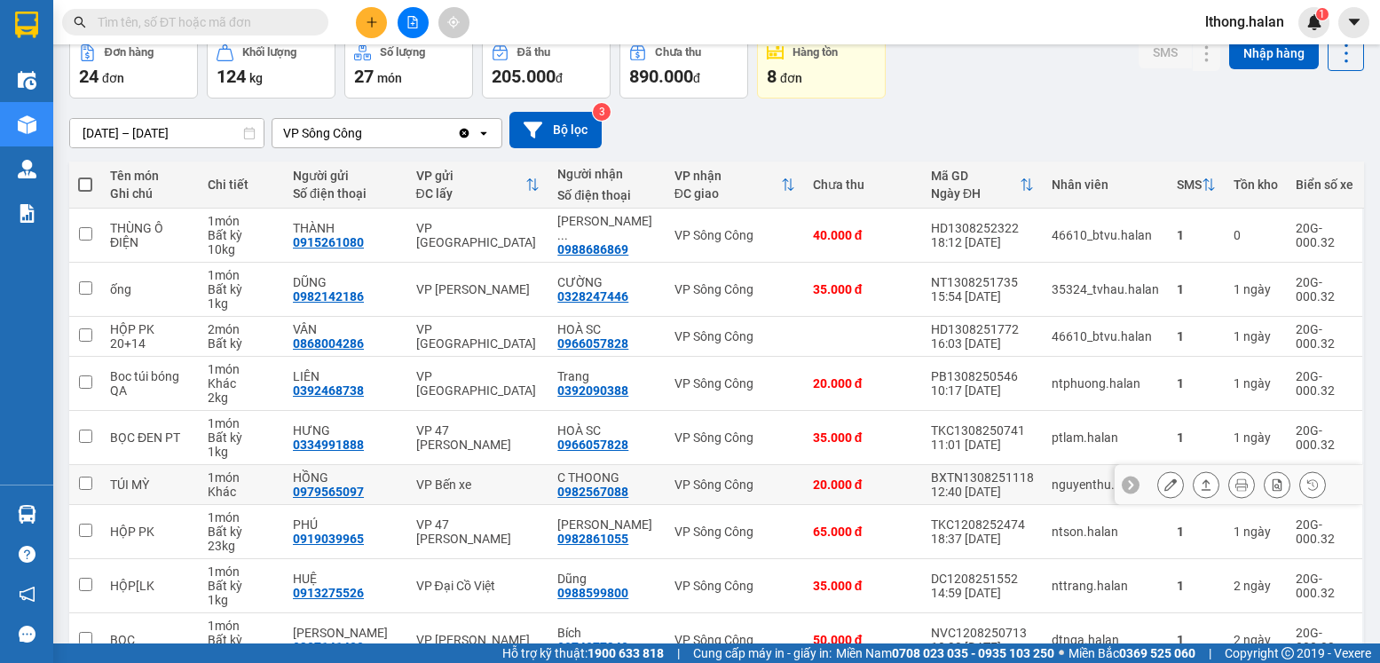
scroll to position [240, 0]
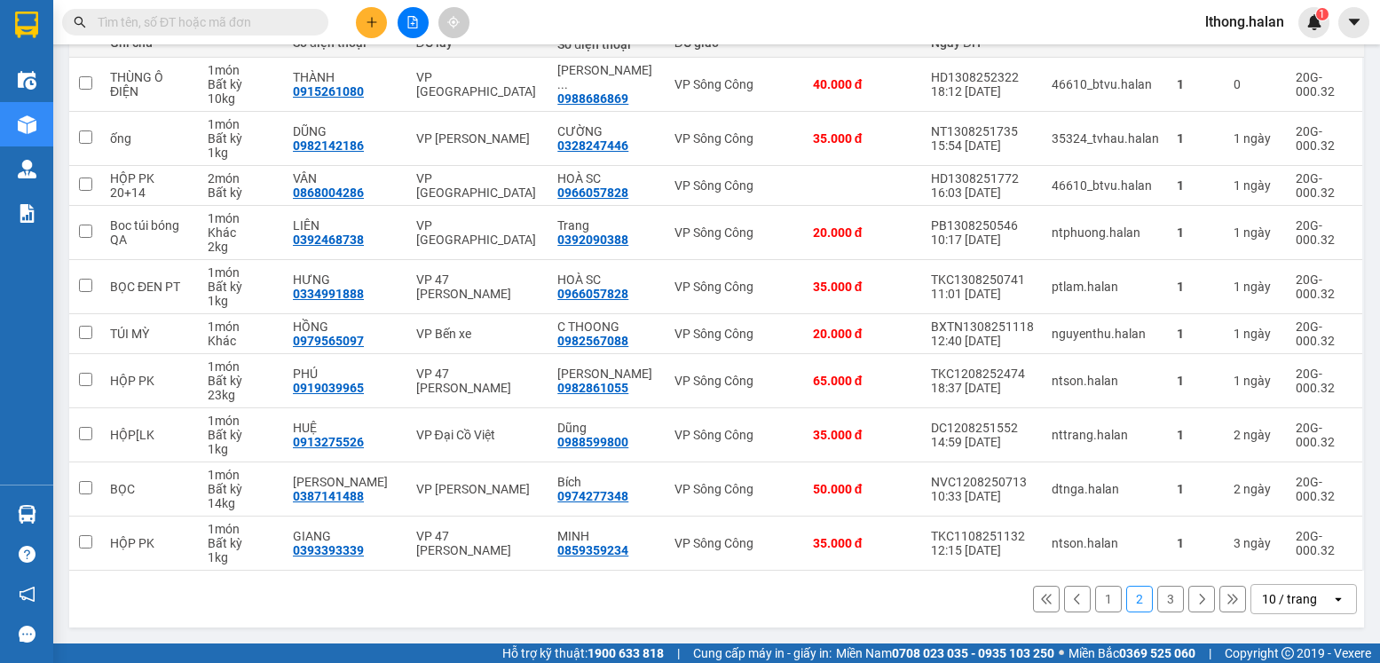
click at [1161, 595] on button "3" at bounding box center [1170, 599] width 27 height 27
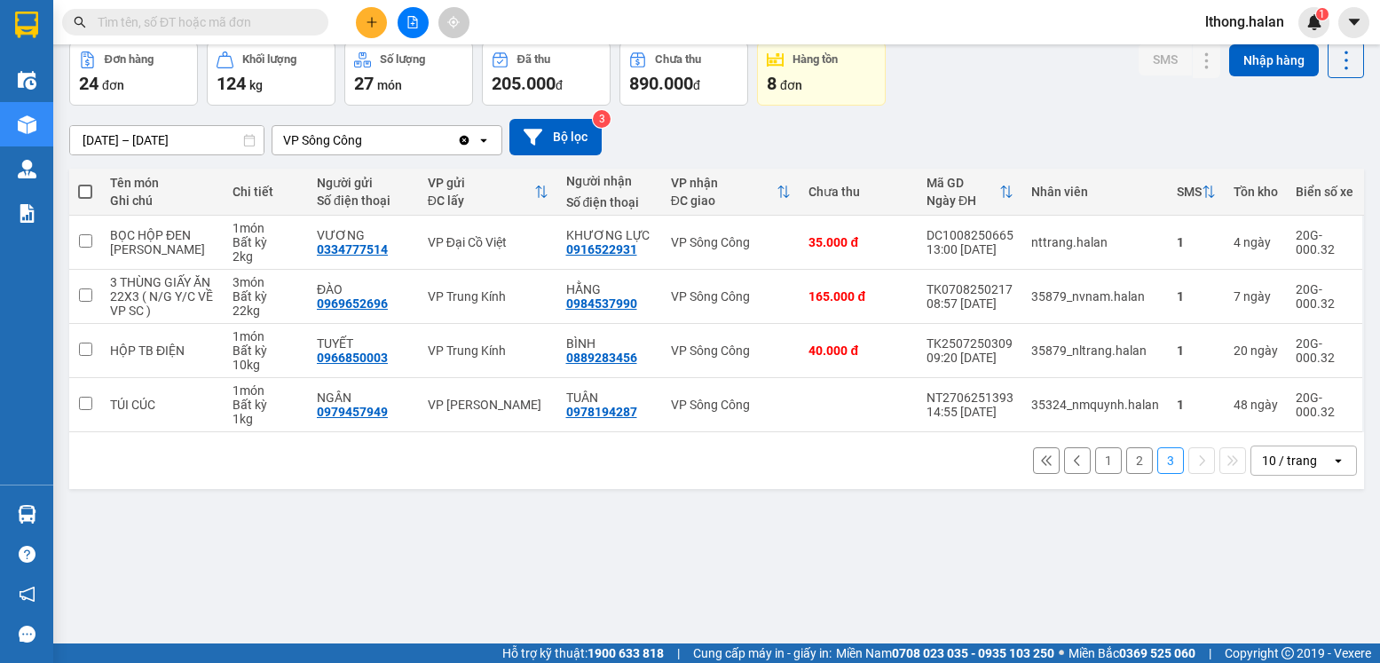
scroll to position [0, 0]
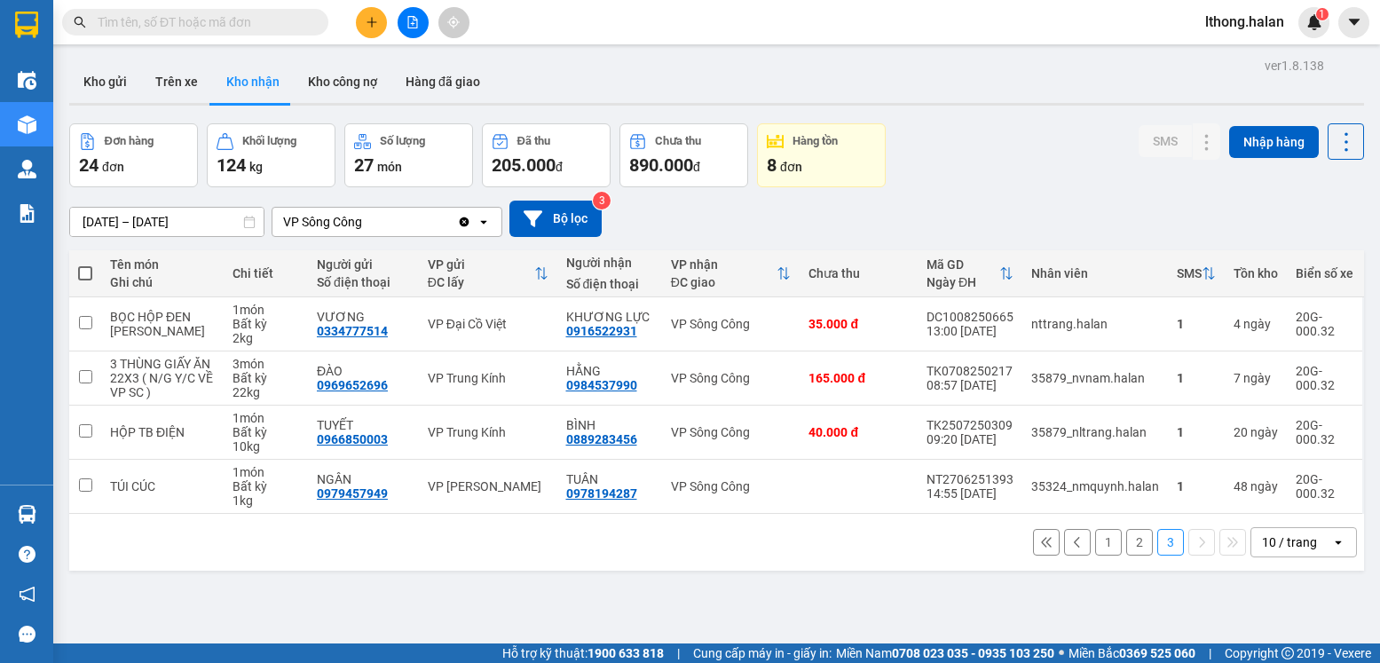
click at [285, 20] on input "text" at bounding box center [202, 22] width 209 height 20
click at [287, 20] on input "text" at bounding box center [202, 22] width 209 height 20
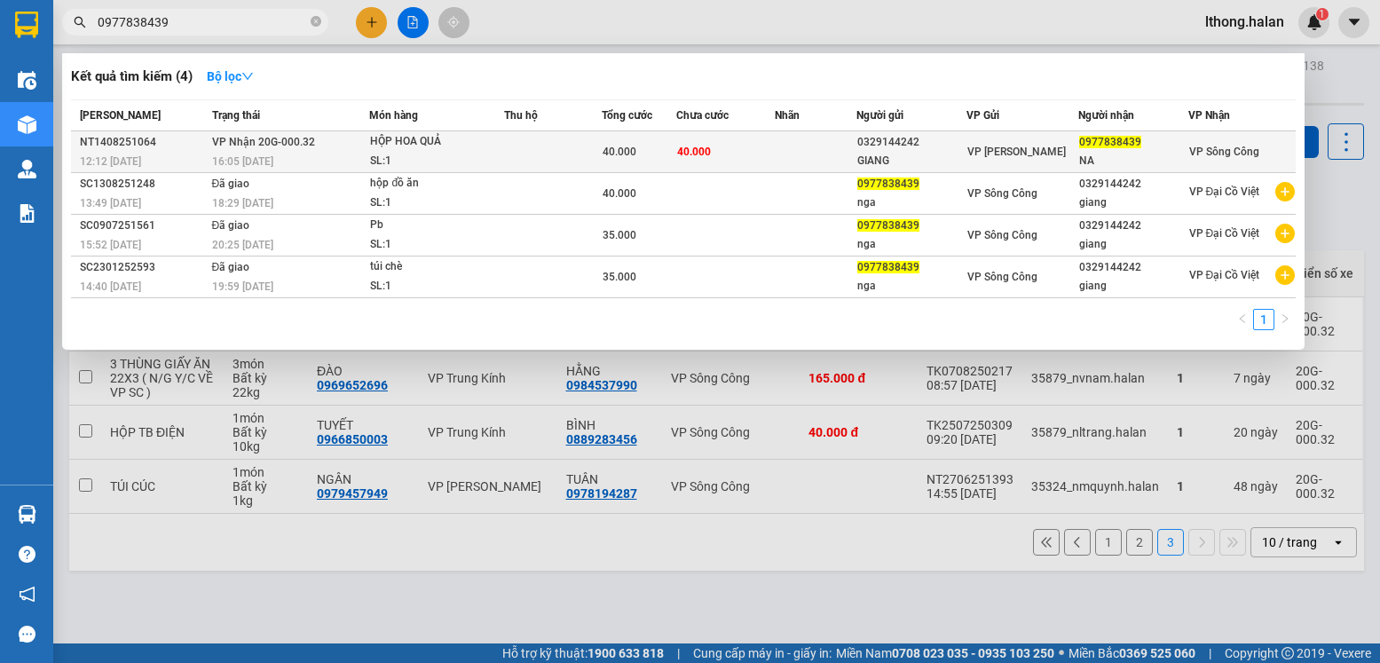
type input "0977838439"
click at [1139, 153] on div "NA" at bounding box center [1133, 161] width 108 height 19
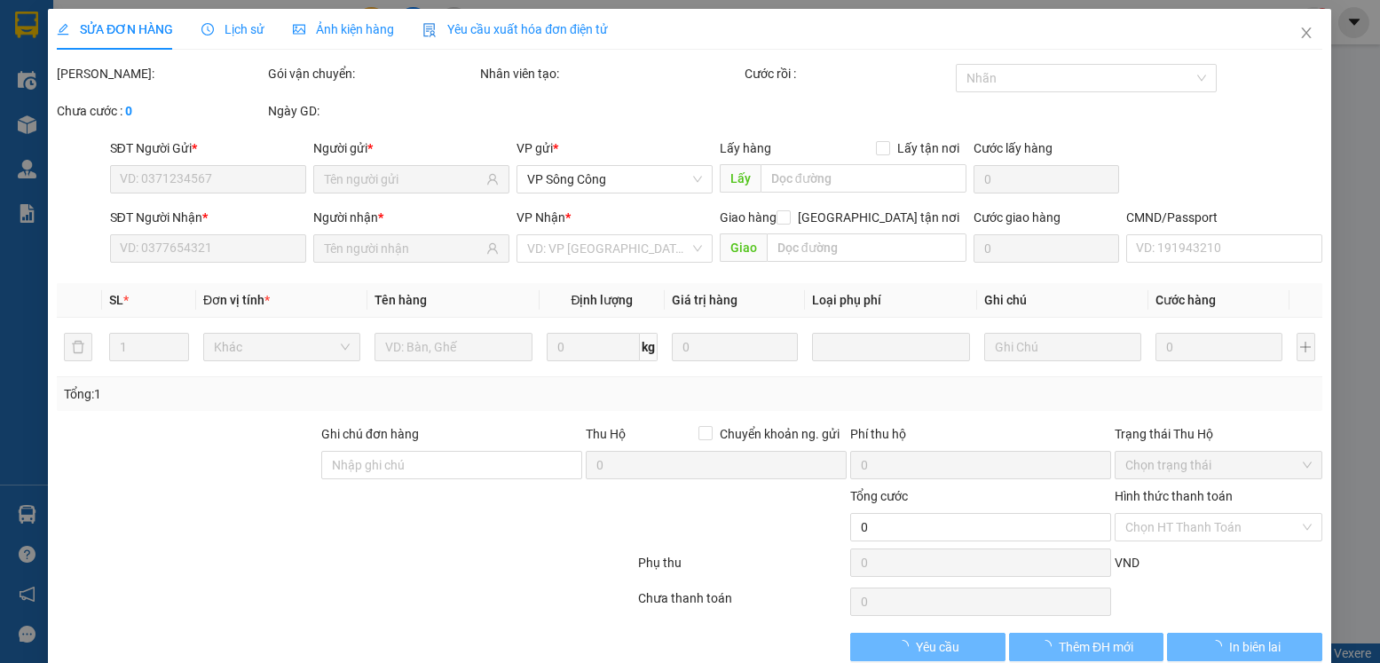
type input "0329144242"
type input "GIANG"
type input "0977838439"
type input "NA"
type input "40.000"
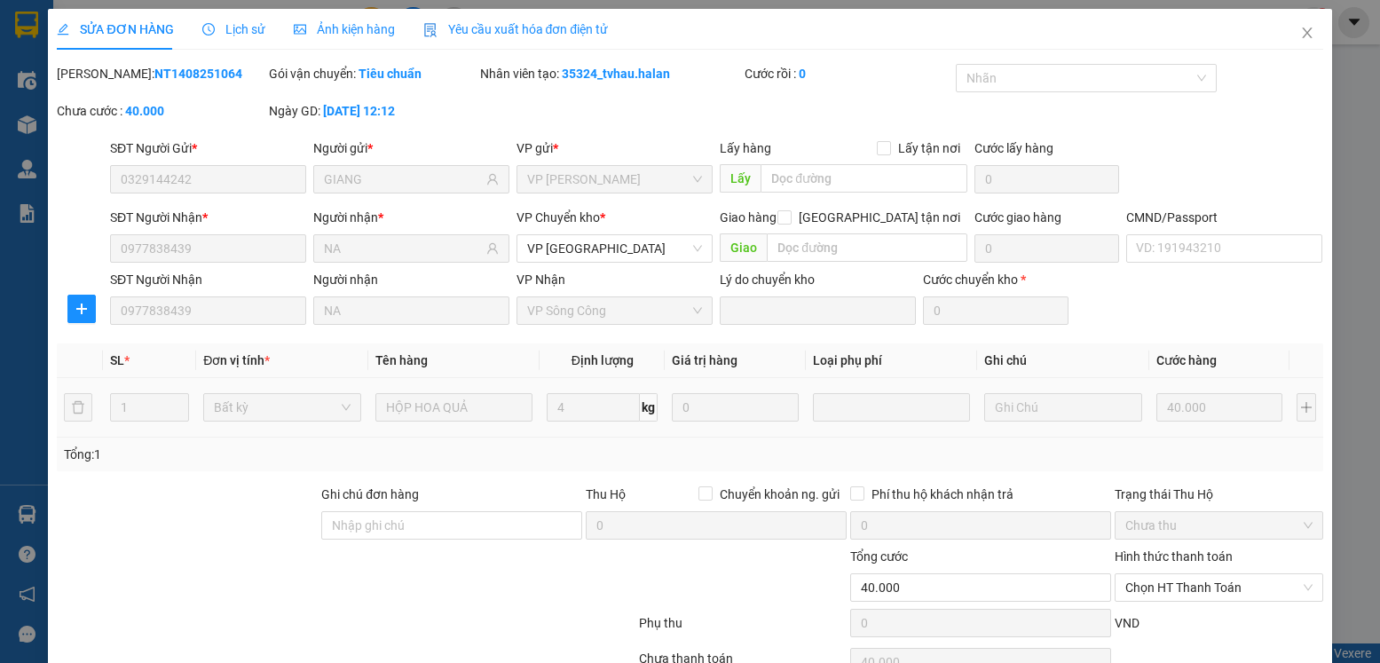
scroll to position [93, 0]
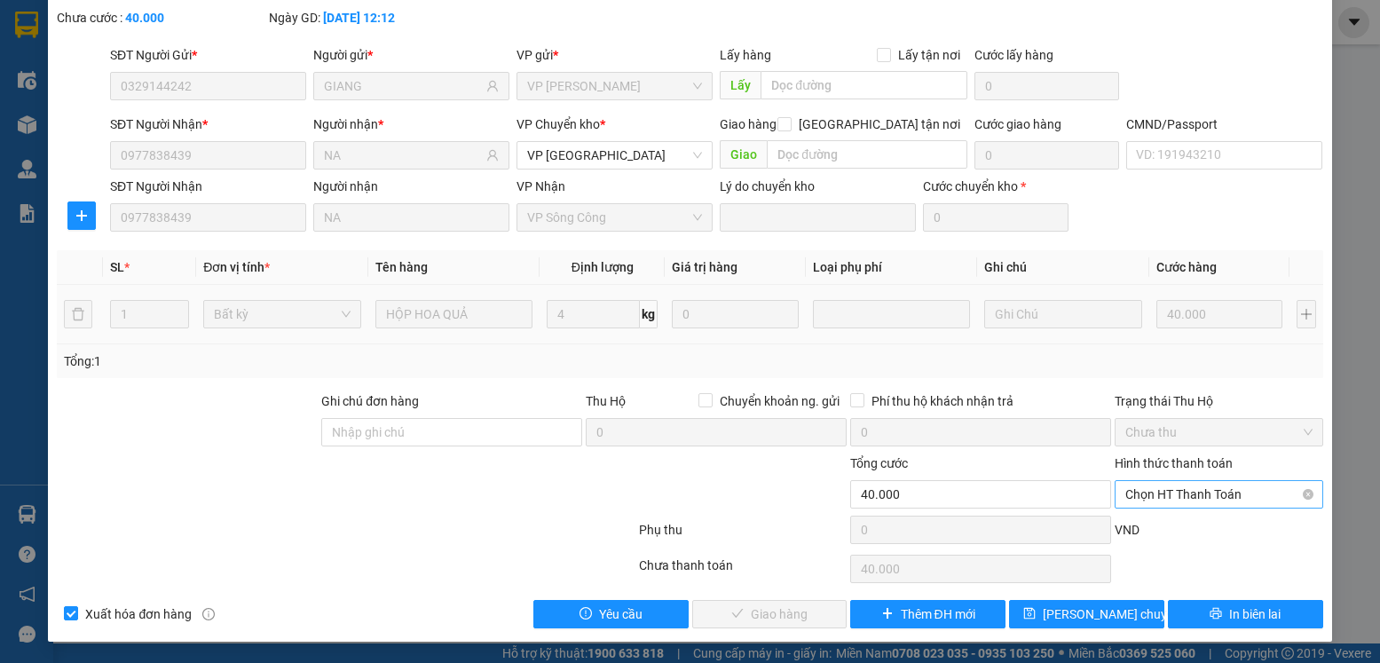
click at [1196, 489] on span "Chọn HT Thanh Toán" at bounding box center [1218, 494] width 186 height 27
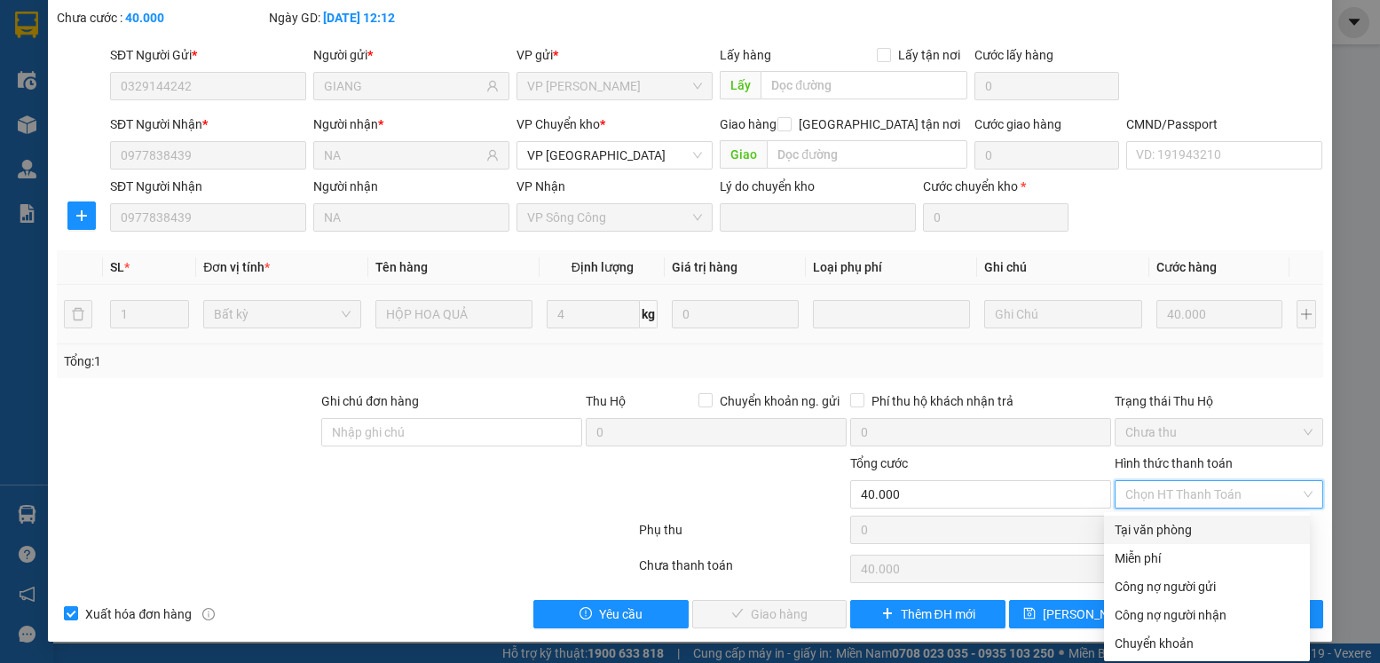
click at [1166, 529] on div "Tại văn phòng" at bounding box center [1207, 530] width 185 height 20
type input "0"
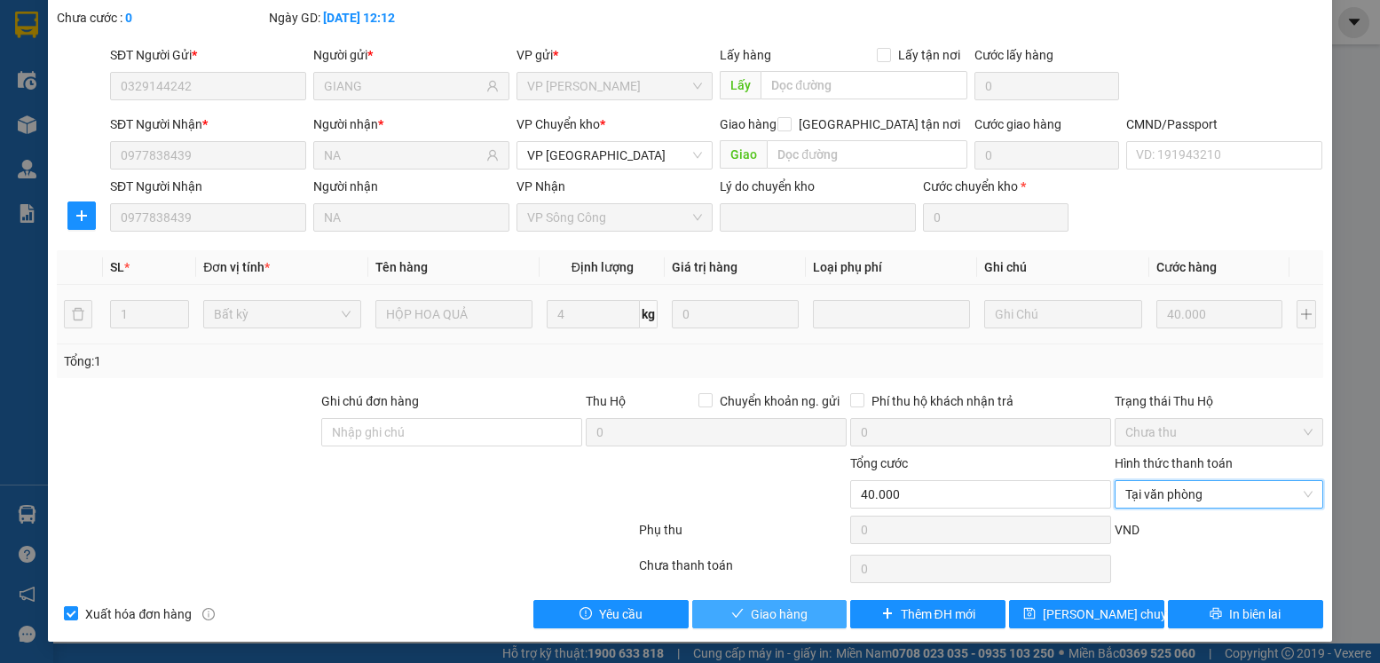
click at [785, 616] on span "Giao hàng" at bounding box center [779, 614] width 57 height 20
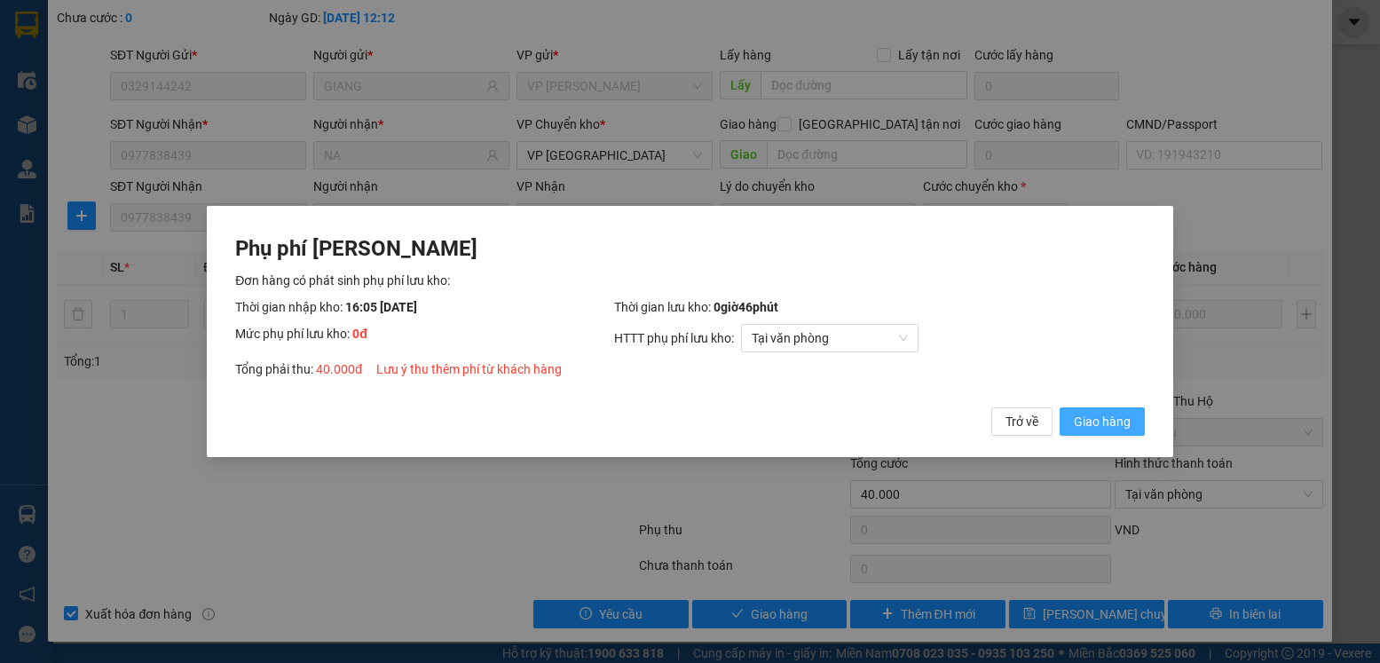
click at [1100, 417] on span "Giao hàng" at bounding box center [1102, 422] width 57 height 20
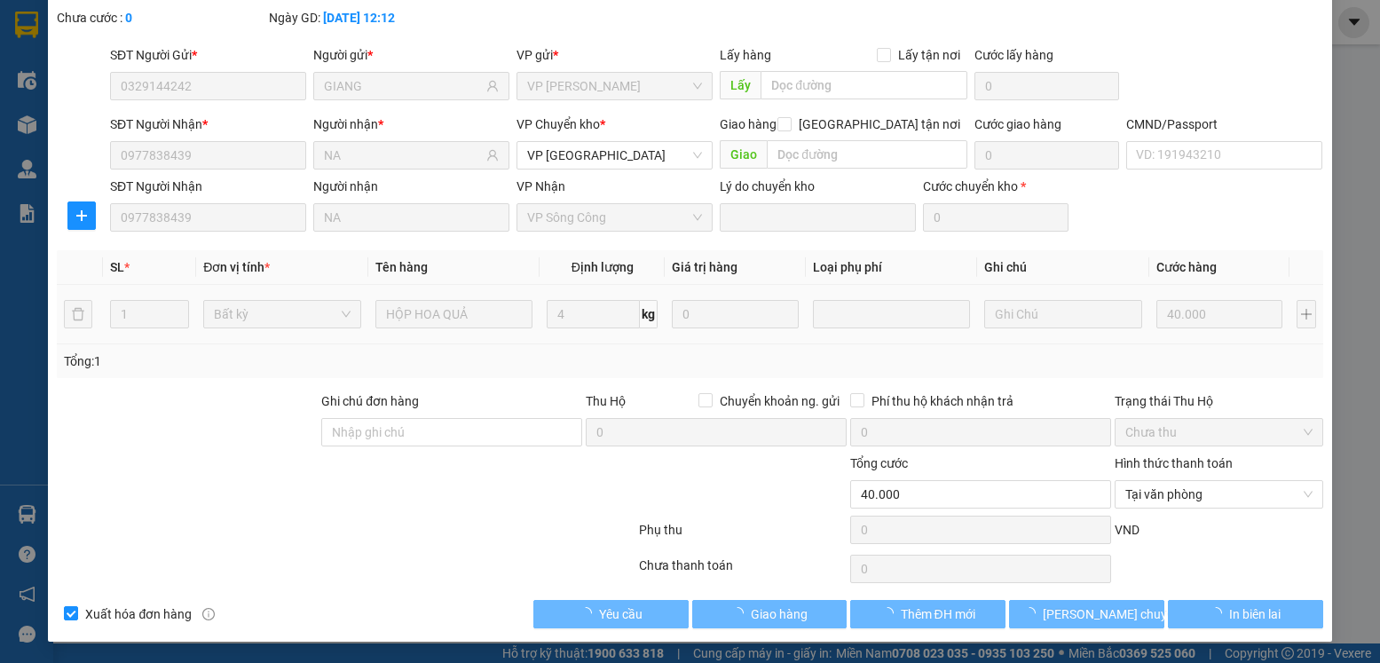
scroll to position [0, 0]
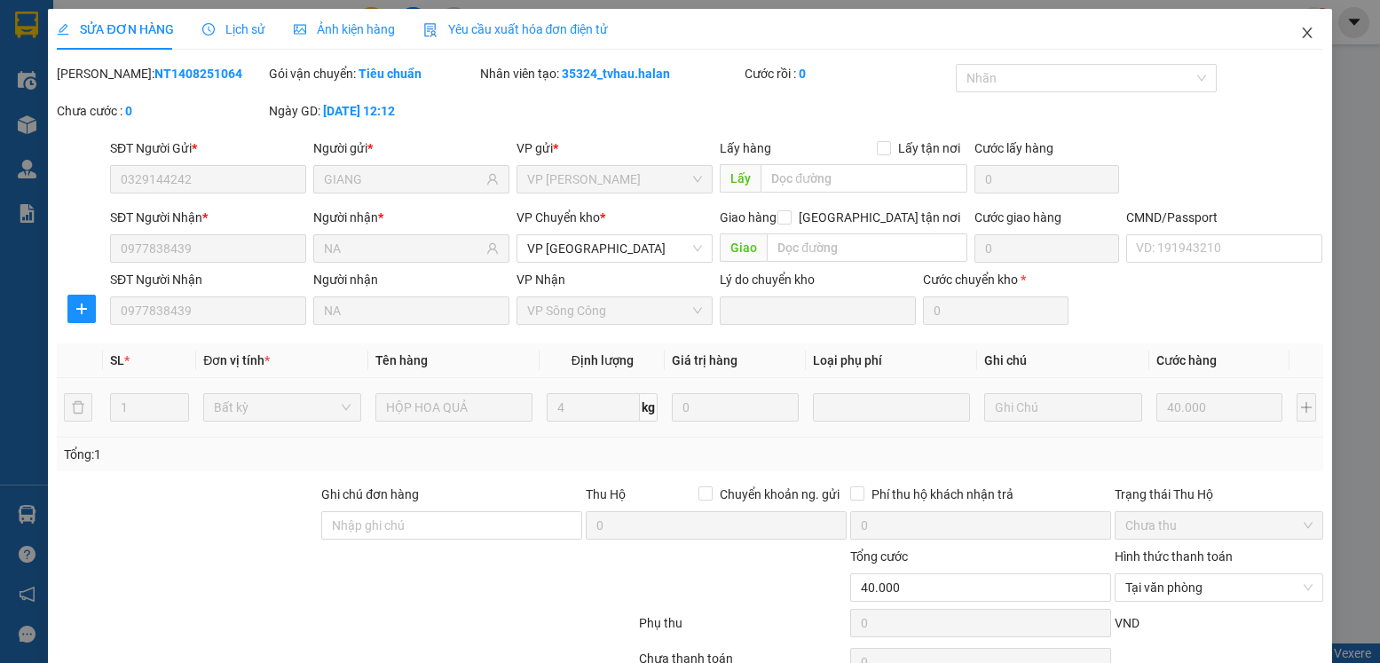
click at [1300, 33] on icon "close" at bounding box center [1307, 33] width 14 height 14
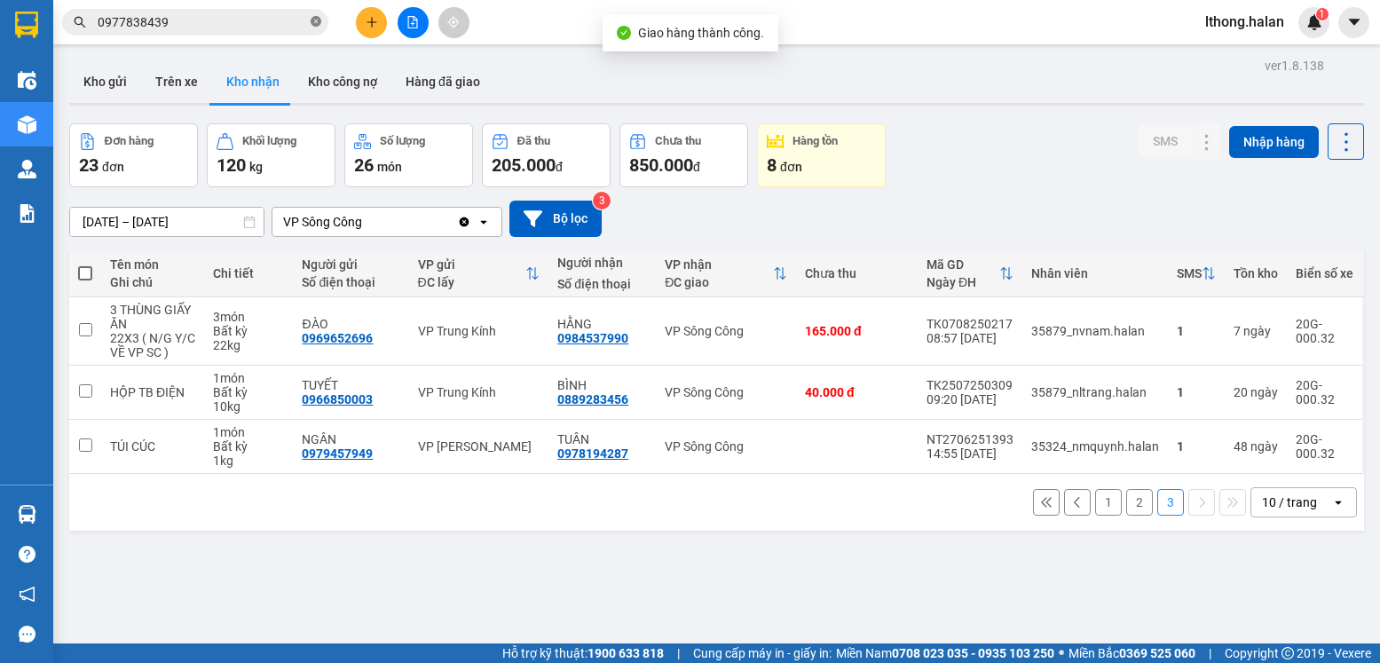
click at [315, 27] on icon "close-circle" at bounding box center [316, 21] width 11 height 11
click at [105, 89] on button "Kho gửi" at bounding box center [105, 81] width 72 height 43
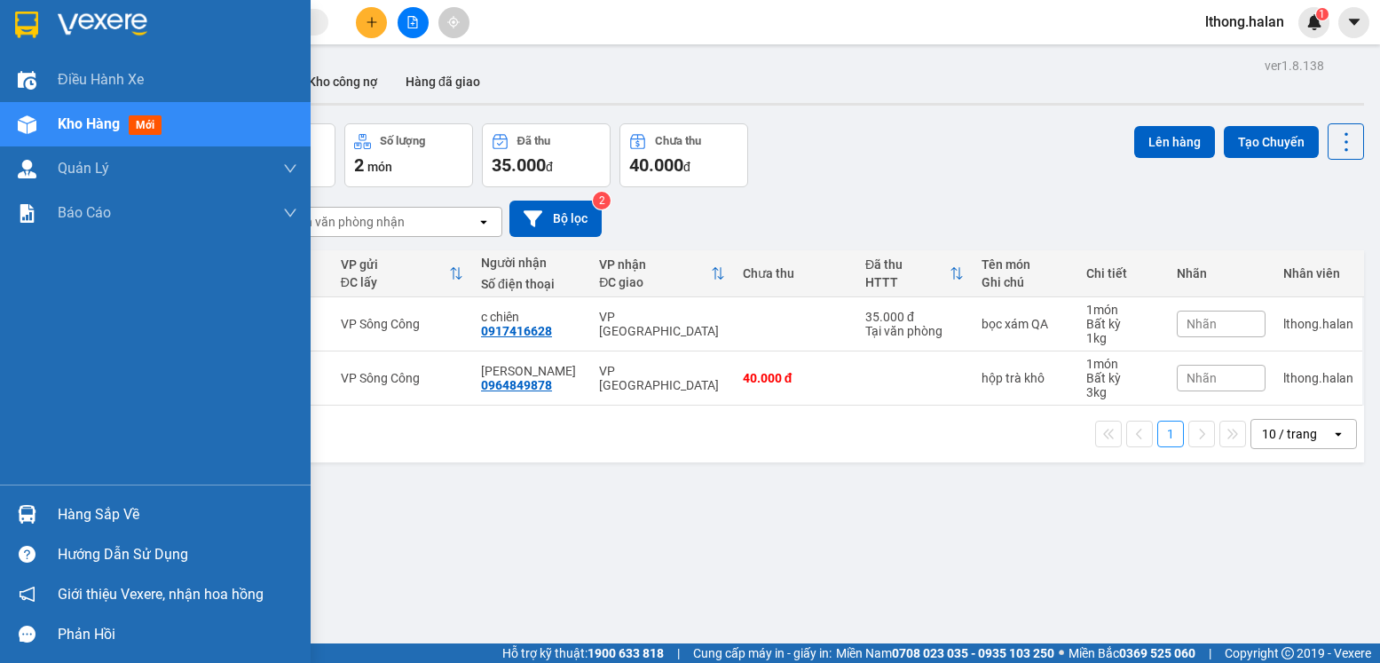
click at [75, 524] on div "Hàng sắp về" at bounding box center [178, 514] width 240 height 27
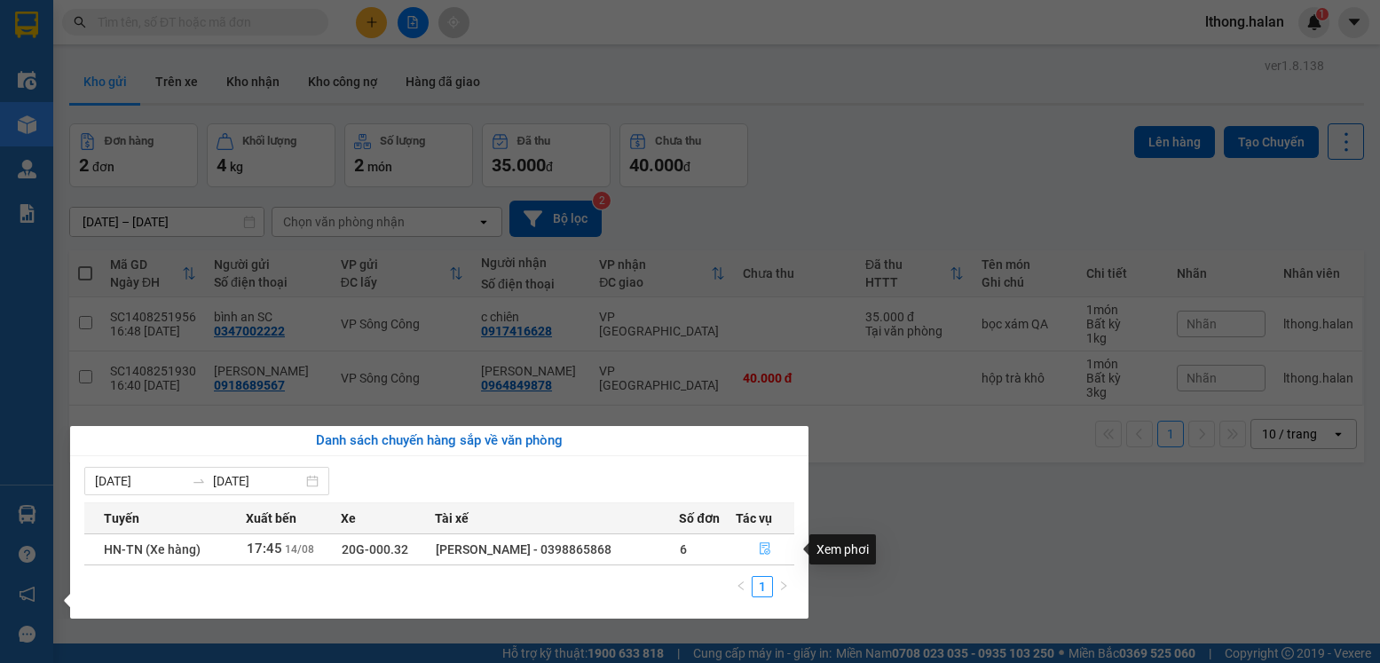
click at [762, 547] on icon "file-done" at bounding box center [765, 548] width 12 height 12
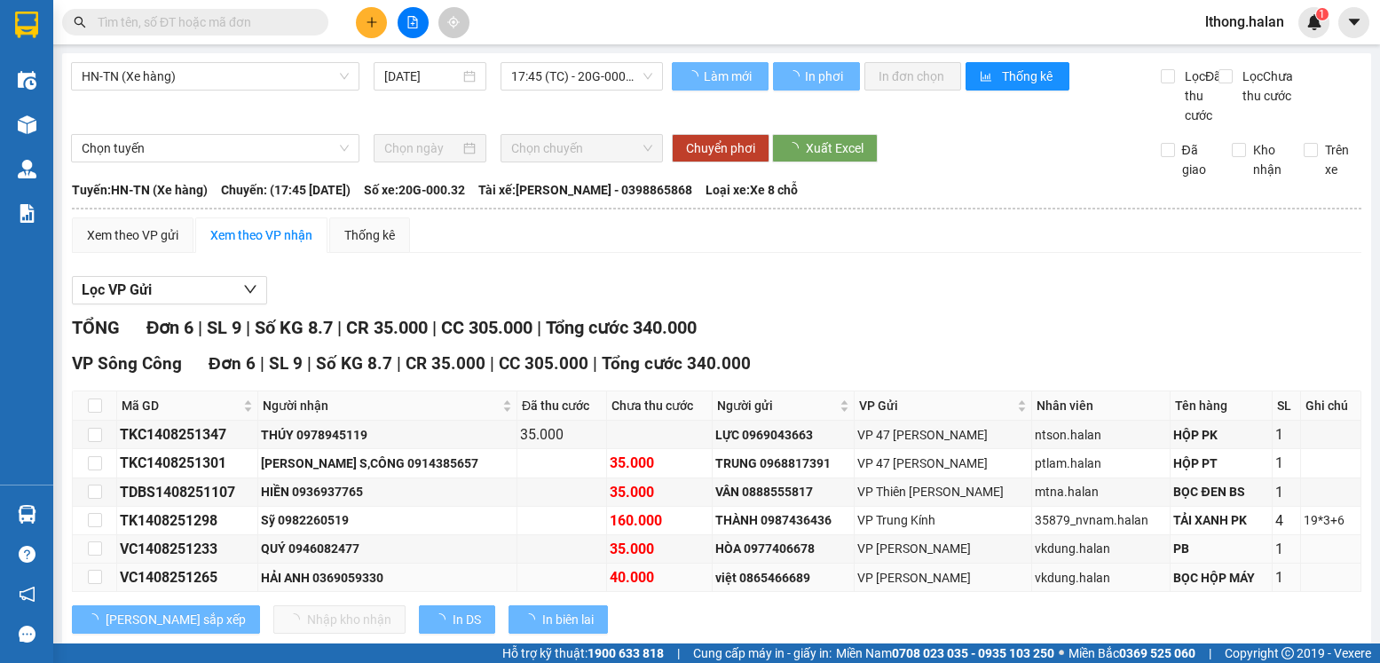
scroll to position [59, 0]
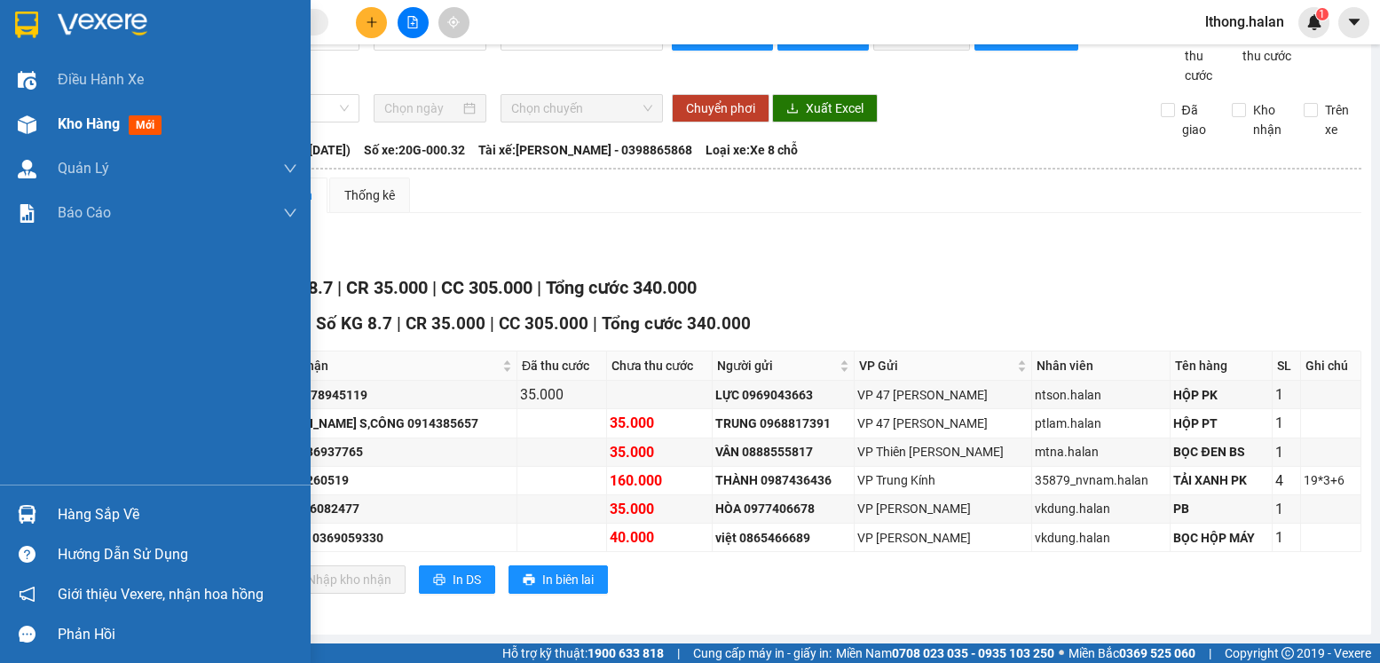
click at [76, 126] on span "Kho hàng" at bounding box center [89, 123] width 62 height 17
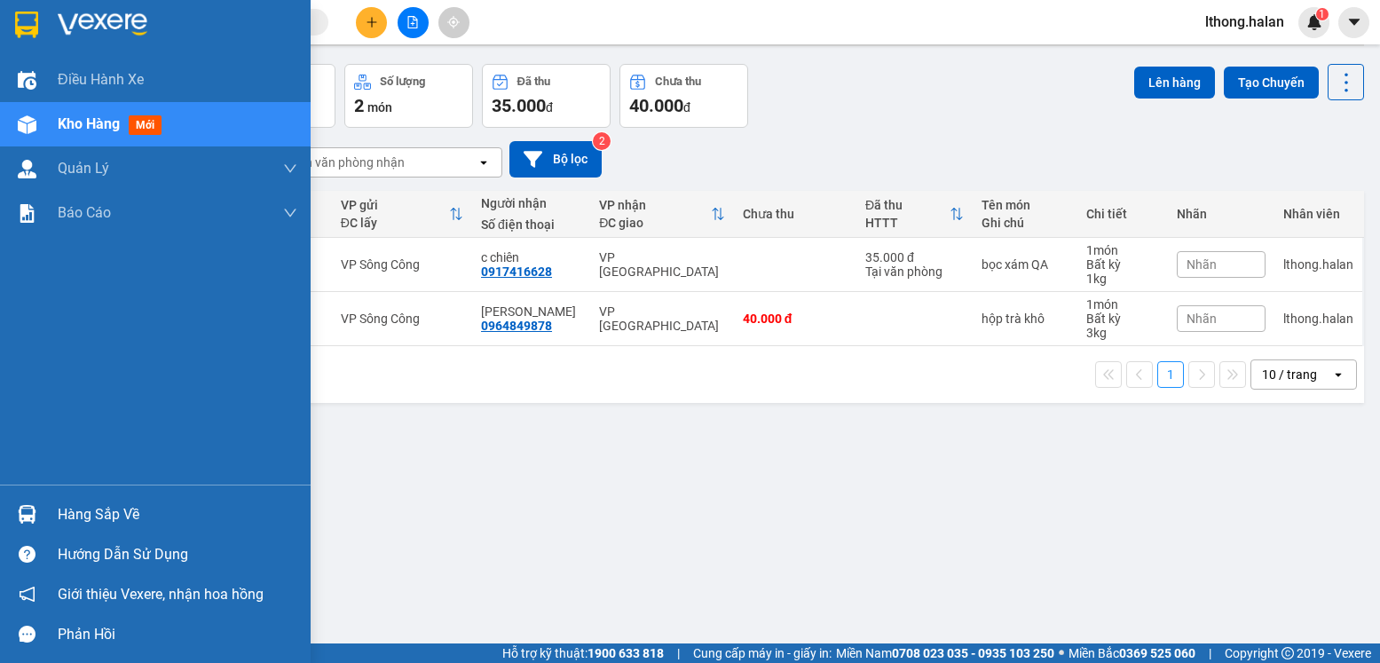
click at [59, 514] on div "Hàng sắp về" at bounding box center [178, 514] width 240 height 27
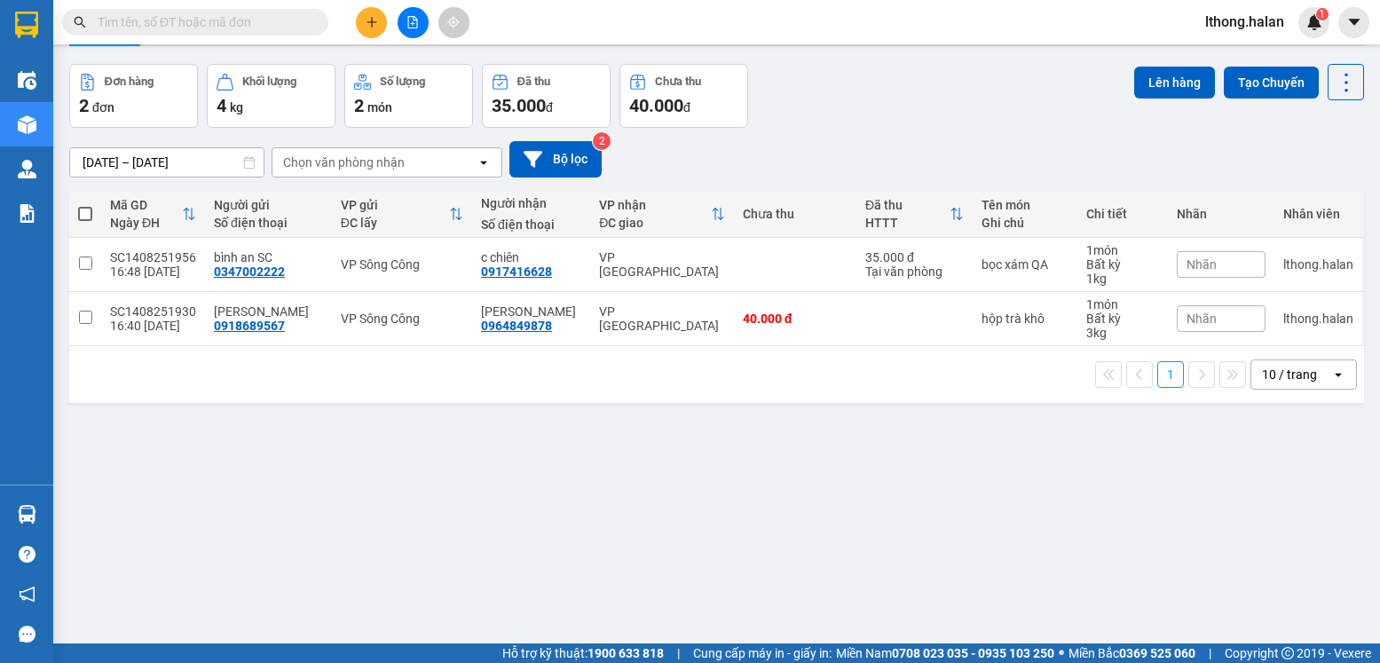
drag, startPoint x: 951, startPoint y: 539, endPoint x: 617, endPoint y: 221, distance: 460.8
click at [951, 537] on section "Kết quả tìm kiếm ( 4 ) Bộ lọc Mã ĐH Trạng thái Món hàng Thu hộ Tổng cước Chưa c…" at bounding box center [690, 331] width 1380 height 663
click at [275, 26] on input "text" at bounding box center [202, 22] width 209 height 20
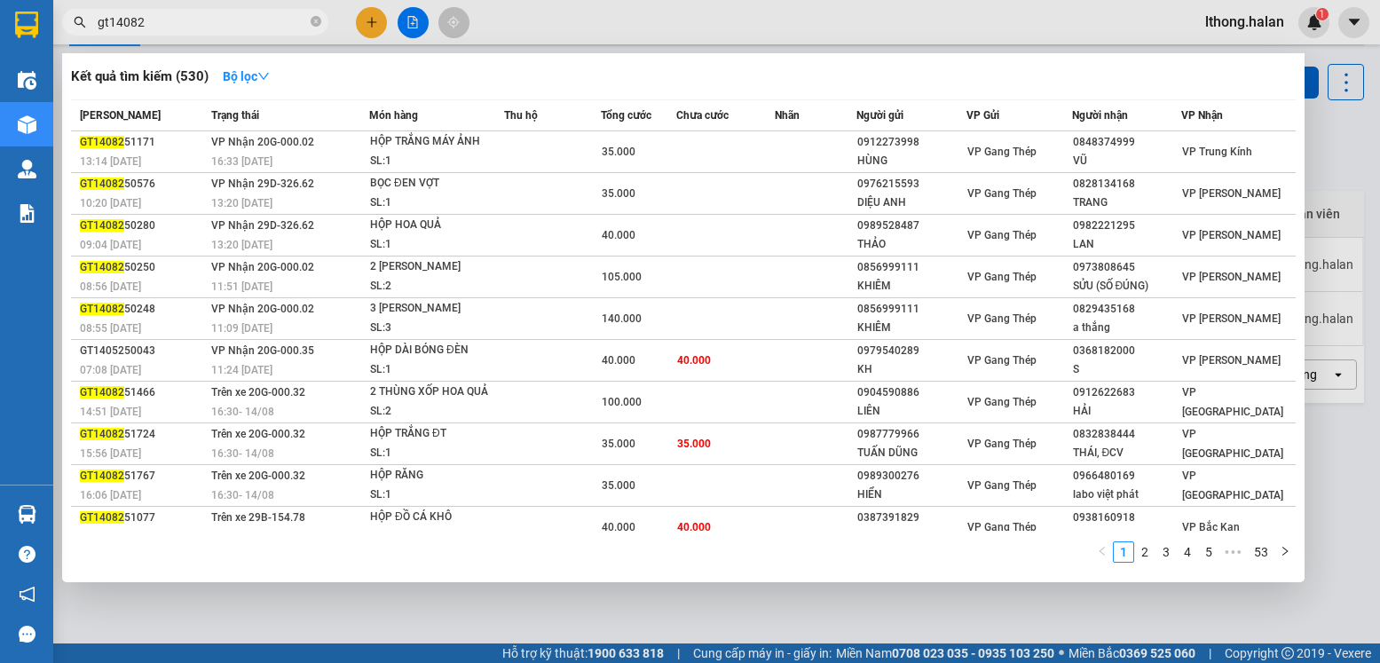
type input "gt140825"
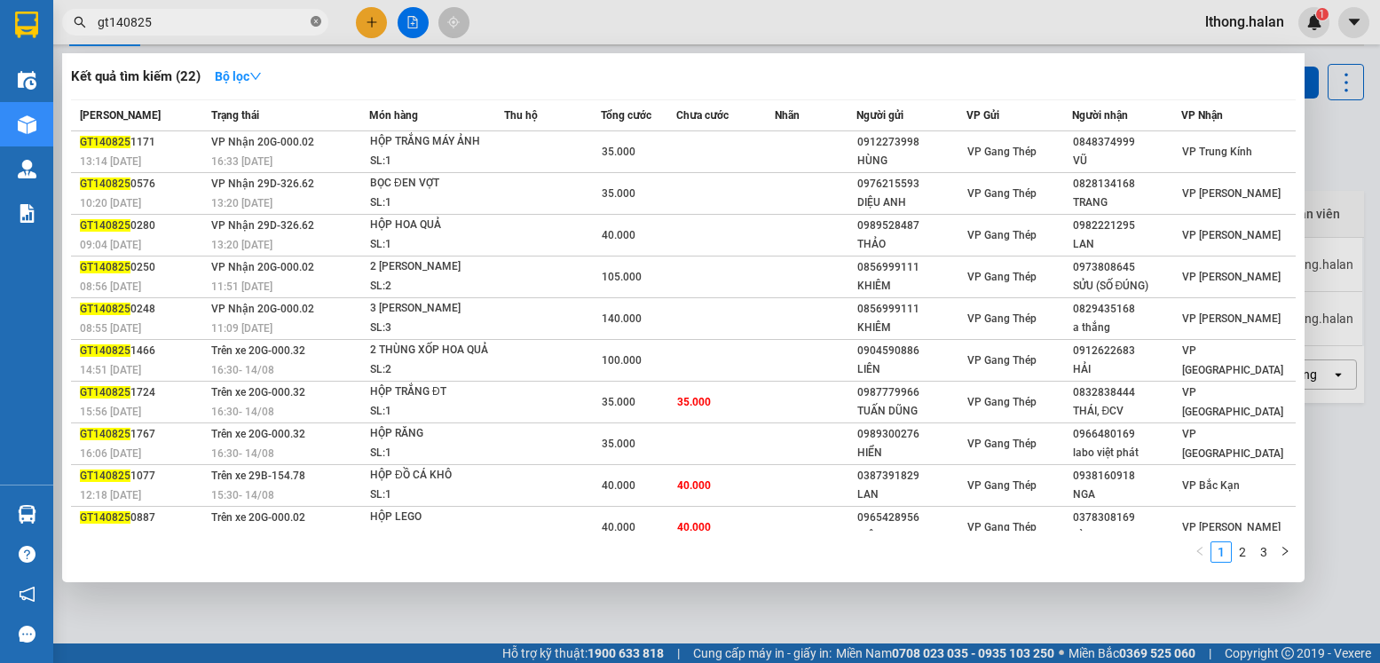
click at [318, 21] on icon "close-circle" at bounding box center [316, 21] width 11 height 11
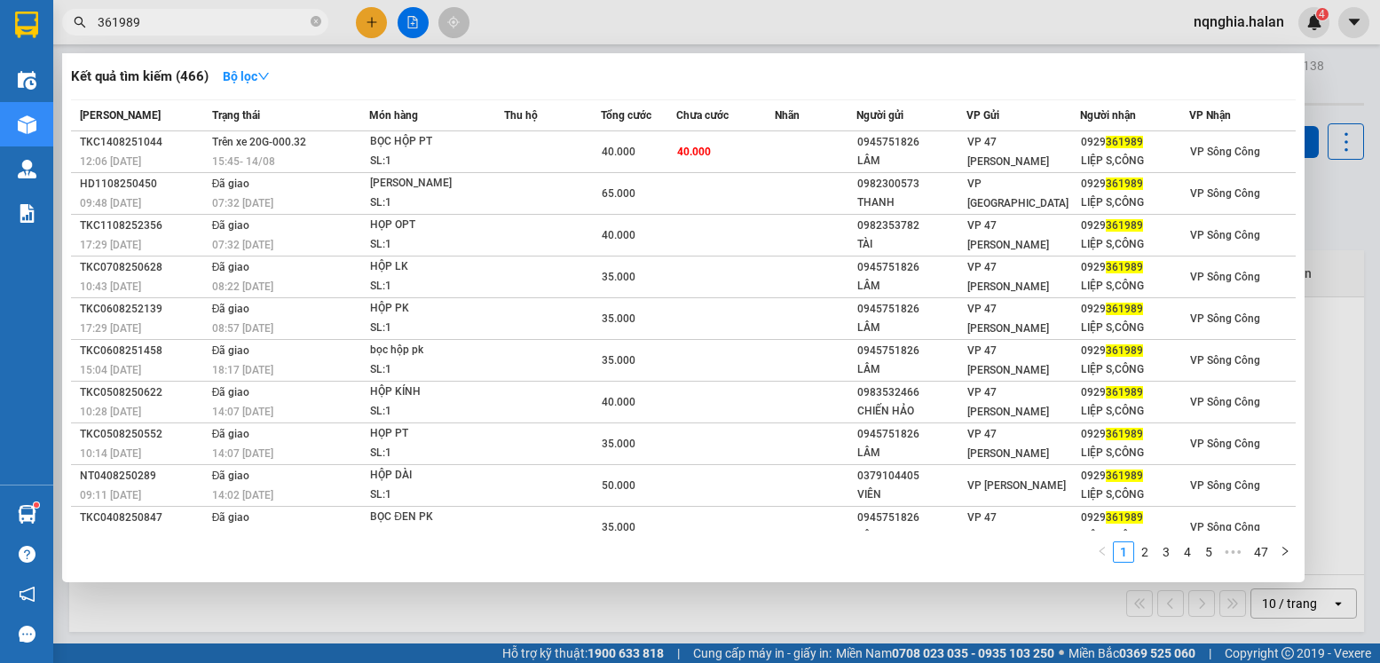
click at [1242, 27] on div at bounding box center [690, 331] width 1380 height 663
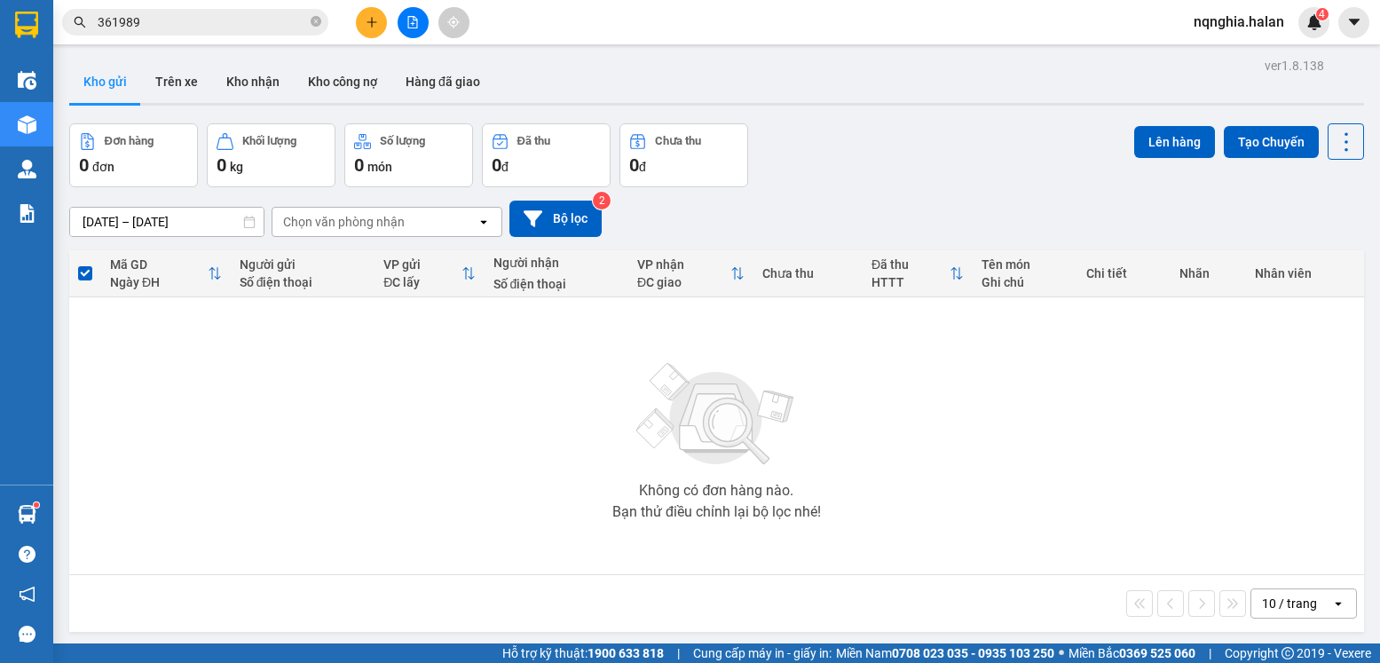
click at [1237, 26] on span "nqnghia.halan" at bounding box center [1239, 22] width 119 height 22
click at [1246, 59] on span "Đăng xuất" at bounding box center [1247, 55] width 81 height 20
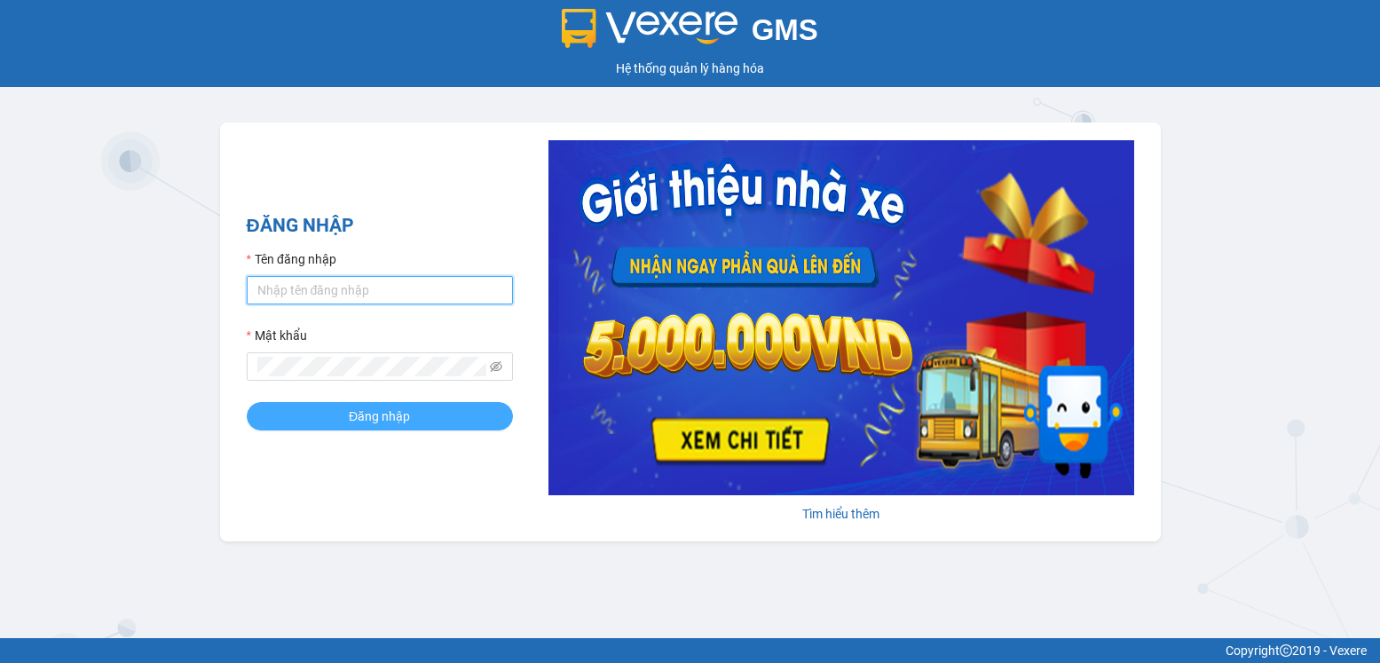
type input "lthong.halan"
click at [381, 417] on span "Đăng nhập" at bounding box center [379, 416] width 61 height 20
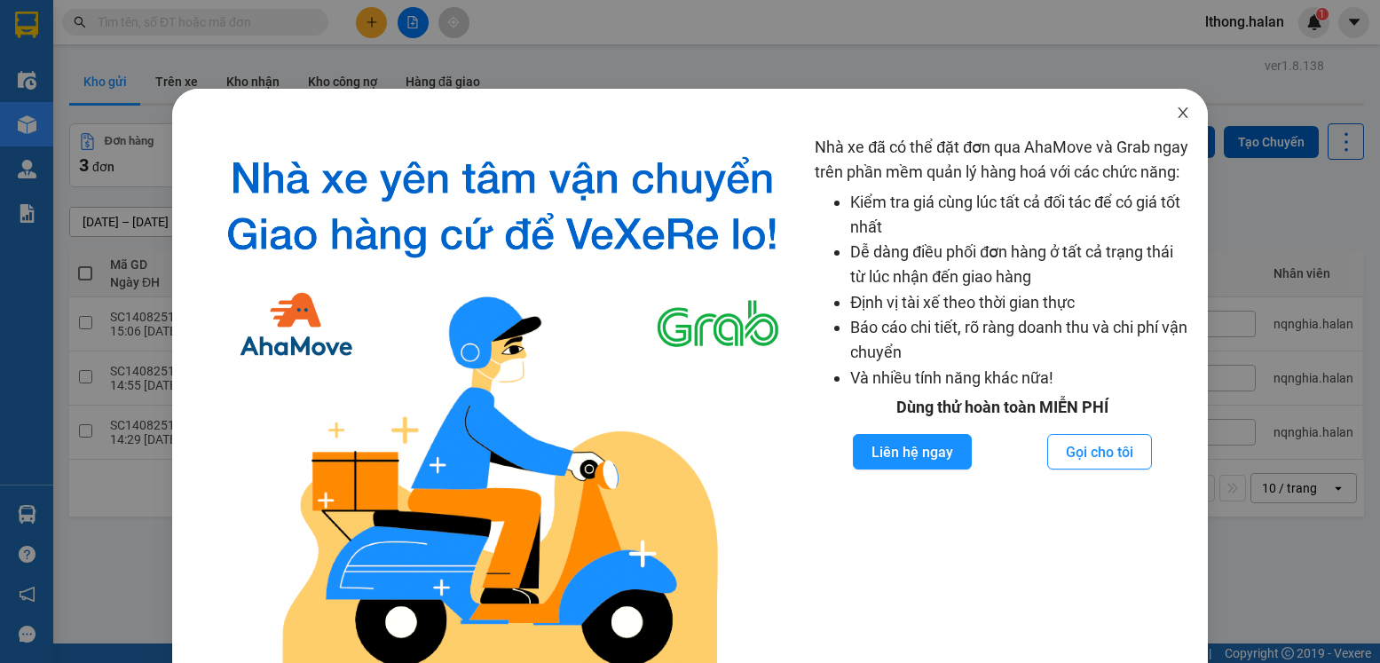
click at [1176, 115] on icon "close" at bounding box center [1183, 113] width 14 height 14
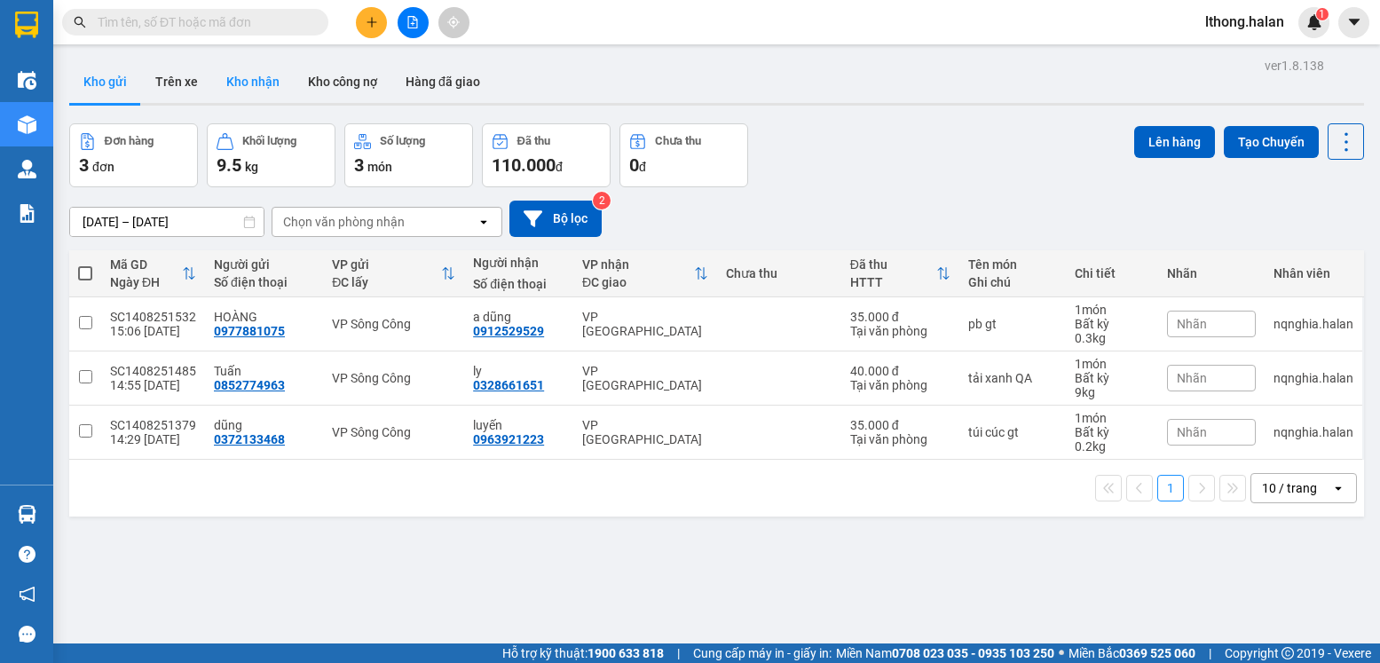
click at [249, 81] on button "Kho nhận" at bounding box center [253, 81] width 82 height 43
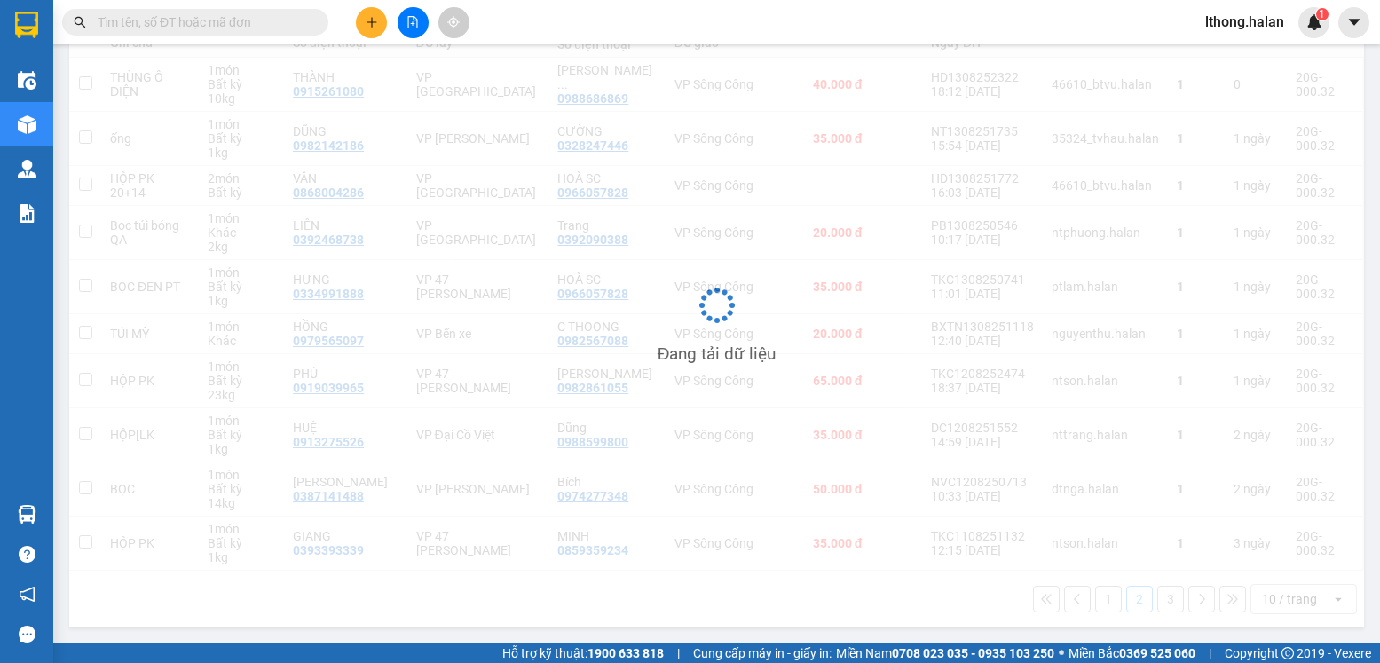
scroll to position [240, 0]
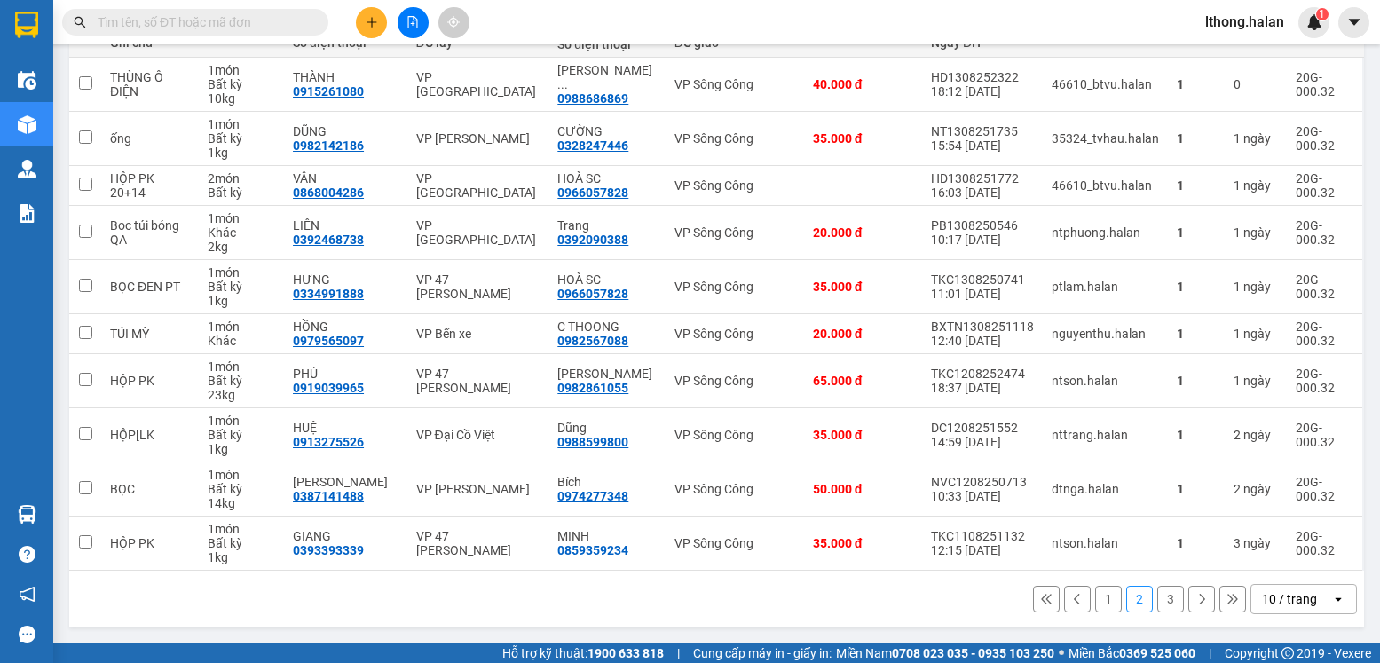
click at [1163, 602] on button "3" at bounding box center [1170, 599] width 27 height 27
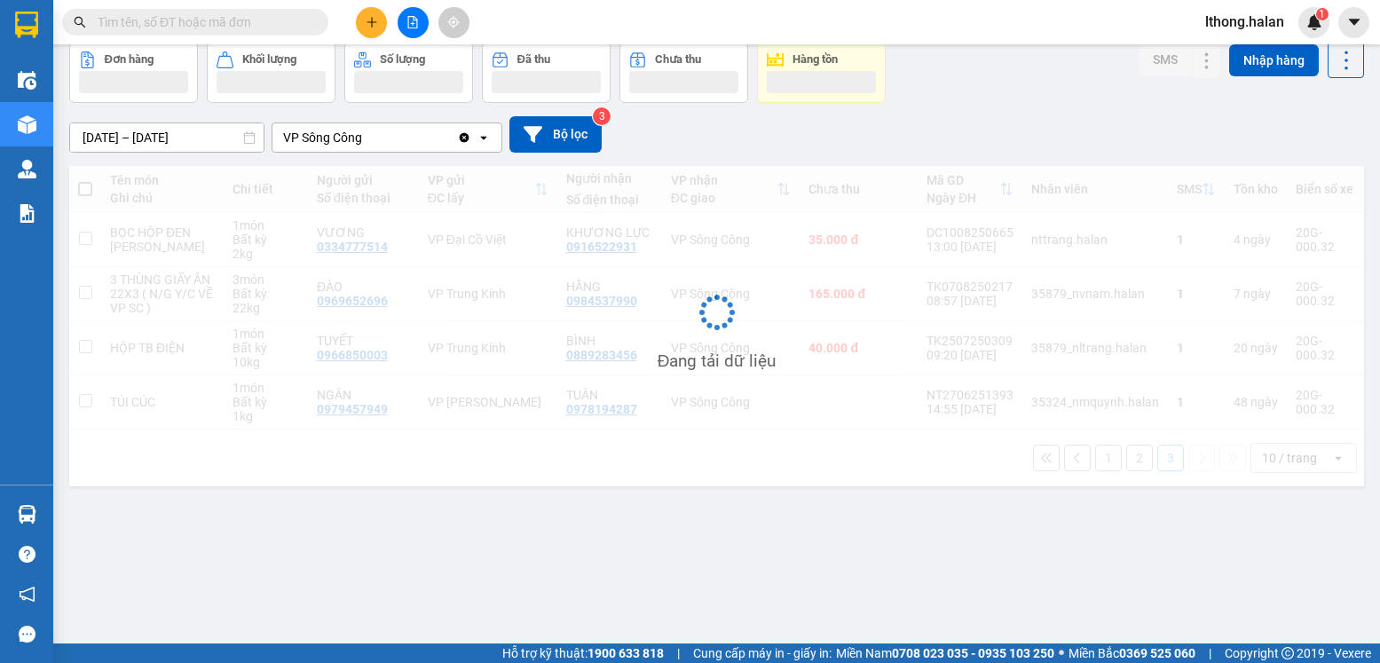
scroll to position [82, 0]
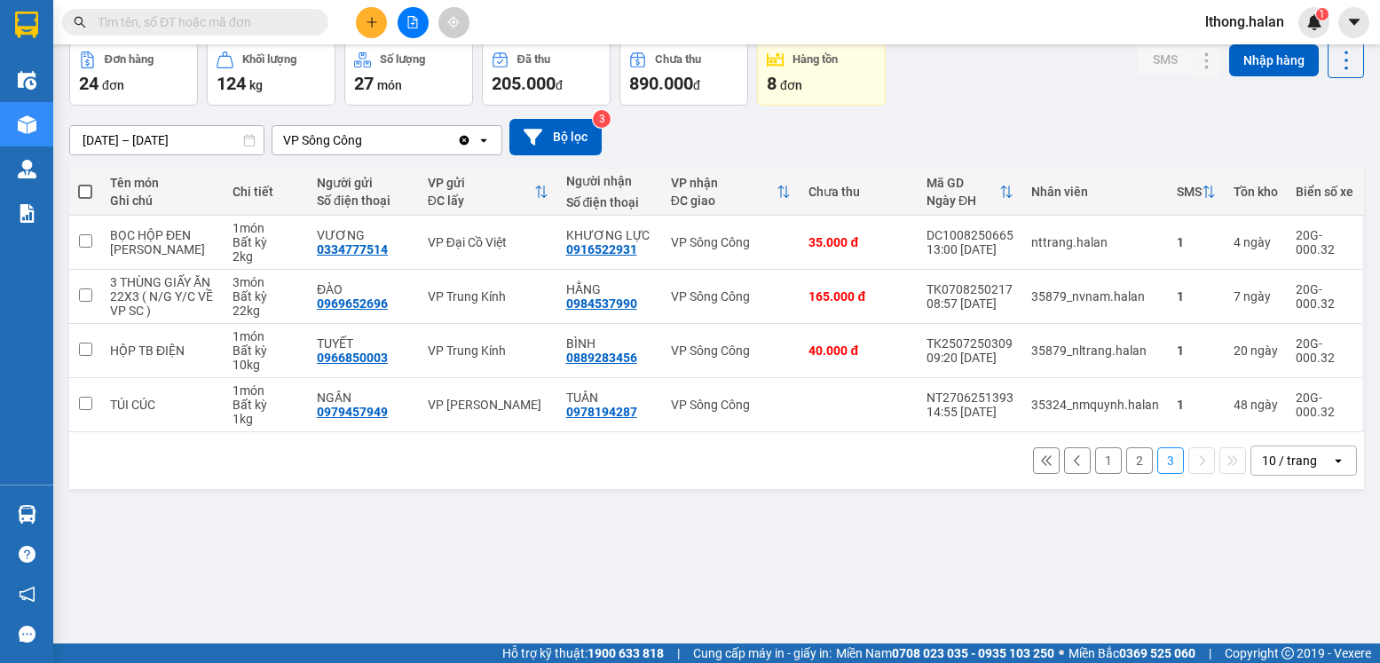
click at [1126, 474] on button "2" at bounding box center [1139, 460] width 27 height 27
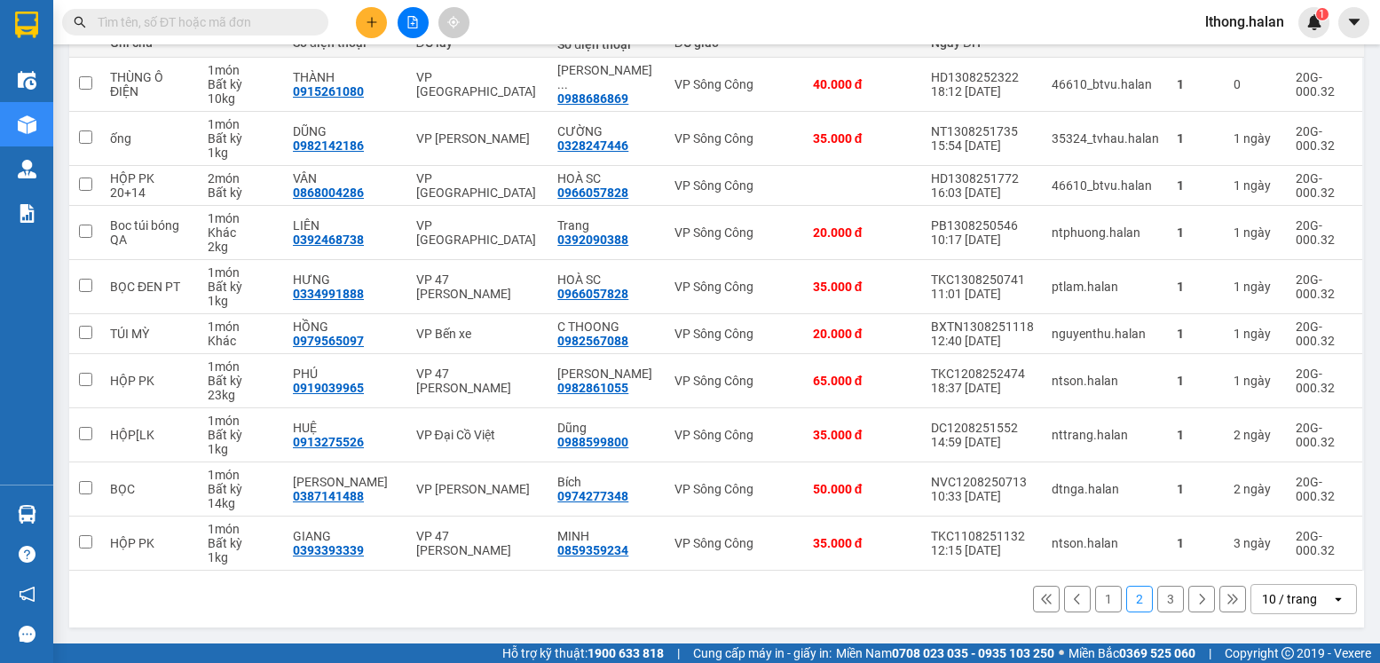
scroll to position [0, 0]
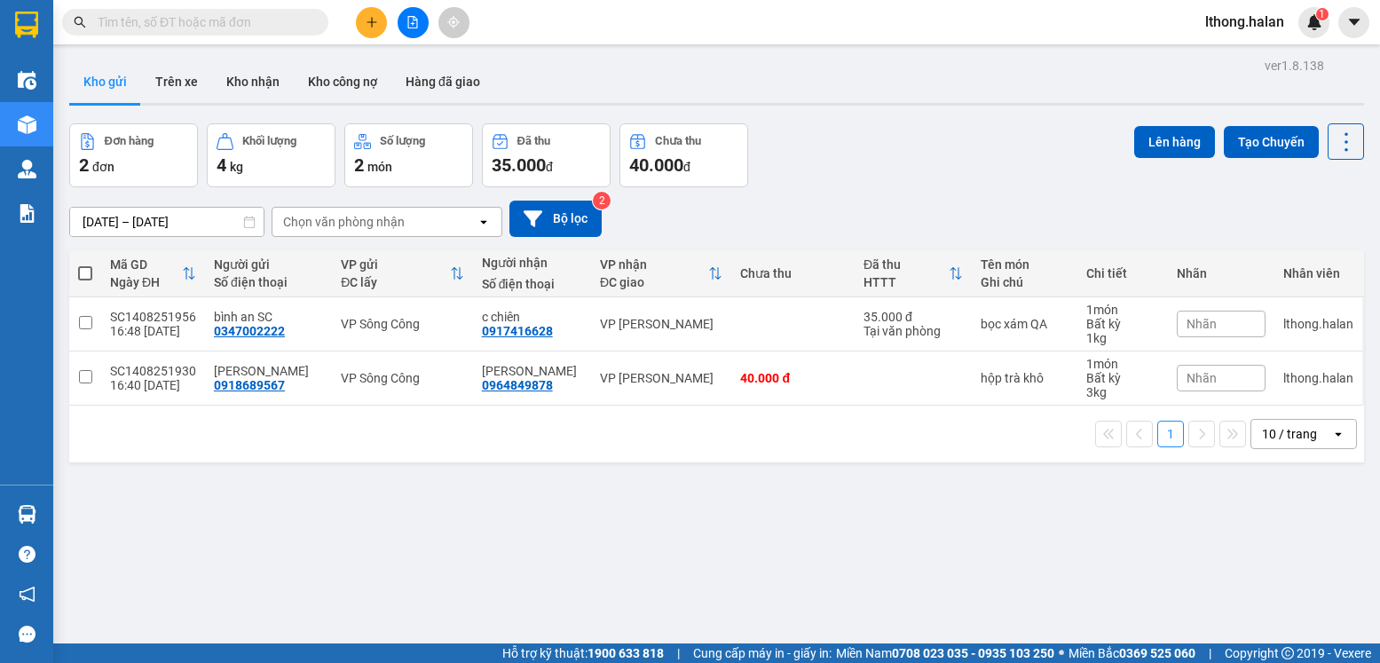
scroll to position [59, 0]
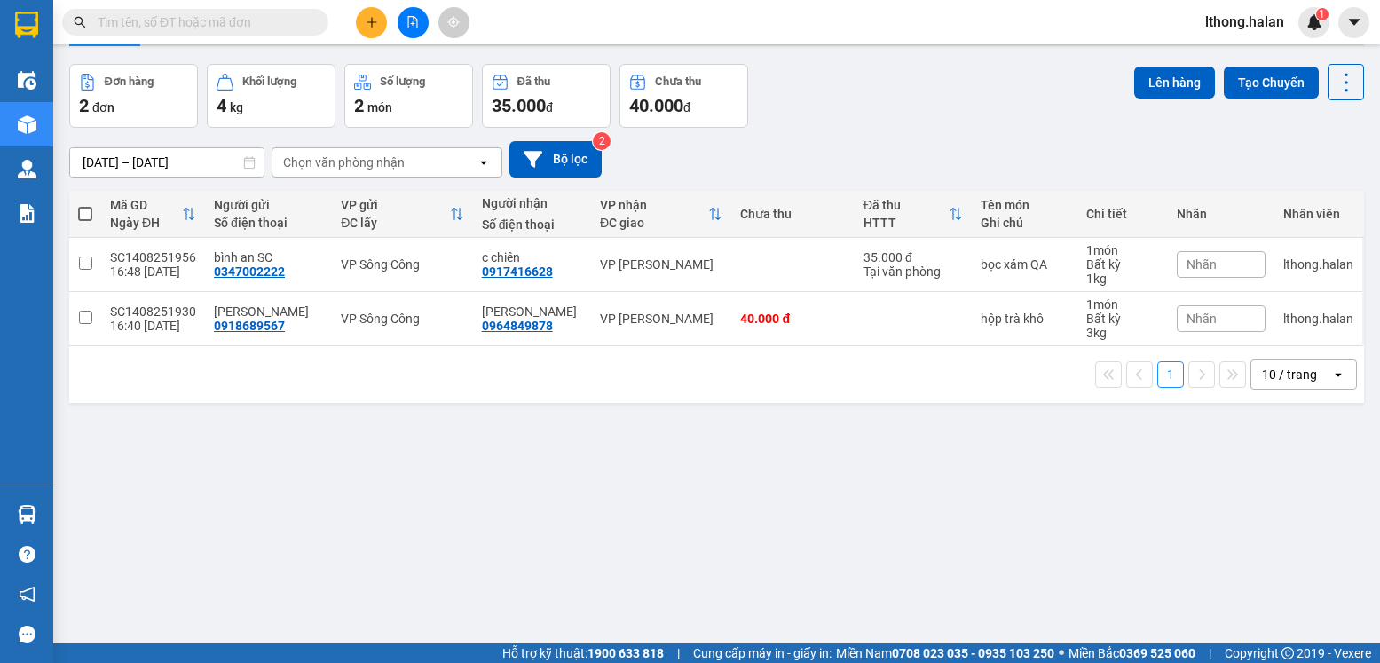
click at [267, 22] on input "text" at bounding box center [202, 22] width 209 height 20
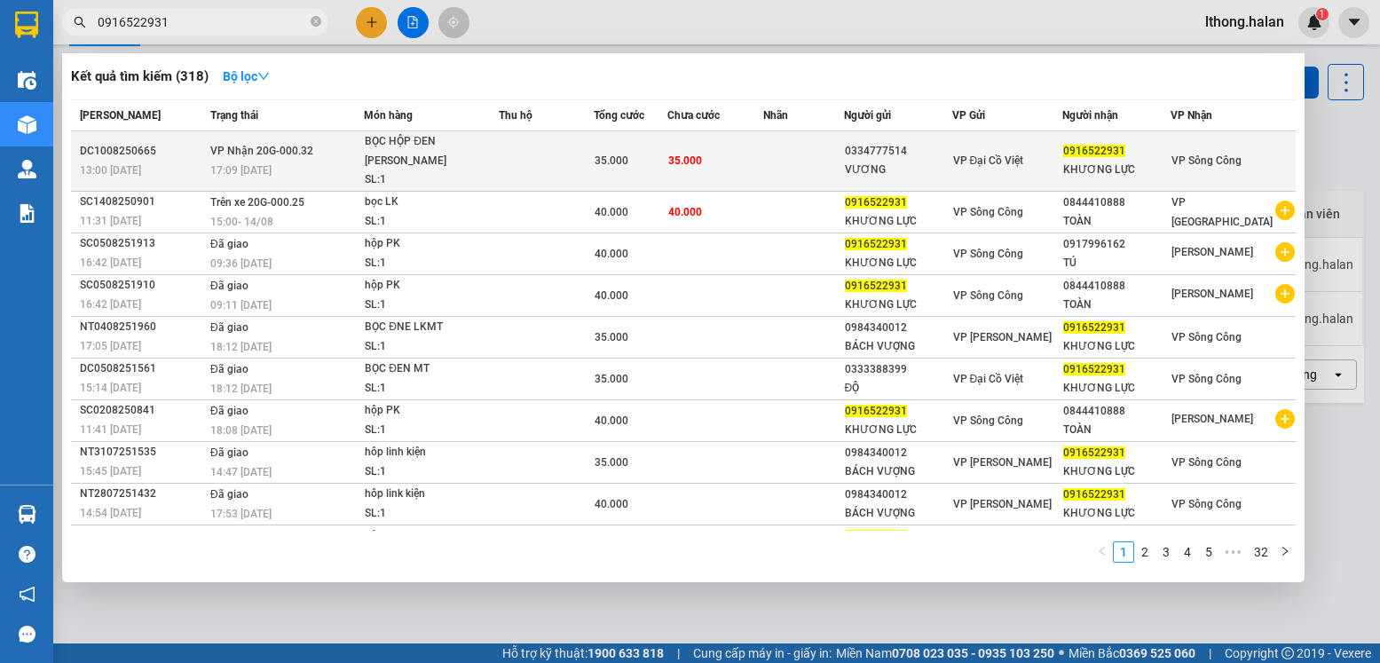
type input "0916522931"
click at [786, 152] on td at bounding box center [803, 161] width 80 height 60
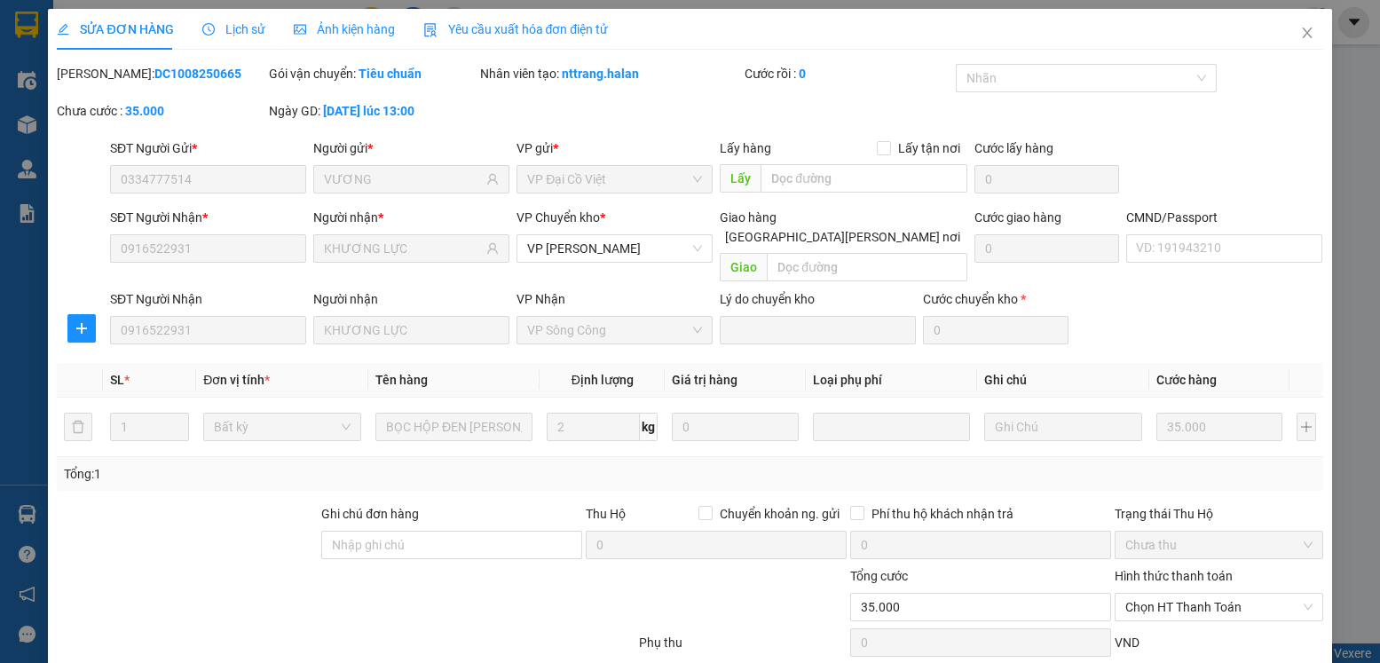
type input "0334777514"
type input "VƯƠNG"
type input "0916522931"
type input "KHƯƠNG LỰC"
type input "35.000"
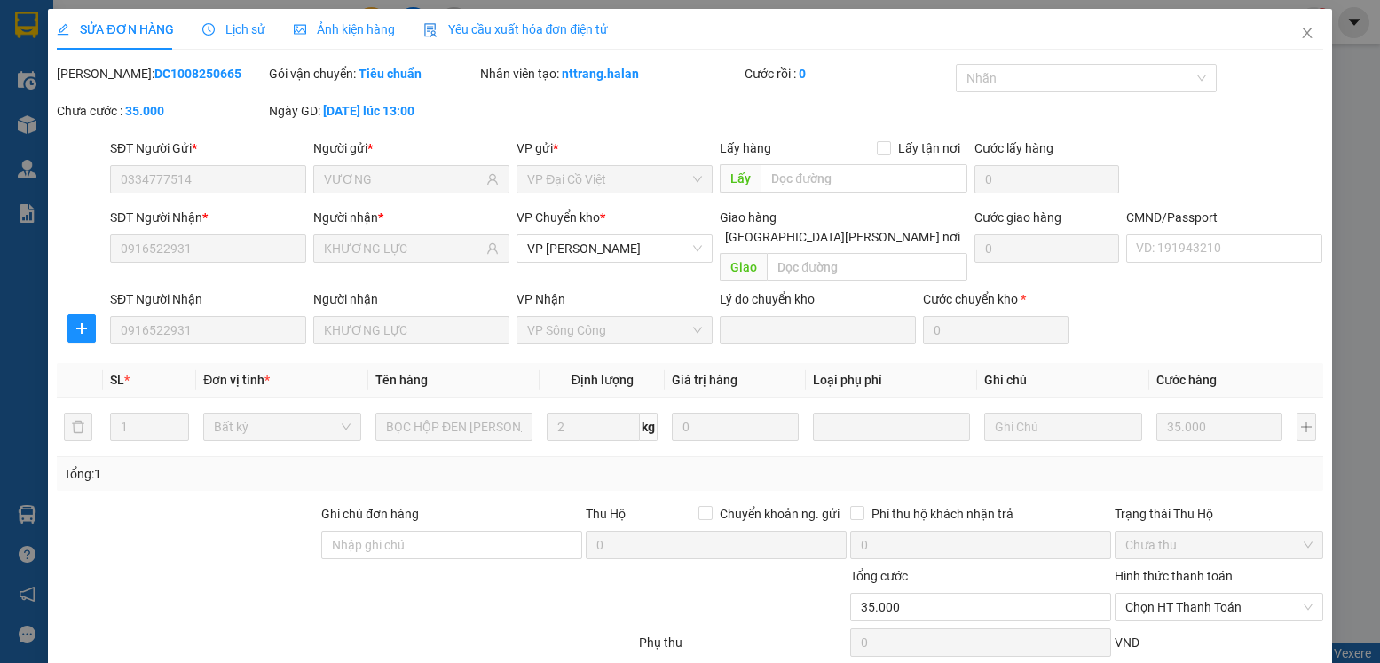
scroll to position [93, 0]
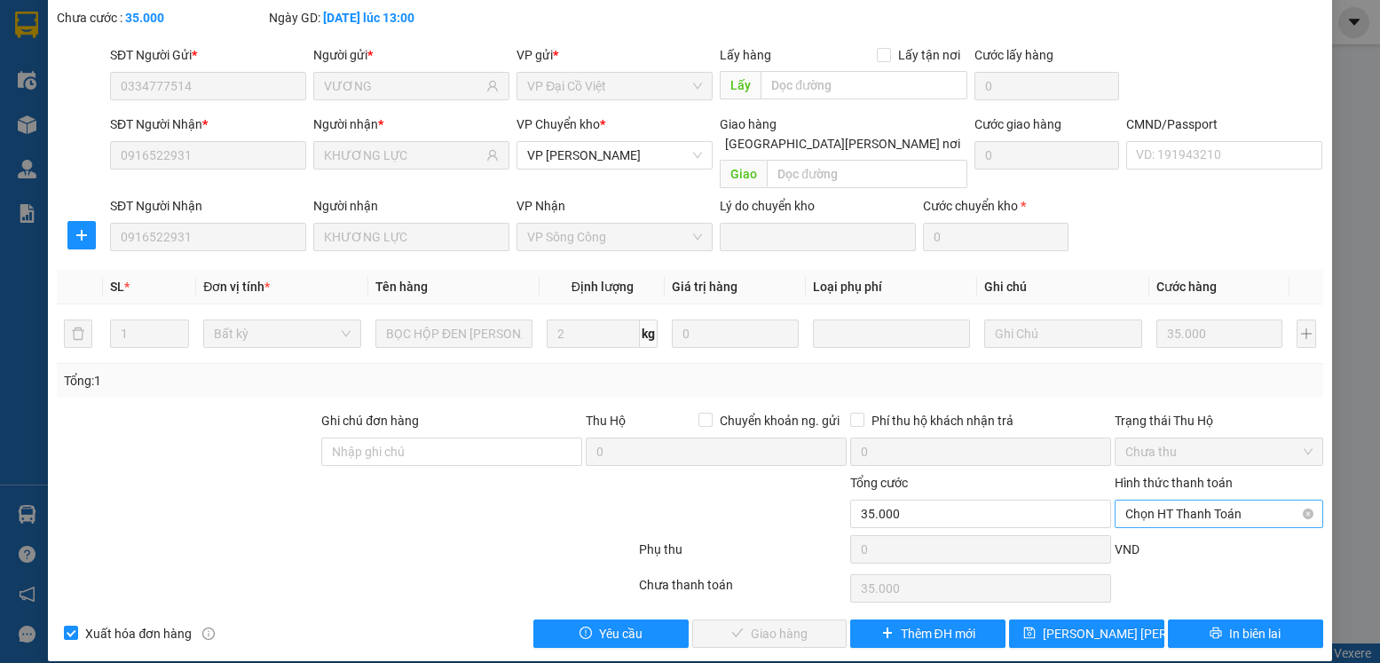
click at [1238, 501] on span "Chọn HT Thanh Toán" at bounding box center [1218, 514] width 186 height 27
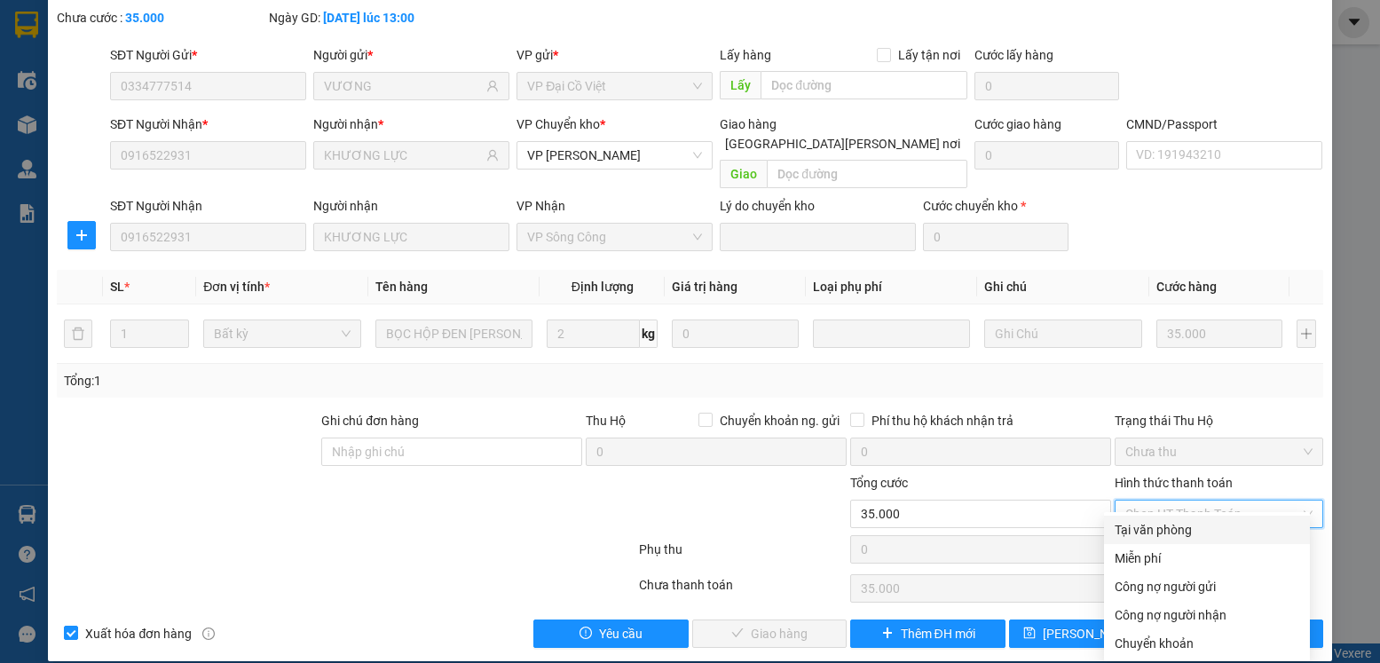
click at [1181, 526] on div "Tại văn phòng" at bounding box center [1207, 530] width 185 height 20
type input "0"
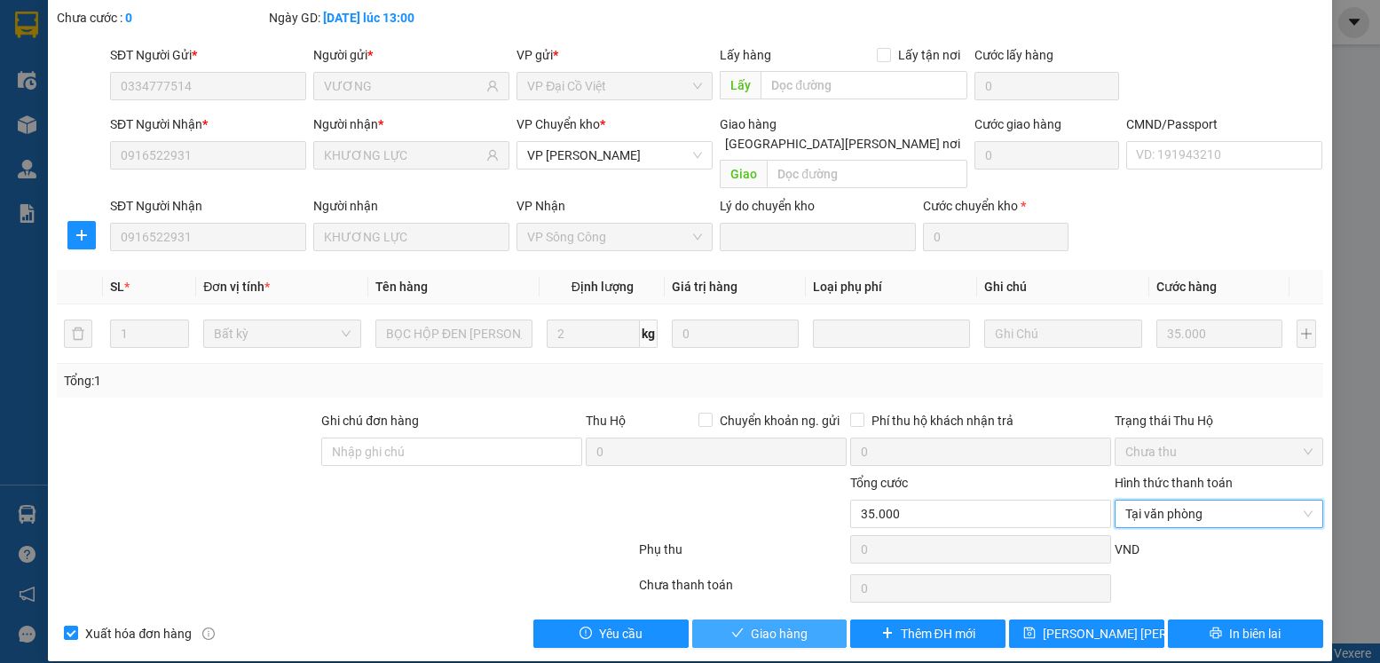
click at [751, 624] on span "Giao hàng" at bounding box center [779, 634] width 57 height 20
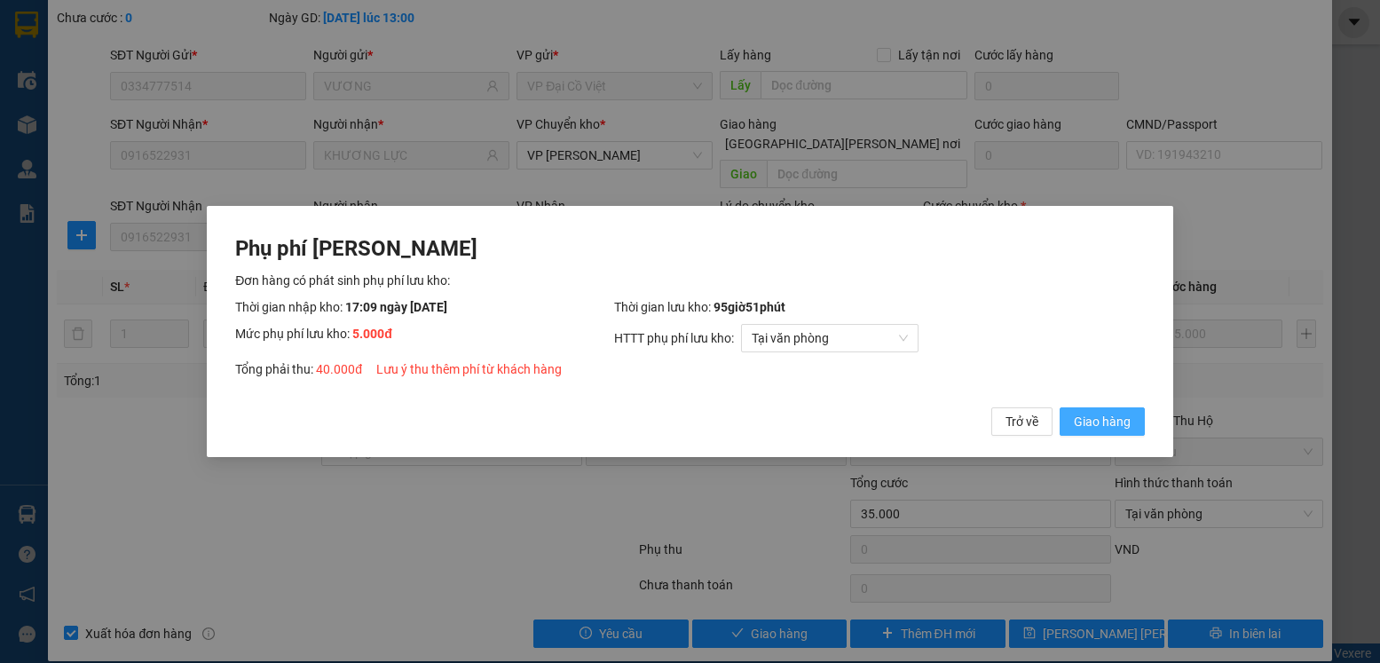
click at [1096, 423] on span "Giao hàng" at bounding box center [1102, 422] width 57 height 20
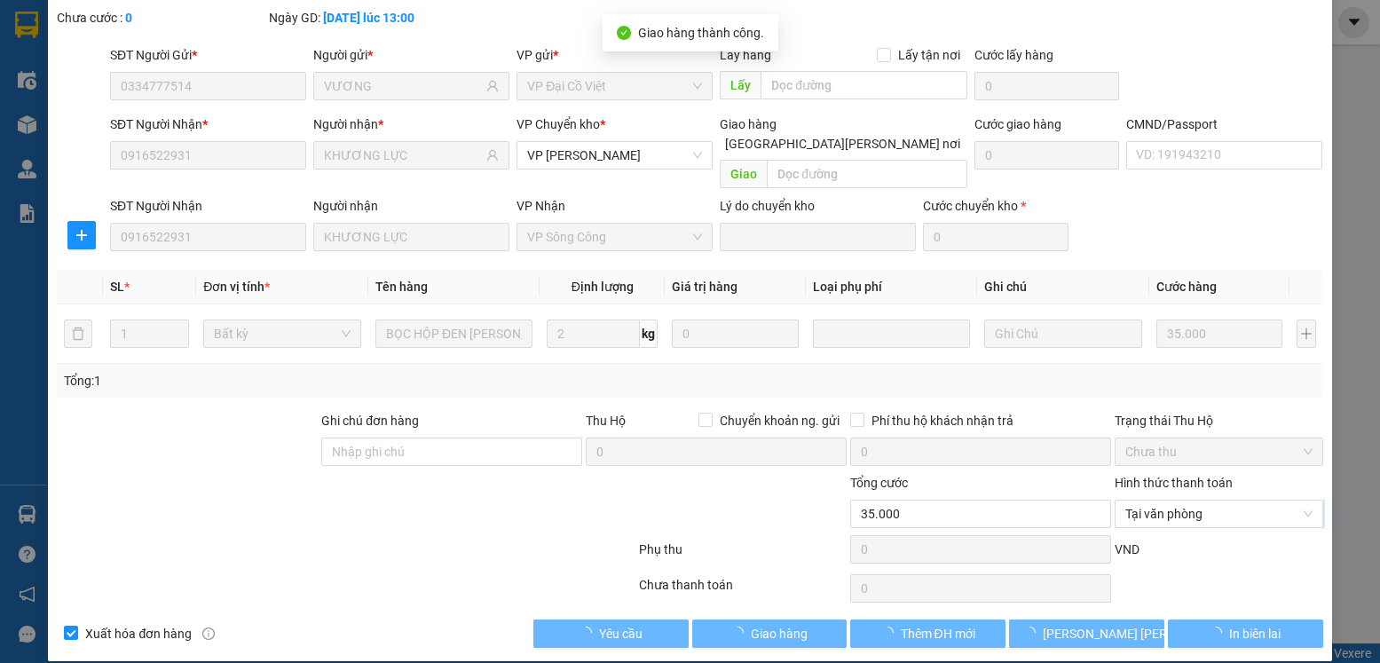
type input "40.000"
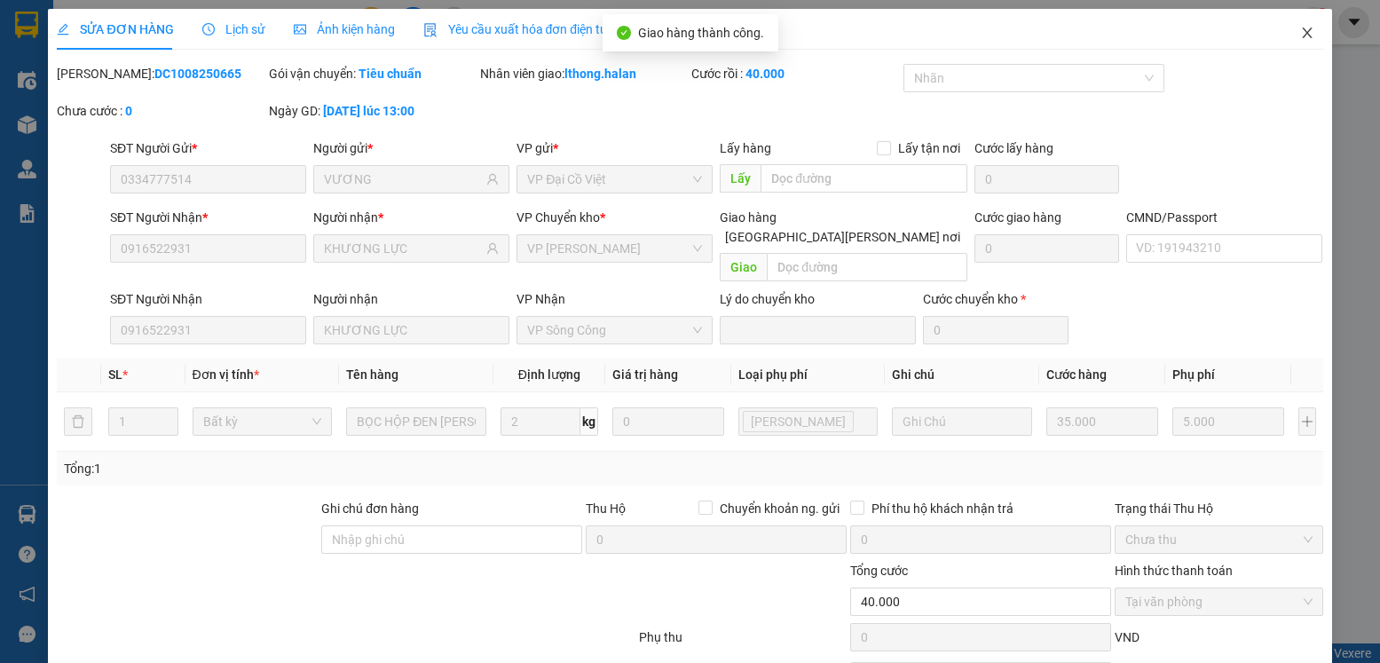
click at [1300, 30] on icon "close" at bounding box center [1307, 33] width 14 height 14
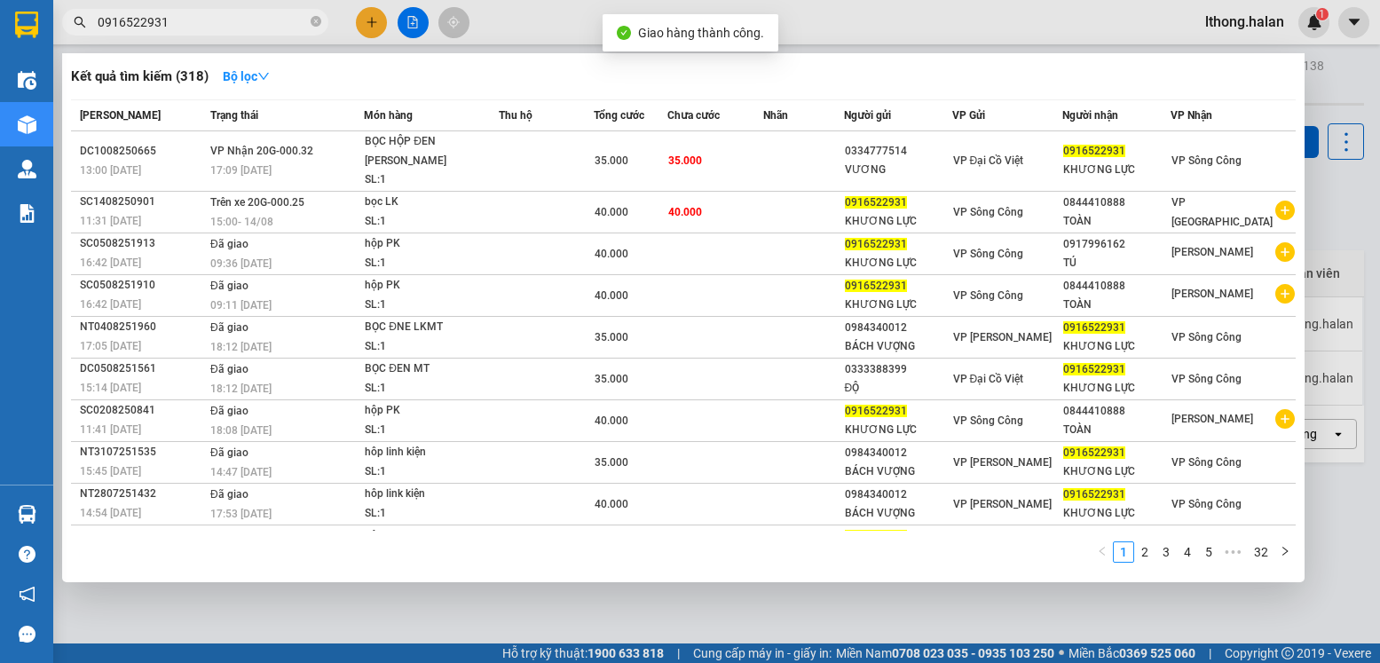
click at [257, 24] on input "0916522931" at bounding box center [202, 22] width 209 height 20
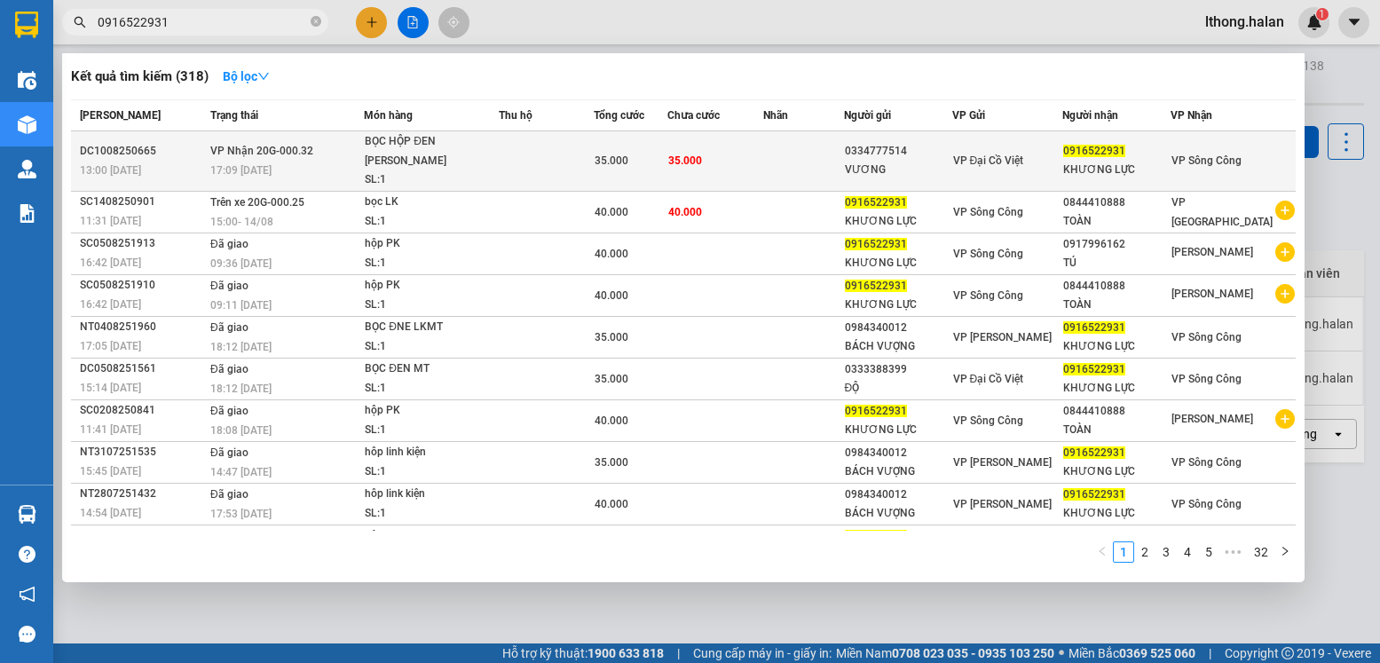
click at [764, 147] on td "35.000" at bounding box center [715, 161] width 97 height 60
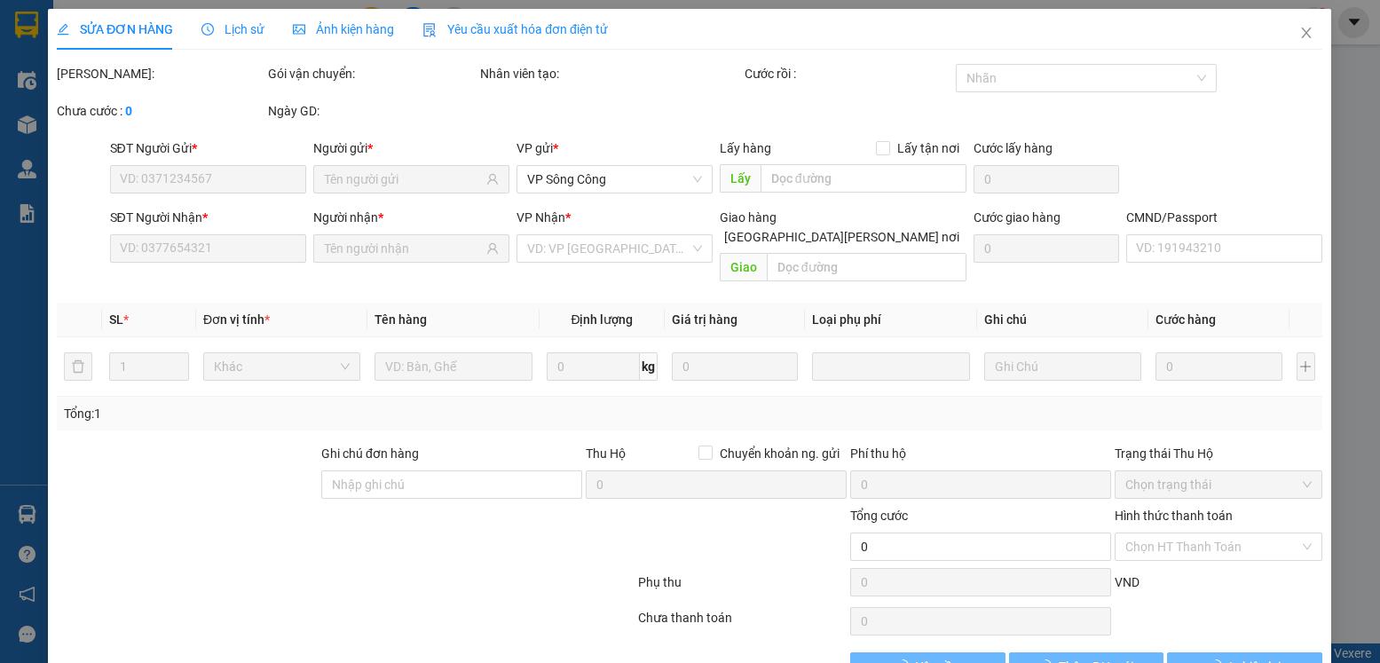
type input "0334777514"
type input "VƯƠNG"
type input "0916522931"
type input "KHƯƠNG LỰC"
type input "40.000"
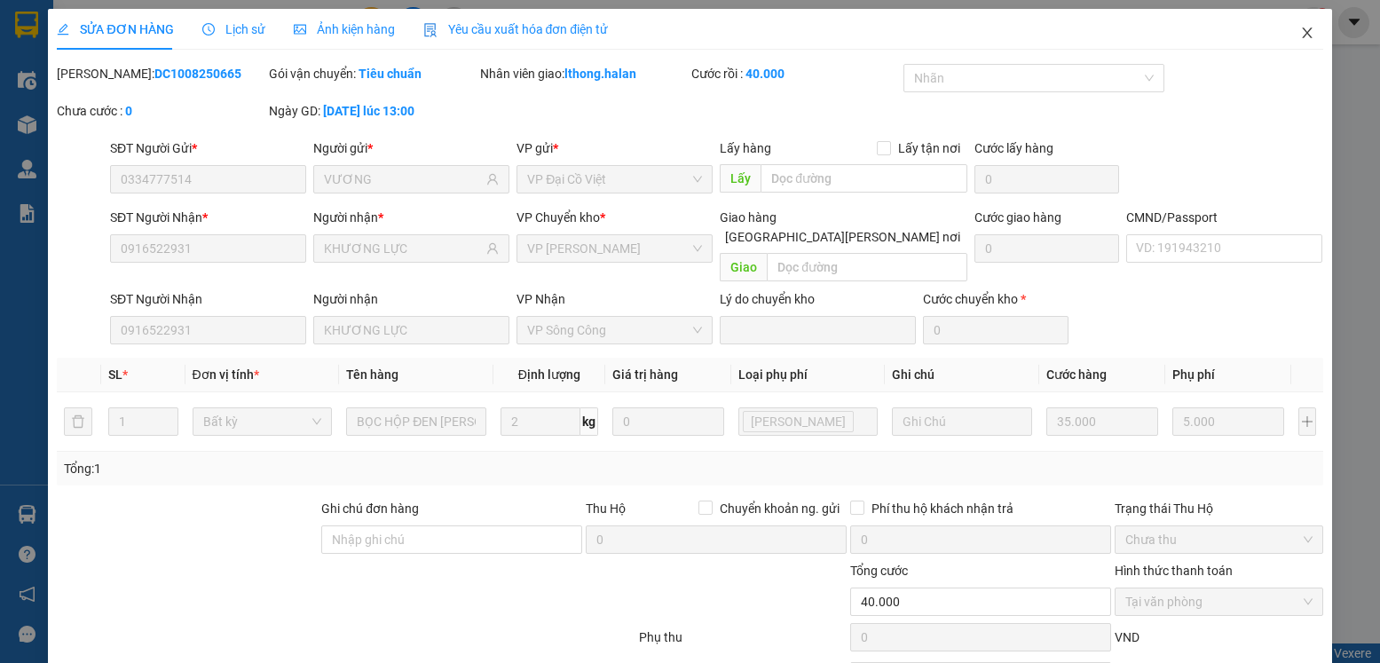
click at [1302, 35] on icon "close" at bounding box center [1307, 33] width 10 height 11
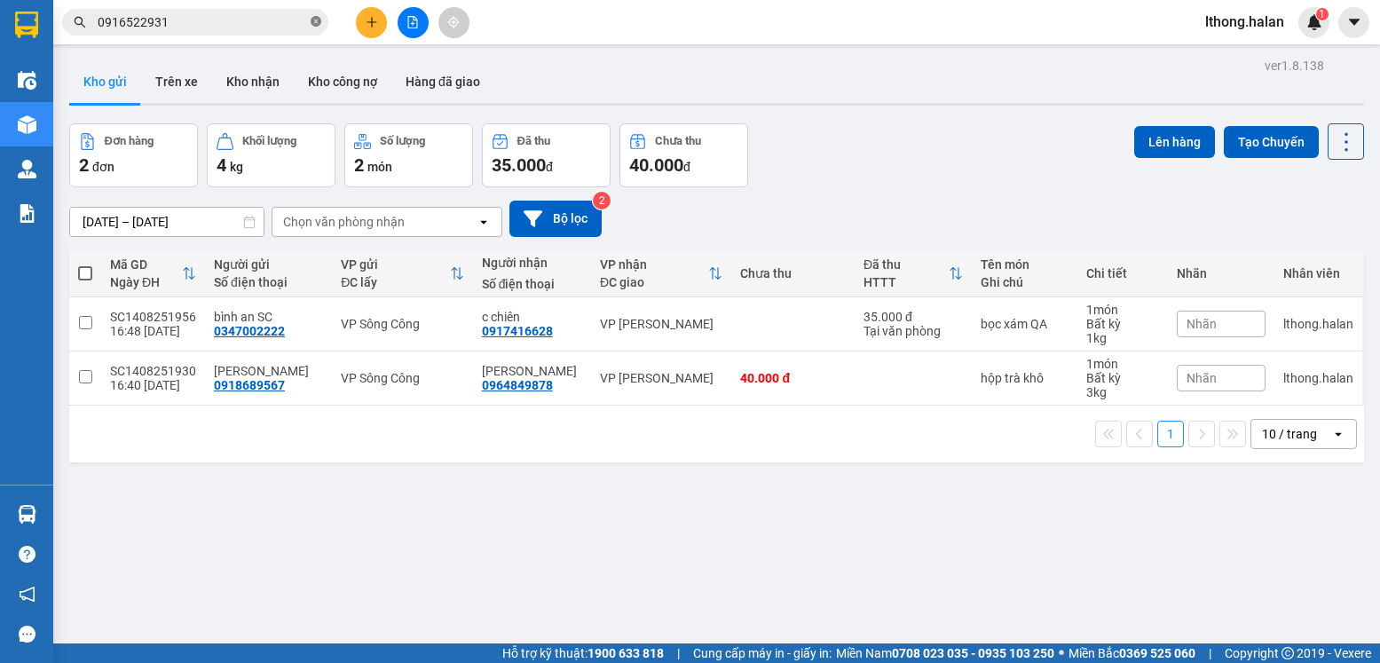
click at [315, 23] on icon "close-circle" at bounding box center [316, 21] width 11 height 11
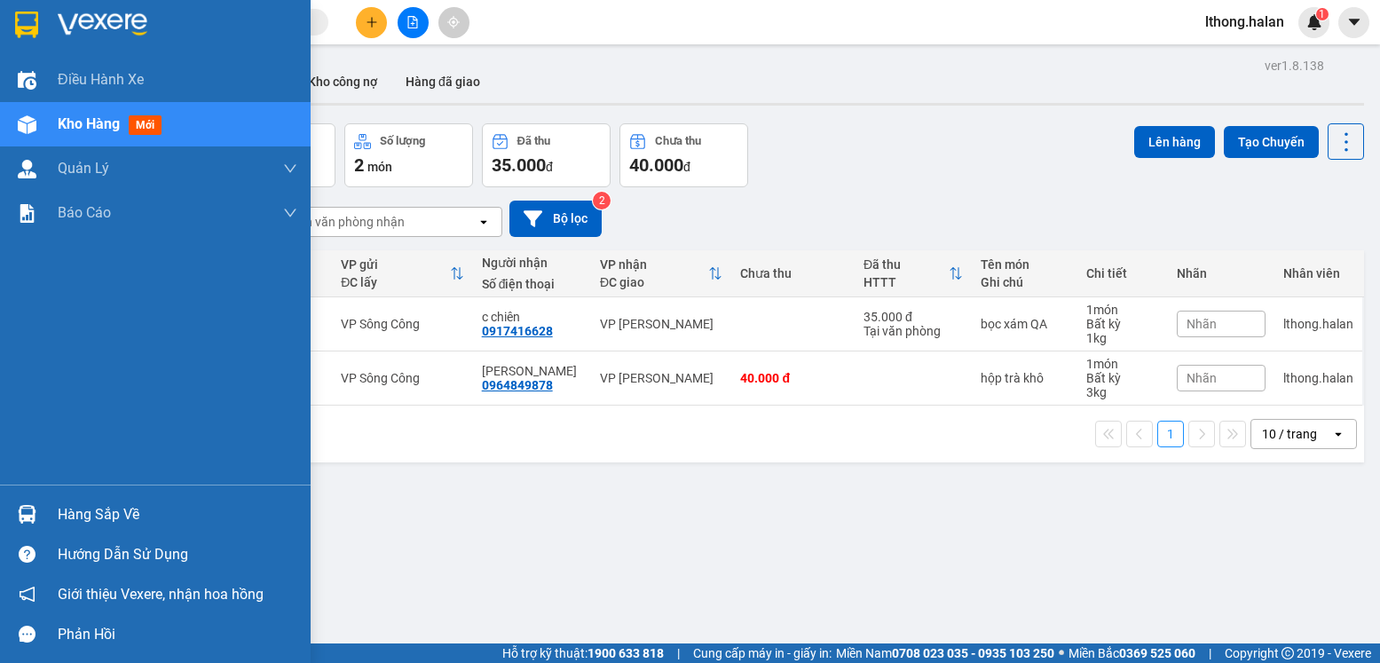
click at [122, 518] on div "Hàng sắp về" at bounding box center [178, 514] width 240 height 27
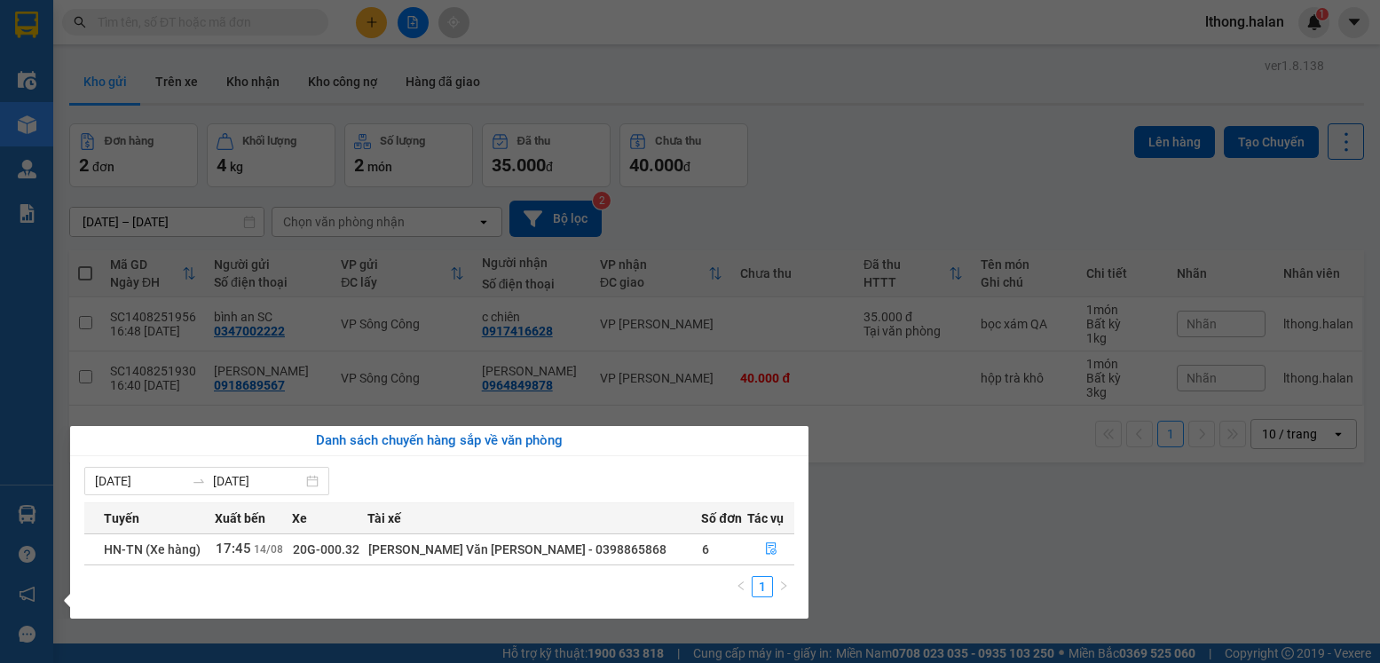
drag, startPoint x: 959, startPoint y: 545, endPoint x: 769, endPoint y: 430, distance: 221.5
click at [959, 541] on section "Kết quả [PERSON_NAME] ( 318 ) Bộ lọc Mã ĐH Trạng thái Món hàng Thu hộ Tổng [PER…" at bounding box center [690, 331] width 1380 height 663
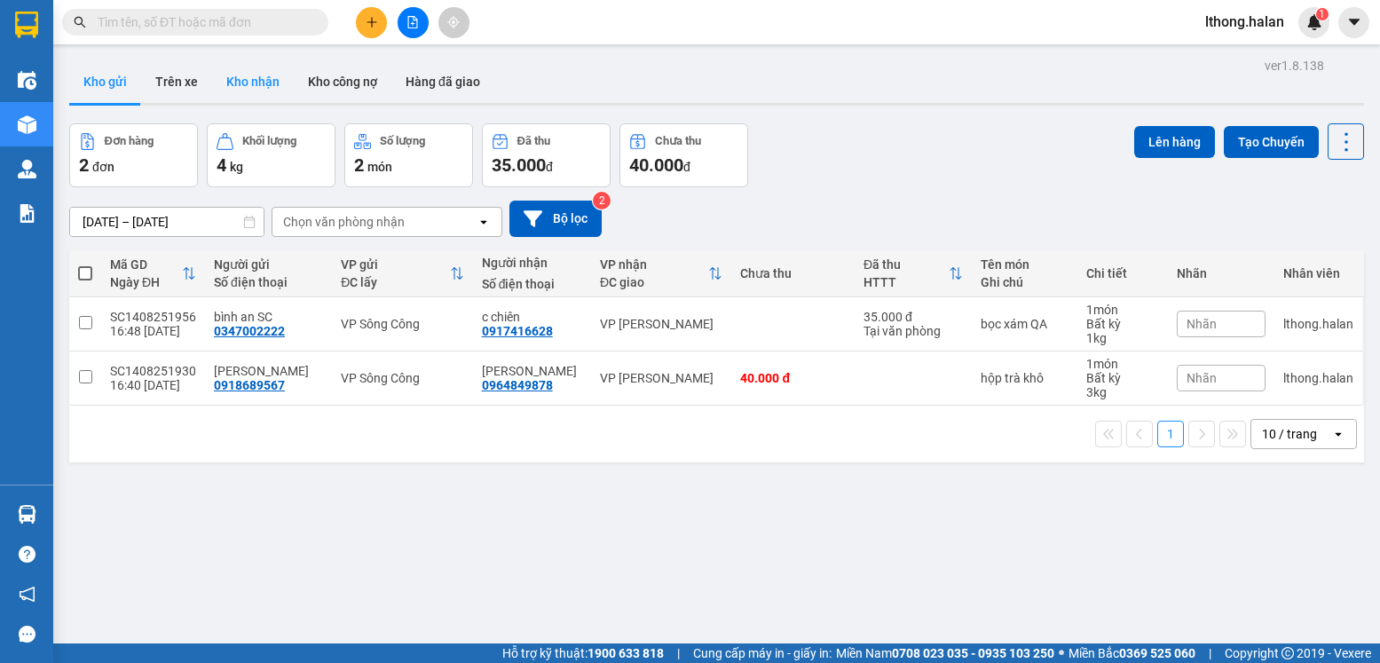
click at [253, 83] on button "Kho nhận" at bounding box center [253, 81] width 82 height 43
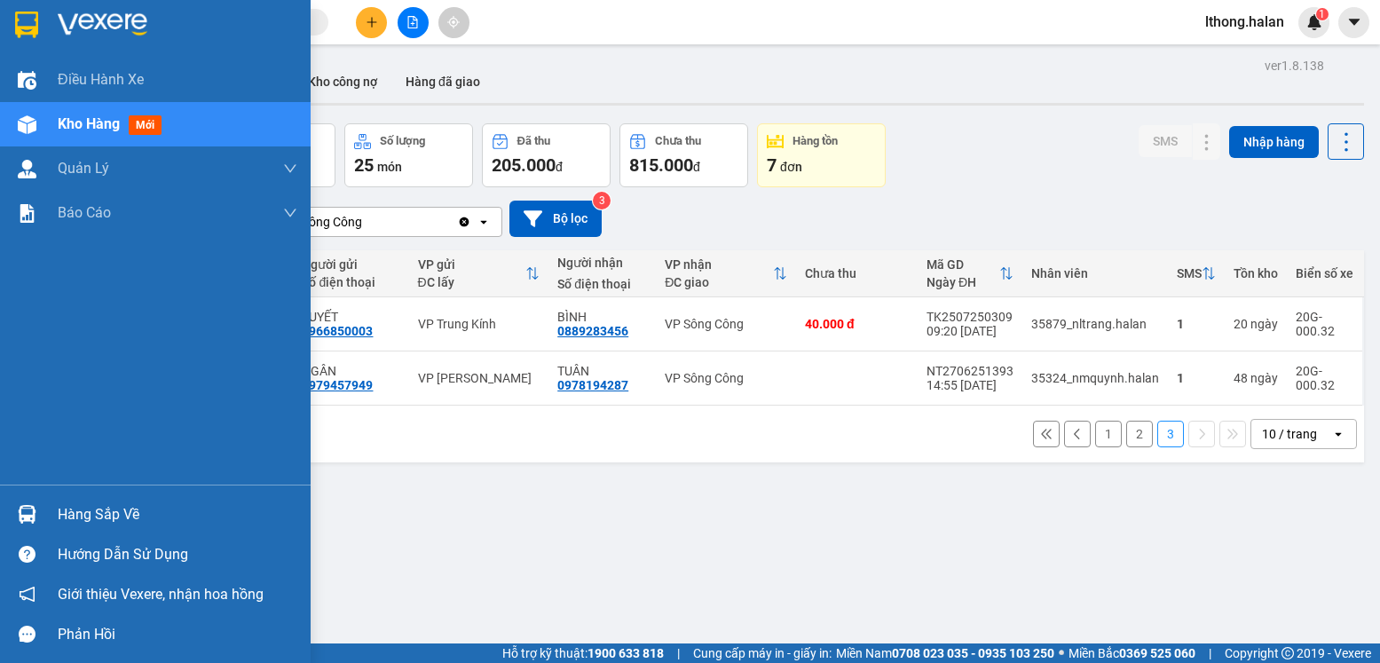
click at [122, 526] on div "Hàng sắp về" at bounding box center [178, 514] width 240 height 27
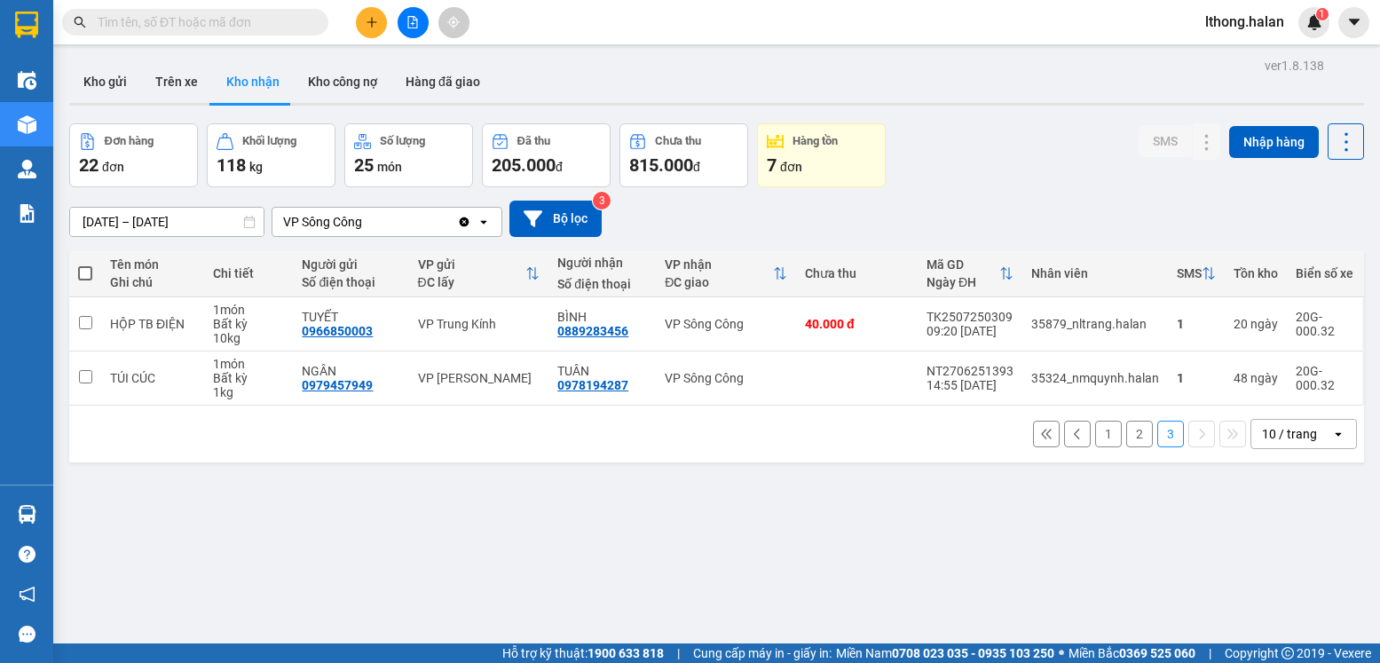
drag, startPoint x: 917, startPoint y: 543, endPoint x: 825, endPoint y: 499, distance: 102.4
click at [919, 543] on section "Kết quả [PERSON_NAME] ( 318 ) Bộ lọc Mã ĐH Trạng thái Món hàng Thu hộ Tổng [PER…" at bounding box center [690, 331] width 1380 height 663
click at [248, 23] on input "text" at bounding box center [202, 22] width 209 height 20
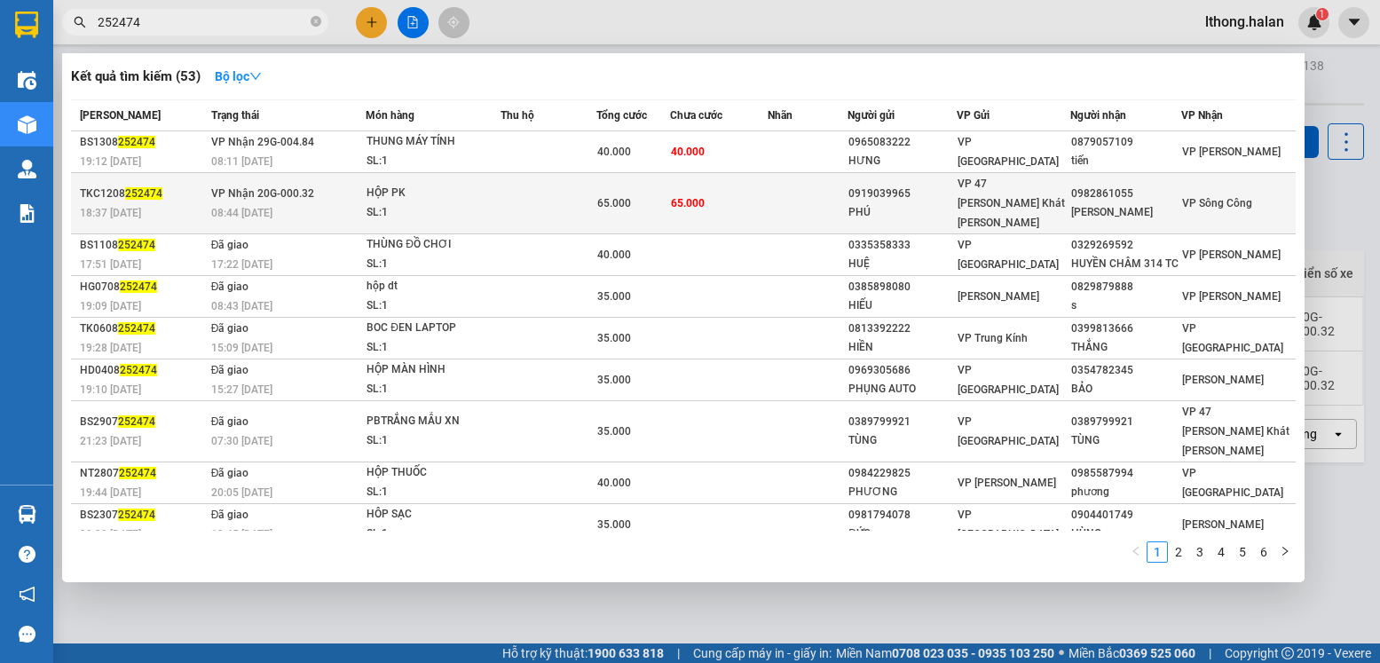
type input "252474"
click at [989, 197] on span "VP 47 [PERSON_NAME] Khát [PERSON_NAME]" at bounding box center [1011, 203] width 107 height 51
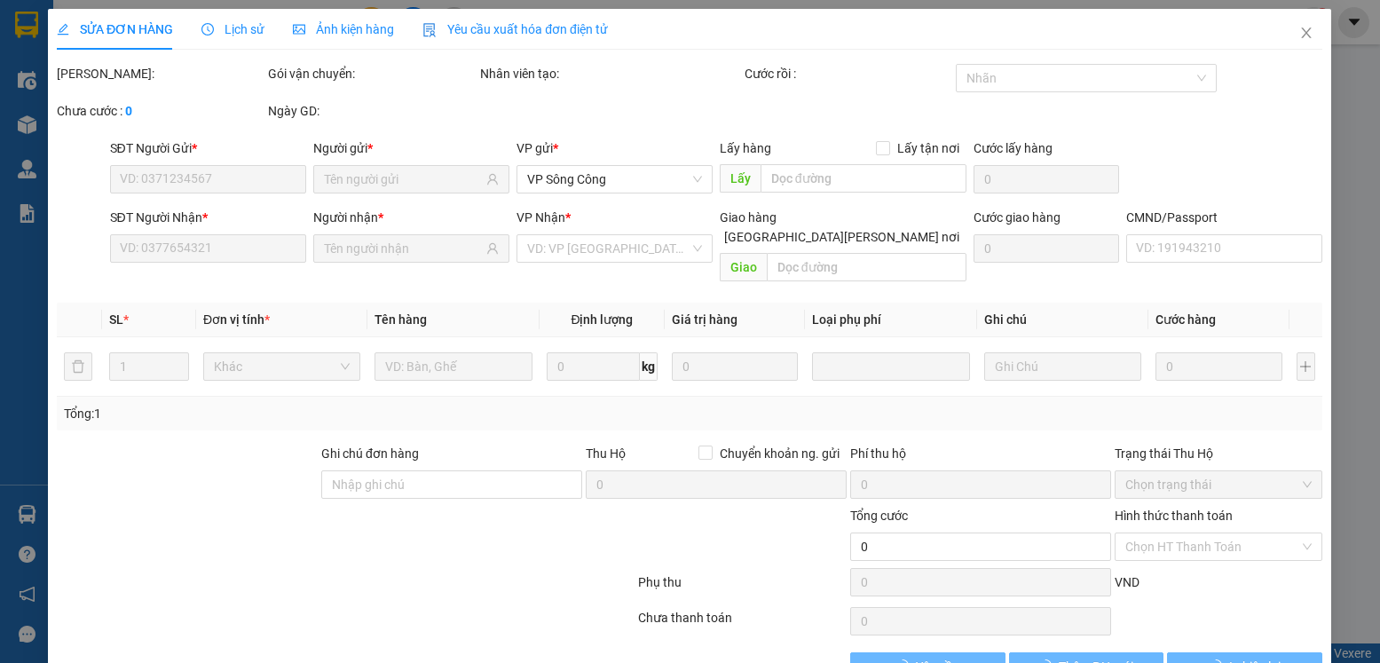
type input "0919039965"
type input "PHÚ"
type input "0982861055"
type input "[PERSON_NAME]"
type input "65.000"
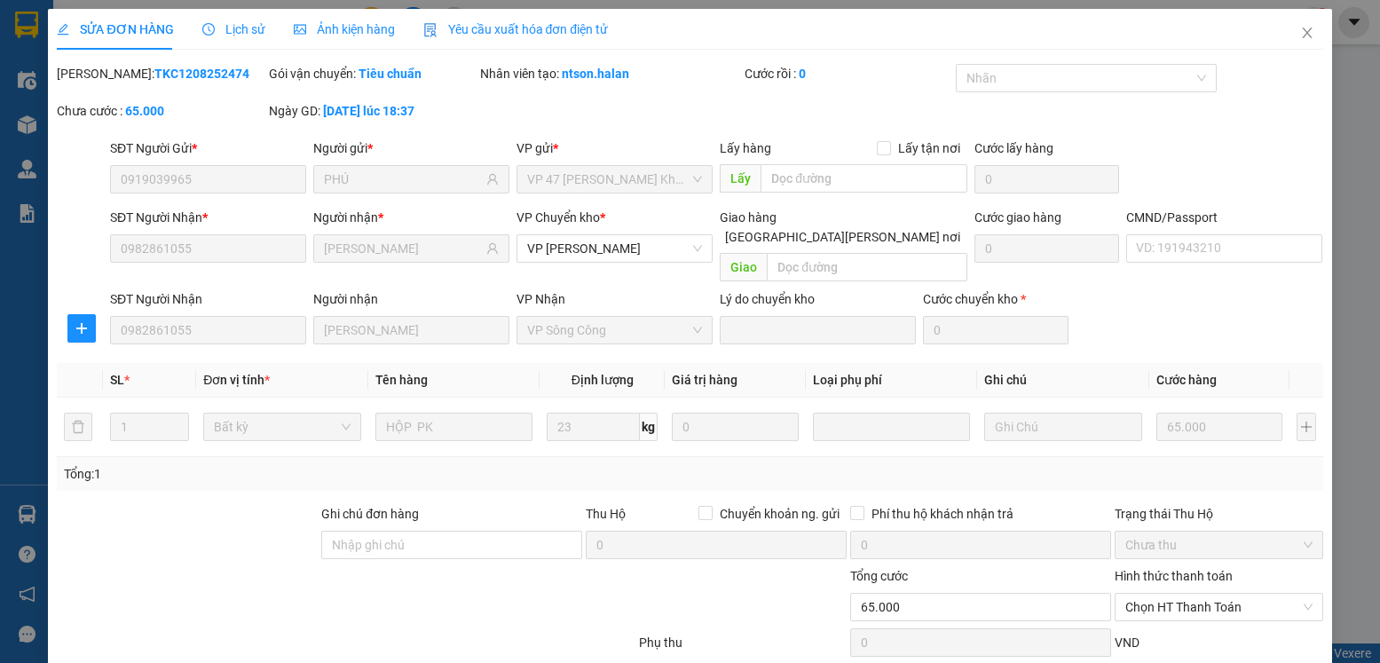
scroll to position [93, 0]
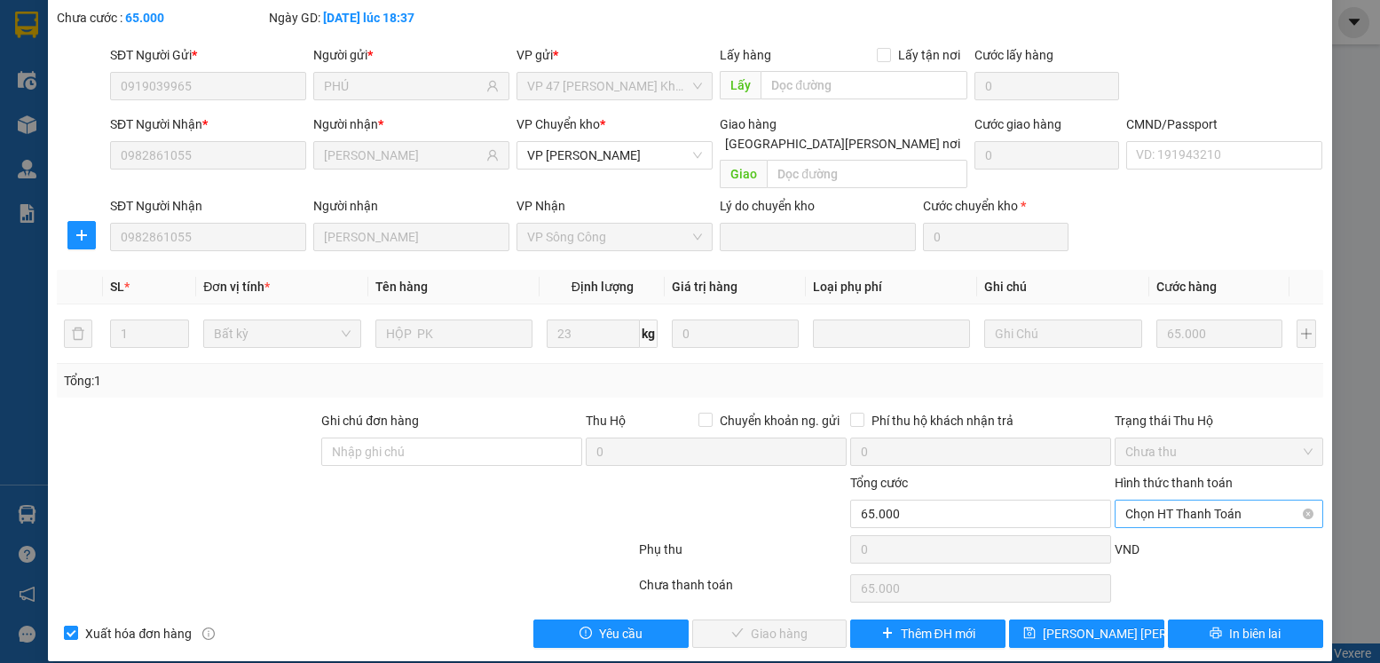
click at [1235, 501] on span "Chọn HT Thanh Toán" at bounding box center [1218, 514] width 186 height 27
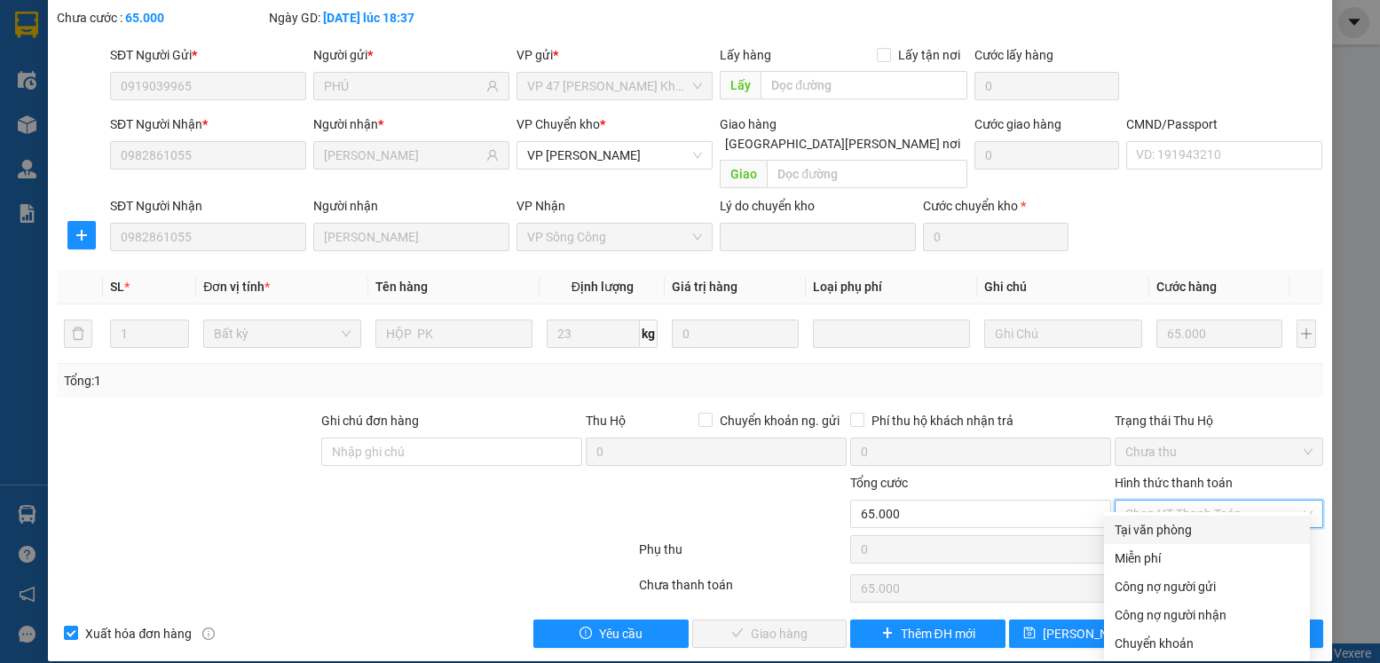
click at [1174, 533] on div "Tại văn phòng" at bounding box center [1207, 530] width 185 height 20
type input "0"
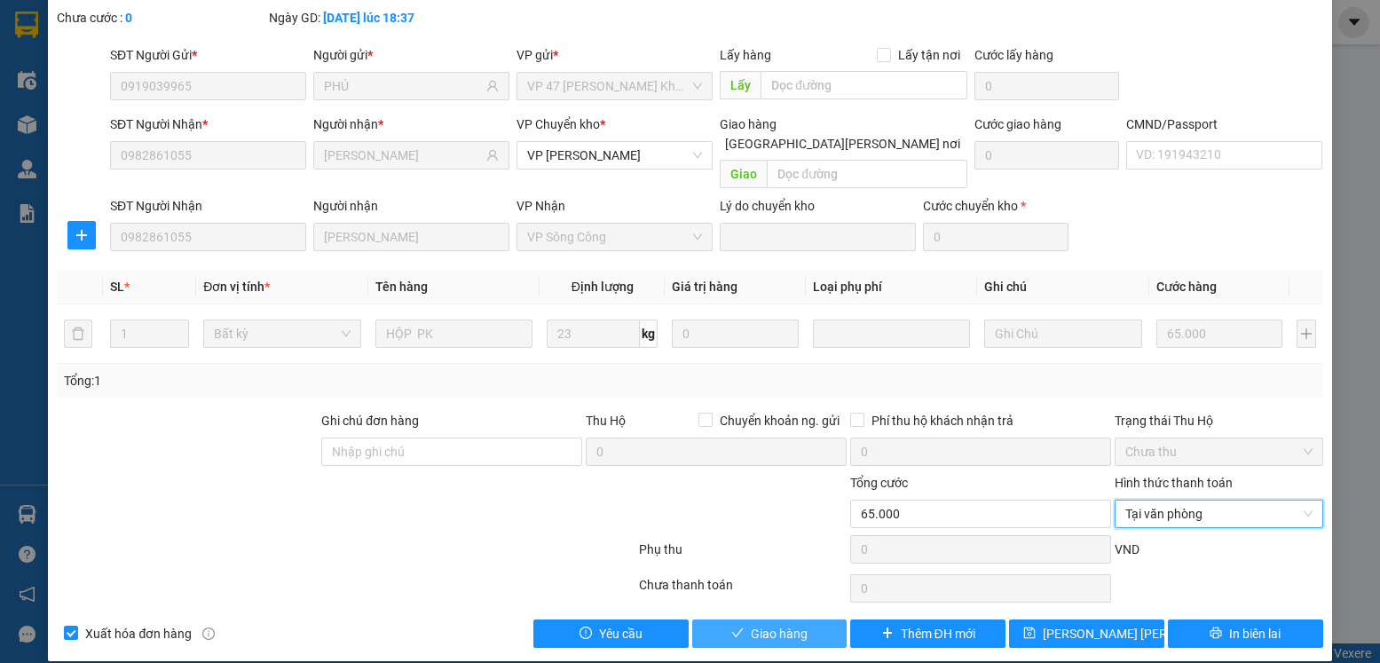
click at [772, 624] on span "Giao hàng" at bounding box center [779, 634] width 57 height 20
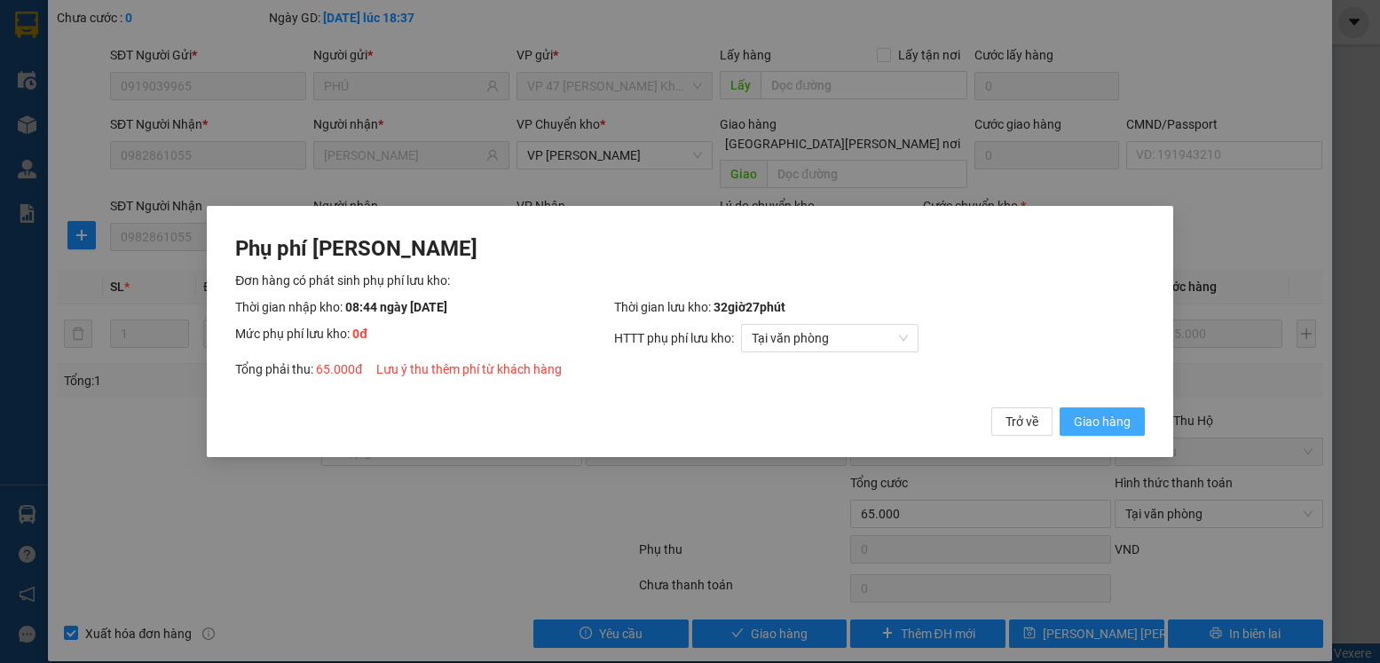
click at [1101, 411] on button "Giao hàng" at bounding box center [1102, 421] width 85 height 28
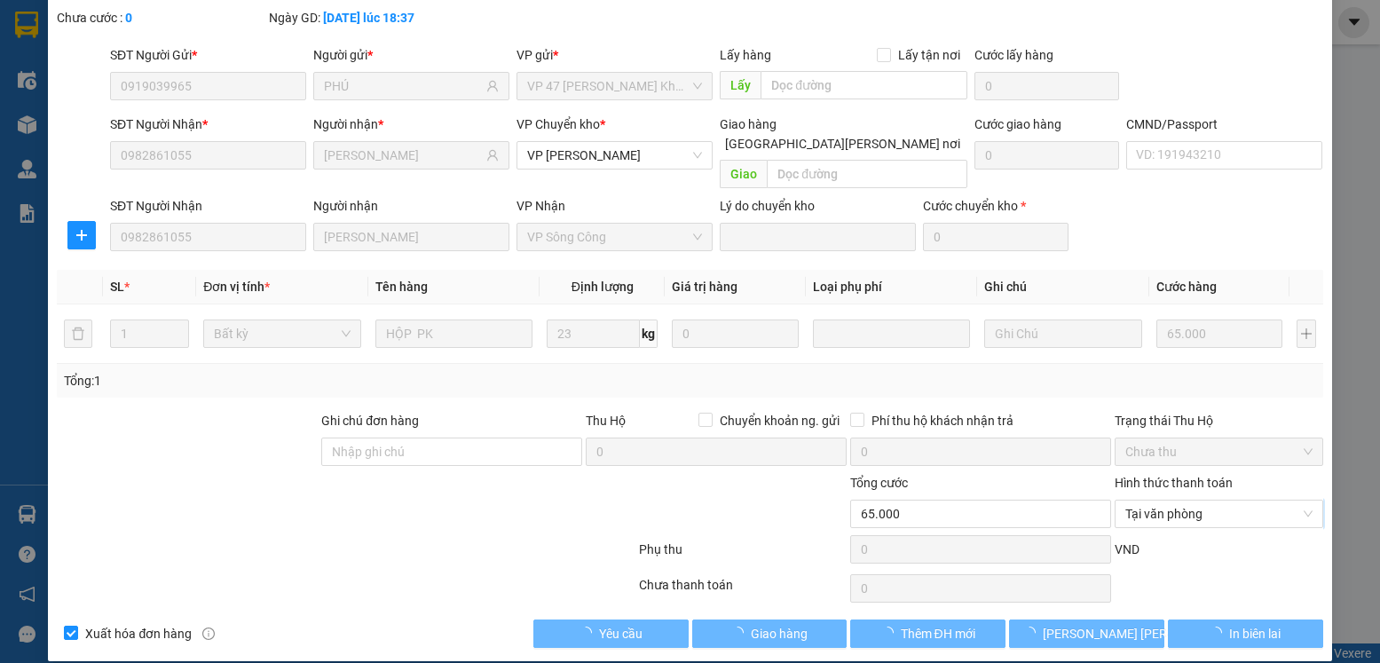
scroll to position [0, 0]
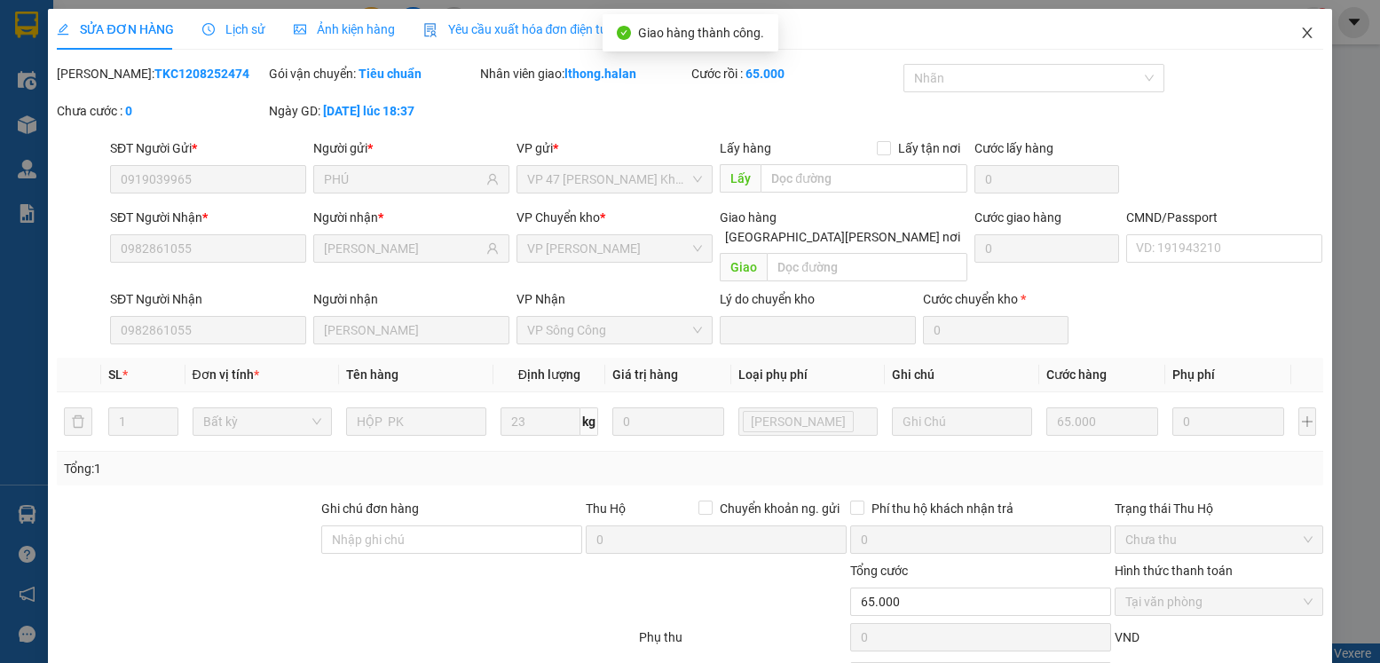
click at [1300, 35] on icon "close" at bounding box center [1307, 33] width 14 height 14
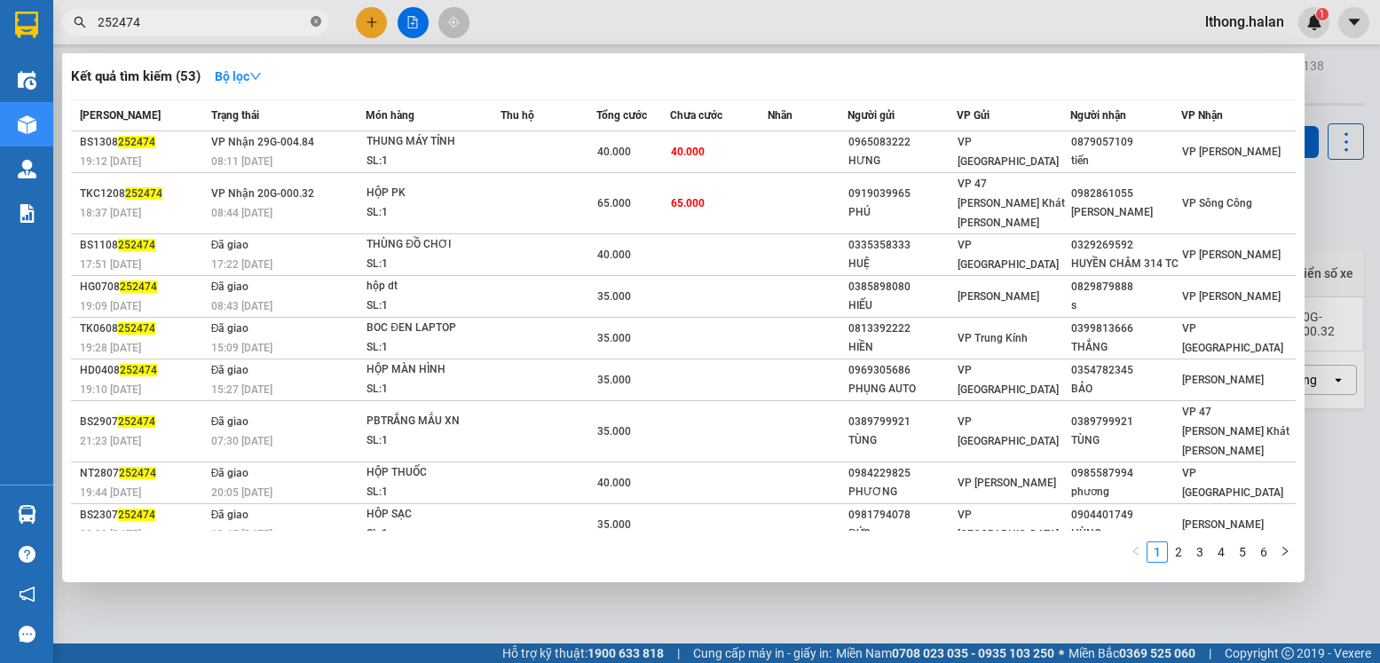
click at [312, 21] on icon "close-circle" at bounding box center [316, 21] width 11 height 11
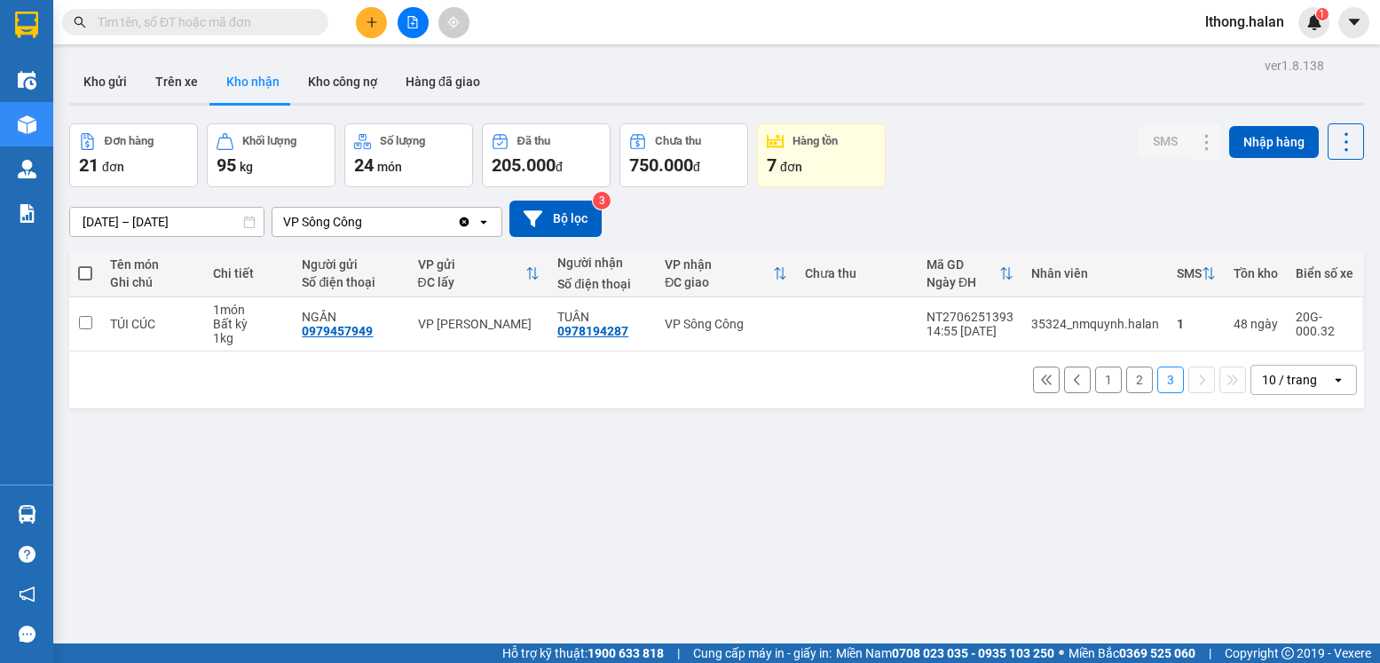
click at [283, 22] on input "text" at bounding box center [202, 22] width 209 height 20
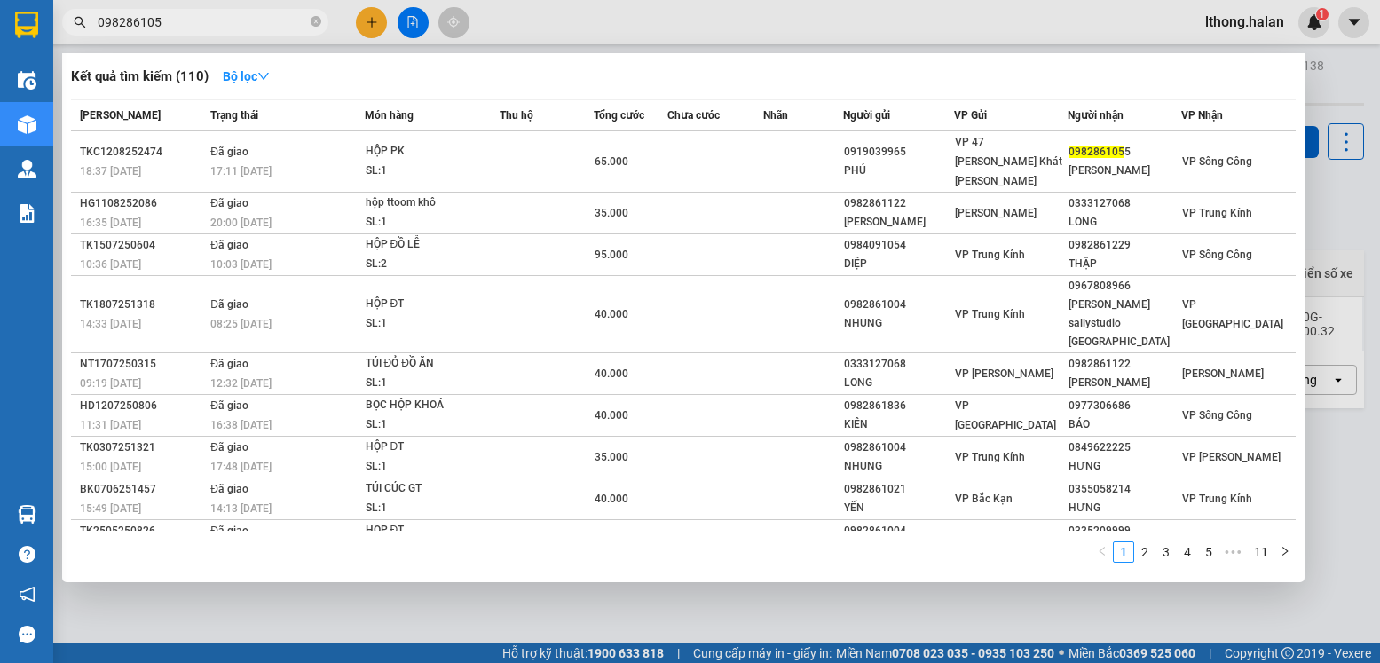
type input "0982861055"
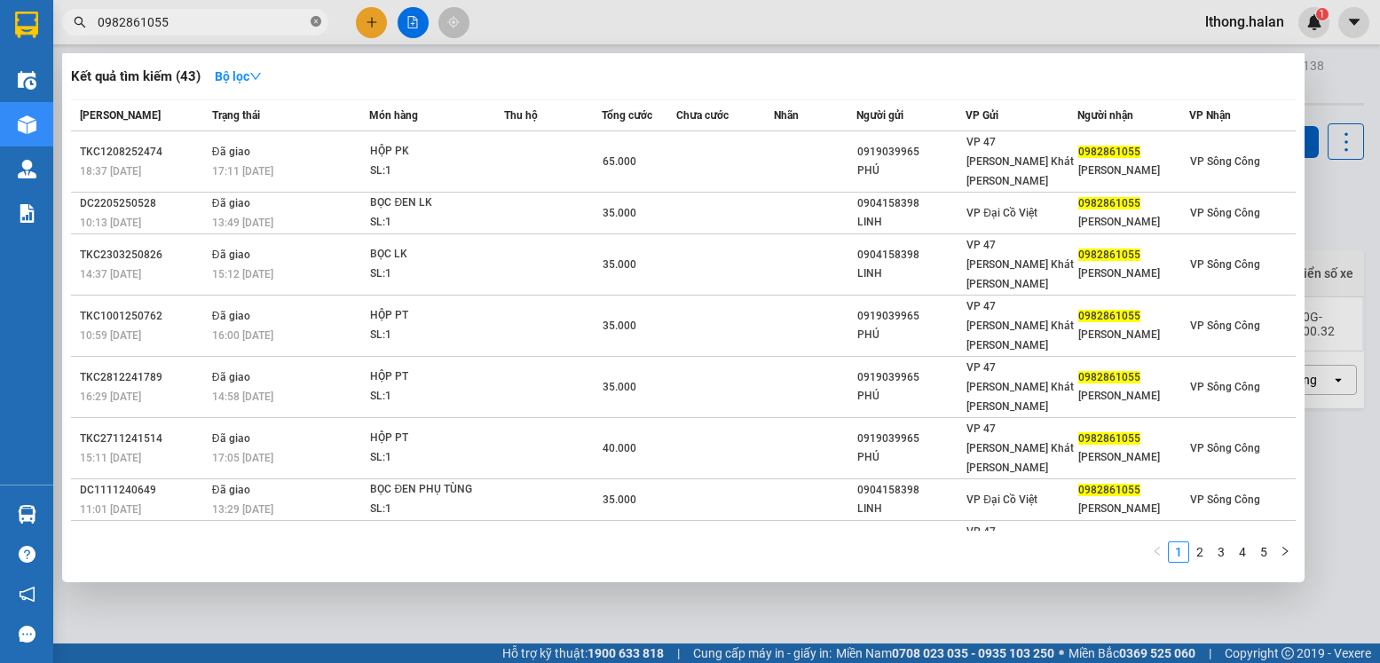
click at [315, 24] on icon "close-circle" at bounding box center [316, 21] width 11 height 11
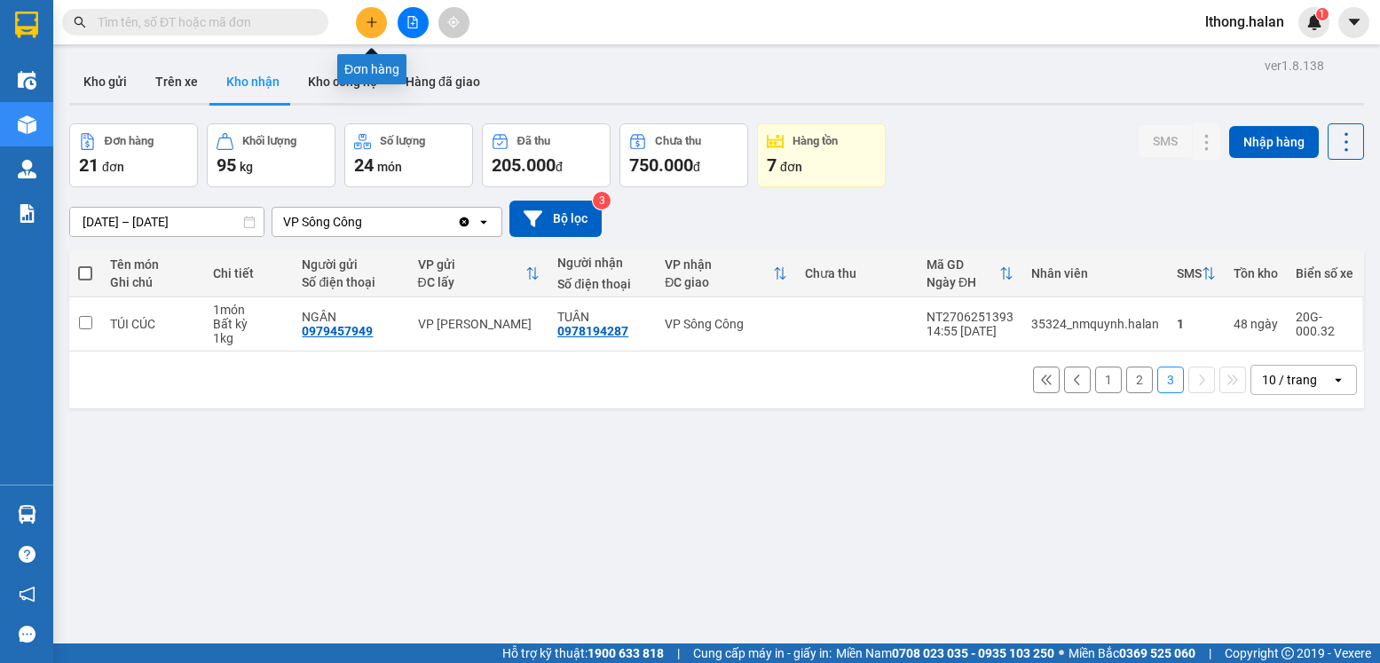
click at [364, 25] on button at bounding box center [371, 22] width 31 height 31
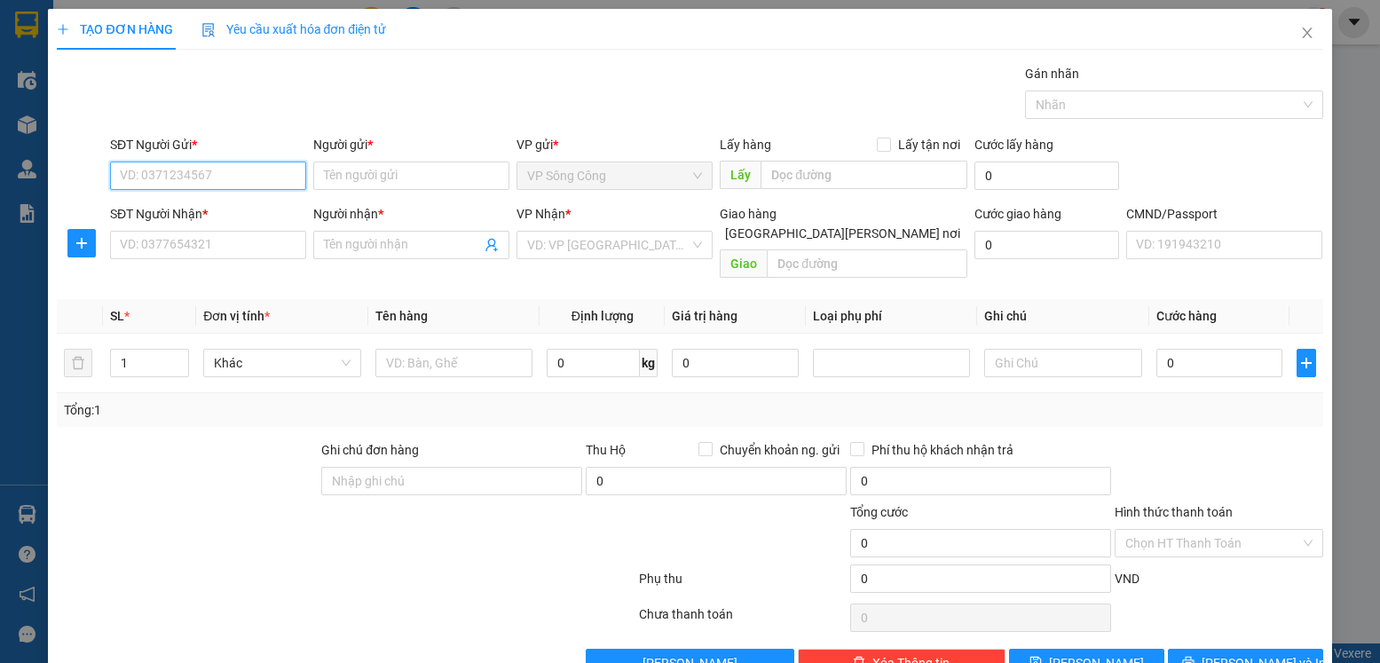
click at [228, 173] on input "SĐT Người Gửi *" at bounding box center [208, 176] width 196 height 28
type input "0328289163"
click at [173, 214] on div "0328289163 - huyền" at bounding box center [206, 211] width 173 height 20
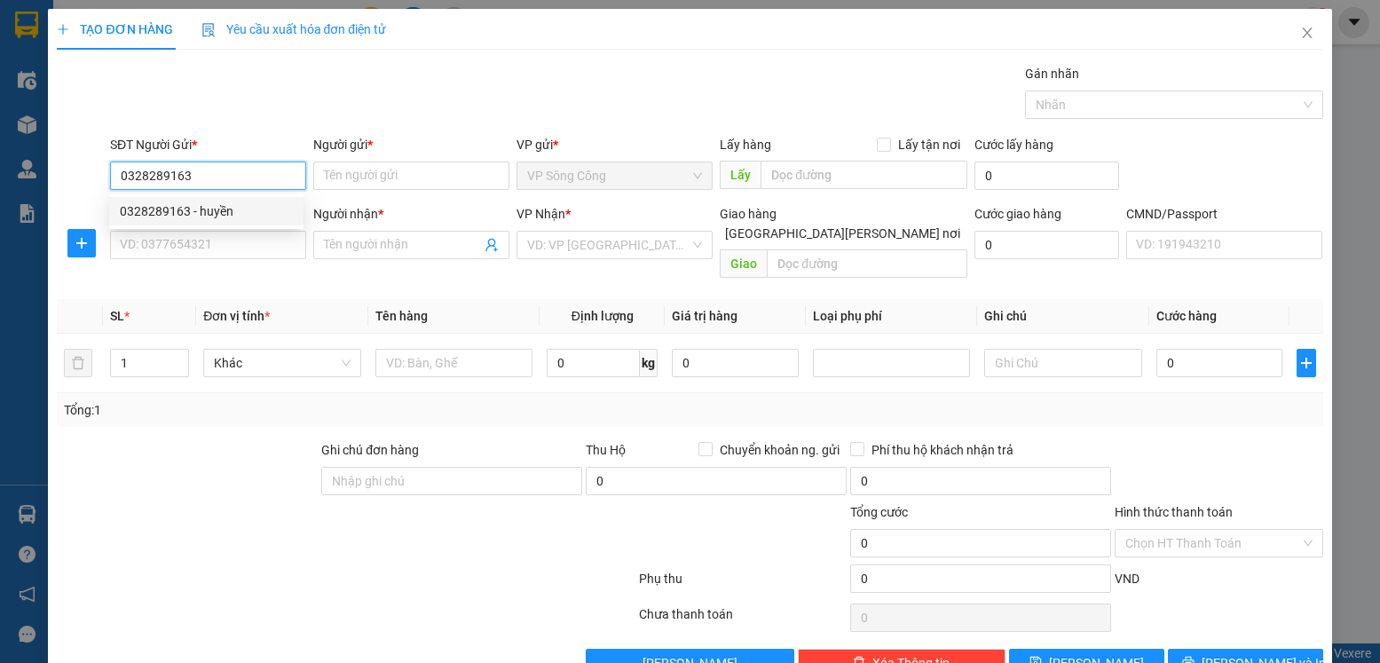
type input "huyền"
type input "0328289163"
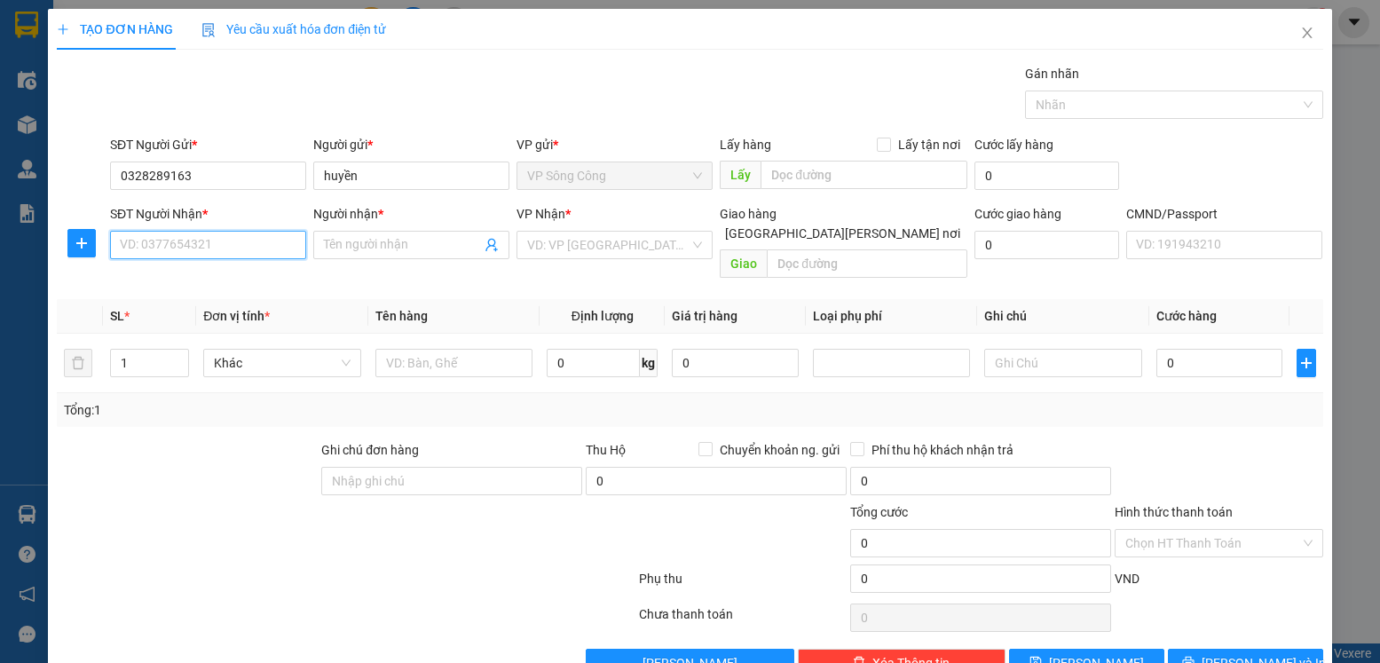
click at [212, 243] on input "SĐT Người Nhận *" at bounding box center [208, 245] width 196 height 28
type input "0853740276"
click at [209, 281] on div "0853740276 - HƯƠNG" at bounding box center [206, 281] width 173 height 20
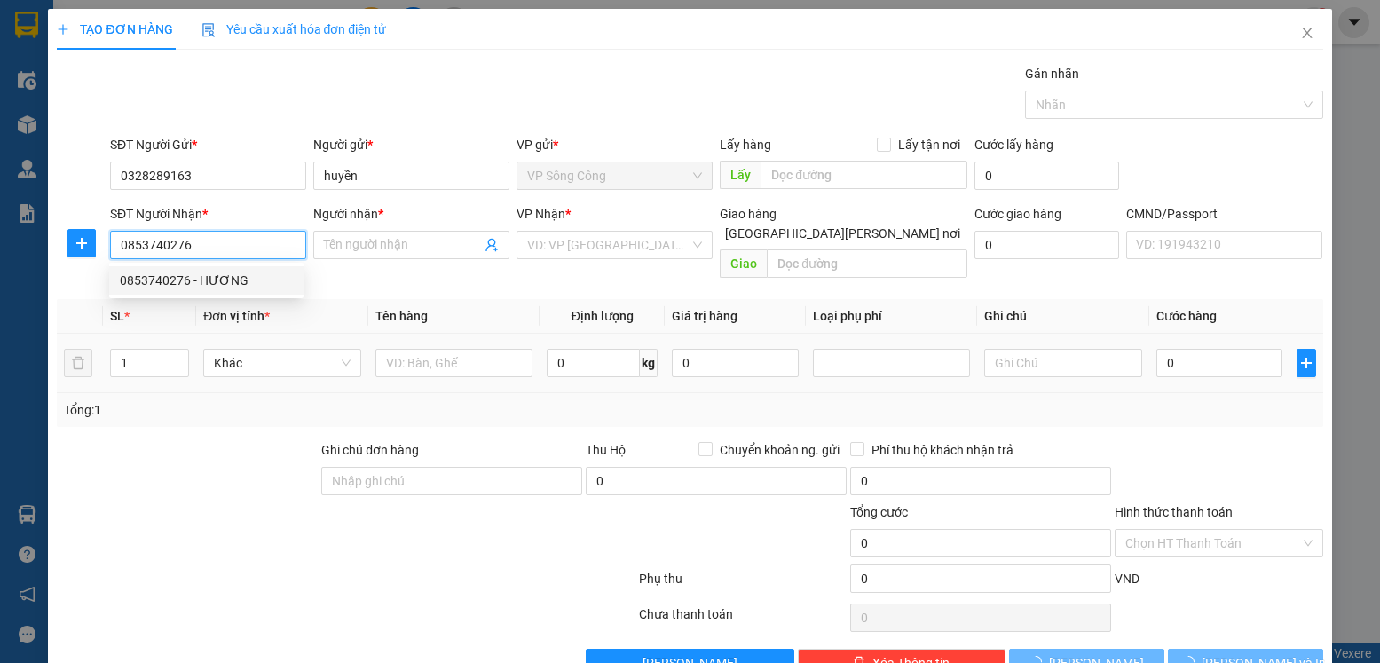
type input "HƯƠNG"
checkbox input "true"
type input "tầng 6 toà viglacera , số 1 [GEOGRAPHIC_DATA][PERSON_NAME] , [GEOGRAPHIC_DATA]"
type input "40.000"
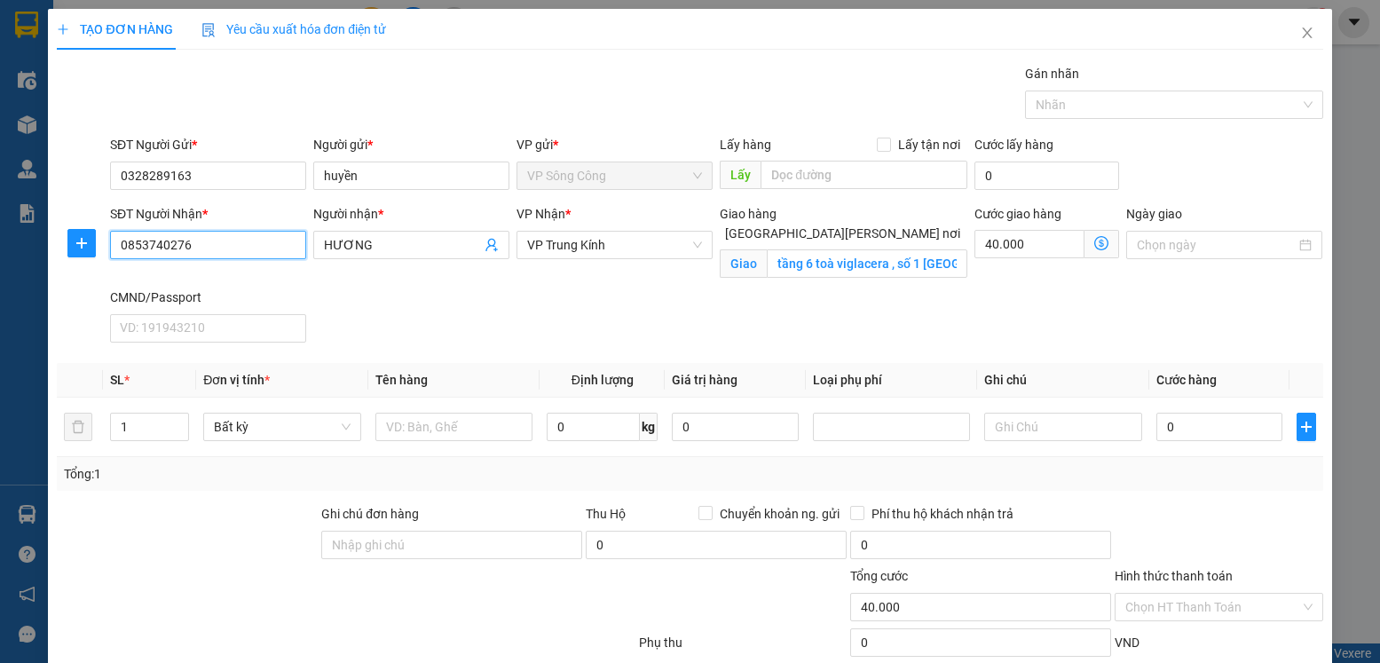
type input "0853740276"
click at [1094, 241] on icon "dollar-circle" at bounding box center [1101, 243] width 14 height 14
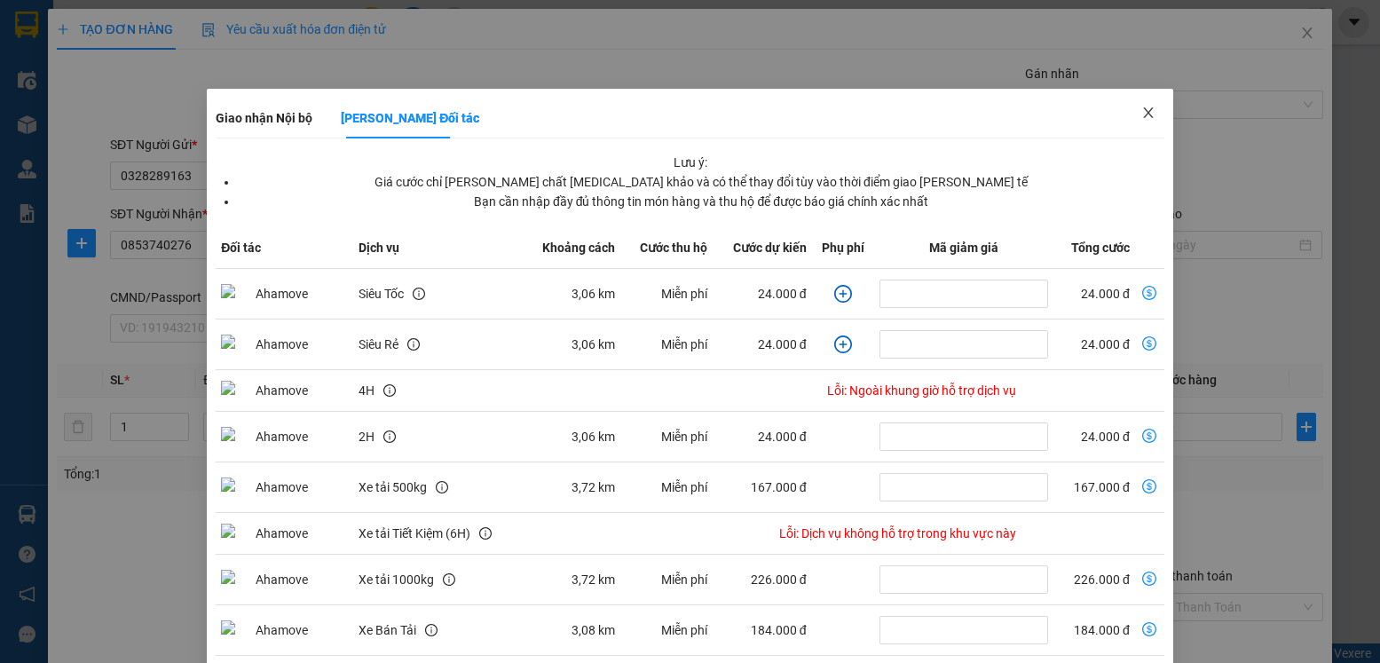
click at [1141, 113] on icon "close" at bounding box center [1148, 113] width 14 height 14
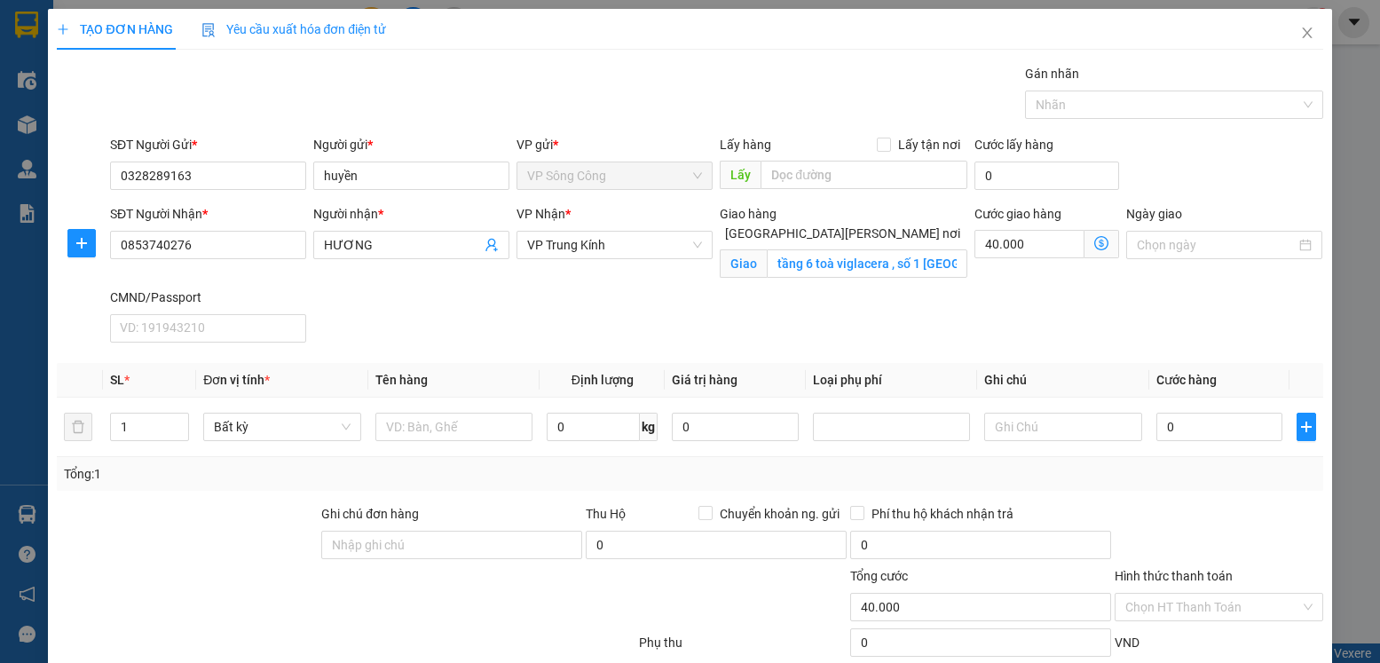
click at [1094, 242] on icon "dollar-circle" at bounding box center [1101, 243] width 14 height 14
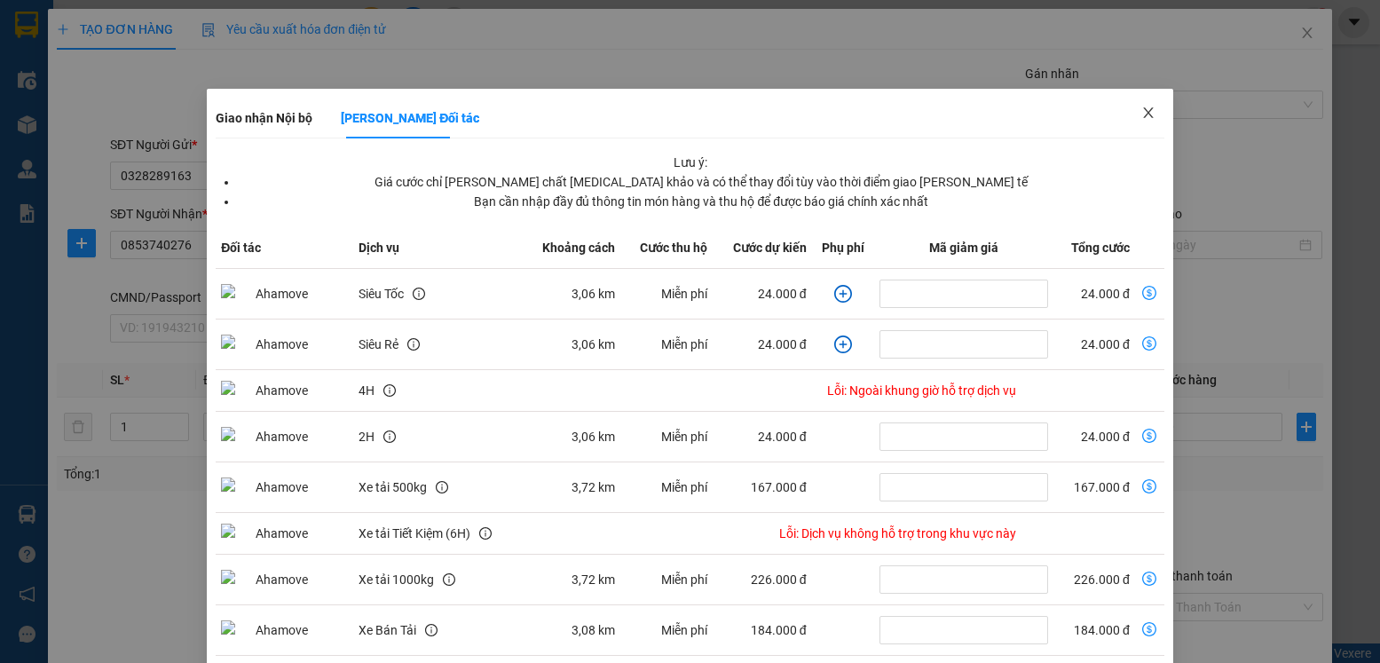
click at [1141, 115] on icon "close" at bounding box center [1148, 113] width 14 height 14
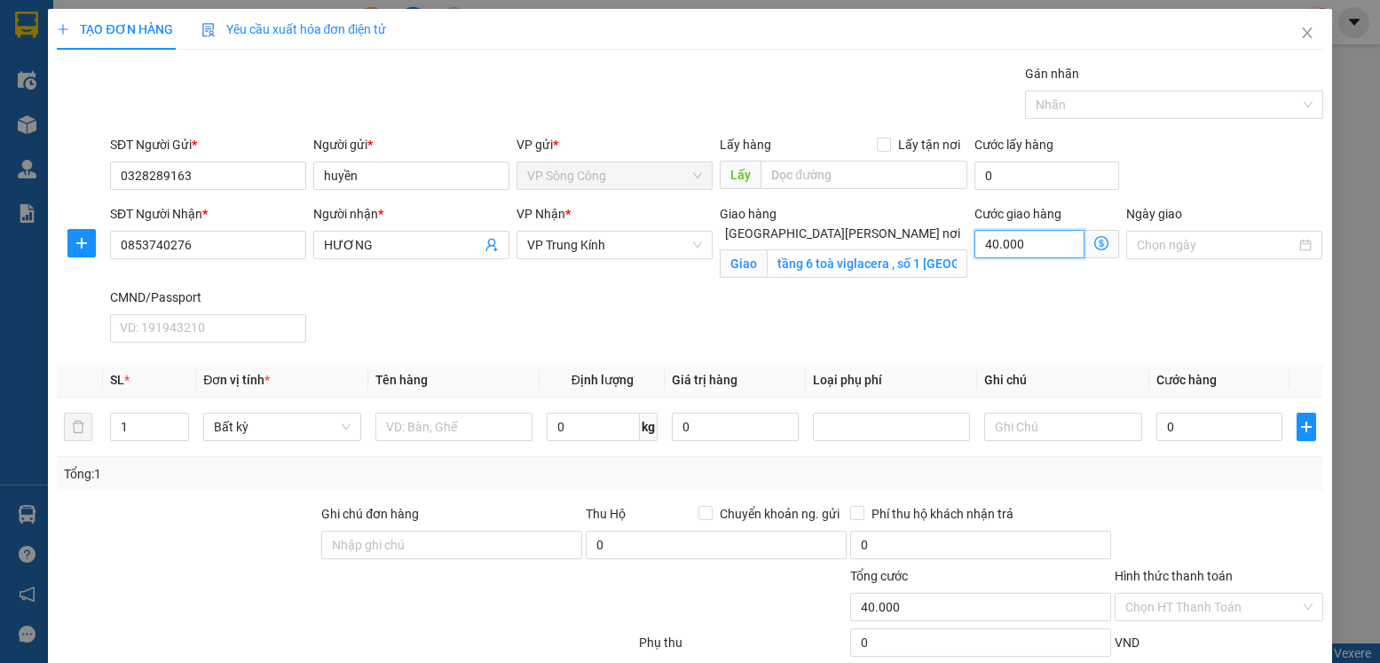
click at [1028, 253] on input "40.000" at bounding box center [1029, 244] width 111 height 28
type input "0"
type input "3"
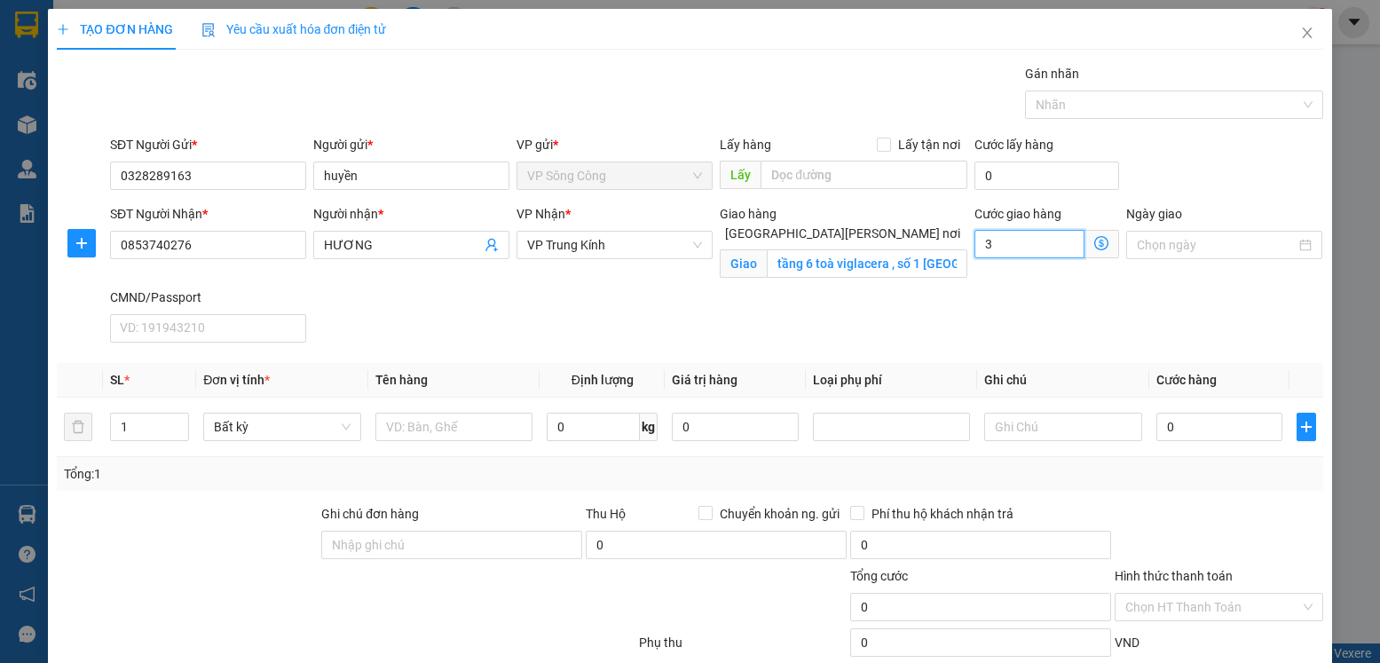
type input "3"
type input "35"
type input "35.000"
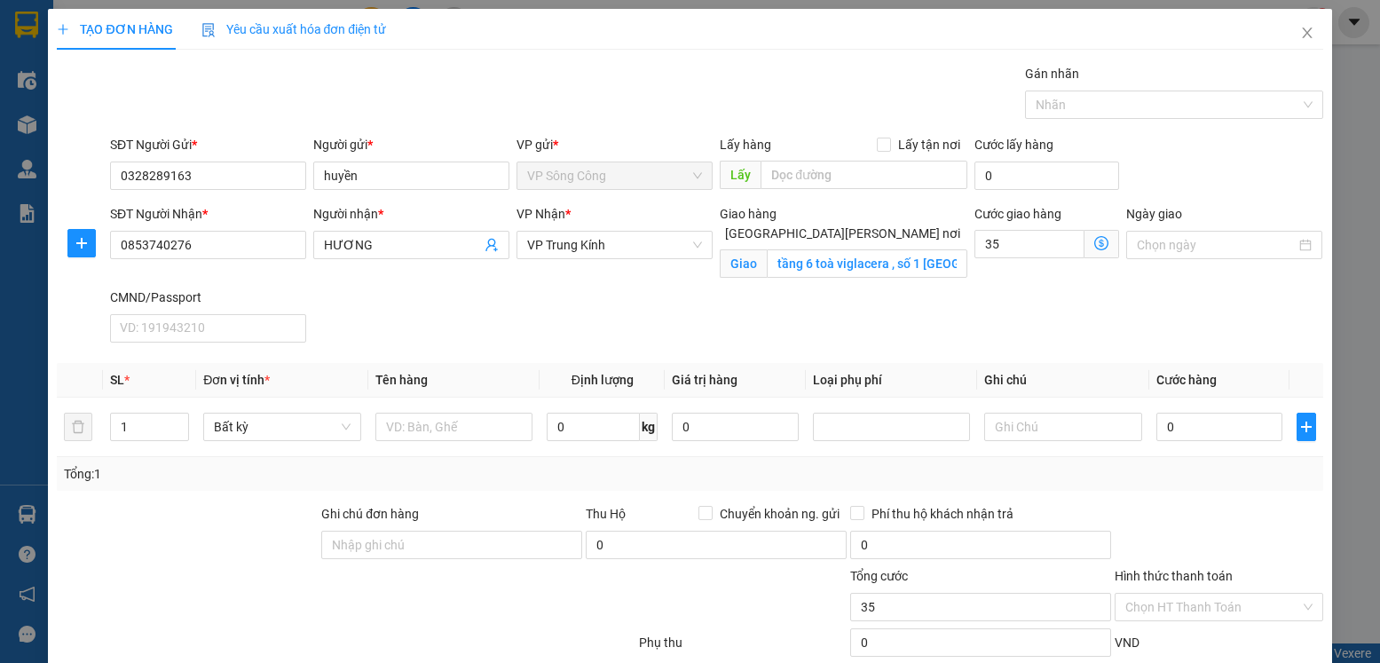
type input "35.000"
click at [901, 299] on div "SĐT Người [PERSON_NAME] * 0853740276 Người [PERSON_NAME] * [PERSON_NAME] [PERSO…" at bounding box center [717, 277] width 1220 height 146
click at [73, 243] on span "plus" at bounding box center [81, 243] width 27 height 14
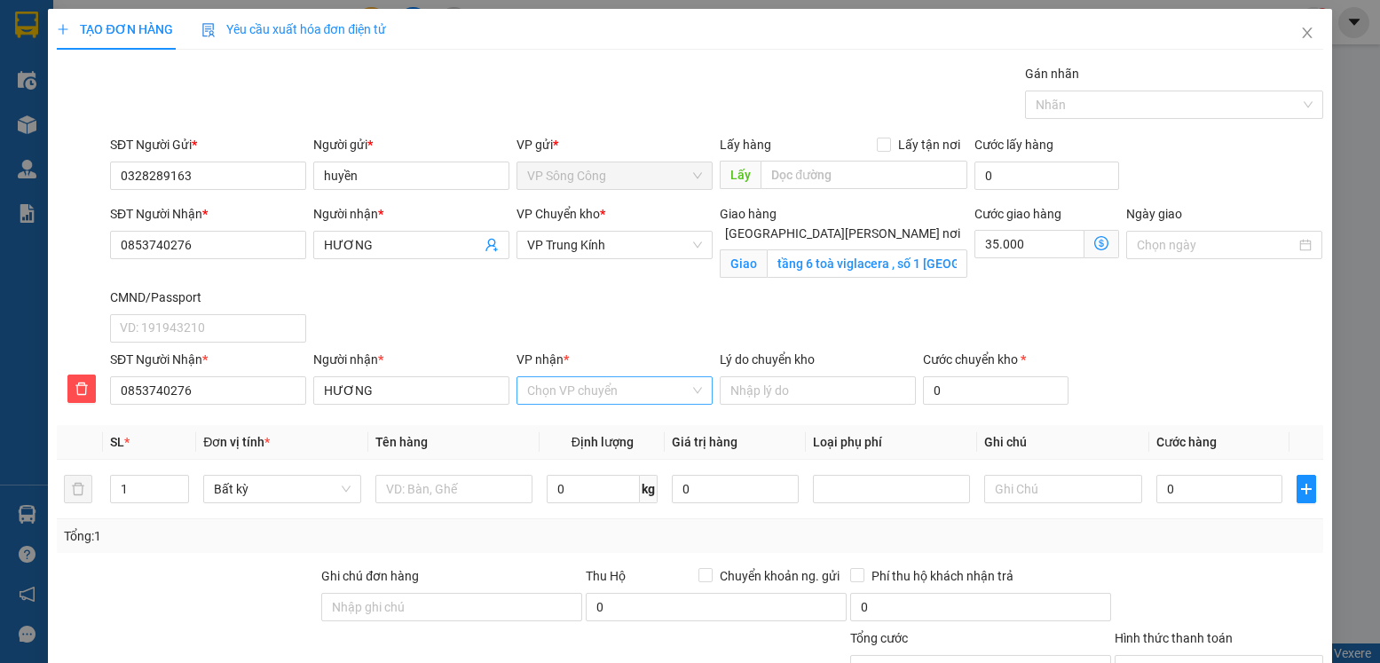
click at [571, 386] on input "VP nhận *" at bounding box center [608, 390] width 162 height 27
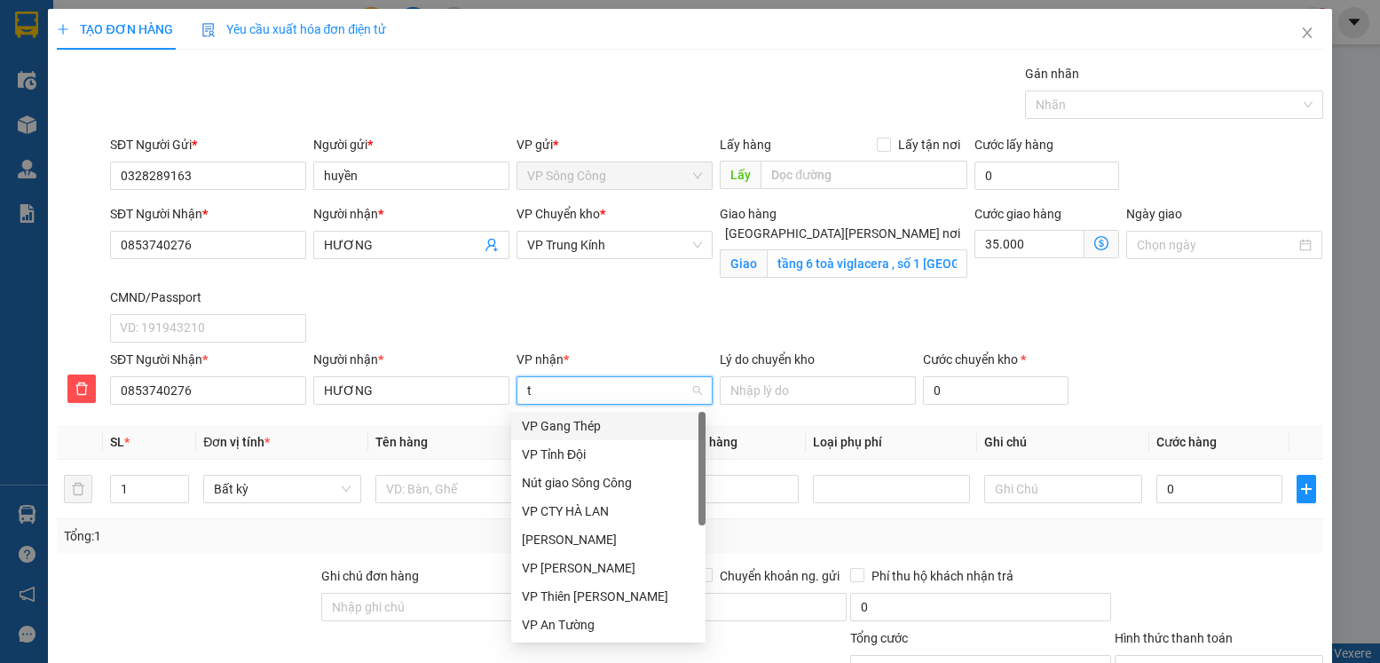
type input "tr"
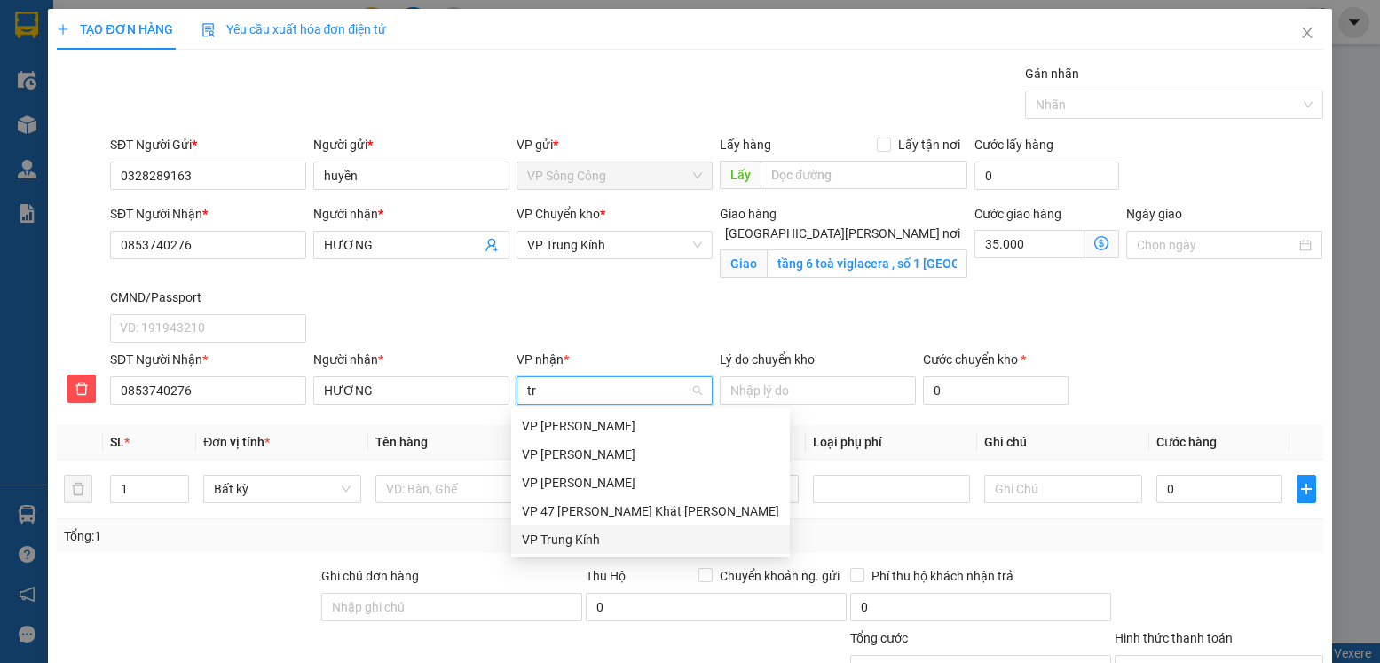
click at [575, 541] on div "VP Trung Kính" at bounding box center [650, 540] width 257 height 20
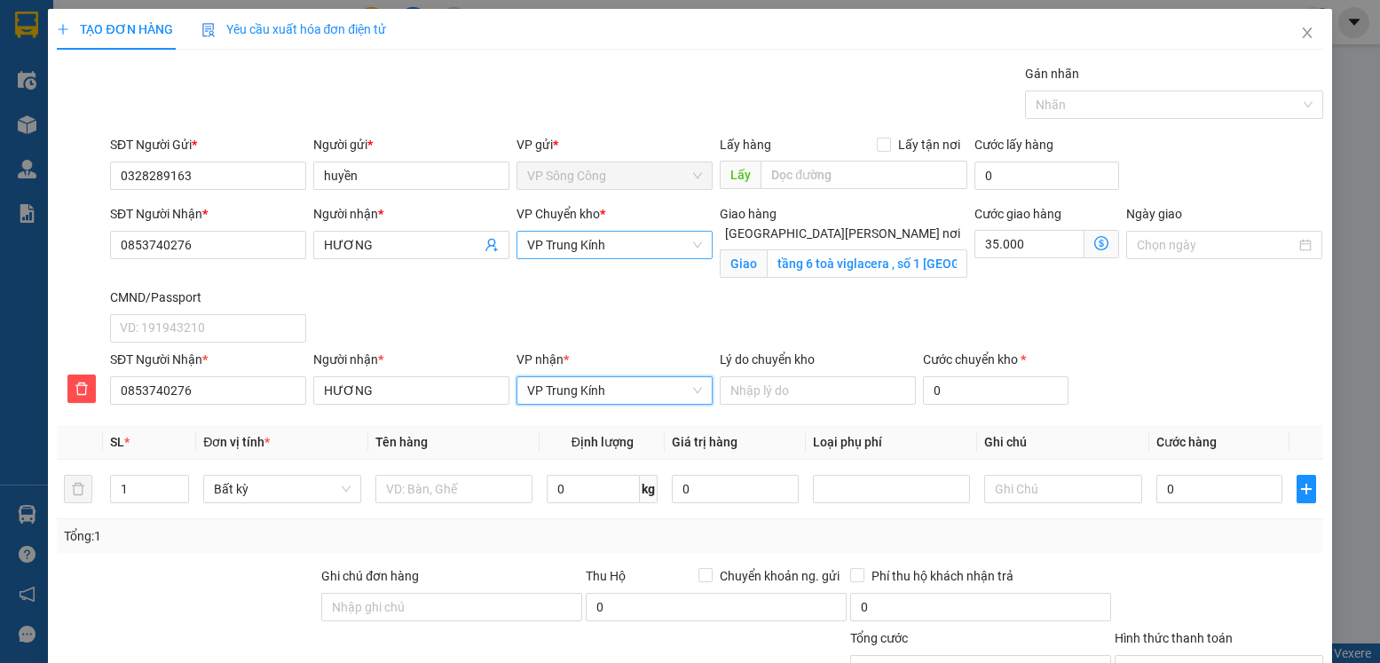
click at [622, 246] on span "VP Trung Kính" at bounding box center [614, 245] width 175 height 27
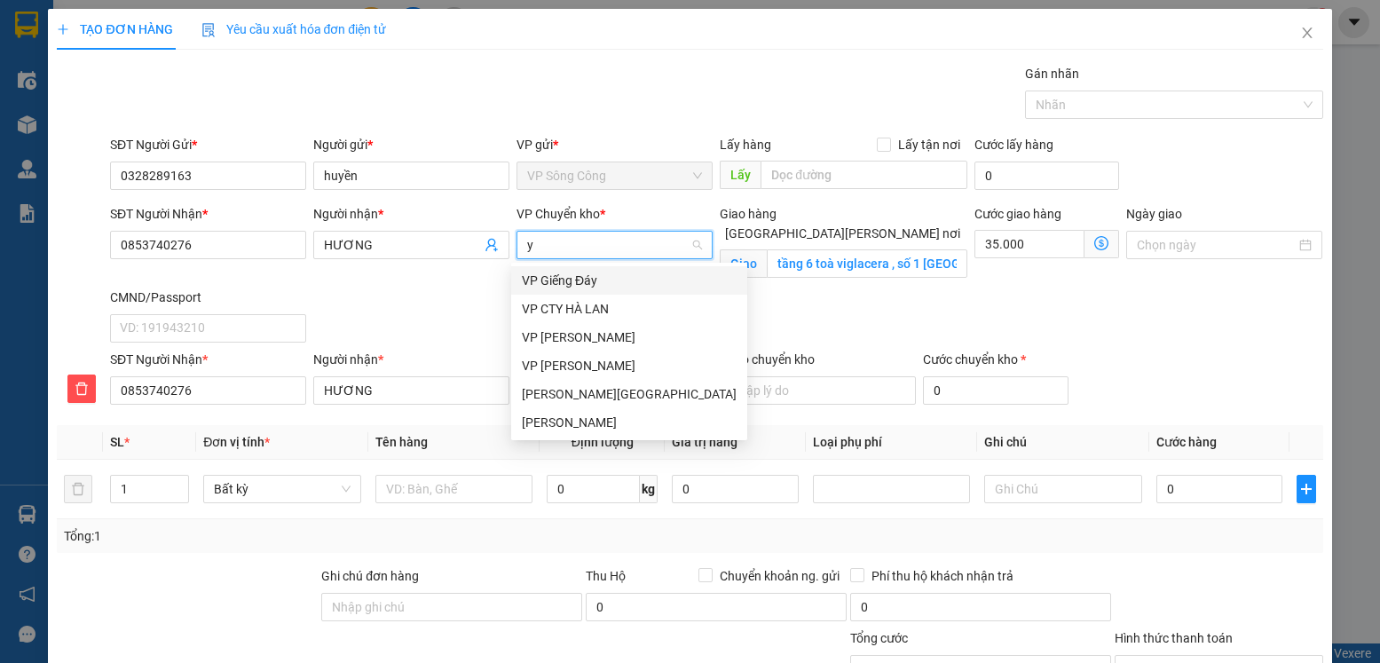
type input "yb"
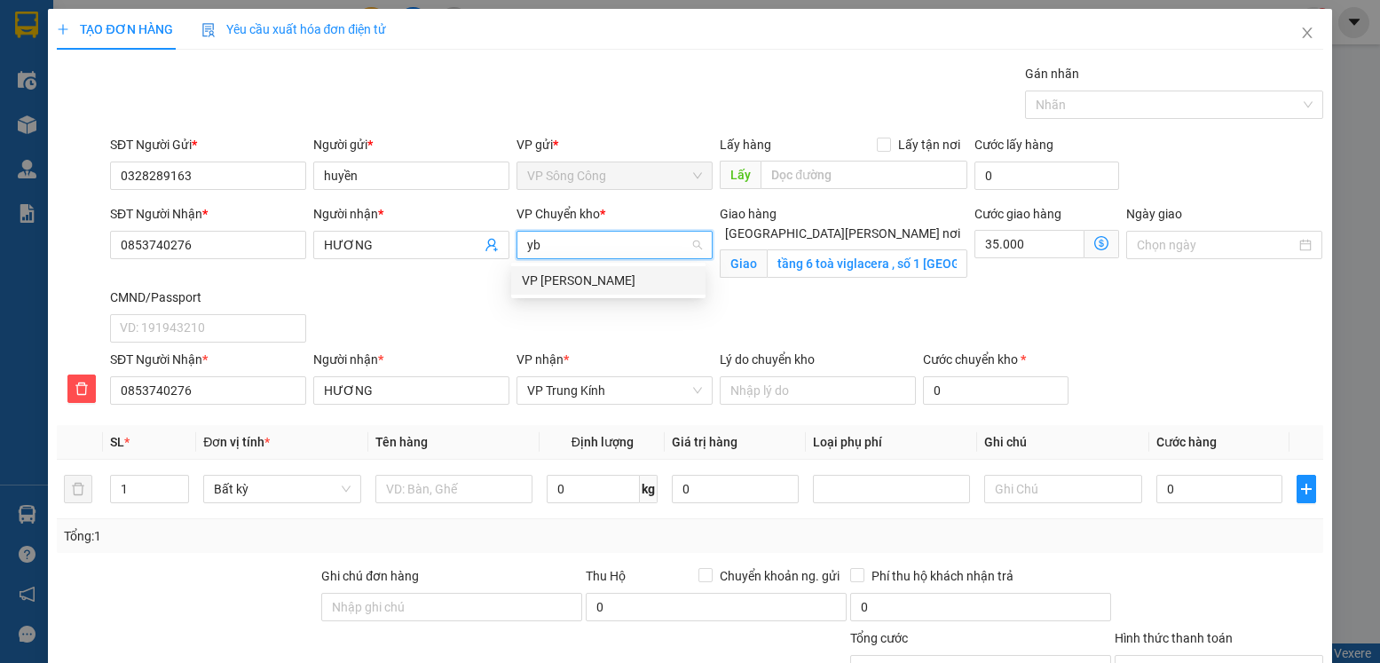
click at [574, 288] on div "VP [PERSON_NAME]" at bounding box center [608, 281] width 173 height 20
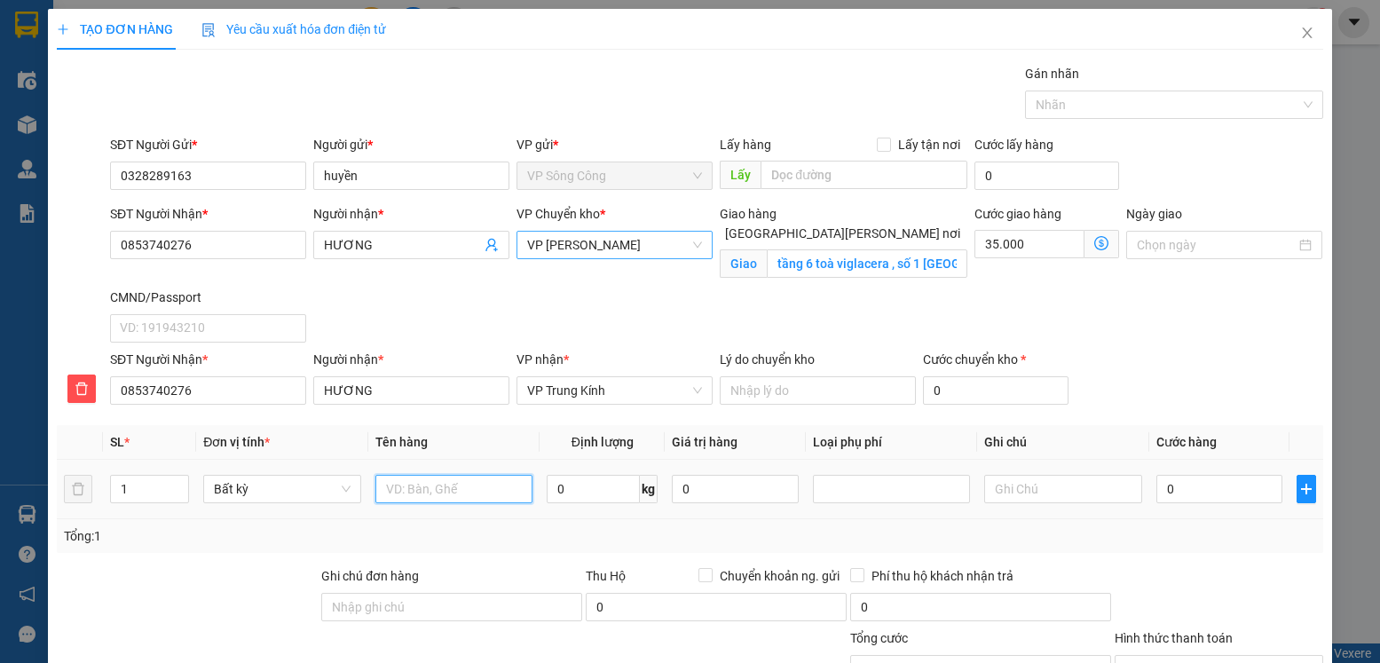
click at [451, 492] on input "text" at bounding box center [454, 489] width 158 height 28
type input "hộp gt"
click at [576, 491] on input "0" at bounding box center [593, 489] width 93 height 28
type input "1"
click at [1200, 491] on input "0" at bounding box center [1219, 489] width 126 height 28
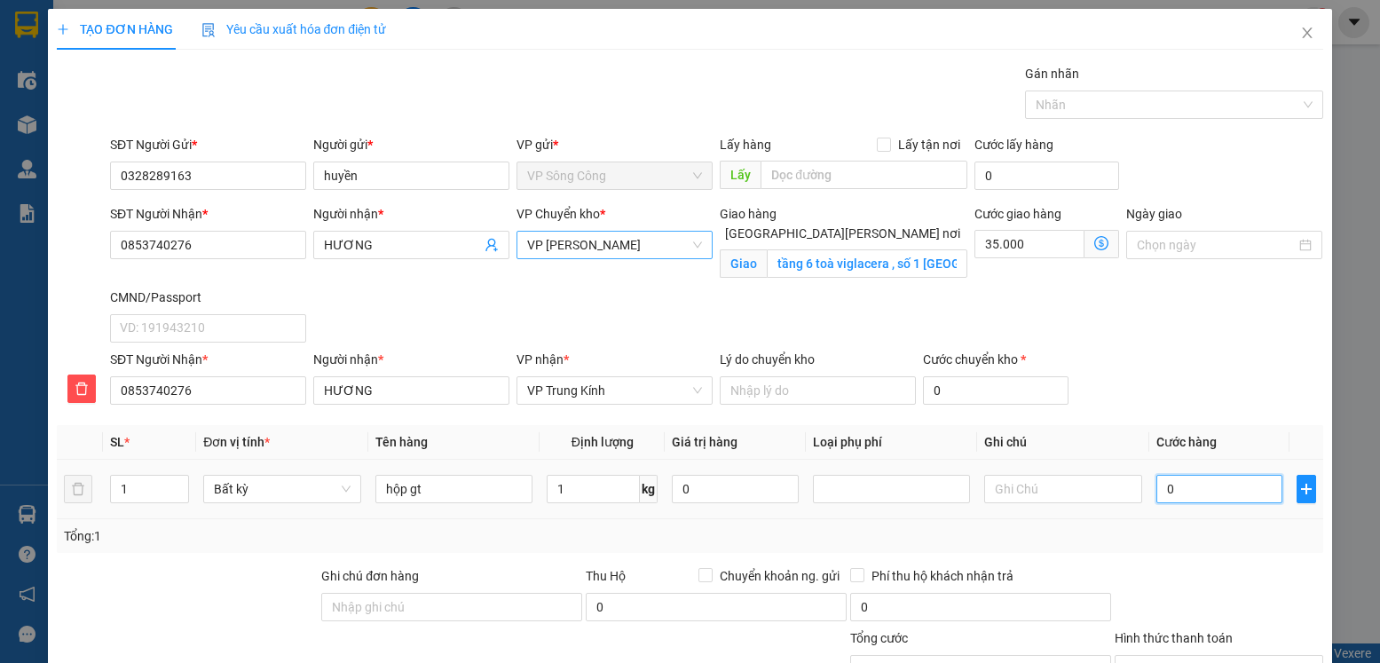
type input "35.000"
type input "70.000"
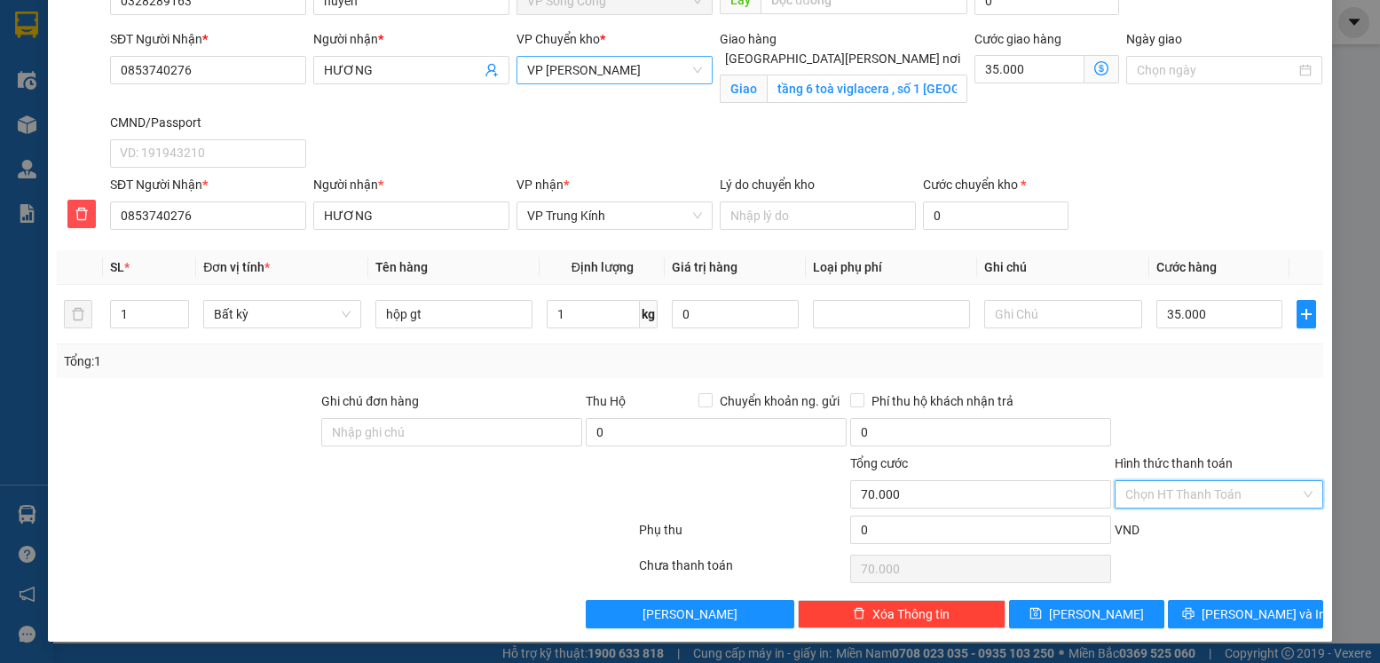
click at [1214, 498] on input "Hình thức thanh toán" at bounding box center [1212, 494] width 174 height 27
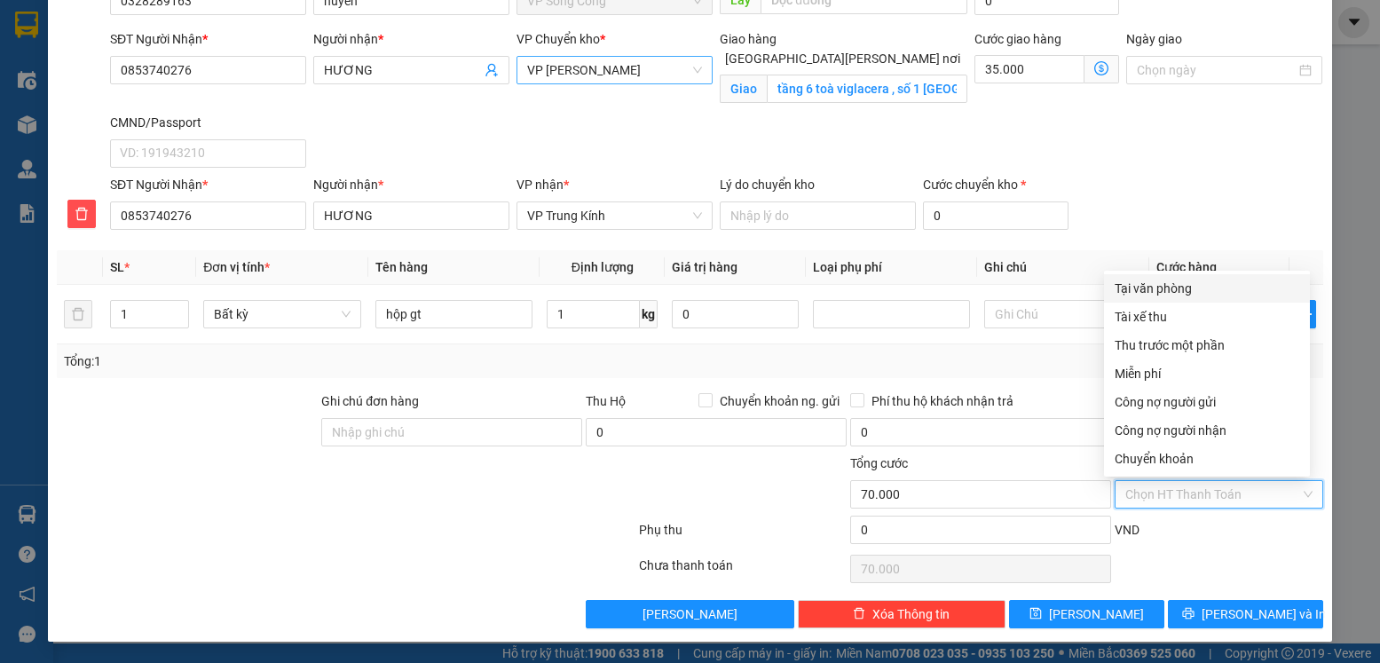
click at [1201, 292] on div "Tại văn phòng" at bounding box center [1207, 289] width 185 height 20
type input "0"
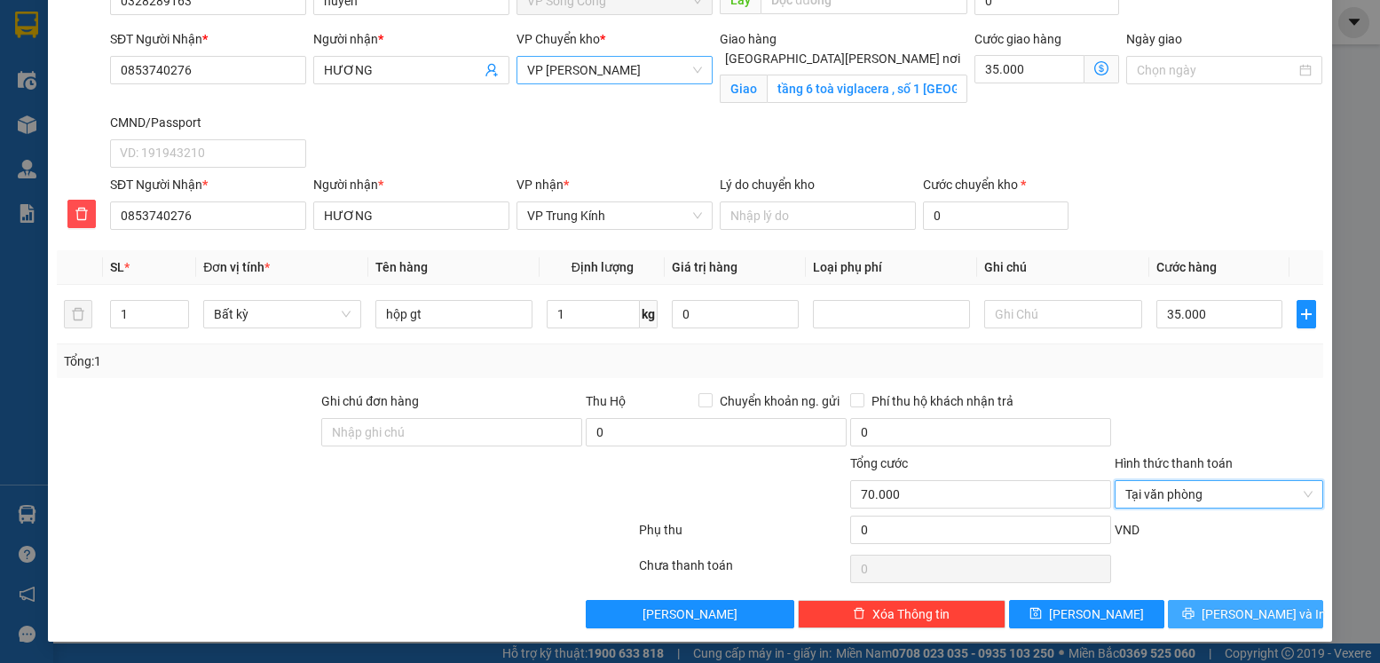
click at [1216, 616] on button "[PERSON_NAME] và In" at bounding box center [1245, 614] width 155 height 28
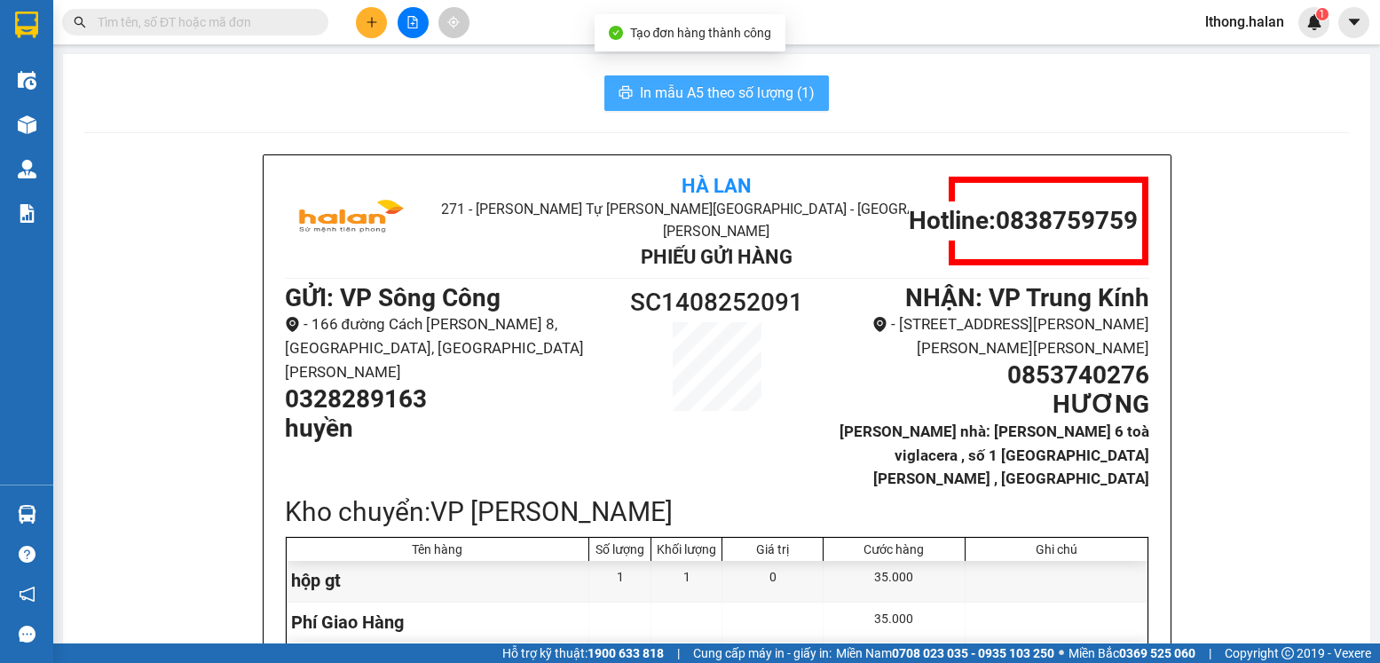
click at [779, 97] on span "In mẫu A5 theo số lượng (1)" at bounding box center [727, 93] width 175 height 22
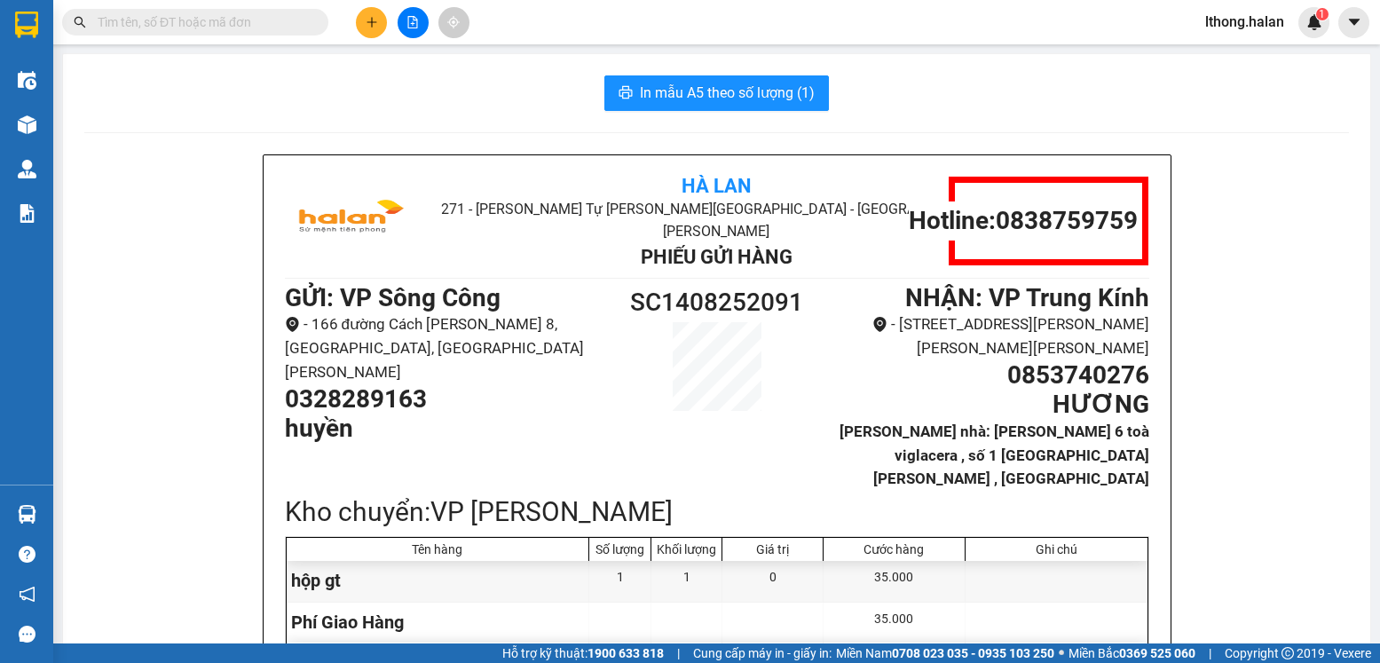
click at [274, 26] on input "text" at bounding box center [202, 22] width 209 height 20
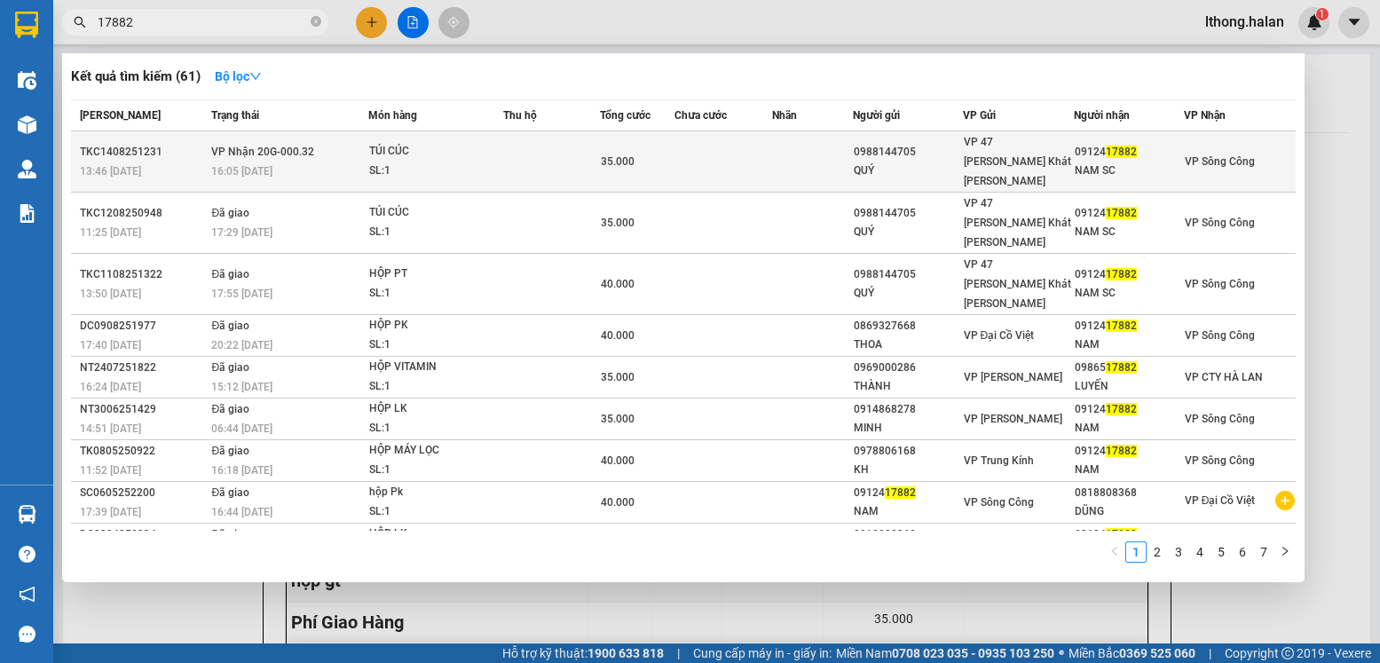
type input "17882"
click at [1163, 162] on div "NAM SC" at bounding box center [1128, 171] width 107 height 19
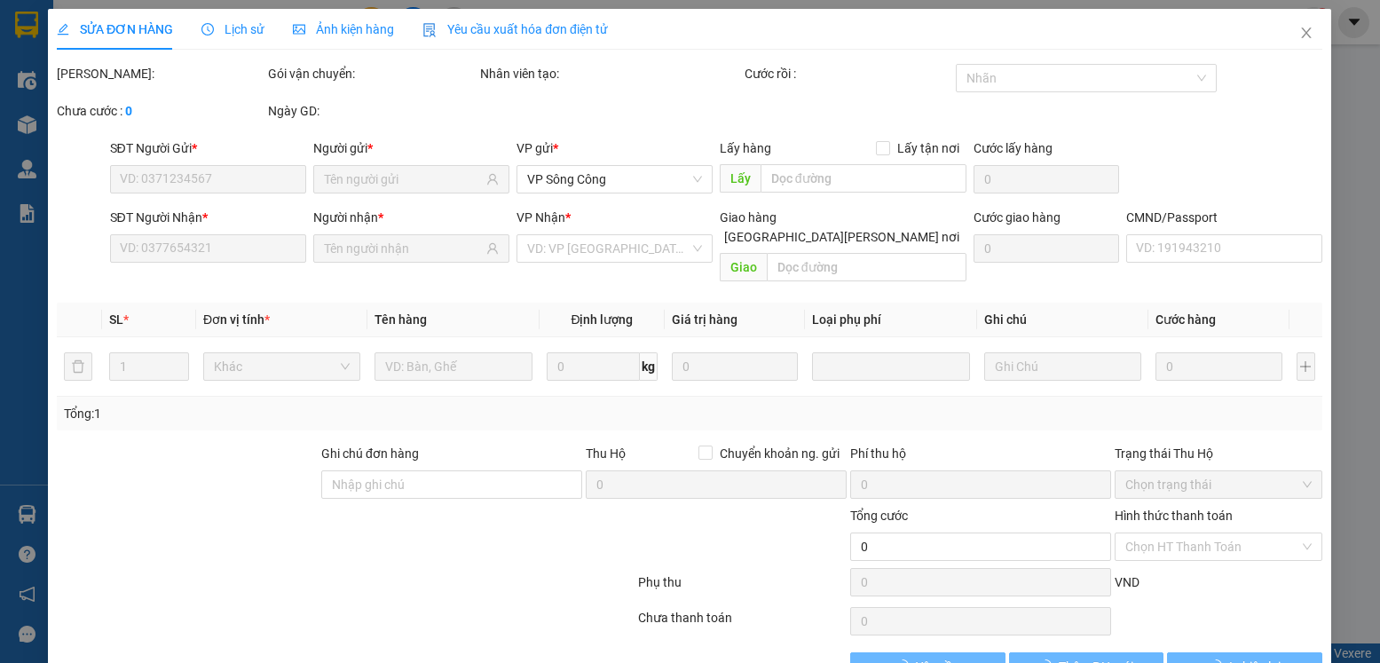
type input "0988144705"
type input "QUÝ"
type input "0912417882"
type input "NAM SC"
type input "35.000"
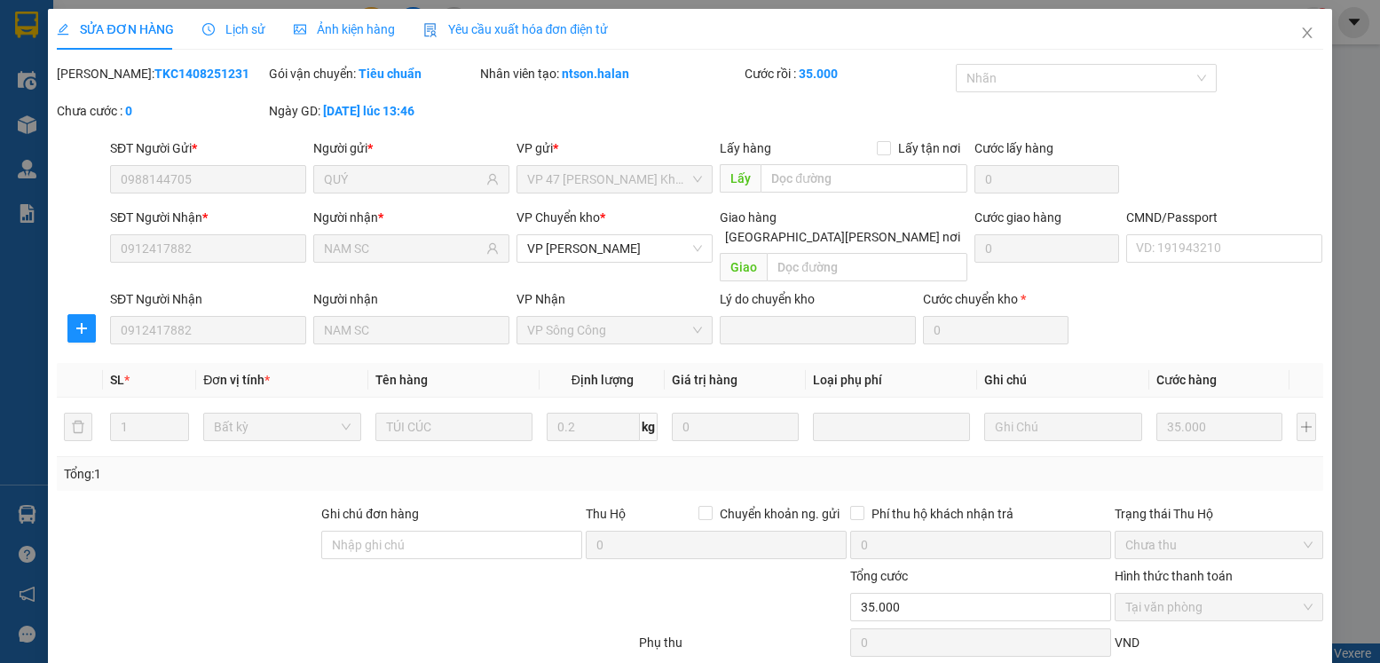
scroll to position [93, 0]
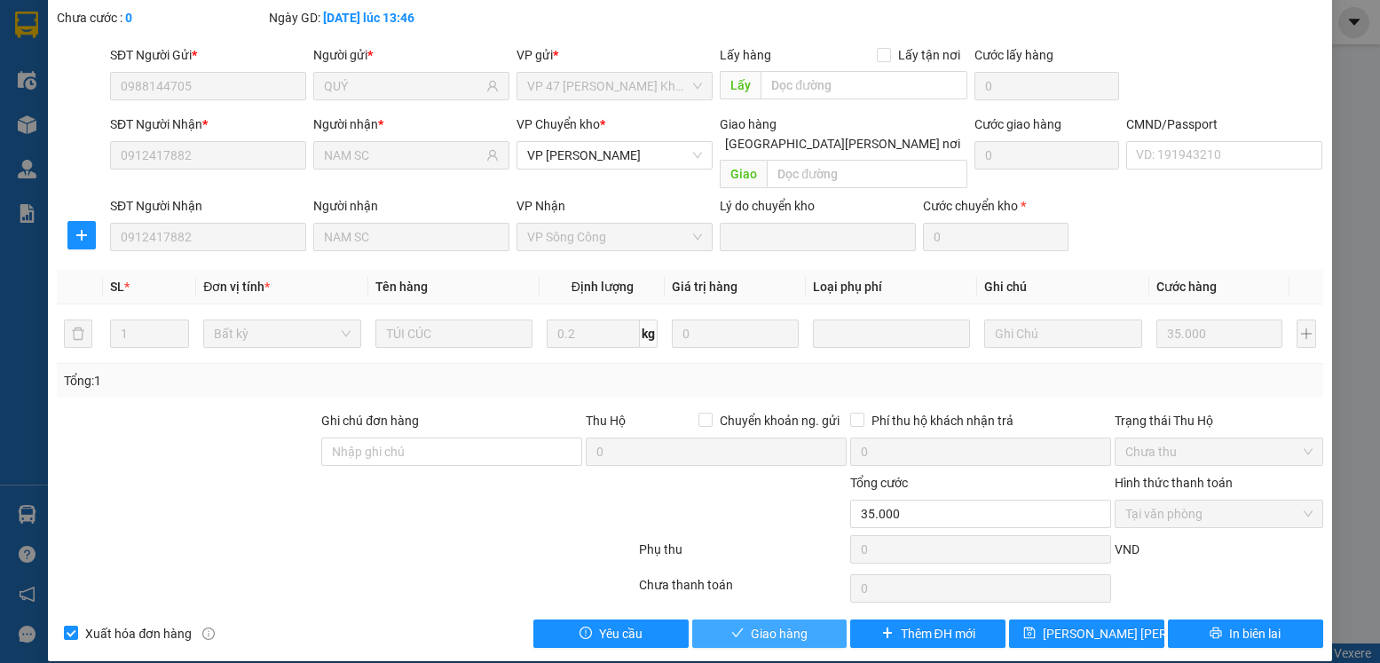
click at [786, 624] on span "Giao hàng" at bounding box center [779, 634] width 57 height 20
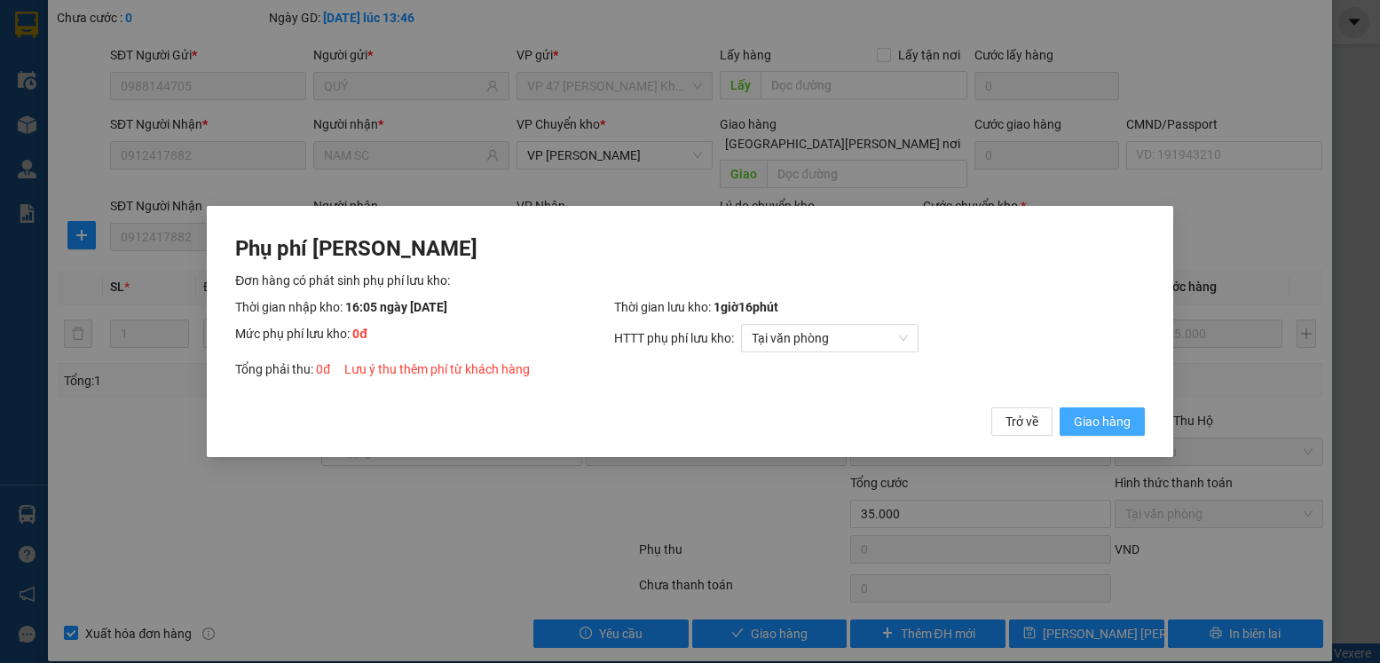
click at [1110, 419] on span "Giao hàng" at bounding box center [1102, 422] width 57 height 20
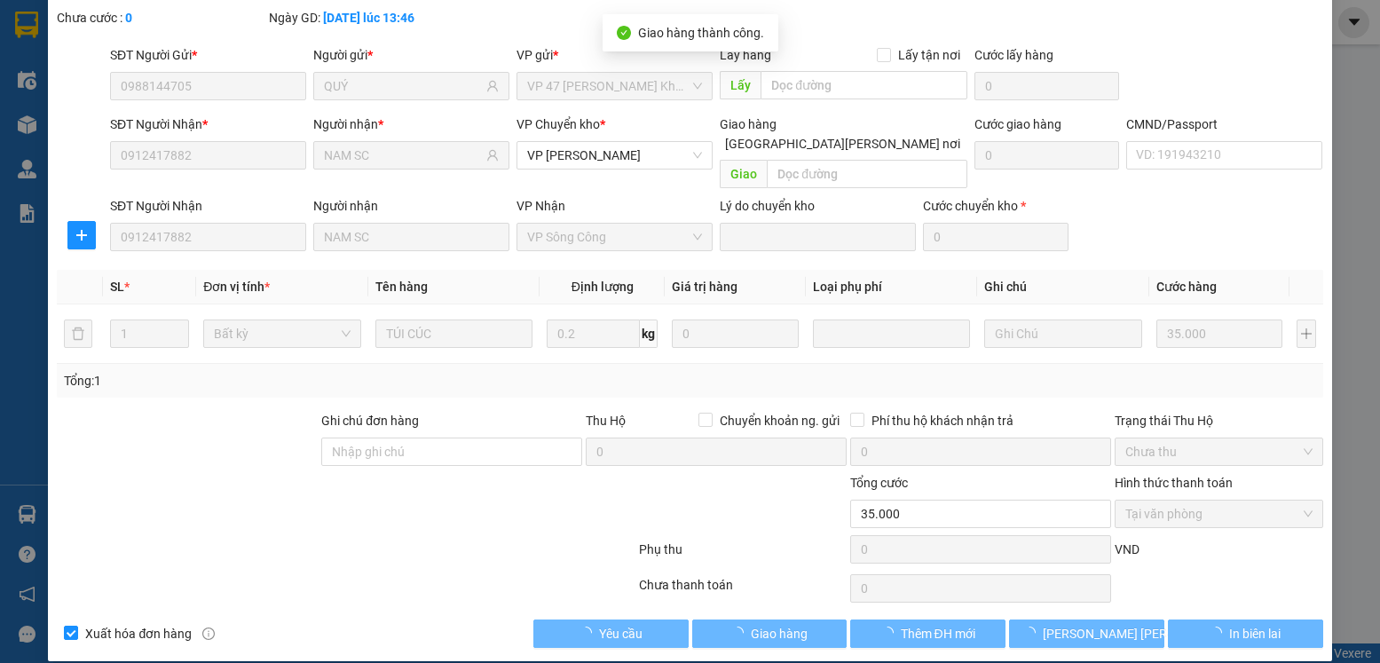
scroll to position [0, 0]
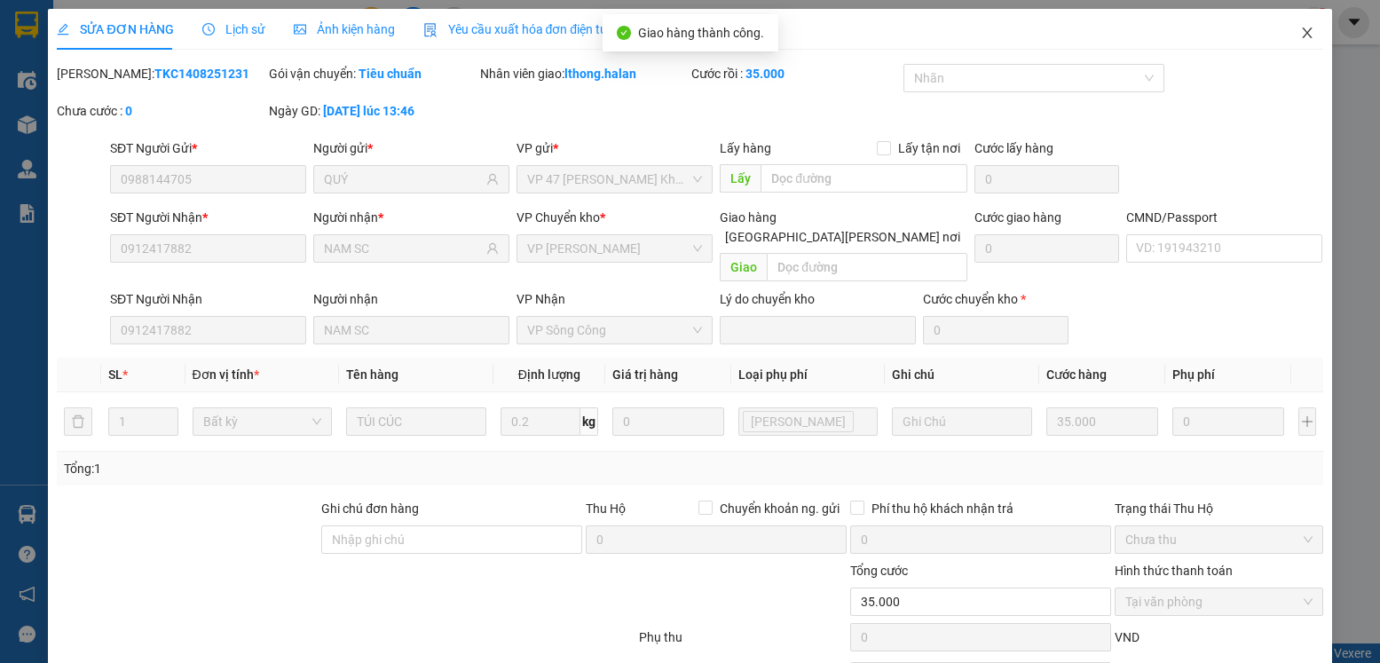
click at [1302, 38] on icon "close" at bounding box center [1307, 33] width 10 height 11
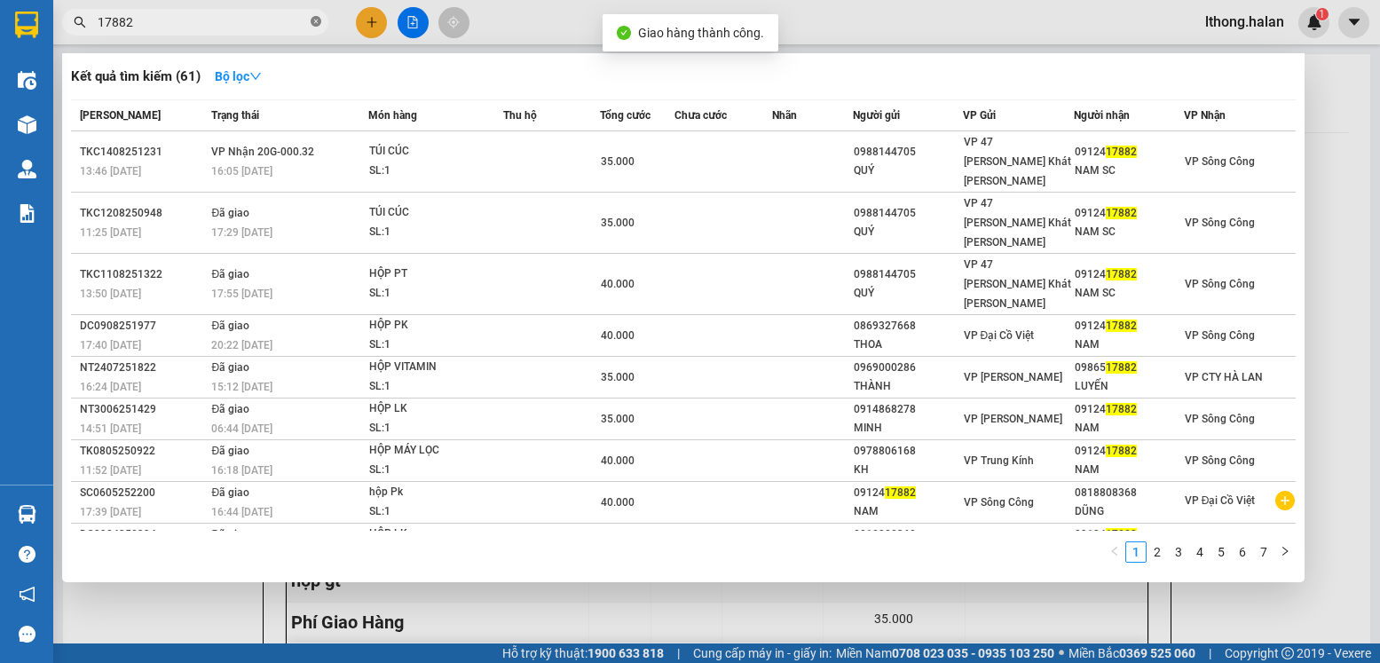
click at [320, 23] on icon "close-circle" at bounding box center [316, 21] width 11 height 11
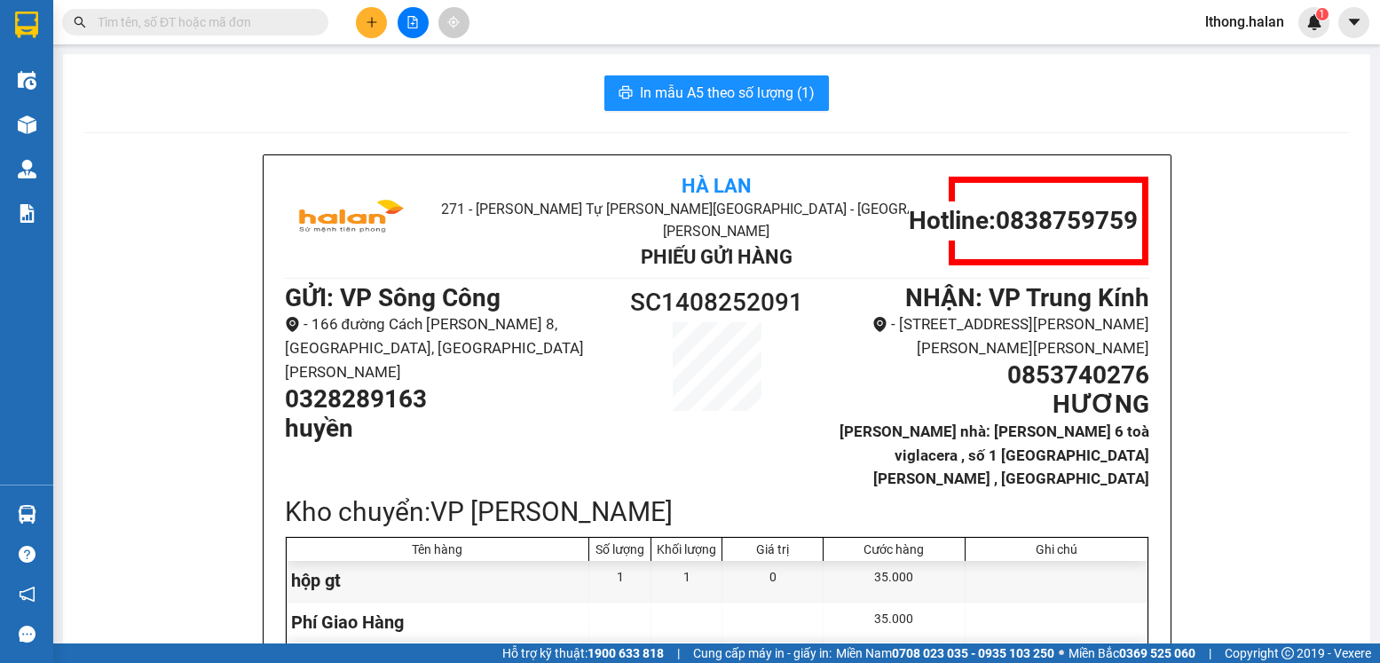
click at [310, 16] on span at bounding box center [195, 22] width 266 height 27
click at [279, 13] on input "text" at bounding box center [202, 22] width 209 height 20
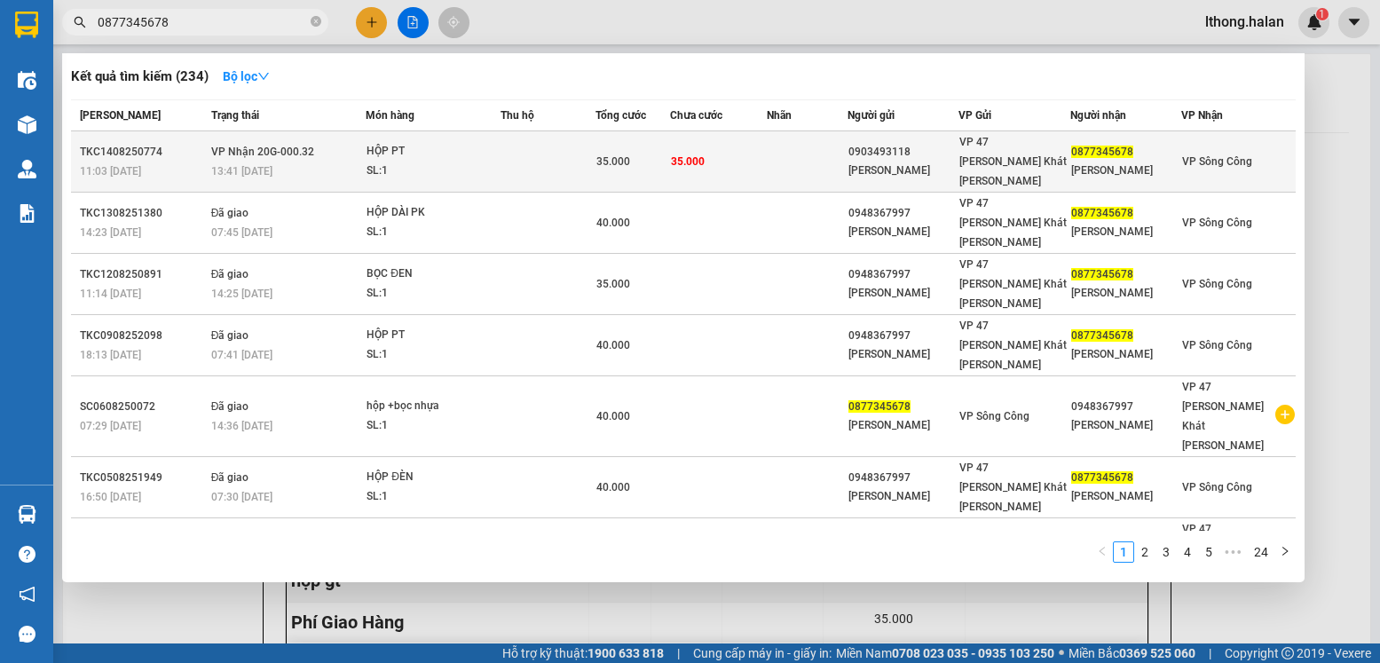
type input "0877345678"
click at [741, 150] on td "35.000" at bounding box center [719, 161] width 98 height 61
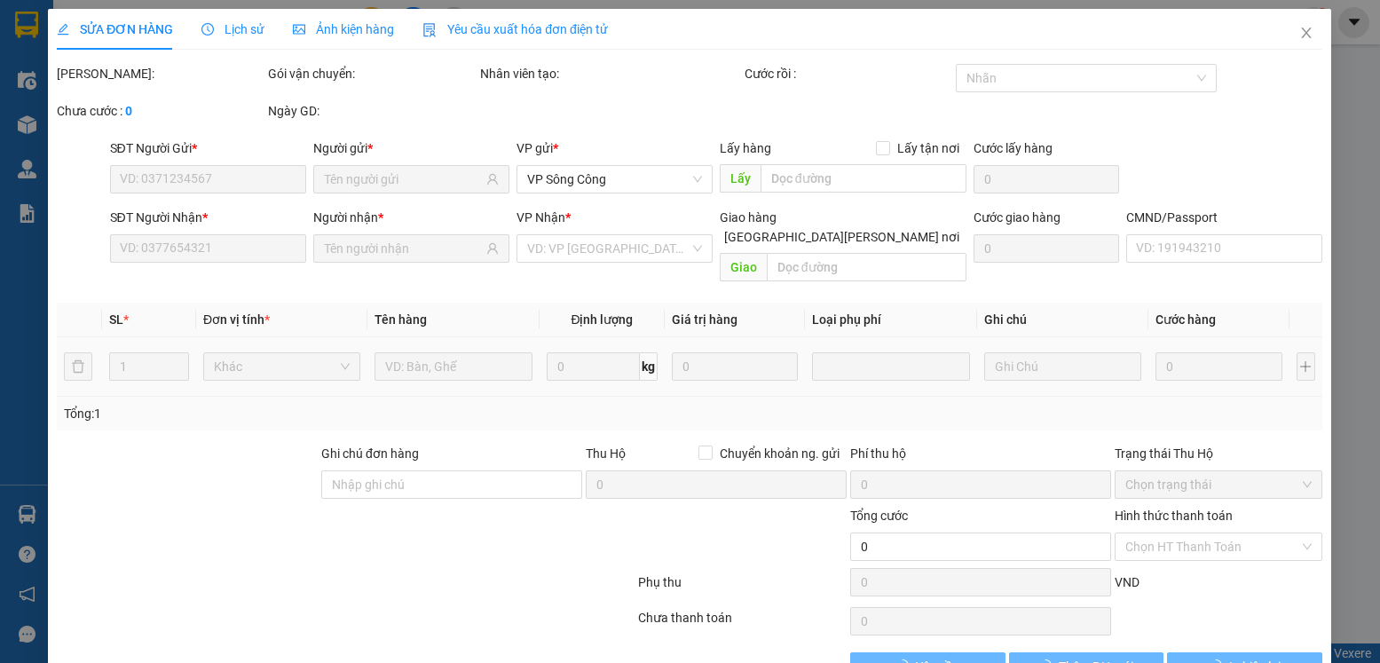
type input "0903493118"
type input "[PERSON_NAME]"
type input "0877345678"
type input "[PERSON_NAME]"
type input "35.000"
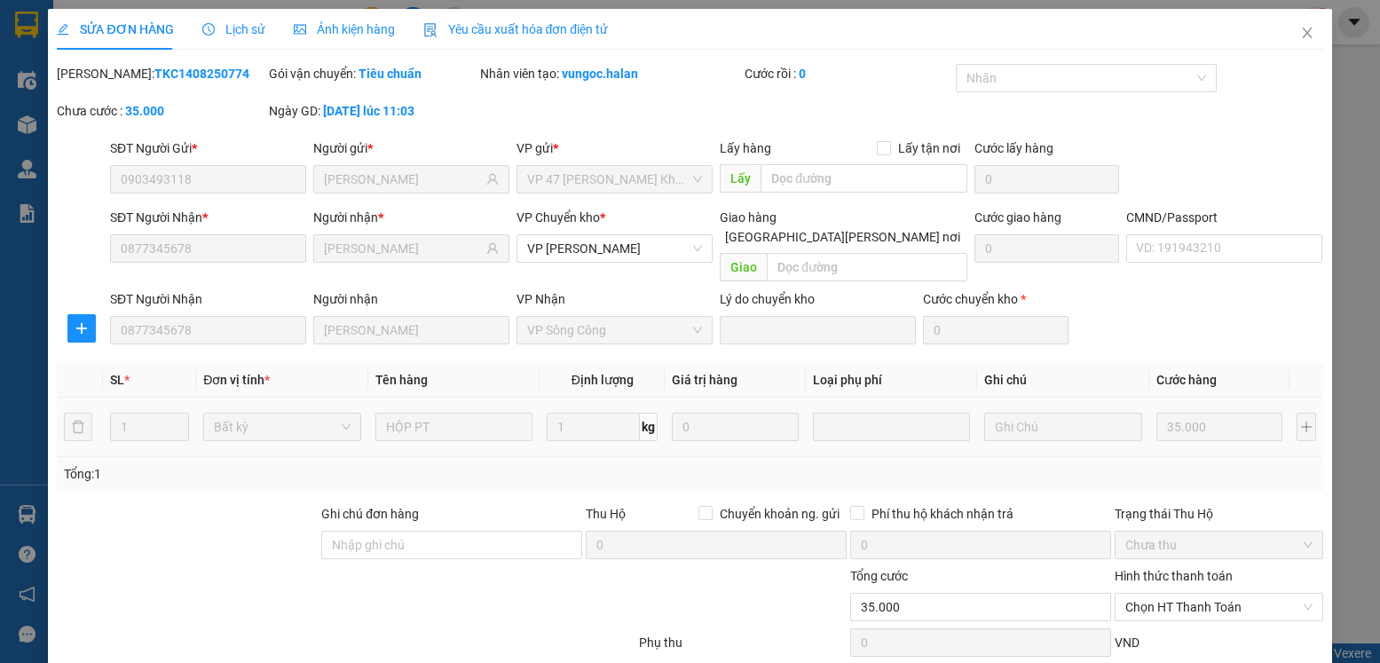
scroll to position [93, 0]
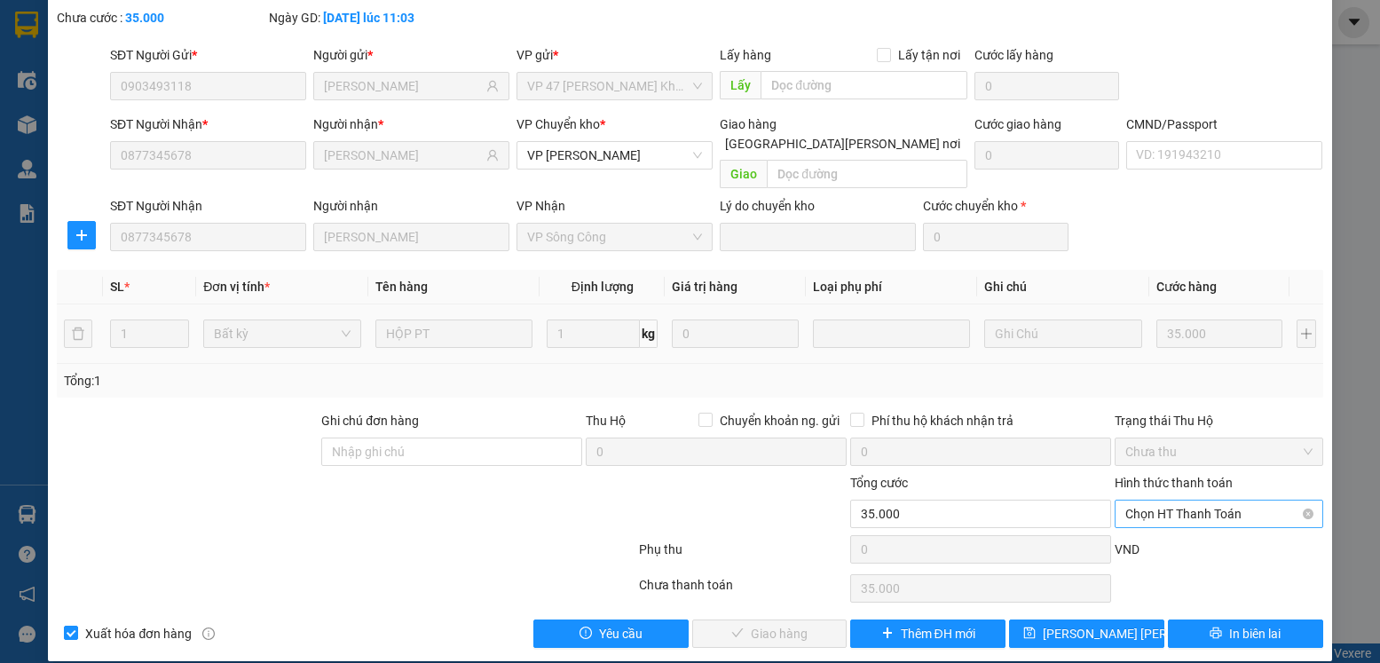
click at [1227, 501] on span "Chọn HT Thanh Toán" at bounding box center [1218, 514] width 186 height 27
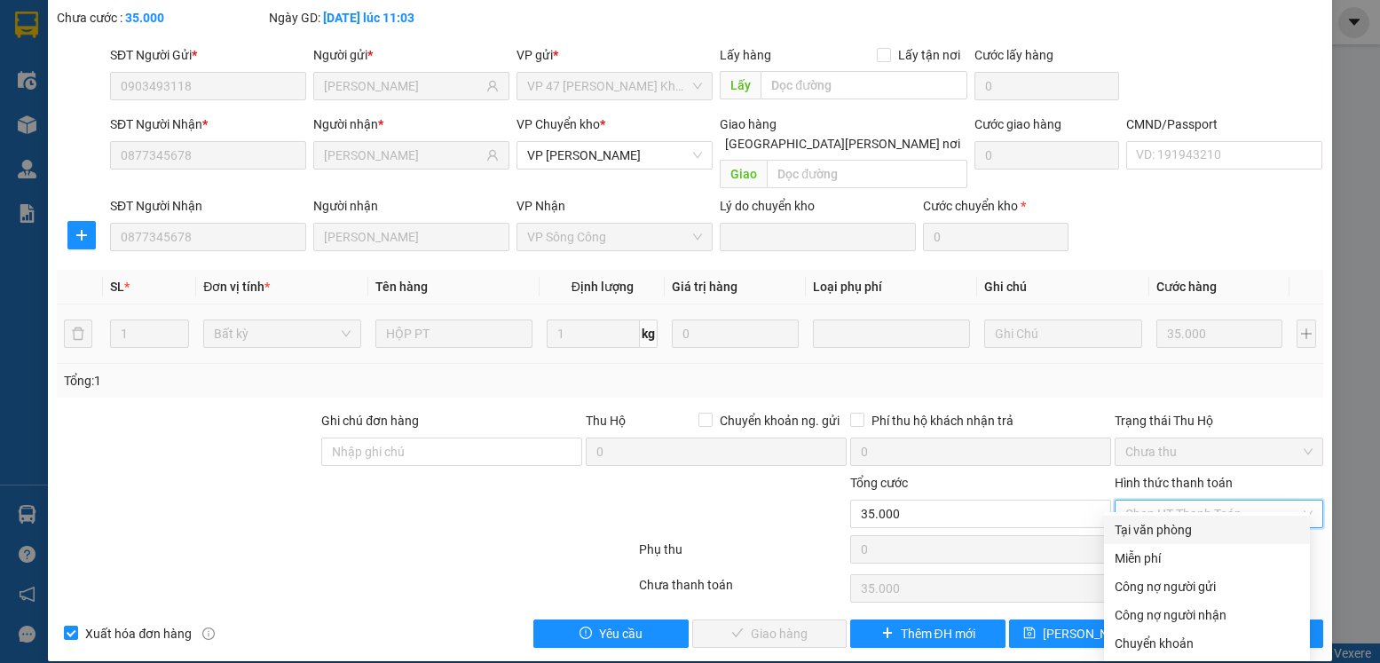
click at [1160, 532] on div "Tại văn phòng" at bounding box center [1207, 530] width 185 height 20
type input "0"
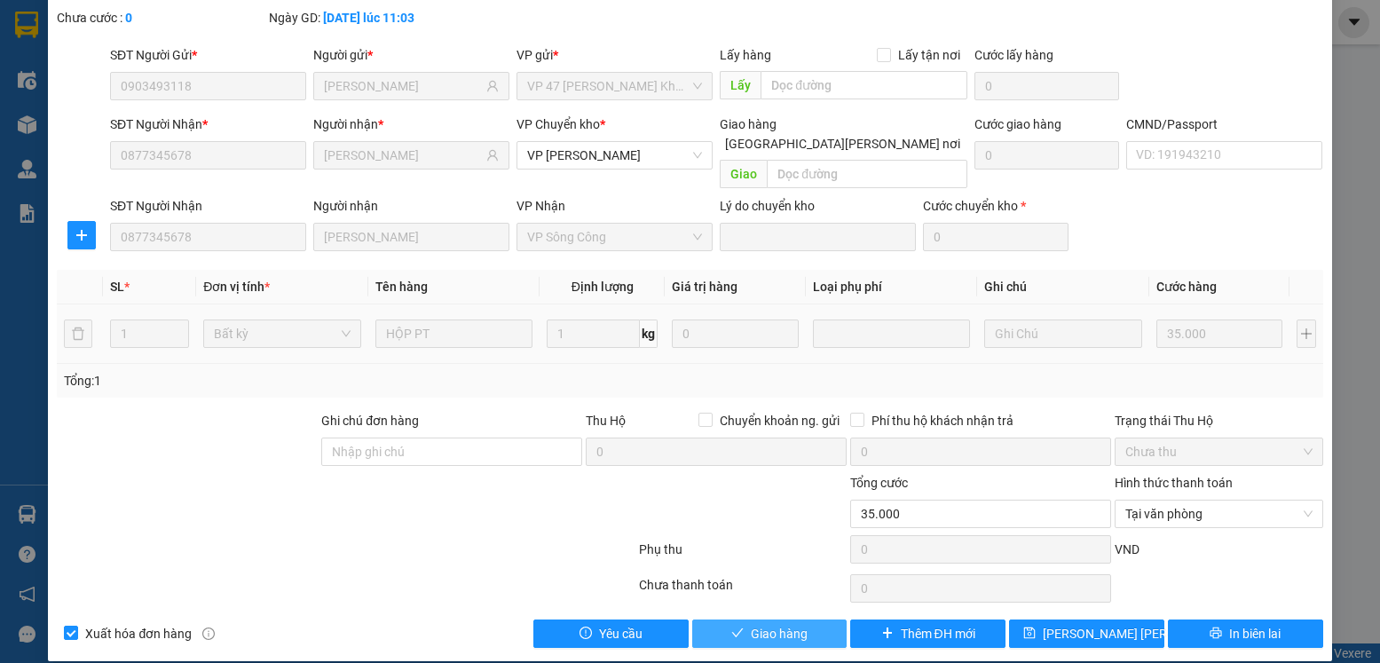
click at [785, 624] on span "Giao hàng" at bounding box center [779, 634] width 57 height 20
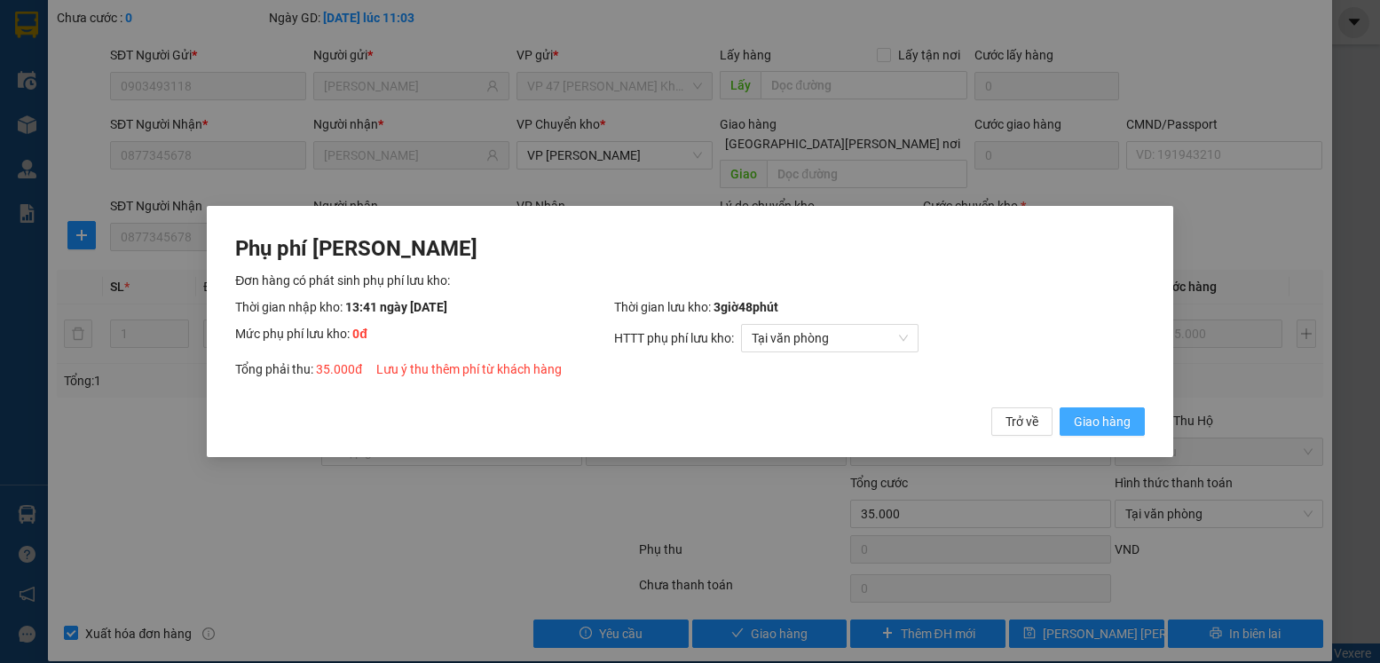
click at [1091, 414] on span "Giao hàng" at bounding box center [1102, 422] width 57 height 20
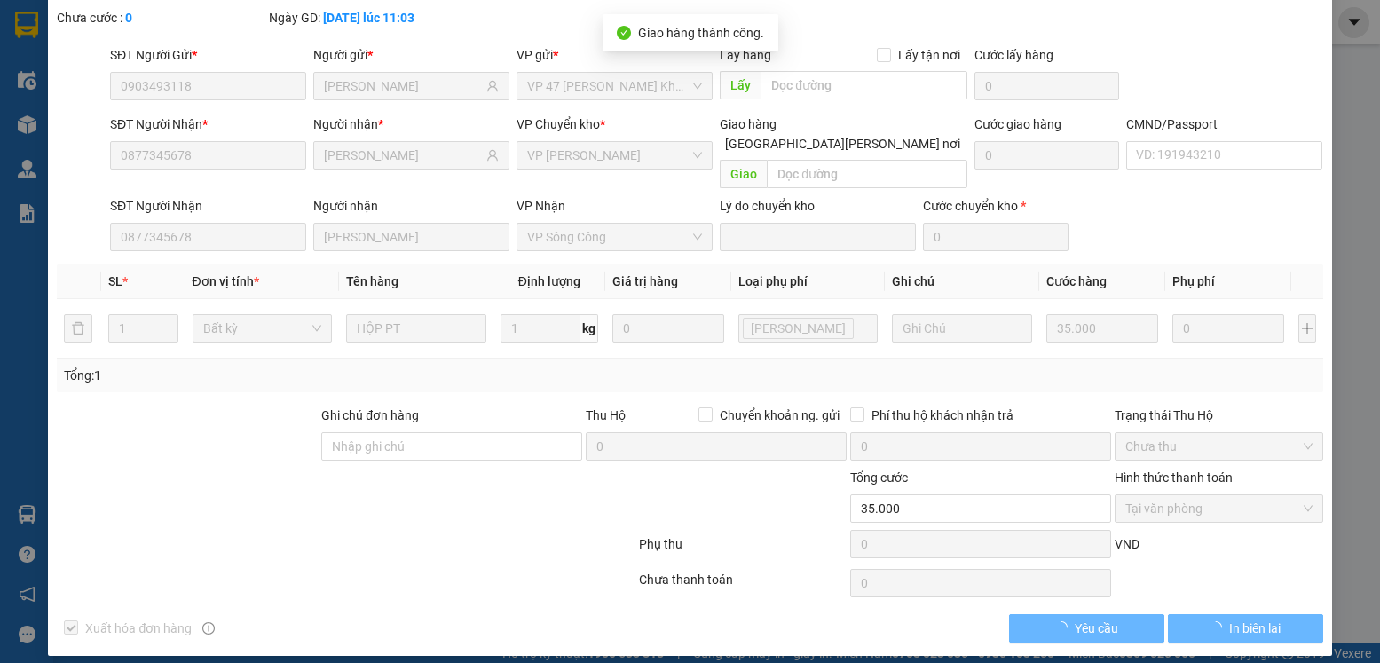
scroll to position [0, 0]
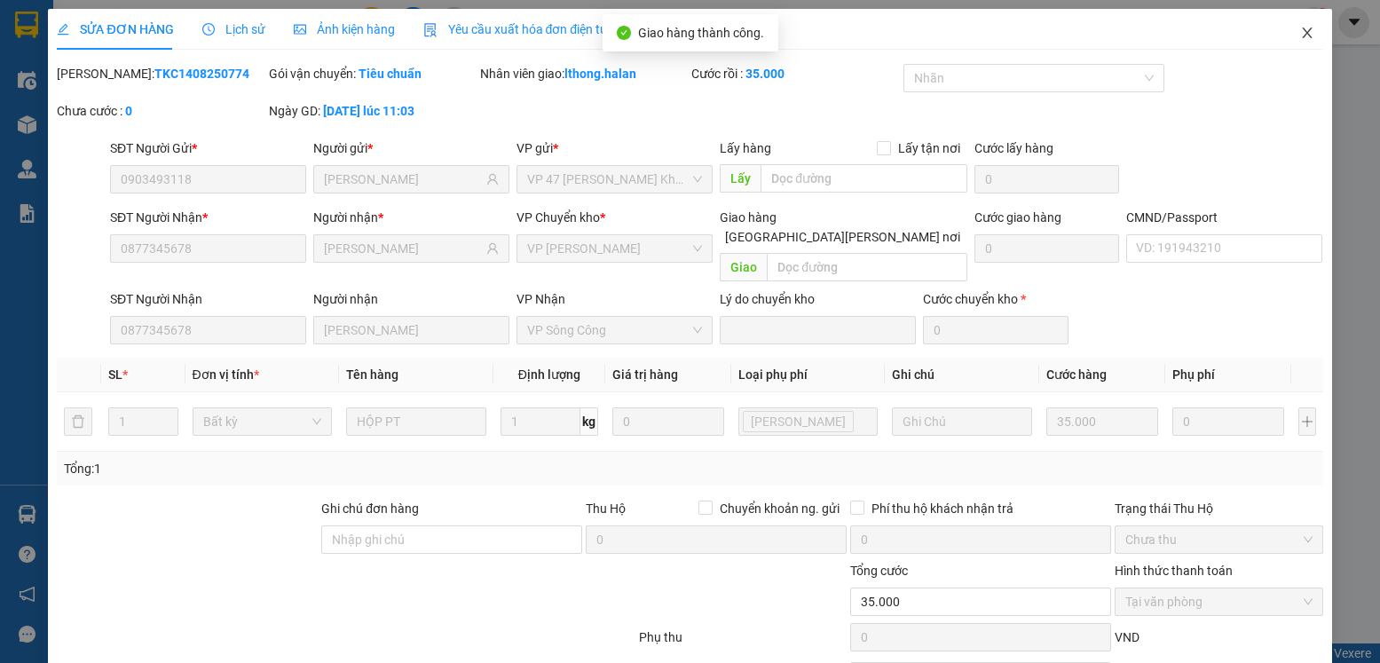
click at [1302, 31] on icon "close" at bounding box center [1307, 33] width 10 height 11
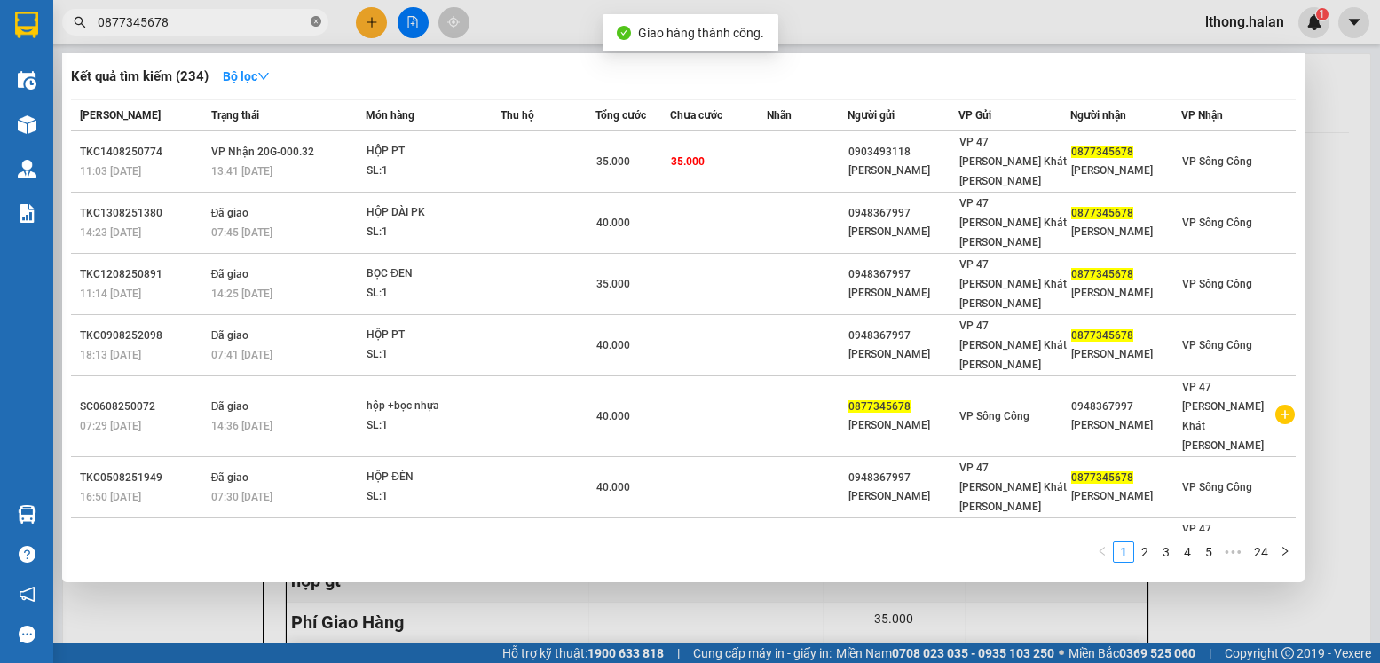
click at [312, 26] on icon "close-circle" at bounding box center [316, 21] width 11 height 11
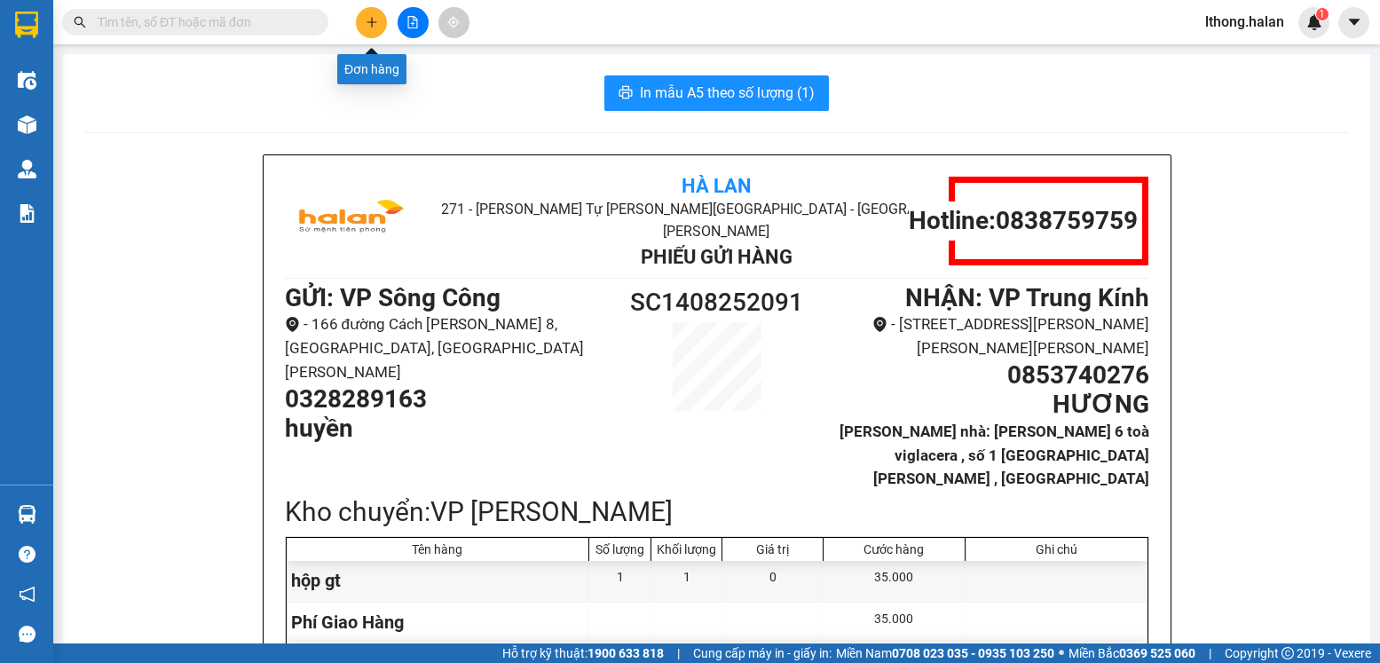
click at [364, 24] on button at bounding box center [371, 22] width 31 height 31
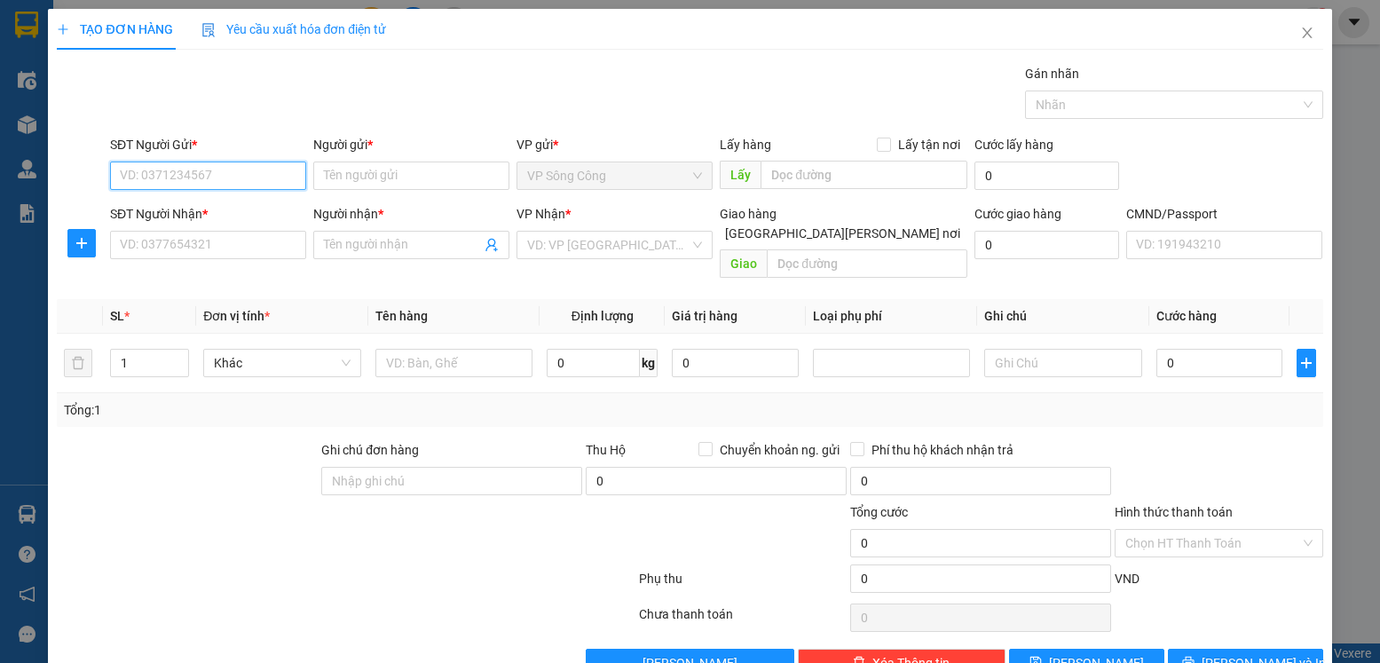
click at [171, 178] on input "SĐT Người Gửi *" at bounding box center [208, 176] width 196 height 28
click at [205, 179] on input "SĐT Người Gửi *" at bounding box center [208, 176] width 196 height 28
type input "0967567662"
click at [147, 210] on div "0967567662 - Tuấn" at bounding box center [206, 211] width 173 height 20
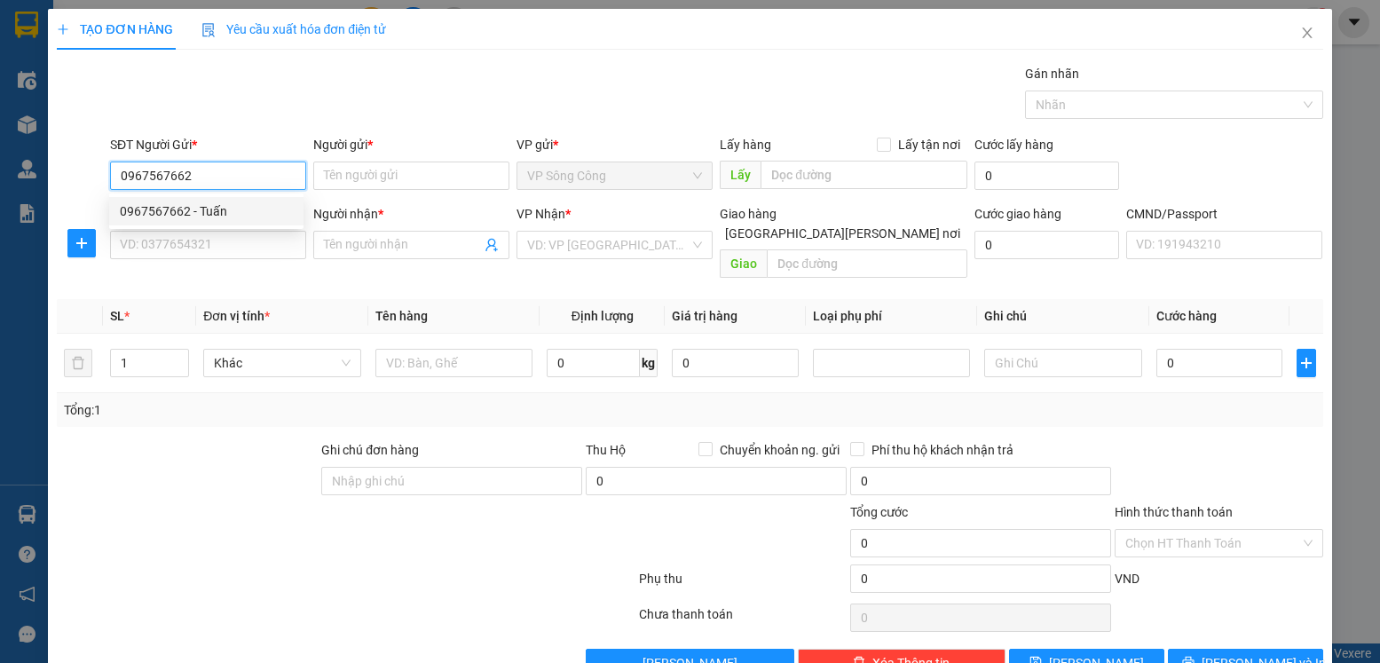
type input "Tuấn"
type input "0967567662"
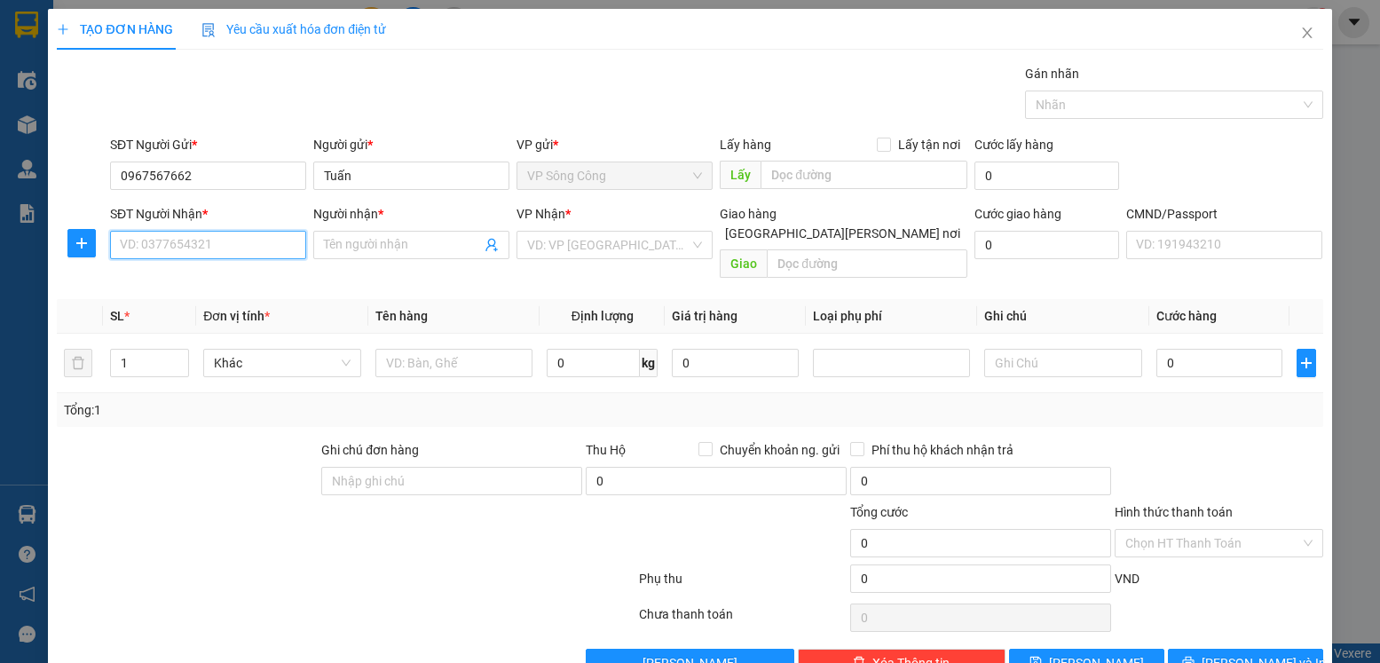
click at [217, 247] on input "SĐT Người Nhận *" at bounding box center [208, 245] width 196 height 28
click at [490, 255] on span at bounding box center [411, 245] width 196 height 28
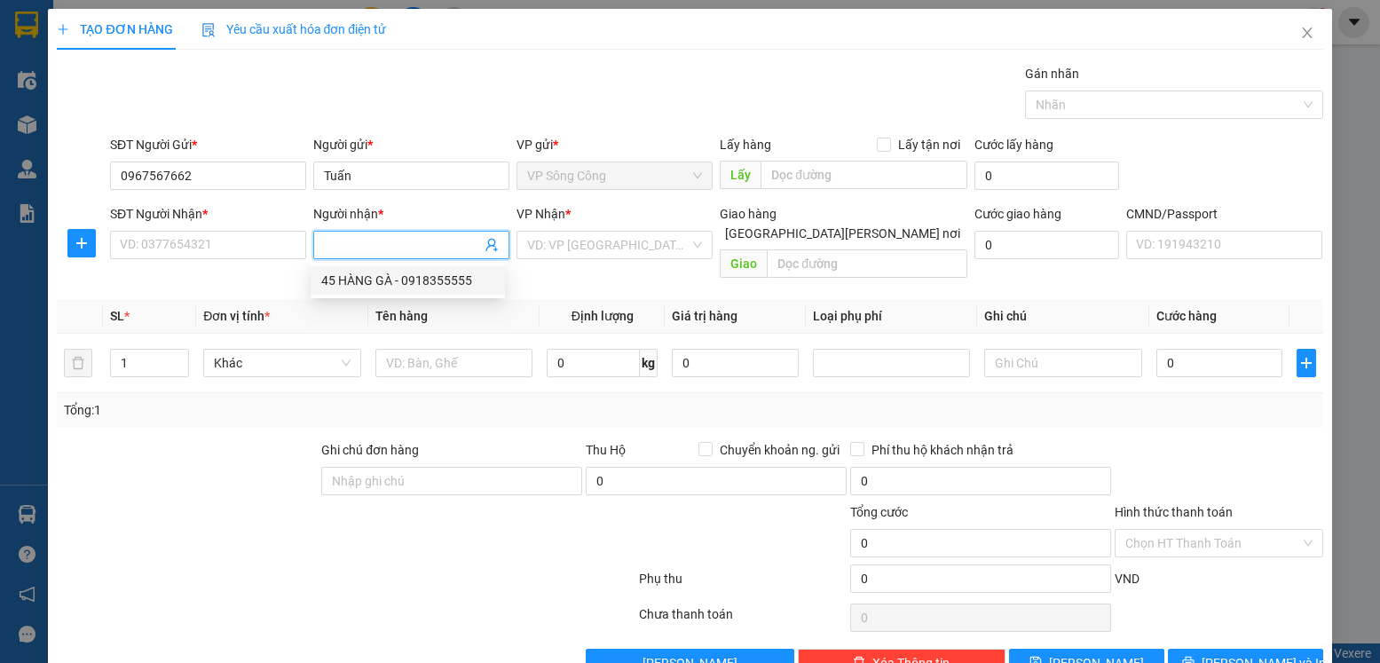
scroll to position [29, 0]
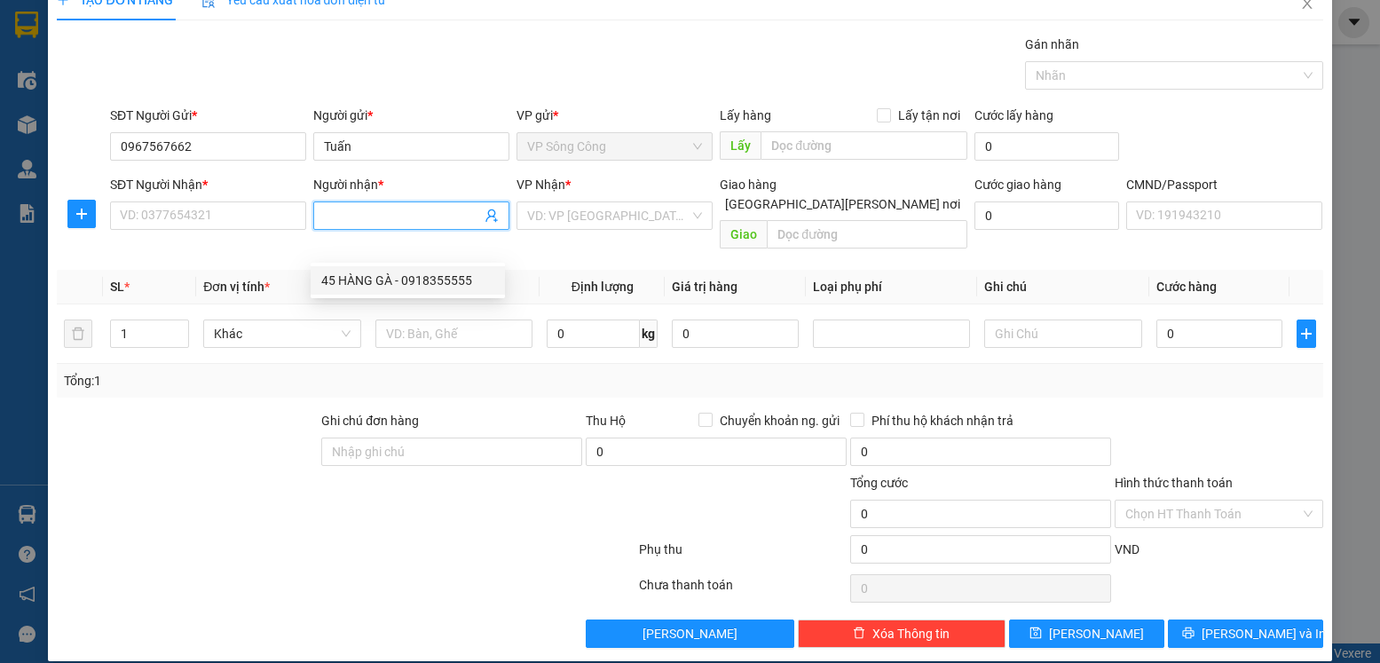
click at [493, 216] on icon "user-add" at bounding box center [492, 216] width 14 height 14
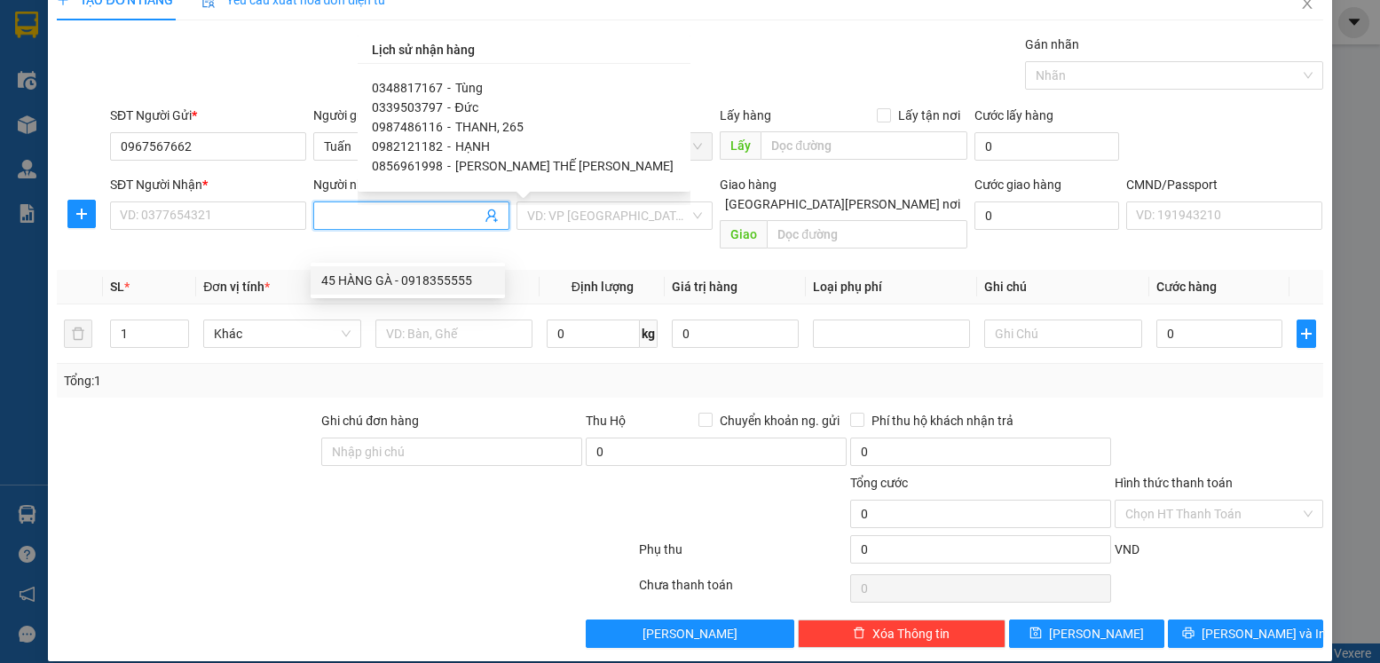
scroll to position [0, 0]
click at [185, 217] on input "SĐT Người Nhận *" at bounding box center [208, 215] width 196 height 28
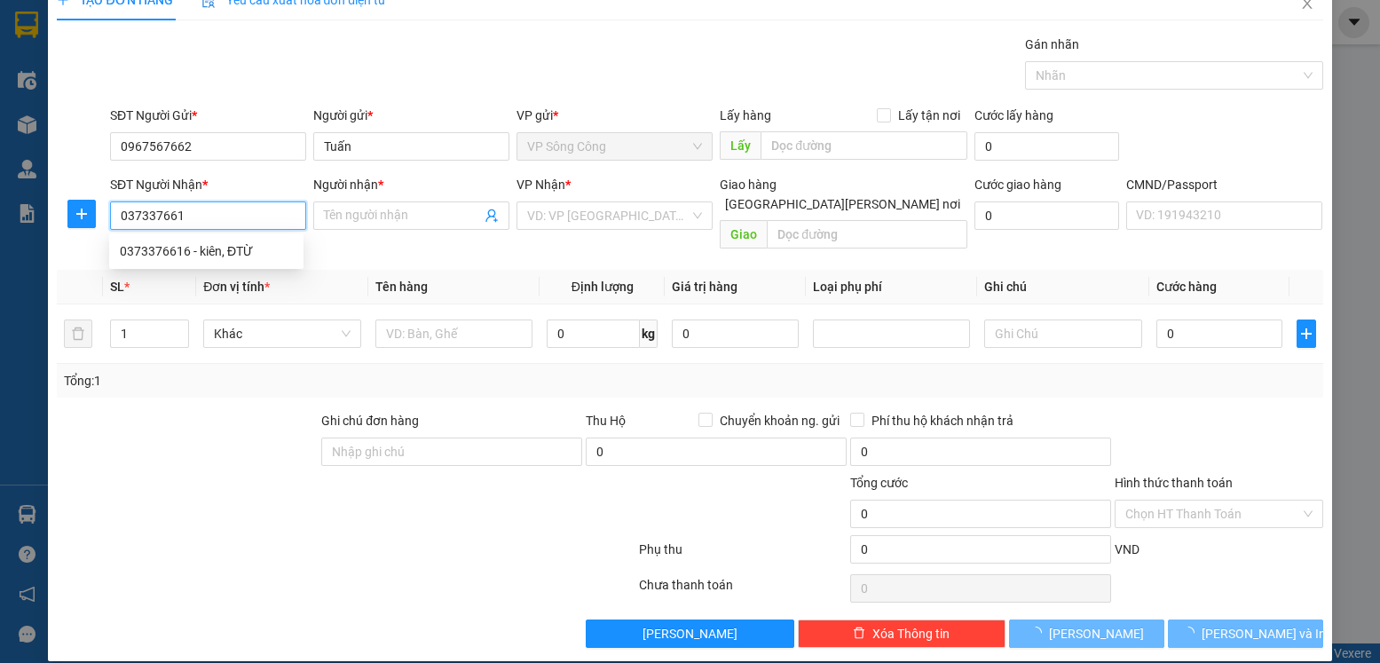
type input "0373376616"
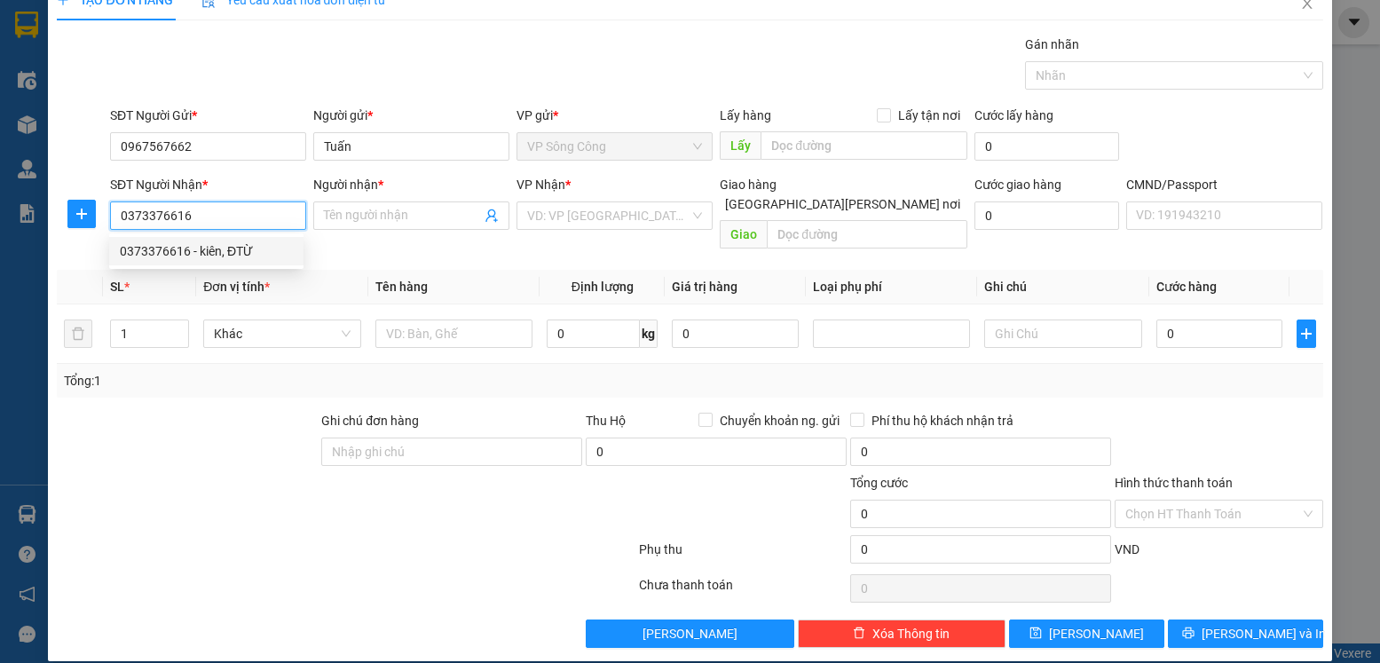
click at [209, 254] on div "0373376616 - kiên, ĐTỪ" at bounding box center [206, 251] width 173 height 20
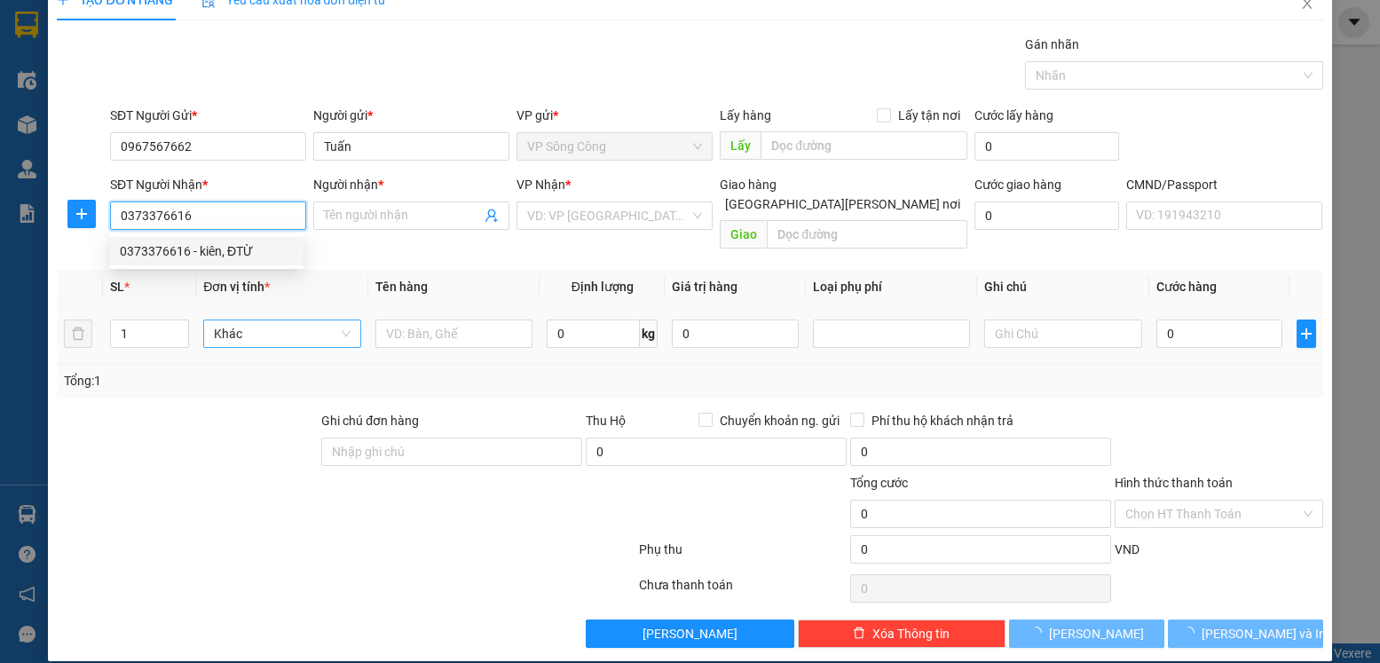
type input "kiên, ĐTỪ"
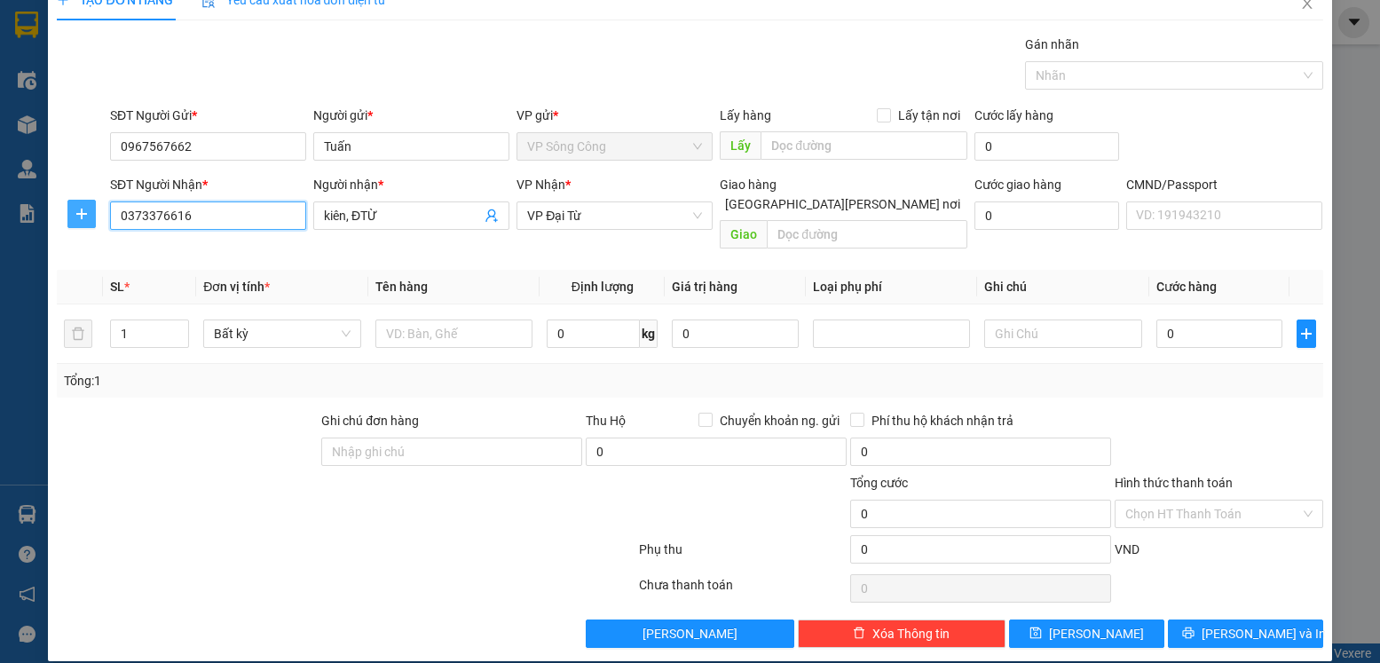
type input "0373376616"
click at [84, 212] on icon "plus" at bounding box center [82, 214] width 14 height 14
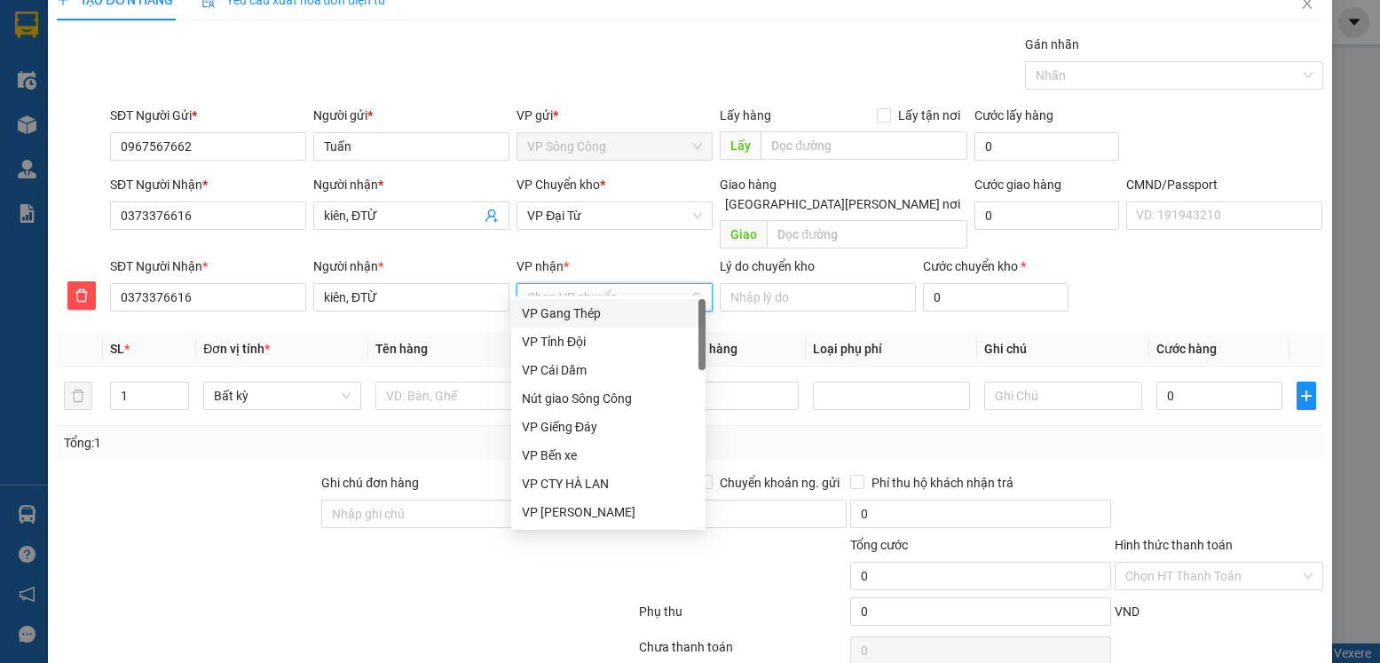
click at [542, 284] on input "VP nhận *" at bounding box center [608, 297] width 162 height 27
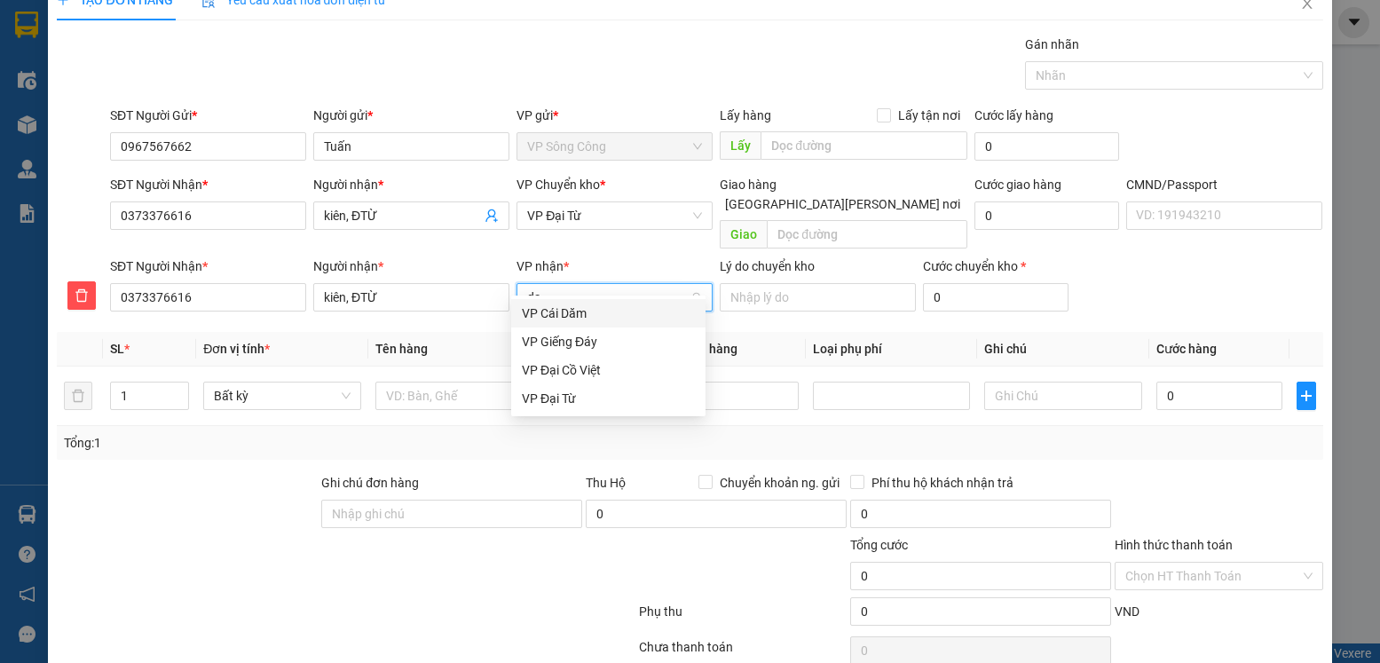
type input "dai"
click at [548, 336] on div "VP Đại Từ" at bounding box center [608, 342] width 173 height 20
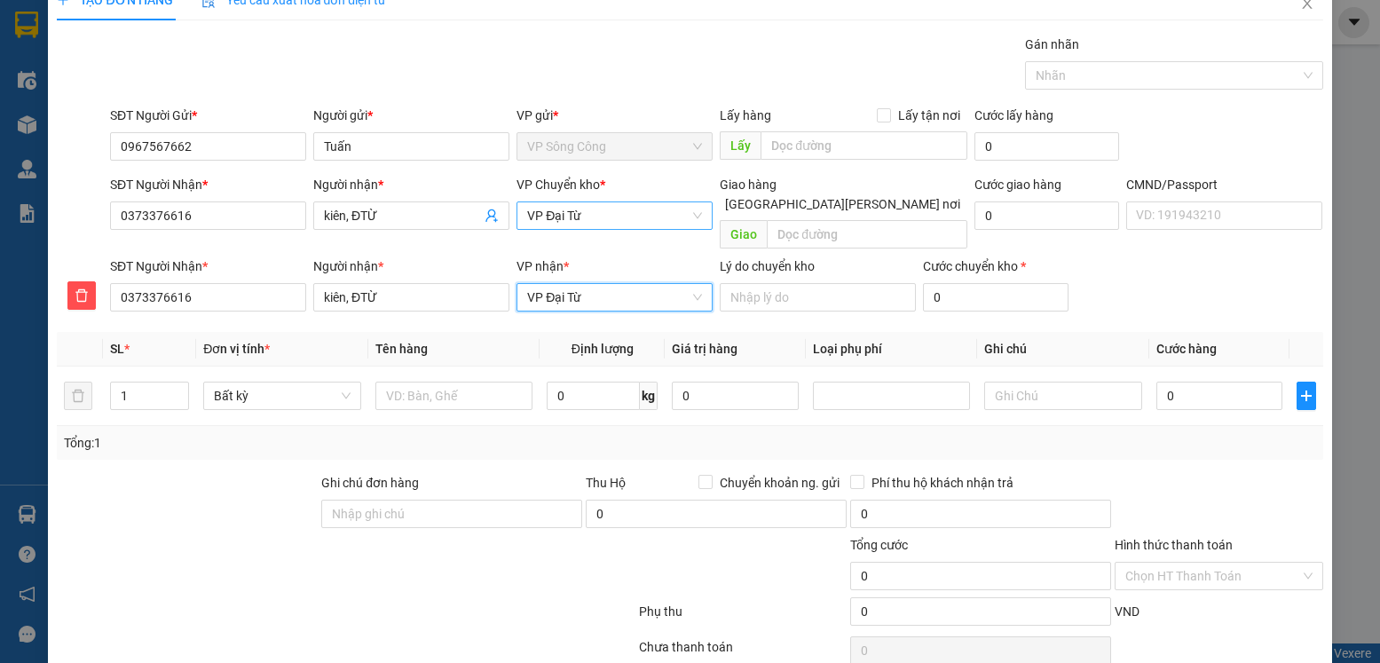
click at [604, 207] on span "VP Đại Từ" at bounding box center [614, 215] width 175 height 27
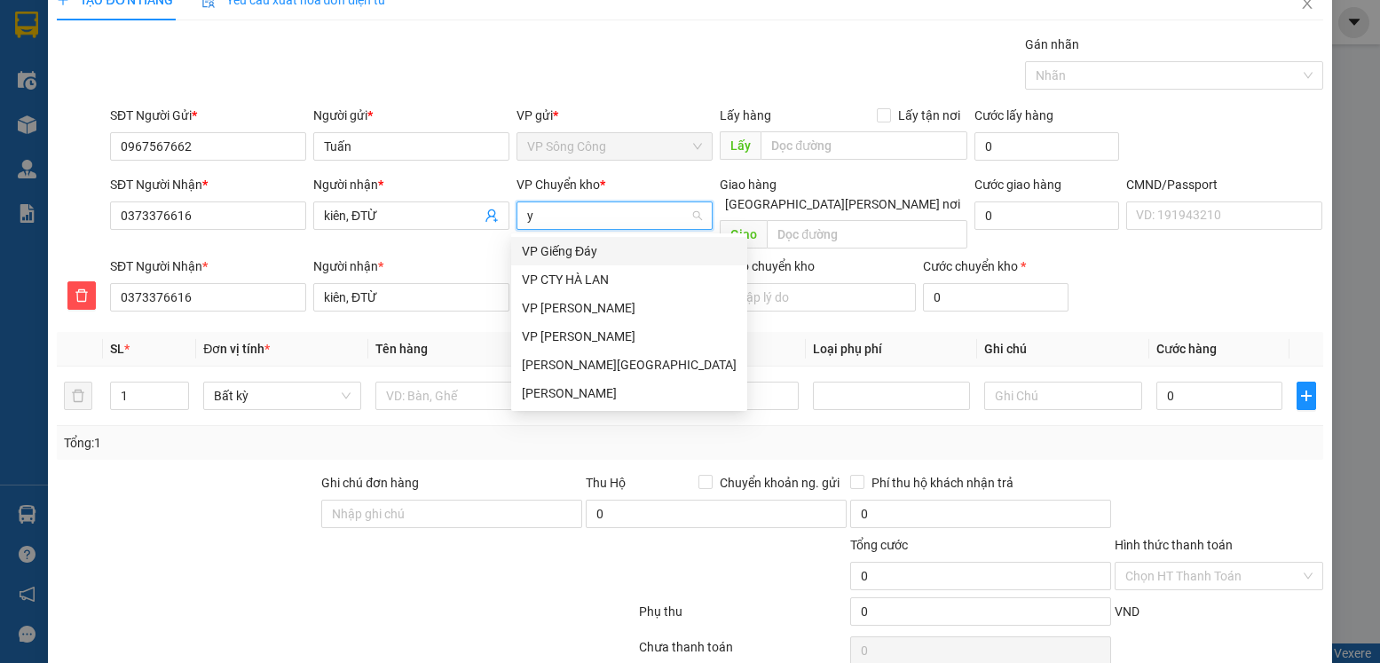
type input "yb"
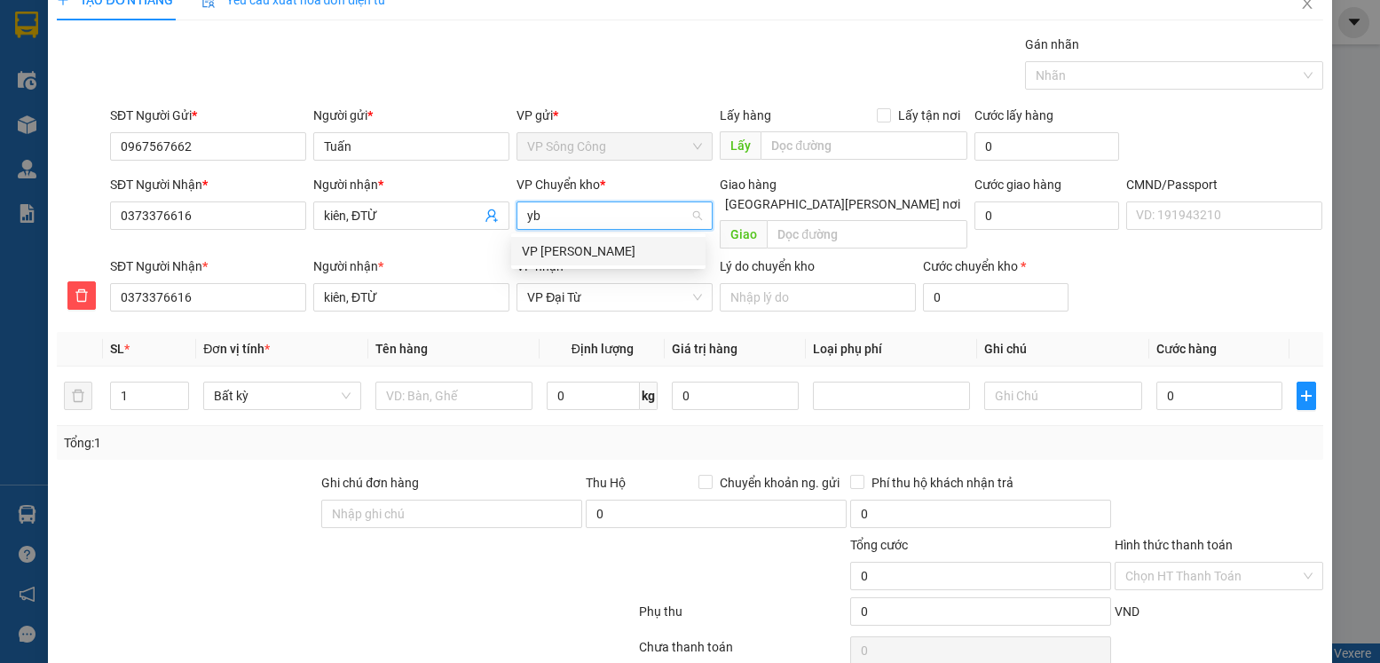
click at [559, 249] on div "VP [PERSON_NAME]" at bounding box center [608, 251] width 173 height 20
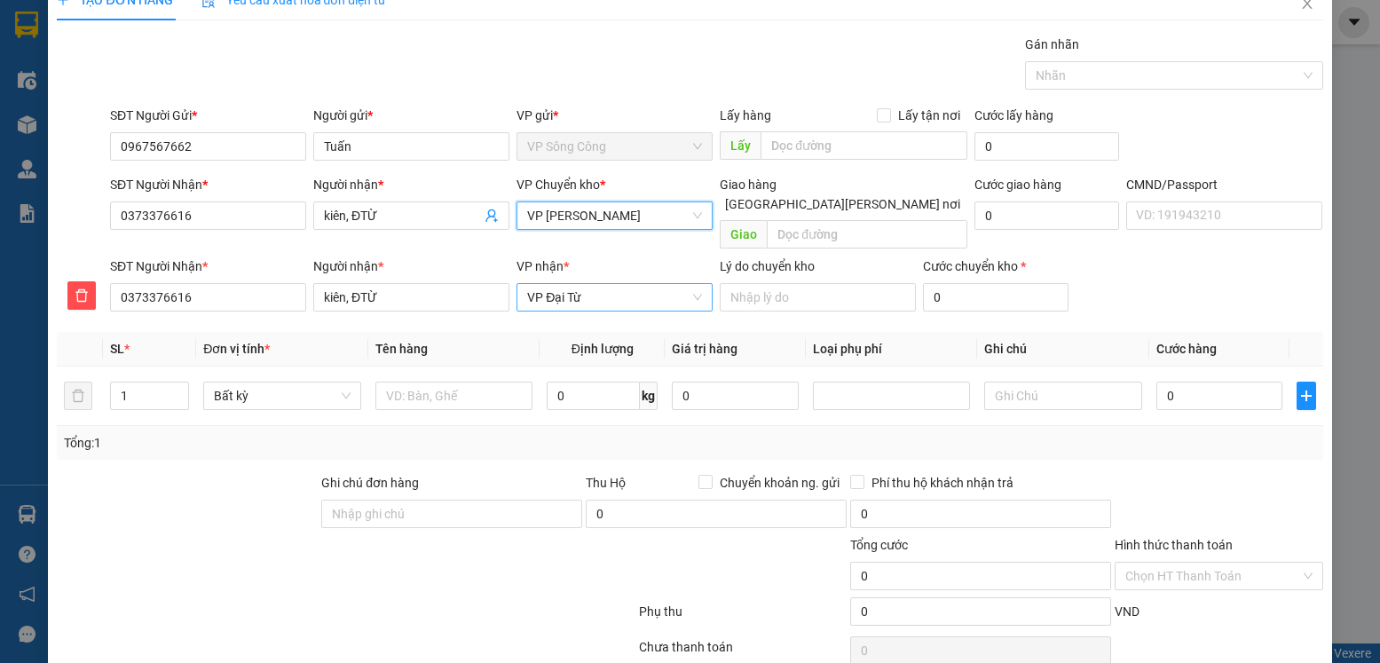
click at [540, 284] on span "VP Đại Từ" at bounding box center [614, 297] width 175 height 27
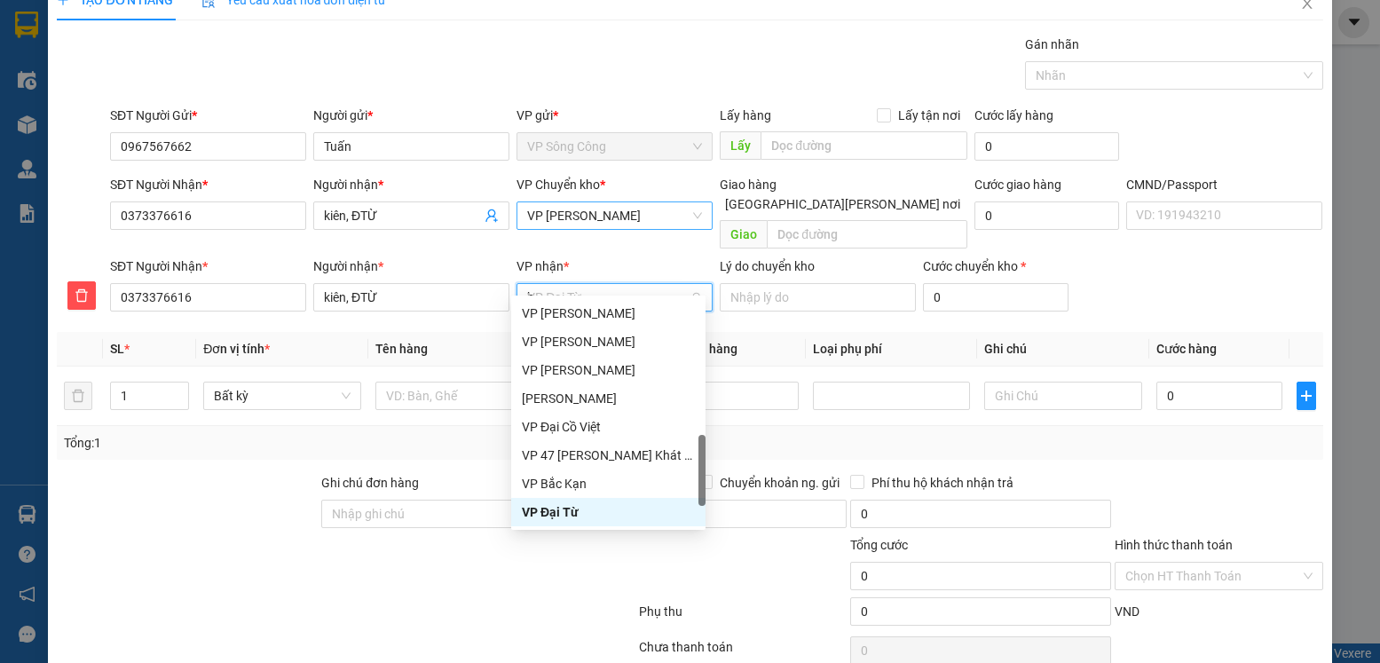
scroll to position [277, 0]
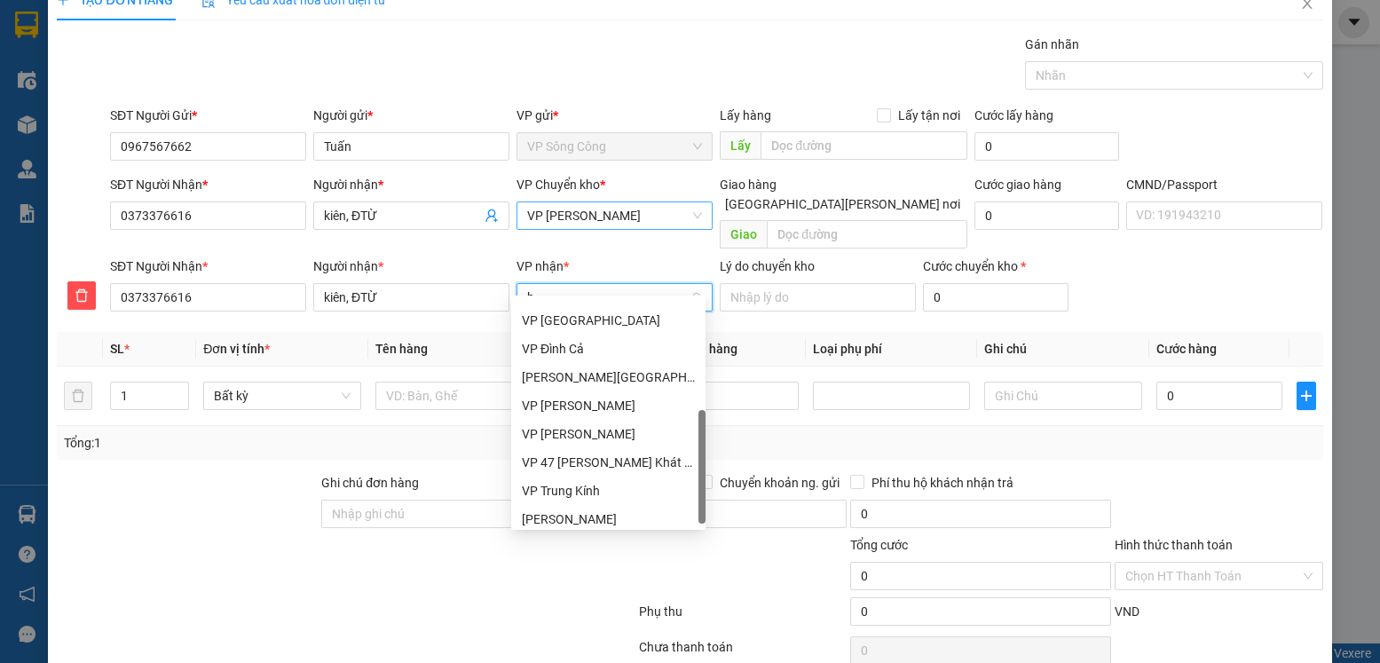
type input "hg"
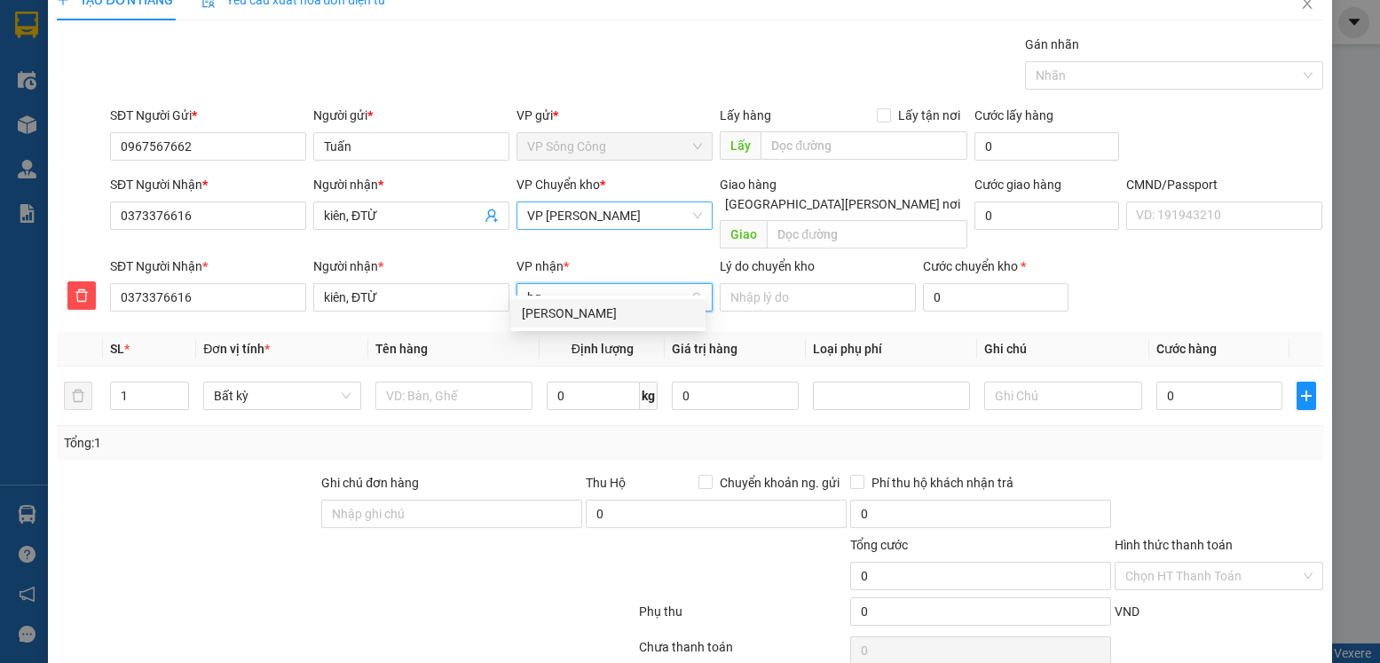
click at [572, 318] on div "[PERSON_NAME]" at bounding box center [608, 314] width 173 height 20
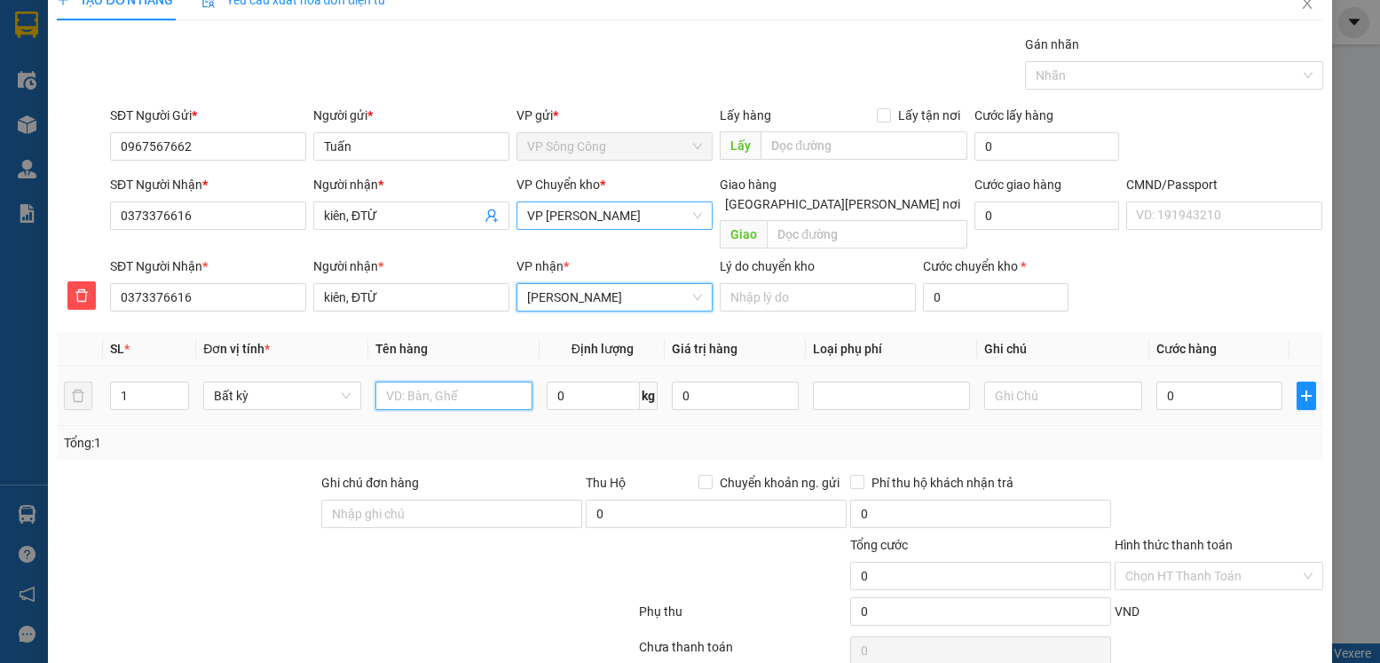
click at [447, 382] on input "text" at bounding box center [454, 396] width 158 height 28
type input "hộp máy laptop"
click at [581, 382] on input "0" at bounding box center [593, 396] width 93 height 28
type input "2"
click at [1212, 382] on input "0" at bounding box center [1219, 396] width 126 height 28
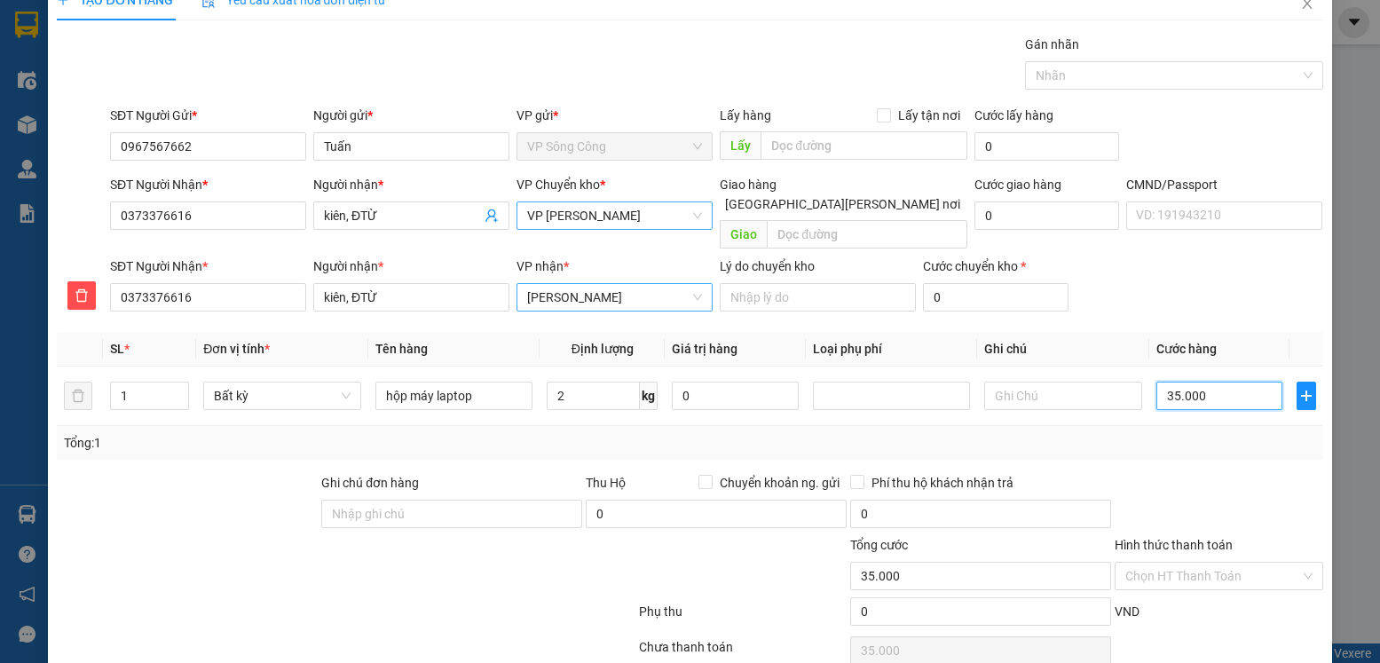
type input "35.000"
type input "3.500"
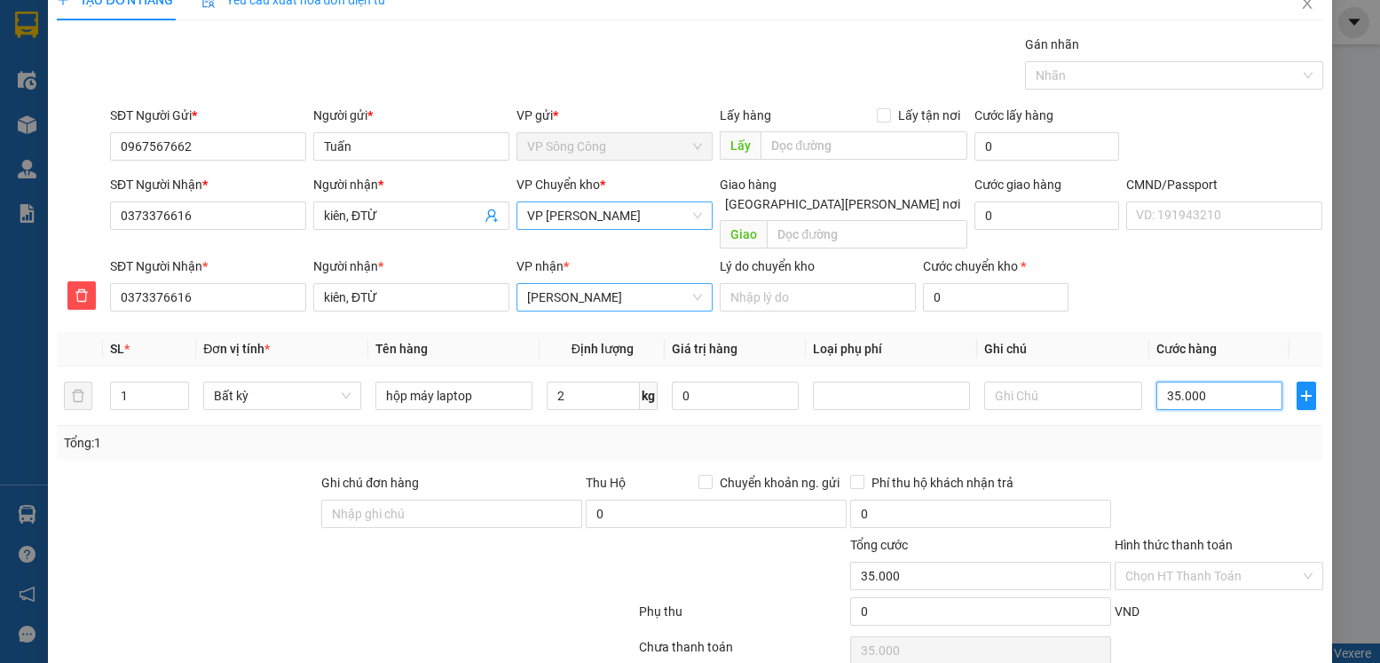
type input "3.500"
type input "0"
type input "02"
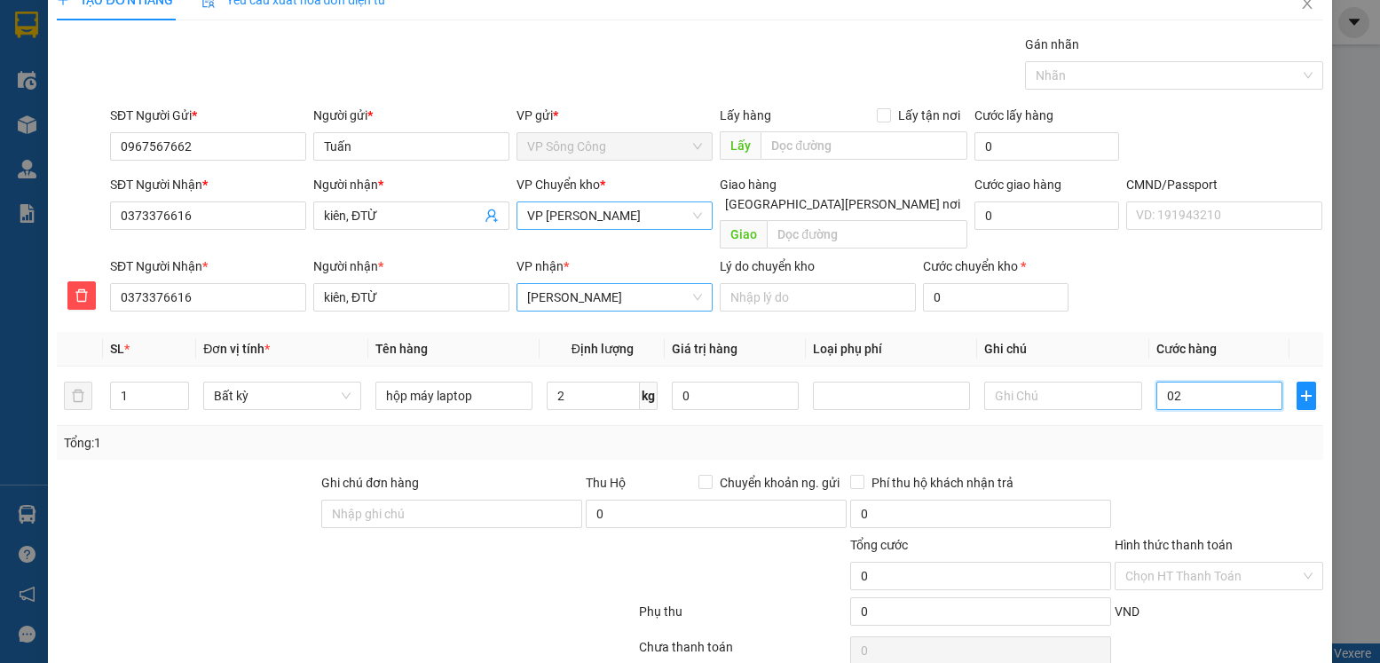
type input "2"
type input "020"
type input "20"
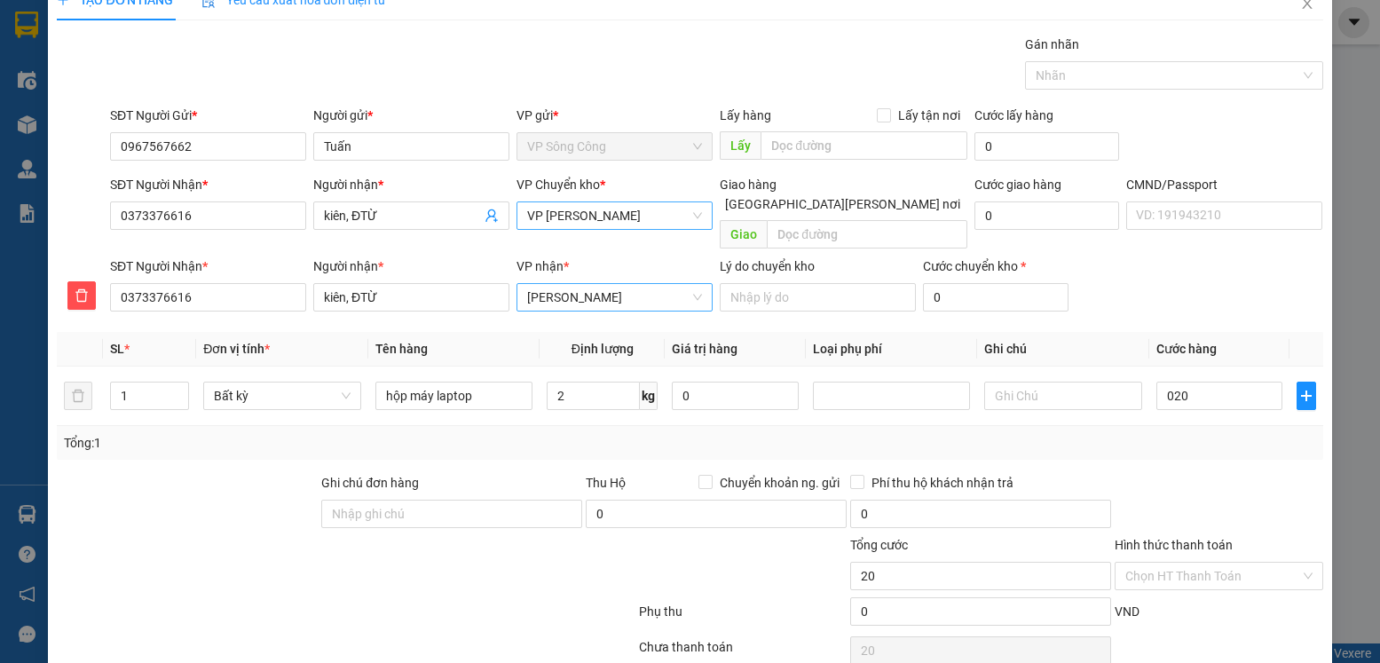
type input "20.000"
click at [1214, 473] on div at bounding box center [1218, 504] width 211 height 62
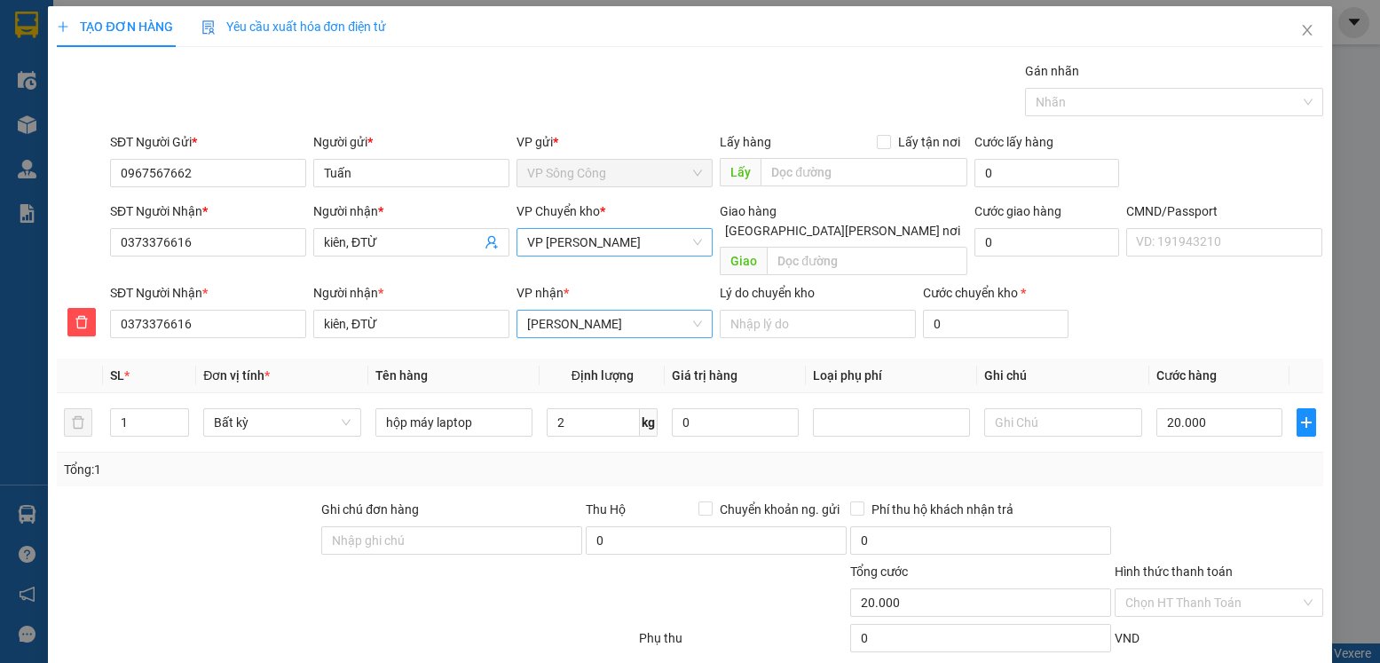
scroll to position [91, 0]
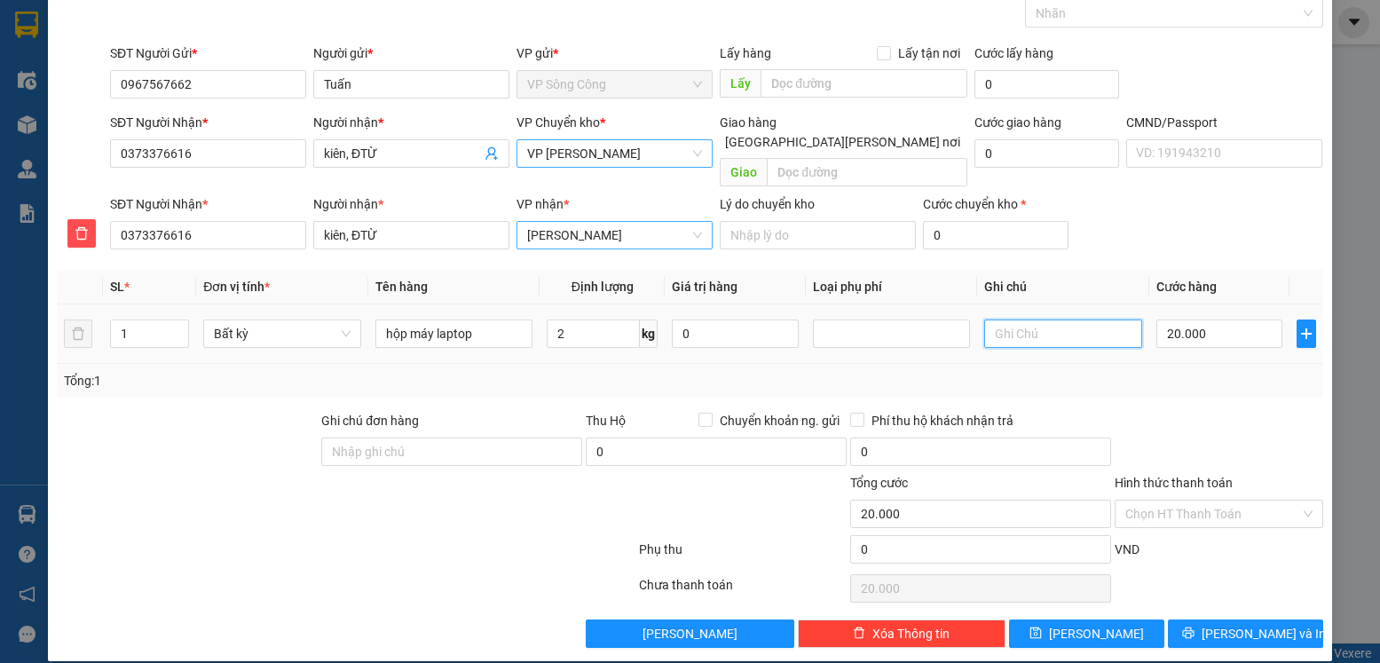
click at [1015, 320] on input "text" at bounding box center [1063, 334] width 158 height 28
type input "hg chuyển lên đại từ ạ"
click at [1243, 624] on span "[PERSON_NAME] và In" at bounding box center [1264, 634] width 124 height 20
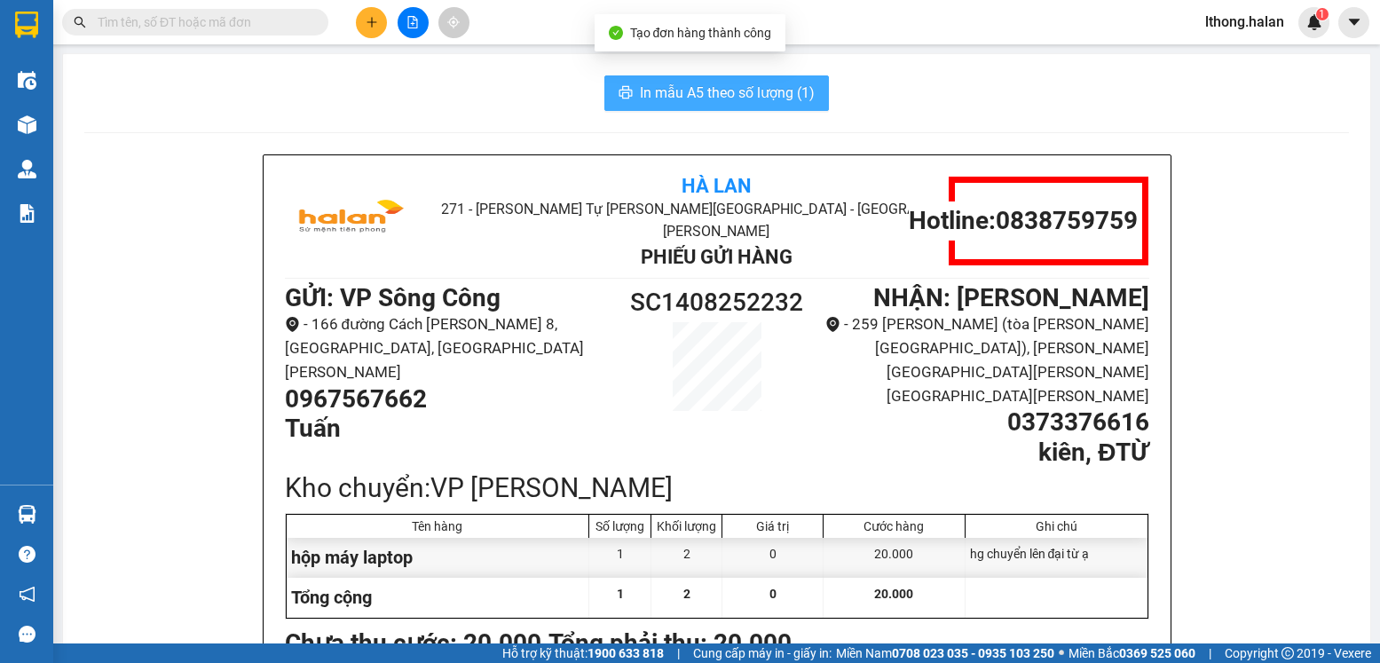
click at [754, 92] on span "In mẫu A5 theo số lượng (1)" at bounding box center [727, 93] width 175 height 22
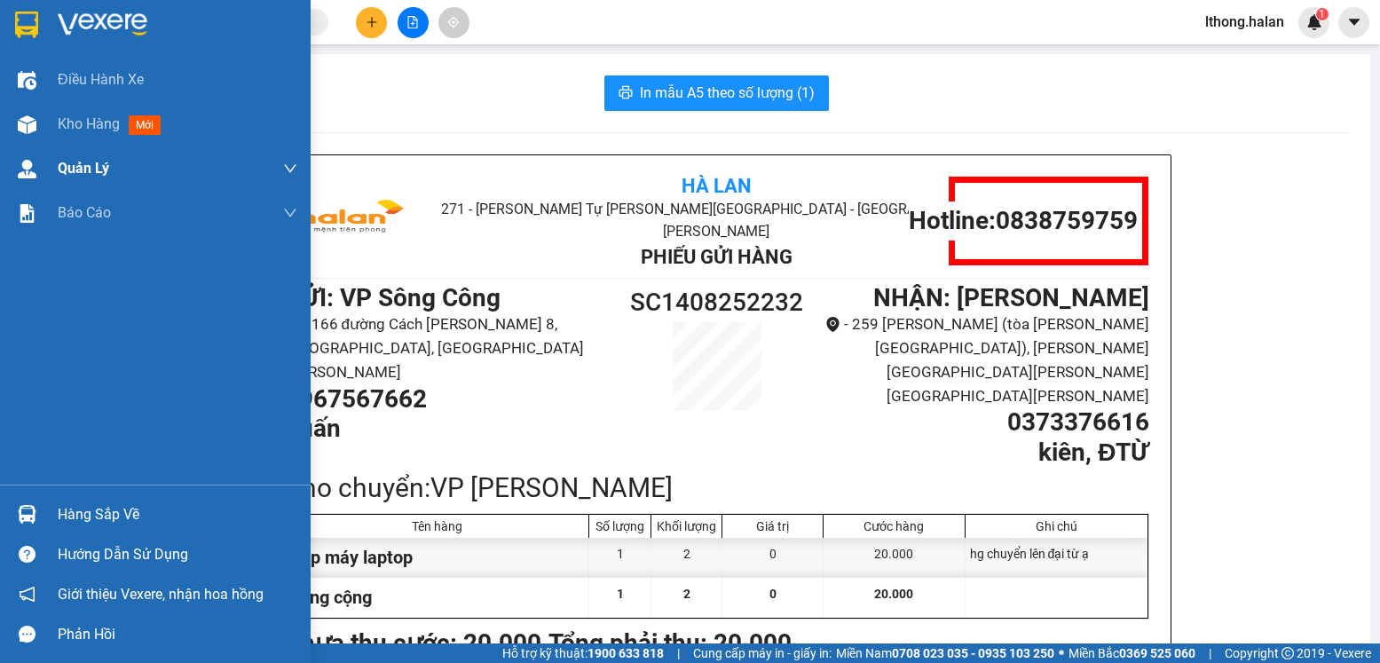
drag, startPoint x: 60, startPoint y: 129, endPoint x: 278, endPoint y: 158, distance: 219.4
click at [60, 130] on span "Kho hàng" at bounding box center [89, 123] width 62 height 17
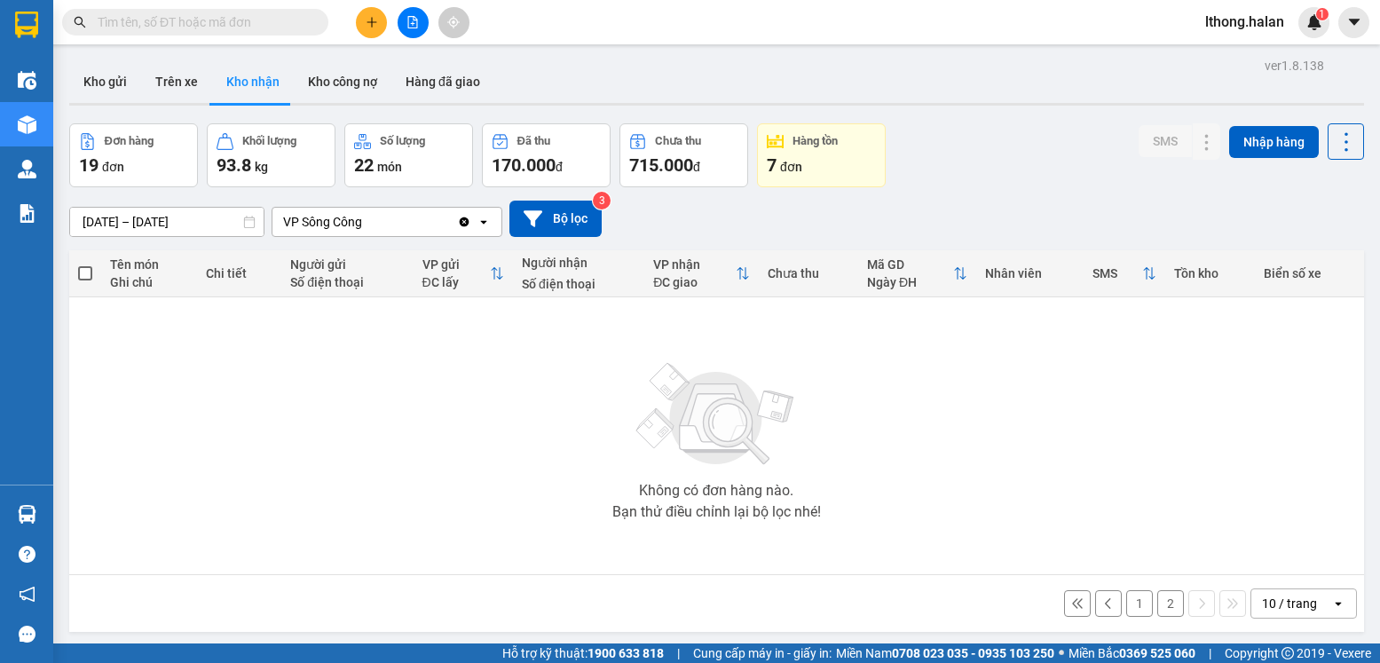
click at [83, 521] on div "Không có đơn hàng nào. Bạn thử điều chỉnh lại bộ lọc nhé!" at bounding box center [716, 436] width 1277 height 266
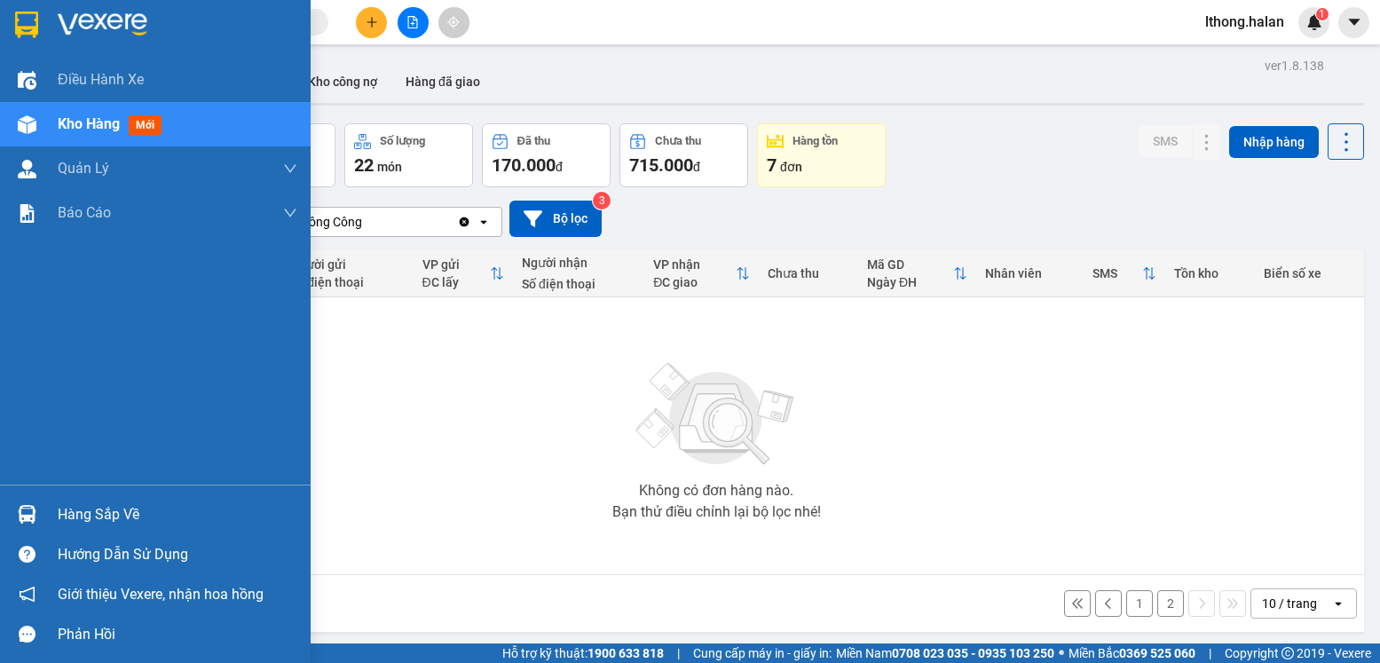
click at [66, 513] on div "Hàng sắp về" at bounding box center [178, 514] width 240 height 27
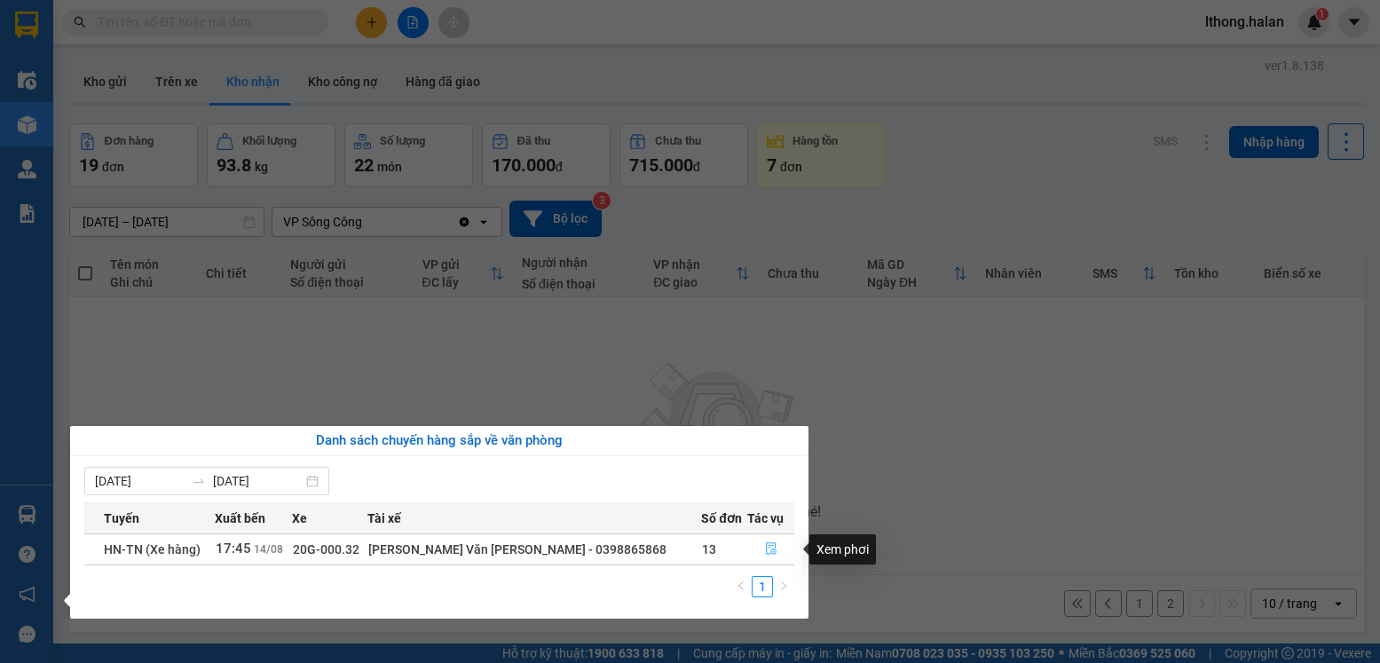
click at [765, 550] on icon "file-done" at bounding box center [771, 548] width 12 height 12
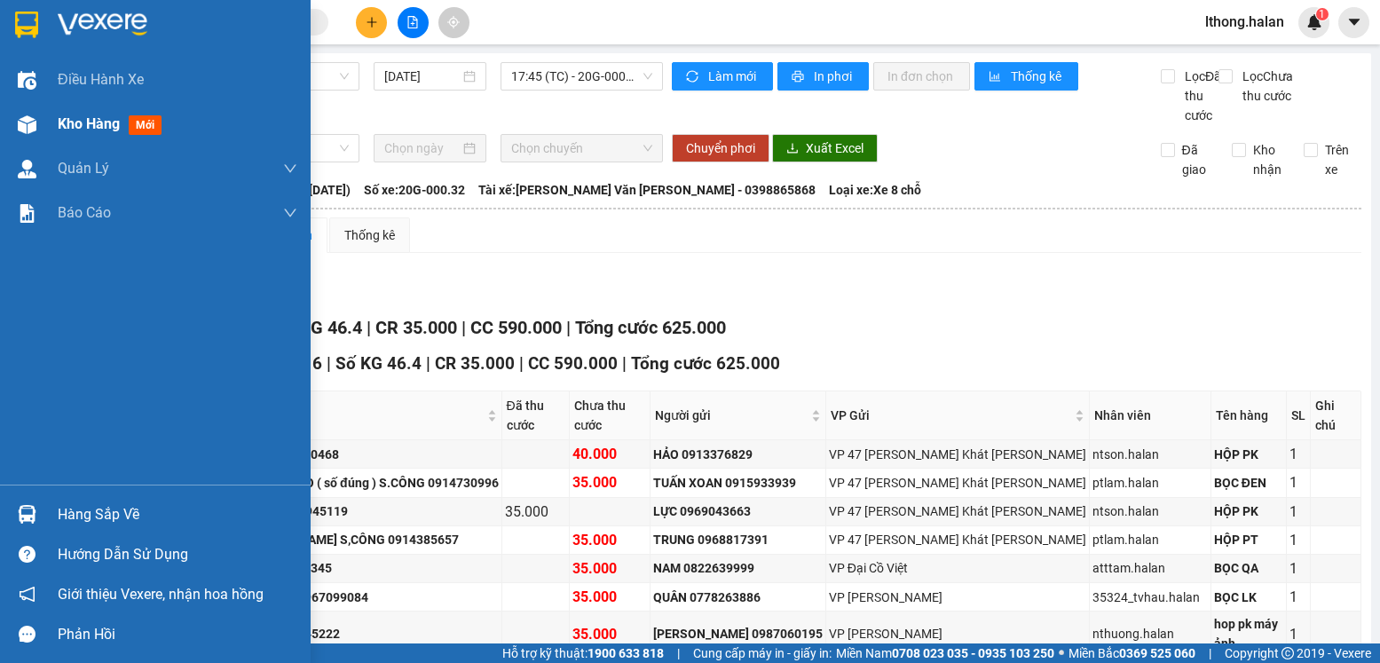
click at [83, 128] on span "Kho hàng" at bounding box center [89, 123] width 62 height 17
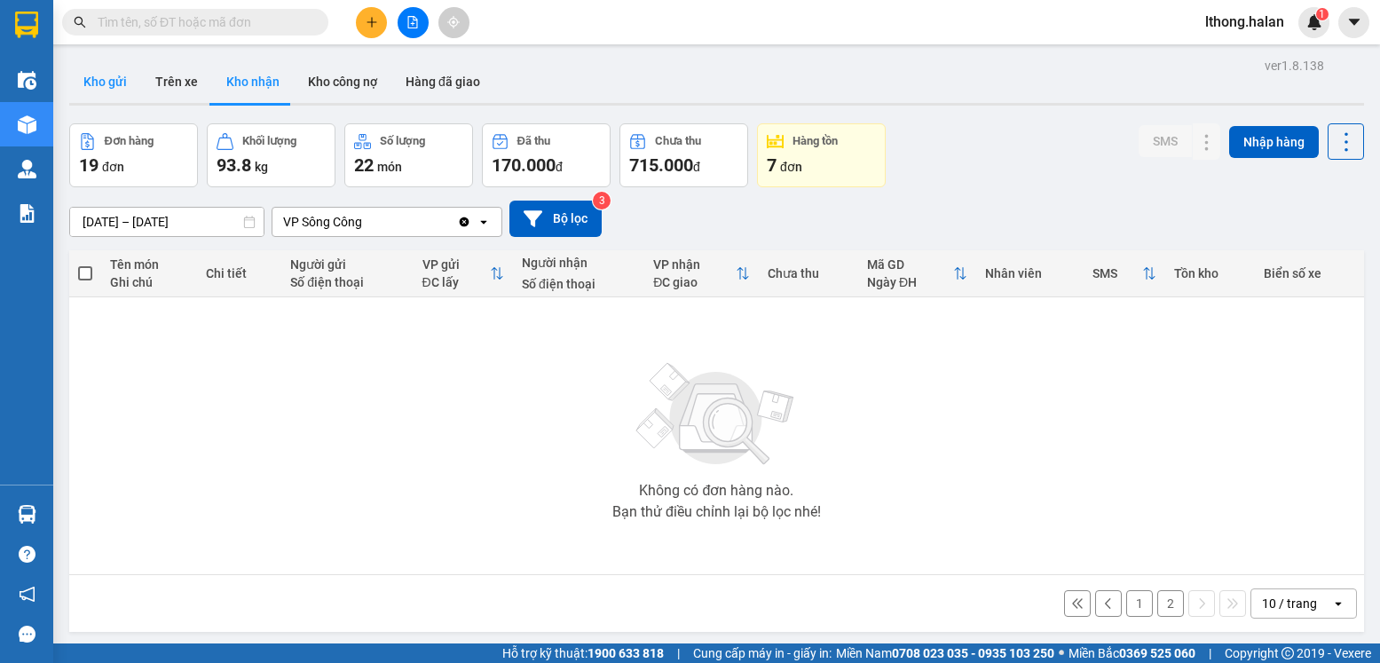
click at [80, 81] on button "Kho gửi" at bounding box center [105, 81] width 72 height 43
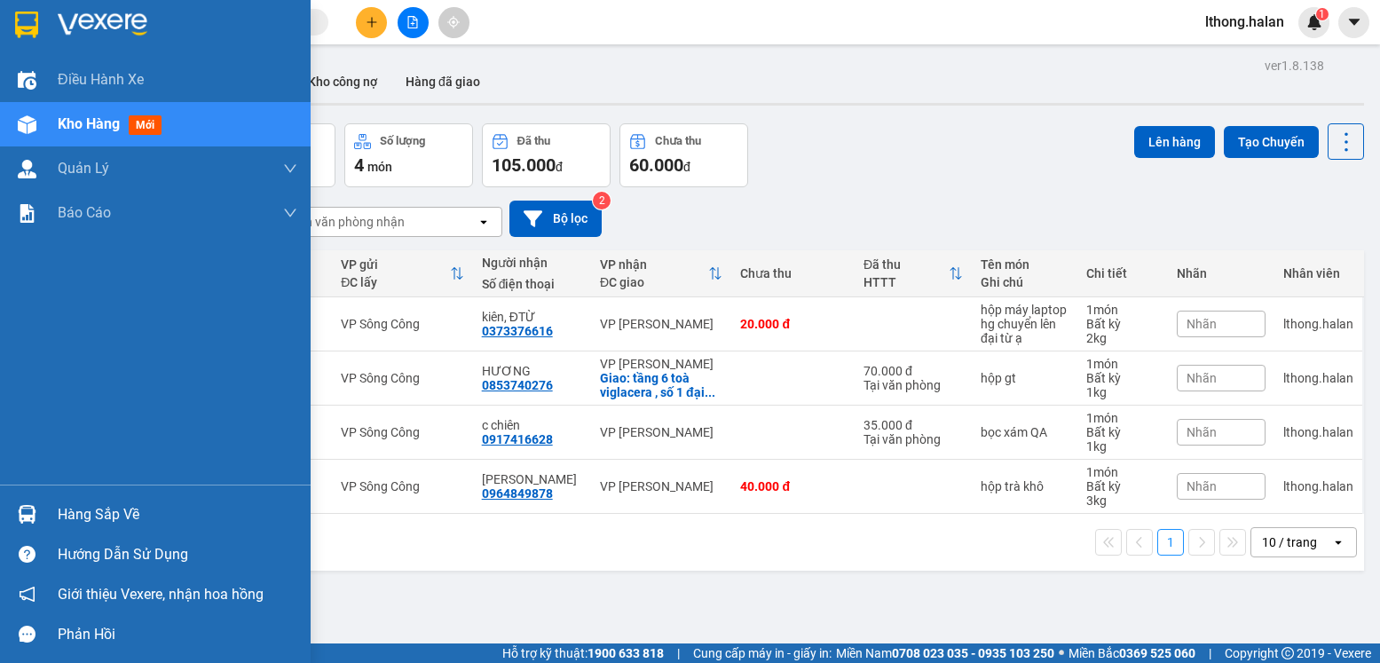
click at [99, 507] on div "Hàng sắp về" at bounding box center [178, 514] width 240 height 27
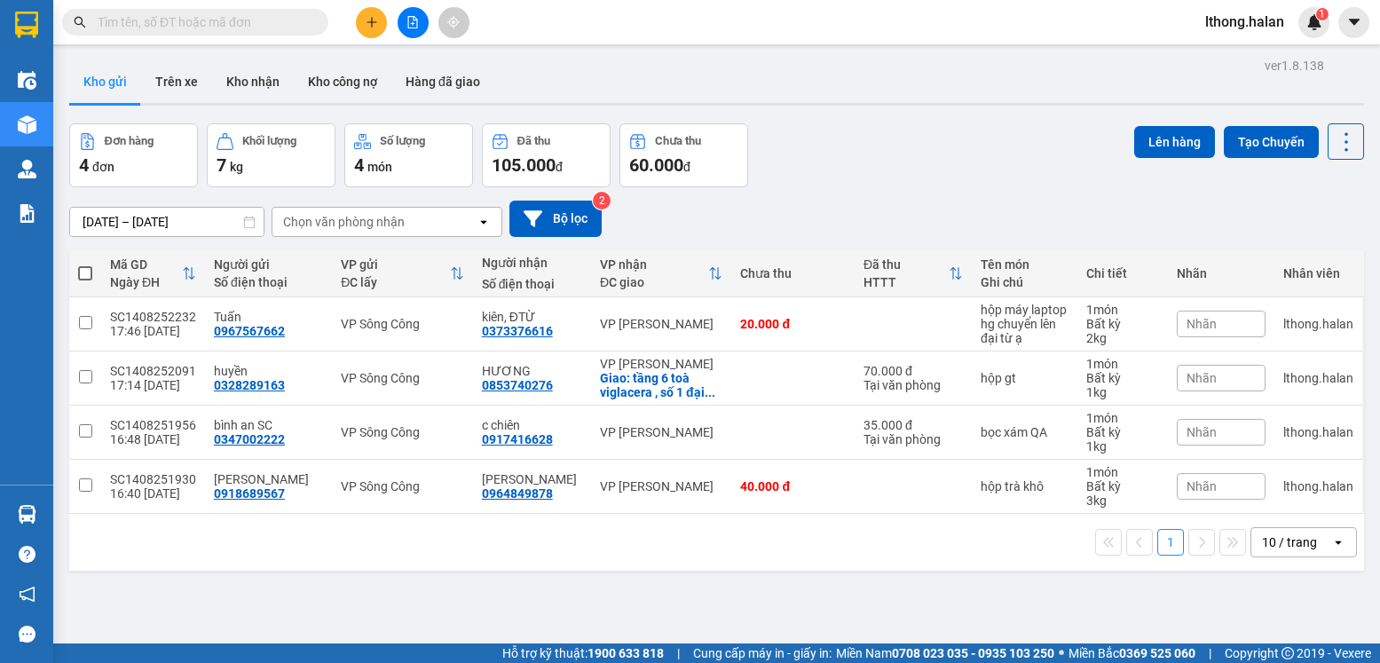
click at [899, 627] on section "Kết quả [PERSON_NAME] ( 234 ) Bộ lọc Mã ĐH Trạng thái Món hàng Thu hộ Tổng [PER…" at bounding box center [690, 331] width 1380 height 663
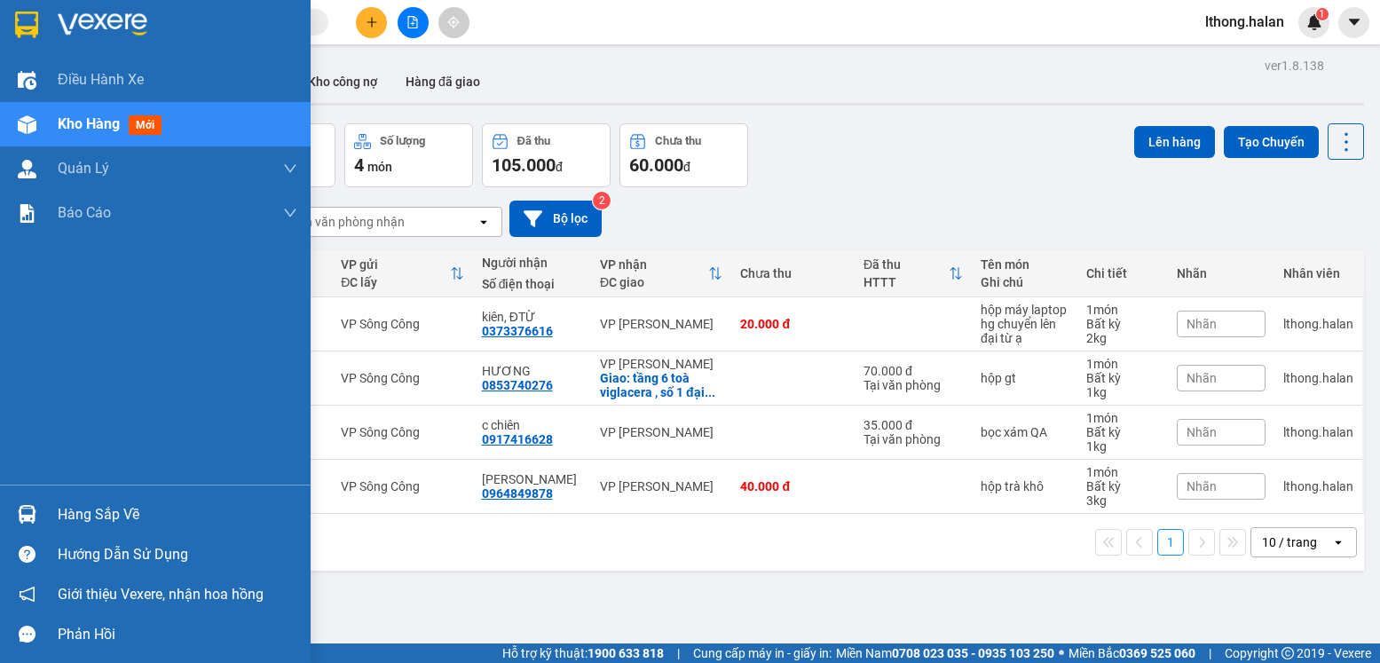
click at [153, 517] on div "Hàng sắp về" at bounding box center [178, 514] width 240 height 27
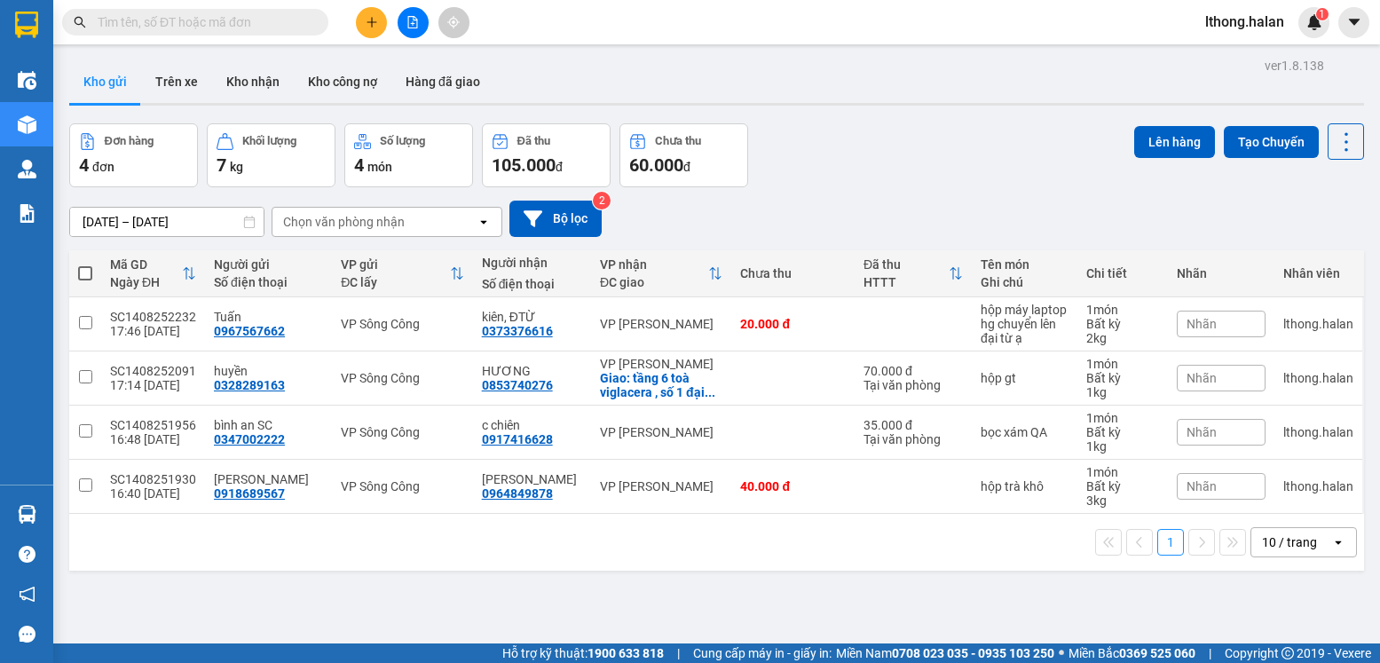
click at [893, 599] on section "Kết quả [PERSON_NAME] ( 234 ) Bộ lọc Mã ĐH Trạng thái Món hàng Thu hộ Tổng [PER…" at bounding box center [690, 331] width 1380 height 663
click at [261, 27] on input "text" at bounding box center [202, 22] width 209 height 20
click at [272, 28] on input "text" at bounding box center [202, 22] width 209 height 20
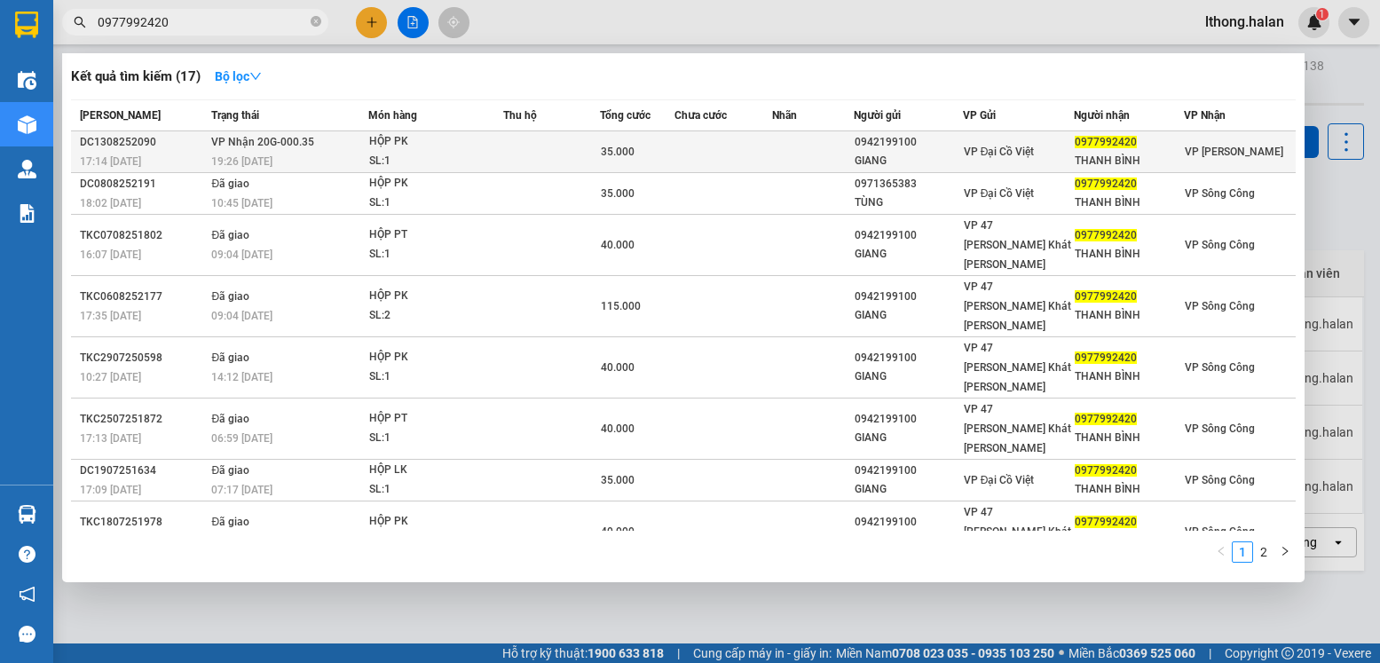
type input "0977992420"
click at [761, 148] on td at bounding box center [723, 152] width 97 height 42
click at [778, 155] on td at bounding box center [813, 152] width 82 height 42
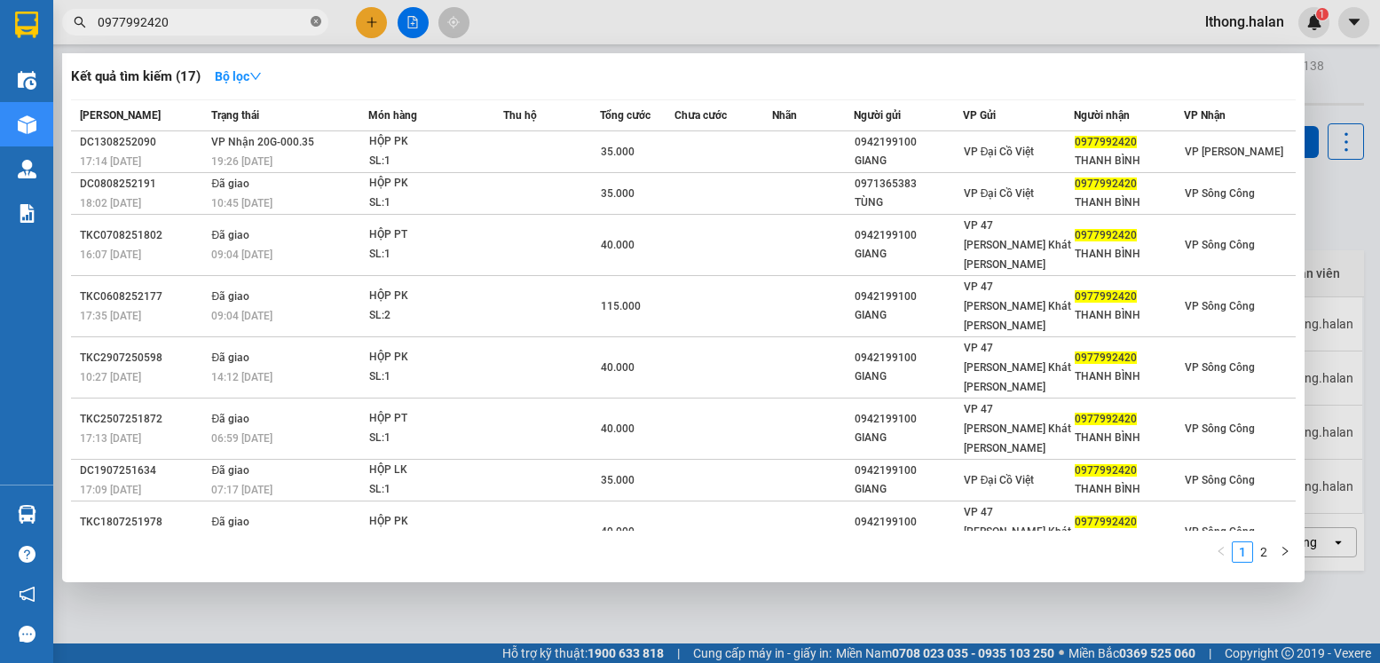
click at [316, 19] on icon "close-circle" at bounding box center [316, 21] width 11 height 11
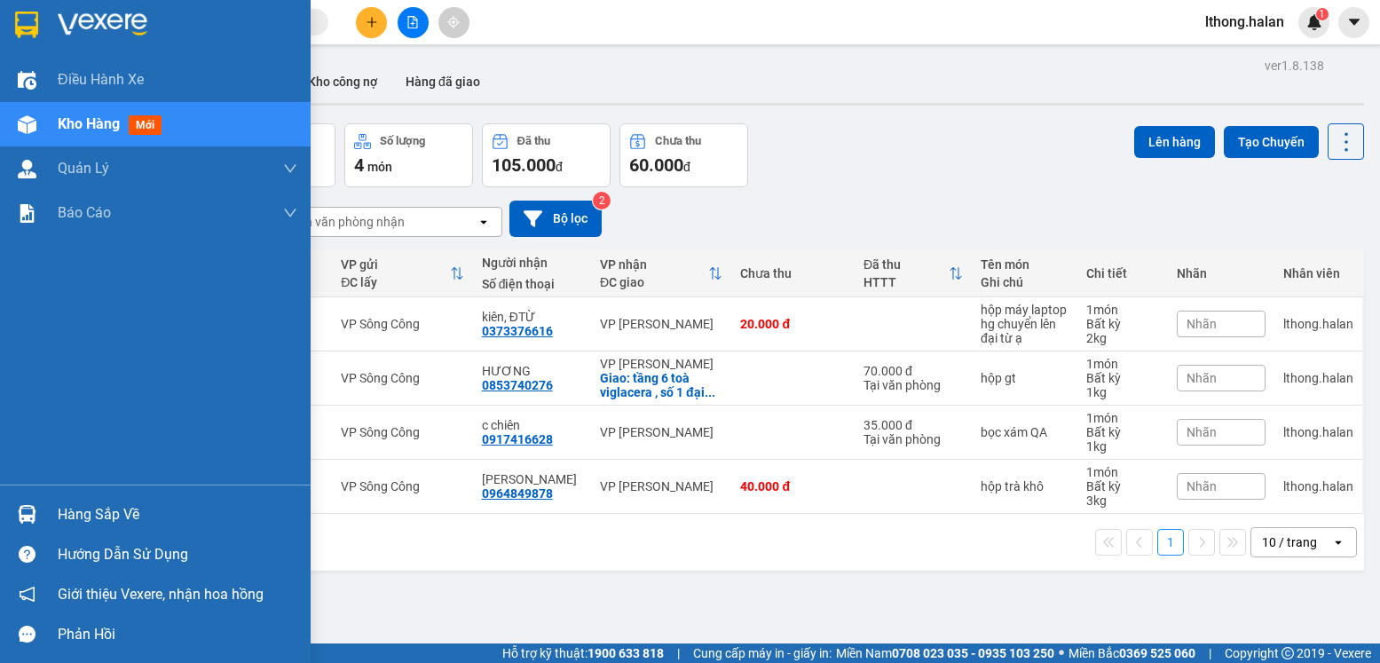
click at [120, 516] on div "Hàng sắp về" at bounding box center [178, 514] width 240 height 27
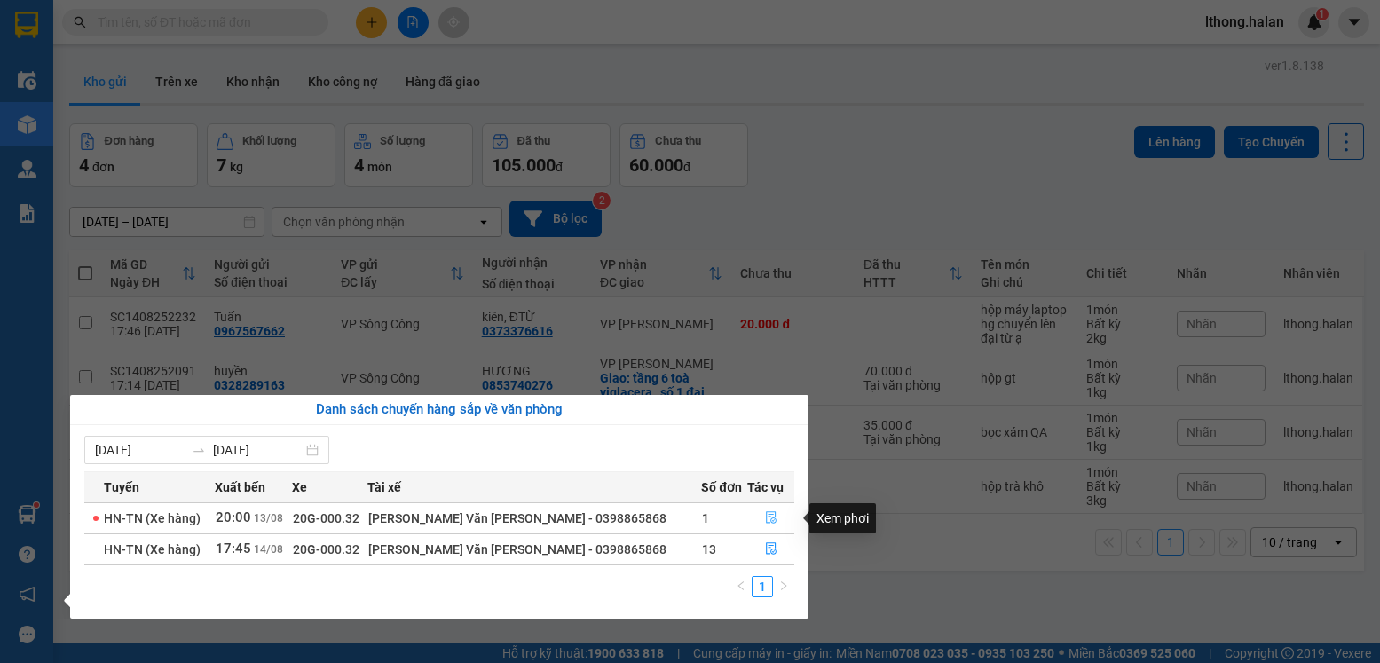
click at [767, 520] on icon "file-done" at bounding box center [771, 517] width 12 height 12
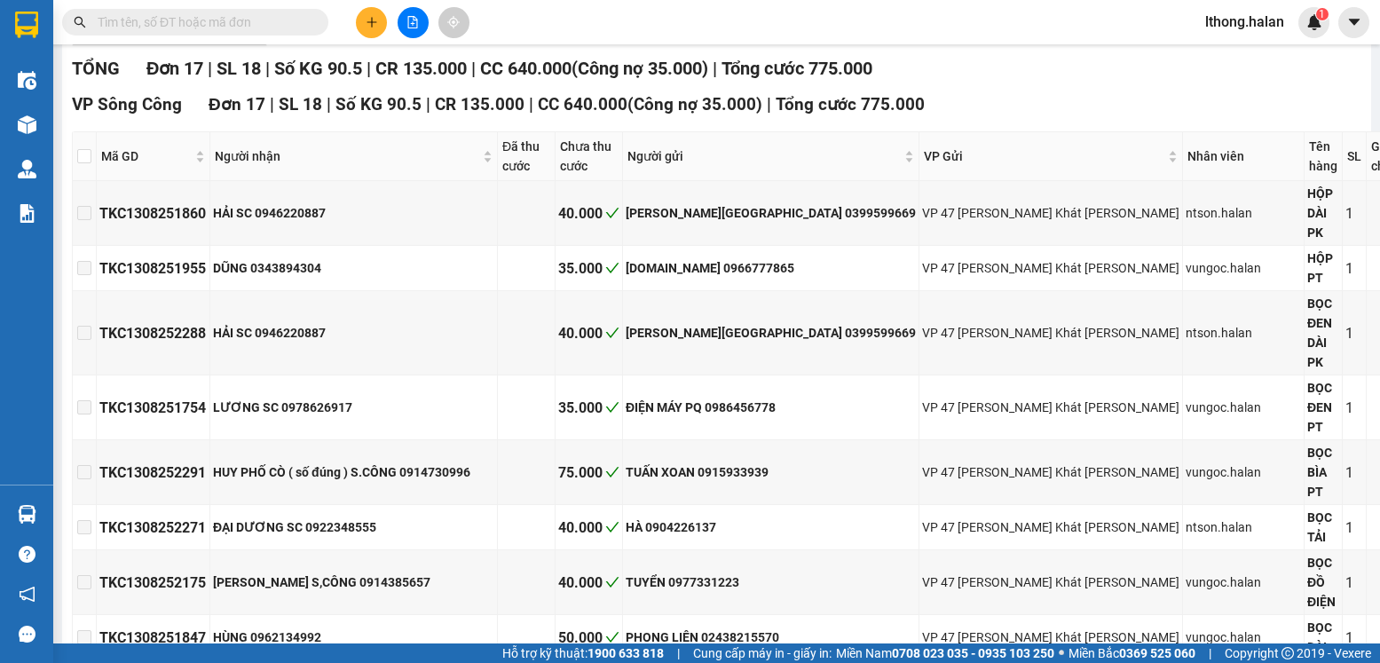
type input "[DATE]"
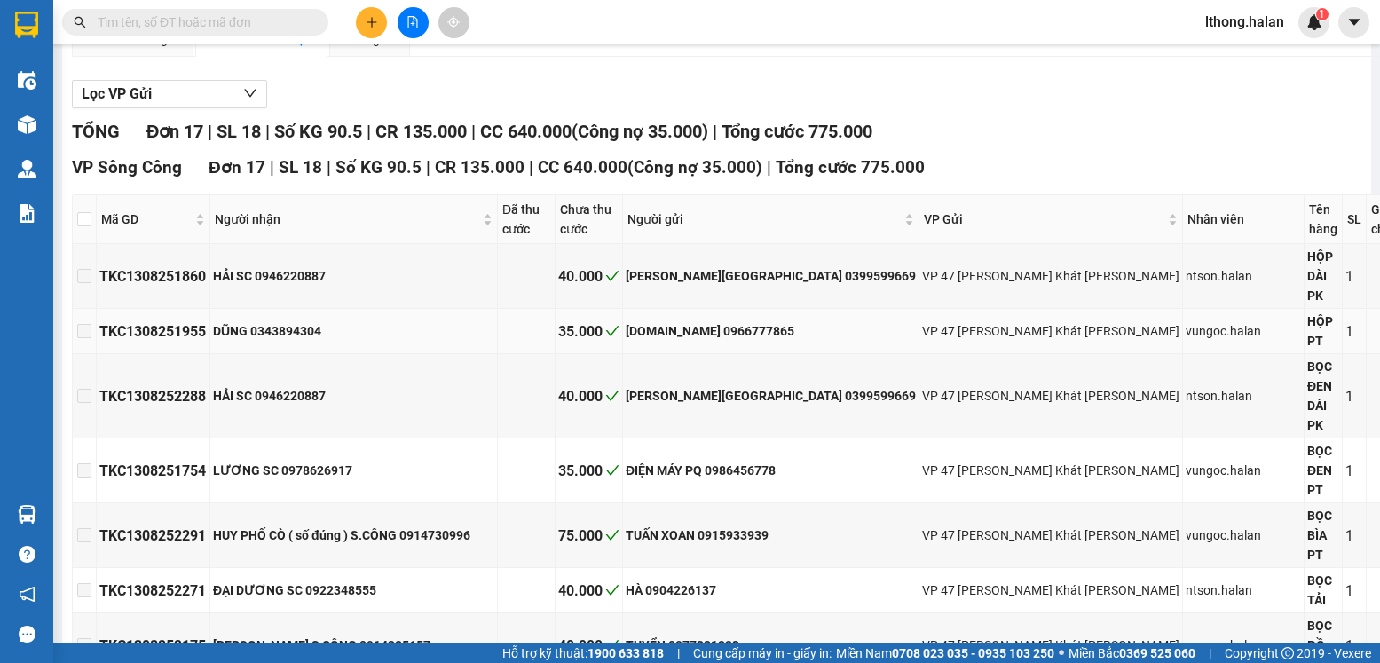
scroll to position [107, 0]
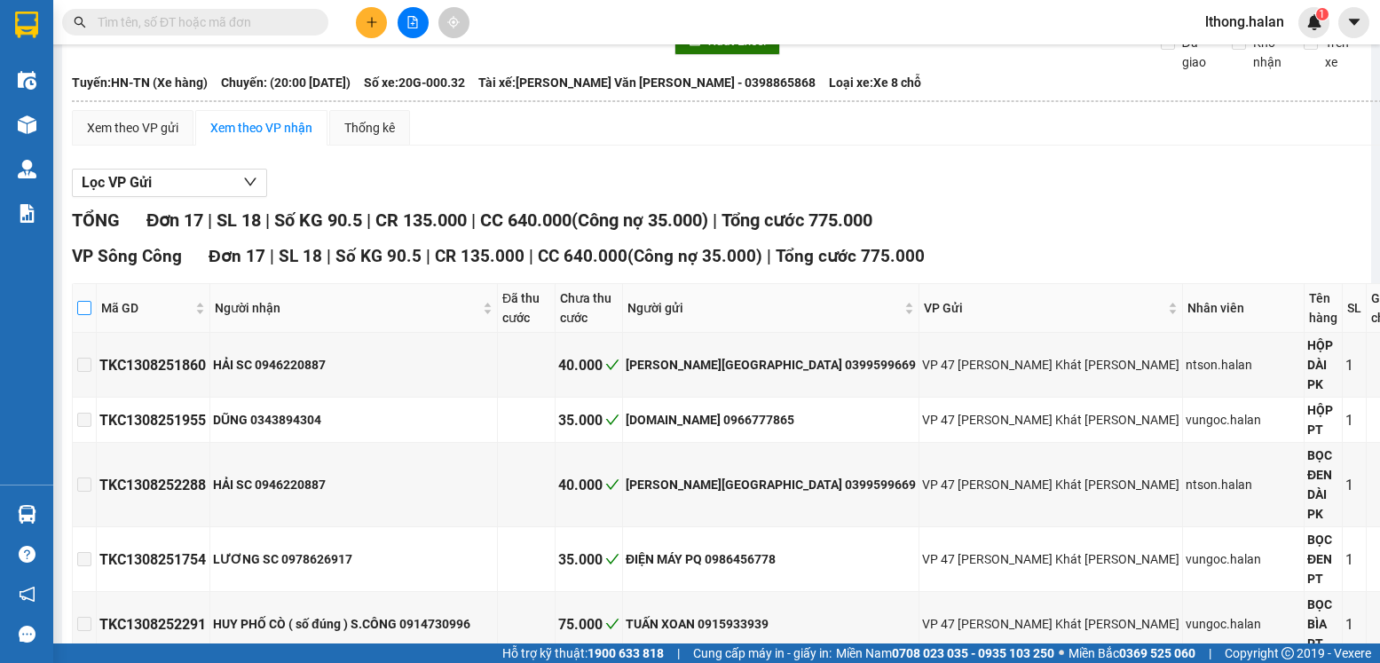
click at [91, 315] on input "checkbox" at bounding box center [84, 308] width 14 height 14
checkbox input "true"
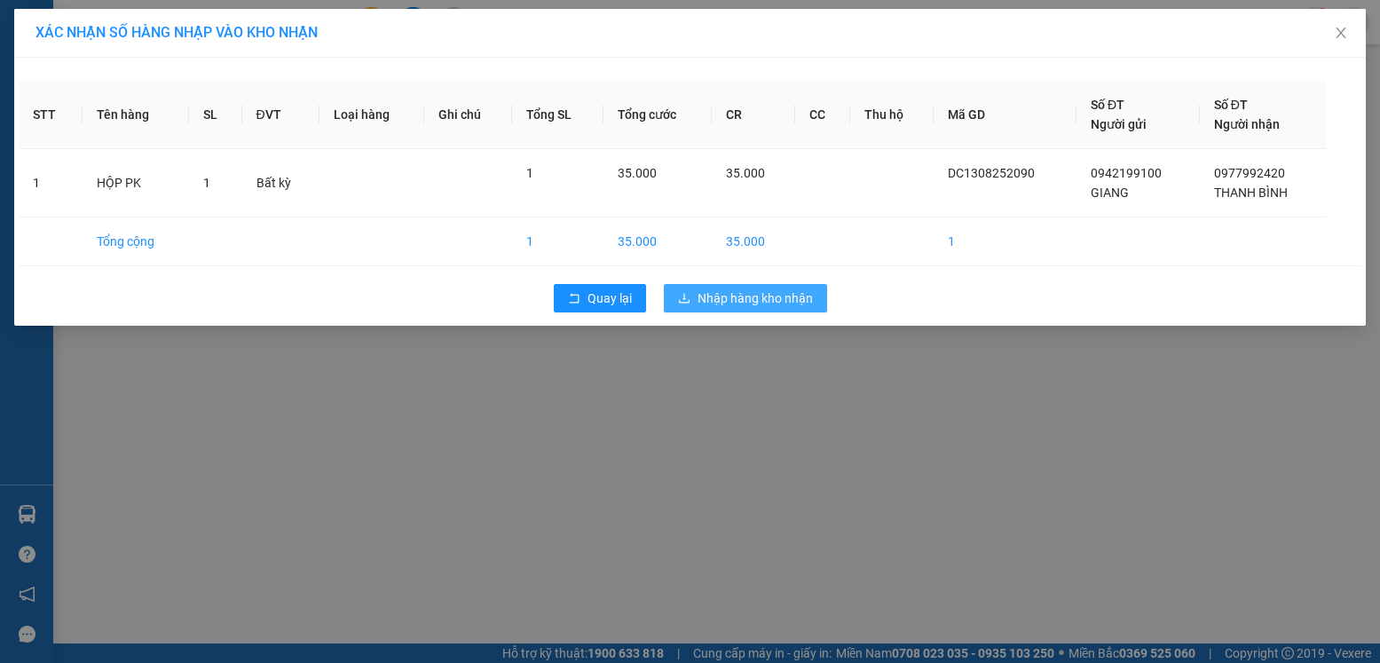
click at [770, 293] on span "Nhập hàng kho nhận" at bounding box center [755, 298] width 115 height 20
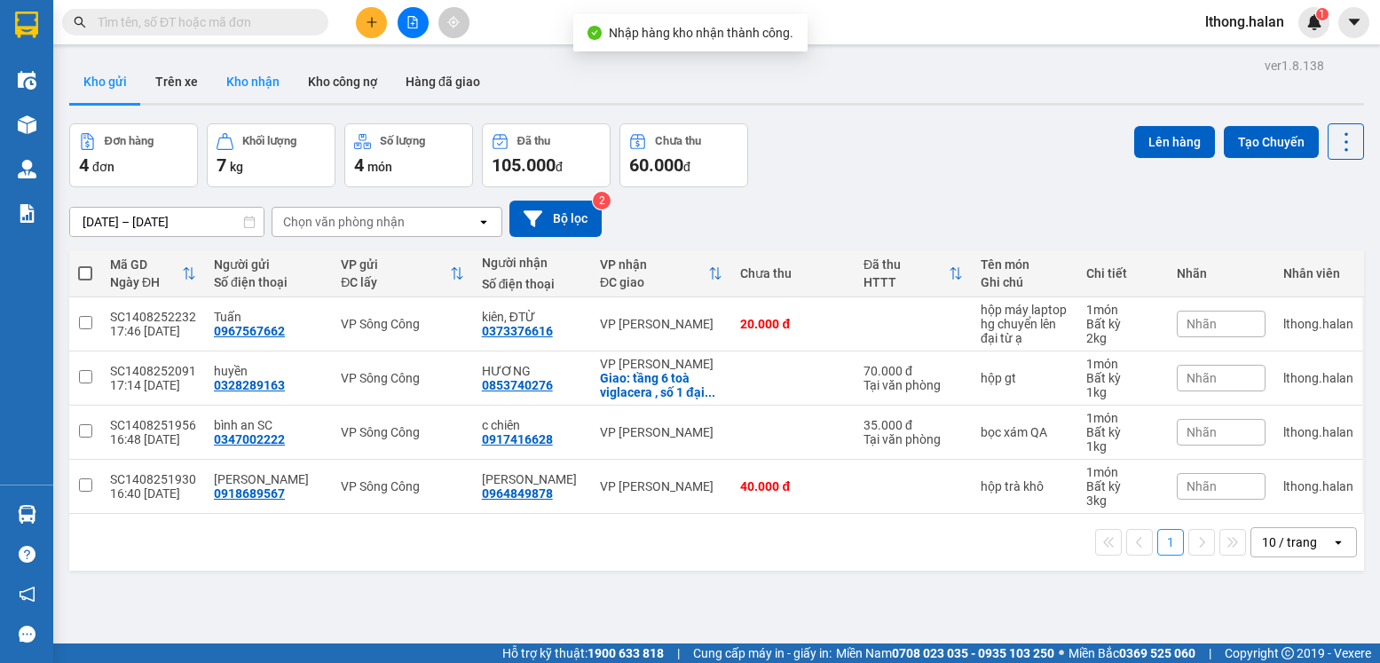
click at [241, 91] on button "Kho nhận" at bounding box center [253, 81] width 82 height 43
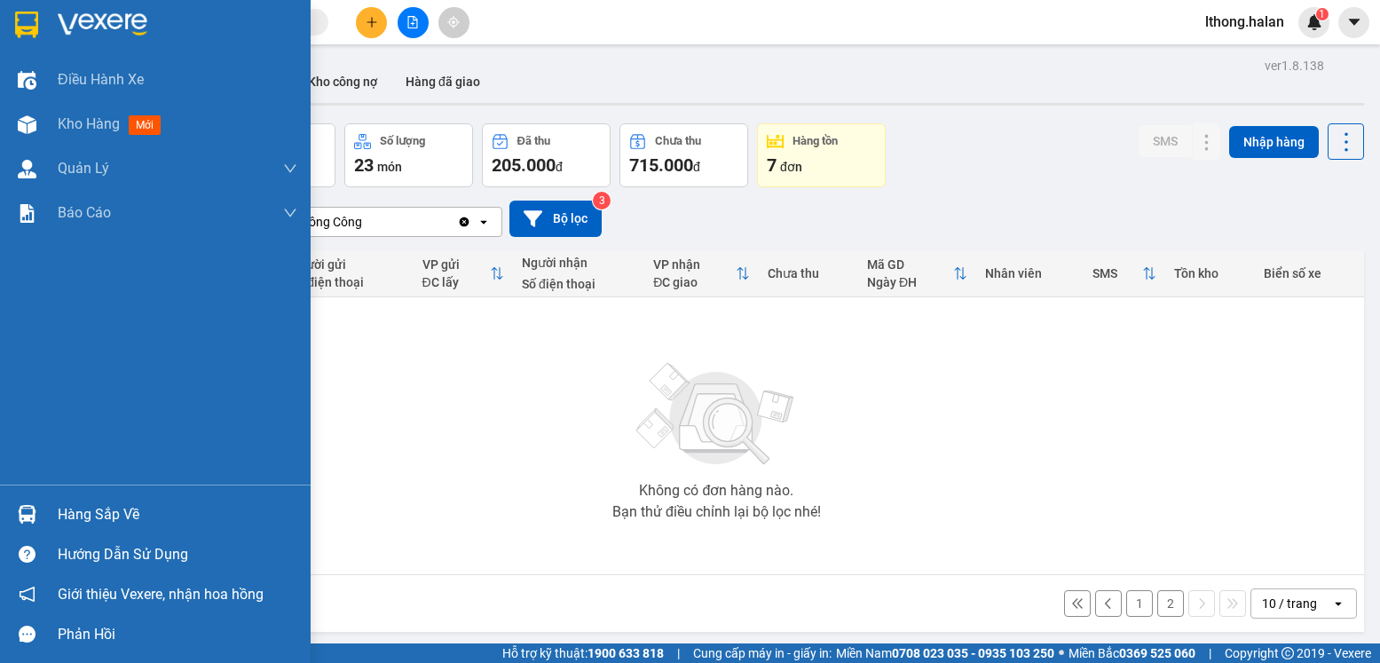
click at [111, 523] on div "Hàng sắp về" at bounding box center [178, 514] width 240 height 27
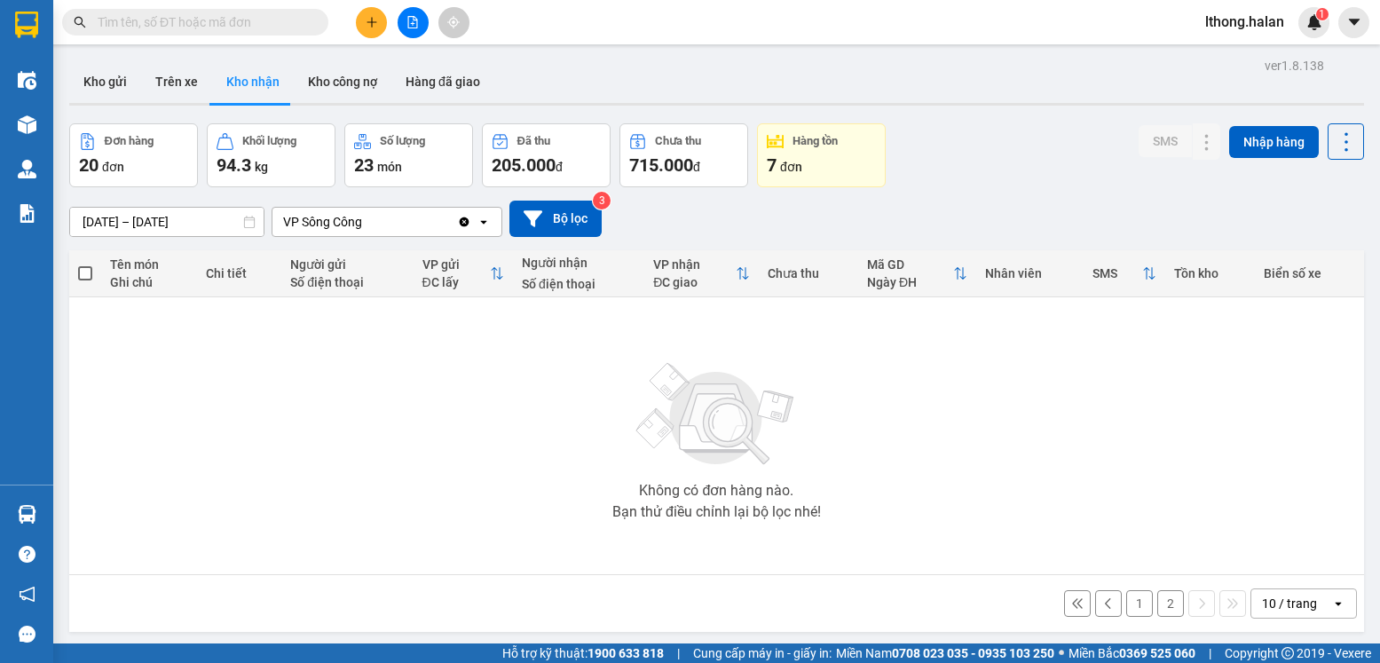
click at [1226, 469] on section "Kết quả [PERSON_NAME] ( 17 ) Bộ lọc Mã ĐH Trạng thái Món hàng Thu hộ Tổng [PERS…" at bounding box center [690, 331] width 1380 height 663
click at [279, 22] on input "text" at bounding box center [202, 22] width 209 height 20
click at [264, 17] on input "text" at bounding box center [202, 22] width 209 height 20
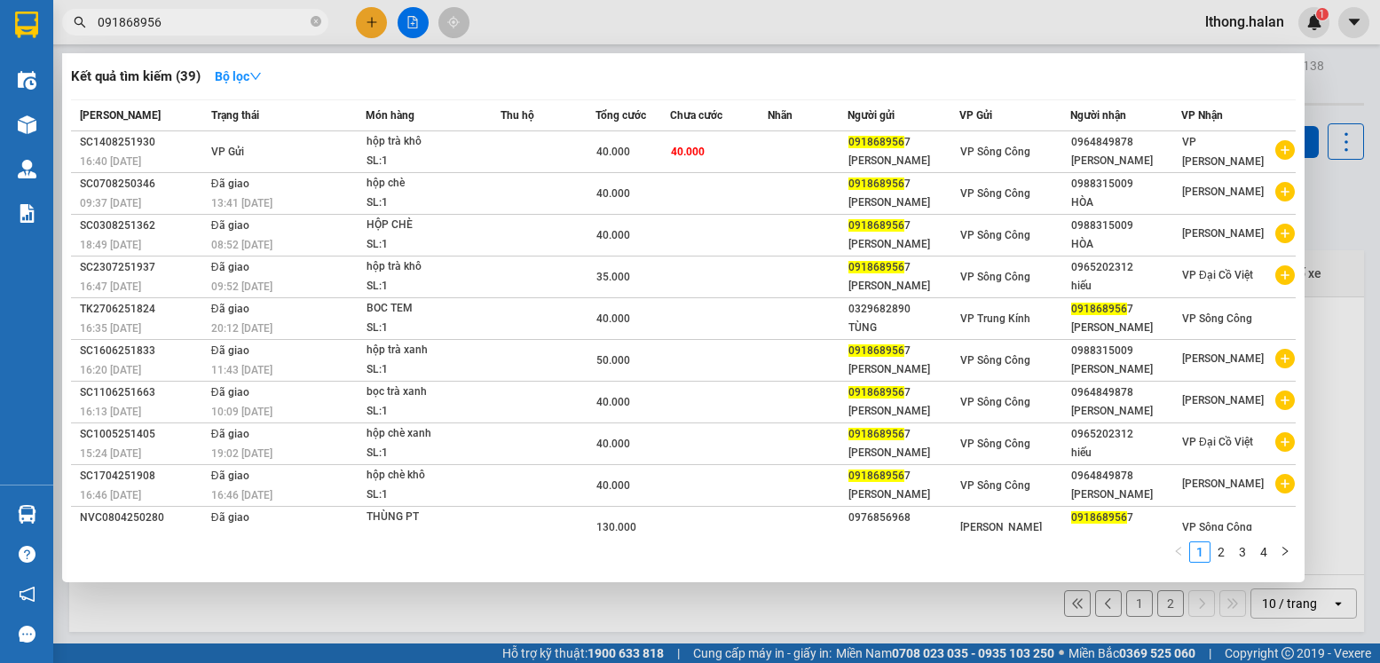
type input "0918689567"
click at [312, 22] on icon "close-circle" at bounding box center [316, 21] width 11 height 11
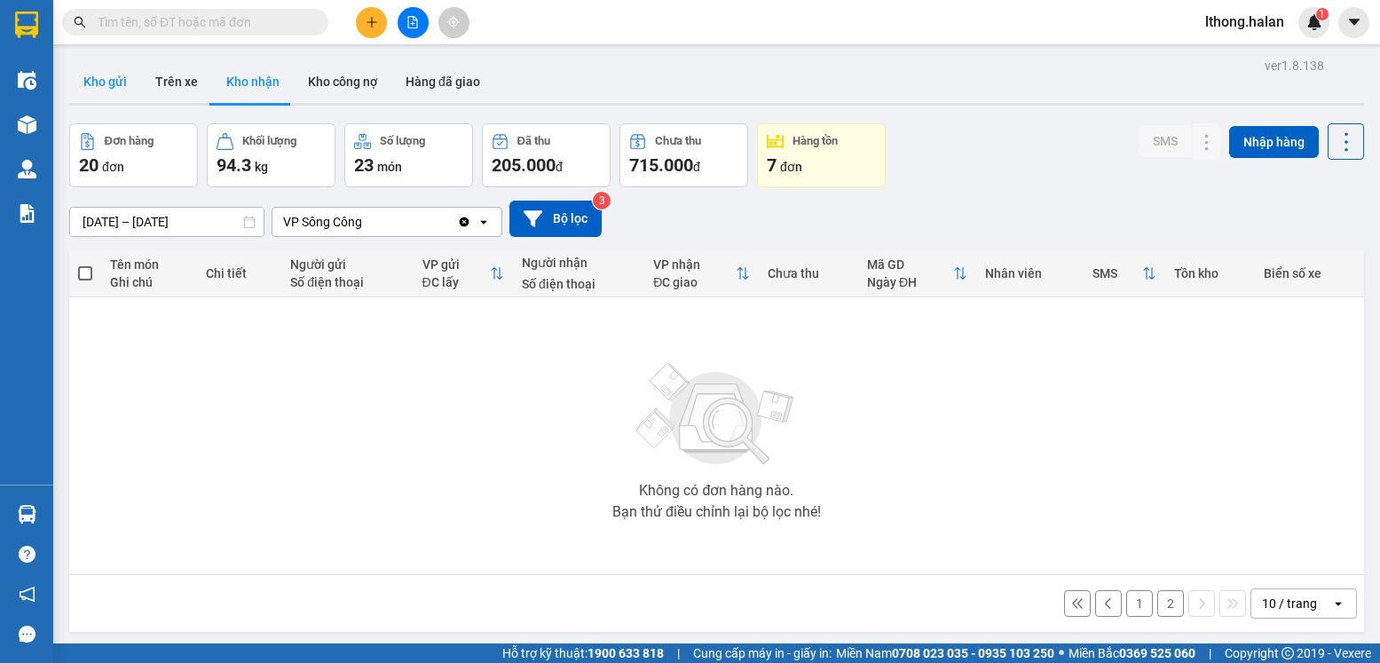
click at [117, 86] on button "Kho gửi" at bounding box center [105, 81] width 72 height 43
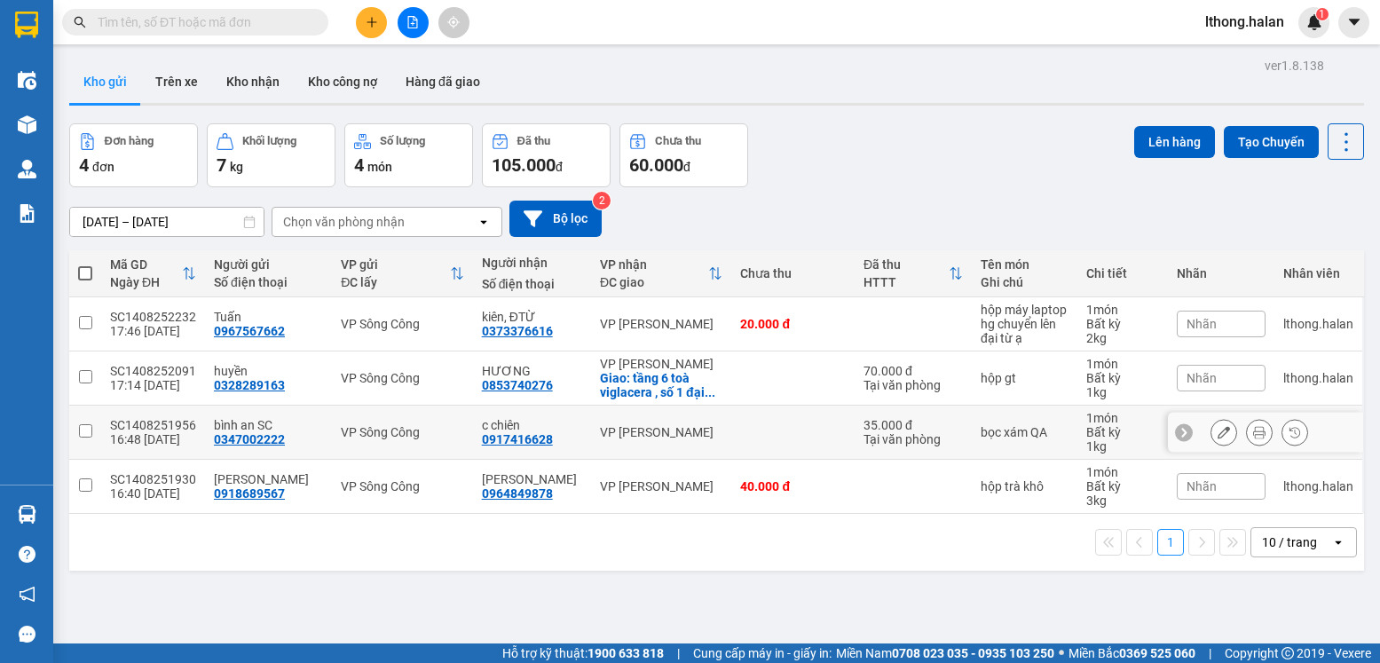
drag, startPoint x: 84, startPoint y: 424, endPoint x: 91, endPoint y: 382, distance: 43.1
click at [84, 421] on td at bounding box center [85, 433] width 32 height 54
checkbox input "true"
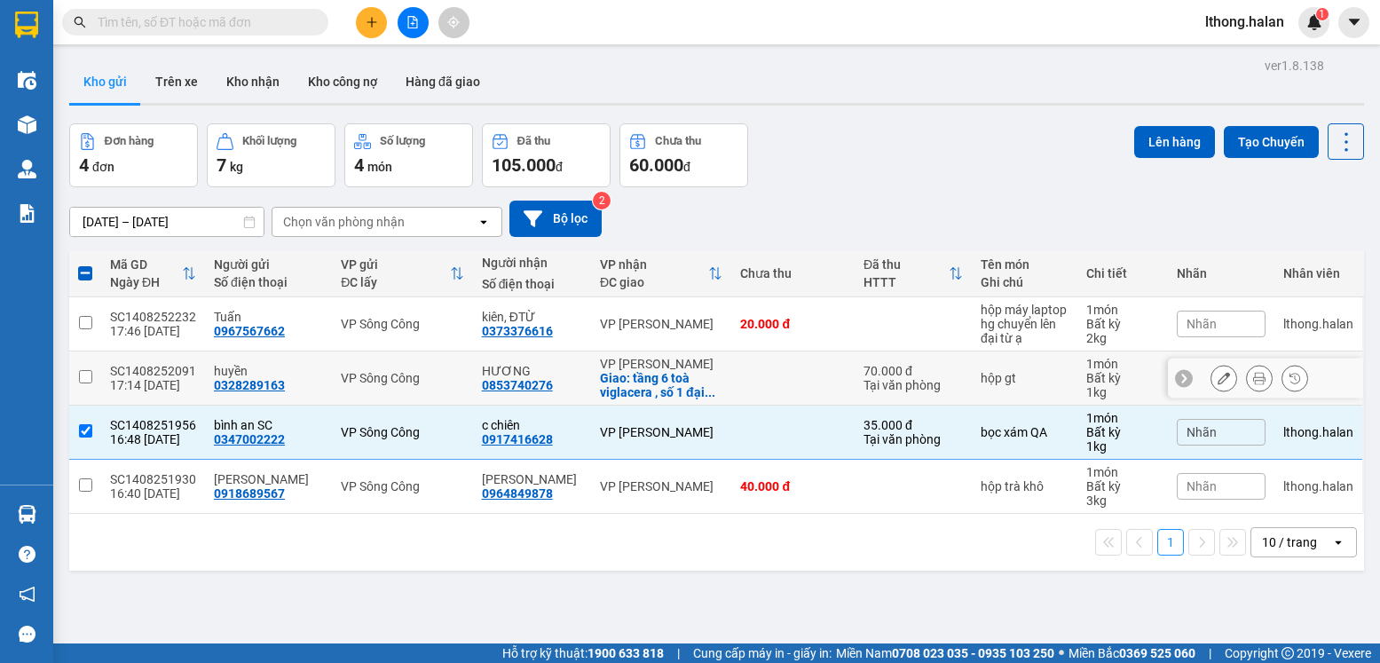
click at [87, 371] on input "checkbox" at bounding box center [85, 376] width 13 height 13
checkbox input "true"
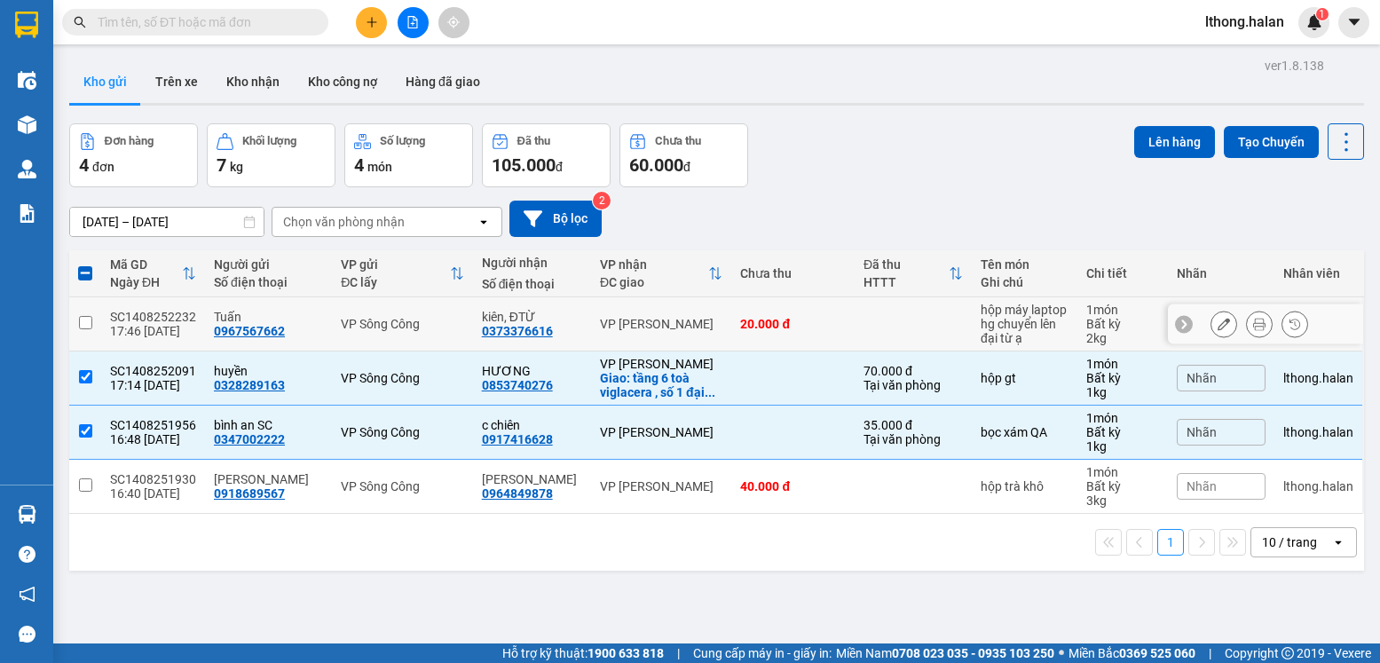
click at [83, 321] on input "checkbox" at bounding box center [85, 322] width 13 height 13
checkbox input "true"
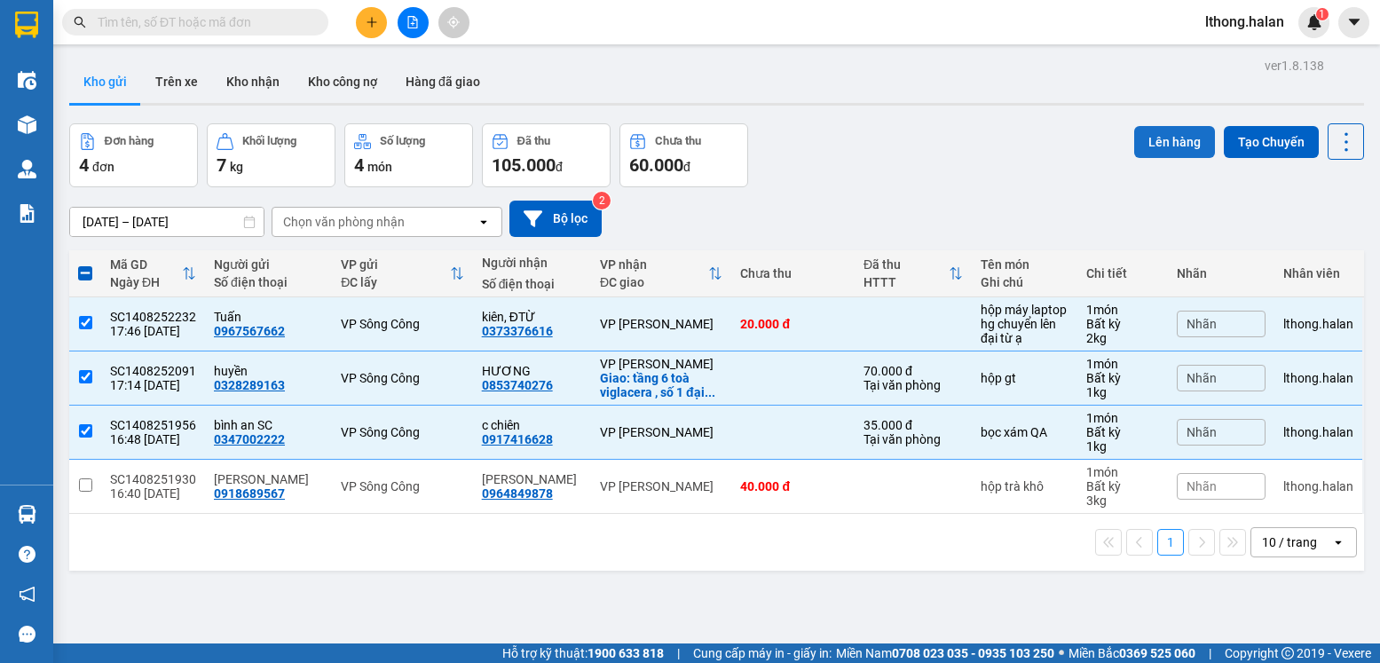
click at [1143, 150] on button "Lên hàng" at bounding box center [1174, 142] width 81 height 32
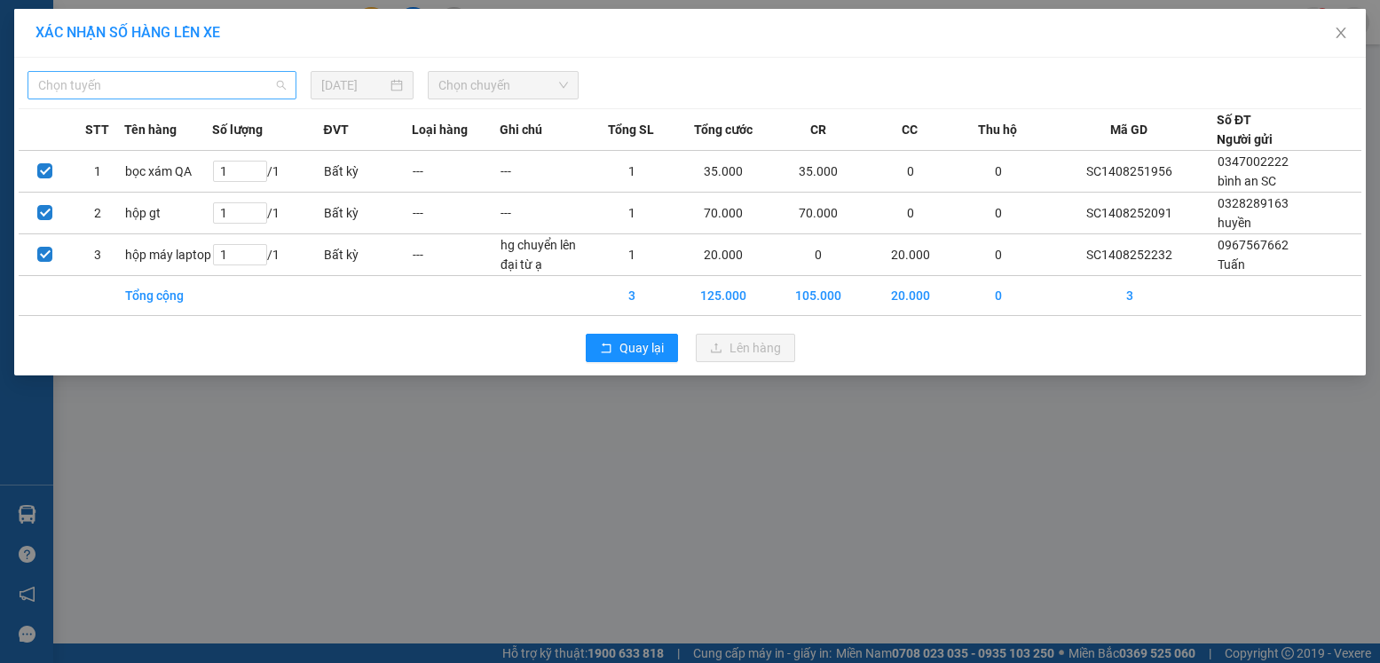
click at [233, 89] on span "Chọn tuyến" at bounding box center [162, 85] width 248 height 27
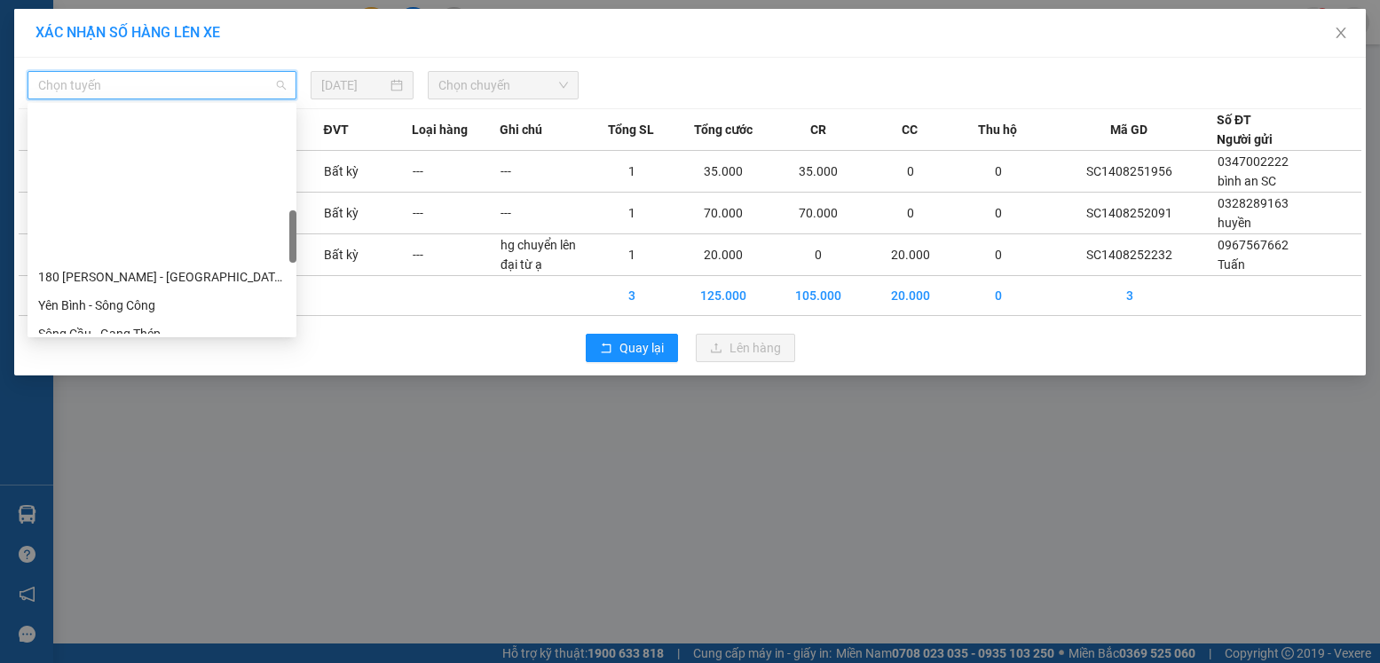
scroll to position [533, 0]
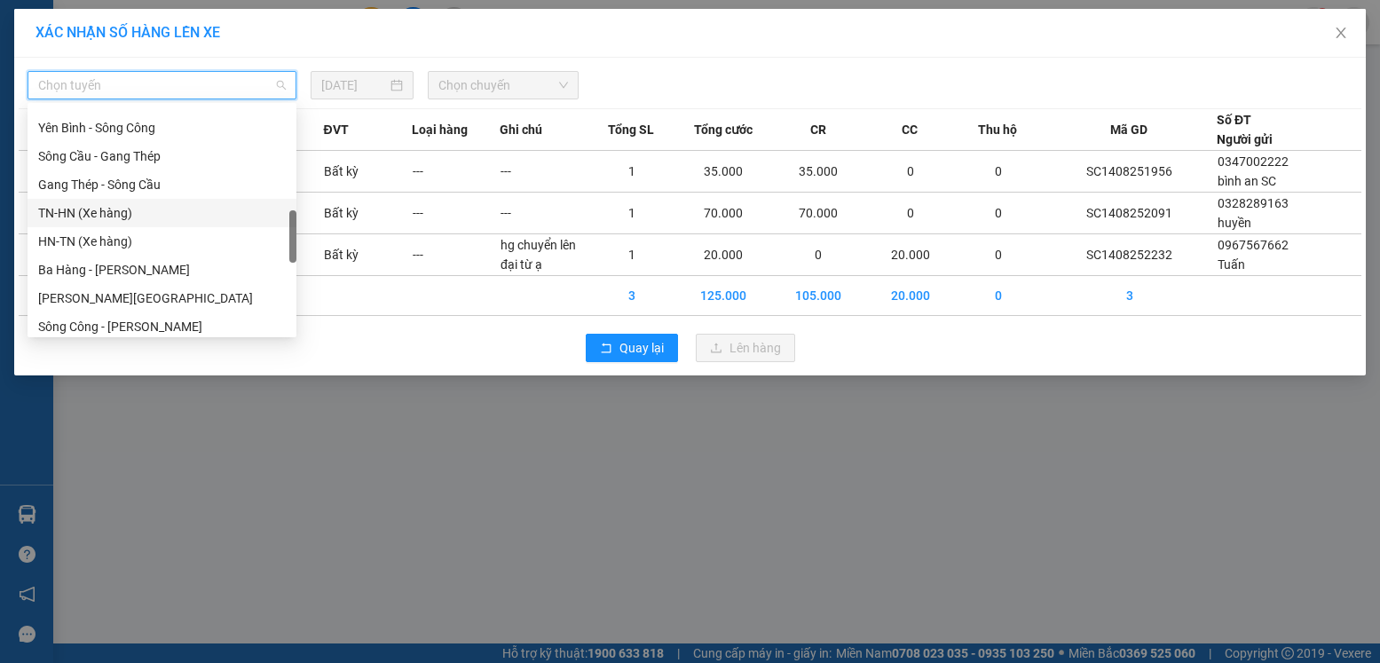
click at [96, 212] on div "TN-HN (Xe hàng)" at bounding box center [162, 213] width 248 height 20
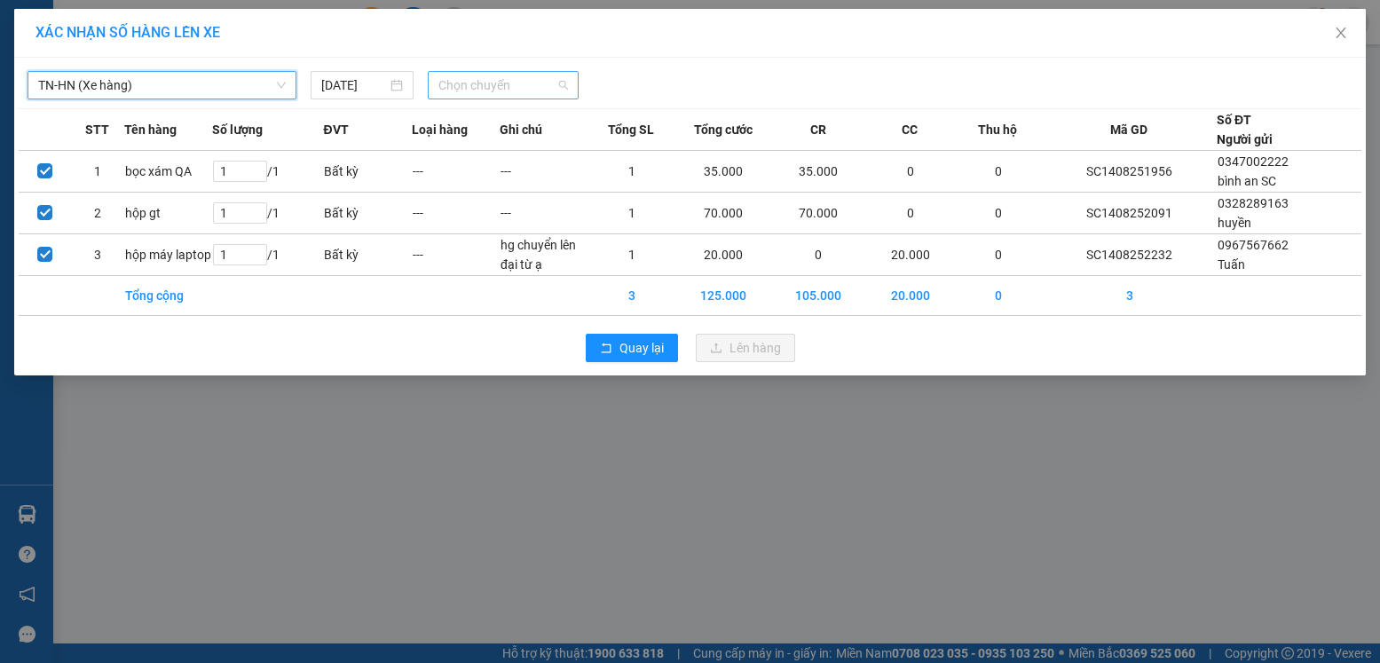
click at [484, 75] on span "Chọn chuyến" at bounding box center [503, 85] width 130 height 27
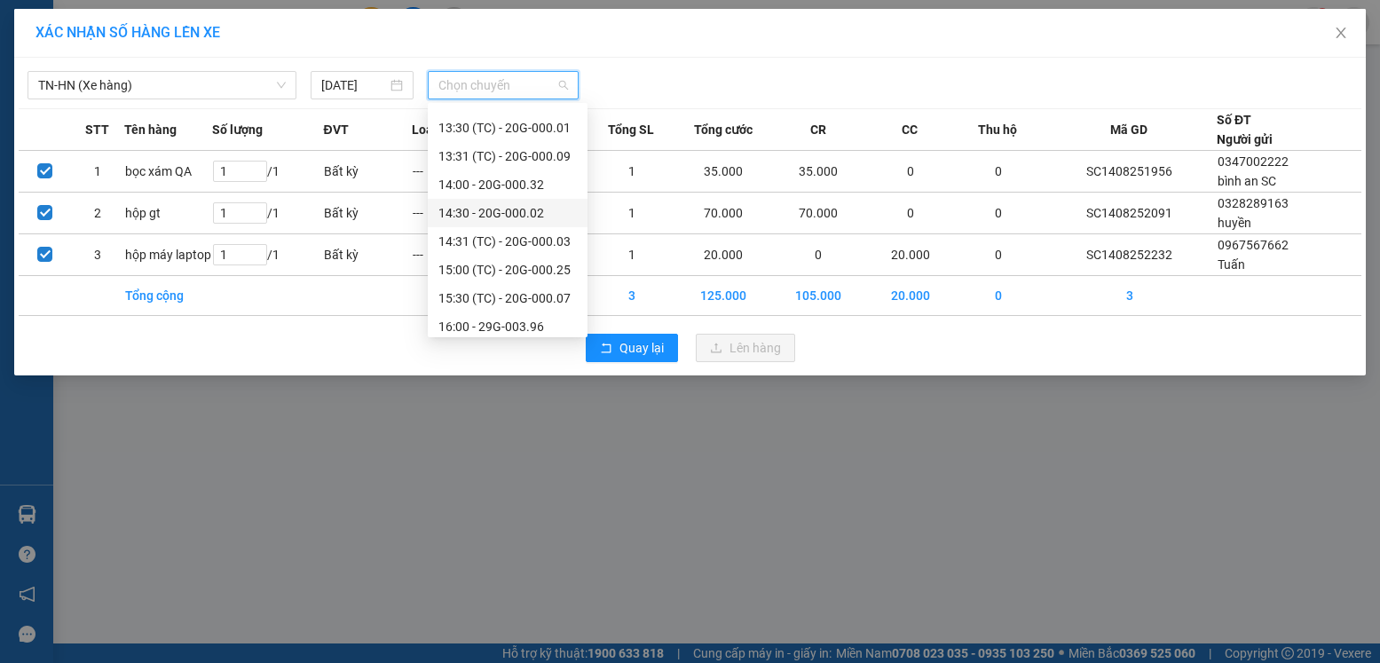
scroll to position [653, 0]
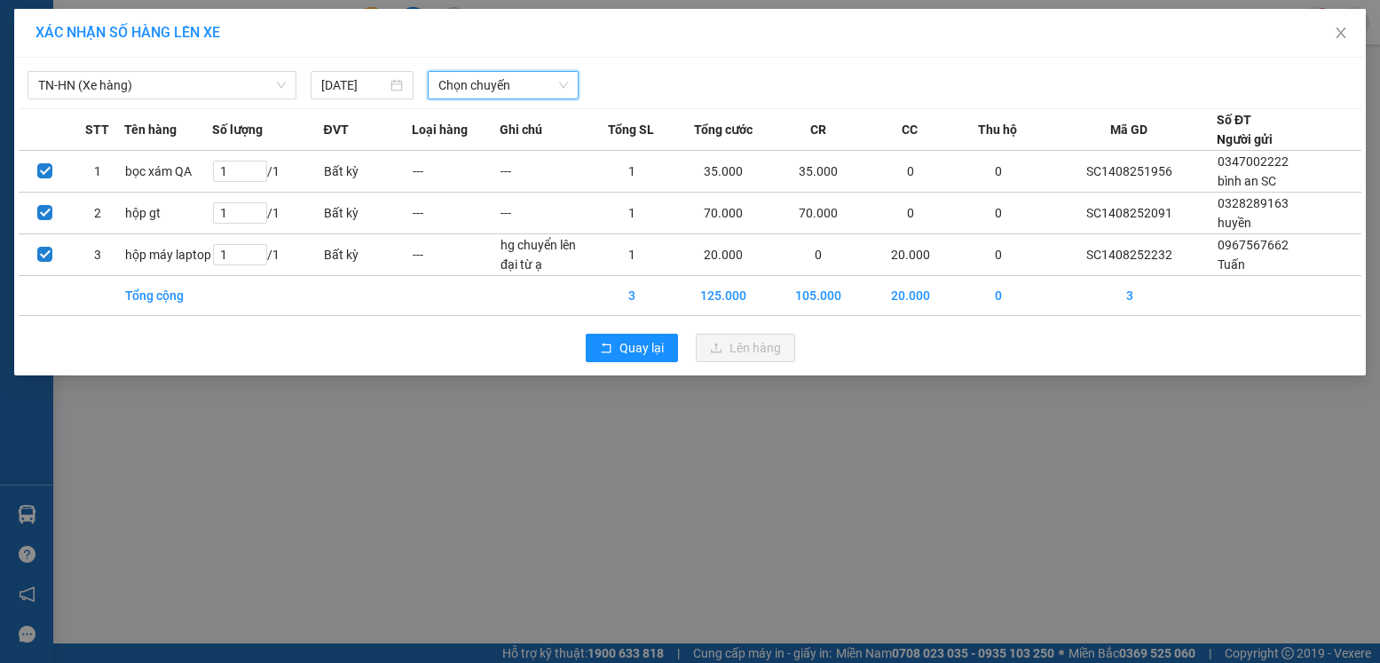
click at [504, 84] on span "Chọn chuyến" at bounding box center [503, 85] width 130 height 27
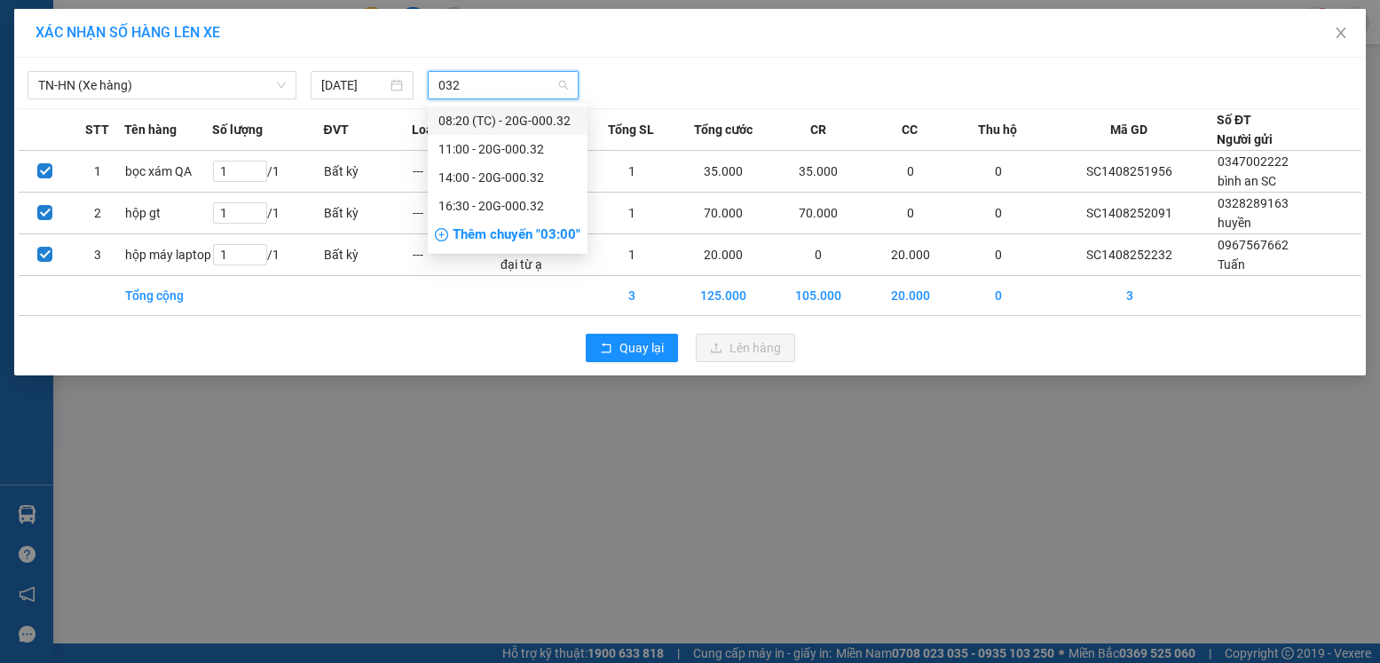
scroll to position [0, 0]
type input "032"
click at [507, 237] on div "Thêm chuyến " 03:00 "" at bounding box center [508, 235] width 160 height 30
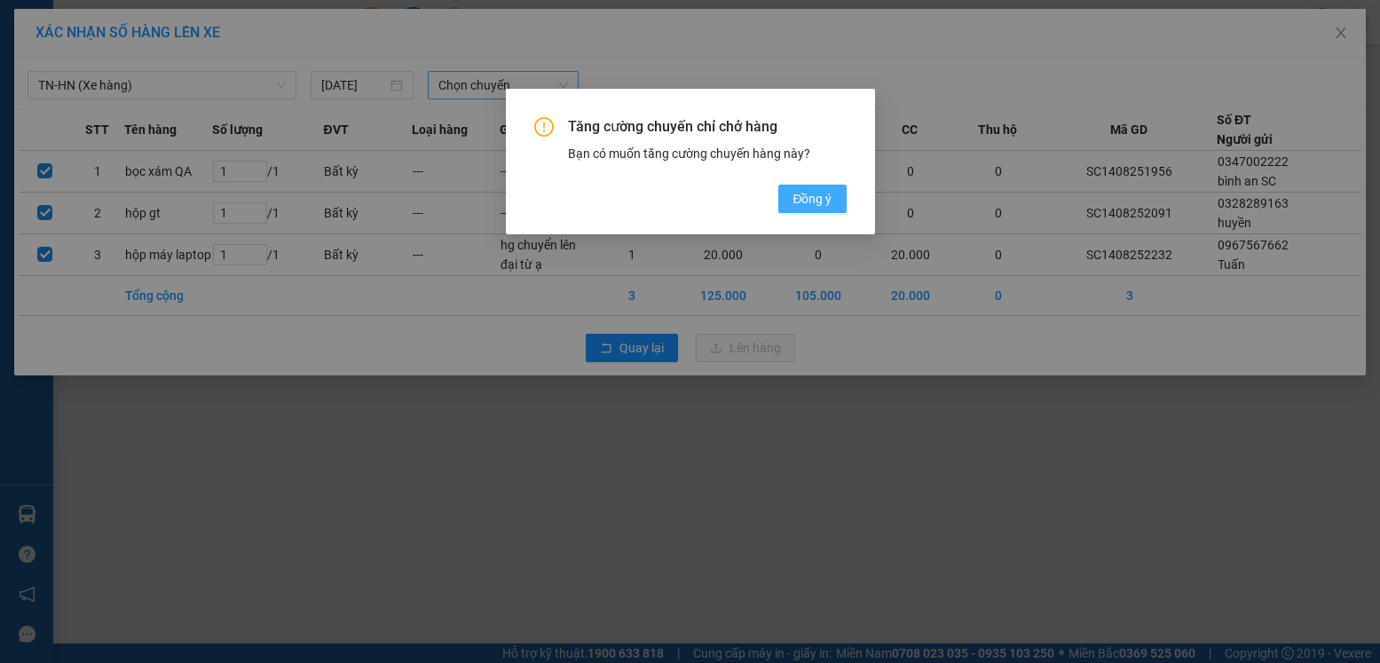
click at [827, 196] on span "Đồng ý" at bounding box center [812, 199] width 39 height 20
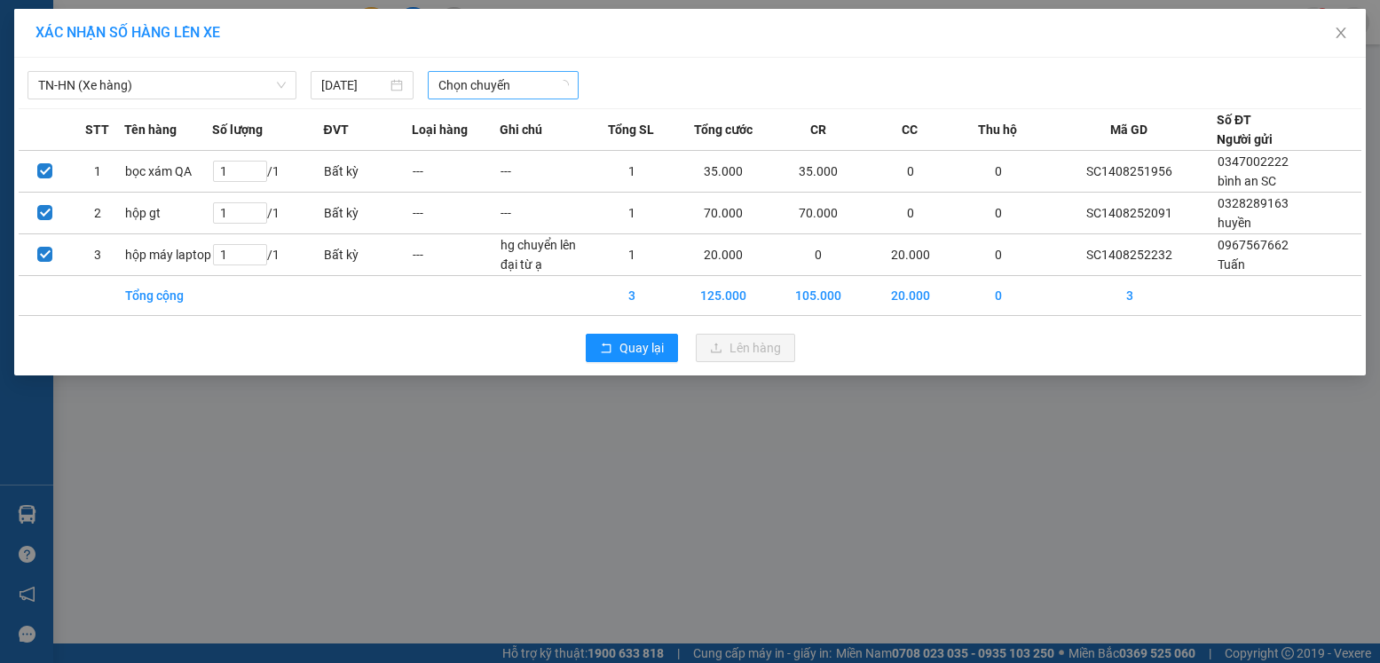
click at [520, 88] on span "Chọn chuyến" at bounding box center [503, 85] width 130 height 27
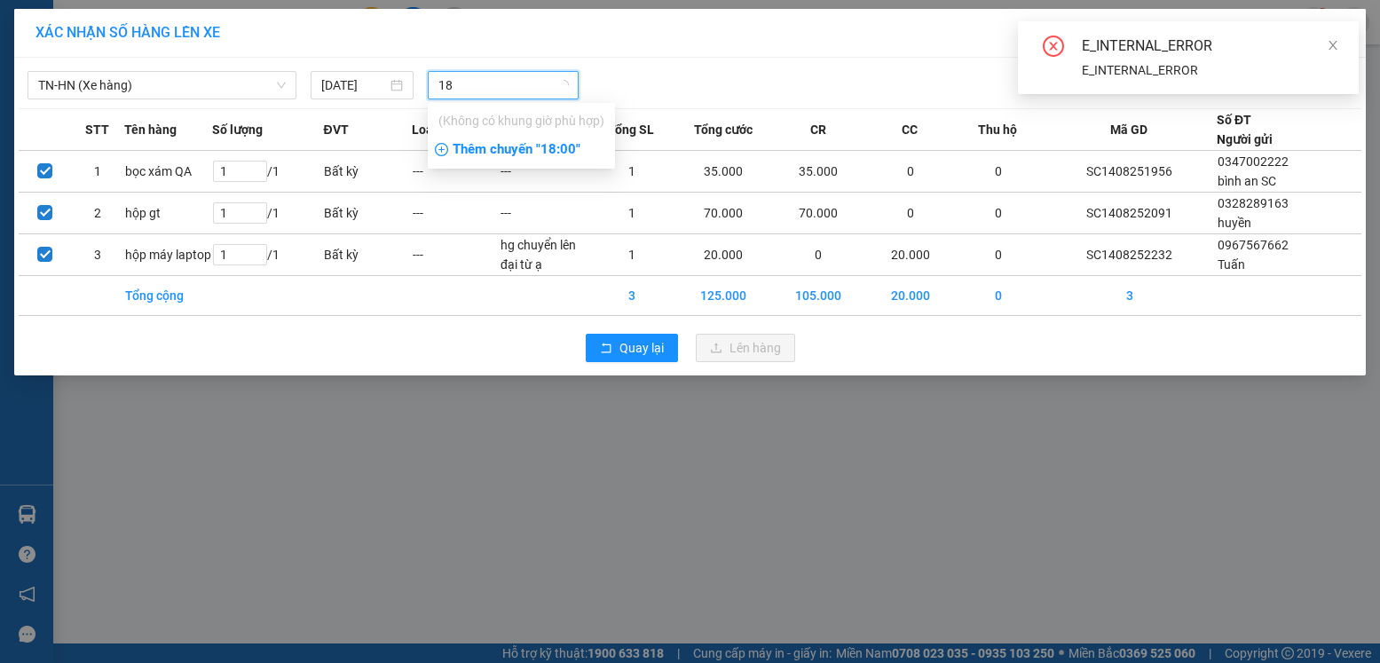
type input "18"
click at [557, 156] on div "Thêm chuyến " 18:00 "" at bounding box center [521, 150] width 187 height 30
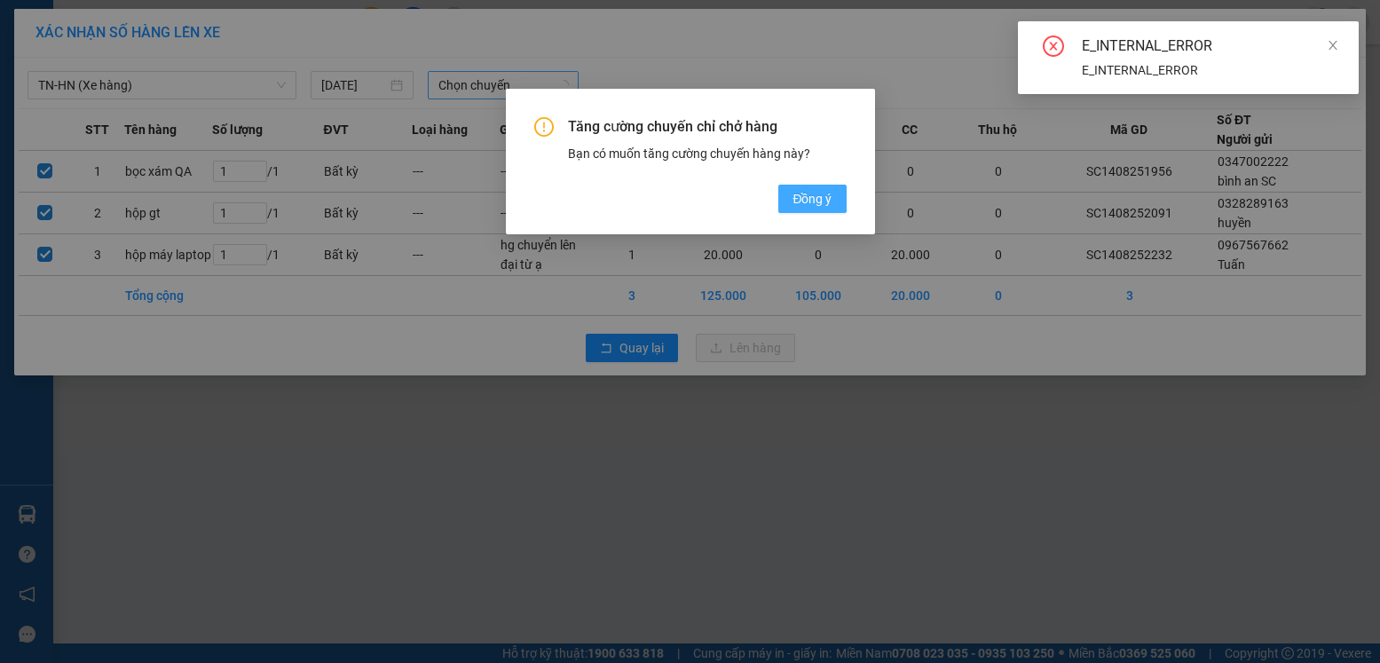
click at [811, 201] on span "Đồng ý" at bounding box center [812, 199] width 39 height 20
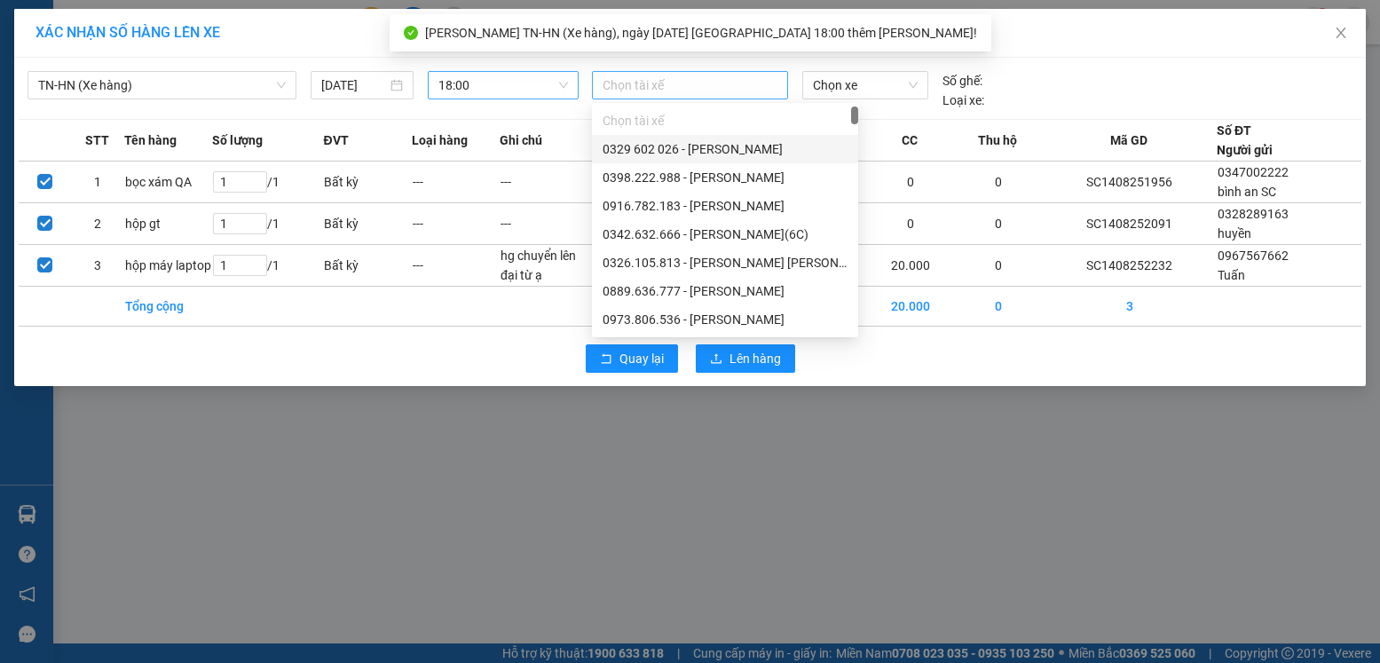
click at [722, 79] on div at bounding box center [689, 85] width 187 height 21
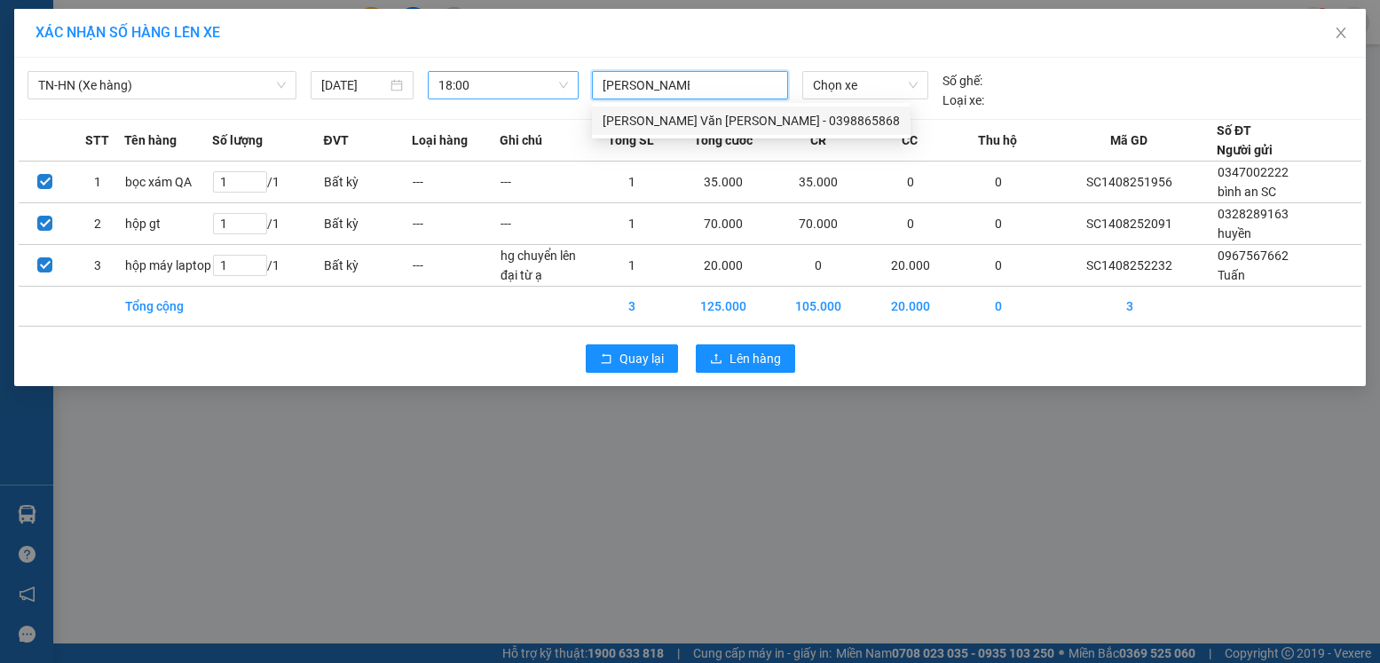
type input "[PERSON_NAME] văn [PERSON_NAME]"
click at [740, 122] on div "[PERSON_NAME] Văn [PERSON_NAME] - 0398865868" at bounding box center [751, 121] width 297 height 20
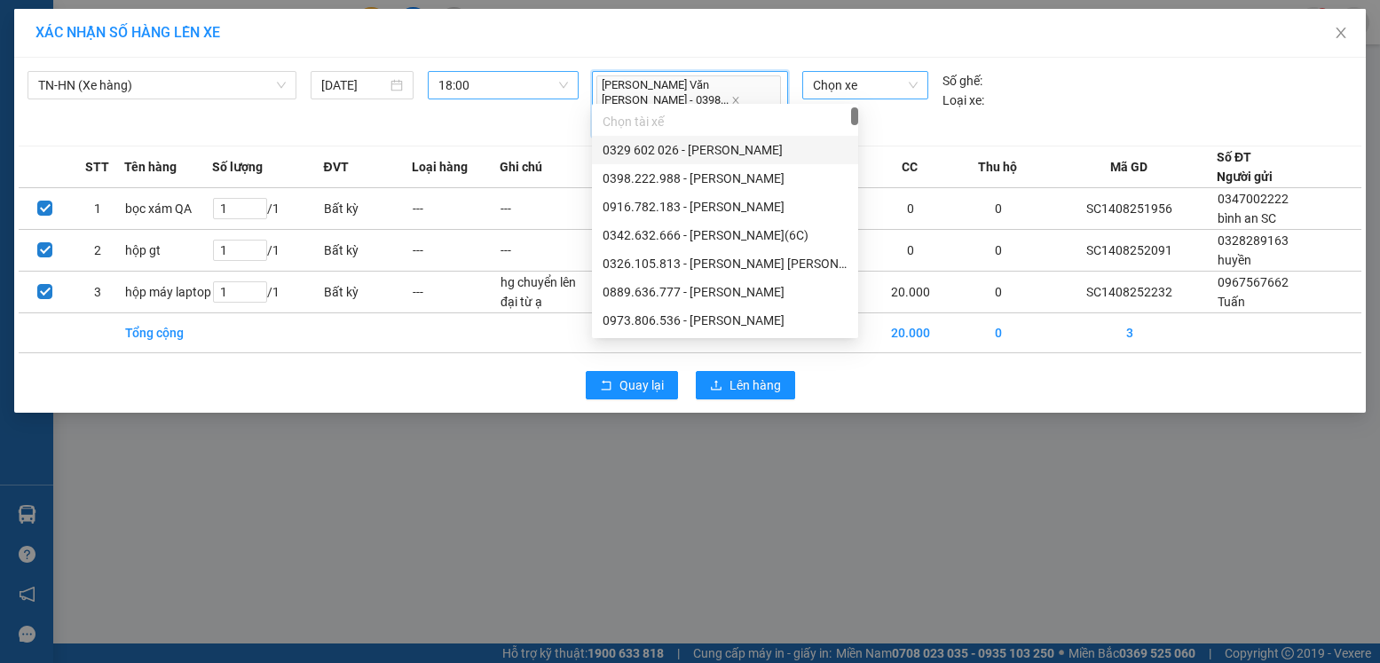
click at [890, 83] on span "Chọn xe" at bounding box center [865, 85] width 105 height 27
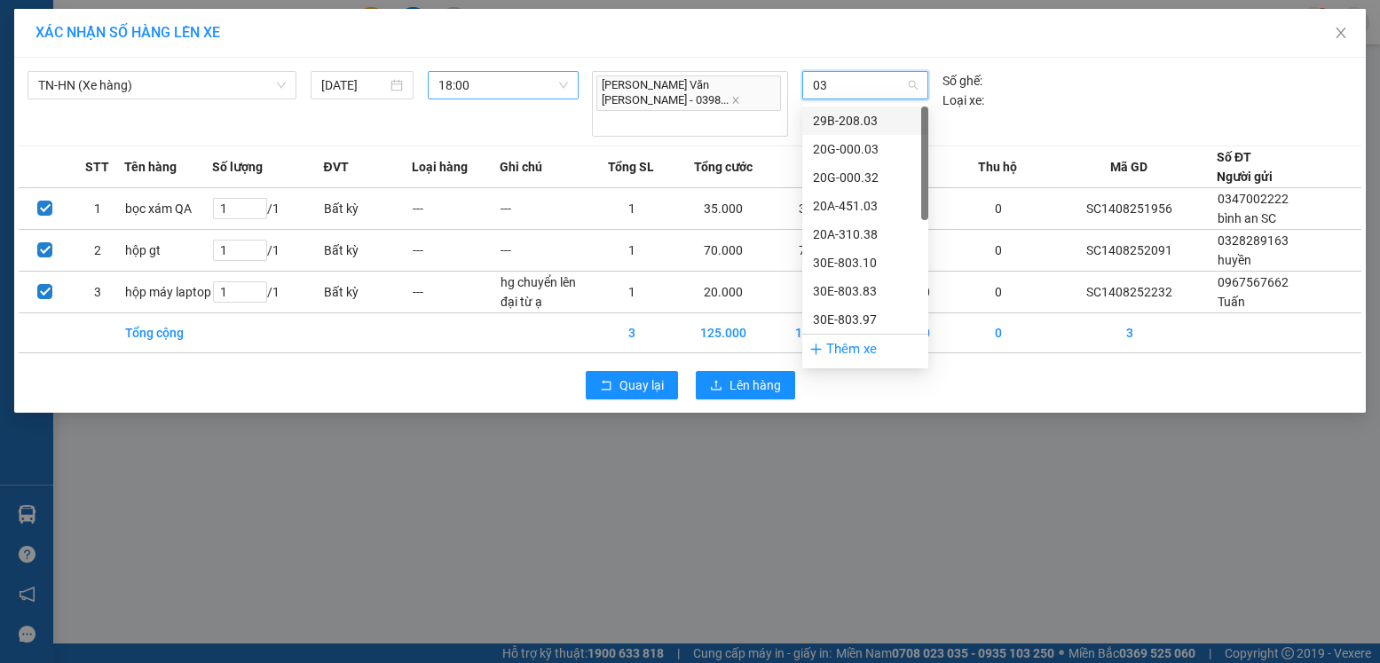
type input "032"
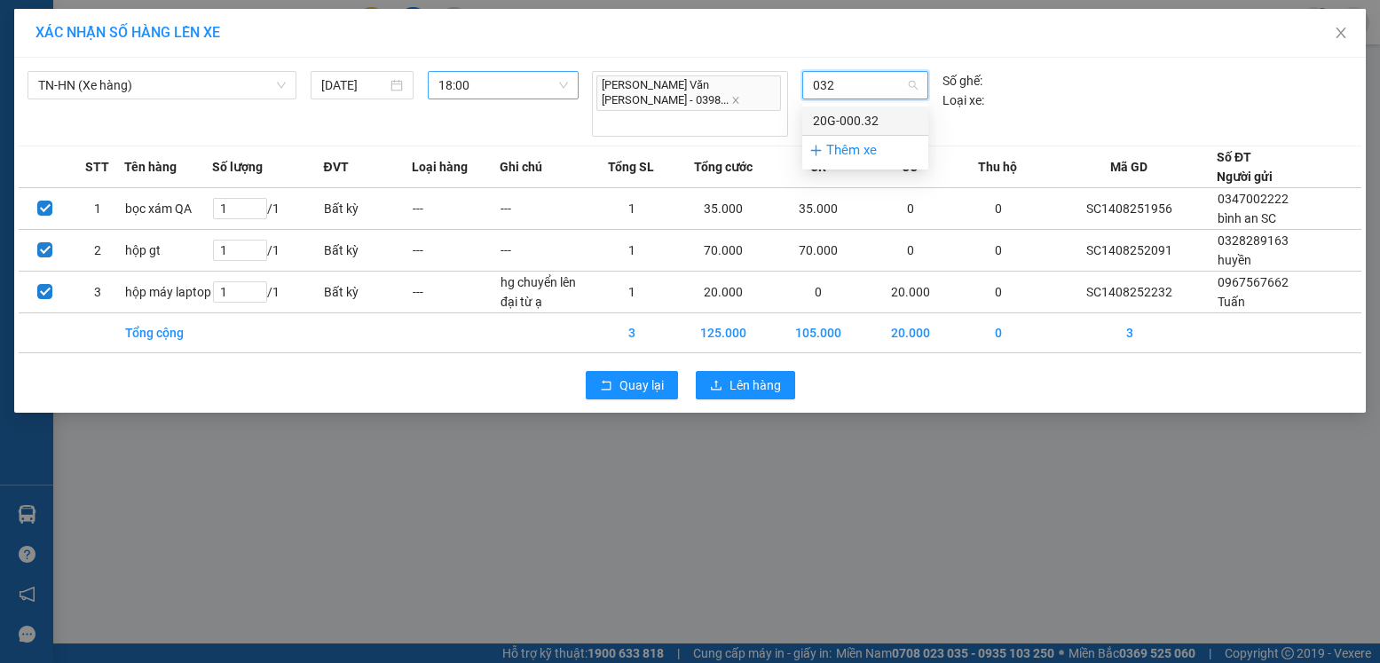
click at [873, 122] on div "20G-000.32" at bounding box center [865, 121] width 105 height 20
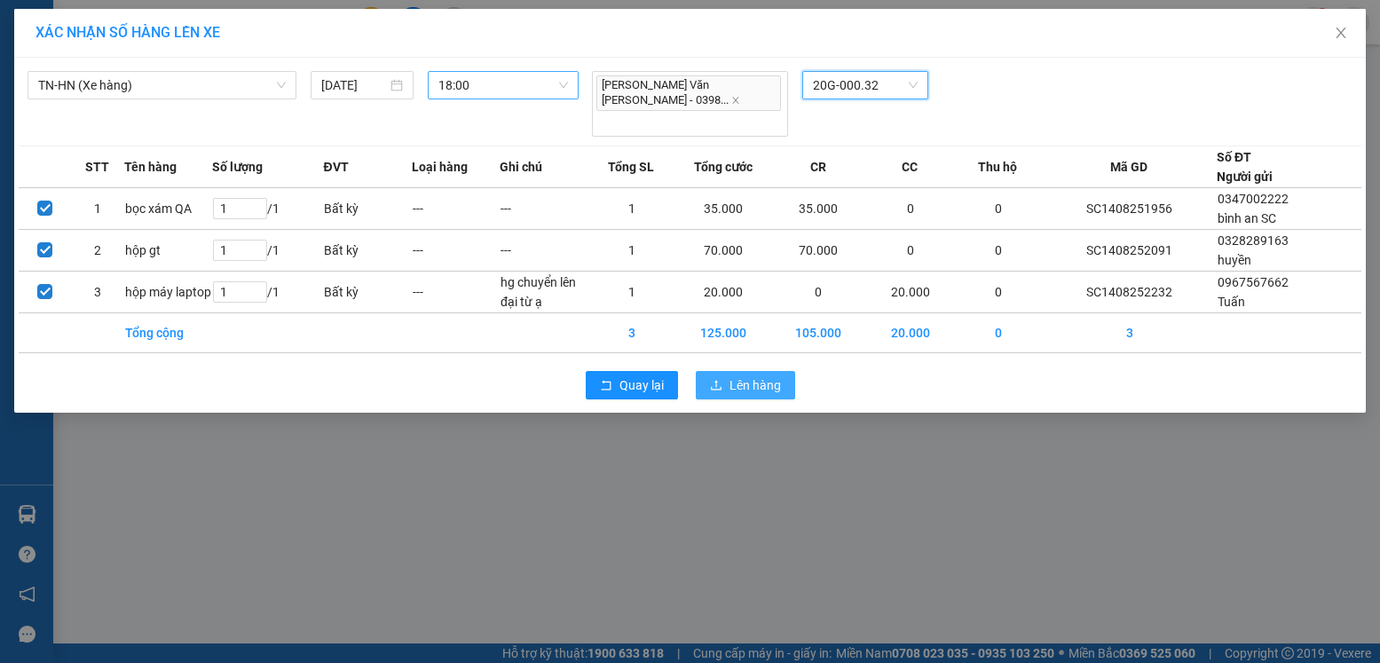
click at [708, 371] on button "Lên hàng" at bounding box center [745, 385] width 99 height 28
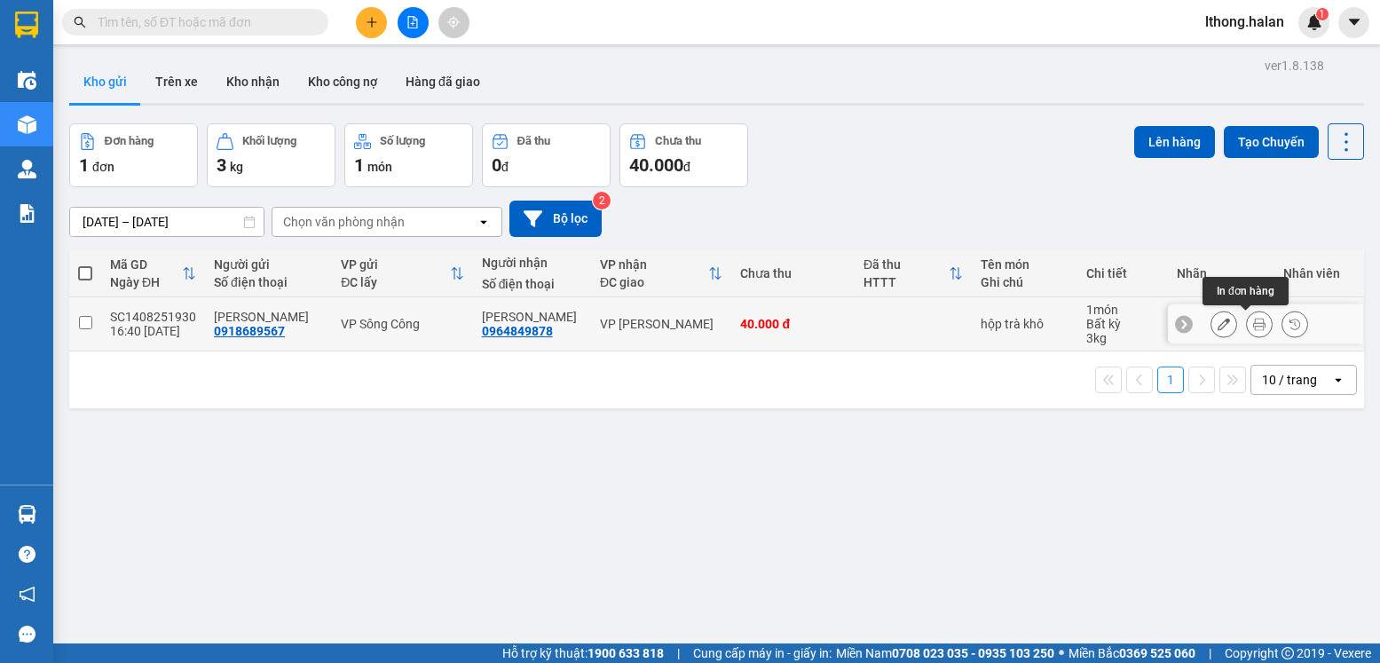
click at [1253, 323] on icon at bounding box center [1259, 324] width 12 height 12
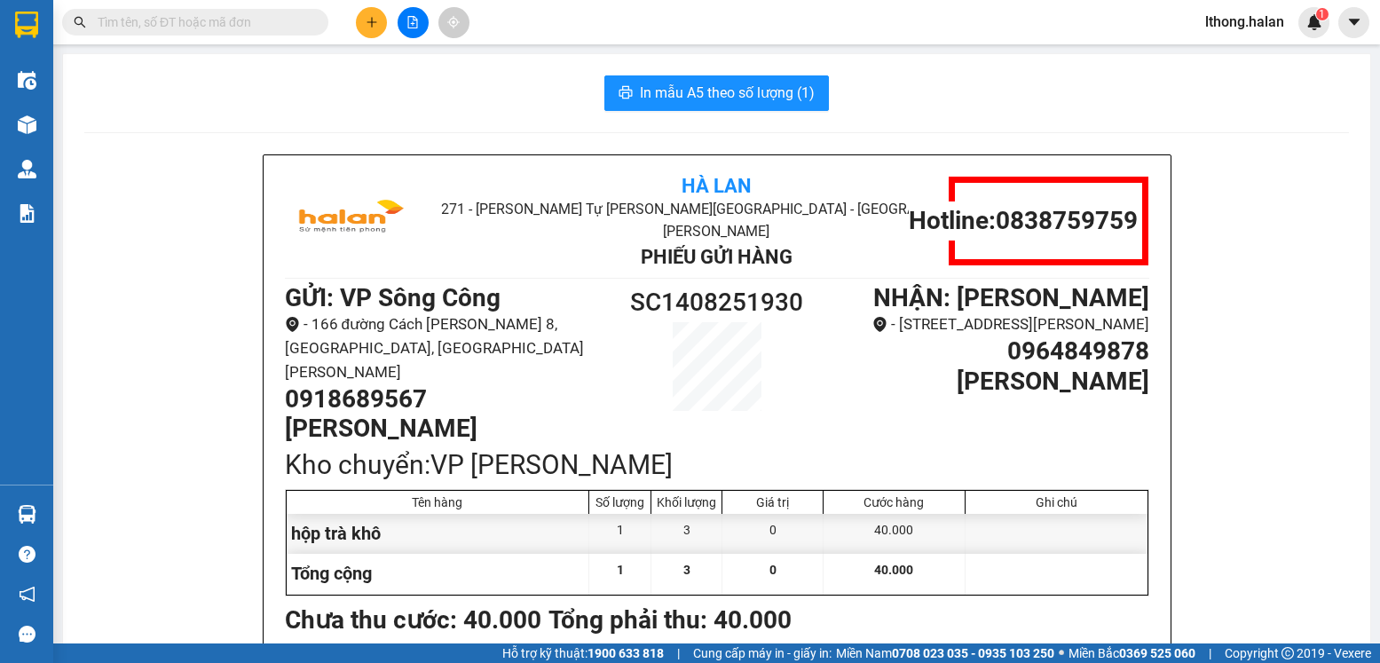
click at [271, 20] on input "text" at bounding box center [202, 22] width 209 height 20
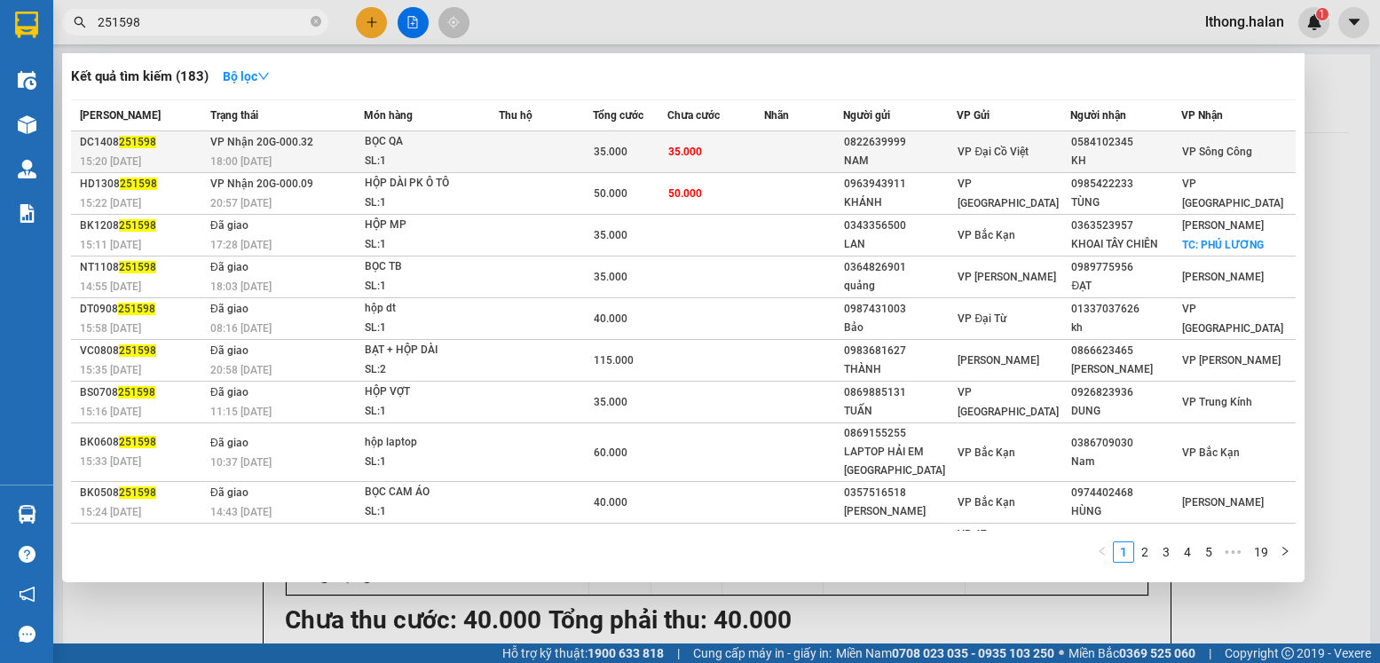
type input "251598"
click at [1124, 156] on div "KH" at bounding box center [1125, 161] width 109 height 19
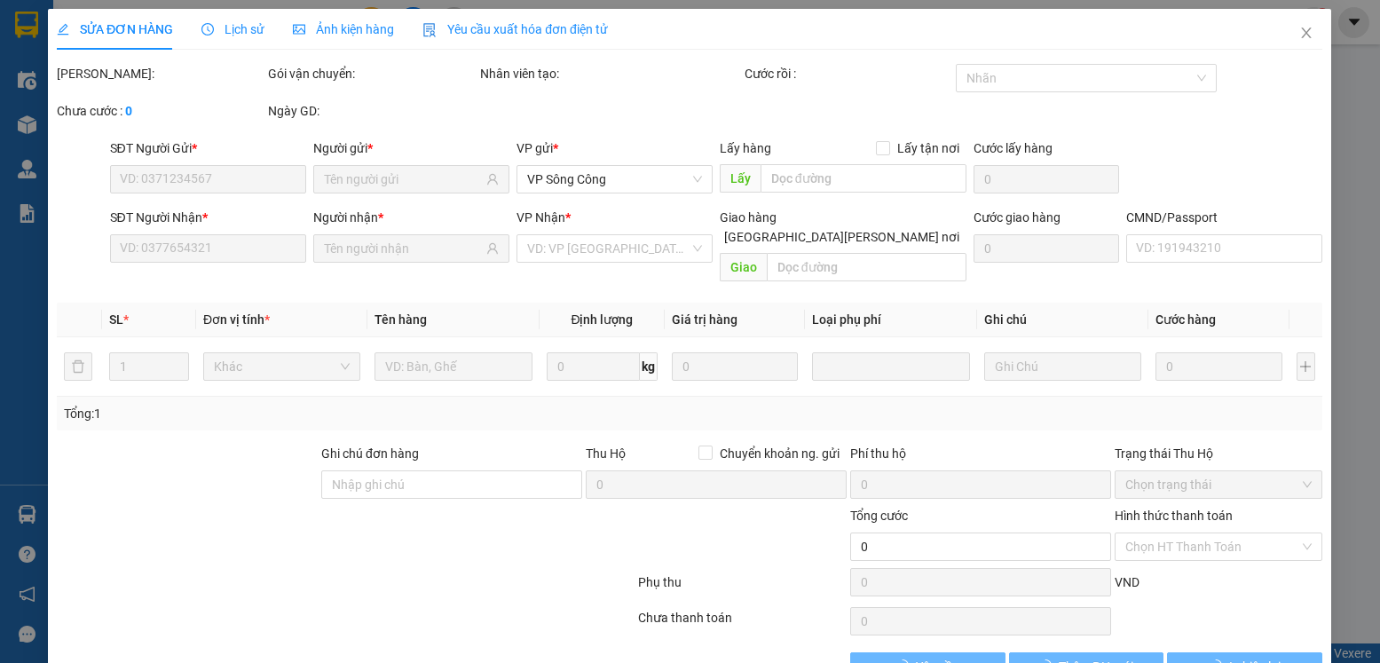
type input "0822639999"
type input "NAM"
type input "0584102345"
type input "KH"
type input "35.000"
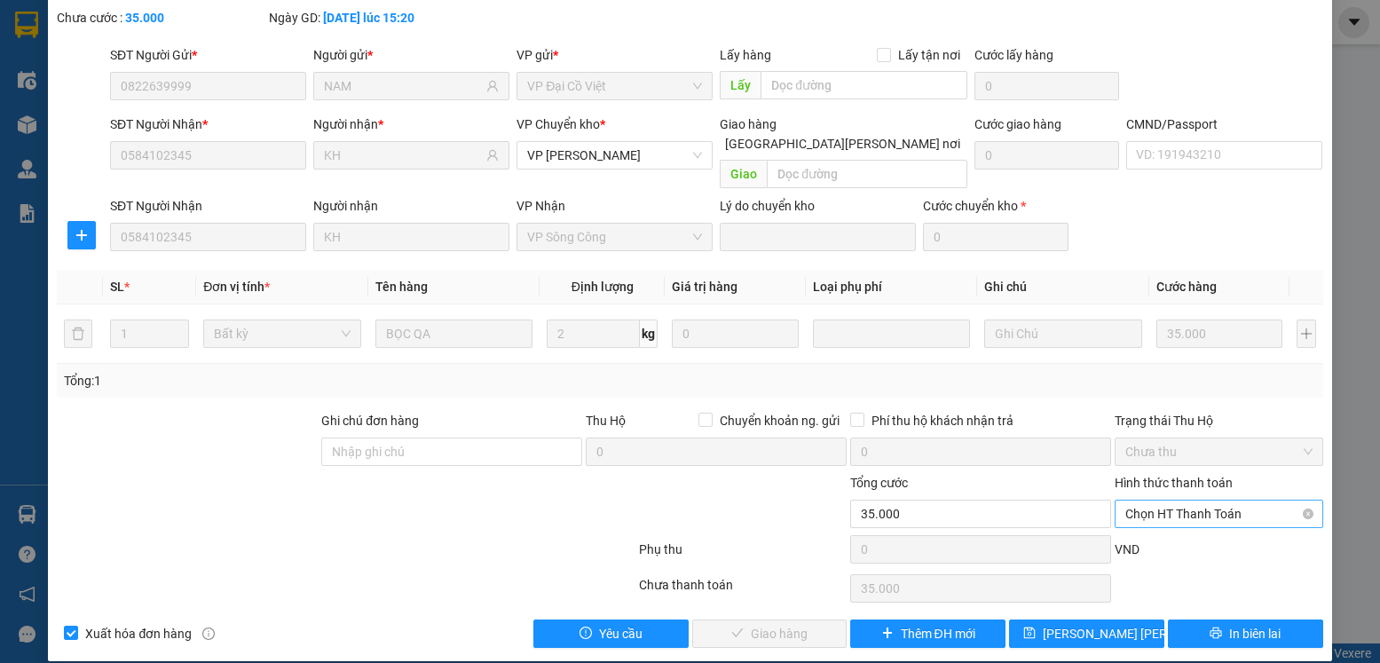
scroll to position [93, 0]
click at [1244, 501] on span "Chọn HT Thanh Toán" at bounding box center [1218, 514] width 186 height 27
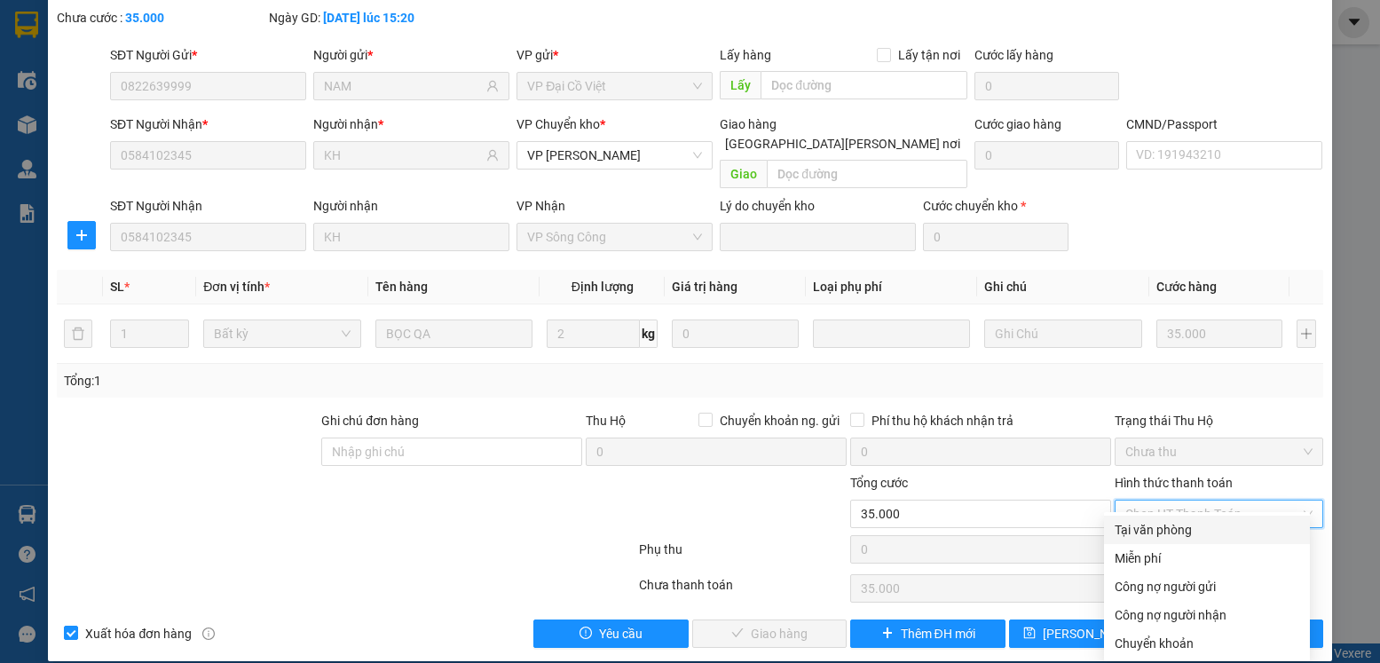
drag, startPoint x: 1189, startPoint y: 540, endPoint x: 1127, endPoint y: 547, distance: 62.4
click at [1188, 540] on div "Tại văn phòng" at bounding box center [1207, 530] width 206 height 28
type input "0"
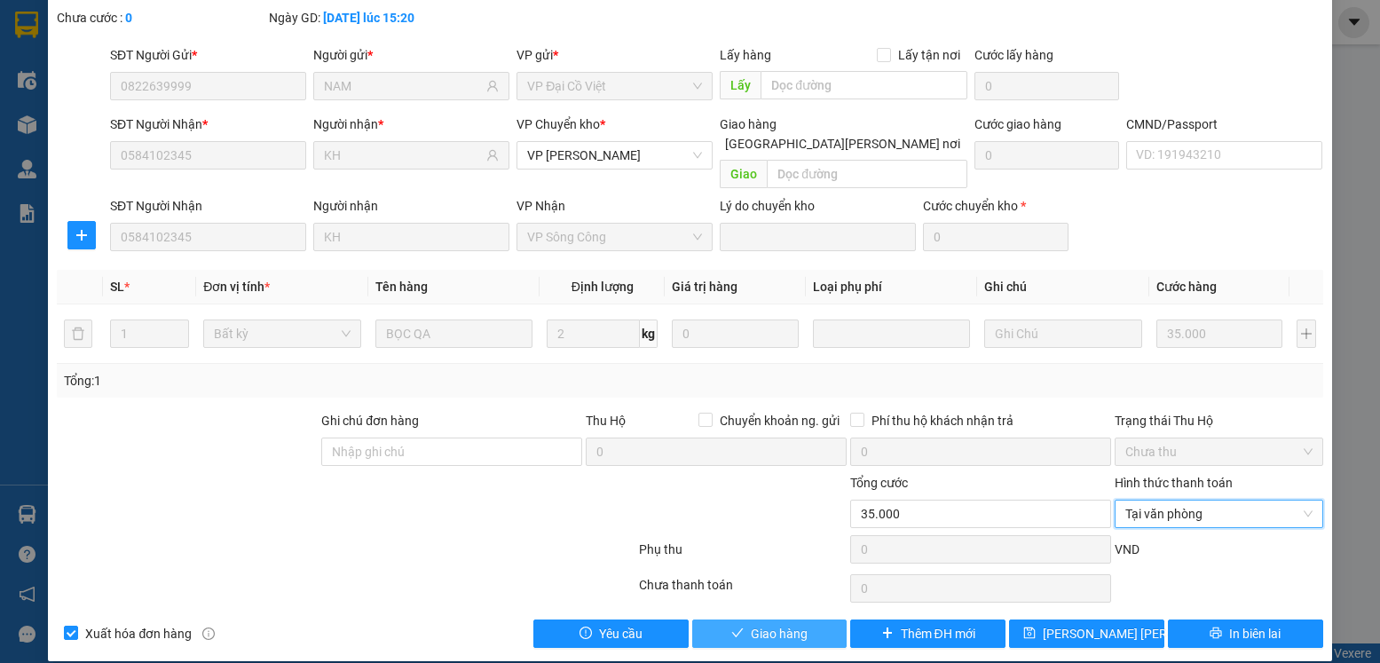
click at [806, 619] on button "Giao hàng" at bounding box center [769, 633] width 155 height 28
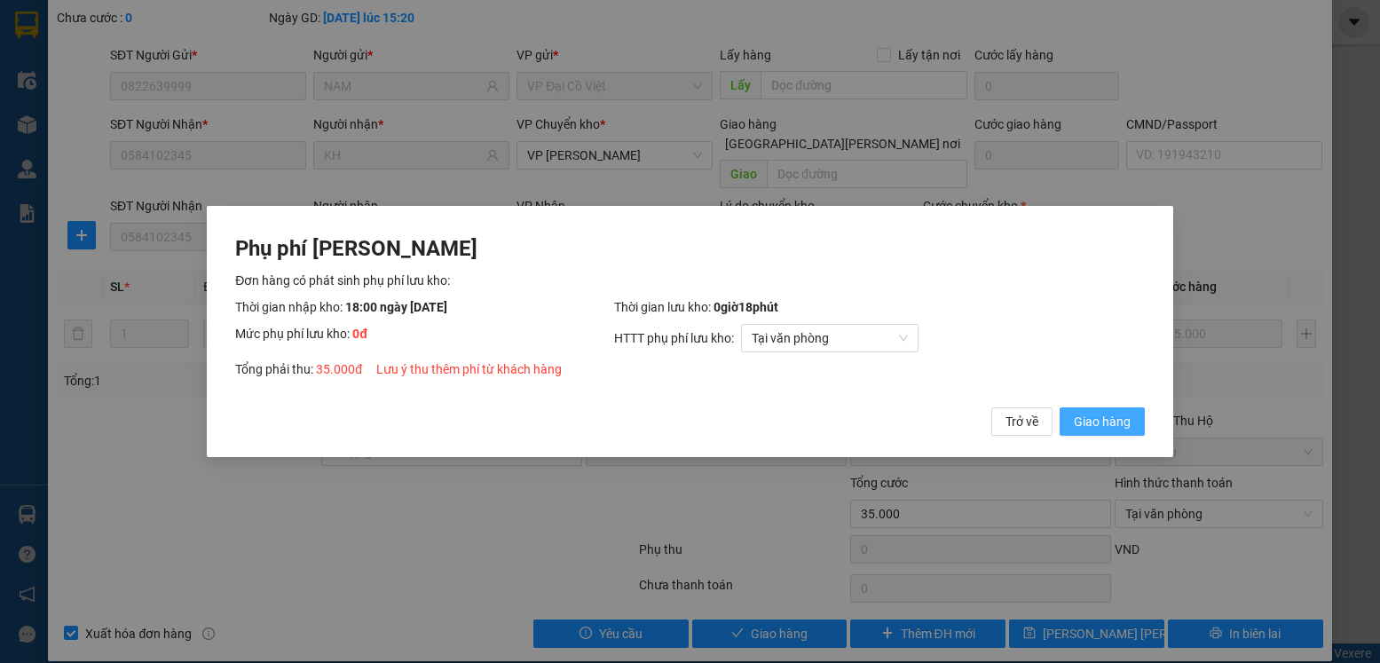
click at [1089, 423] on span "Giao hàng" at bounding box center [1102, 422] width 57 height 20
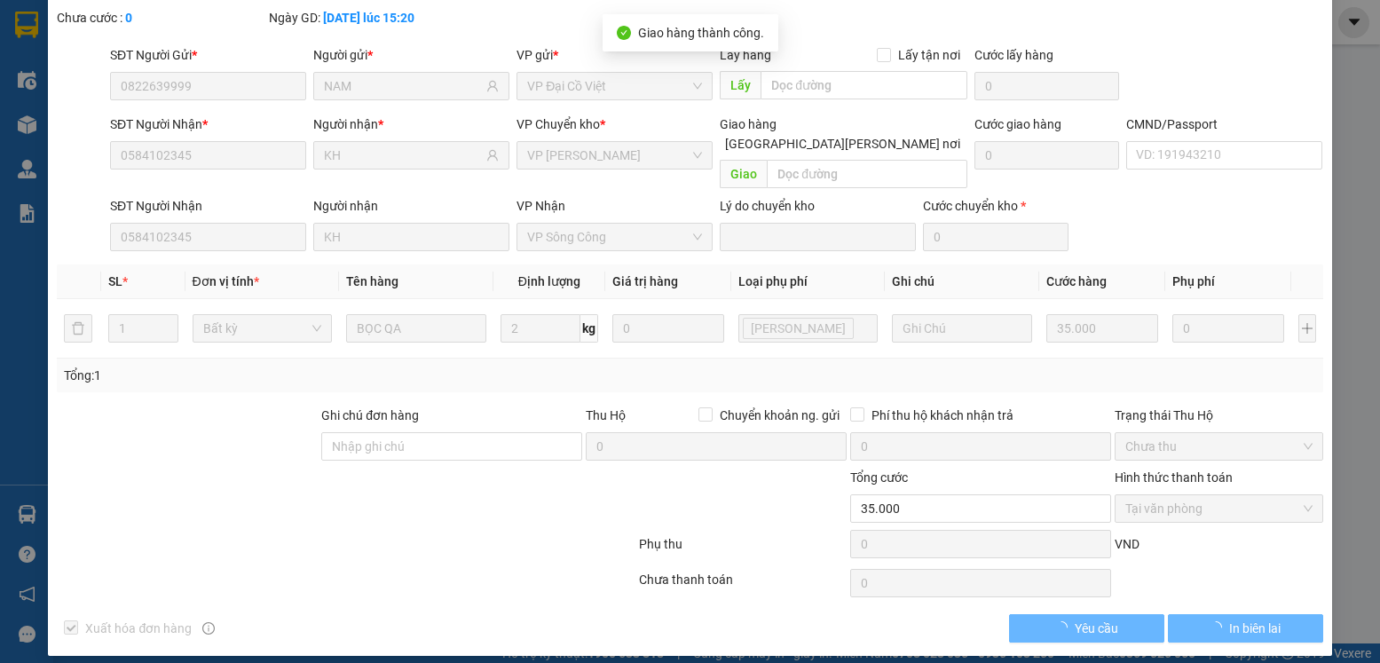
scroll to position [0, 0]
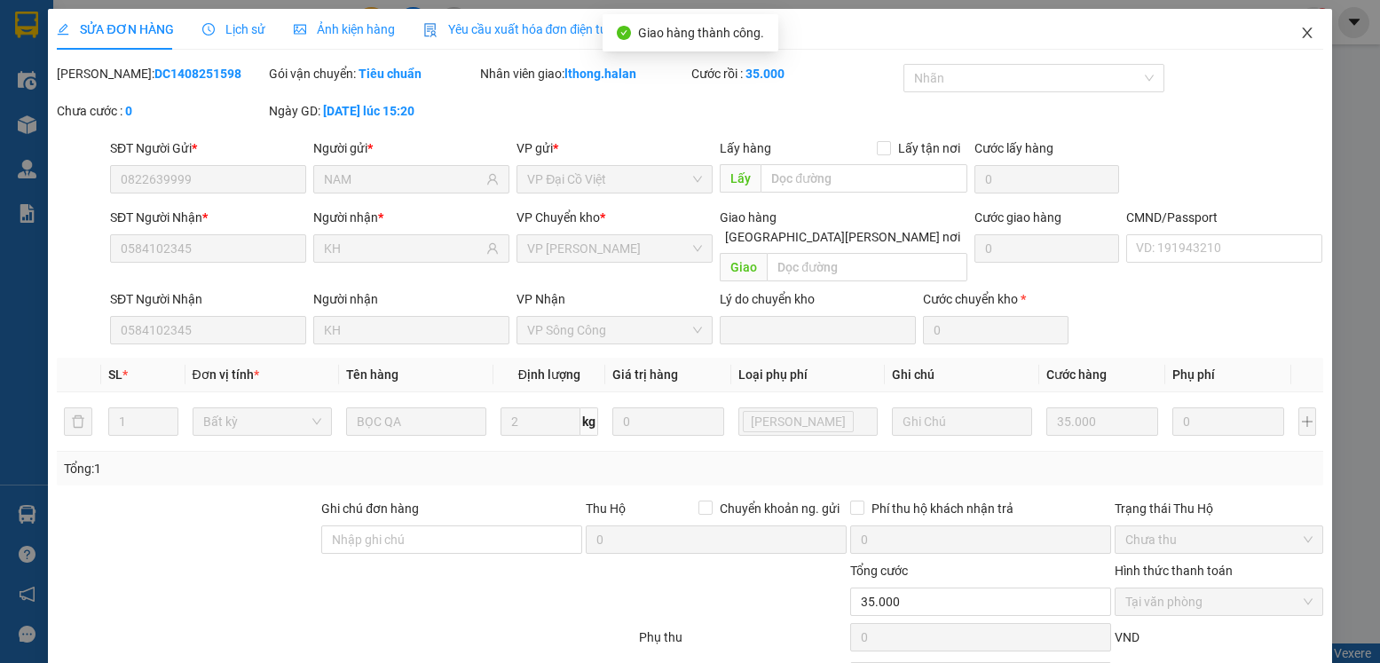
click at [1302, 35] on icon "close" at bounding box center [1307, 33] width 10 height 11
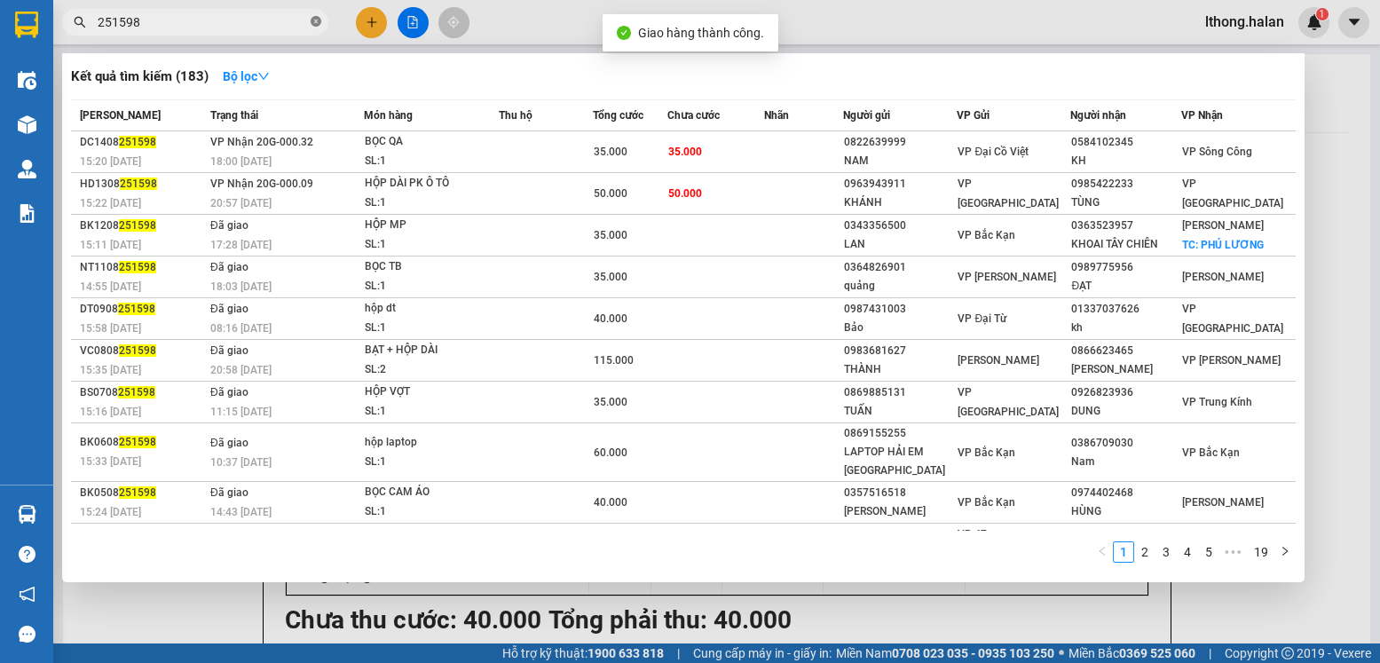
click at [314, 18] on icon "close-circle" at bounding box center [316, 21] width 11 height 11
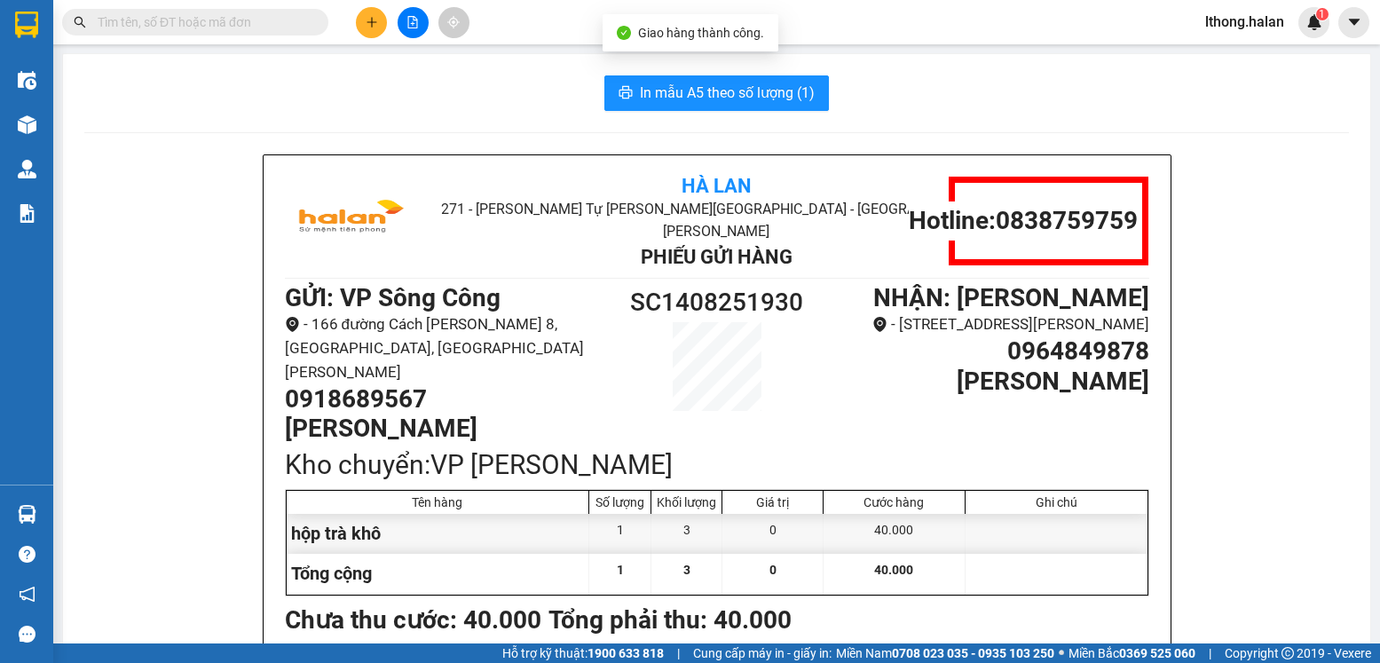
click at [273, 20] on input "text" at bounding box center [202, 22] width 209 height 20
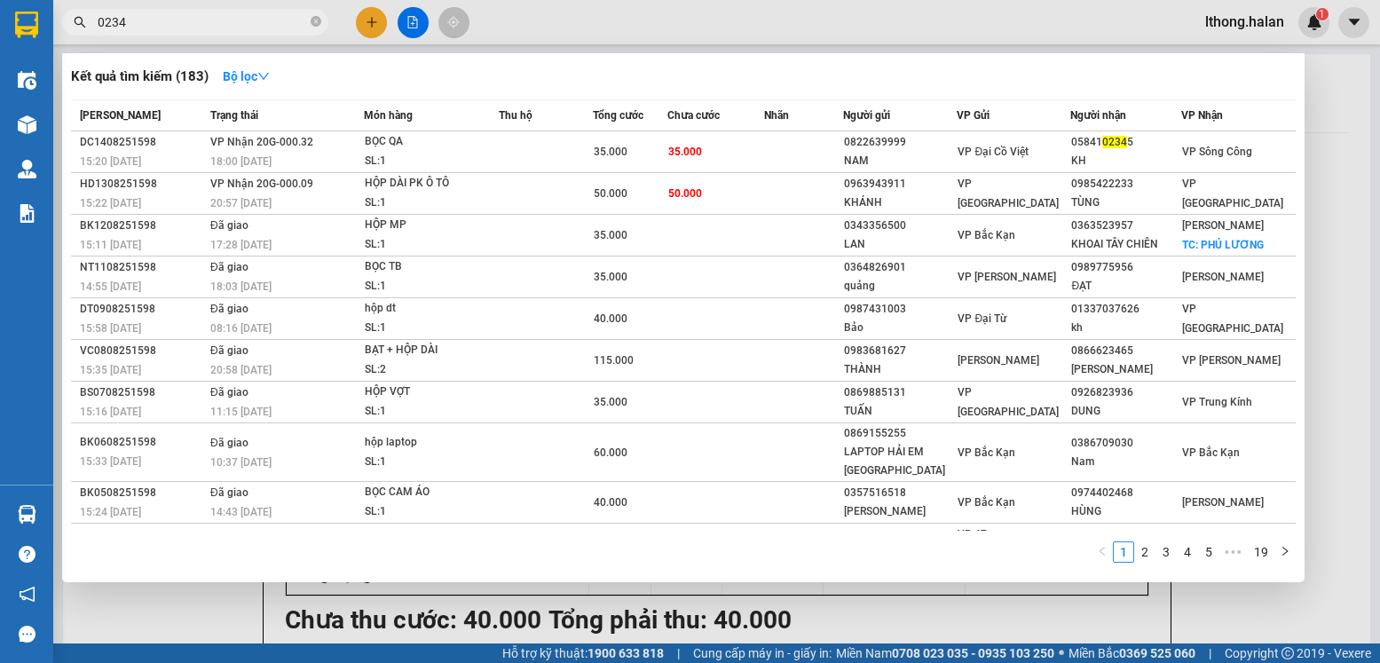
type input "02345"
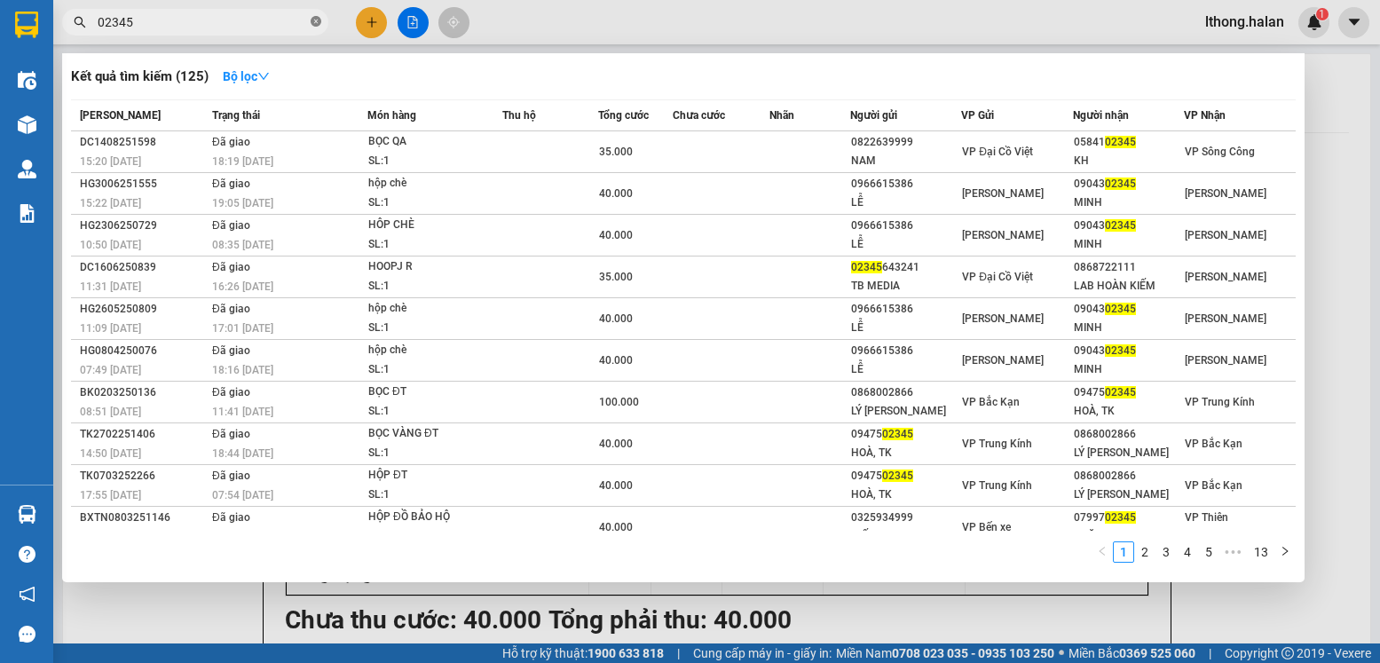
click at [313, 28] on span at bounding box center [316, 22] width 11 height 17
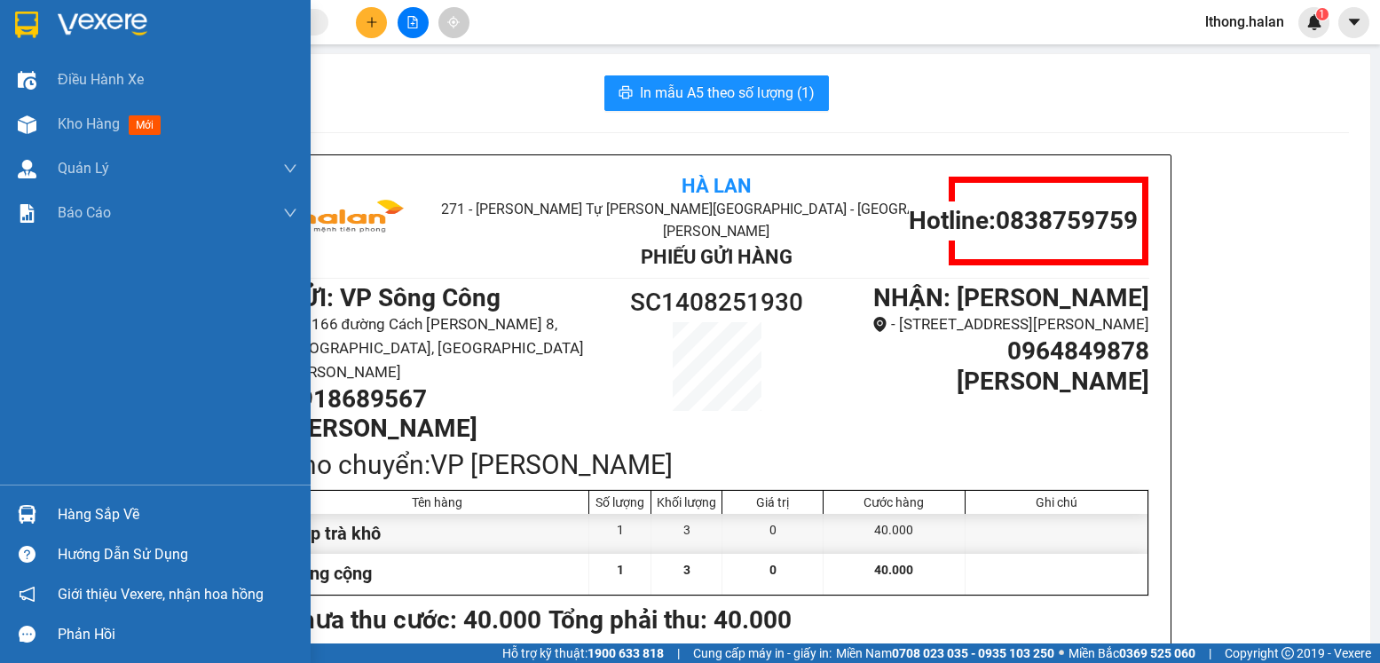
click at [85, 507] on div "Hàng sắp về" at bounding box center [178, 514] width 240 height 27
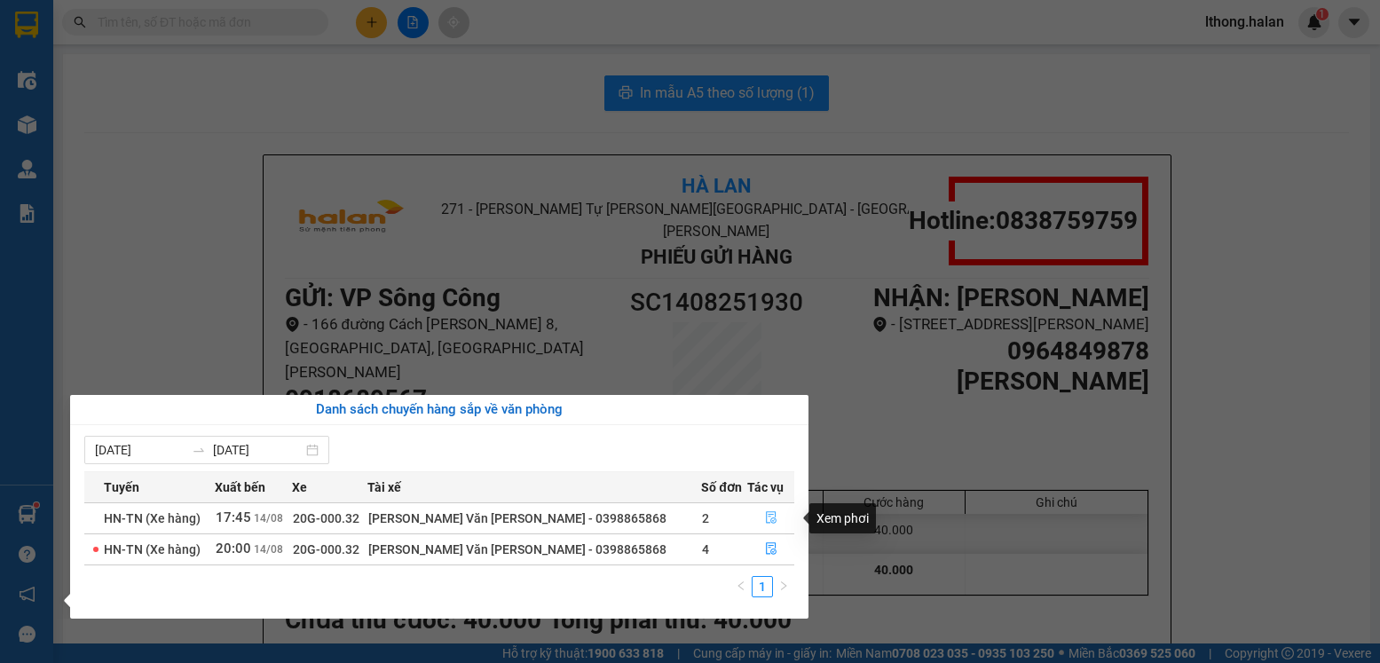
click at [766, 521] on icon "file-done" at bounding box center [771, 518] width 11 height 12
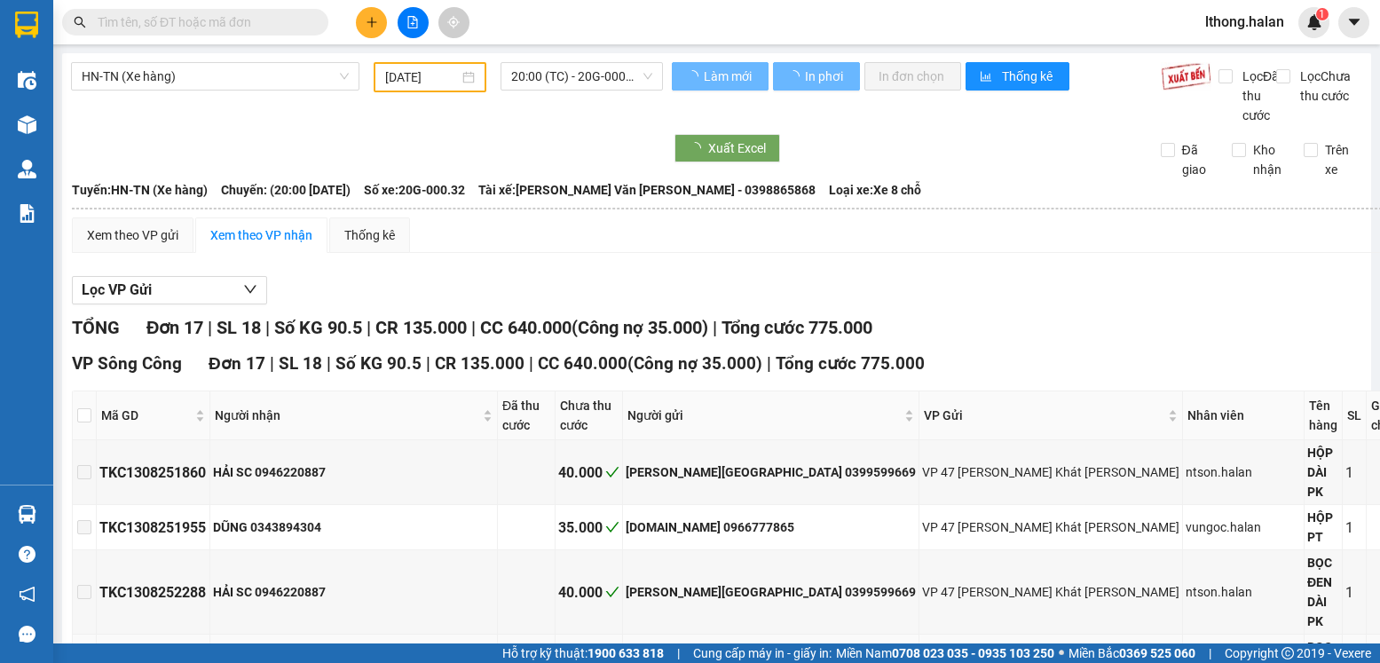
scroll to position [178, 0]
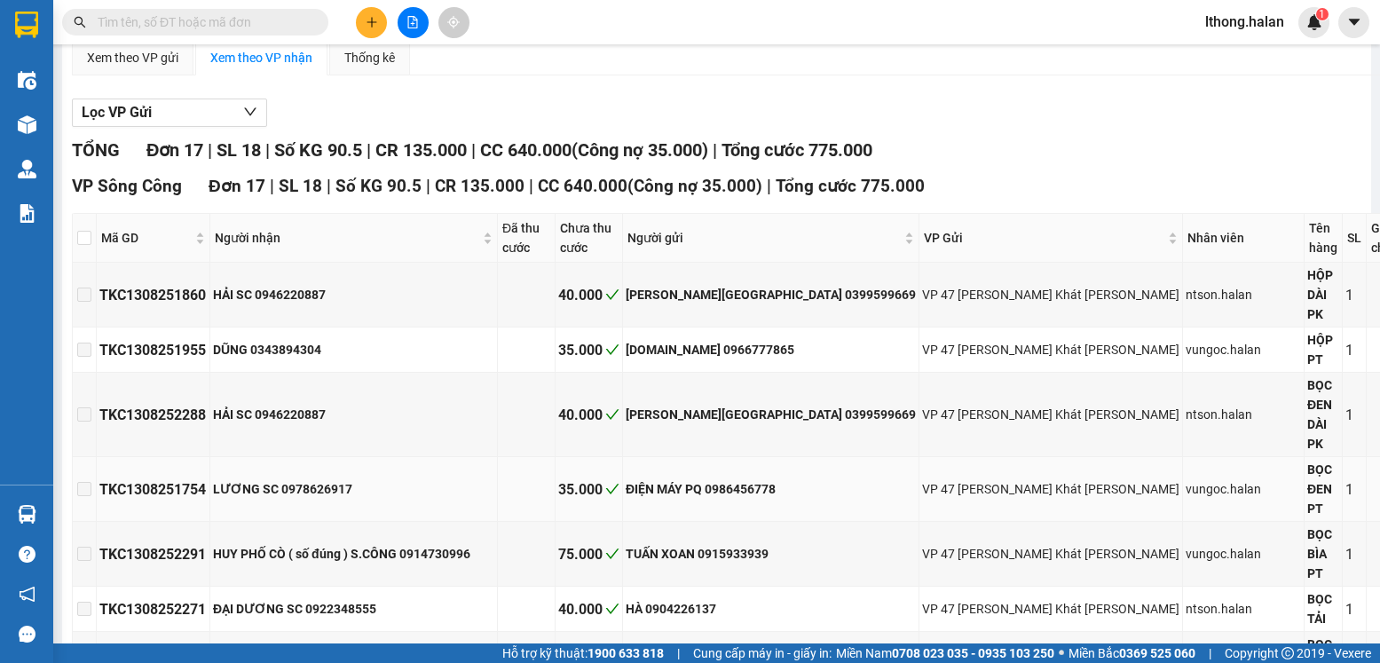
type input "[DATE]"
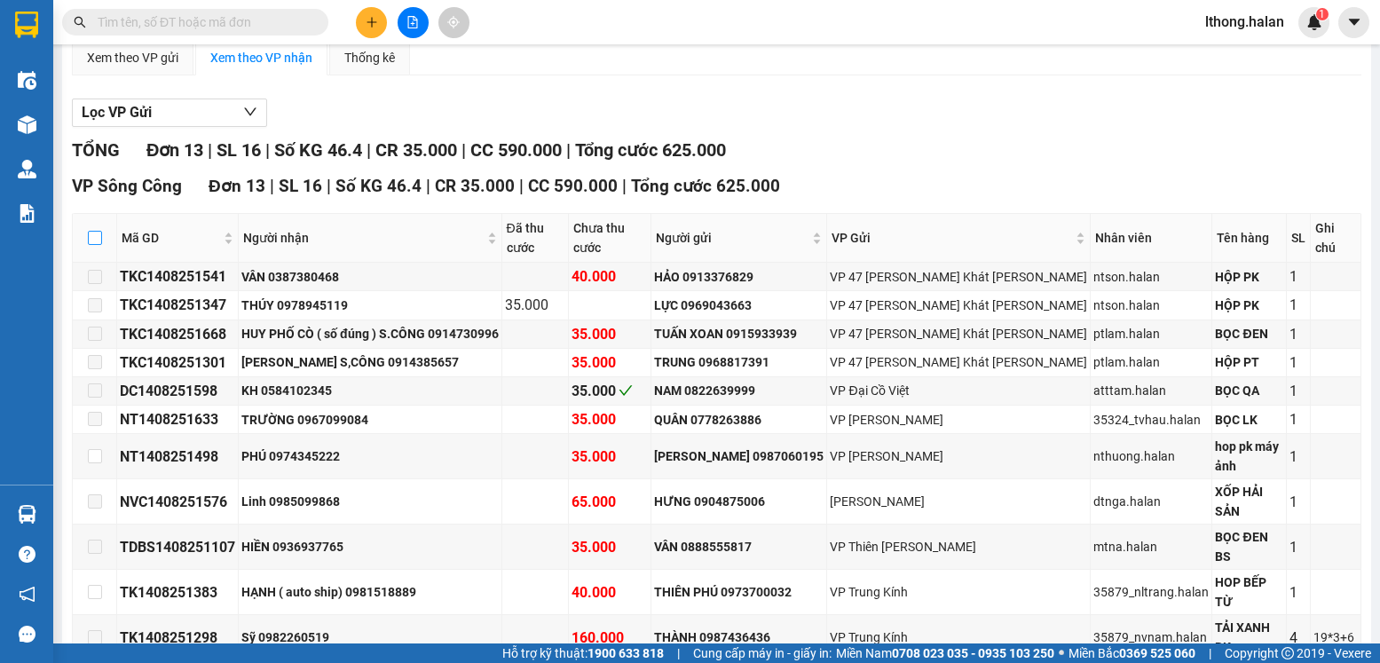
click at [95, 245] on input "checkbox" at bounding box center [95, 238] width 14 height 14
checkbox input "true"
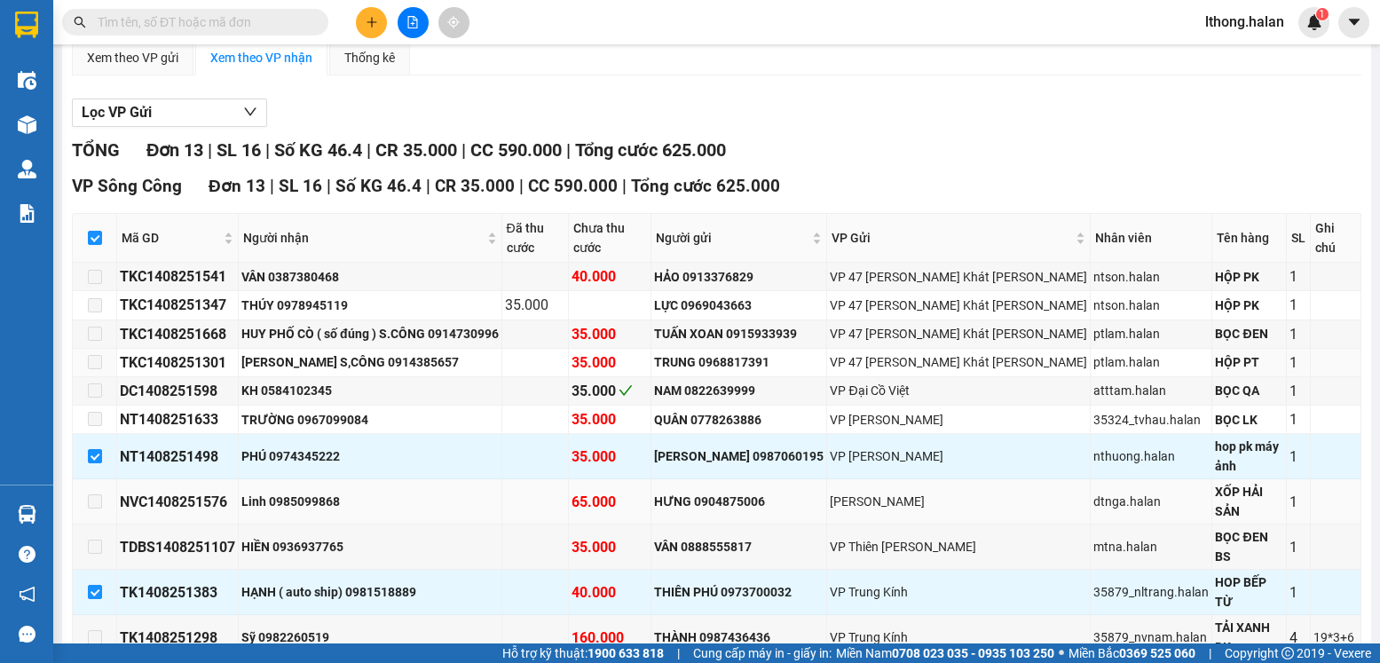
scroll to position [259, 0]
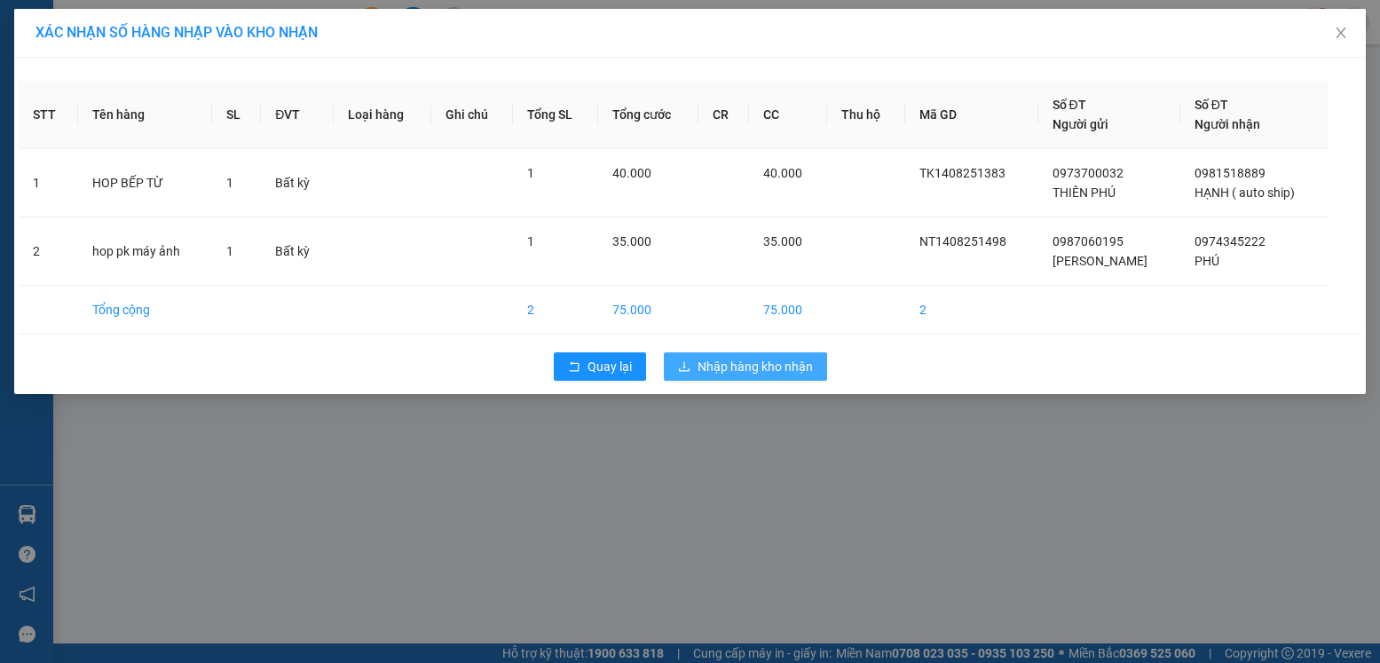
click at [728, 368] on span "Nhập hàng kho nhận" at bounding box center [755, 367] width 115 height 20
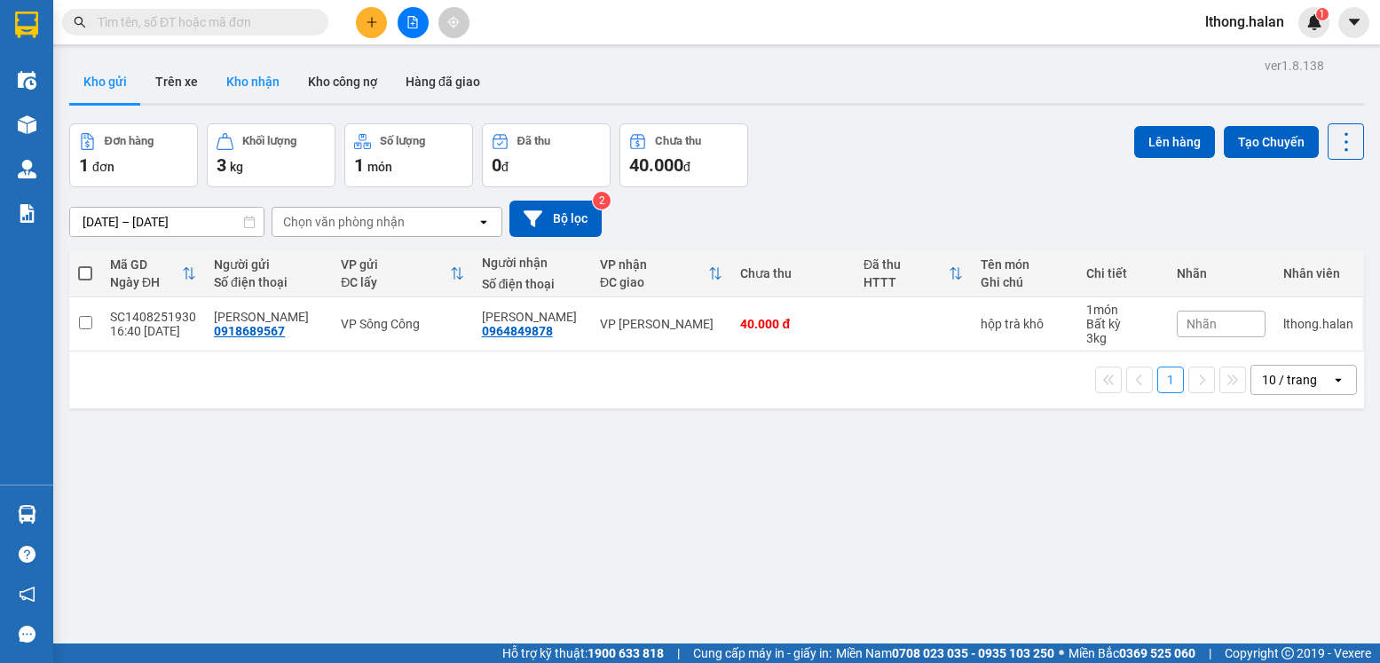
click at [253, 83] on button "Kho nhận" at bounding box center [253, 81] width 82 height 43
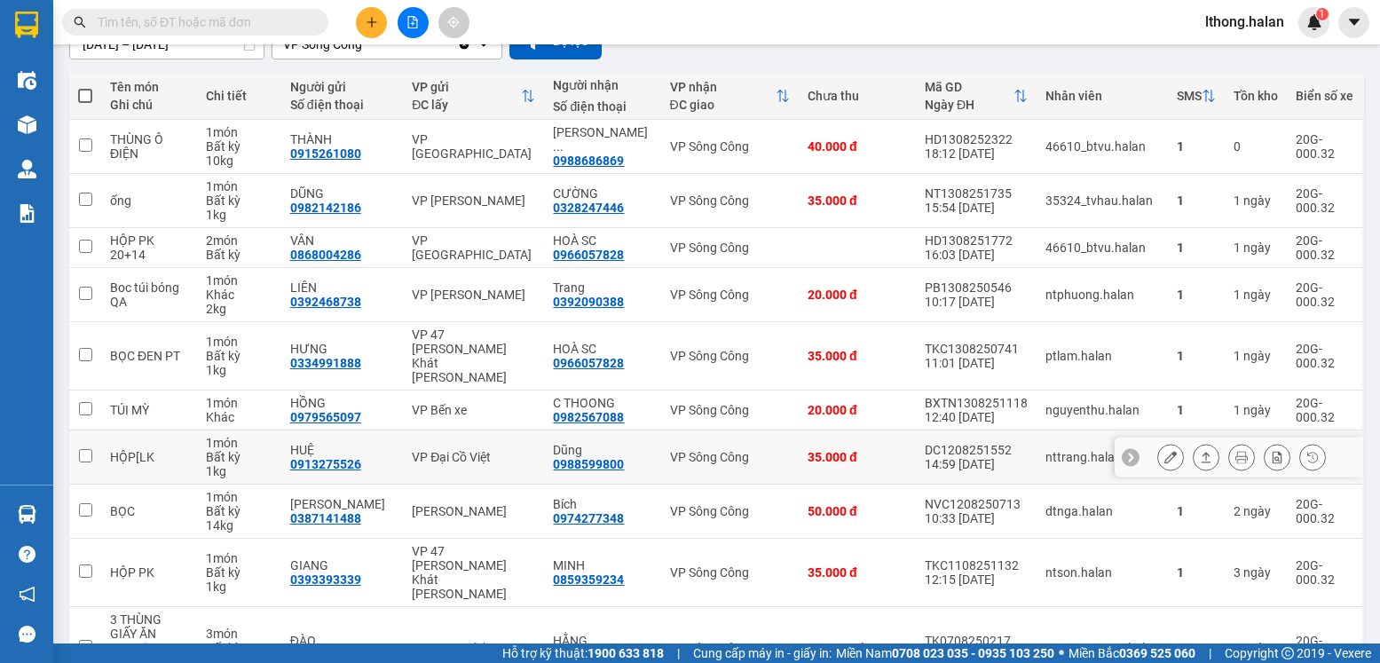
scroll to position [254, 0]
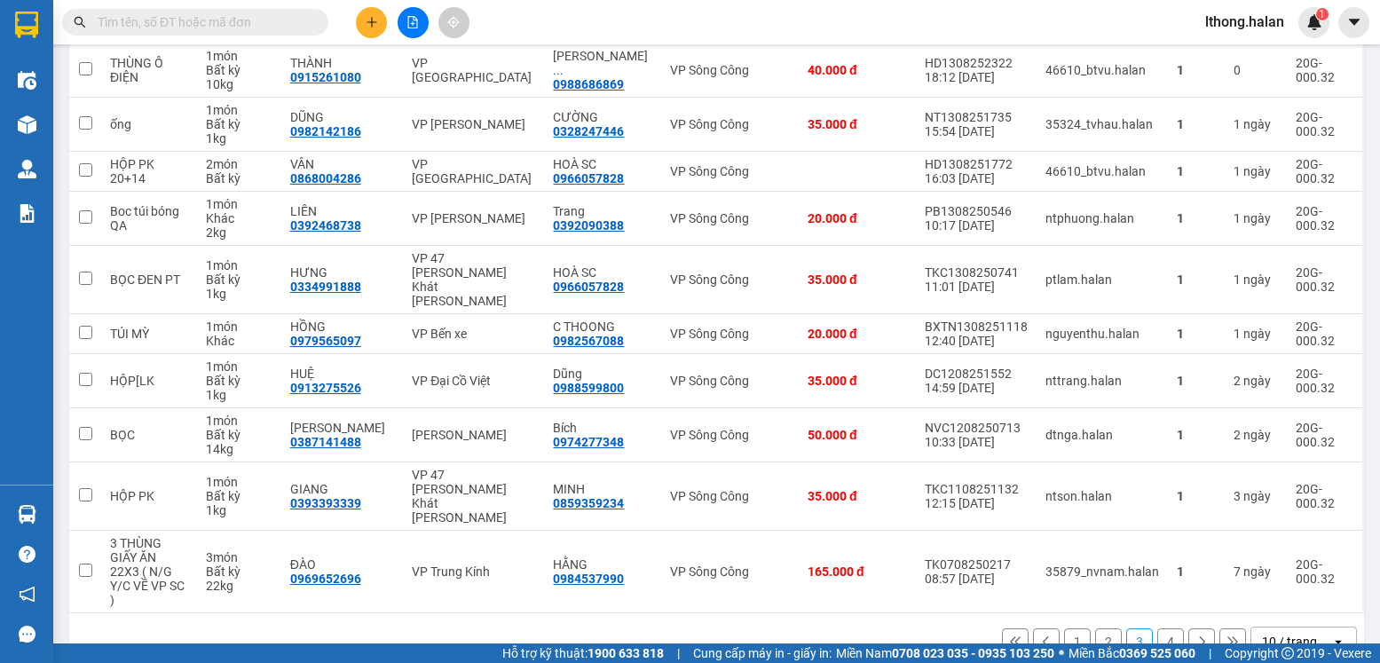
click at [1064, 628] on button "1" at bounding box center [1077, 641] width 27 height 27
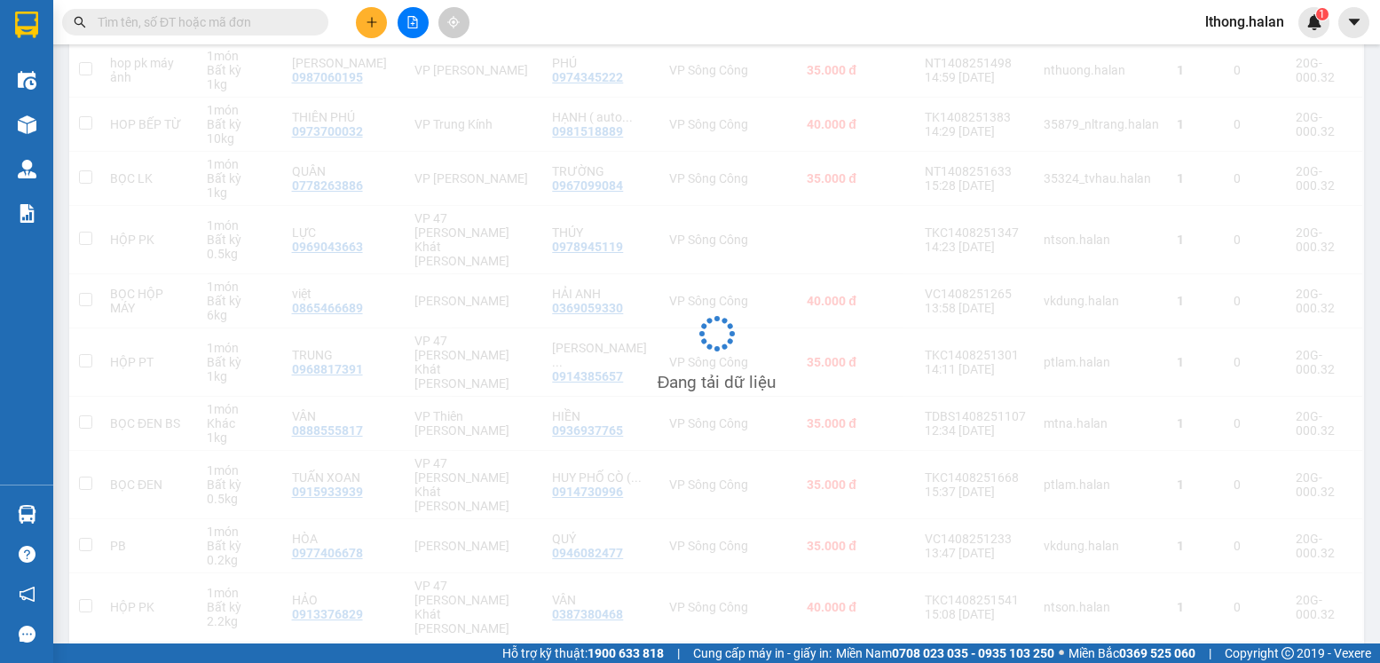
scroll to position [0, 0]
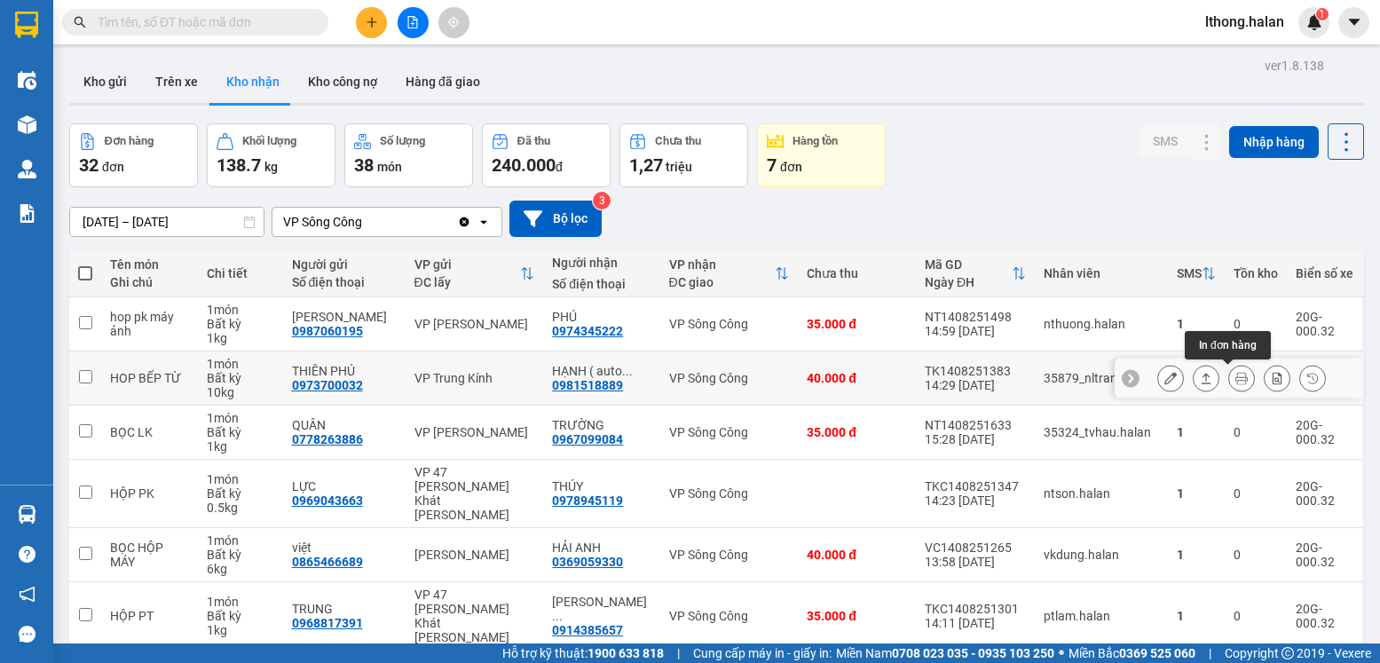
click at [1235, 380] on icon at bounding box center [1241, 378] width 12 height 12
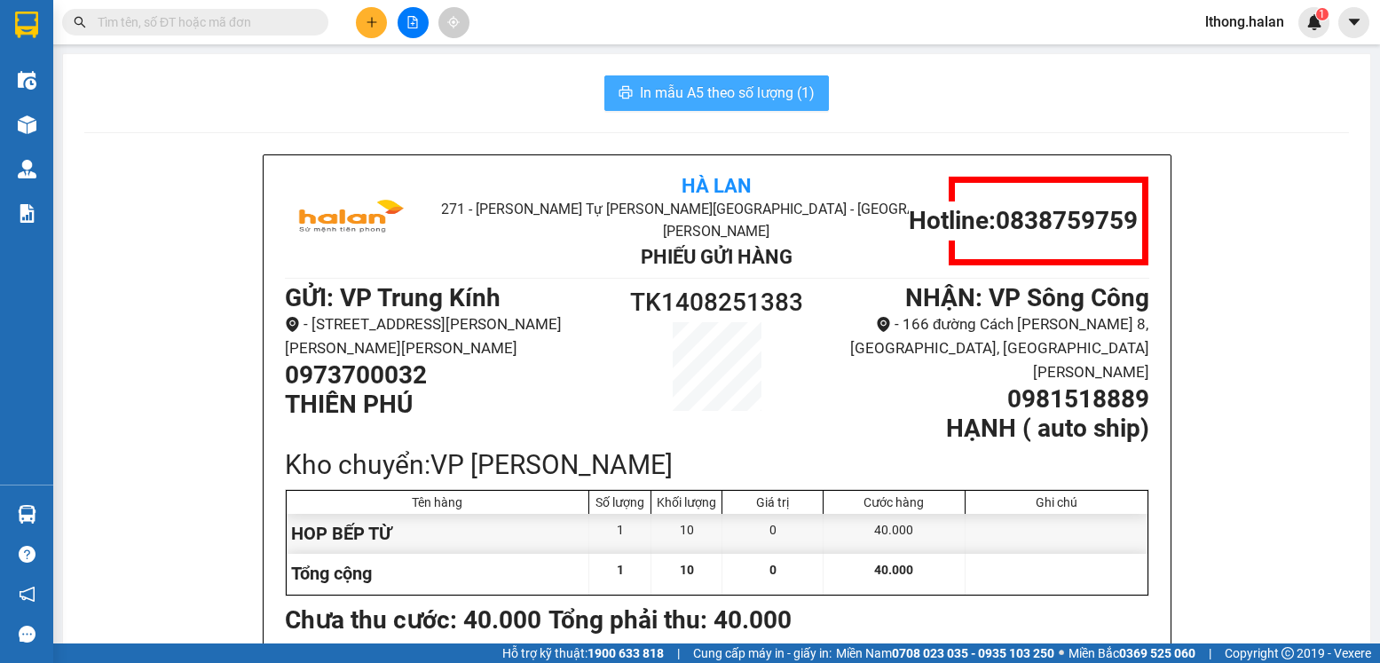
click at [792, 93] on span "In mẫu A5 theo số lượng (1)" at bounding box center [727, 93] width 175 height 22
click at [1289, 251] on div "Hà Lan 271 - [PERSON_NAME] Tự [PERSON_NAME][GEOGRAPHIC_DATA] Long - [GEOGRAPHIC…" at bounding box center [716, 515] width 1265 height 722
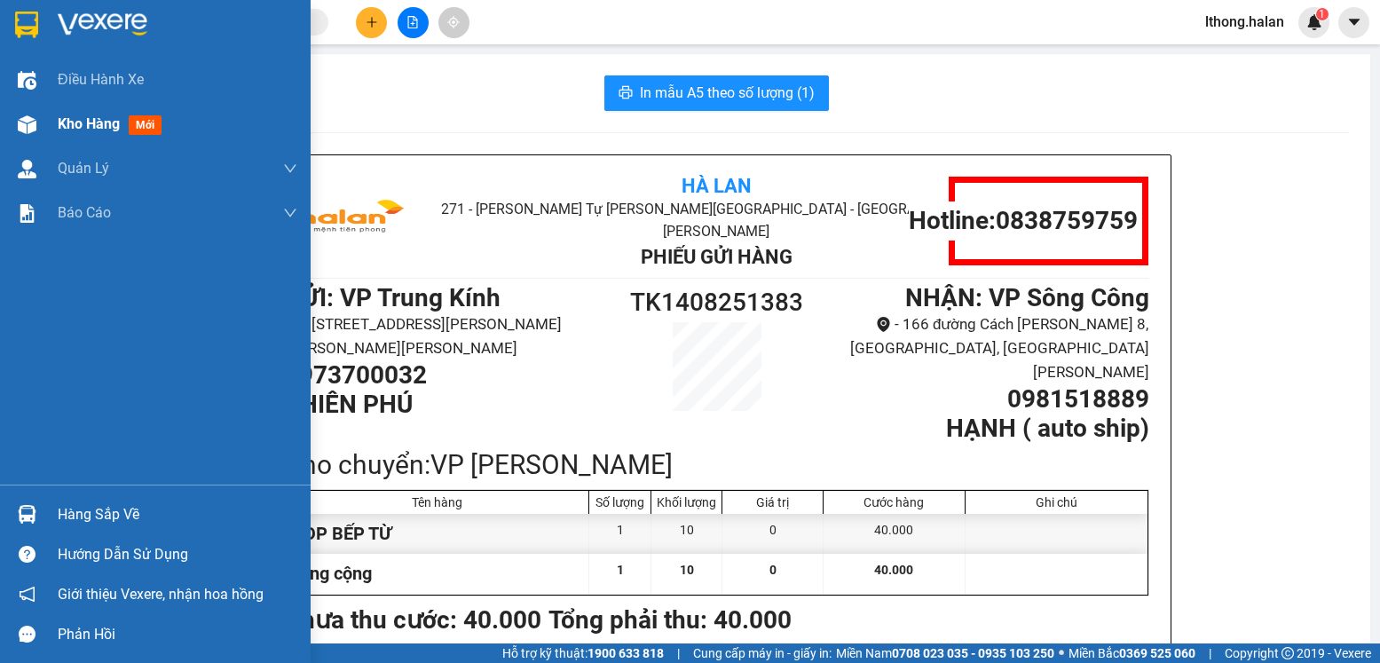
click at [95, 116] on span "Kho hàng" at bounding box center [89, 123] width 62 height 17
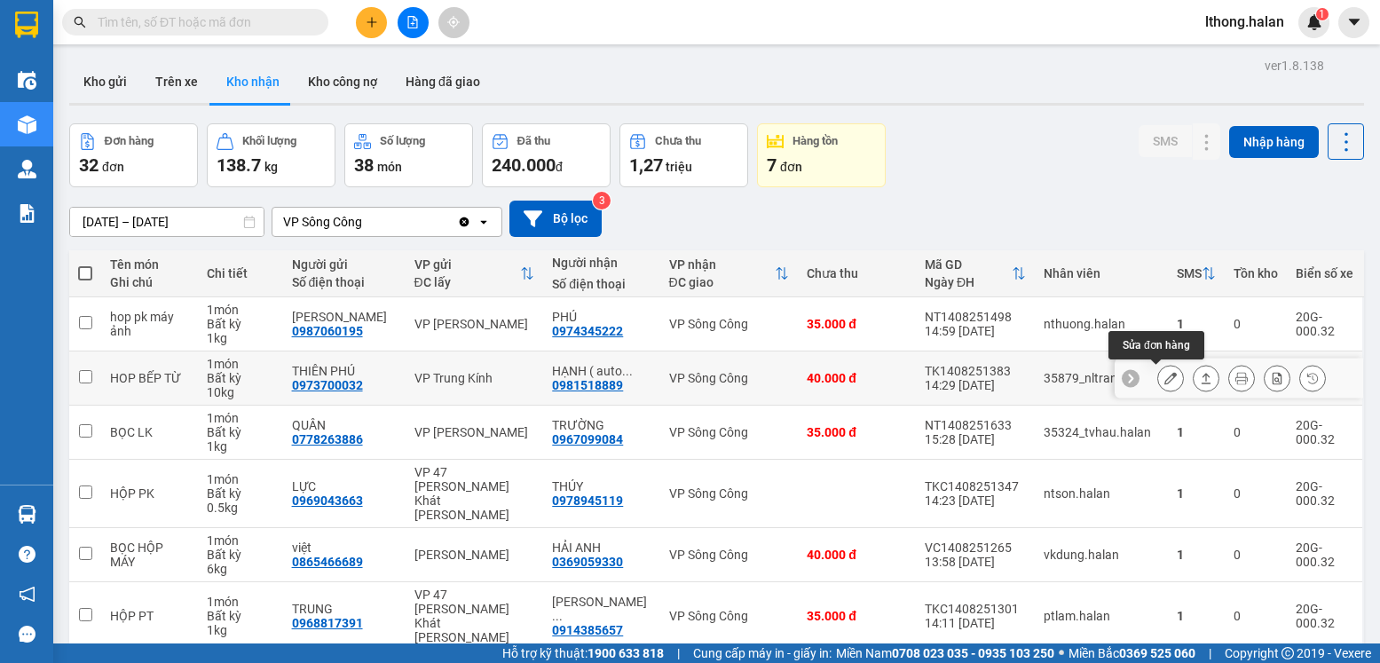
click at [1164, 383] on button at bounding box center [1170, 378] width 25 height 31
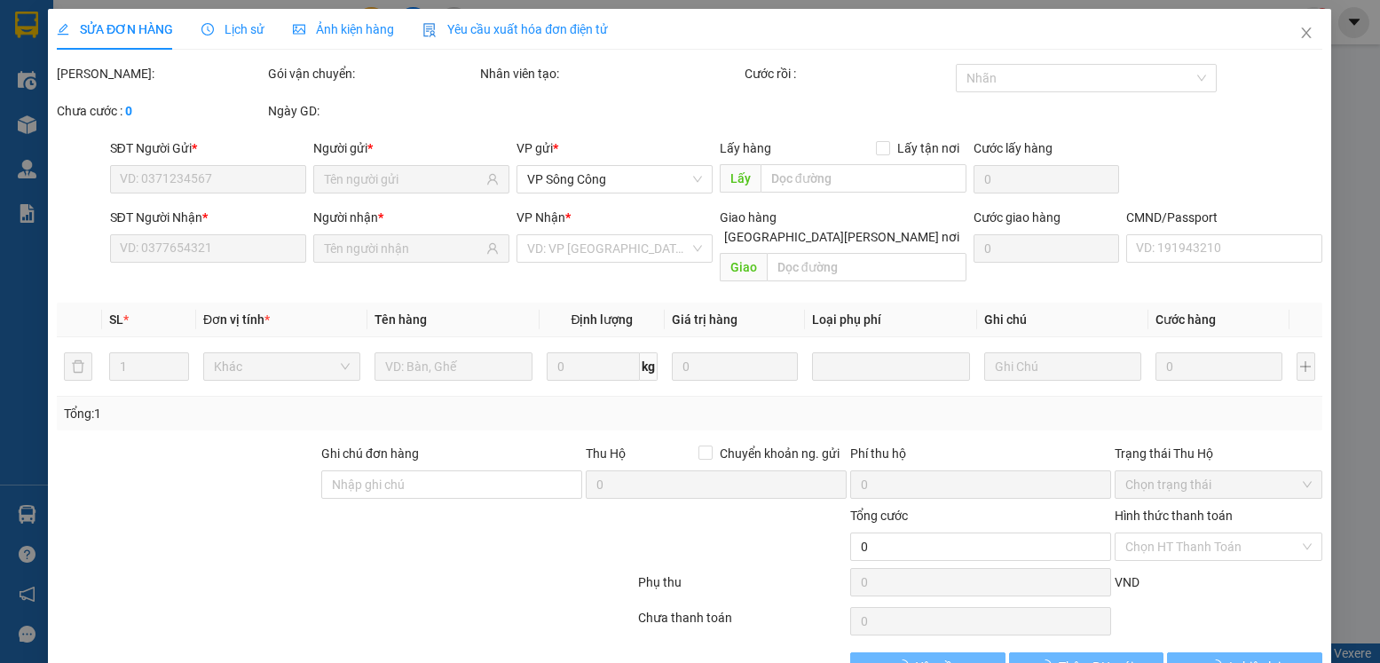
type input "0973700032"
type input "THIÊN PHÚ"
type input "0981518889"
type input "HẠNH ( auto ship)"
type input "40.000"
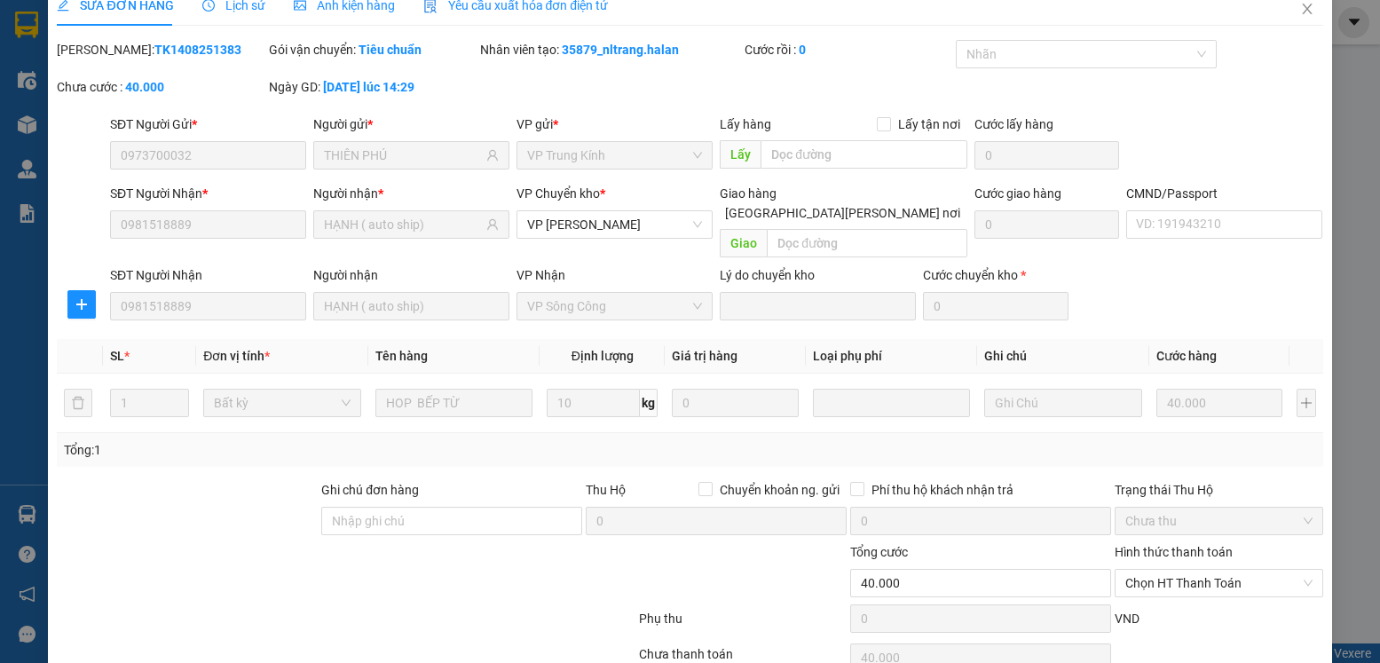
scroll to position [93, 0]
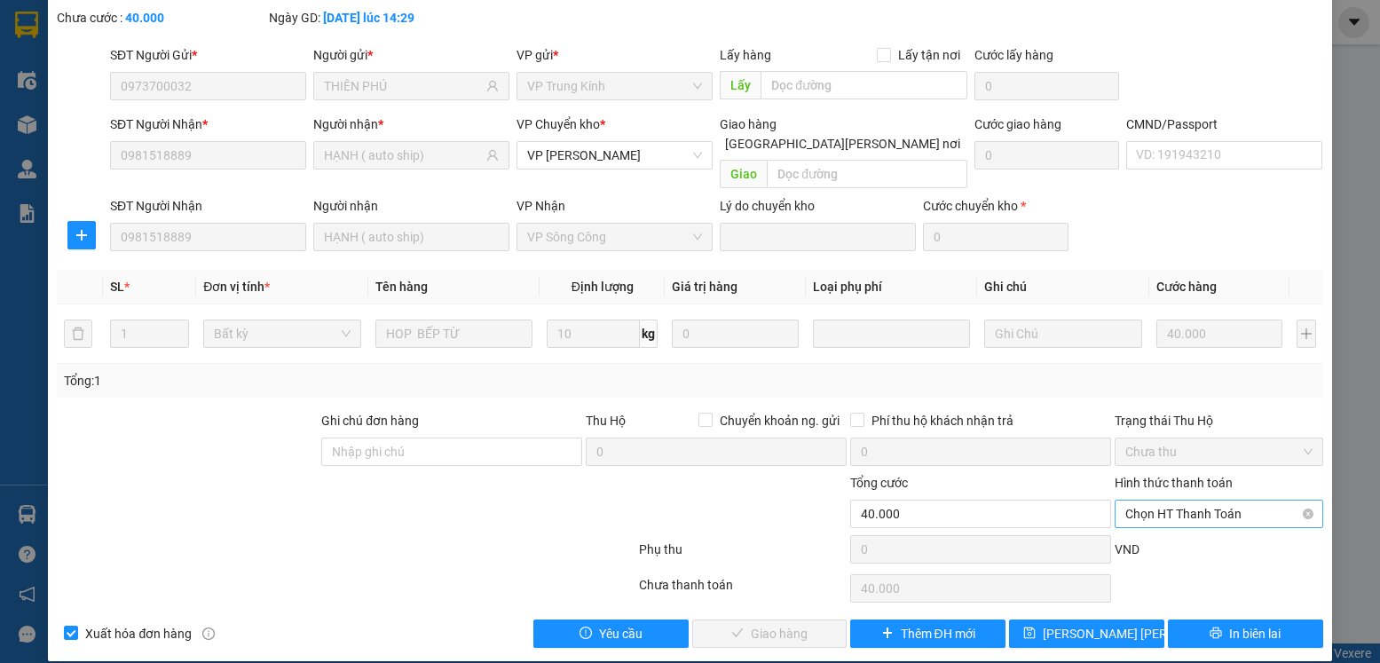
click at [1244, 501] on span "Chọn HT Thanh Toán" at bounding box center [1218, 514] width 186 height 27
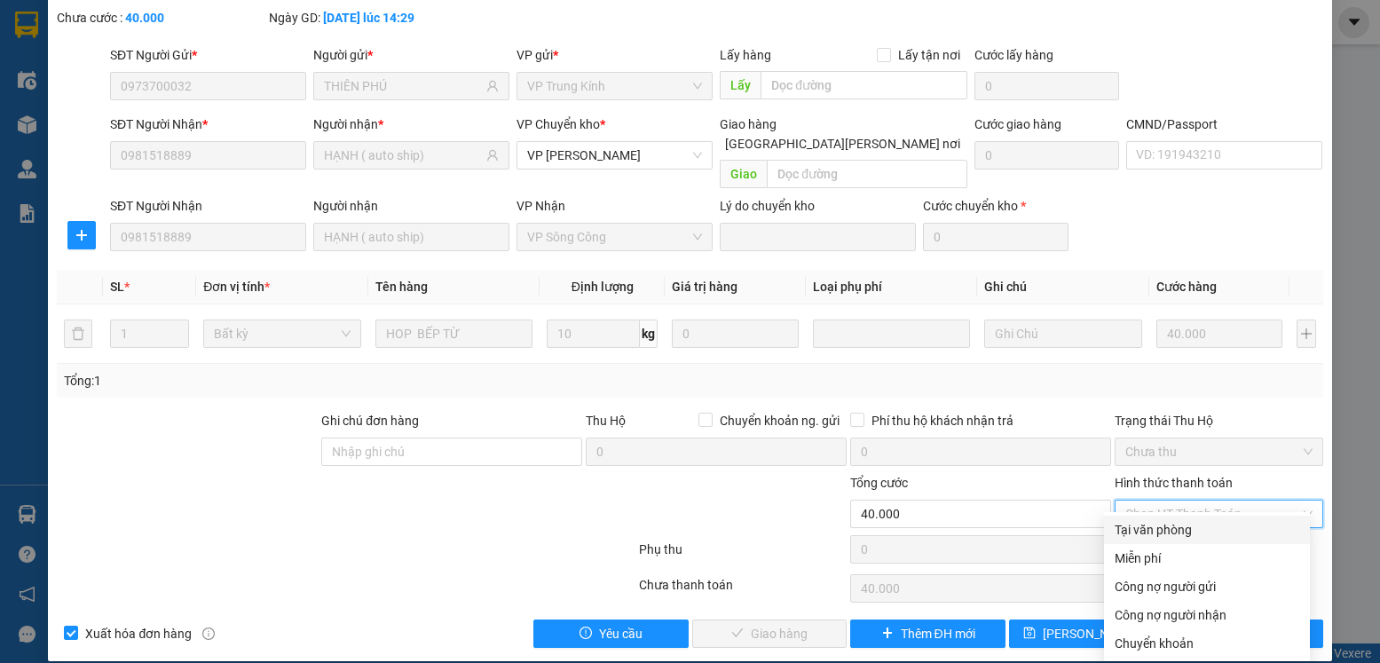
click at [1187, 532] on div "Tại văn phòng" at bounding box center [1207, 530] width 185 height 20
type input "0"
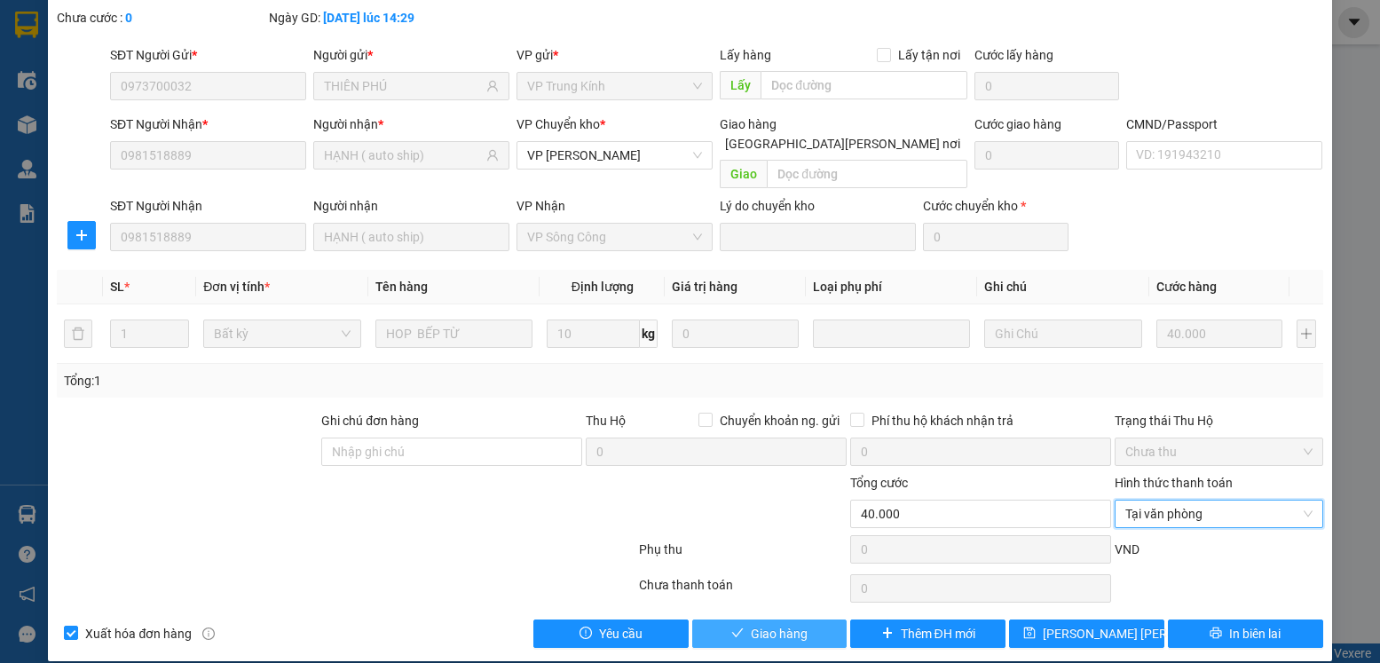
click at [803, 619] on button "Giao hàng" at bounding box center [769, 633] width 155 height 28
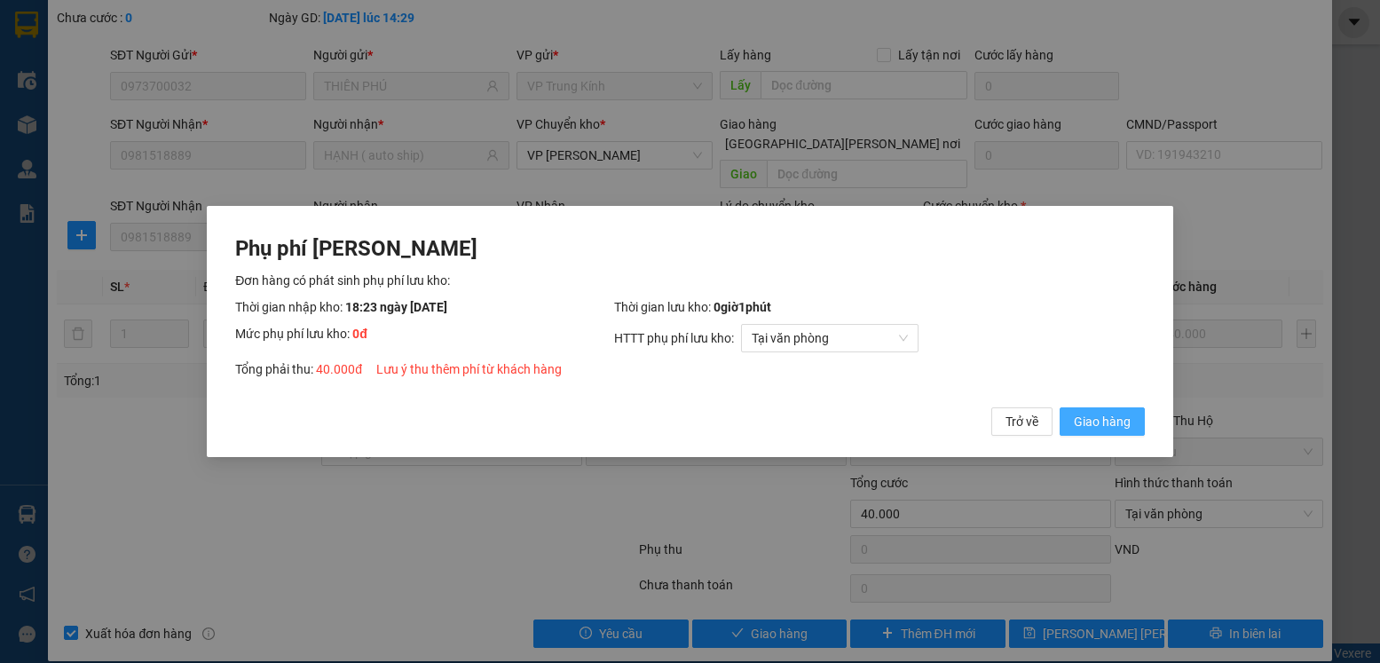
click at [1094, 422] on span "Giao hàng" at bounding box center [1102, 422] width 57 height 20
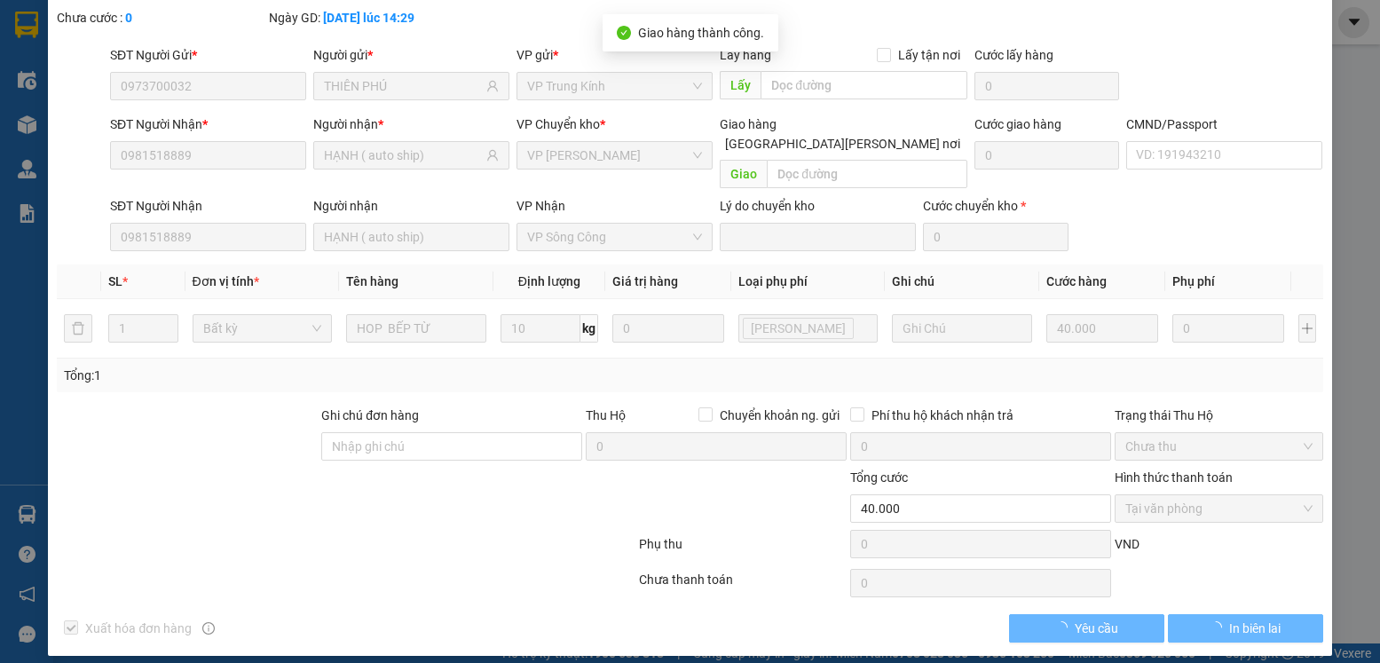
scroll to position [0, 0]
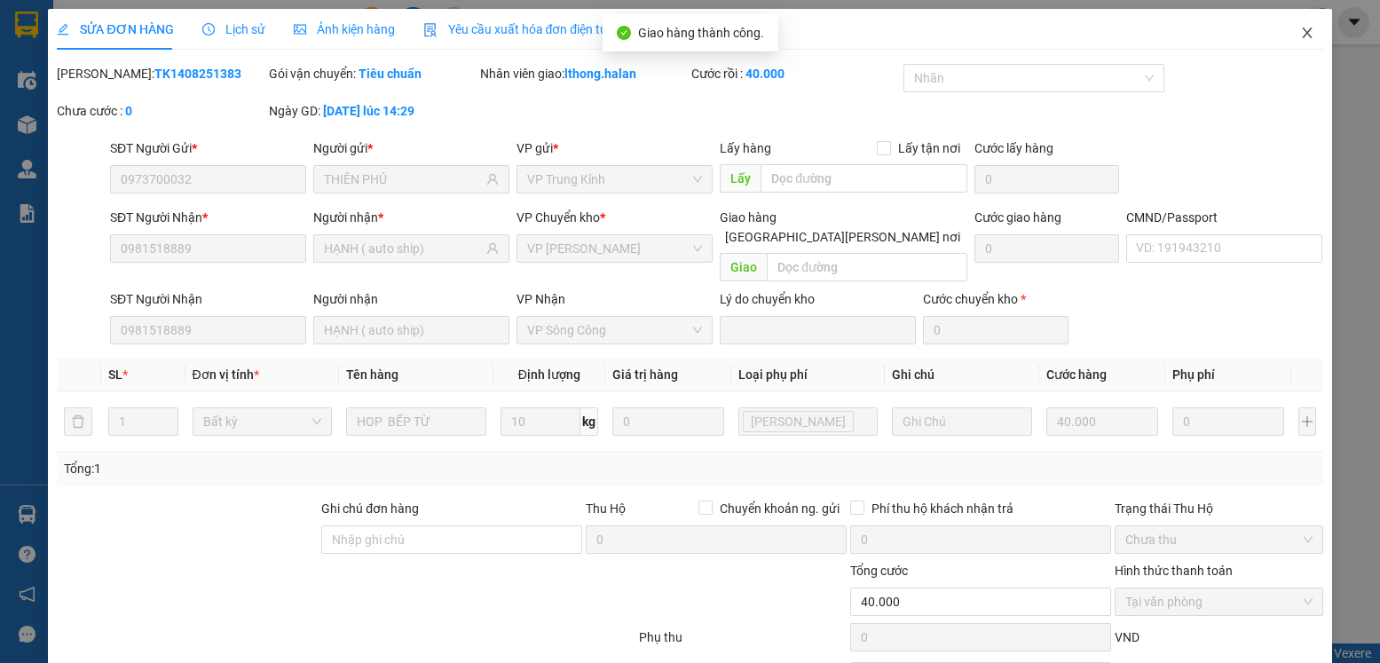
click at [1302, 33] on icon "close" at bounding box center [1307, 33] width 10 height 11
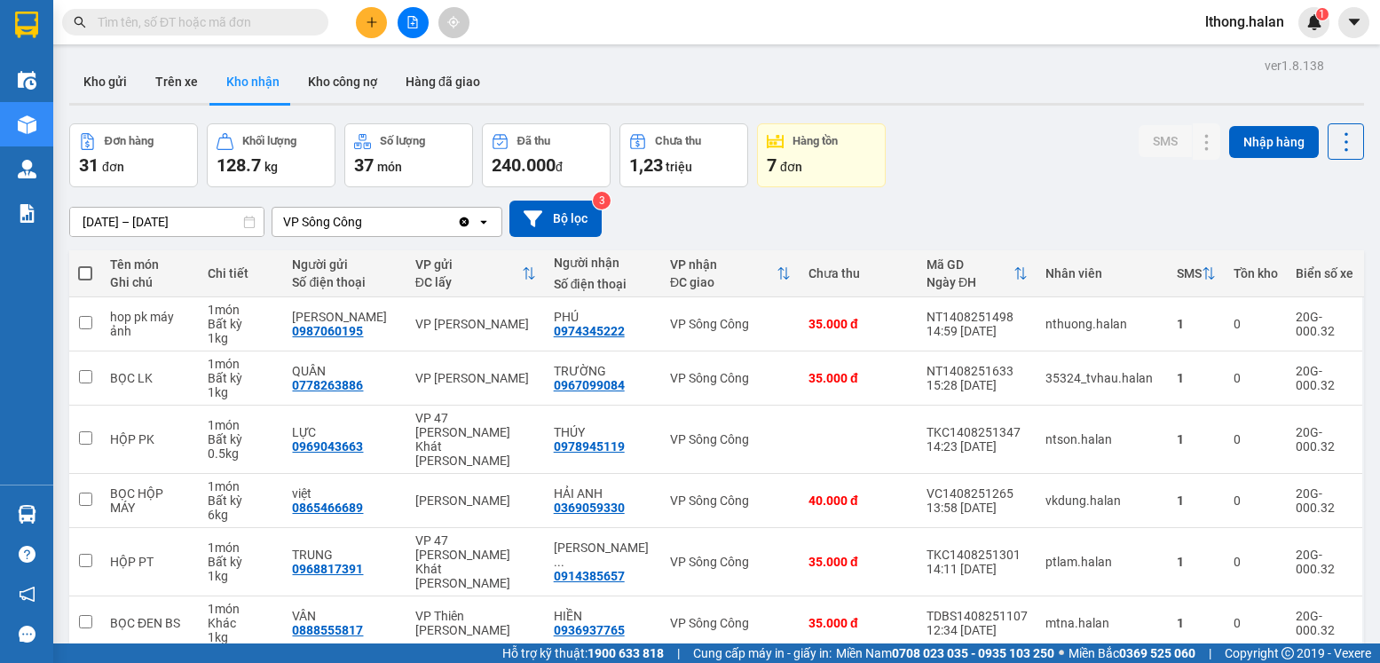
click at [280, 22] on input "text" at bounding box center [202, 22] width 209 height 20
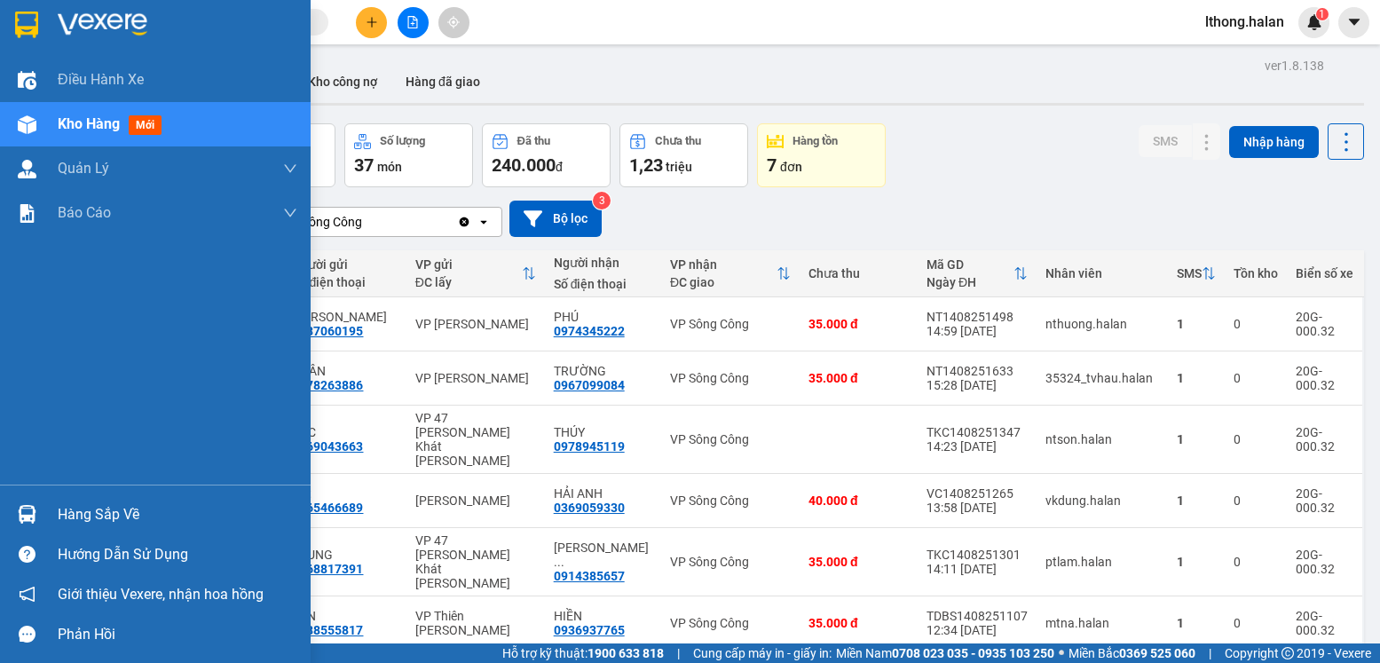
click at [75, 512] on div "Hàng sắp về" at bounding box center [178, 514] width 240 height 27
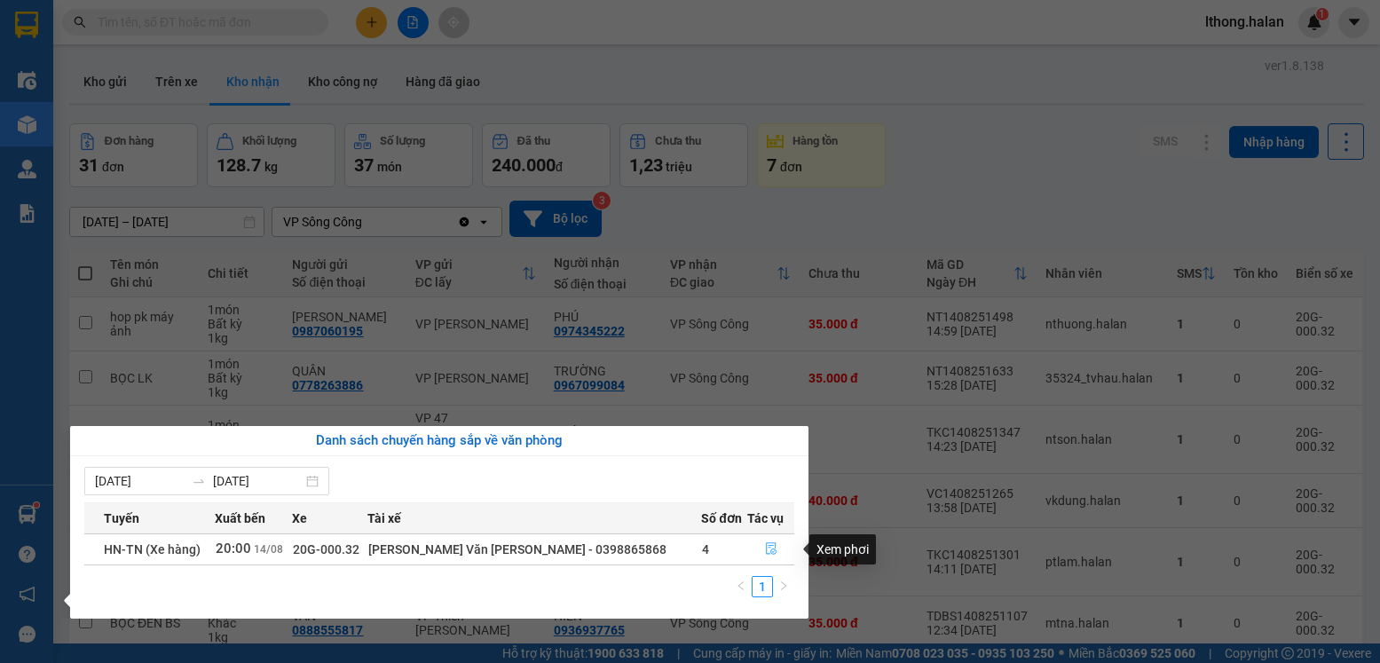
click at [765, 551] on icon "file-done" at bounding box center [771, 548] width 12 height 12
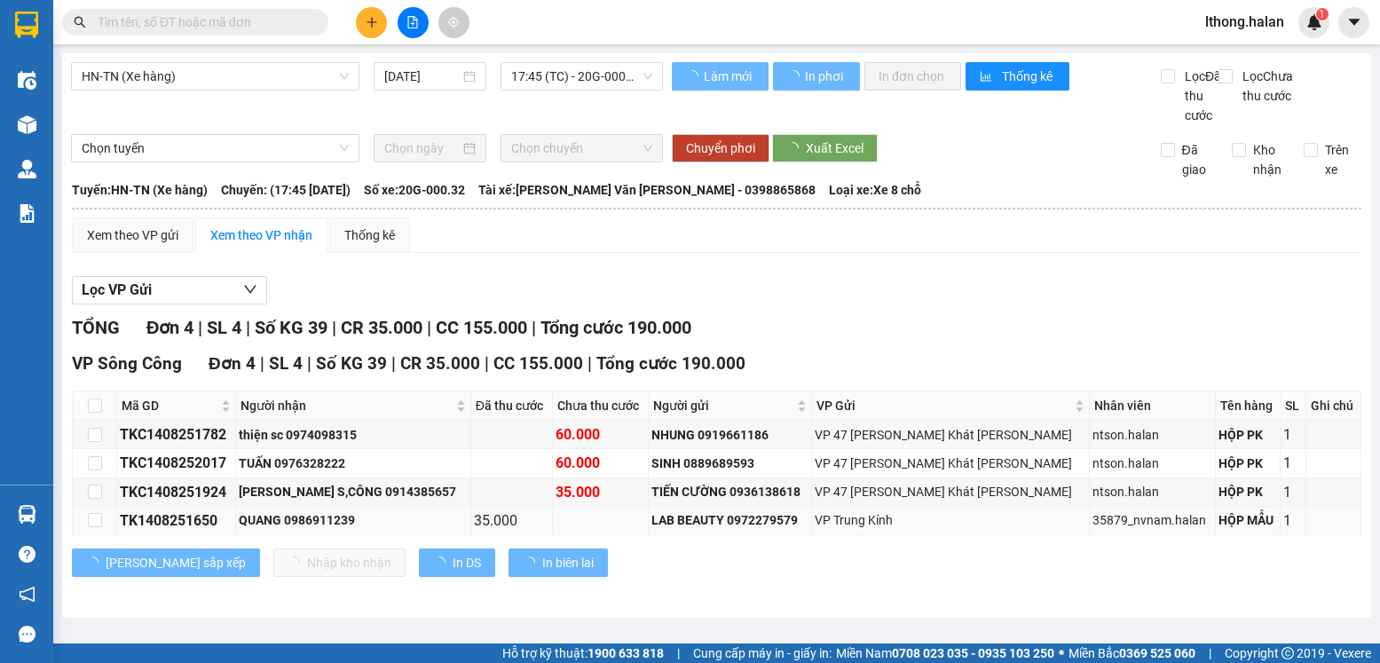
scroll to position [3, 0]
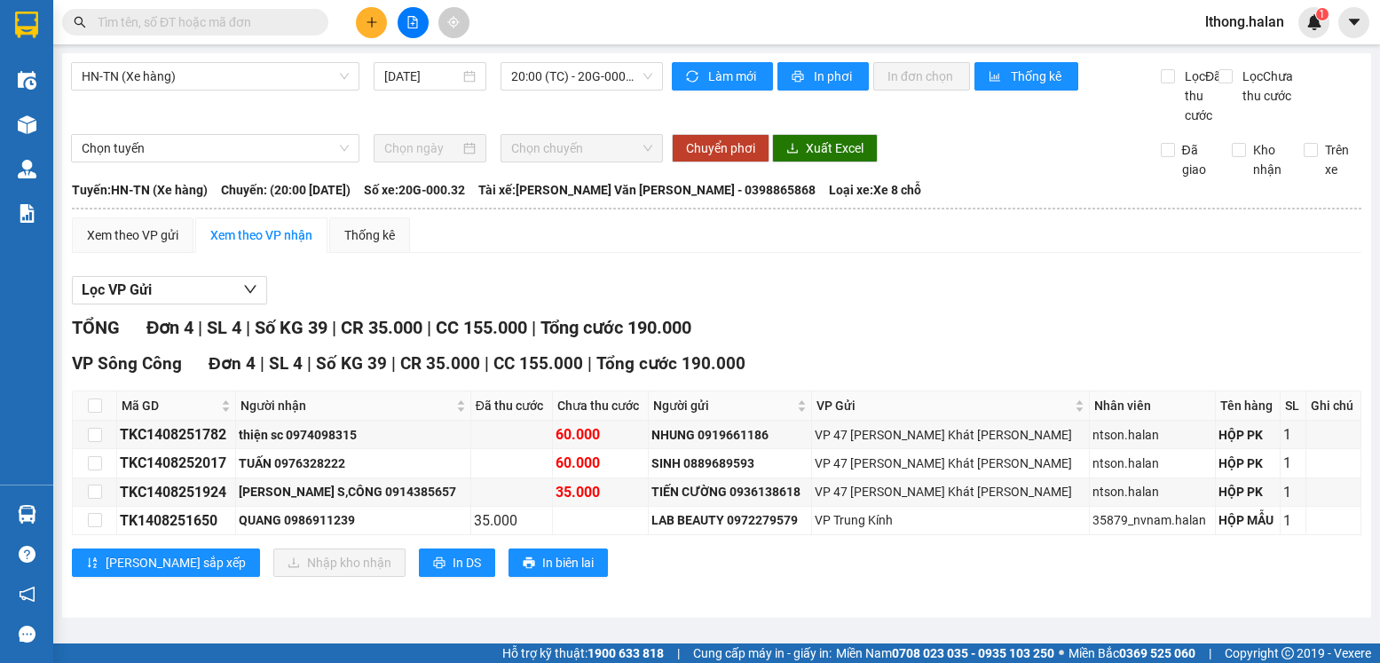
click at [989, 298] on div "Lọc VP Gửi" at bounding box center [717, 290] width 1290 height 29
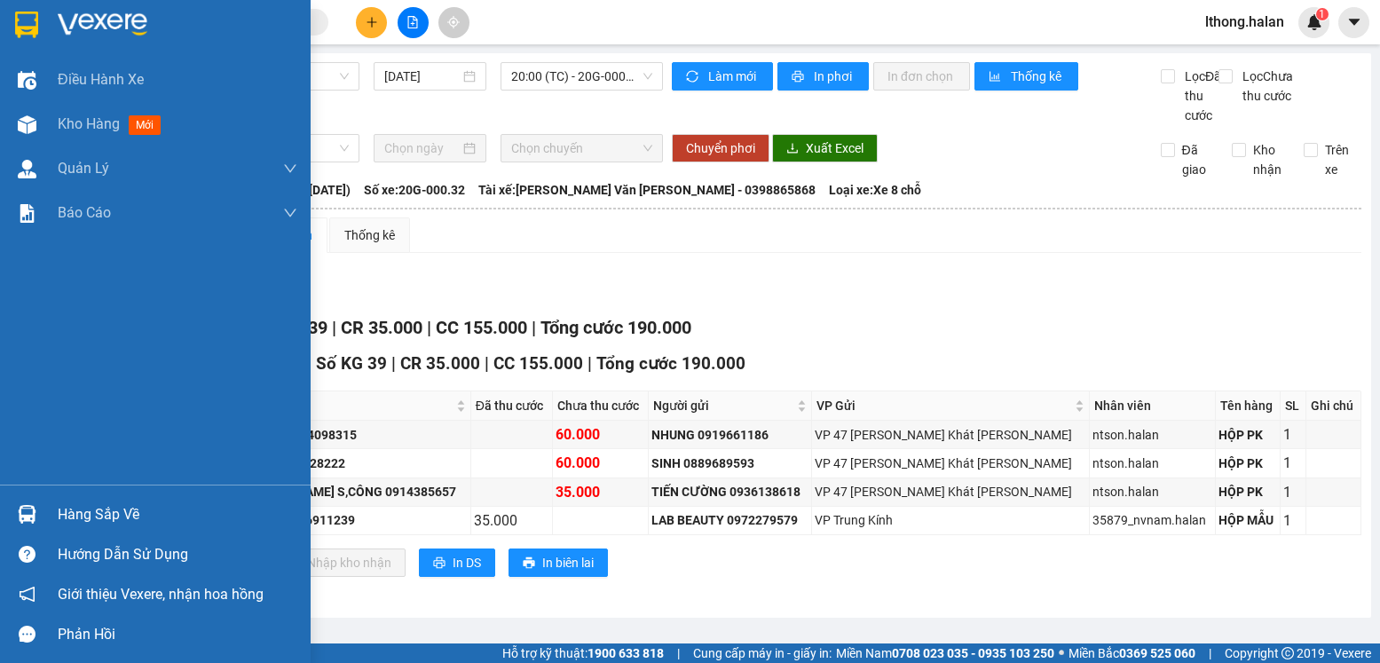
click at [85, 522] on div "Hàng sắp về" at bounding box center [178, 514] width 240 height 27
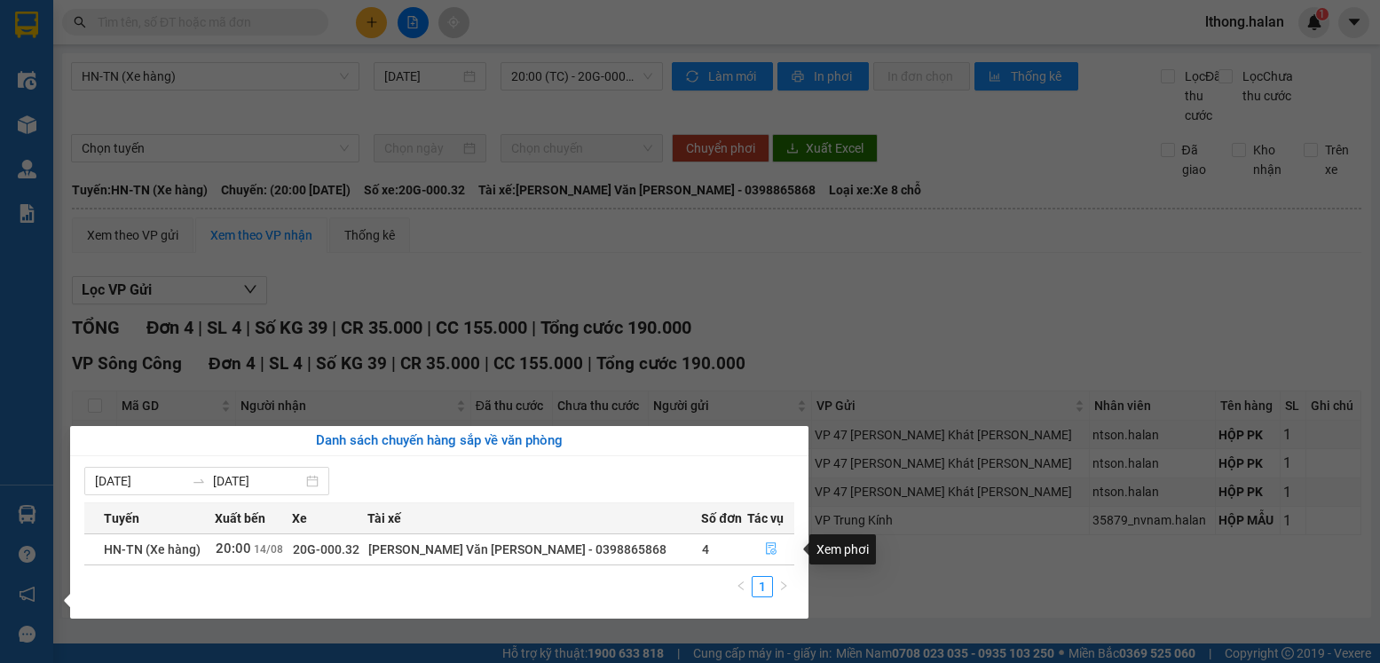
click at [766, 550] on icon "file-done" at bounding box center [771, 548] width 12 height 12
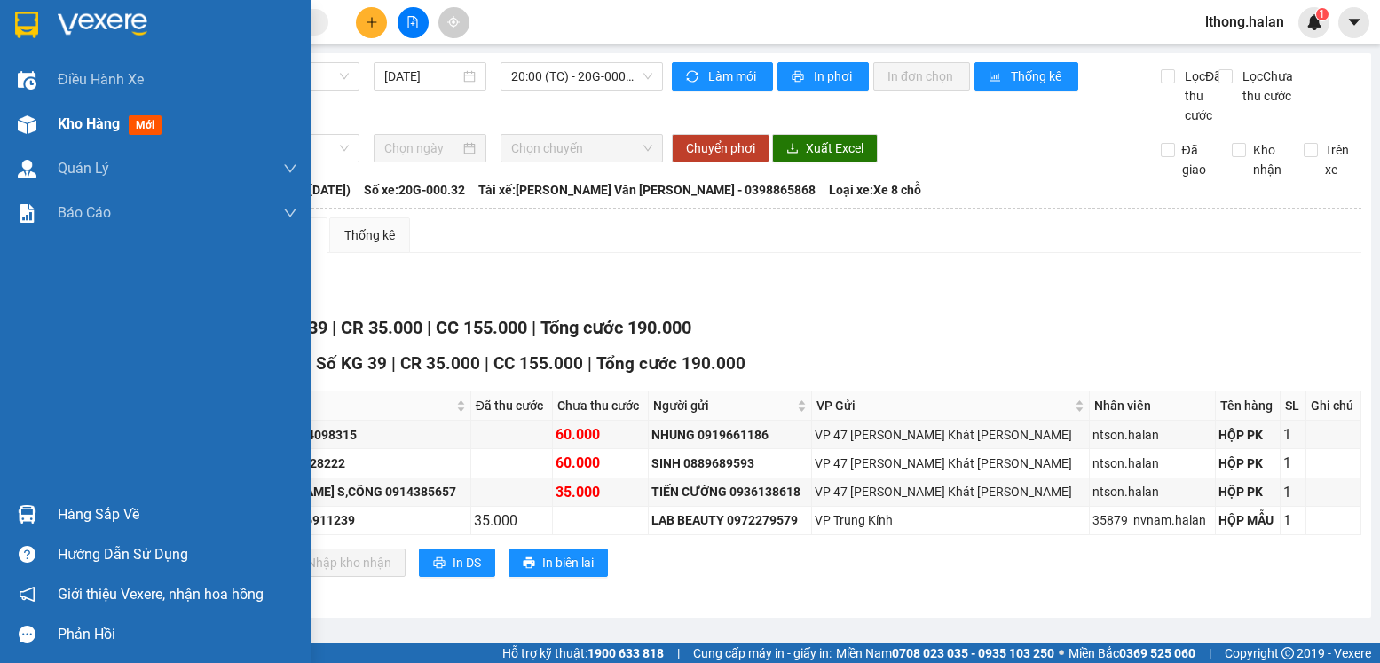
click at [97, 125] on span "Kho hàng" at bounding box center [89, 123] width 62 height 17
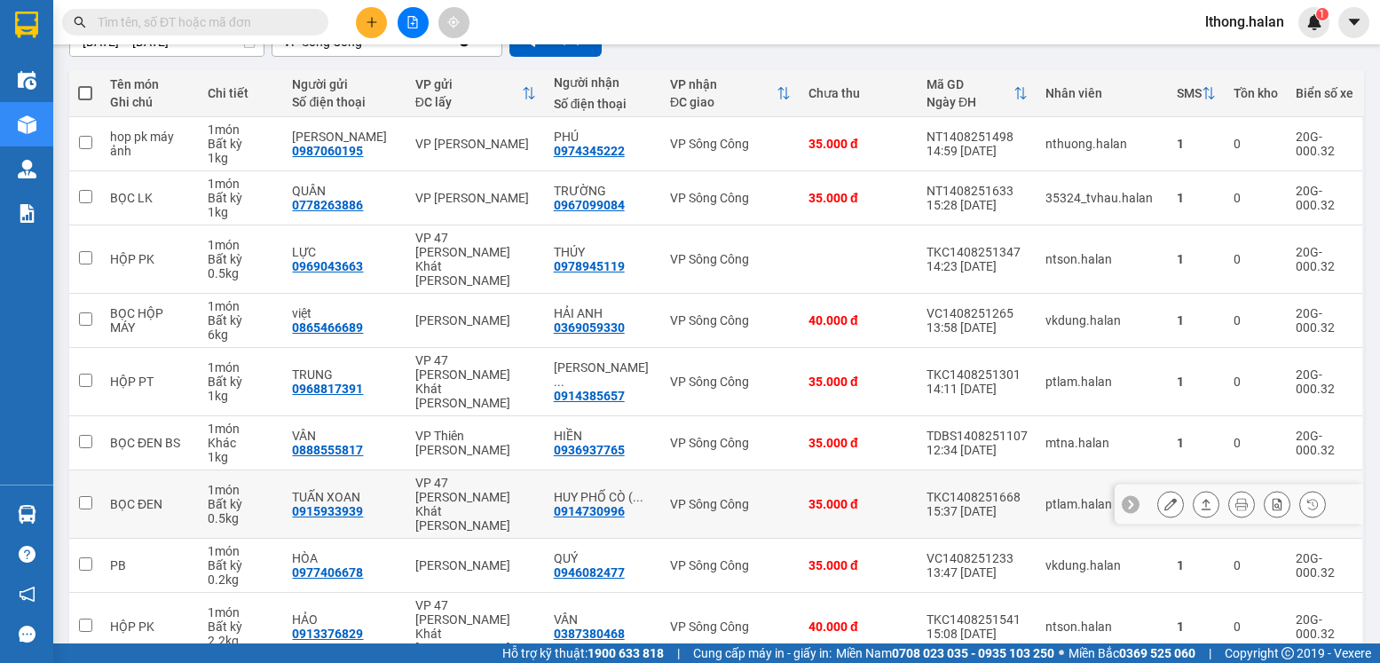
scroll to position [254, 0]
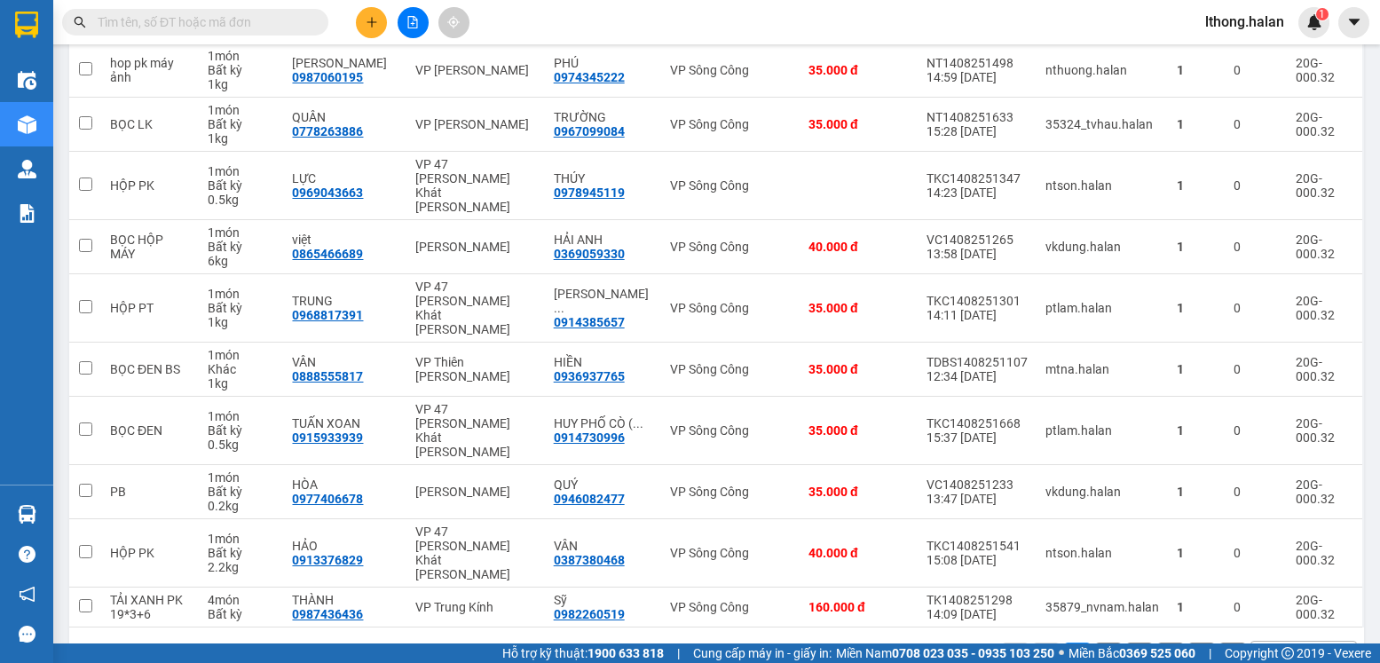
click at [1095, 643] on button "2" at bounding box center [1108, 656] width 27 height 27
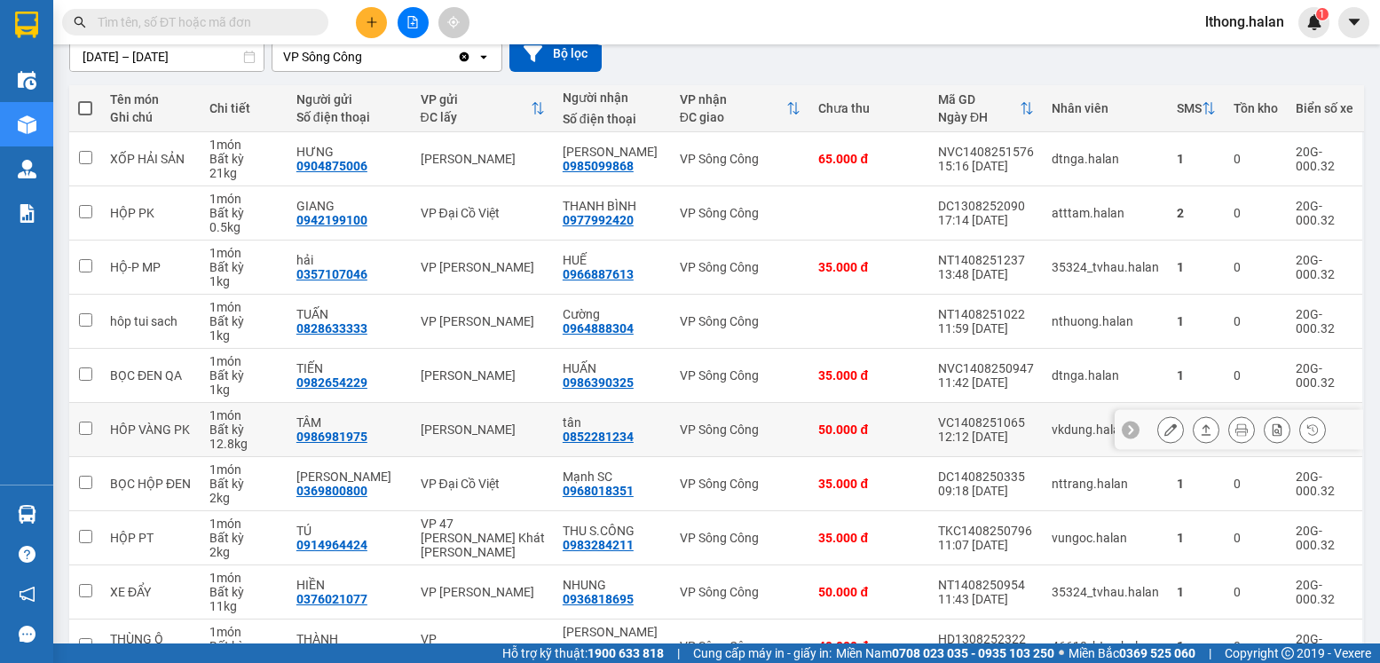
scroll to position [268, 0]
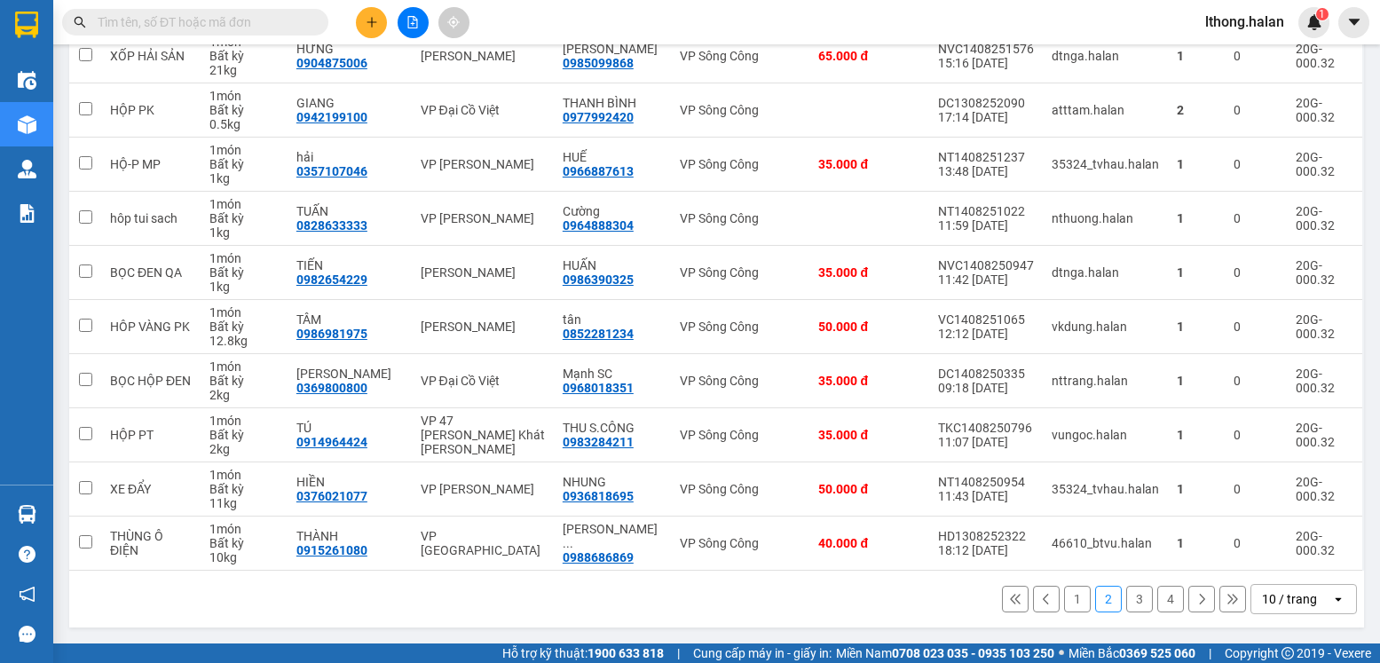
click at [1129, 594] on button "3" at bounding box center [1139, 599] width 27 height 27
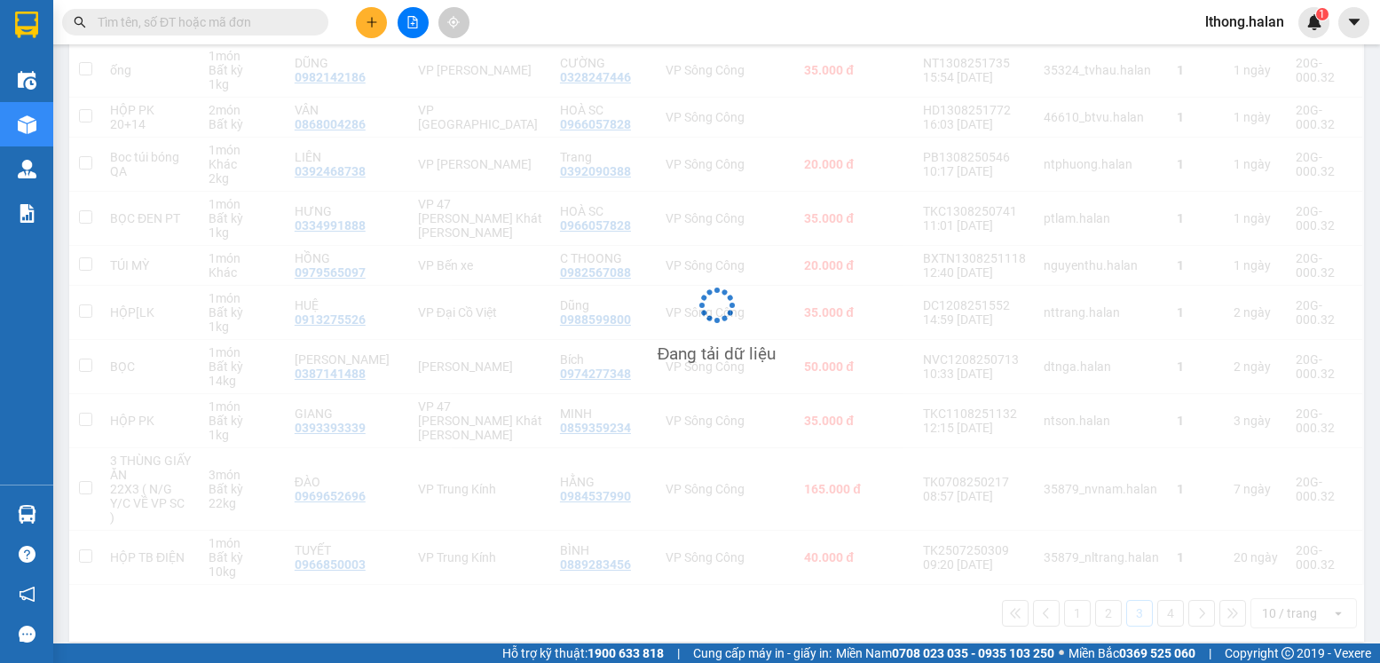
scroll to position [254, 0]
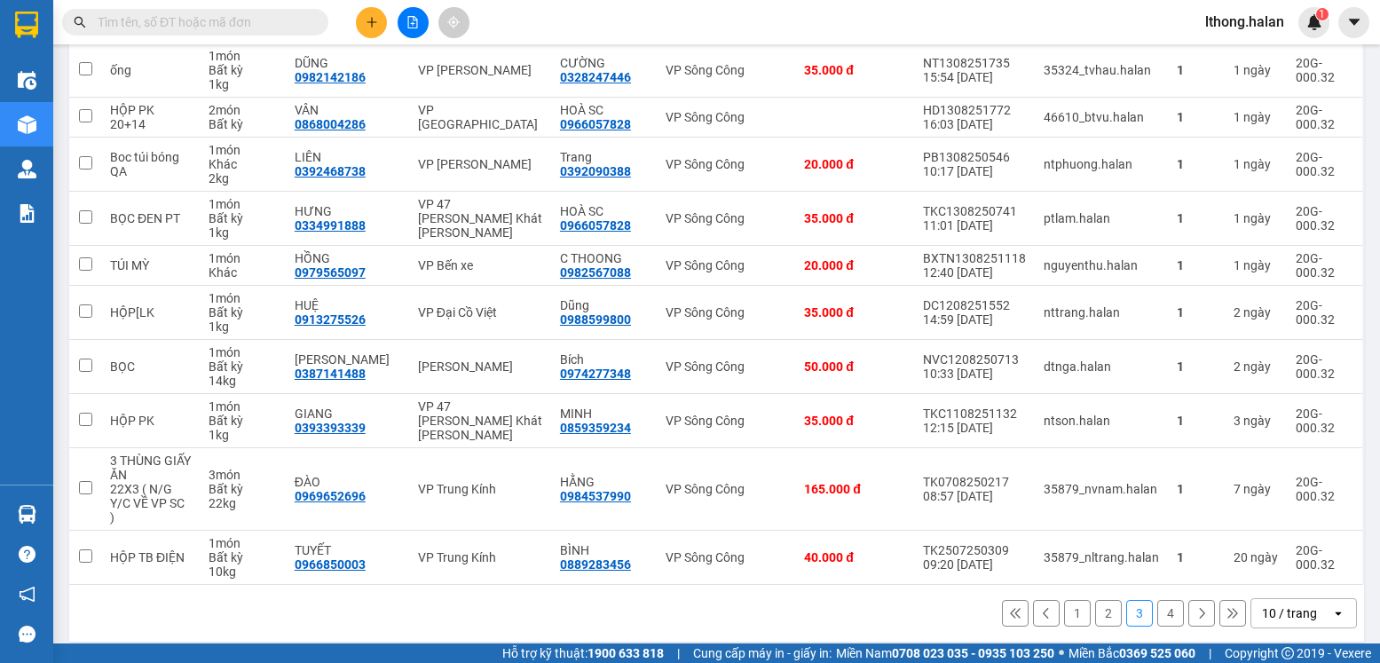
click at [1160, 600] on button "4" at bounding box center [1170, 613] width 27 height 27
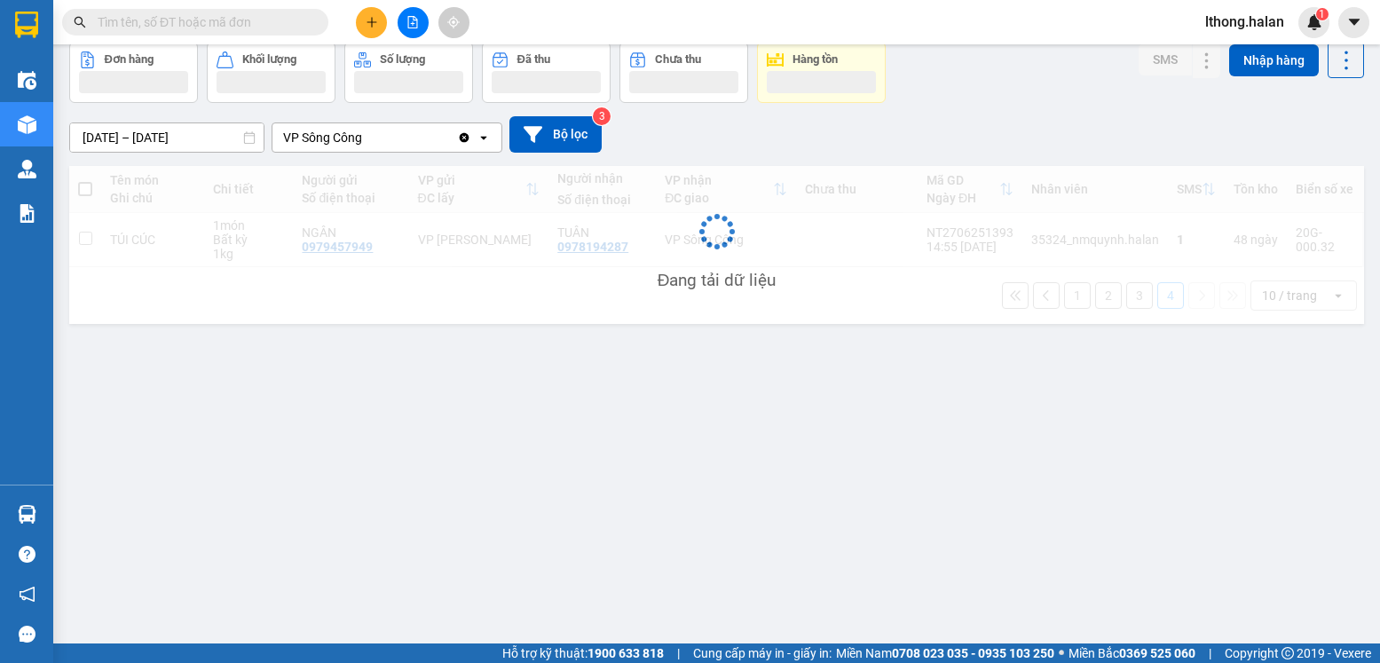
scroll to position [82, 0]
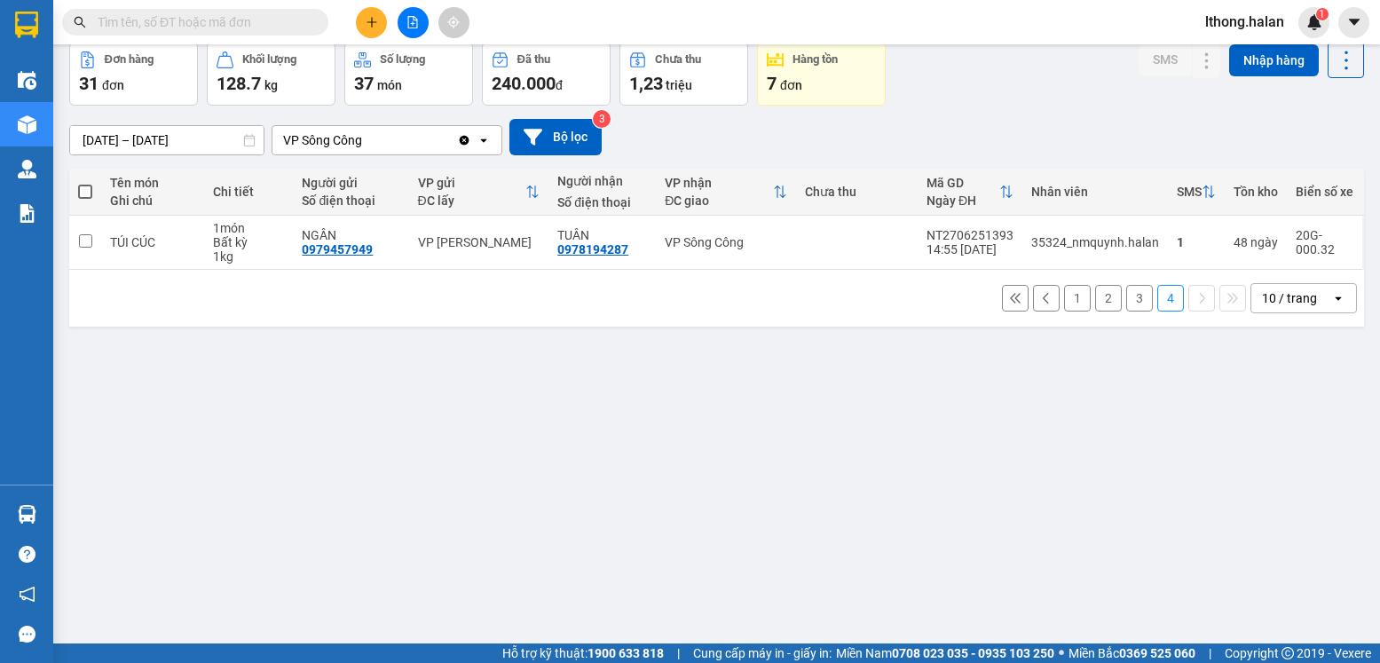
click at [1064, 302] on button "1" at bounding box center [1077, 298] width 27 height 27
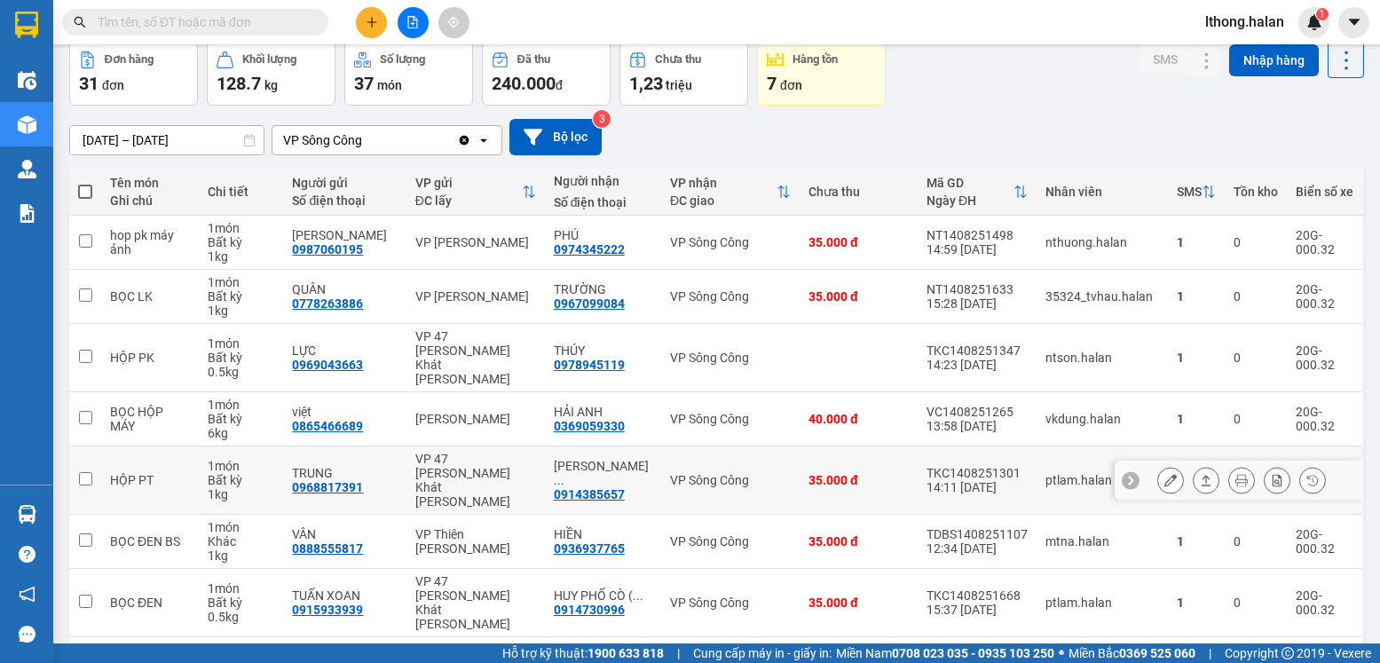
scroll to position [254, 0]
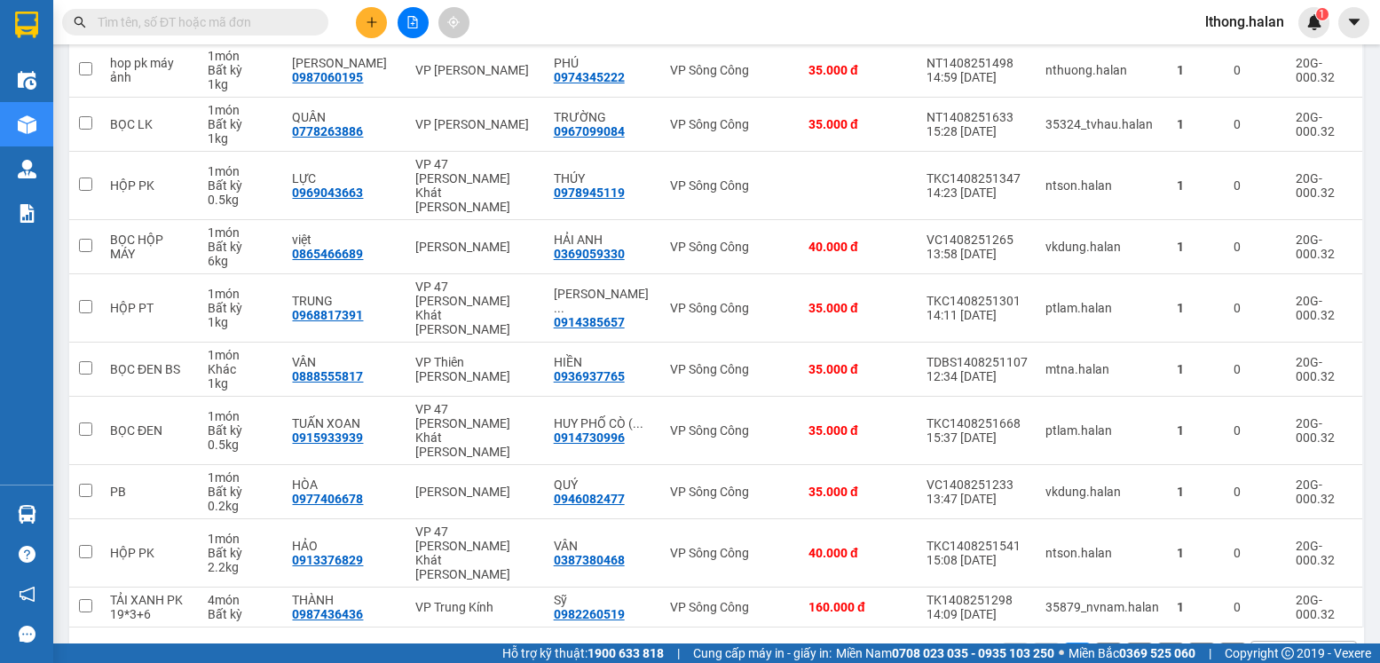
click at [1095, 643] on button "2" at bounding box center [1108, 656] width 27 height 27
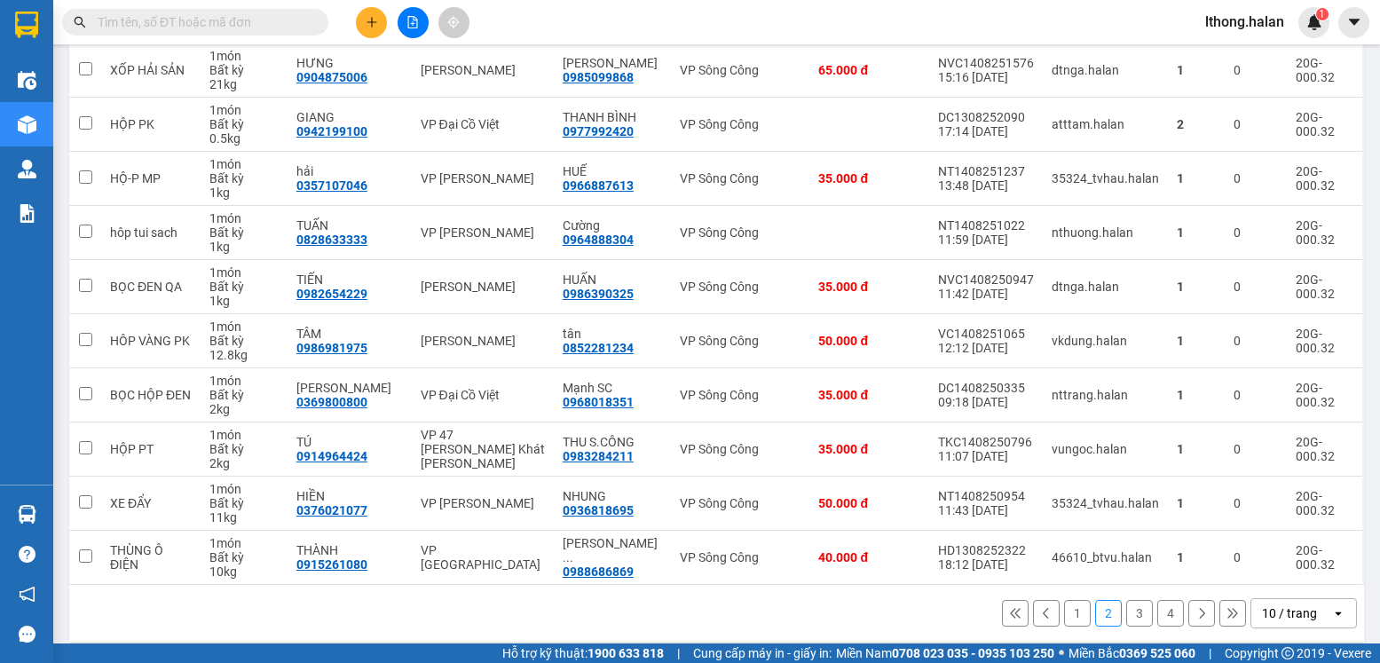
click at [1126, 613] on button "3" at bounding box center [1139, 613] width 27 height 27
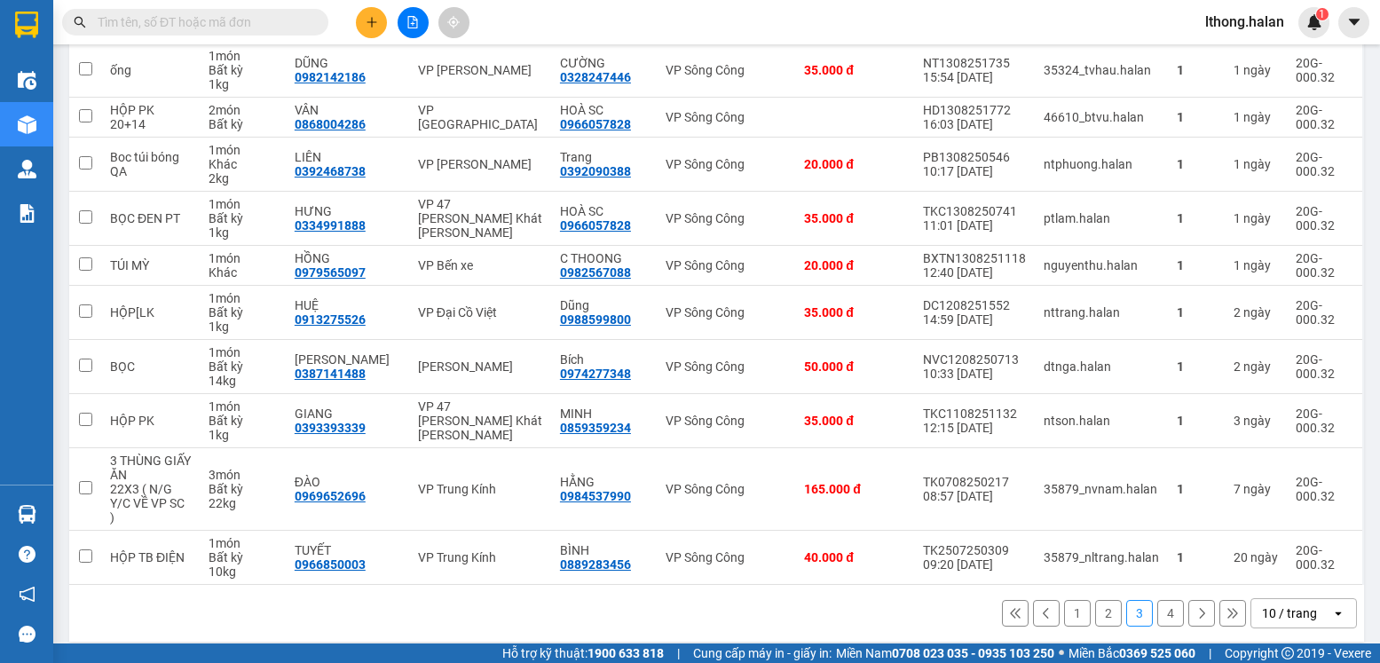
click at [1157, 600] on button "4" at bounding box center [1170, 613] width 27 height 27
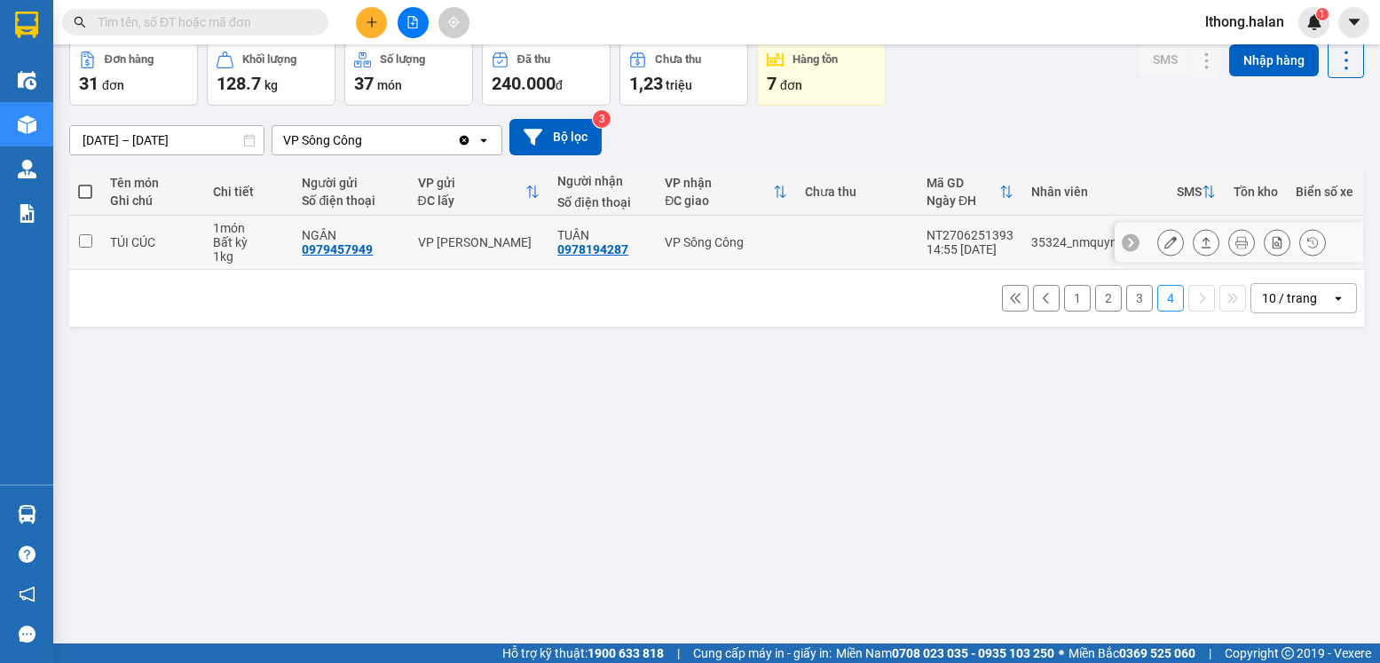
scroll to position [0, 0]
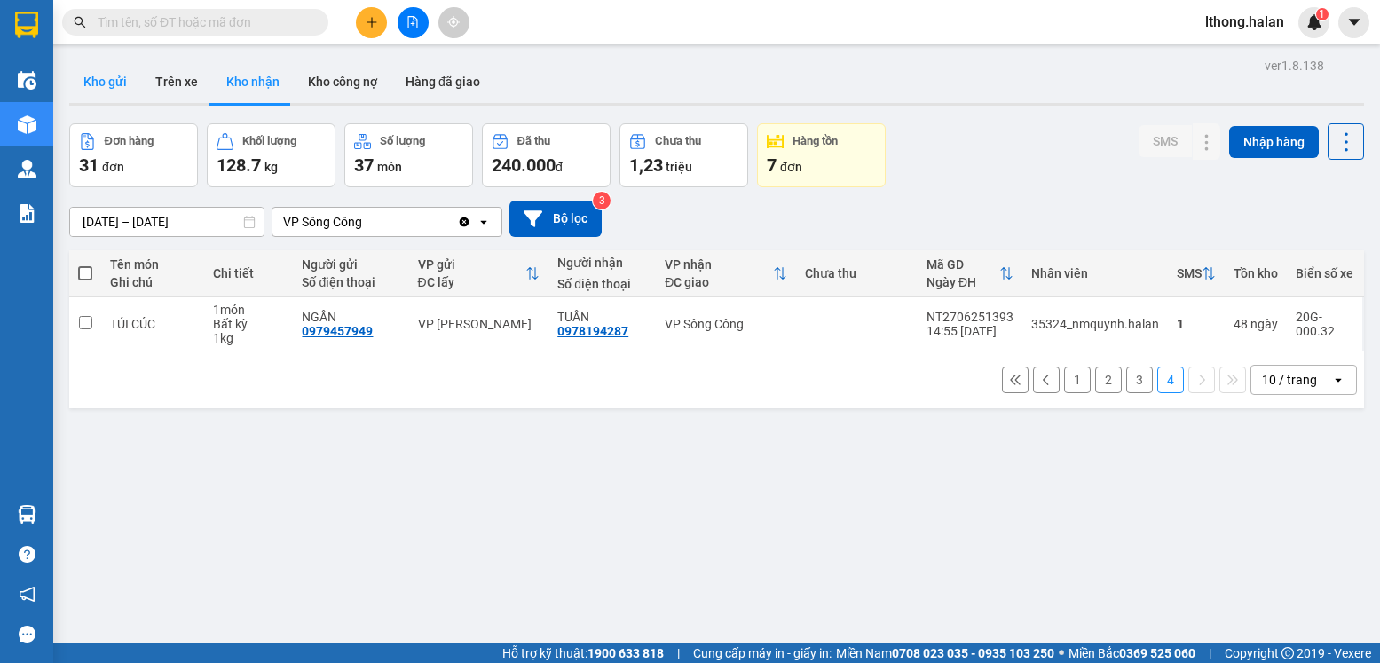
click at [93, 82] on button "Kho gửi" at bounding box center [105, 81] width 72 height 43
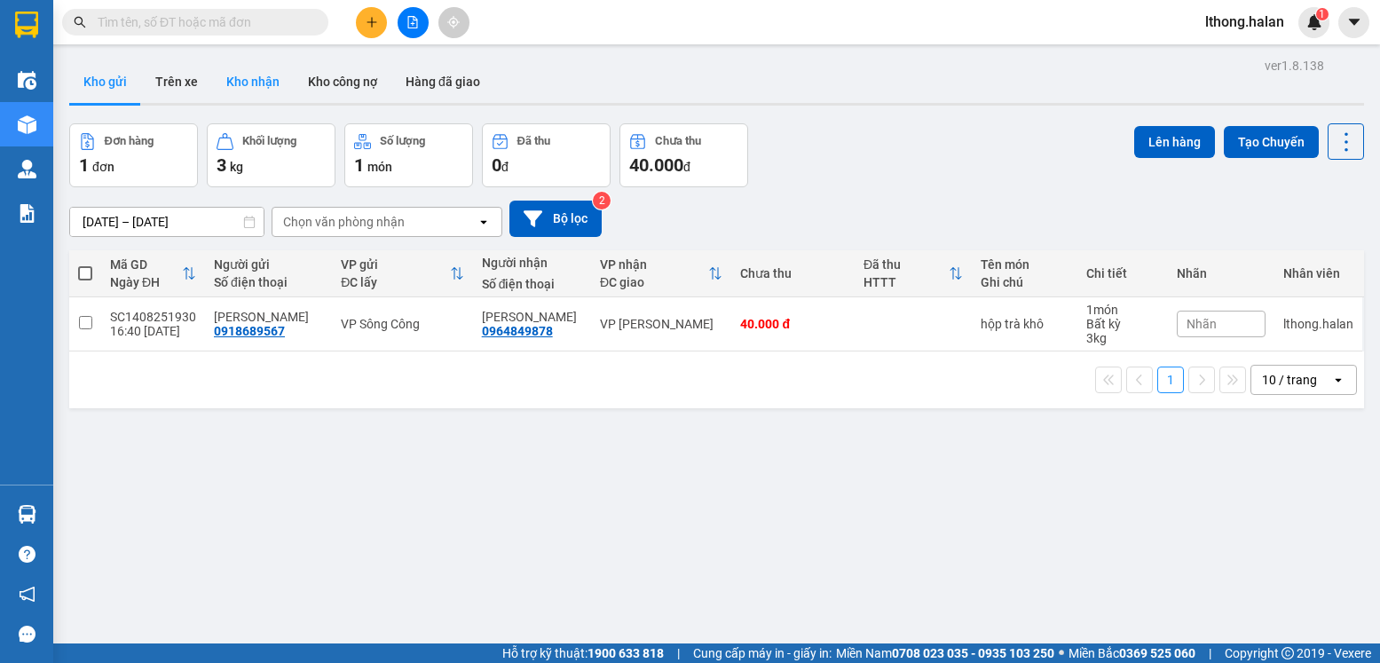
click at [247, 89] on button "Kho nhận" at bounding box center [253, 81] width 82 height 43
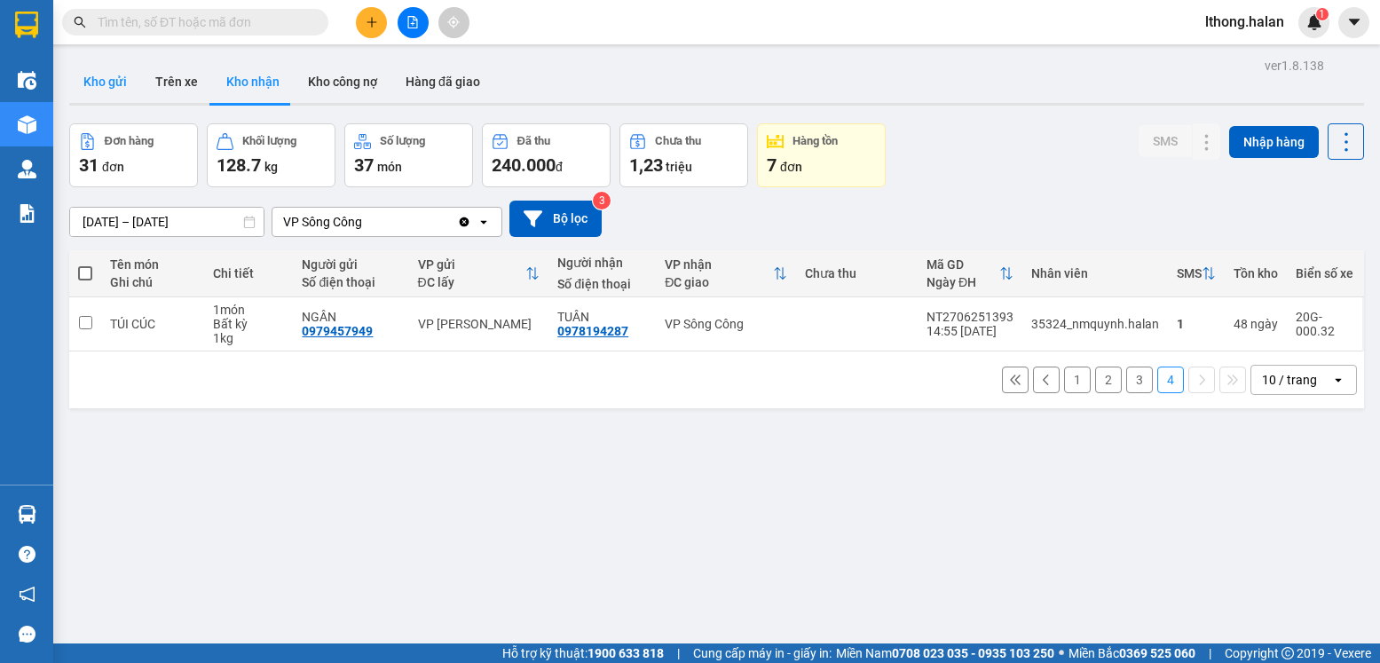
click at [114, 77] on button "Kho gửi" at bounding box center [105, 81] width 72 height 43
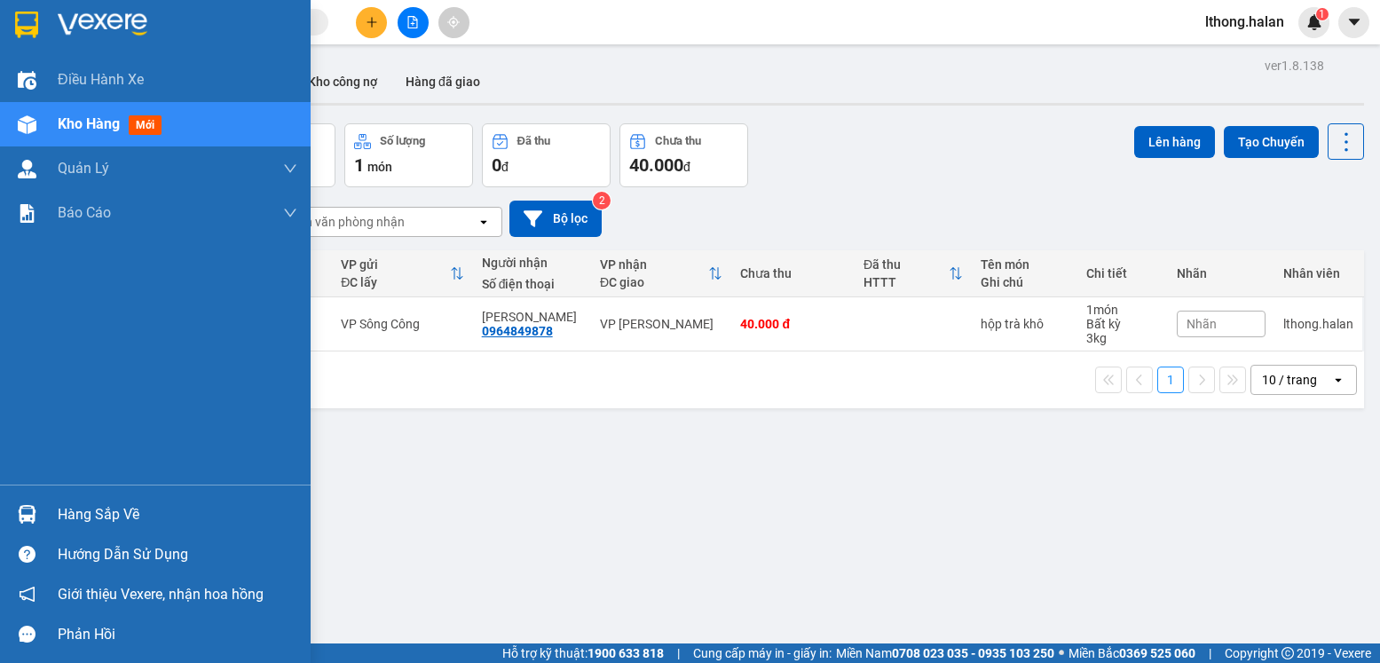
click at [88, 519] on div "Hàng sắp về" at bounding box center [178, 514] width 240 height 27
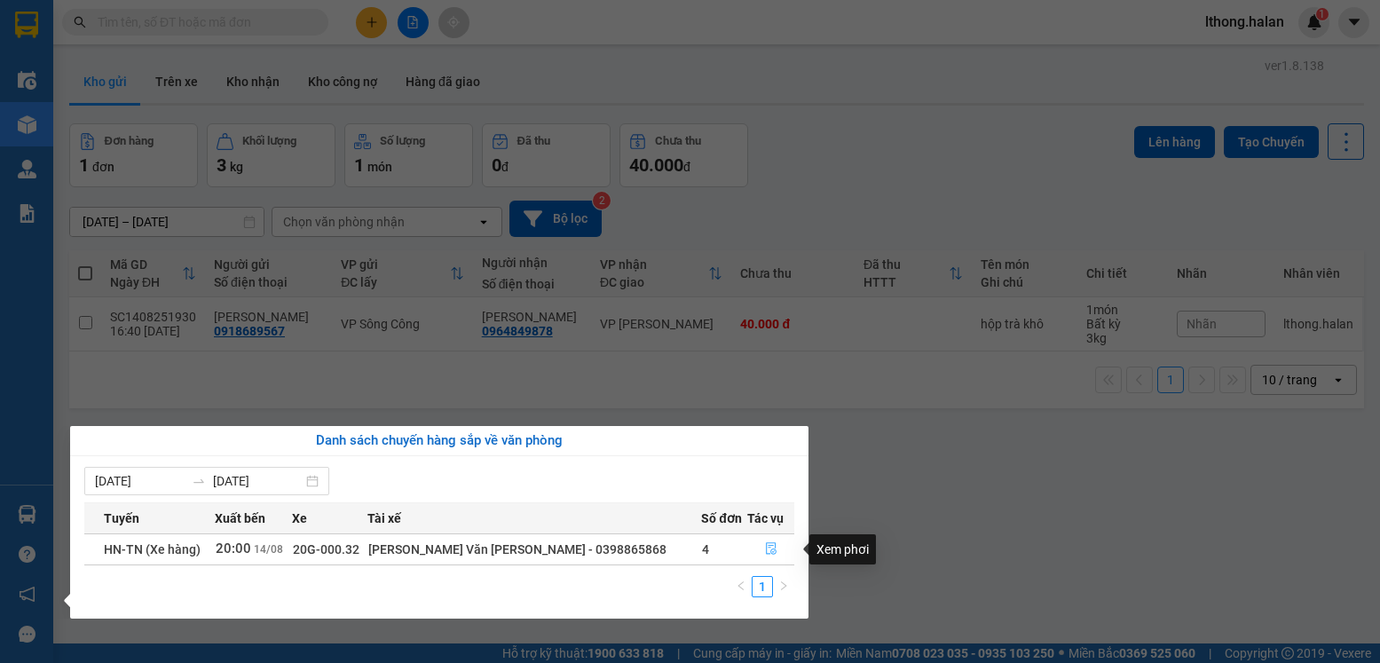
click at [767, 548] on icon "file-done" at bounding box center [771, 548] width 12 height 12
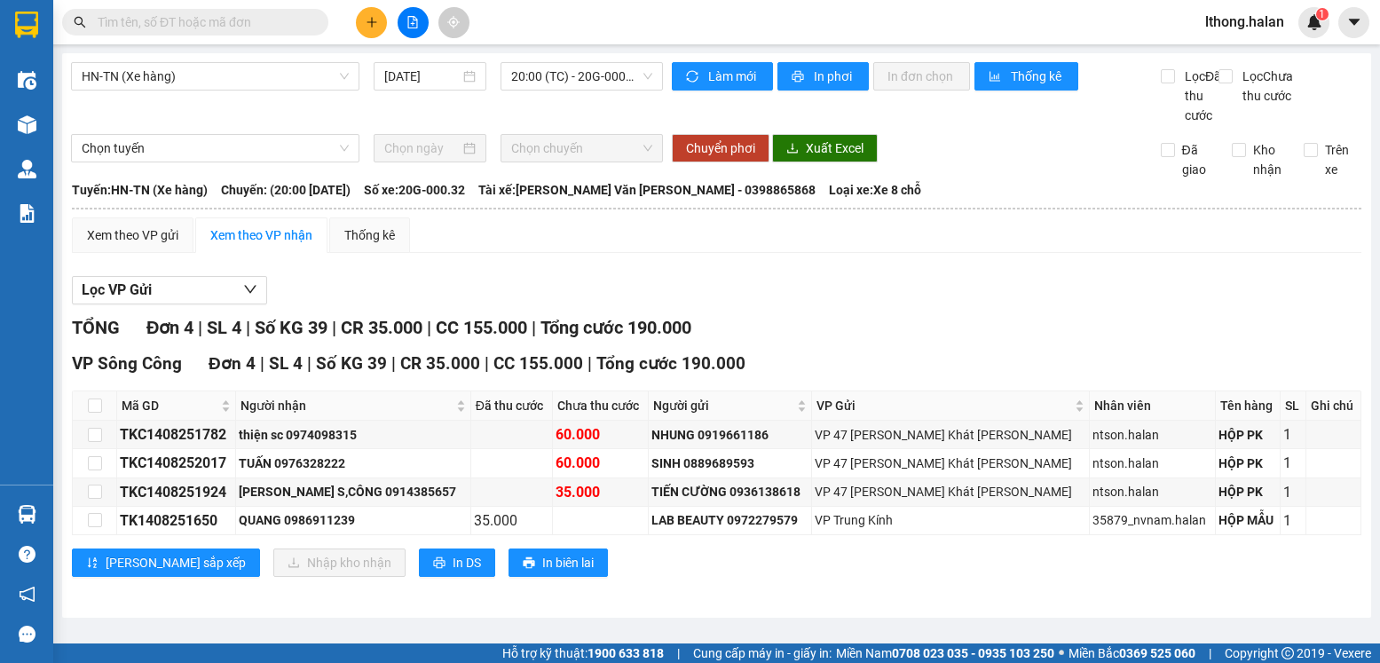
scroll to position [3, 0]
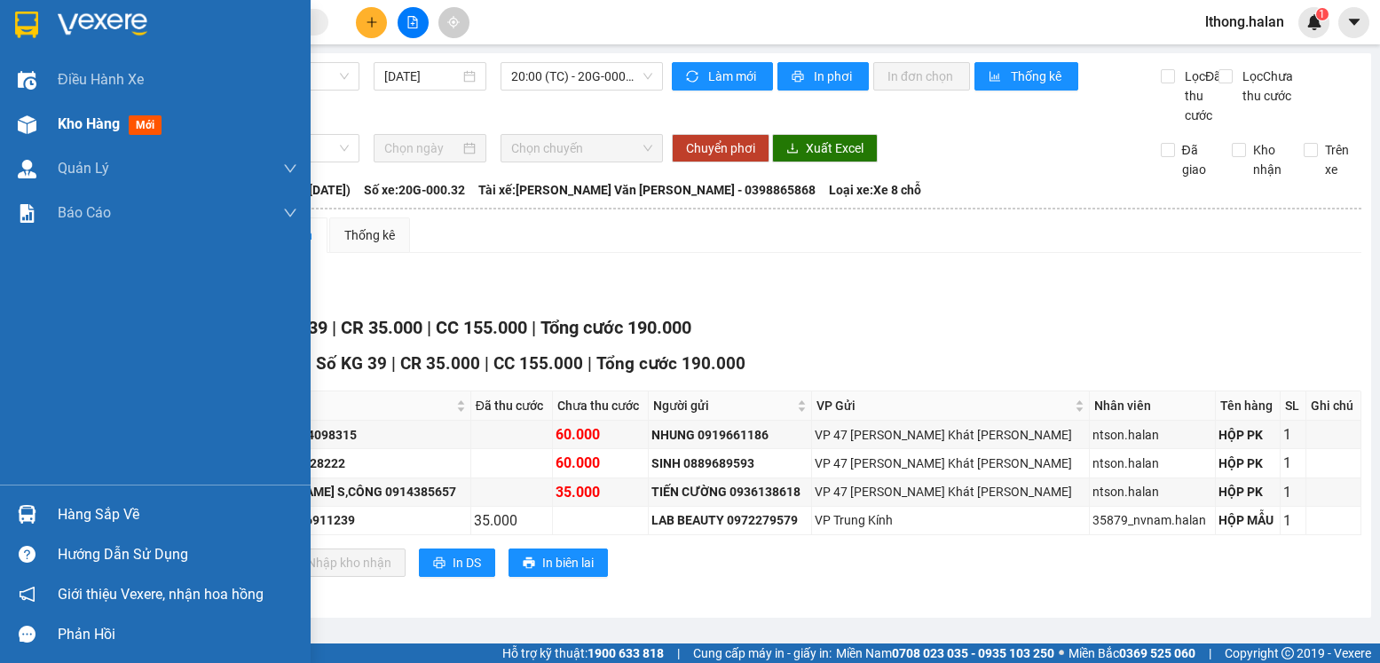
click at [97, 126] on span "Kho hàng" at bounding box center [89, 123] width 62 height 17
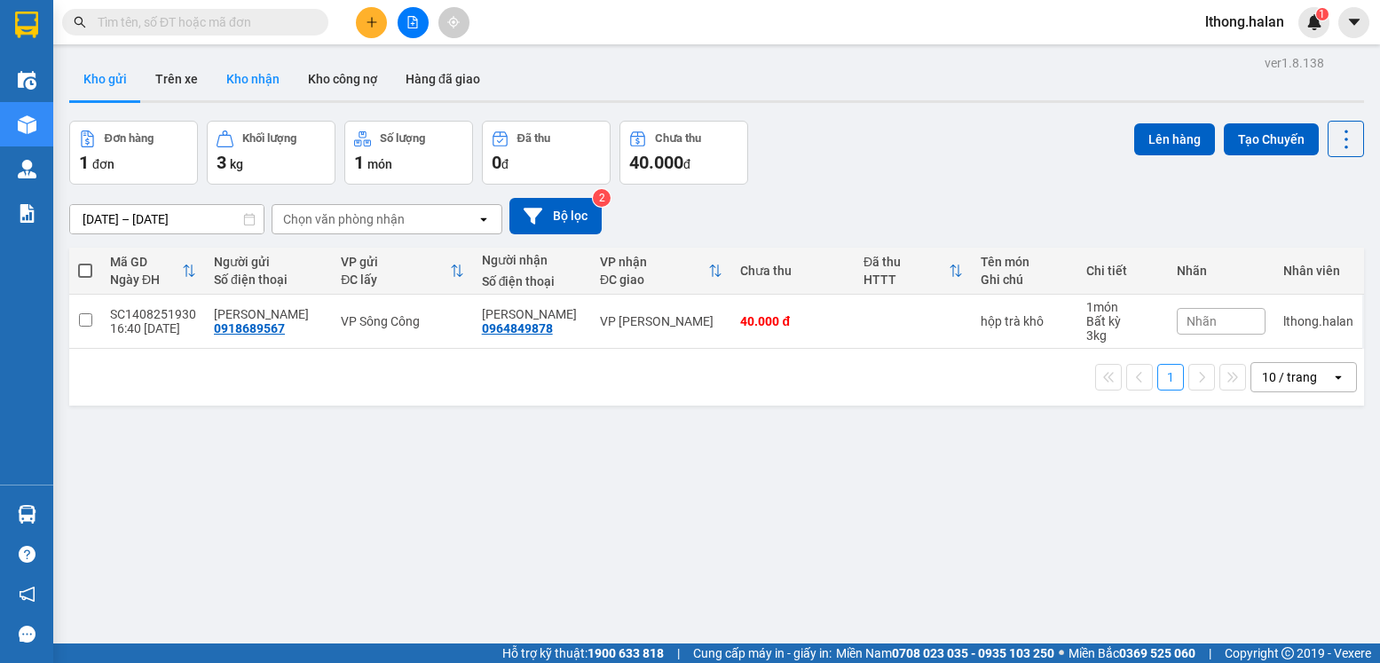
click at [255, 79] on button "Kho nhận" at bounding box center [253, 79] width 82 height 43
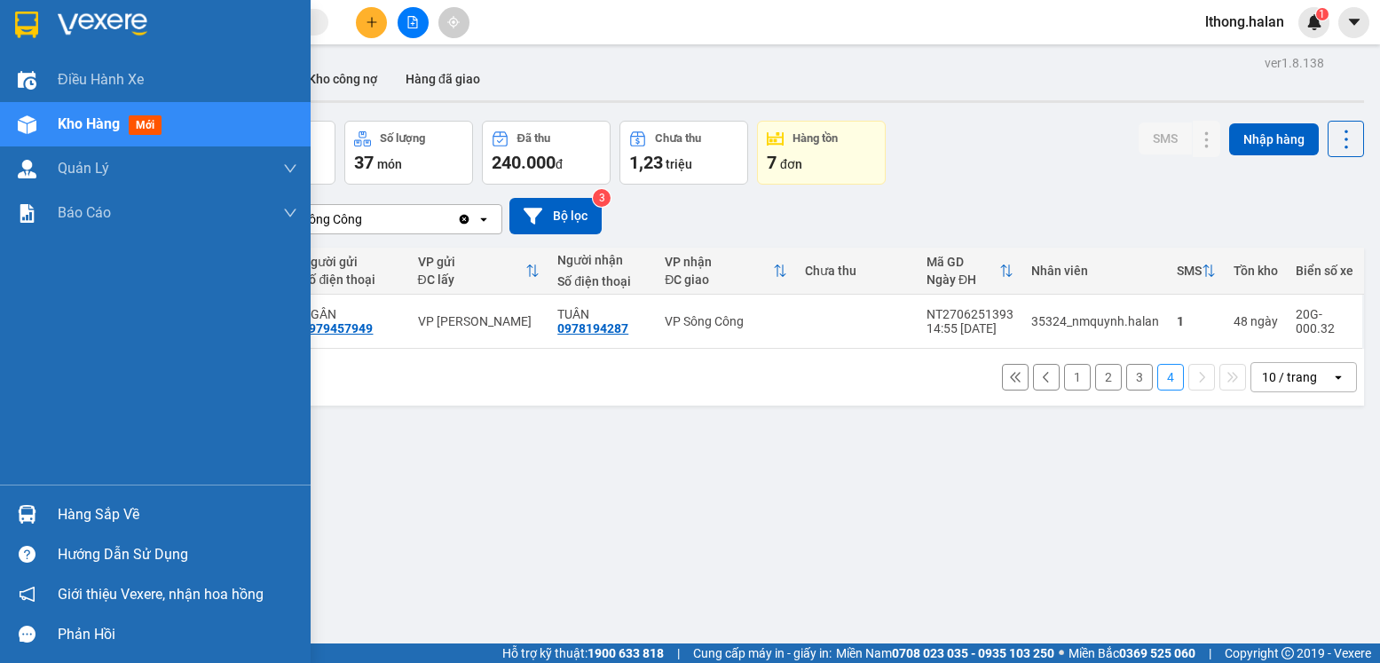
click at [88, 519] on div "Hàng sắp về" at bounding box center [178, 514] width 240 height 27
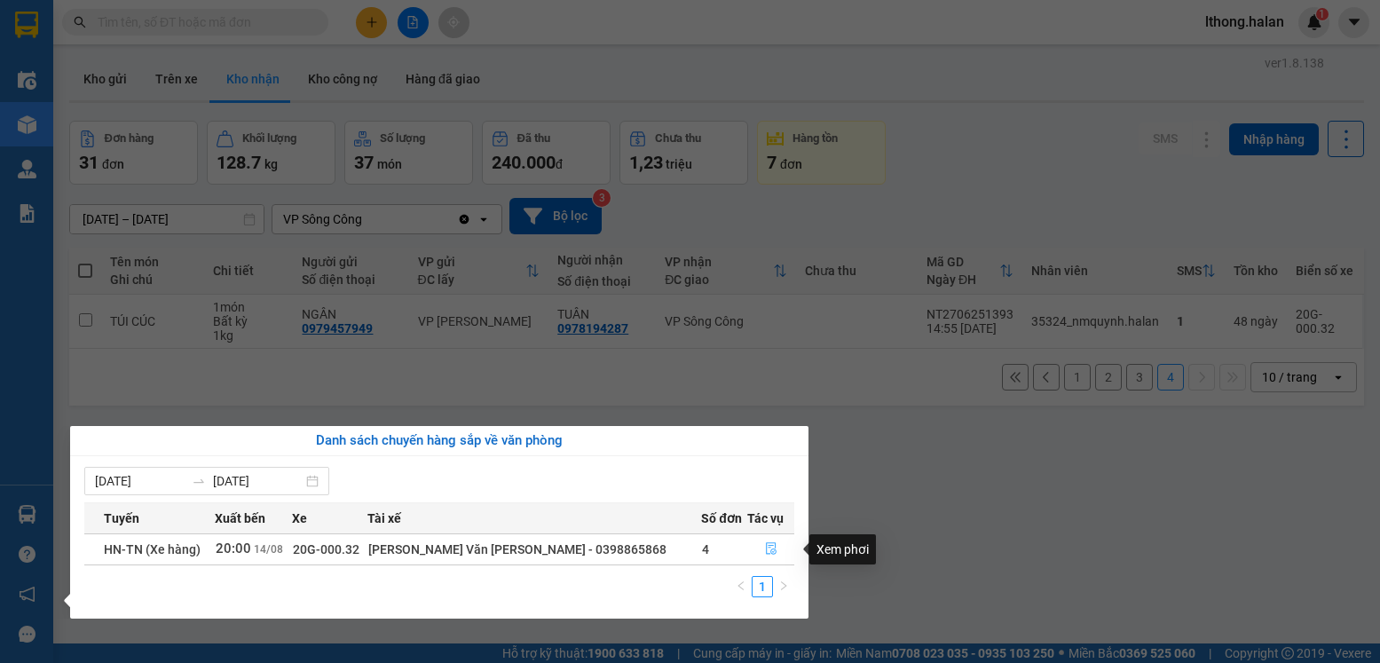
click at [766, 549] on icon "file-done" at bounding box center [771, 549] width 11 height 12
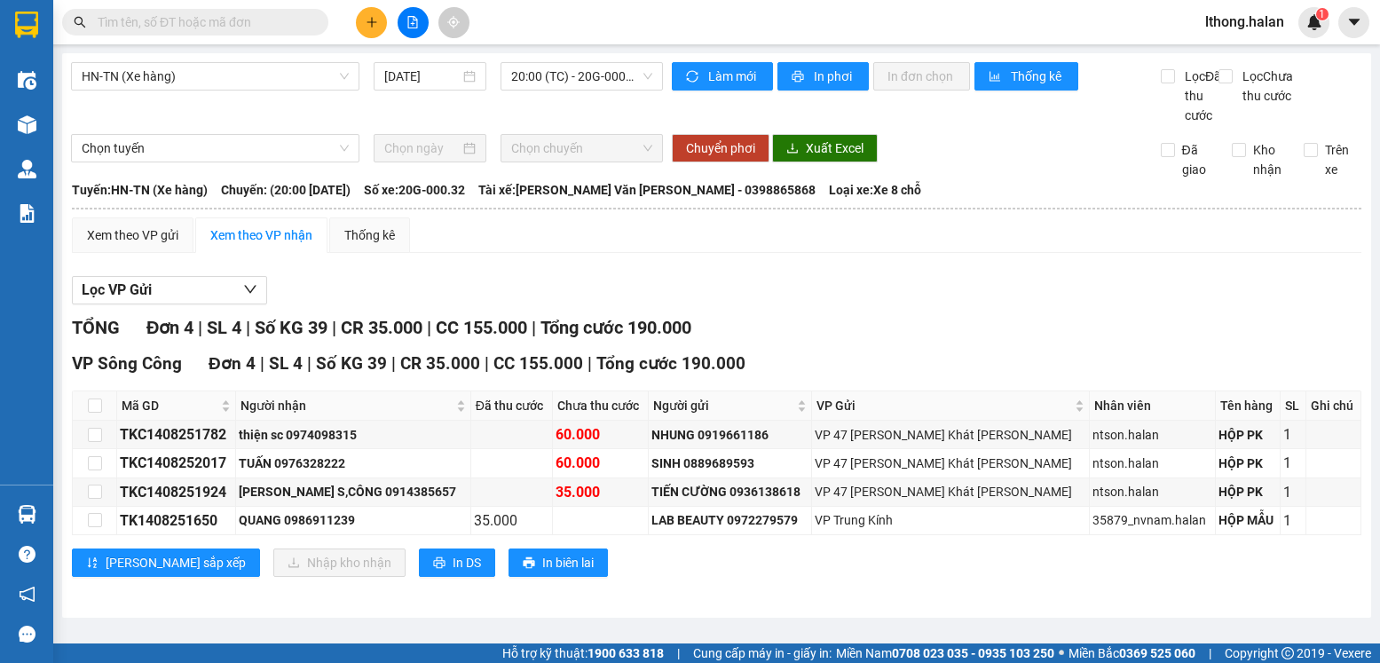
scroll to position [3, 0]
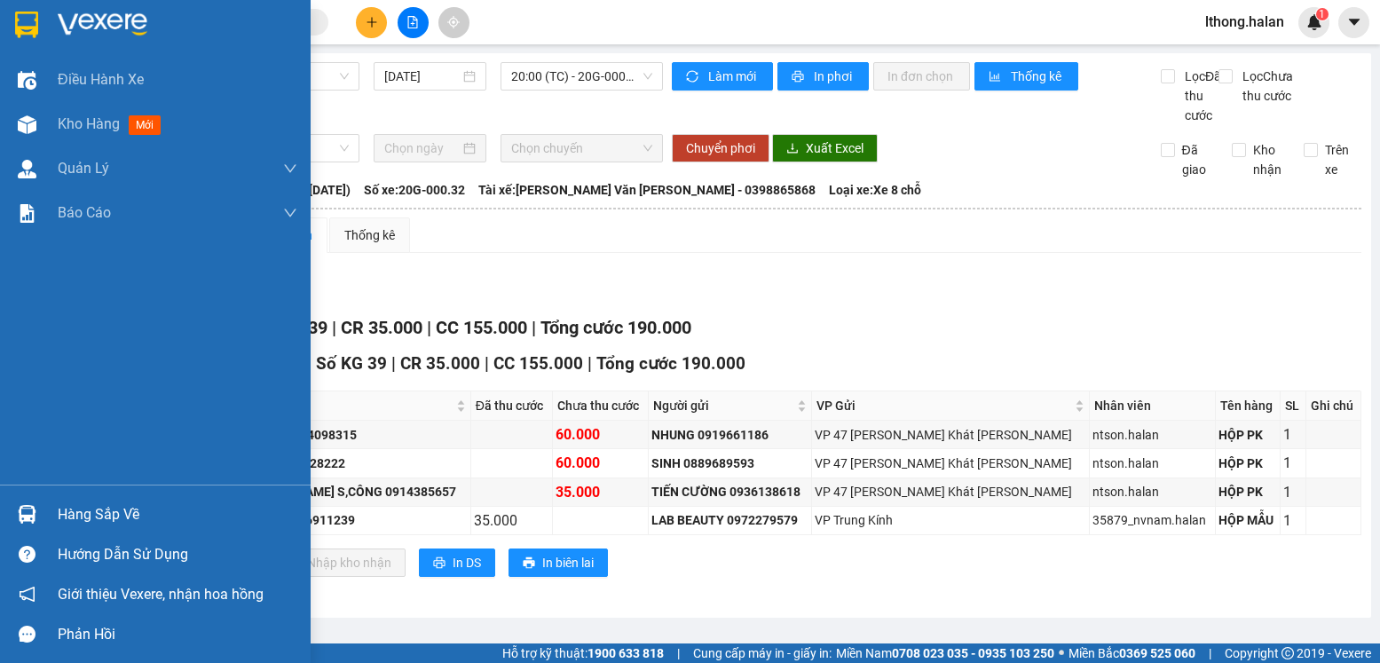
click at [70, 496] on div "Hàng sắp về" at bounding box center [155, 514] width 311 height 40
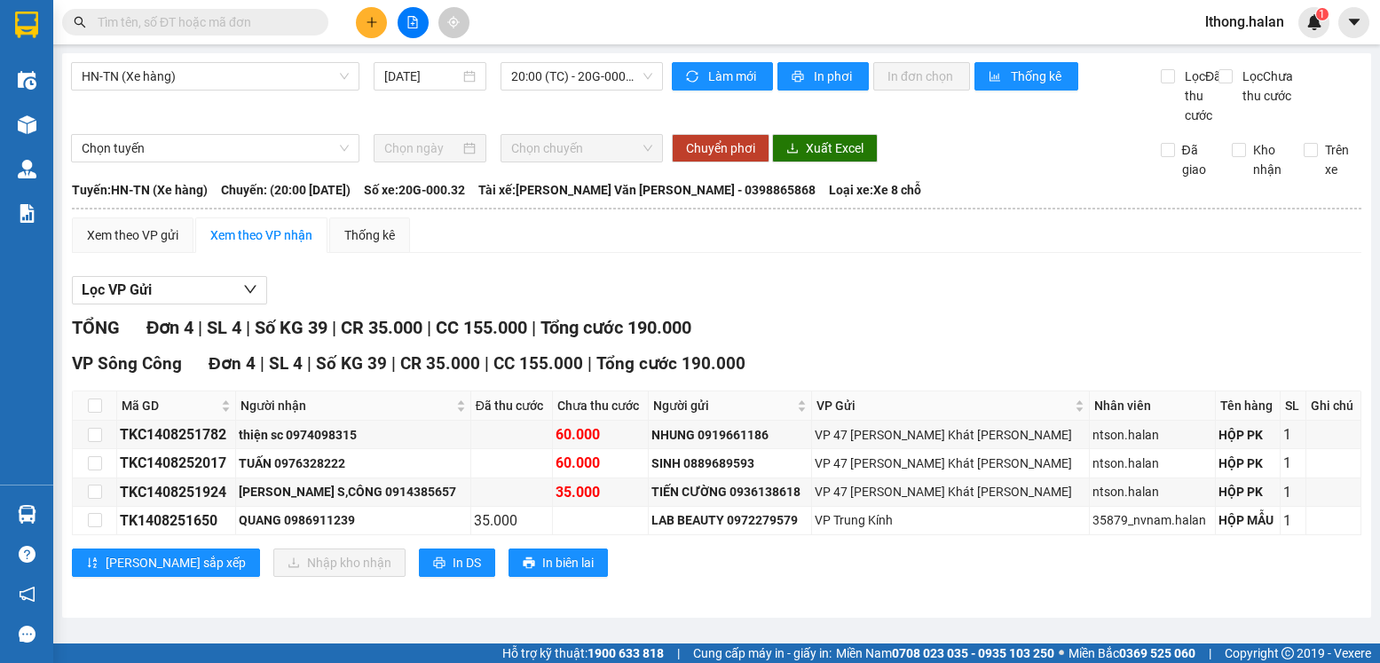
click at [904, 317] on section "Kết quả tìm kiếm ( 125 ) Bộ lọc Mã ĐH Trạng thái Món hàng Thu hộ Tổng cước Chưa…" at bounding box center [690, 331] width 1380 height 663
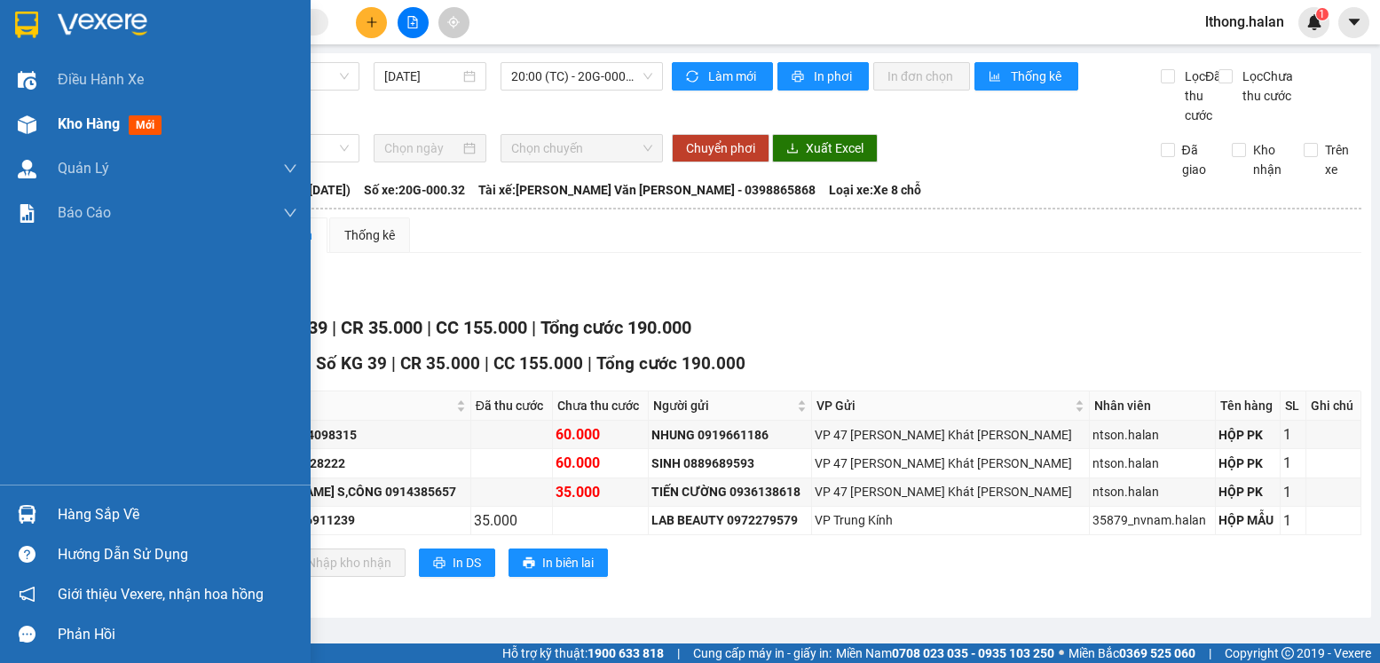
click at [92, 122] on span "Kho hàng" at bounding box center [89, 123] width 62 height 17
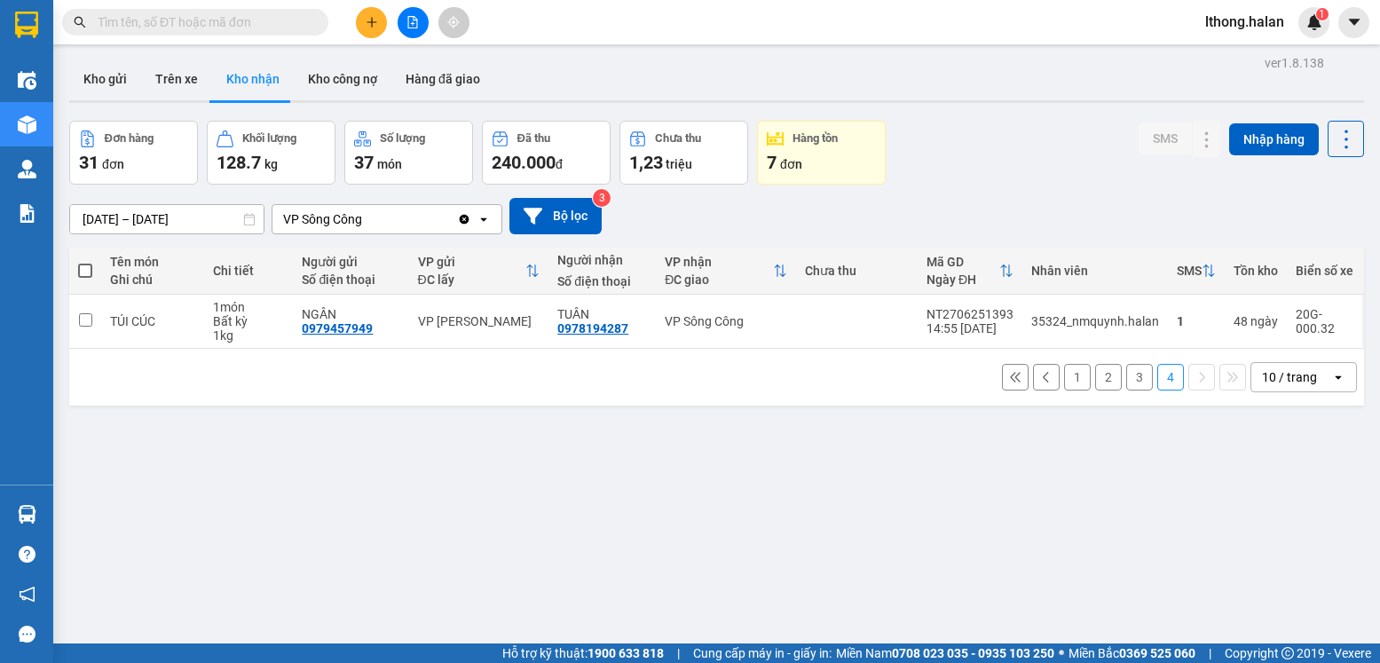
click at [1064, 376] on button "1" at bounding box center [1077, 377] width 27 height 27
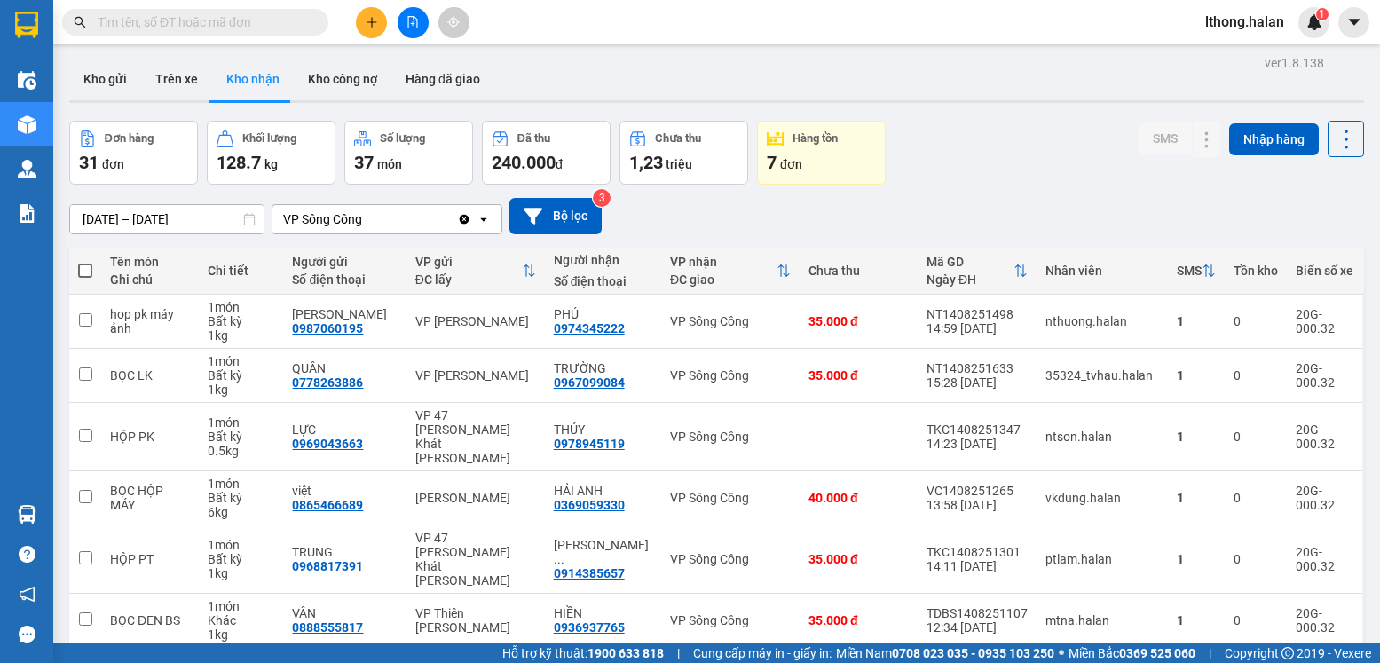
scroll to position [254, 0]
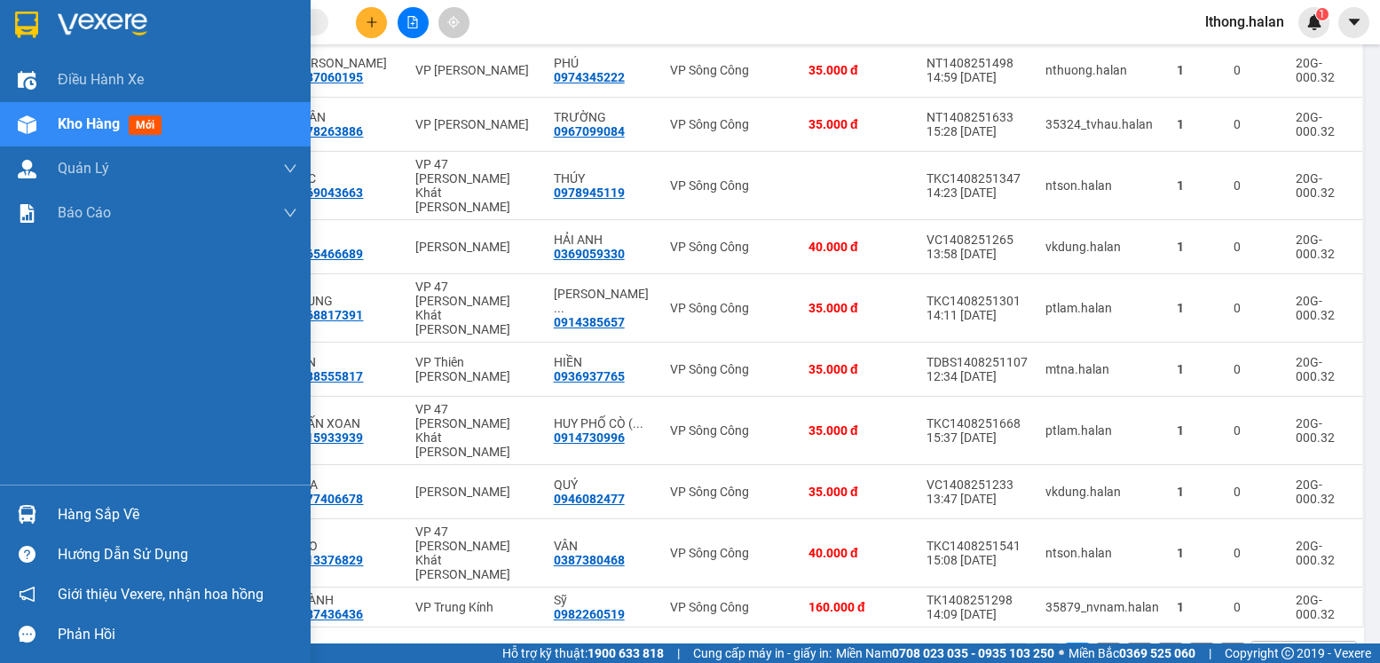
click at [84, 512] on div "Hàng sắp về" at bounding box center [178, 514] width 240 height 27
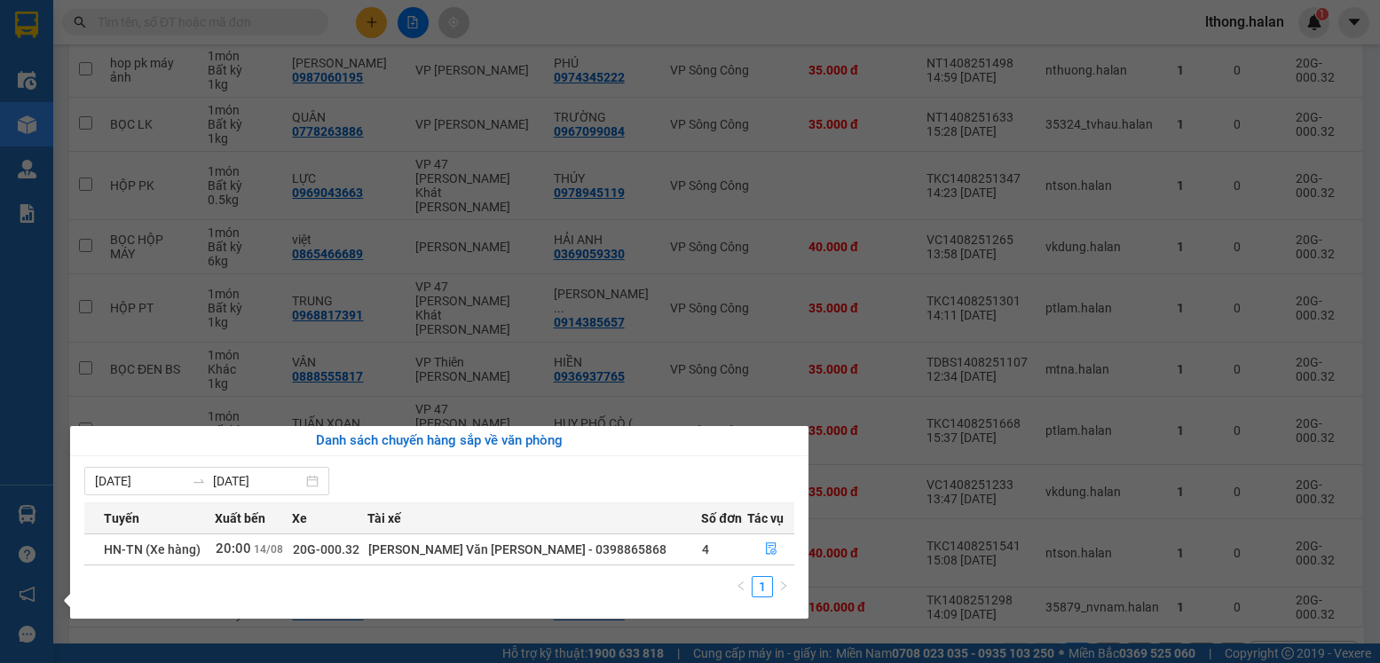
click at [870, 609] on section "Kết quả tìm kiếm ( 125 ) Bộ lọc Mã ĐH Trạng thái Món hàng Thu hộ Tổng cước Chưa…" at bounding box center [690, 331] width 1380 height 663
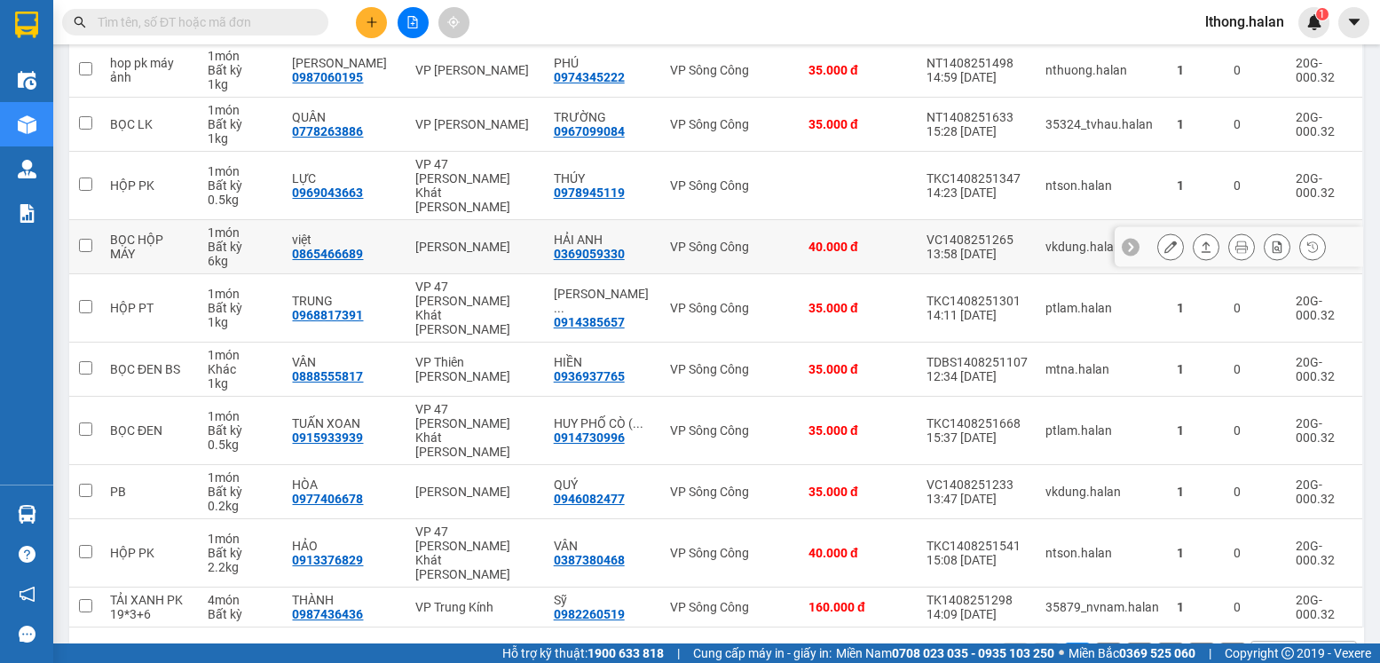
scroll to position [0, 0]
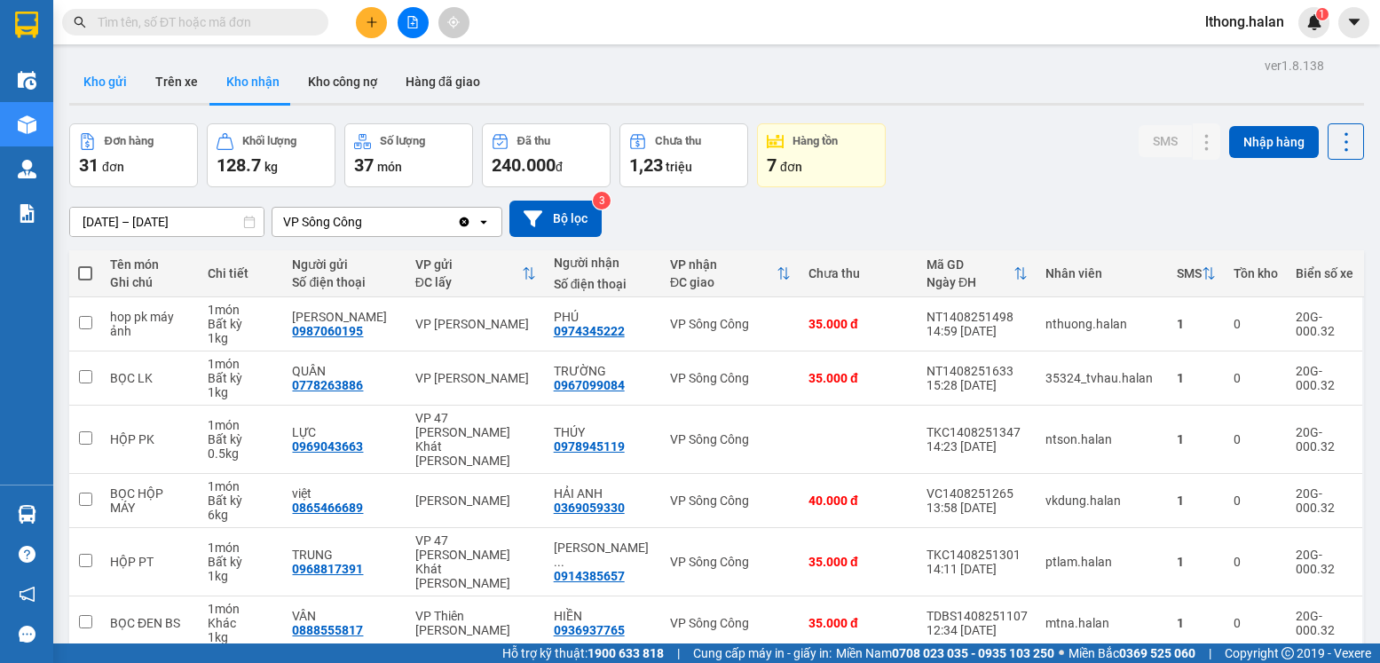
click at [109, 83] on button "Kho gửi" at bounding box center [105, 81] width 72 height 43
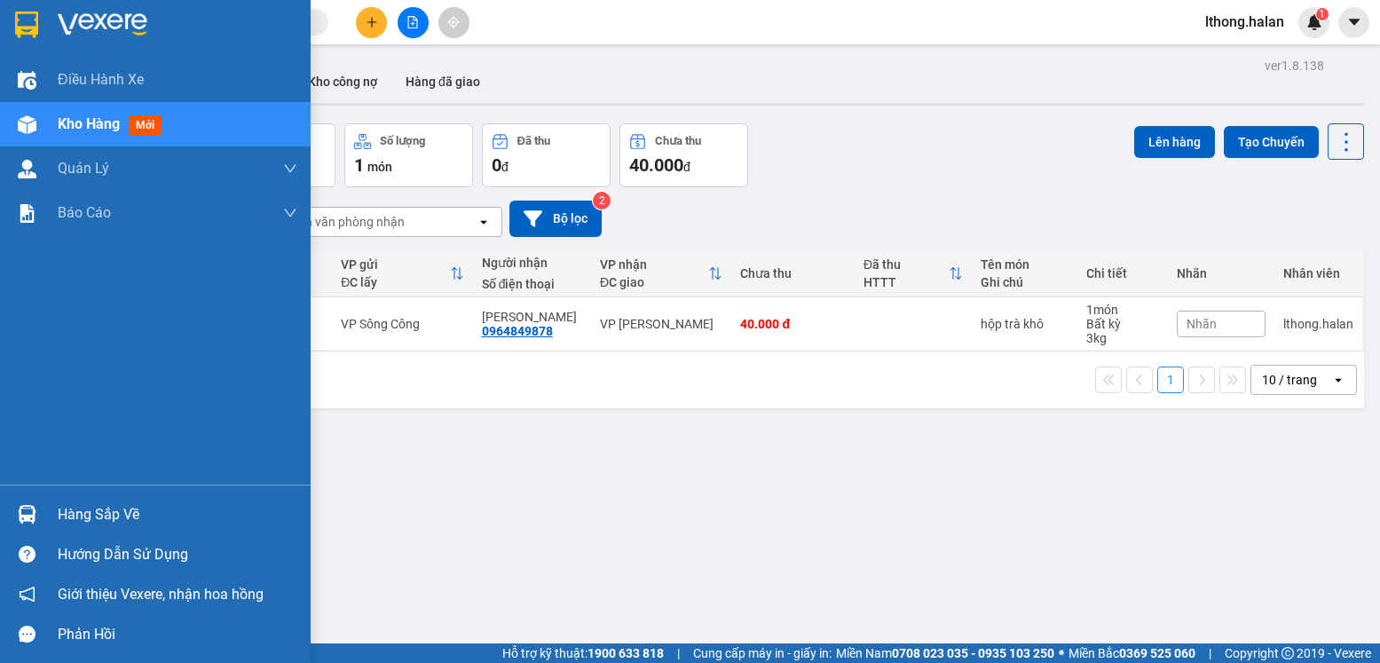
click at [107, 519] on div "Hàng sắp về" at bounding box center [178, 514] width 240 height 27
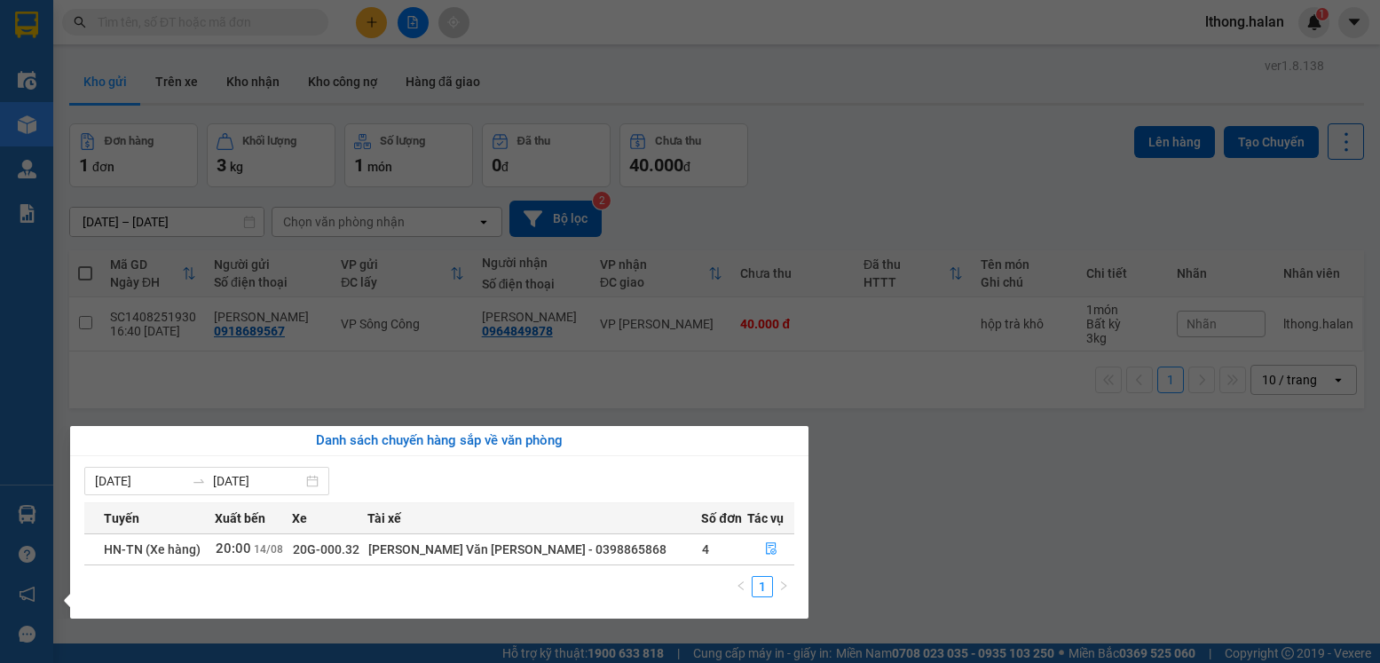
click at [948, 528] on section "Kết quả tìm kiếm ( 125 ) Bộ lọc Mã ĐH Trạng thái Món hàng Thu hộ Tổng cước Chưa…" at bounding box center [690, 331] width 1380 height 663
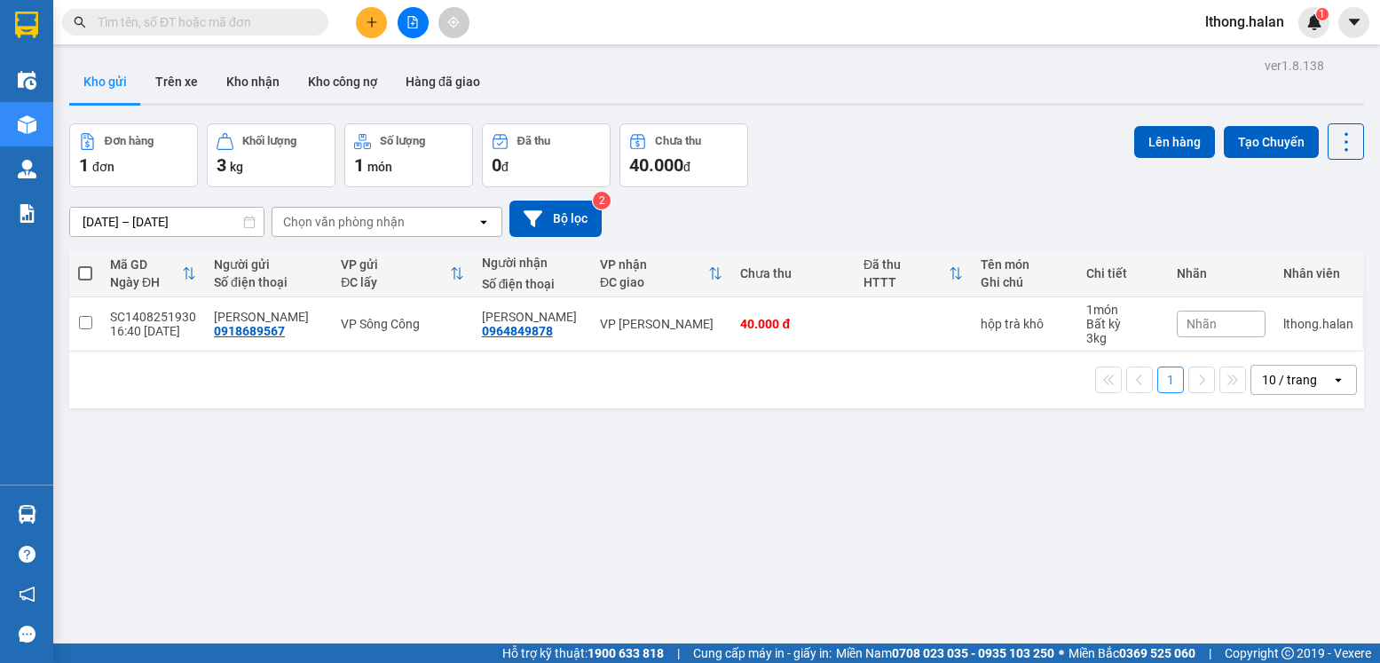
click at [274, 20] on input "text" at bounding box center [202, 22] width 209 height 20
click at [253, 28] on input "text" at bounding box center [202, 22] width 209 height 20
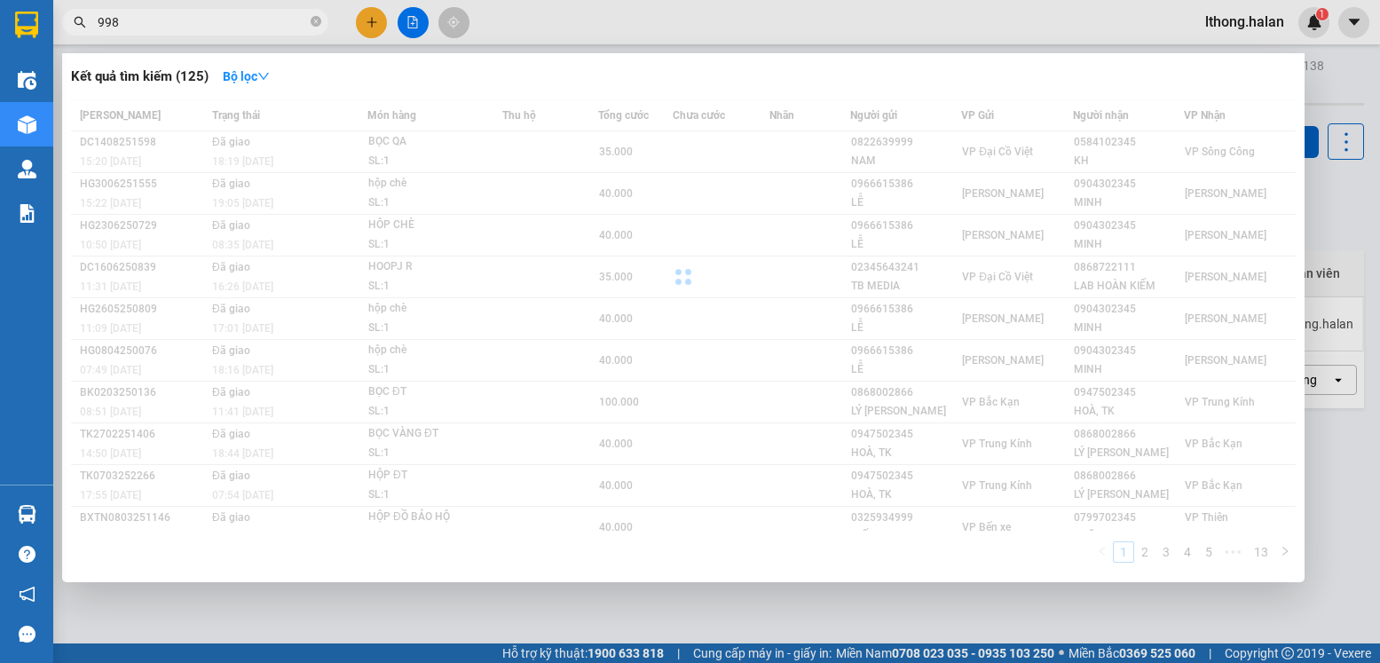
type input "9986"
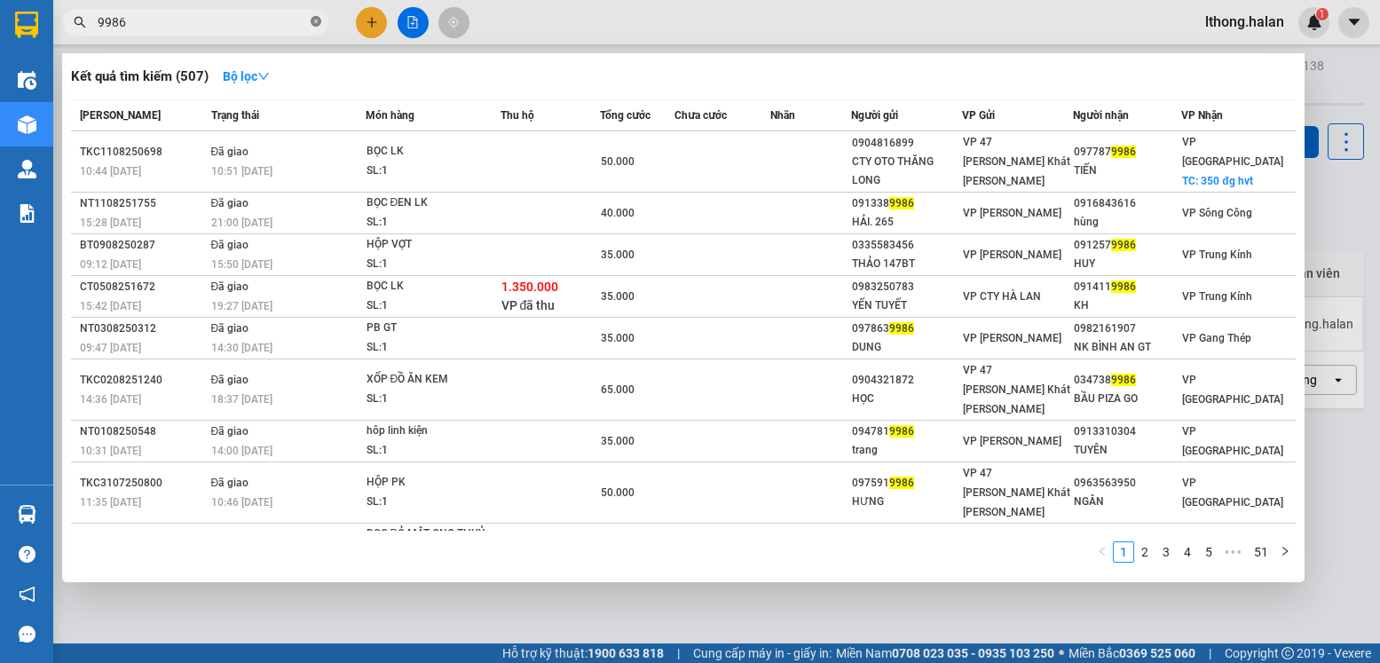
drag, startPoint x: 317, startPoint y: 23, endPoint x: 291, endPoint y: 20, distance: 25.9
click at [317, 22] on icon "close-circle" at bounding box center [316, 21] width 11 height 11
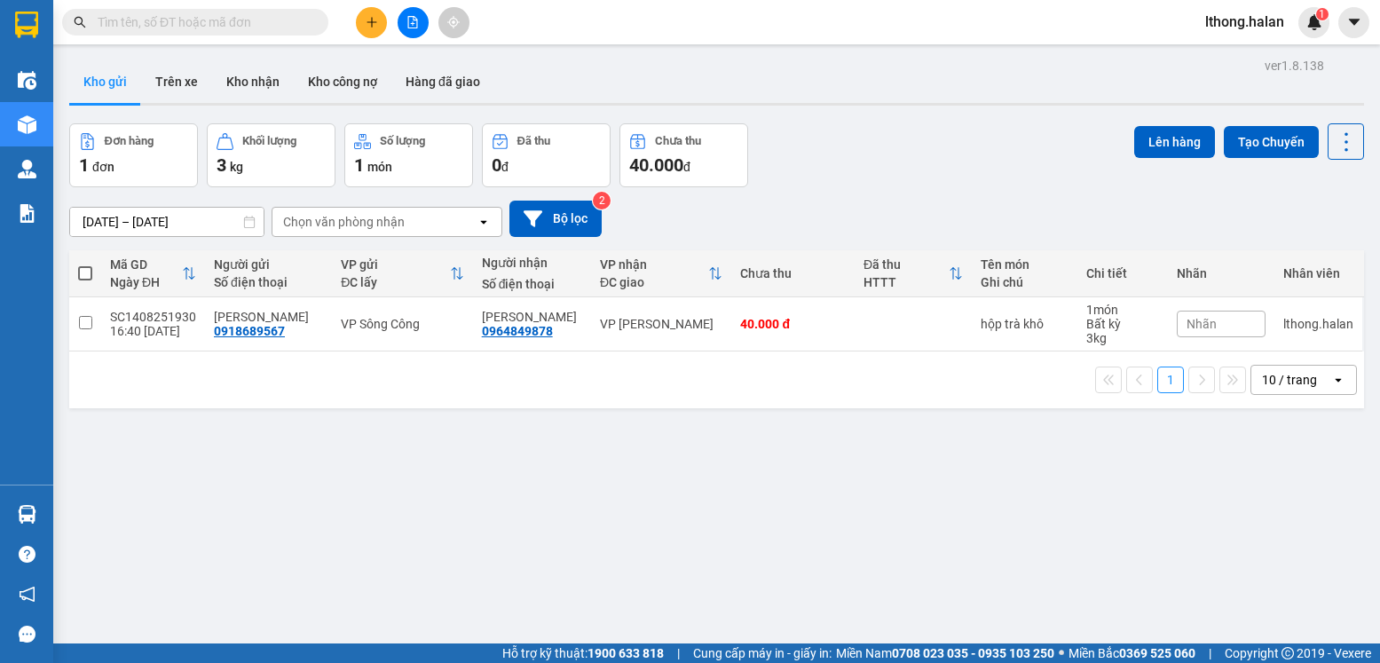
click at [277, 20] on input "text" at bounding box center [202, 22] width 209 height 20
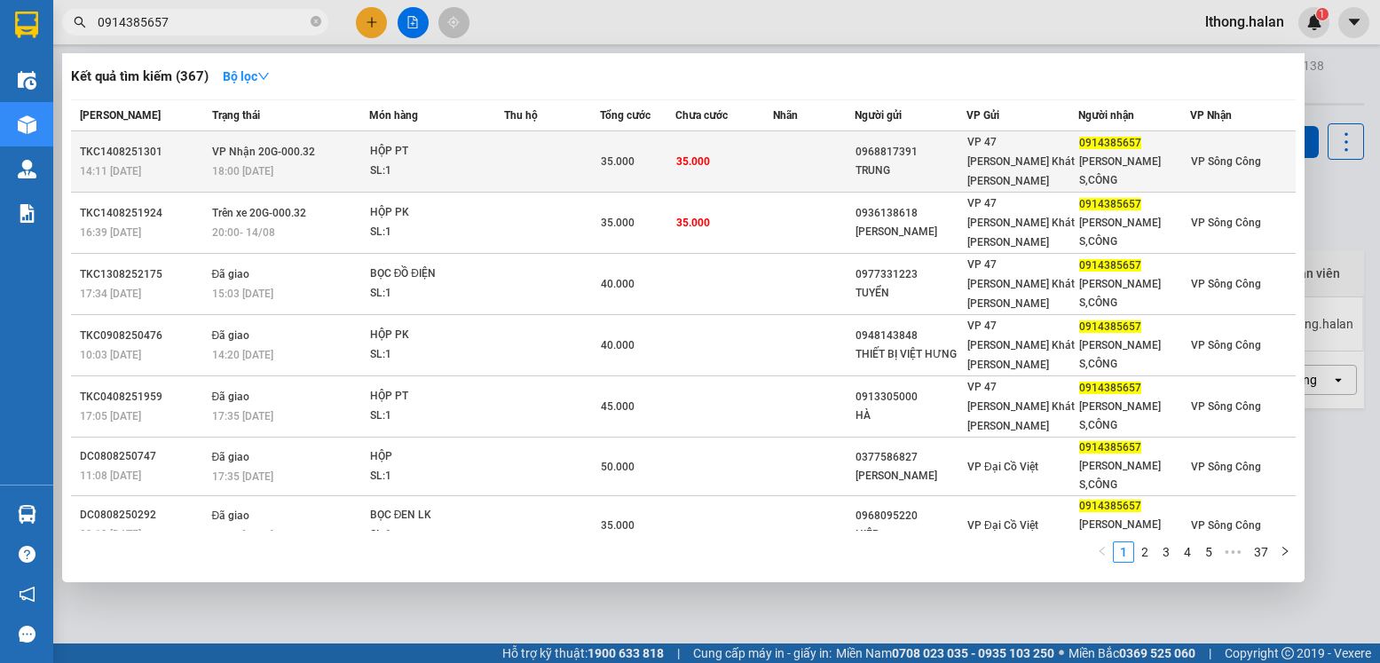
type input "0914385657"
click at [825, 146] on td at bounding box center [814, 161] width 82 height 61
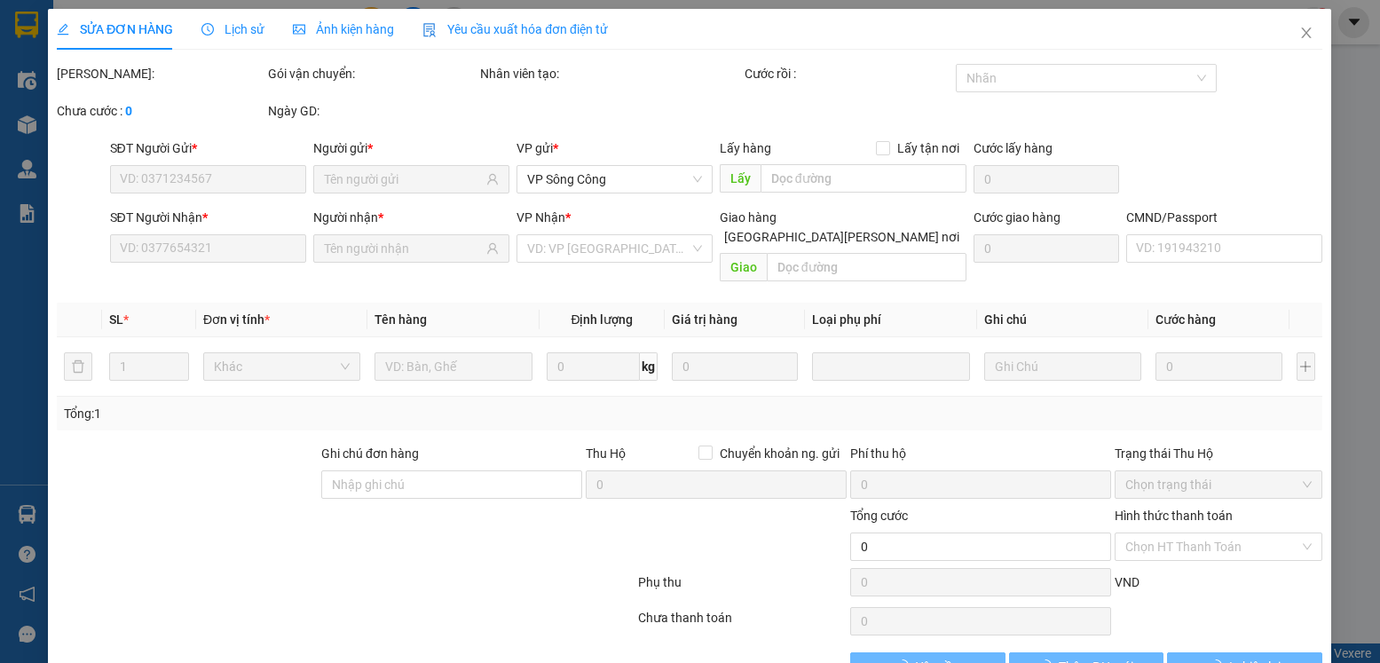
type input "0968817391"
type input "TRUNG"
type input "0914385657"
type input "VŨ HÙNG S,CÔNG"
type input "35.000"
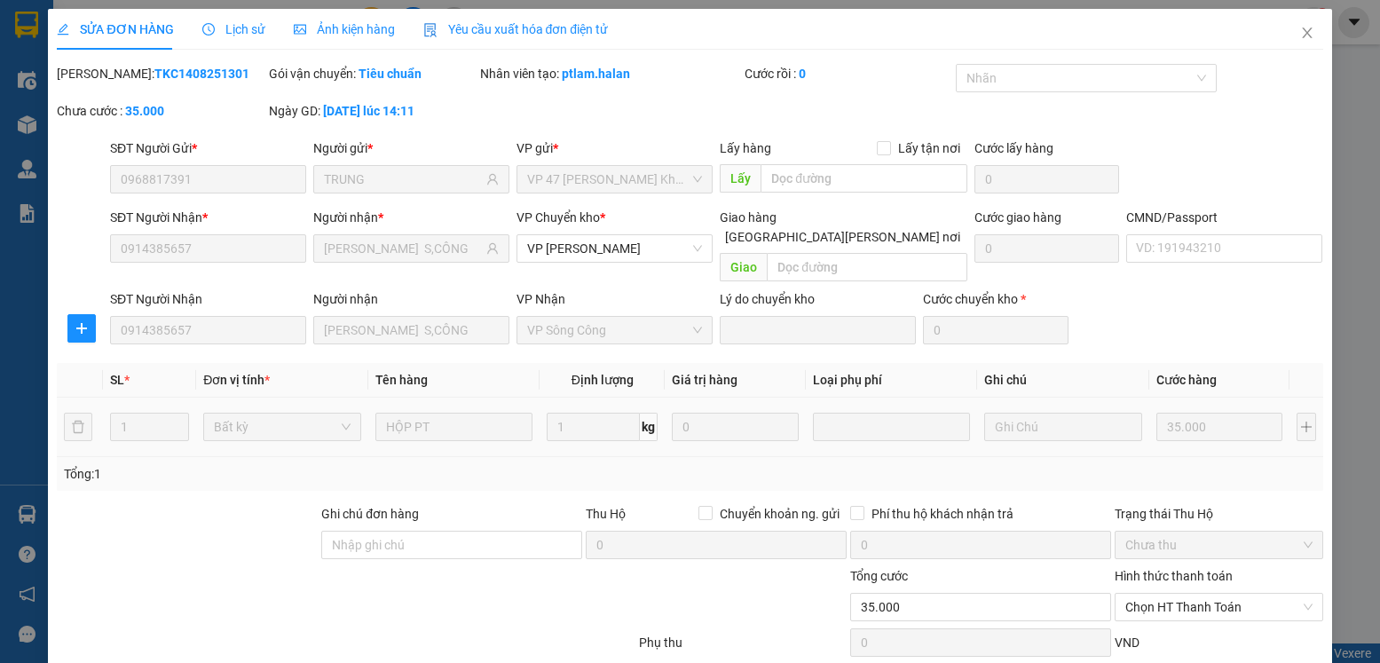
scroll to position [93, 0]
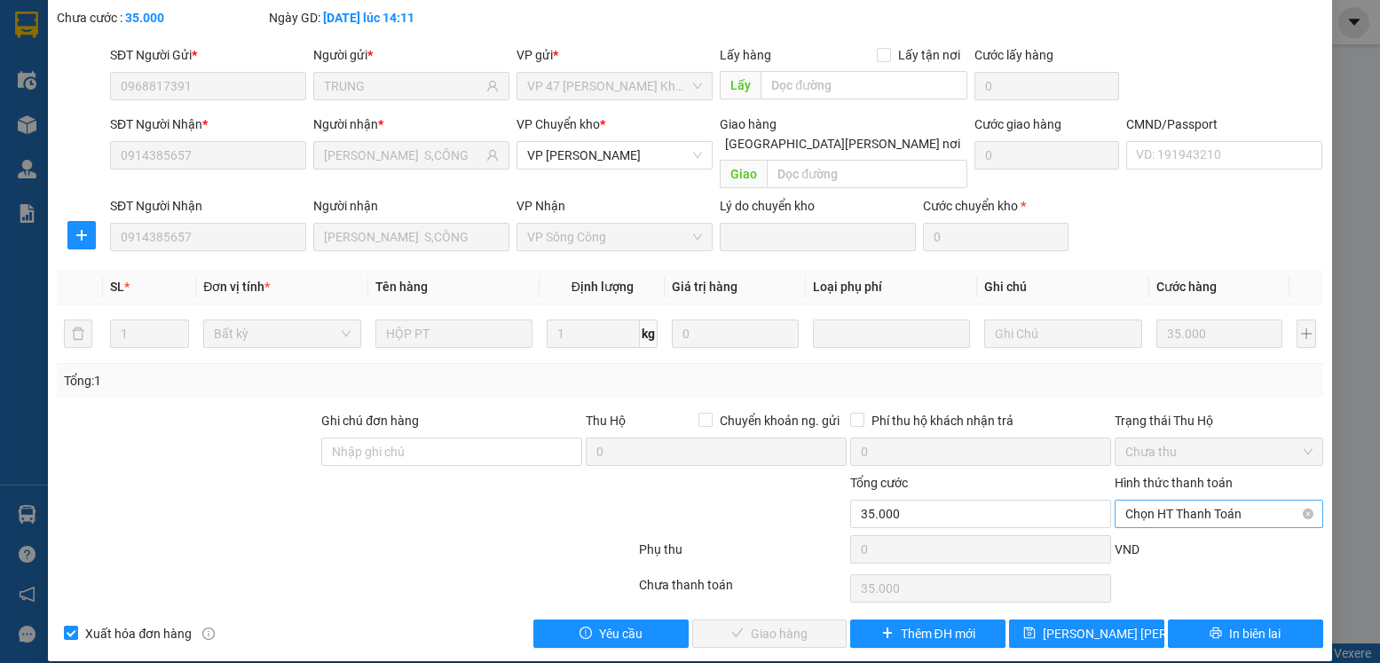
click at [1207, 501] on span "Chọn HT Thanh Toán" at bounding box center [1218, 514] width 186 height 27
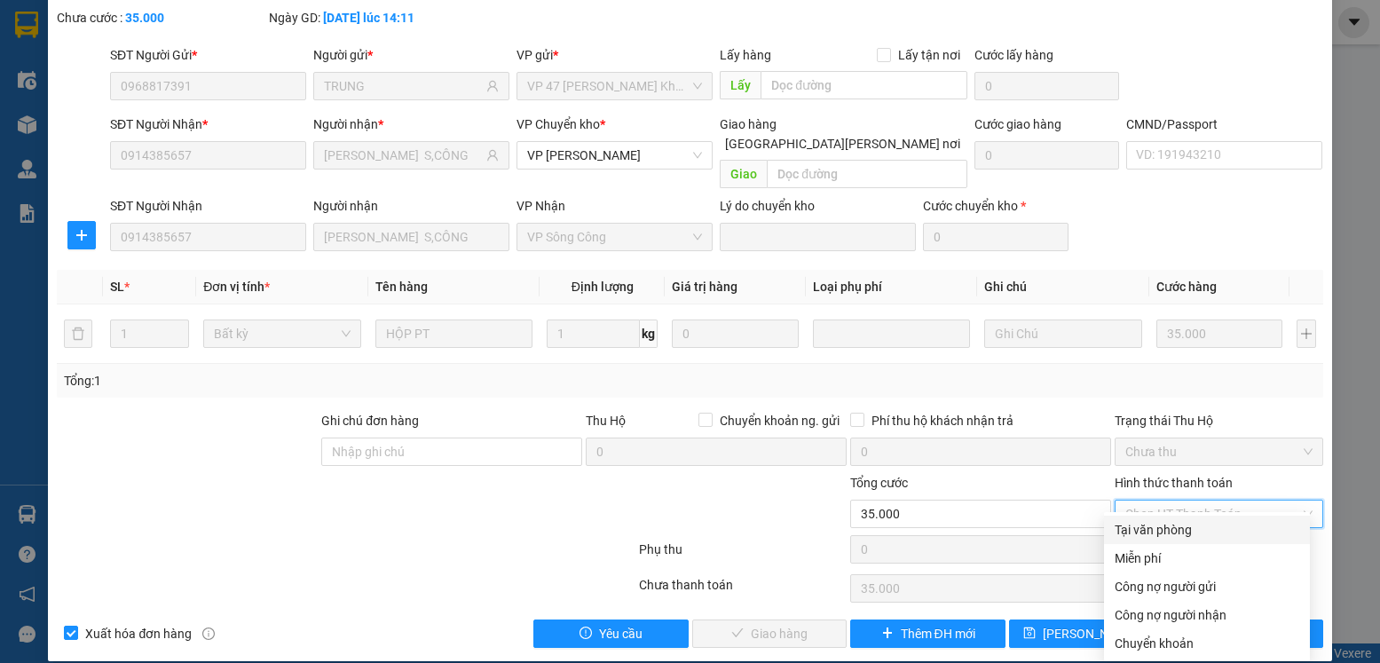
click at [1129, 533] on div "Tại văn phòng" at bounding box center [1207, 530] width 185 height 20
type input "0"
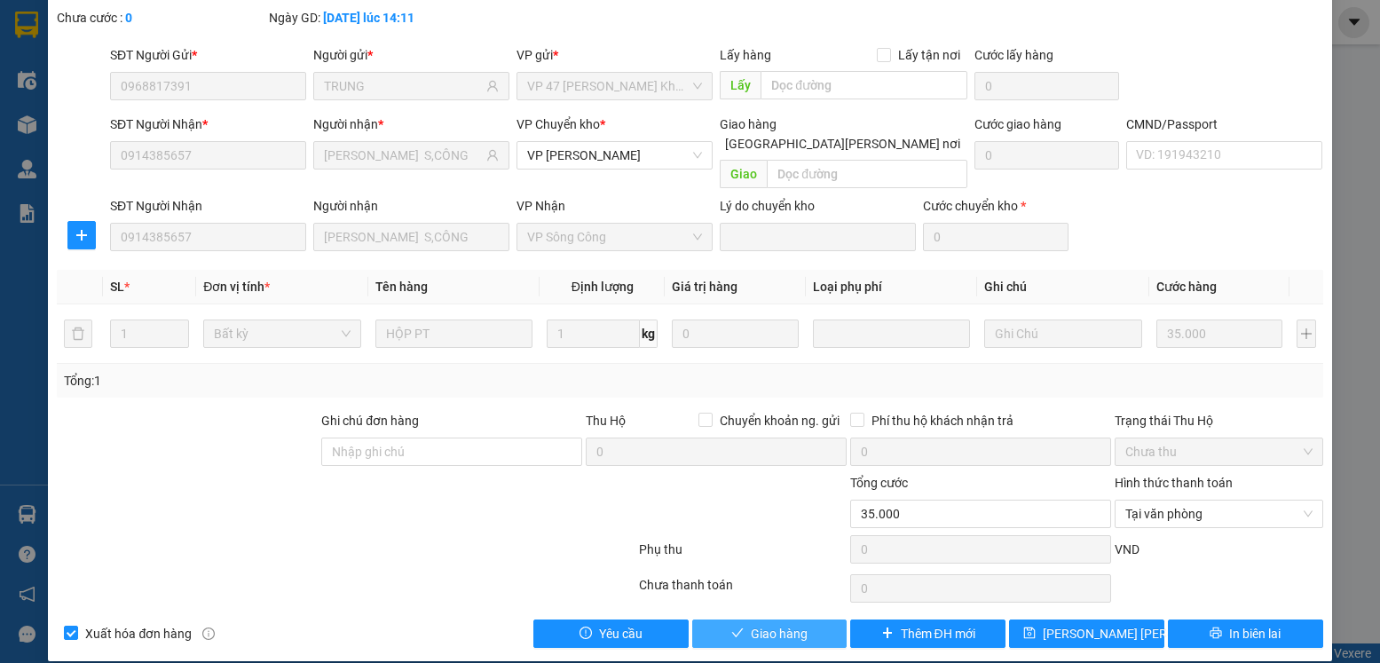
click at [731, 627] on icon "check" at bounding box center [737, 633] width 12 height 12
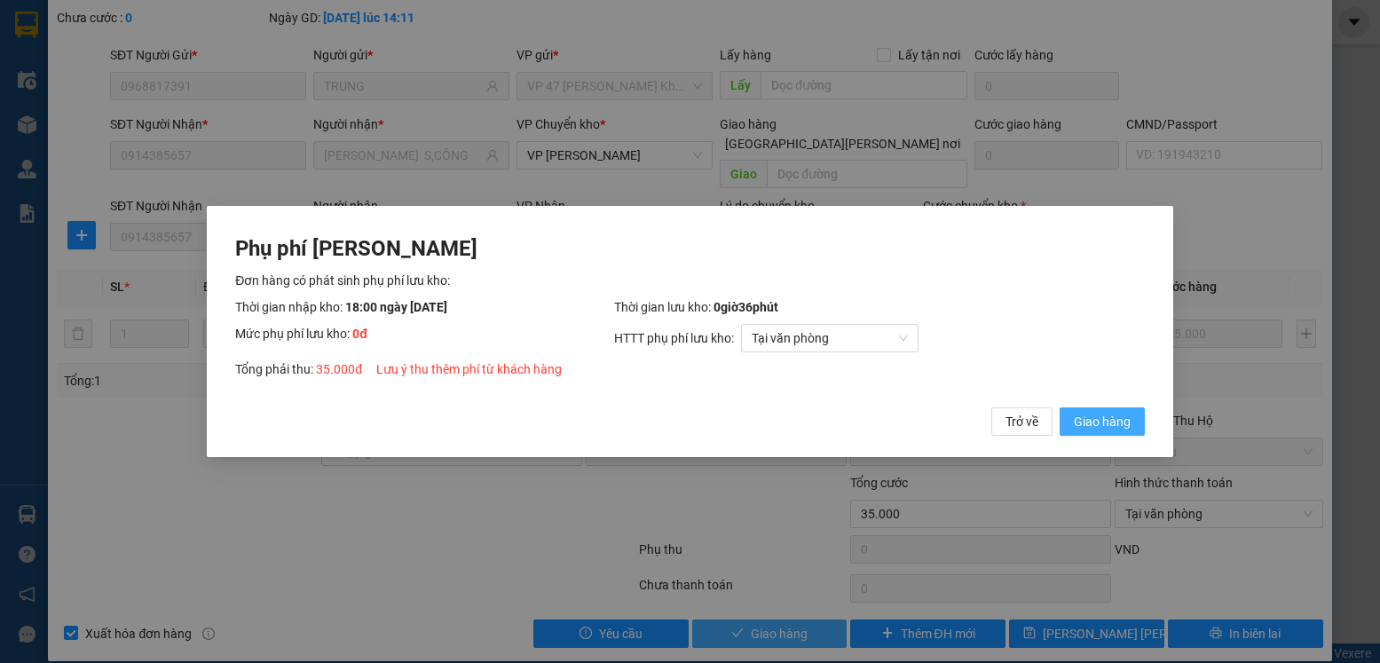
click at [1093, 426] on span "Giao hàng" at bounding box center [1102, 422] width 57 height 20
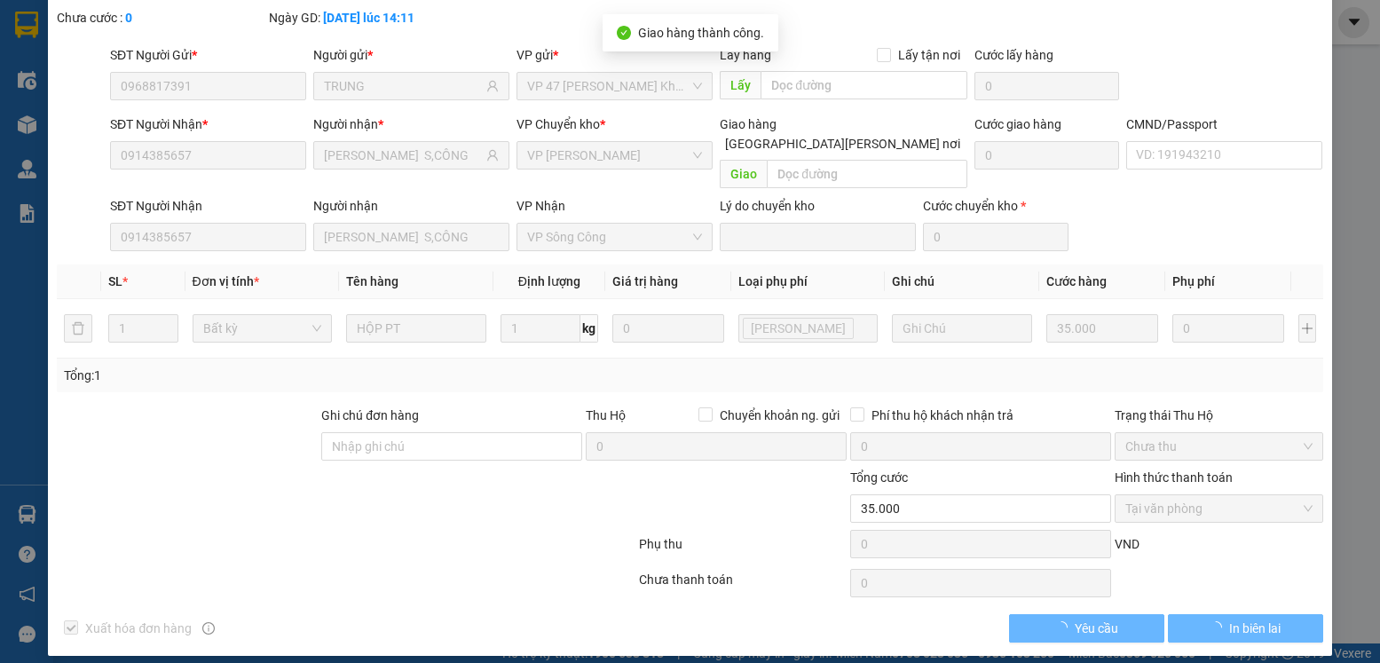
scroll to position [0, 0]
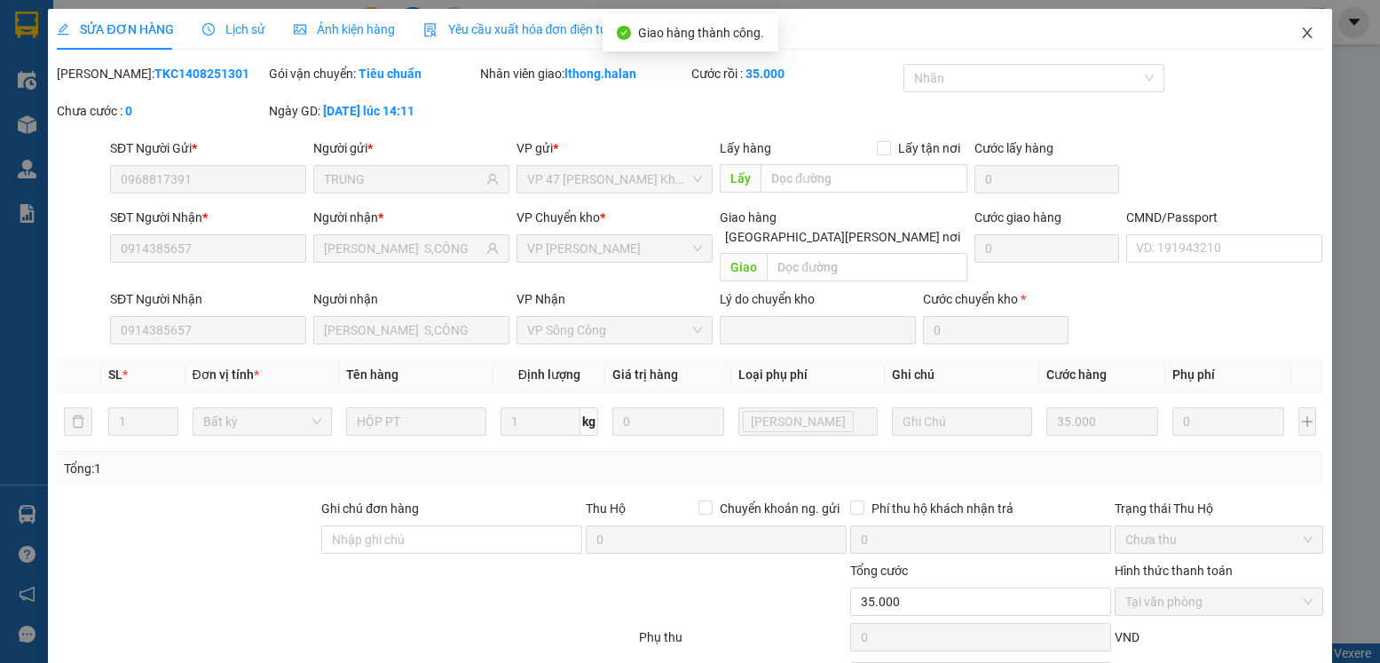
click at [1300, 37] on icon "close" at bounding box center [1307, 33] width 14 height 14
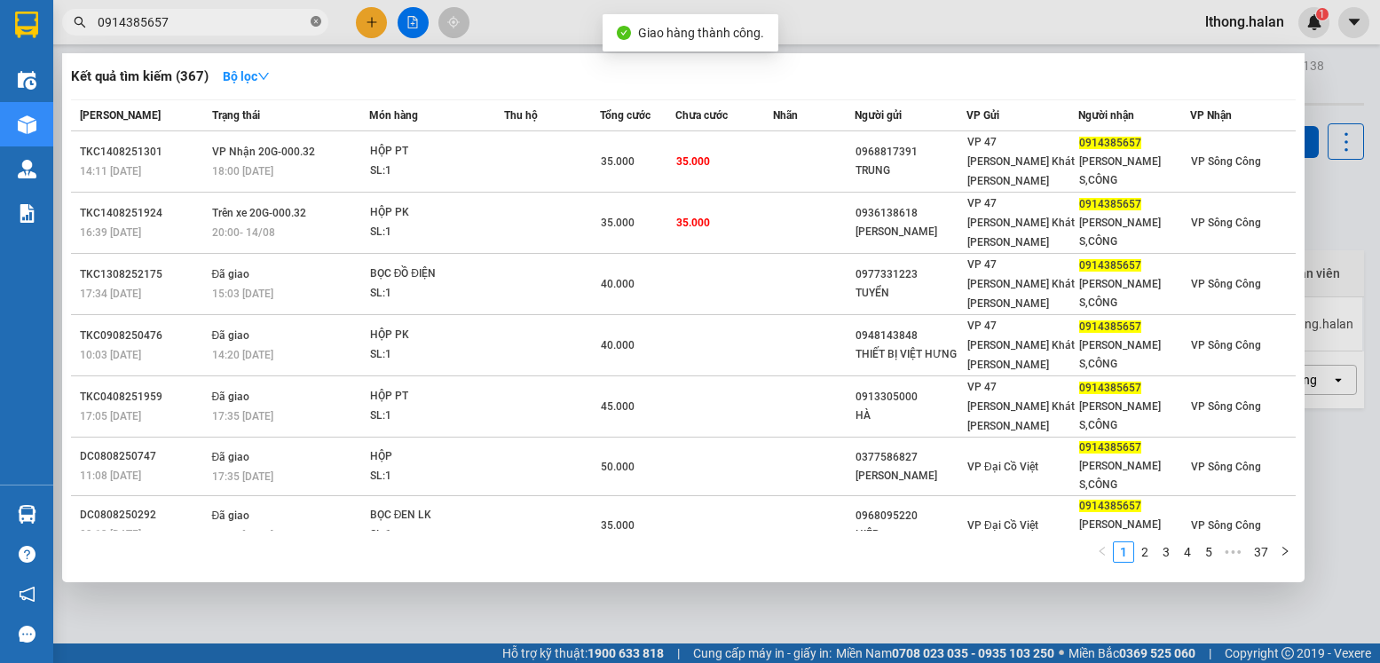
click at [314, 22] on icon "close-circle" at bounding box center [316, 21] width 11 height 11
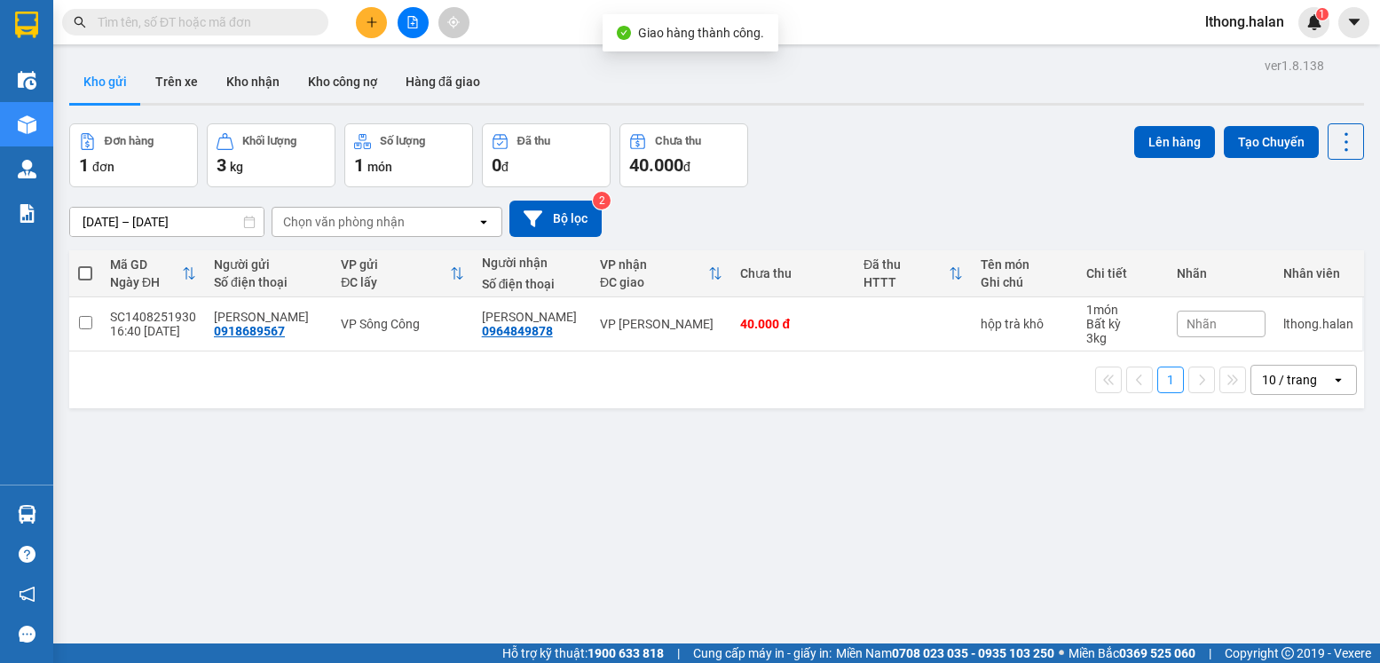
click at [282, 22] on input "text" at bounding box center [202, 22] width 209 height 20
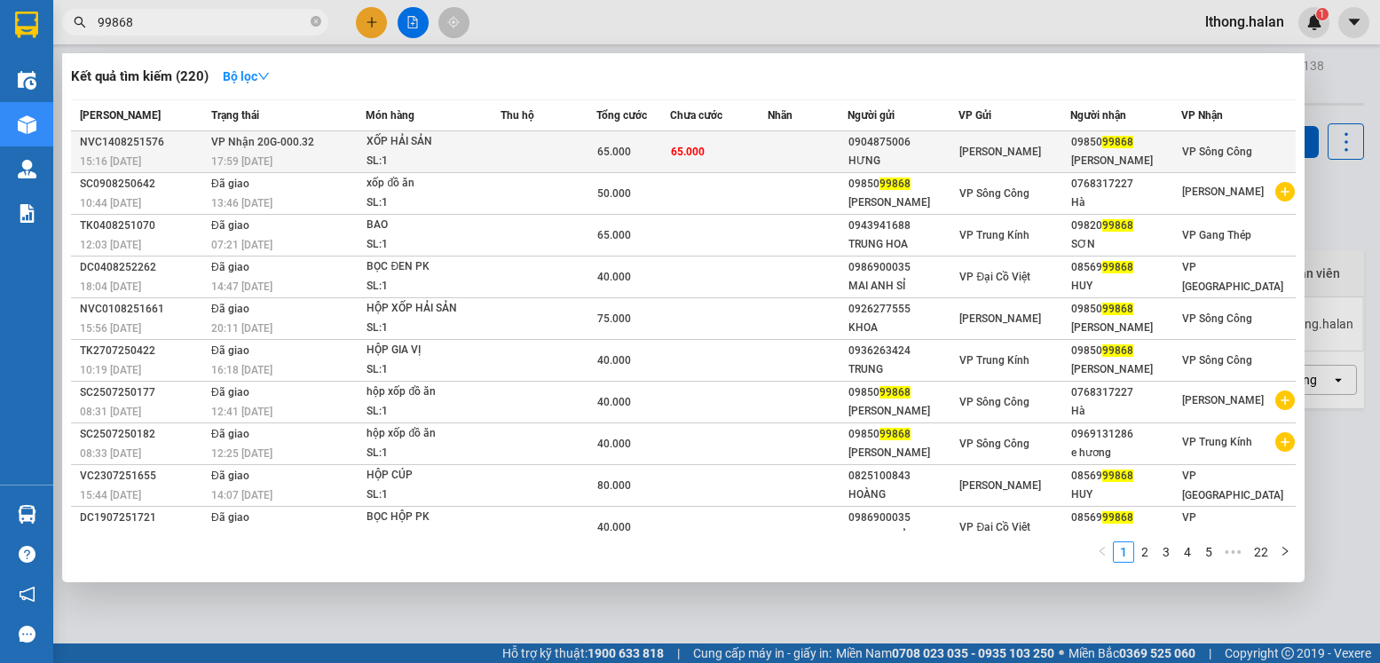
type input "99868"
click at [832, 148] on td at bounding box center [808, 152] width 81 height 42
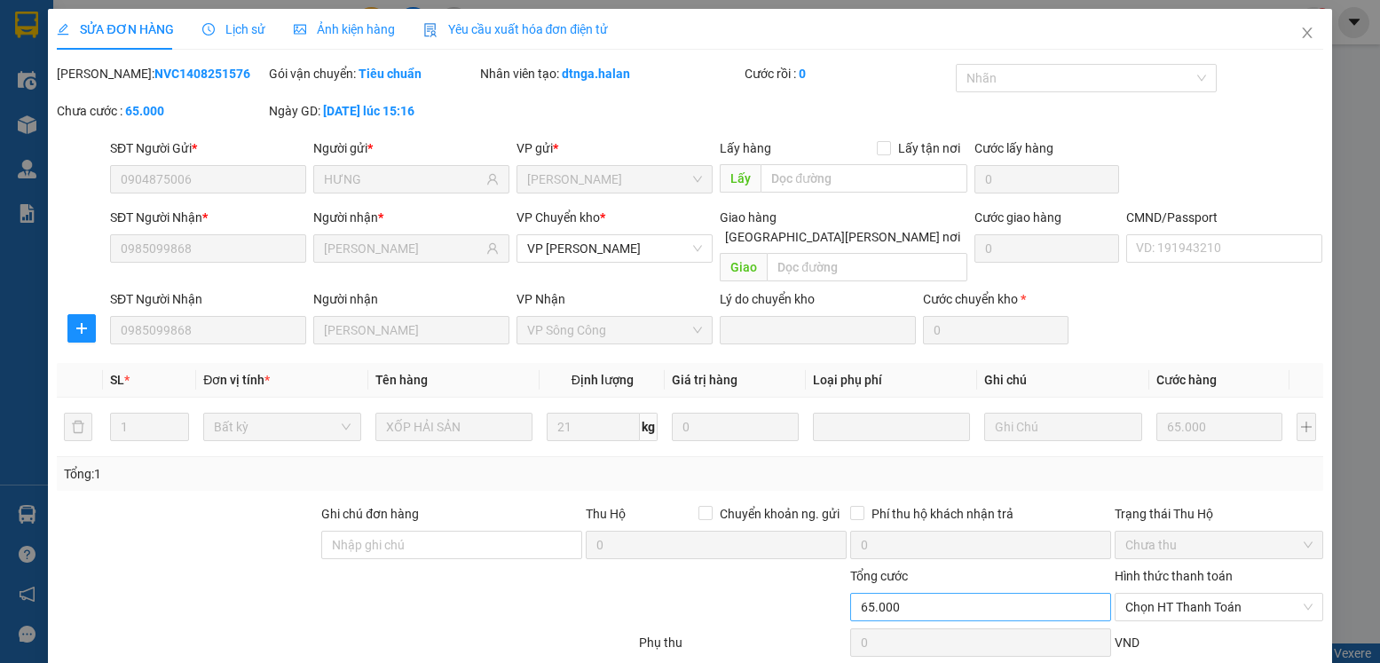
type input "0904875006"
type input "HƯNG"
type input "0985099868"
type input "Linh"
type input "65.000"
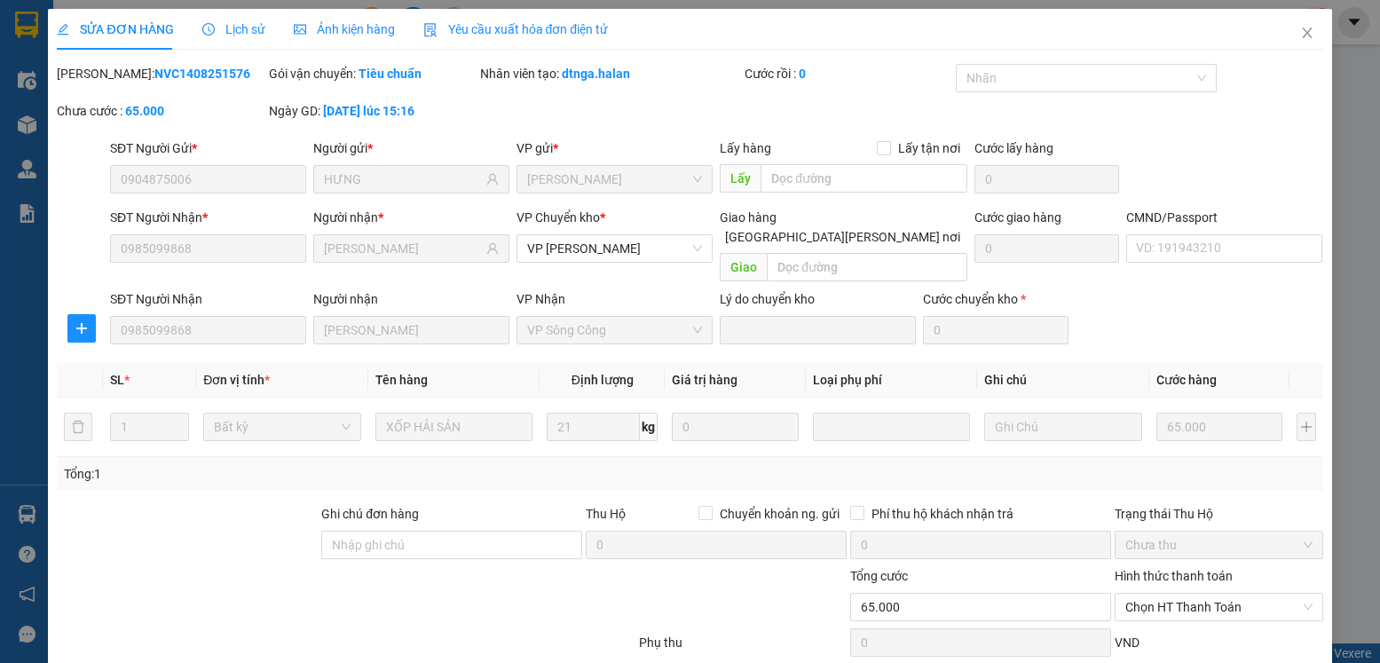
scroll to position [93, 0]
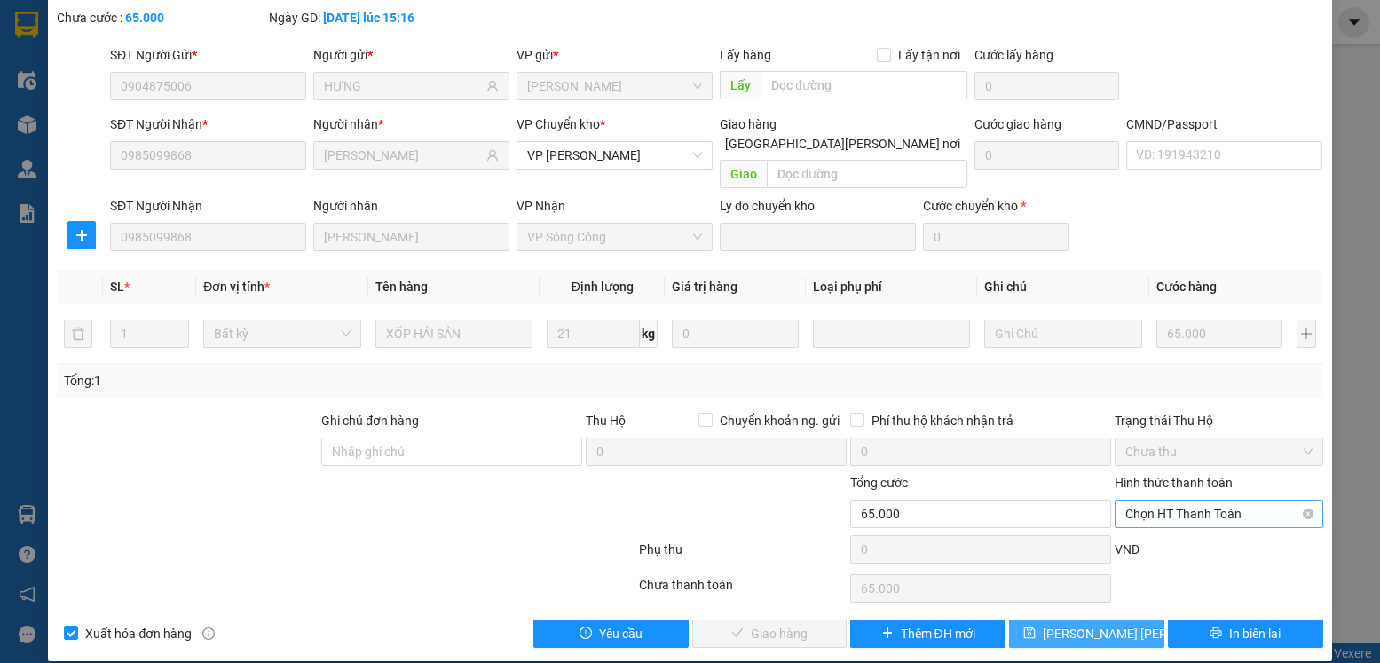
click at [1229, 501] on span "Chọn HT Thanh Toán" at bounding box center [1218, 514] width 186 height 27
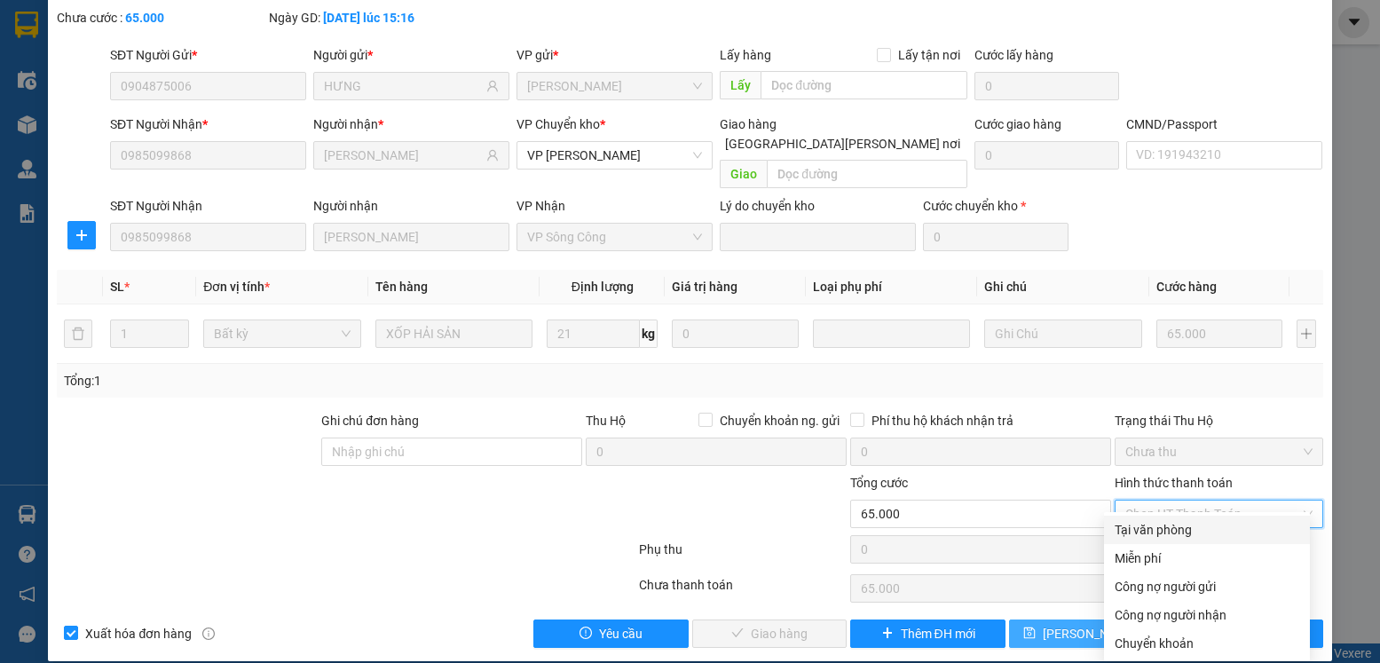
click at [1183, 530] on div "Tại văn phòng" at bounding box center [1207, 530] width 185 height 20
type input "0"
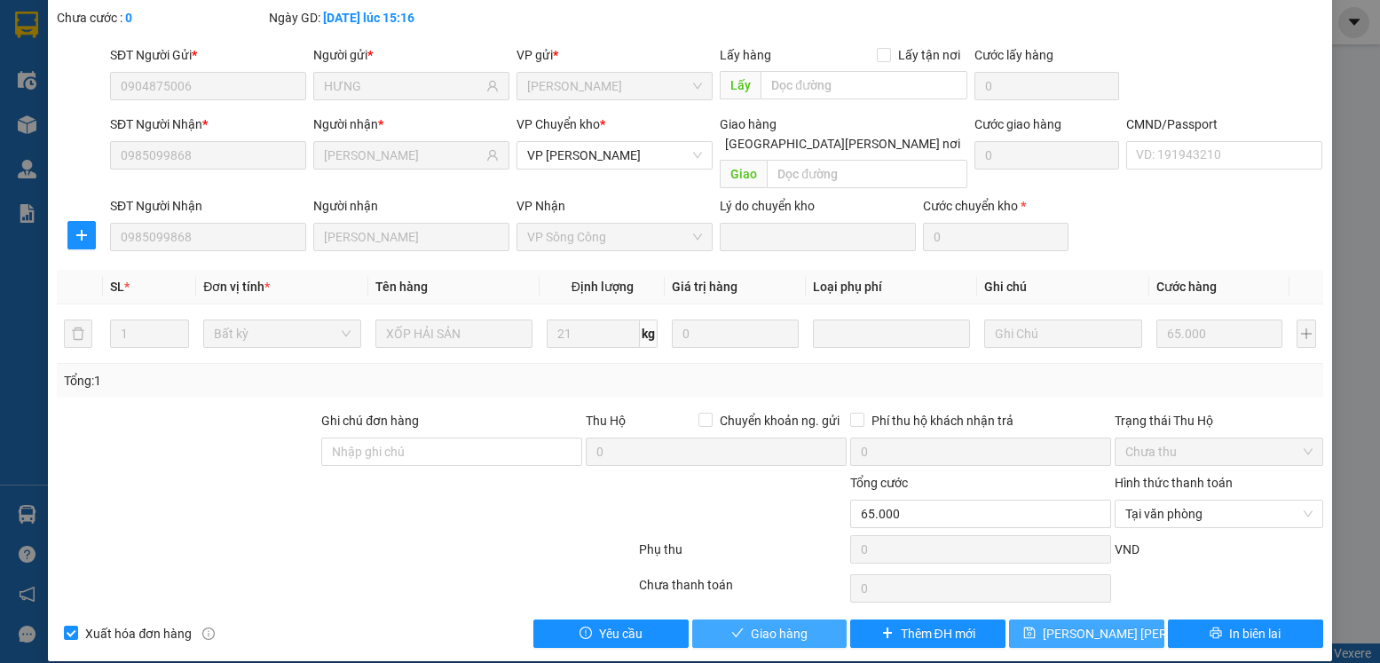
click at [808, 619] on button "Giao hàng" at bounding box center [769, 633] width 155 height 28
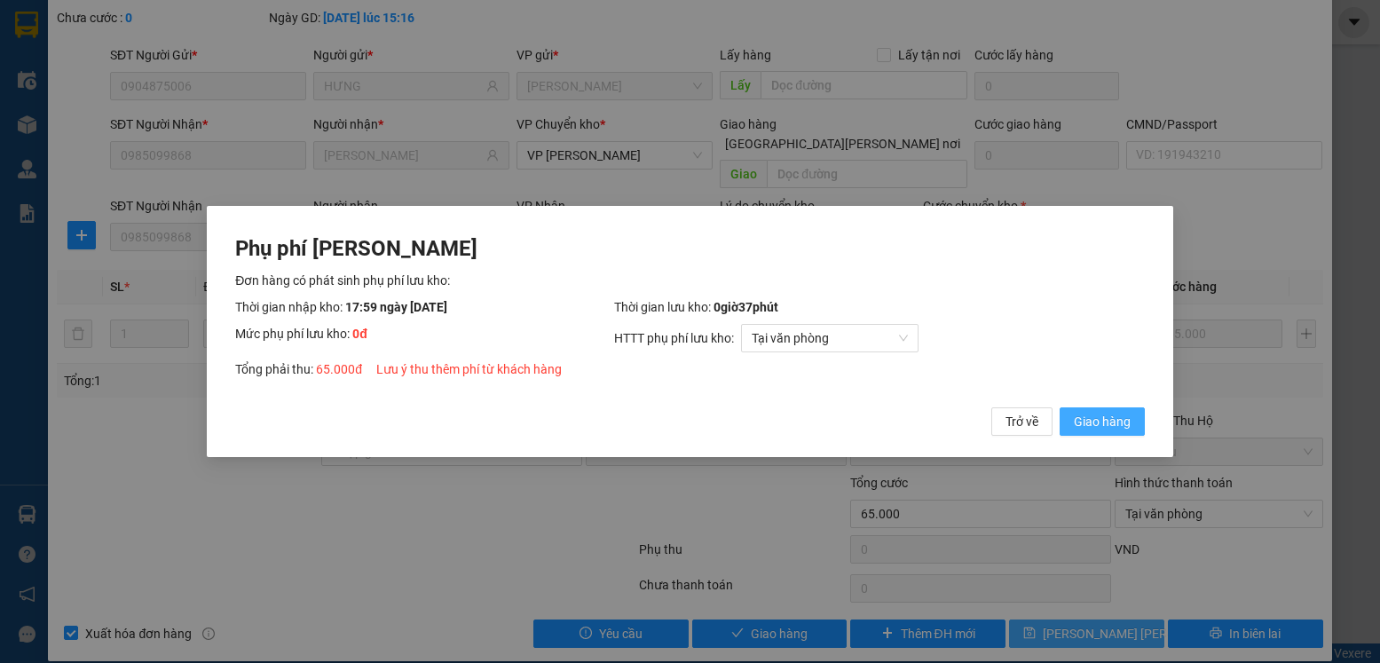
click at [1111, 420] on span "Giao hàng" at bounding box center [1102, 422] width 57 height 20
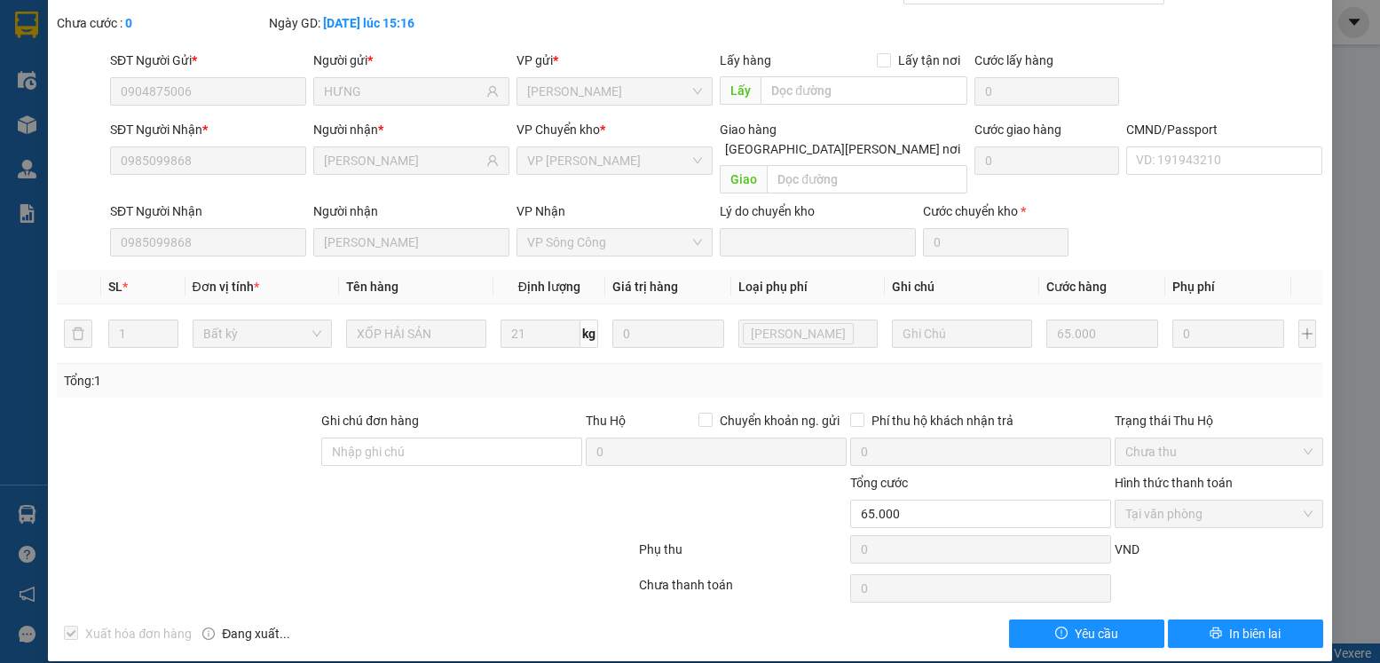
scroll to position [0, 0]
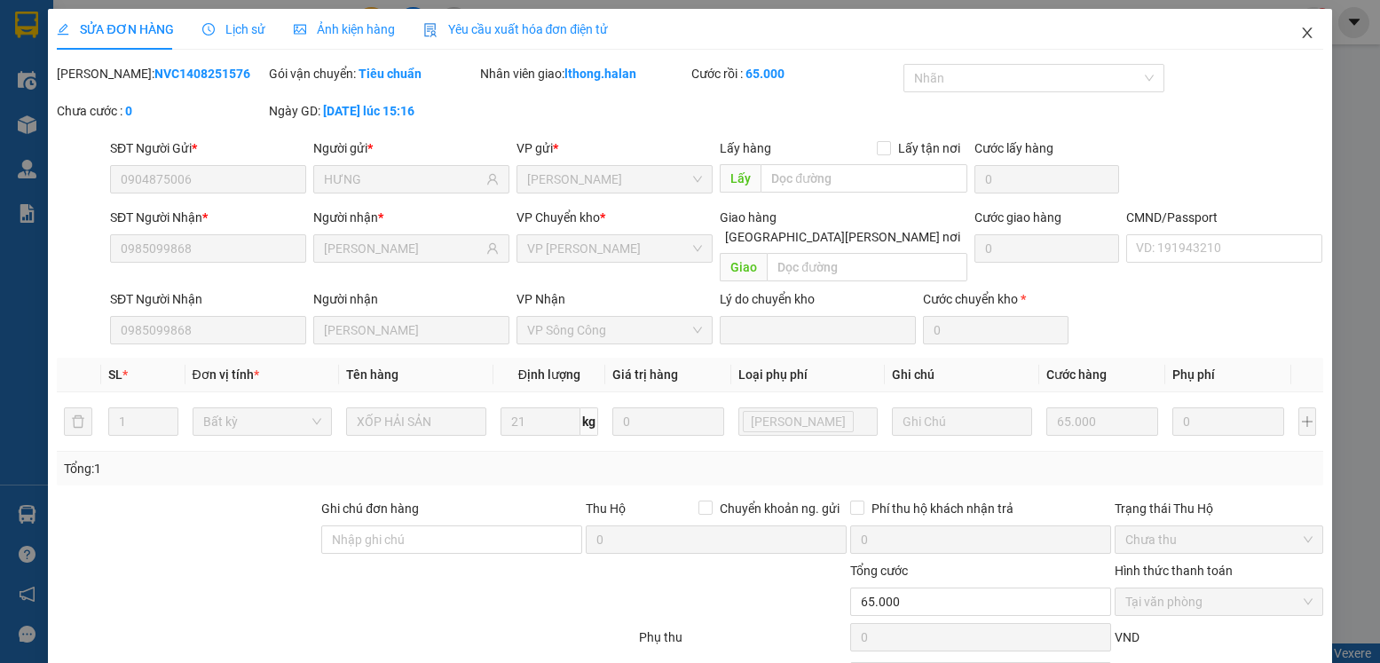
click at [1302, 36] on icon "close" at bounding box center [1307, 33] width 10 height 11
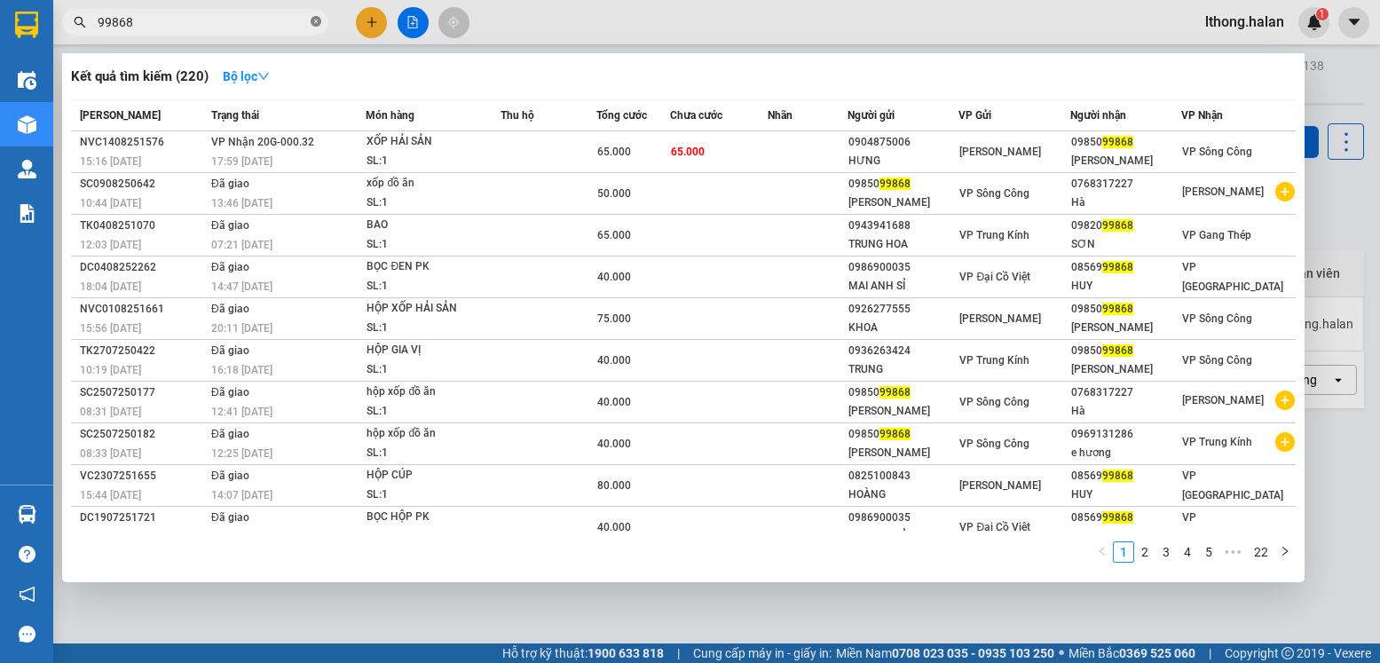
click at [317, 23] on icon "close-circle" at bounding box center [316, 21] width 11 height 11
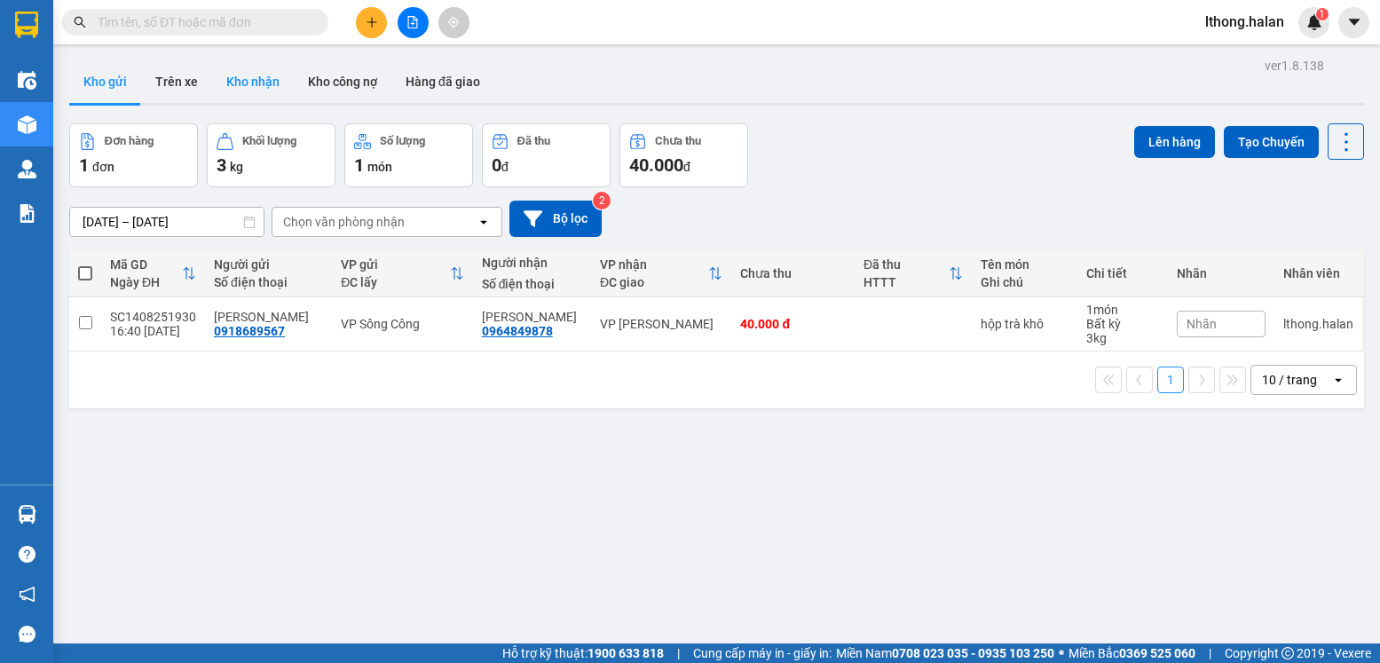
click at [244, 86] on button "Kho nhận" at bounding box center [253, 81] width 82 height 43
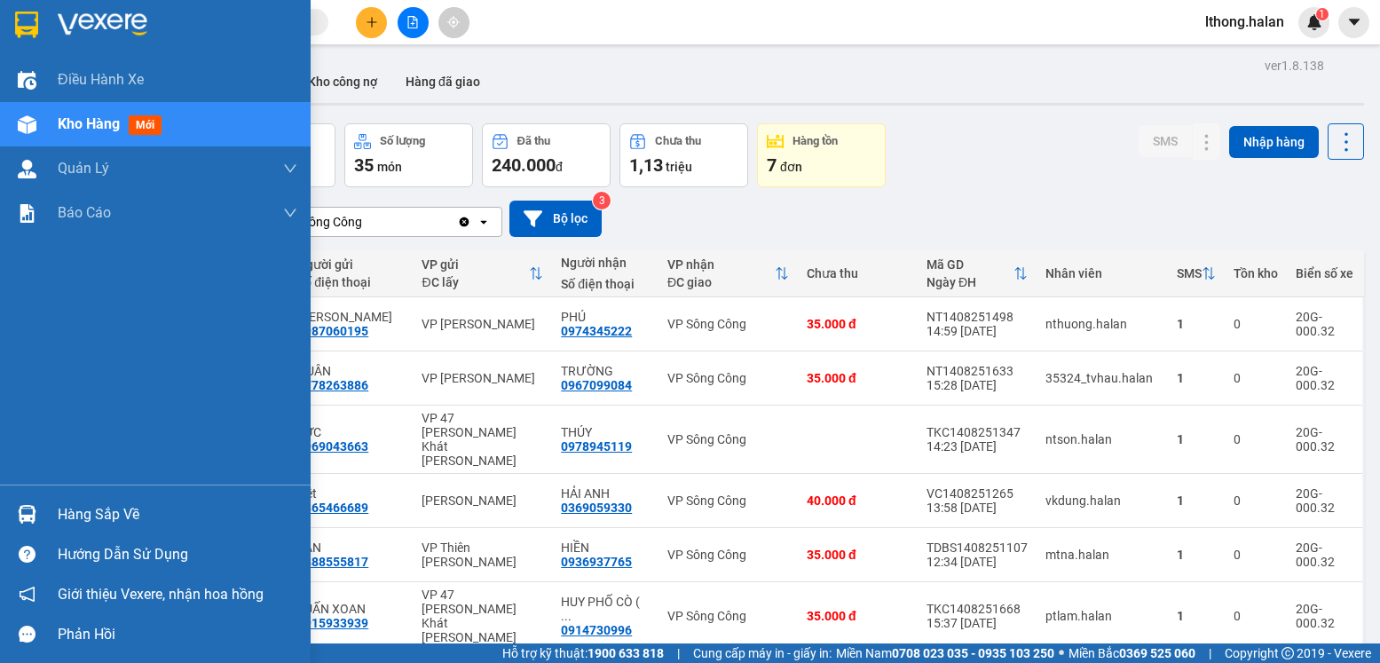
click at [112, 511] on div "Hàng sắp về" at bounding box center [178, 514] width 240 height 27
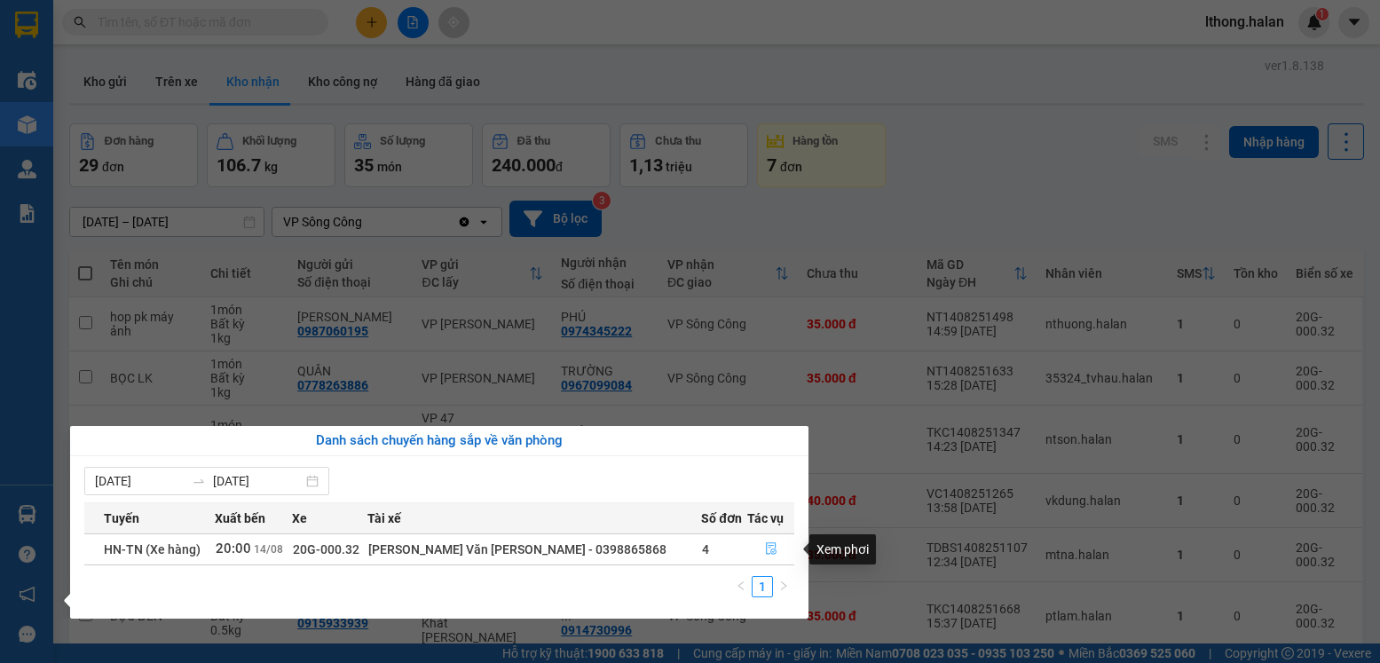
click at [765, 547] on icon "file-done" at bounding box center [771, 548] width 12 height 12
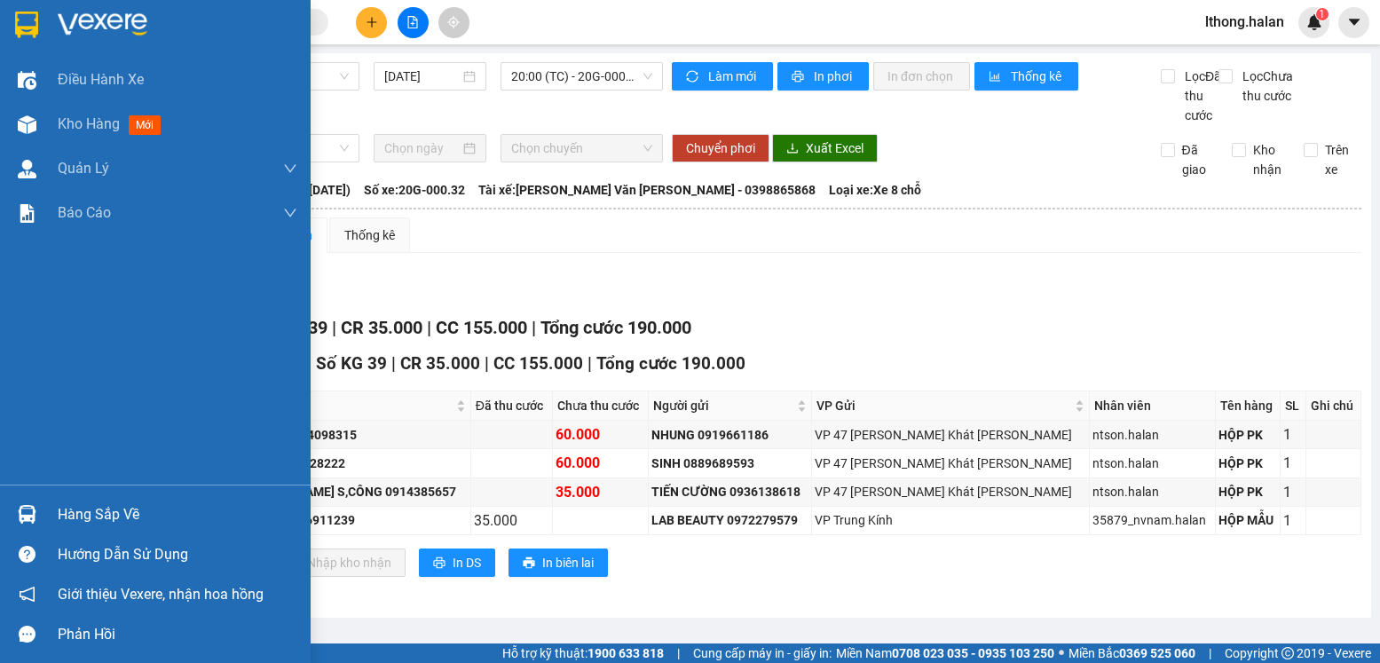
click at [81, 517] on div "Hàng sắp về" at bounding box center [178, 514] width 240 height 27
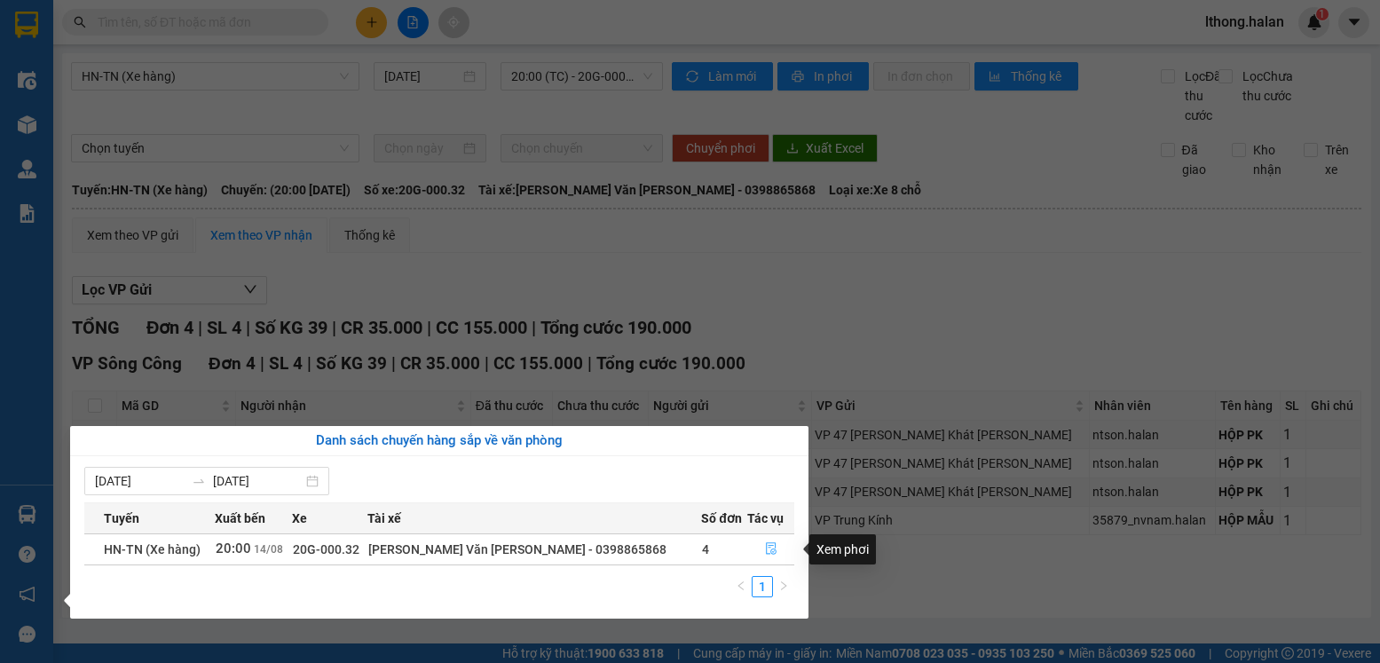
click at [765, 550] on icon "file-done" at bounding box center [771, 548] width 12 height 12
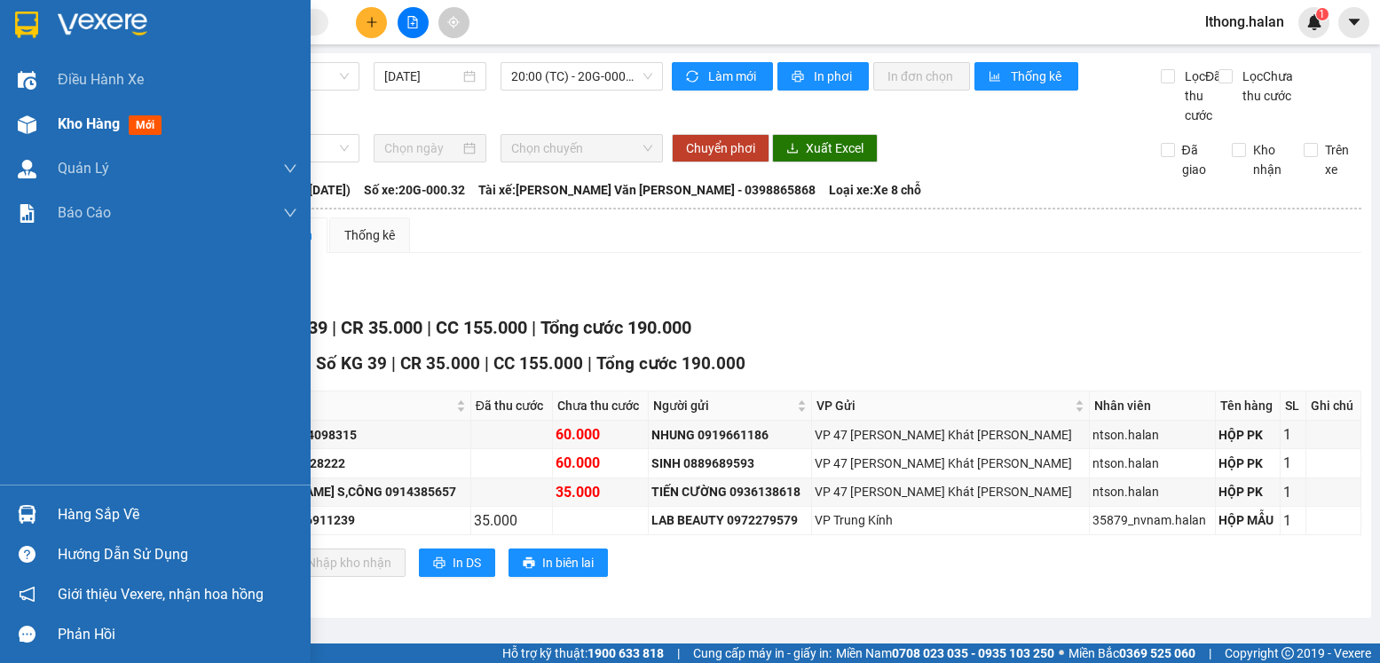
click at [67, 123] on span "Kho hàng" at bounding box center [89, 123] width 62 height 17
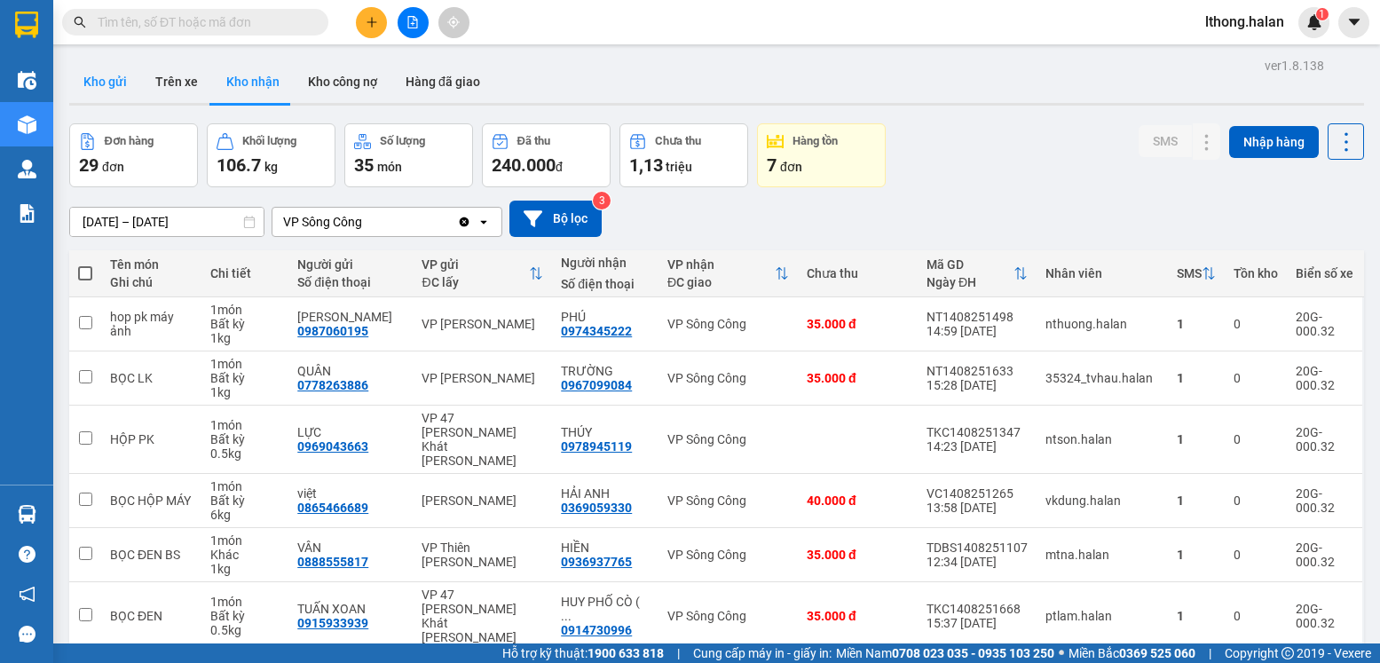
click at [95, 85] on button "Kho gửi" at bounding box center [105, 81] width 72 height 43
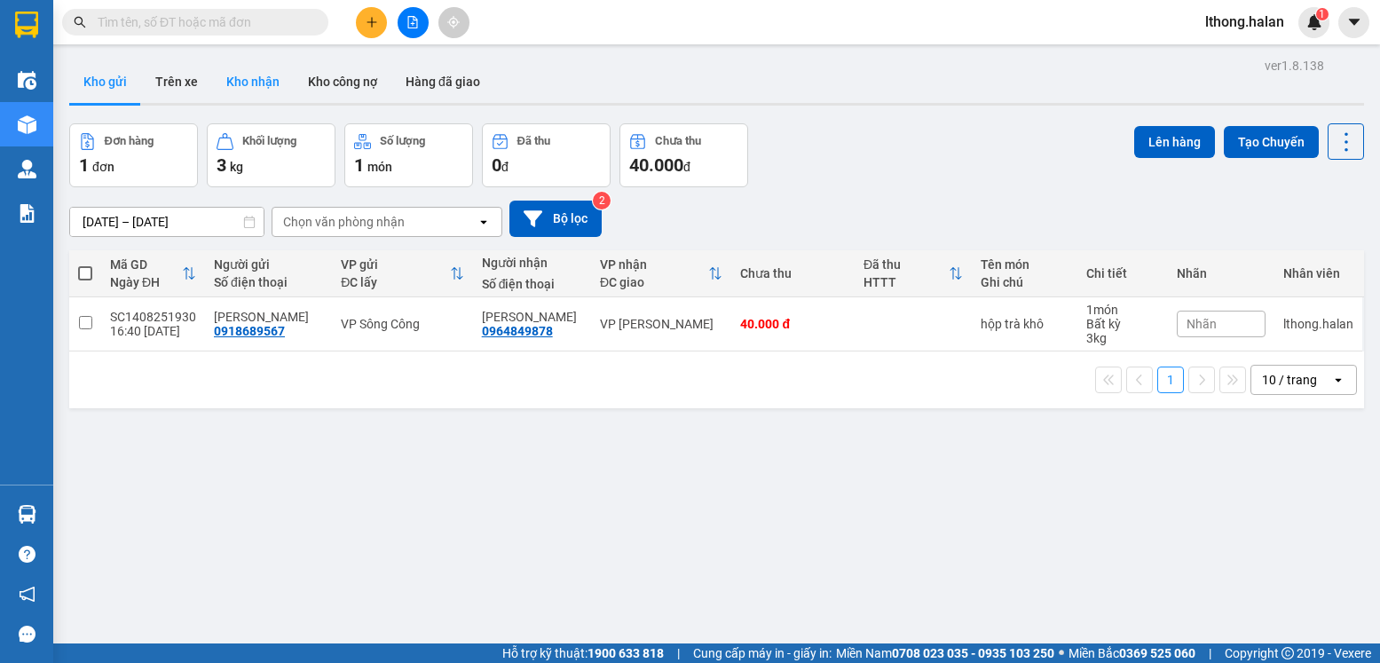
click at [247, 82] on button "Kho nhận" at bounding box center [253, 81] width 82 height 43
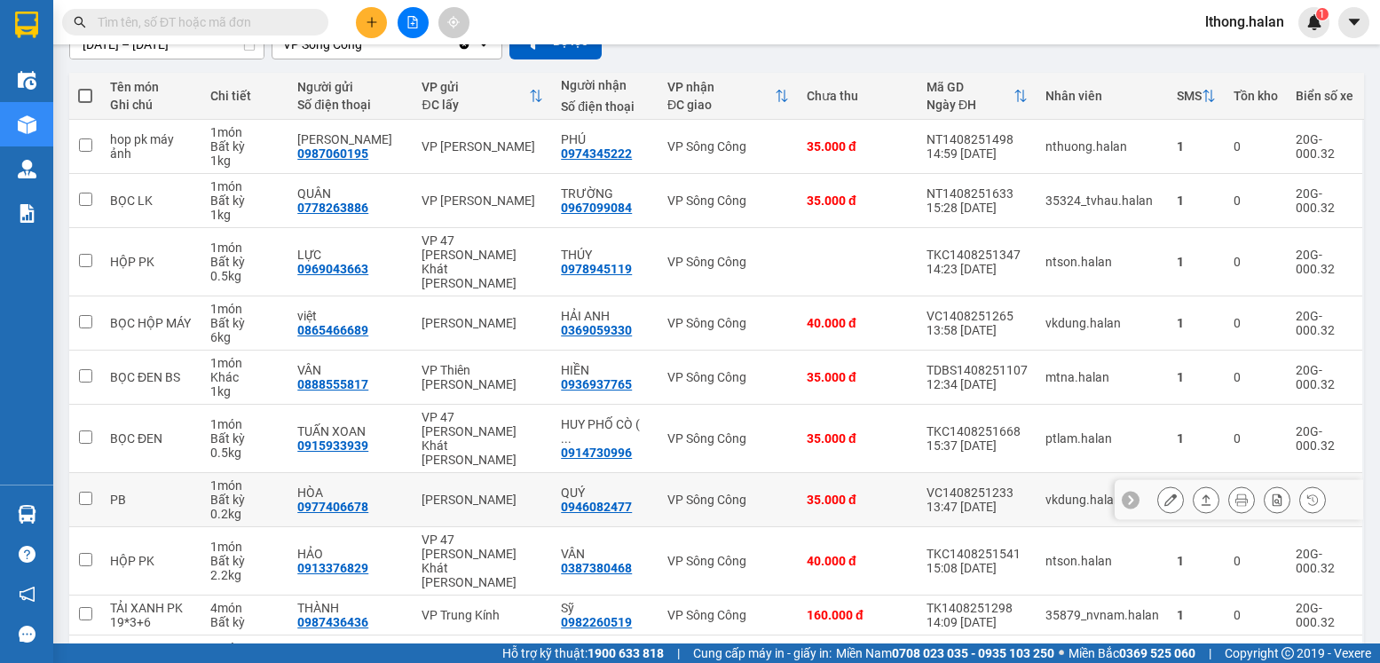
scroll to position [254, 0]
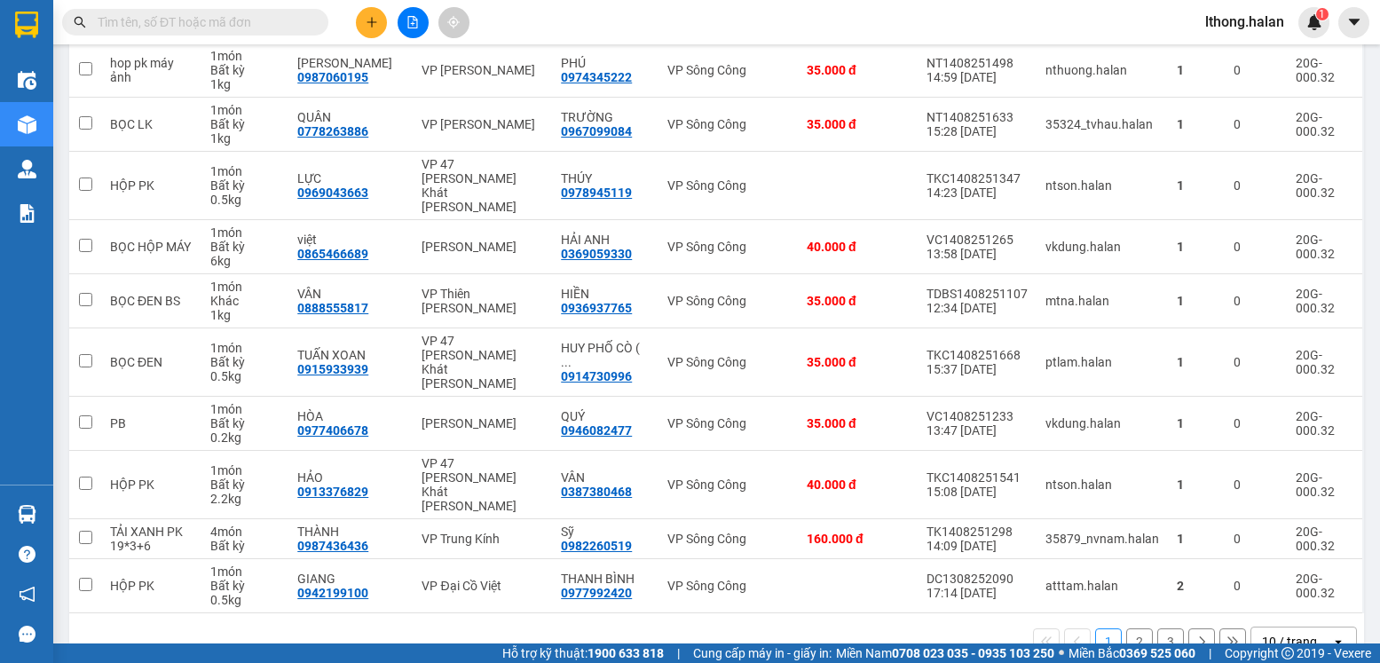
click at [262, 15] on input "text" at bounding box center [202, 22] width 209 height 20
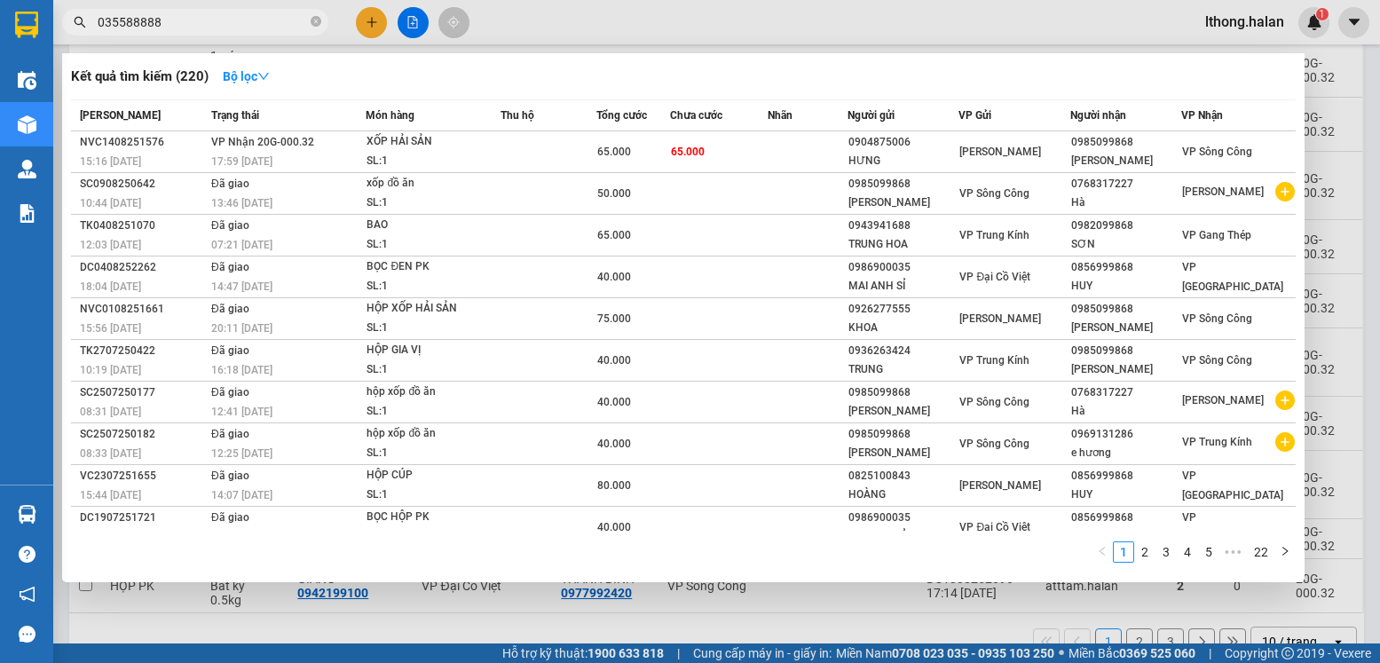
type input "0355888888"
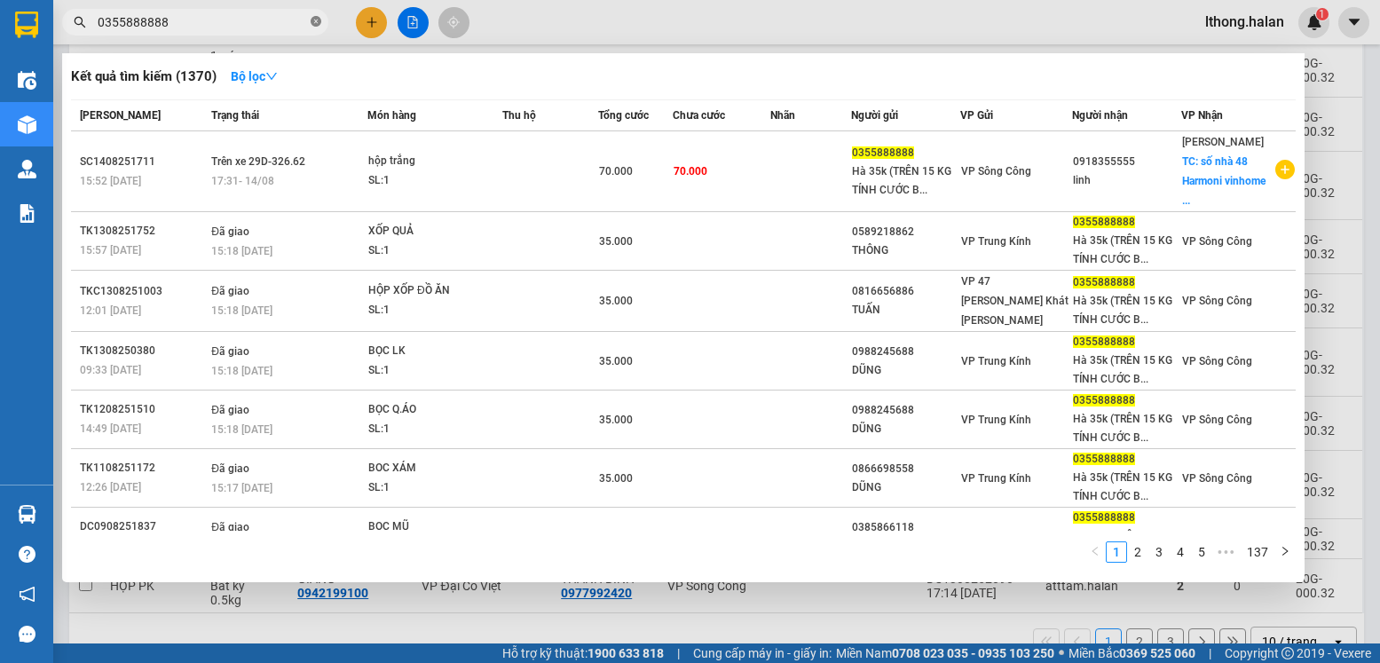
click at [318, 22] on icon "close-circle" at bounding box center [316, 21] width 11 height 11
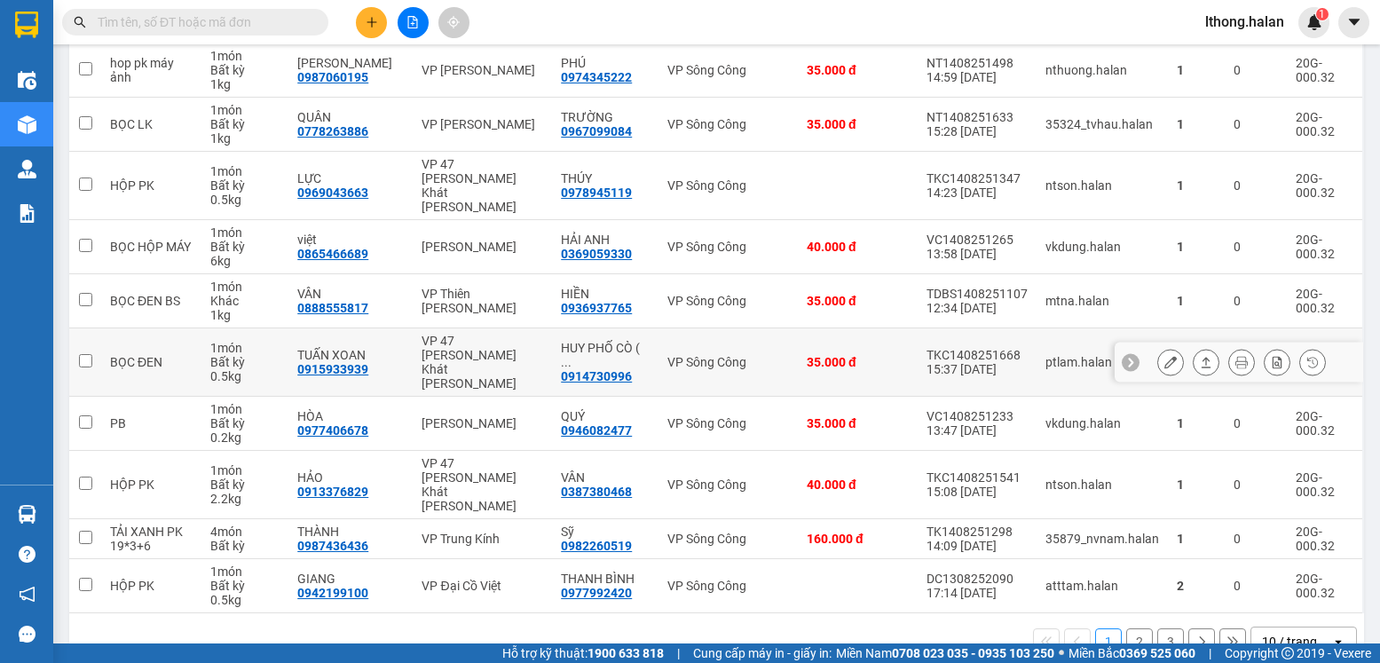
scroll to position [0, 0]
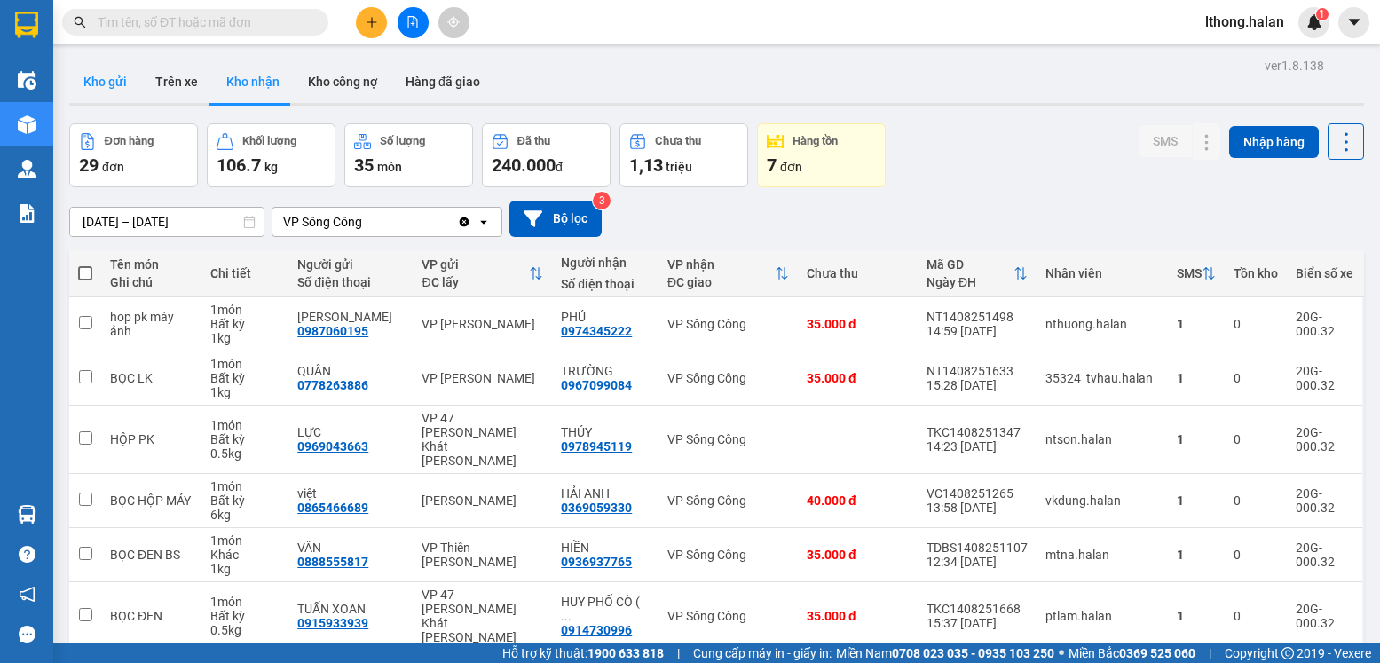
click at [103, 86] on button "Kho gửi" at bounding box center [105, 81] width 72 height 43
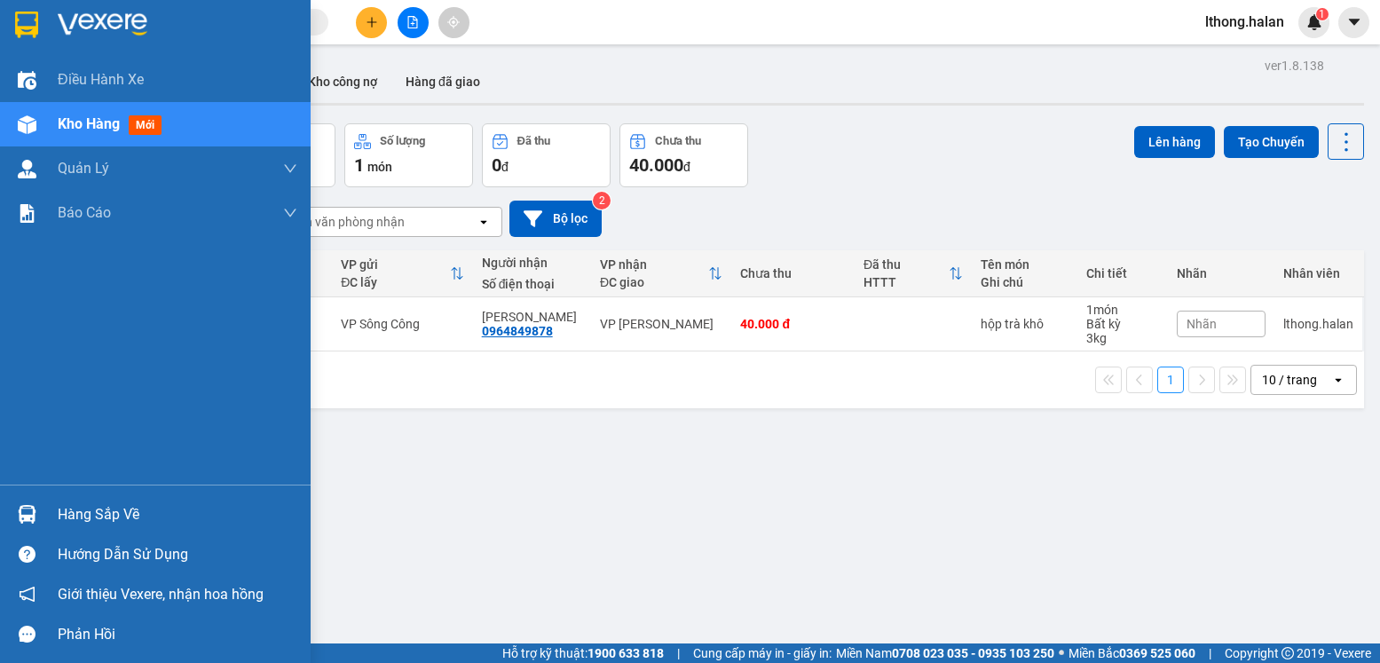
click at [132, 525] on div "Hàng sắp về" at bounding box center [178, 514] width 240 height 27
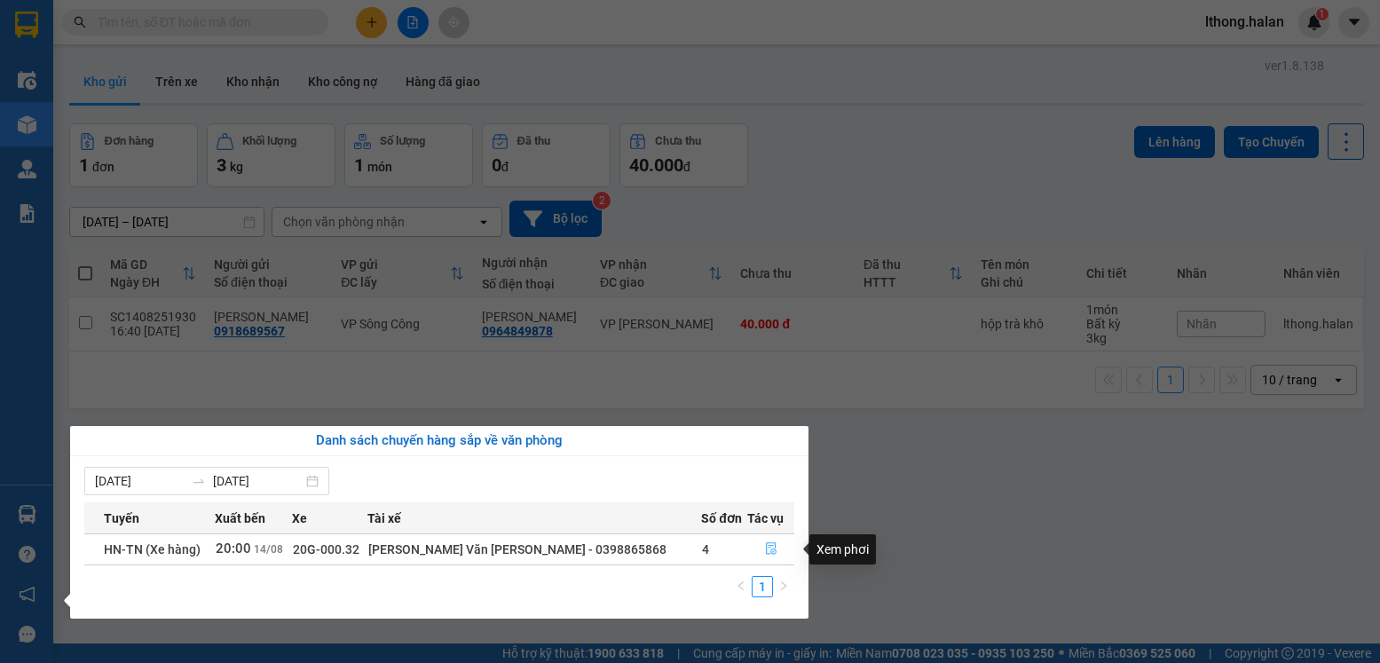
click at [766, 549] on icon "file-done" at bounding box center [771, 549] width 11 height 12
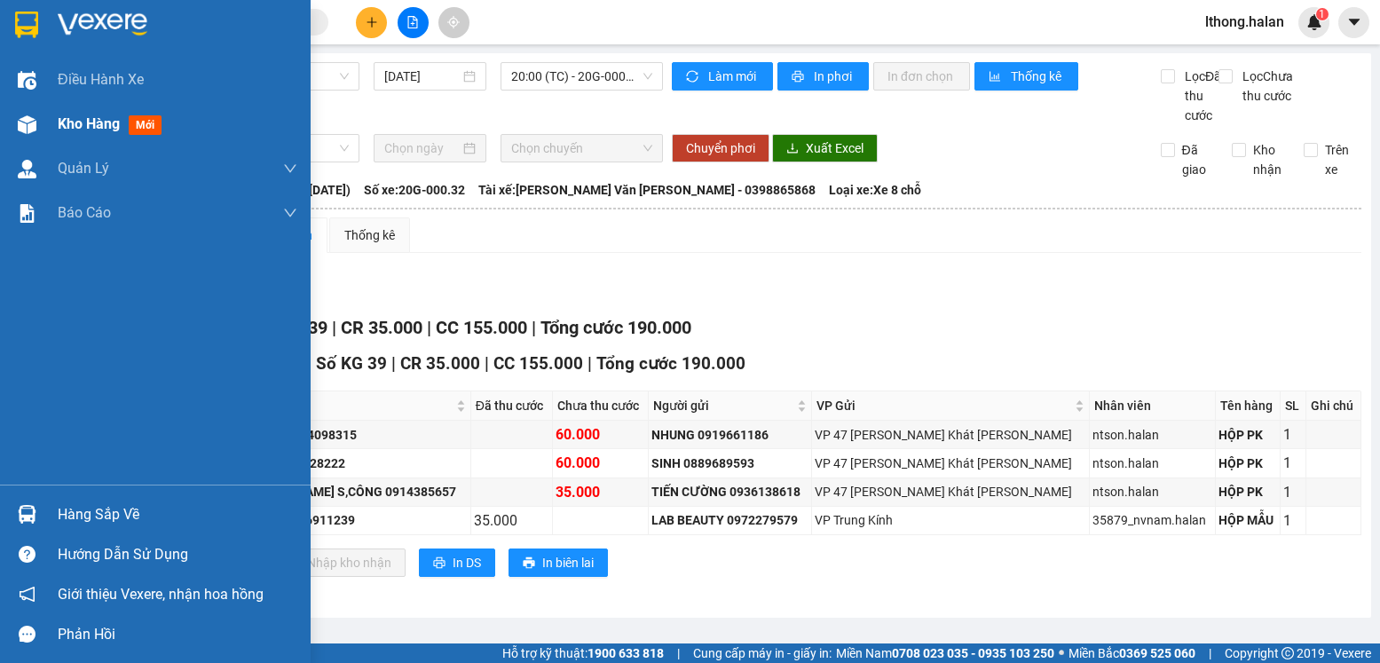
click at [76, 130] on span "Kho hàng" at bounding box center [89, 123] width 62 height 17
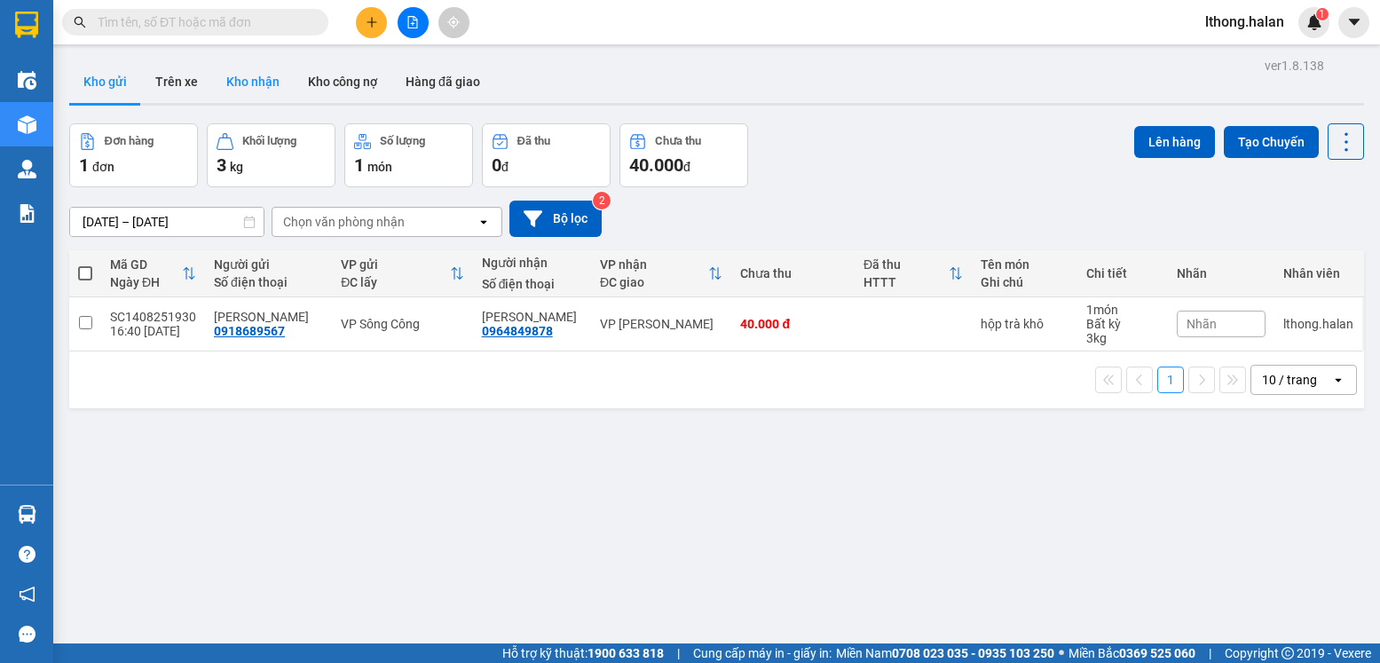
click at [247, 81] on button "Kho nhận" at bounding box center [253, 81] width 82 height 43
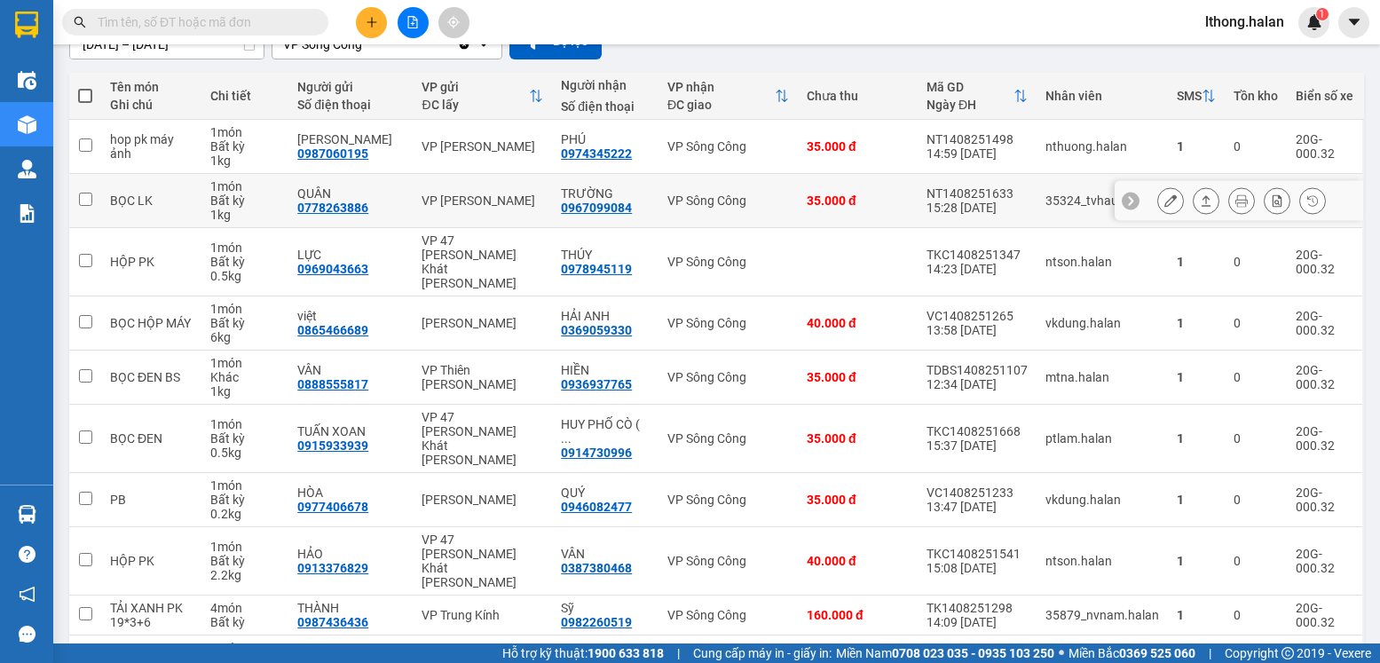
scroll to position [254, 0]
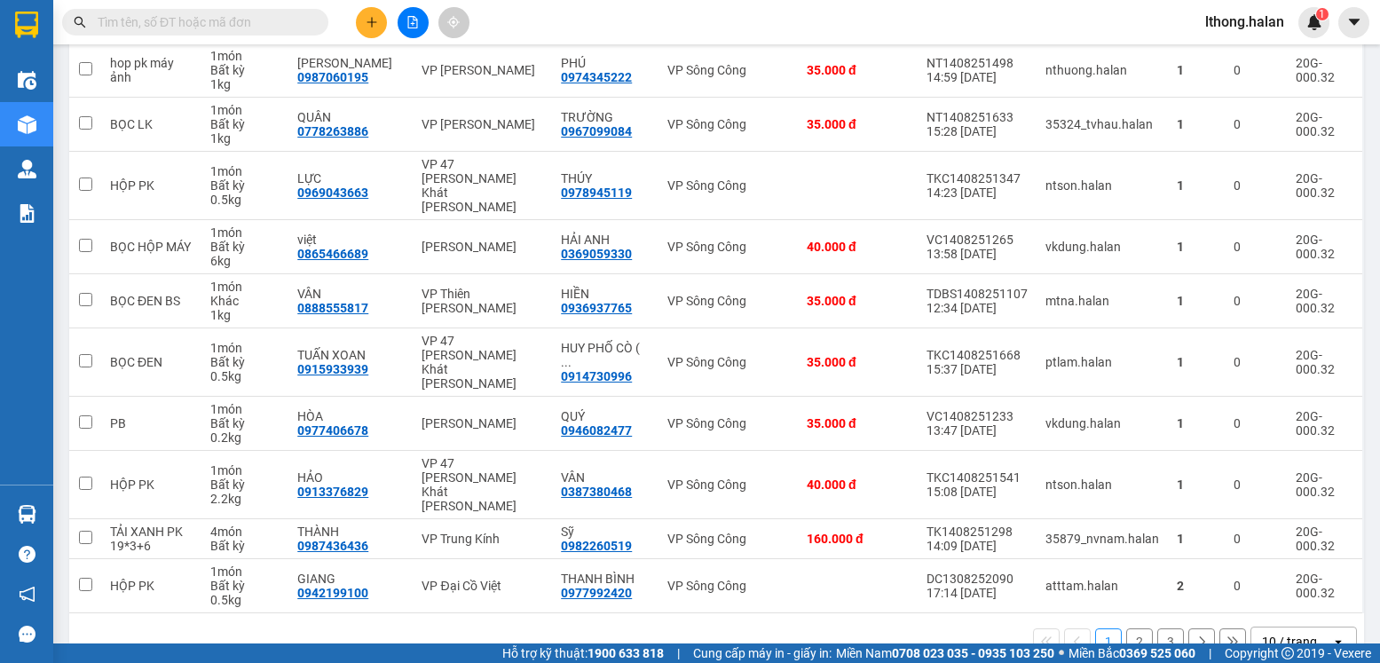
click at [1126, 628] on button "2" at bounding box center [1139, 641] width 27 height 27
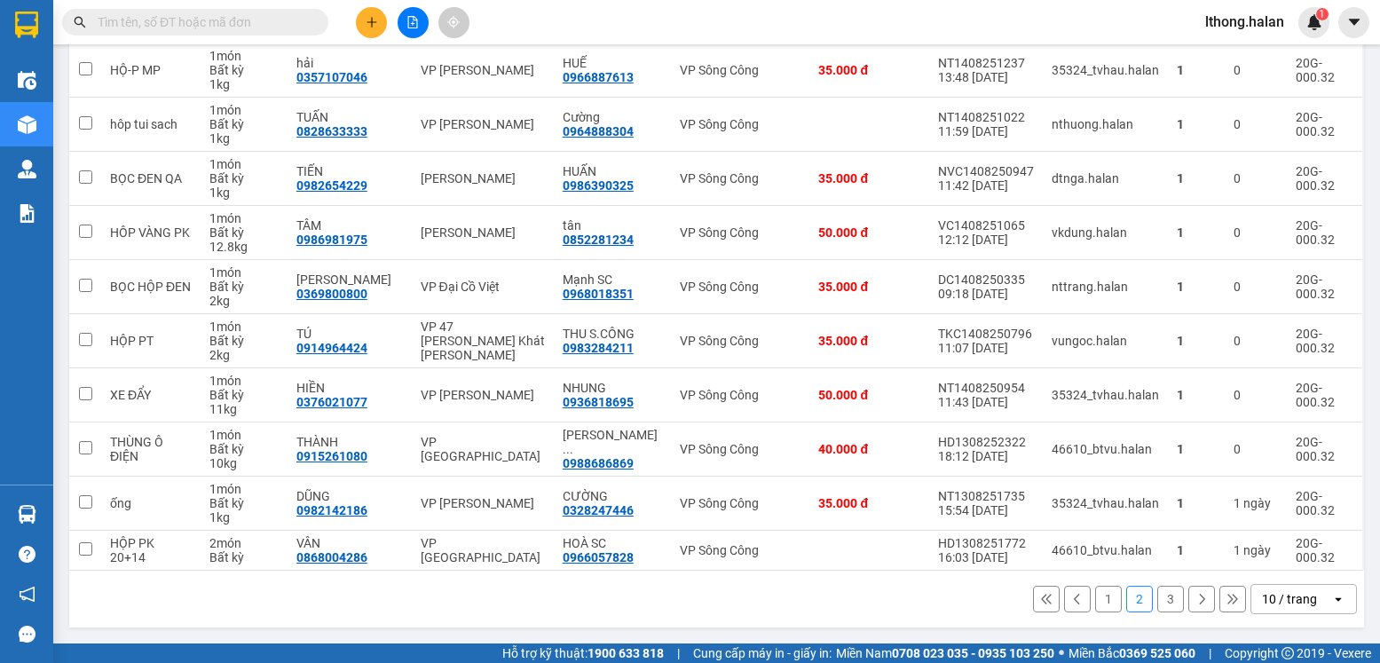
click at [1095, 601] on button "1" at bounding box center [1108, 599] width 27 height 27
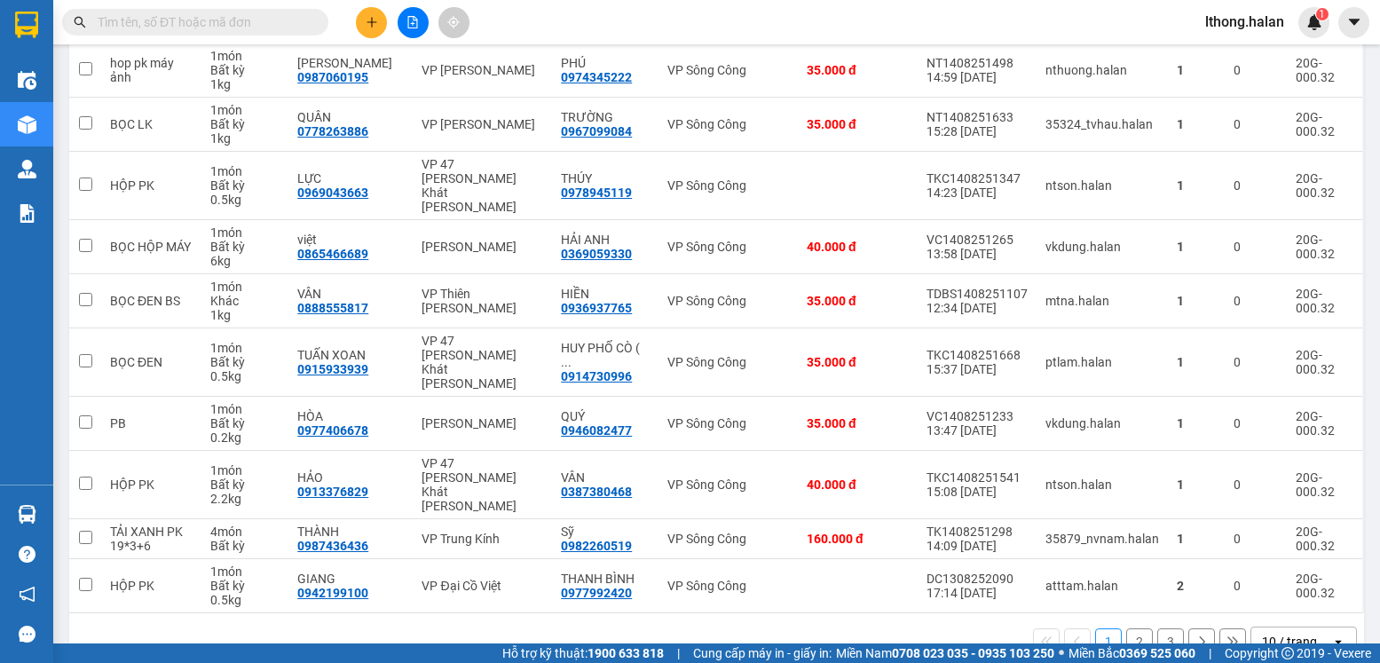
click at [1126, 628] on button "2" at bounding box center [1139, 641] width 27 height 27
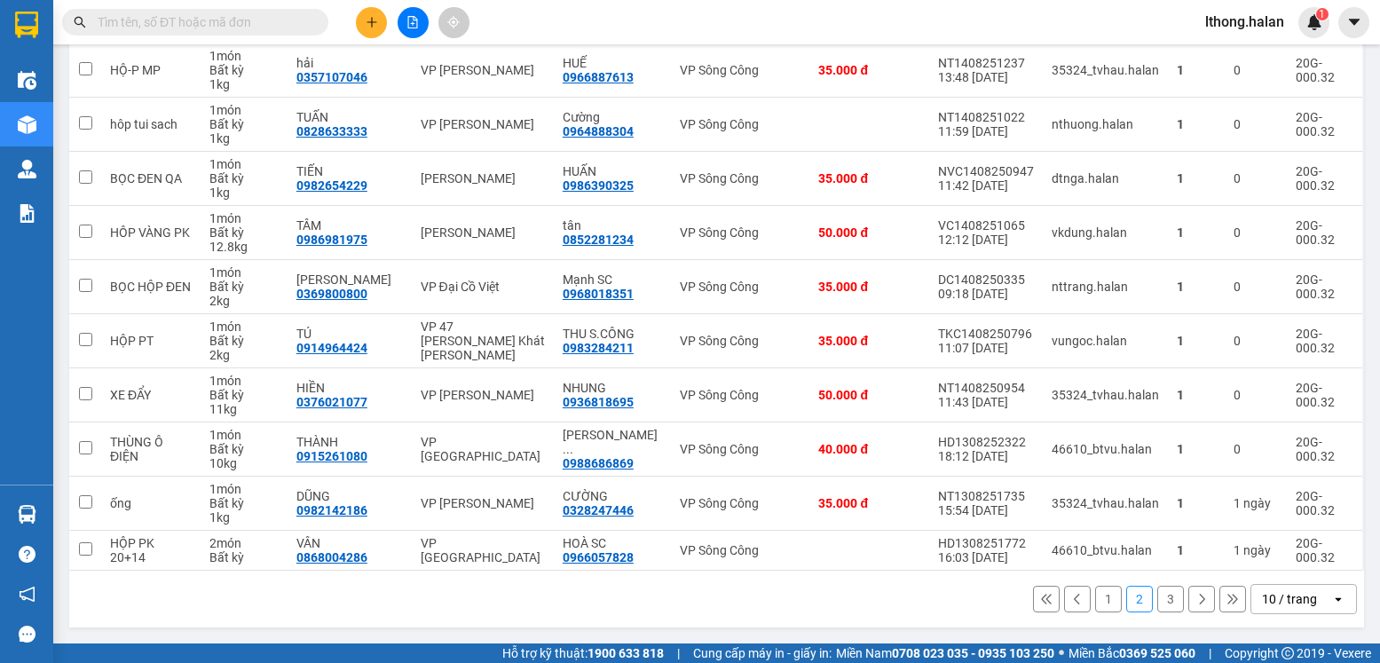
click at [1157, 596] on button "3" at bounding box center [1170, 599] width 27 height 27
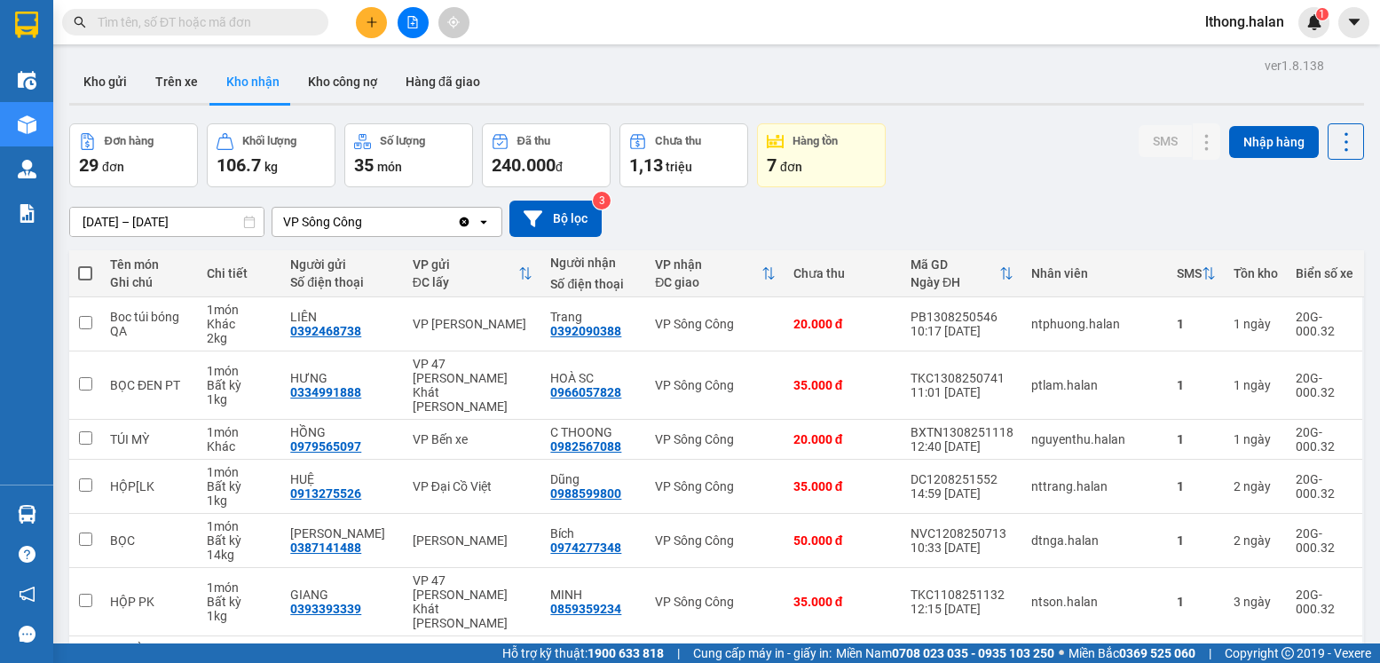
scroll to position [214, 0]
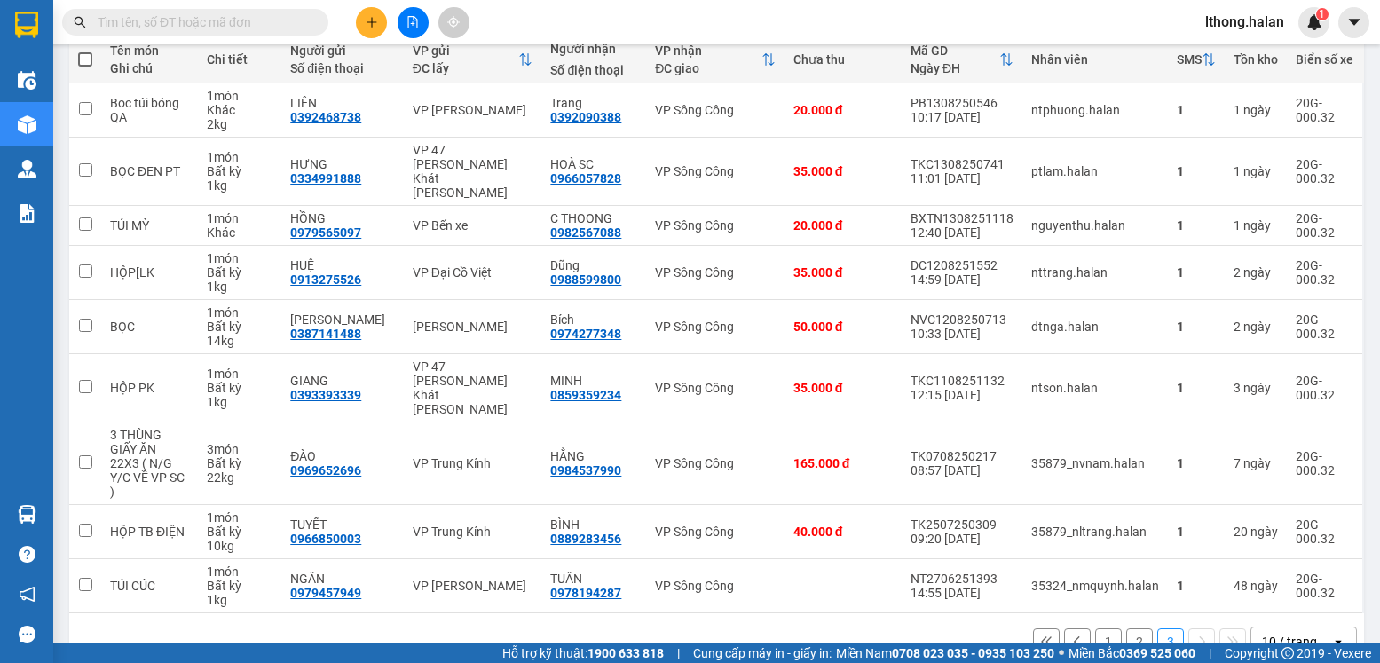
click at [1157, 628] on button "3" at bounding box center [1170, 641] width 27 height 27
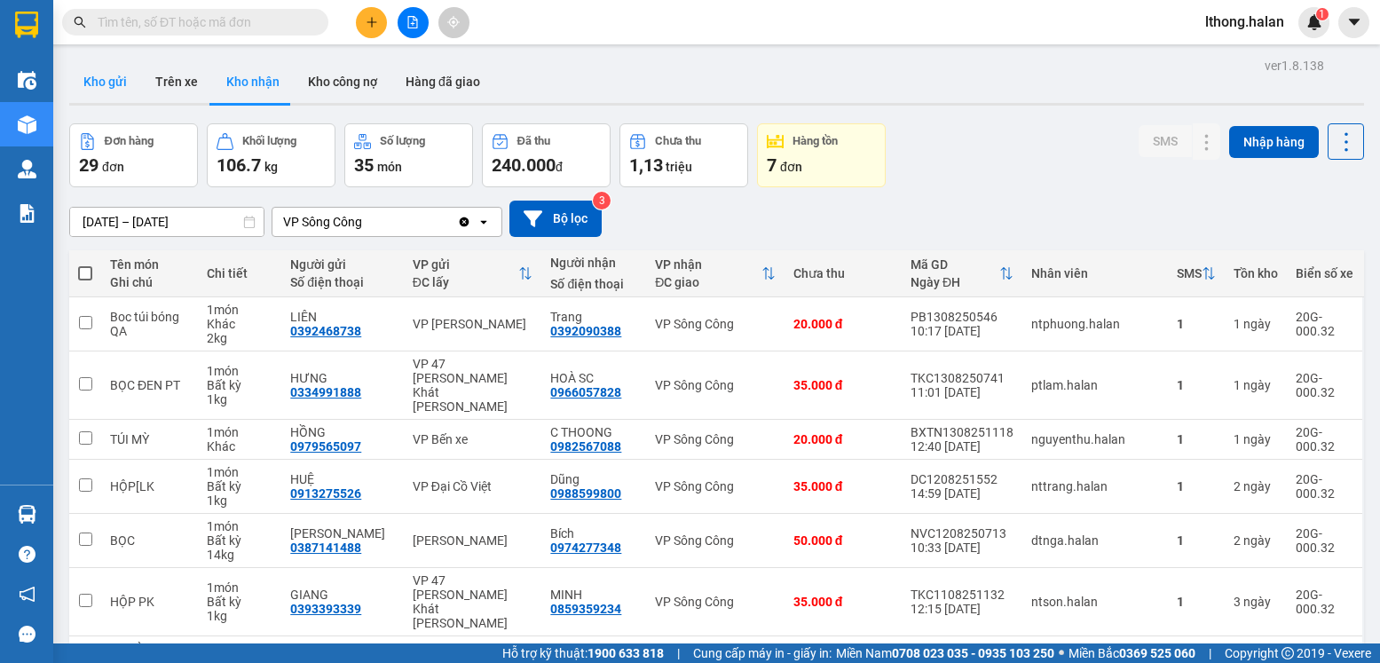
click at [103, 84] on button "Kho gửi" at bounding box center [105, 81] width 72 height 43
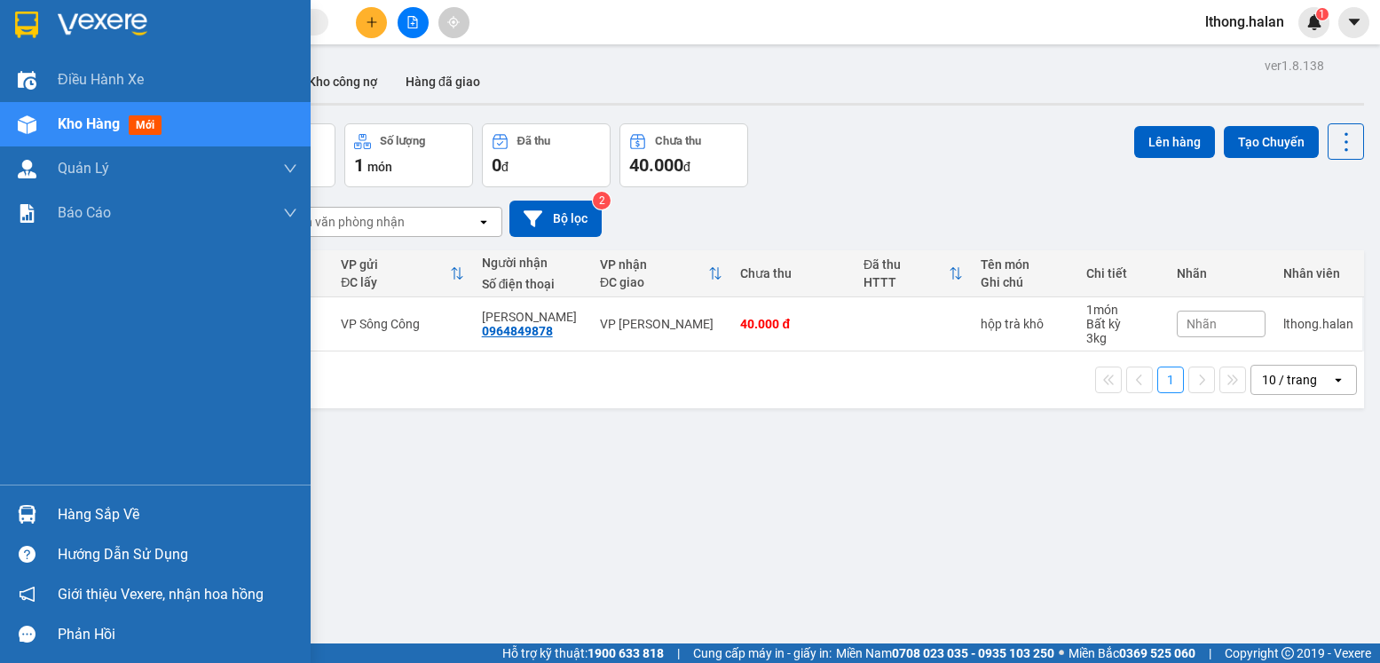
click at [75, 518] on div "Hàng sắp về" at bounding box center [178, 514] width 240 height 27
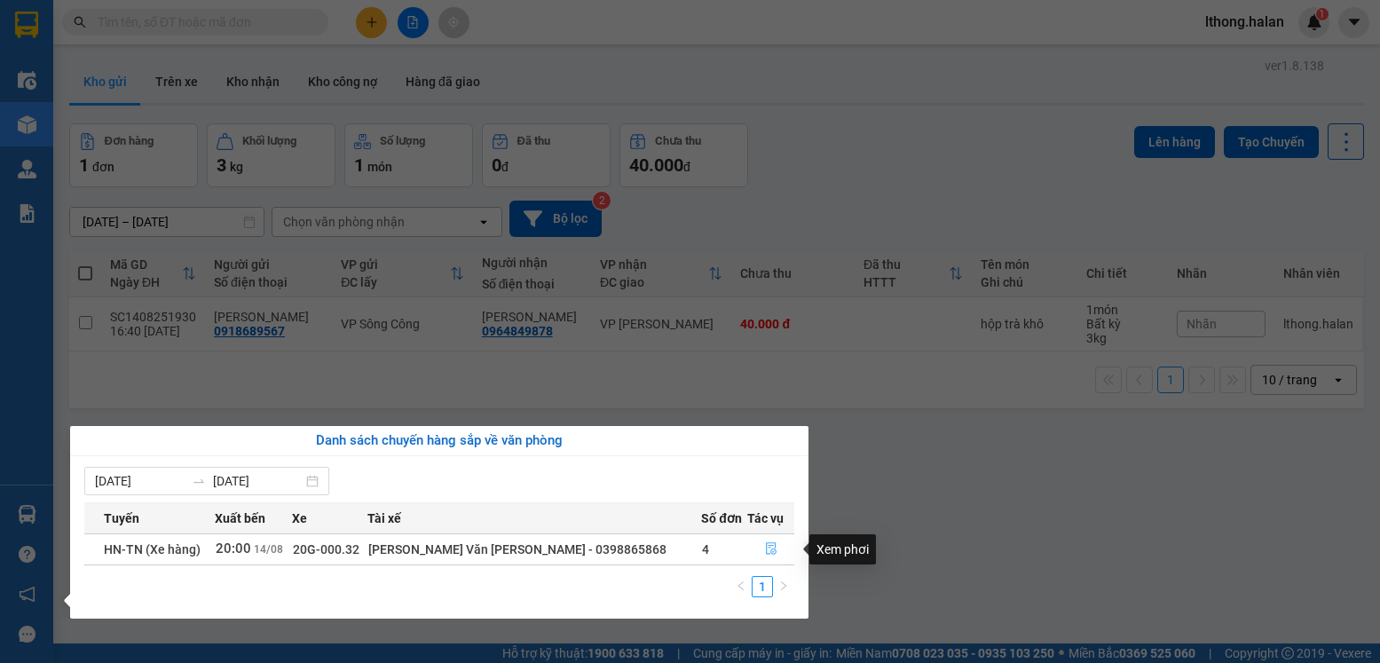
click at [765, 548] on icon "file-done" at bounding box center [771, 548] width 12 height 12
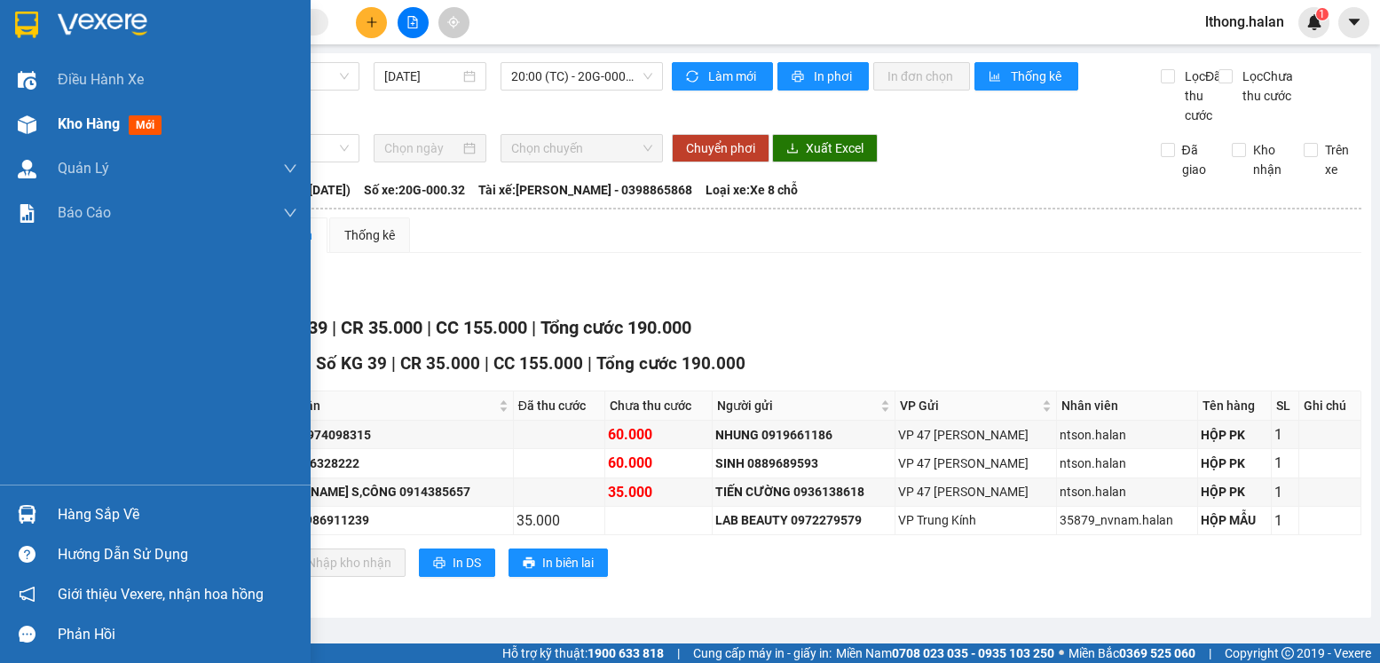
click at [58, 130] on span "Kho hàng" at bounding box center [89, 123] width 62 height 17
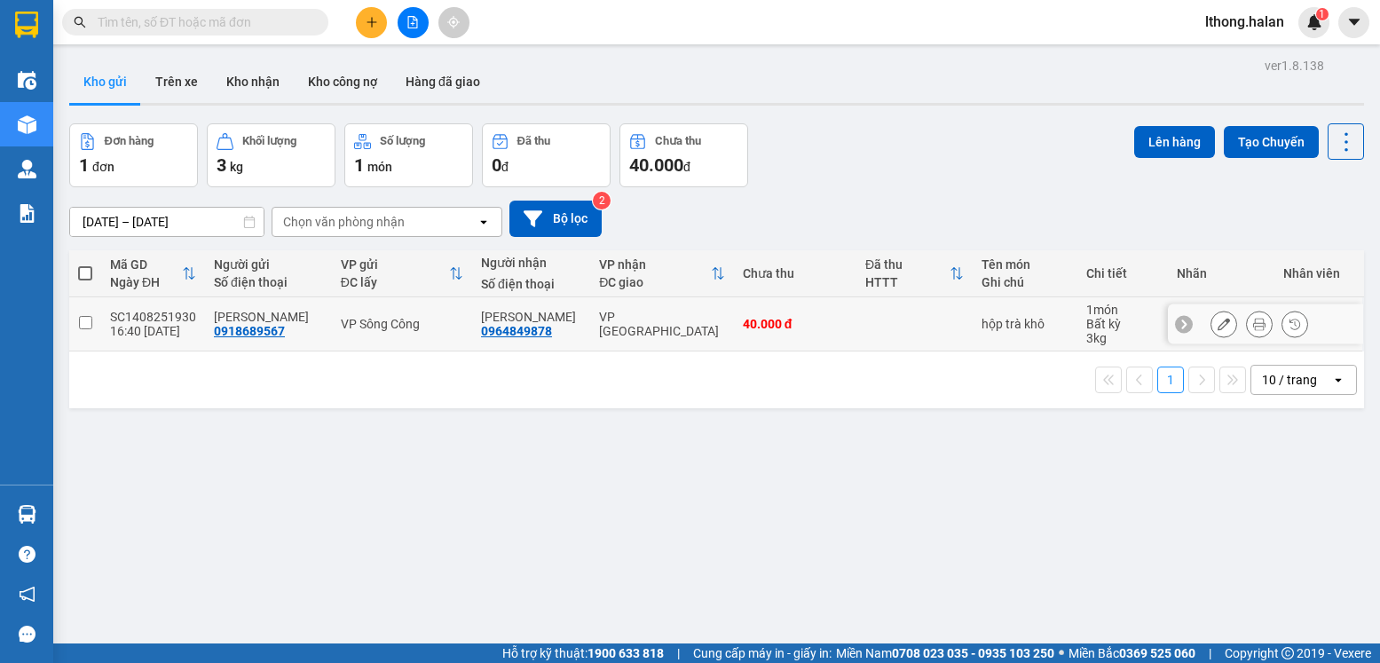
click at [84, 321] on input "checkbox" at bounding box center [85, 322] width 13 height 13
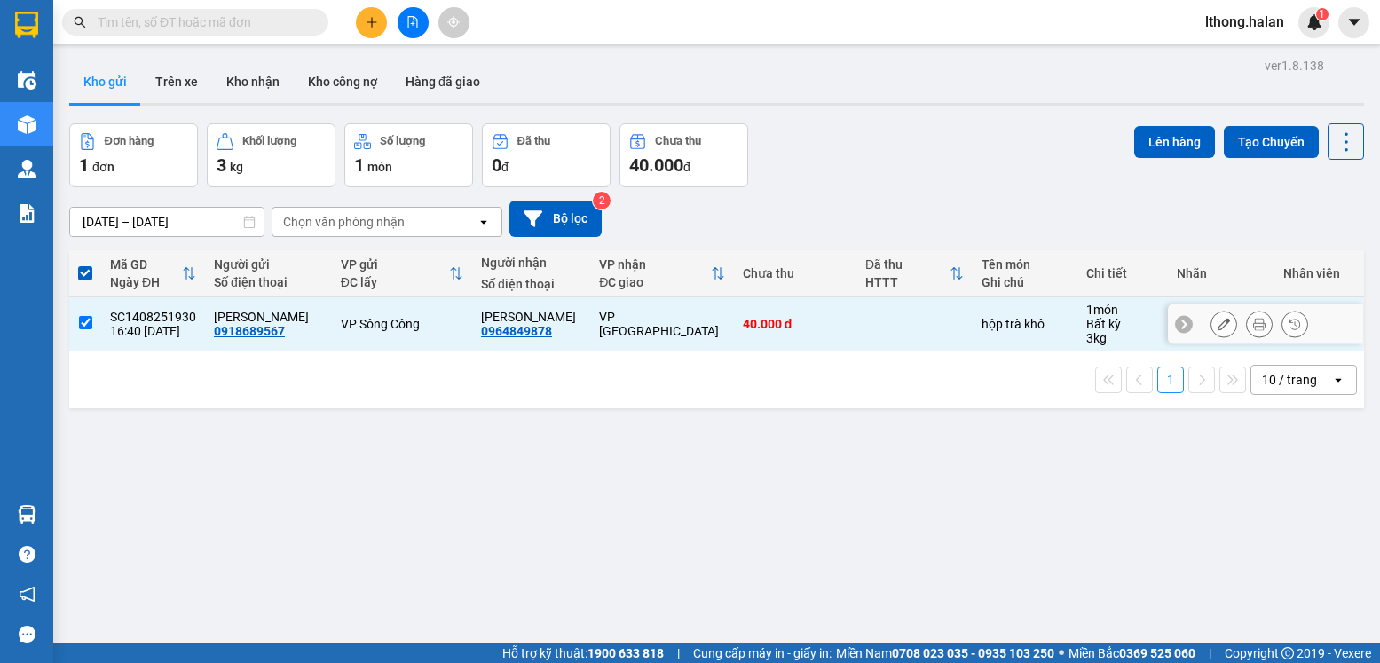
click at [85, 320] on input "checkbox" at bounding box center [85, 322] width 13 height 13
checkbox input "false"
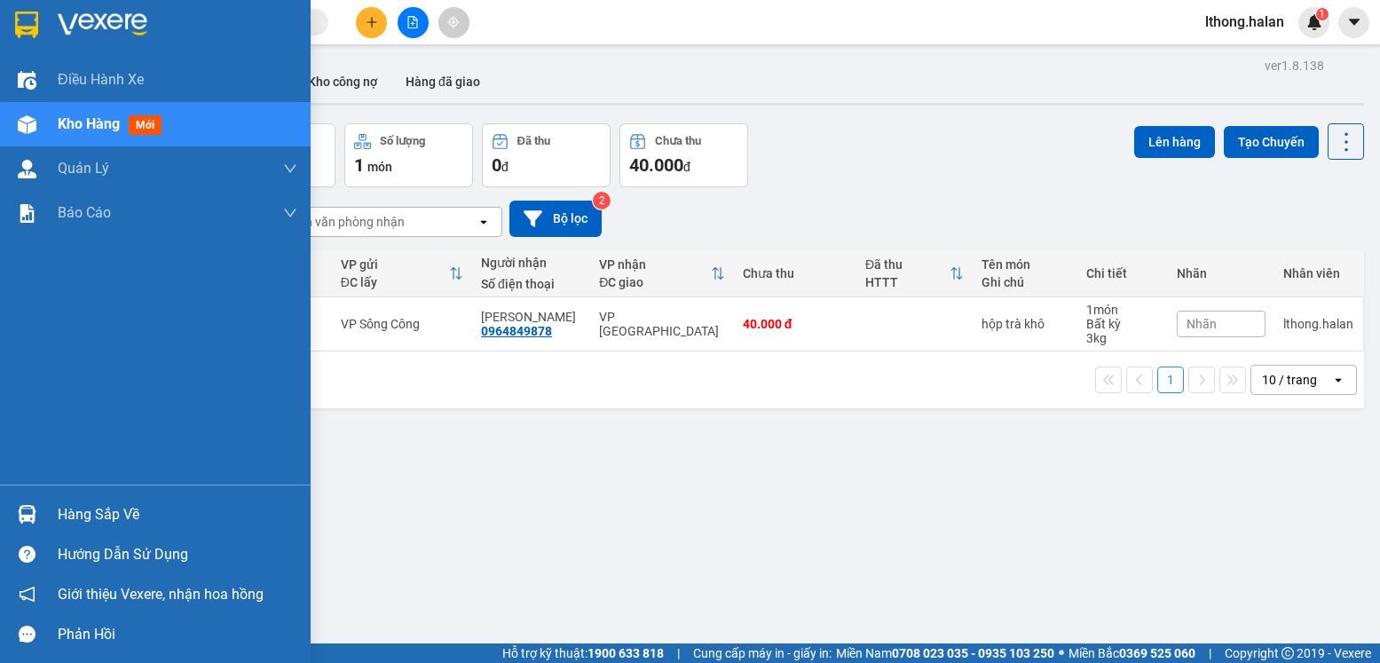
click at [87, 506] on div "Hàng sắp về" at bounding box center [178, 514] width 240 height 27
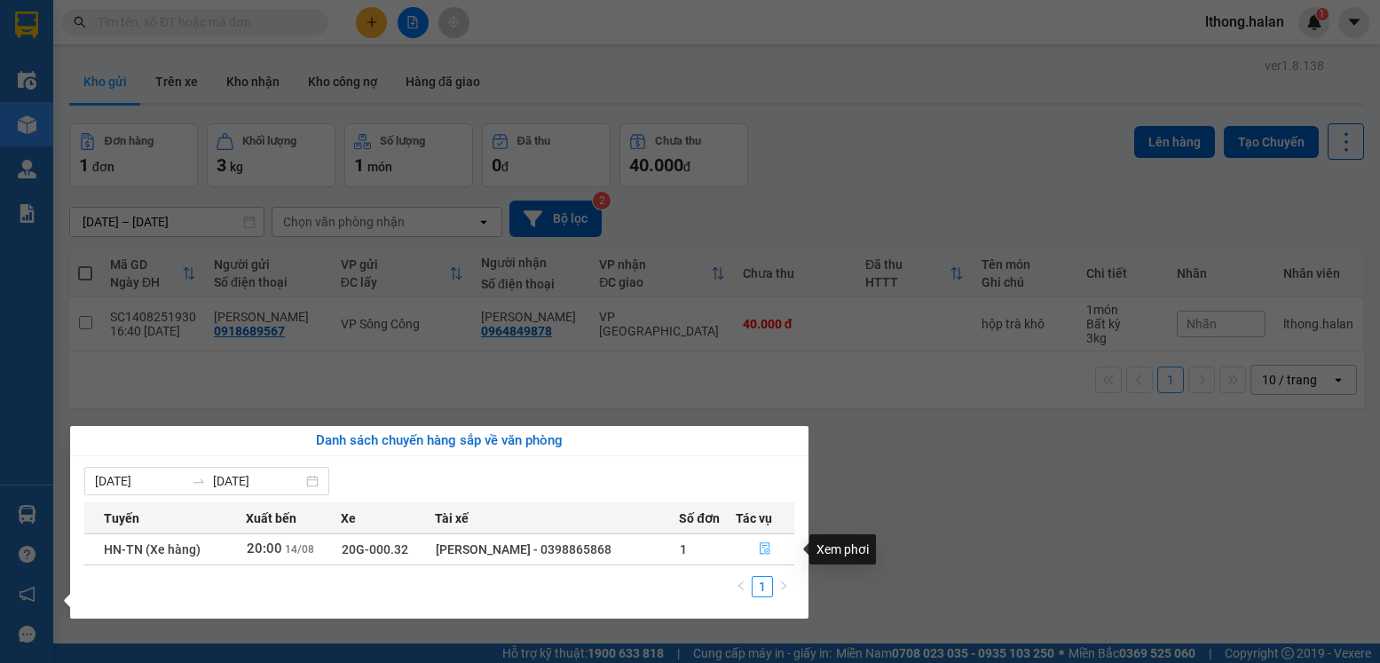
click at [763, 550] on icon "file-done" at bounding box center [765, 548] width 12 height 12
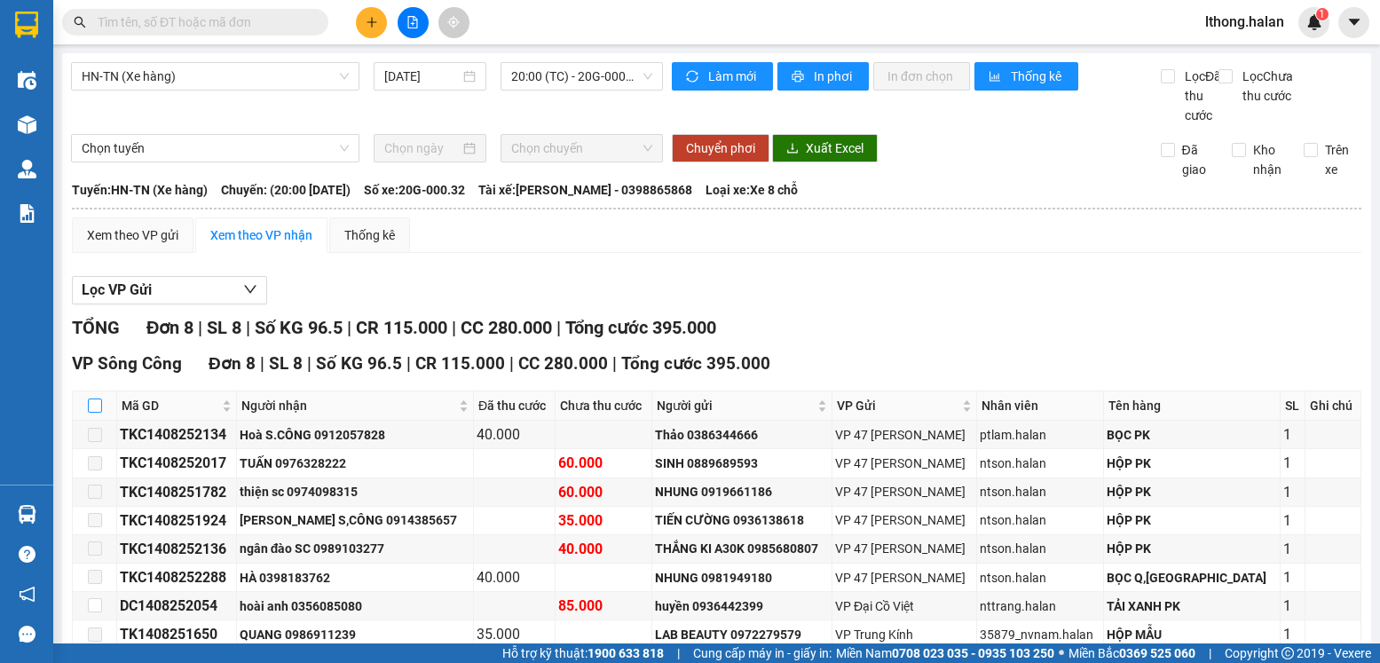
click at [96, 413] on input "checkbox" at bounding box center [95, 405] width 14 height 14
checkbox input "true"
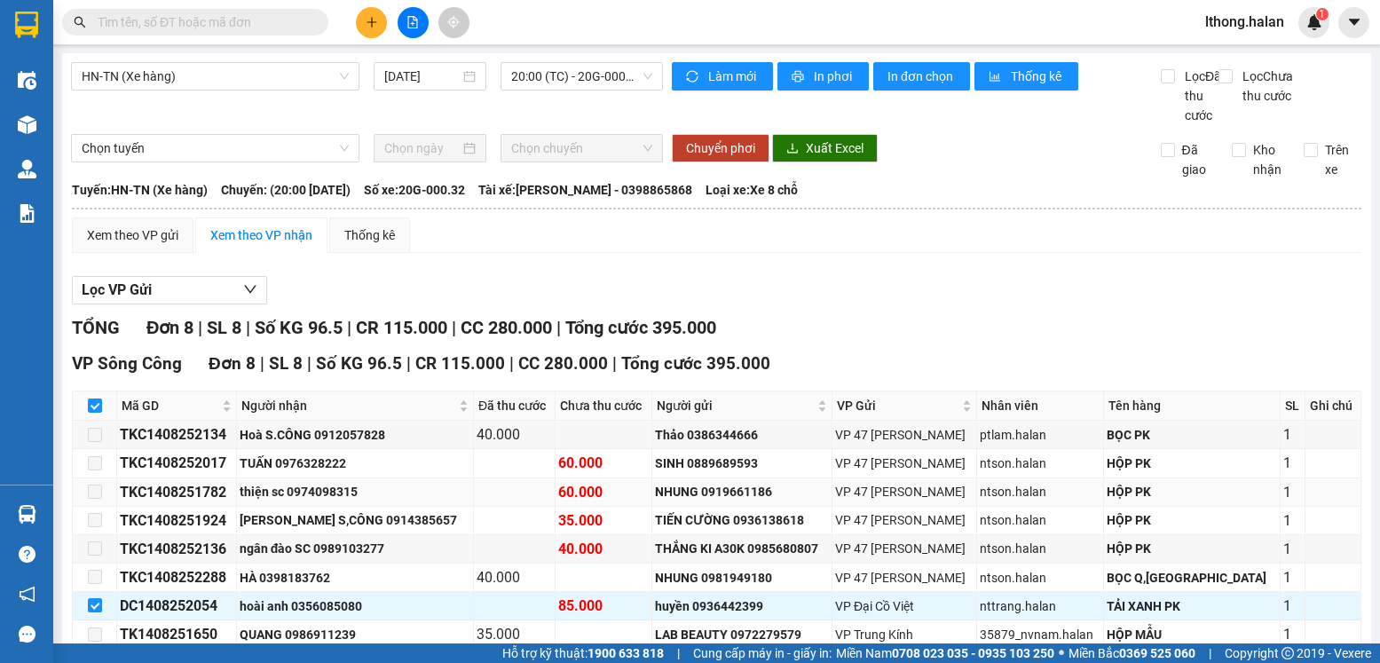
scroll to position [116, 0]
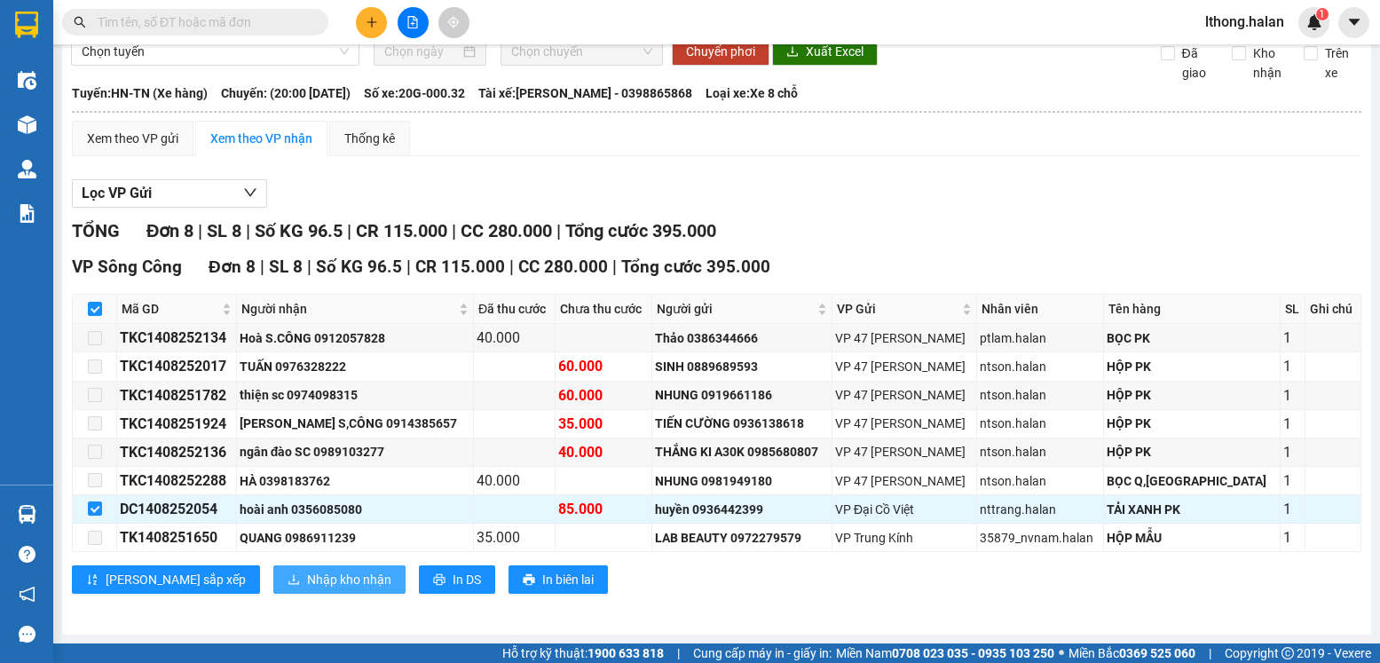
click at [307, 574] on span "Nhập kho nhận" at bounding box center [349, 580] width 84 height 20
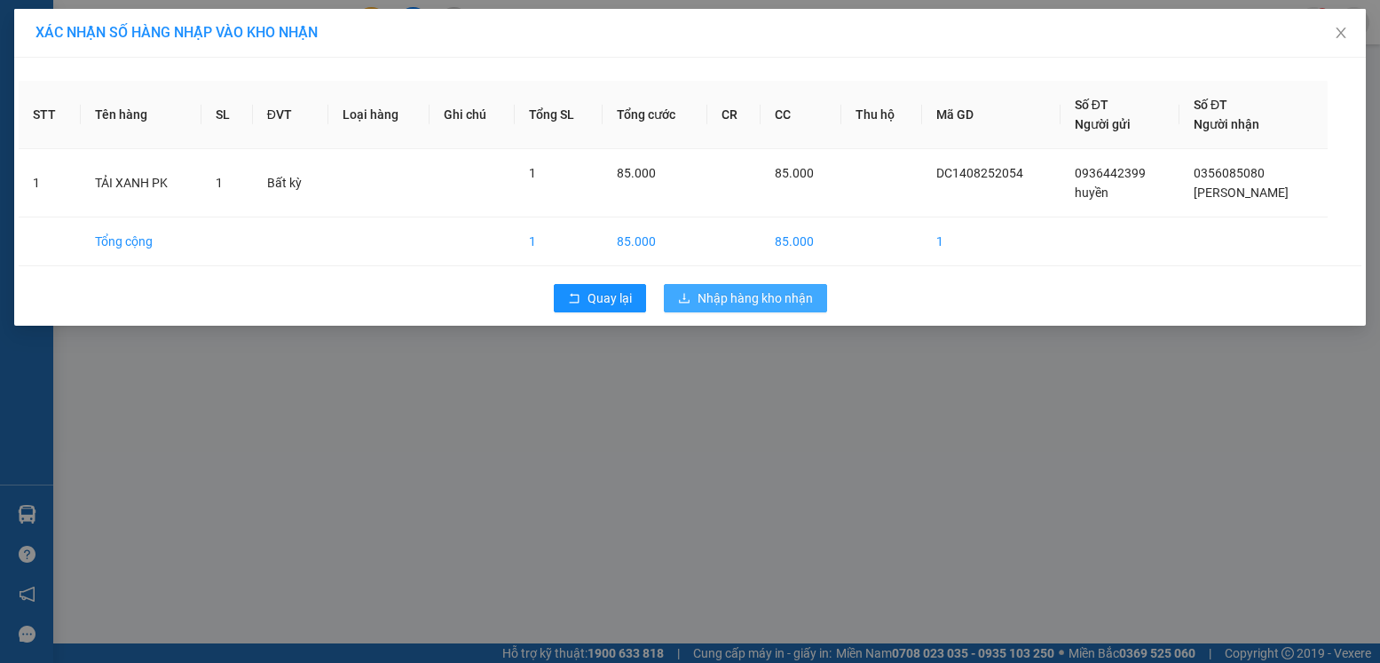
click at [755, 294] on span "Nhập hàng kho nhận" at bounding box center [755, 298] width 115 height 20
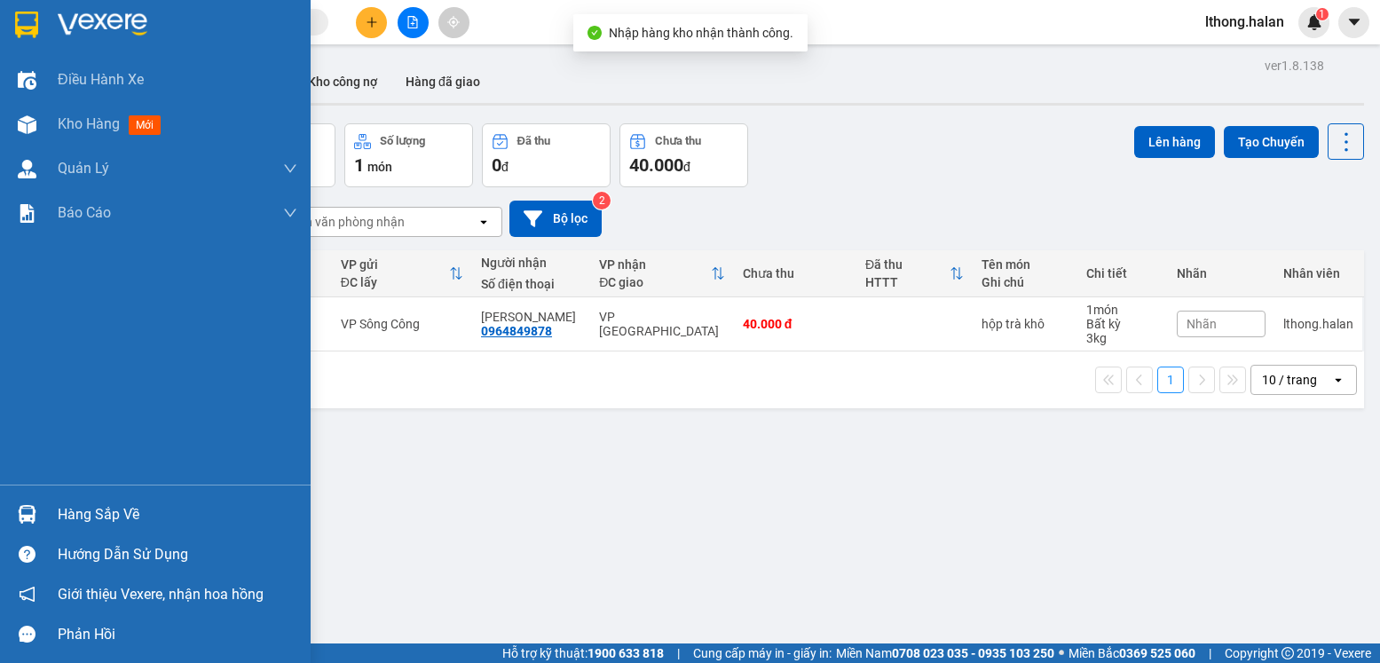
click at [110, 515] on div "Hàng sắp về" at bounding box center [178, 514] width 240 height 27
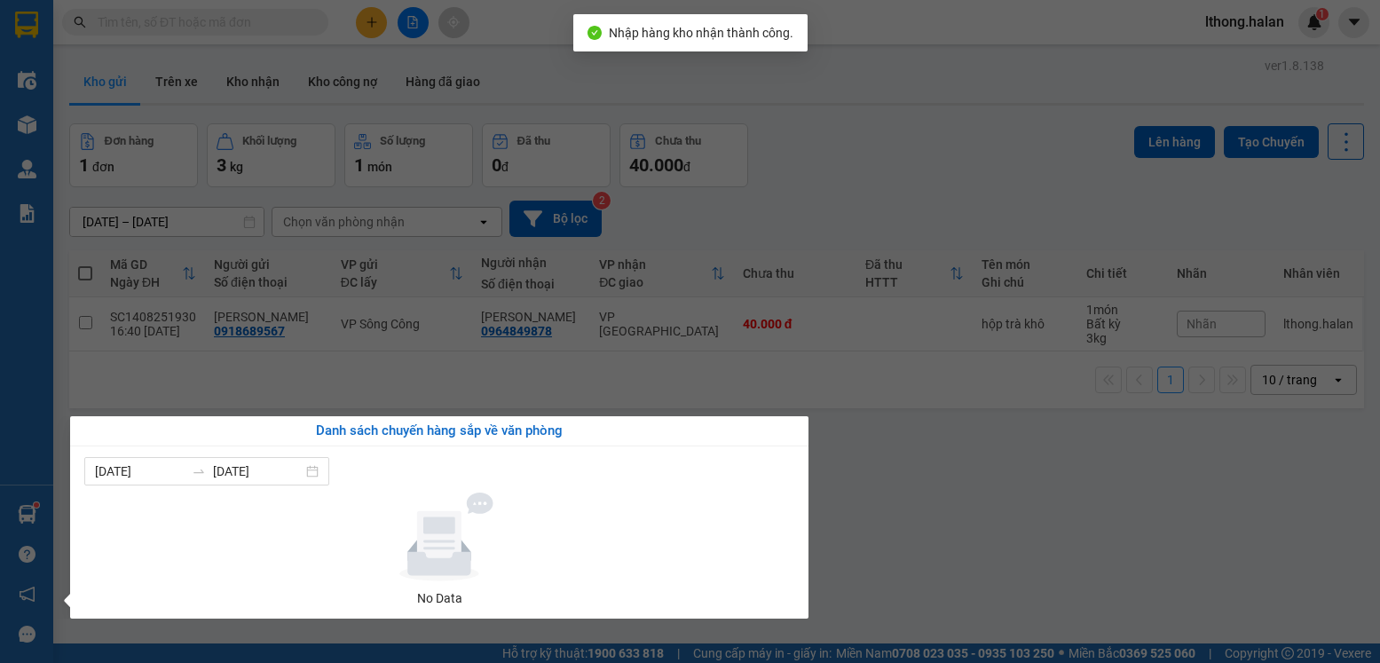
click at [881, 474] on section "Kết quả tìm kiếm ( 1370 ) Bộ lọc Mã ĐH Trạng thái Món hàng Thu hộ Tổng cước Chư…" at bounding box center [690, 331] width 1380 height 663
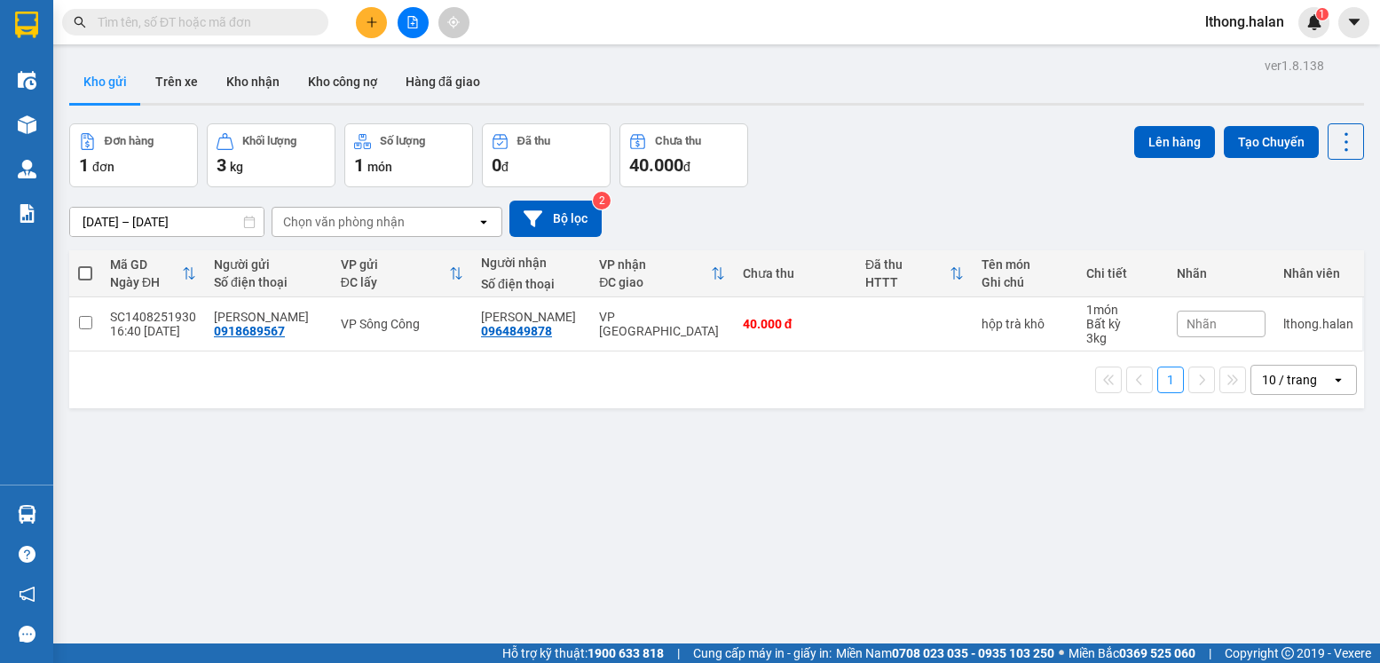
click at [288, 22] on input "text" at bounding box center [202, 22] width 209 height 20
click at [282, 20] on input "text" at bounding box center [202, 22] width 209 height 20
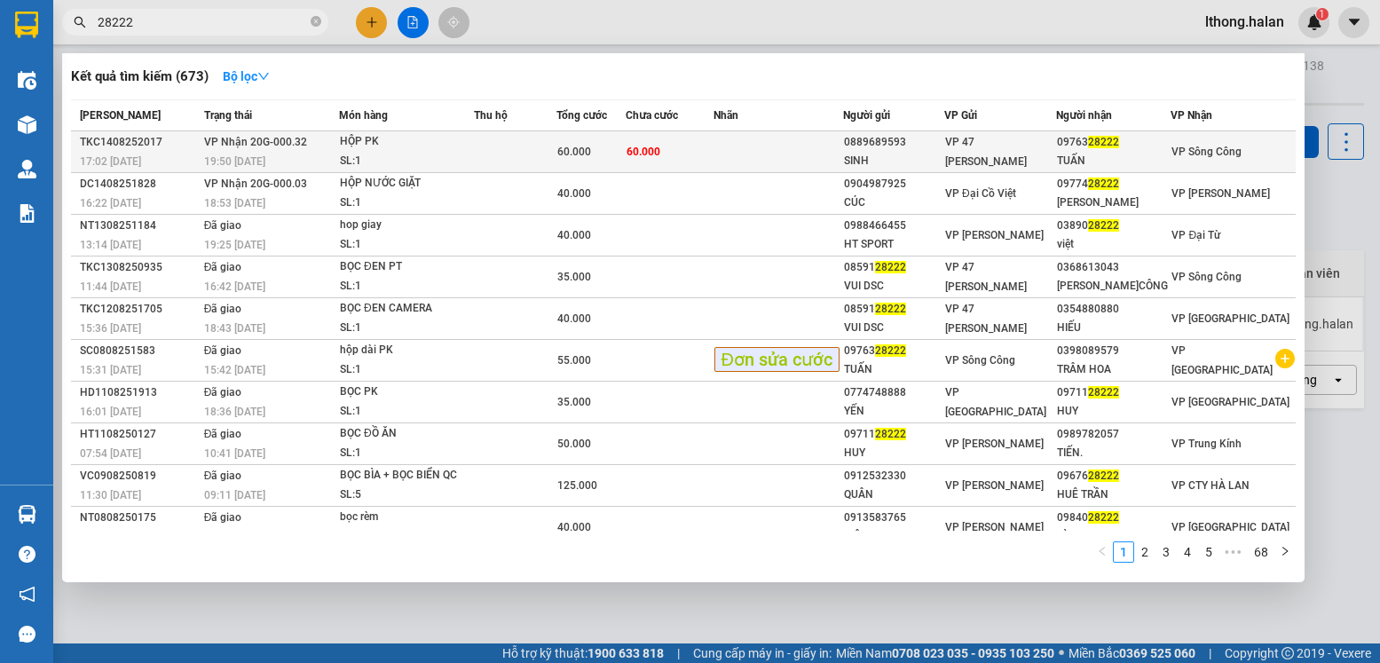
type input "28222"
click at [775, 145] on td at bounding box center [779, 152] width 130 height 42
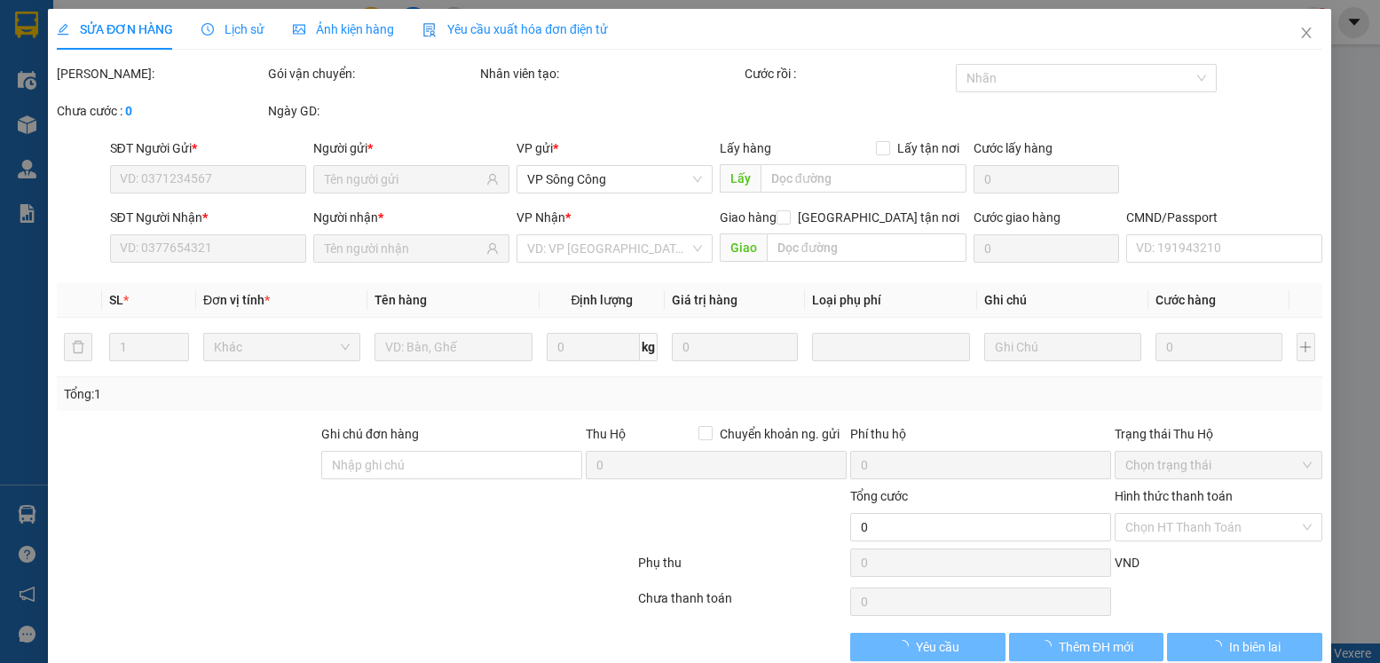
type input "0889689593"
type input "SINH"
type input "0976328222"
type input "TUẤN"
type input "60.000"
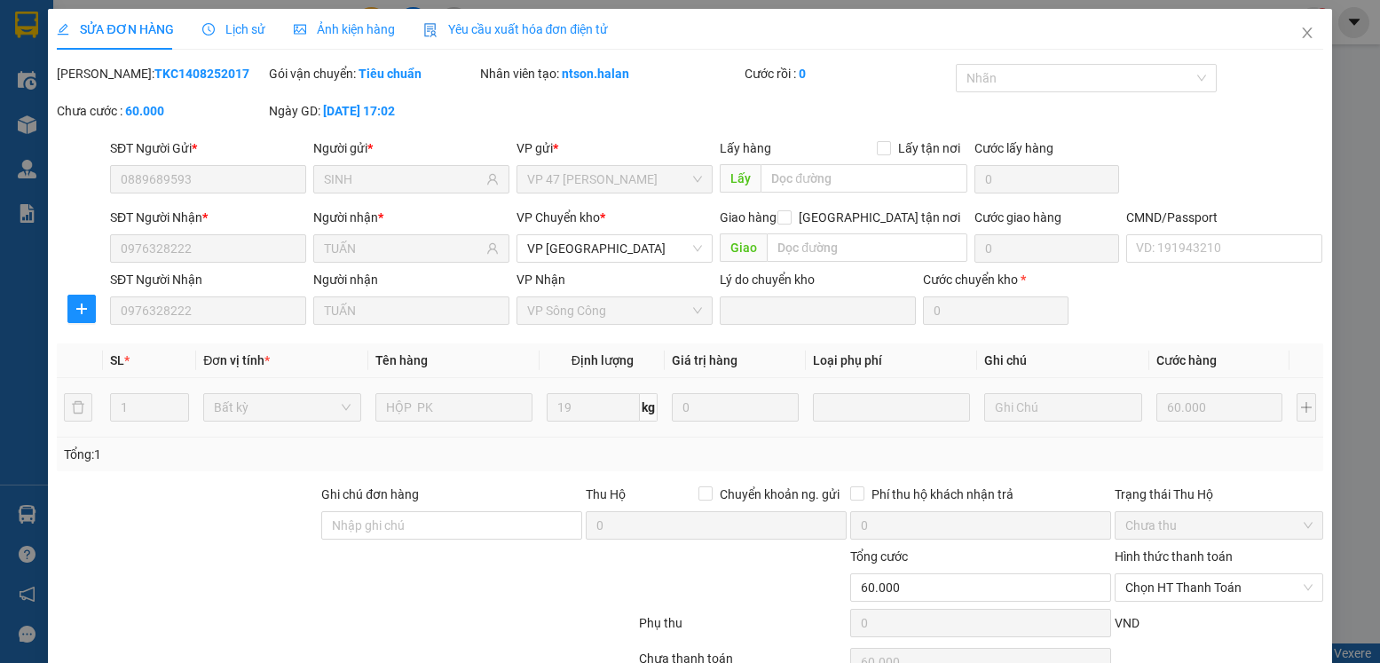
scroll to position [93, 0]
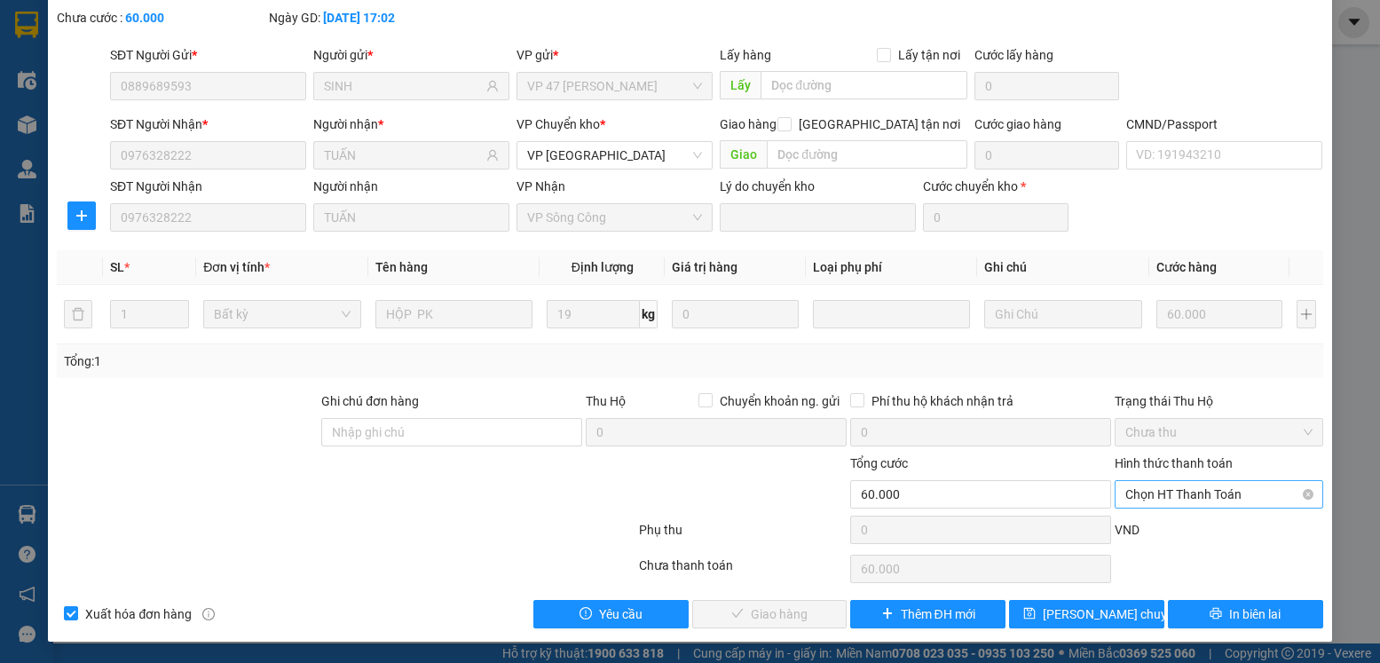
click at [1214, 490] on span "Chọn HT Thanh Toán" at bounding box center [1218, 494] width 186 height 27
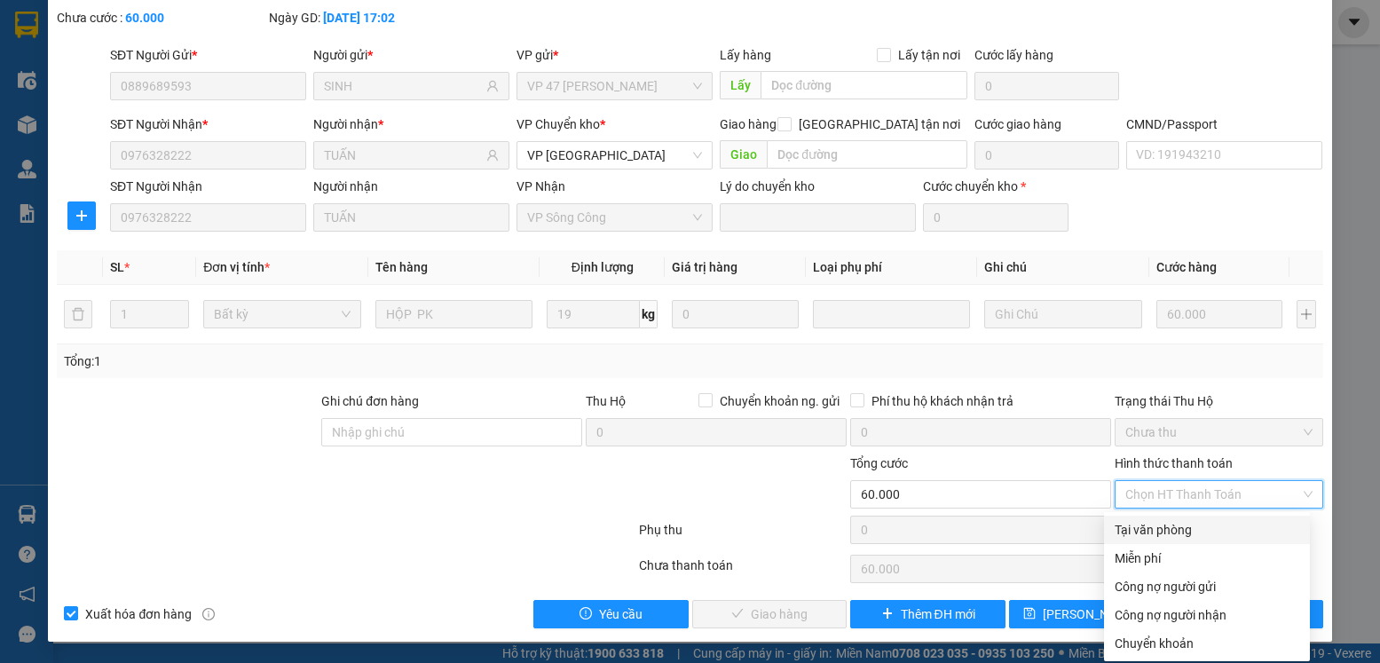
click at [1168, 526] on div "Tại văn phòng" at bounding box center [1207, 530] width 185 height 20
type input "0"
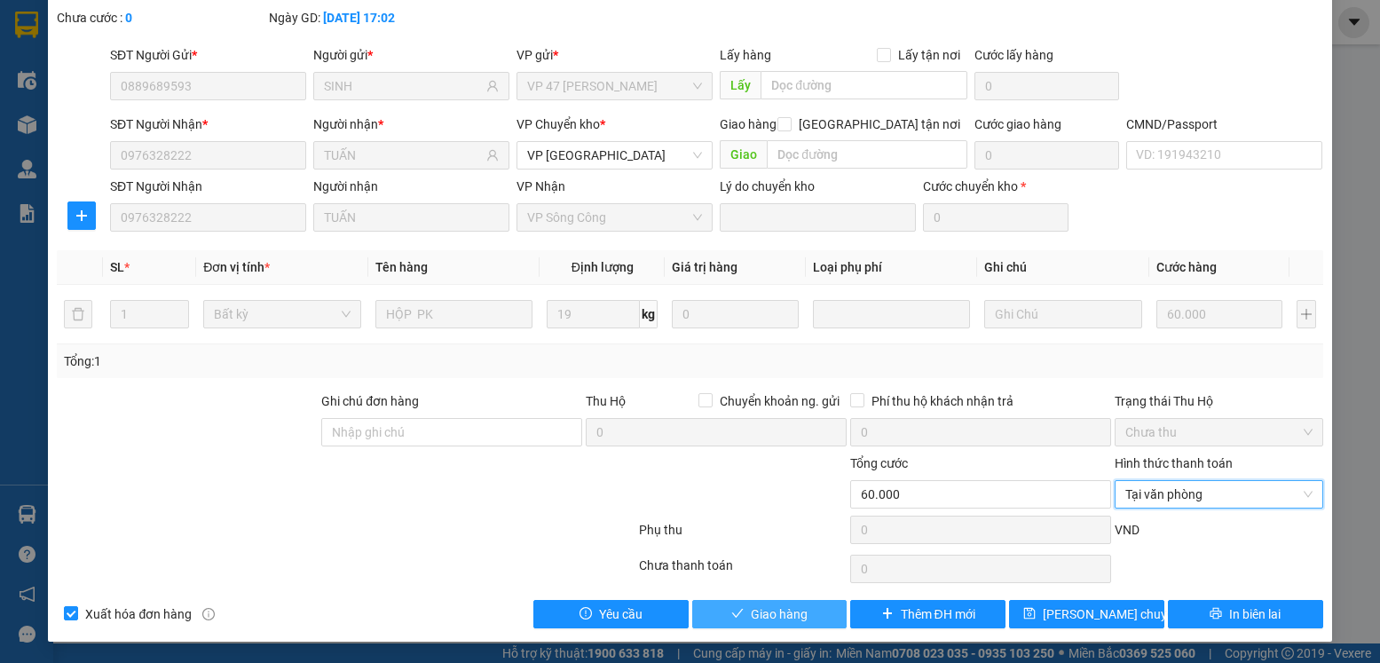
click at [761, 615] on span "Giao hàng" at bounding box center [779, 614] width 57 height 20
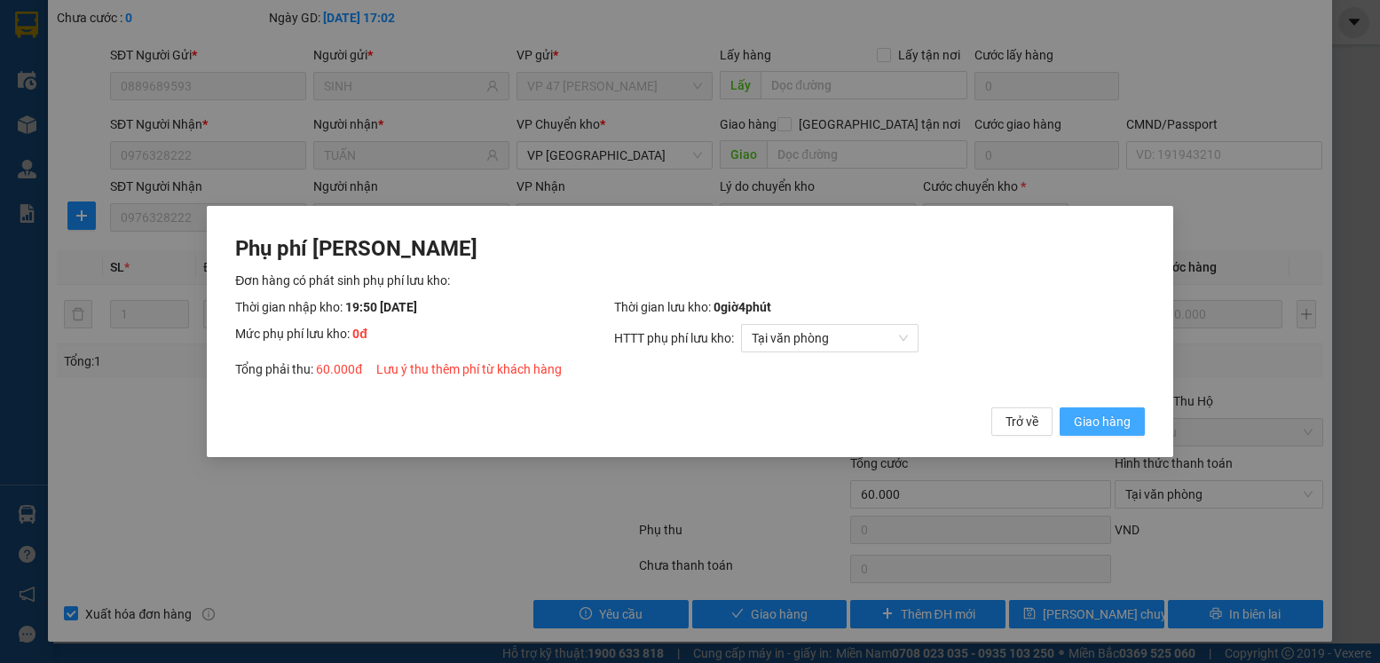
click at [1087, 421] on span "Giao hàng" at bounding box center [1102, 422] width 57 height 20
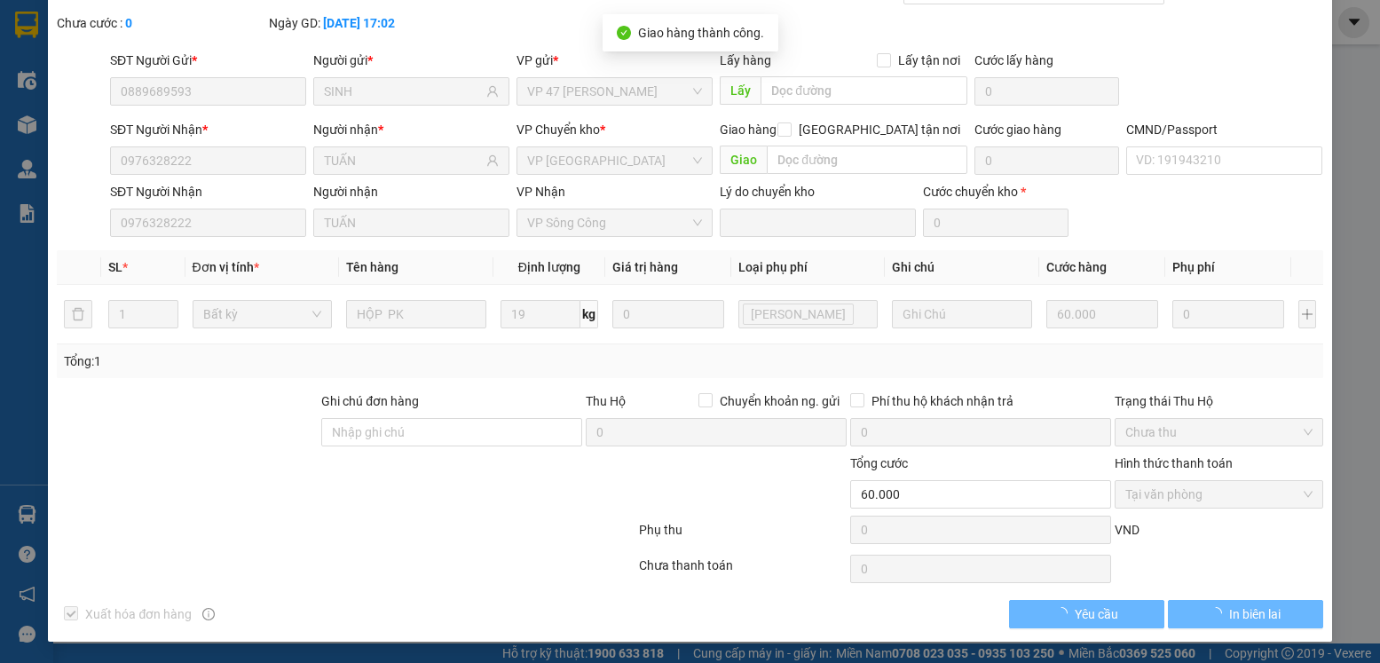
scroll to position [0, 0]
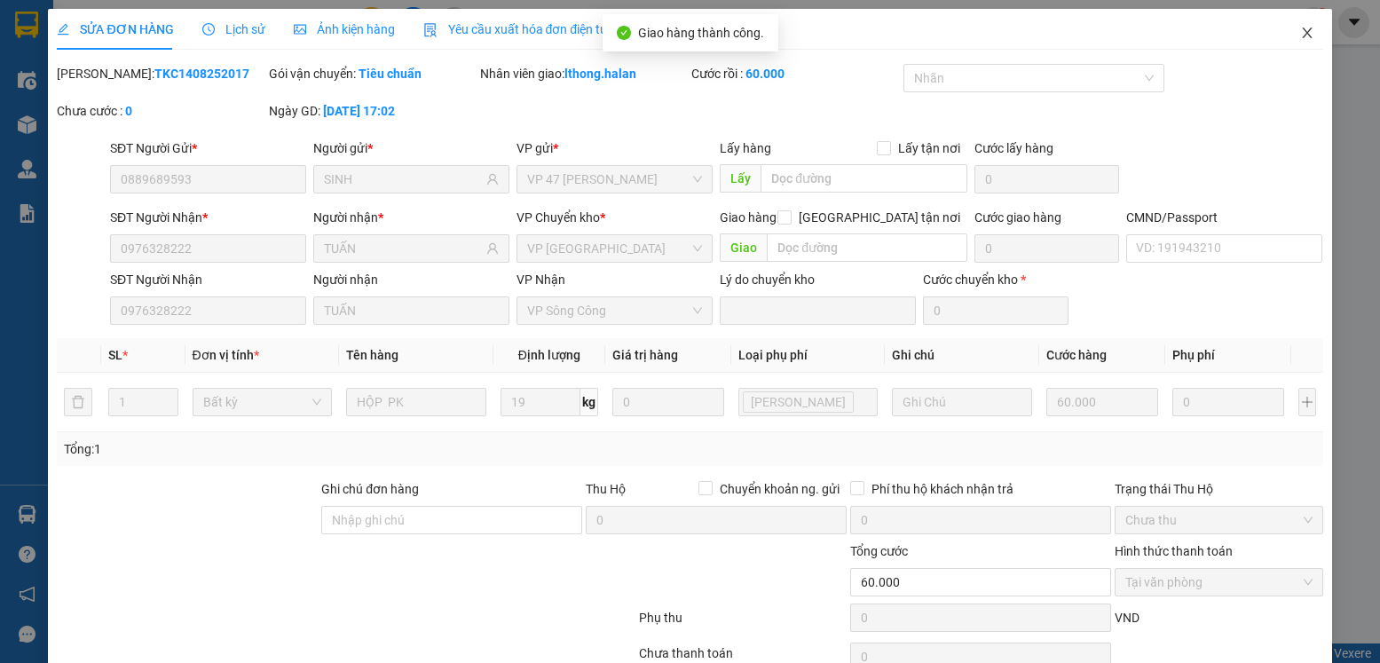
click at [1302, 35] on icon "close" at bounding box center [1307, 33] width 10 height 11
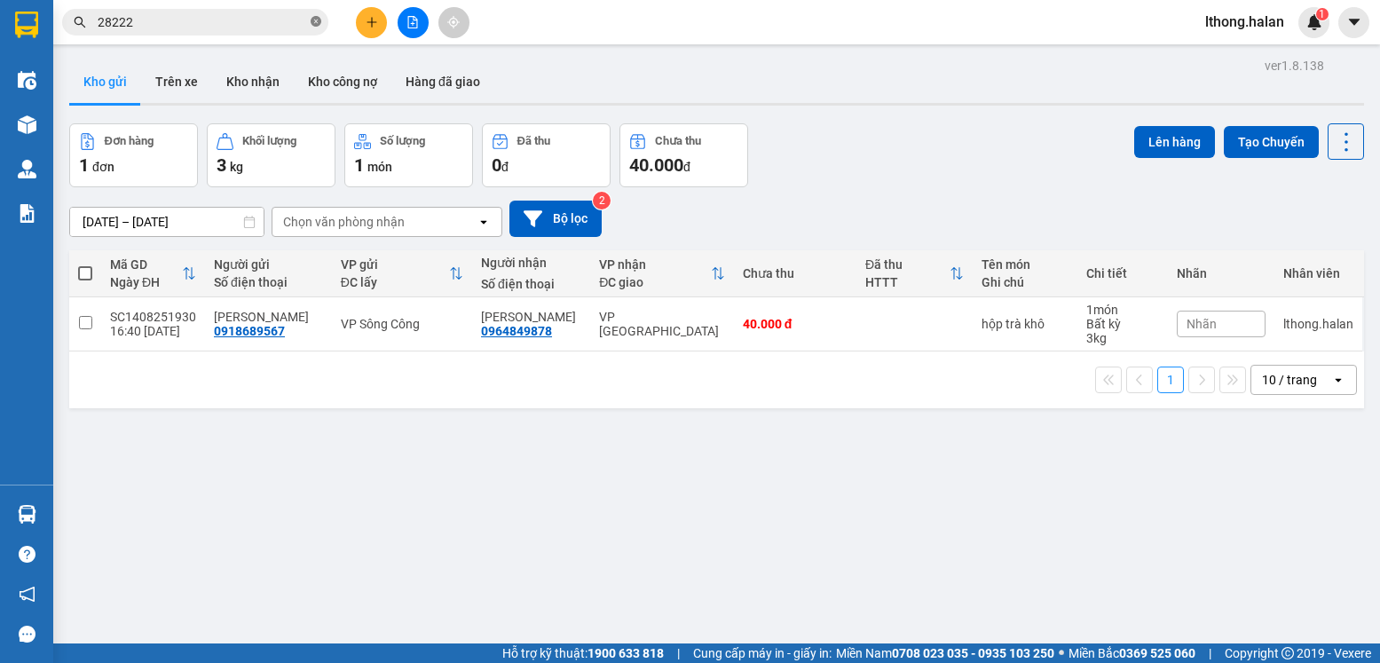
click at [314, 24] on icon "close-circle" at bounding box center [316, 21] width 11 height 11
click at [247, 77] on button "Kho nhận" at bounding box center [253, 81] width 82 height 43
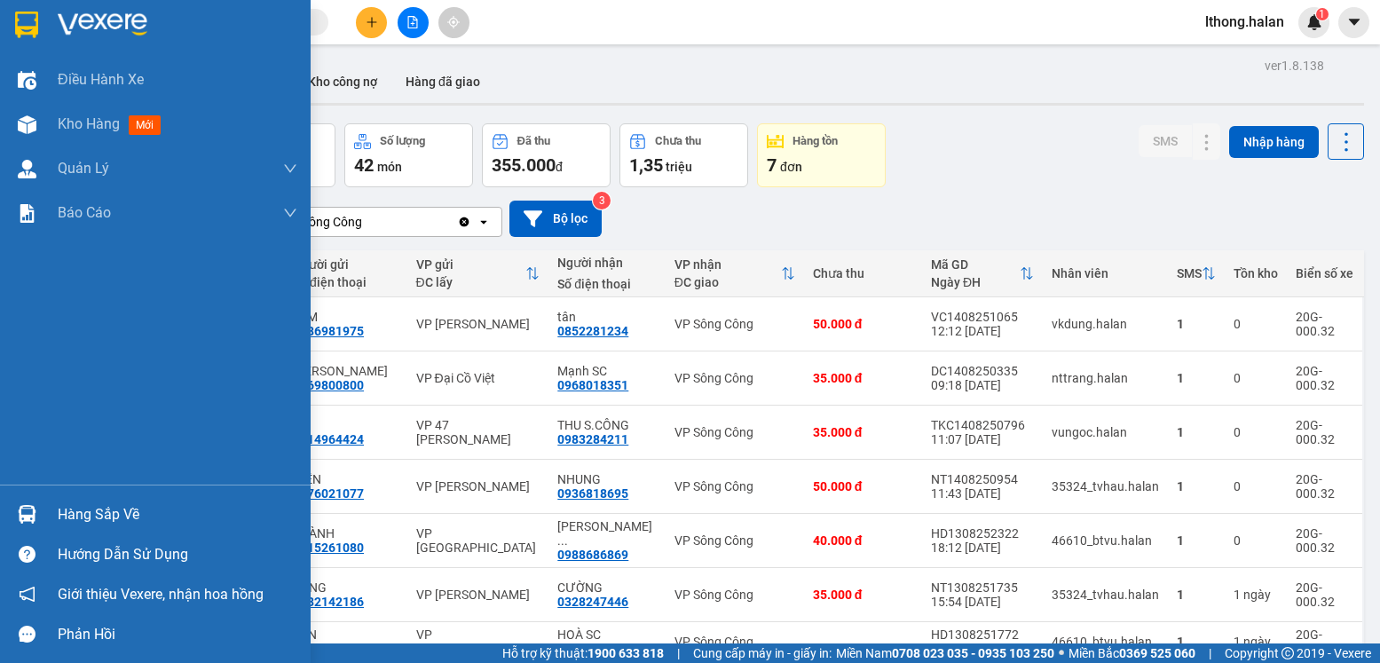
click at [94, 518] on div "Hàng sắp về" at bounding box center [178, 514] width 240 height 27
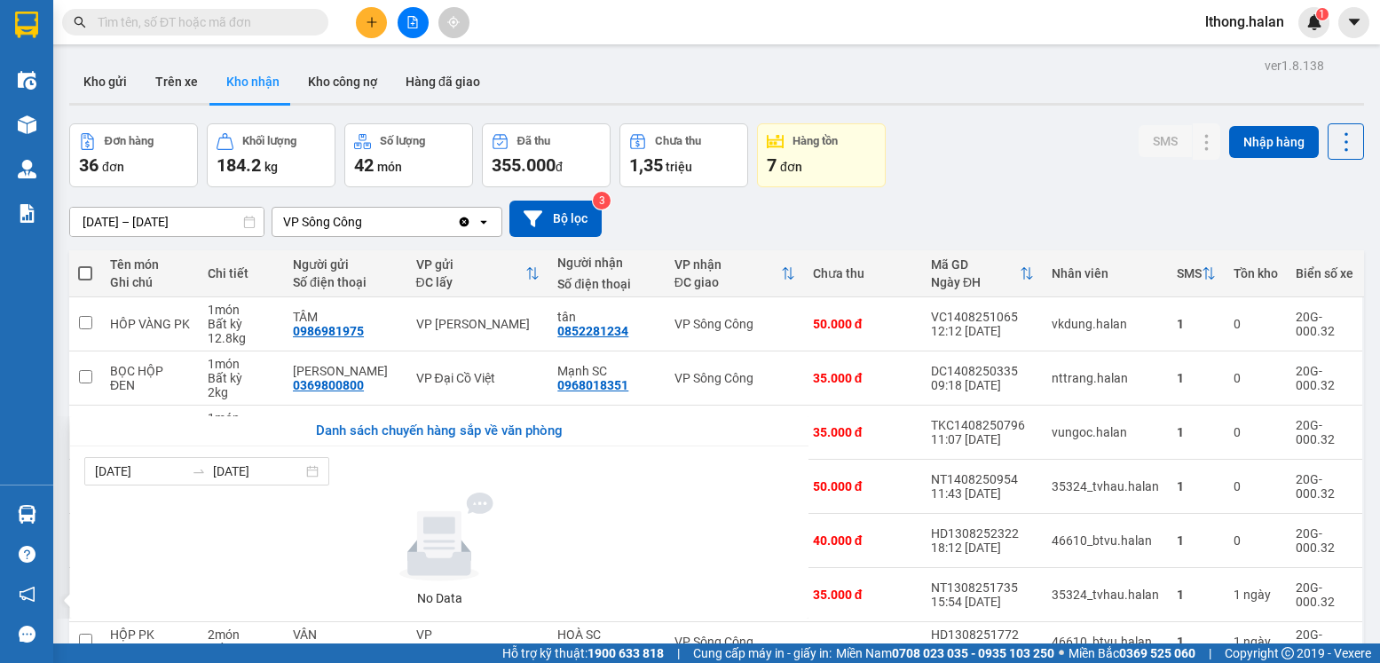
click at [957, 196] on section "Kết quả tìm kiếm ( 673 ) Bộ lọc Mã ĐH Trạng thái Món hàng Thu hộ Tổng cước Chưa…" at bounding box center [690, 331] width 1380 height 663
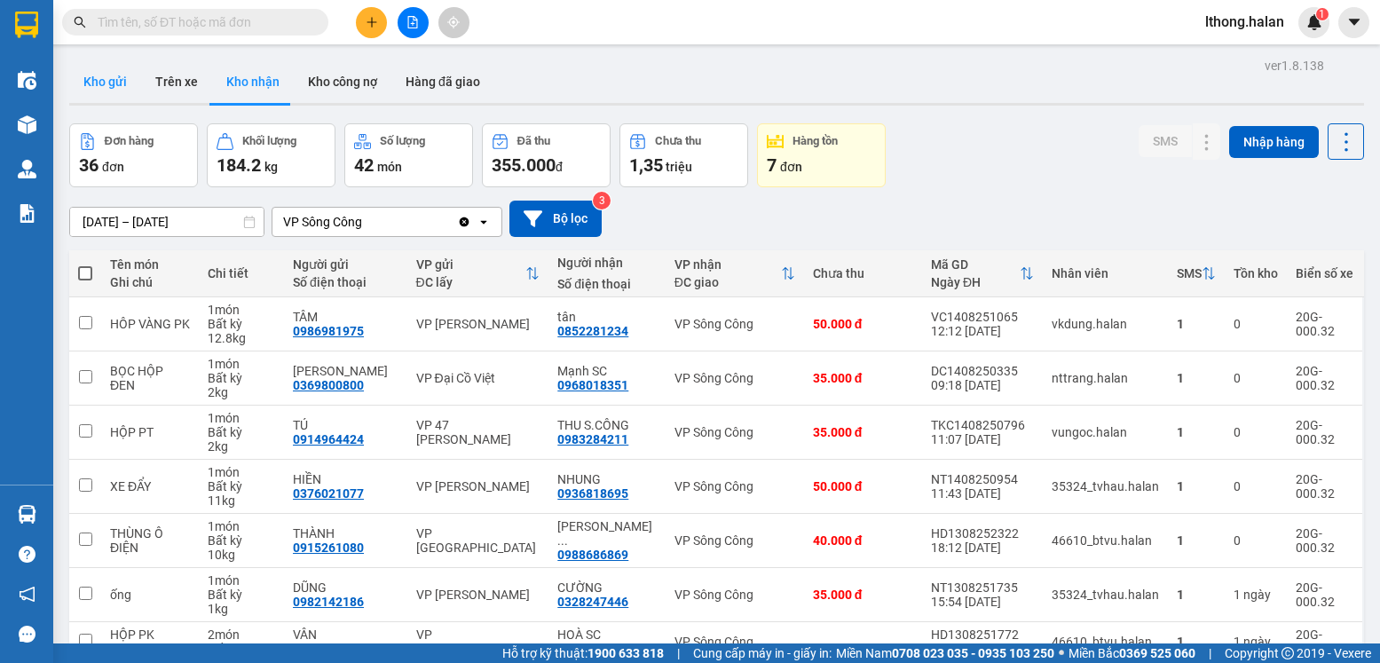
click at [91, 84] on button "Kho gửi" at bounding box center [105, 81] width 72 height 43
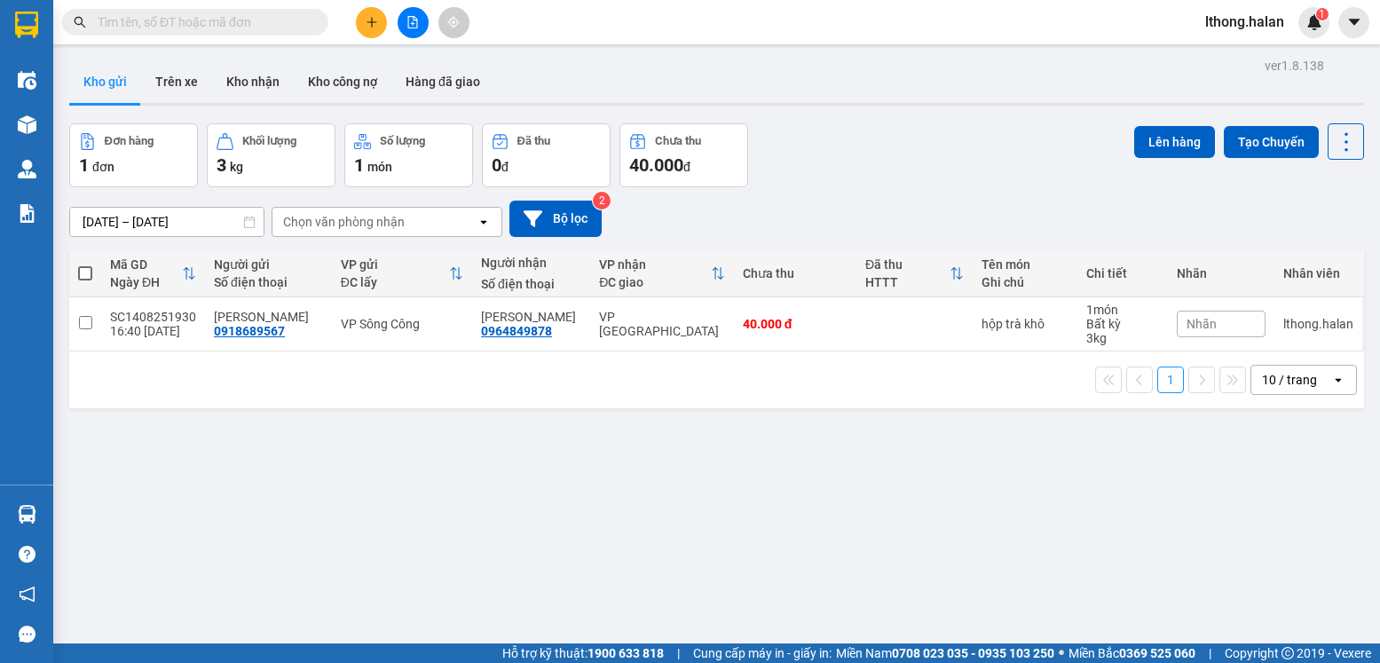
click at [270, 26] on input "text" at bounding box center [202, 22] width 209 height 20
click at [247, 20] on input "text" at bounding box center [202, 22] width 209 height 20
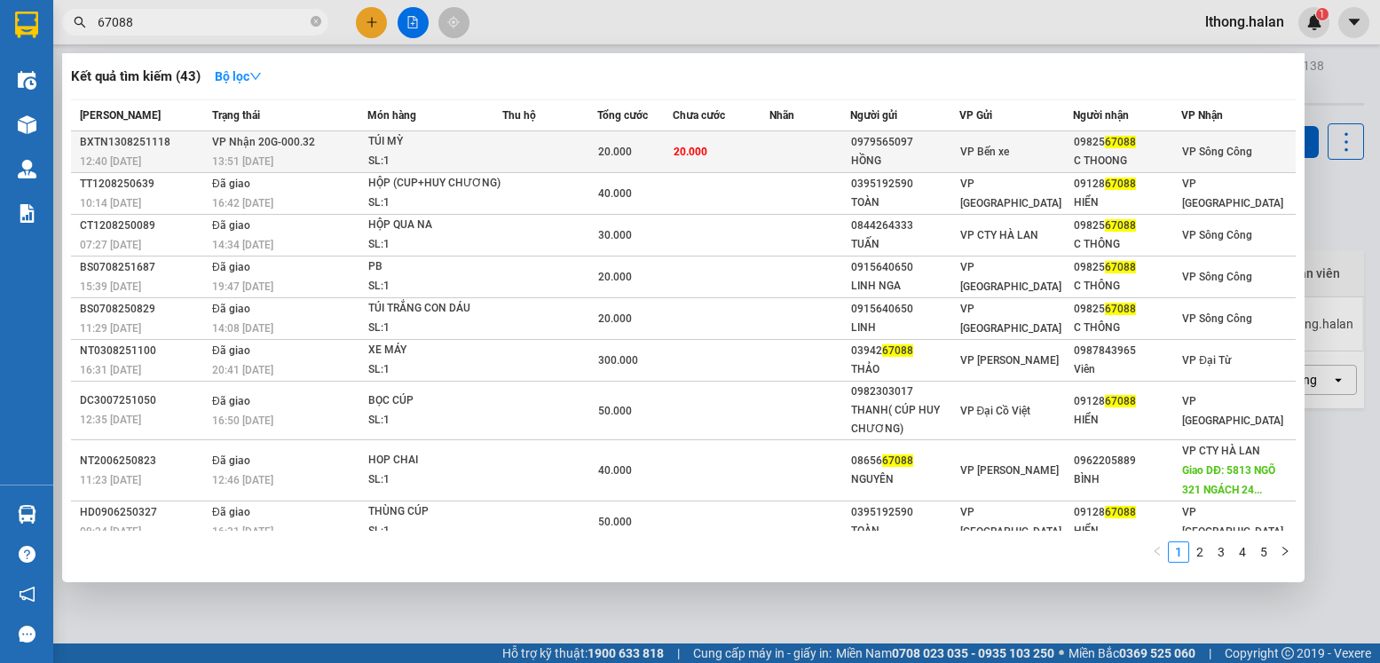
type input "67088"
click at [769, 154] on td "20.000" at bounding box center [722, 152] width 98 height 42
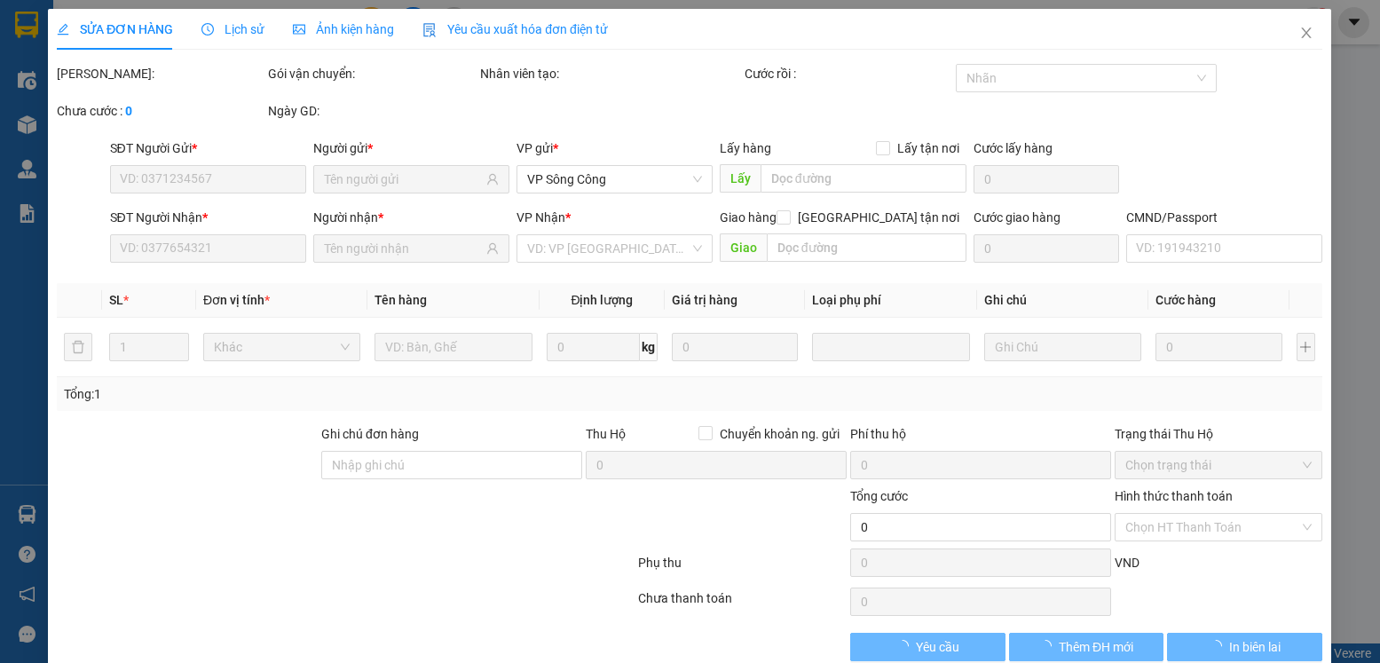
type input "0979565097"
type input "HỒNG"
type input "0982567088"
type input "C THOONG"
type input "20.000"
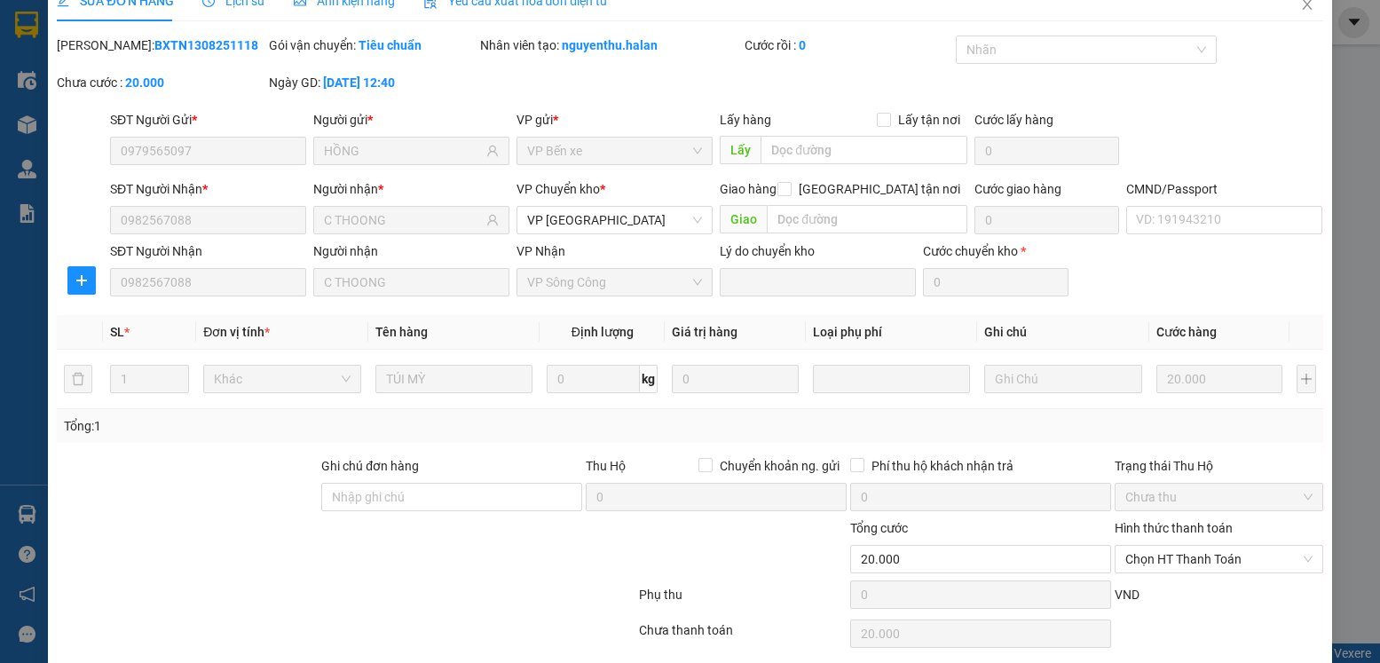
scroll to position [93, 0]
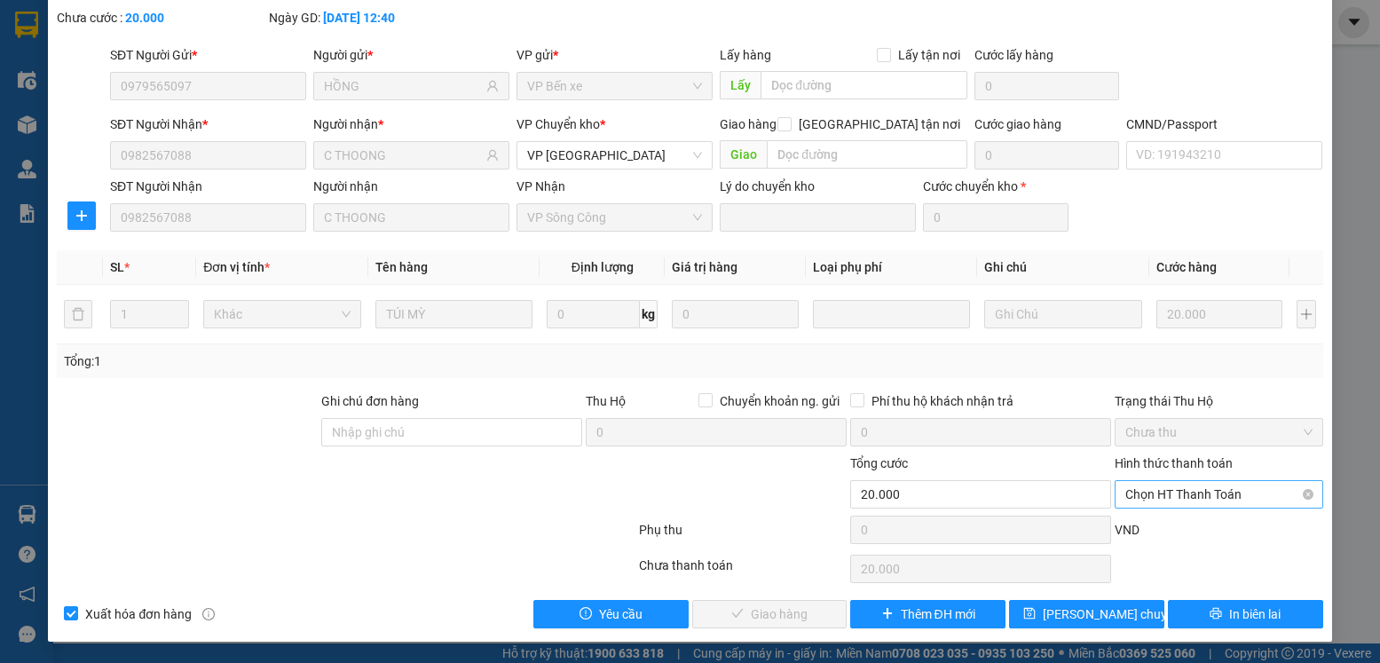
click at [1212, 494] on span "Chọn HT Thanh Toán" at bounding box center [1218, 494] width 186 height 27
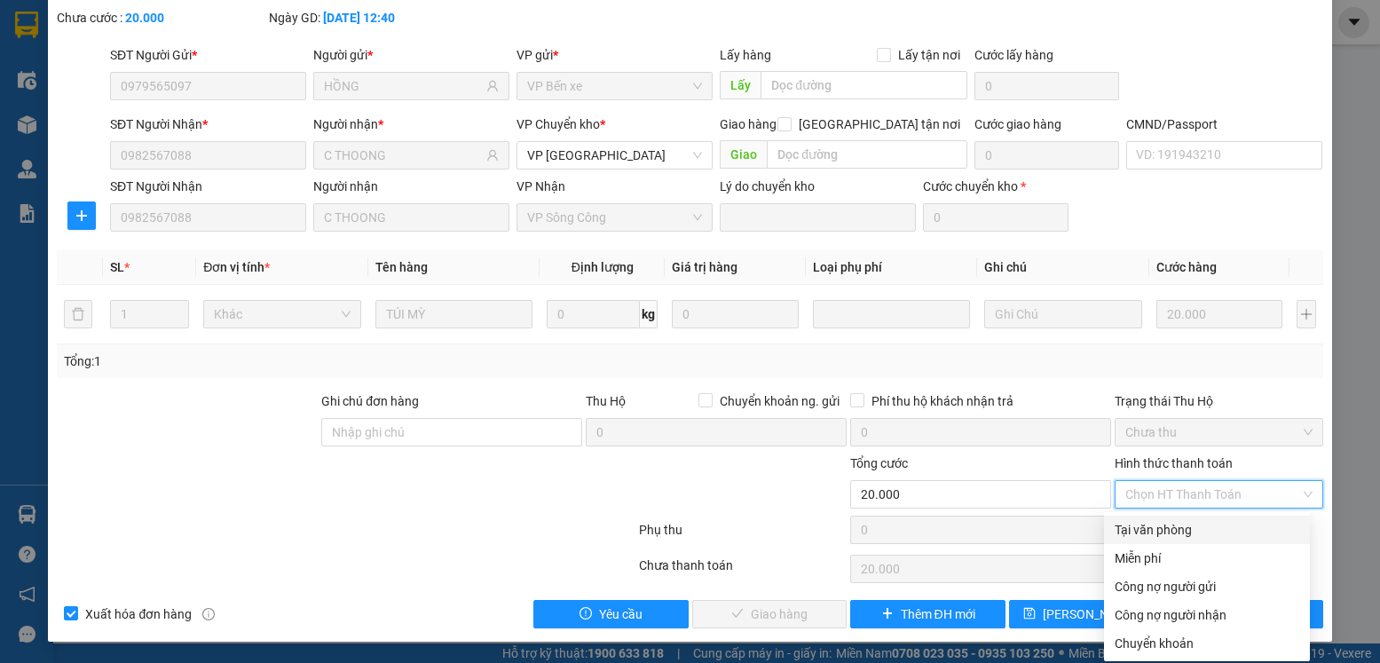
click at [1181, 537] on div "Tại văn phòng" at bounding box center [1207, 530] width 185 height 20
type input "0"
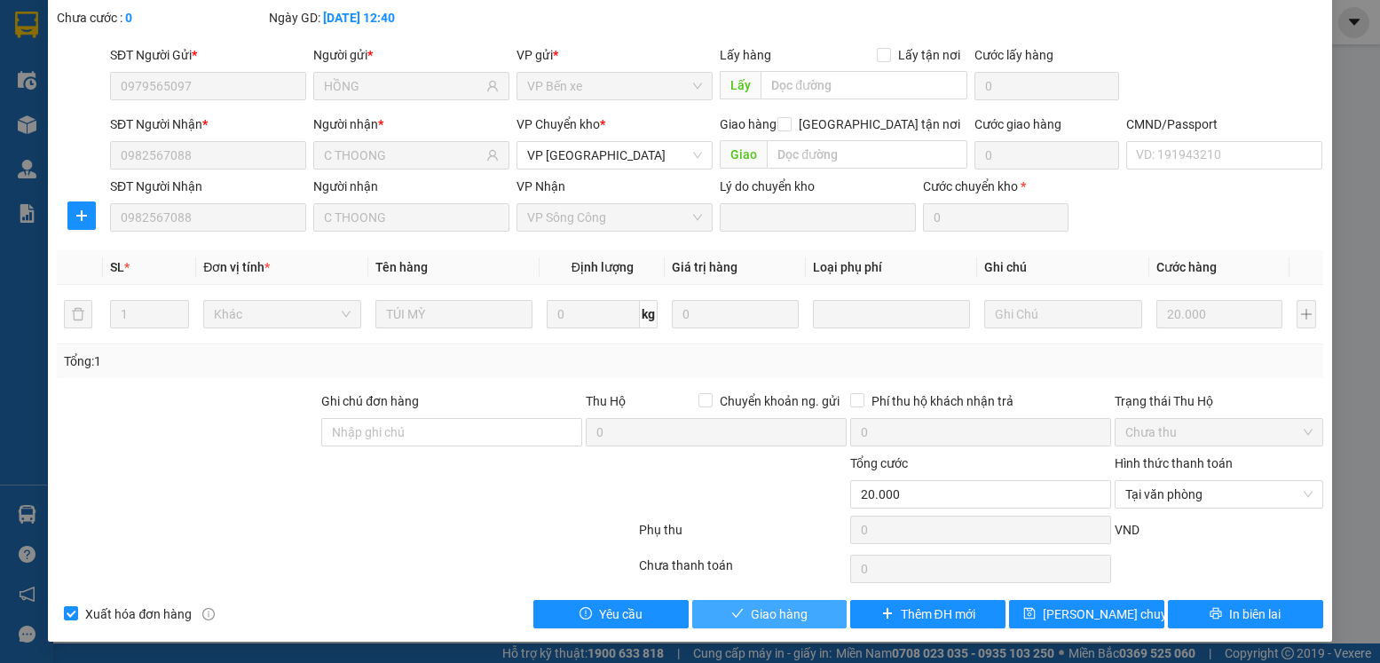
click at [731, 613] on icon "check" at bounding box center [737, 613] width 12 height 12
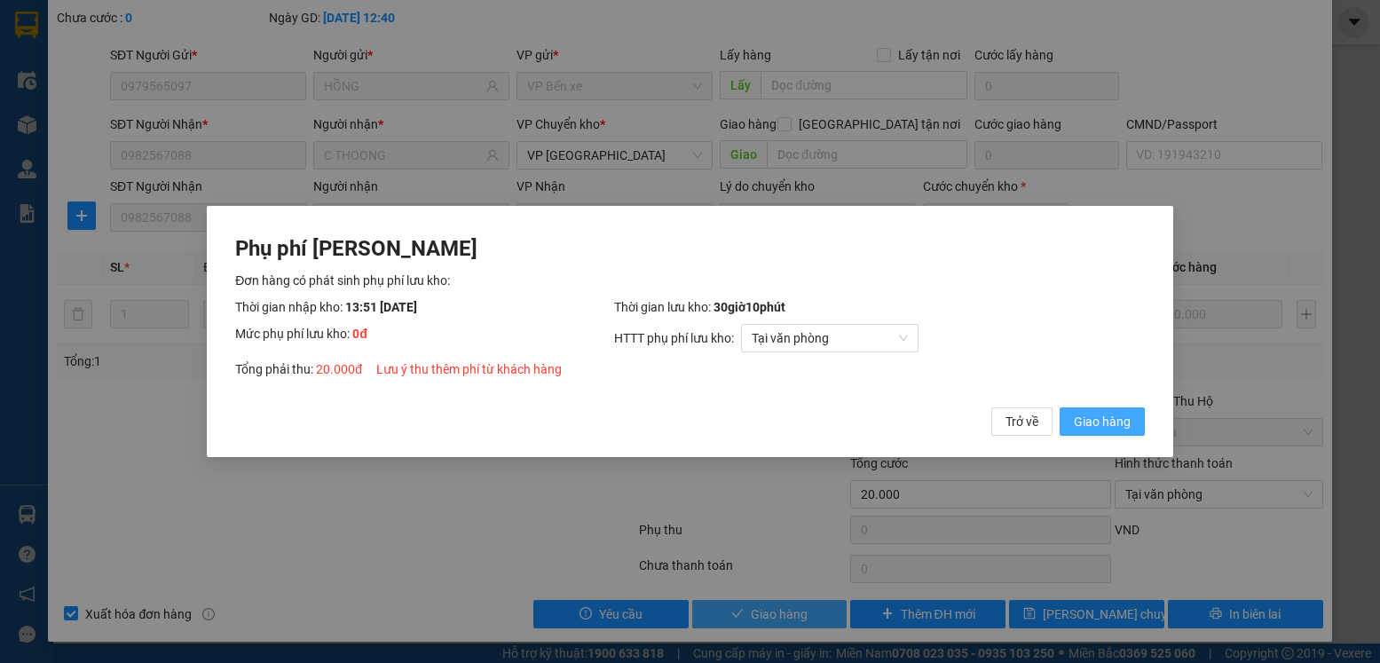
click at [1083, 417] on span "Giao hàng" at bounding box center [1102, 422] width 57 height 20
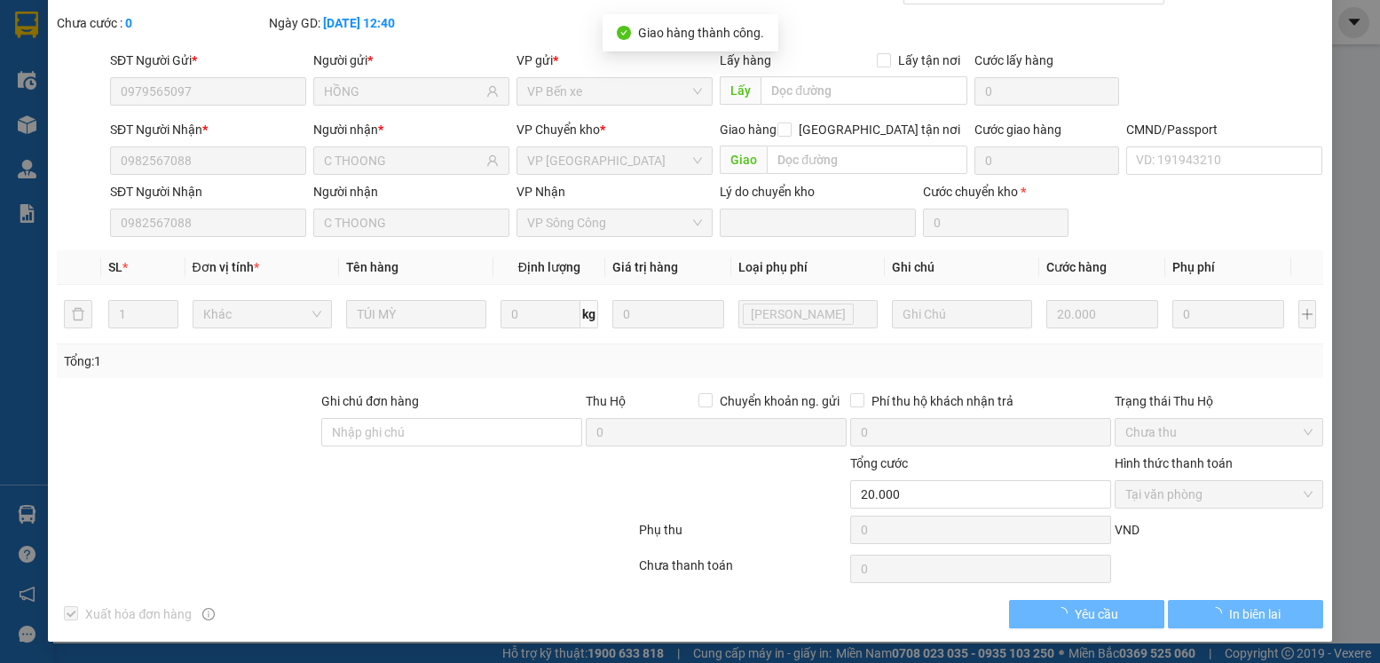
scroll to position [0, 0]
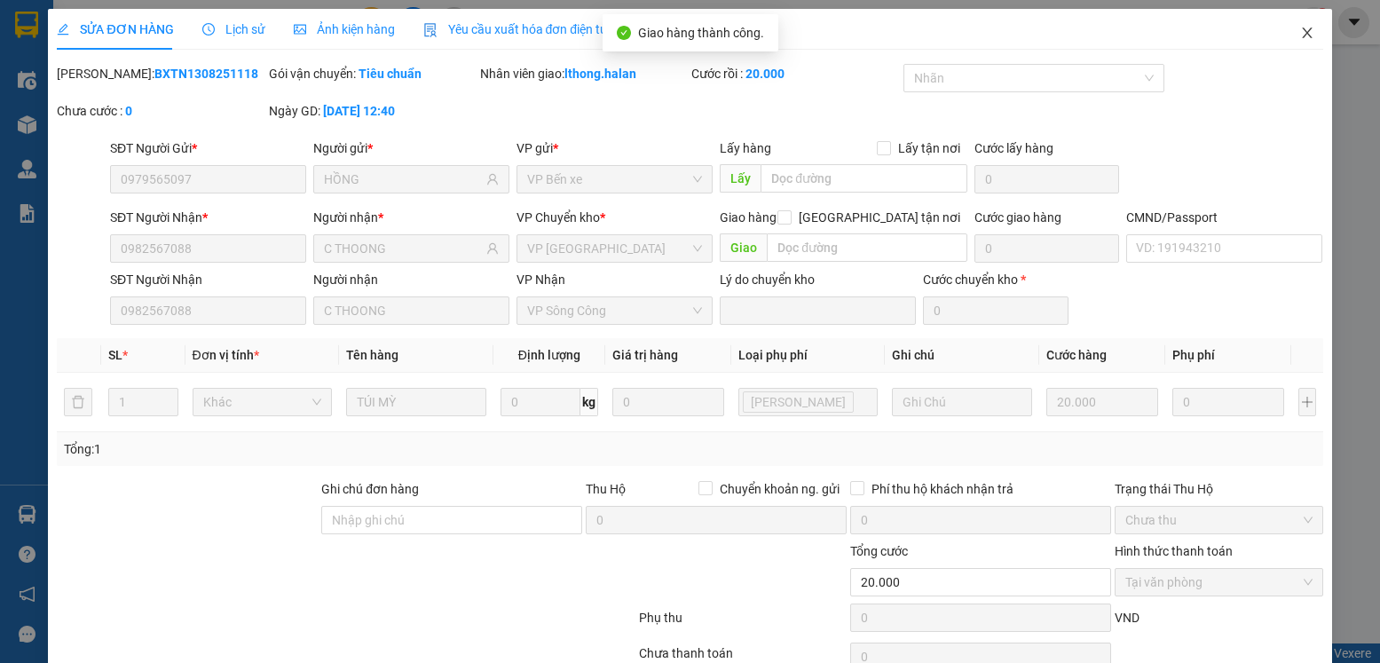
click at [1302, 31] on icon "close" at bounding box center [1307, 33] width 10 height 11
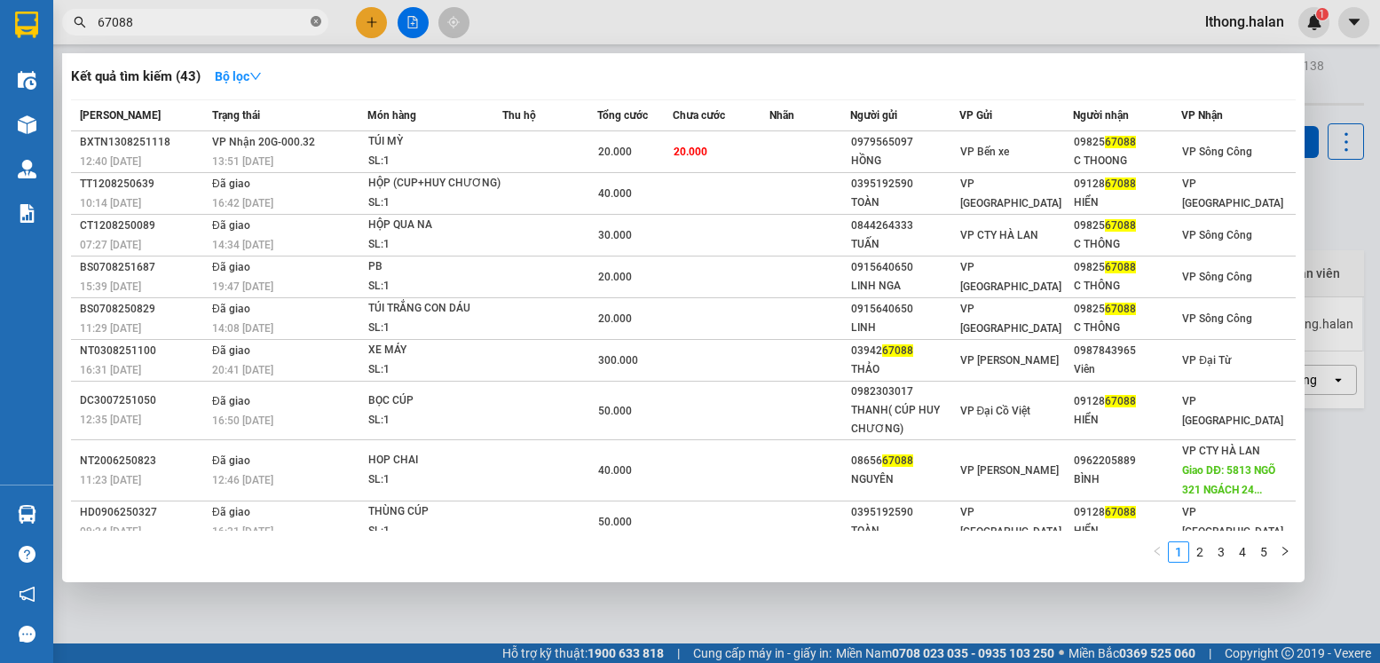
click at [317, 25] on icon "close-circle" at bounding box center [316, 21] width 11 height 11
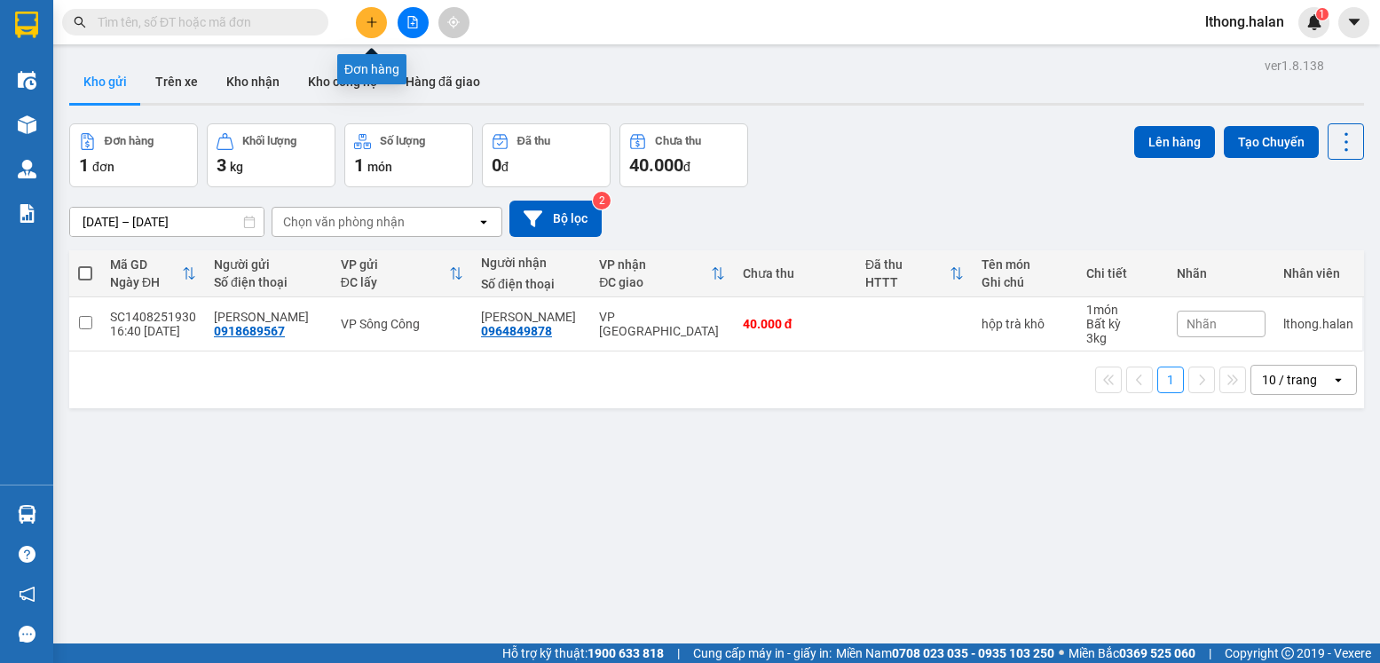
click at [378, 28] on button at bounding box center [371, 22] width 31 height 31
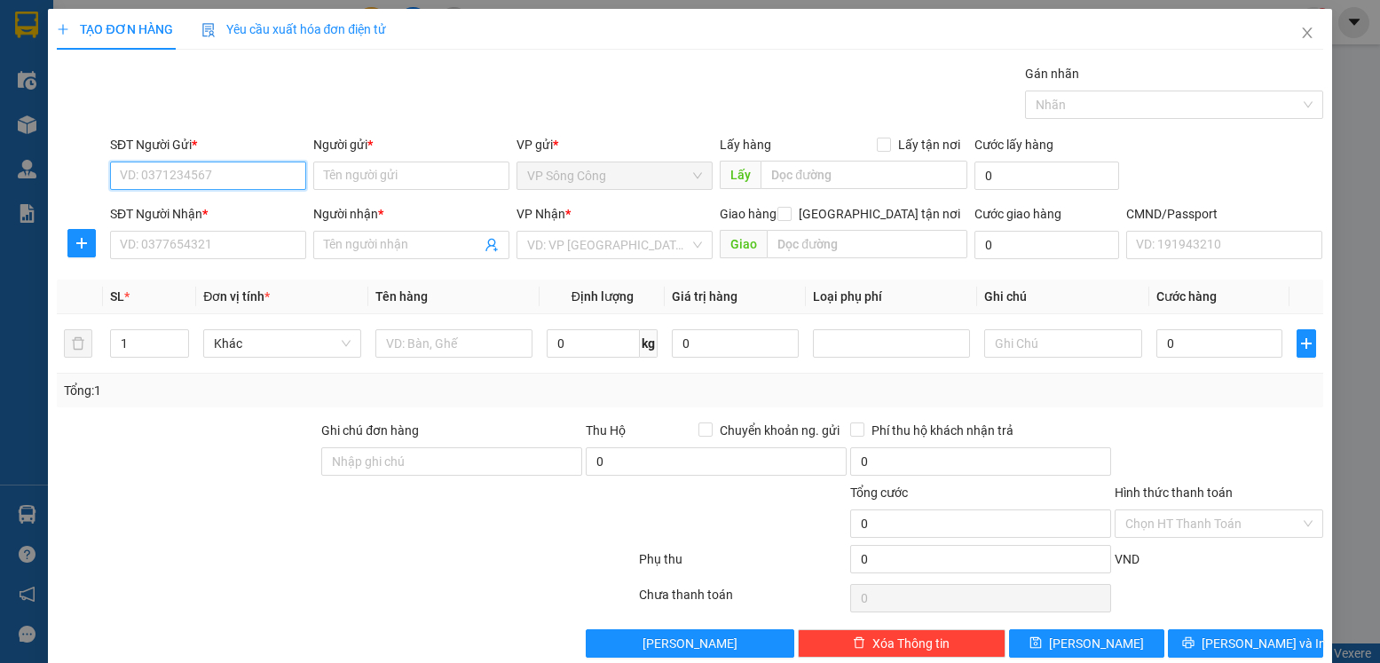
click at [247, 176] on input "SĐT Người Gửi *" at bounding box center [208, 176] width 196 height 28
click at [1302, 33] on icon "close" at bounding box center [1307, 33] width 10 height 11
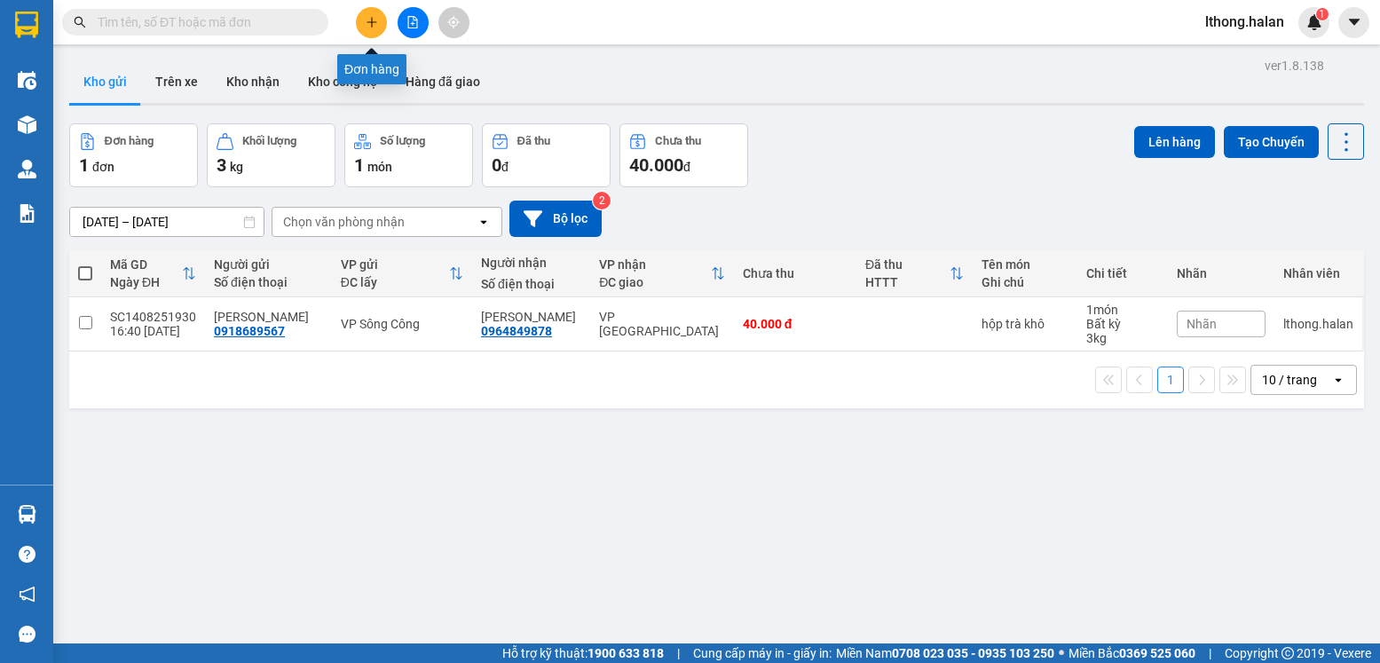
click at [369, 22] on icon "plus" at bounding box center [372, 21] width 10 height 1
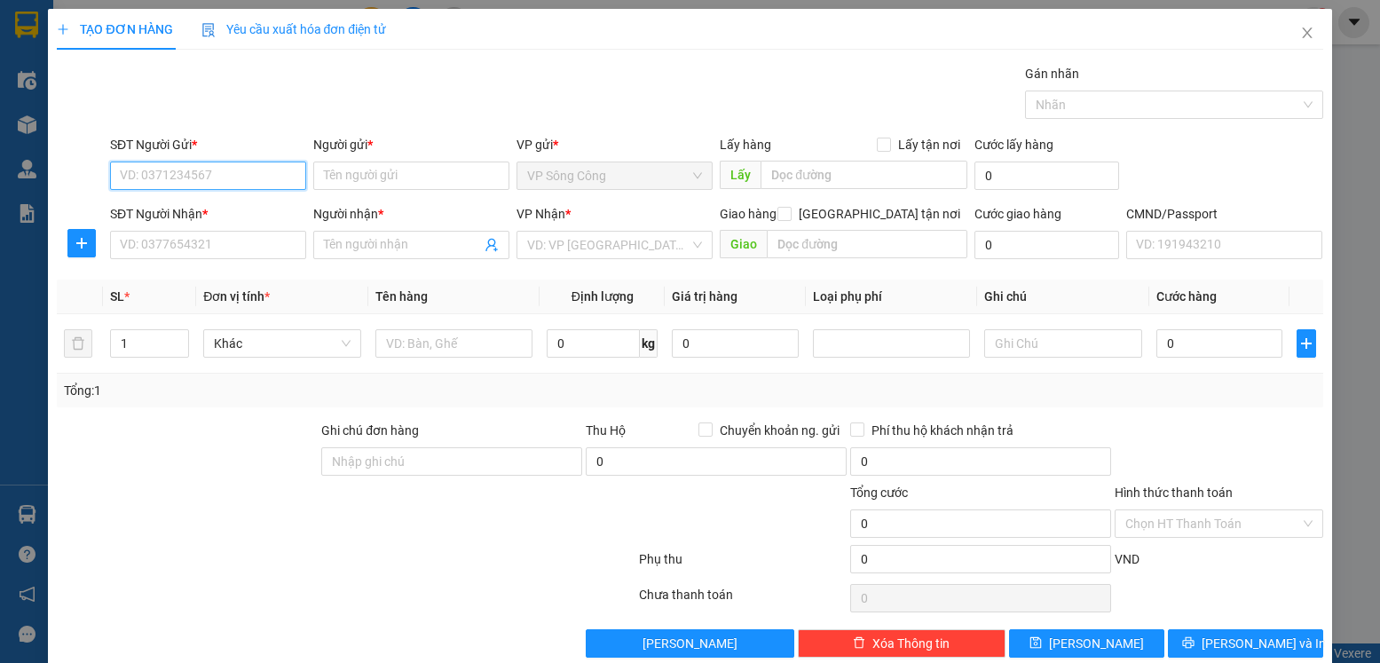
click at [243, 175] on input "SĐT Người Gửi *" at bounding box center [208, 176] width 196 height 28
type input "0912626820"
click at [166, 209] on div "0912626820 - THỌ" at bounding box center [206, 211] width 173 height 20
type input "THỌ"
checkbox input "true"
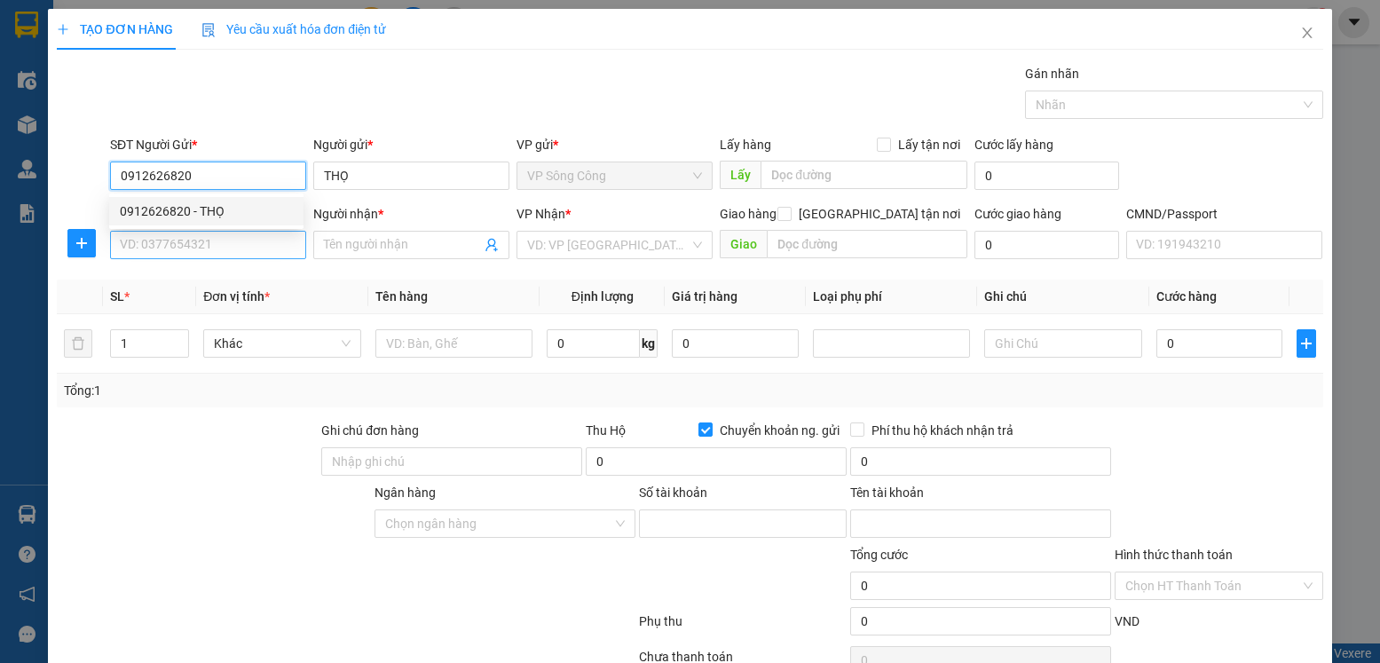
type input "0912626820"
click at [205, 254] on input "SĐT Người Nhận *" at bounding box center [208, 245] width 196 height 28
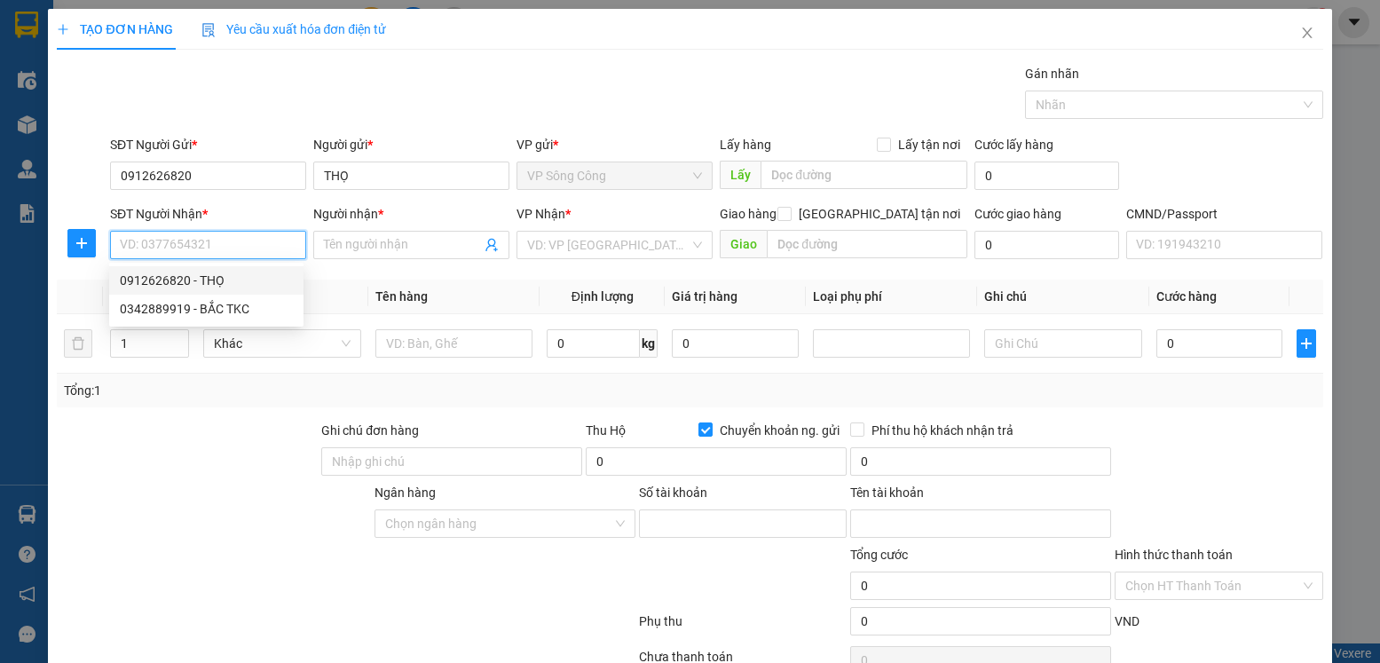
click at [241, 248] on input "SĐT Người Nhận *" at bounding box center [208, 245] width 196 height 28
type input "0911280205"
click at [181, 285] on div "0911280205 - DƯƠNG" at bounding box center [206, 281] width 173 height 20
type input "DƯƠNG"
checkbox input "false"
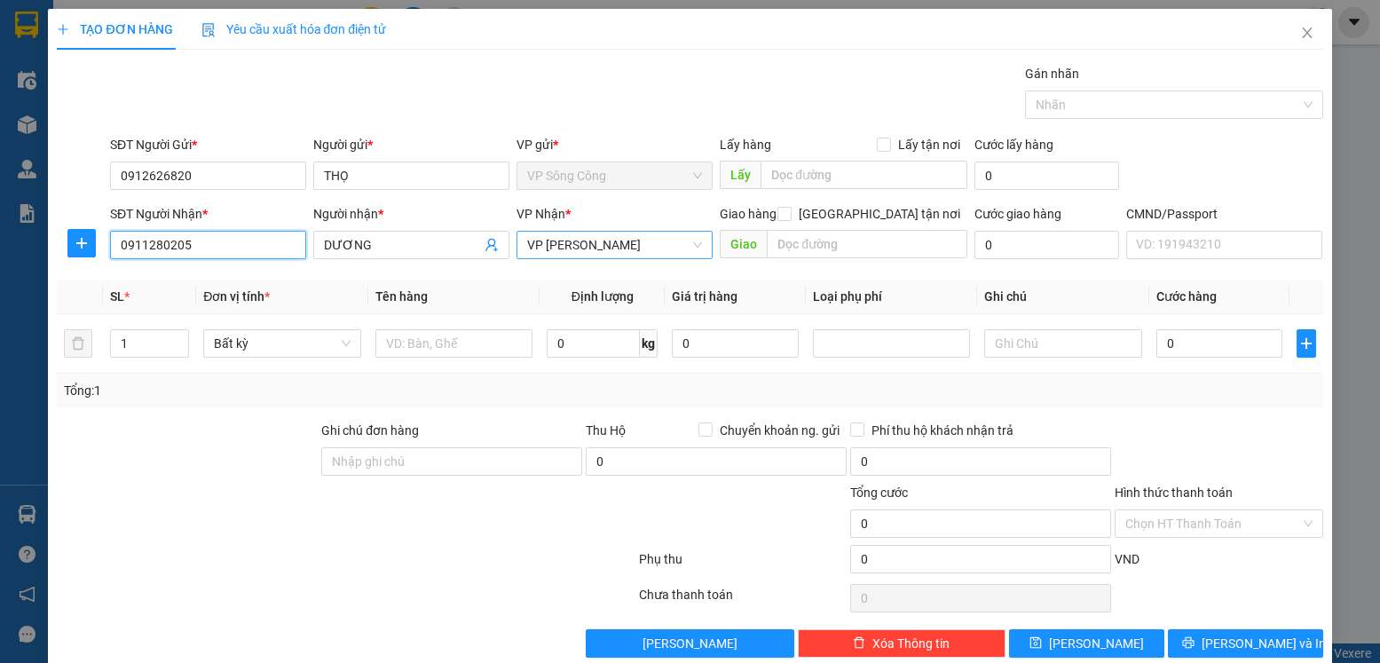
click at [555, 241] on span "VP [PERSON_NAME]" at bounding box center [614, 245] width 175 height 27
type input "0911280205"
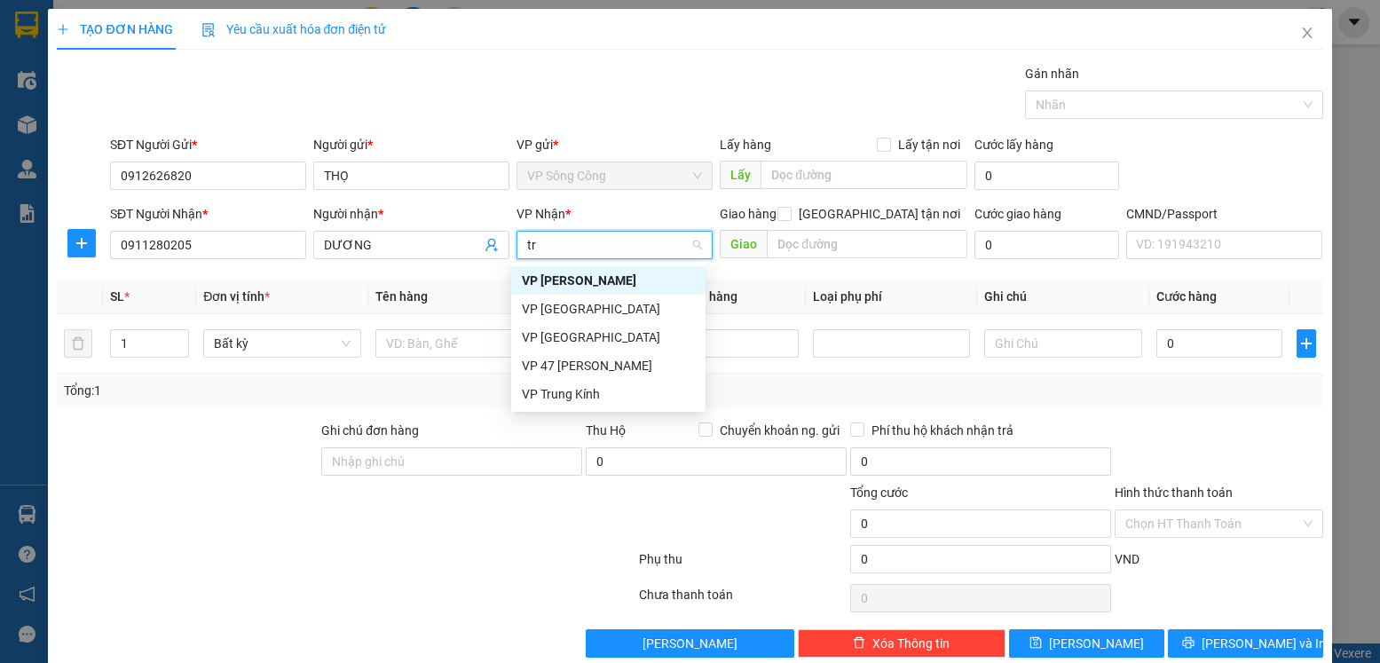
type input "t"
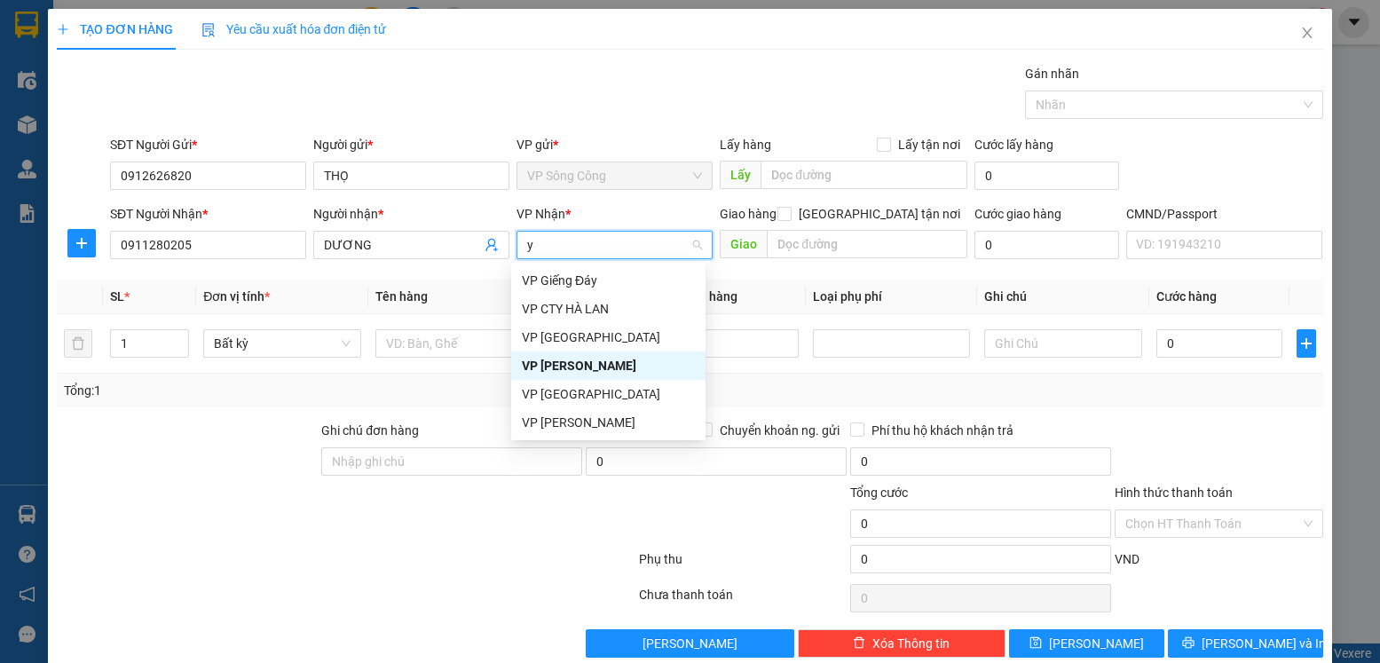
type input "yb"
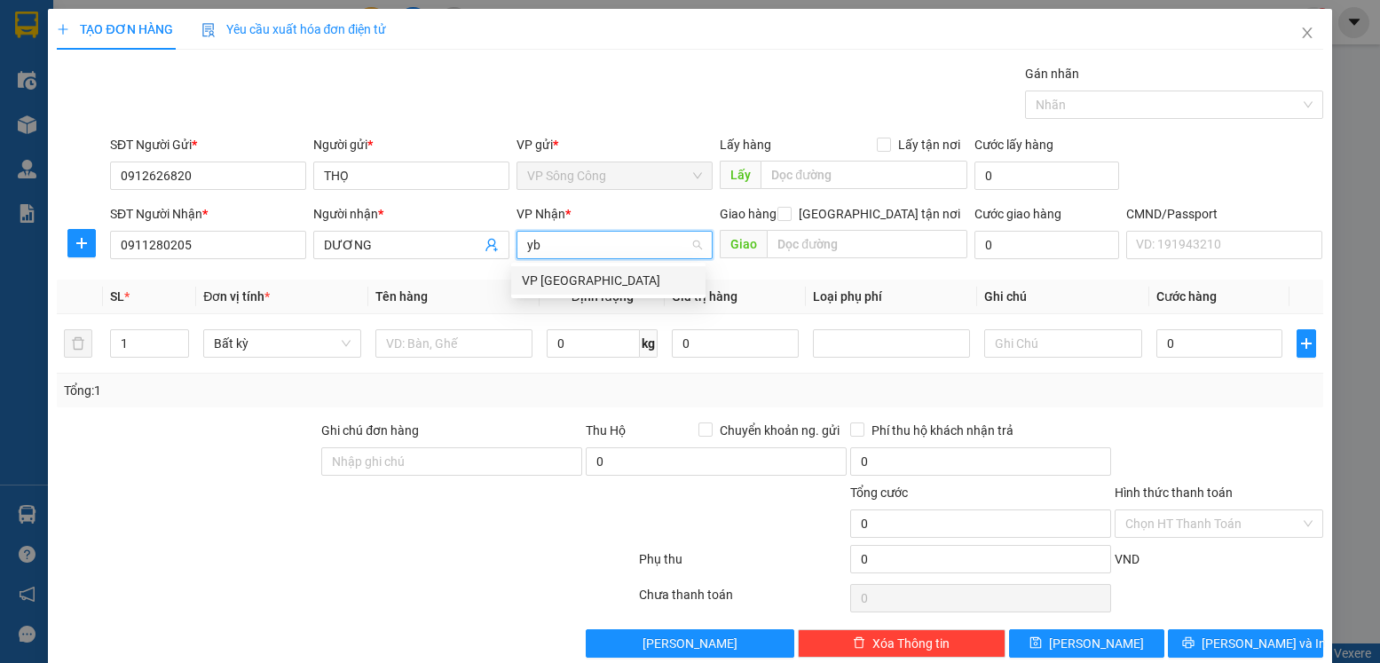
click at [556, 281] on div "VP [GEOGRAPHIC_DATA]" at bounding box center [608, 281] width 173 height 20
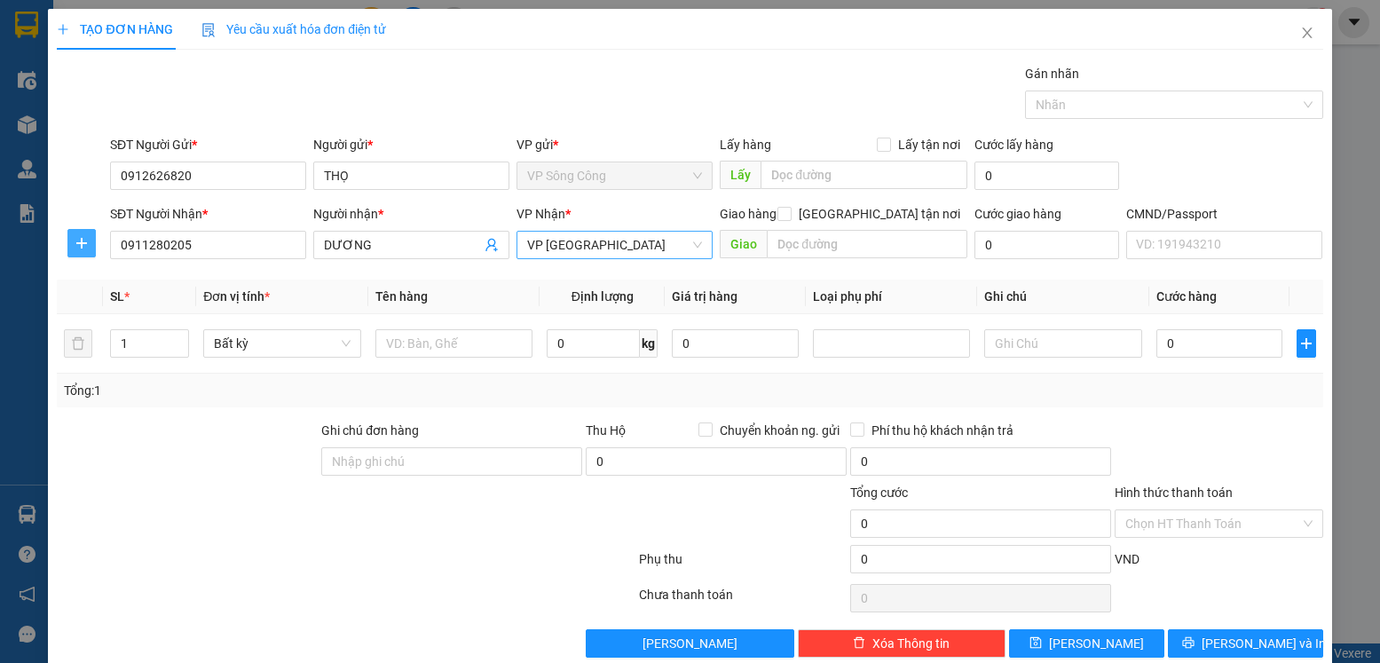
click at [73, 246] on span "plus" at bounding box center [81, 243] width 27 height 14
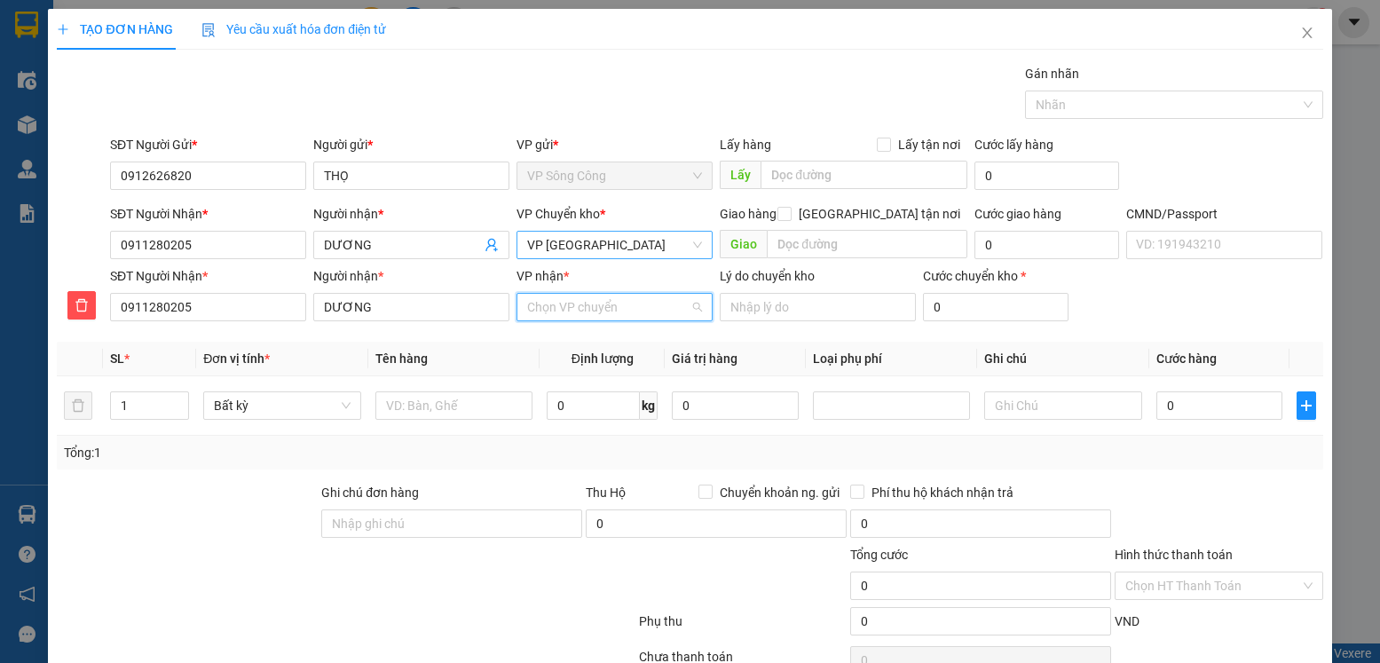
click at [613, 306] on input "VP nhận *" at bounding box center [608, 307] width 162 height 27
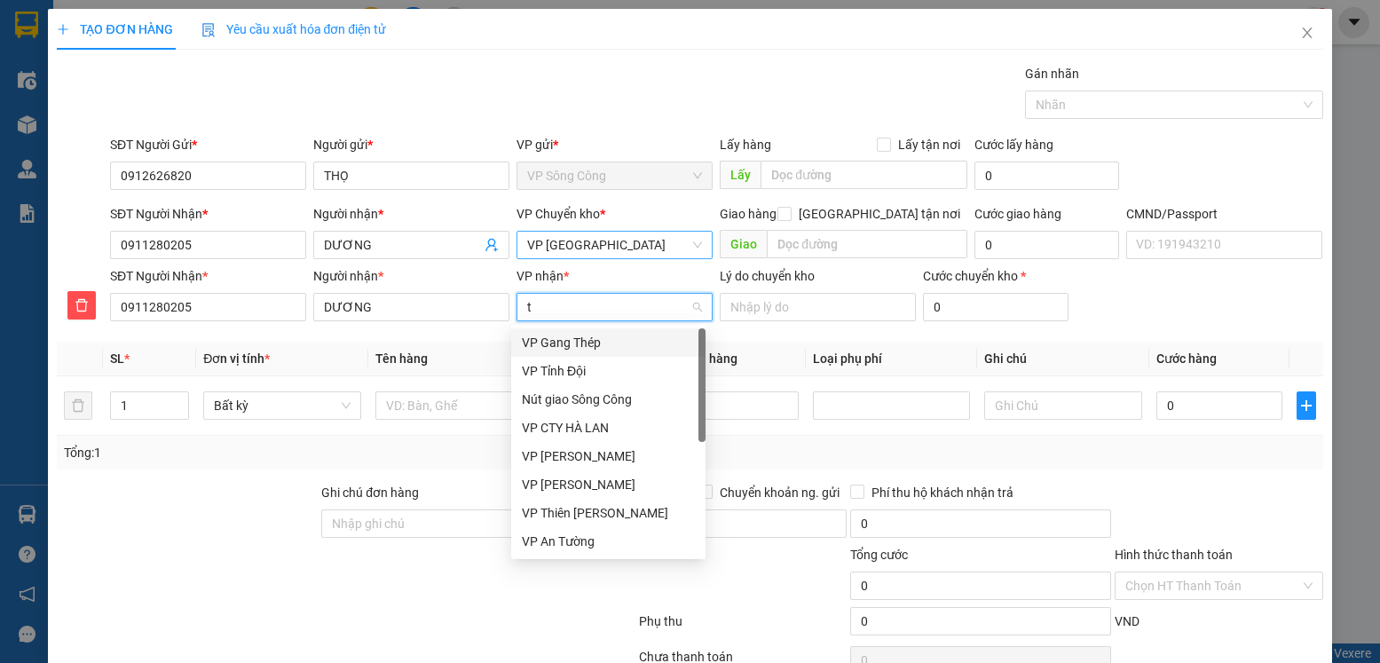
type input "tr"
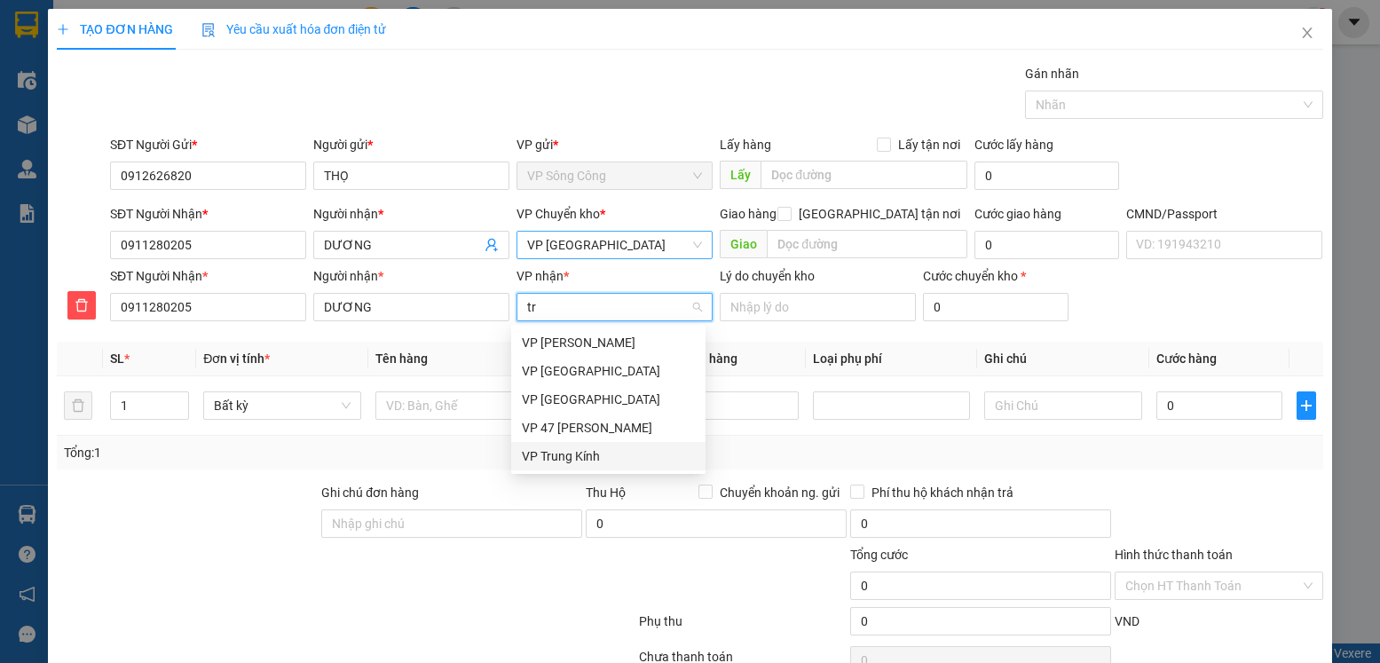
click at [573, 447] on div "VP Trung Kính" at bounding box center [608, 456] width 173 height 20
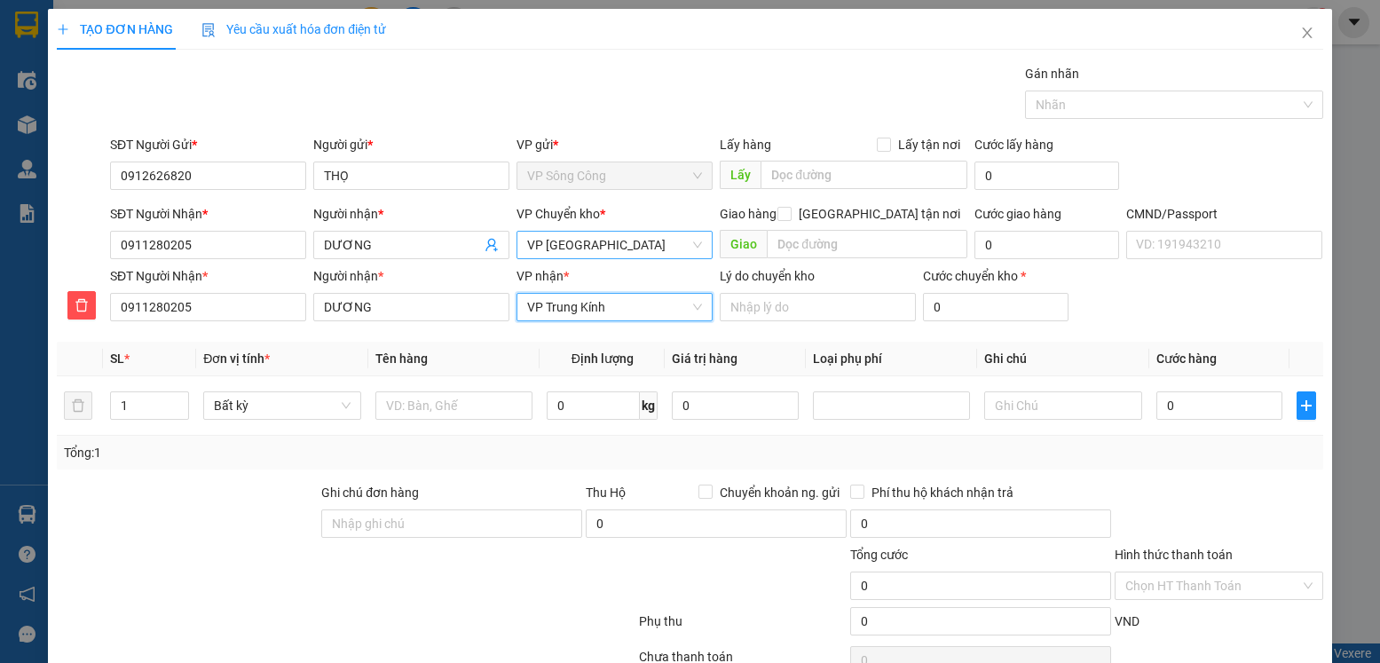
click at [622, 244] on span "VP [GEOGRAPHIC_DATA]" at bounding box center [614, 245] width 175 height 27
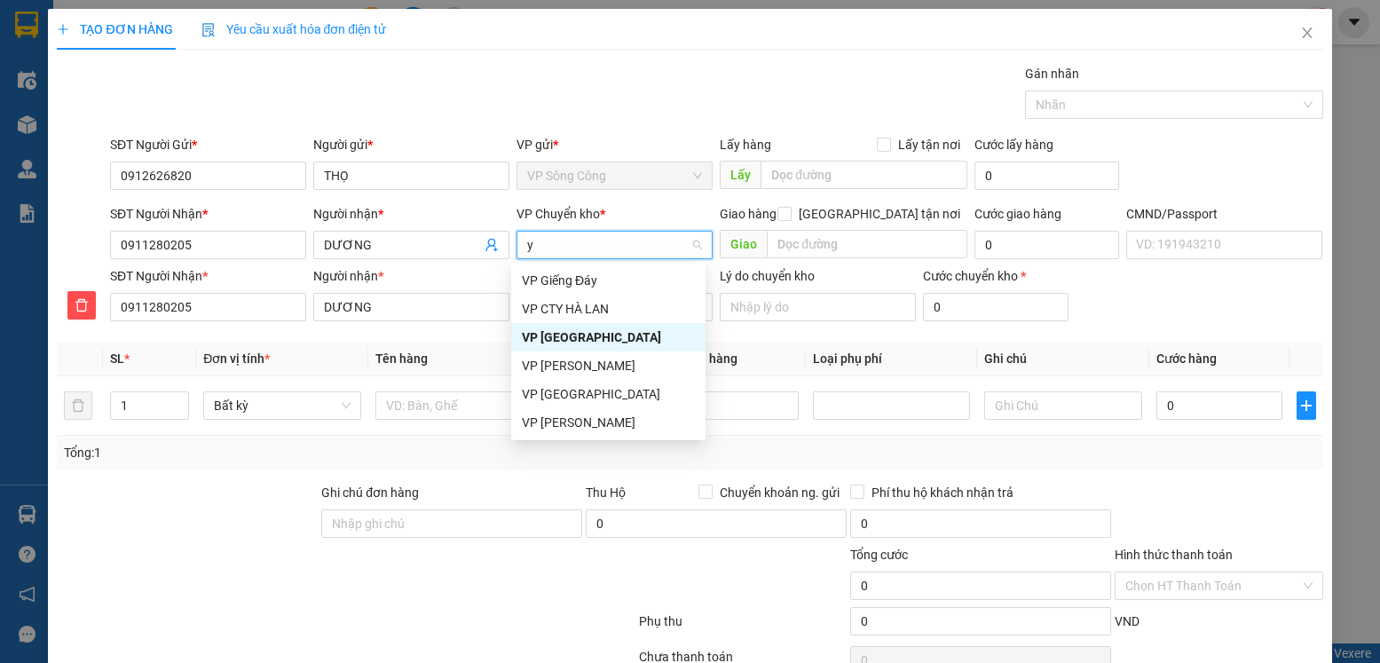
type input "yb"
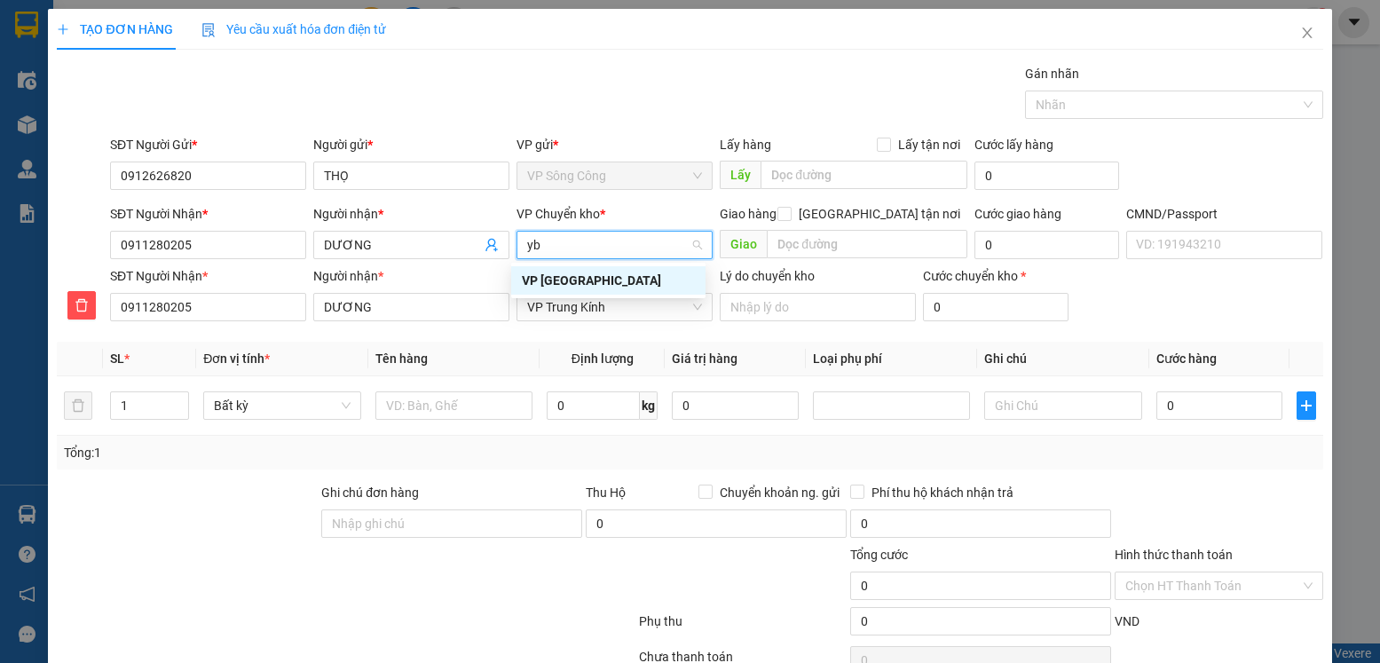
click at [559, 279] on div "VP [GEOGRAPHIC_DATA]" at bounding box center [608, 281] width 173 height 20
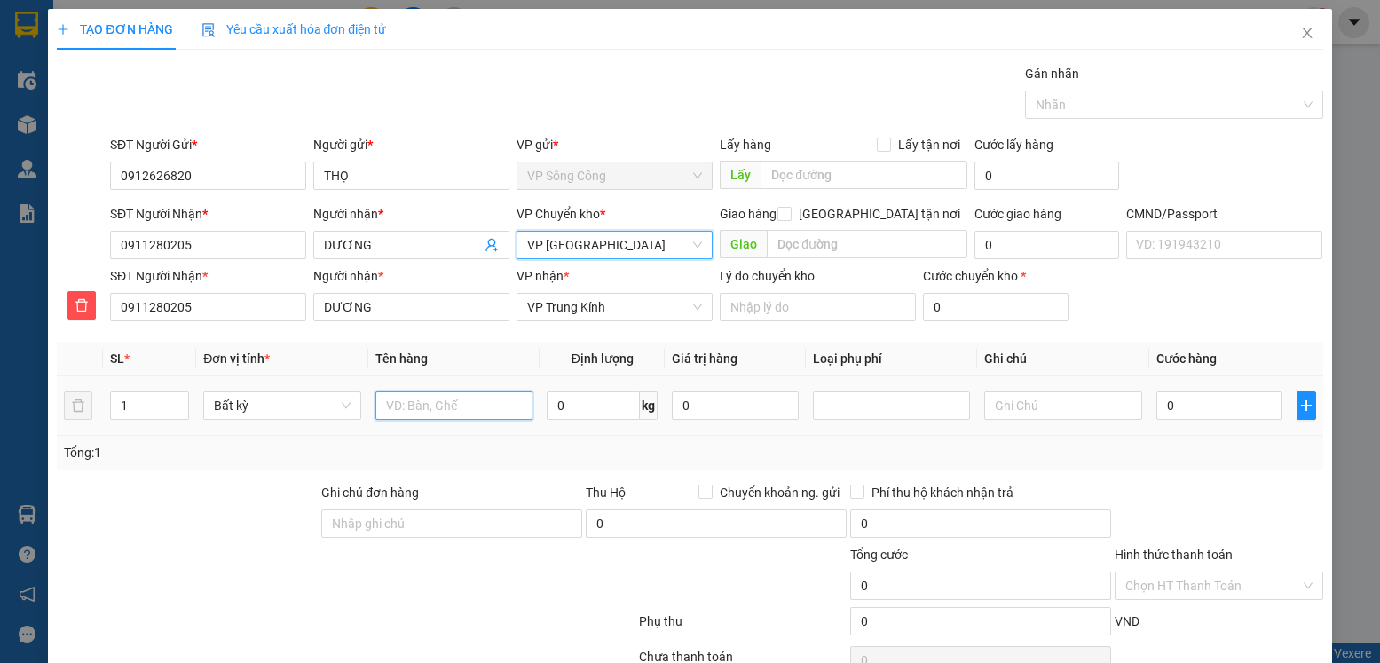
click at [464, 411] on input "text" at bounding box center [454, 405] width 158 height 28
type input "hộp máy tính"
click at [574, 404] on input "0" at bounding box center [593, 405] width 93 height 28
type input "2"
click at [1166, 404] on input "0" at bounding box center [1219, 405] width 126 height 28
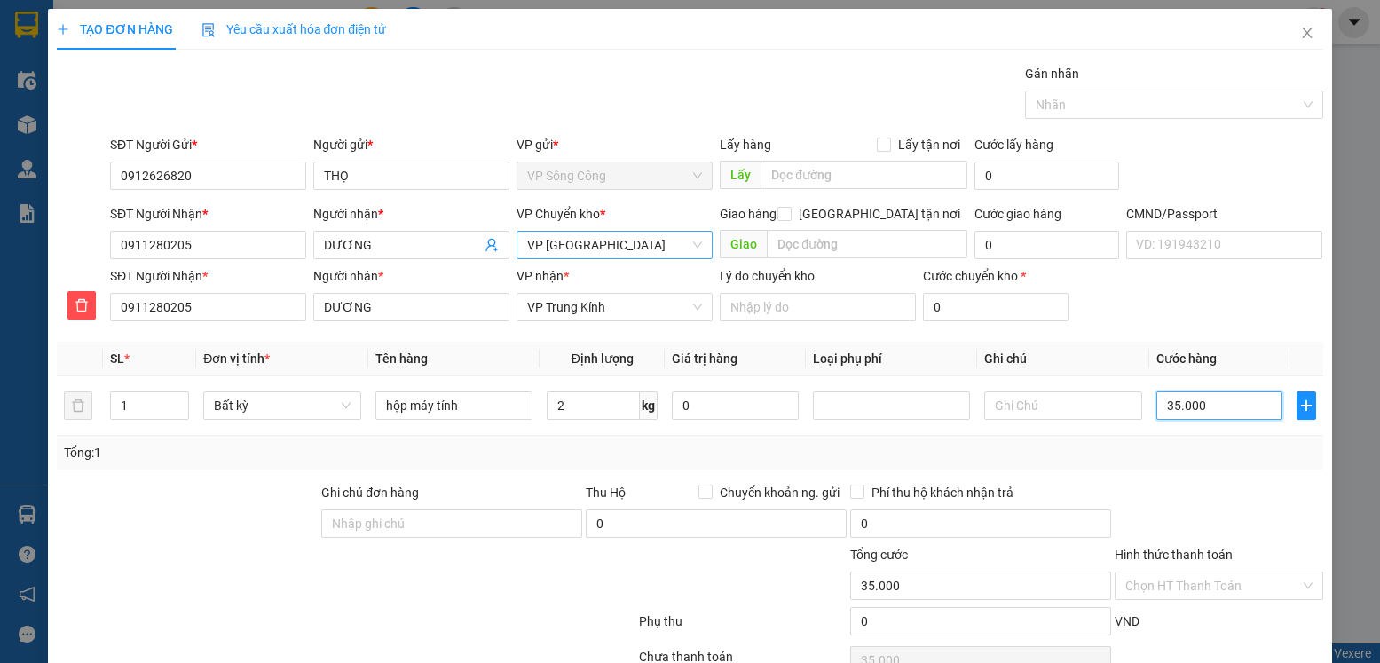
type input "35.000"
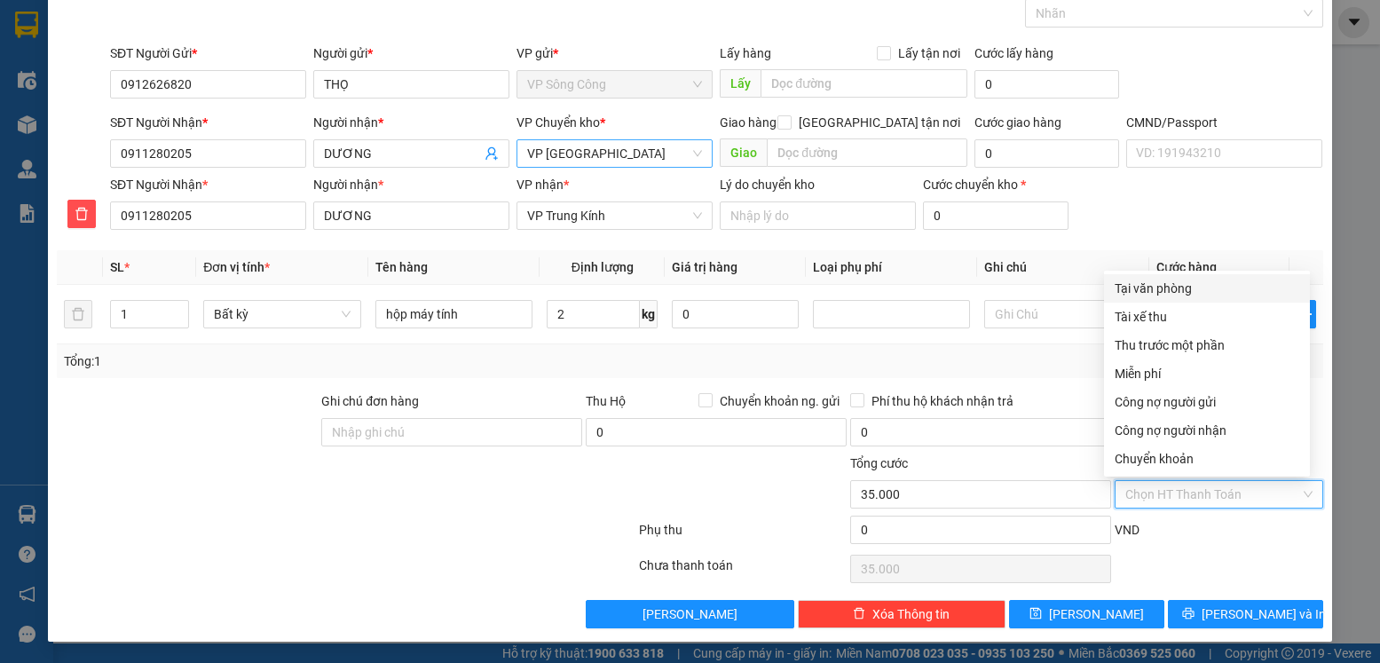
click at [1226, 493] on input "Hình thức thanh toán" at bounding box center [1212, 494] width 174 height 27
click at [1203, 286] on div "Tại văn phòng" at bounding box center [1207, 289] width 185 height 20
type input "0"
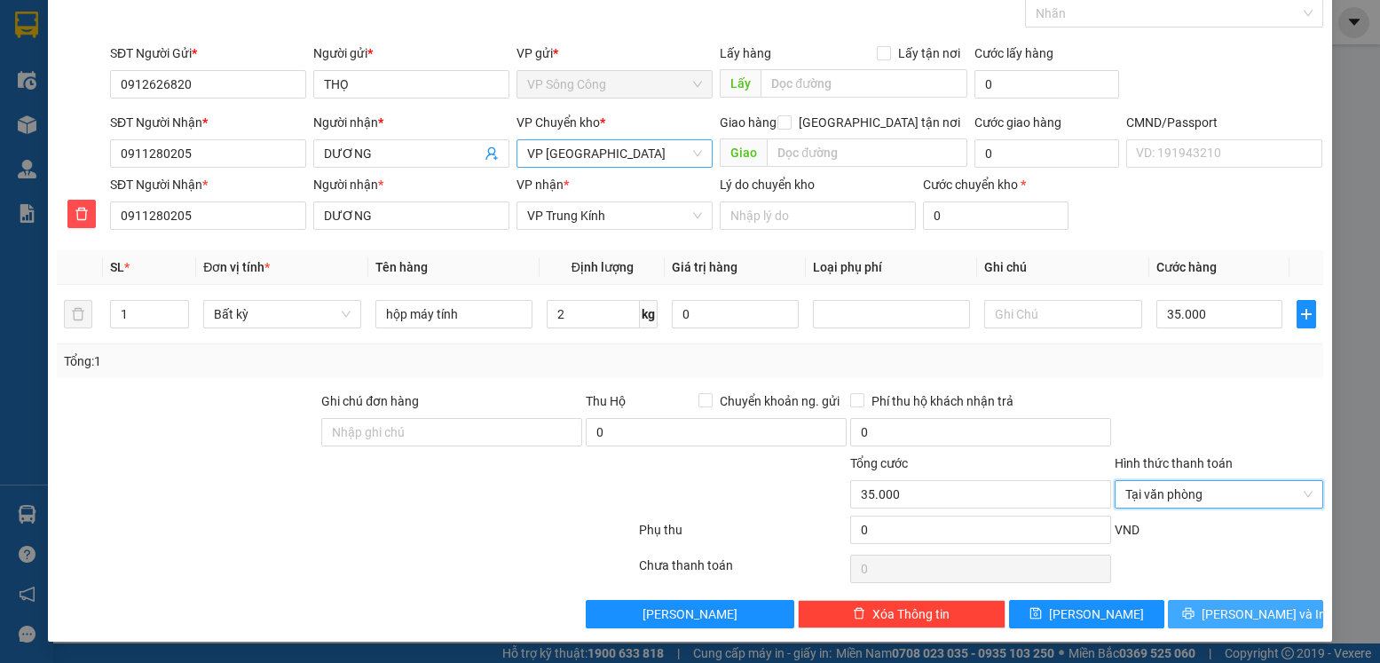
click at [1216, 612] on button "[PERSON_NAME] và In" at bounding box center [1245, 614] width 155 height 28
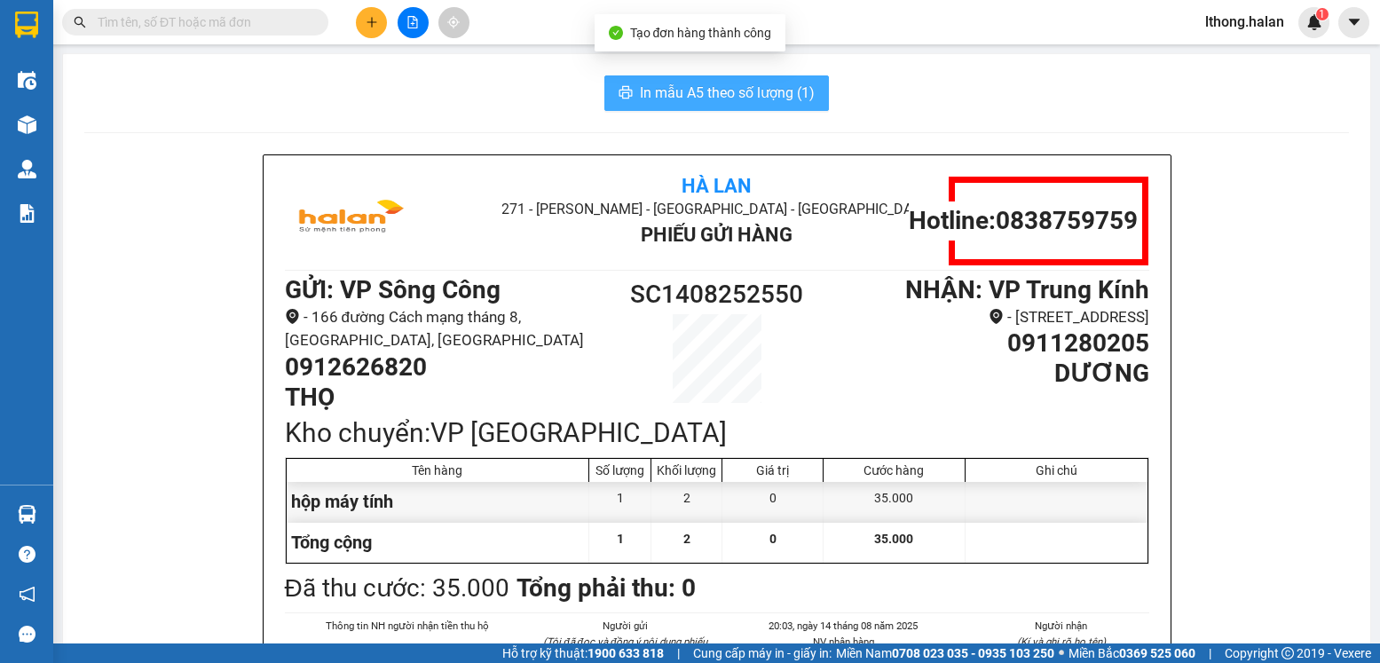
click at [777, 87] on span "In mẫu A5 theo số lượng (1)" at bounding box center [727, 93] width 175 height 22
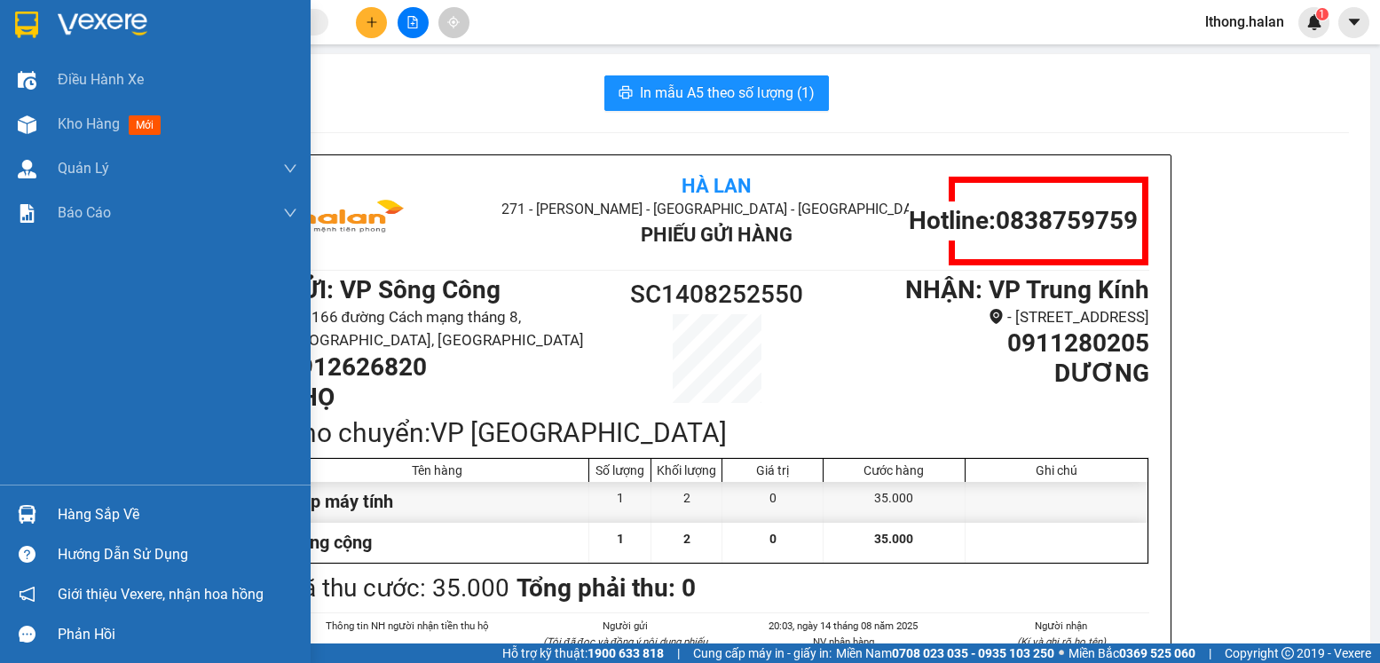
click at [67, 513] on div "Hàng sắp về" at bounding box center [178, 514] width 240 height 27
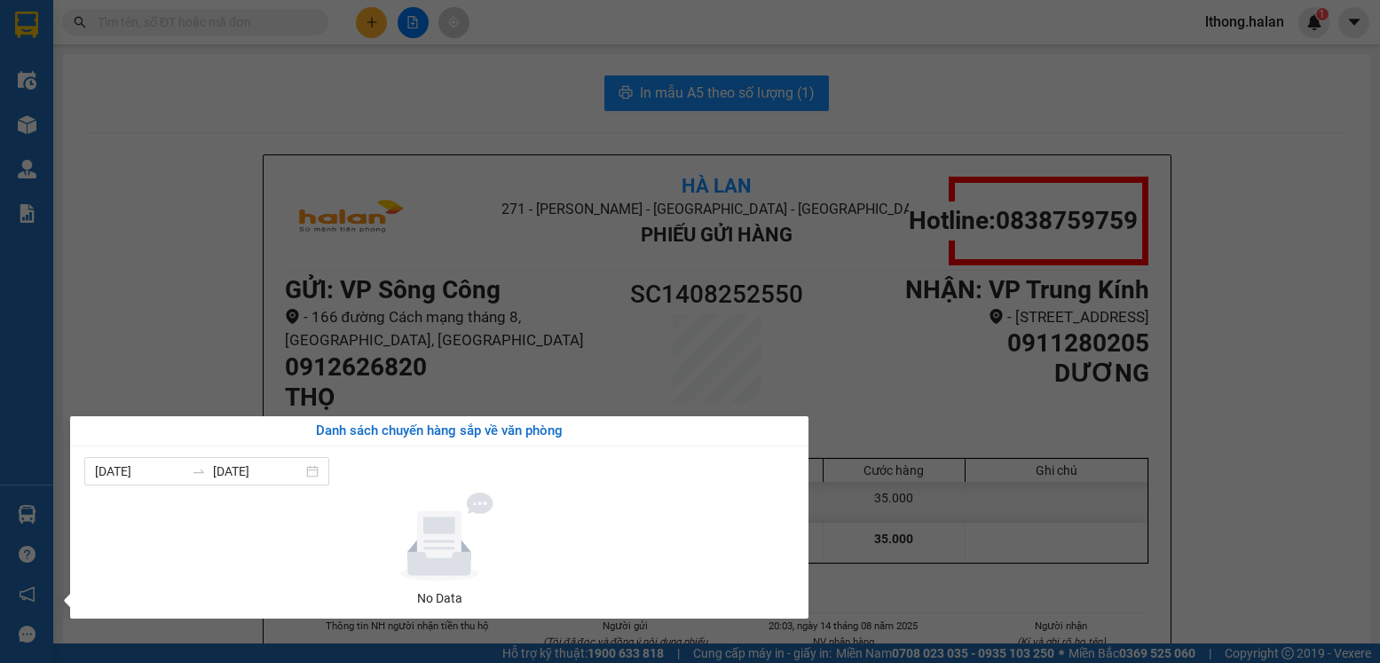
click at [193, 313] on section "Kết quả tìm kiếm ( 43 ) Bộ lọc Mã ĐH Trạng thái Món hàng Thu hộ Tổng cước Chưa …" at bounding box center [690, 331] width 1380 height 663
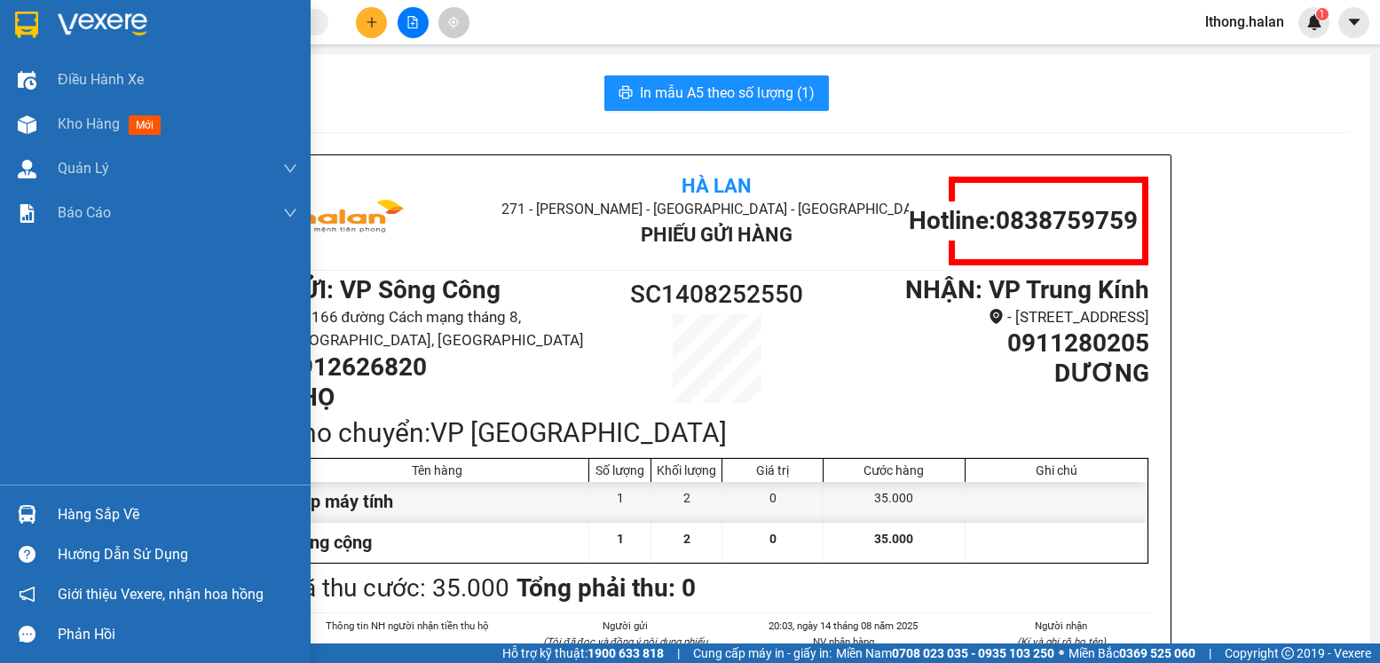
click at [88, 525] on div "Hàng sắp về" at bounding box center [178, 514] width 240 height 27
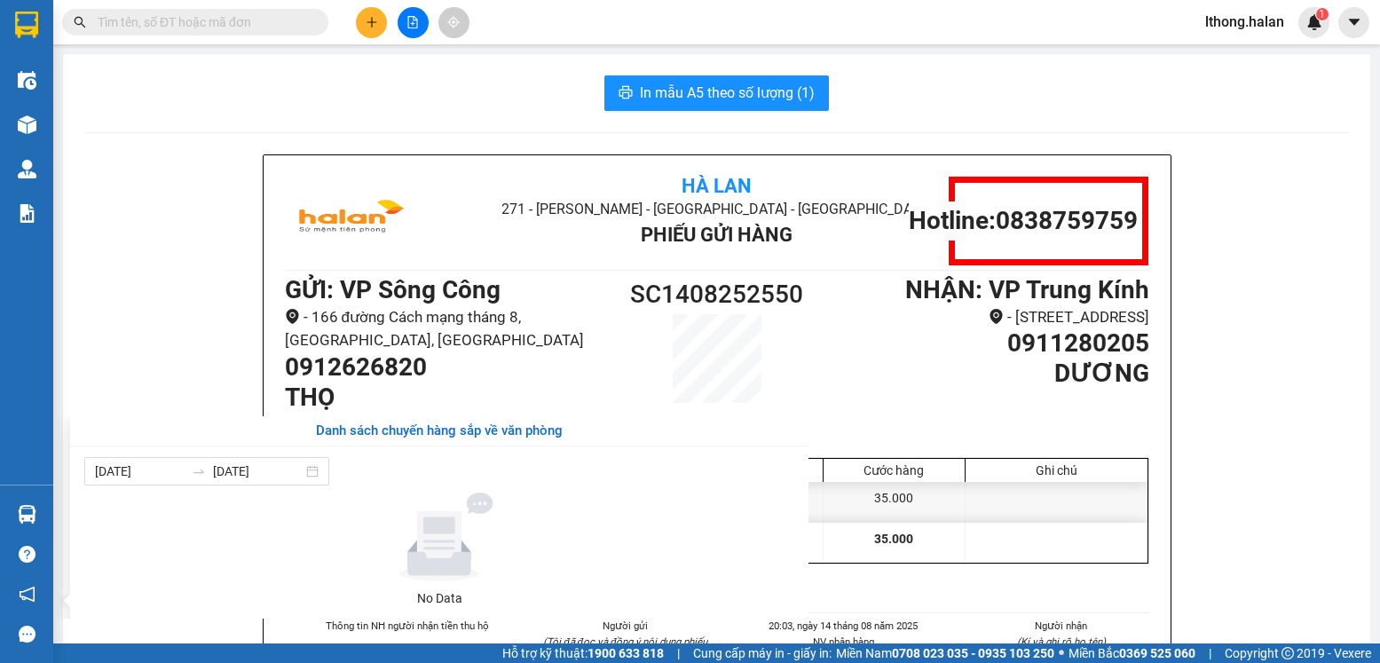
click at [165, 363] on section "Kết quả tìm kiếm ( 43 ) Bộ lọc Mã ĐH Trạng thái Món hàng Thu hộ Tổng cước Chưa …" at bounding box center [690, 331] width 1380 height 663
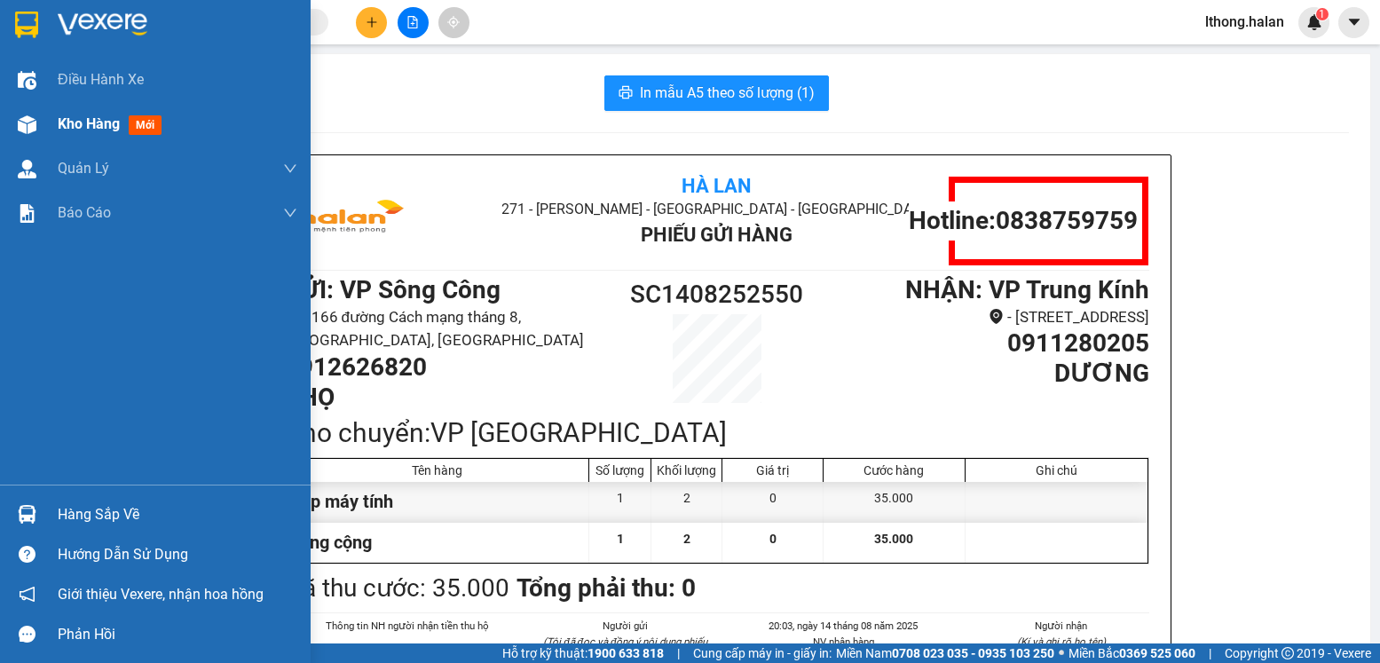
click at [91, 122] on span "Kho hàng" at bounding box center [89, 123] width 62 height 17
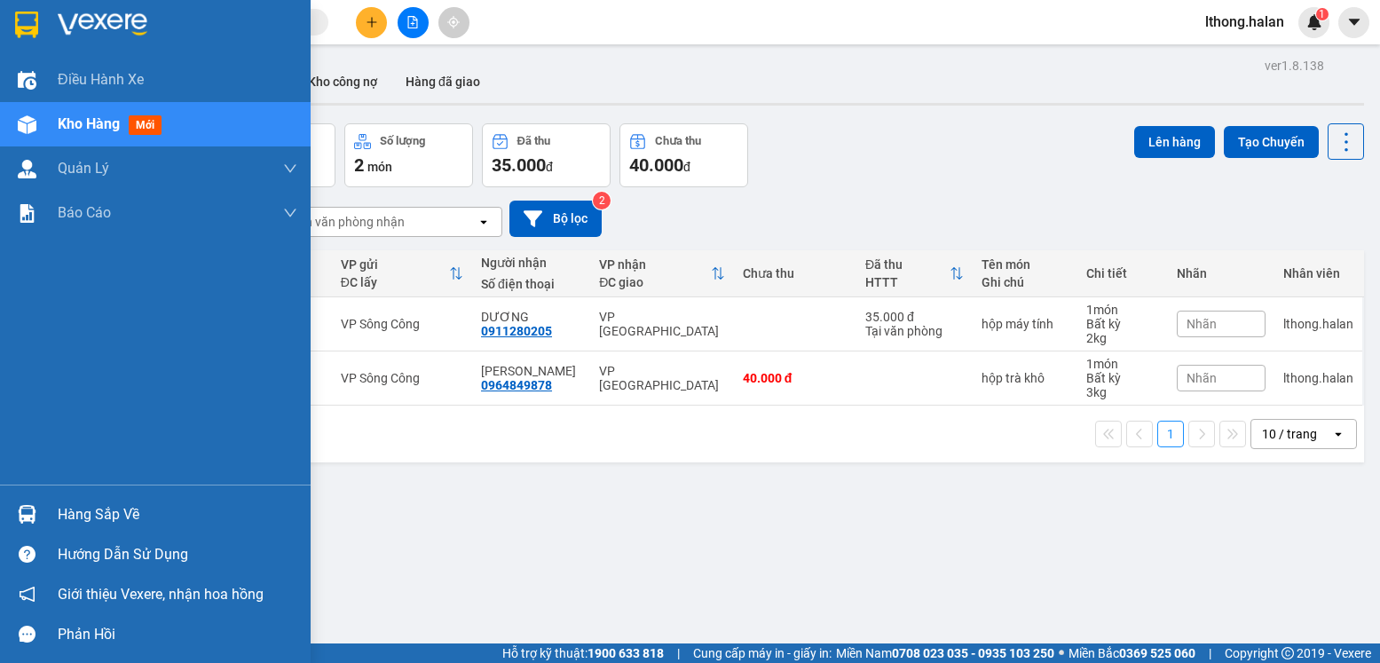
click at [120, 517] on div "Hàng sắp về" at bounding box center [178, 514] width 240 height 27
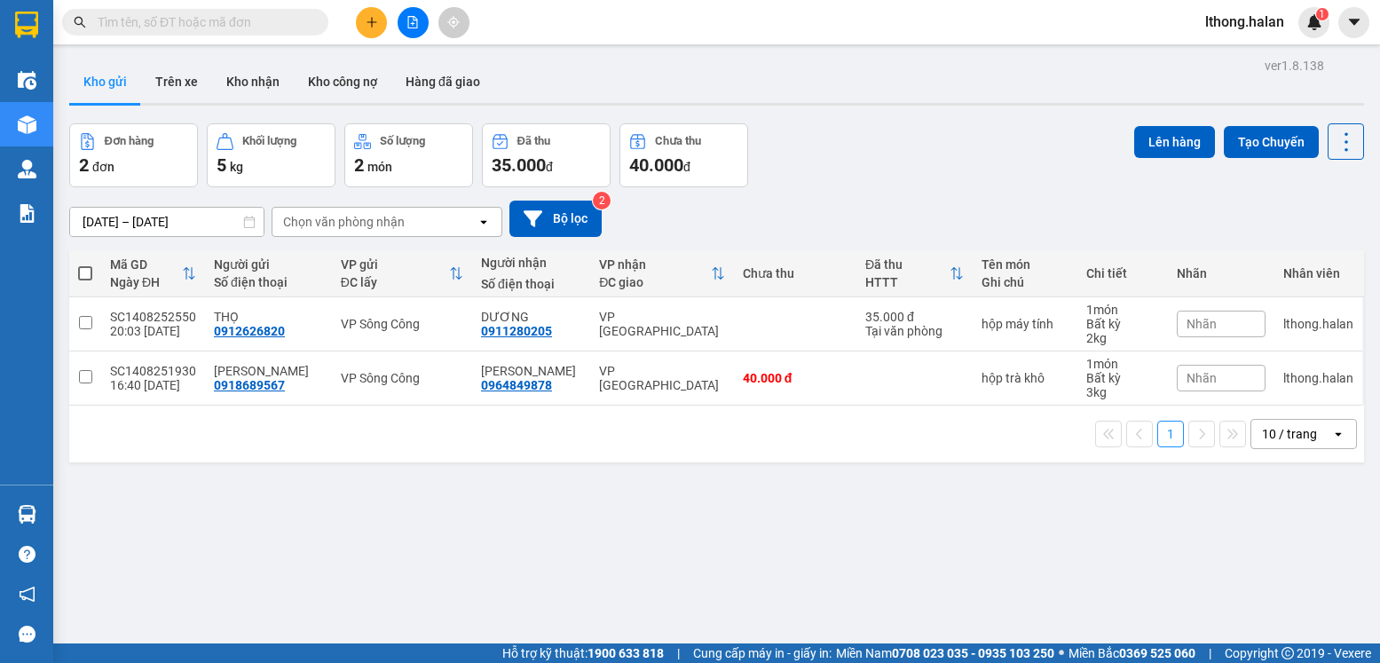
click at [888, 533] on section "Kết quả tìm kiếm ( 43 ) Bộ lọc Mã ĐH Trạng thái Món hàng Thu hộ Tổng cước Chưa …" at bounding box center [690, 331] width 1380 height 663
click at [243, 82] on button "Kho nhận" at bounding box center [253, 81] width 82 height 43
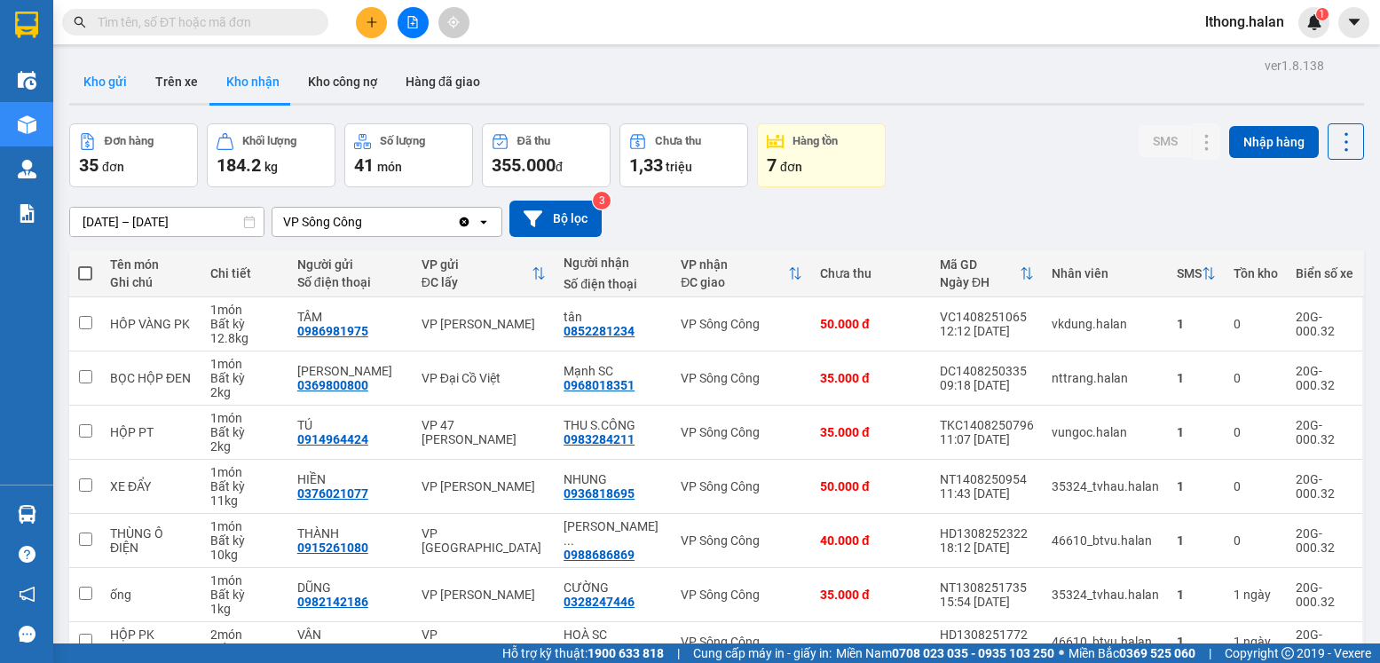
click at [113, 79] on button "Kho gửi" at bounding box center [105, 81] width 72 height 43
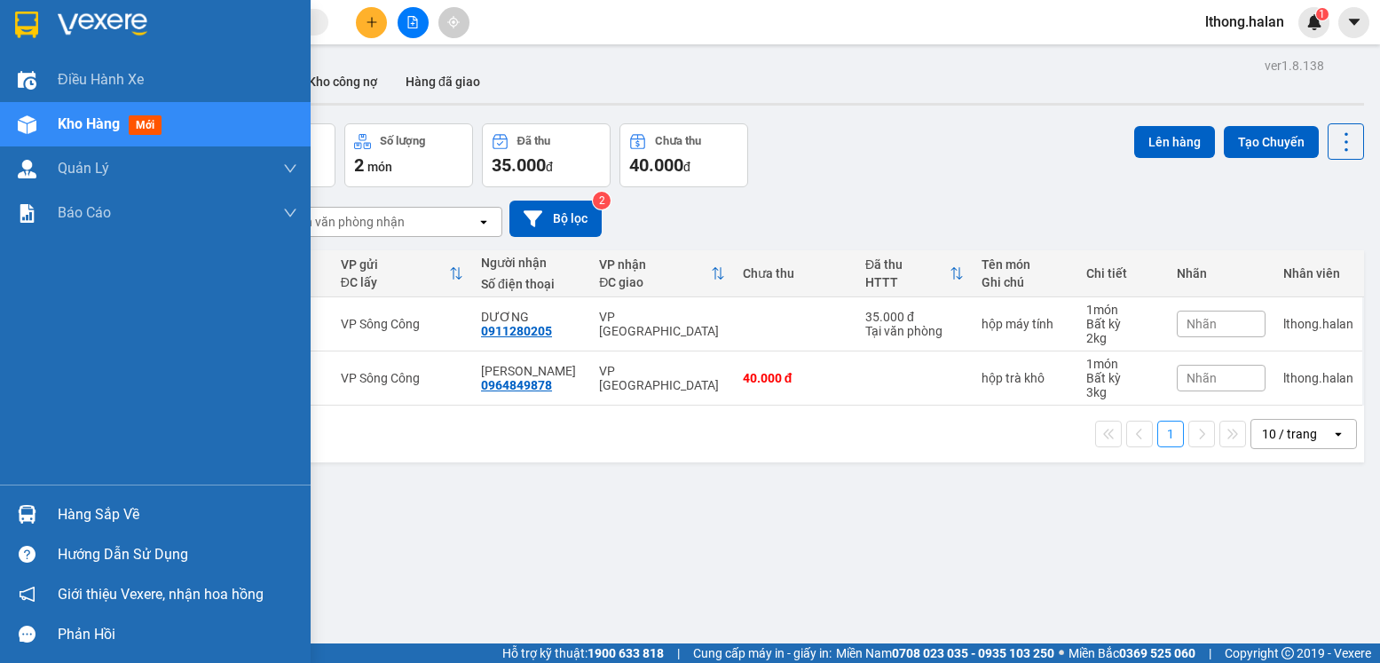
click at [129, 517] on div "Hàng sắp về" at bounding box center [178, 514] width 240 height 27
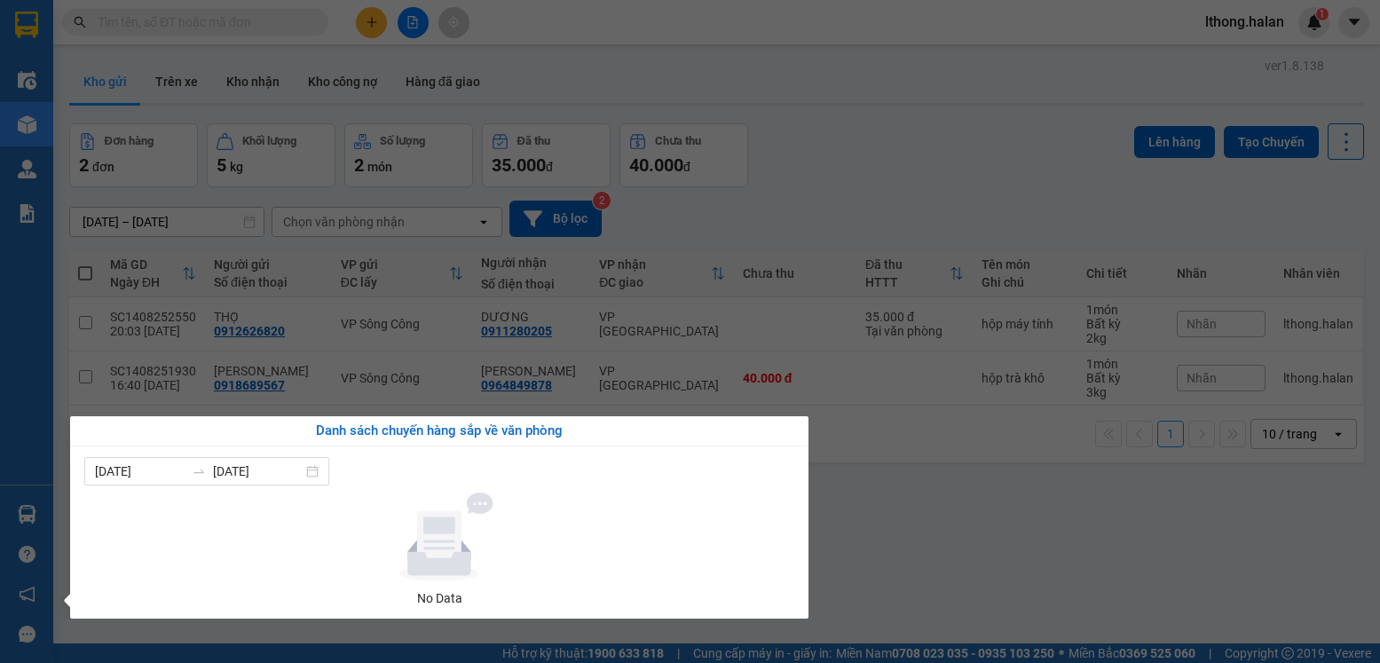
click at [939, 533] on section "Kết quả tìm kiếm ( 43 ) Bộ lọc Mã ĐH Trạng thái Món hàng Thu hộ Tổng cước Chưa …" at bounding box center [690, 331] width 1380 height 663
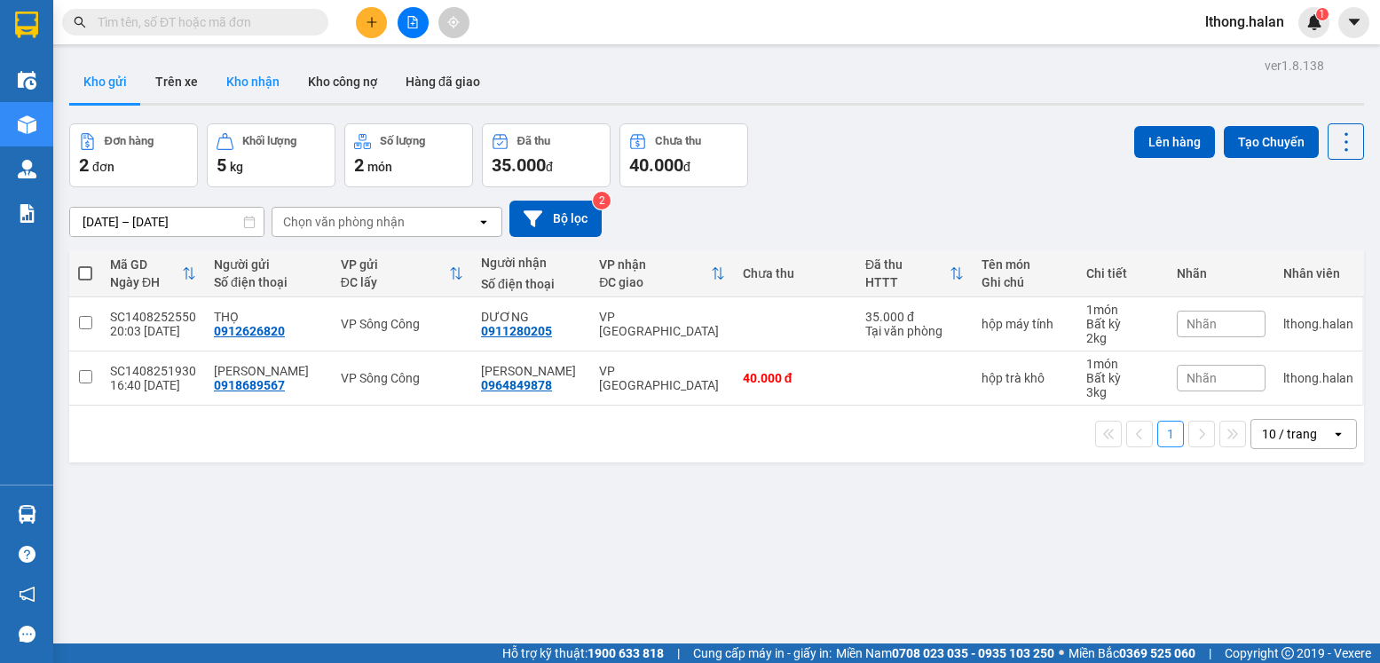
click at [248, 76] on button "Kho nhận" at bounding box center [253, 81] width 82 height 43
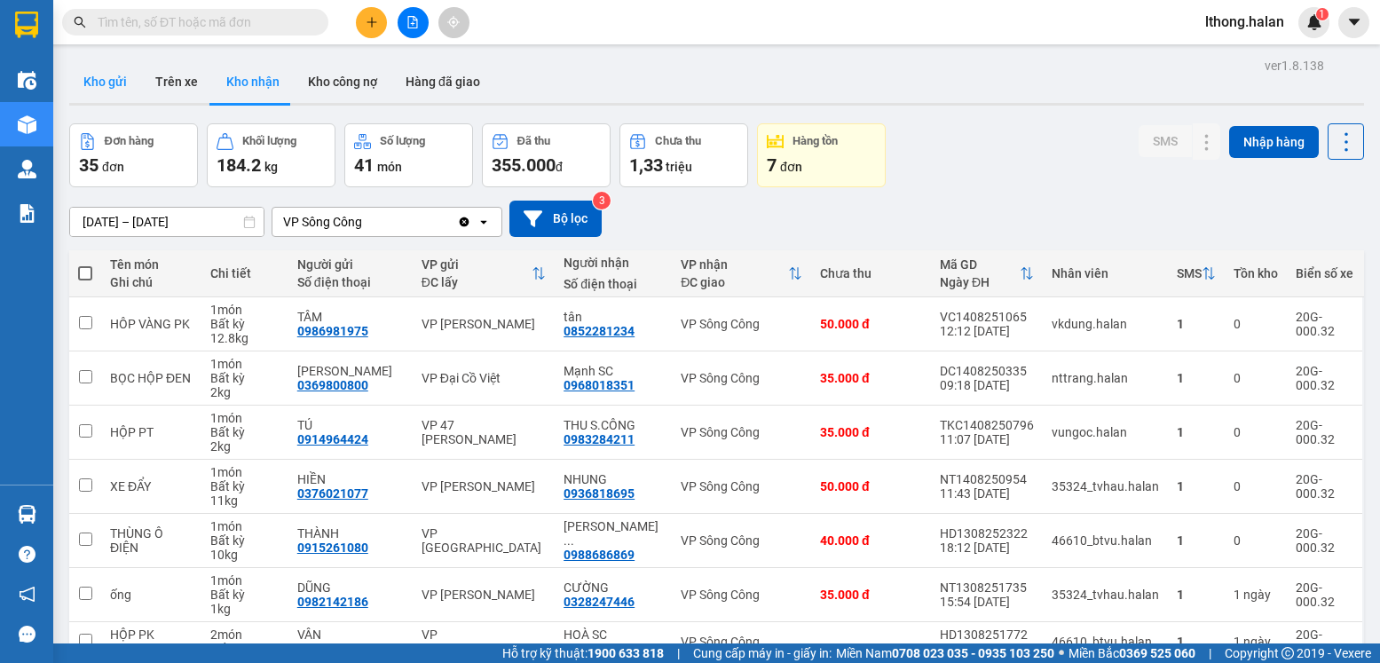
click at [104, 86] on button "Kho gửi" at bounding box center [105, 81] width 72 height 43
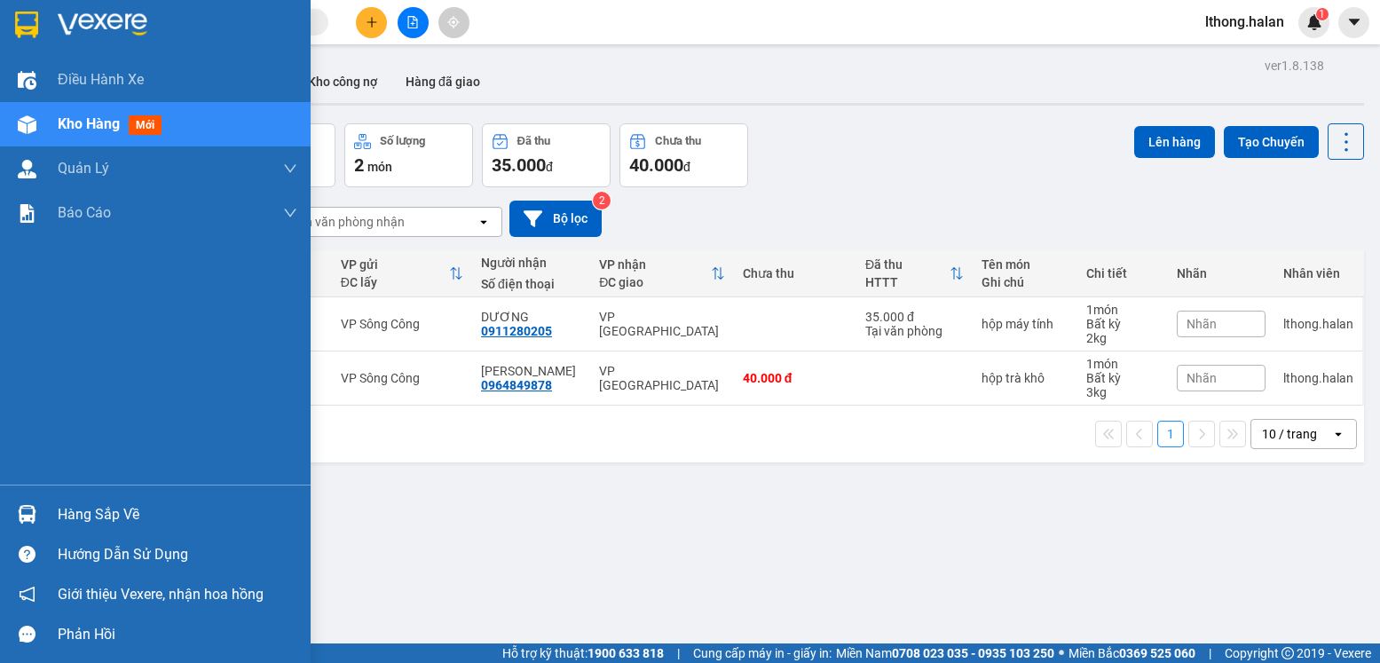
click at [111, 515] on div "Hàng sắp về" at bounding box center [178, 514] width 240 height 27
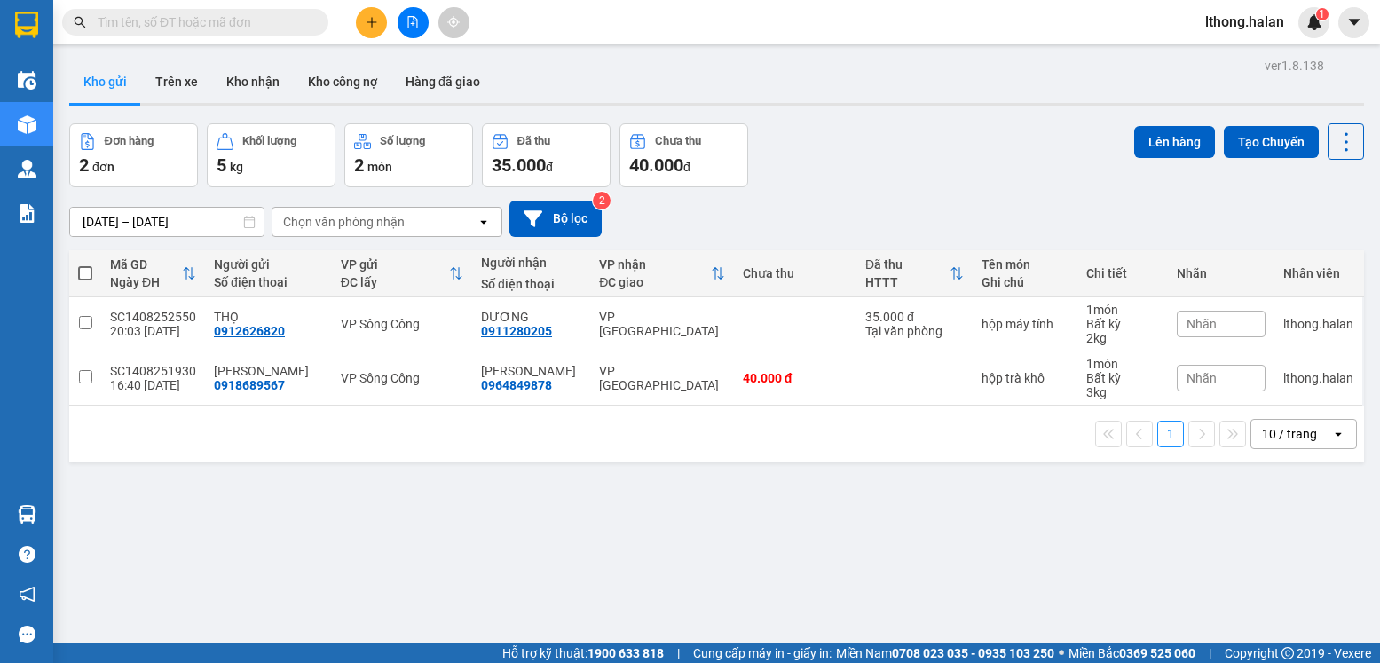
click at [974, 533] on section "Kết quả tìm kiếm ( 43 ) Bộ lọc Mã ĐH Trạng thái Món hàng Thu hộ Tổng cước Chưa …" at bounding box center [690, 331] width 1380 height 663
click at [241, 80] on button "Kho nhận" at bounding box center [253, 81] width 82 height 43
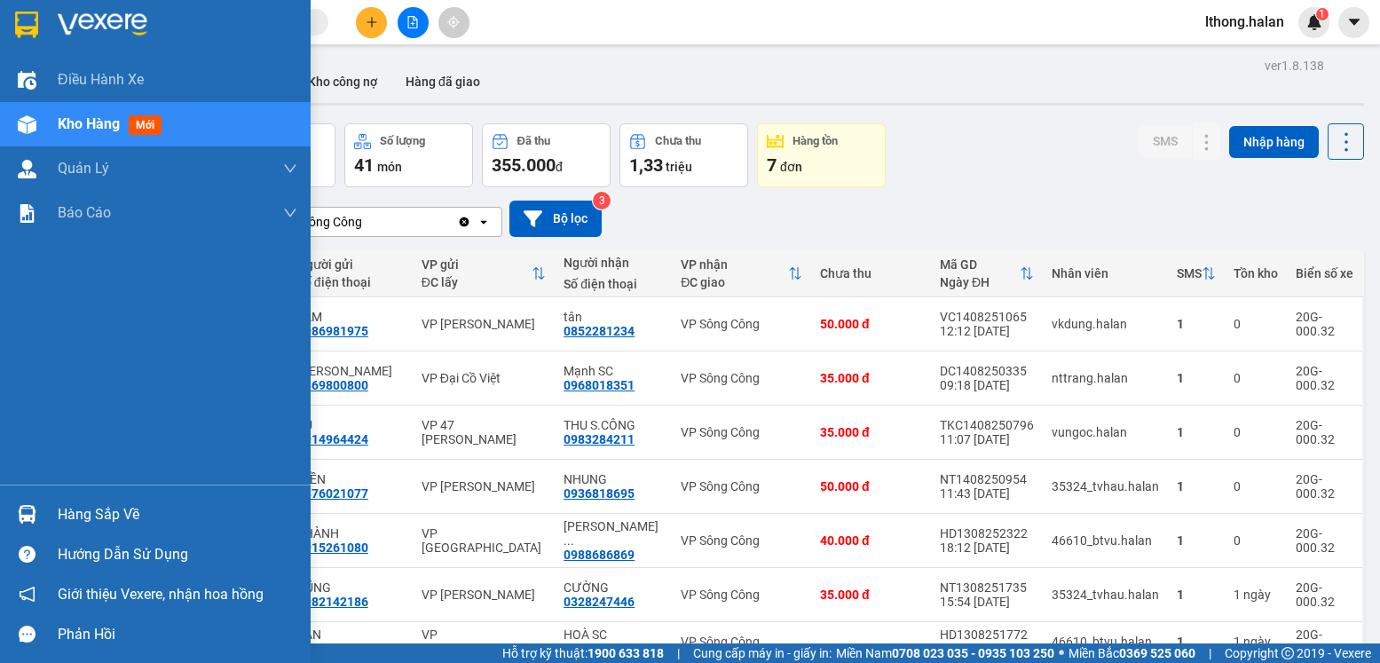
click at [99, 525] on div "Hàng sắp về" at bounding box center [178, 514] width 240 height 27
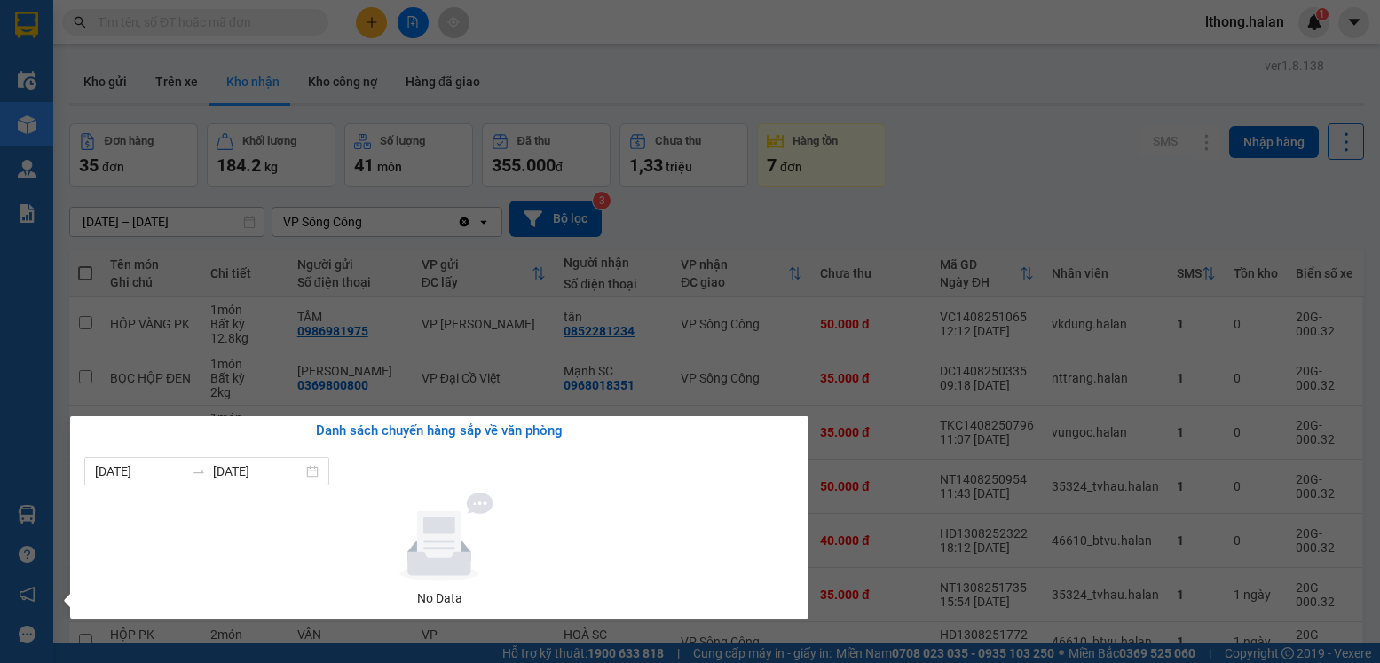
click at [906, 219] on section "Kết quả tìm kiếm ( 43 ) Bộ lọc Mã ĐH Trạng thái Món hàng Thu hộ Tổng cước Chưa …" at bounding box center [690, 331] width 1380 height 663
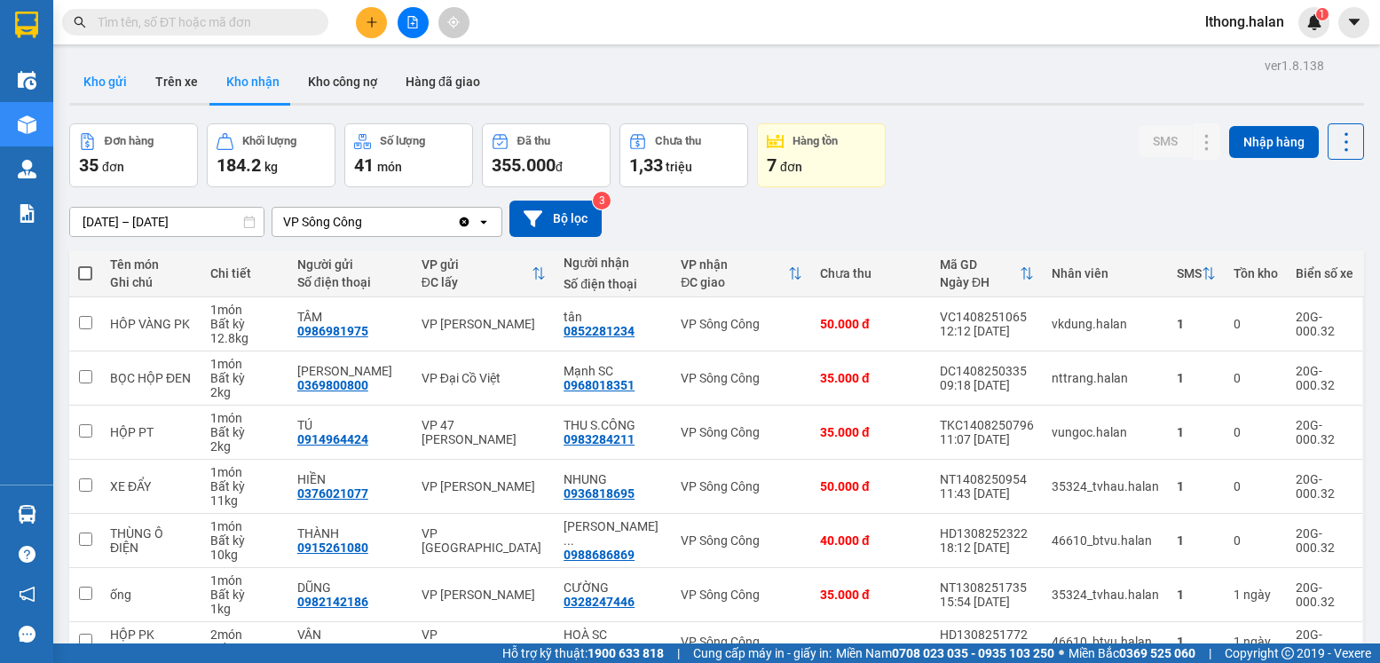
click at [107, 93] on button "Kho gửi" at bounding box center [105, 81] width 72 height 43
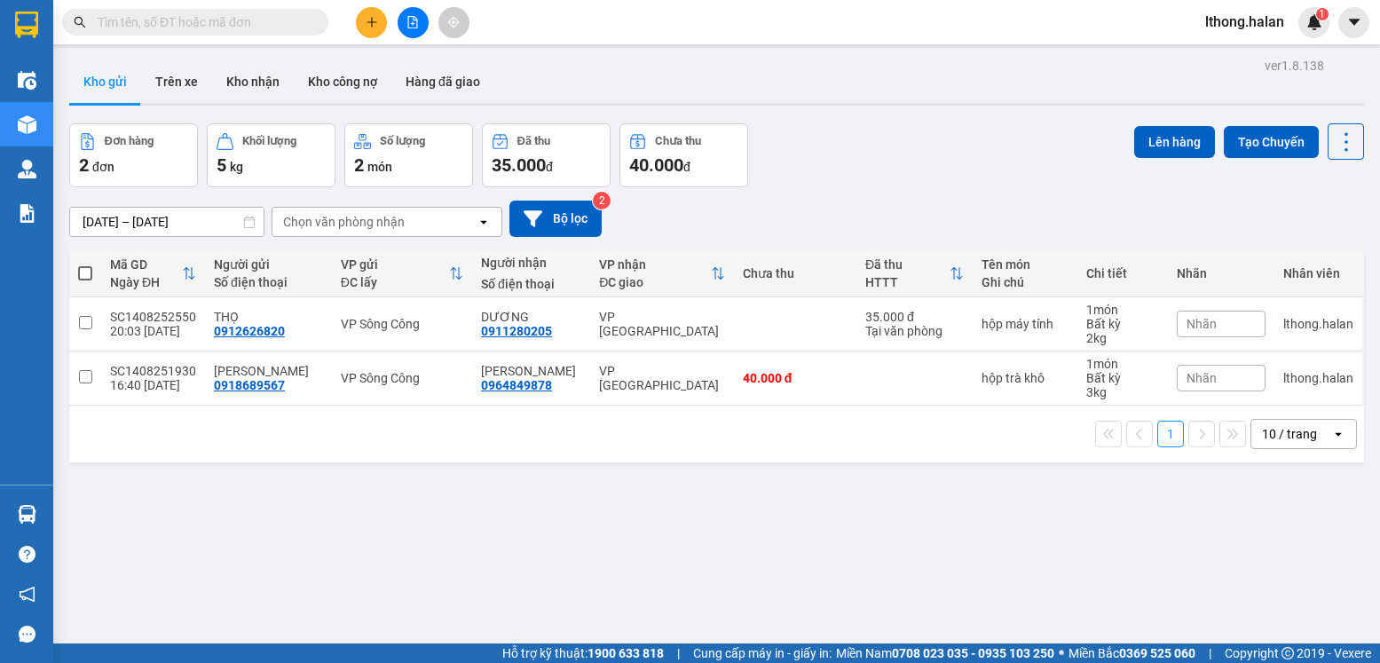
click at [258, 25] on input "text" at bounding box center [202, 22] width 209 height 20
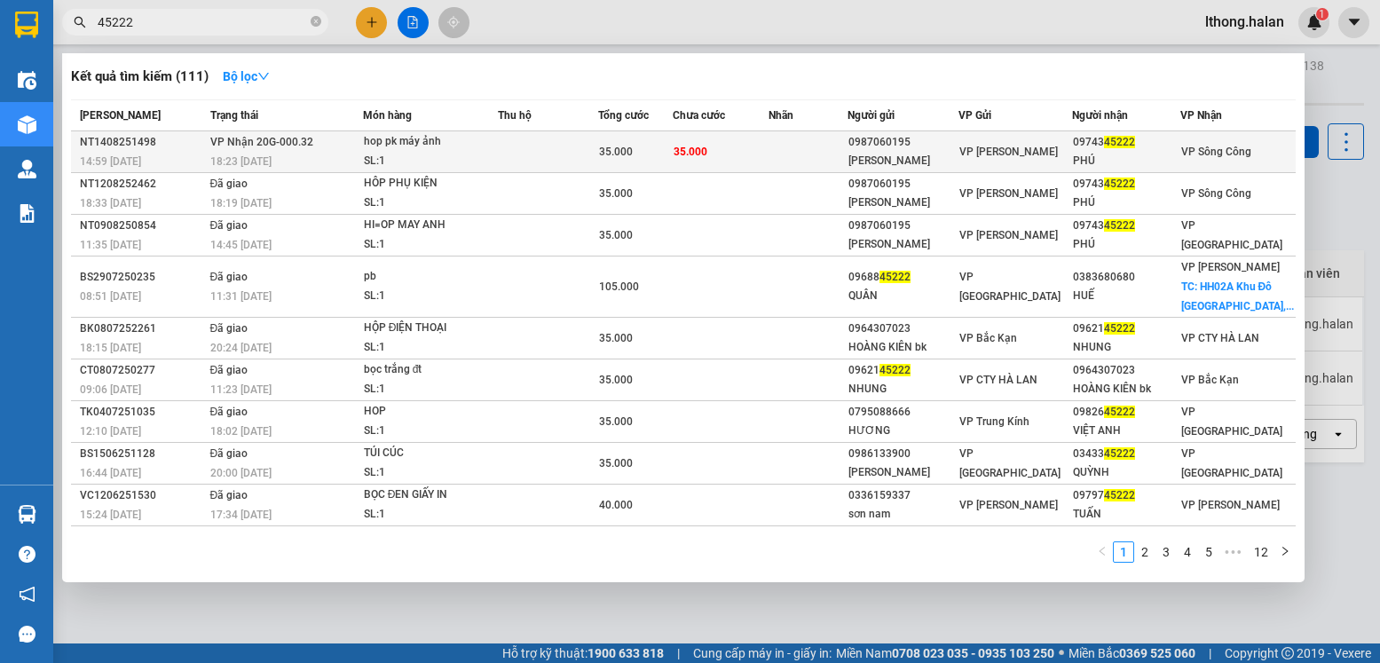
type input "45222"
click at [730, 156] on td "35.000" at bounding box center [721, 152] width 96 height 42
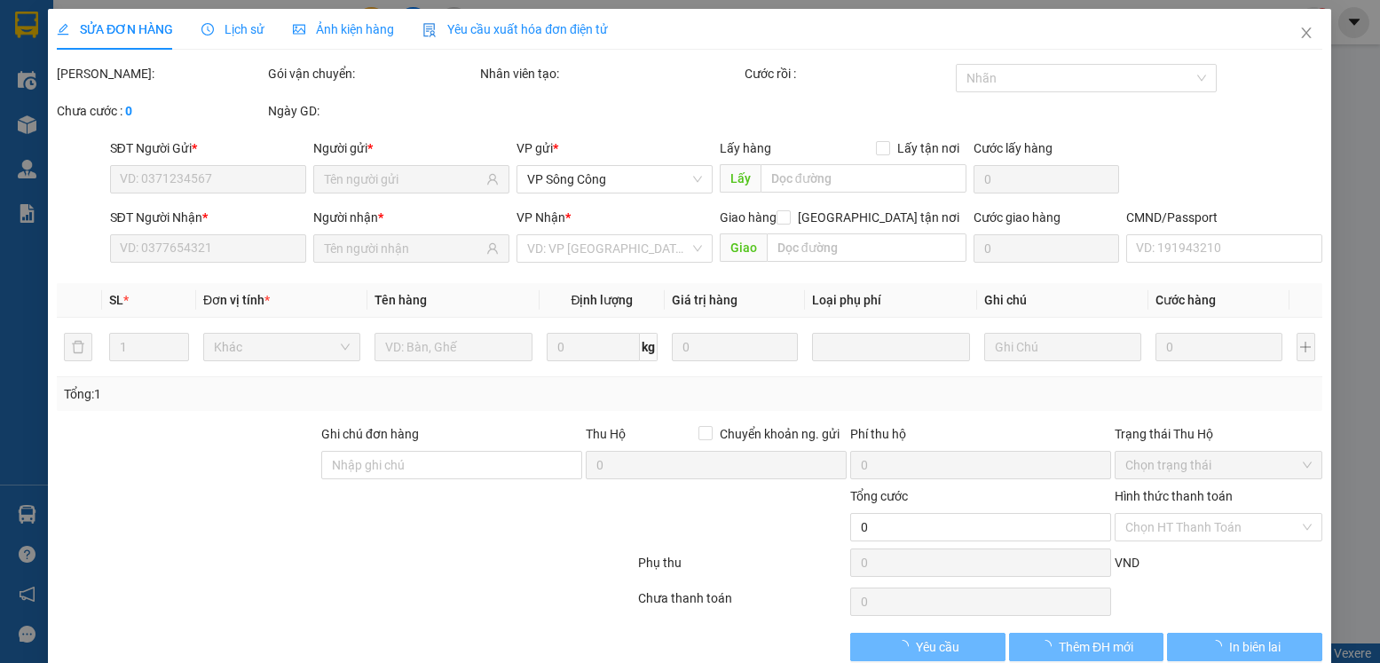
type input "0987060195"
type input "[PERSON_NAME]"
type input "0974345222"
type input "PHÚ"
type input "35.000"
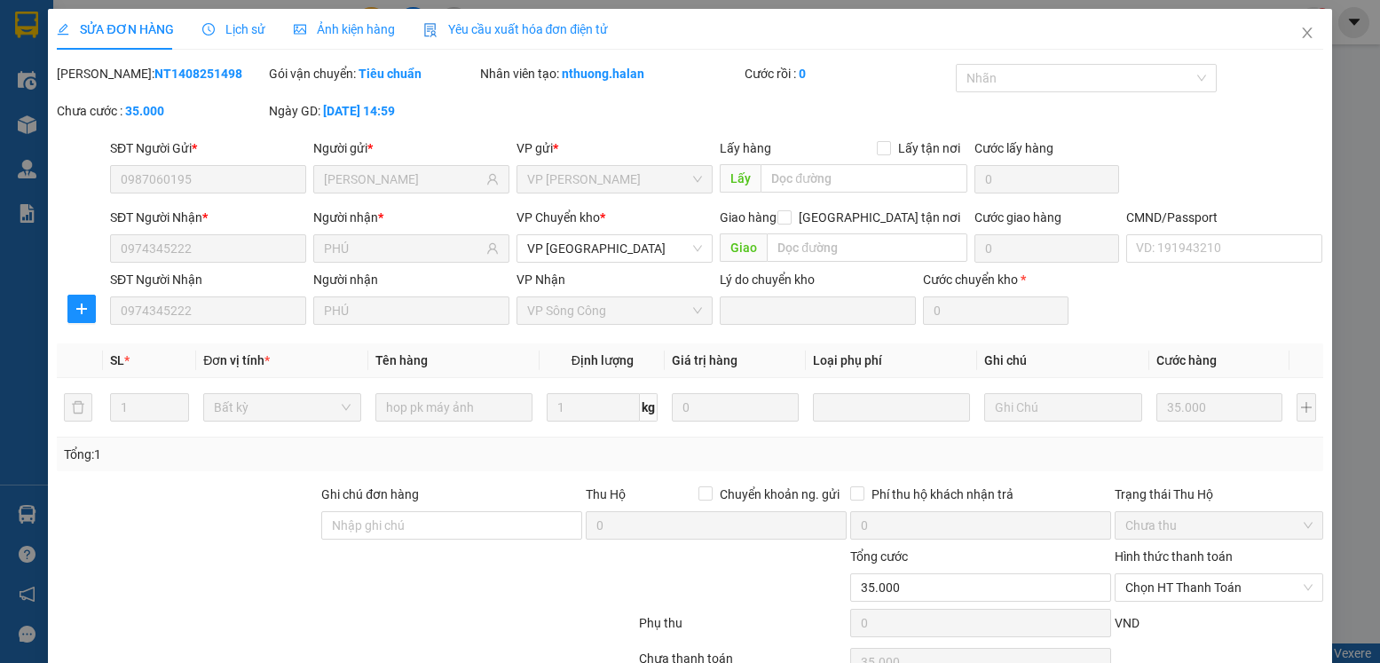
scroll to position [93, 0]
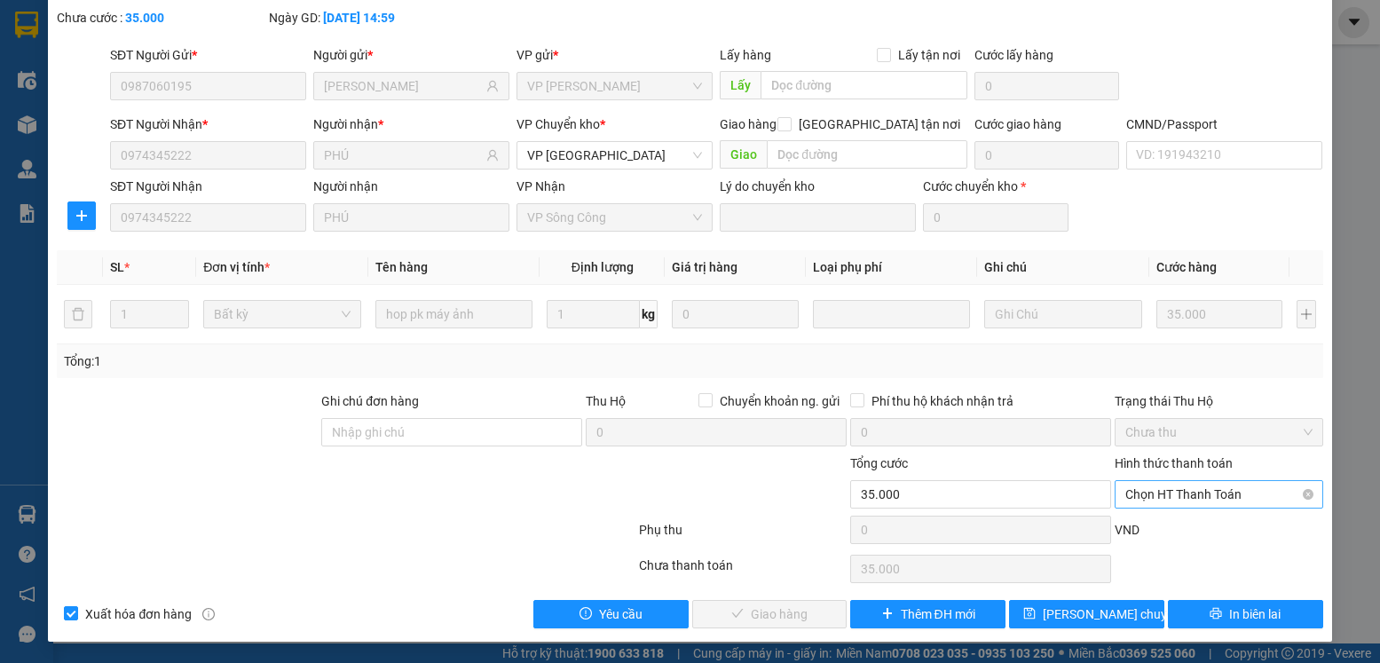
click at [1236, 495] on span "Chọn HT Thanh Toán" at bounding box center [1218, 494] width 186 height 27
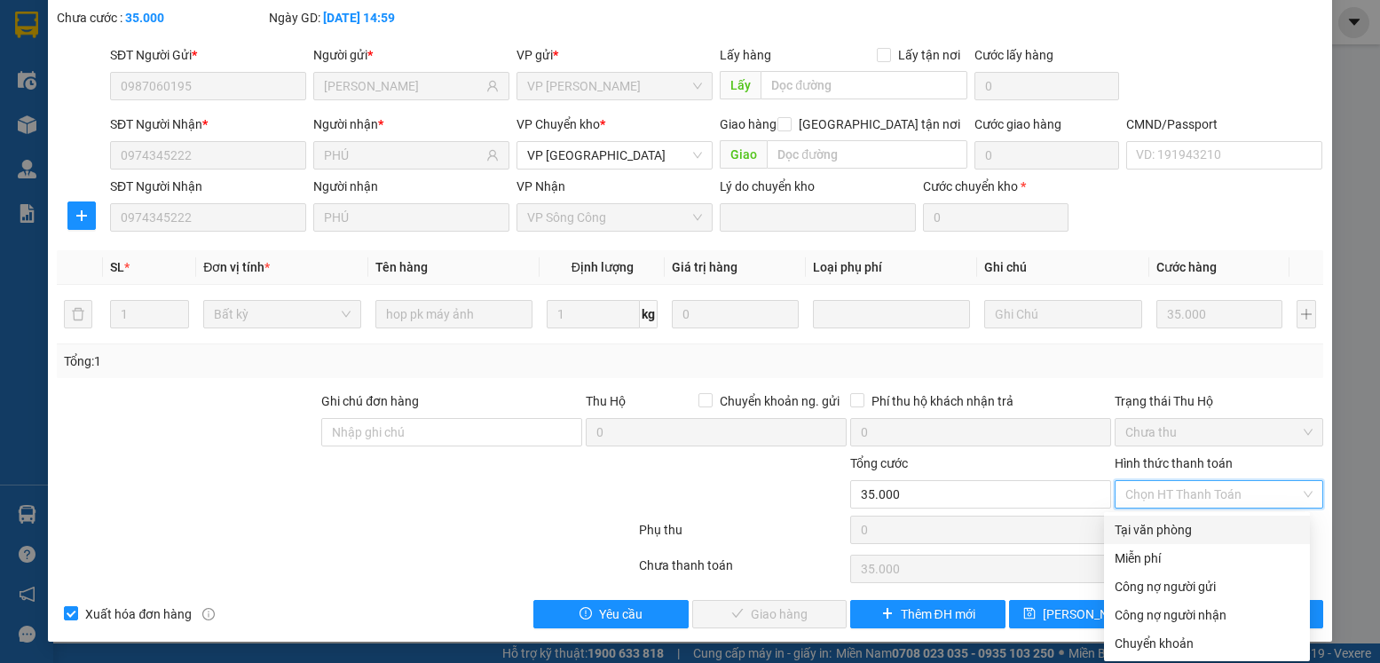
click at [1166, 533] on div "Tại văn phòng" at bounding box center [1207, 530] width 185 height 20
type input "0"
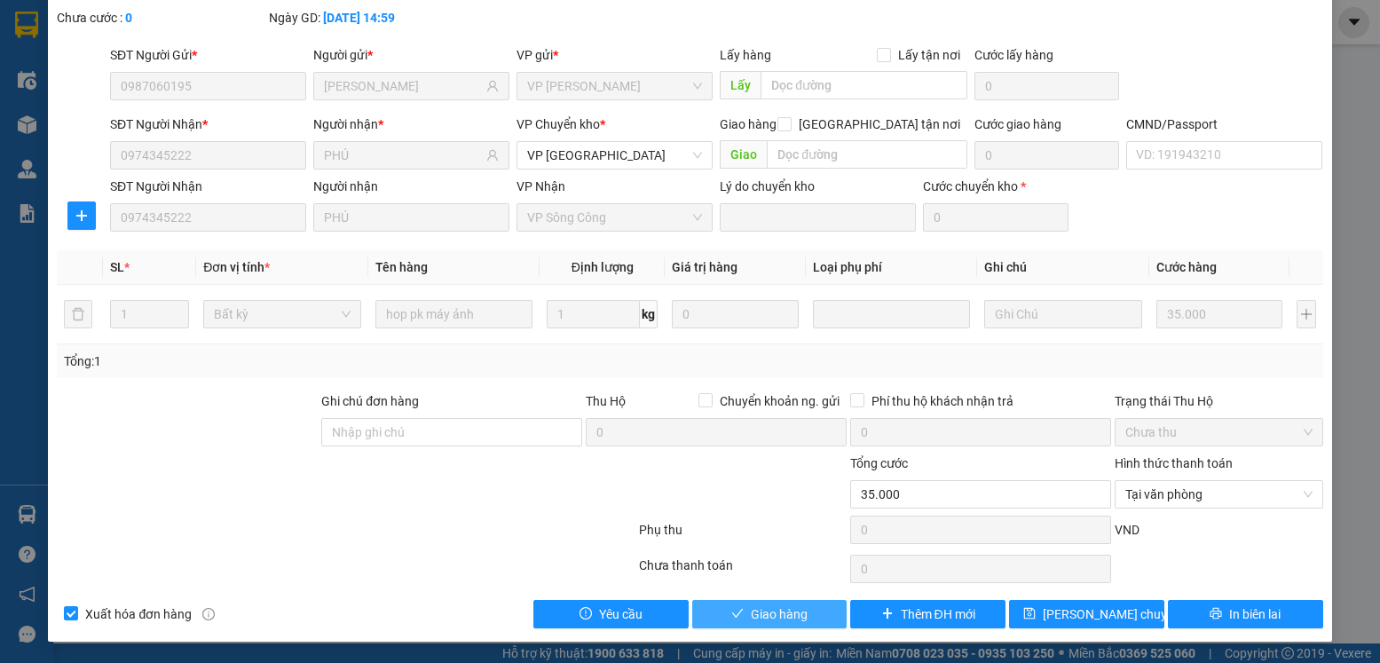
click at [751, 614] on span "Giao hàng" at bounding box center [779, 614] width 57 height 20
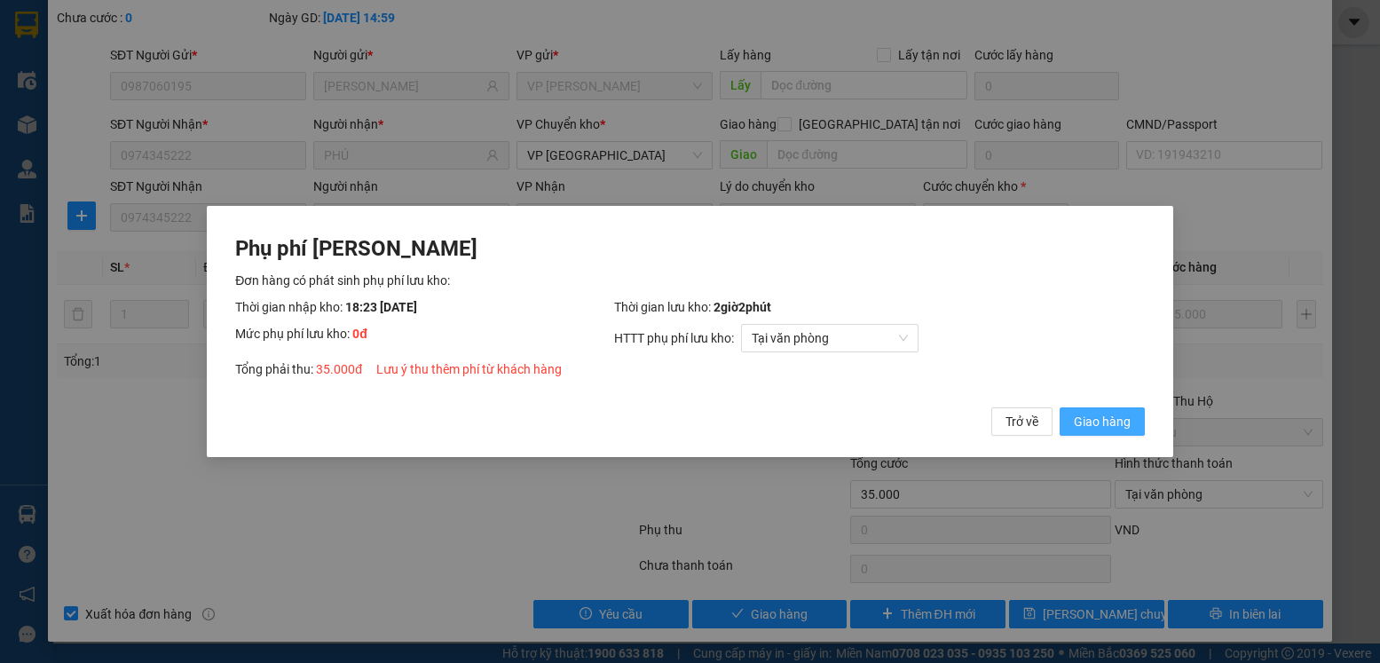
click at [1090, 423] on span "Giao hàng" at bounding box center [1102, 422] width 57 height 20
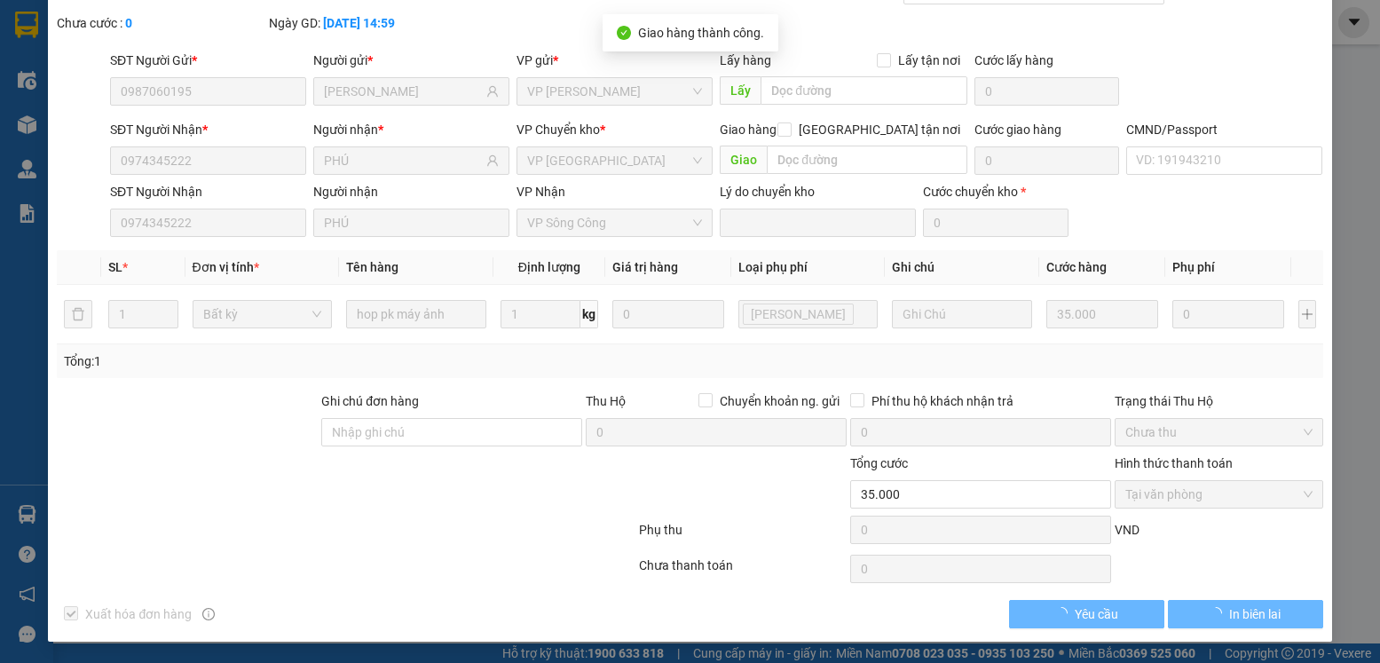
scroll to position [0, 0]
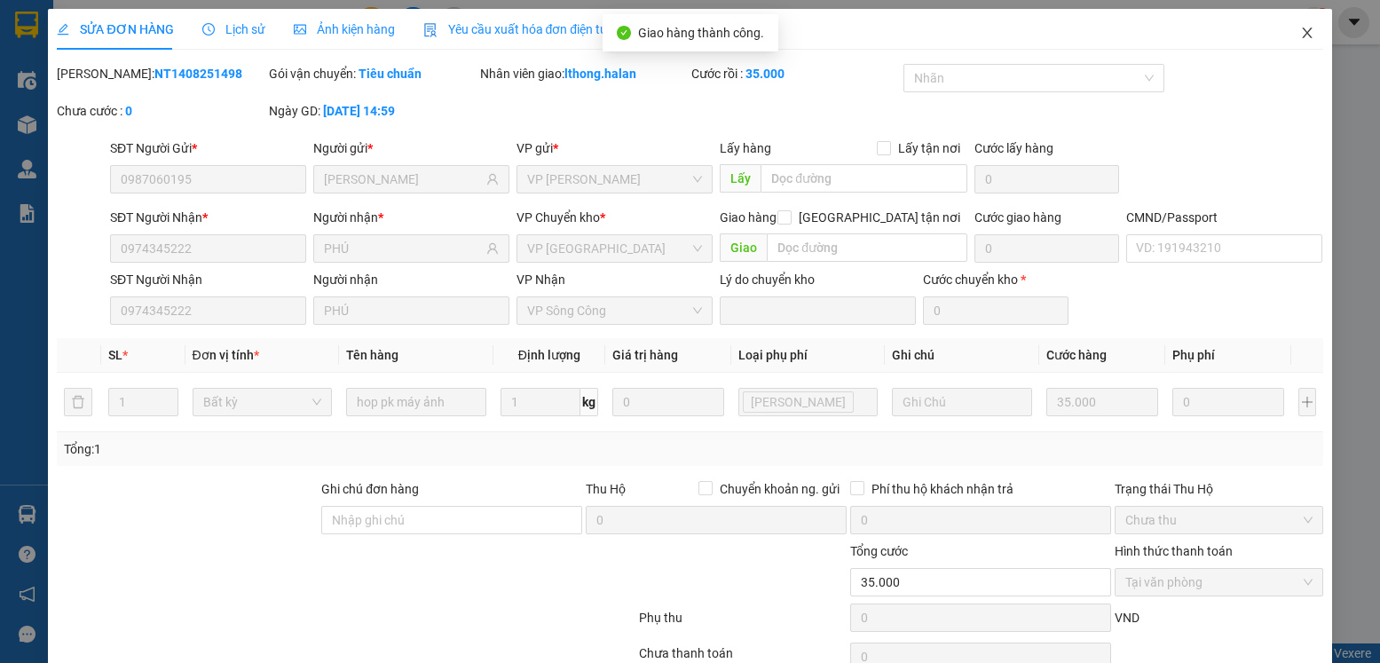
drag, startPoint x: 1291, startPoint y: 32, endPoint x: 576, endPoint y: 19, distance: 715.5
click at [1300, 33] on icon "close" at bounding box center [1307, 33] width 14 height 14
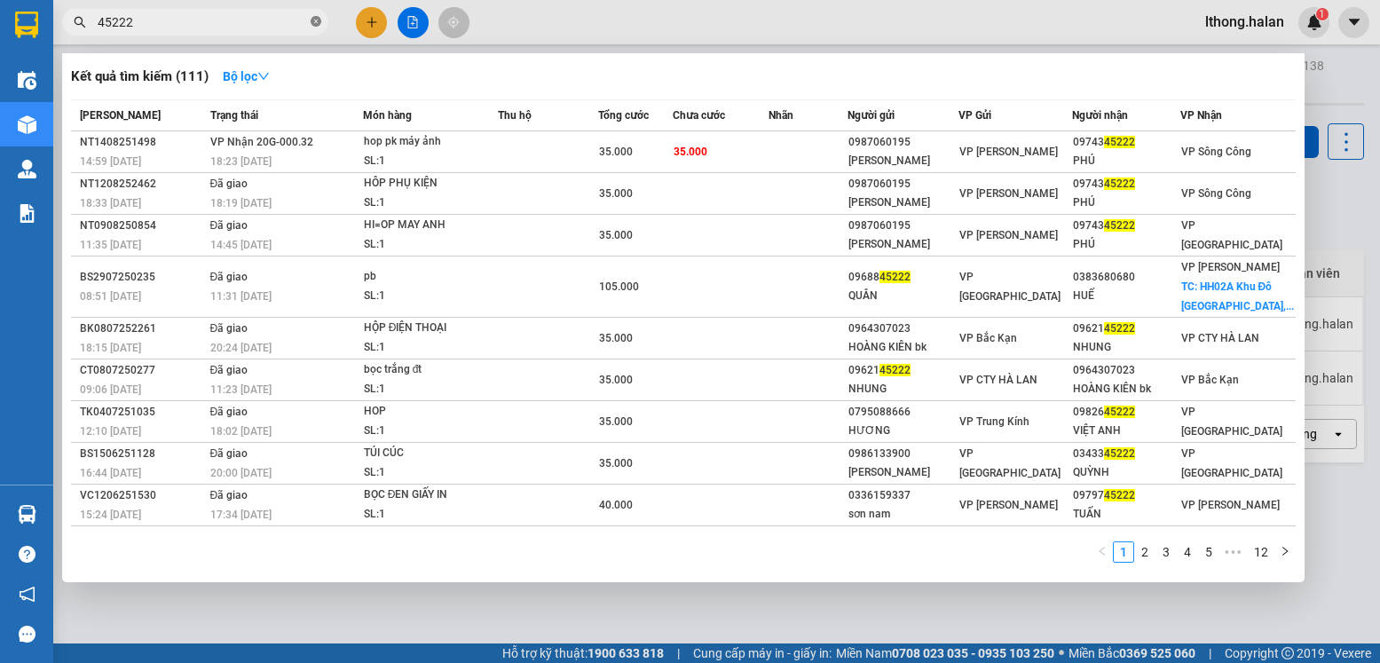
click at [315, 22] on icon "close-circle" at bounding box center [316, 21] width 11 height 11
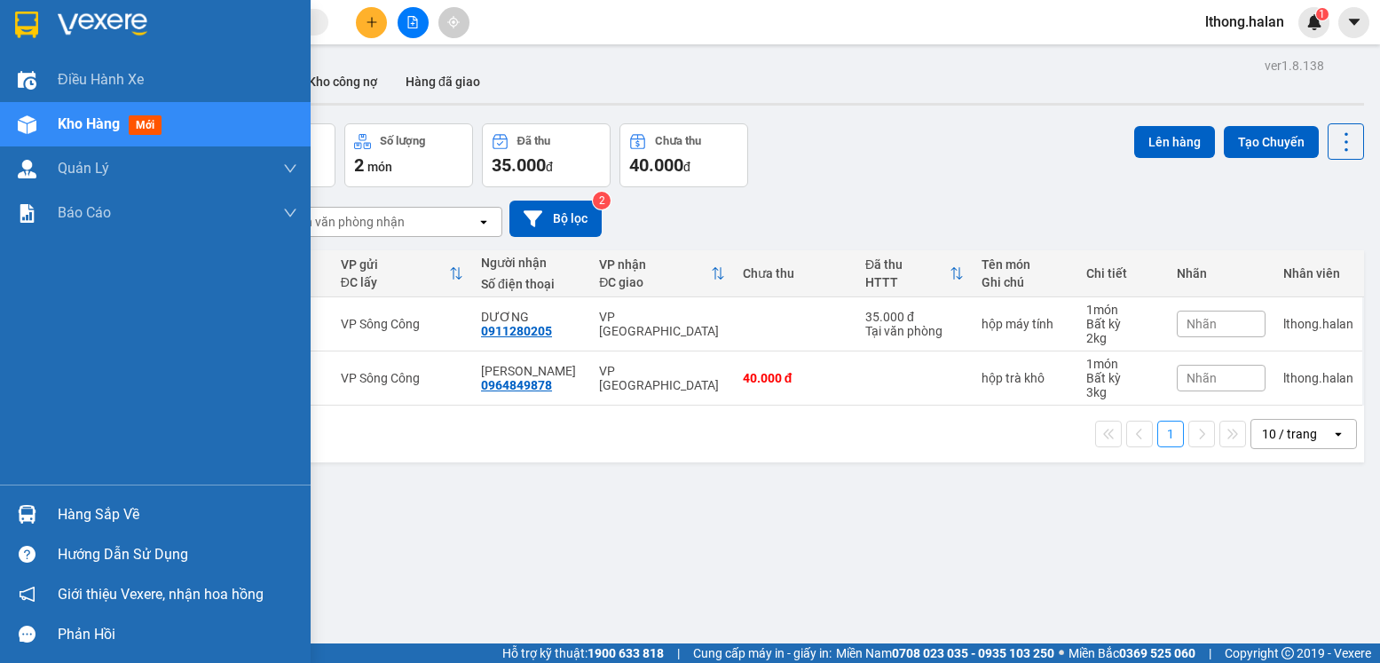
click at [118, 514] on div "Hàng sắp về" at bounding box center [178, 514] width 240 height 27
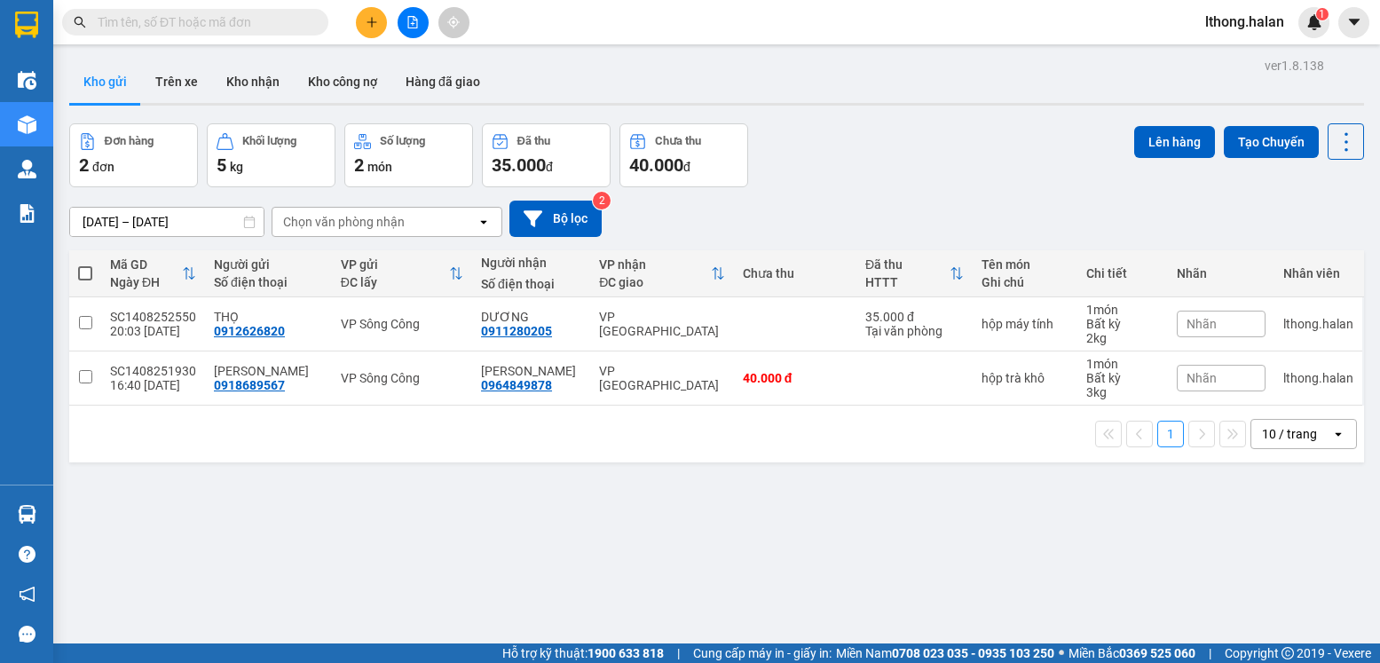
click at [979, 547] on section "Kết quả tìm kiếm ( 111 ) Bộ lọc Mã ĐH Trạng thái Món hàng Thu hộ Tổng cước Chưa…" at bounding box center [690, 331] width 1380 height 663
click at [237, 90] on button "Kho nhận" at bounding box center [253, 81] width 82 height 43
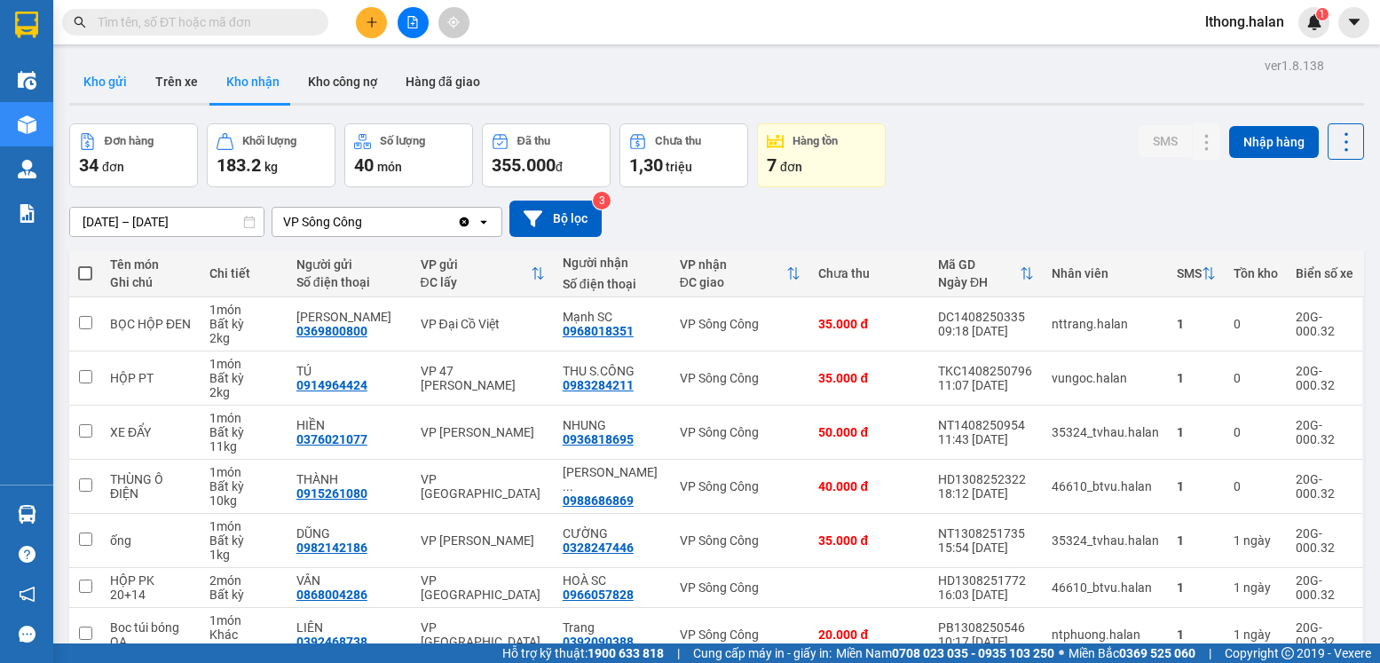
click at [99, 83] on button "Kho gửi" at bounding box center [105, 81] width 72 height 43
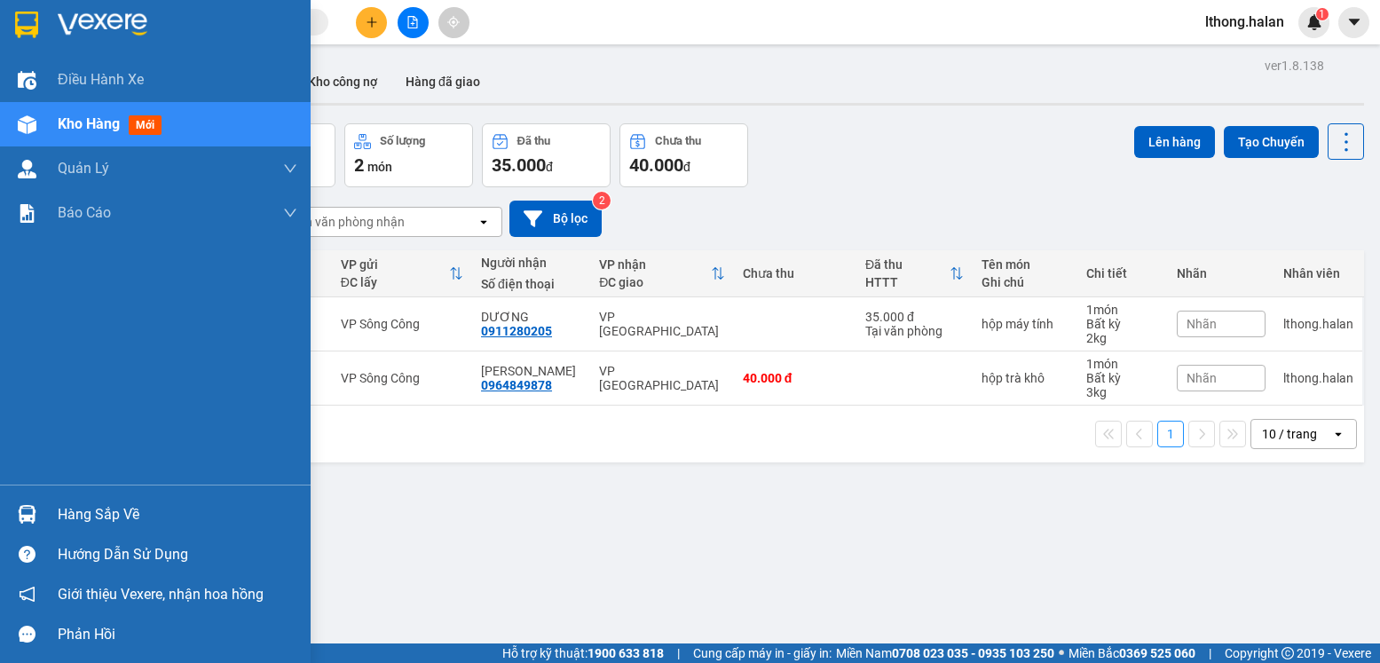
click at [118, 509] on div "Hàng sắp về" at bounding box center [178, 514] width 240 height 27
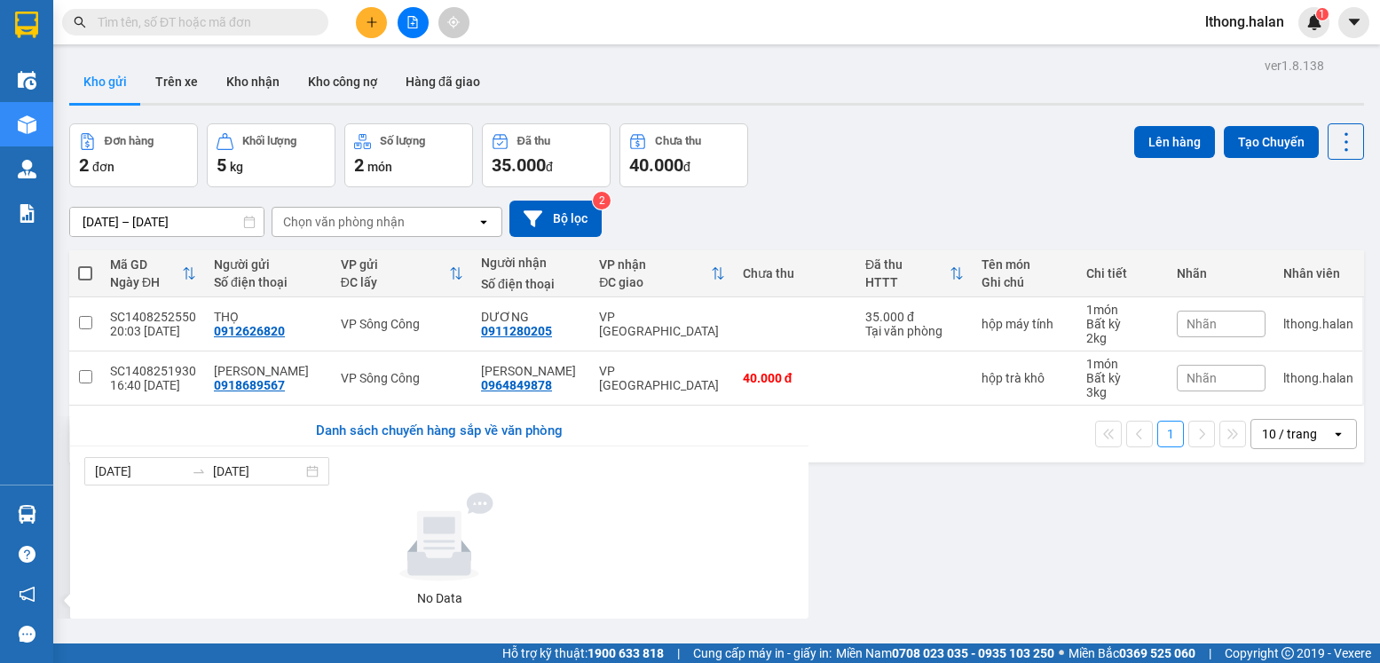
click at [863, 520] on section "Kết quả tìm kiếm ( 111 ) Bộ lọc Mã ĐH Trạng thái Món hàng Thu hộ Tổng cước Chưa…" at bounding box center [690, 331] width 1380 height 663
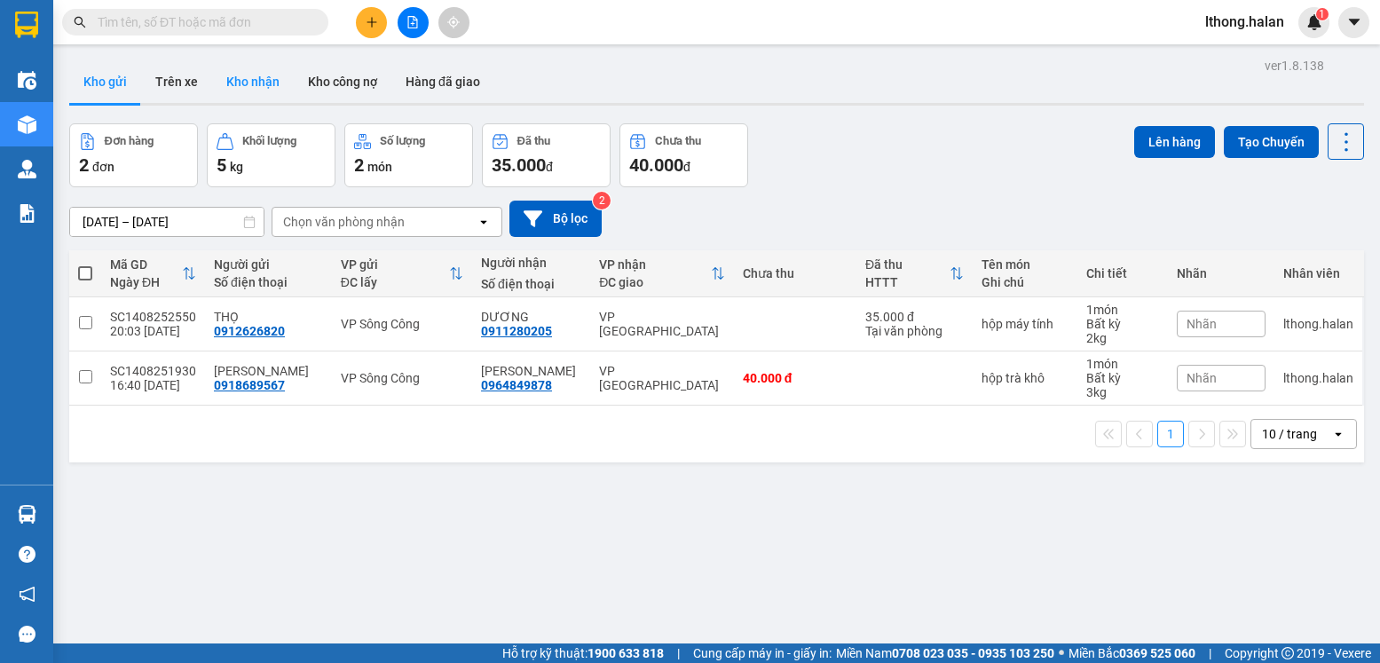
click at [255, 83] on button "Kho nhận" at bounding box center [253, 81] width 82 height 43
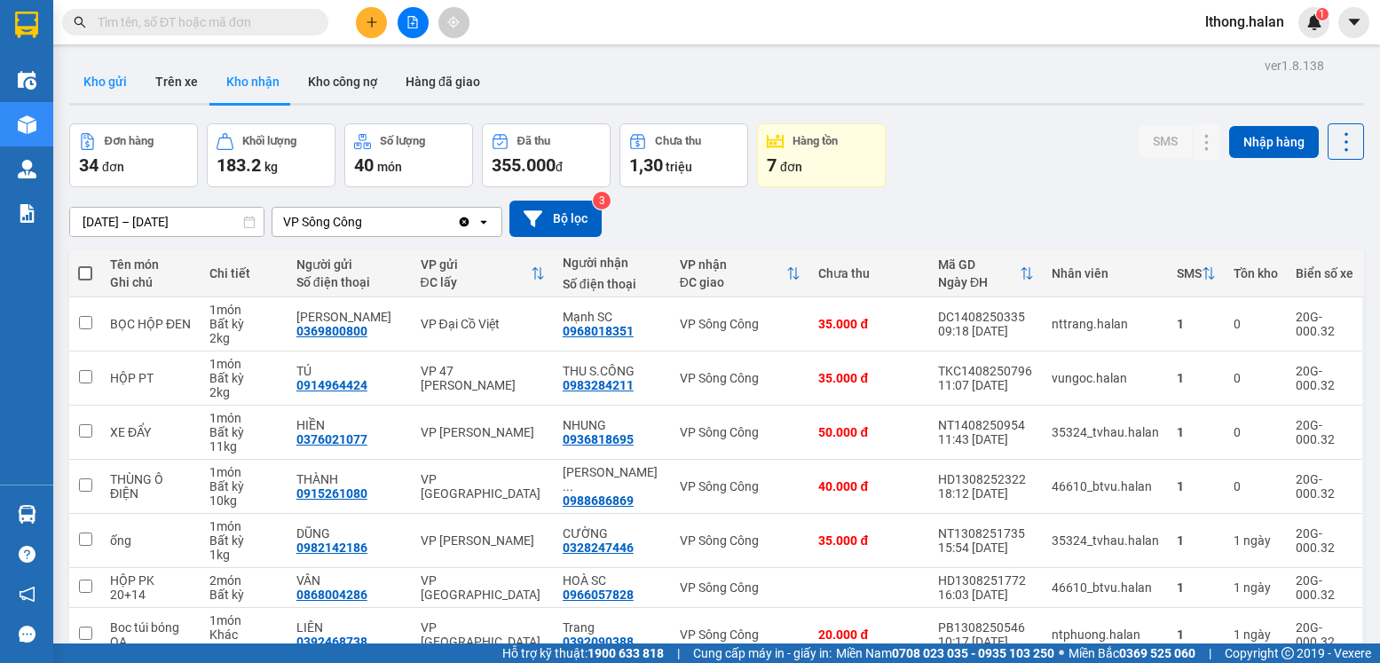
click at [101, 83] on button "Kho gửi" at bounding box center [105, 81] width 72 height 43
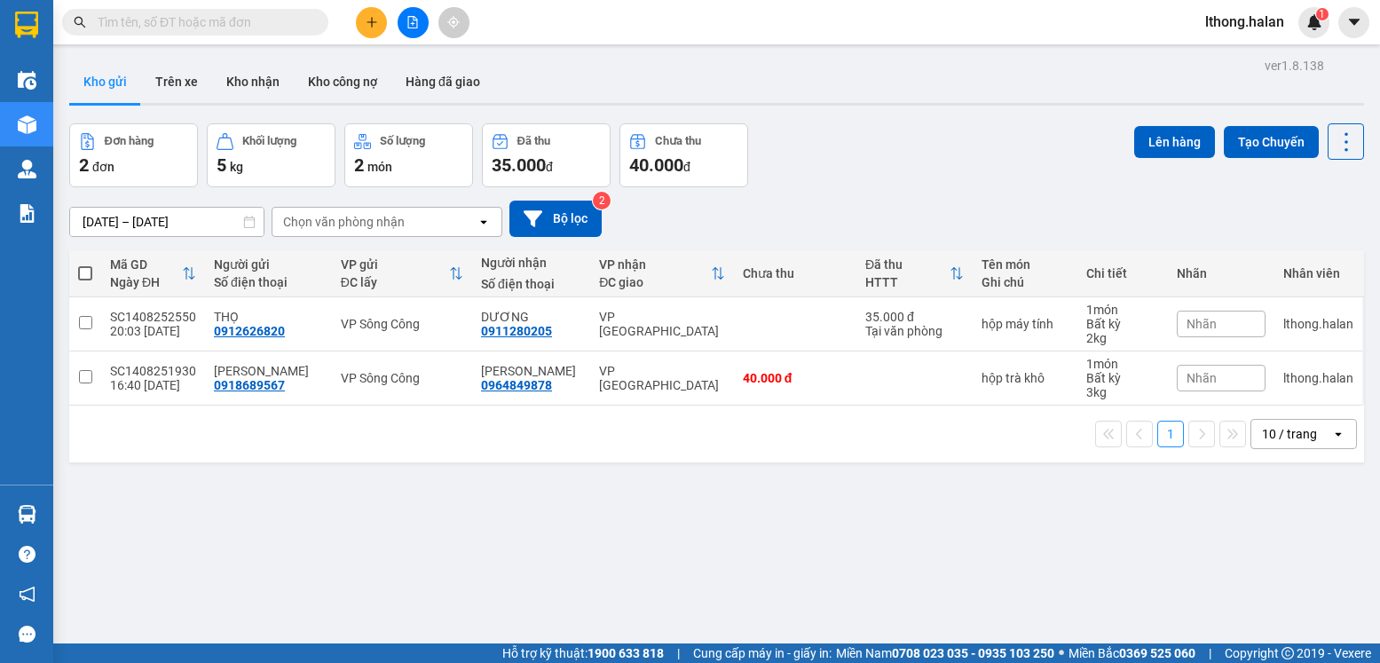
click at [261, 20] on input "text" at bounding box center [202, 22] width 209 height 20
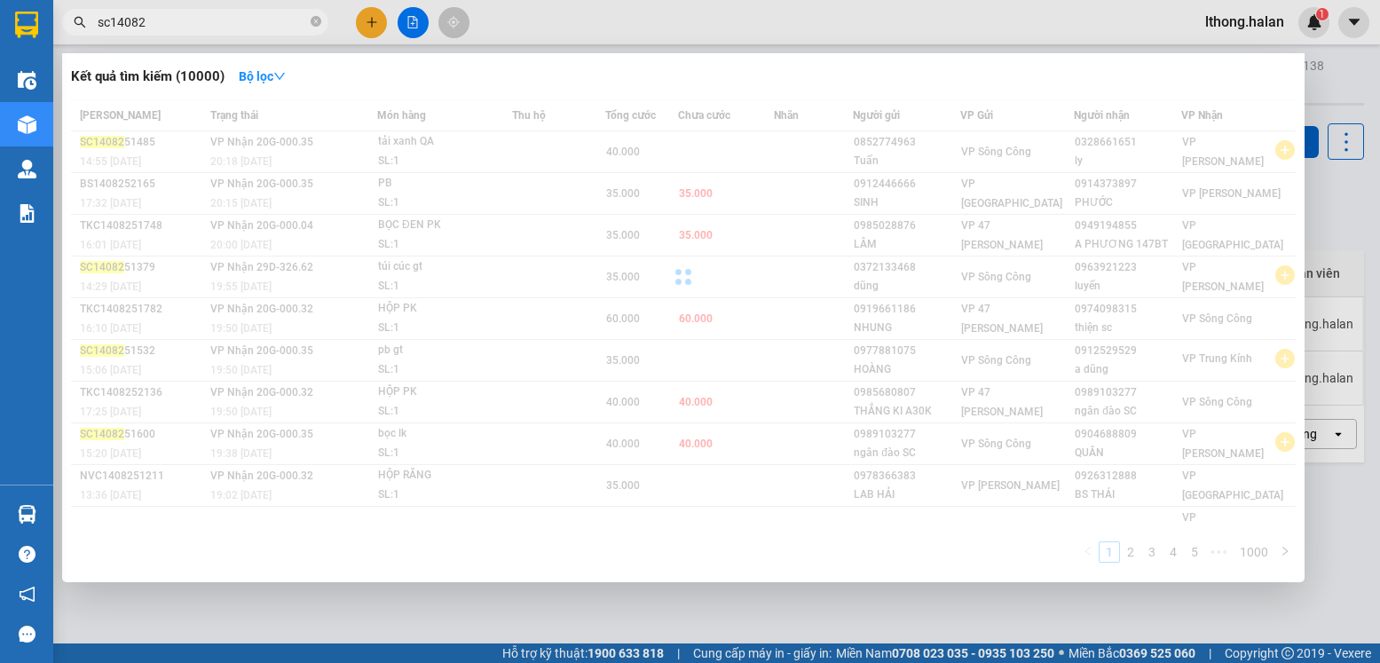
type input "sc140825"
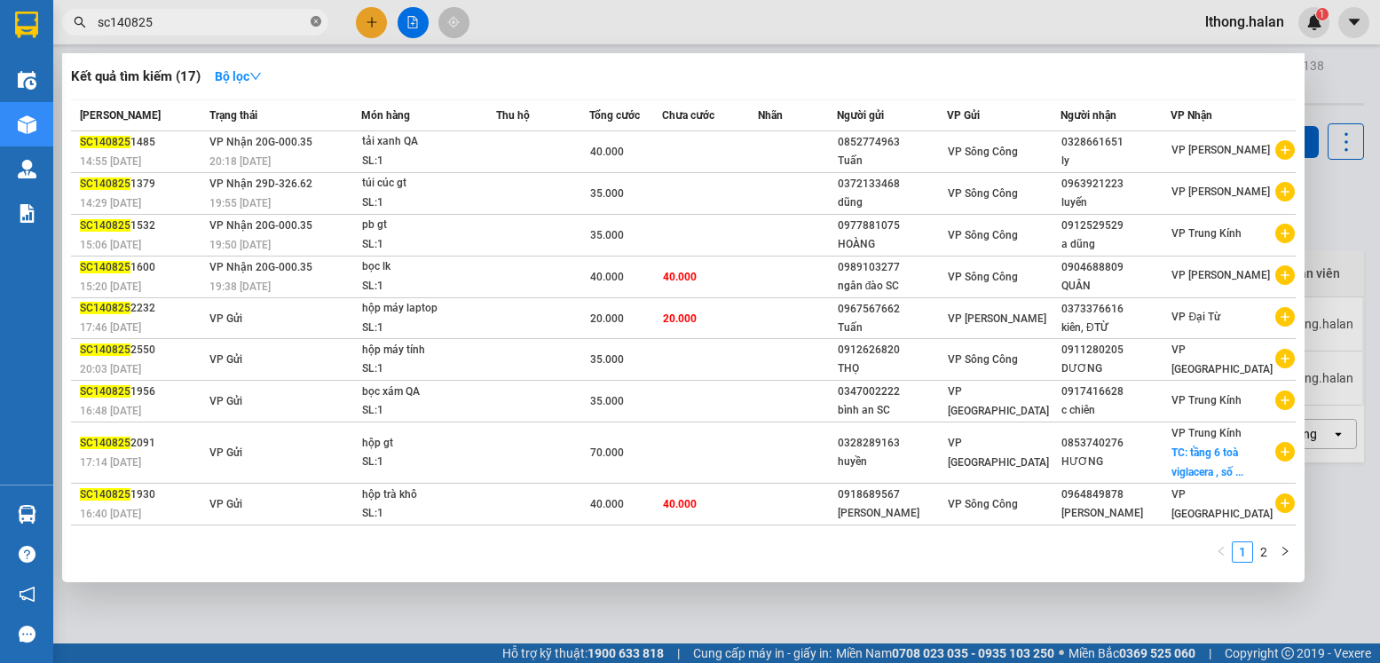
click at [319, 22] on icon "close-circle" at bounding box center [316, 21] width 11 height 11
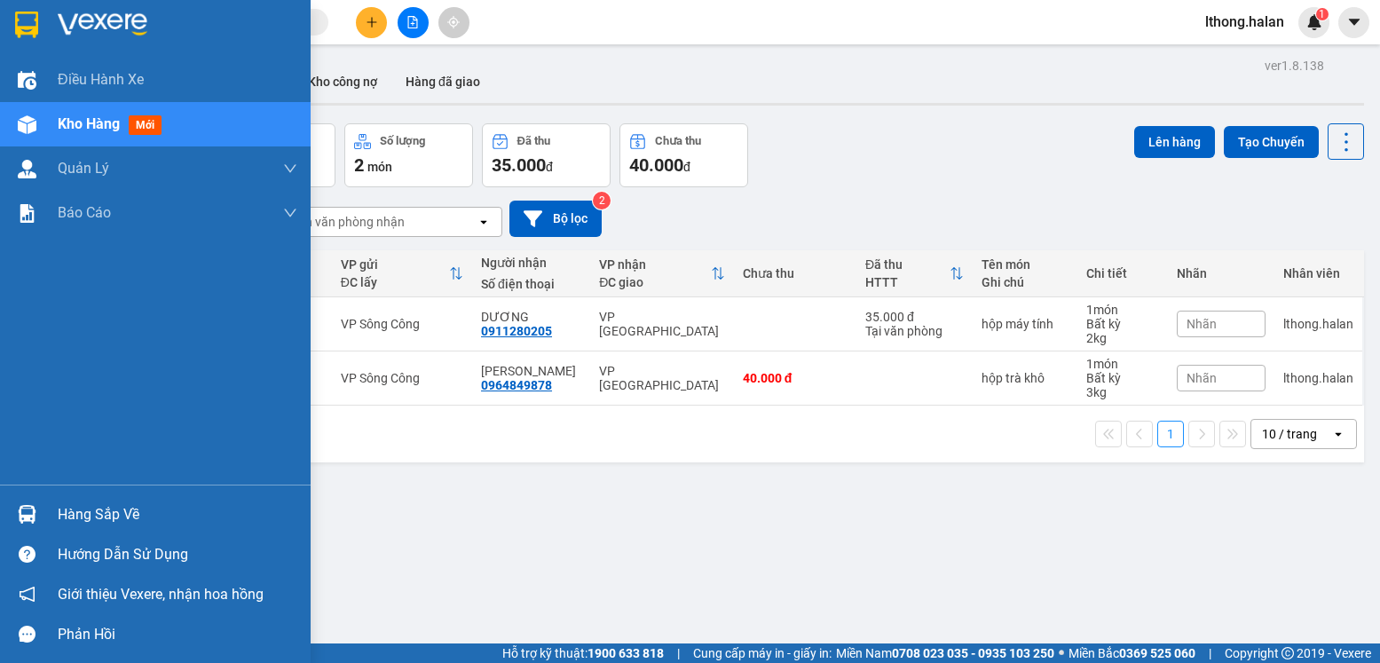
click at [99, 519] on div "Hàng sắp về" at bounding box center [178, 514] width 240 height 27
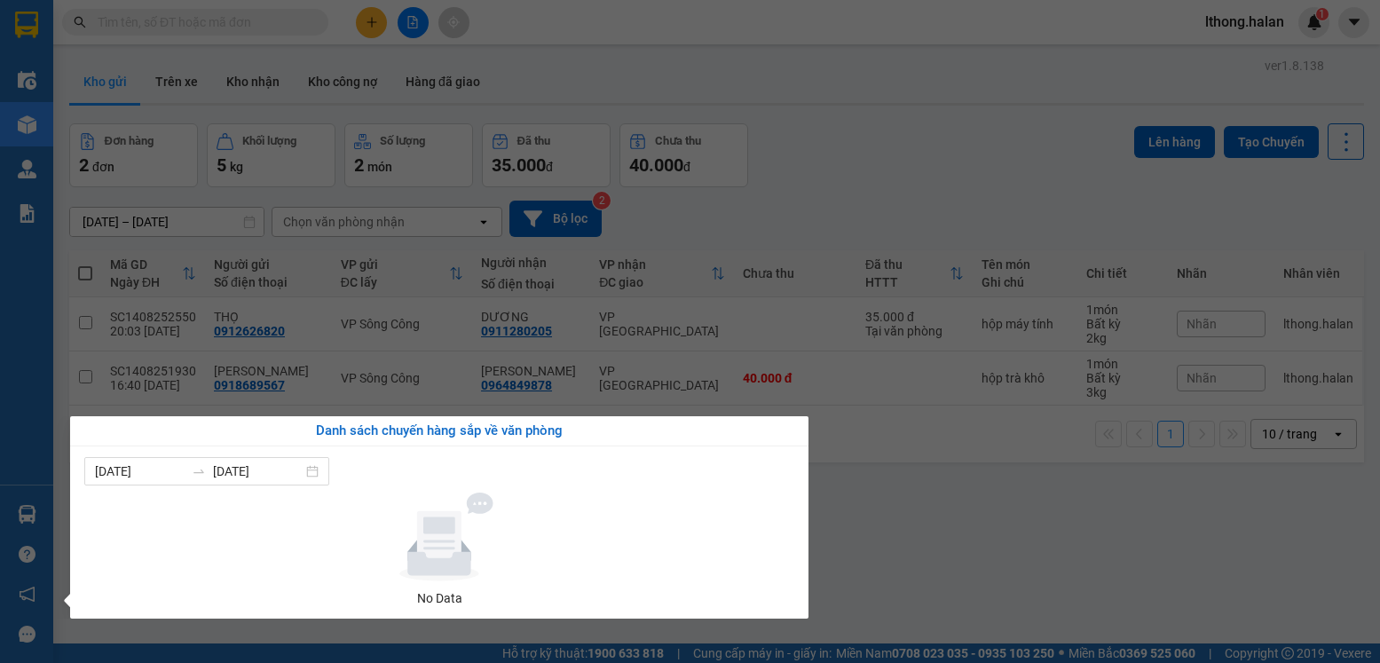
click at [993, 517] on section "Kết quả tìm kiếm ( 17 ) Bộ lọc Mã ĐH Trạng thái Món hàng Thu hộ Tổng cước Chưa …" at bounding box center [690, 331] width 1380 height 663
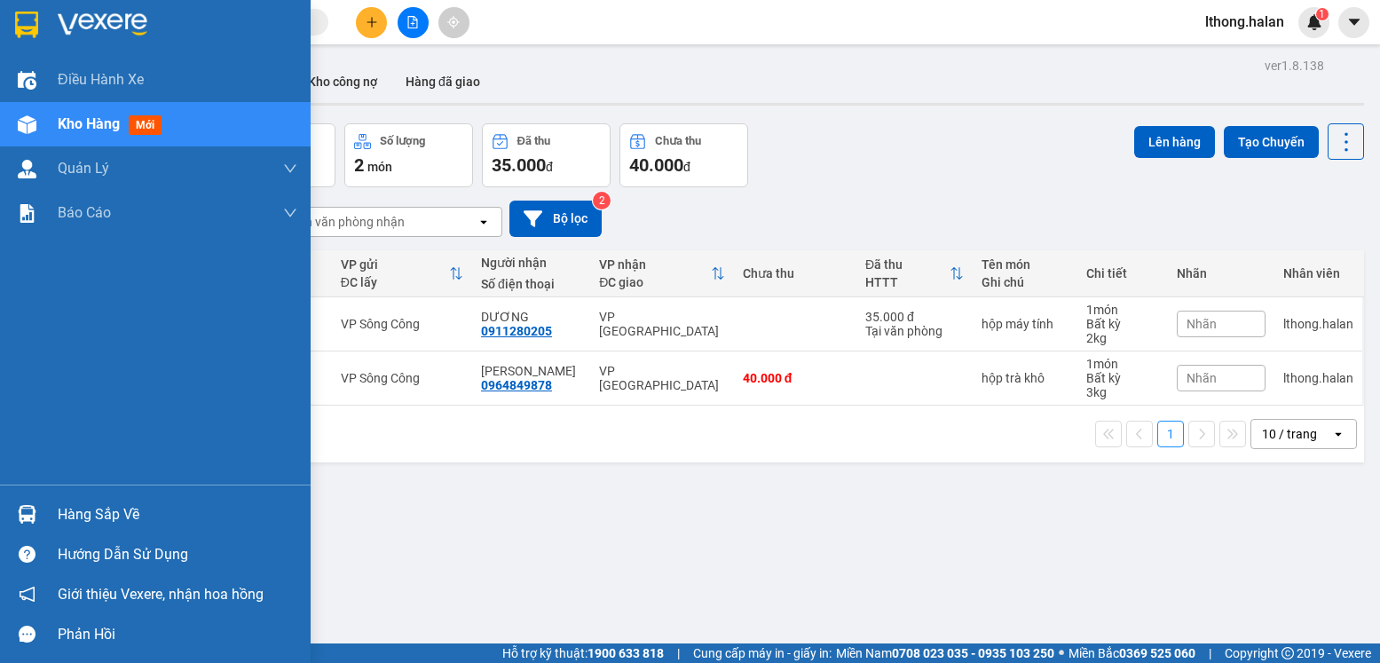
click at [108, 509] on div "Hàng sắp về" at bounding box center [178, 514] width 240 height 27
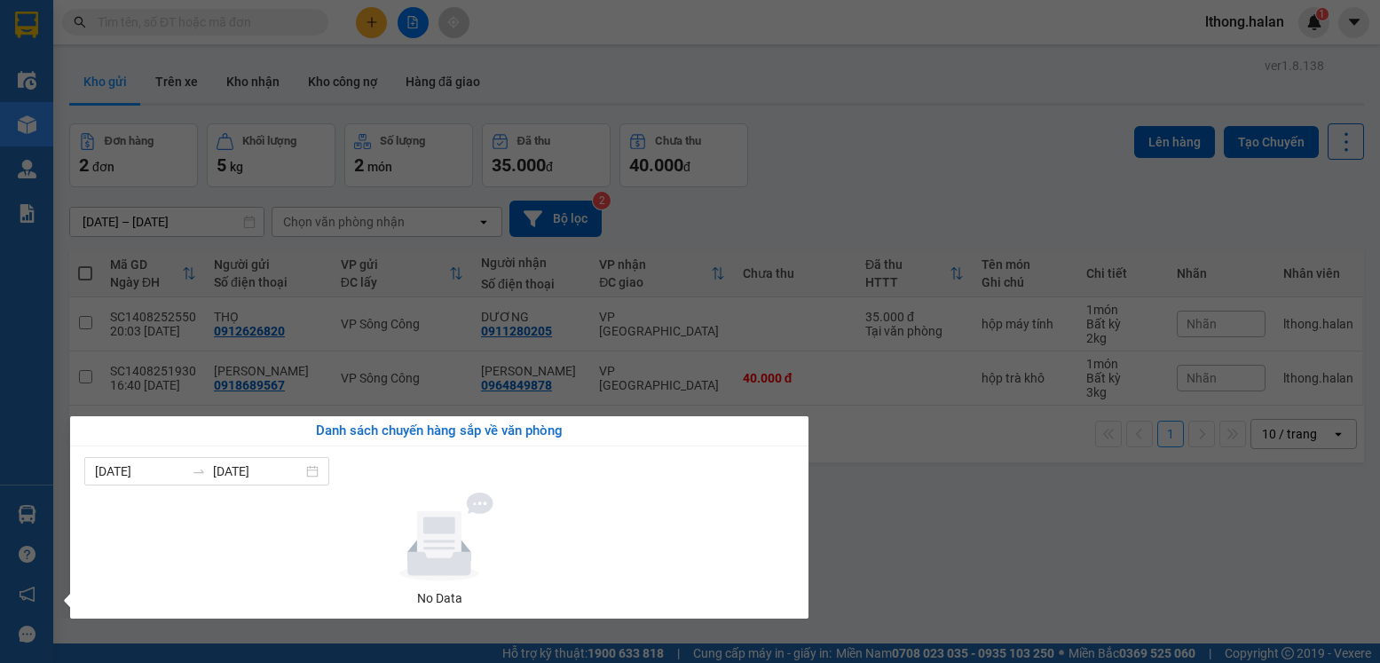
drag, startPoint x: 964, startPoint y: 589, endPoint x: 872, endPoint y: 528, distance: 110.0
click at [962, 588] on section "Kết quả tìm kiếm ( 17 ) Bộ lọc Mã ĐH Trạng thái Món hàng Thu hộ Tổng cước Chưa …" at bounding box center [690, 331] width 1380 height 663
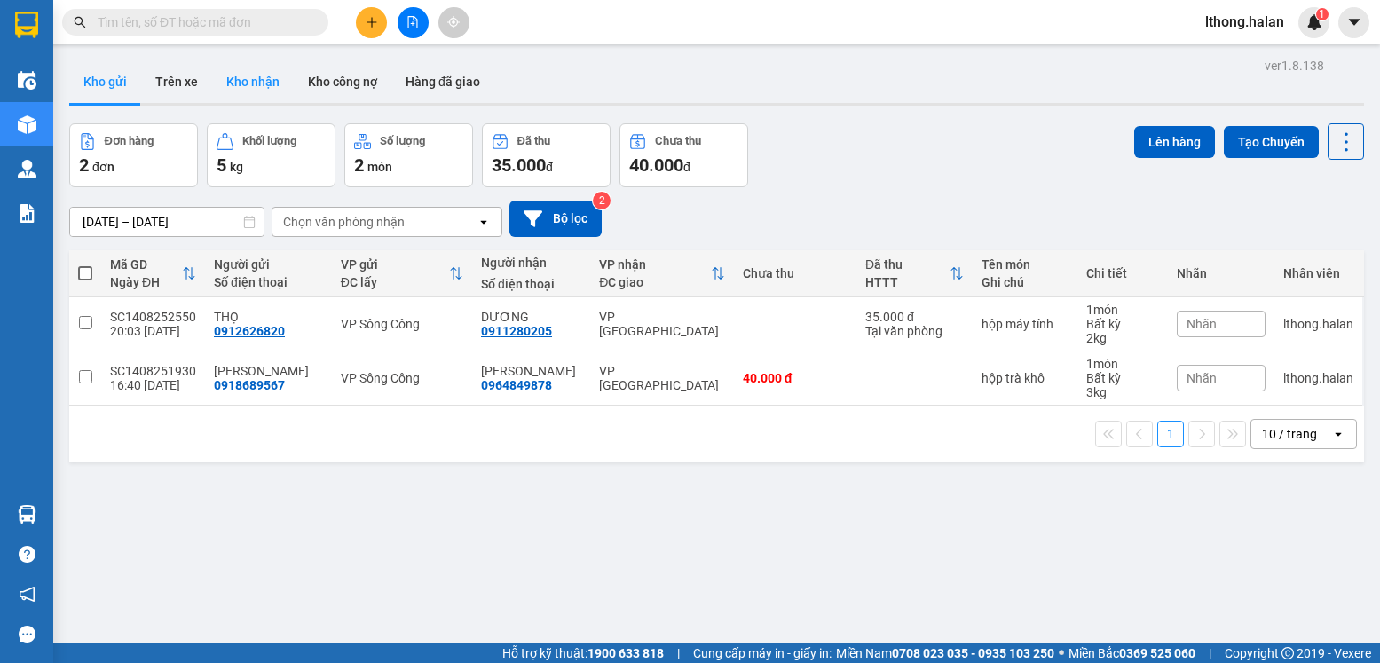
click at [233, 95] on button "Kho nhận" at bounding box center [253, 81] width 82 height 43
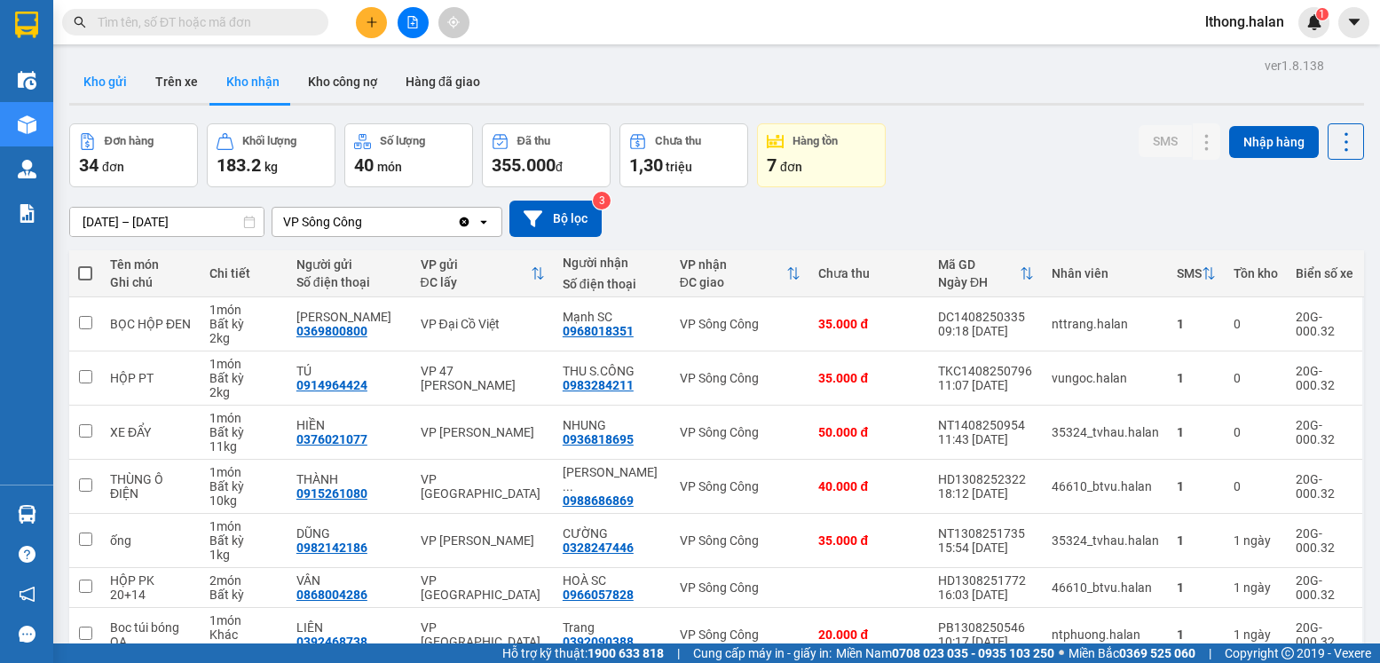
click at [89, 75] on button "Kho gửi" at bounding box center [105, 81] width 72 height 43
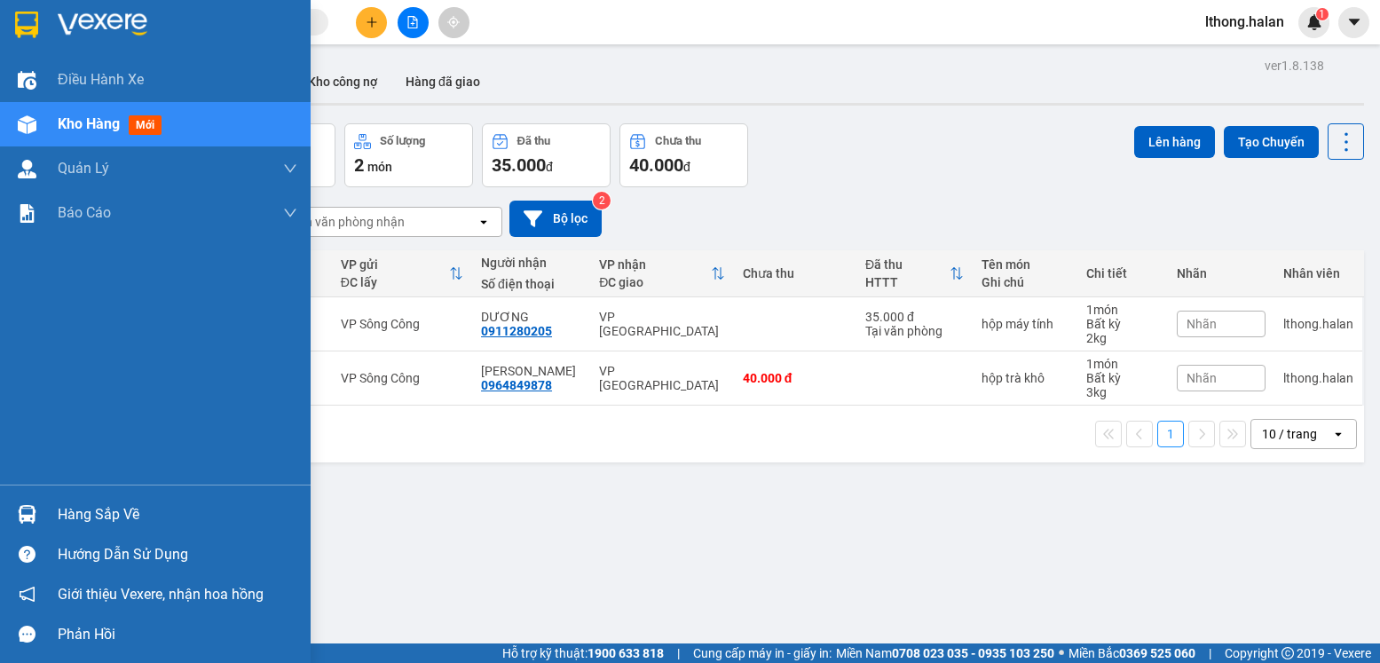
click at [122, 508] on div "Hàng sắp về" at bounding box center [178, 514] width 240 height 27
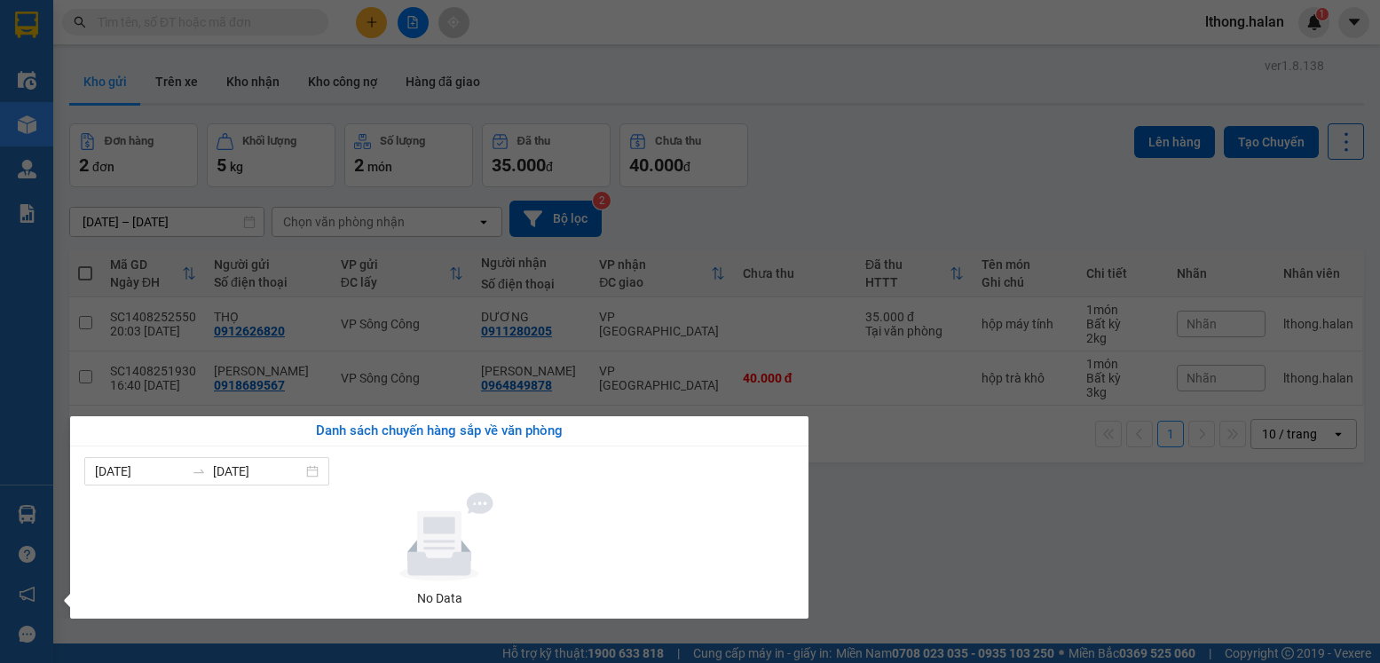
click at [918, 596] on section "Kết quả tìm kiếm ( 17 ) Bộ lọc Mã ĐH Trạng thái Món hàng Thu hộ Tổng cước Chưa …" at bounding box center [690, 331] width 1380 height 663
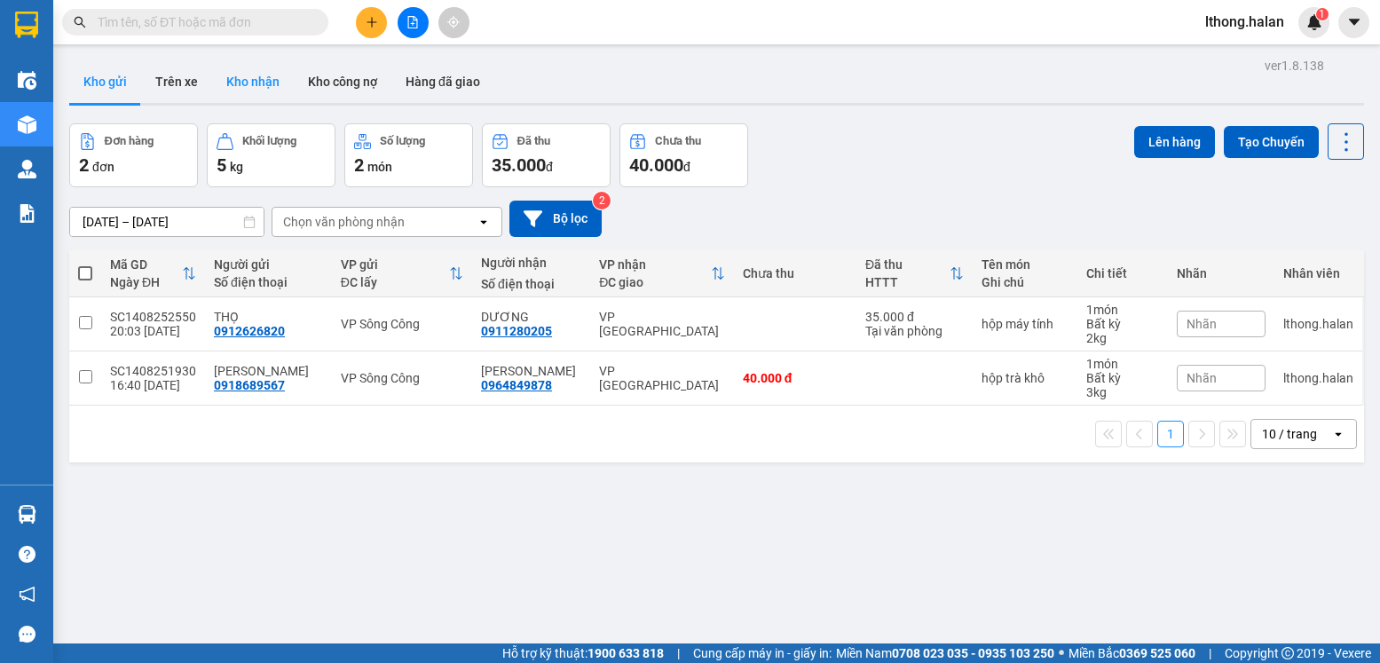
click at [249, 77] on button "Kho nhận" at bounding box center [253, 81] width 82 height 43
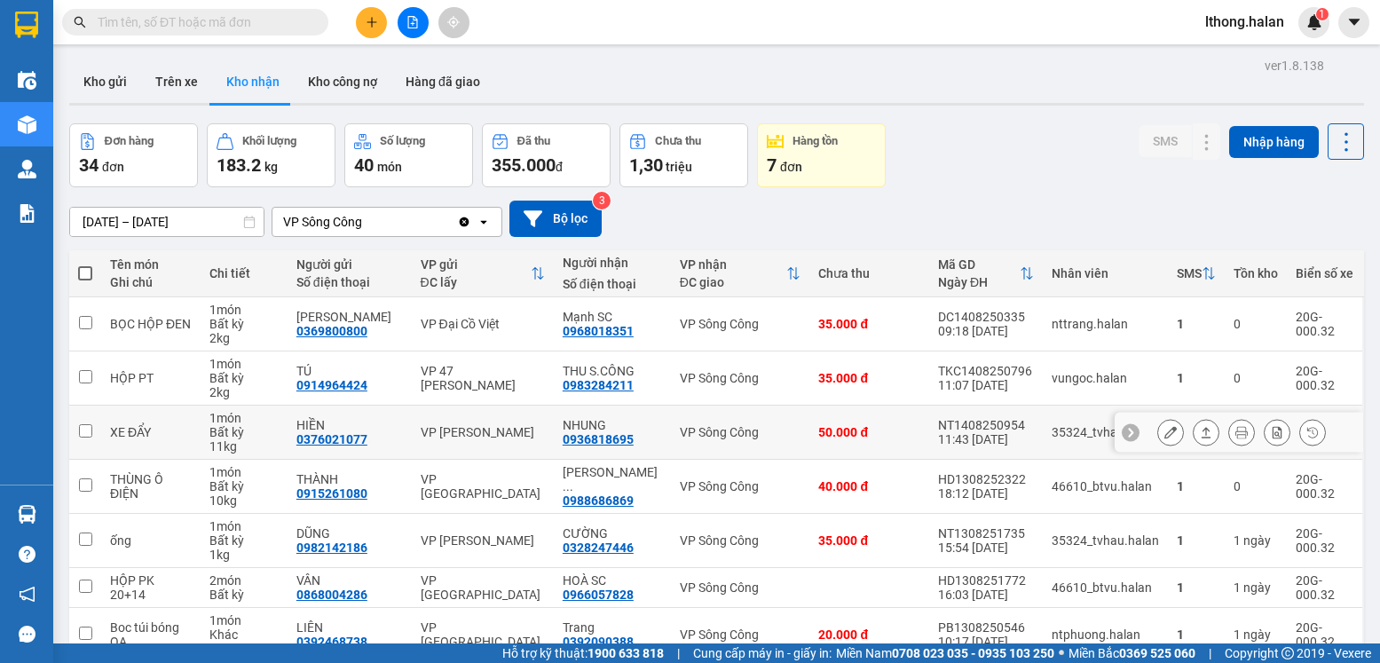
scroll to position [89, 0]
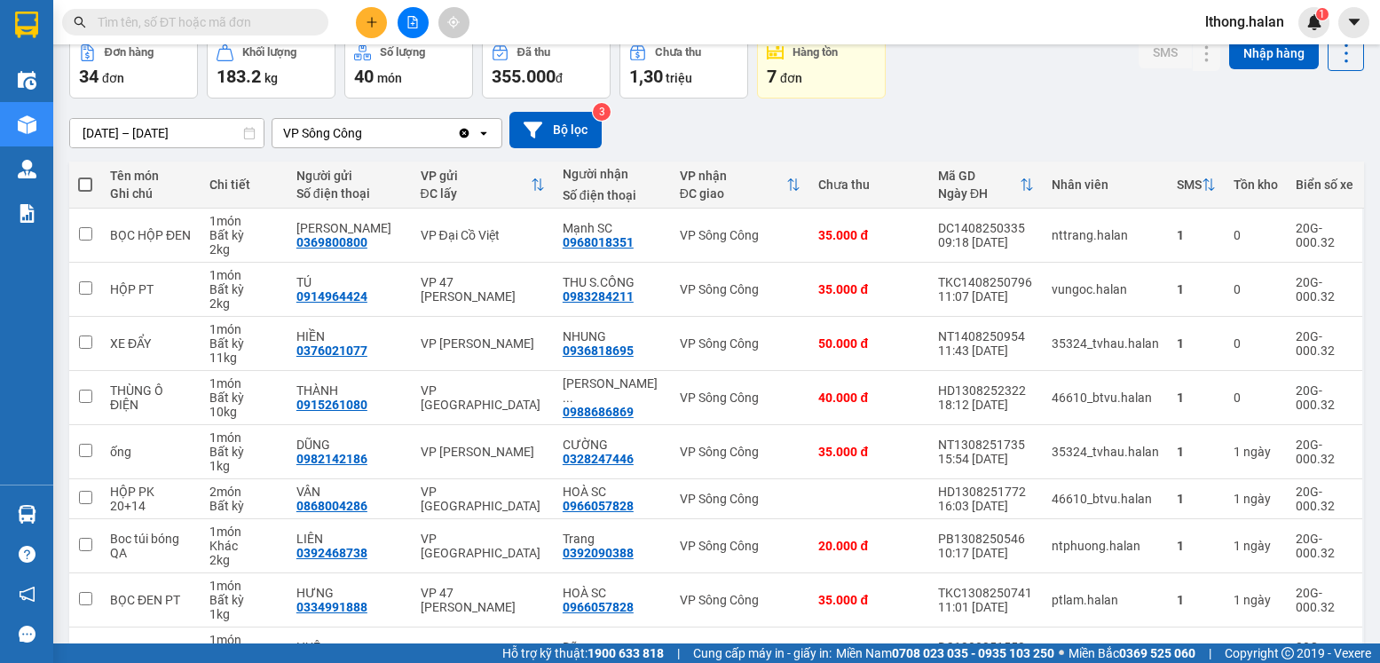
click at [266, 23] on input "text" at bounding box center [202, 22] width 209 height 20
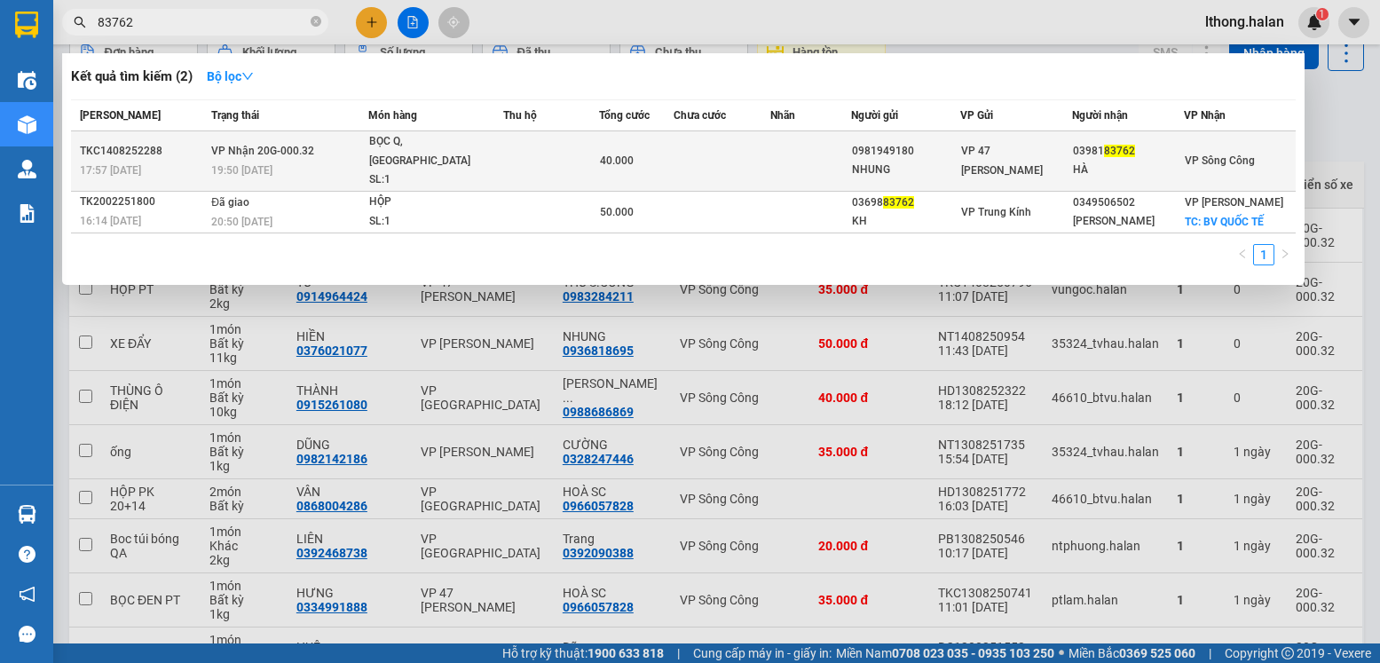
type input "83762"
click at [798, 155] on td at bounding box center [810, 161] width 81 height 60
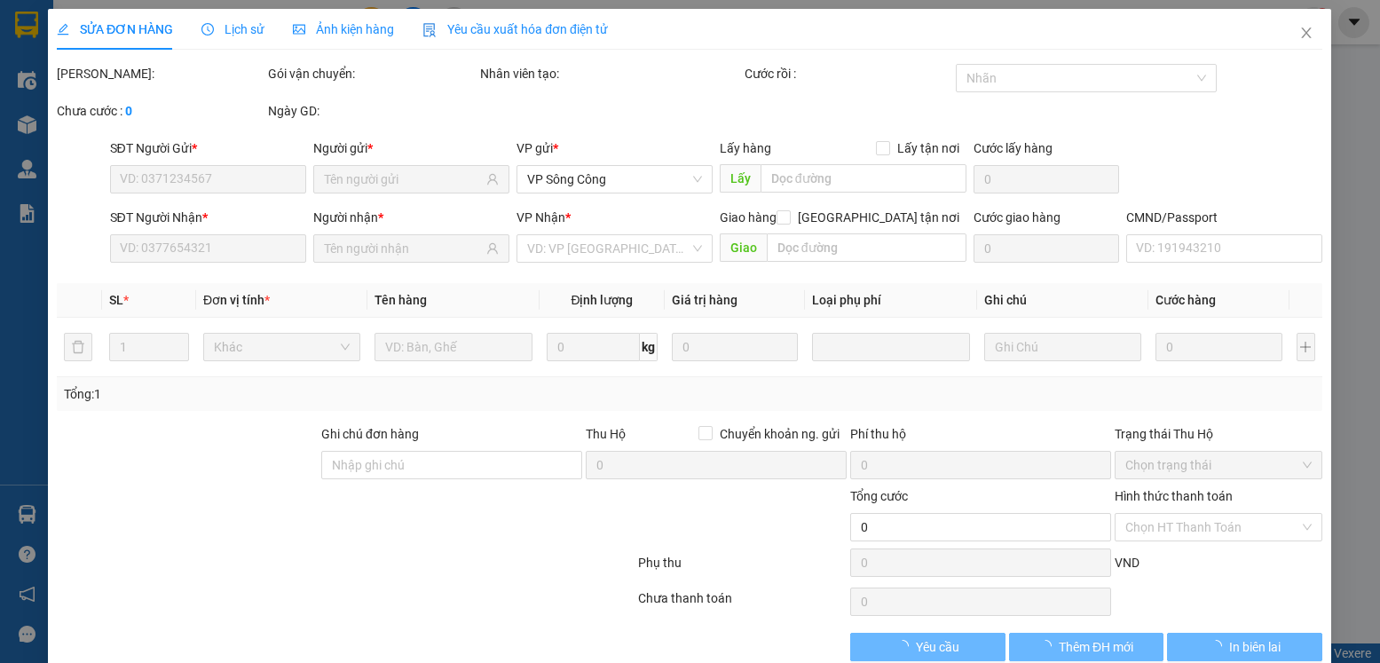
type input "0981949180"
type input "NHUNG"
type input "0398183762"
type input "HÀ"
type input "40.000"
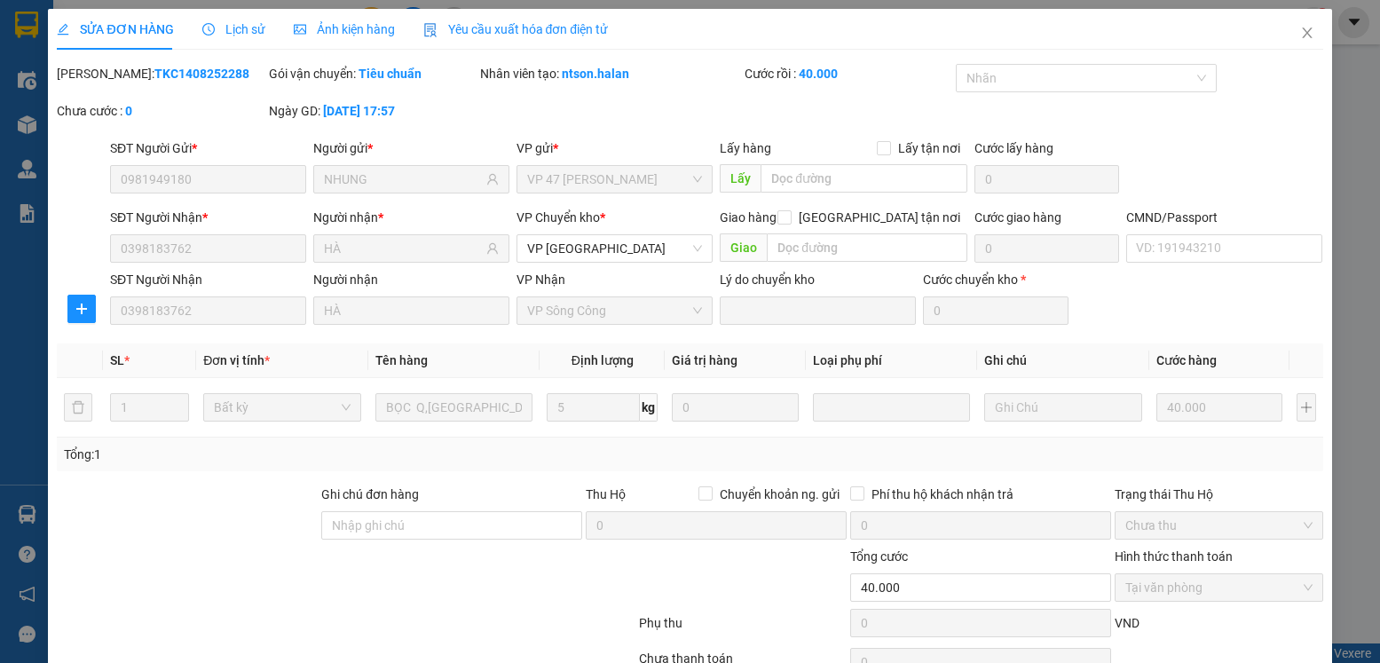
scroll to position [93, 0]
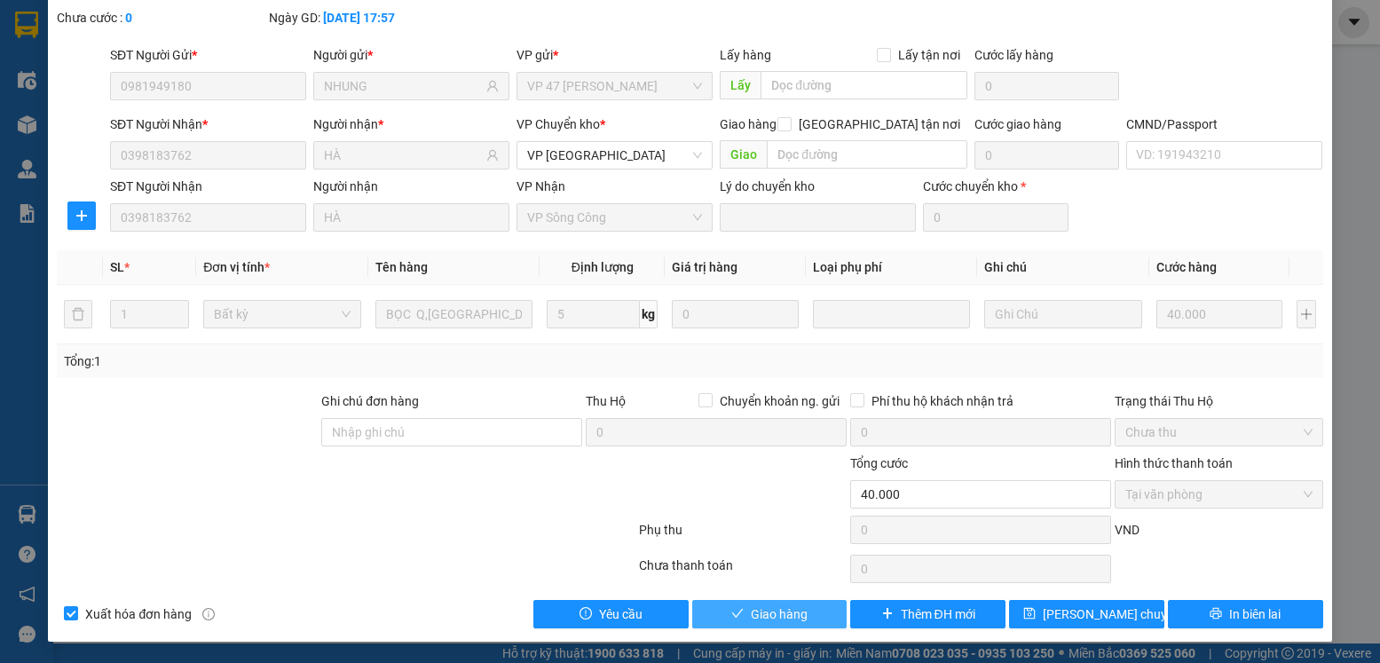
click at [768, 612] on span "Giao hàng" at bounding box center [779, 614] width 57 height 20
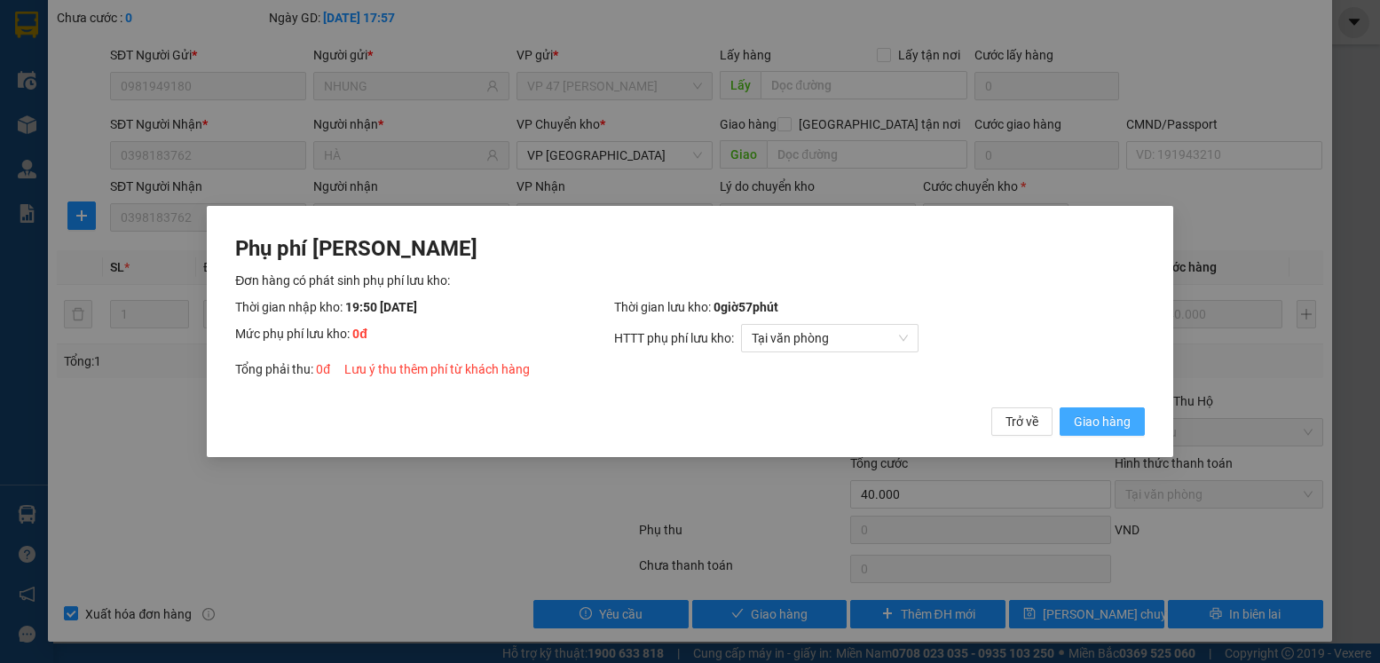
click at [1090, 424] on span "Giao hàng" at bounding box center [1102, 422] width 57 height 20
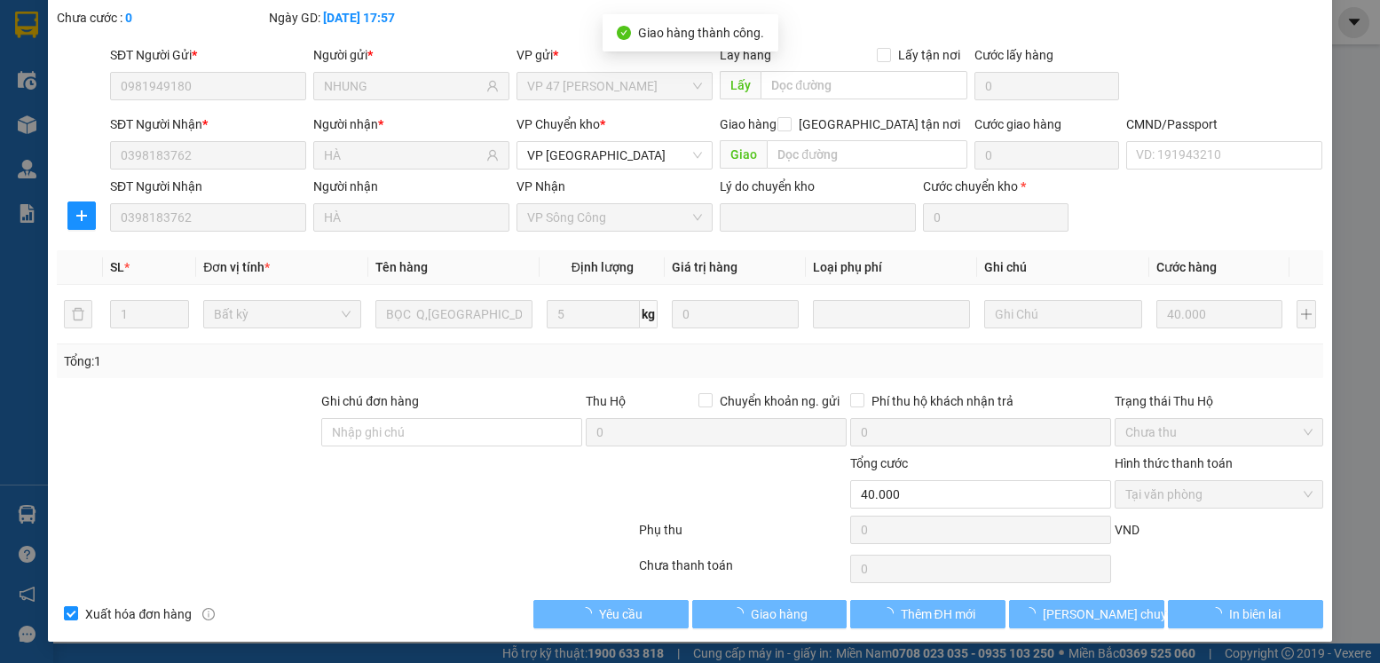
scroll to position [0, 0]
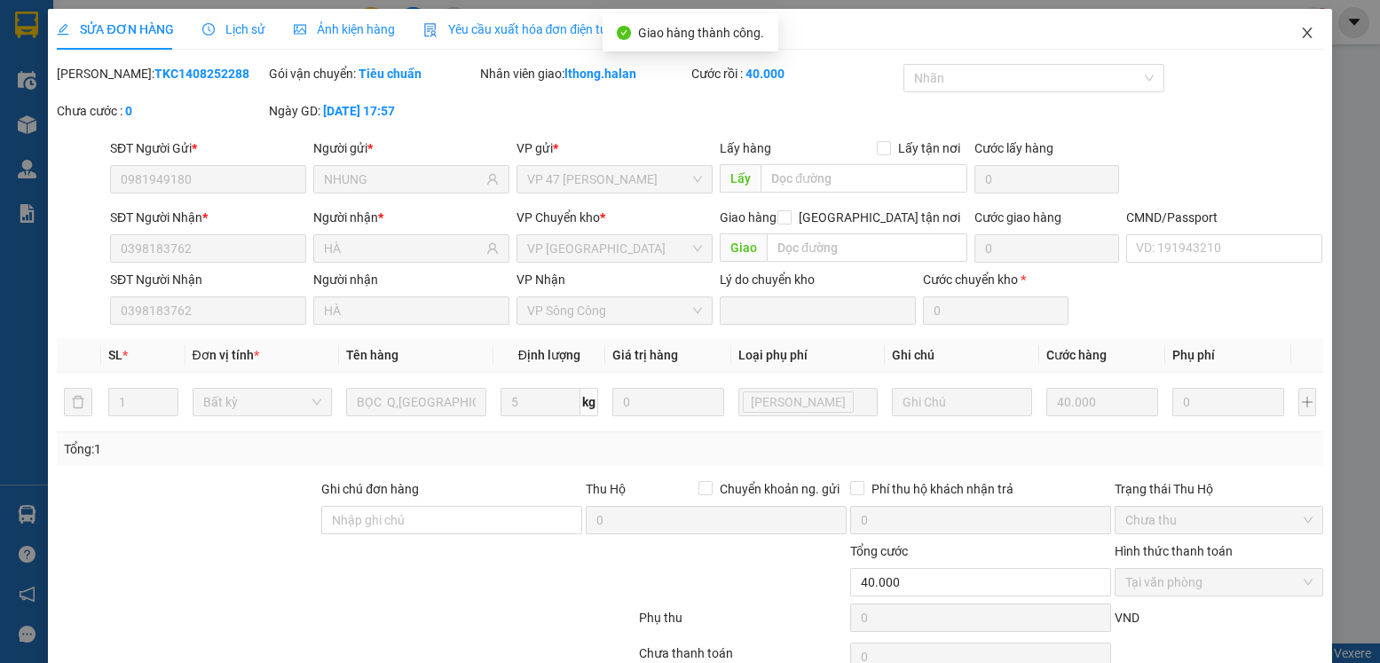
click at [1300, 35] on icon "close" at bounding box center [1307, 33] width 14 height 14
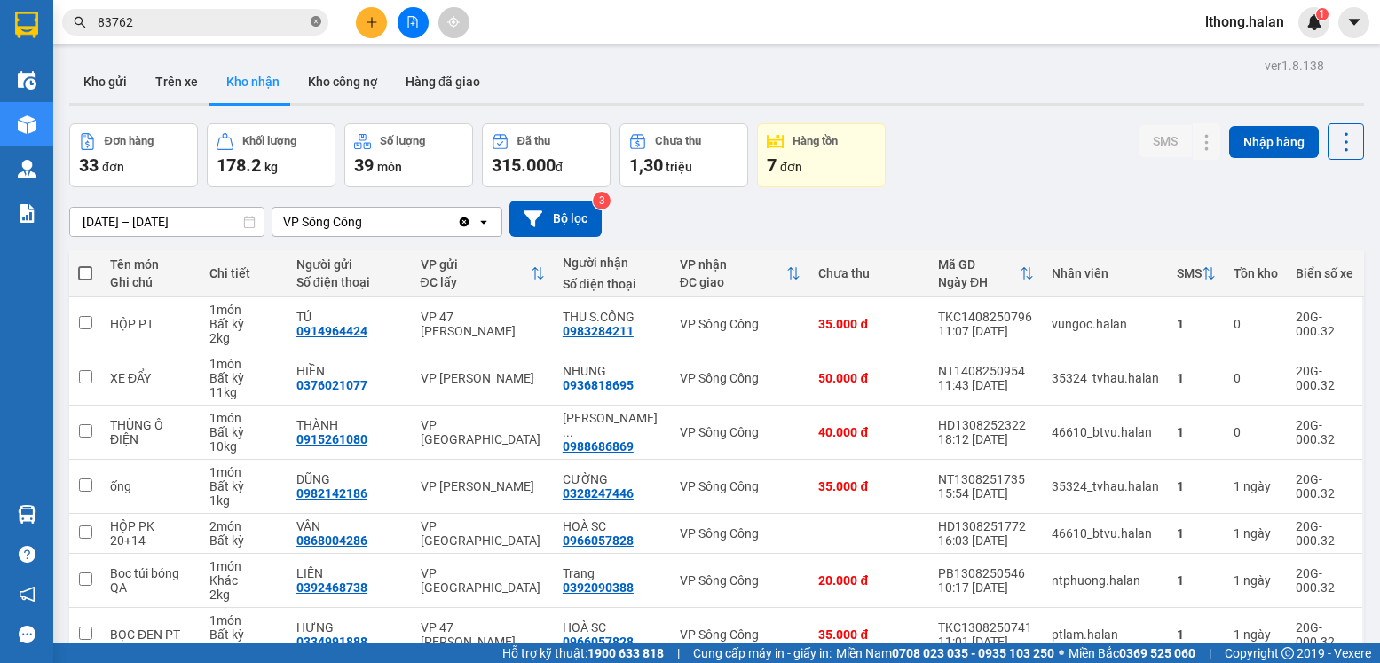
click at [319, 22] on icon "close-circle" at bounding box center [316, 21] width 11 height 11
click at [92, 86] on button "Kho gửi" at bounding box center [105, 81] width 72 height 43
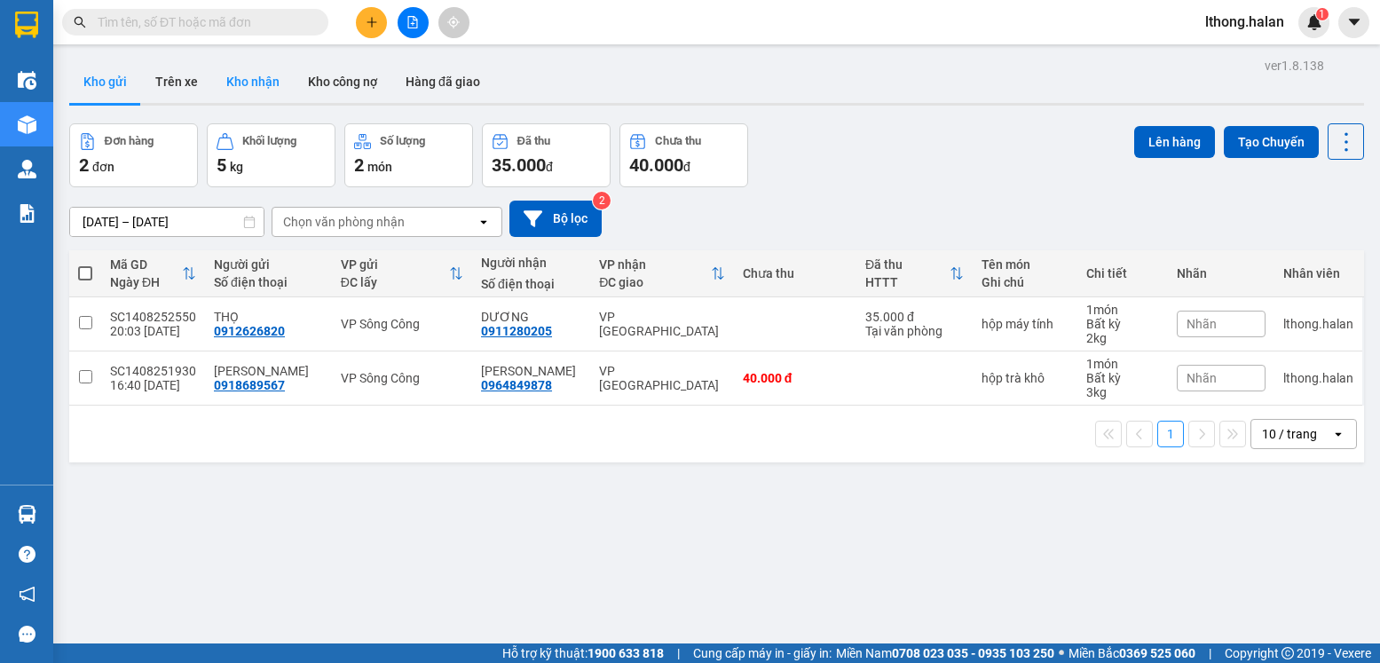
click at [253, 83] on button "Kho nhận" at bounding box center [253, 81] width 82 height 43
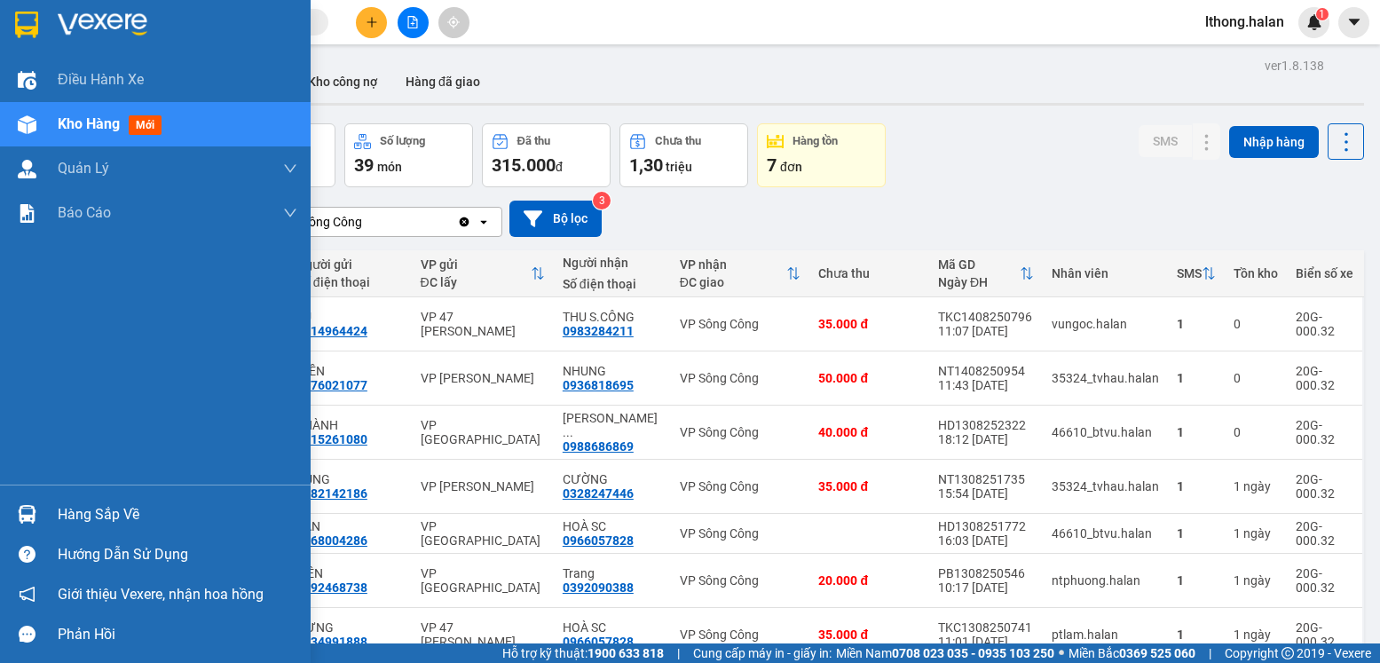
click at [71, 523] on div "Hàng sắp về" at bounding box center [178, 514] width 240 height 27
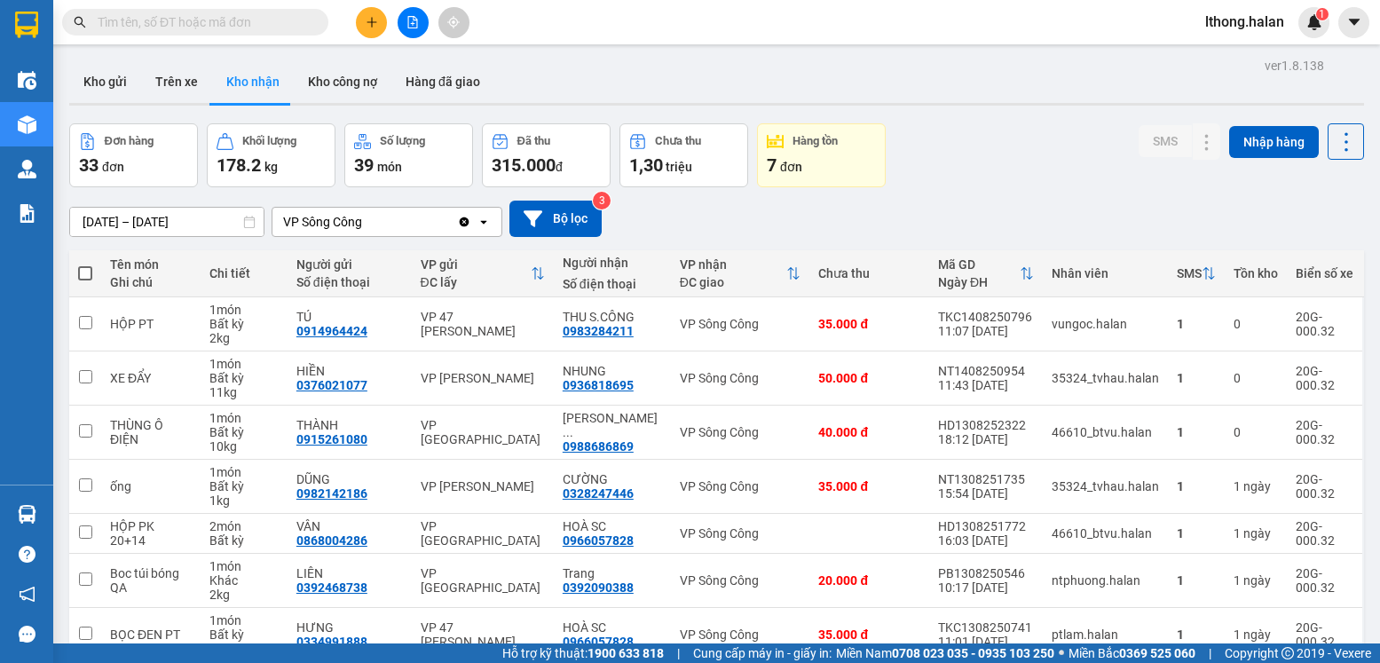
click at [958, 186] on section "Kết quả tìm kiếm ( 2 ) Bộ lọc Mã ĐH Trạng thái Món hàng Thu hộ Tổng cước Chưa c…" at bounding box center [690, 331] width 1380 height 663
click at [91, 87] on button "Kho gửi" at bounding box center [105, 81] width 72 height 43
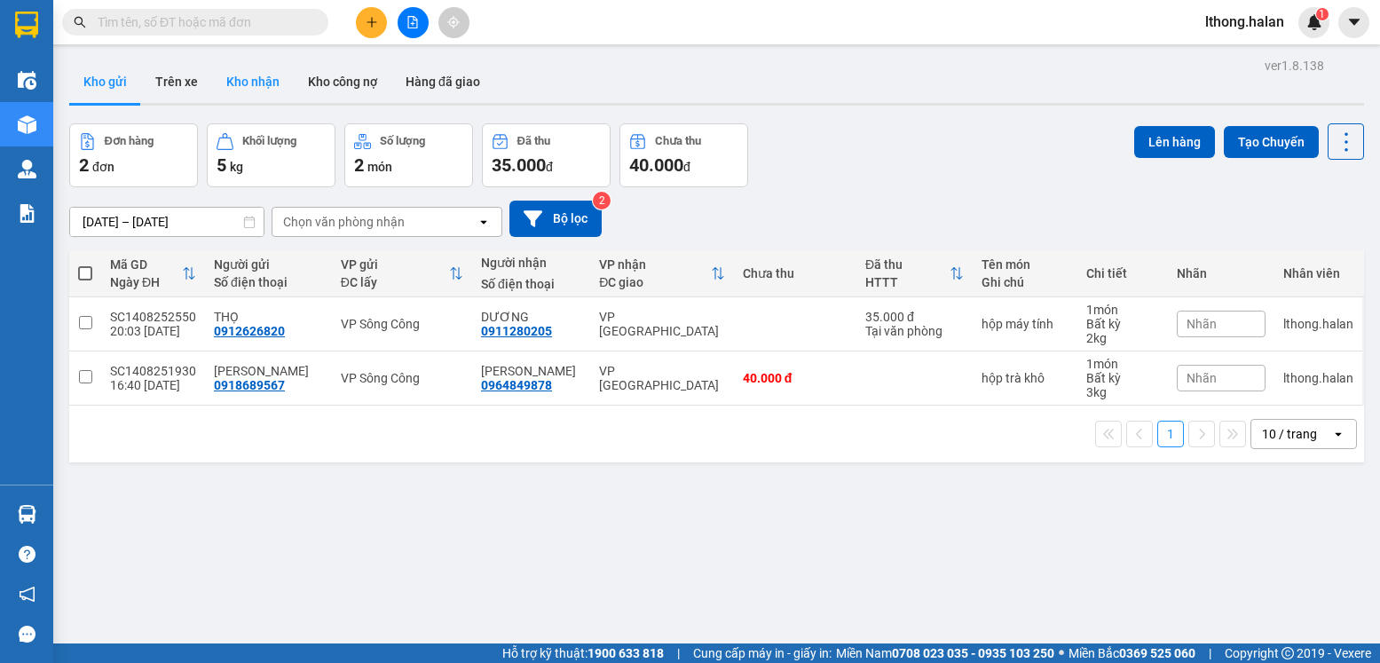
click at [245, 75] on button "Kho nhận" at bounding box center [253, 81] width 82 height 43
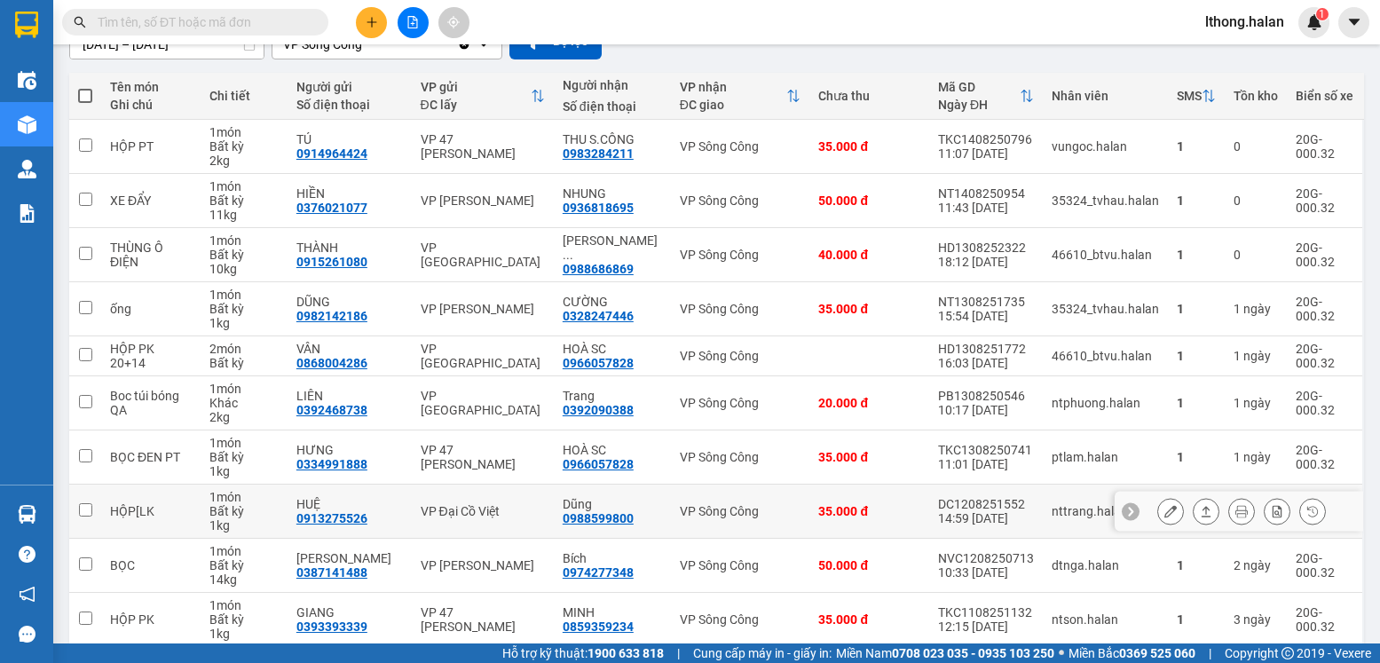
scroll to position [254, 0]
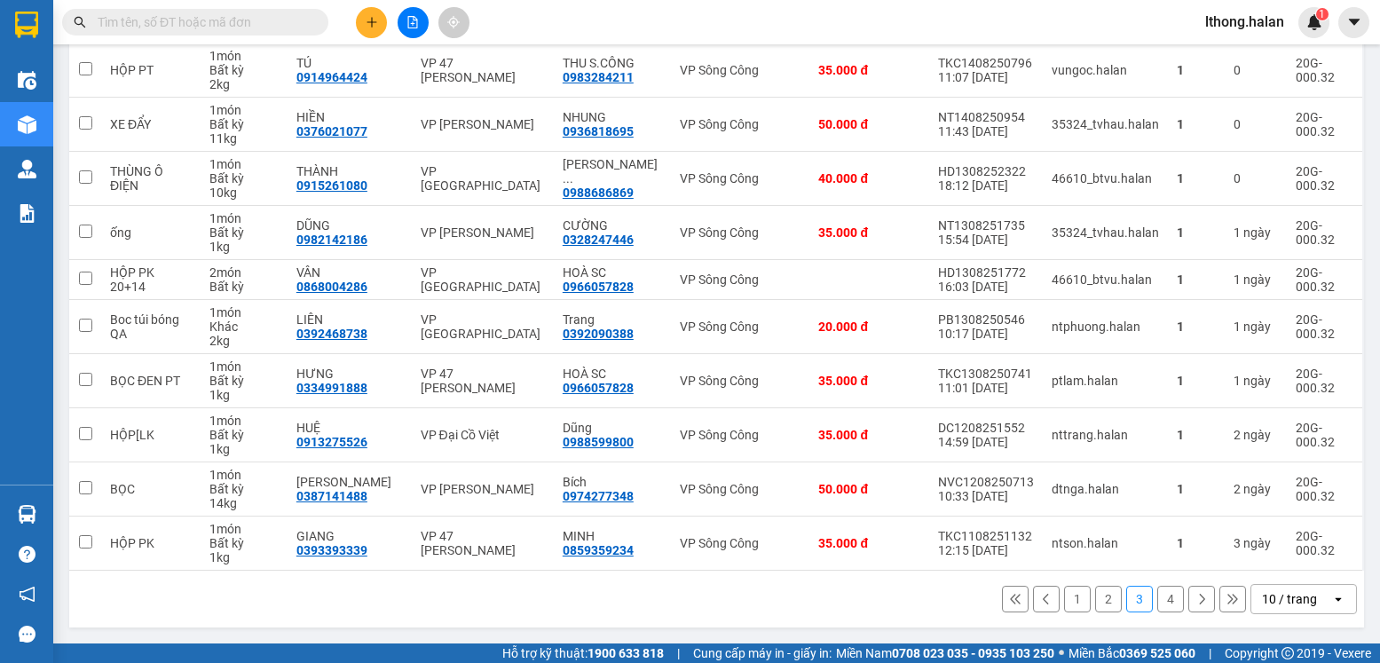
click at [1064, 599] on button "1" at bounding box center [1077, 599] width 27 height 27
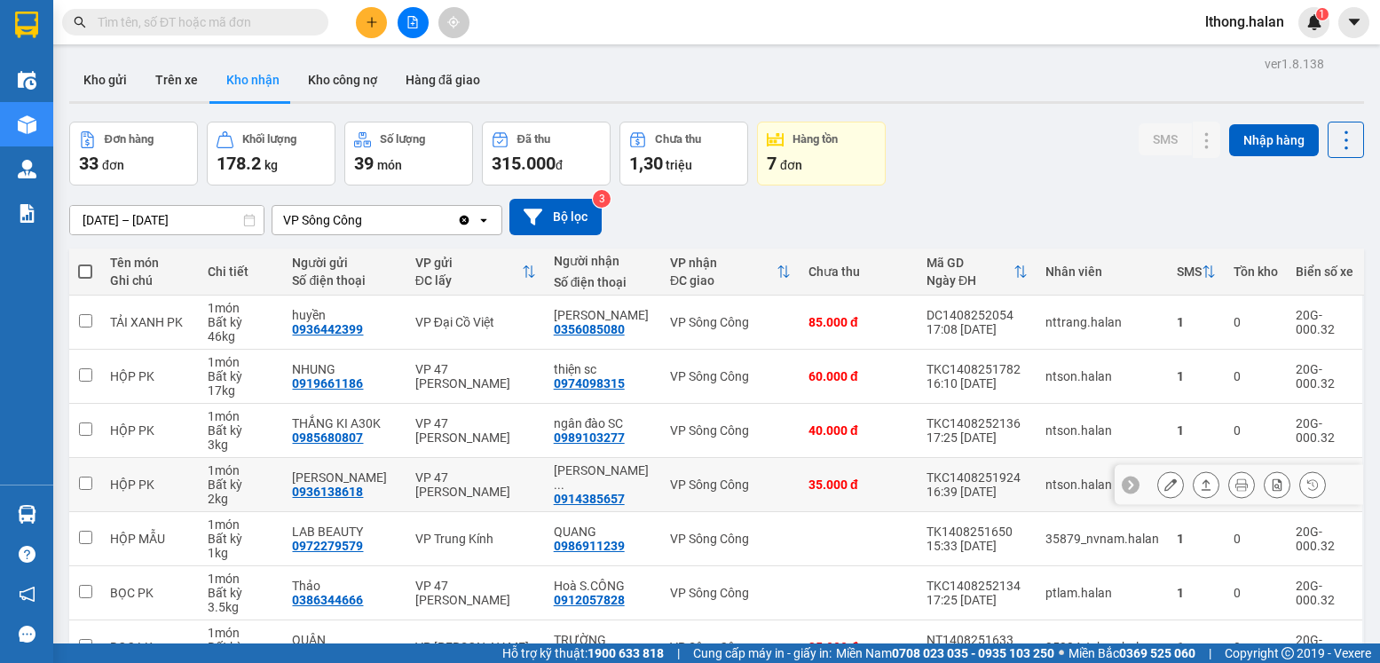
scroll to position [268, 0]
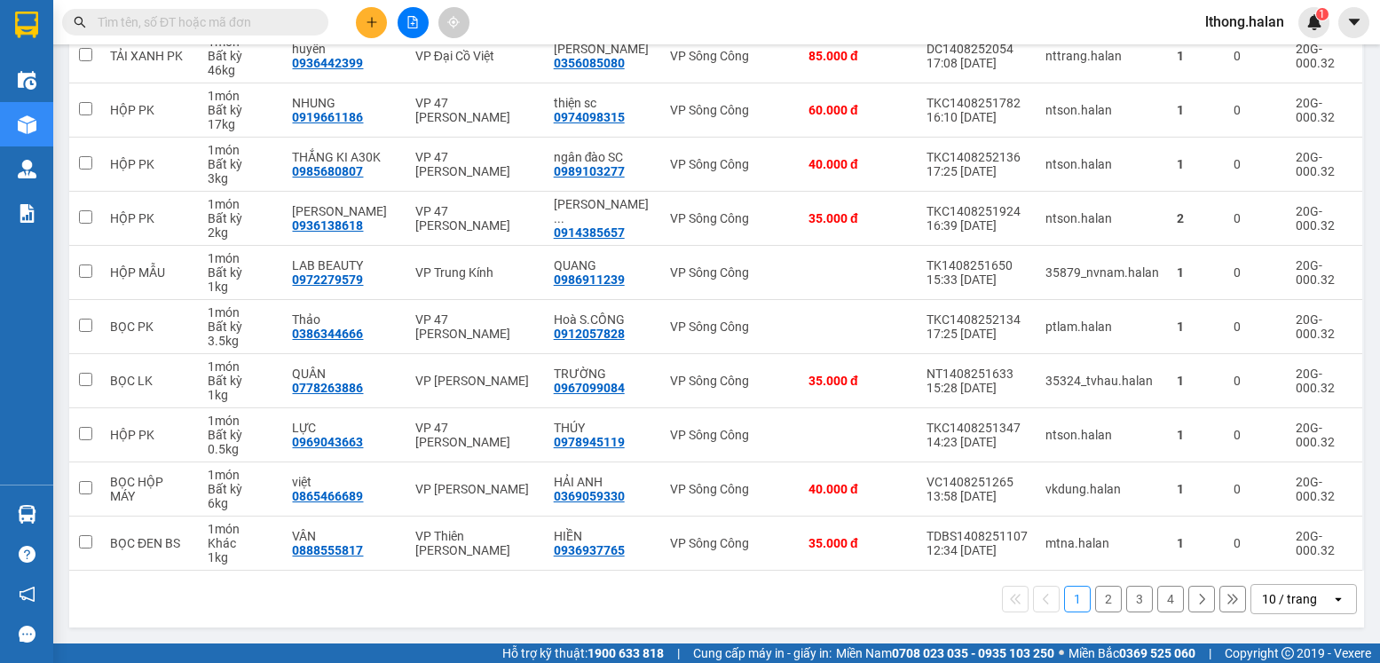
click at [1095, 601] on button "2" at bounding box center [1108, 599] width 27 height 27
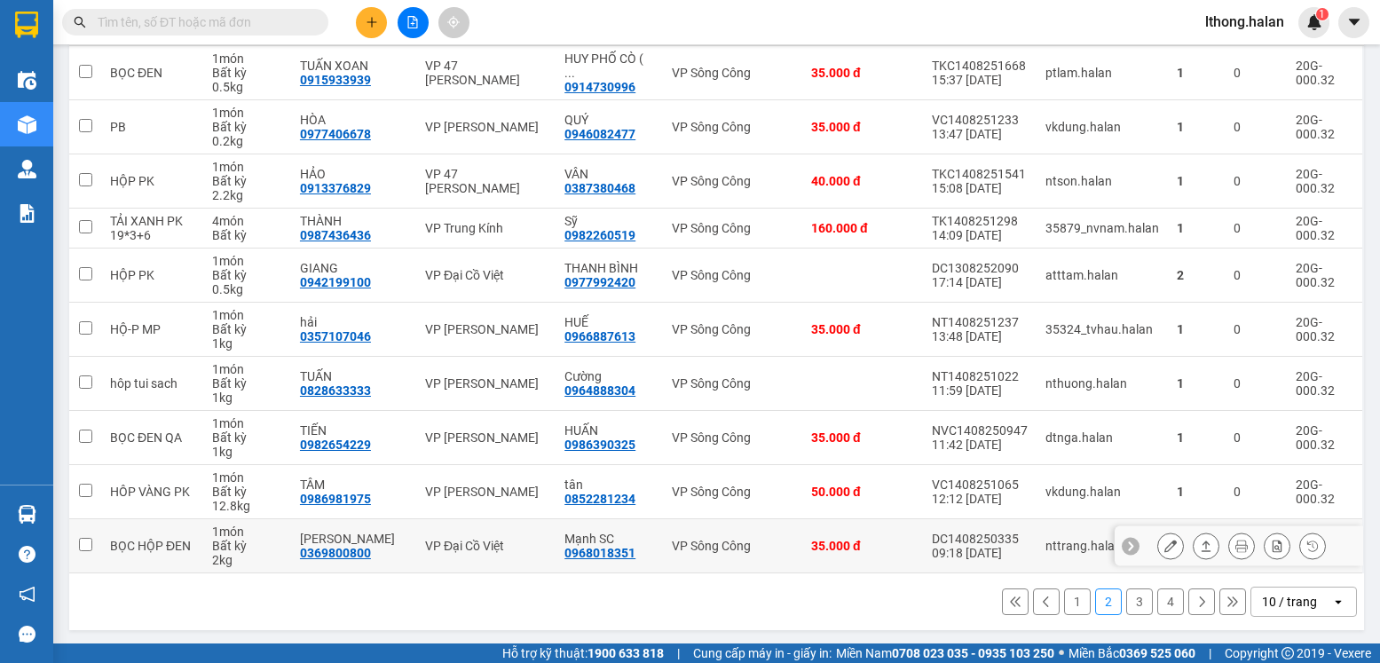
scroll to position [254, 0]
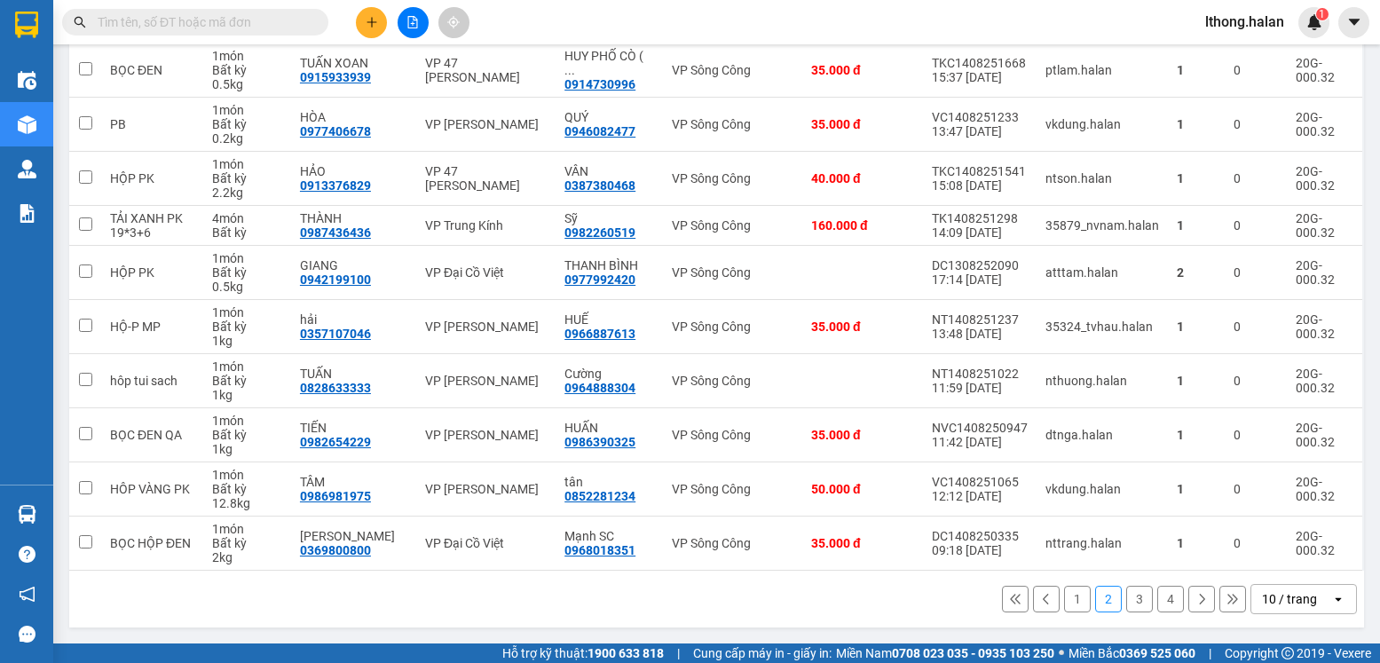
click at [1126, 598] on button "3" at bounding box center [1139, 599] width 27 height 27
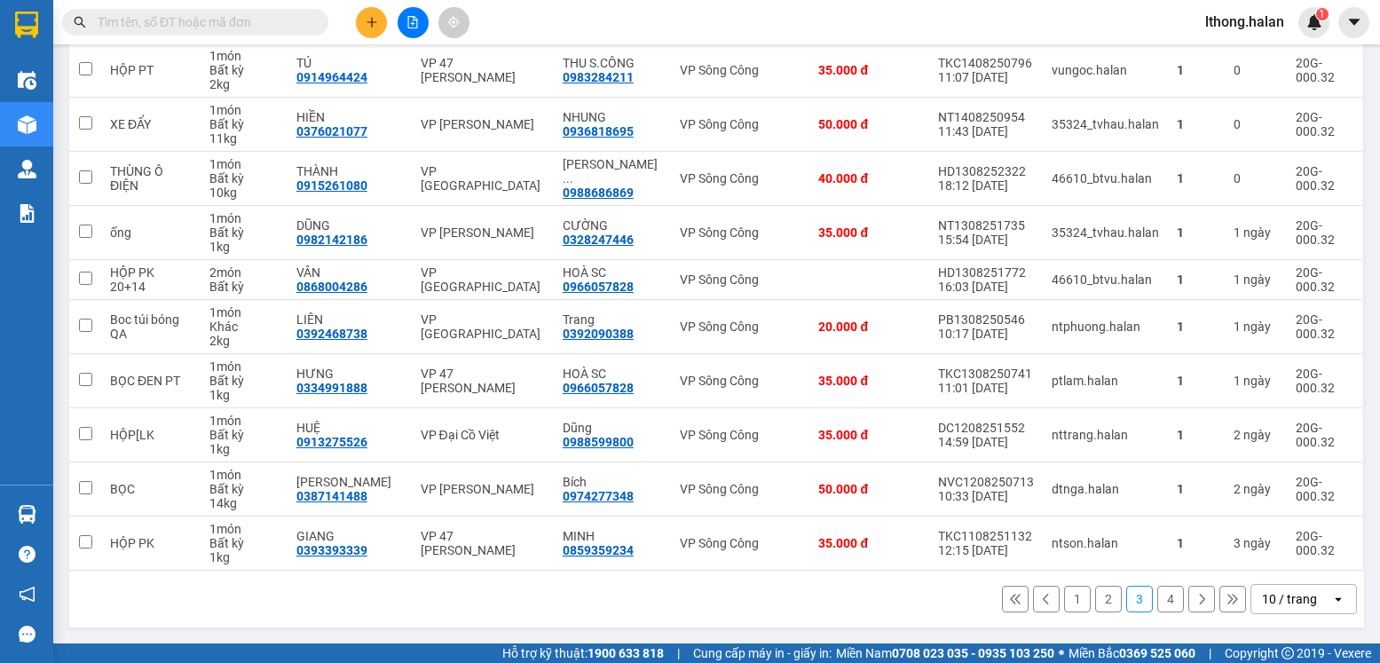
click at [1157, 597] on button "4" at bounding box center [1170, 599] width 27 height 27
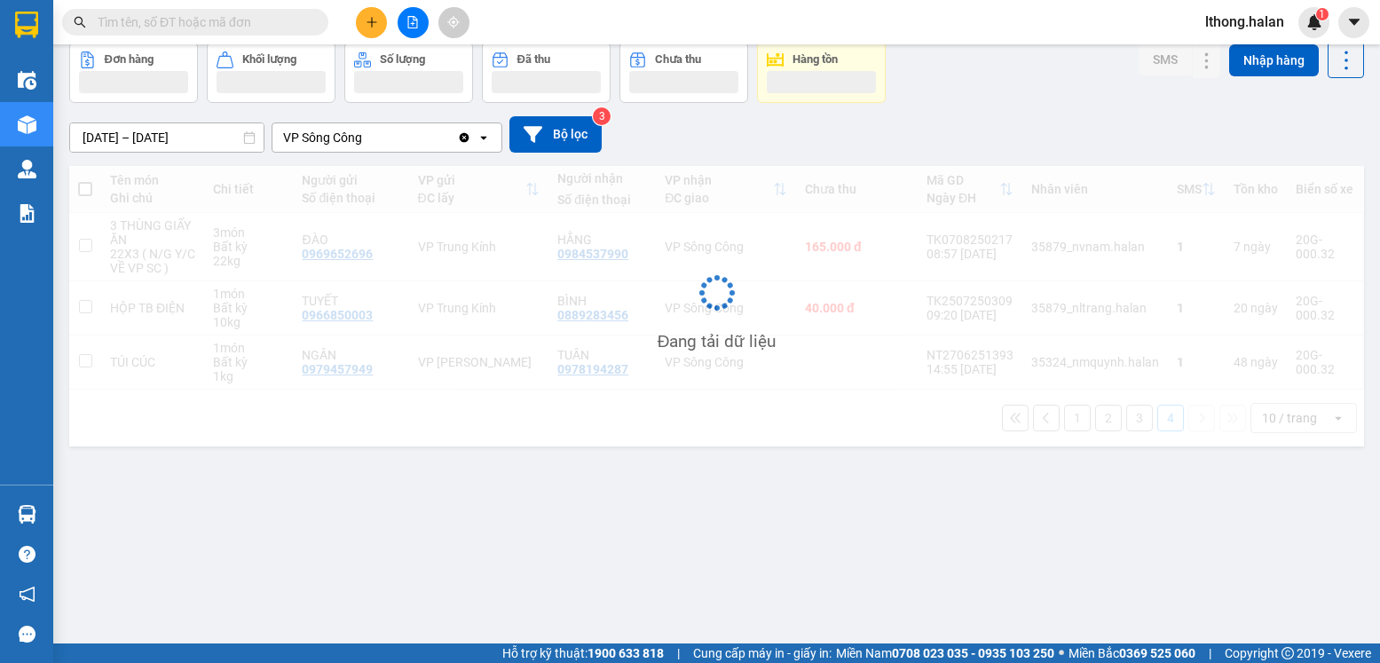
scroll to position [82, 0]
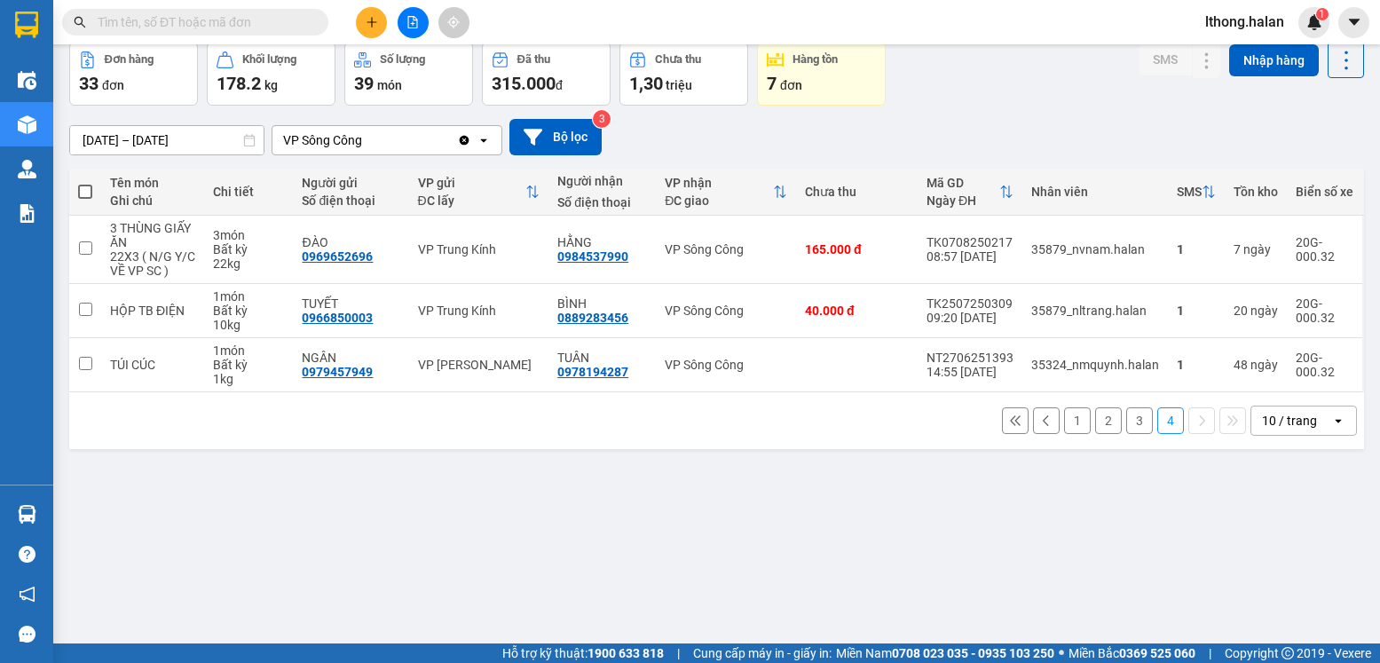
click at [1064, 424] on button "1" at bounding box center [1077, 420] width 27 height 27
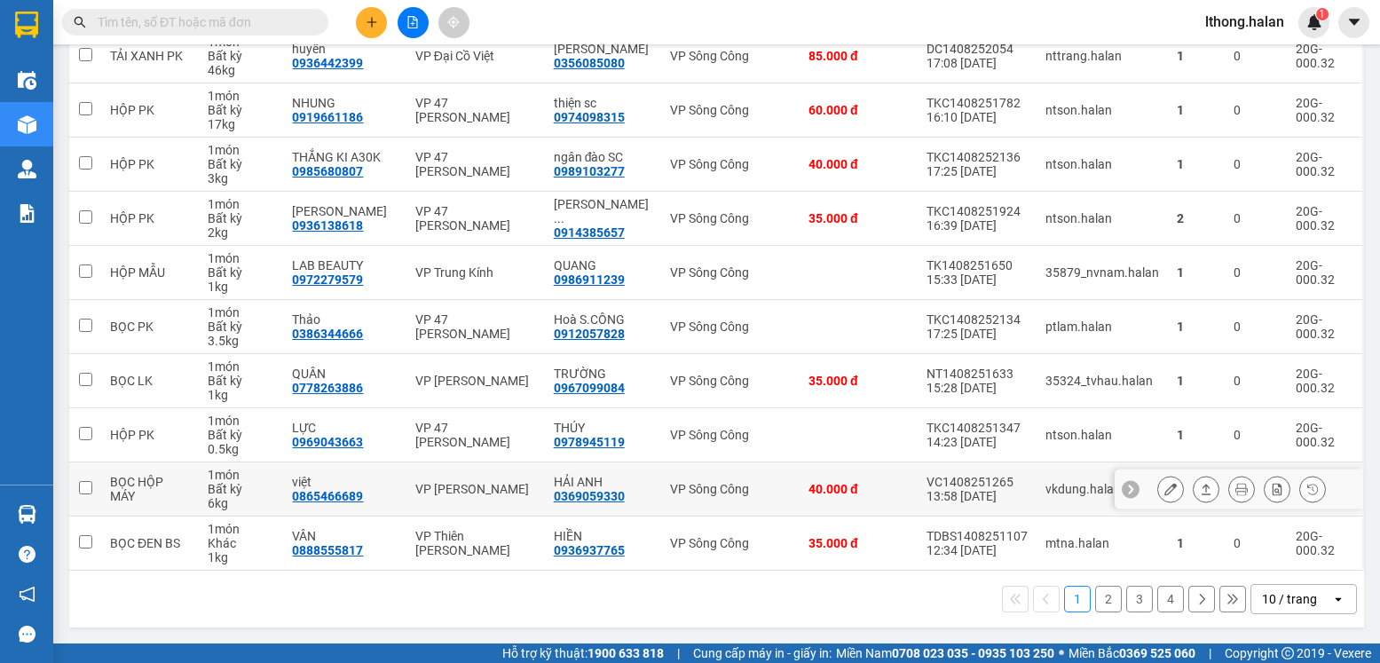
scroll to position [0, 0]
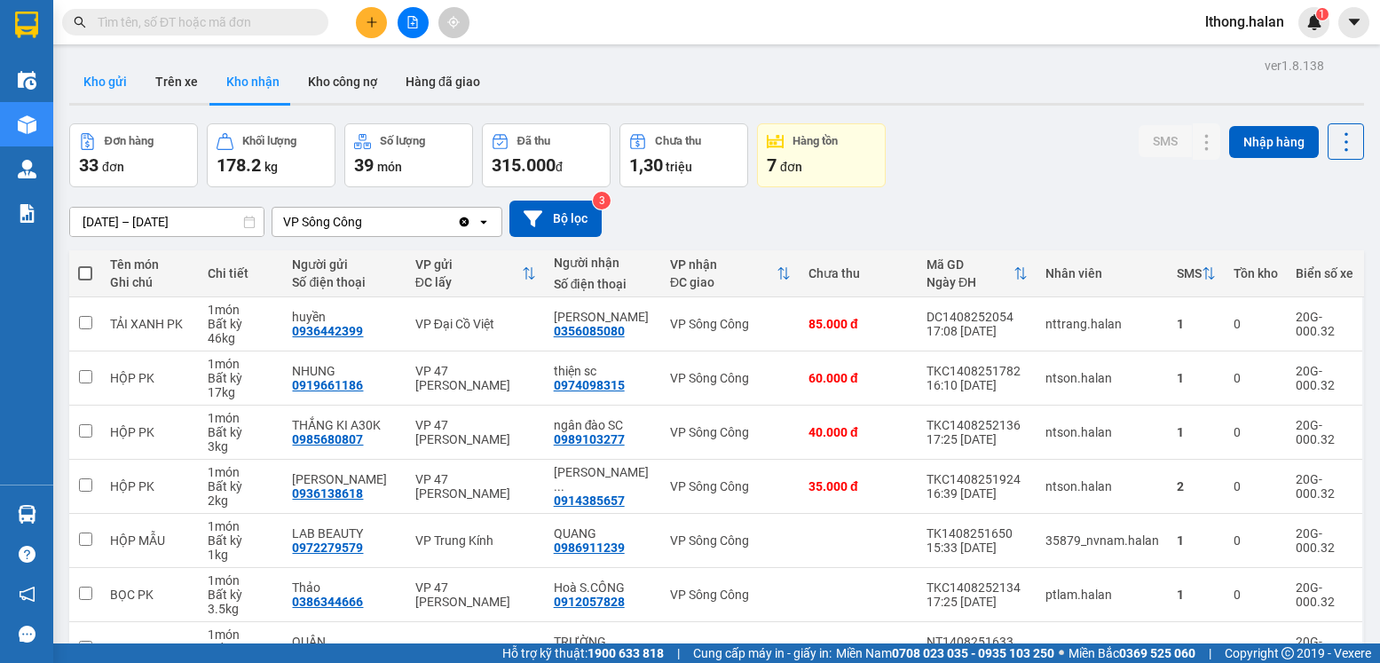
click at [91, 75] on button "Kho gửi" at bounding box center [105, 81] width 72 height 43
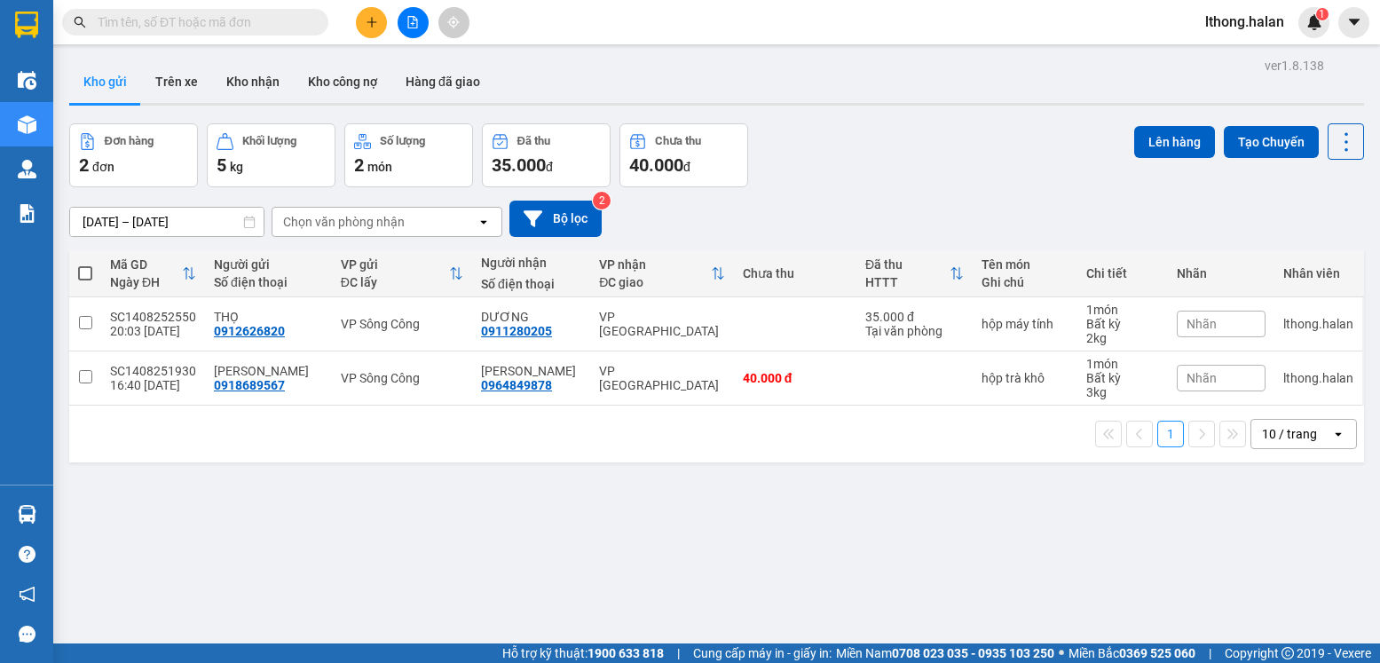
click at [271, 22] on input "text" at bounding box center [202, 22] width 209 height 20
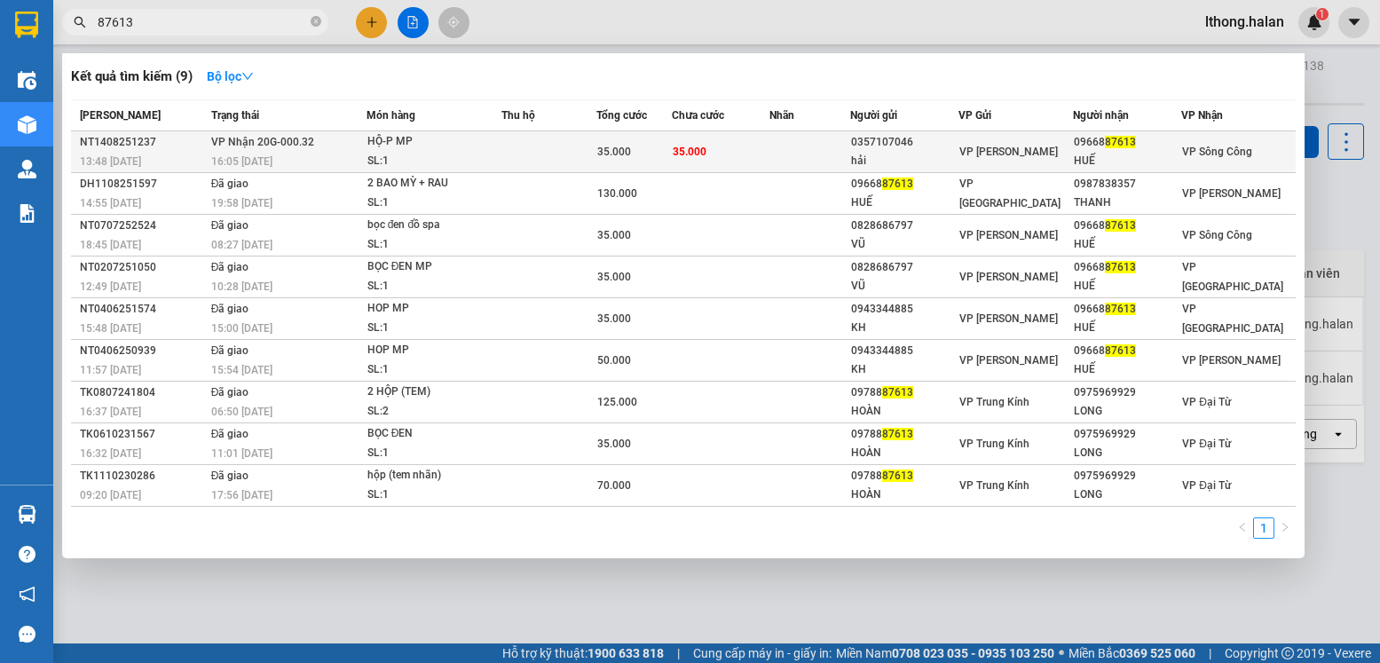
type input "87613"
click at [803, 150] on td at bounding box center [809, 152] width 81 height 42
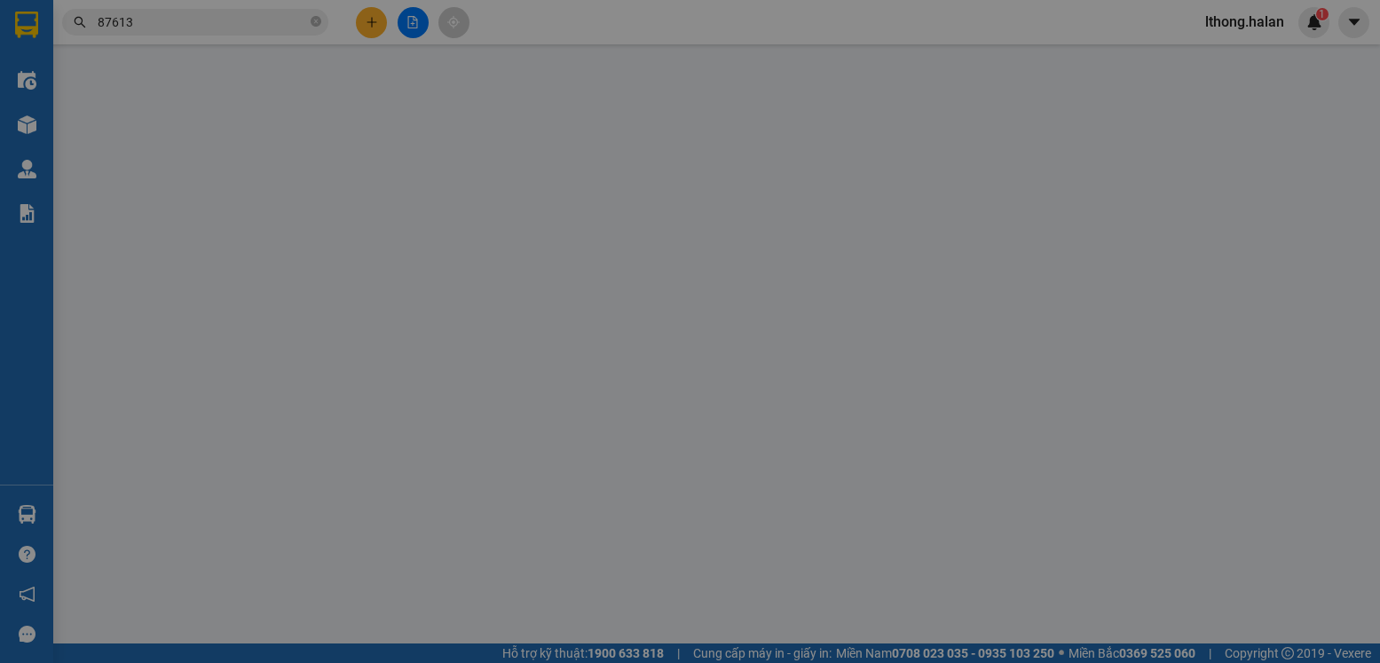
type input "0357107046"
type input "hải"
type input "0966887613"
type input "HUẾ"
type input "35.000"
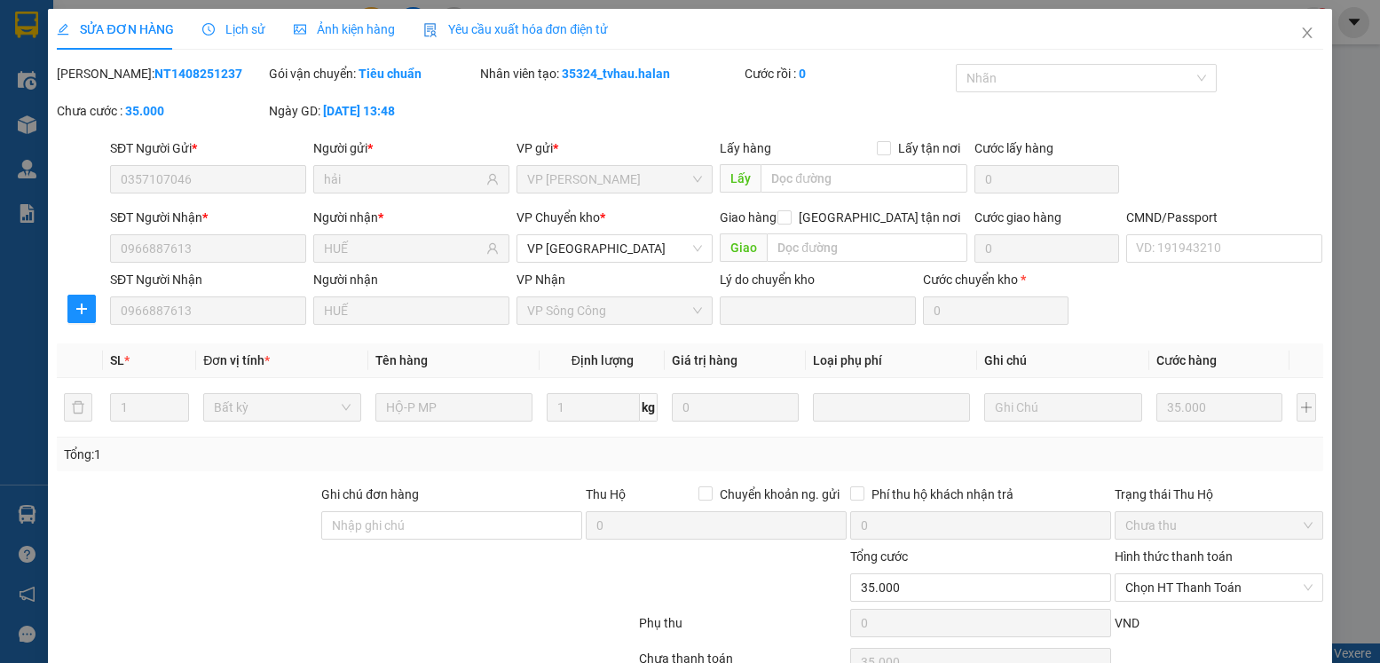
scroll to position [93, 0]
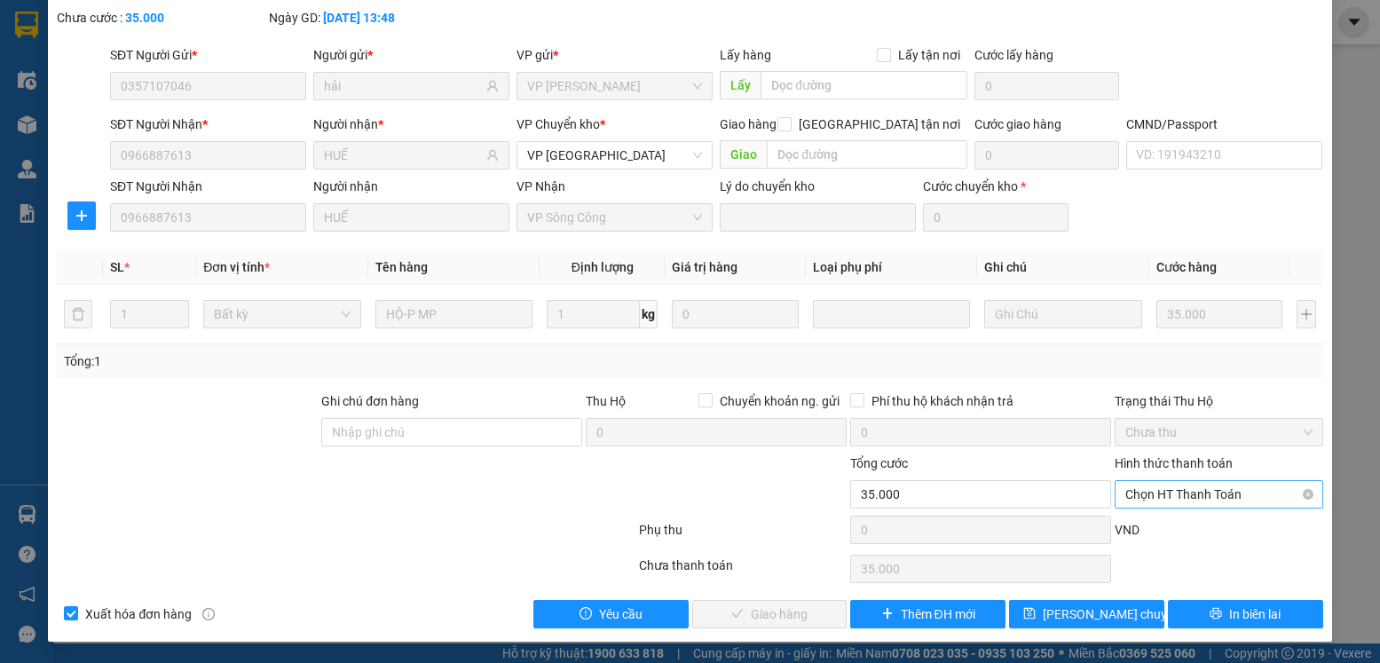
click at [1236, 489] on span "Chọn HT Thanh Toán" at bounding box center [1218, 494] width 186 height 27
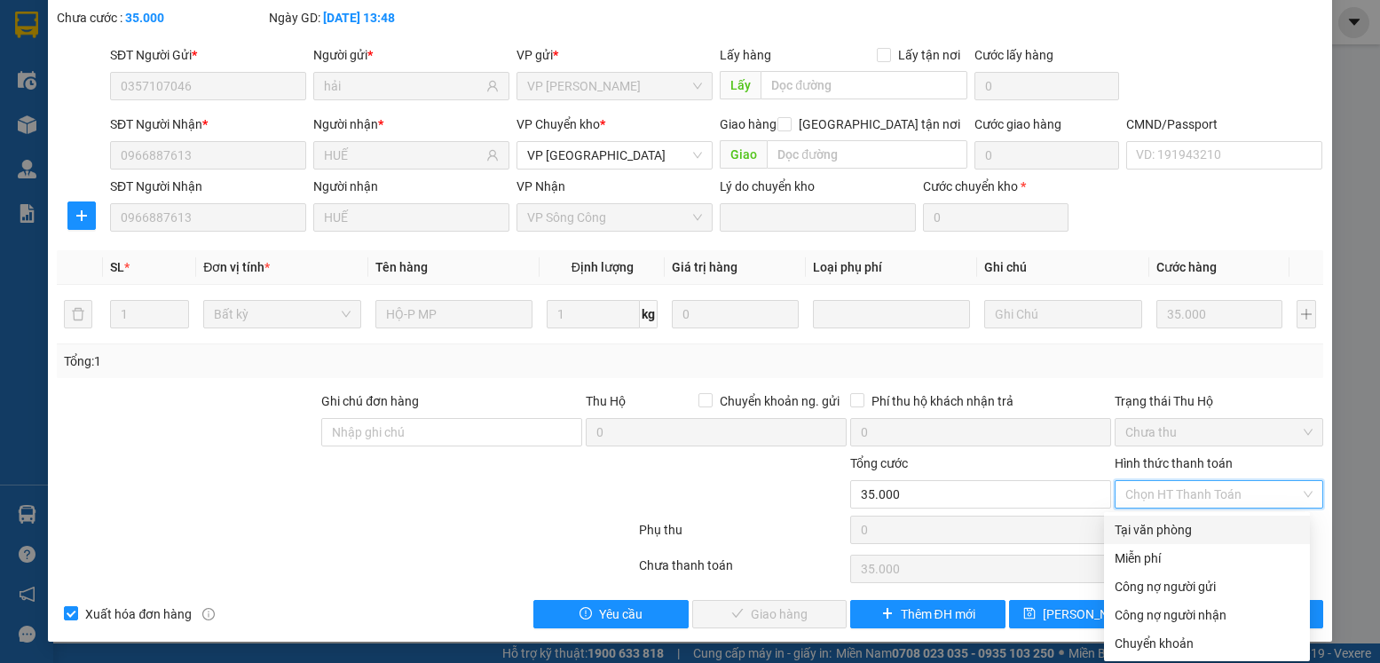
click at [1162, 534] on div "Tại văn phòng" at bounding box center [1207, 530] width 185 height 20
type input "0"
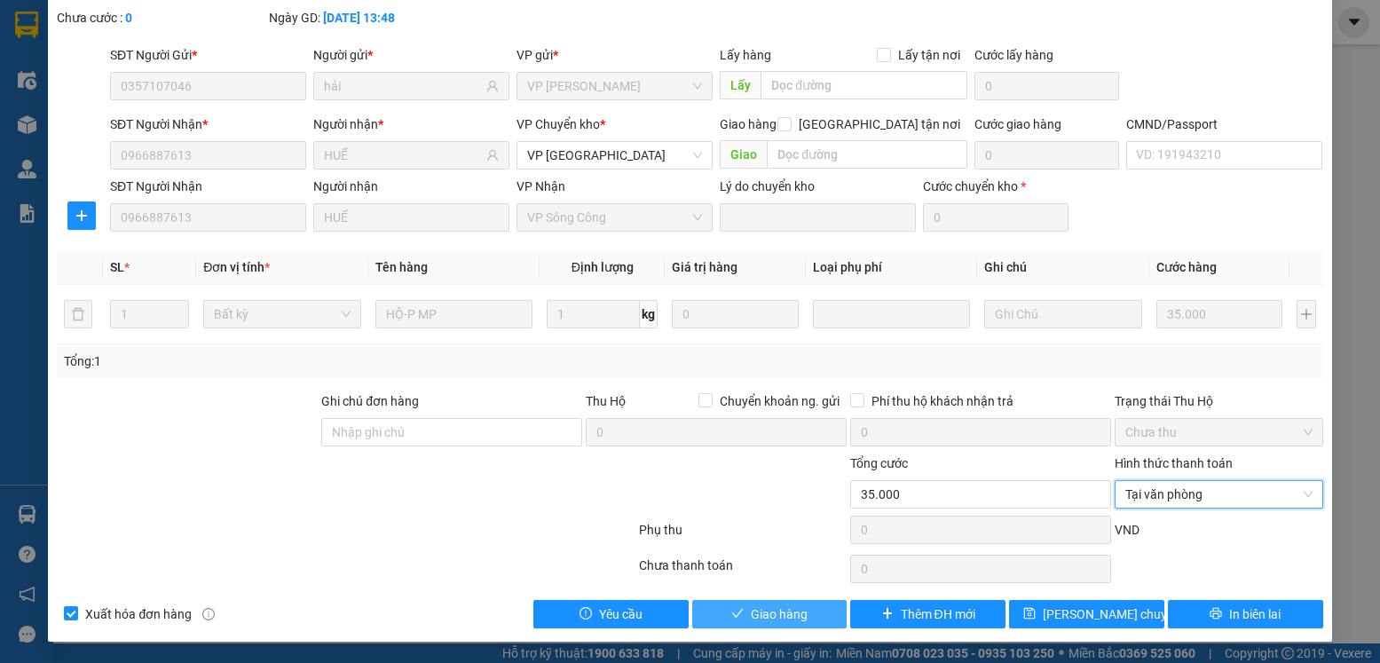
click at [794, 611] on span "Giao hàng" at bounding box center [779, 614] width 57 height 20
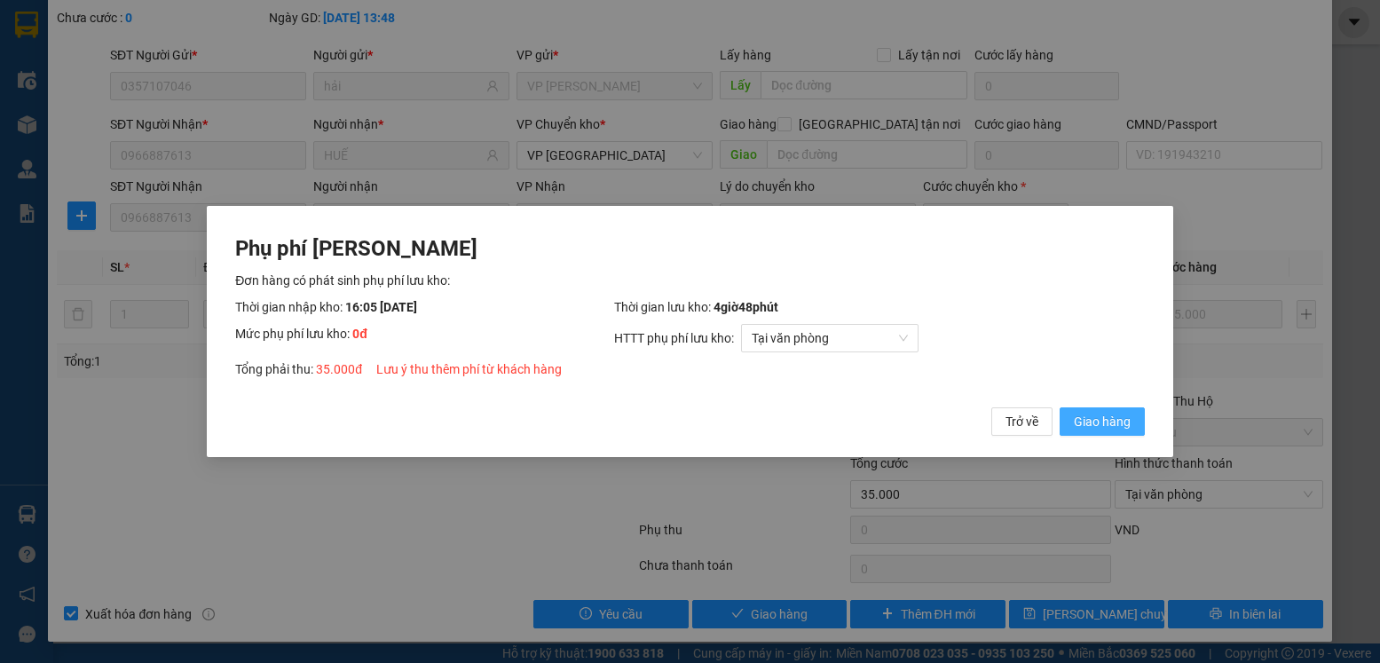
click at [1090, 416] on span "Giao hàng" at bounding box center [1102, 422] width 57 height 20
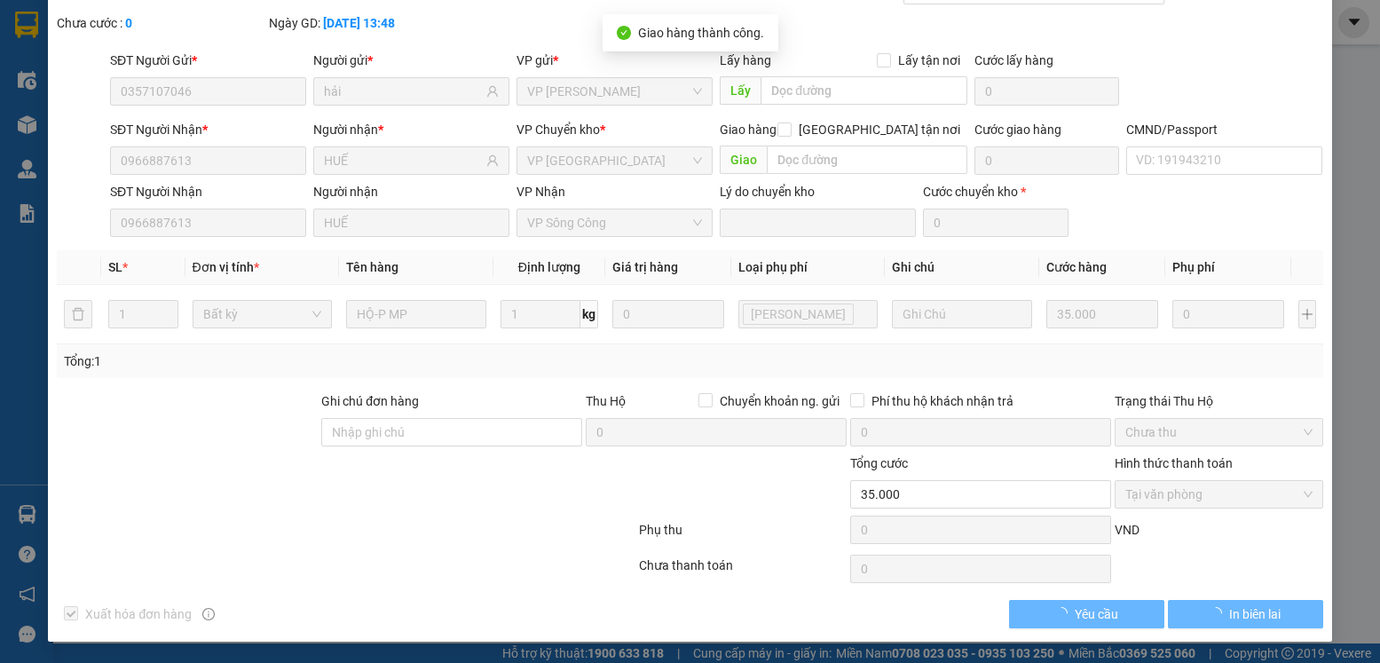
scroll to position [0, 0]
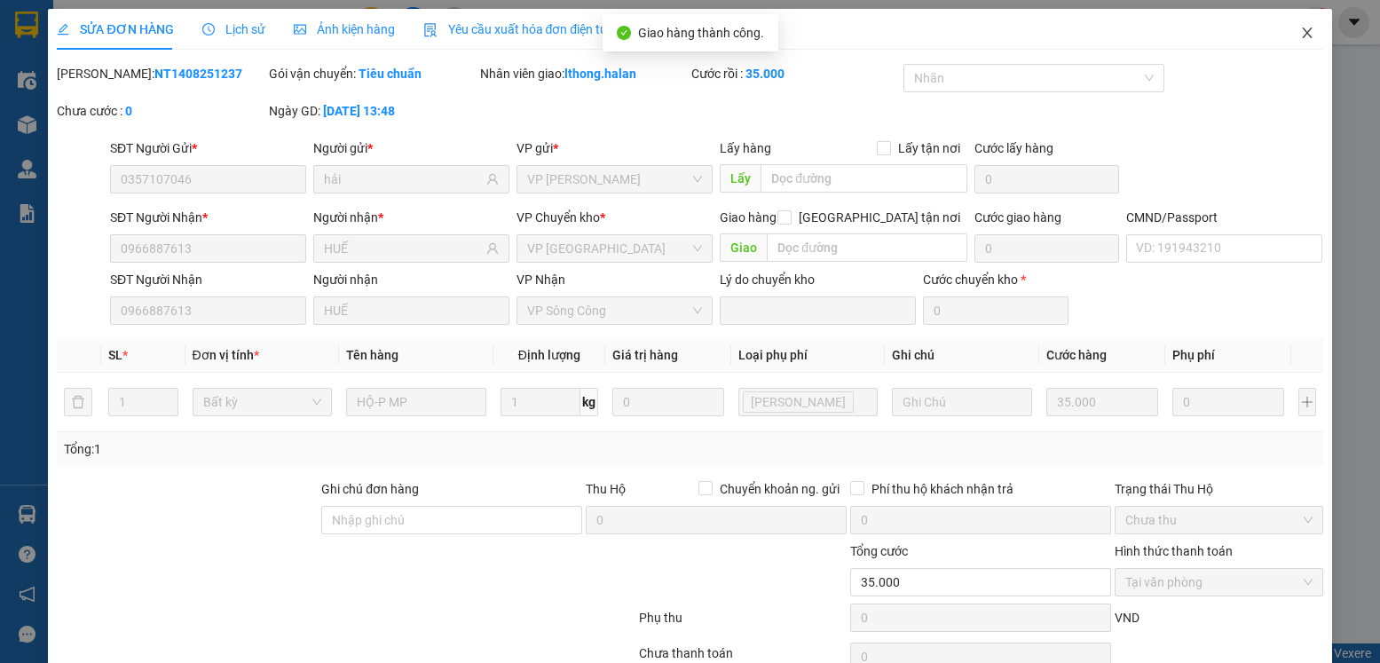
click at [1302, 33] on icon "close" at bounding box center [1307, 33] width 10 height 11
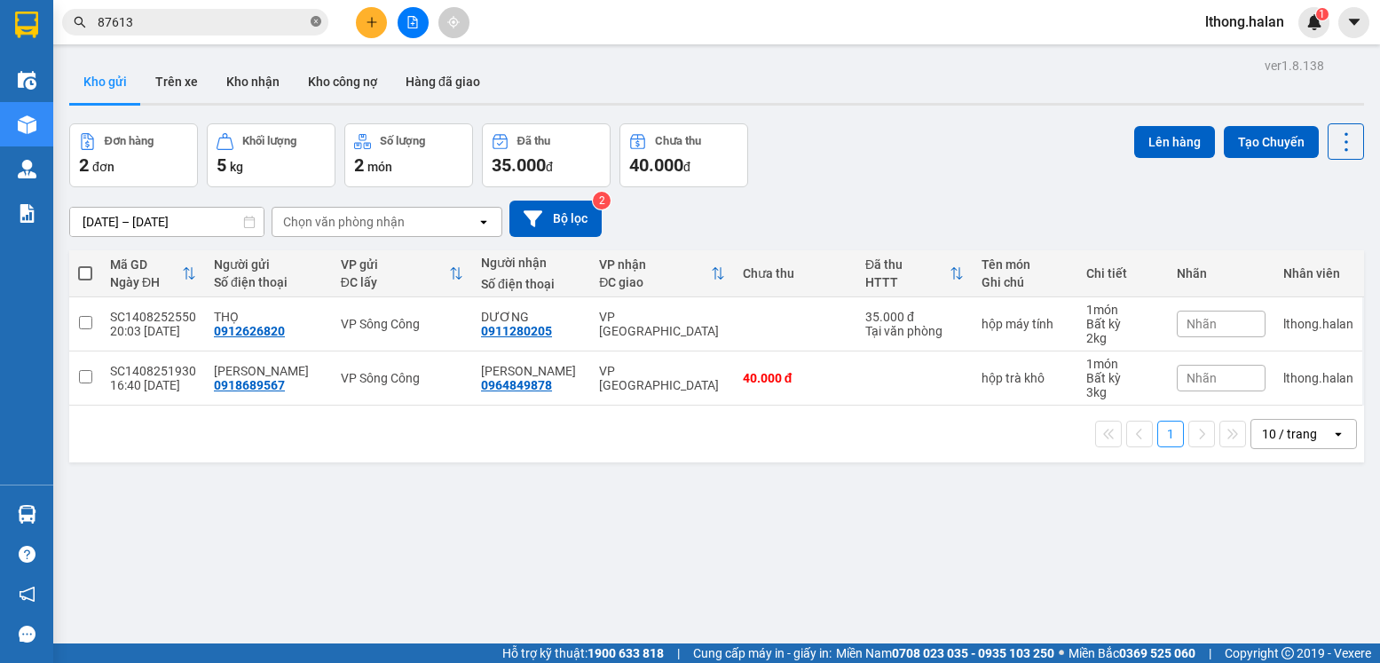
click at [320, 26] on icon "close-circle" at bounding box center [316, 21] width 11 height 11
click at [231, 83] on button "Kho nhận" at bounding box center [253, 81] width 82 height 43
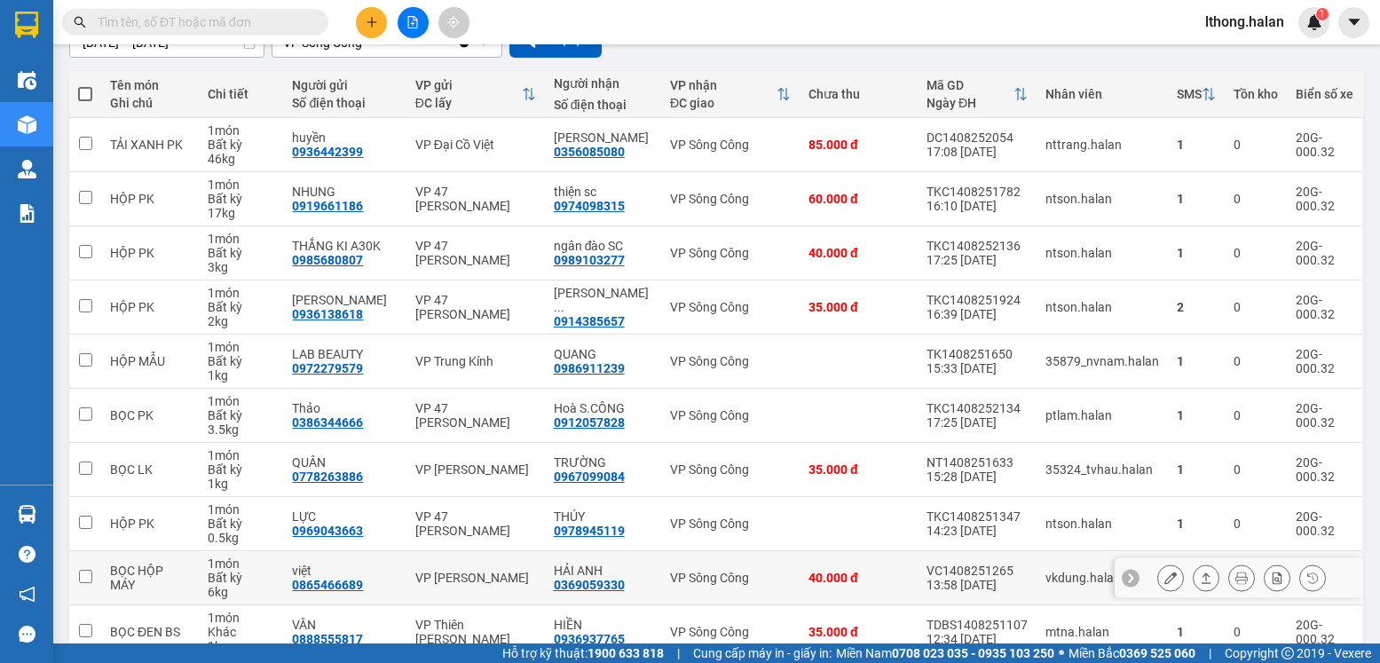
scroll to position [268, 0]
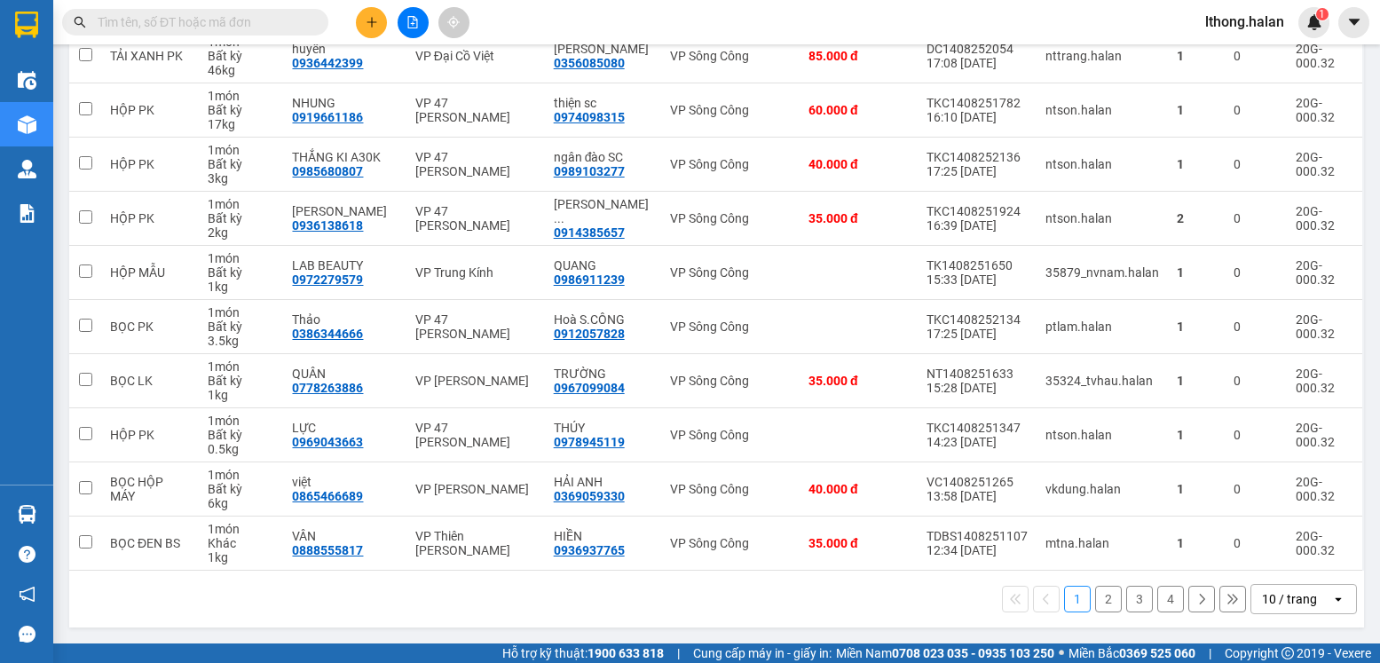
click at [1096, 597] on button "2" at bounding box center [1108, 599] width 27 height 27
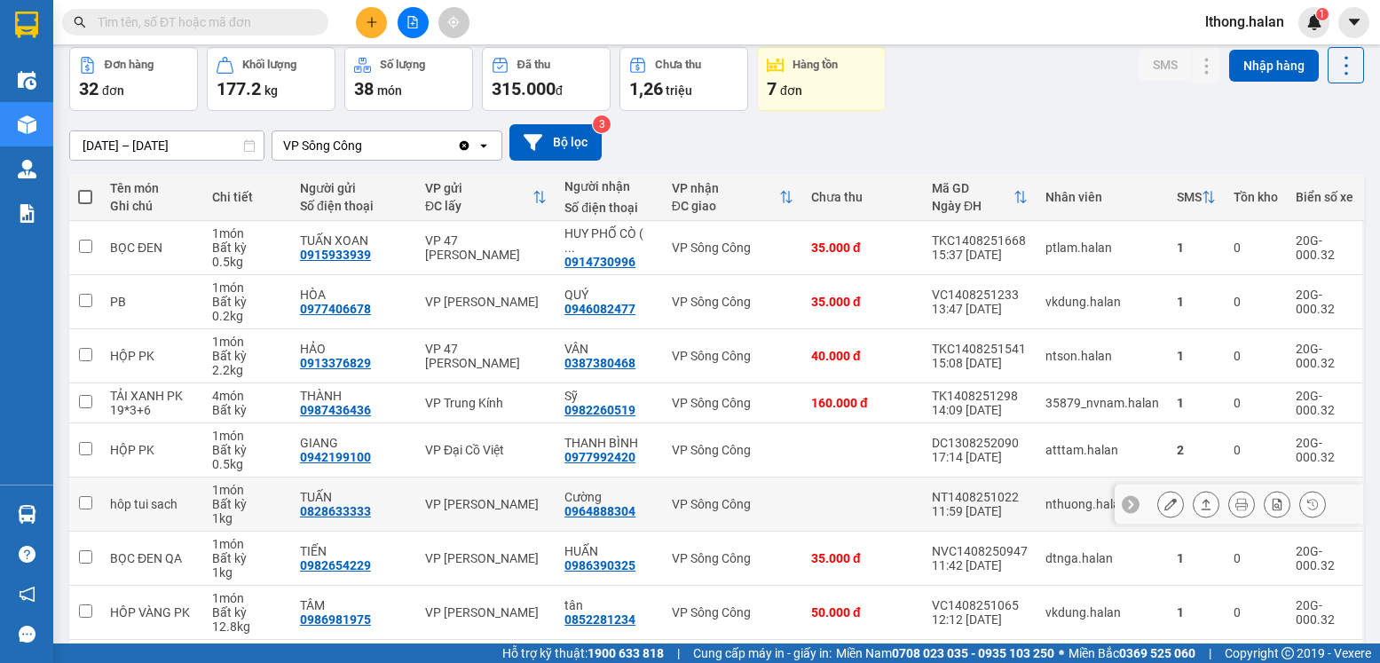
scroll to position [254, 0]
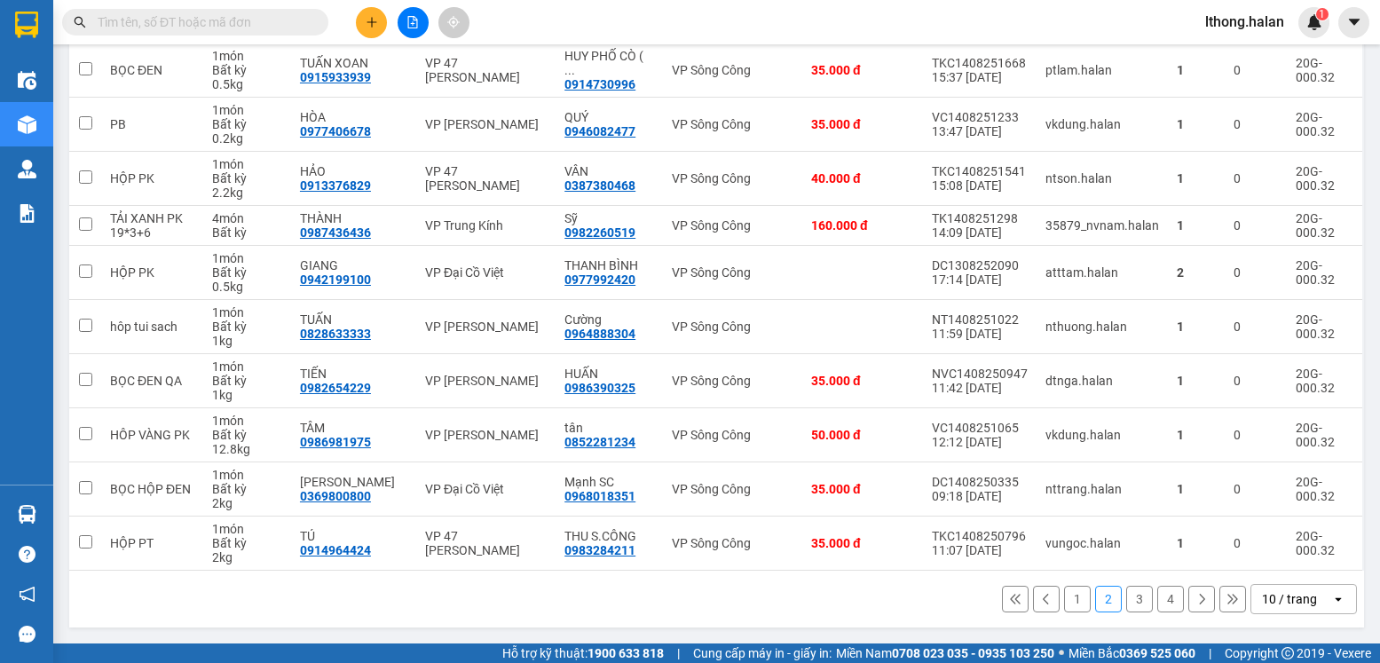
click at [1126, 593] on button "3" at bounding box center [1139, 599] width 27 height 27
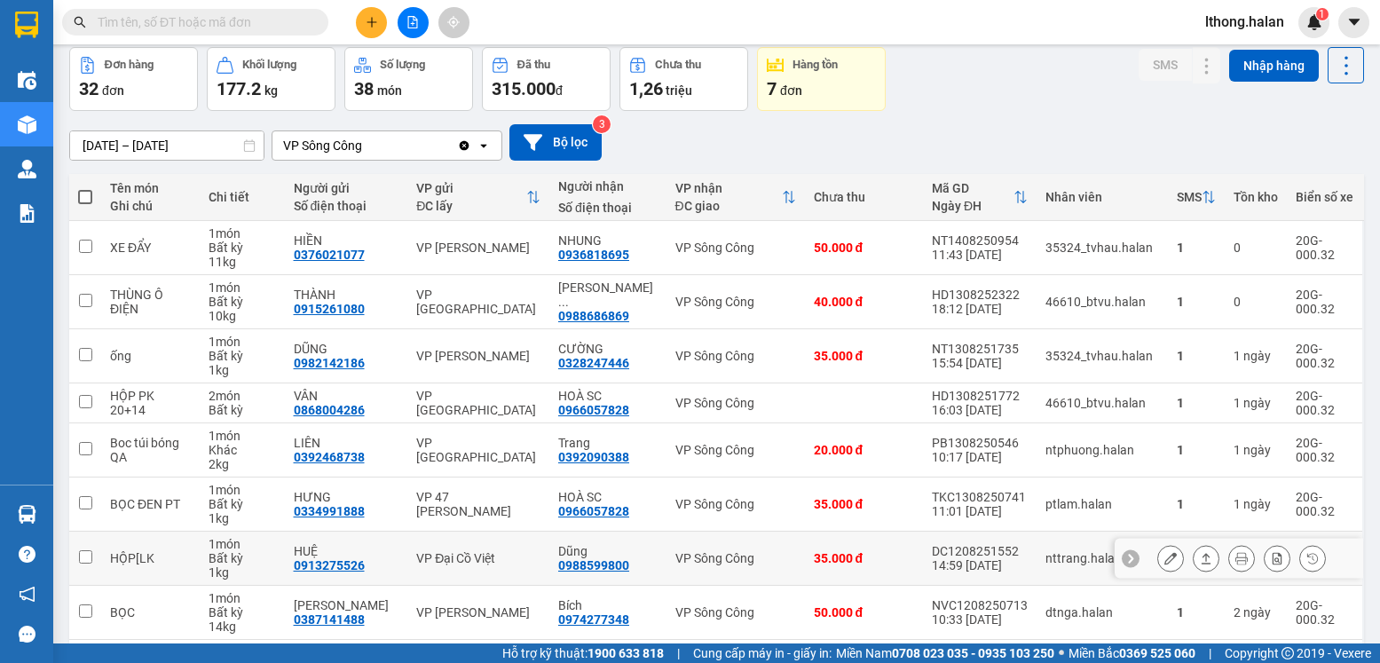
scroll to position [268, 0]
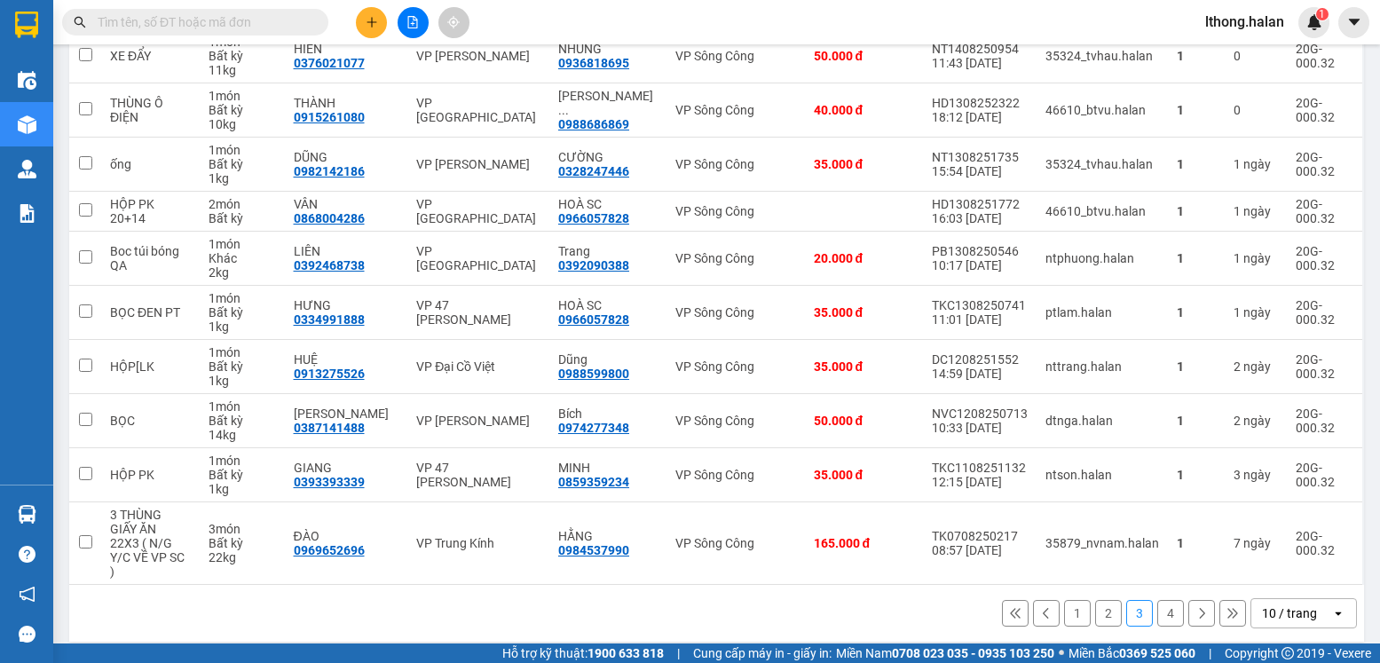
click at [1157, 601] on button "4" at bounding box center [1170, 613] width 27 height 27
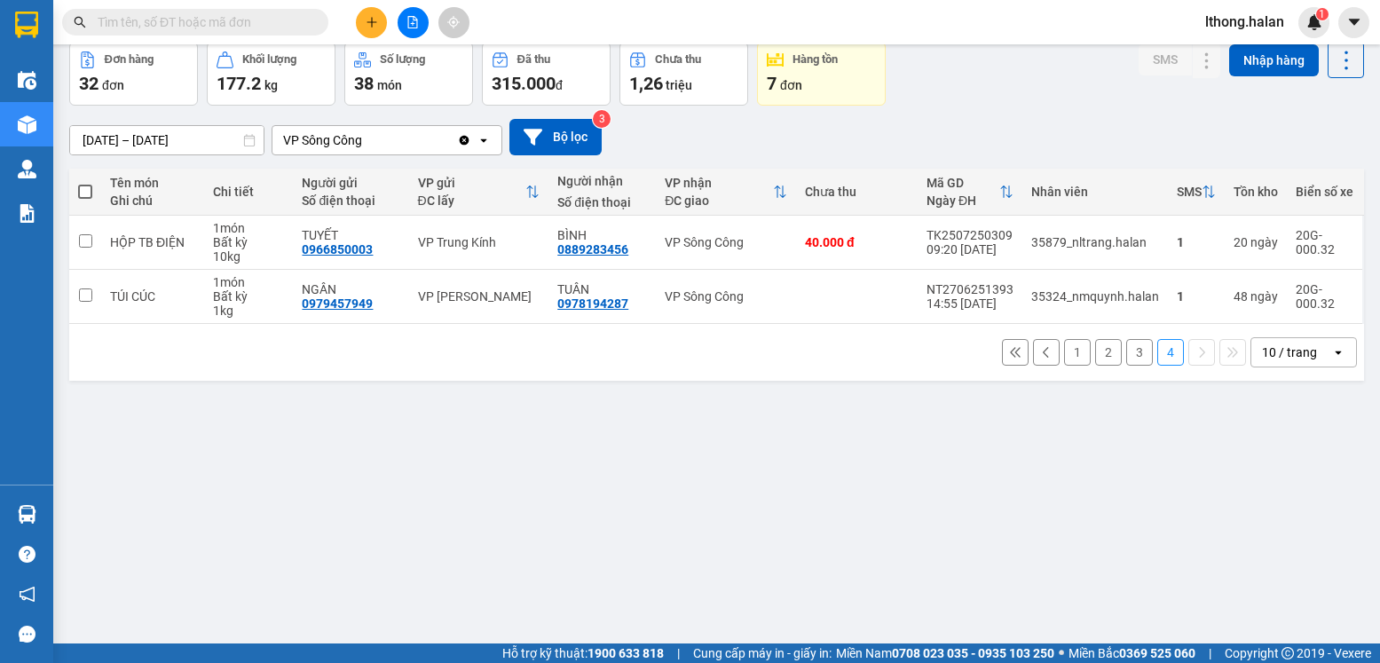
scroll to position [0, 0]
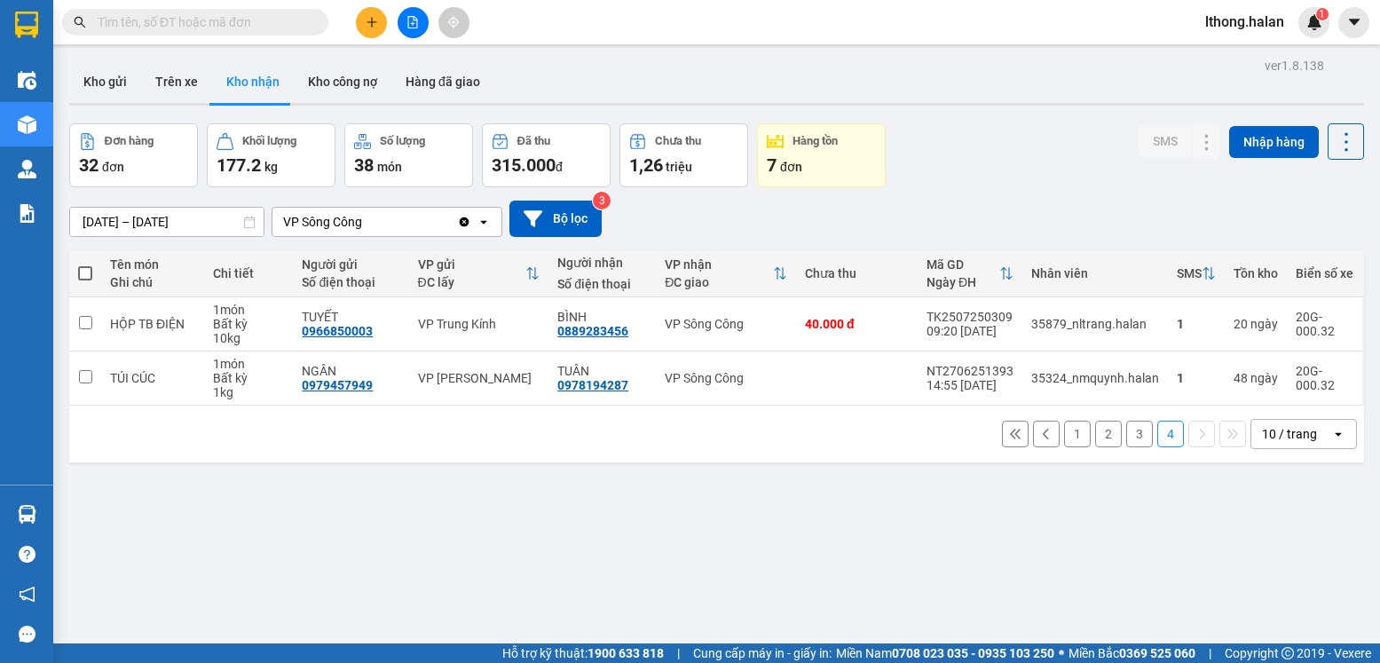
click at [274, 22] on input "text" at bounding box center [202, 22] width 209 height 20
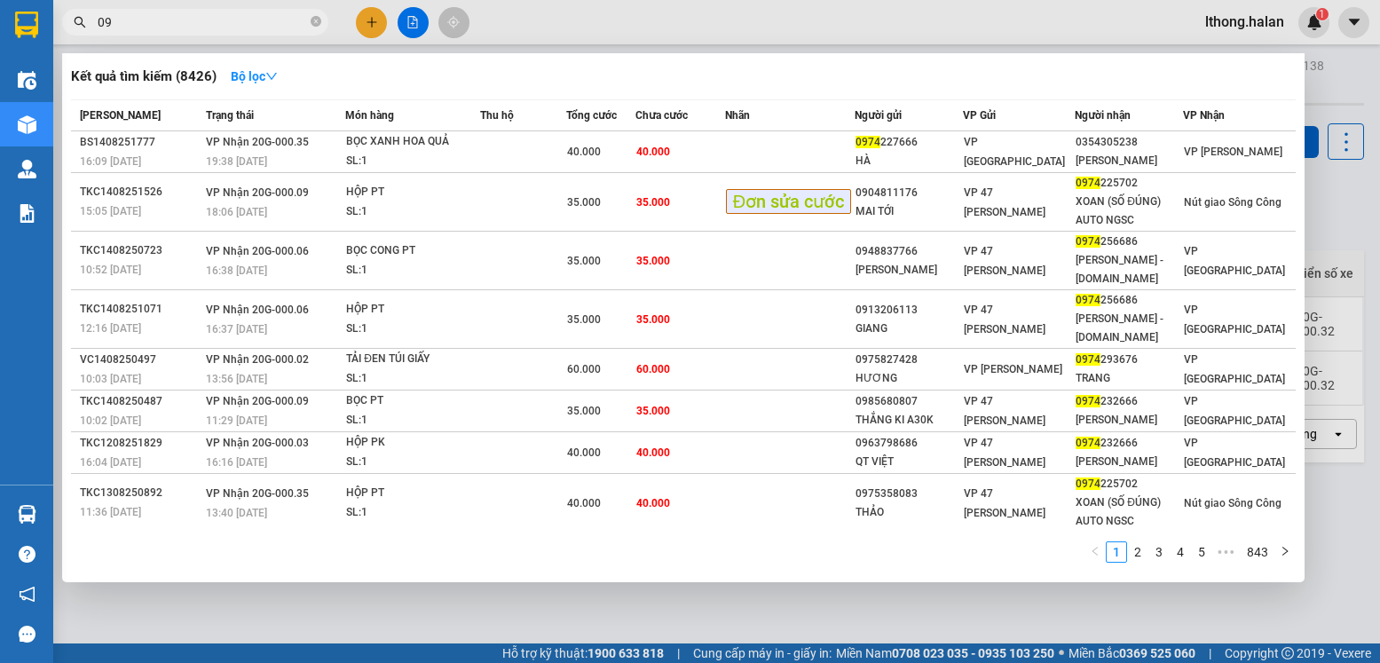
type input "0"
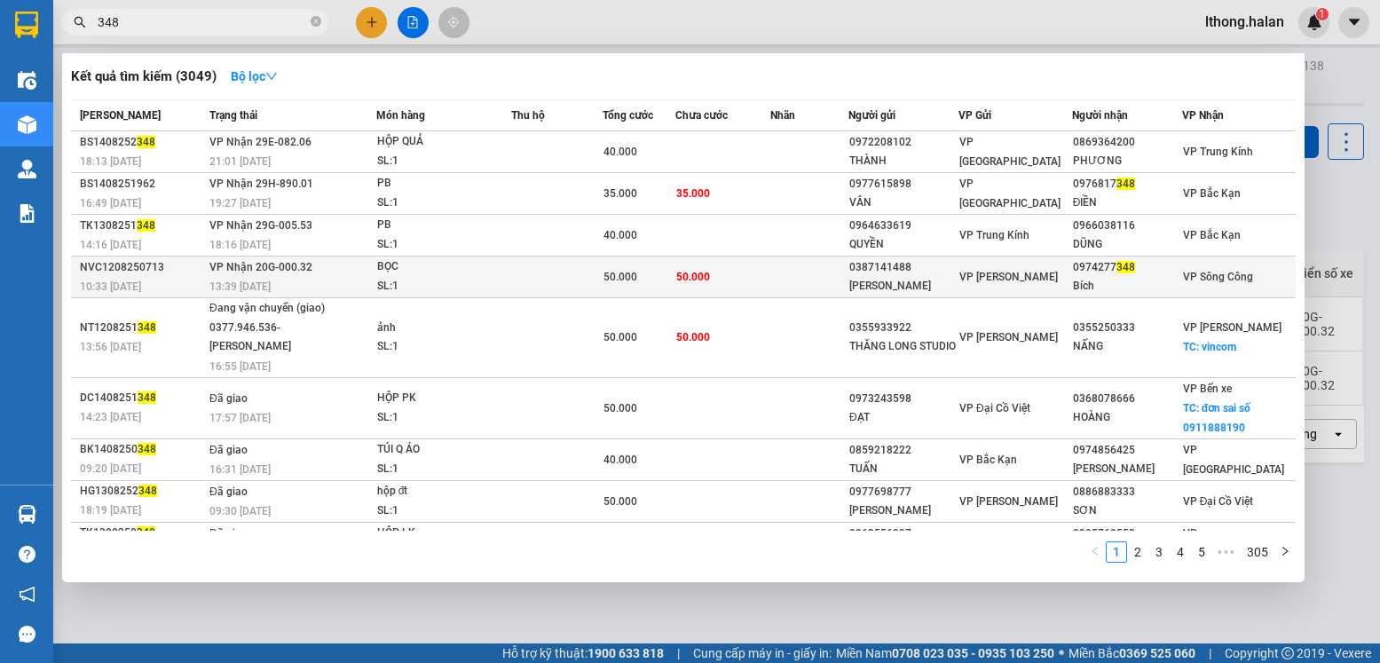
type input "348"
click at [798, 278] on td at bounding box center [809, 277] width 78 height 42
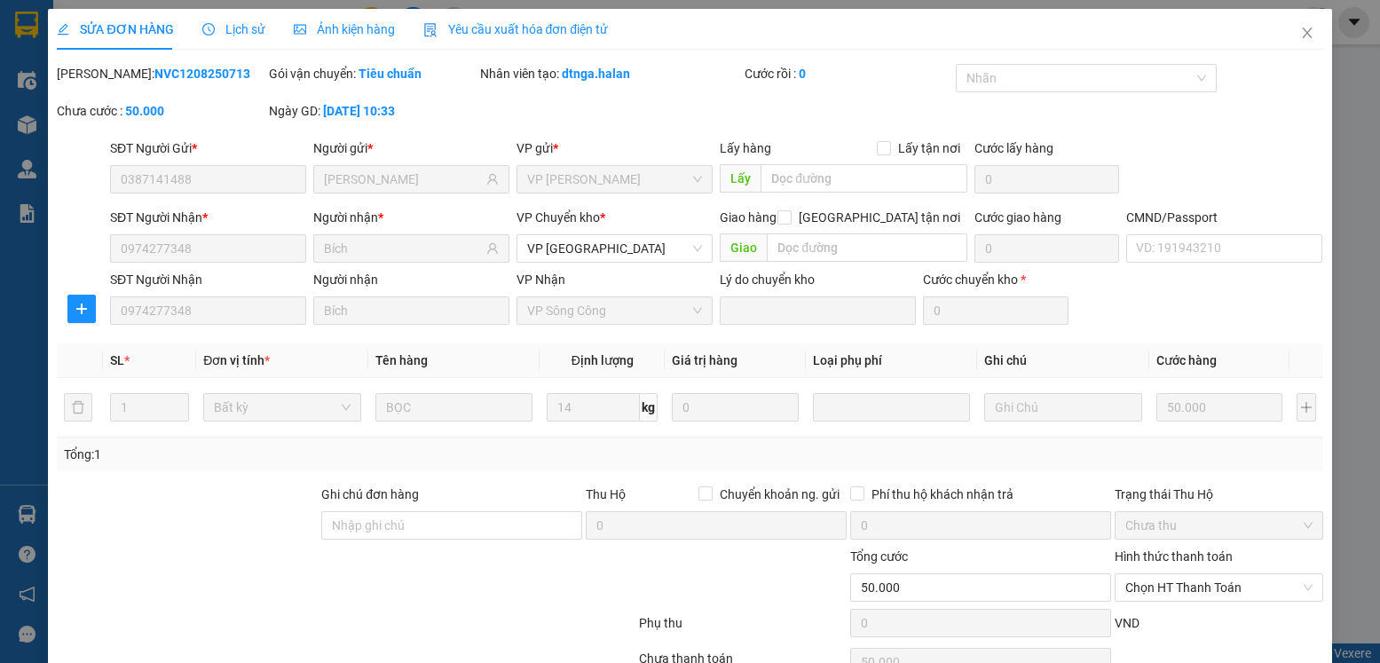
type input "0387141488"
type input "[PERSON_NAME]"
type input "0974277348"
type input "Bích"
type input "50.000"
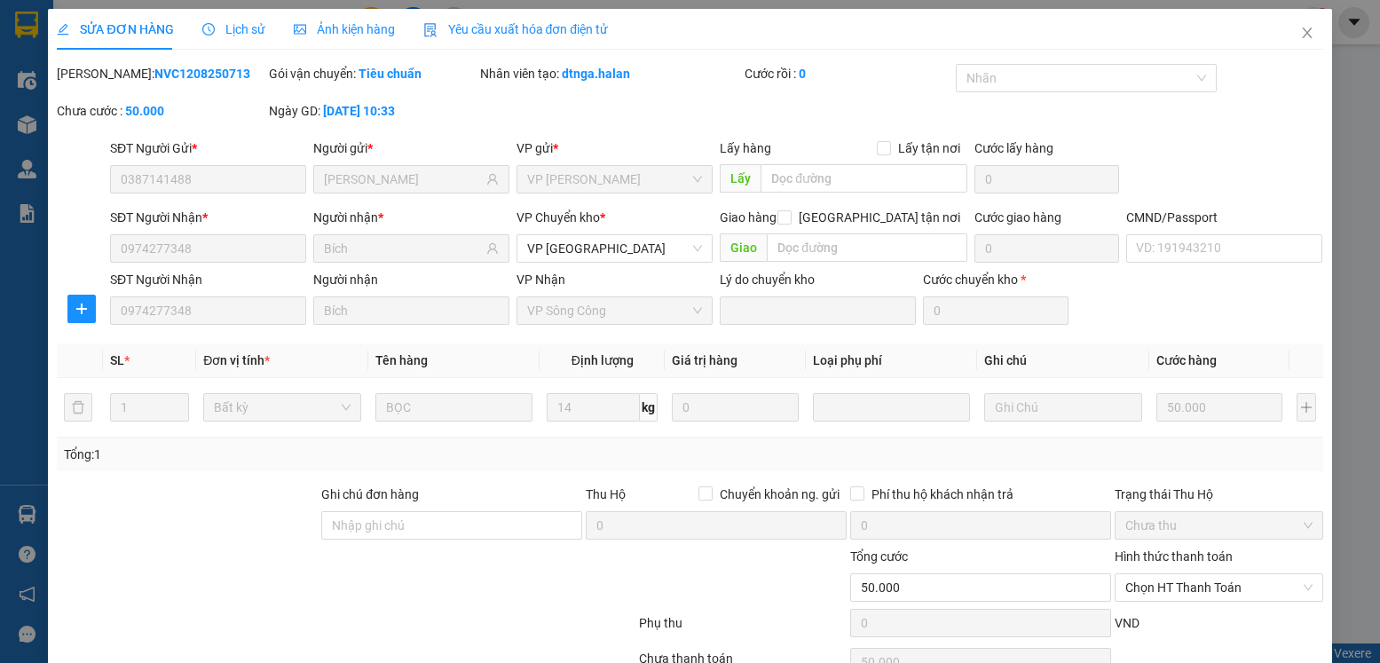
scroll to position [93, 0]
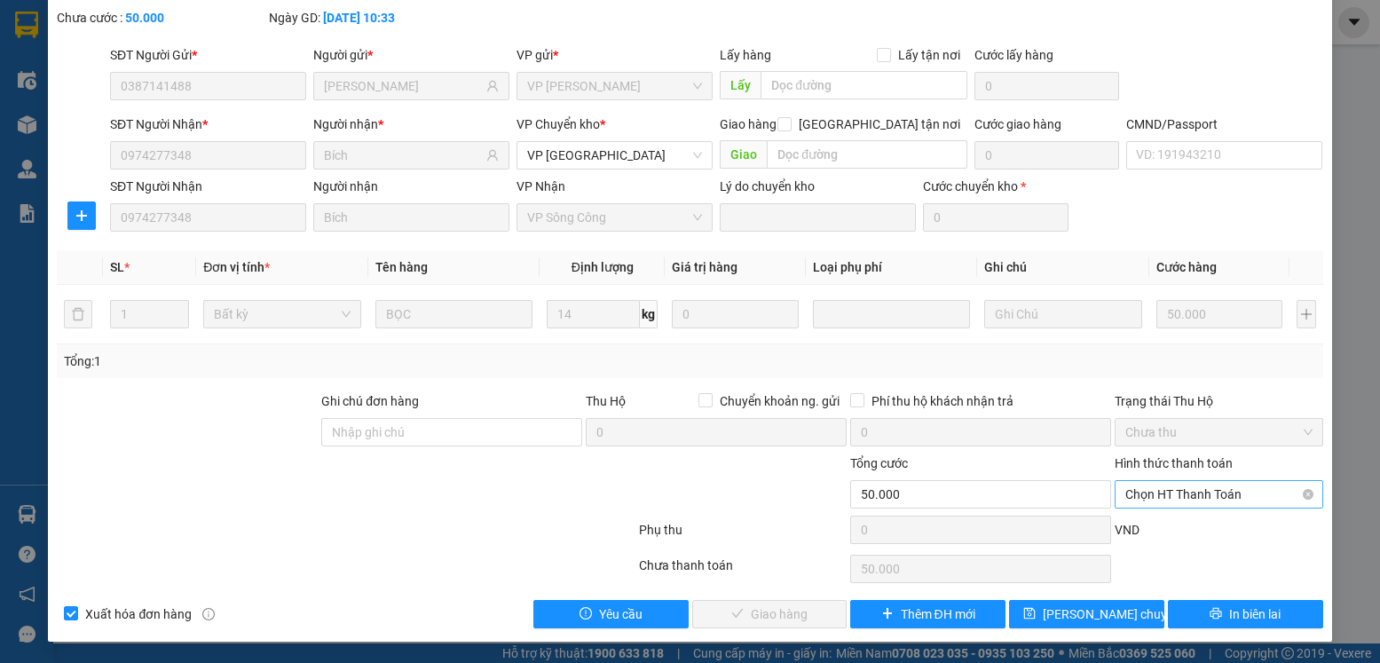
click at [1270, 492] on span "Chọn HT Thanh Toán" at bounding box center [1218, 494] width 186 height 27
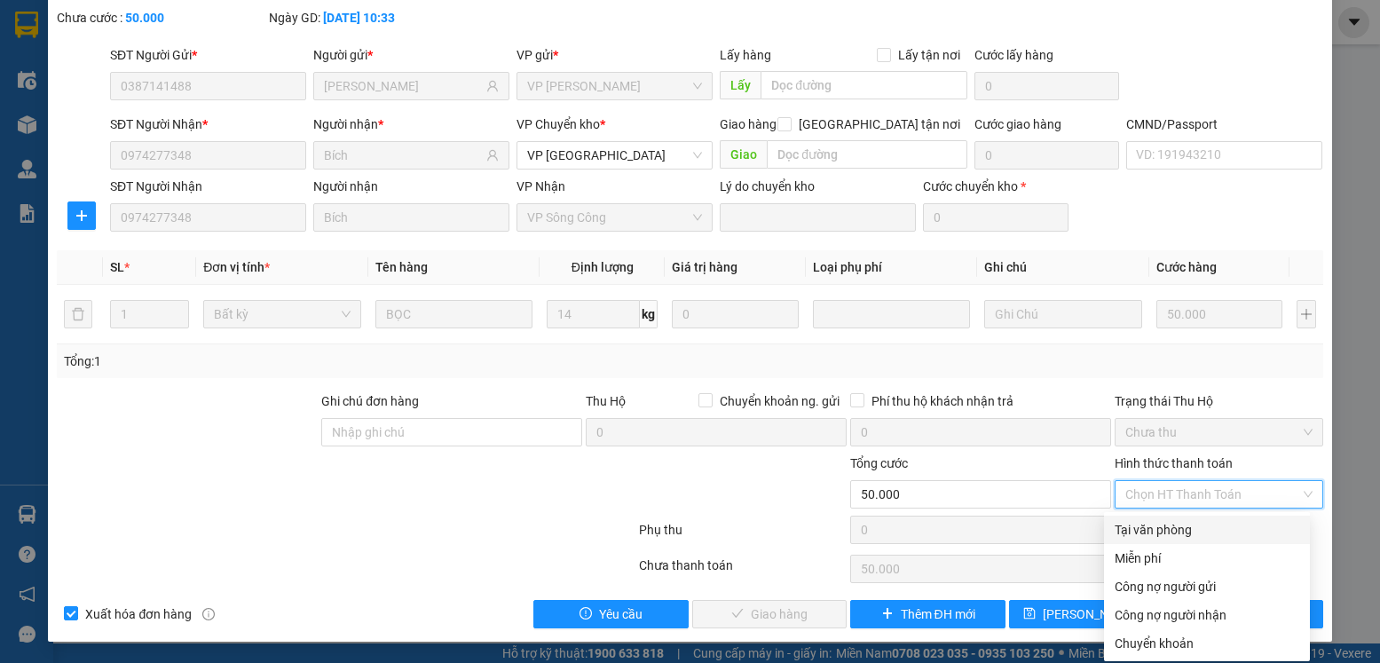
click at [1196, 529] on div "Tại văn phòng" at bounding box center [1207, 530] width 185 height 20
type input "0"
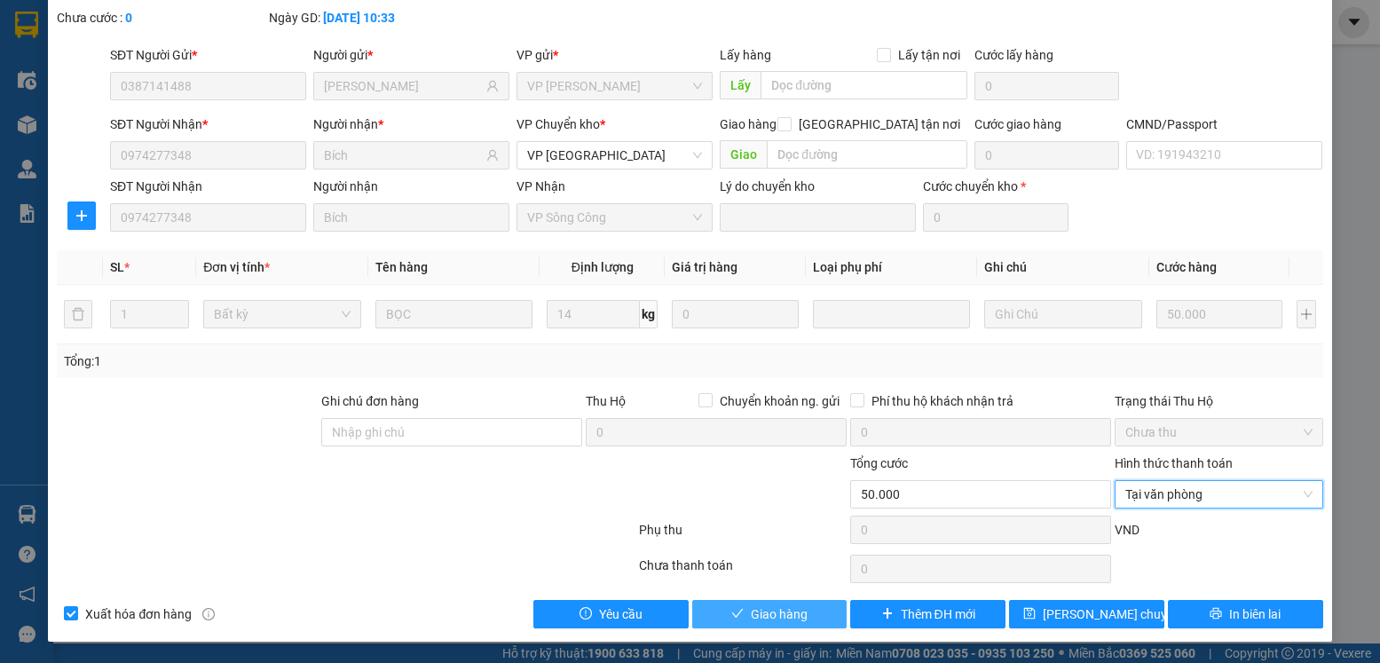
click at [733, 619] on icon "check" at bounding box center [737, 613] width 12 height 12
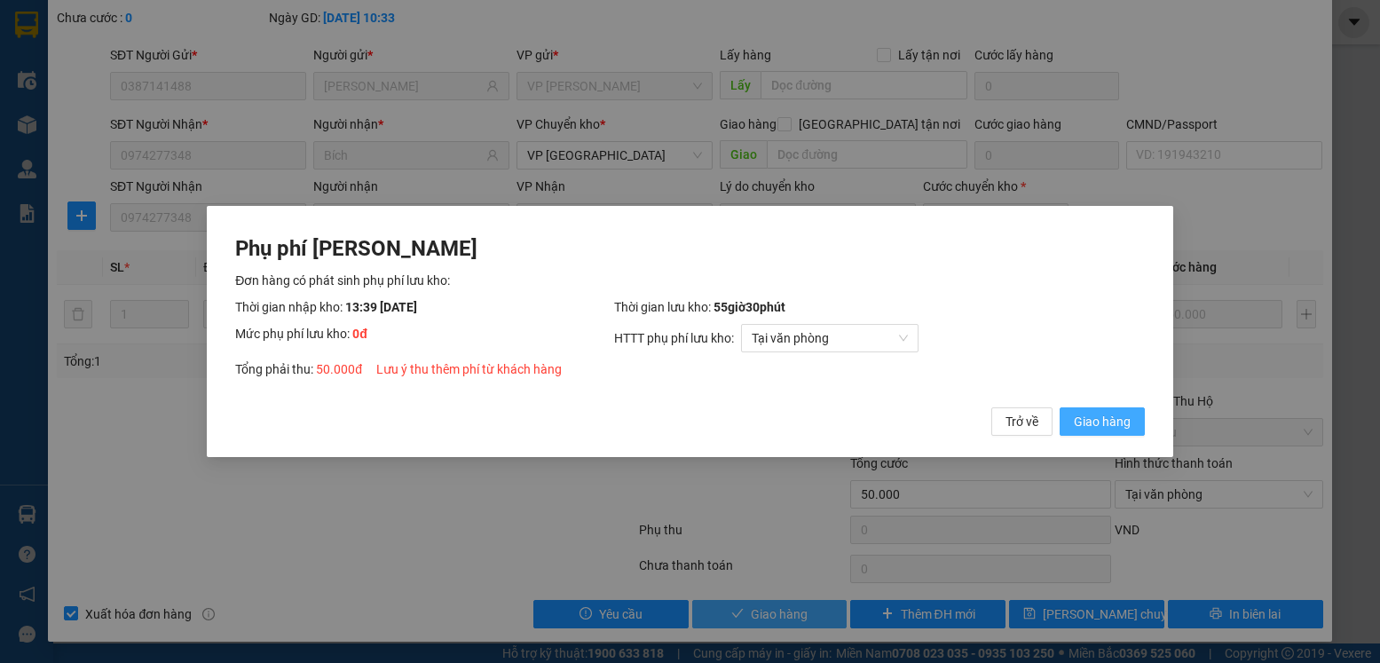
click at [1121, 422] on span "Giao hàng" at bounding box center [1102, 422] width 57 height 20
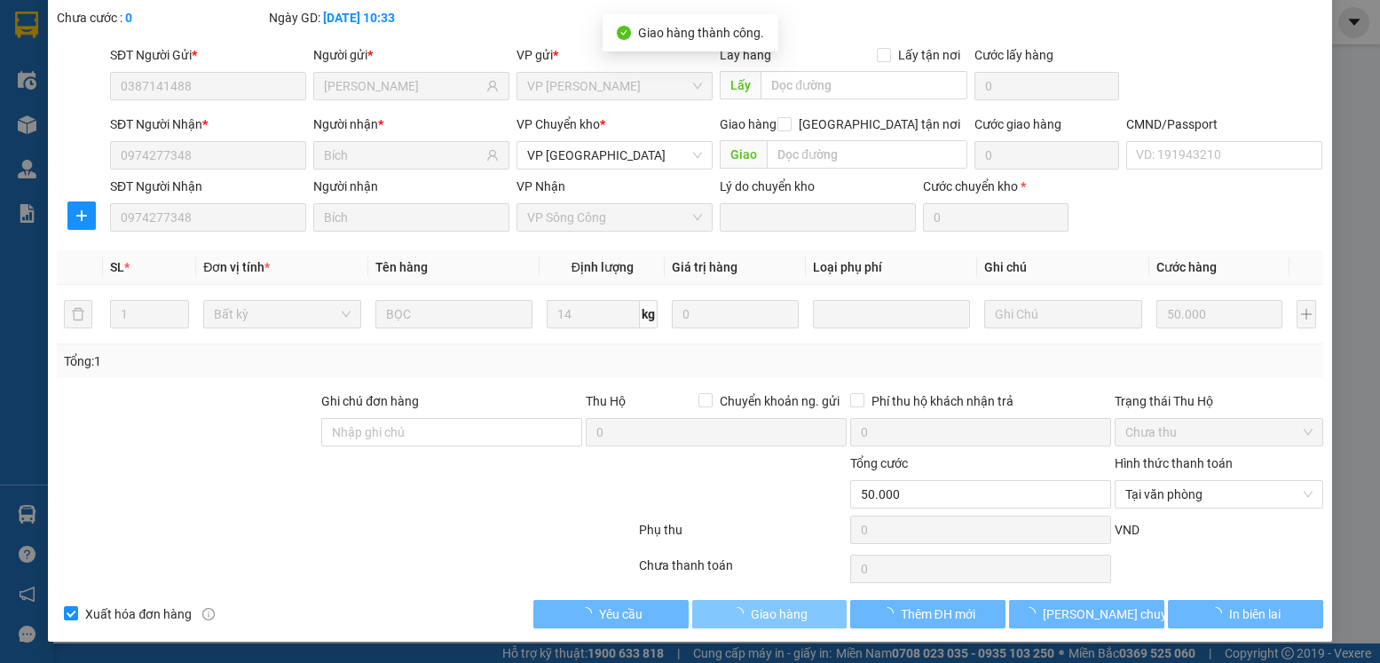
scroll to position [0, 0]
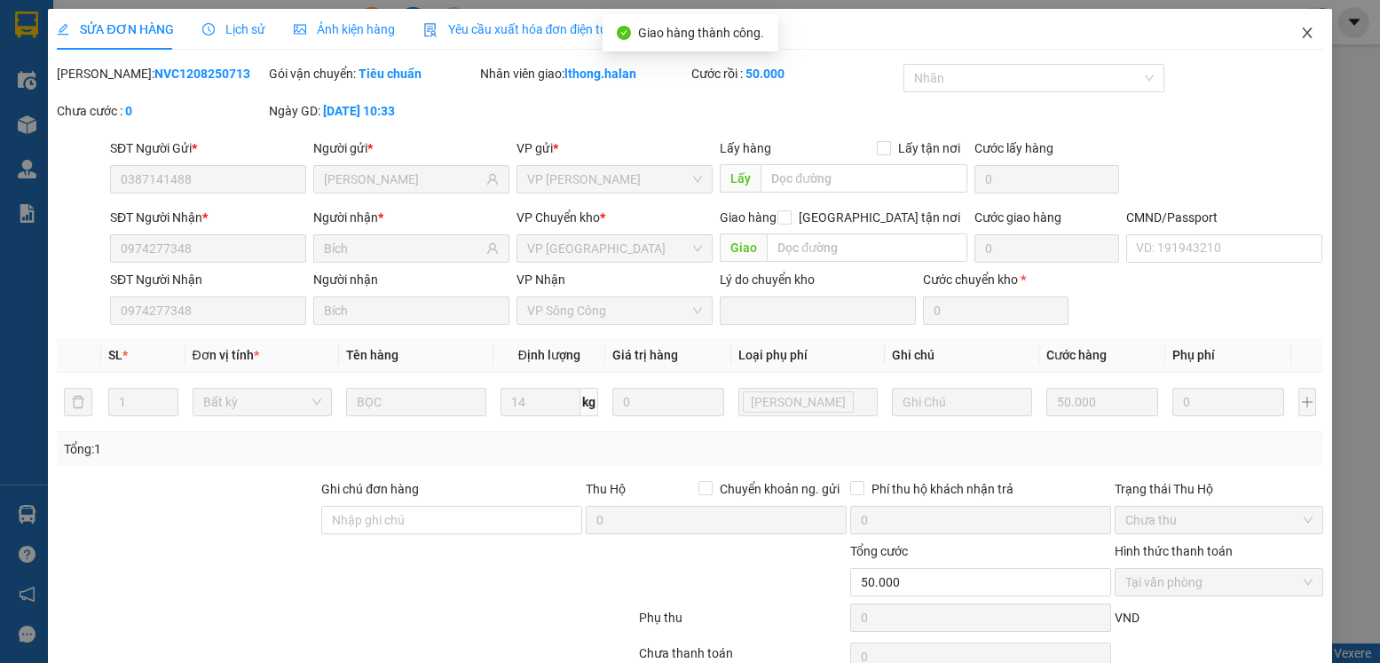
click at [1300, 32] on icon "close" at bounding box center [1307, 33] width 14 height 14
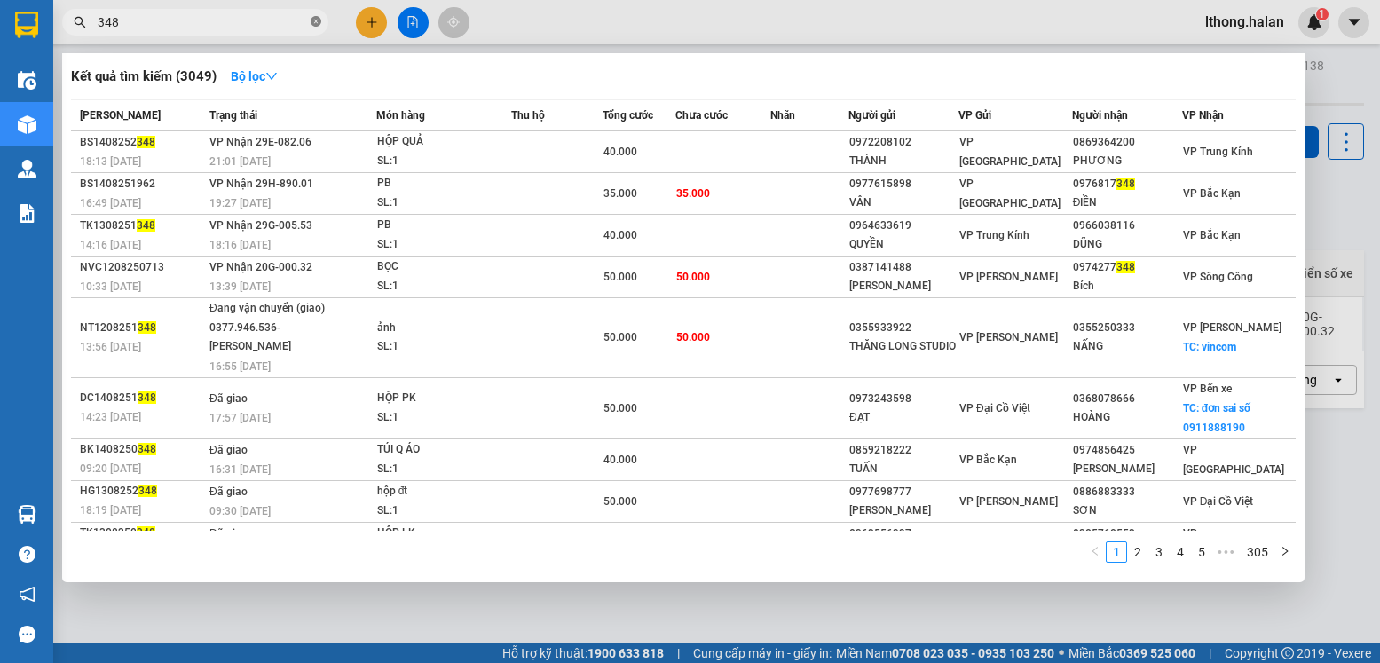
click at [315, 21] on icon "close-circle" at bounding box center [316, 21] width 11 height 11
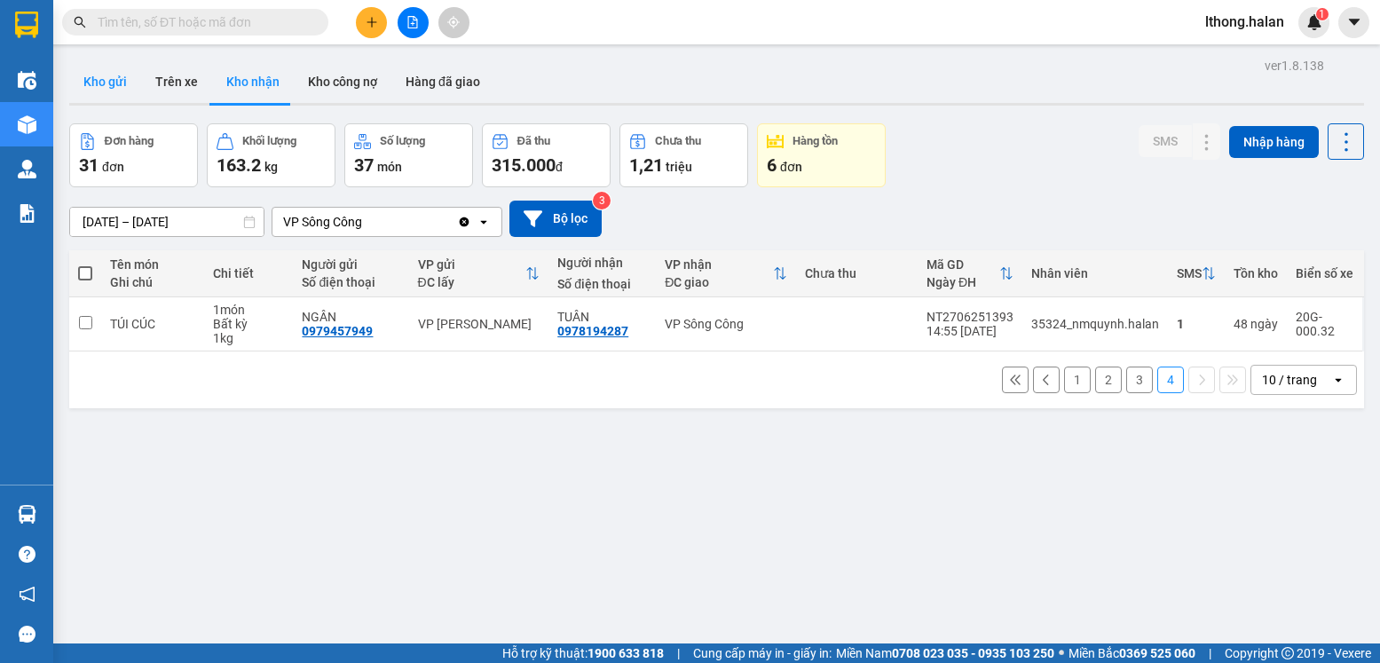
click at [75, 81] on button "Kho gửi" at bounding box center [105, 81] width 72 height 43
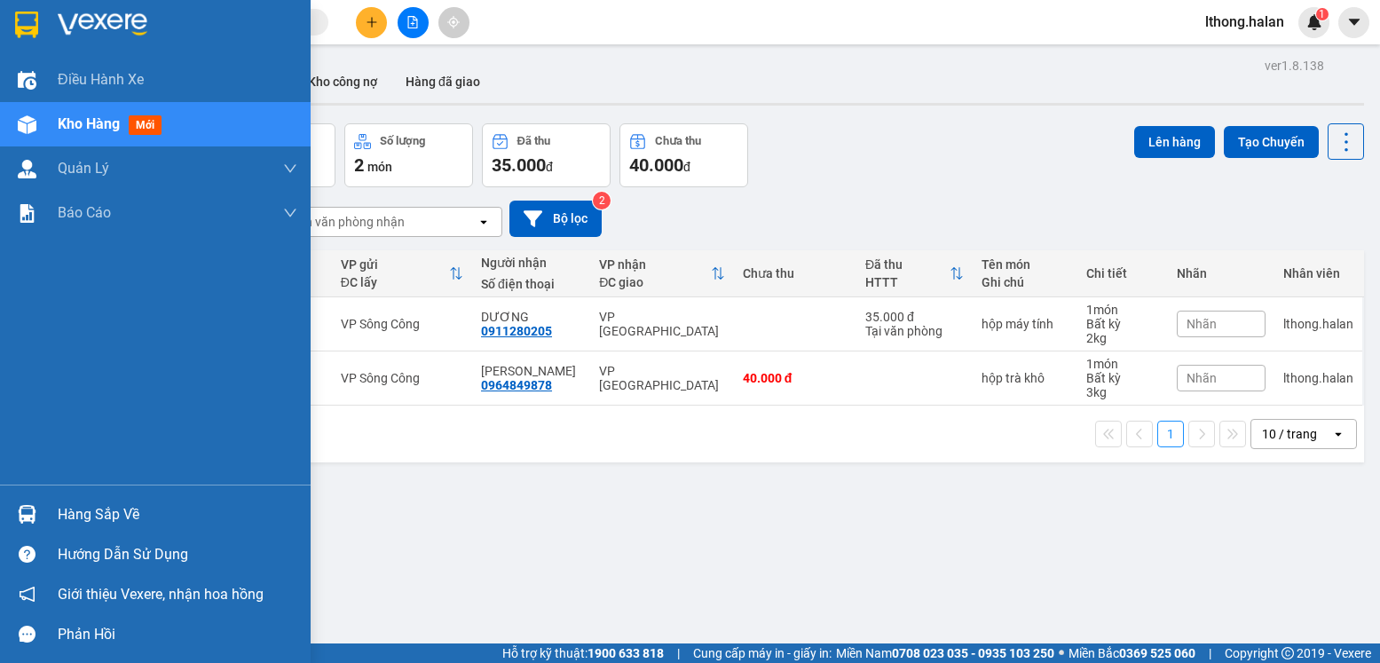
click at [110, 526] on div "Hàng sắp về" at bounding box center [178, 514] width 240 height 27
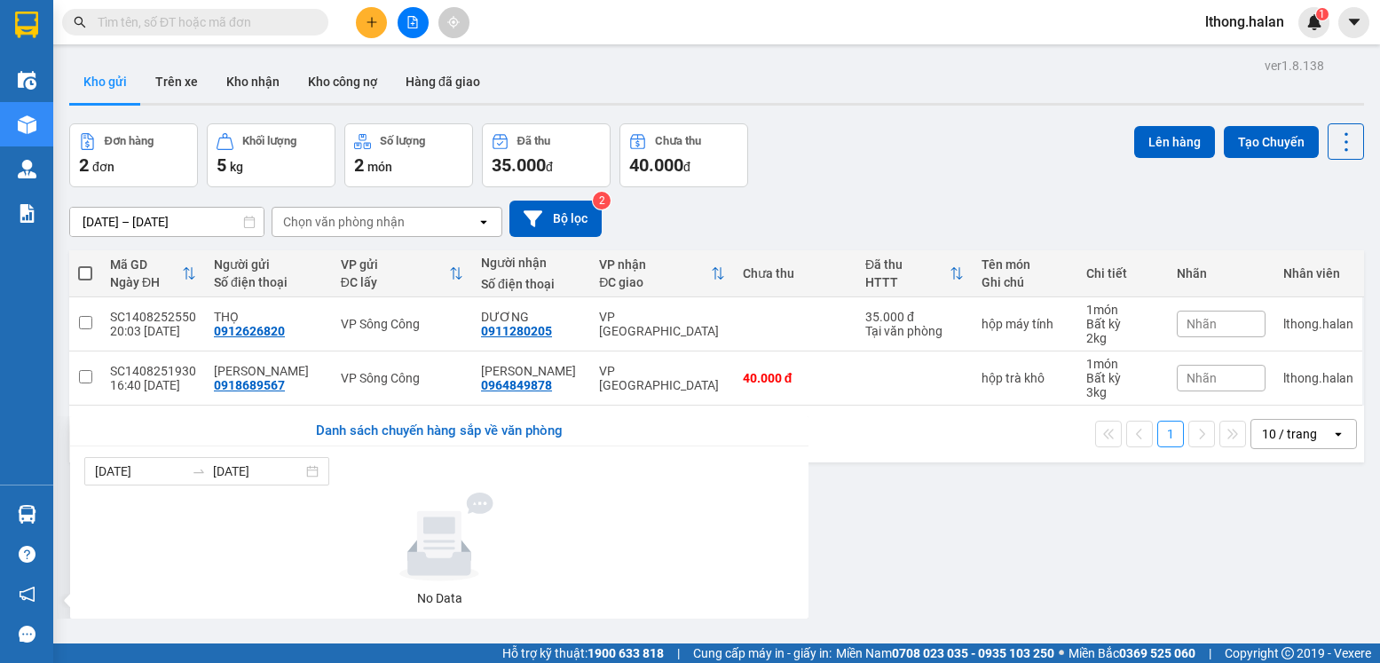
drag, startPoint x: 1024, startPoint y: 548, endPoint x: 756, endPoint y: 249, distance: 401.6
click at [1020, 542] on section "Kết quả tìm kiếm ( 3049 ) Bộ lọc Mã ĐH Trạng thái Món hàng Thu hộ Tổng cước Chư…" at bounding box center [690, 331] width 1380 height 663
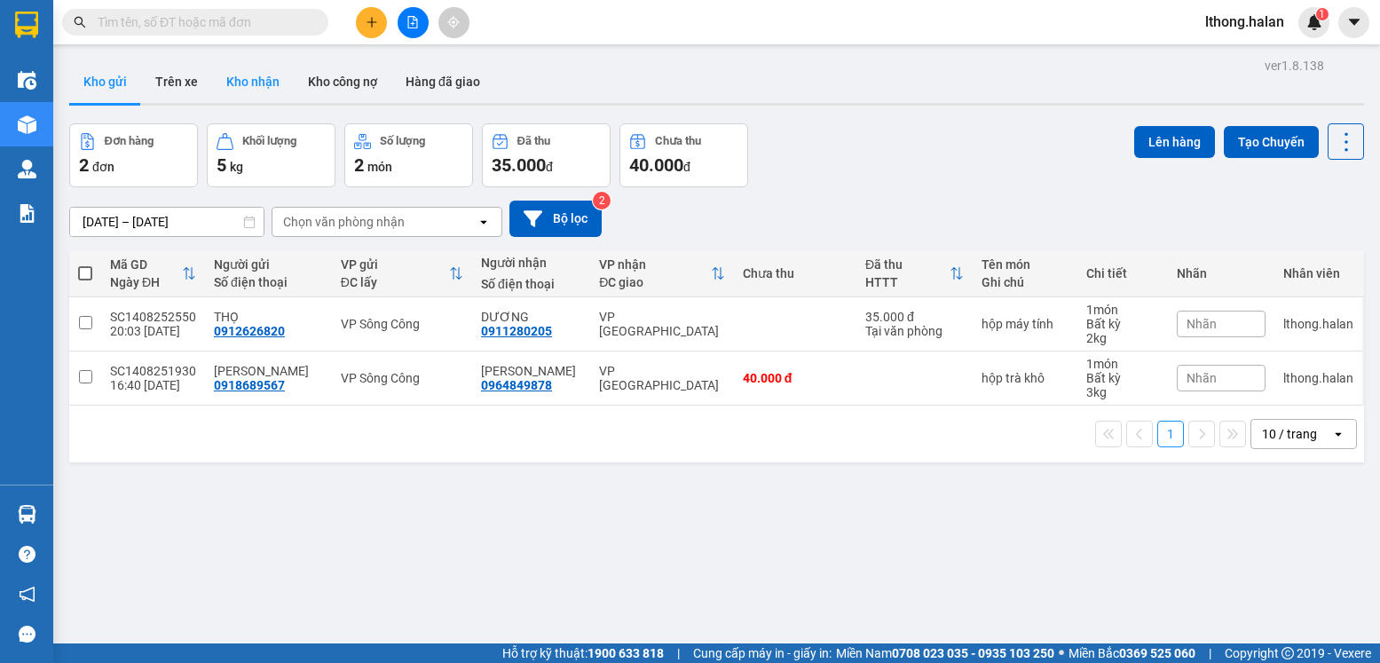
click at [241, 83] on button "Kho nhận" at bounding box center [253, 81] width 82 height 43
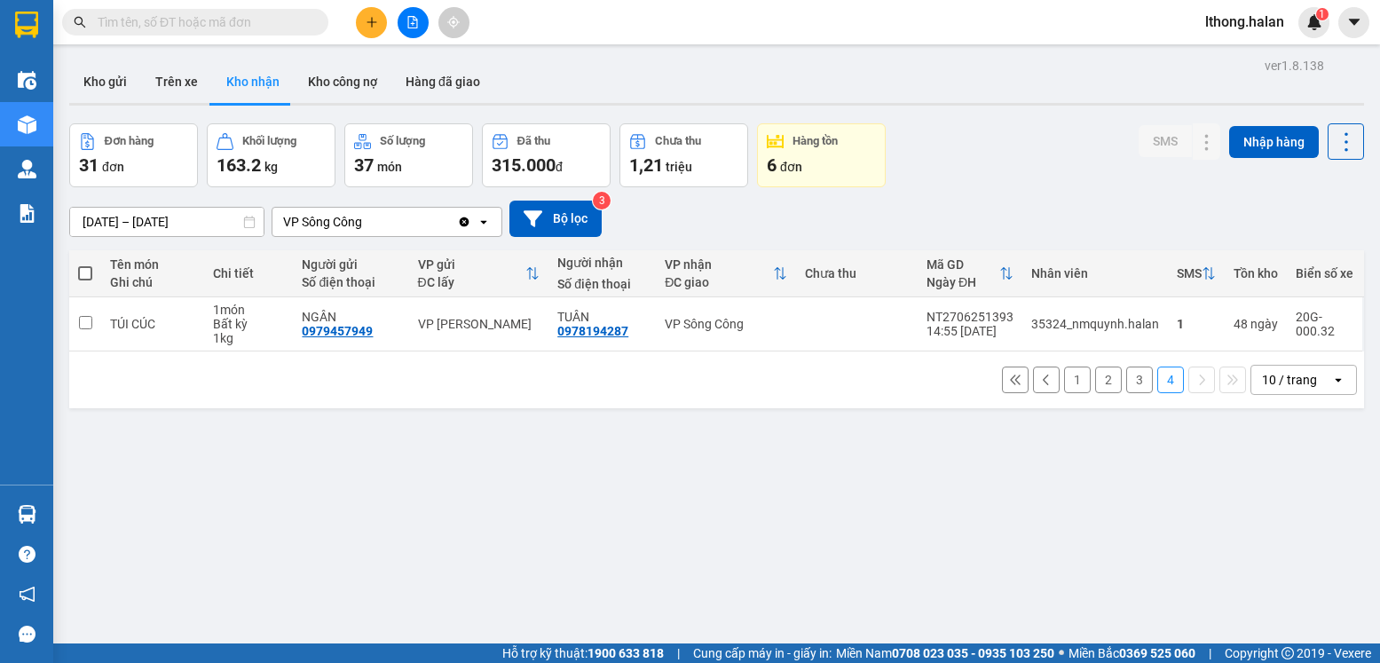
click at [1126, 386] on button "3" at bounding box center [1139, 380] width 27 height 27
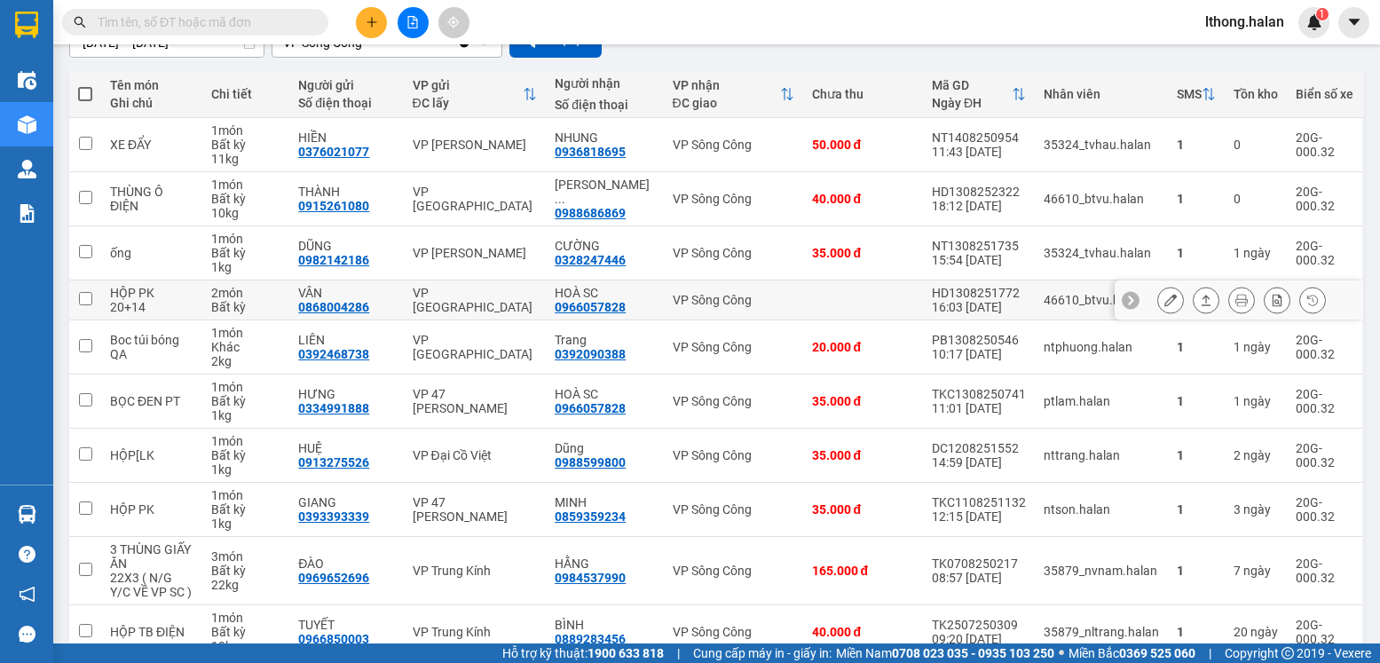
scroll to position [268, 0]
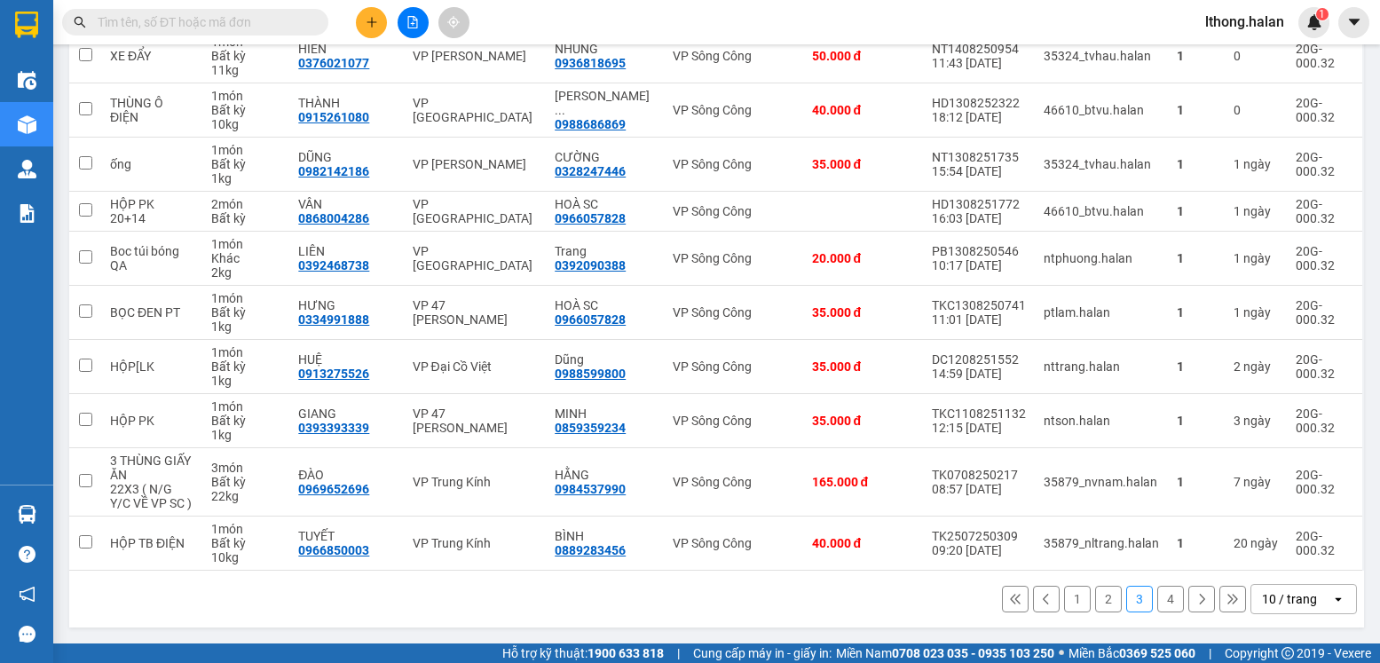
click at [1064, 596] on button "1" at bounding box center [1077, 599] width 27 height 27
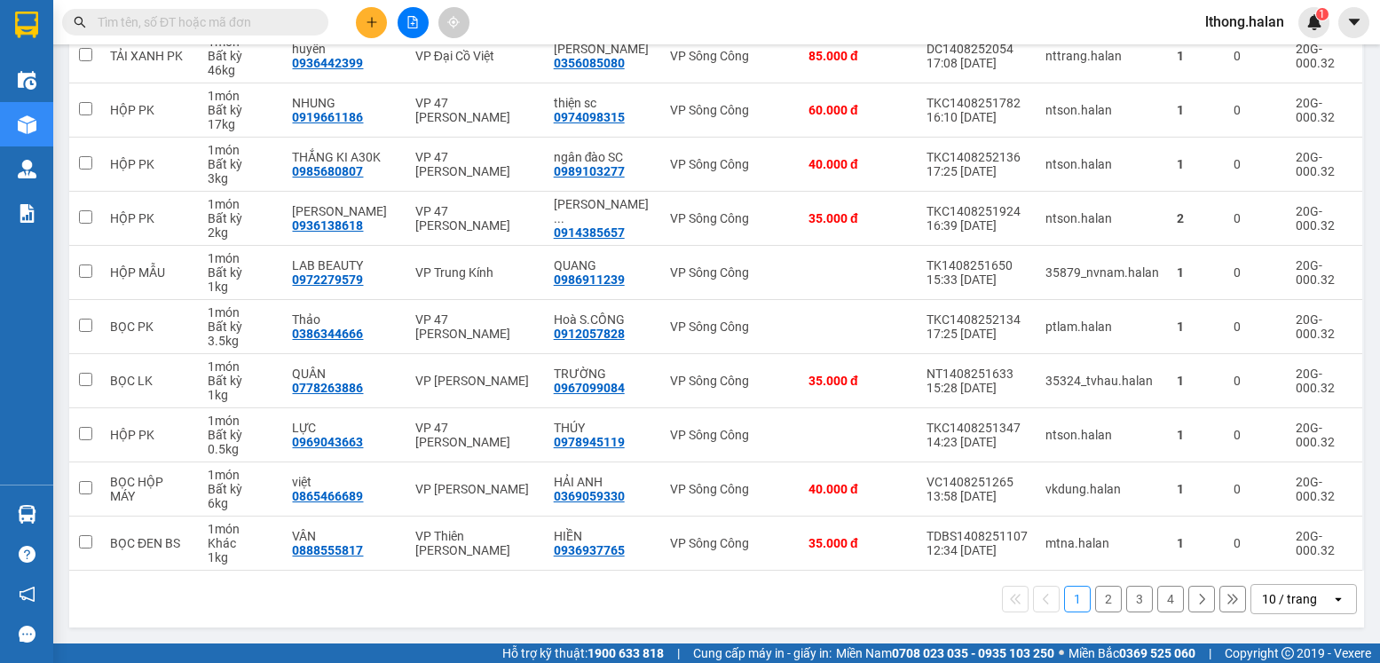
scroll to position [2, 0]
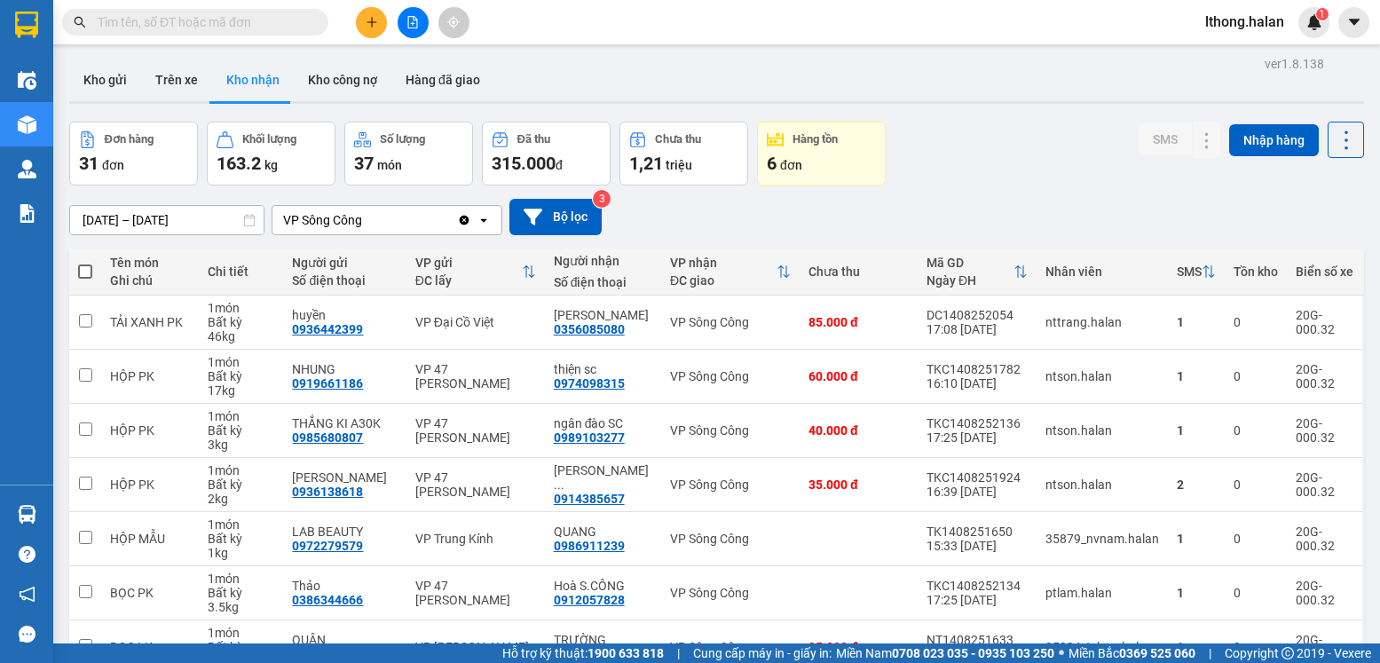
click at [303, 23] on input "text" at bounding box center [202, 22] width 209 height 20
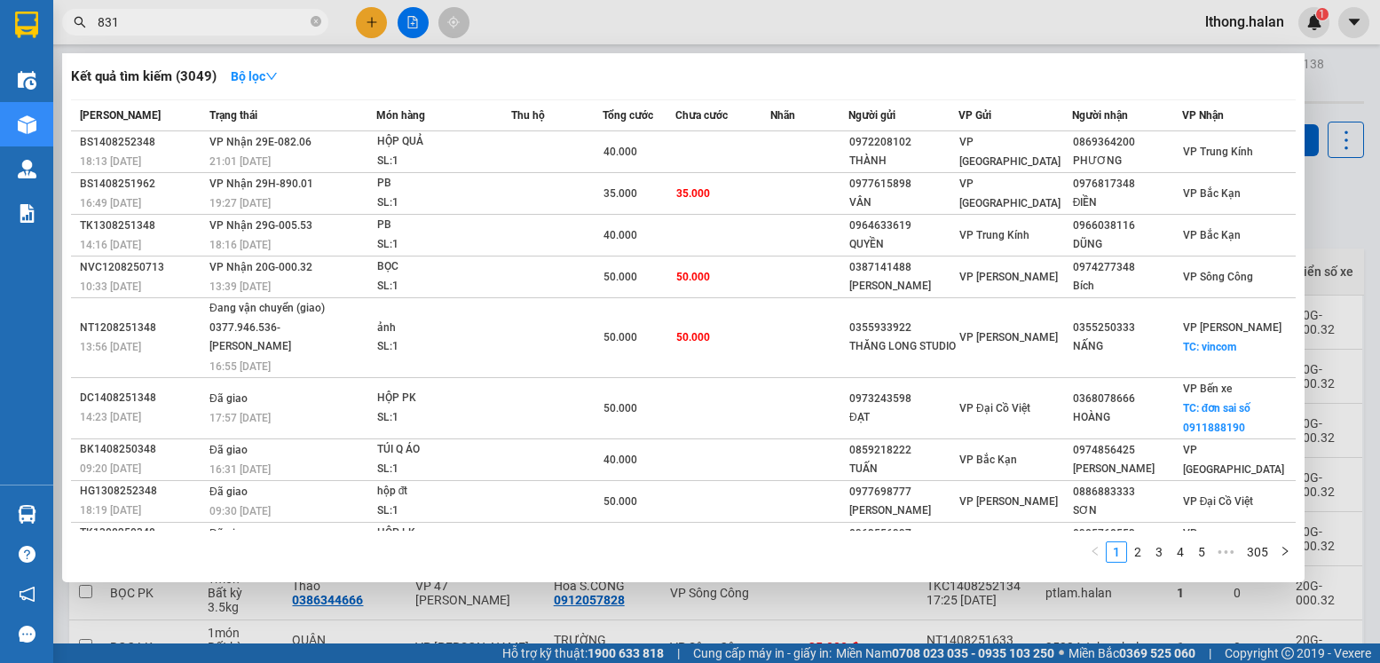
type input "8315"
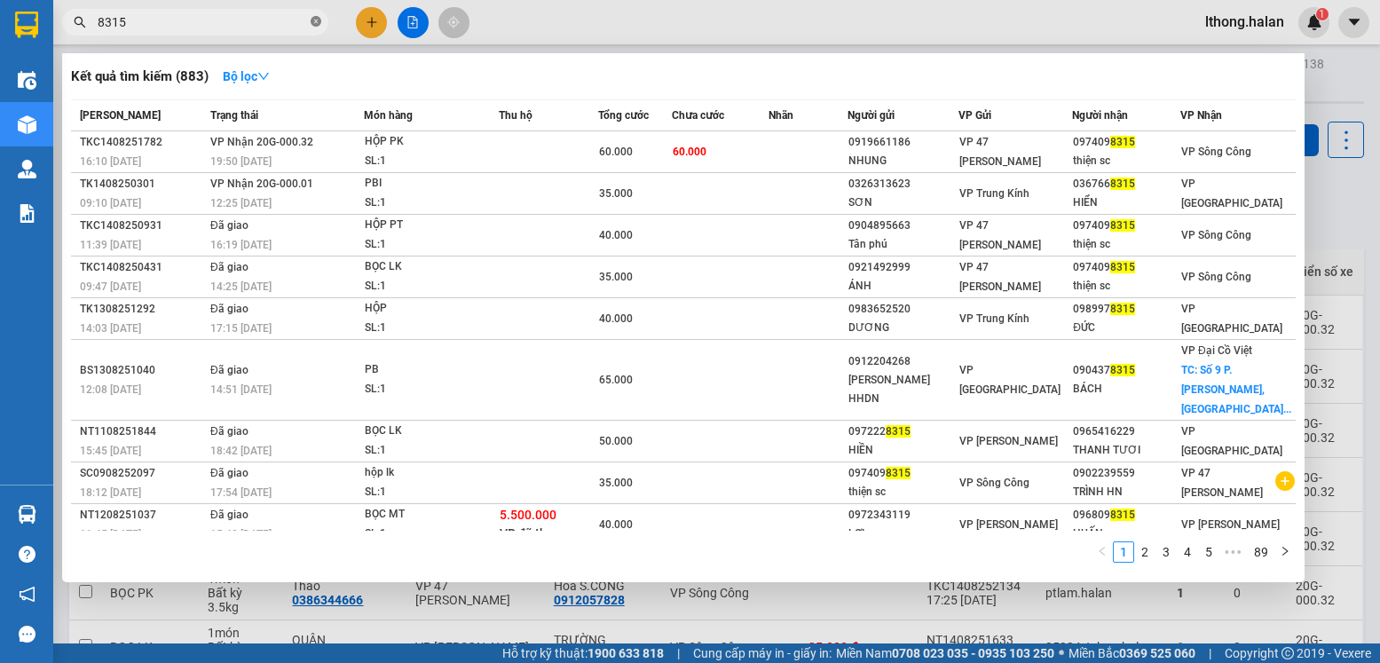
click at [317, 23] on icon "close-circle" at bounding box center [316, 21] width 11 height 11
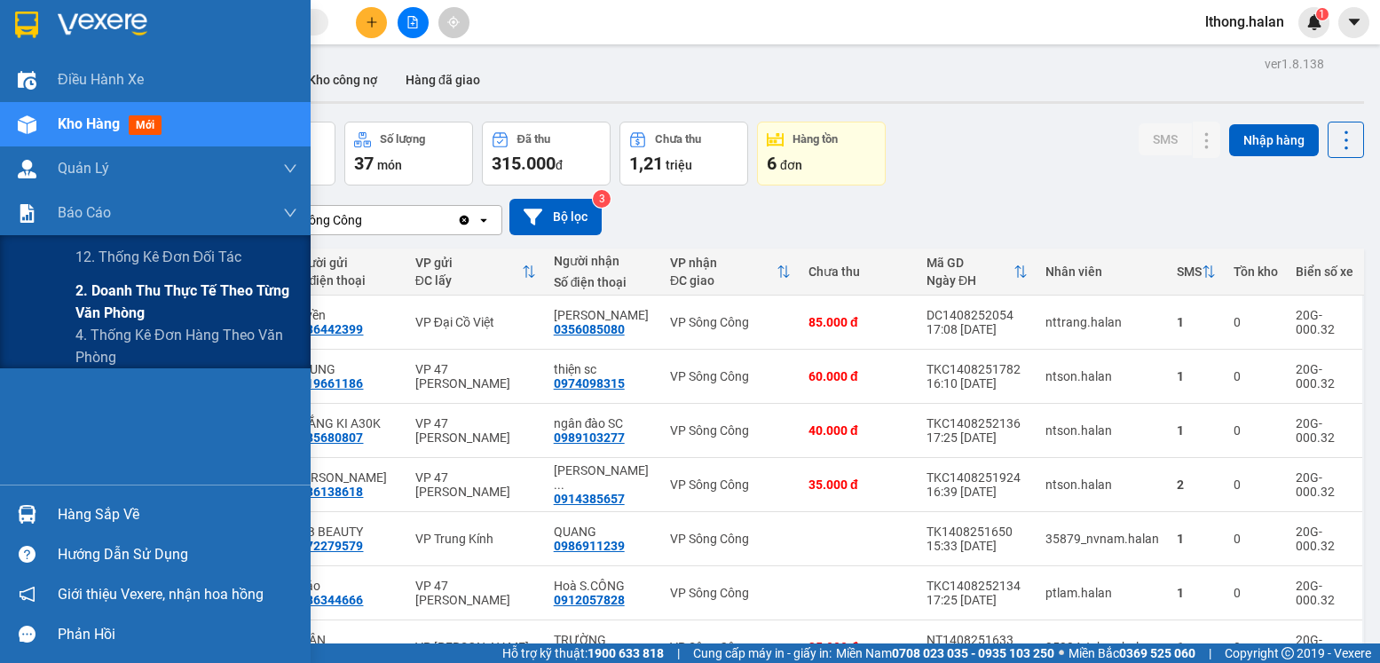
click at [224, 290] on span "2. Doanh thu thực tế theo từng văn phòng" at bounding box center [186, 302] width 222 height 44
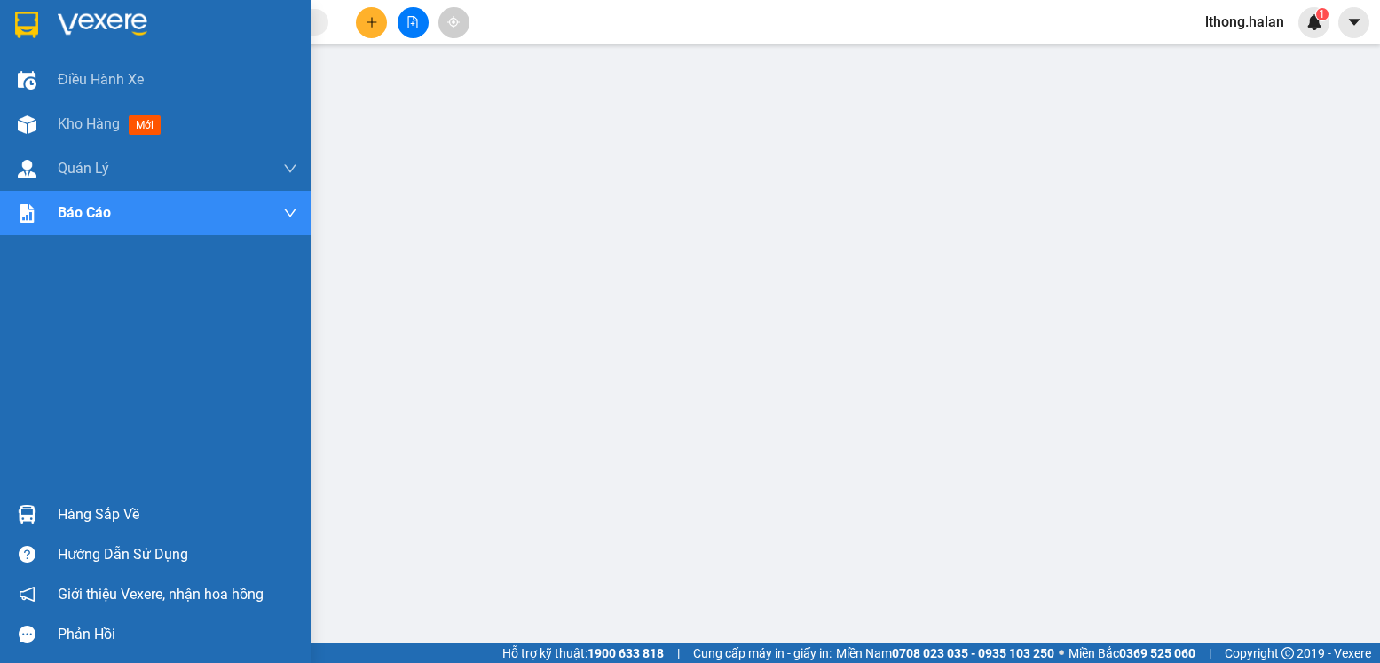
click at [104, 517] on div "Hàng sắp về" at bounding box center [178, 514] width 240 height 27
click at [98, 505] on div "Hàng sắp về" at bounding box center [178, 514] width 240 height 27
click at [60, 130] on span "Kho hàng" at bounding box center [89, 123] width 62 height 17
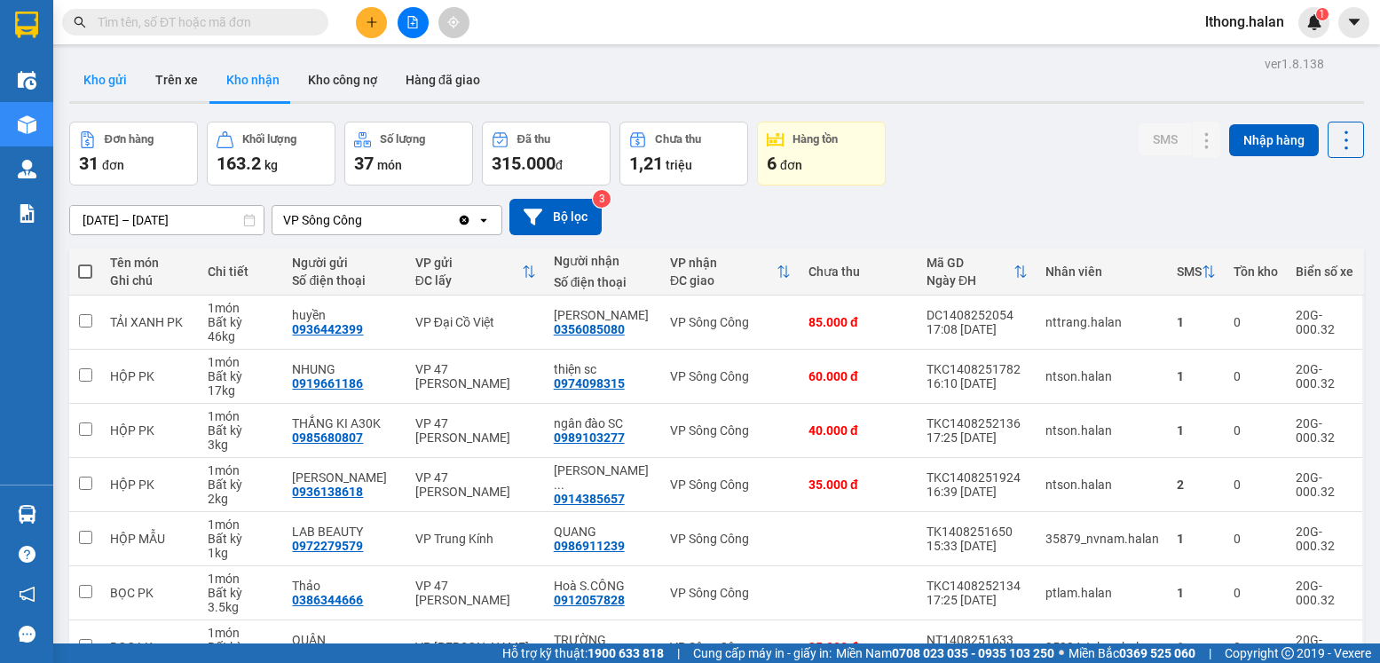
click at [112, 79] on button "Kho gửi" at bounding box center [105, 80] width 72 height 43
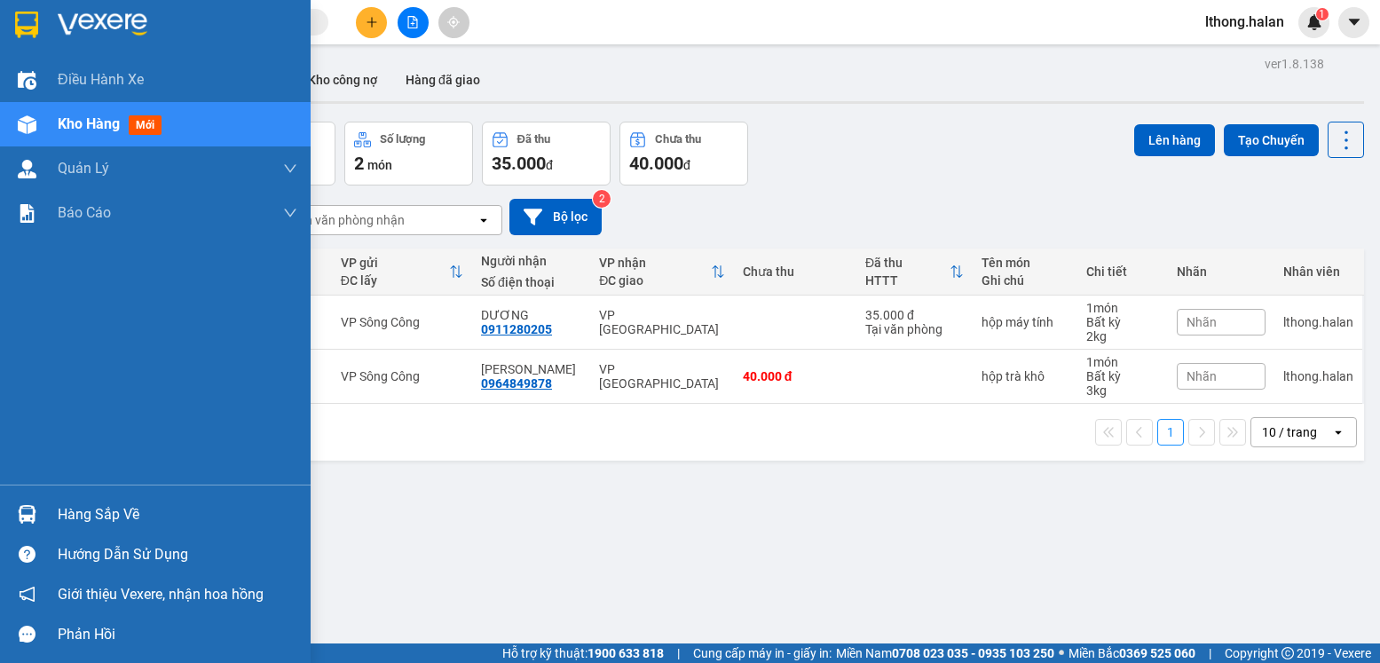
click at [98, 525] on div "Hàng sắp về" at bounding box center [178, 514] width 240 height 27
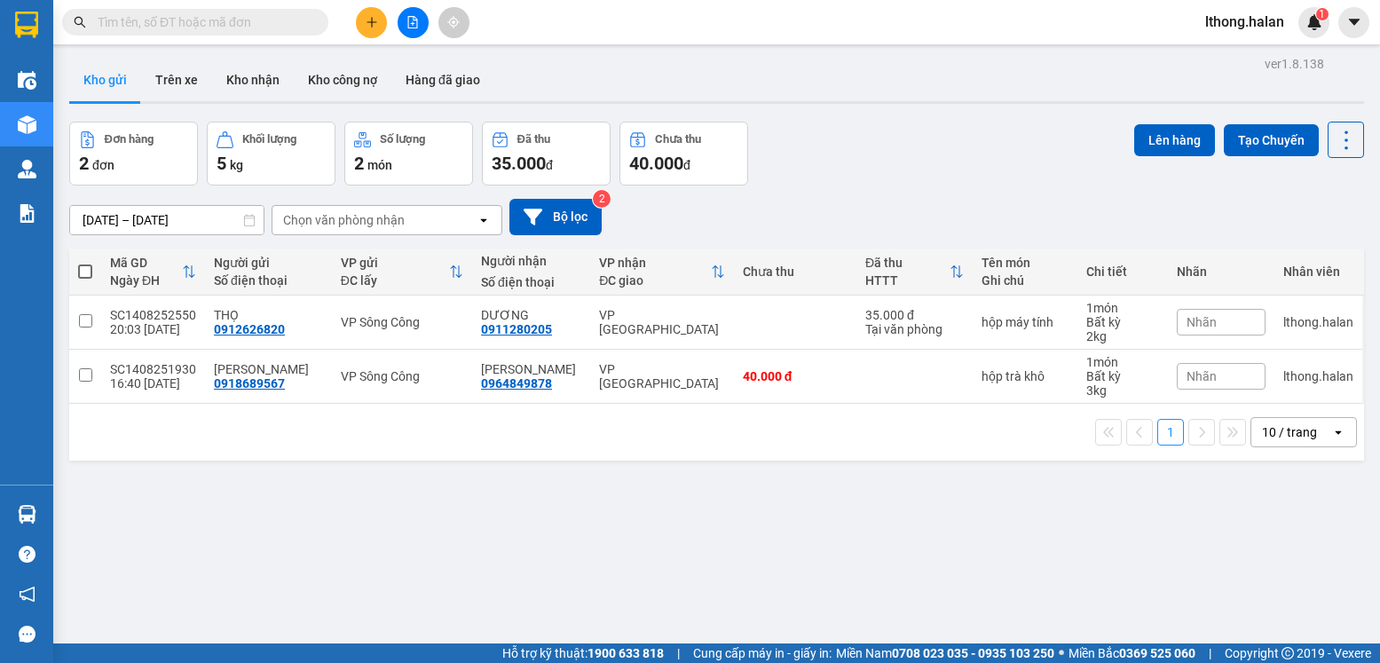
click at [1054, 573] on section "Kết quả tìm kiếm ( 883 ) Bộ lọc Mã ĐH Trạng thái Món hàng Thu hộ Tổng cước Chưa…" at bounding box center [690, 331] width 1380 height 663
click at [249, 75] on button "Kho nhận" at bounding box center [253, 80] width 82 height 43
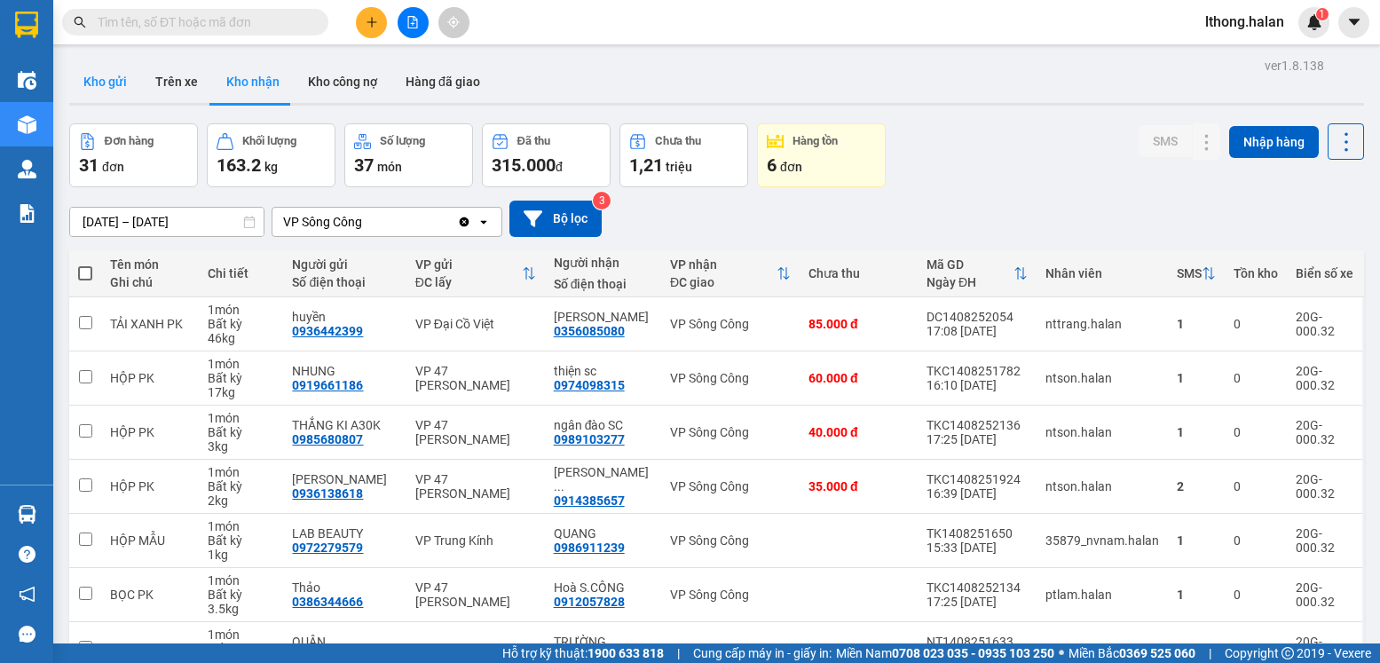
click at [87, 85] on button "Kho gửi" at bounding box center [105, 81] width 72 height 43
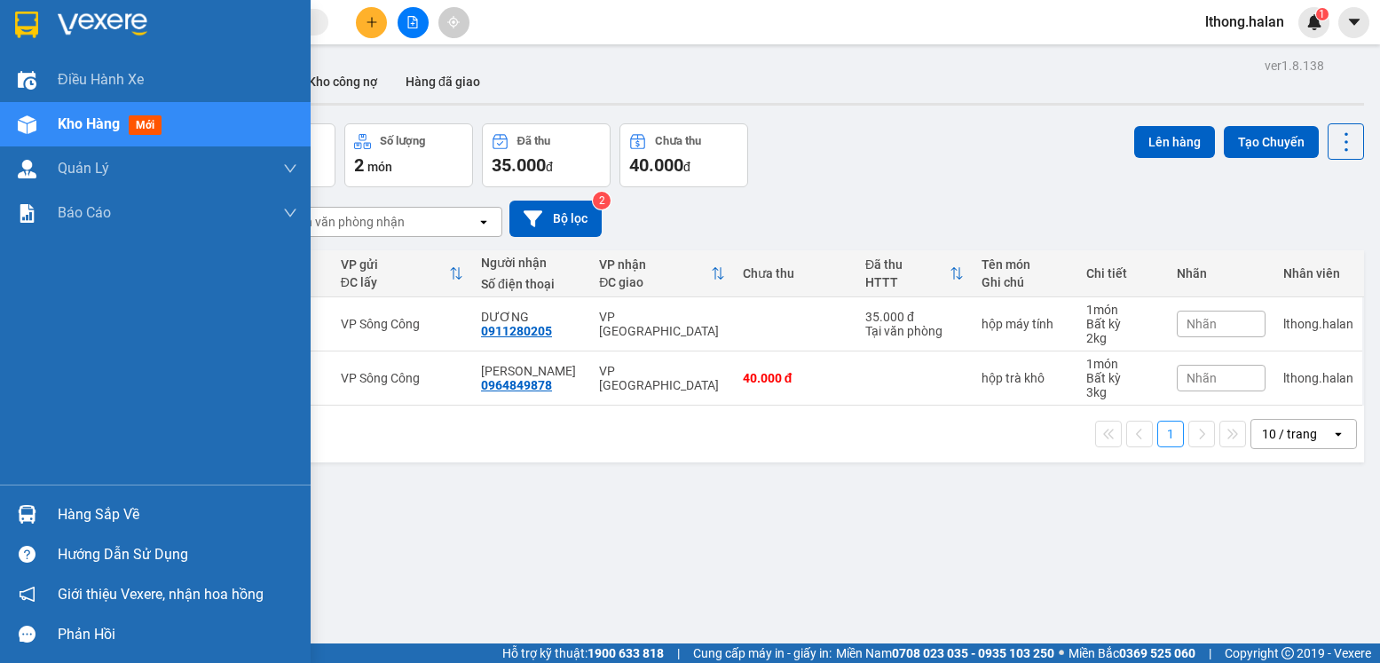
click at [83, 514] on div "Hàng sắp về" at bounding box center [178, 514] width 240 height 27
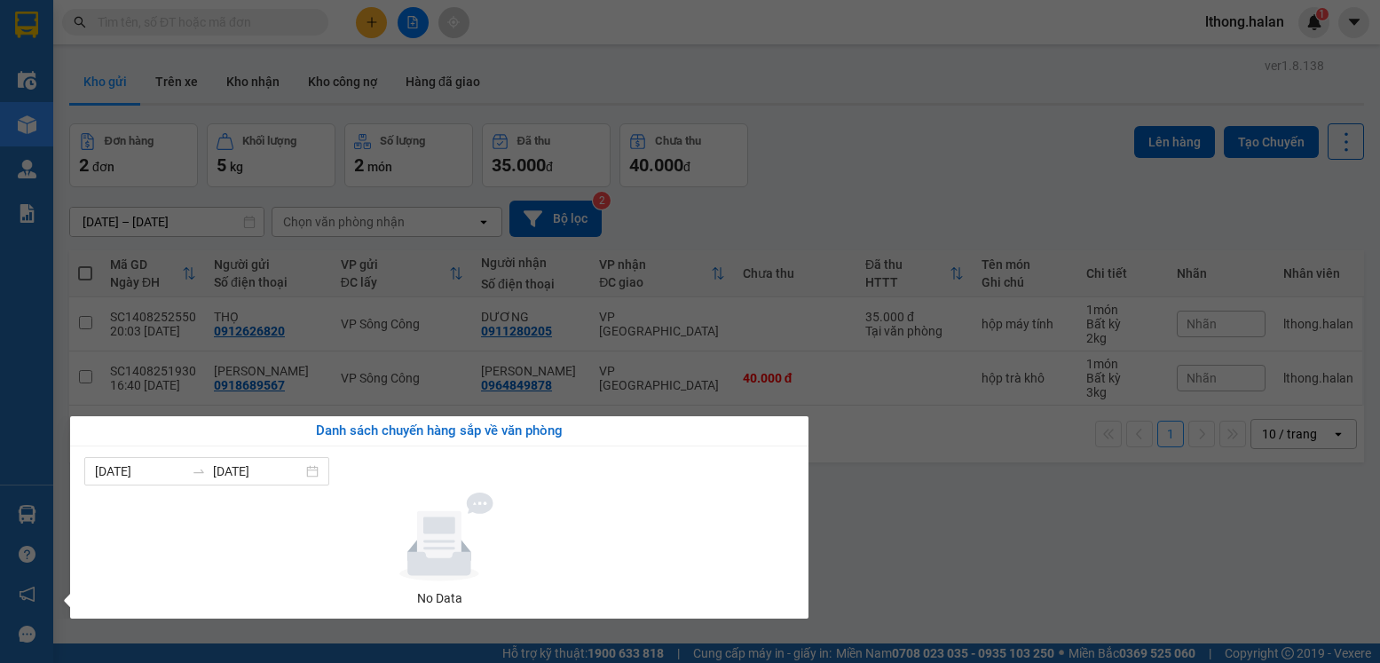
click at [1101, 573] on section "Kết quả tìm kiếm ( 883 ) Bộ lọc Mã ĐH Trạng thái Món hàng Thu hộ Tổng cước Chưa…" at bounding box center [690, 331] width 1380 height 663
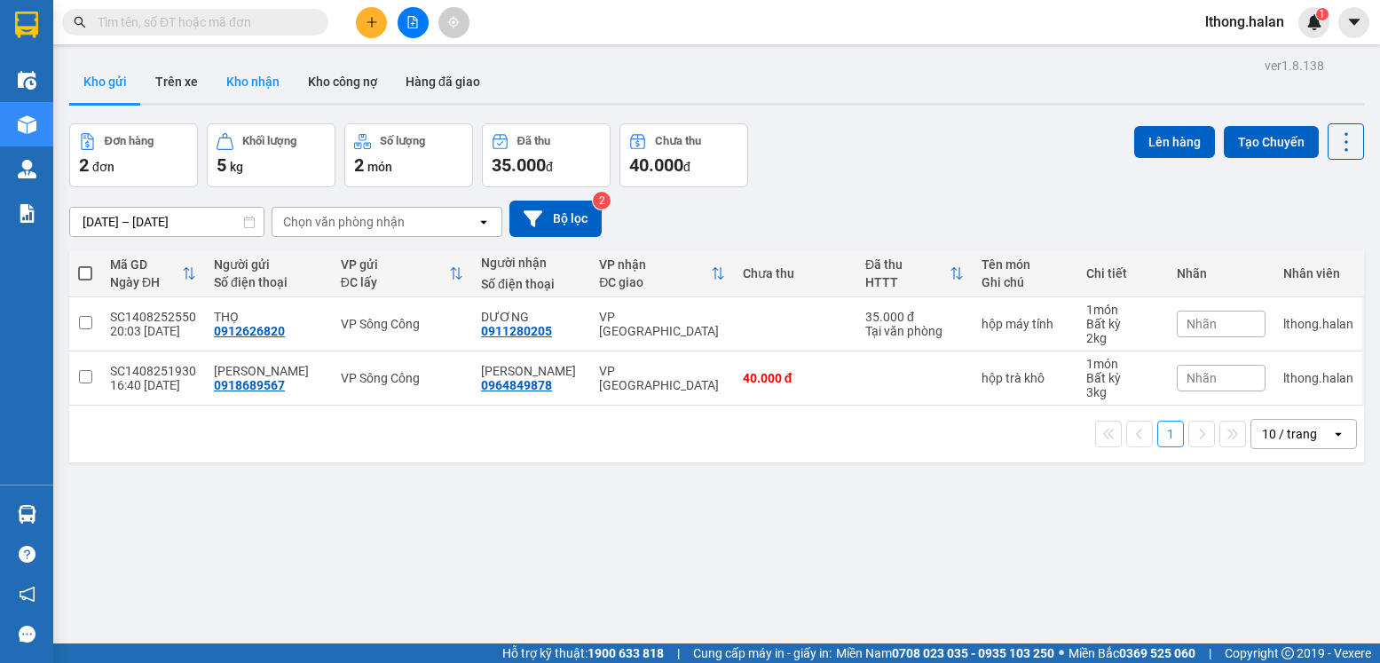
click at [246, 79] on button "Kho nhận" at bounding box center [253, 81] width 82 height 43
